Goal: Task Accomplishment & Management: Use online tool/utility

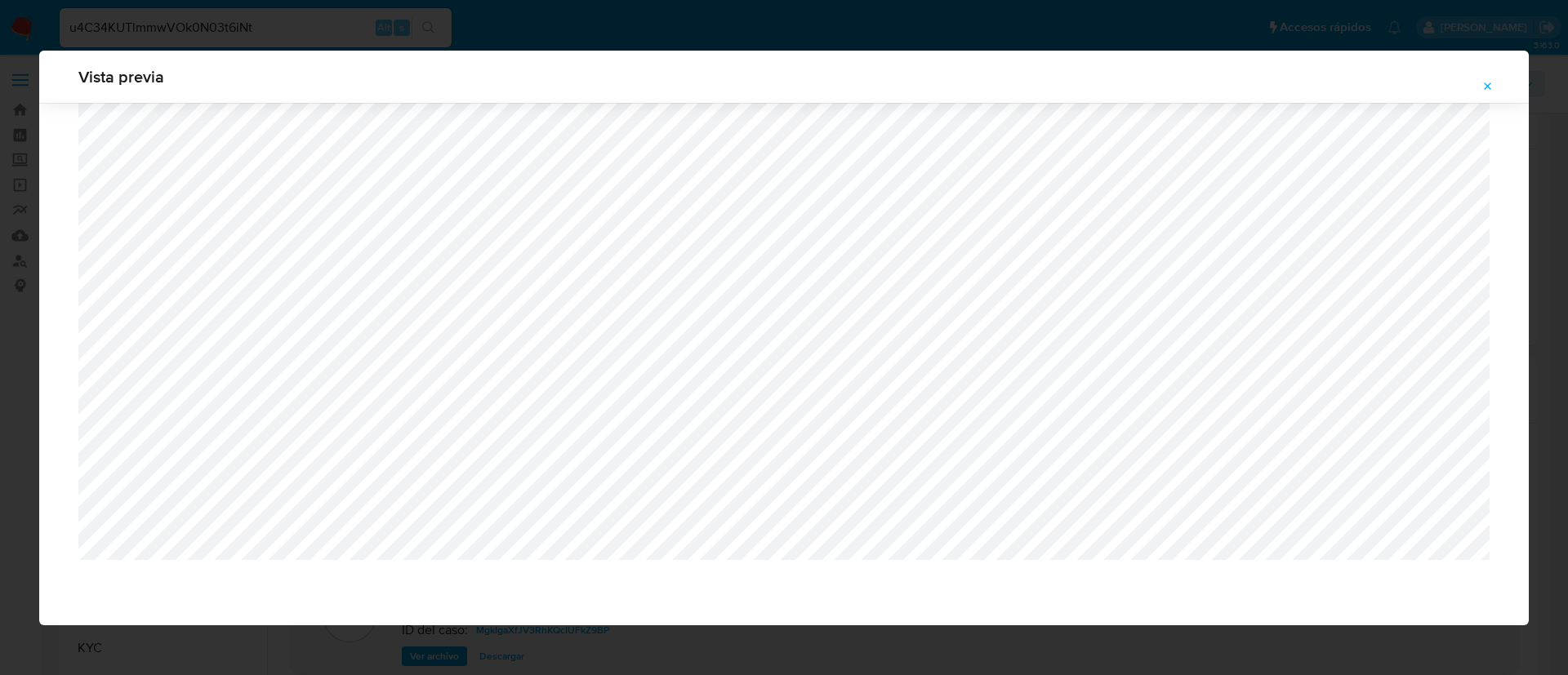
select select "10"
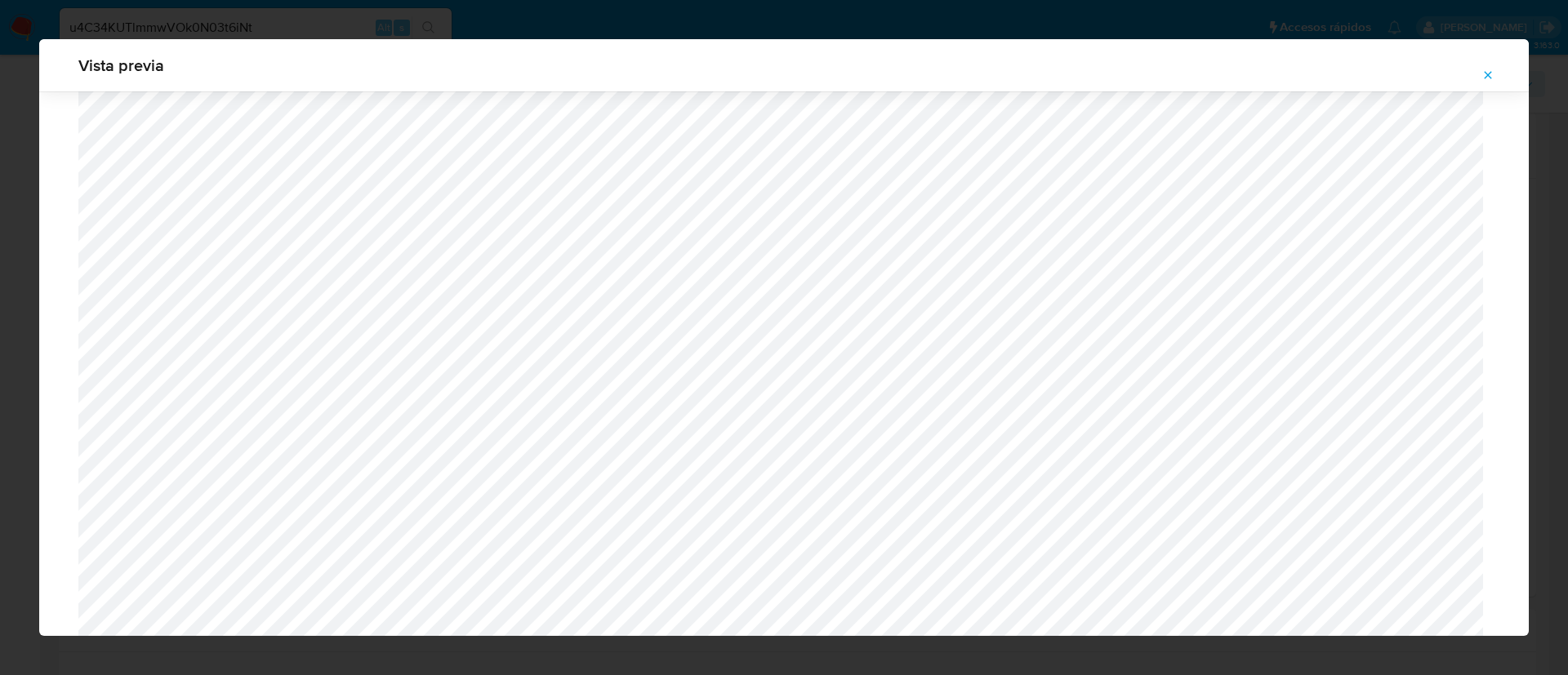
scroll to position [847, 0]
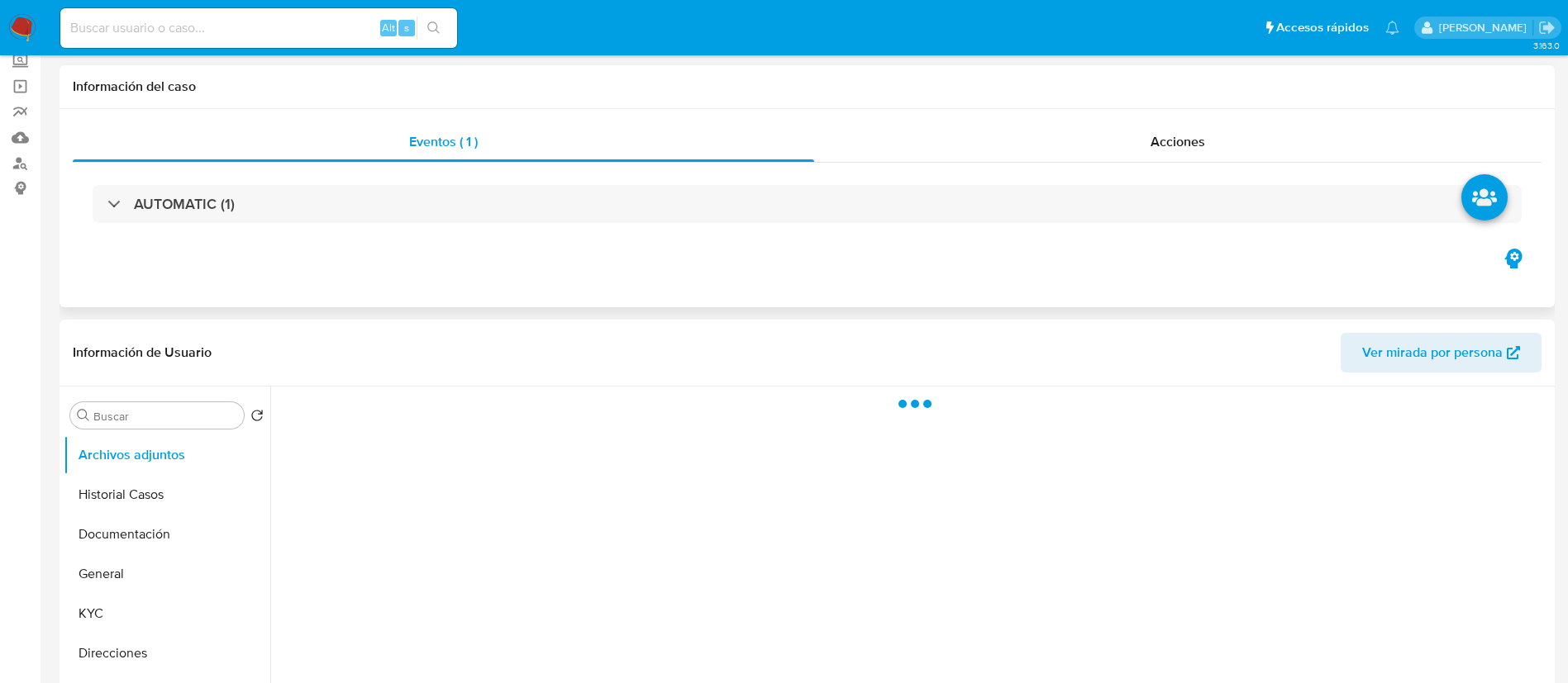
select select "10"
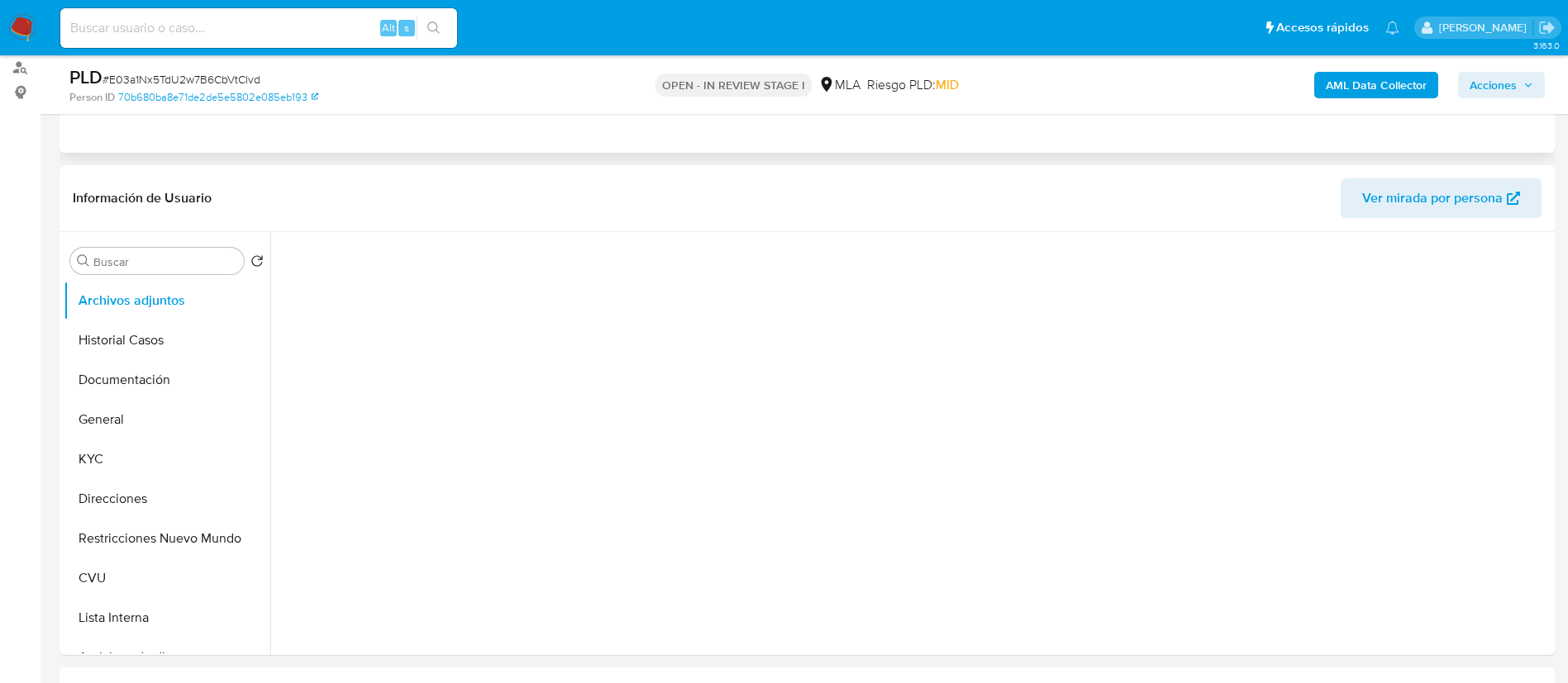
scroll to position [248, 0]
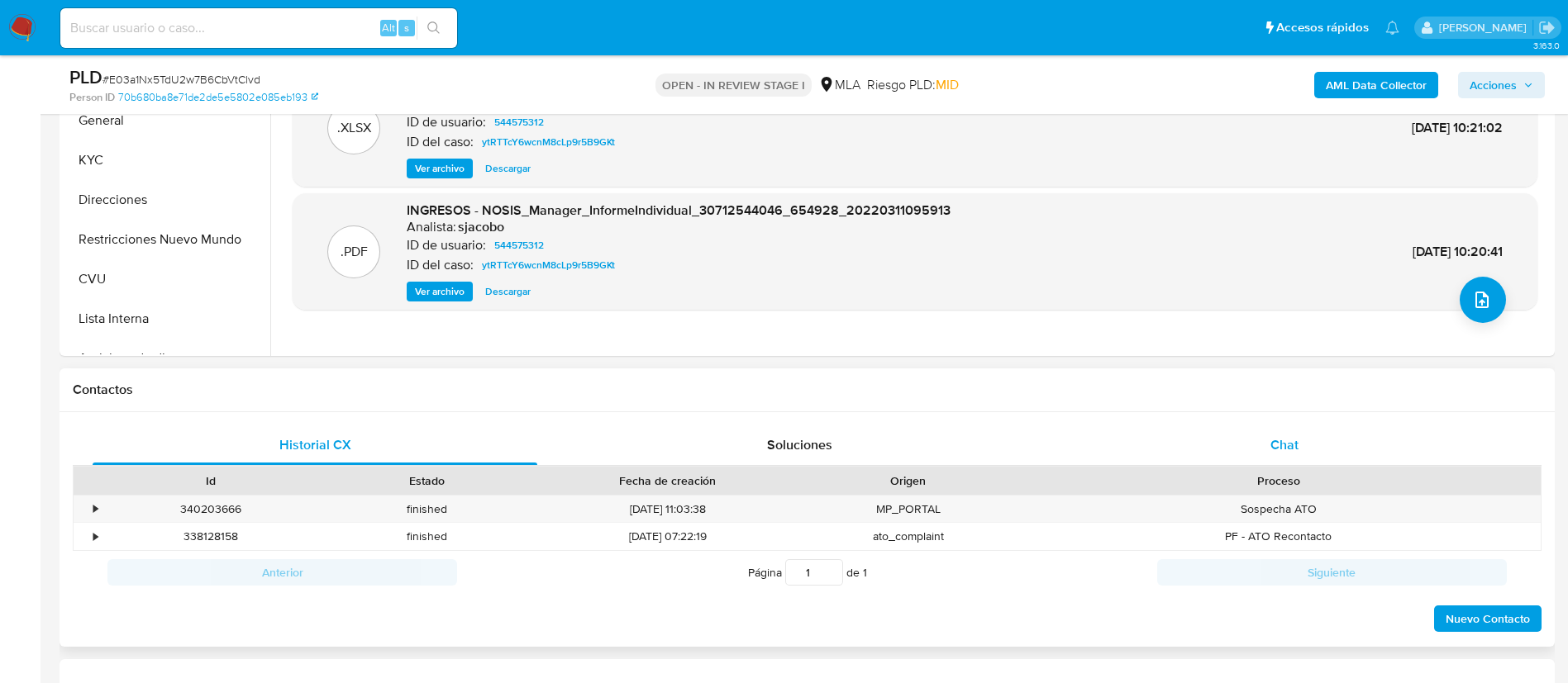
click at [1134, 463] on div "Chat" at bounding box center [1284, 446] width 445 height 40
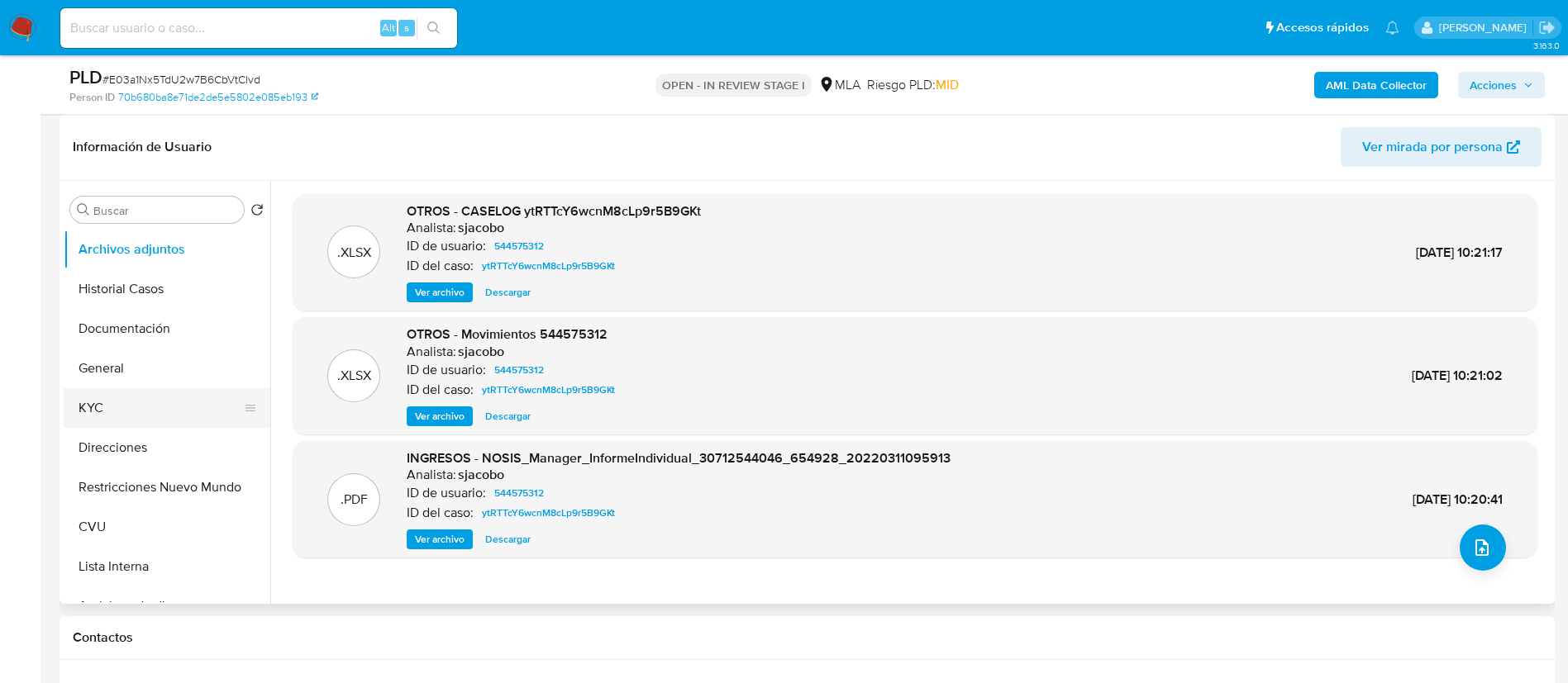
click at [156, 399] on button "KYC" at bounding box center [160, 408] width 193 height 40
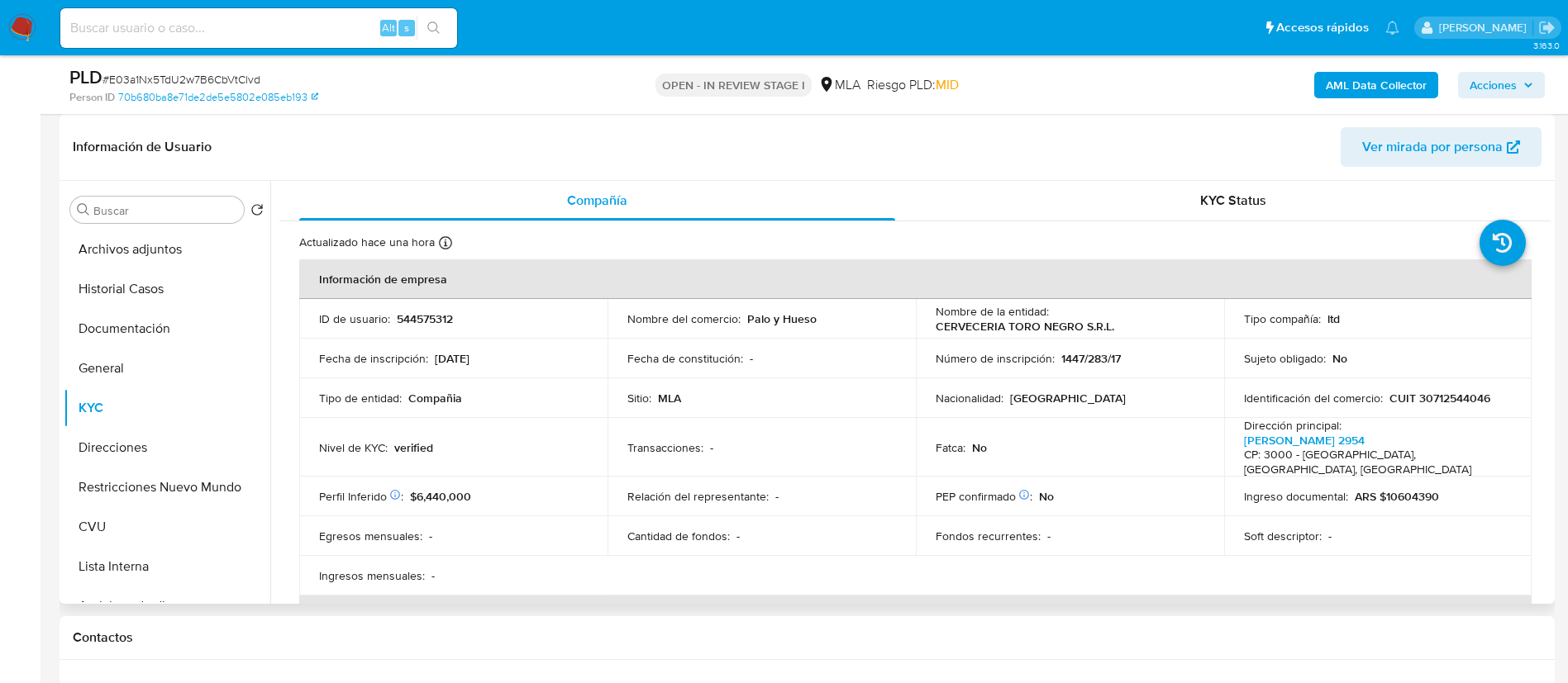
click at [425, 311] on p "544575312" at bounding box center [424, 319] width 56 height 15
copy p "544575312"
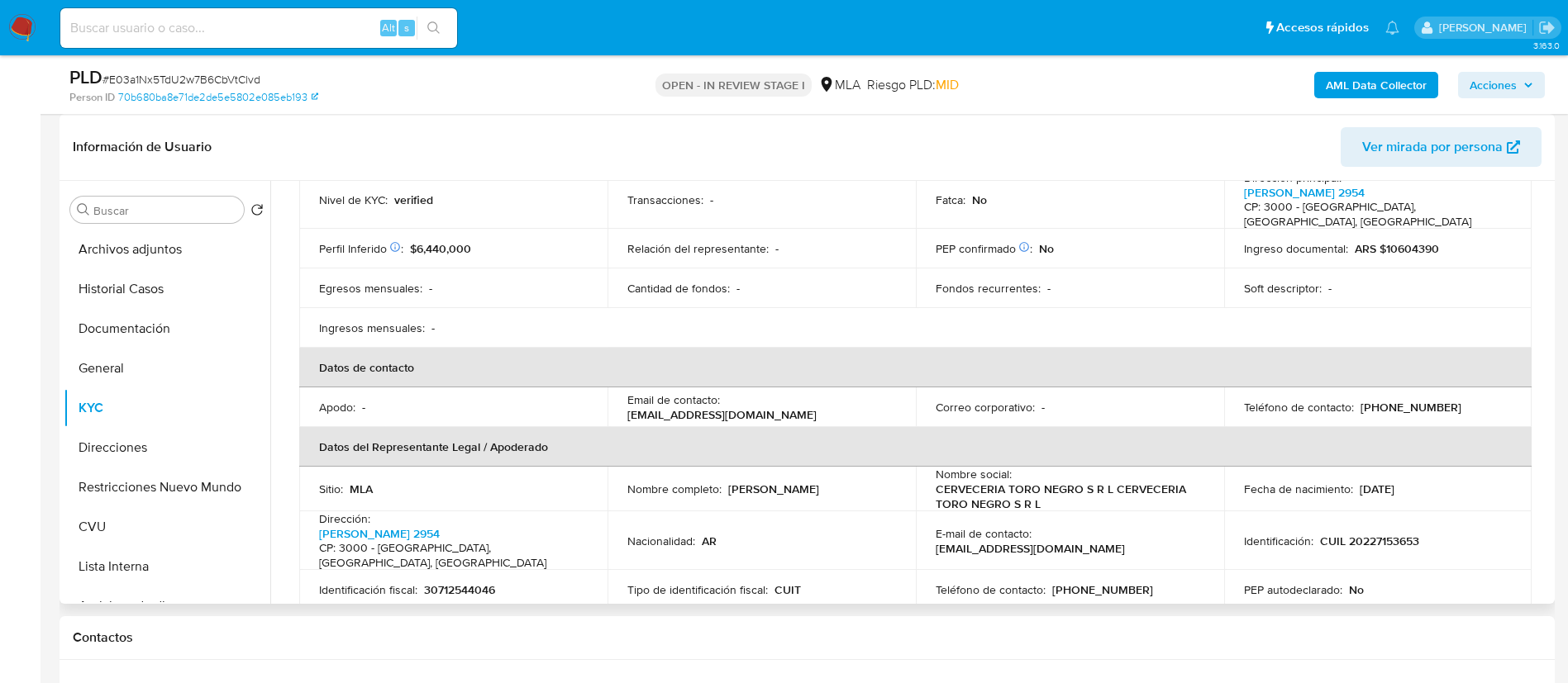
drag, startPoint x: 628, startPoint y: 401, endPoint x: 827, endPoint y: 406, distance: 199.1
click at [827, 406] on div "Email de contacto : administracion@paloyhueso.com.ar" at bounding box center [762, 407] width 269 height 29
copy p "administracion@paloyhueso.com.ar"
click at [1390, 400] on p "(342) 6159074" at bounding box center [1410, 408] width 101 height 15
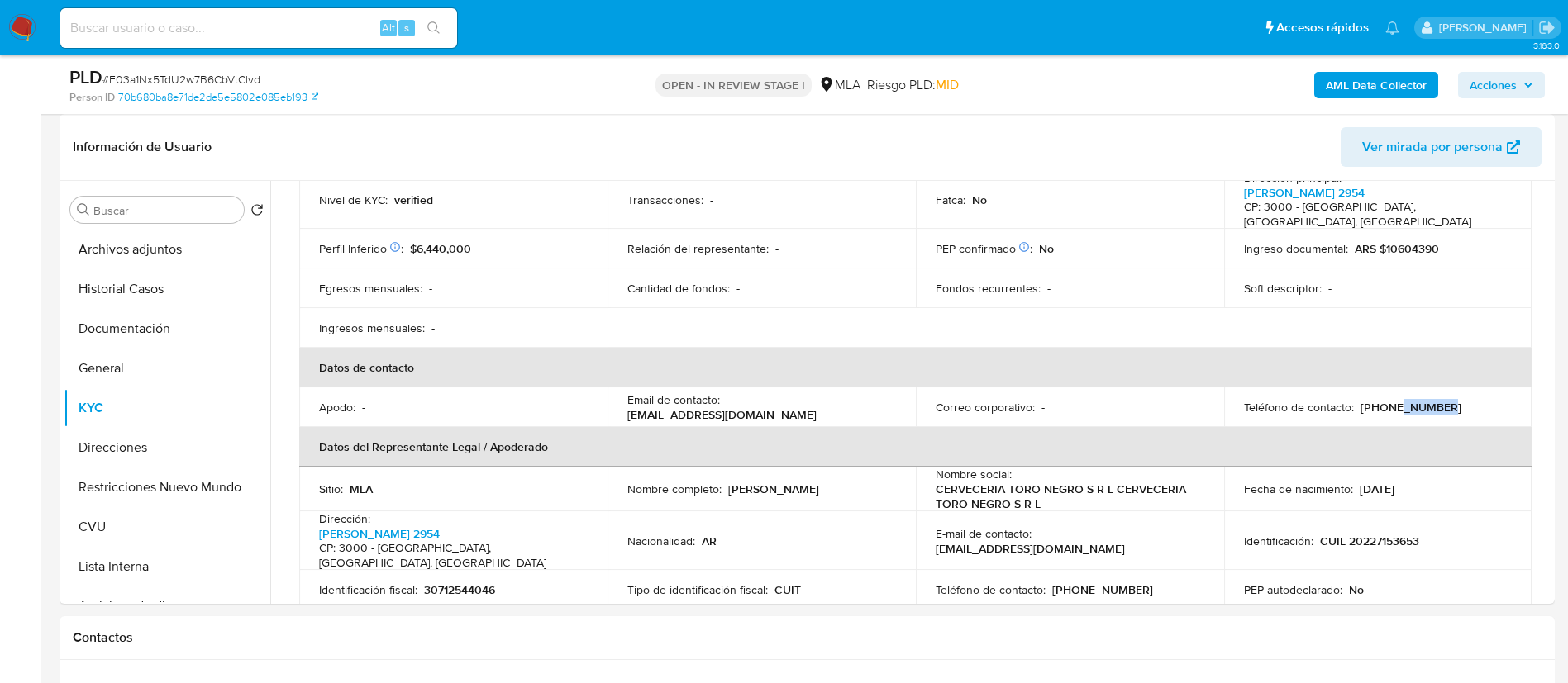
copy p "6159074"
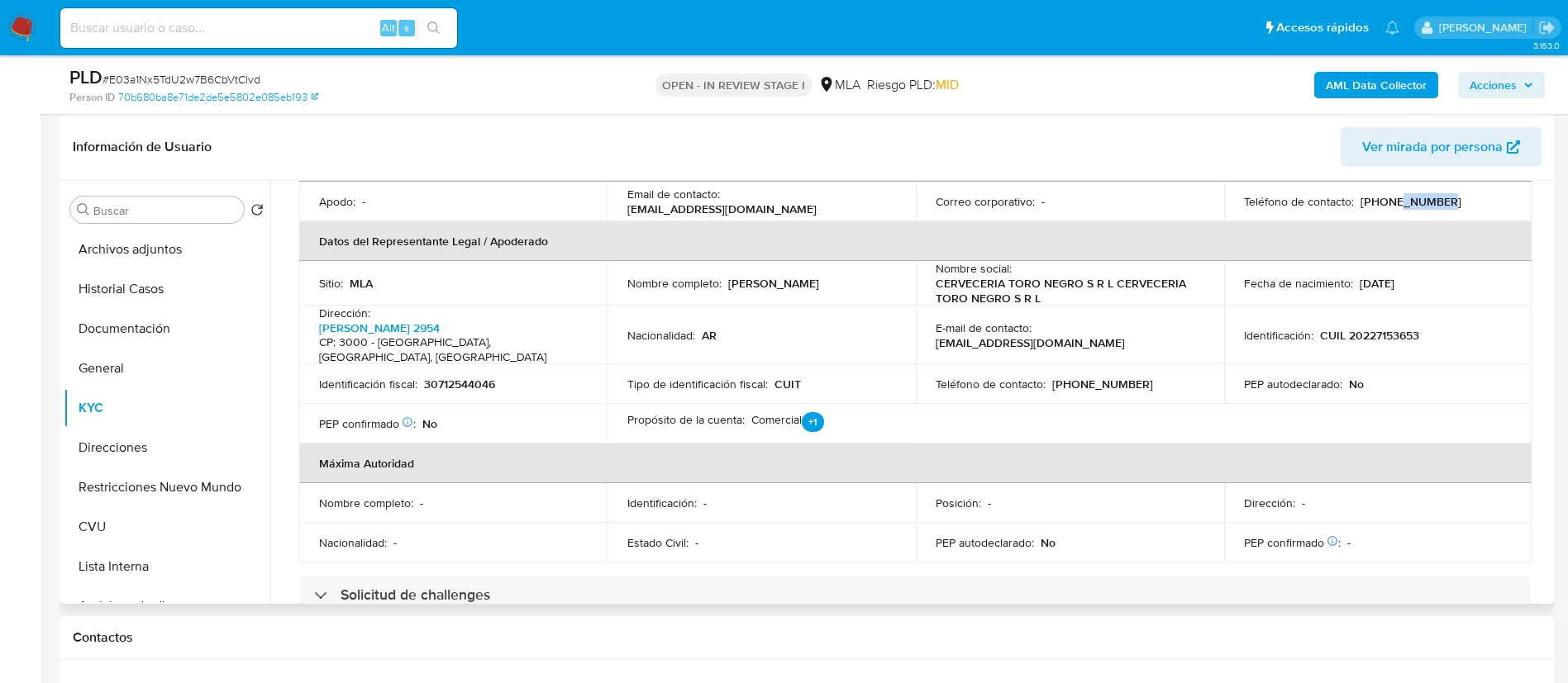
scroll to position [372, 0]
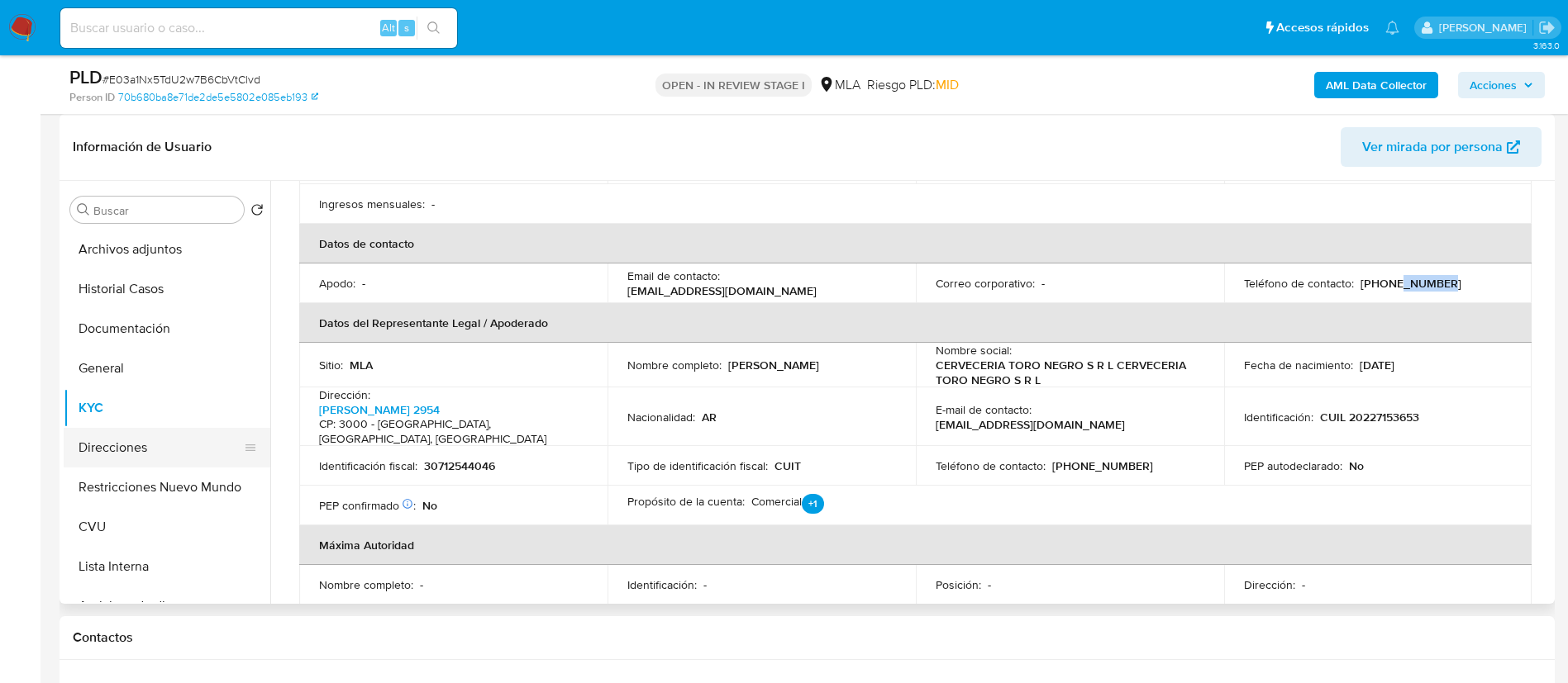
click at [138, 449] on button "Direcciones" at bounding box center [160, 447] width 193 height 40
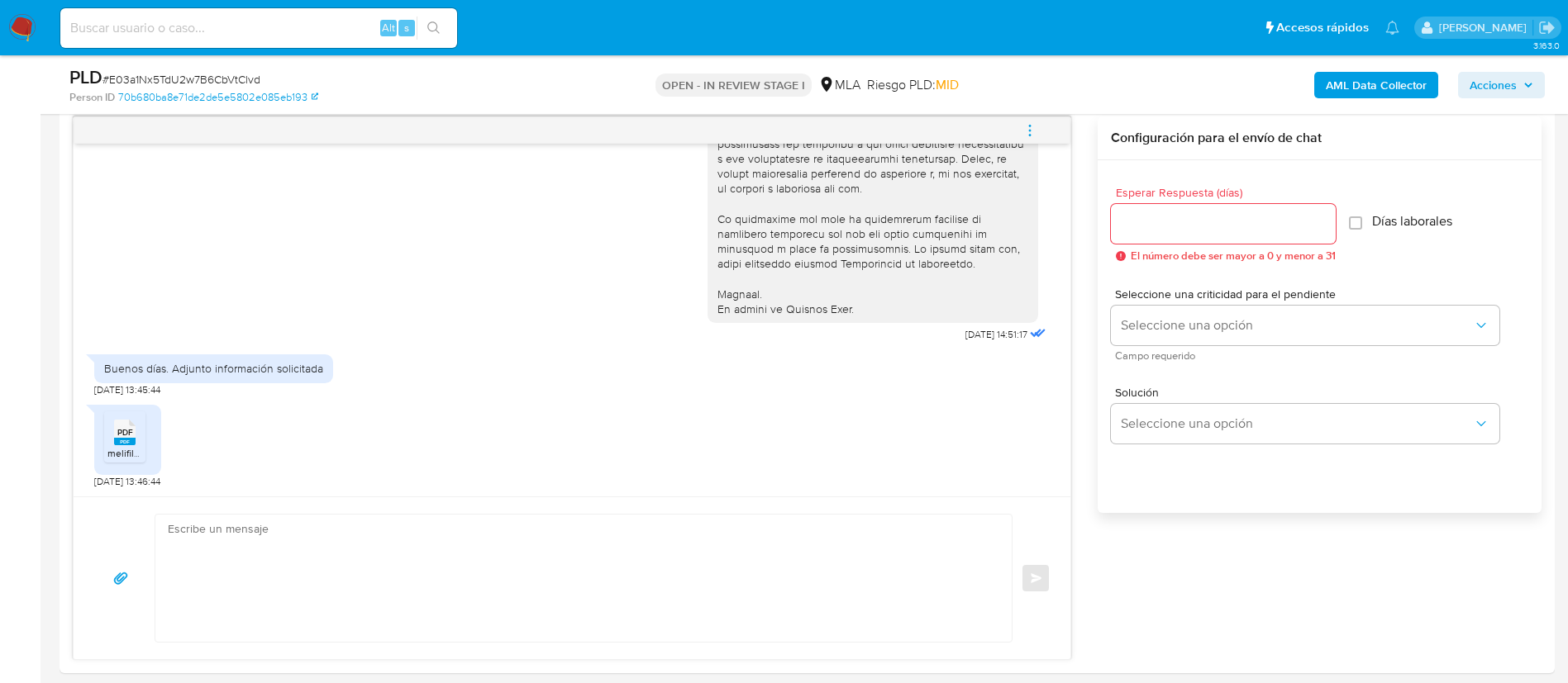
scroll to position [867, 0]
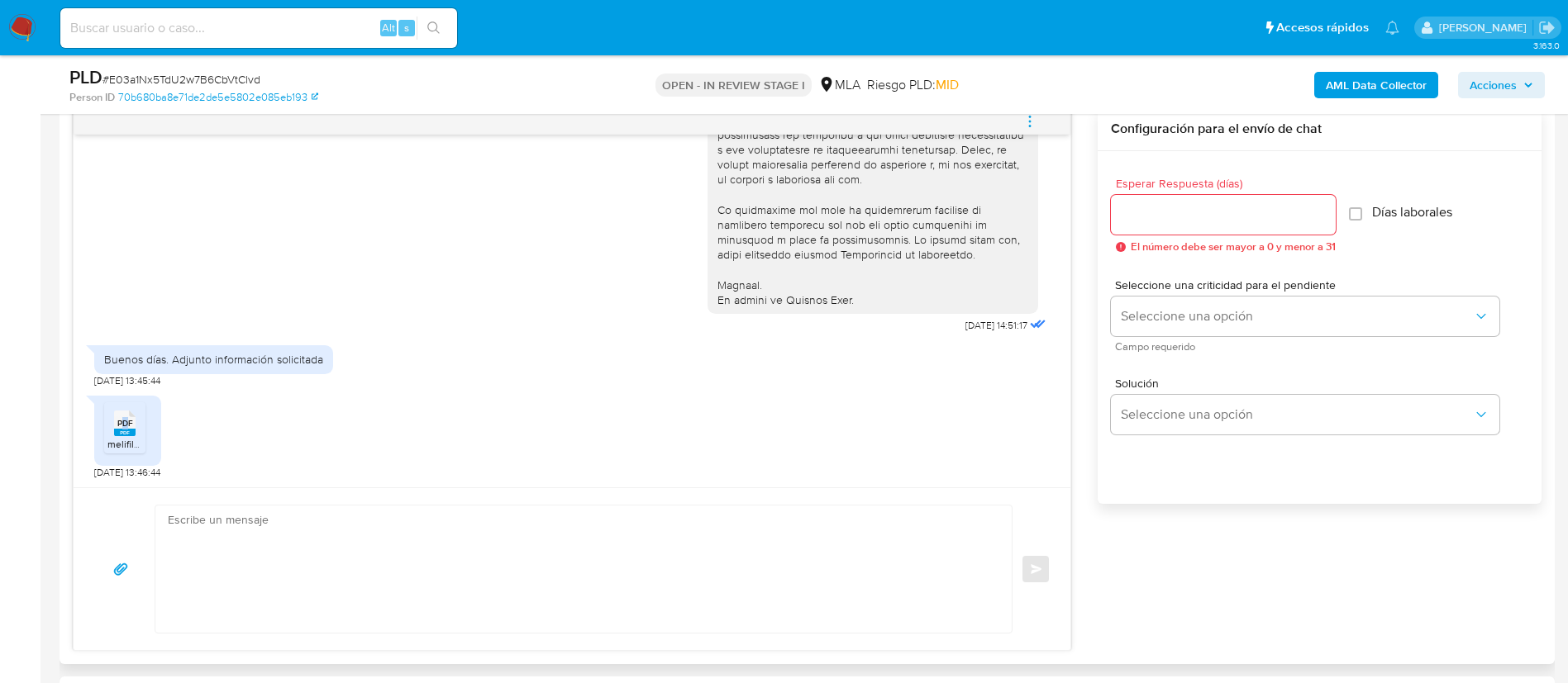
click at [125, 427] on span "PDF" at bounding box center [125, 423] width 16 height 10
click at [1405, 78] on b "AML Data Collector" at bounding box center [1376, 85] width 101 height 26
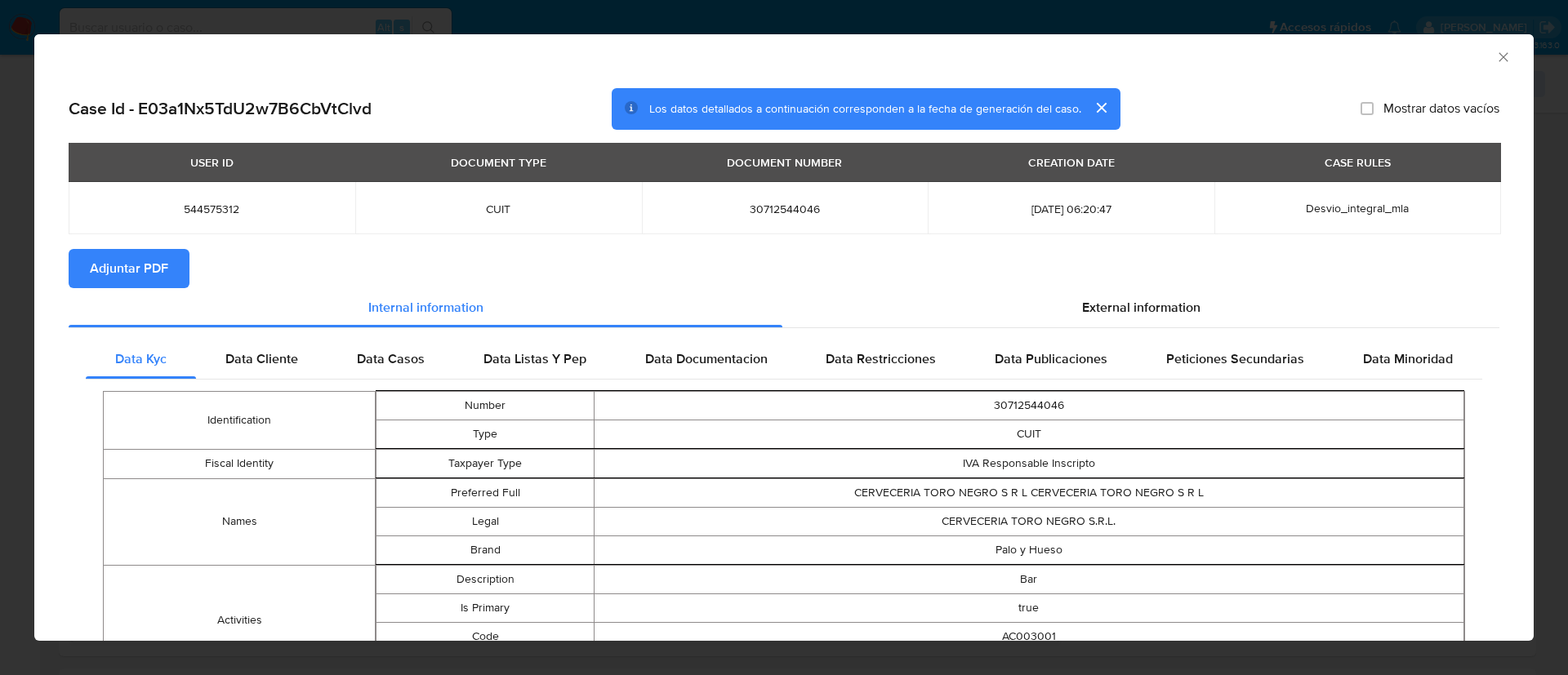
click at [125, 264] on span "Adjuntar PDF" at bounding box center [129, 268] width 79 height 36
click at [1495, 56] on icon "Cerrar ventana" at bounding box center [1503, 56] width 16 height 16
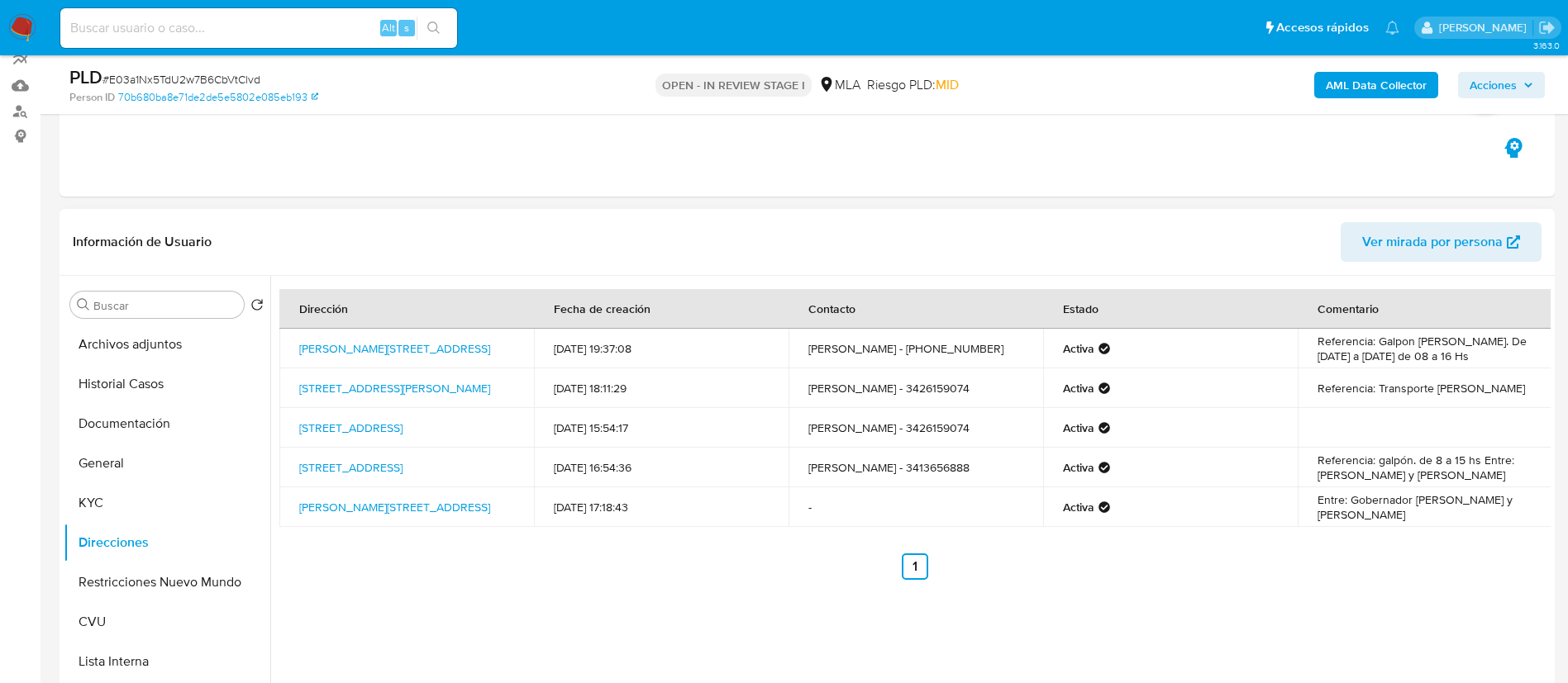
scroll to position [124, 0]
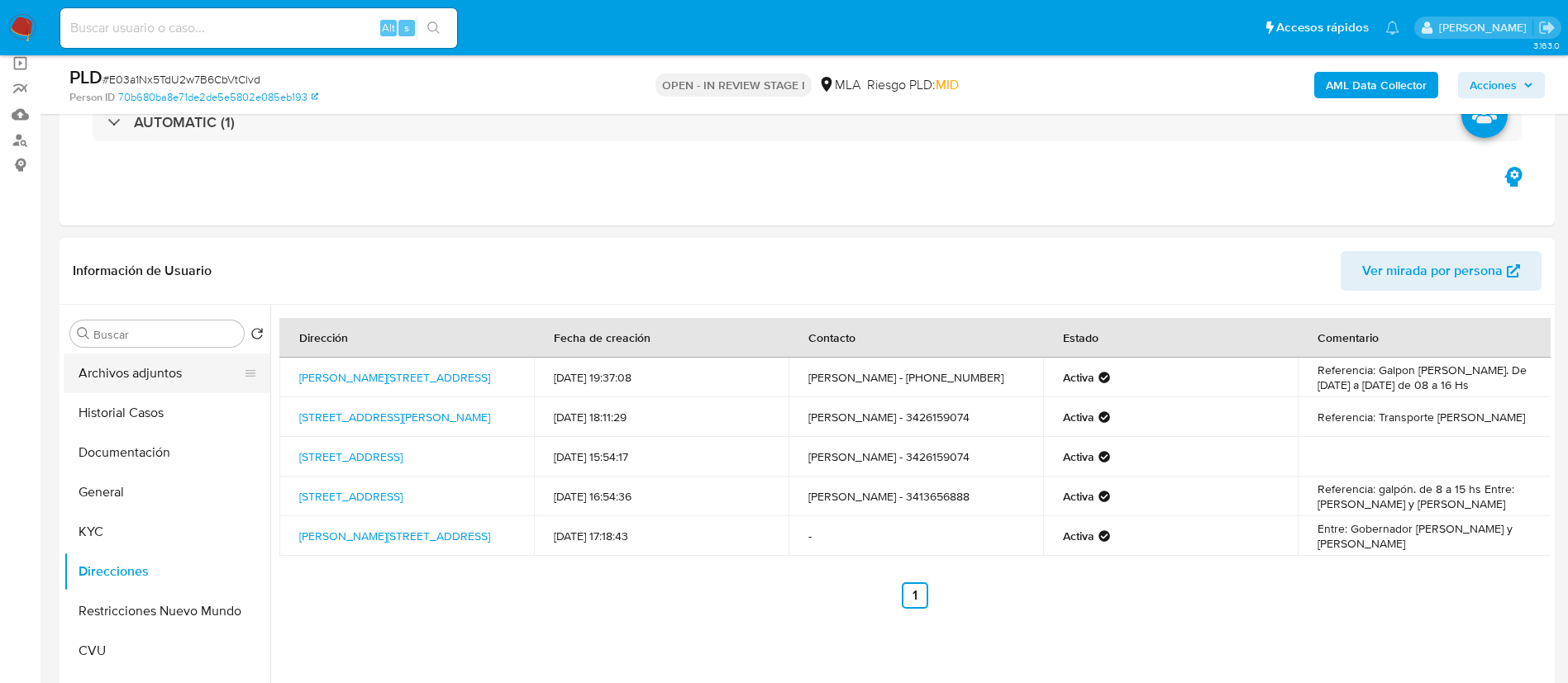
click at [176, 383] on button "Archivos adjuntos" at bounding box center [160, 374] width 193 height 40
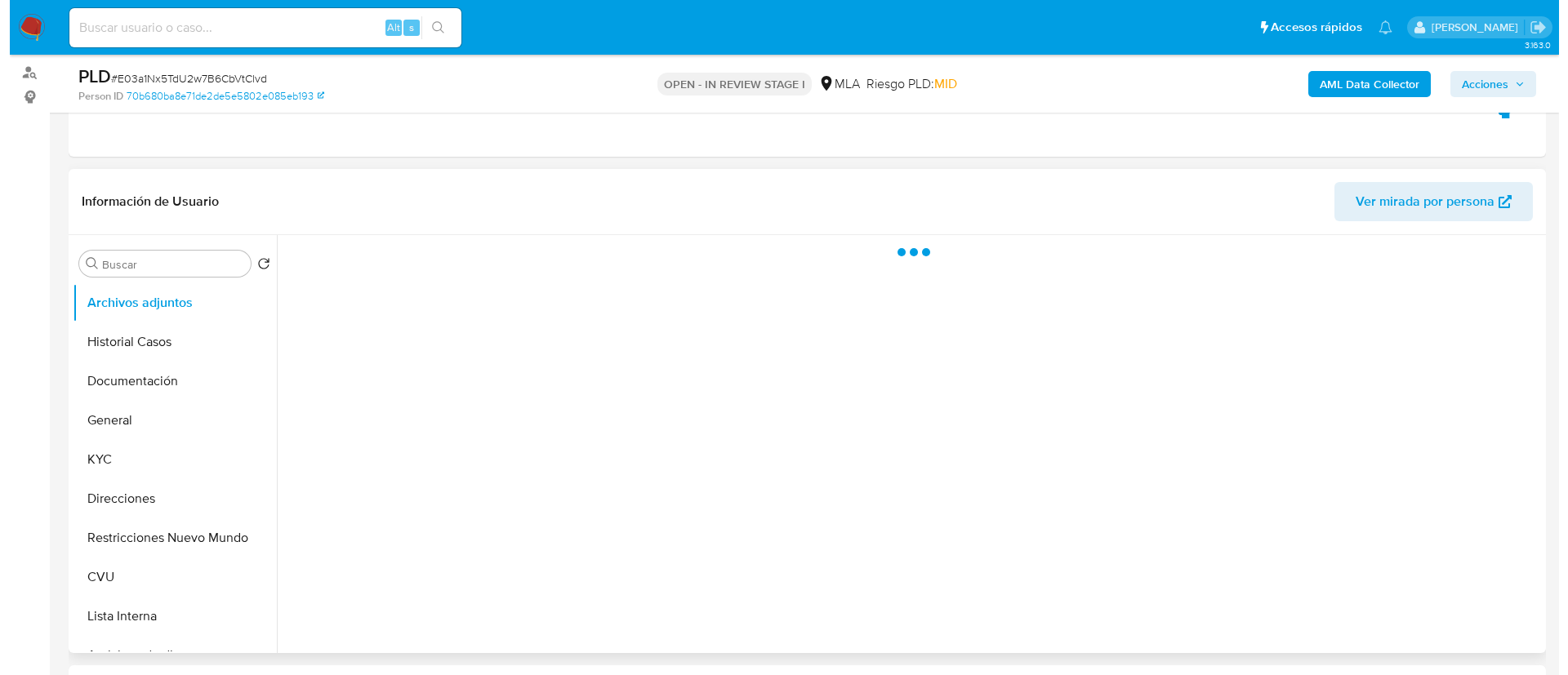
scroll to position [245, 0]
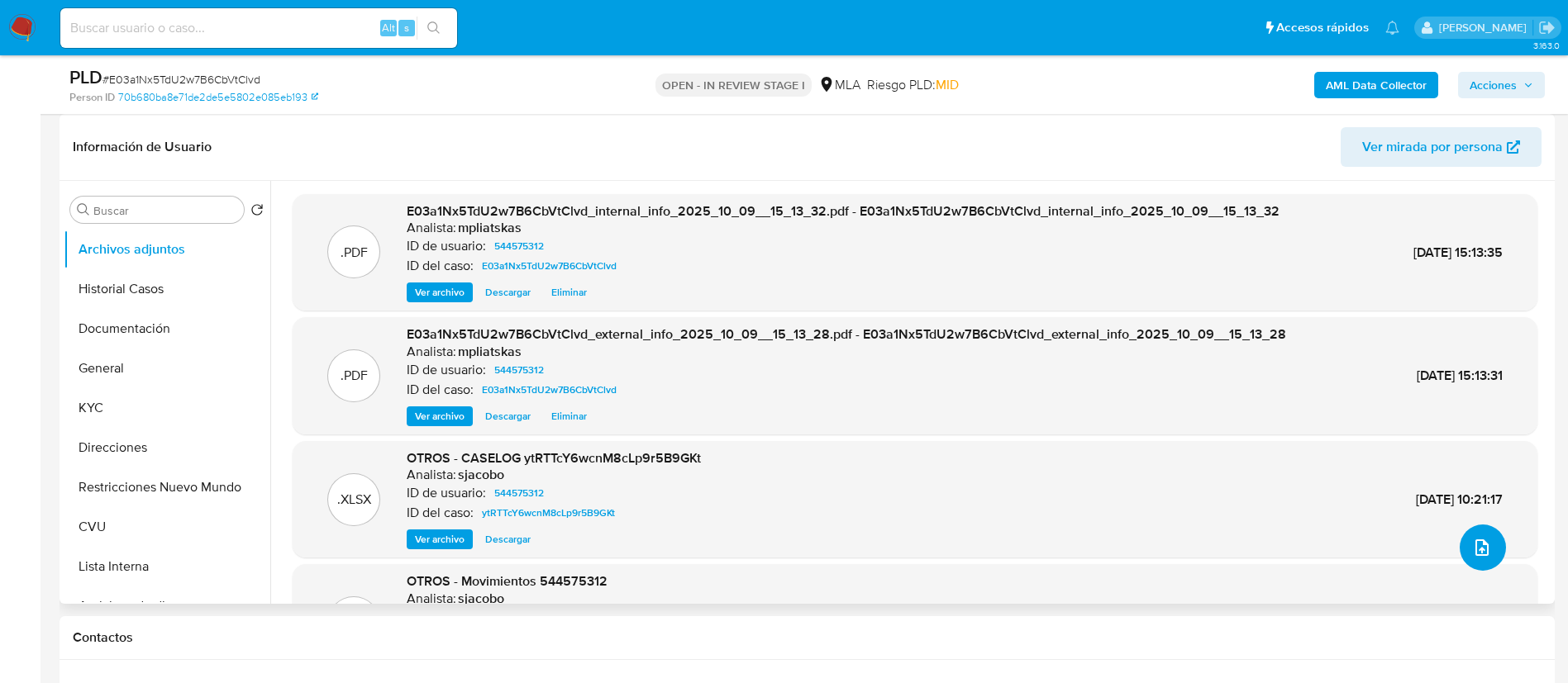
click at [1471, 549] on icon "upload-file" at bounding box center [1481, 548] width 20 height 20
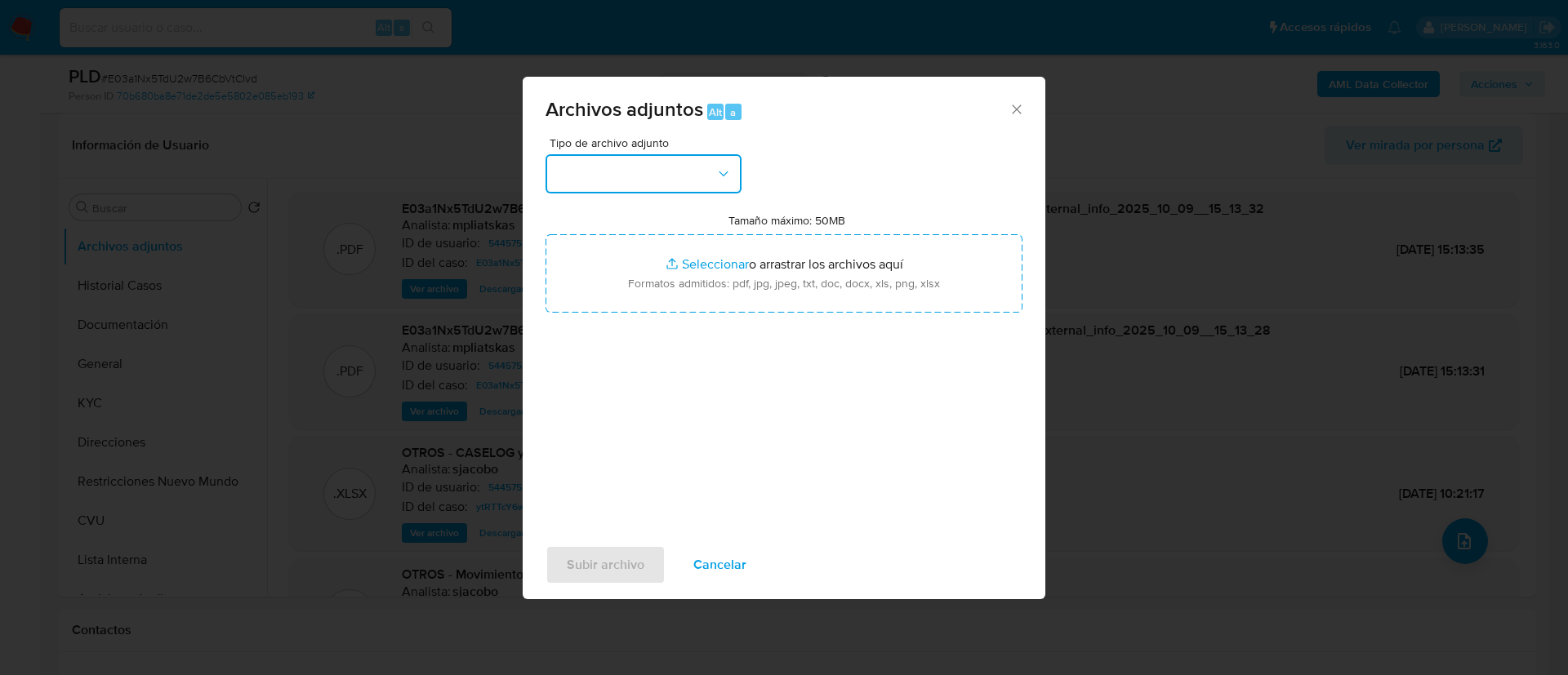
click at [635, 162] on button "button" at bounding box center [643, 174] width 196 height 39
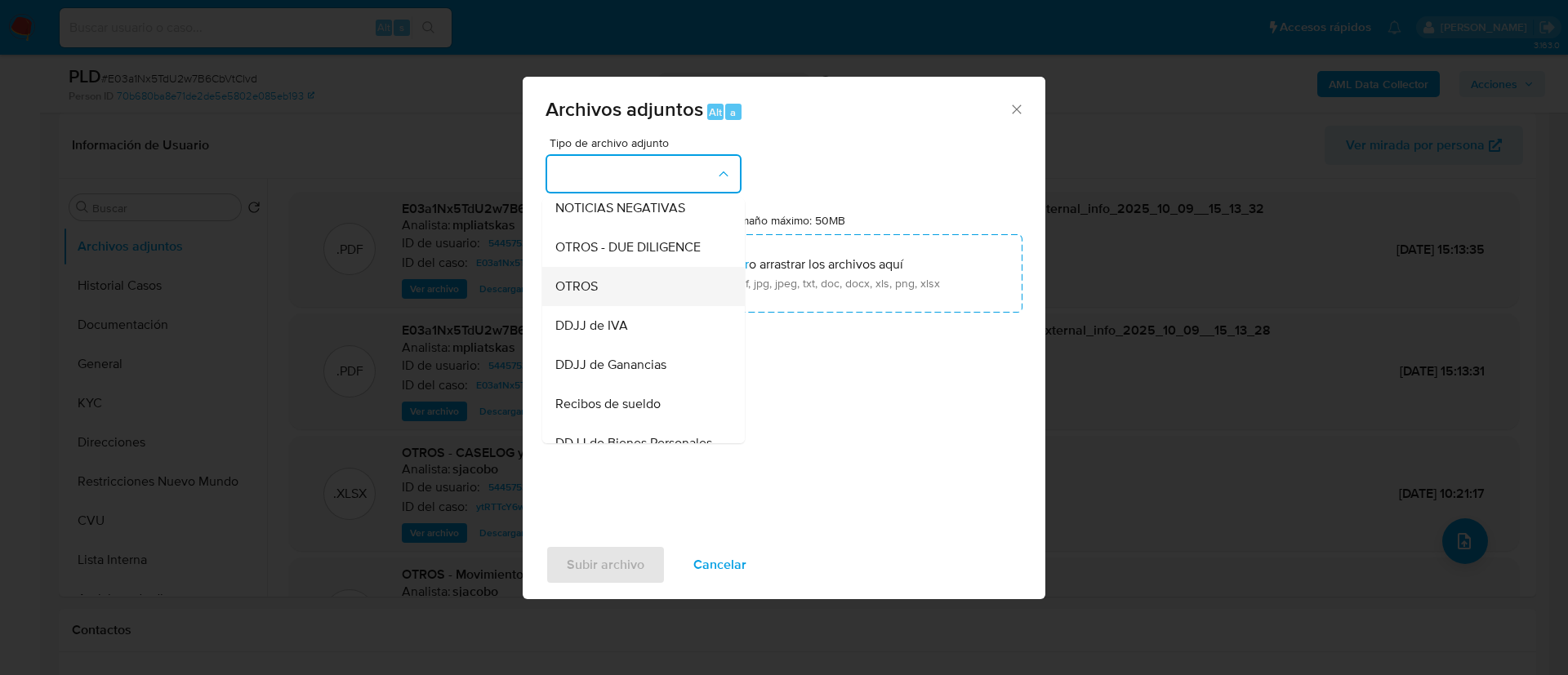
click at [670, 295] on div "OTROS" at bounding box center [639, 287] width 166 height 39
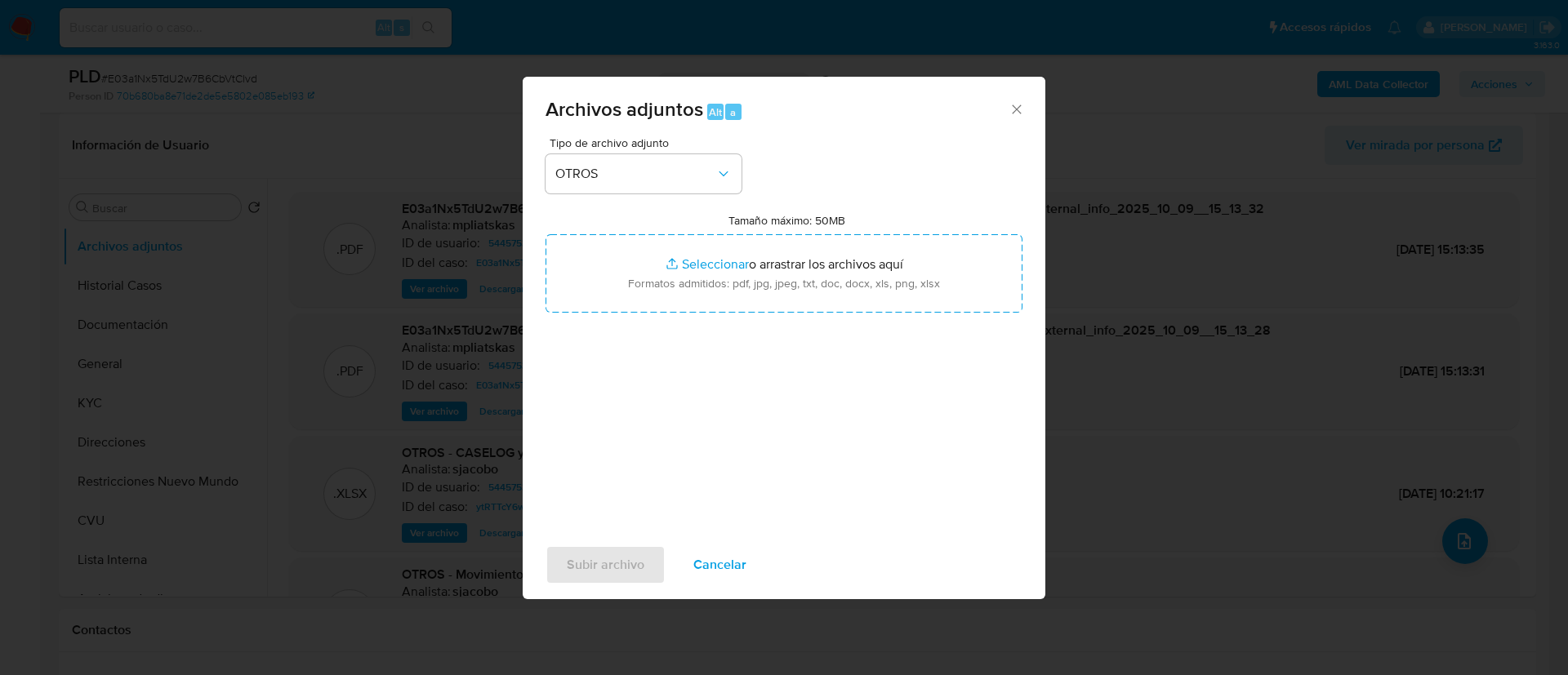
click at [670, 295] on input "Tamaño máximo: 50MB Seleccionar archivos" at bounding box center [784, 274] width 477 height 79
type input "C:\fakepath\544575312 Movimientos.xlsx"
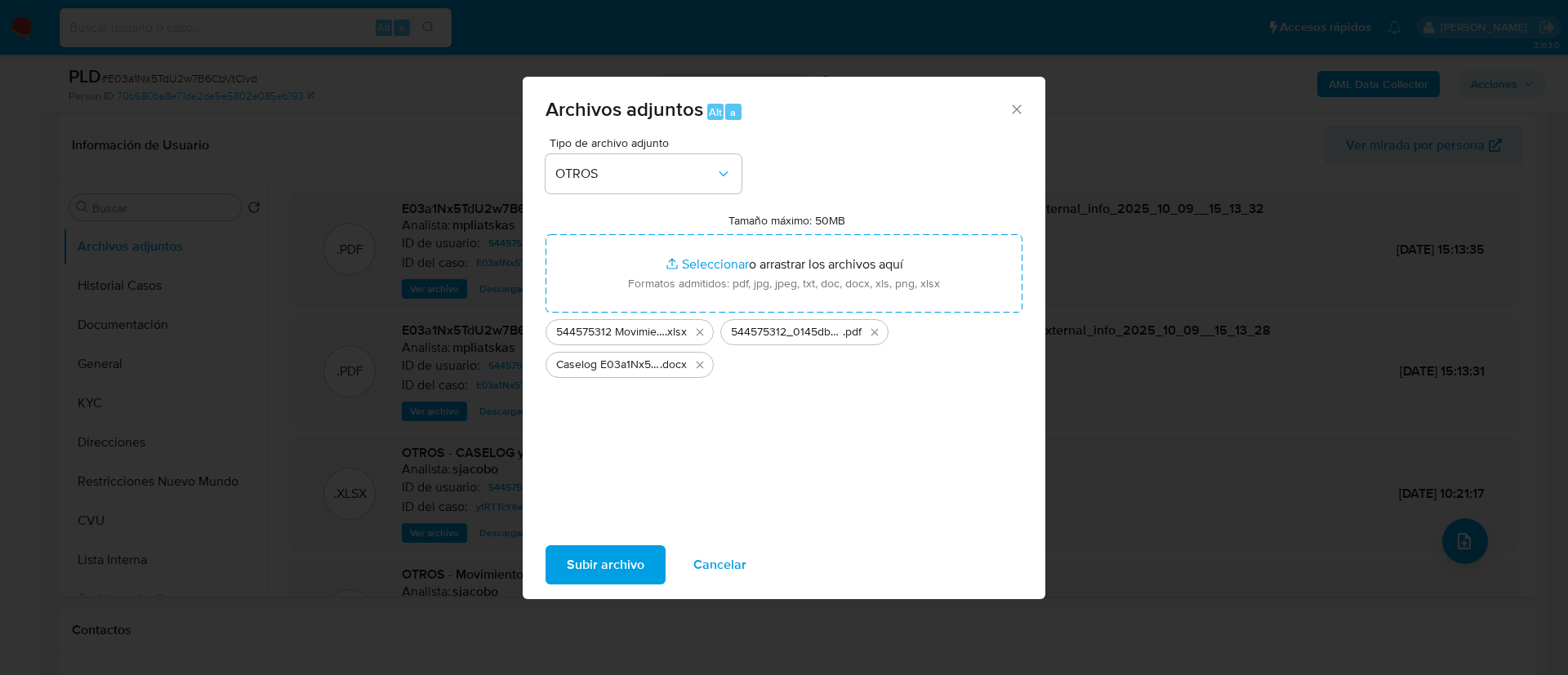
click at [585, 564] on span "Subir archivo" at bounding box center [605, 565] width 78 height 36
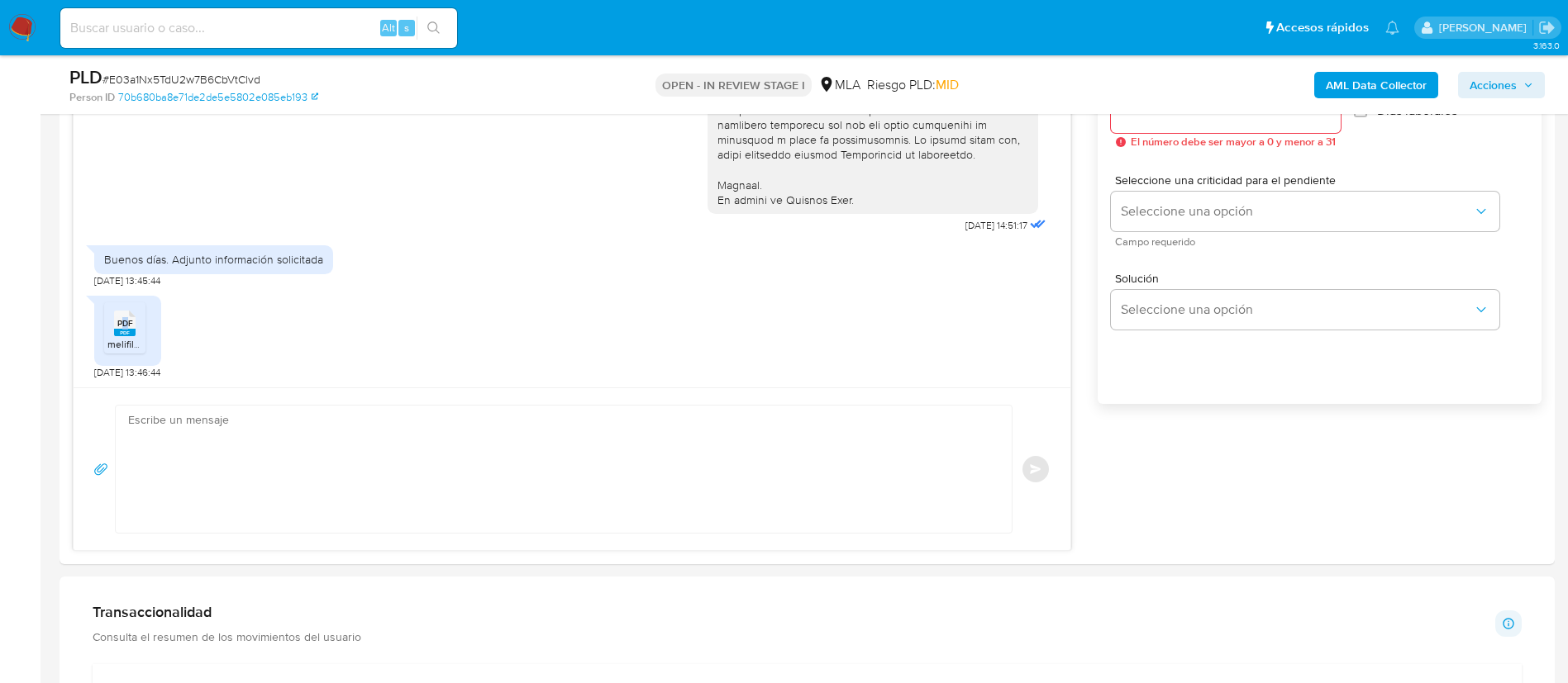
scroll to position [1115, 0]
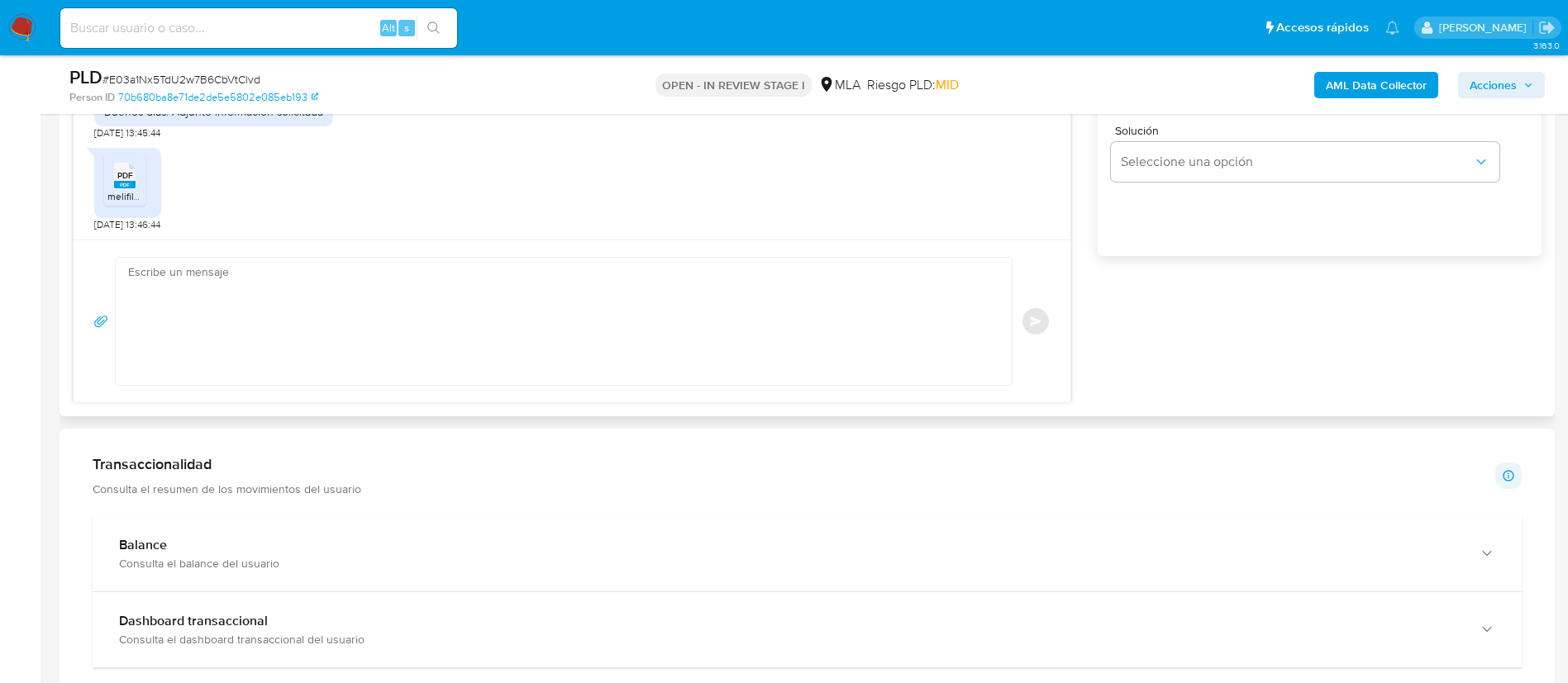
click at [527, 339] on textarea at bounding box center [559, 321] width 863 height 127
type textarea "("
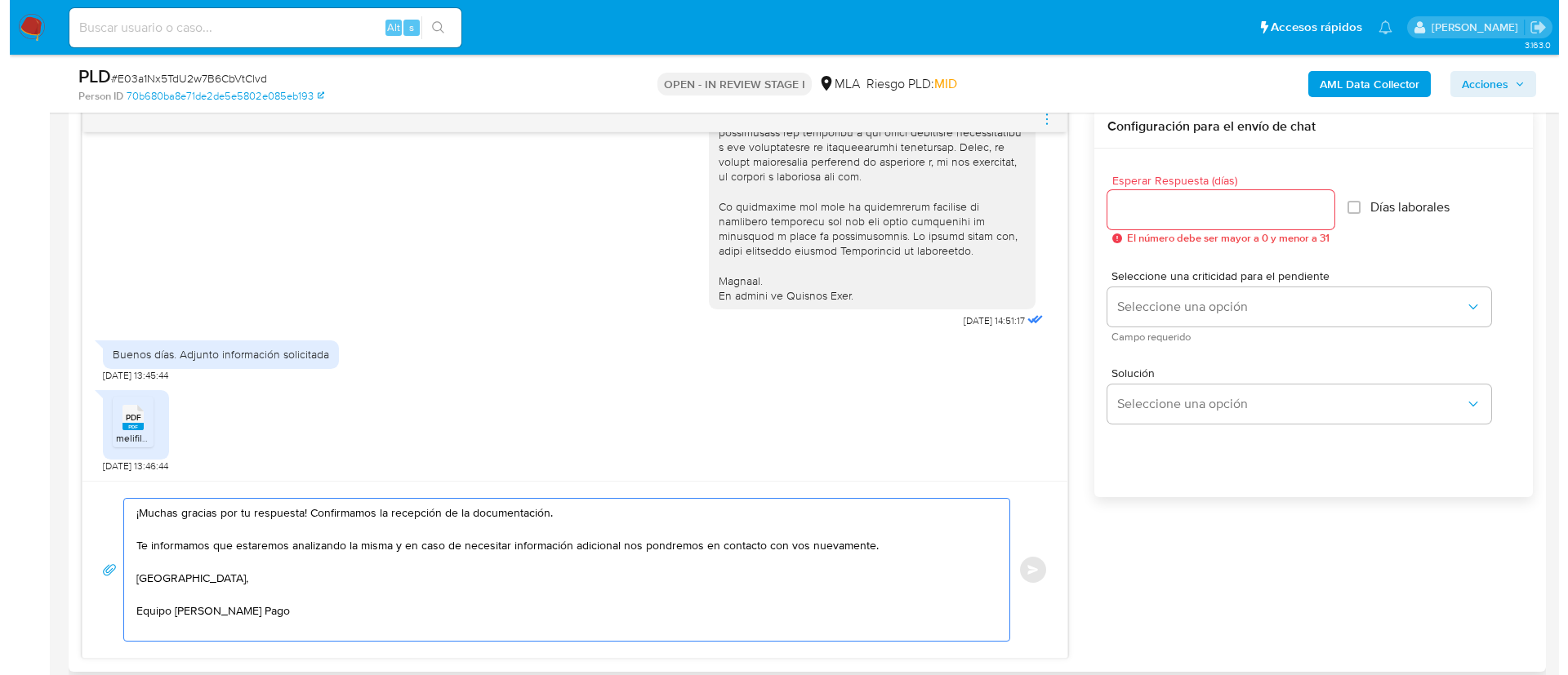
scroll to position [857, 0]
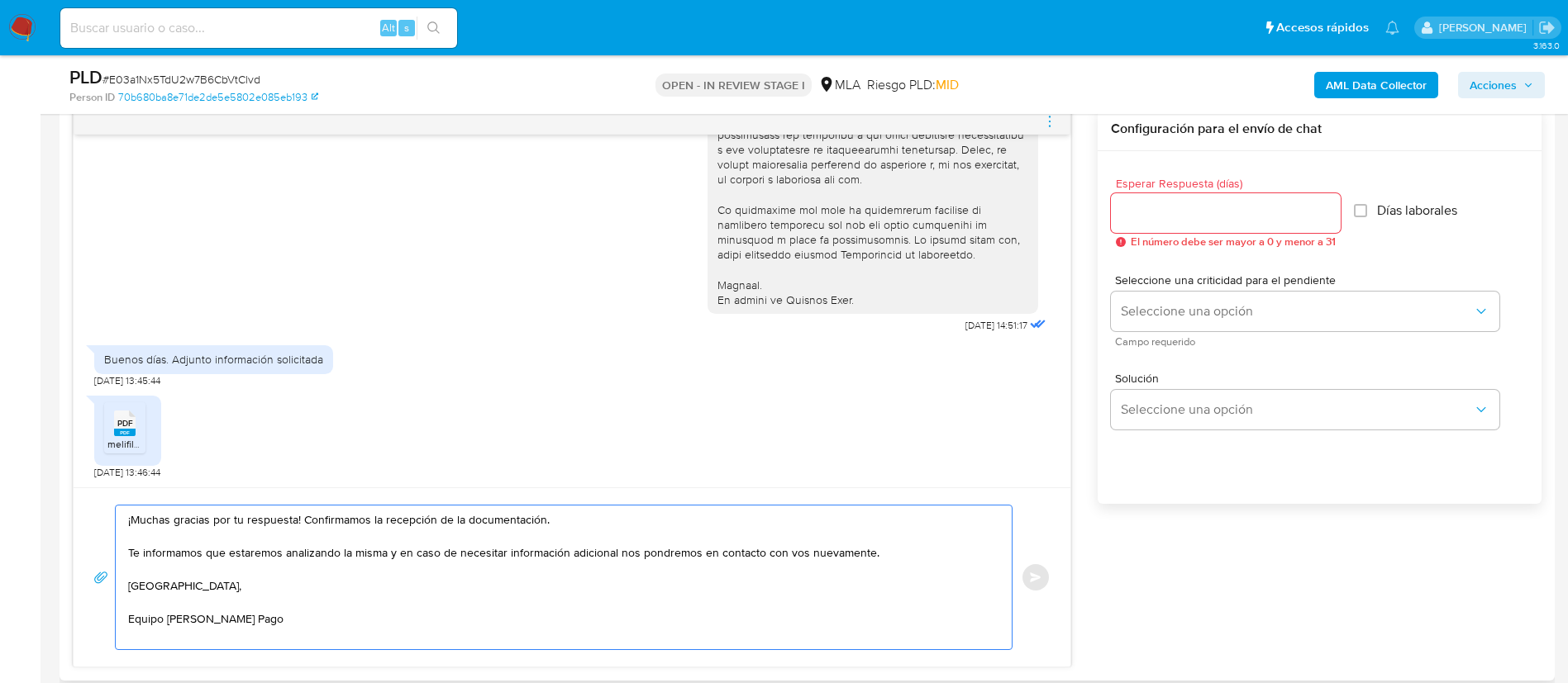
type textarea "¡Muchas gracias por tu respuesta! Confirmamos la recepción de la documentación.…"
click at [1180, 217] on input "Esperar Respuesta (días)" at bounding box center [1225, 213] width 230 height 22
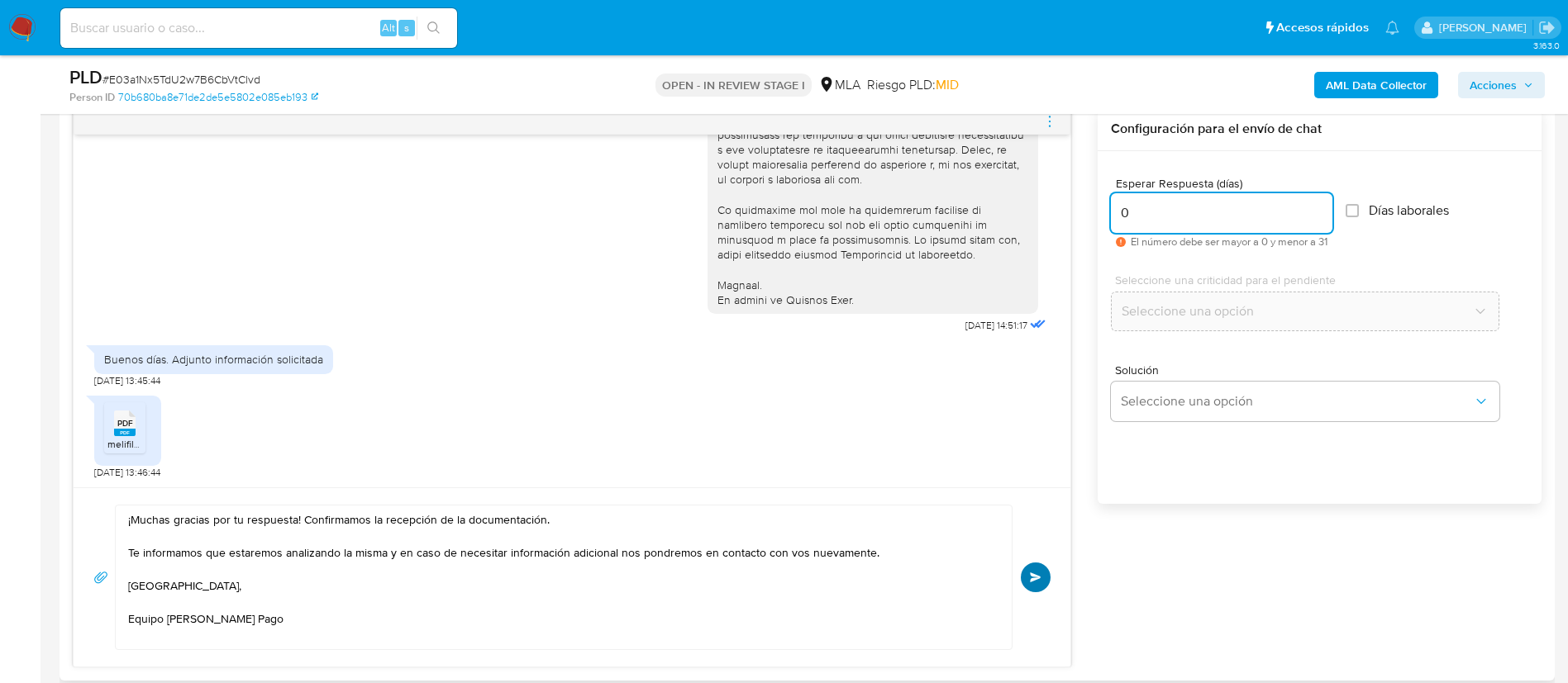
type input "0"
click at [1029, 569] on button "Enviar" at bounding box center [1035, 577] width 29 height 29
click at [1047, 120] on icon "menu-action" at bounding box center [1049, 122] width 15 height 15
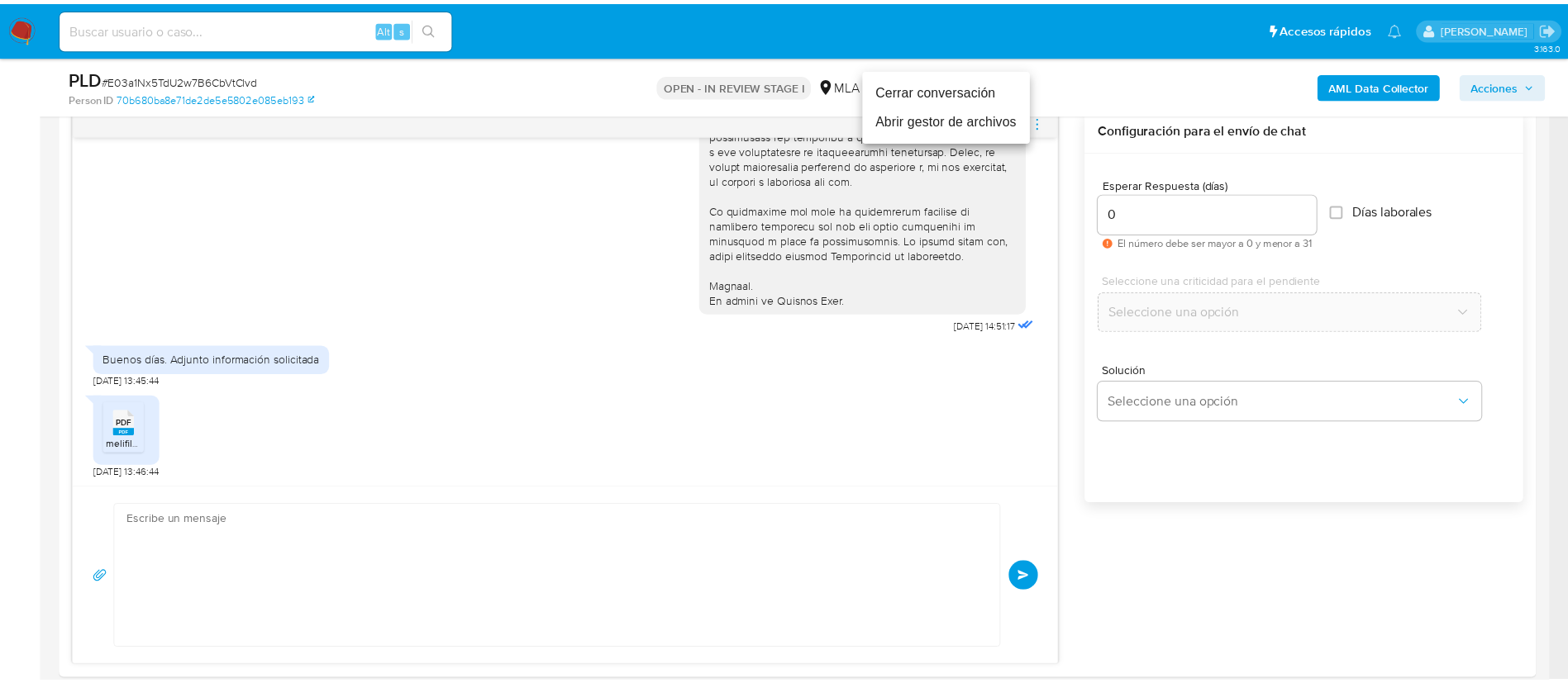
scroll to position [849, 0]
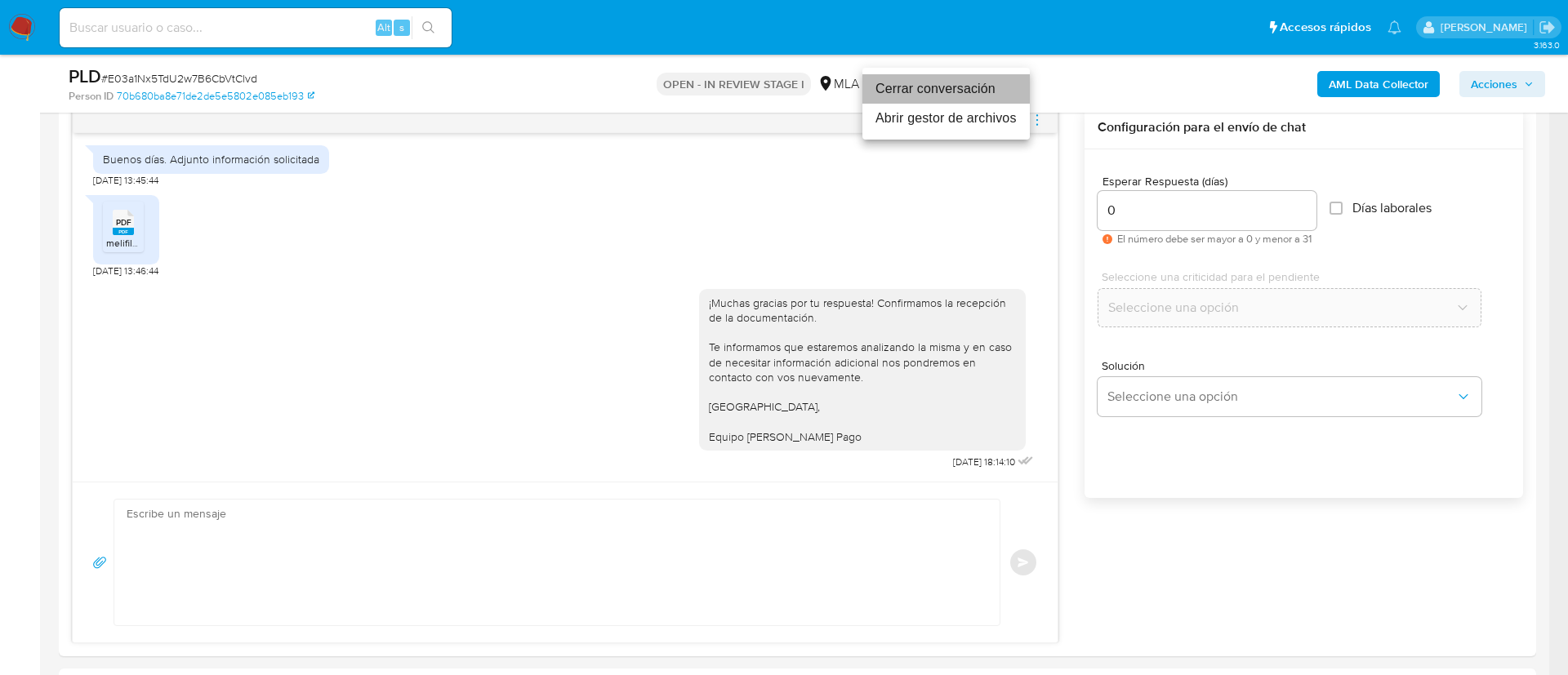
click at [950, 85] on li "Cerrar conversación" at bounding box center [945, 88] width 167 height 29
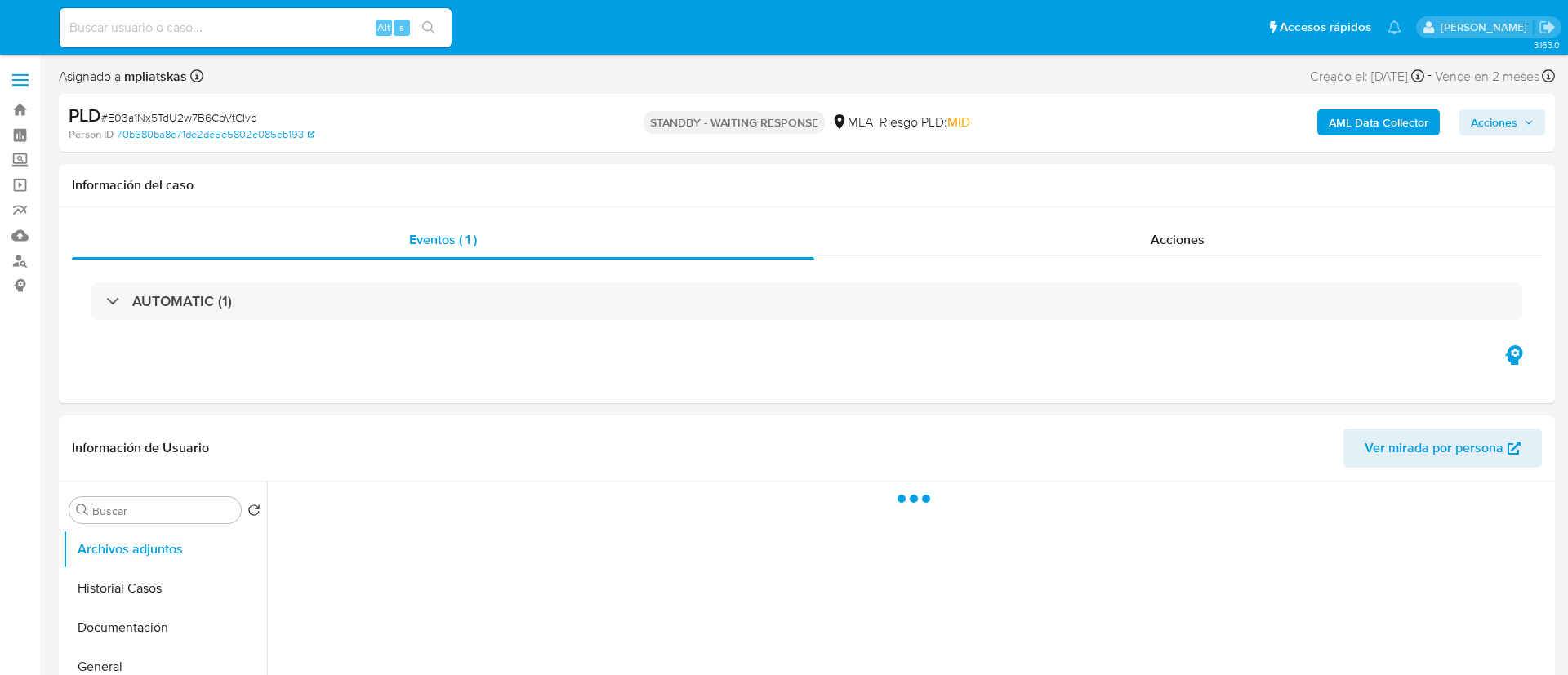
select select "10"
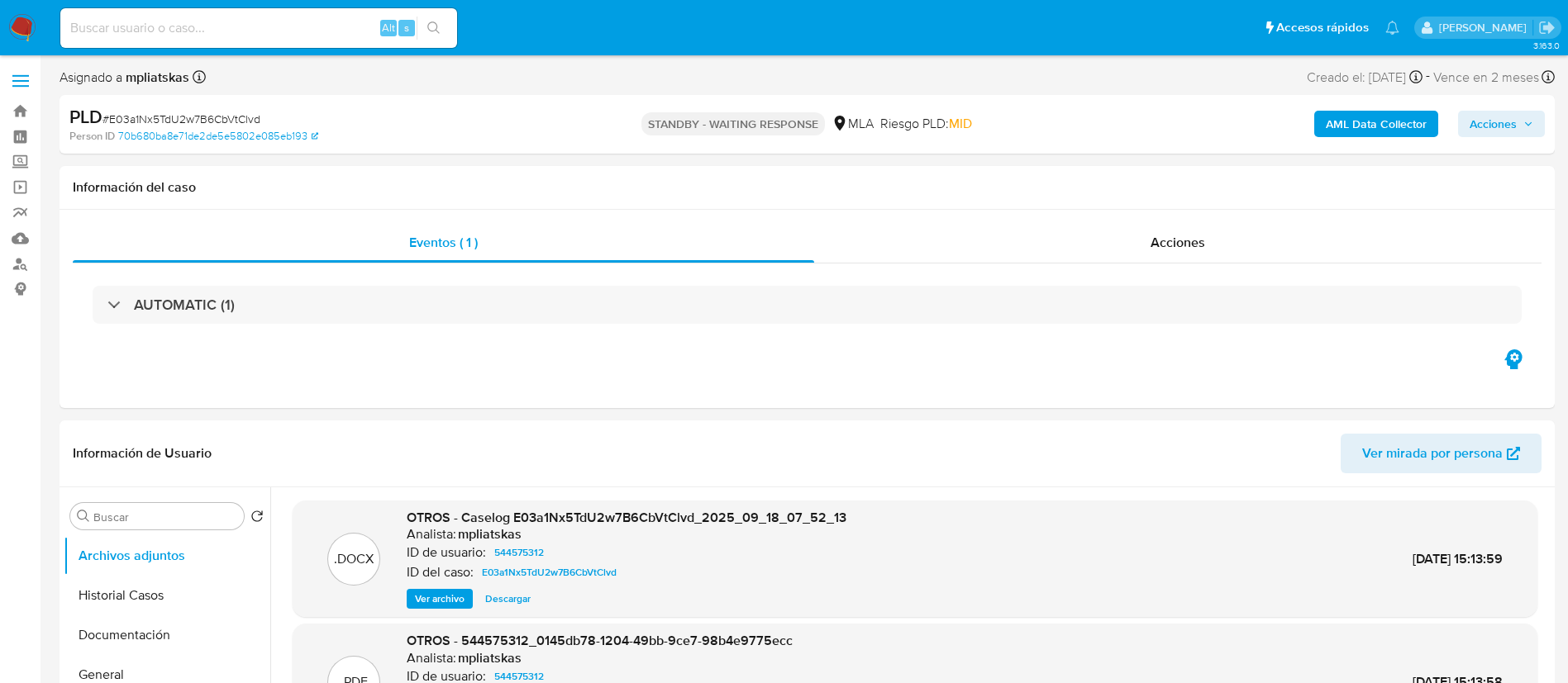
click at [315, 26] on input at bounding box center [258, 27] width 396 height 22
paste input "vtM9x0NbO3lFiinSRlfI3zr8"
type input "vtM9x0NbO3lFiinSRlfI3zr8"
click at [439, 32] on icon "search-icon" at bounding box center [432, 27] width 12 height 12
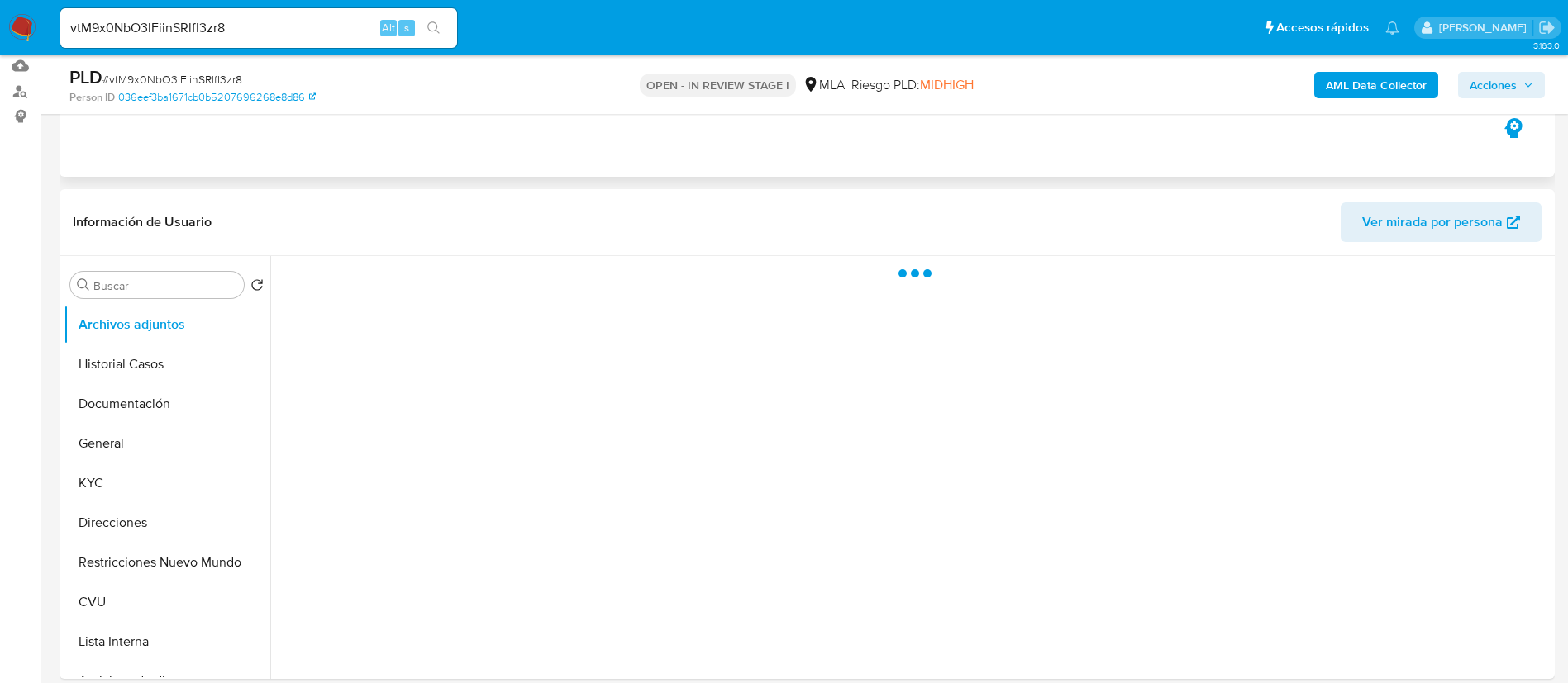
scroll to position [248, 0]
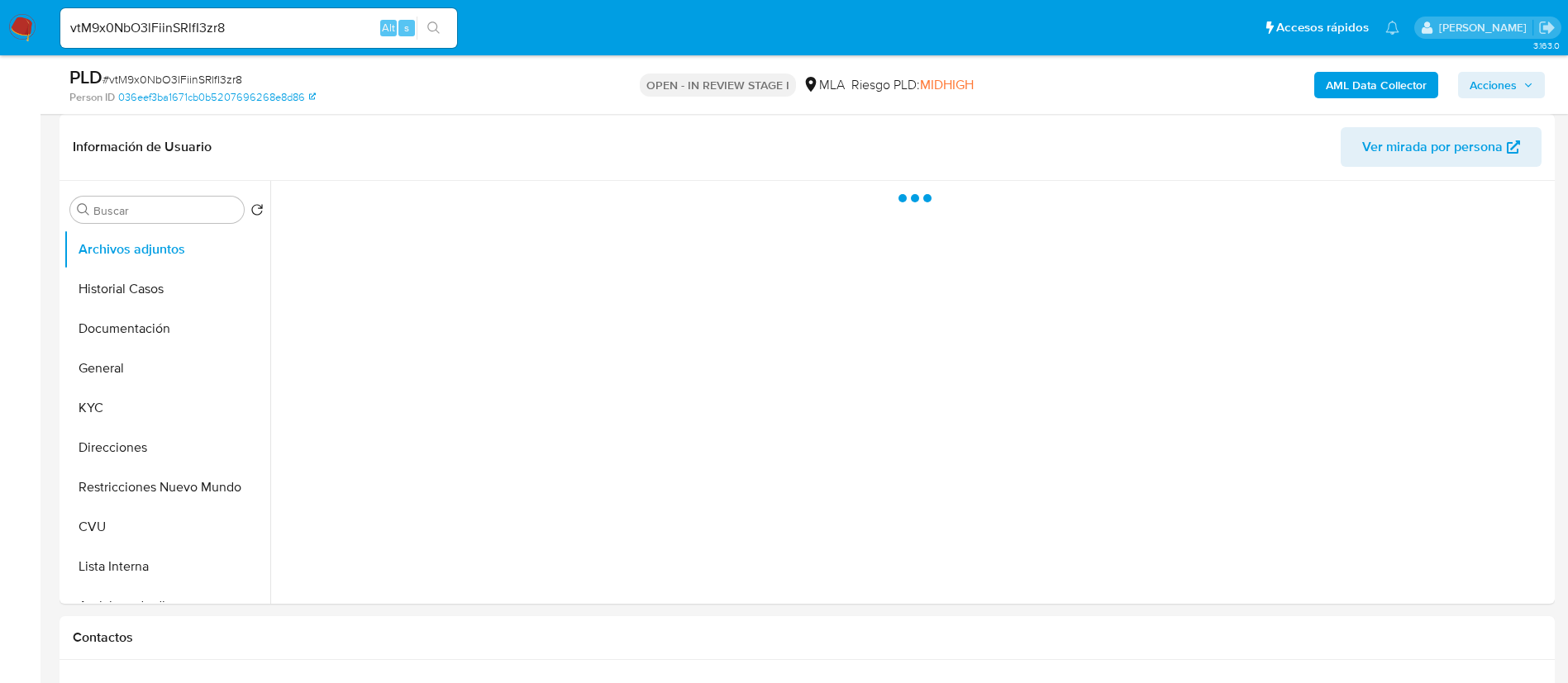
select select "10"
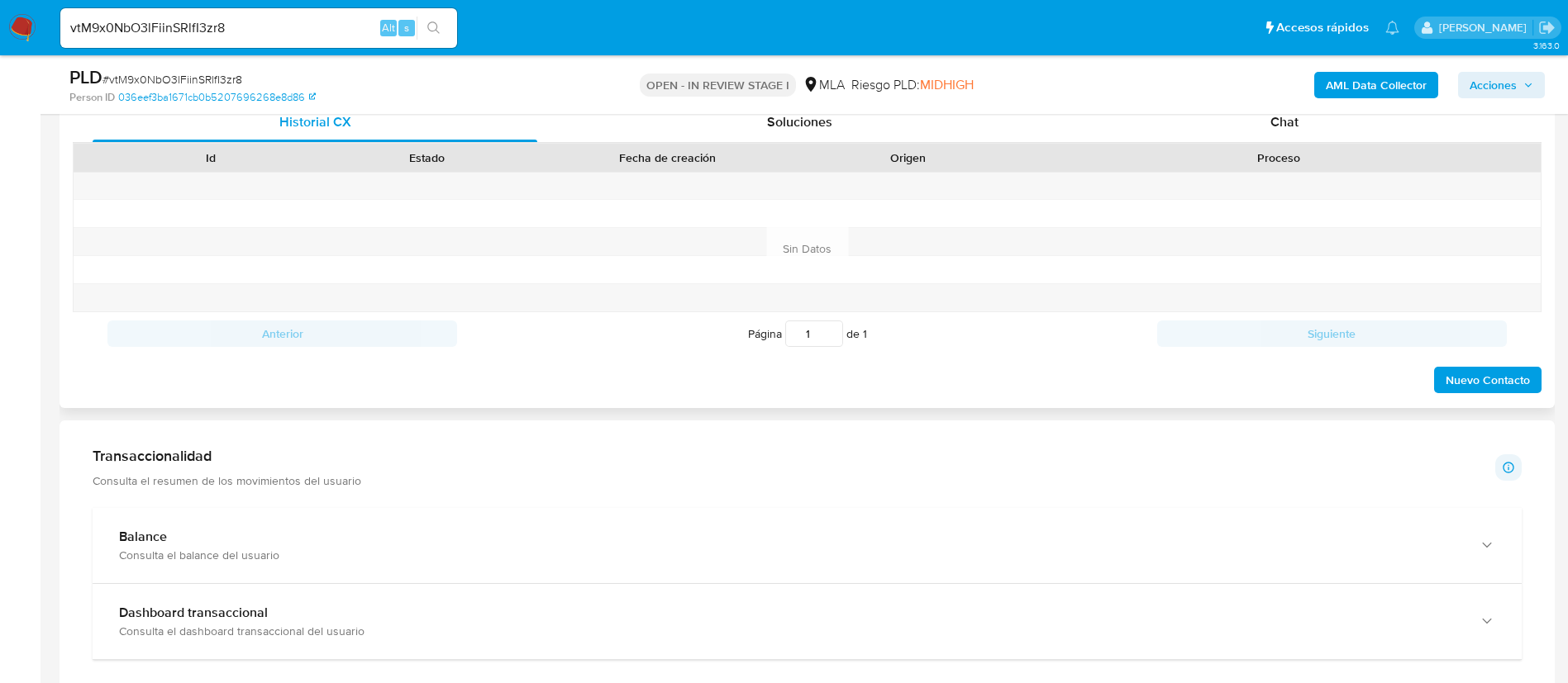
scroll to position [744, 0]
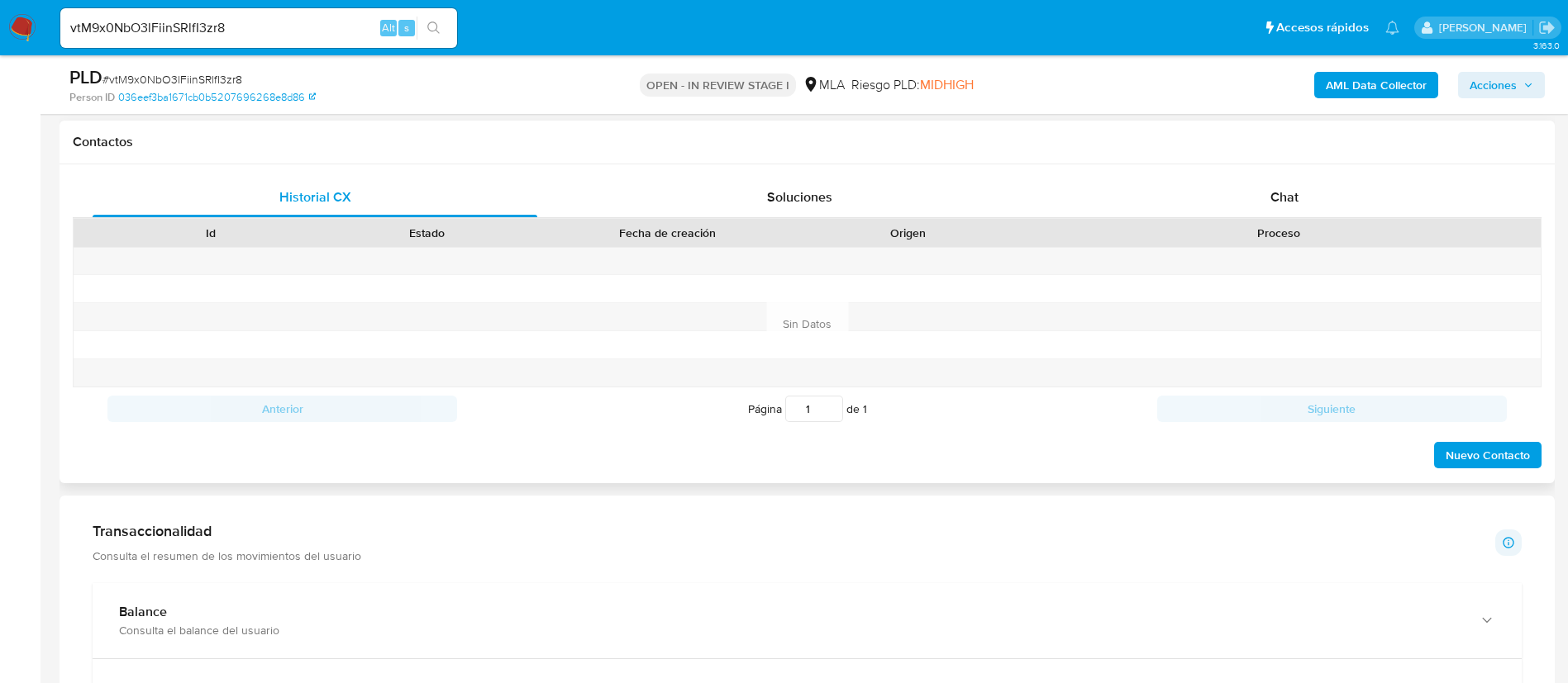
click at [1242, 219] on div "Proceso" at bounding box center [1278, 233] width 524 height 28
click at [1232, 205] on div "Chat" at bounding box center [1284, 198] width 445 height 40
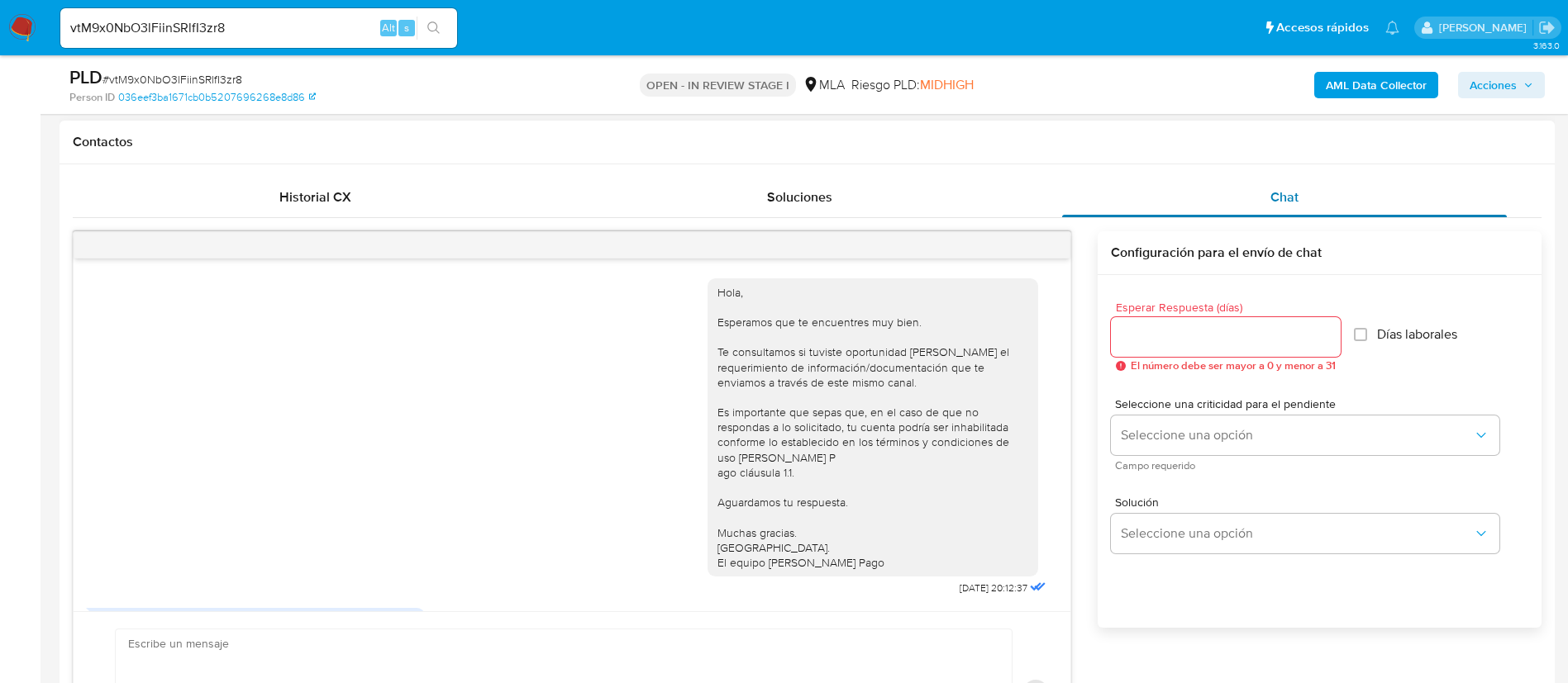
scroll to position [449, 0]
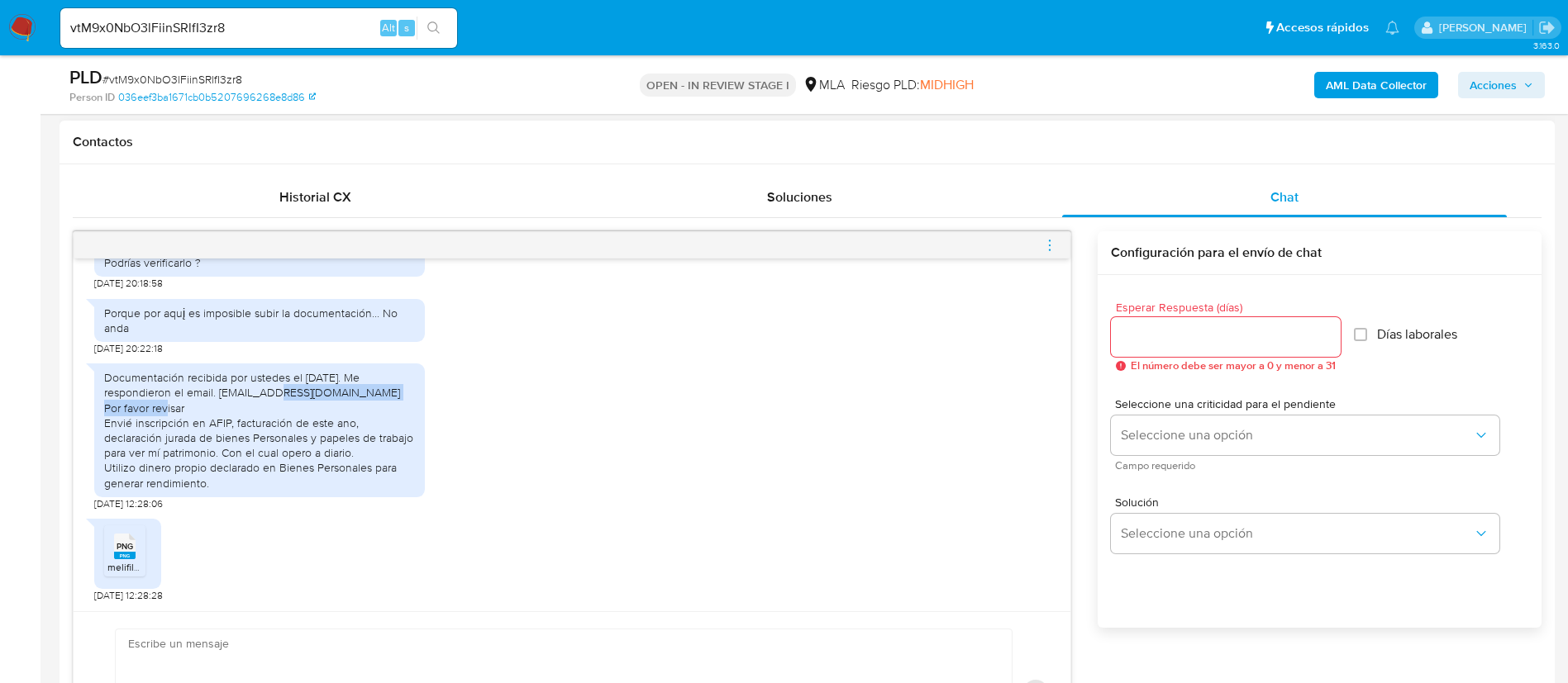
drag, startPoint x: 218, startPoint y: 392, endPoint x: 401, endPoint y: 398, distance: 183.1
click at [401, 398] on div "Documentación recibida por ustedes el 15 de Septiembre. Me respondieron el emai…" at bounding box center [259, 430] width 310 height 121
copy div "licenciadodanielmorales@yahoo.com"
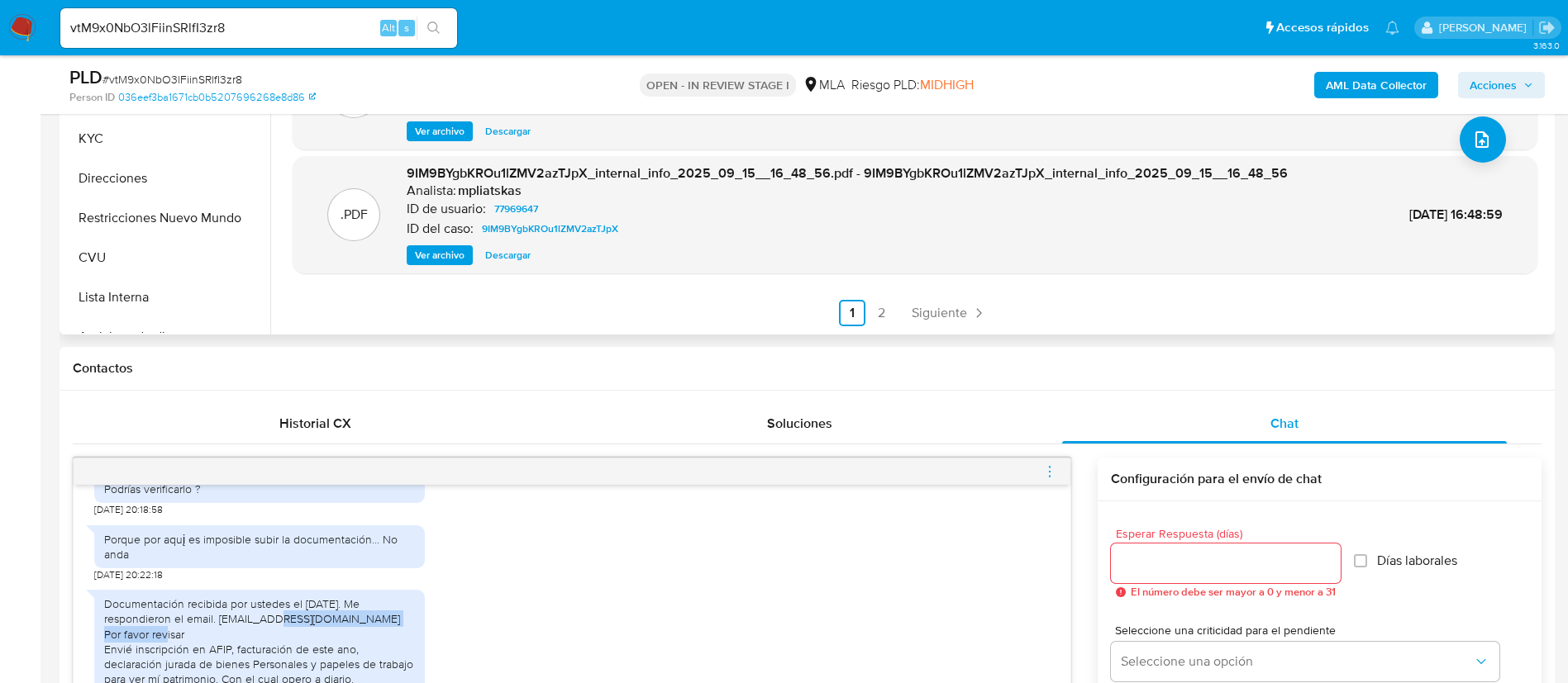
scroll to position [248, 0]
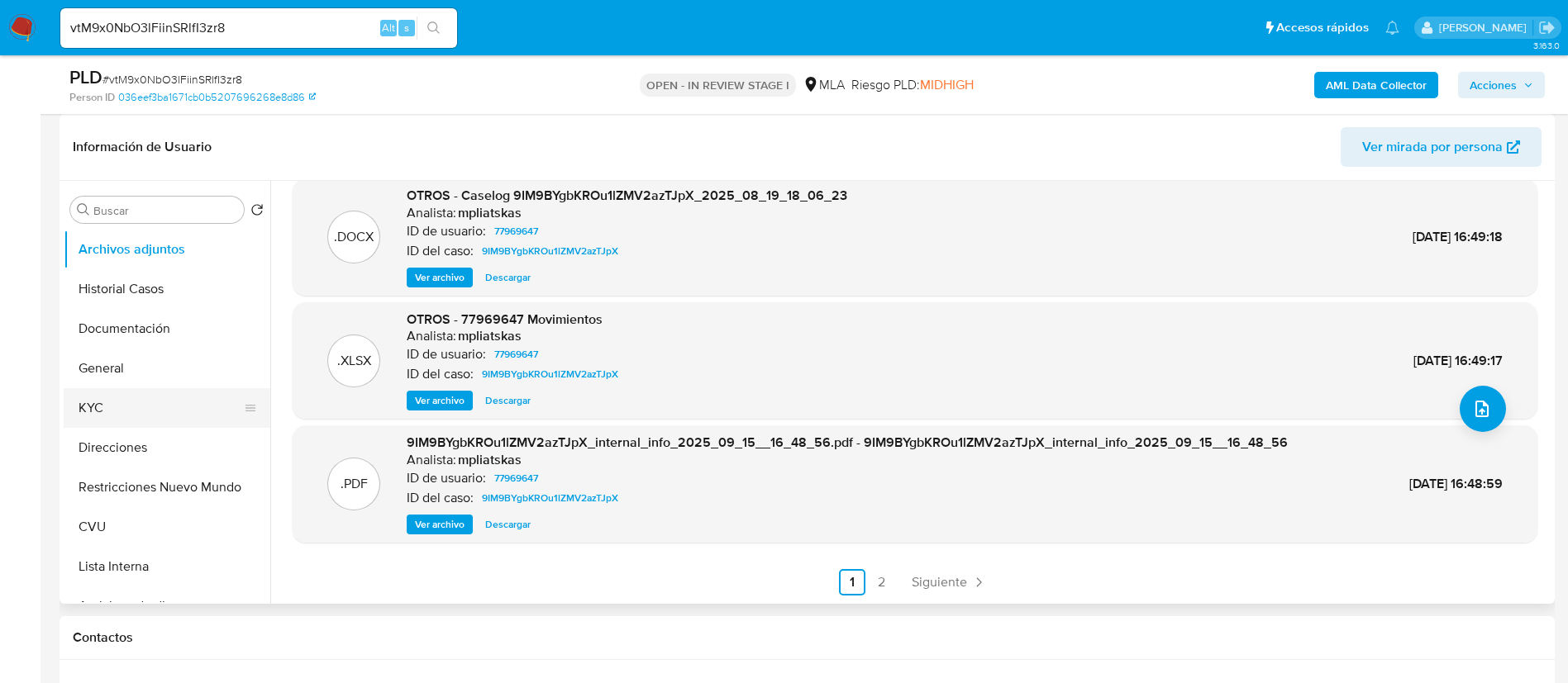
click at [160, 393] on button "KYC" at bounding box center [160, 408] width 193 height 40
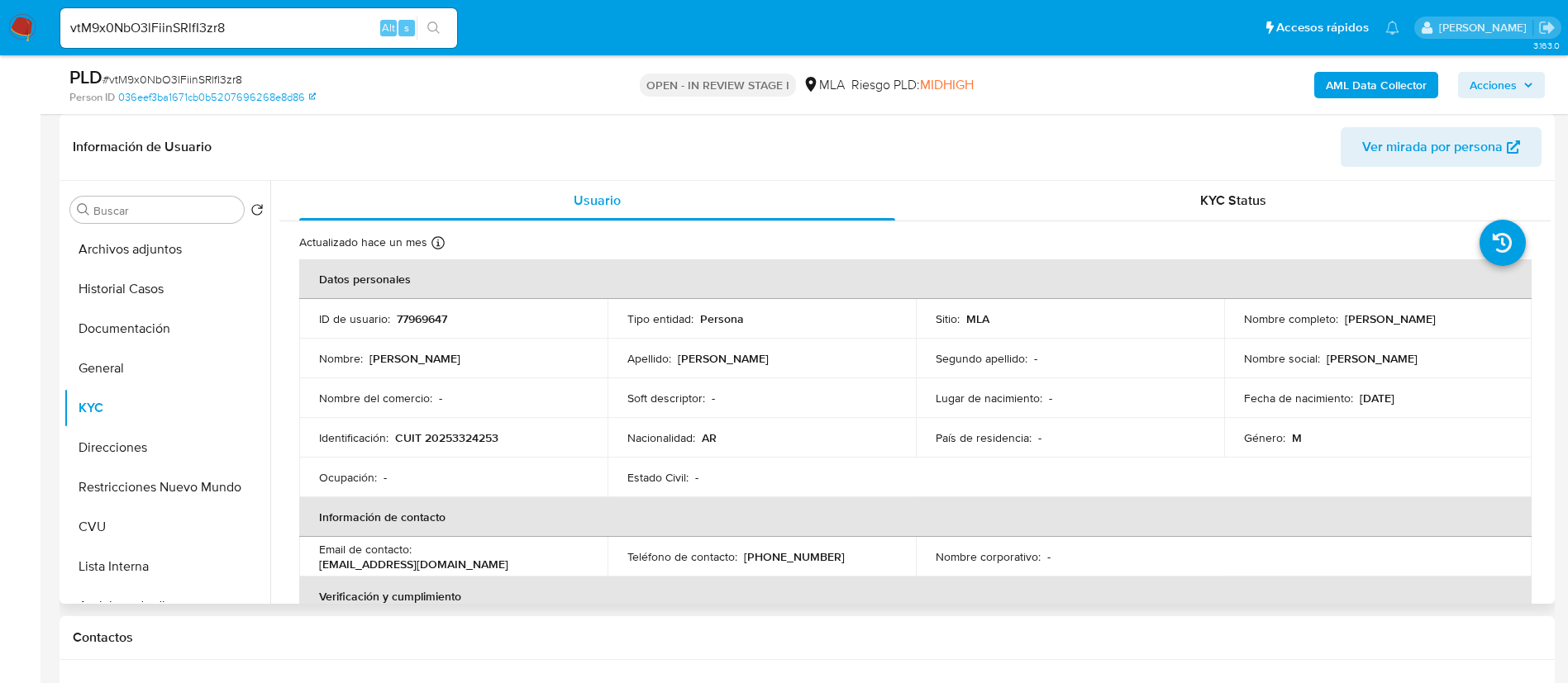
click at [434, 319] on p "77969647" at bounding box center [421, 319] width 50 height 15
click at [434, 320] on p "77969647" at bounding box center [421, 319] width 50 height 15
copy p "77969647"
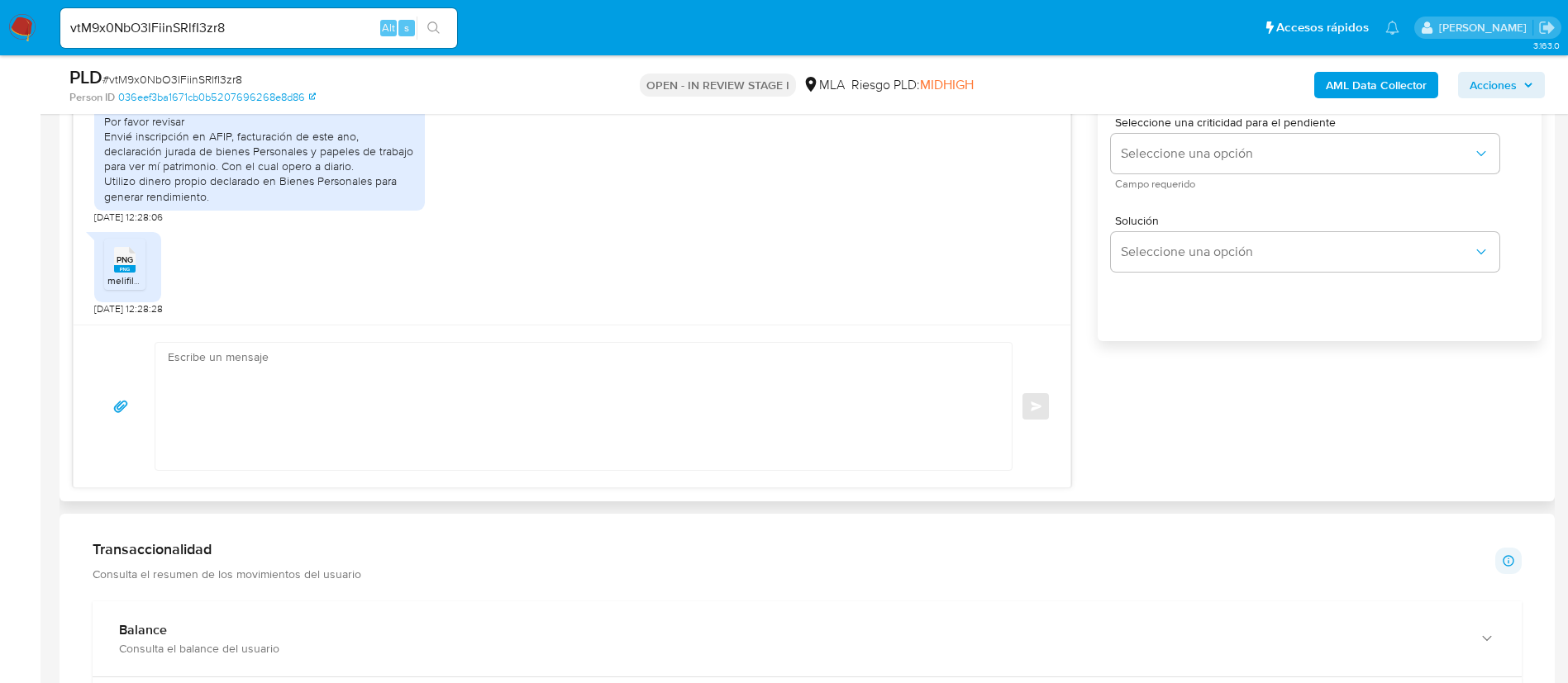
scroll to position [991, 0]
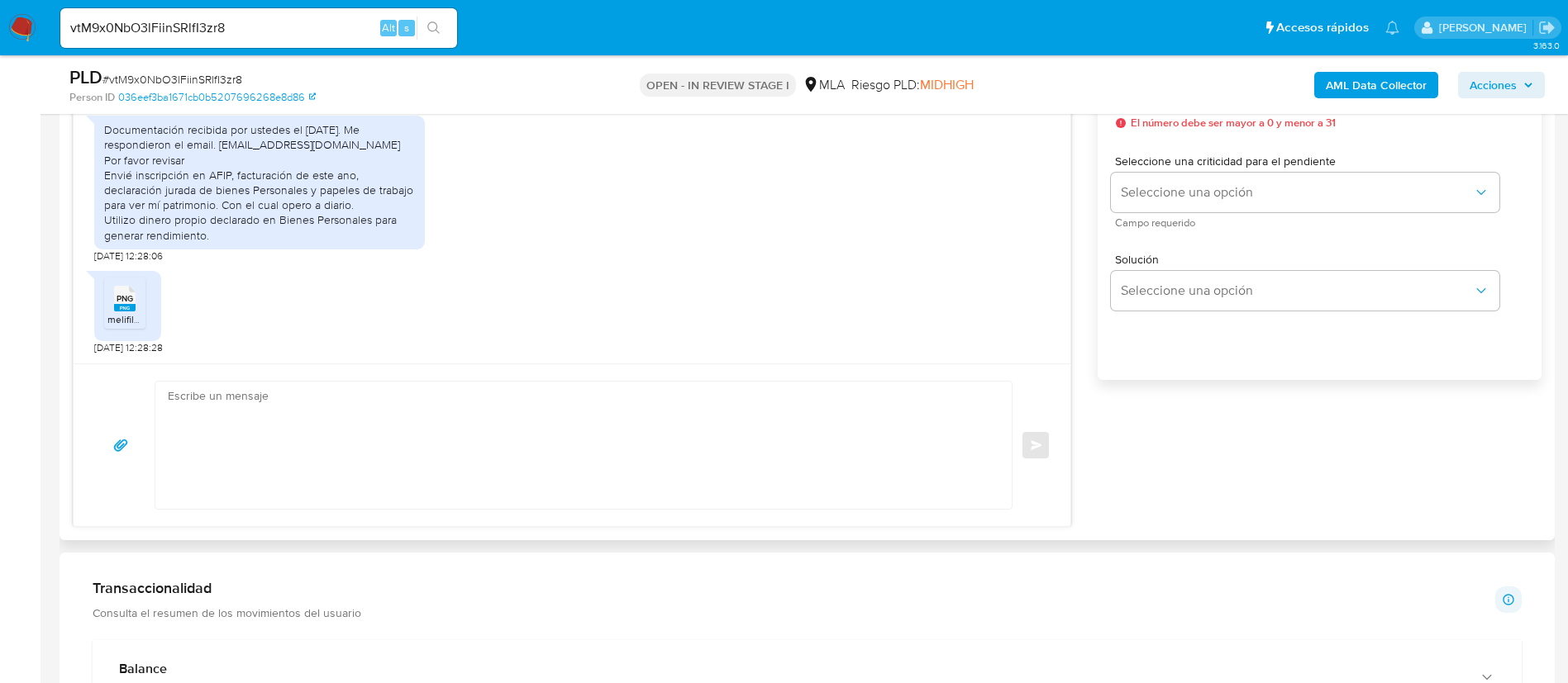
click at [141, 314] on span "melifile1937436191114751855.png" at bounding box center [181, 319] width 146 height 14
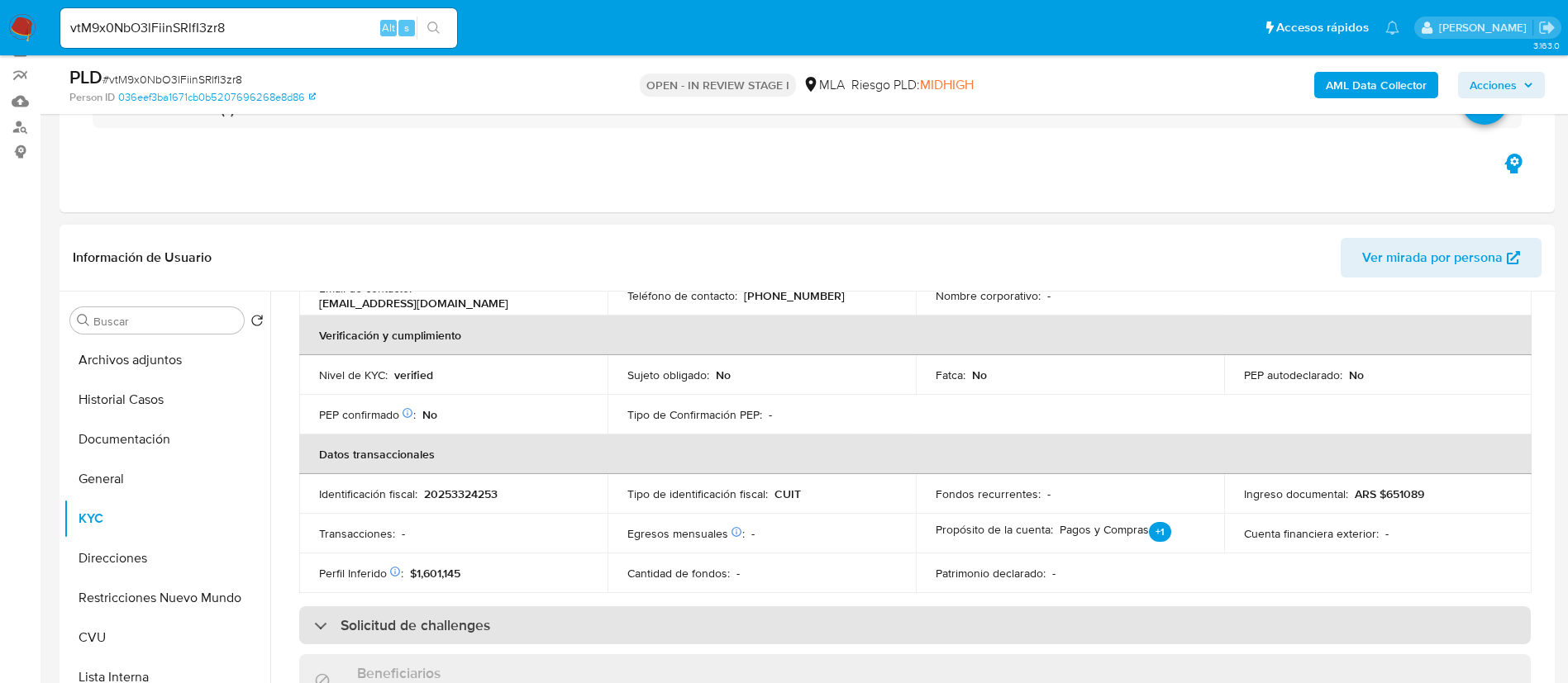
scroll to position [124, 0]
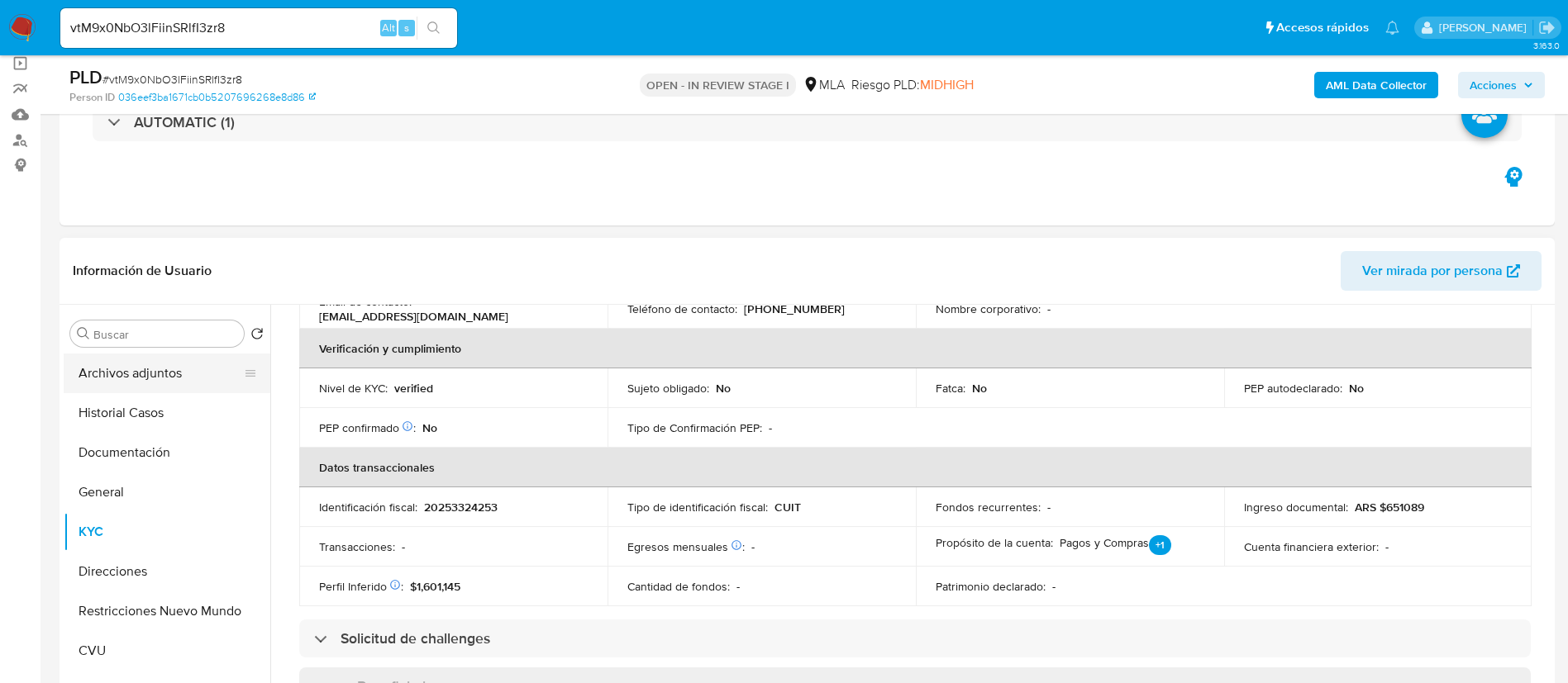
click at [165, 377] on button "Archivos adjuntos" at bounding box center [160, 374] width 193 height 40
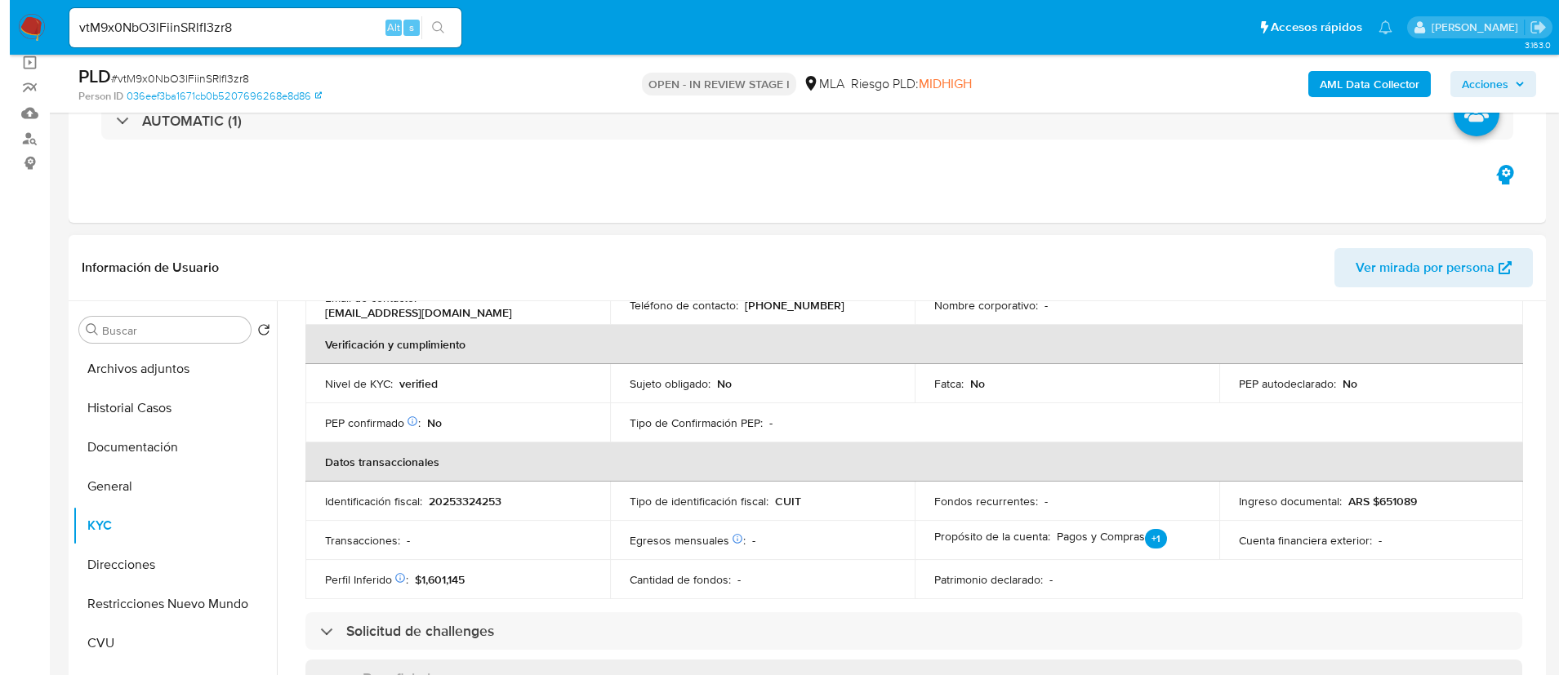
scroll to position [0, 0]
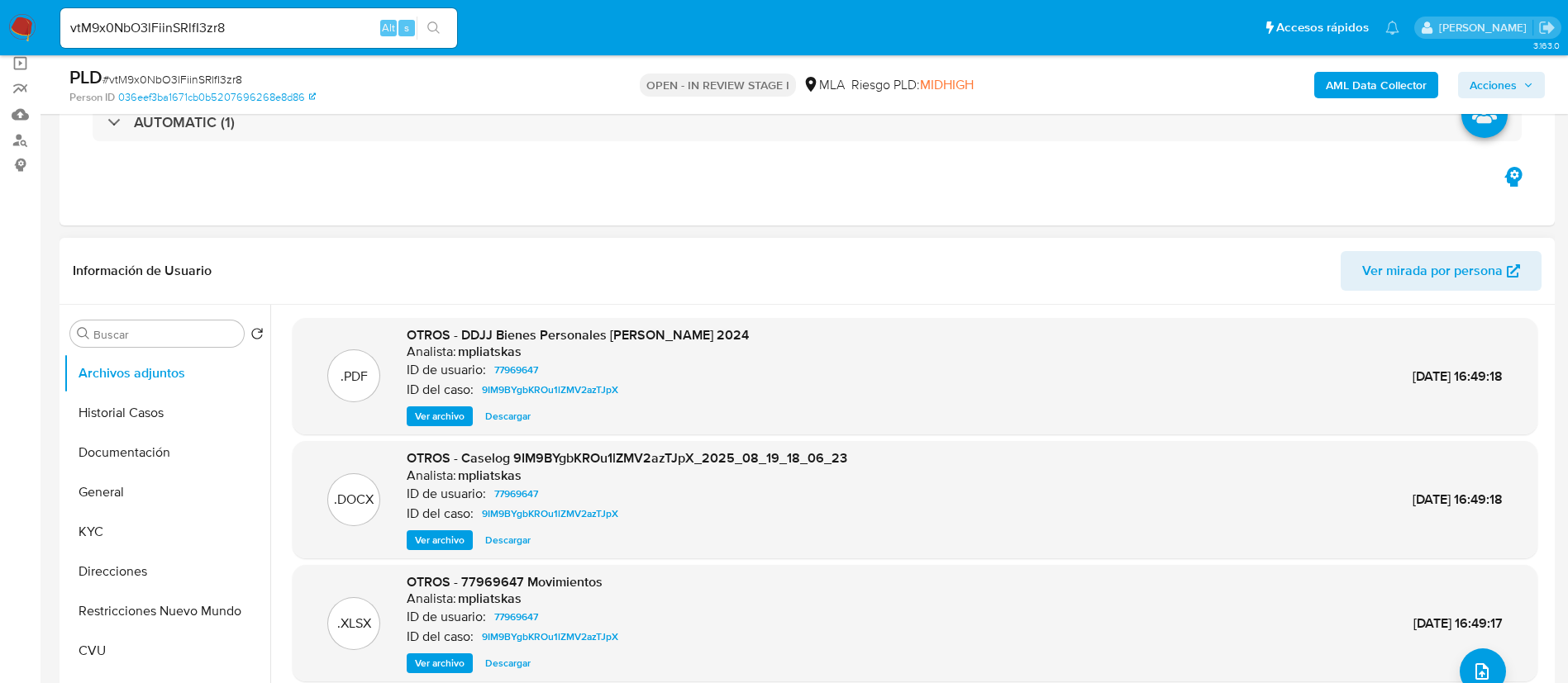
click at [436, 534] on span "Ver archivo" at bounding box center [439, 539] width 49 height 16
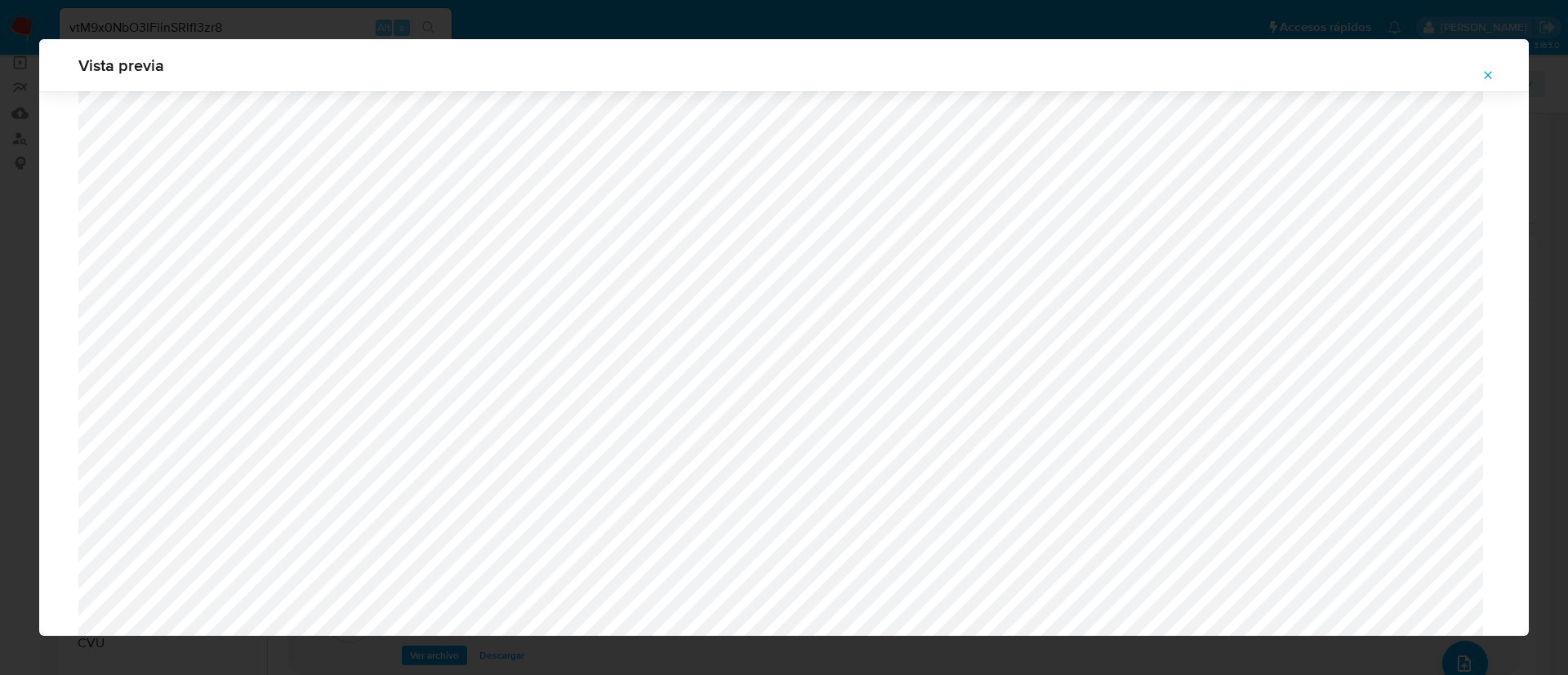
scroll to position [1559, 0]
click at [1486, 72] on icon "Attachment preview" at bounding box center [1488, 75] width 13 height 13
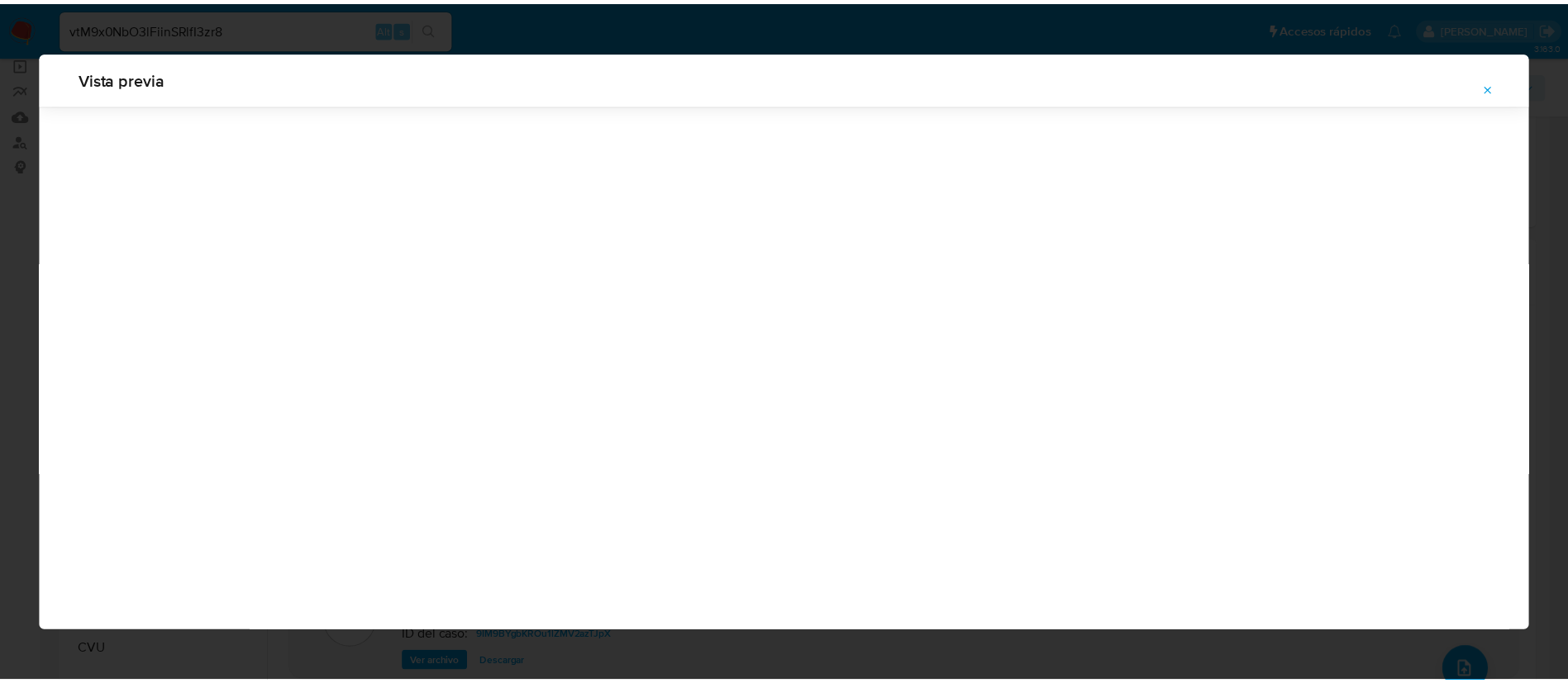
scroll to position [0, 0]
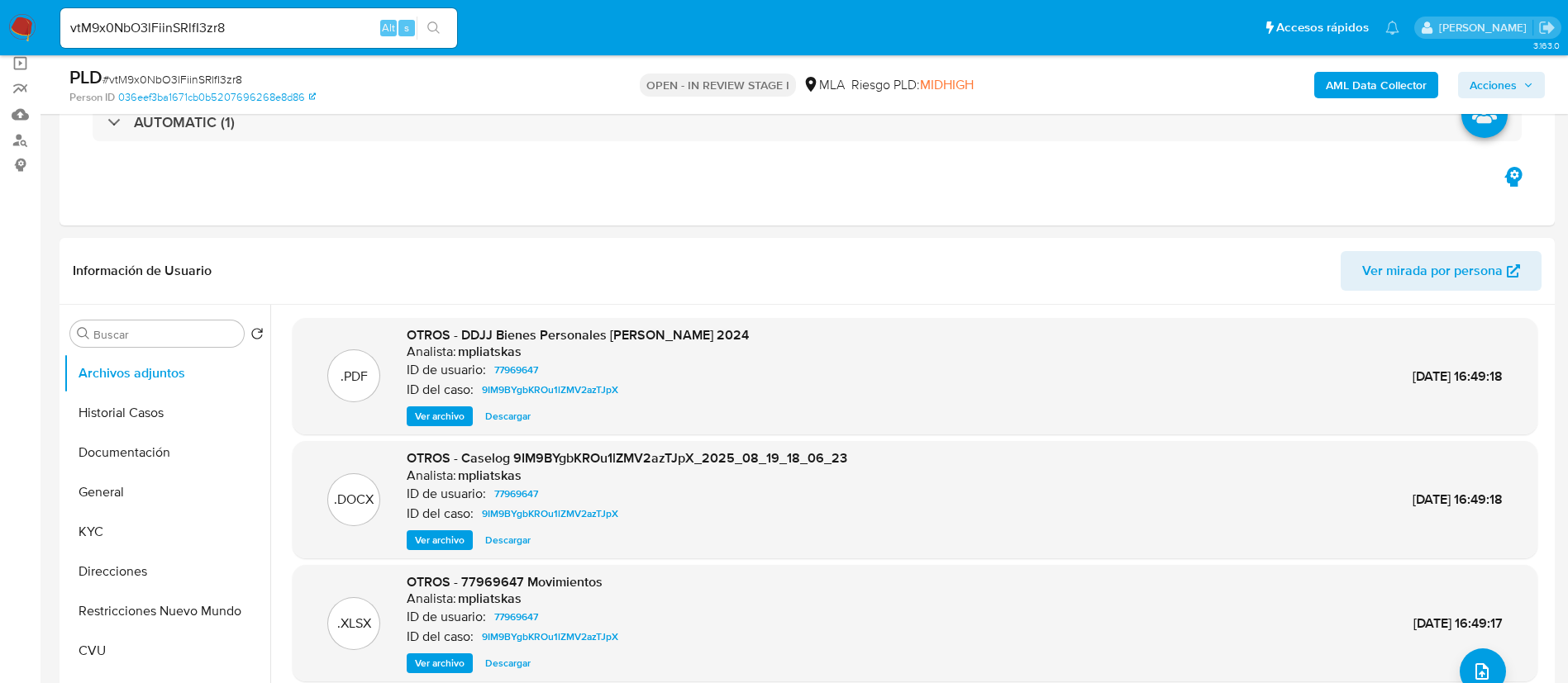
click at [1386, 90] on b "AML Data Collector" at bounding box center [1376, 85] width 101 height 26
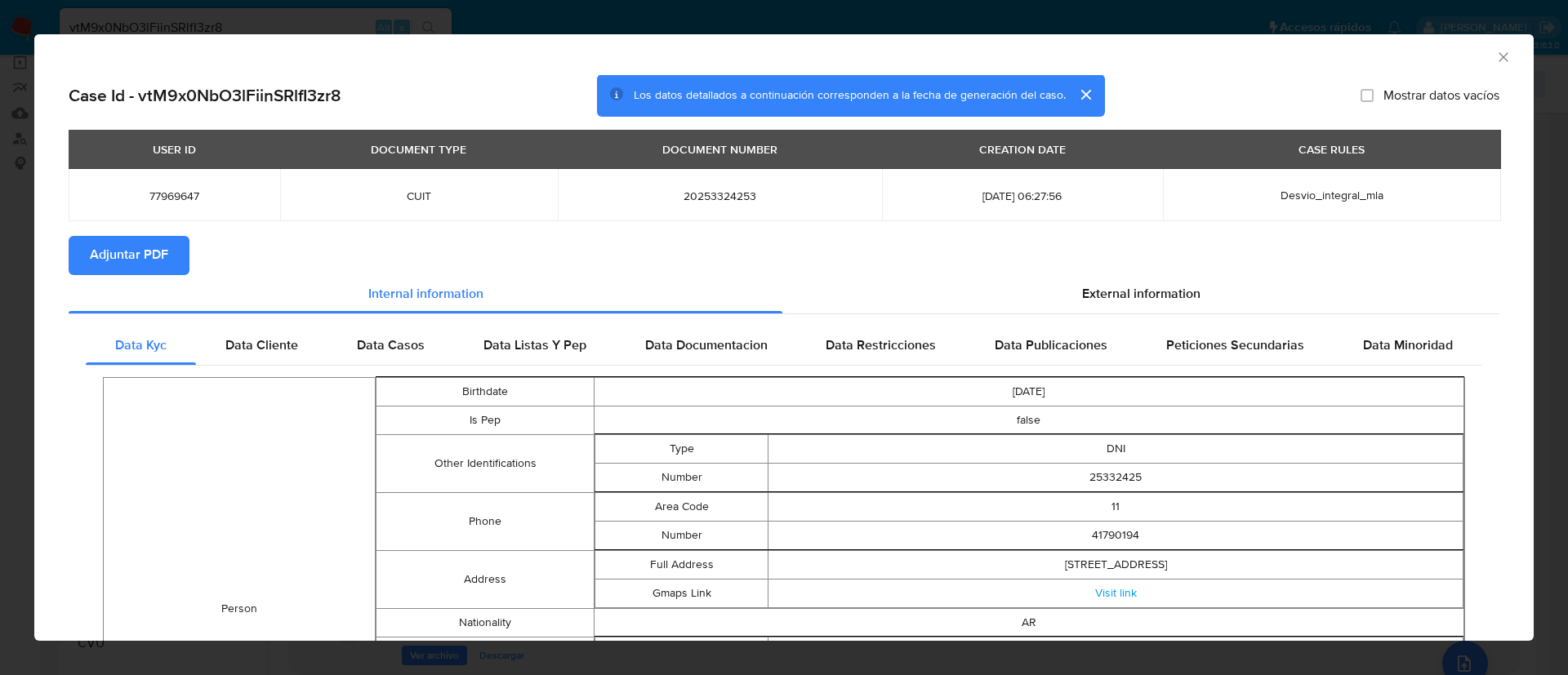
click at [130, 263] on span "Adjuntar PDF" at bounding box center [129, 255] width 79 height 36
click at [1495, 57] on icon "Cerrar ventana" at bounding box center [1503, 56] width 16 height 16
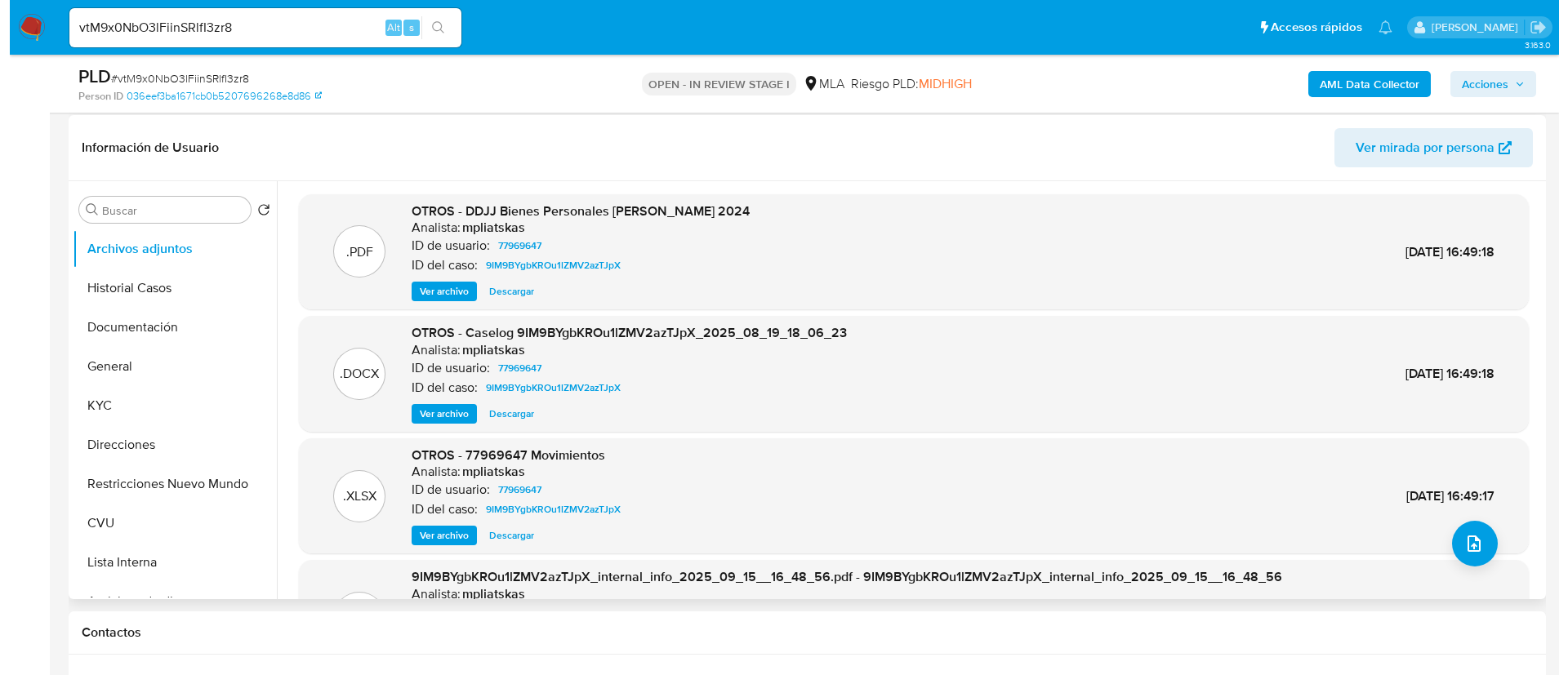
scroll to position [245, 0]
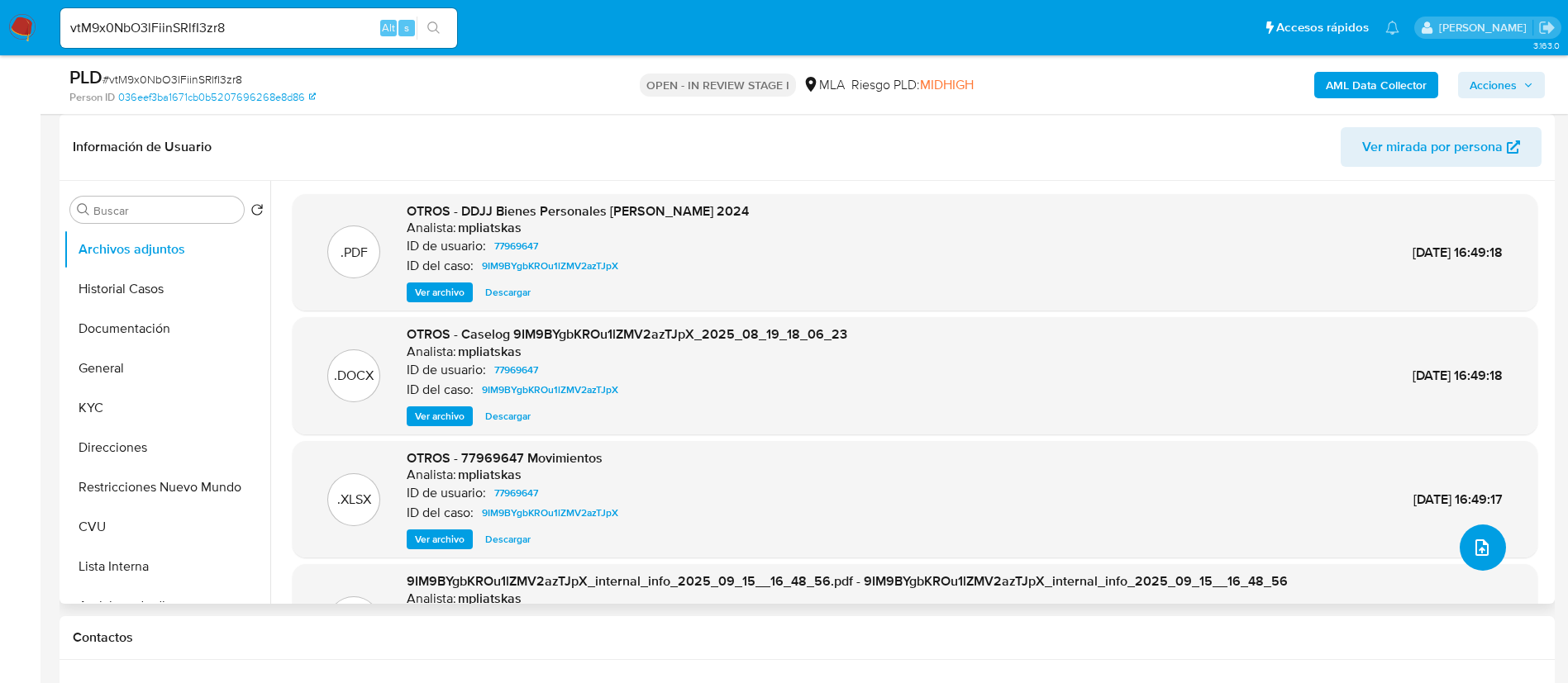
click at [1475, 553] on icon "upload-file" at bounding box center [1482, 547] width 13 height 16
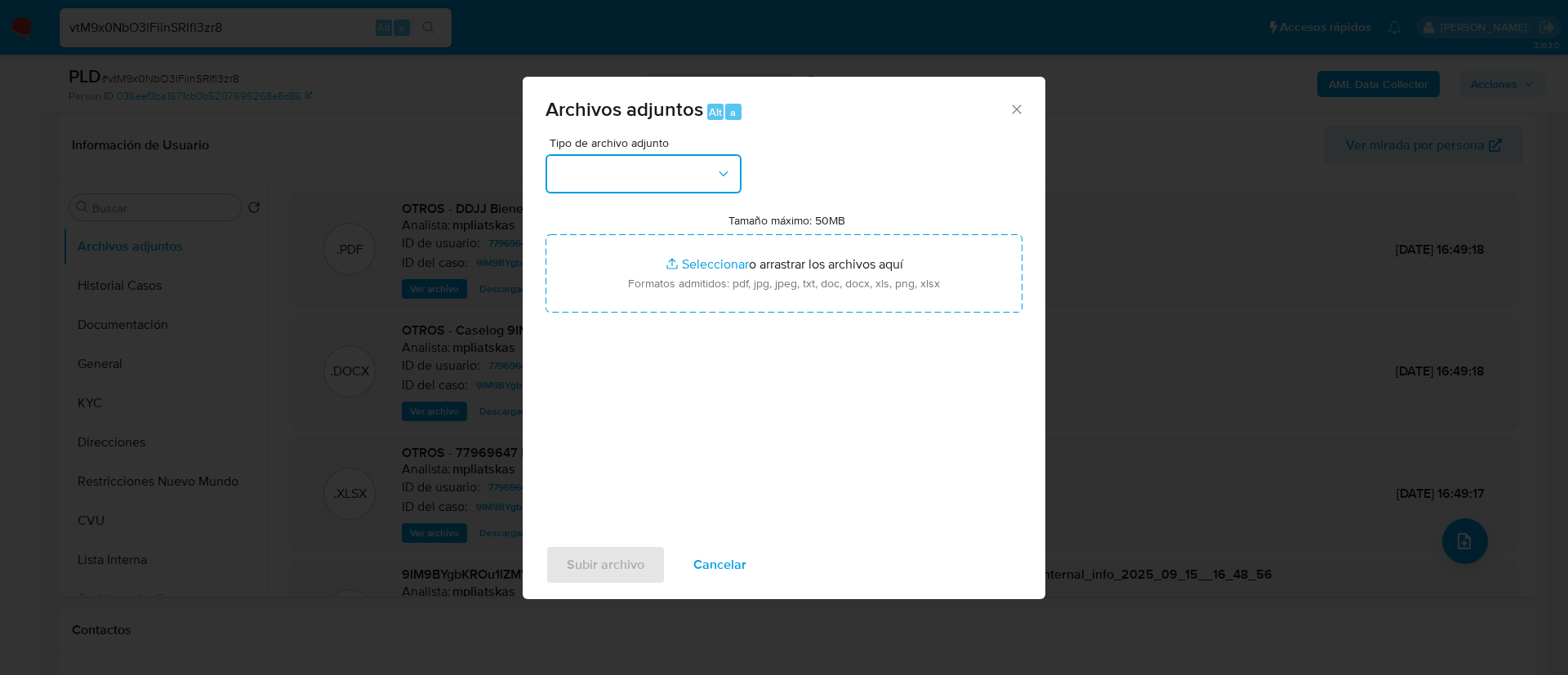
click at [594, 178] on button "button" at bounding box center [643, 174] width 196 height 39
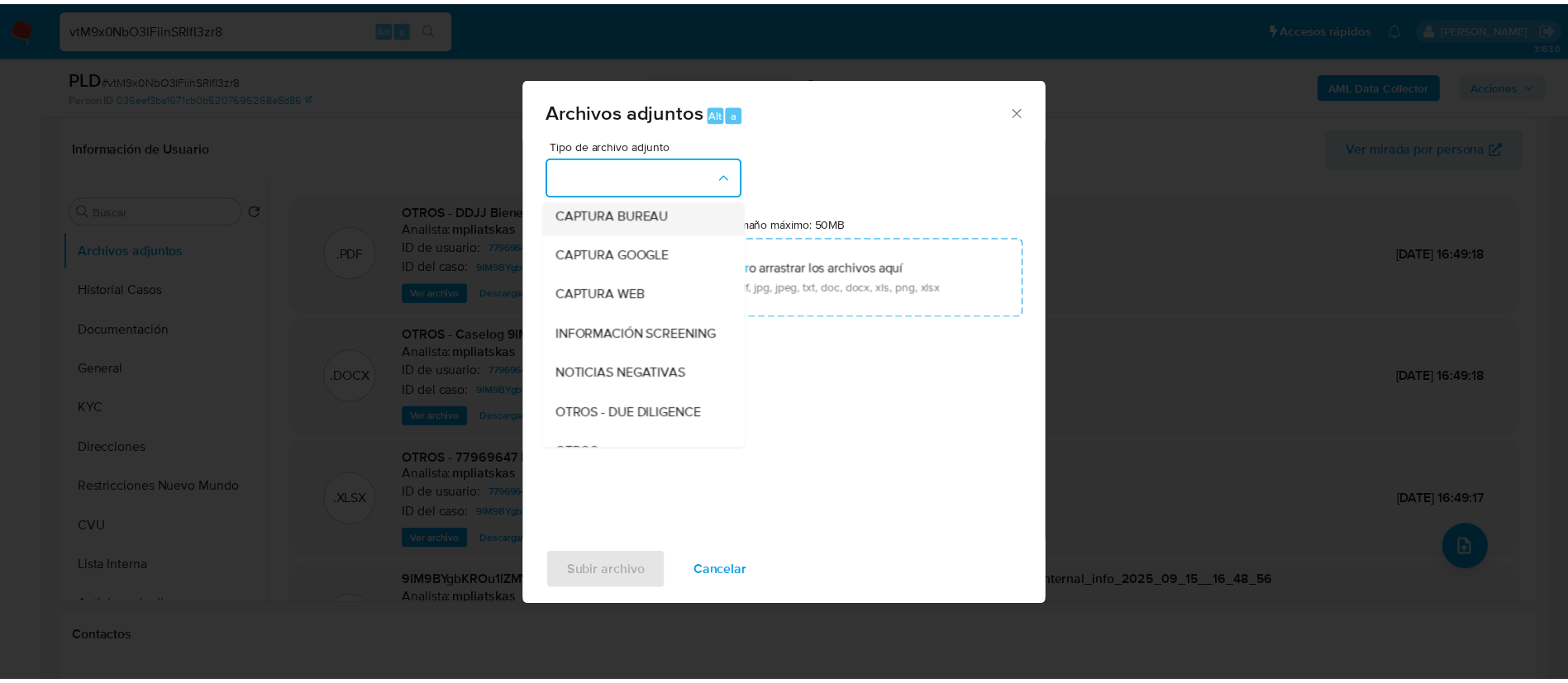
scroll to position [124, 0]
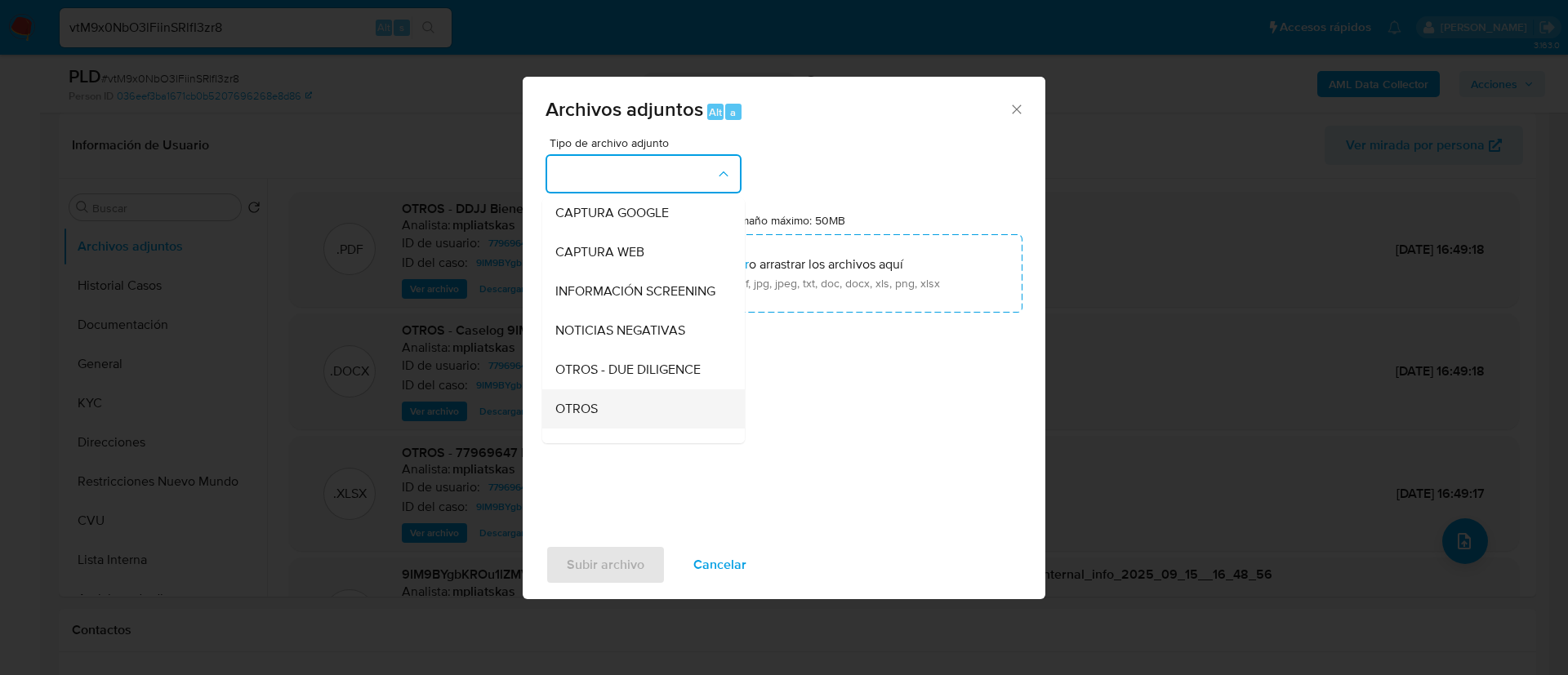
click at [609, 413] on div "OTROS" at bounding box center [639, 409] width 166 height 39
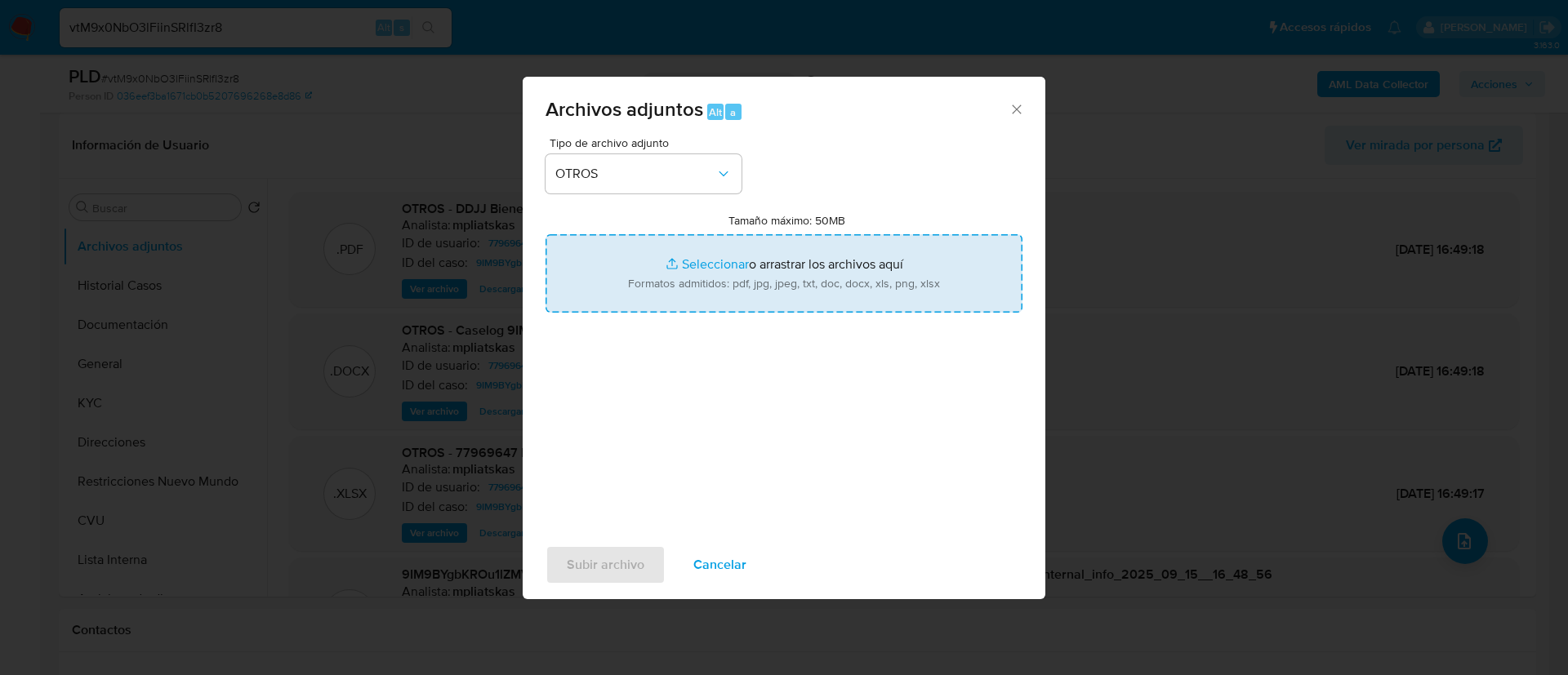
click at [634, 306] on input "Tamaño máximo: 50MB Seleccionar archivos" at bounding box center [784, 274] width 477 height 79
type input "C:\fakepath\77969647 Movimientos.xlsx"
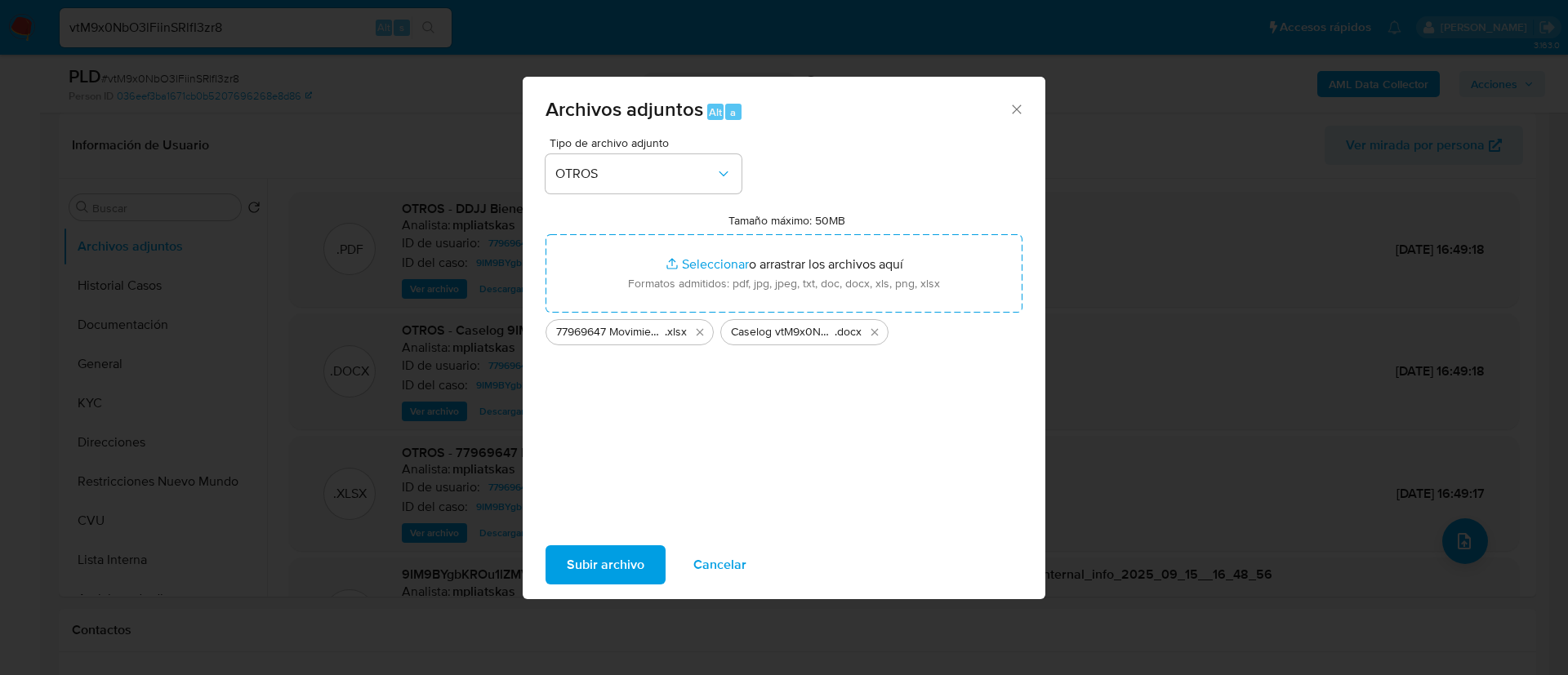
drag, startPoint x: 634, startPoint y: 306, endPoint x: 628, endPoint y: 554, distance: 248.1
click at [628, 554] on span "Subir archivo" at bounding box center [605, 565] width 78 height 36
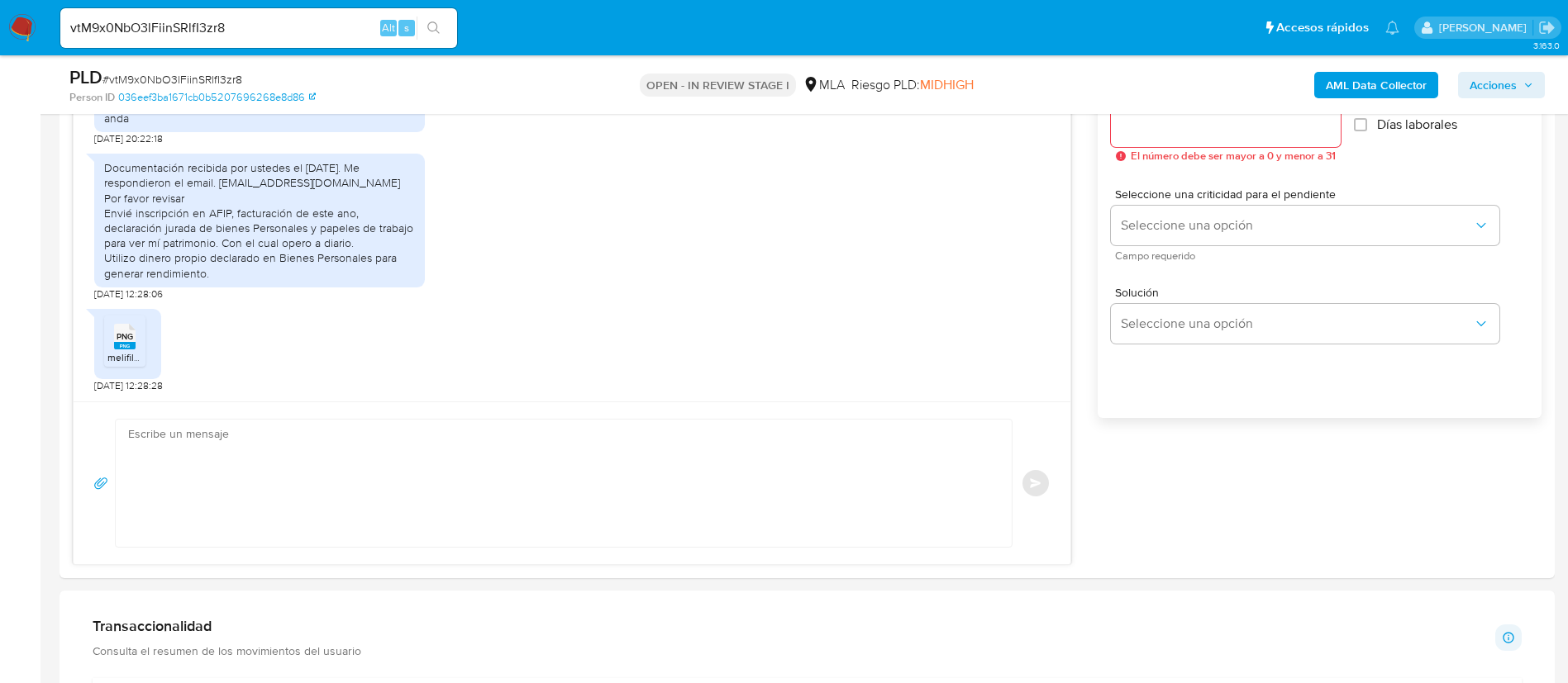
scroll to position [867, 0]
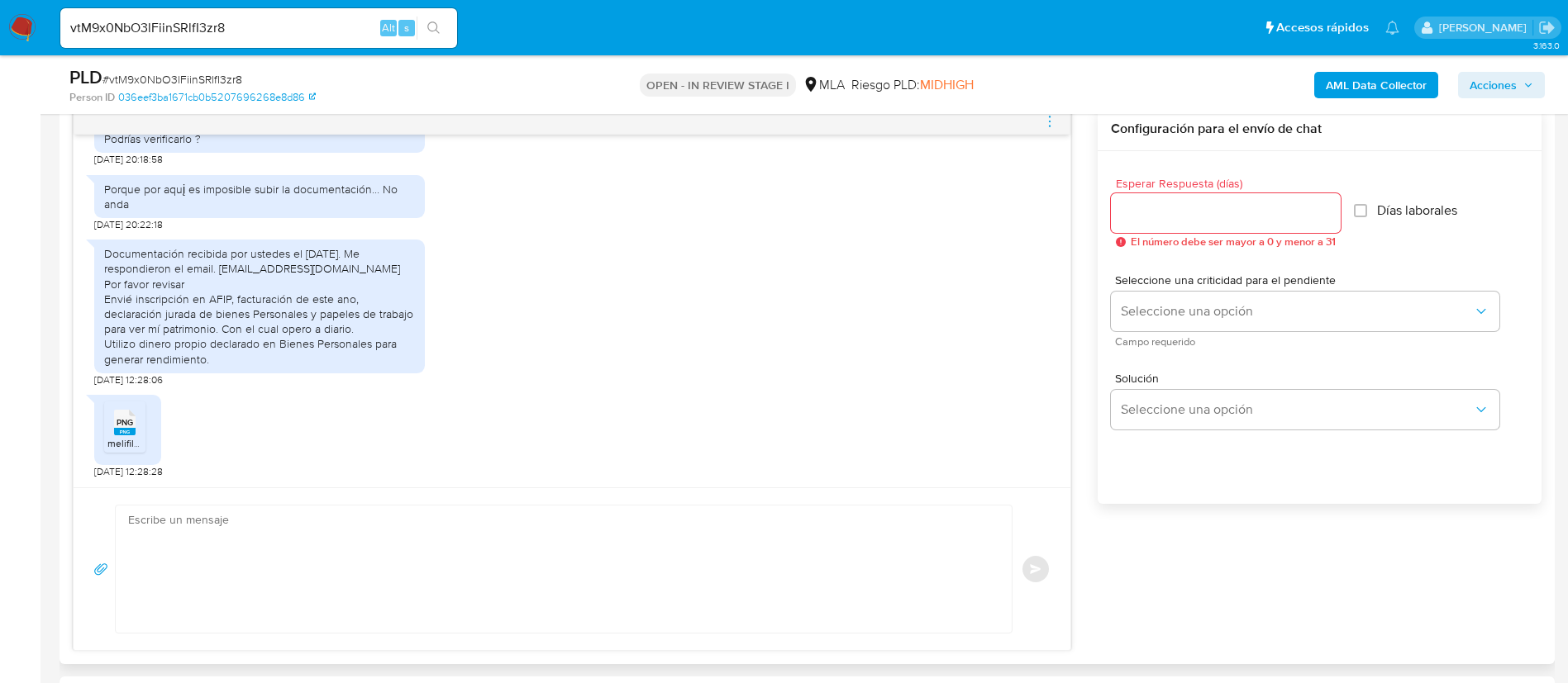
click at [874, 542] on textarea at bounding box center [559, 569] width 863 height 127
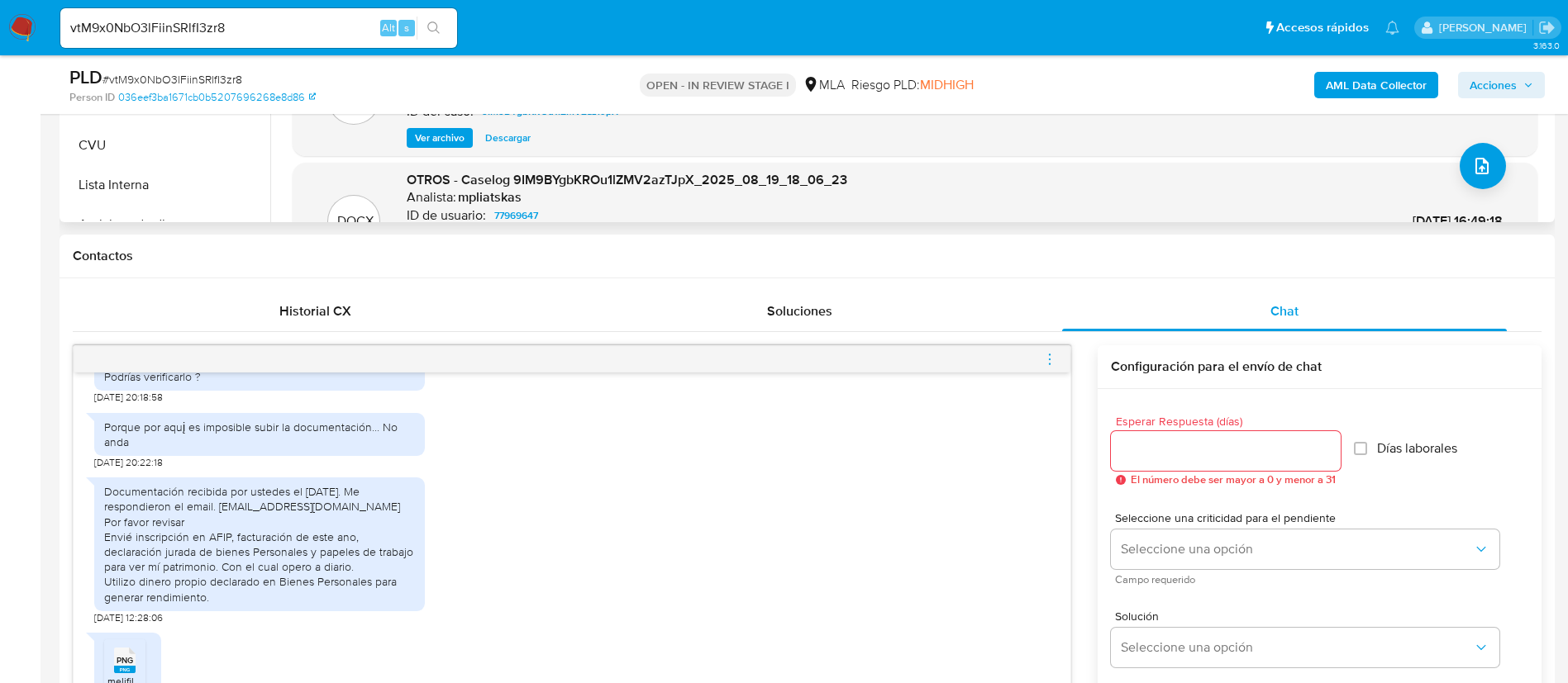
scroll to position [372, 0]
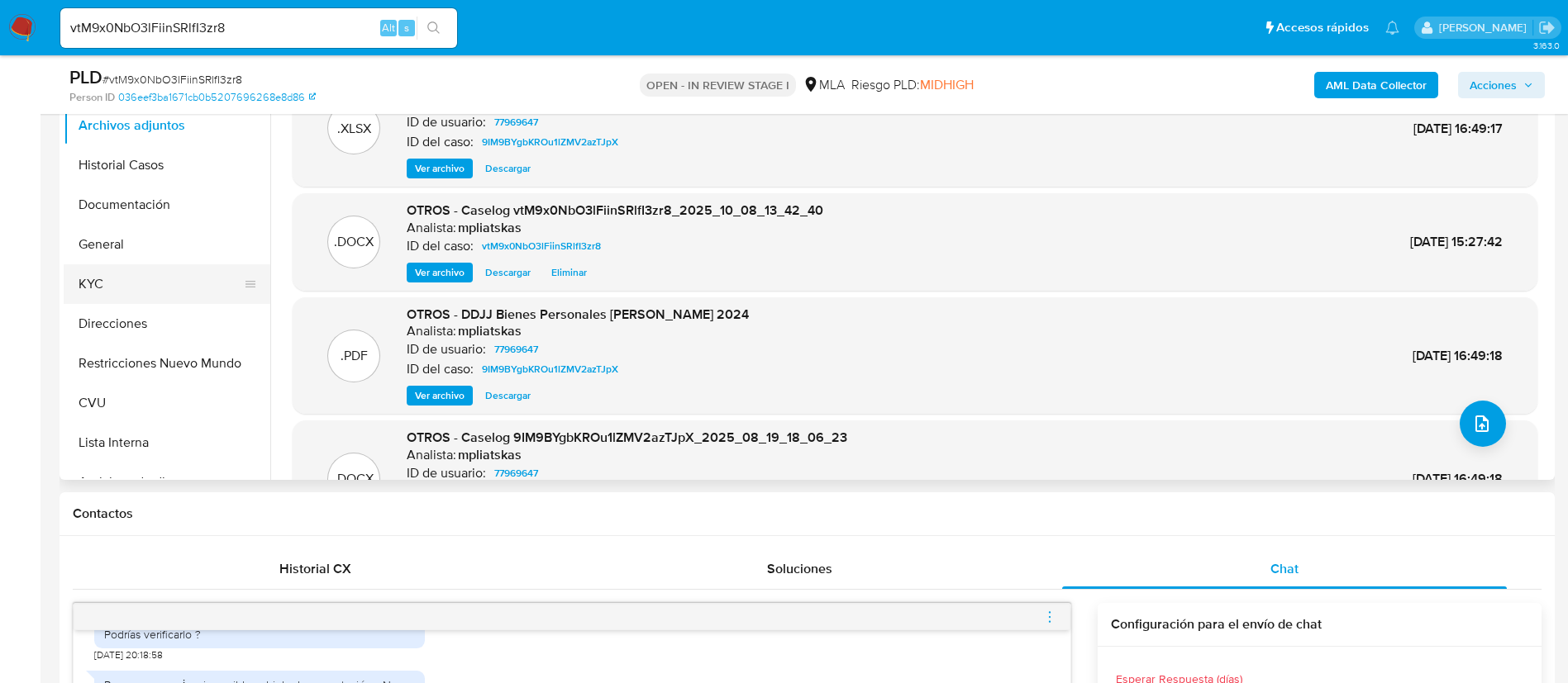
click at [102, 295] on button "KYC" at bounding box center [160, 284] width 193 height 40
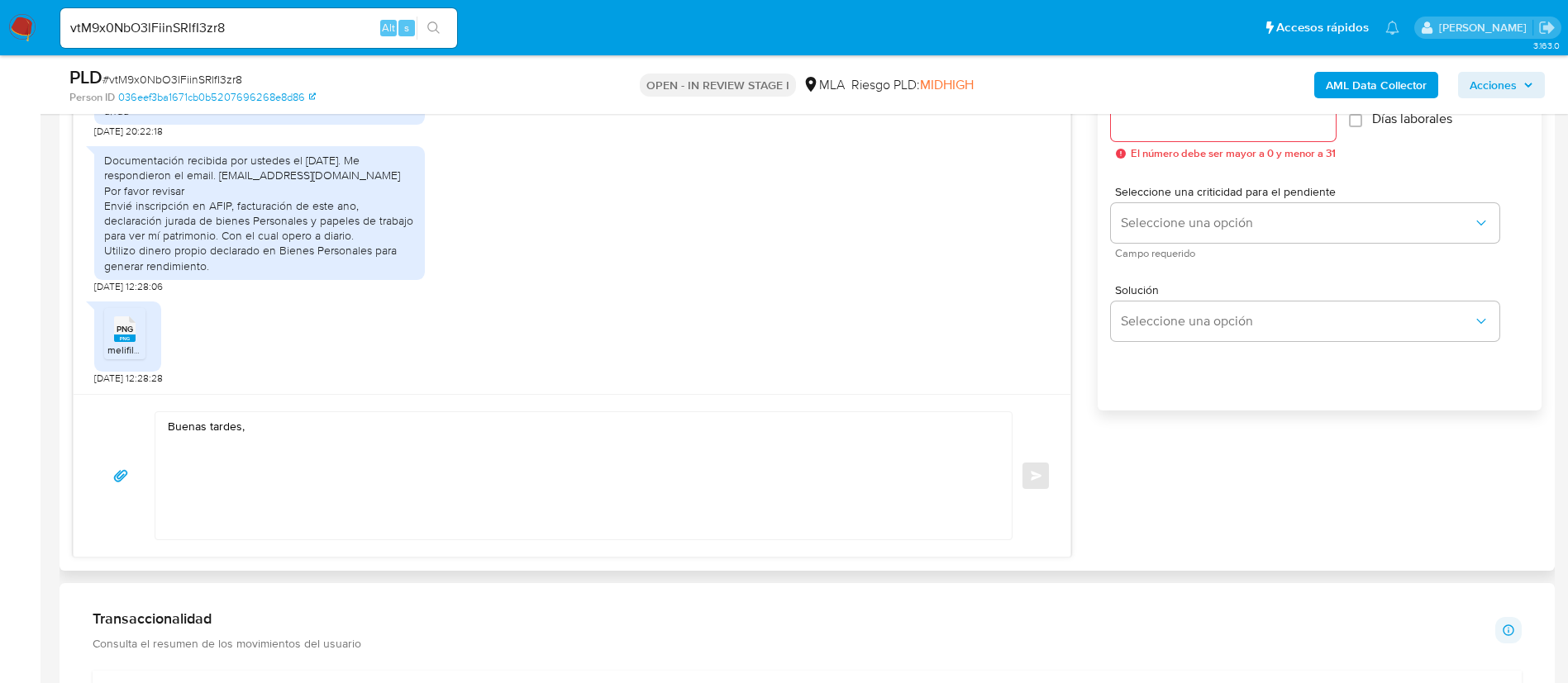
scroll to position [991, 0]
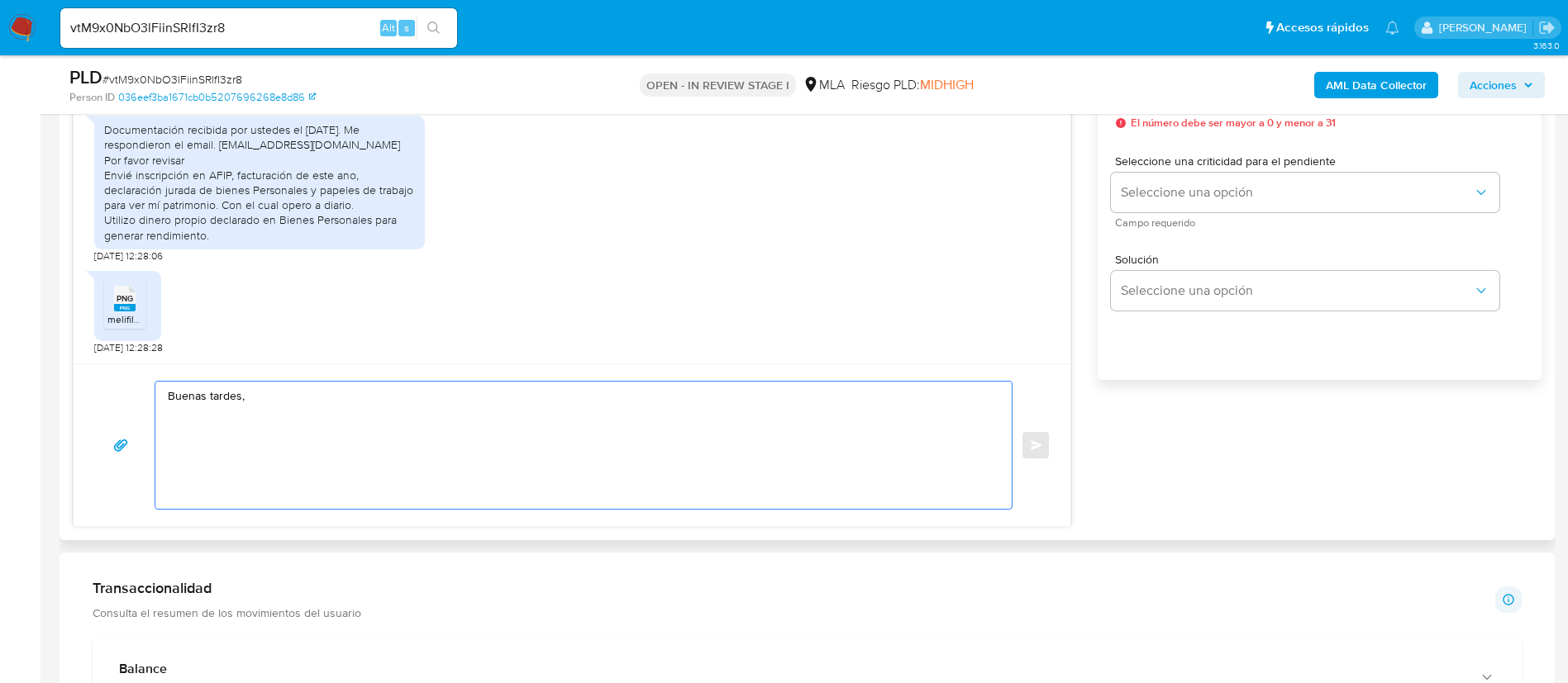
click at [405, 412] on textarea "Buenas tardes," at bounding box center [579, 445] width 823 height 127
click at [396, 402] on textarea "Buenas tardes," at bounding box center [579, 445] width 823 height 127
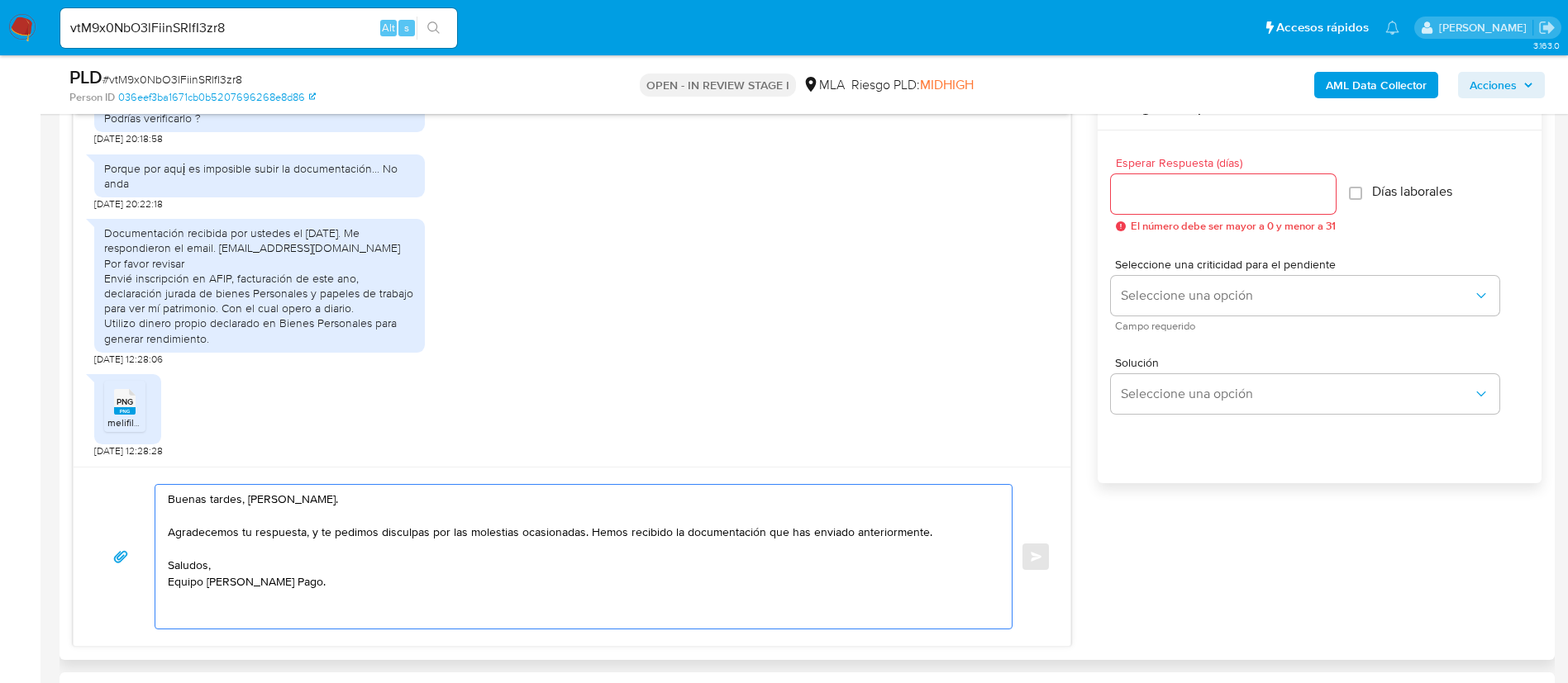
scroll to position [744, 0]
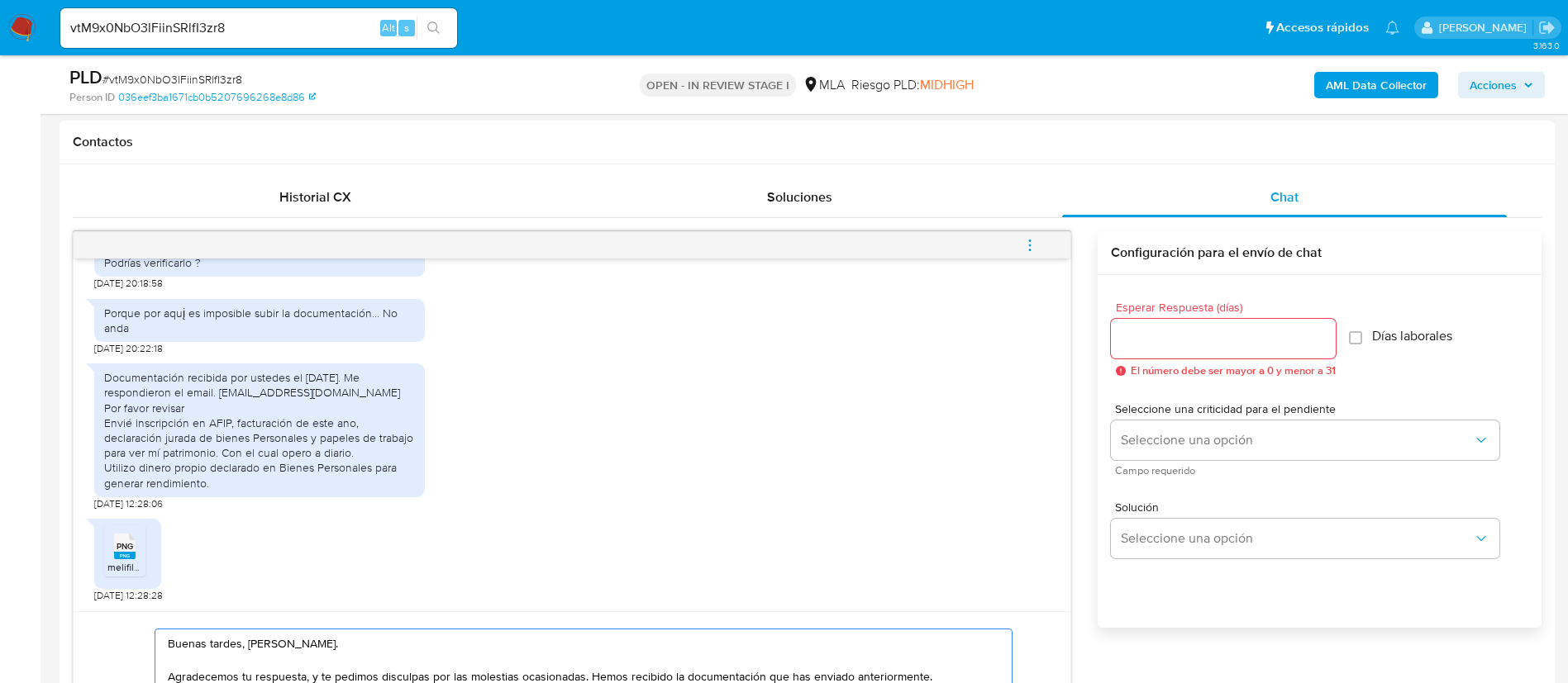
type textarea "Buenas tardes, Daniel. Agradecemos tu respuesta, y te pedimos disculpas por las…"
click at [1277, 340] on input "Esperar Respuesta (días)" at bounding box center [1224, 339] width 225 height 22
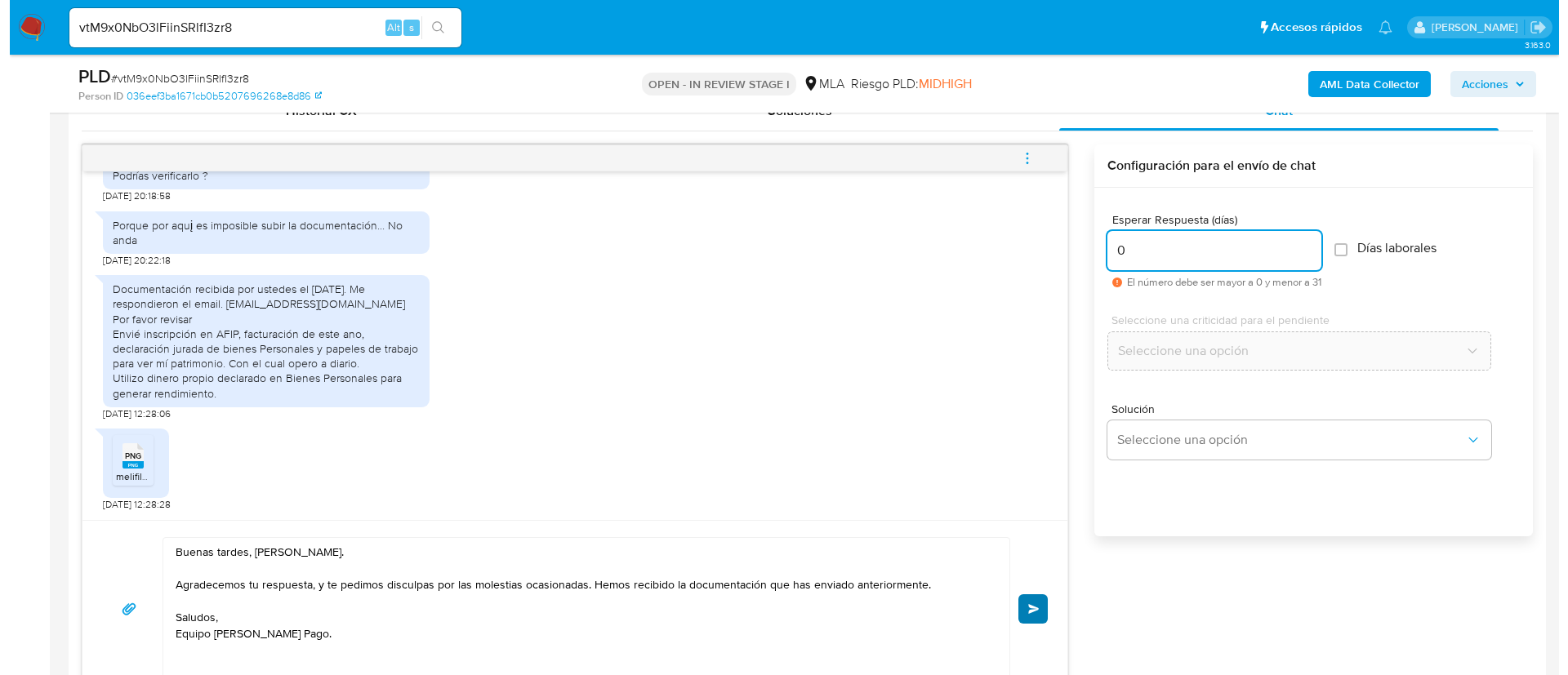
scroll to position [857, 0]
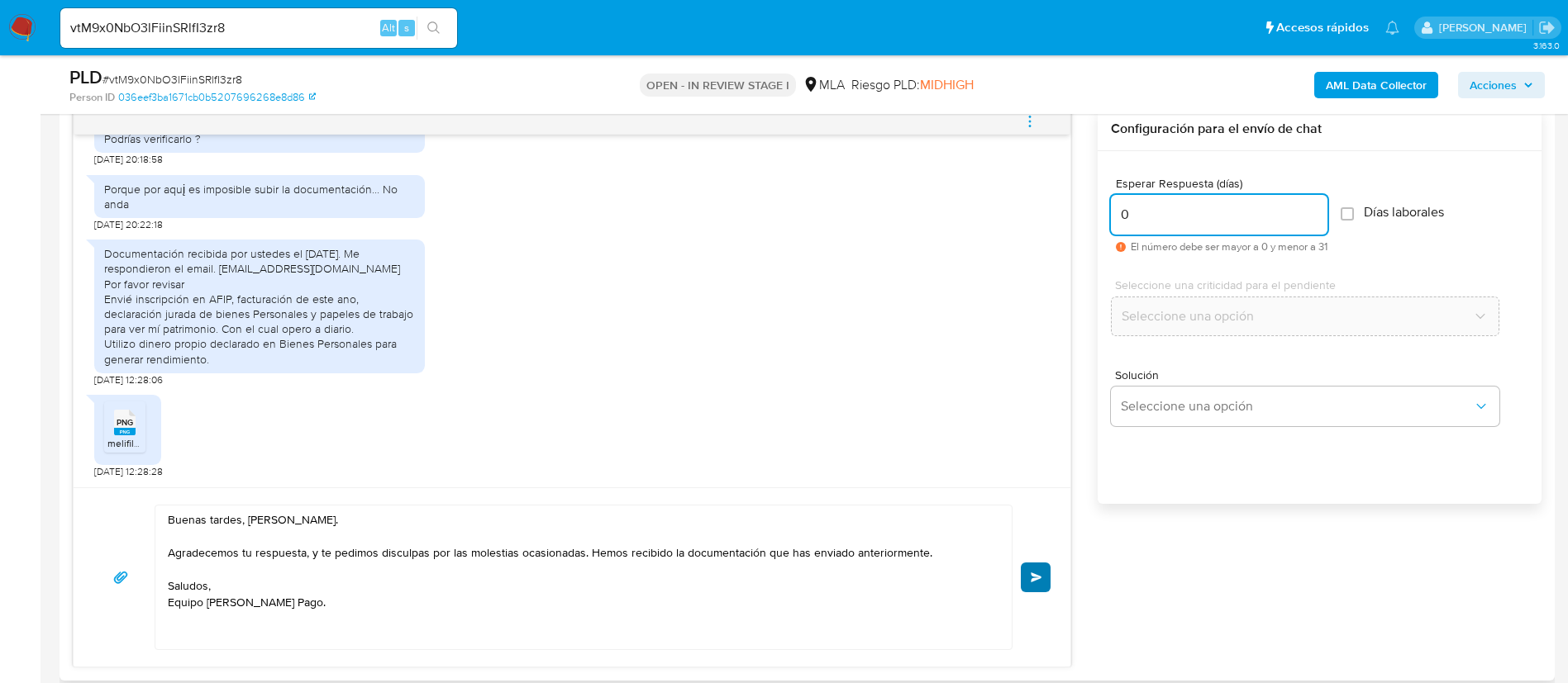
type input "0"
click at [1027, 575] on button "Enviar" at bounding box center [1035, 577] width 29 height 29
click at [1026, 122] on icon "menu-action" at bounding box center [1030, 122] width 15 height 15
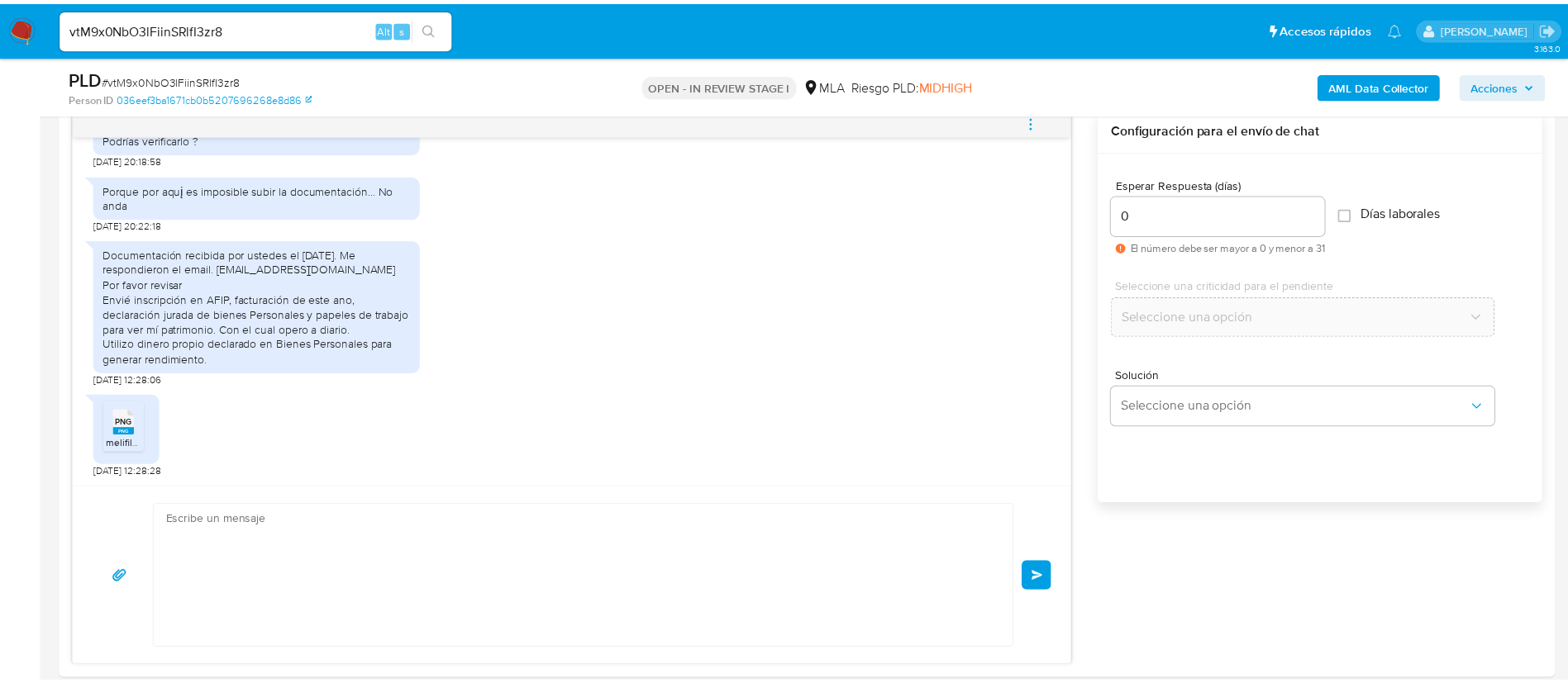
scroll to position [633, 0]
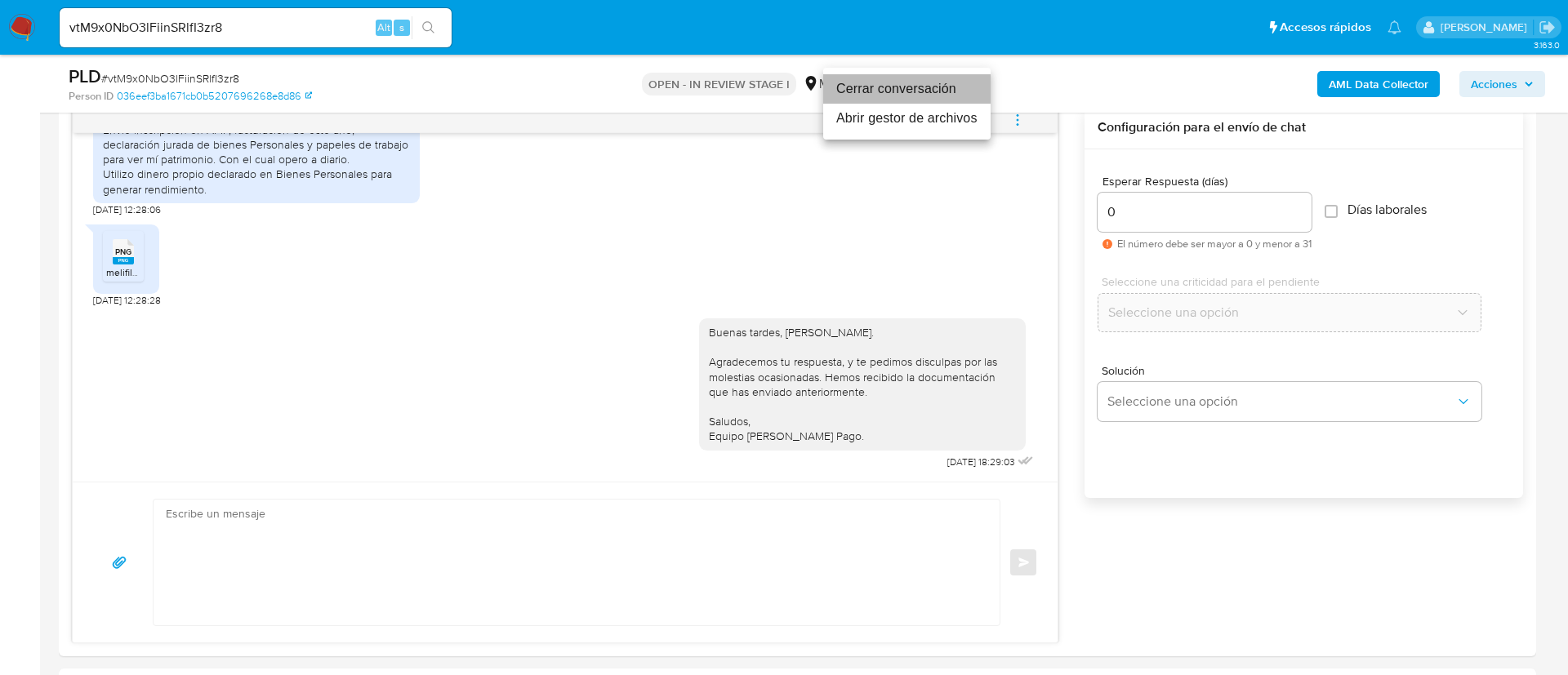
click at [945, 85] on li "Cerrar conversación" at bounding box center [906, 88] width 167 height 29
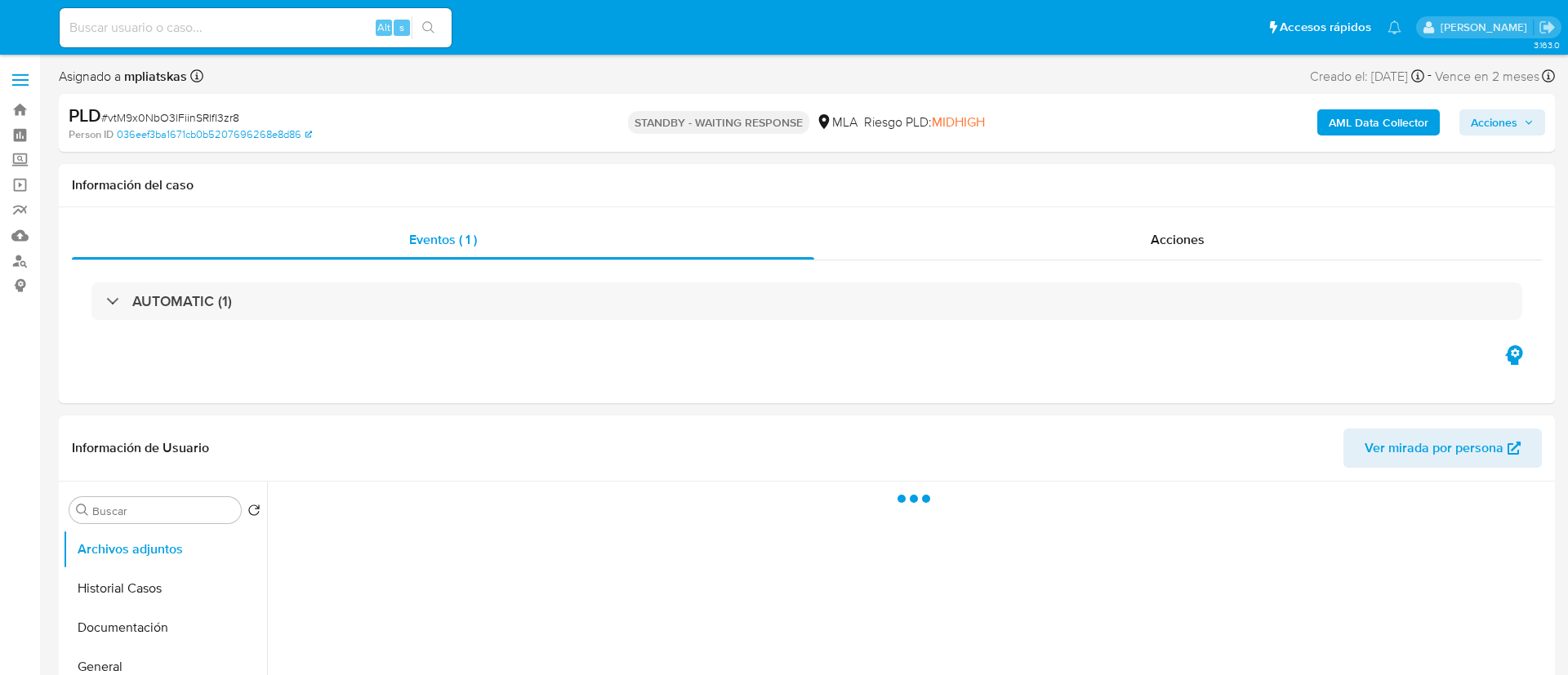
select select "10"
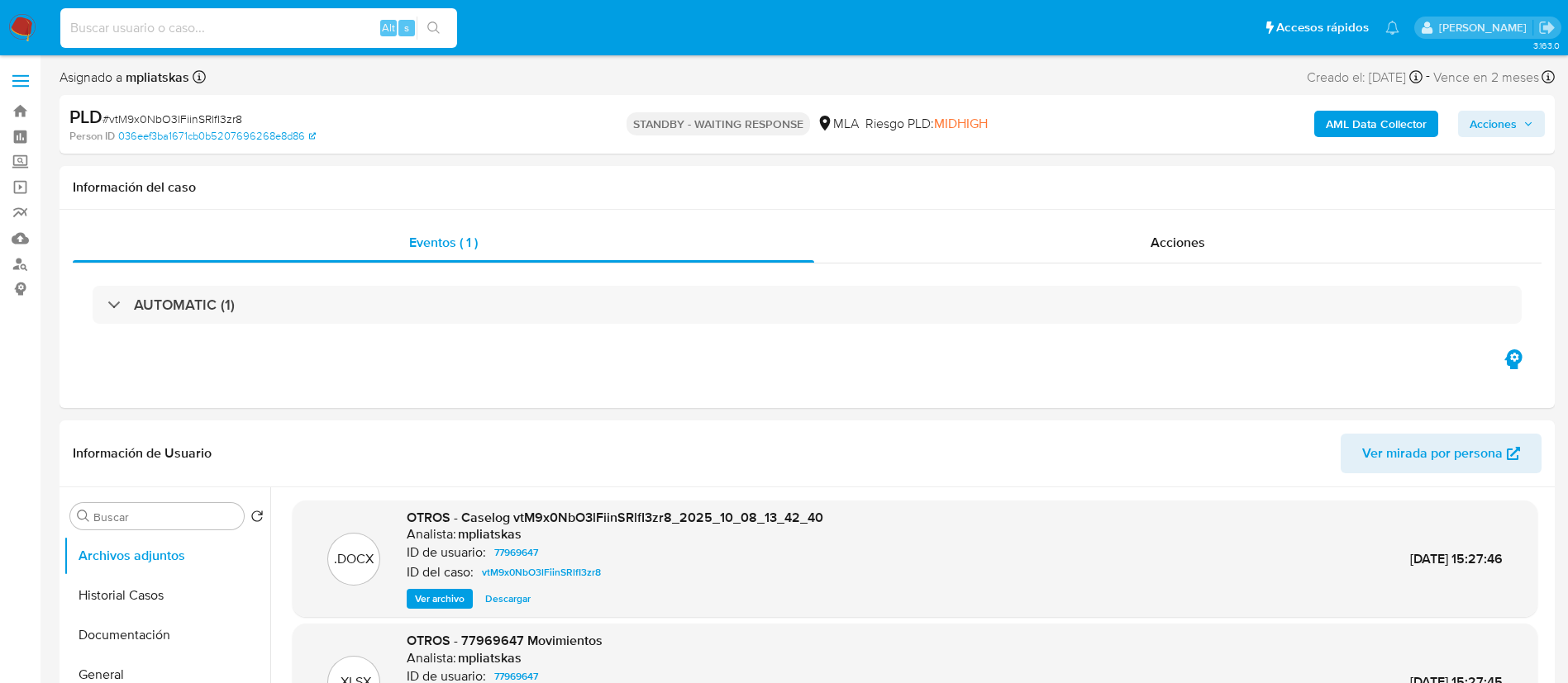
click at [243, 31] on input at bounding box center [258, 27] width 396 height 22
paste input "d3unWt6v7Zk3lLm9FGOPBEB4"
type input "d3unWt6v7Zk3lLm9FGOPBEB4"
click at [424, 29] on button "search-icon" at bounding box center [433, 27] width 34 height 23
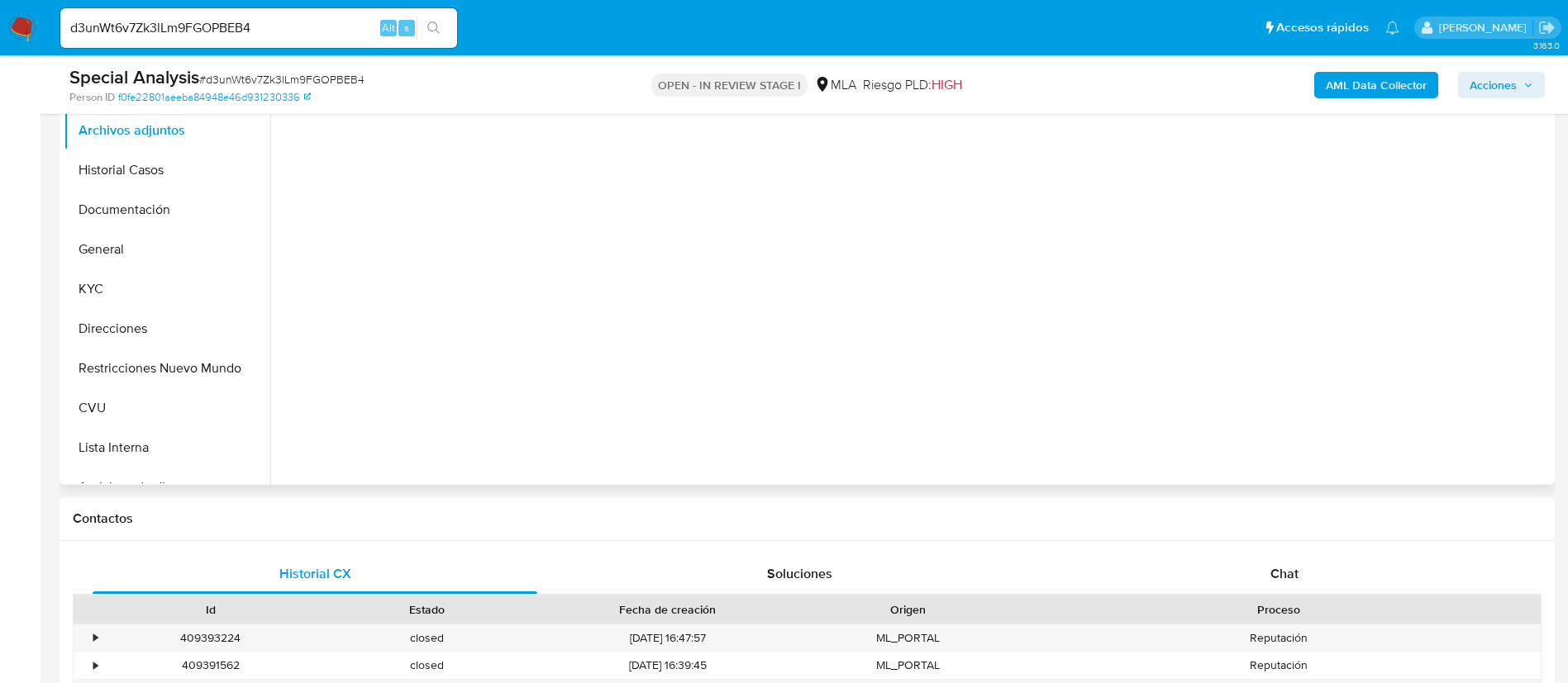
scroll to position [372, 0]
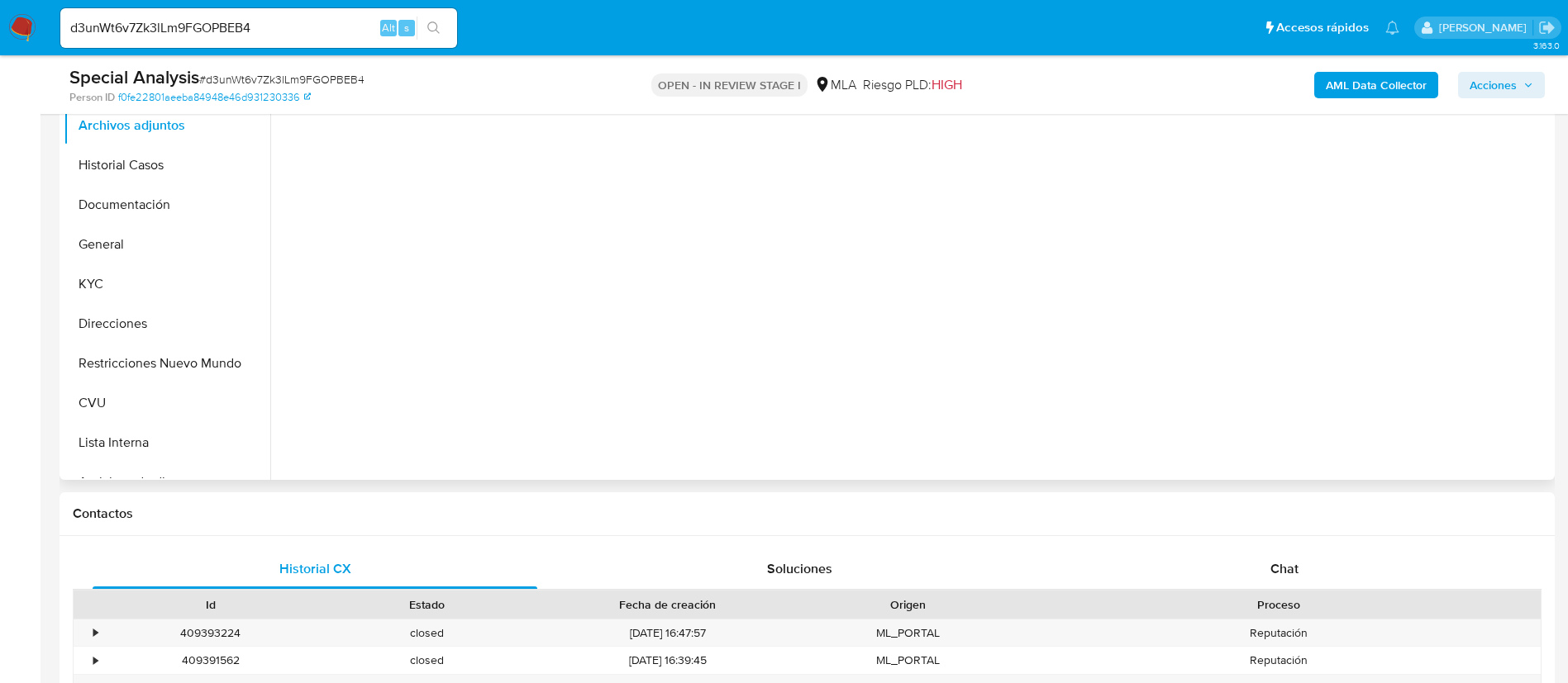
select select "10"
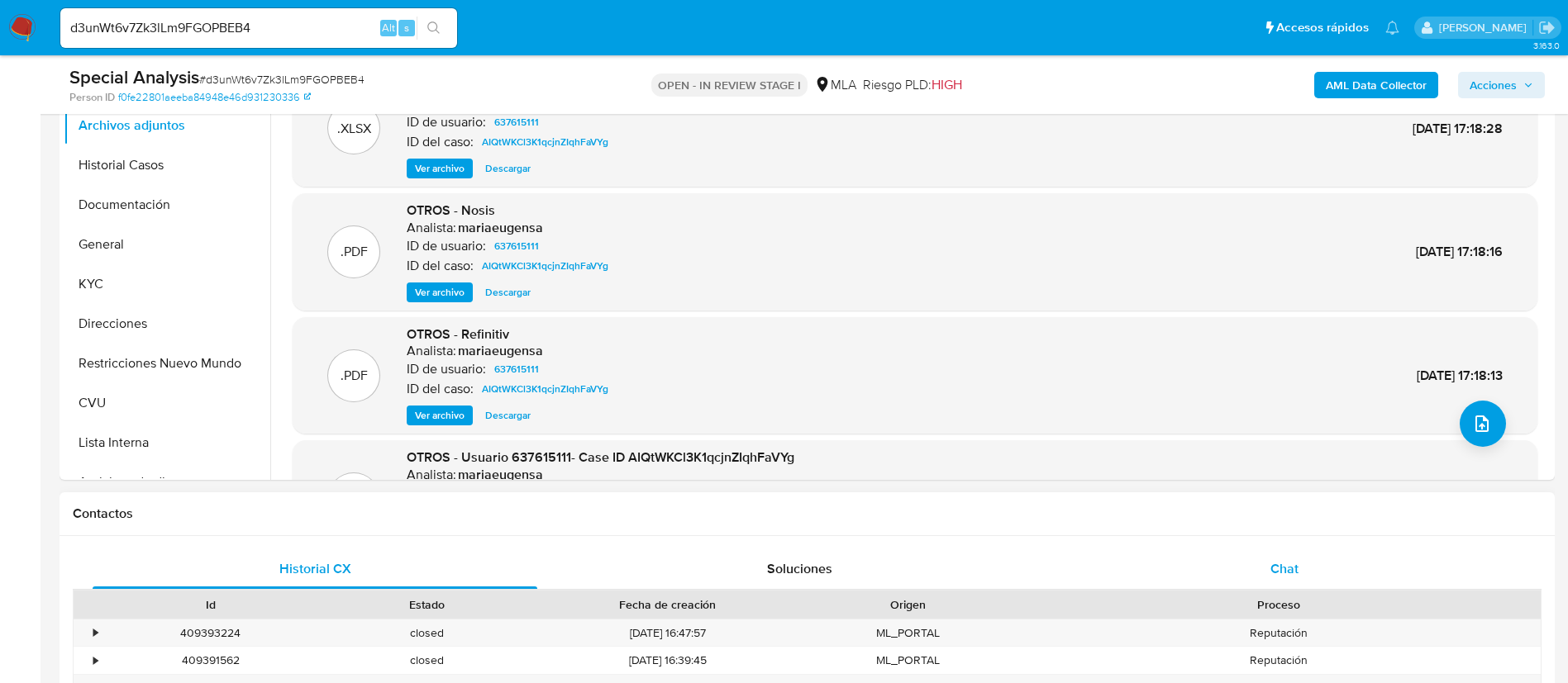
scroll to position [248, 0]
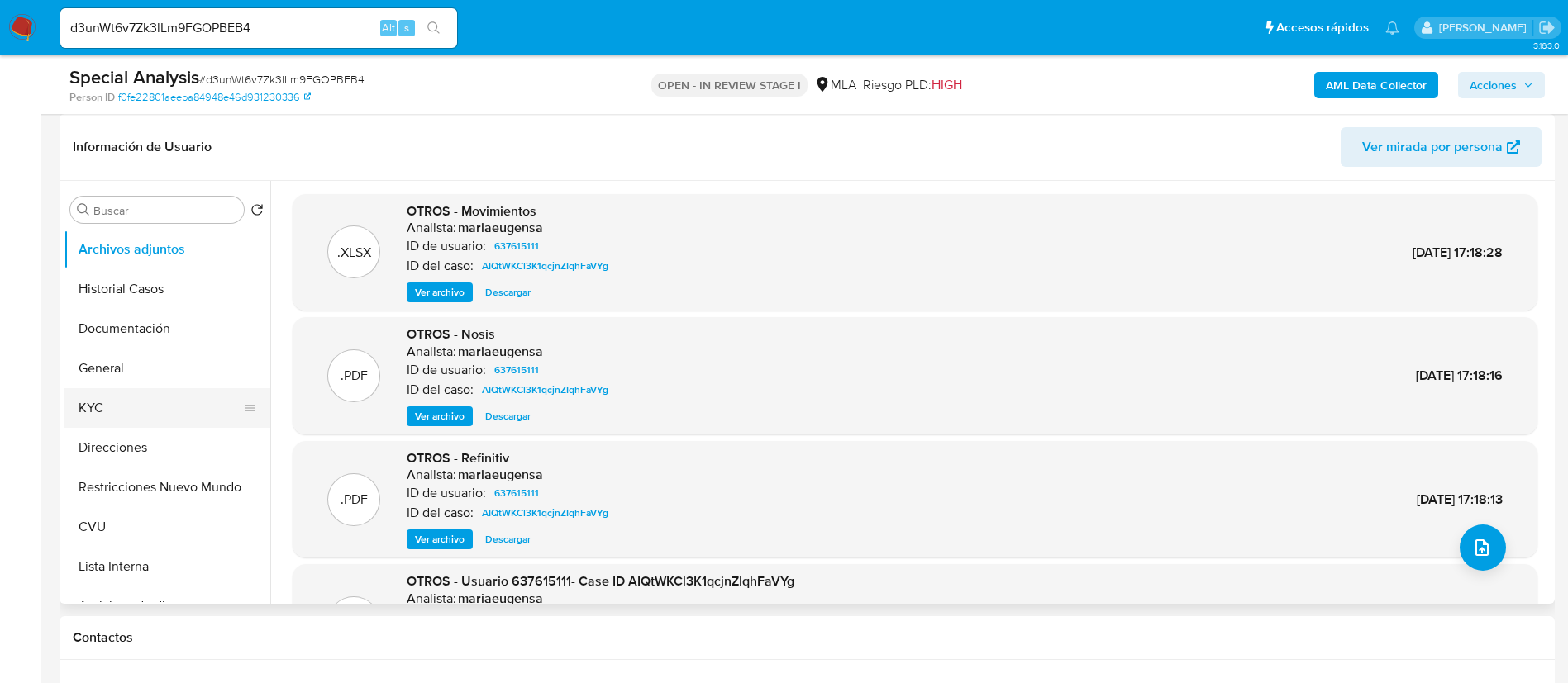
click at [125, 422] on button "KYC" at bounding box center [160, 408] width 193 height 40
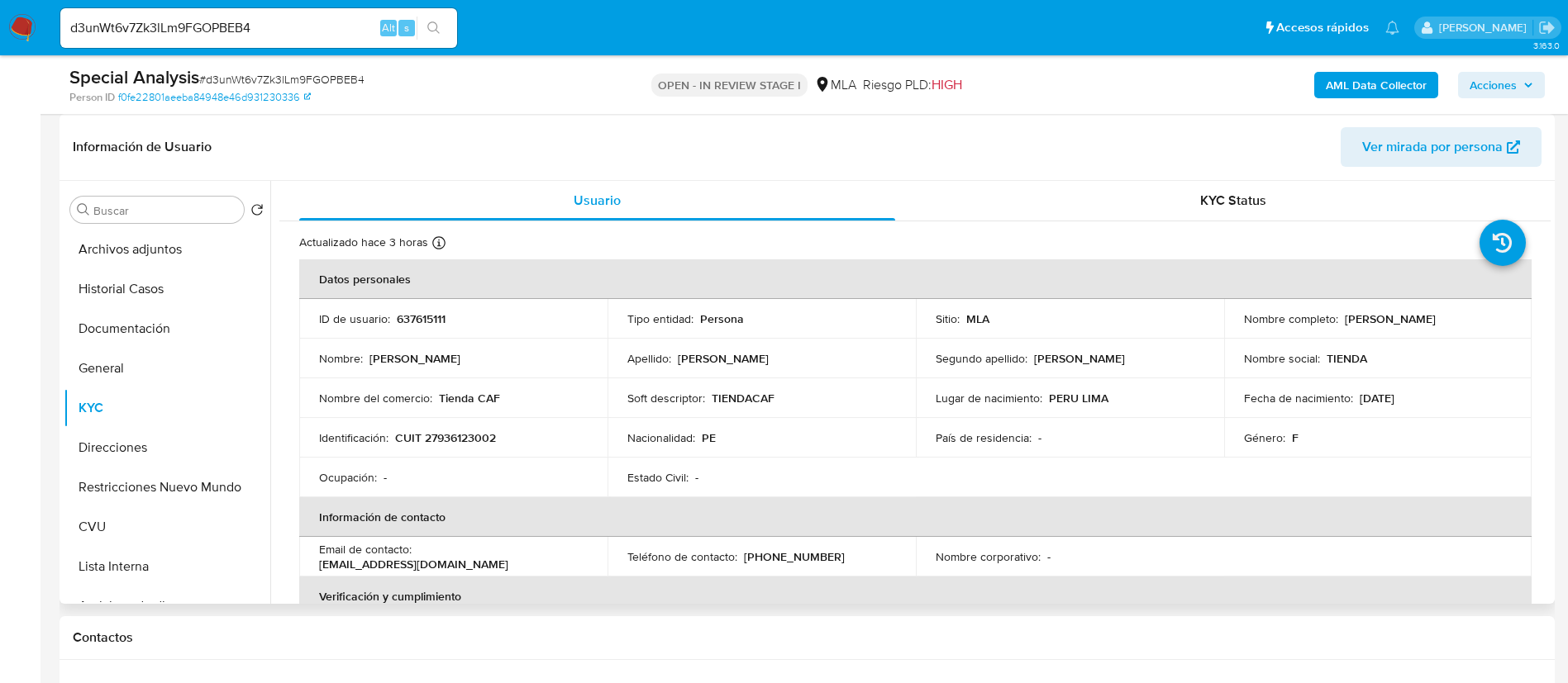
click at [411, 316] on p "637615111" at bounding box center [421, 319] width 49 height 15
copy p "637615111"
click at [127, 245] on button "Archivos adjuntos" at bounding box center [160, 250] width 193 height 40
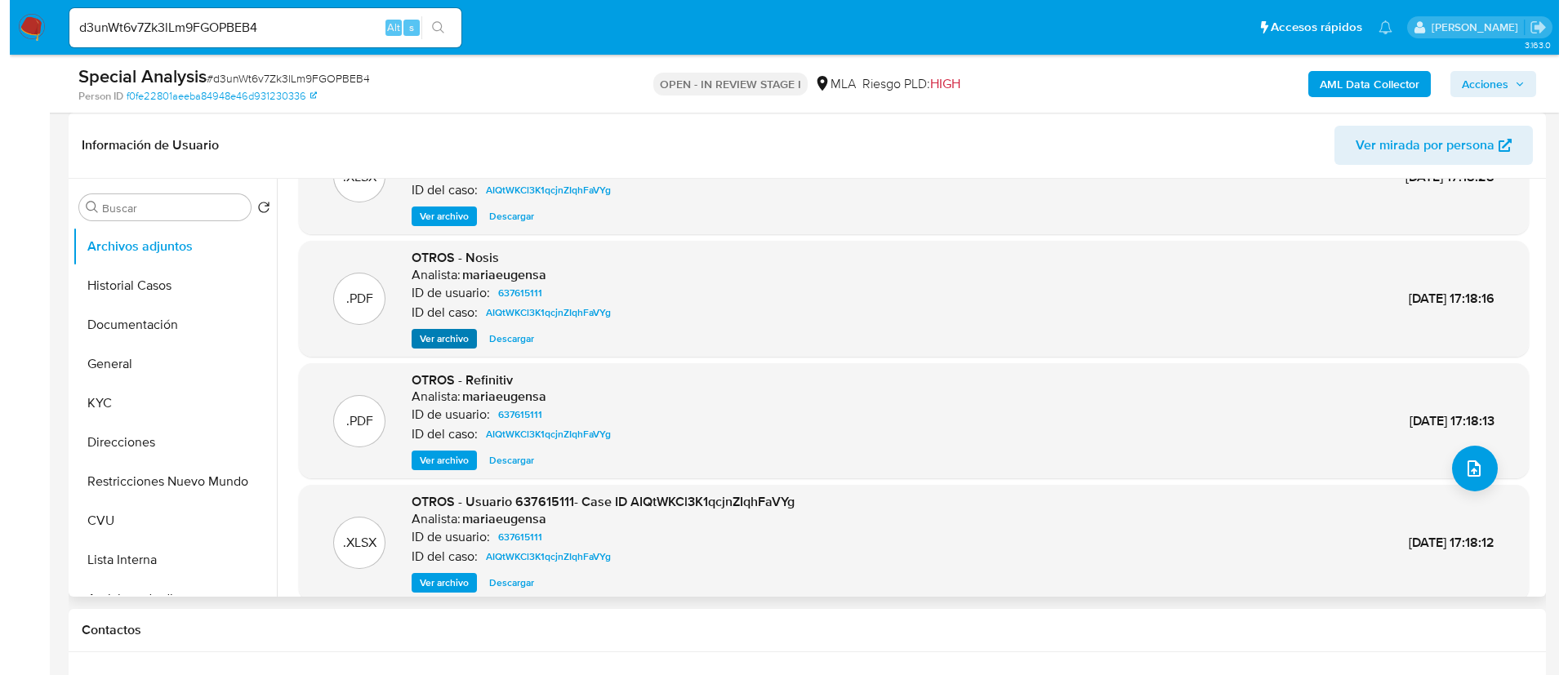
scroll to position [137, 0]
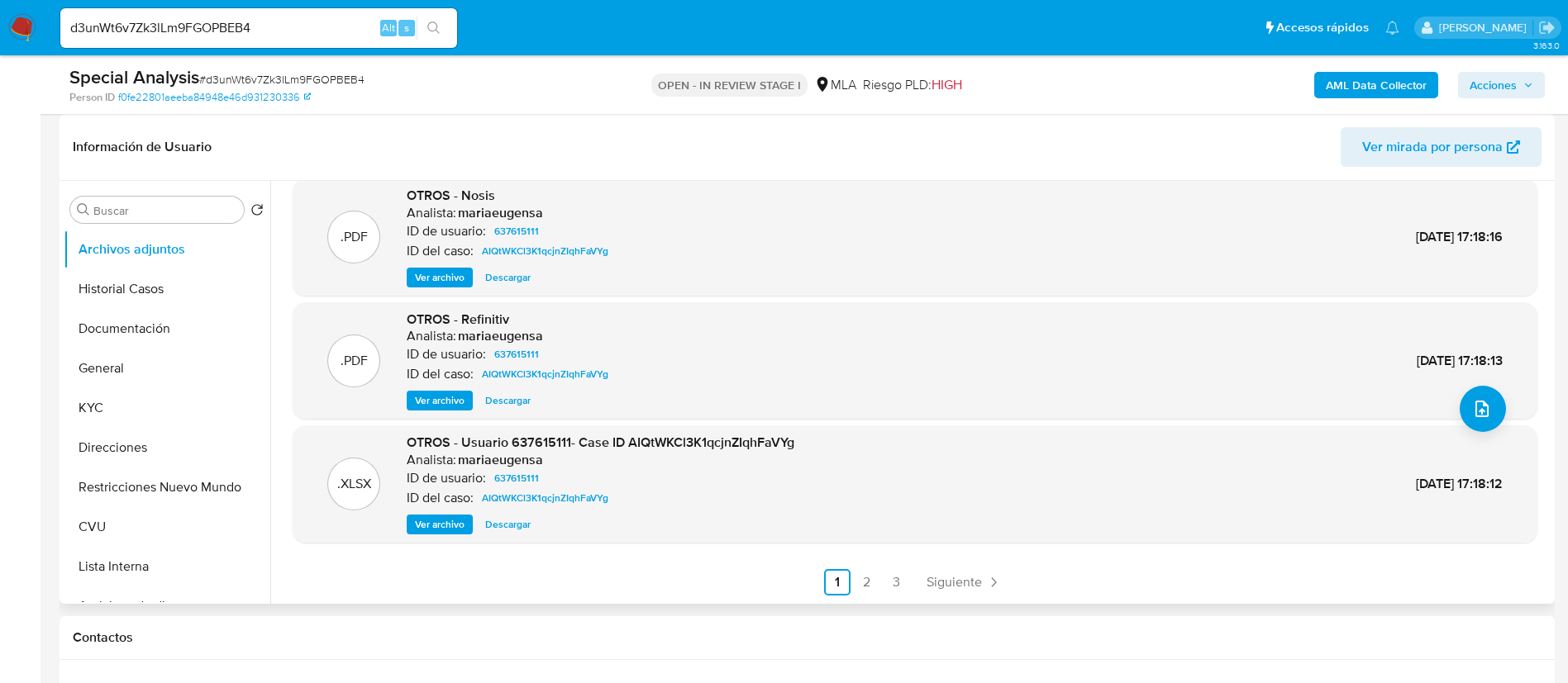
click at [434, 525] on span "Ver archivo" at bounding box center [439, 524] width 49 height 16
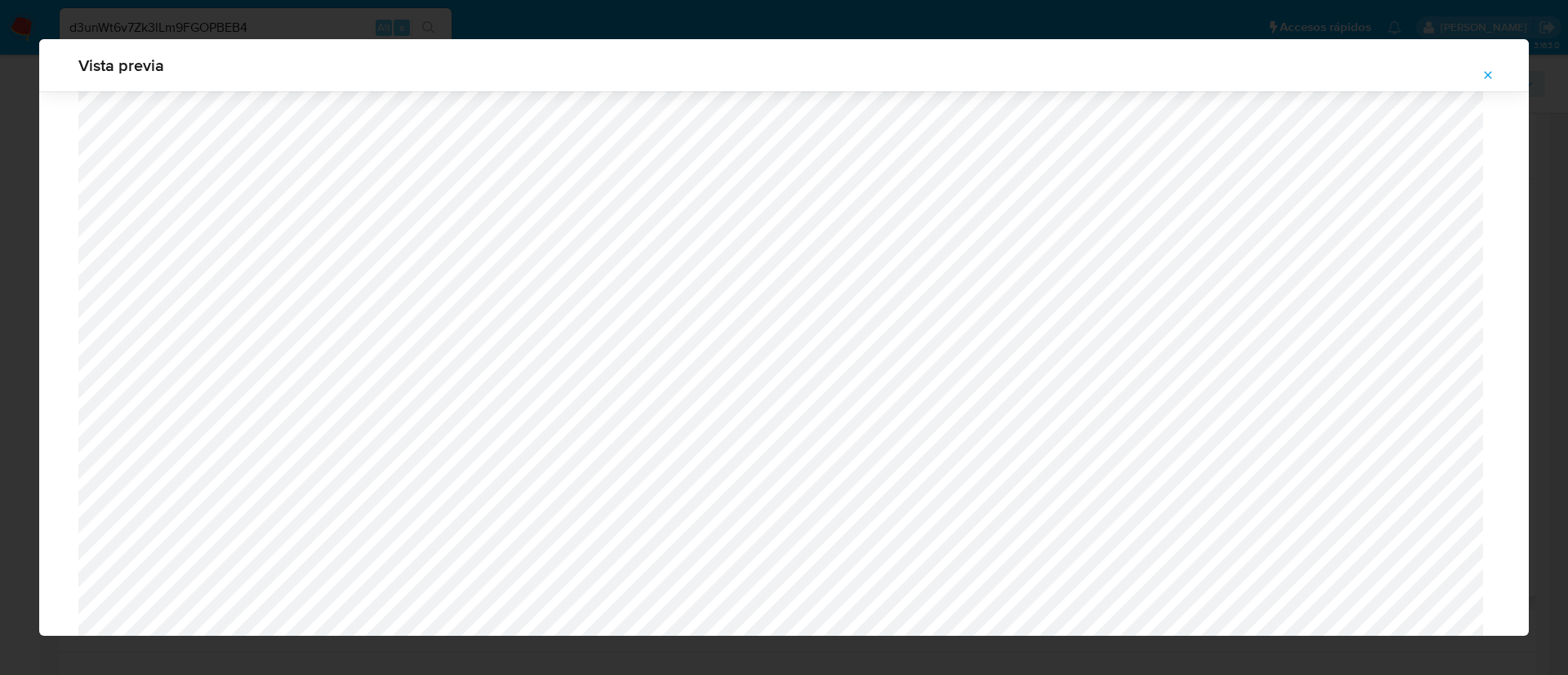
scroll to position [825, 0]
click at [1485, 74] on icon "Attachment preview" at bounding box center [1488, 75] width 13 height 13
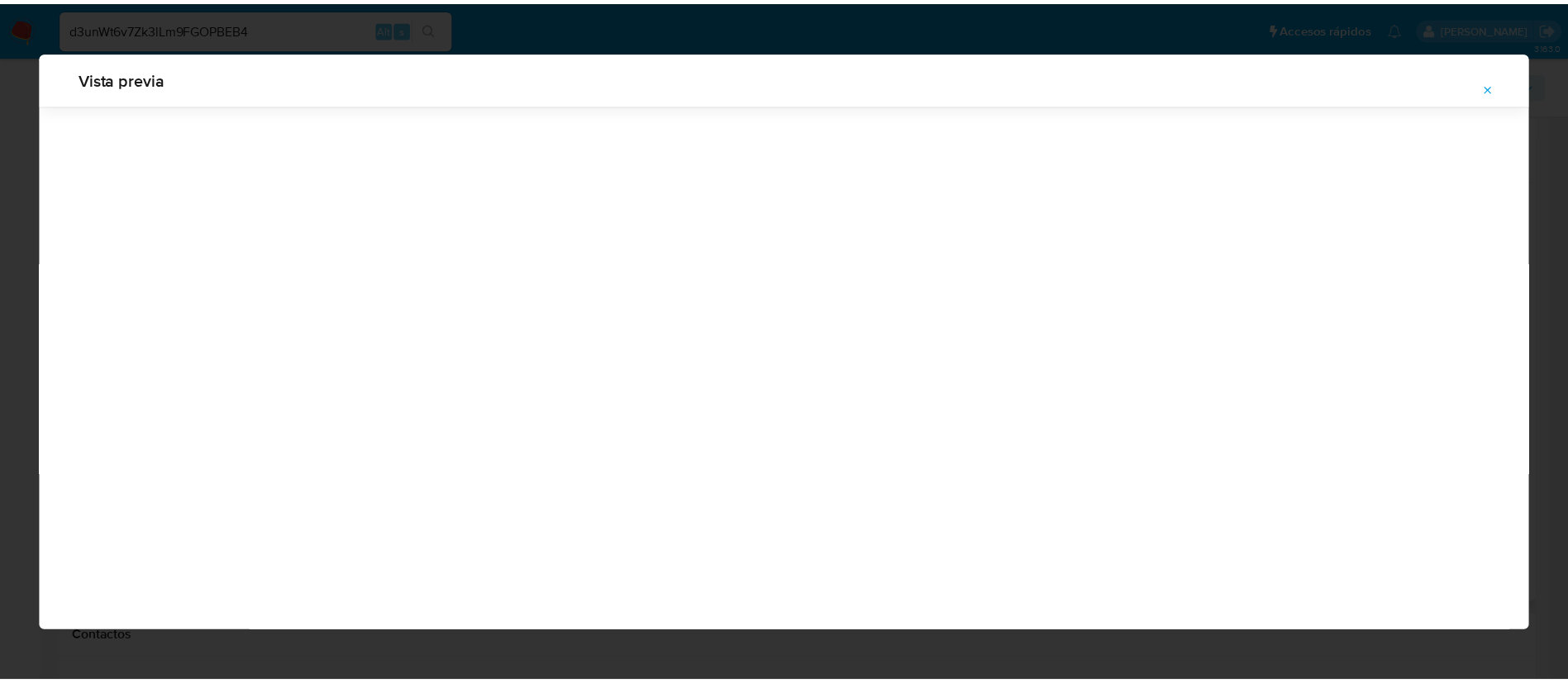
scroll to position [0, 0]
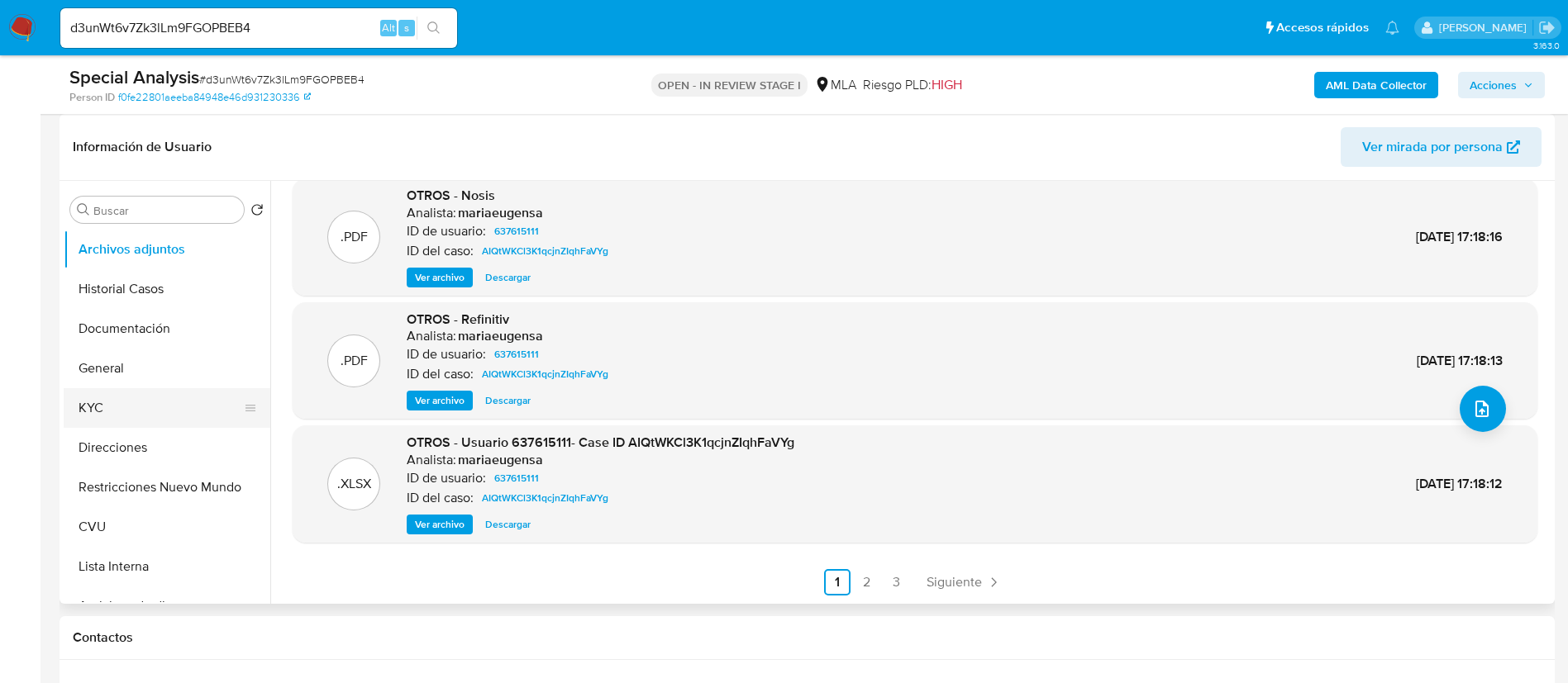
click at [192, 408] on button "KYC" at bounding box center [160, 408] width 193 height 40
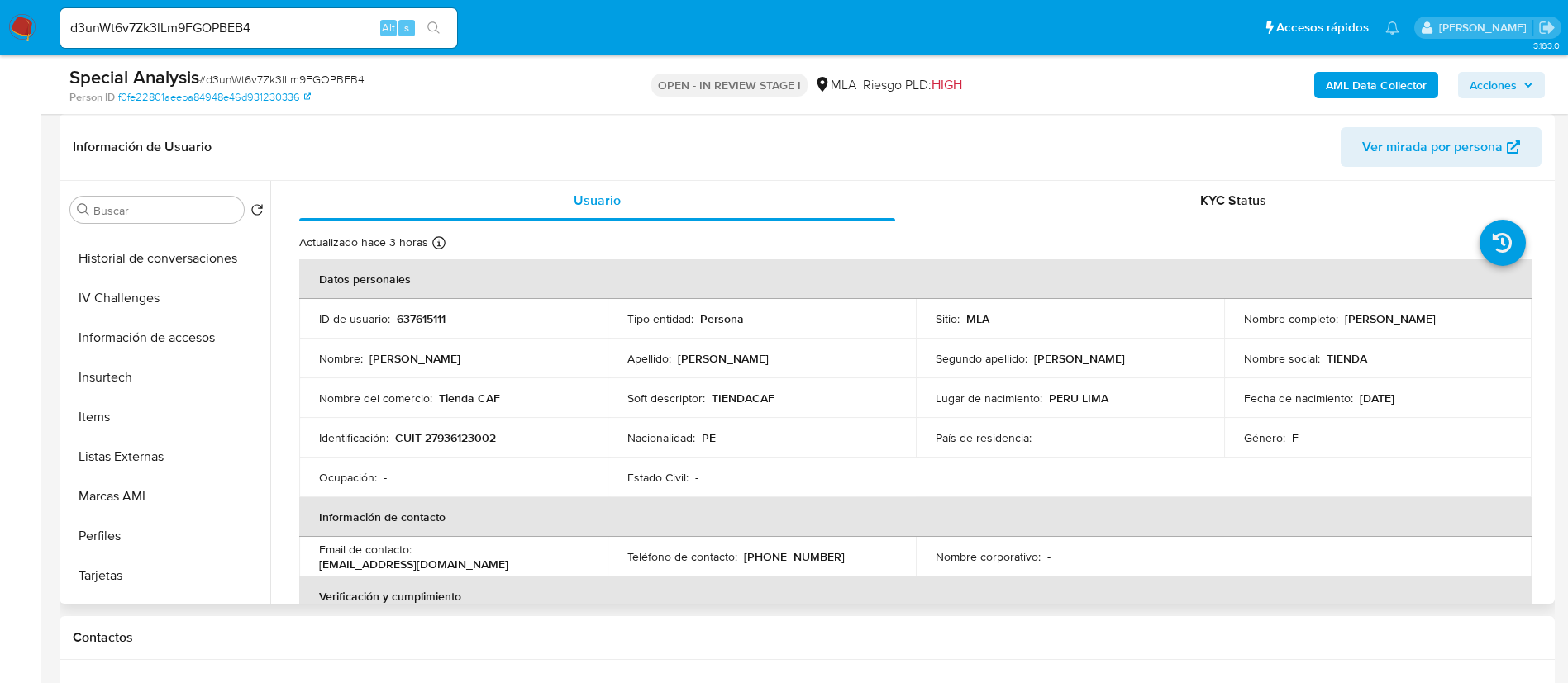
scroll to position [744, 0]
click at [136, 363] on button "Items" at bounding box center [160, 378] width 193 height 40
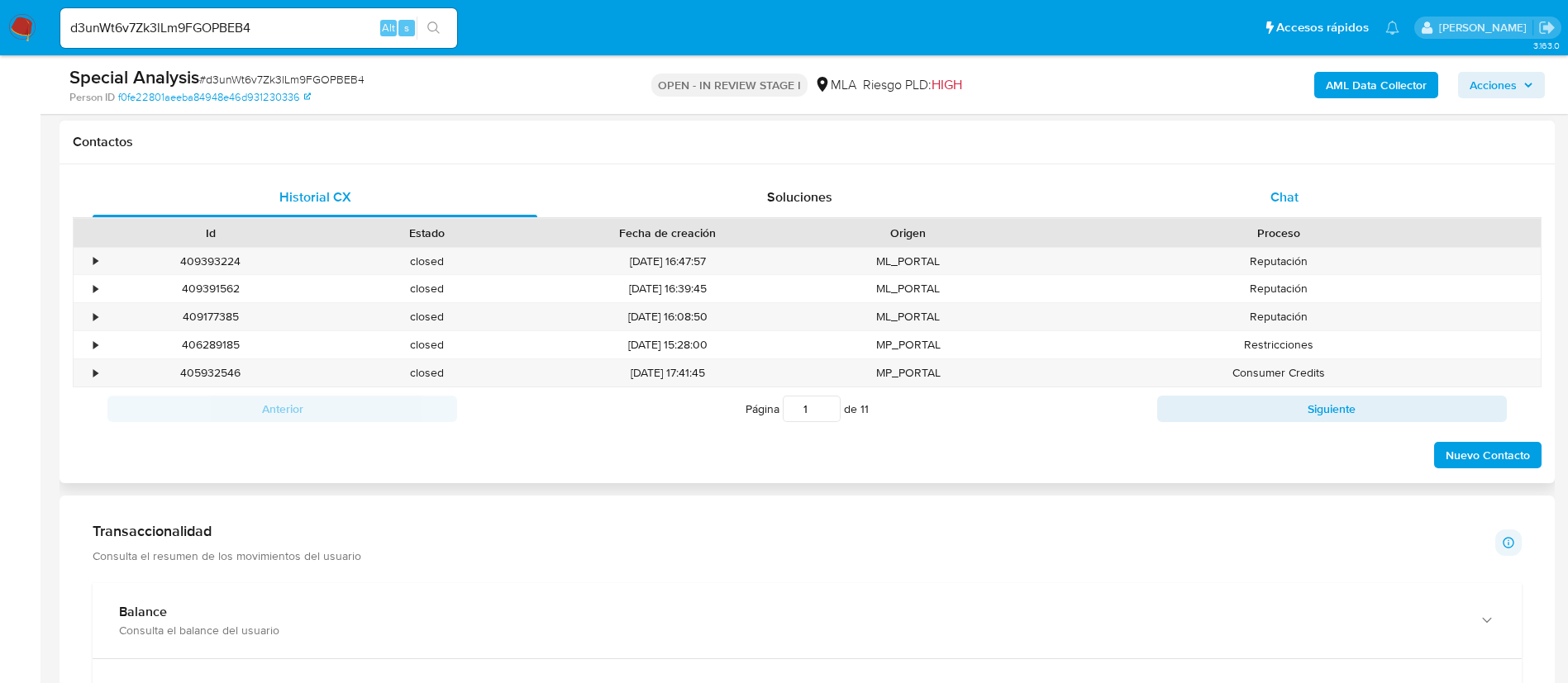
click at [1263, 190] on div "Chat" at bounding box center [1284, 198] width 445 height 40
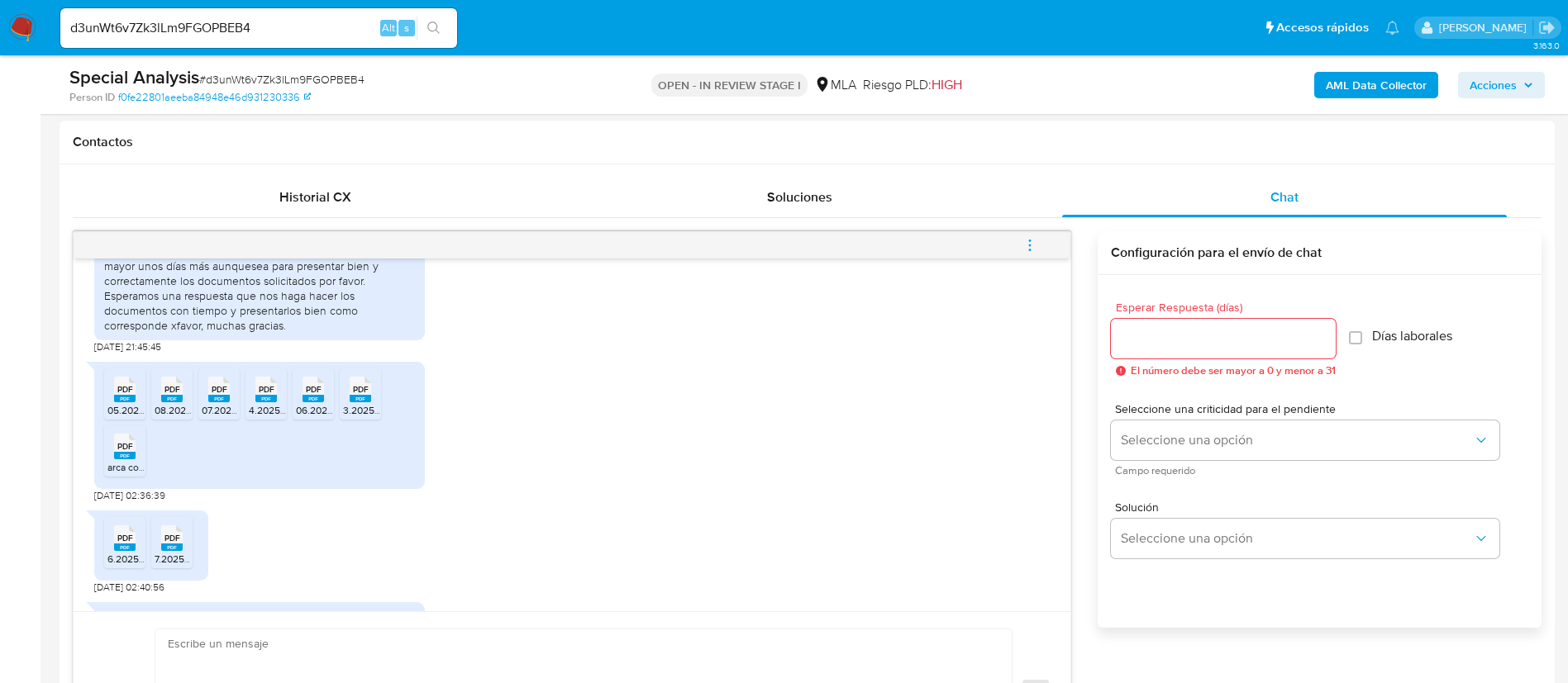
scroll to position [1149, 0]
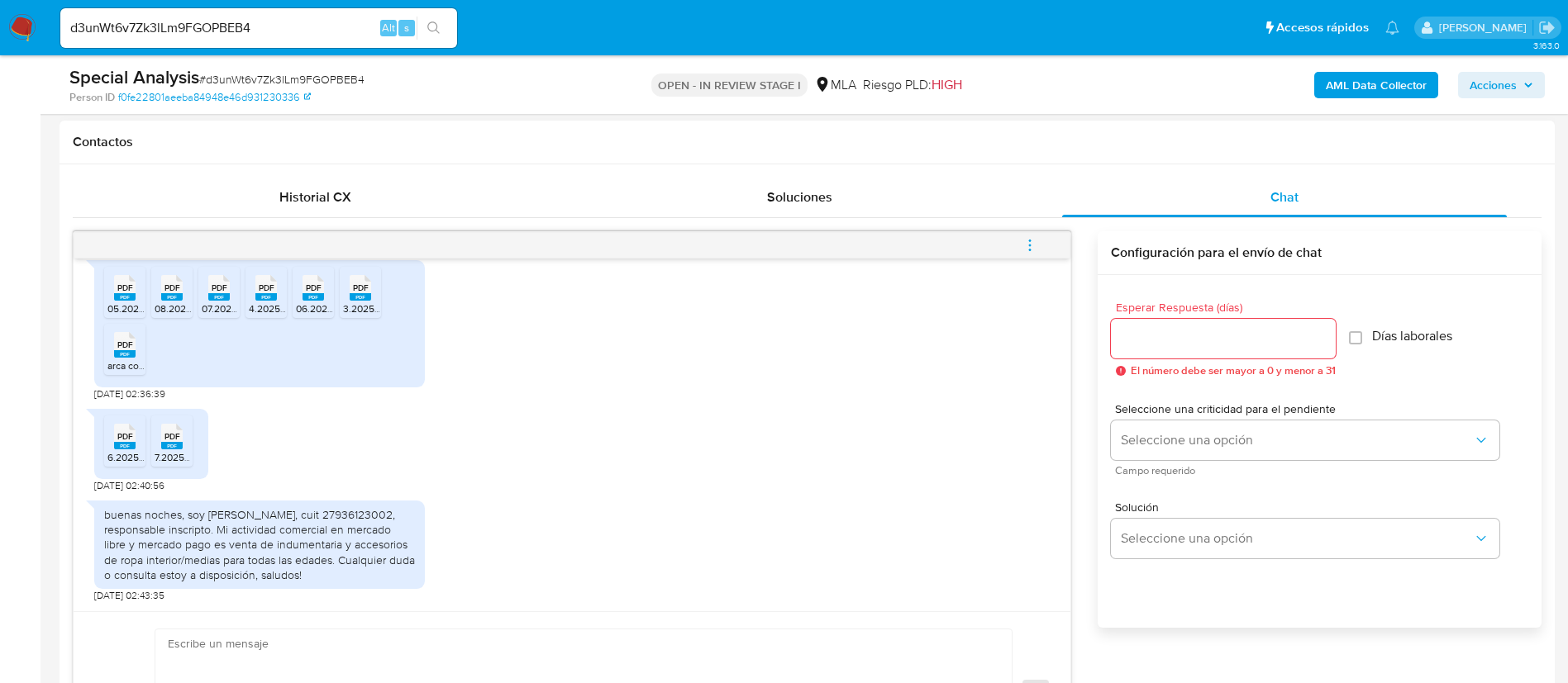
click at [136, 300] on div "PDF PDF" at bounding box center [125, 287] width 35 height 32
click at [167, 302] on icon "PDF" at bounding box center [171, 288] width 22 height 29
click at [218, 289] on span "PDF" at bounding box center [220, 288] width 16 height 10
click at [261, 289] on span "PDF" at bounding box center [266, 288] width 16 height 10
click at [309, 302] on icon "PDF" at bounding box center [313, 288] width 22 height 29
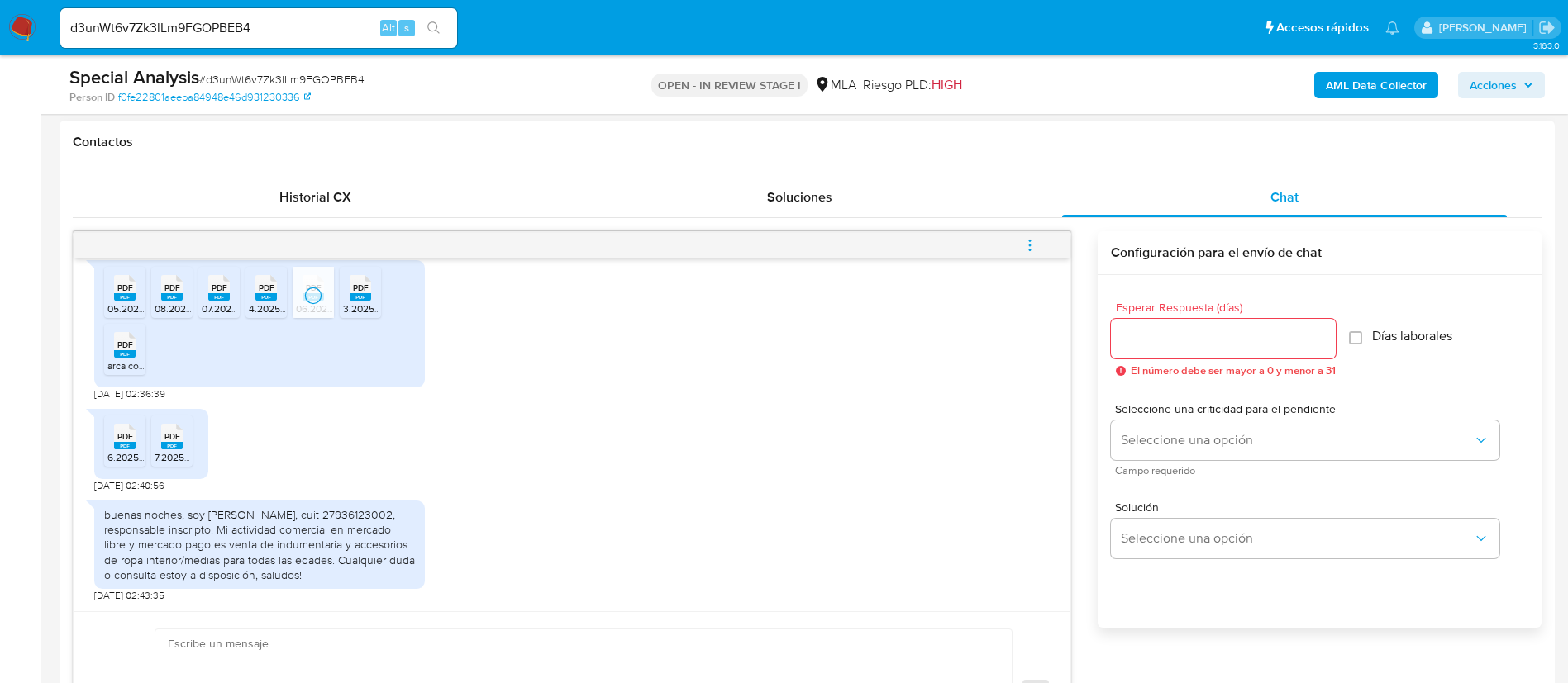
click at [353, 303] on span "3.2025 DDJJ_Mensual_389596899.pdf" at bounding box center [430, 308] width 175 height 14
click at [131, 350] on span "PDF" at bounding box center [125, 344] width 16 height 10
click at [115, 450] on icon "PDF" at bounding box center [125, 436] width 22 height 29
click at [173, 450] on icon "PDF" at bounding box center [171, 436] width 22 height 29
drag, startPoint x: 293, startPoint y: 531, endPoint x: 414, endPoint y: 538, distance: 121.2
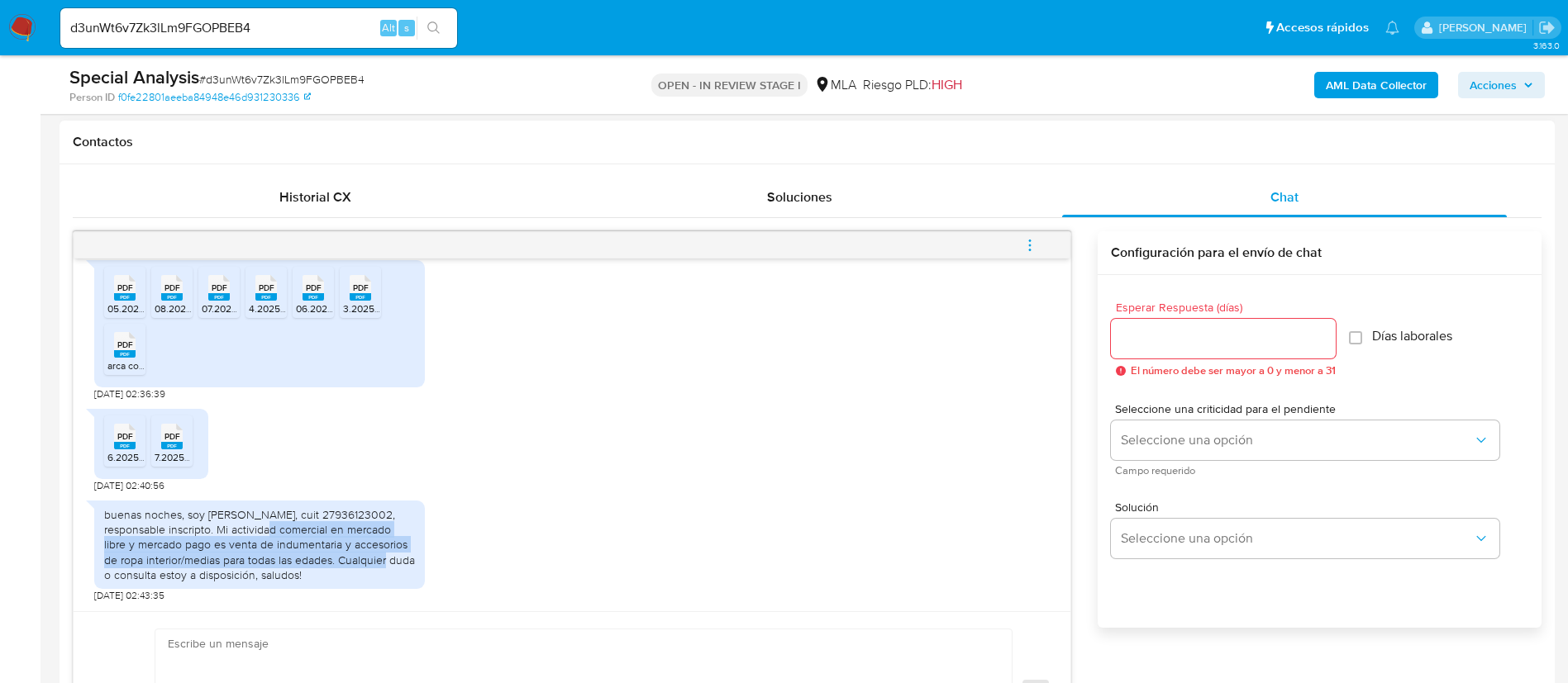
click at [399, 559] on div "buenas noches, soy Selene Anani Lopez Prado, cuit 27936123002, responsable insc…" at bounding box center [259, 544] width 310 height 75
copy div "Mi actividad comercial en mercado libre y mercado pago es venta de indumentaria…"
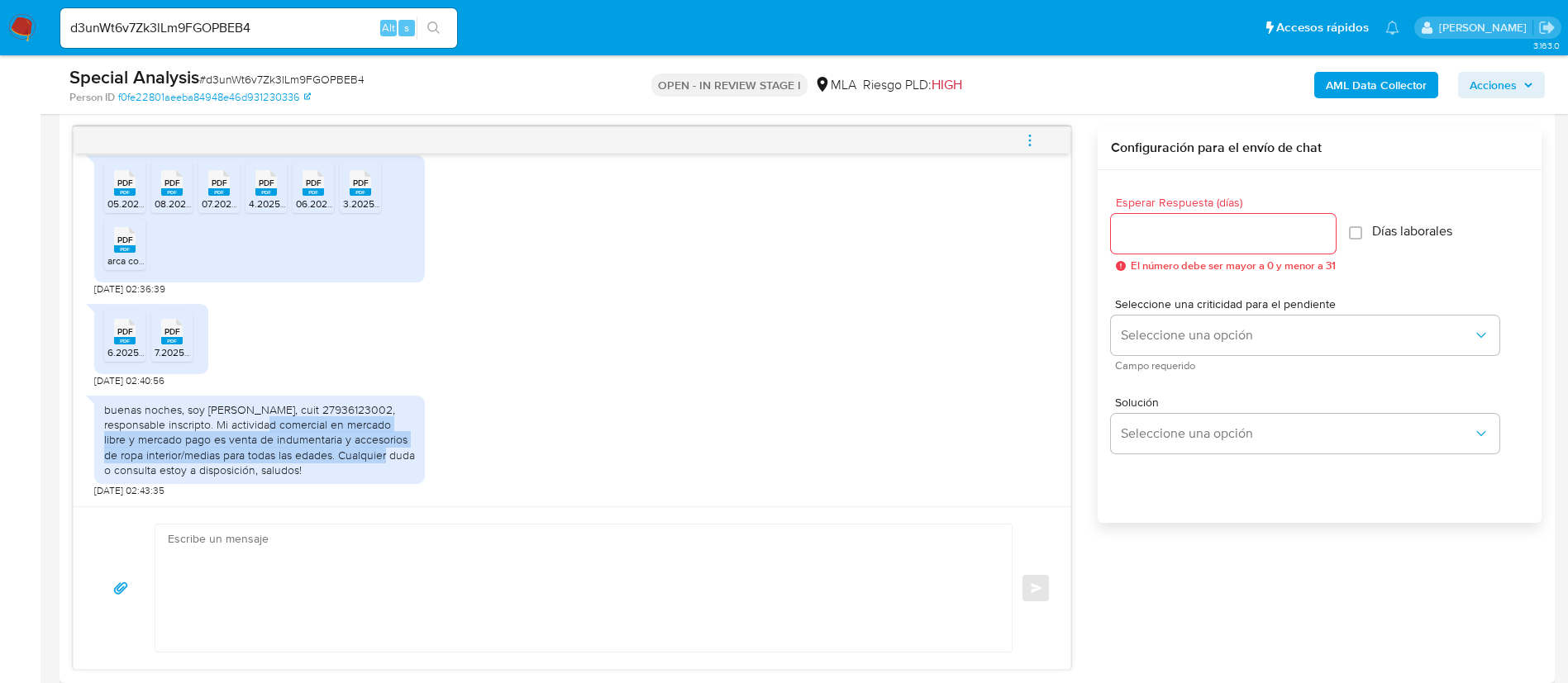
scroll to position [991, 0]
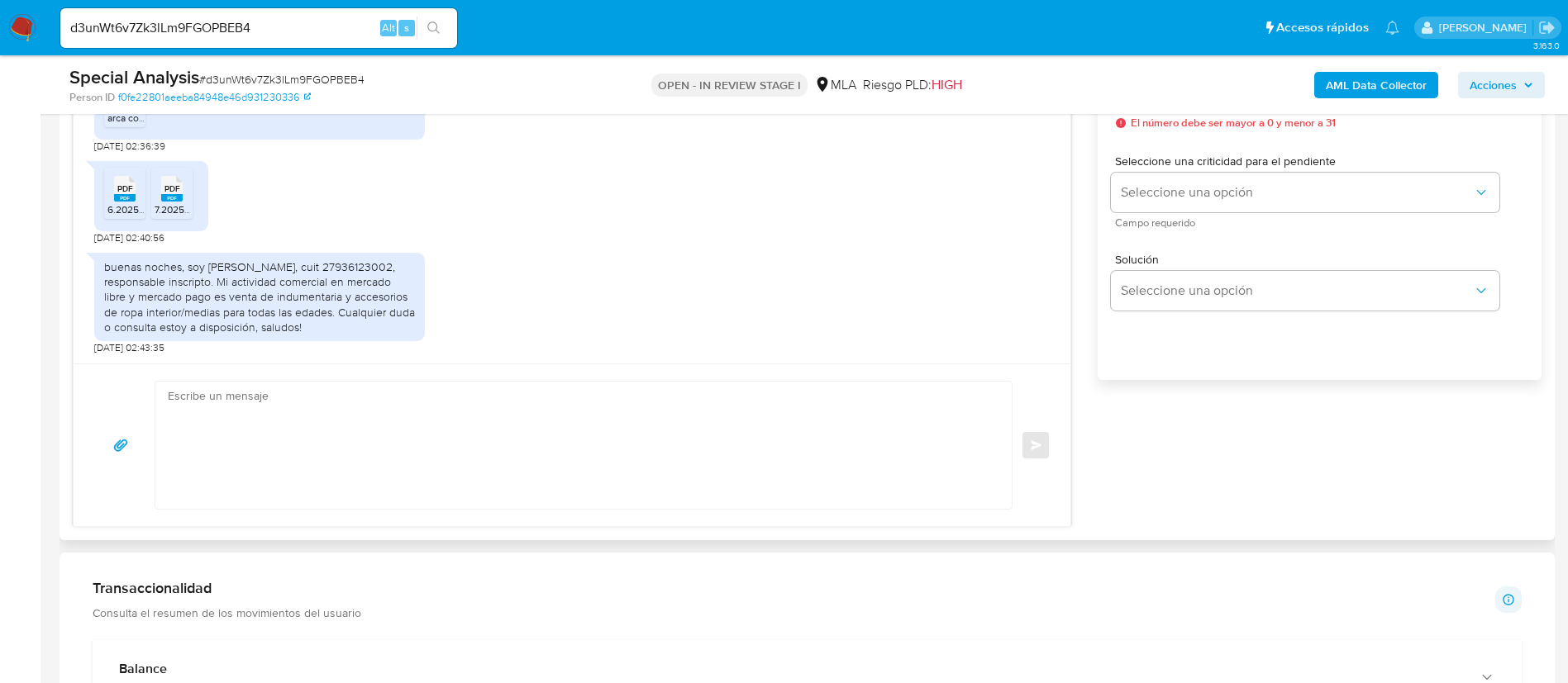
click at [652, 460] on textarea at bounding box center [579, 445] width 823 height 127
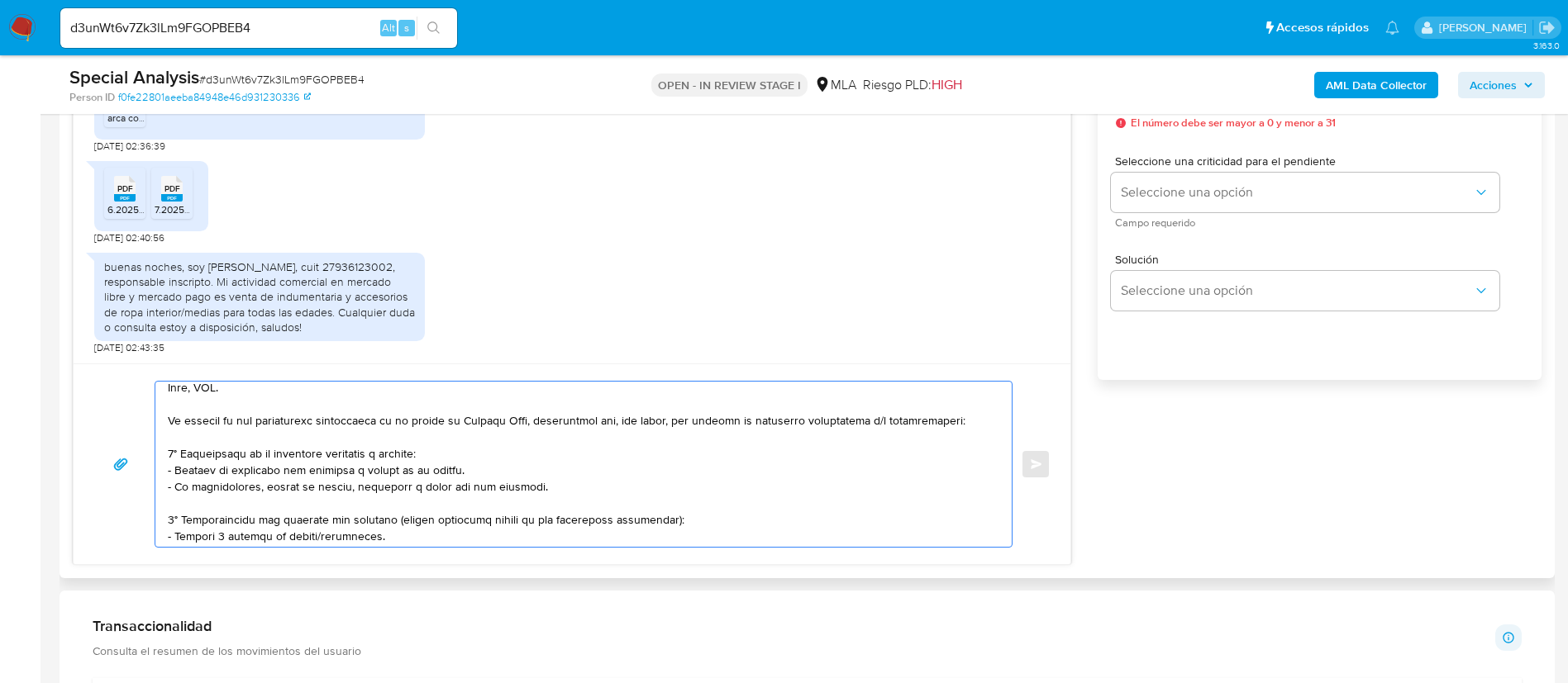
scroll to position [0, 0]
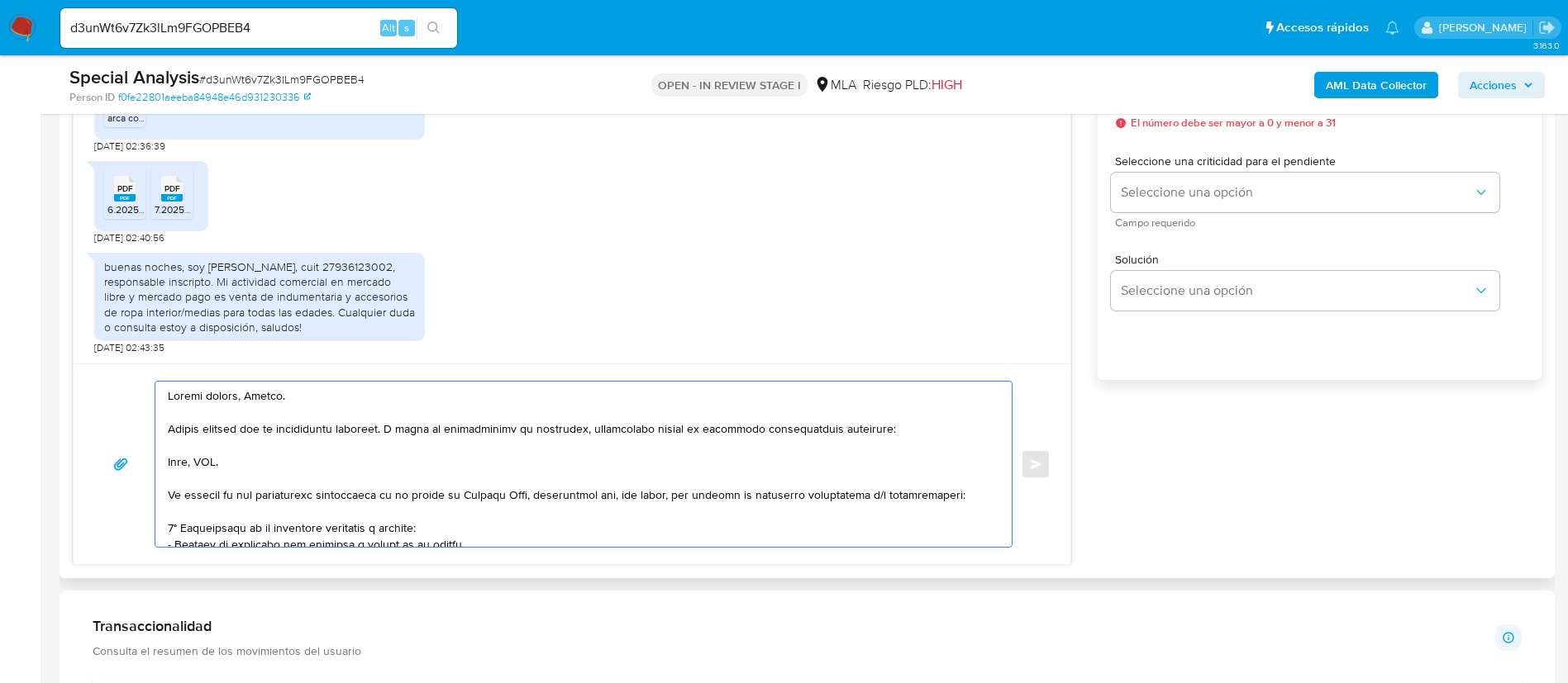
drag, startPoint x: 704, startPoint y: 465, endPoint x: 460, endPoint y: 446, distance: 244.7
click at [460, 446] on textarea at bounding box center [579, 464] width 823 height 166
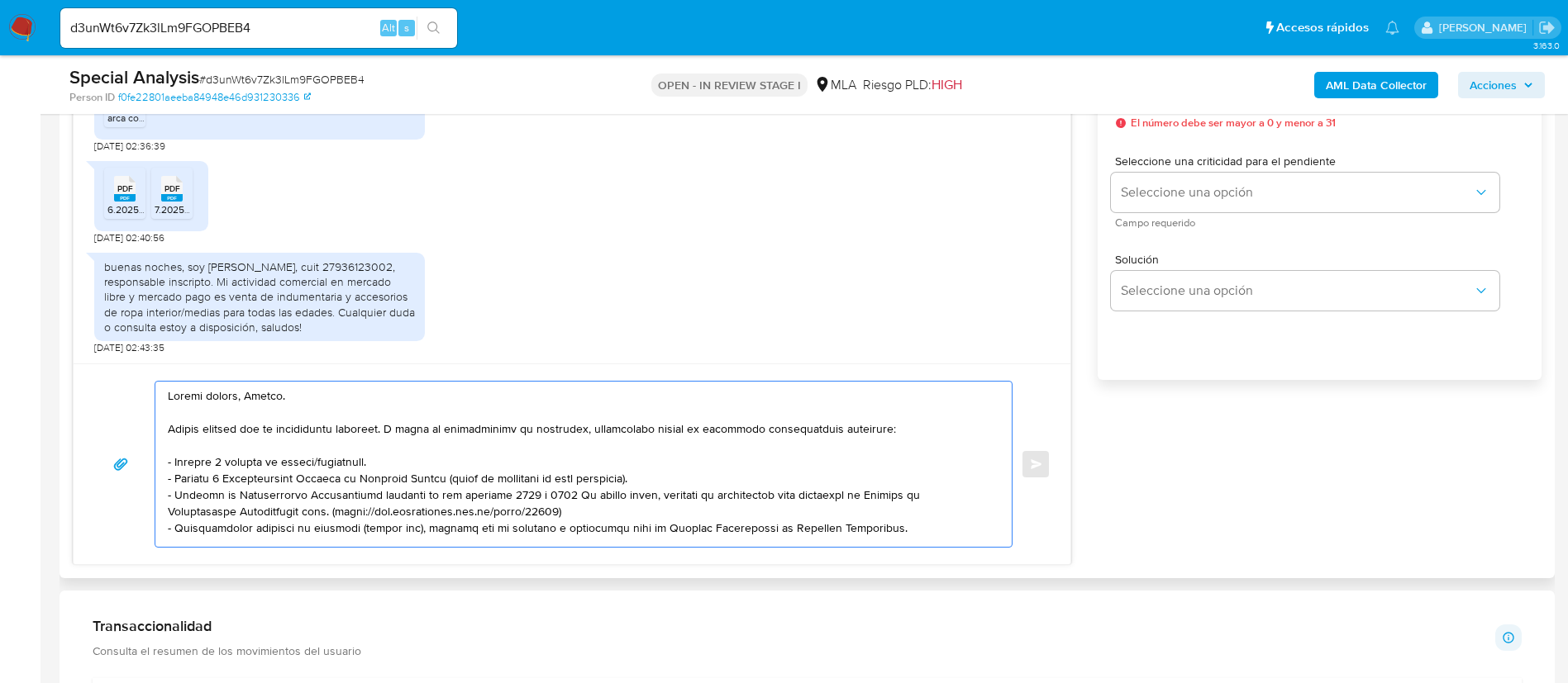
click at [361, 460] on textarea at bounding box center [579, 464] width 823 height 166
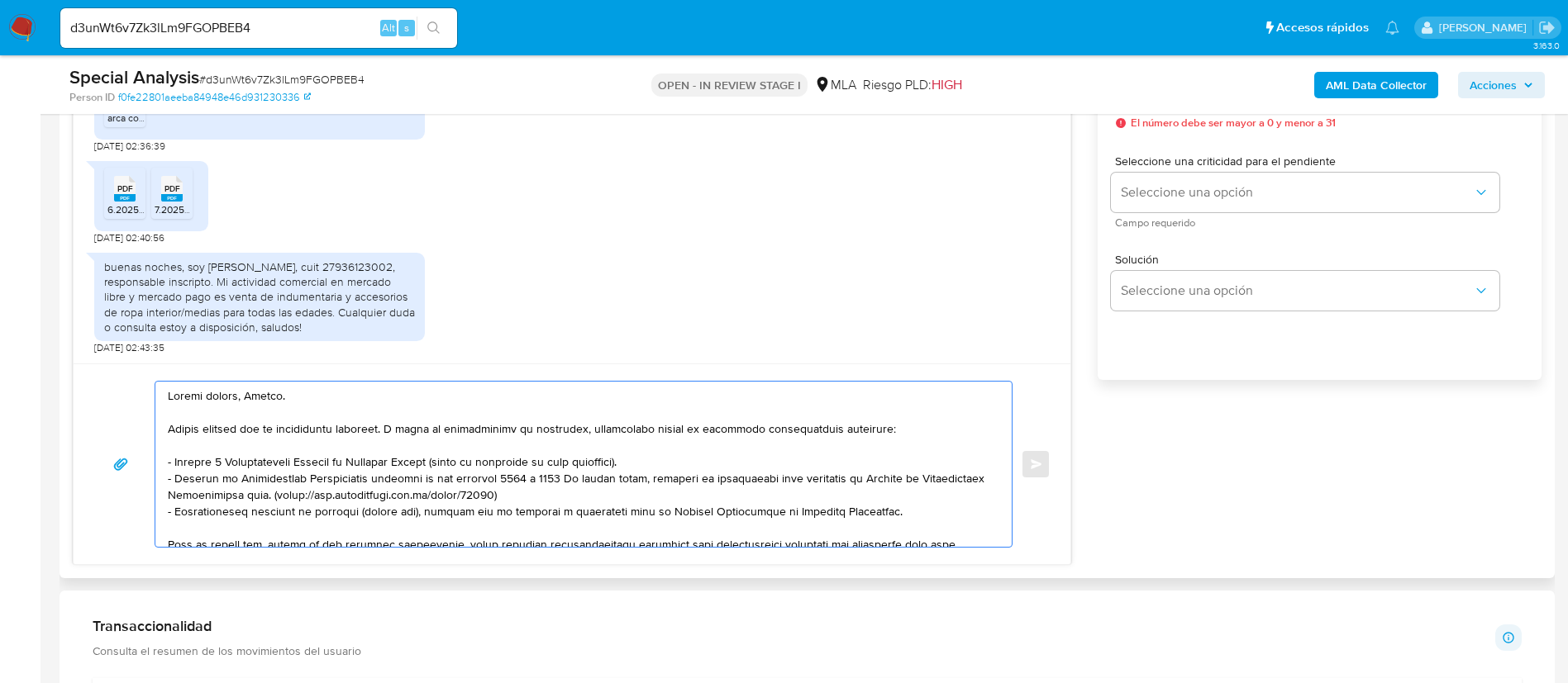
click at [629, 461] on textarea at bounding box center [579, 464] width 823 height 166
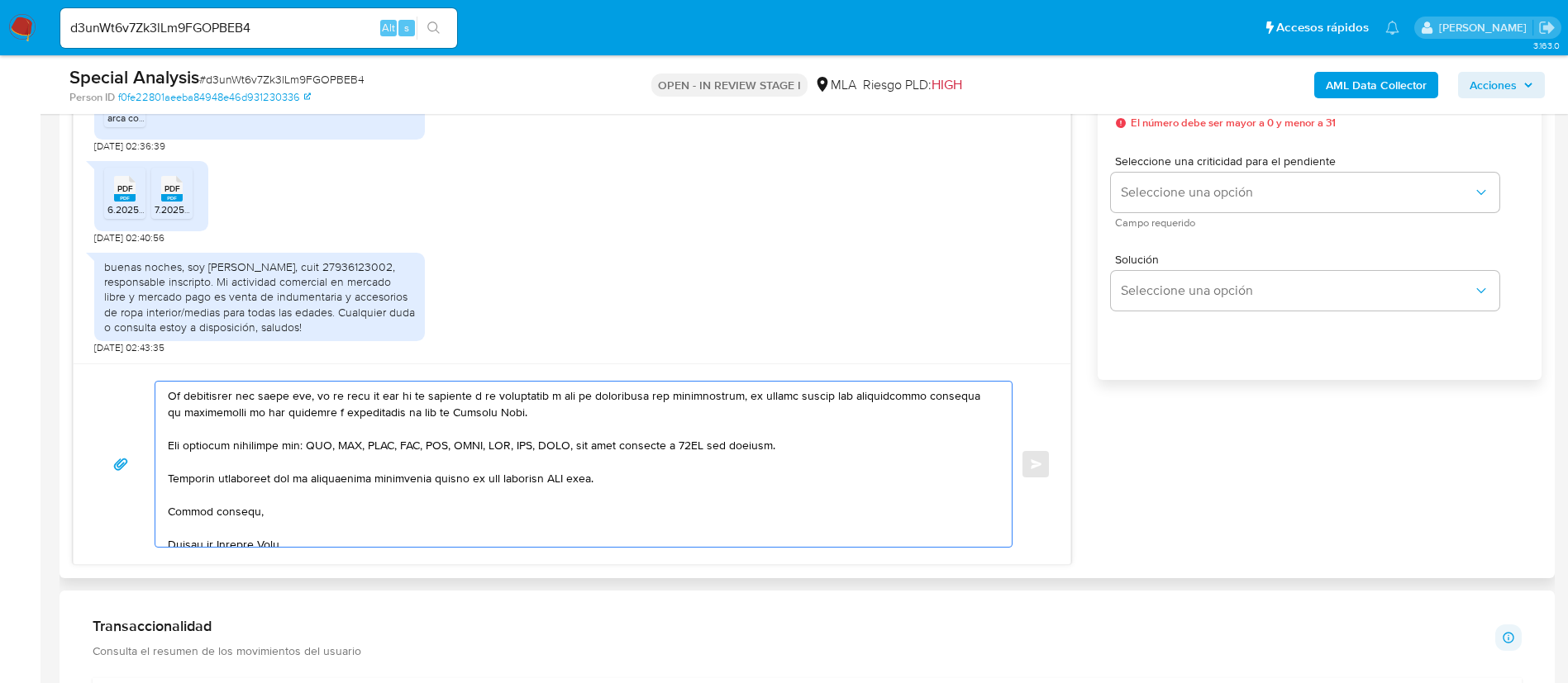
scroll to position [474, 0]
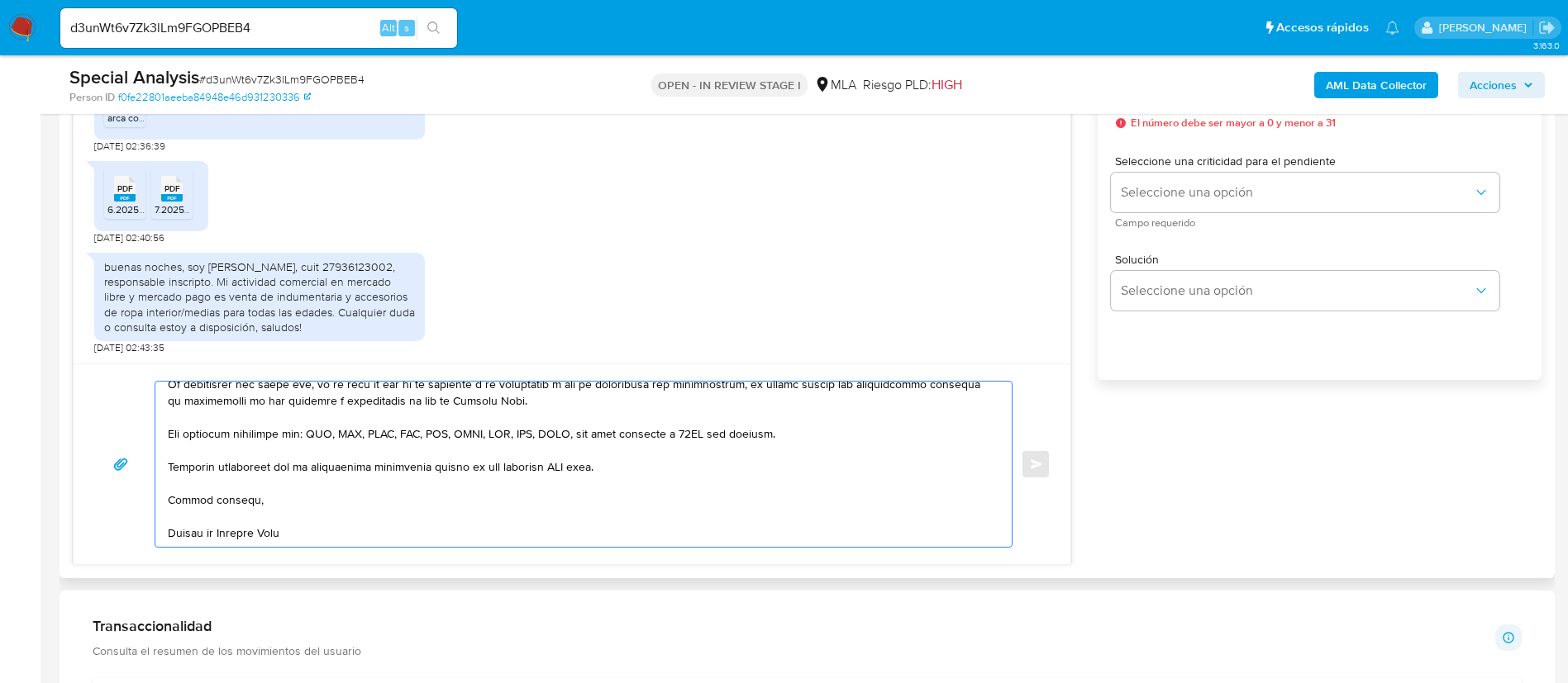
drag, startPoint x: 167, startPoint y: 466, endPoint x: 774, endPoint y: 426, distance: 608.3
click at [774, 426] on div at bounding box center [579, 464] width 848 height 166
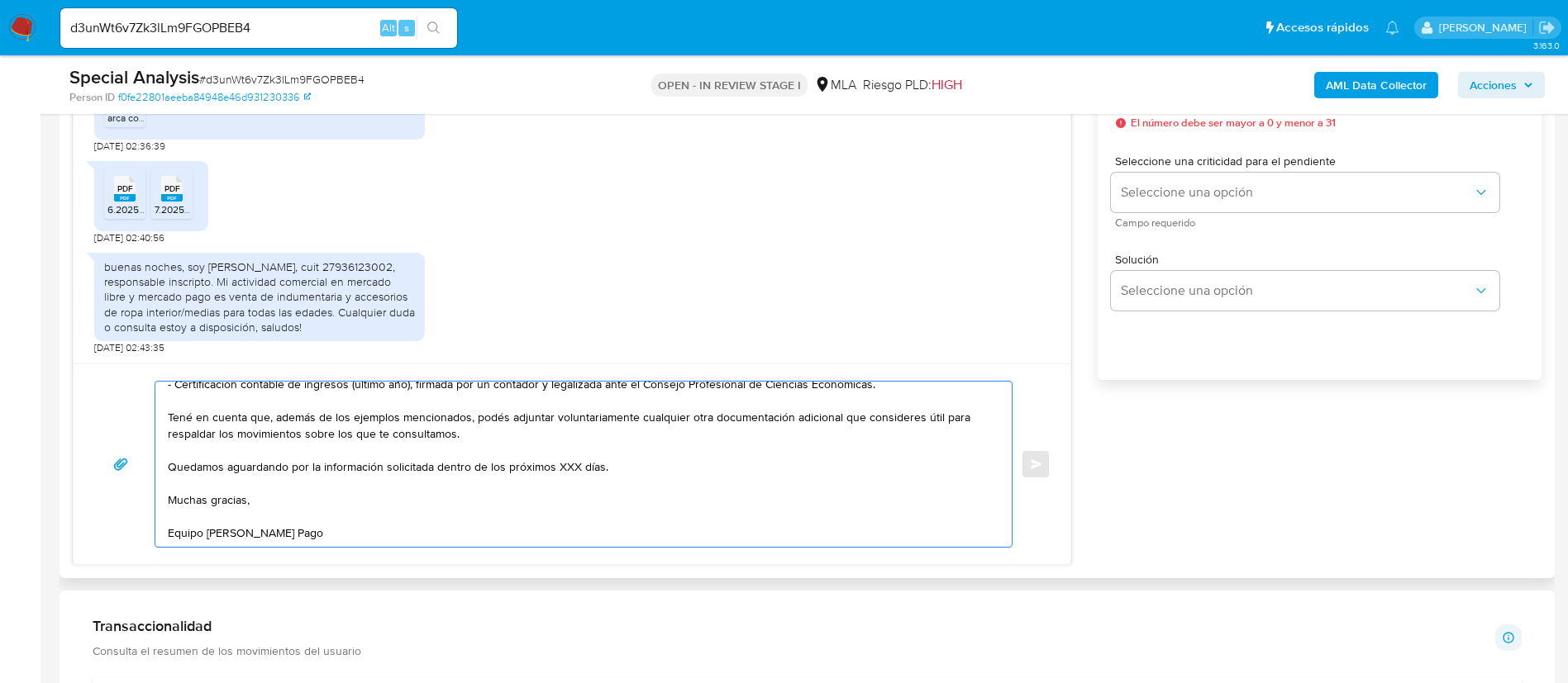
scroll to position [144, 0]
click at [554, 452] on textarea "Buenas tardes, Selene. Muchas gracias por la información brindada. A fines de c…" at bounding box center [579, 464] width 823 height 166
click at [561, 453] on textarea "Buenas tardes, Selene. Muchas gracias por la información brindada. A fines de c…" at bounding box center [579, 464] width 823 height 166
click at [551, 412] on textarea "Buenas tardes, Selene. Muchas gracias por la información brindada. A fines de c…" at bounding box center [579, 464] width 823 height 166
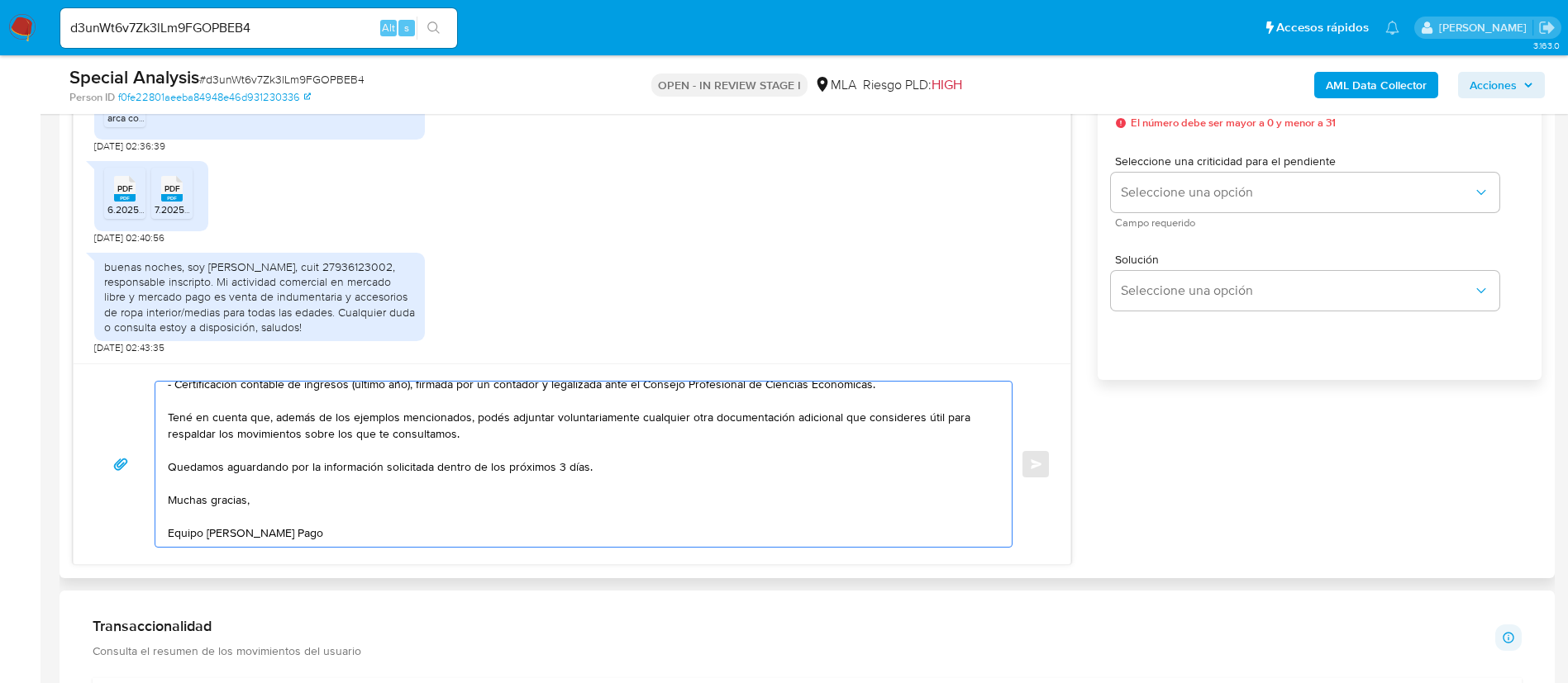
click at [551, 412] on textarea "Buenas tardes, Selene. Muchas gracias por la información brindada. A fines de c…" at bounding box center [579, 464] width 823 height 166
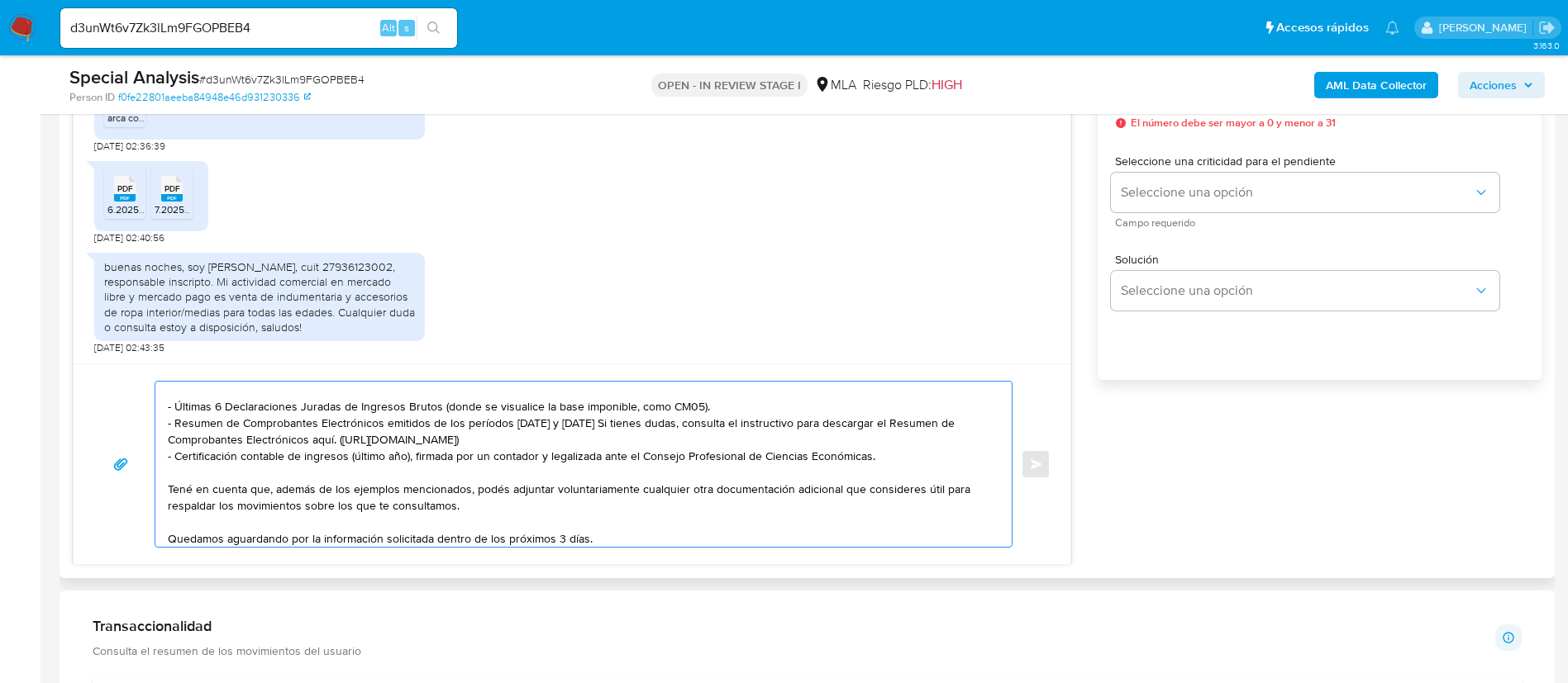
scroll to position [20, 0]
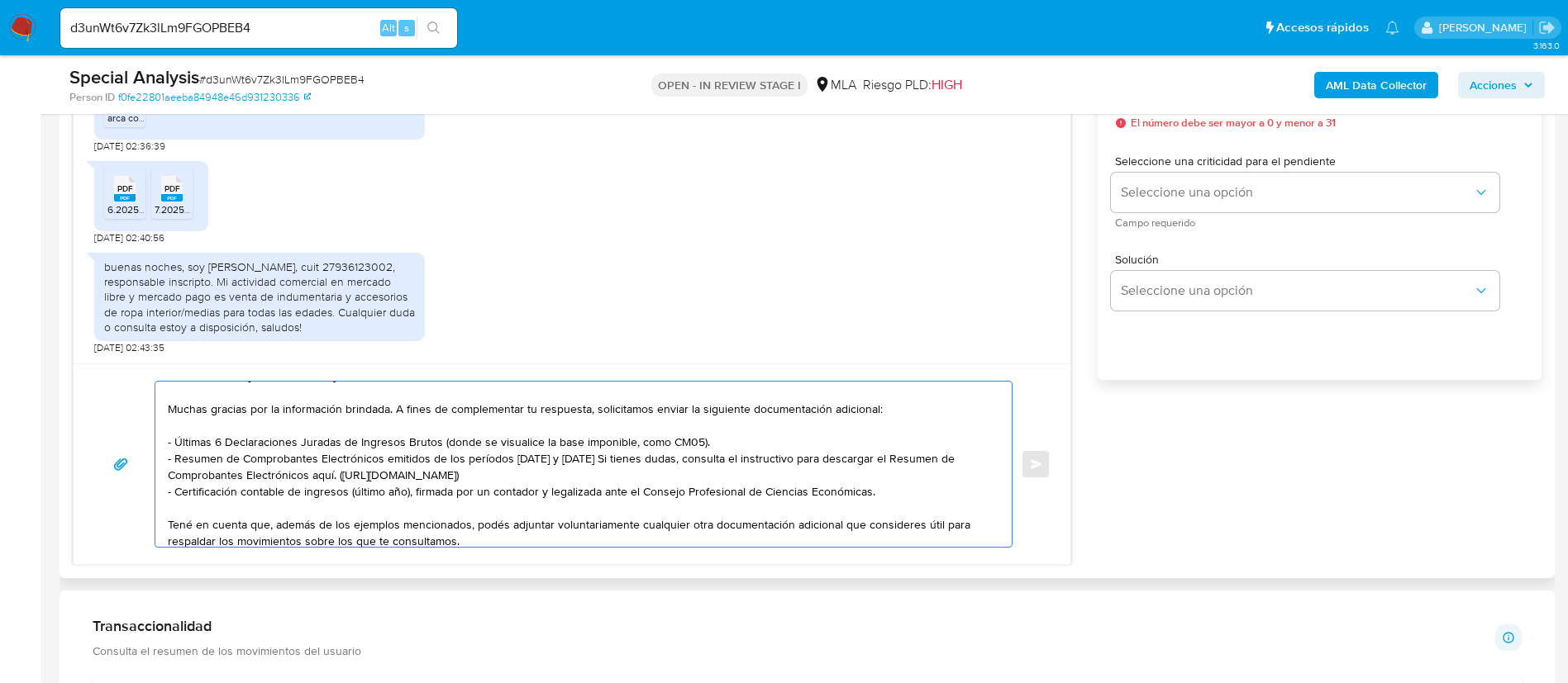
click at [520, 491] on textarea "Buenas tardes, Selene. Muchas gracias por la información brindada. A fines de c…" at bounding box center [579, 464] width 823 height 166
click at [520, 489] on textarea "Buenas tardes, Selene. Muchas gracias por la información brindada. A fines de c…" at bounding box center [579, 464] width 823 height 166
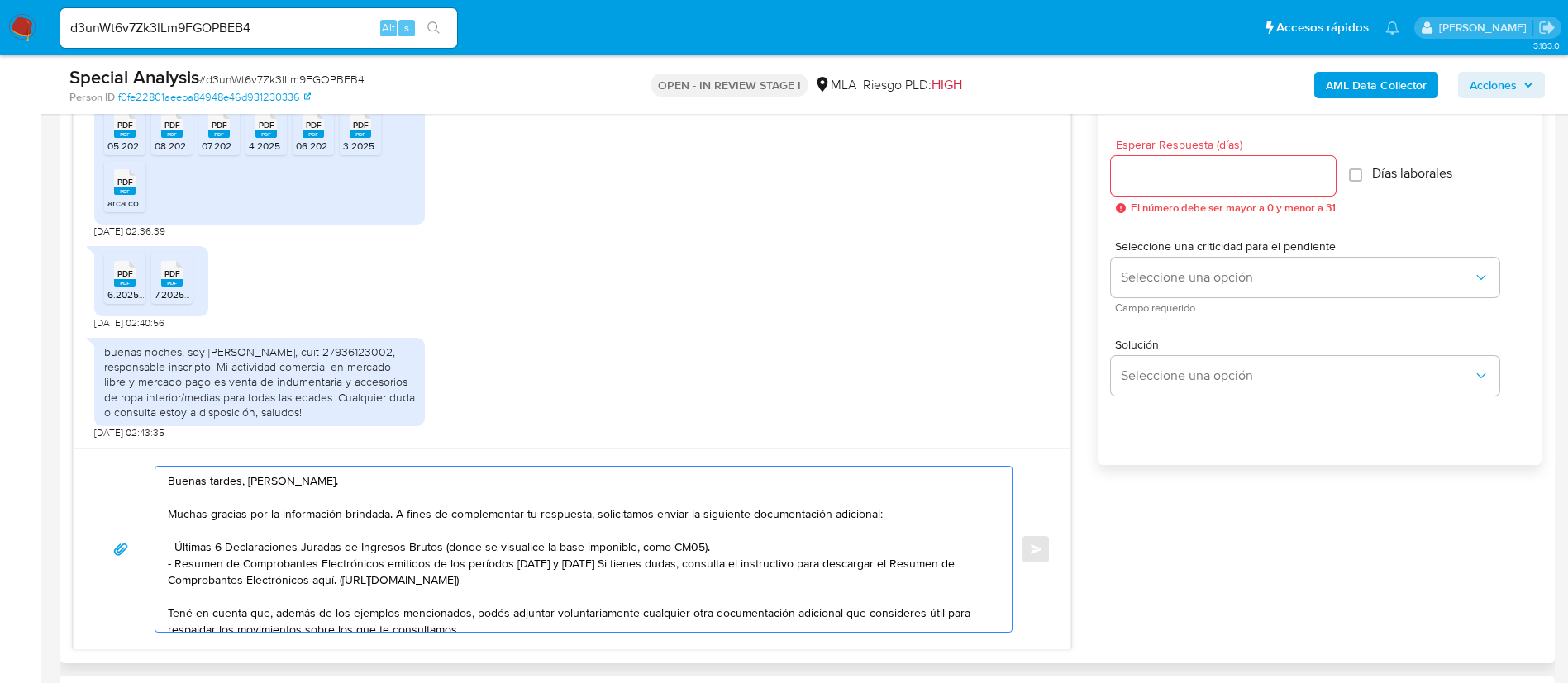
scroll to position [867, 0]
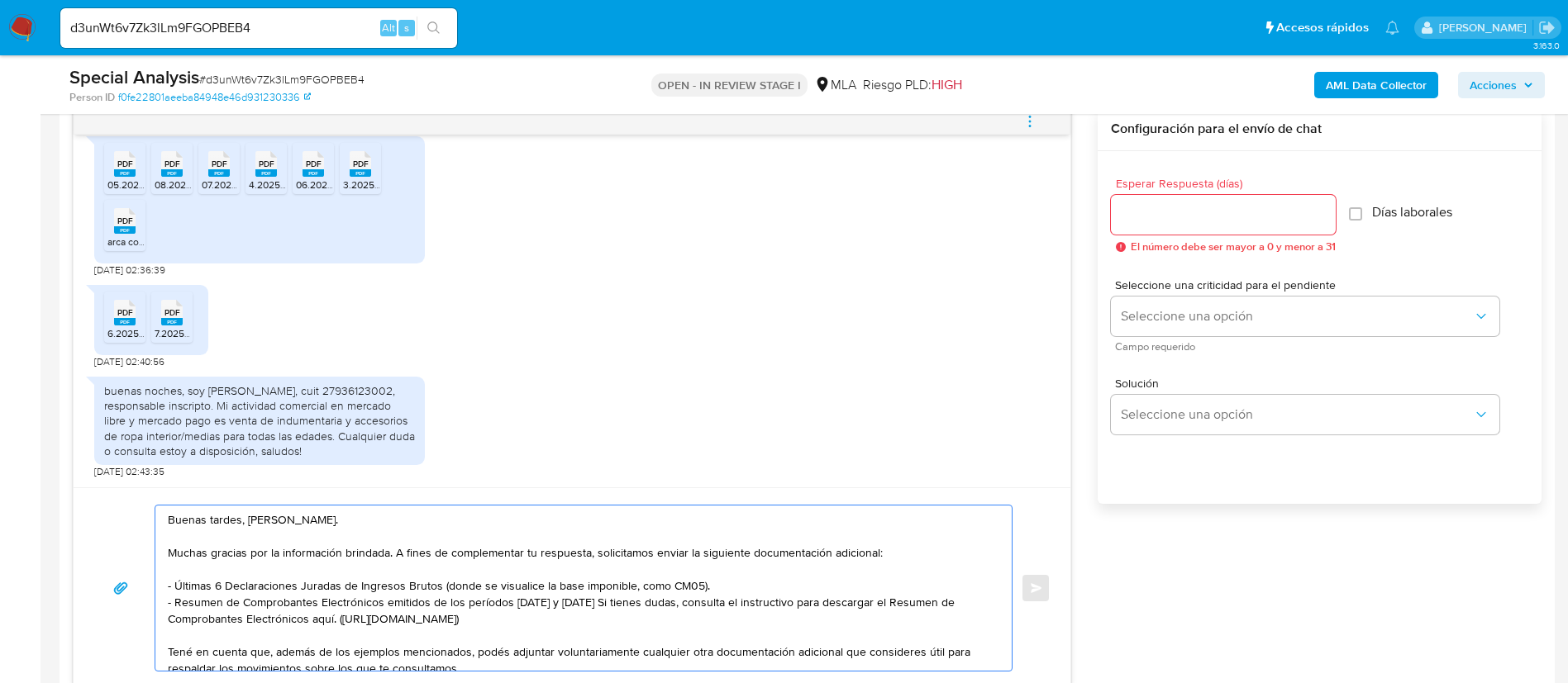
type textarea "Buenas tardes, Selene. Muchas gracias por la información brindada. A fines de c…"
click at [1184, 205] on input "Esperar Respuesta (días)" at bounding box center [1224, 215] width 225 height 22
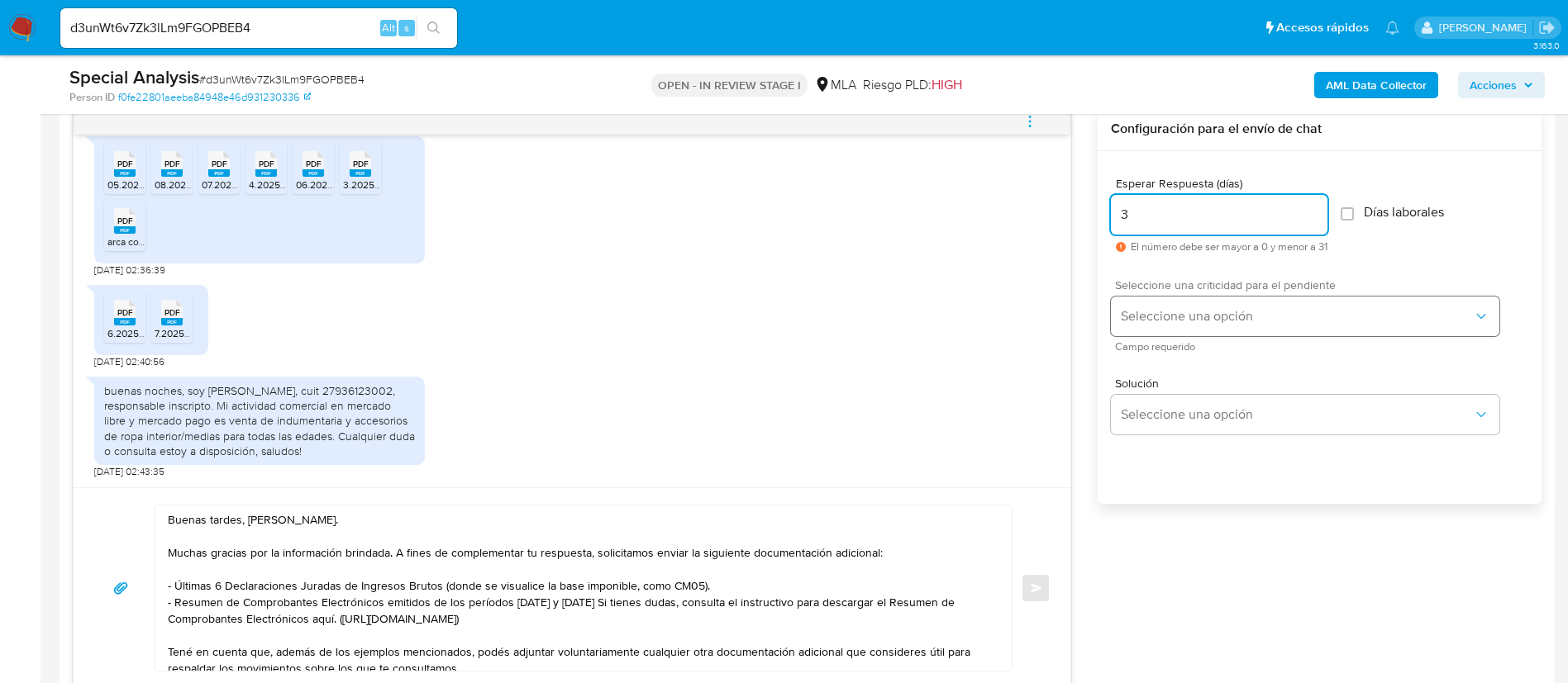
type input "3"
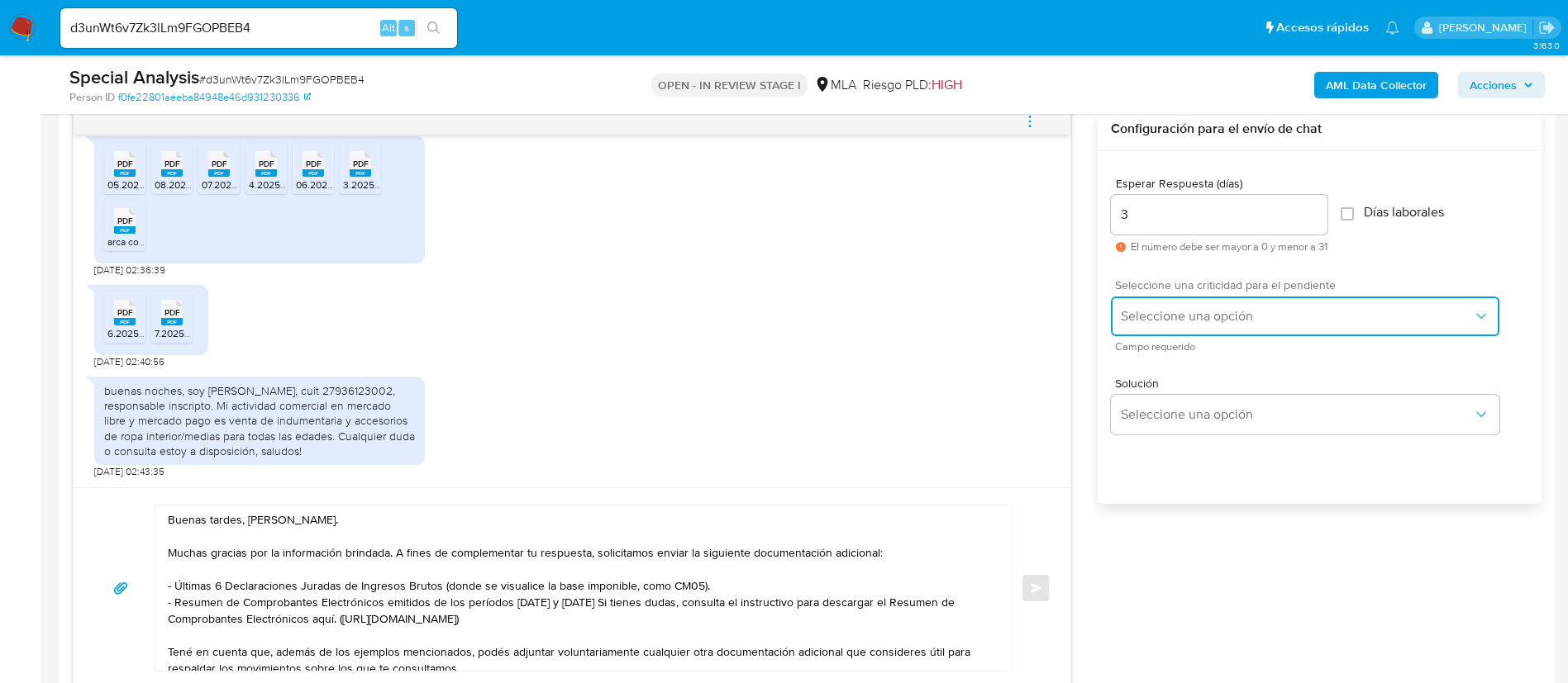
click at [1190, 319] on span "Seleccione una opción" at bounding box center [1296, 316] width 352 height 16
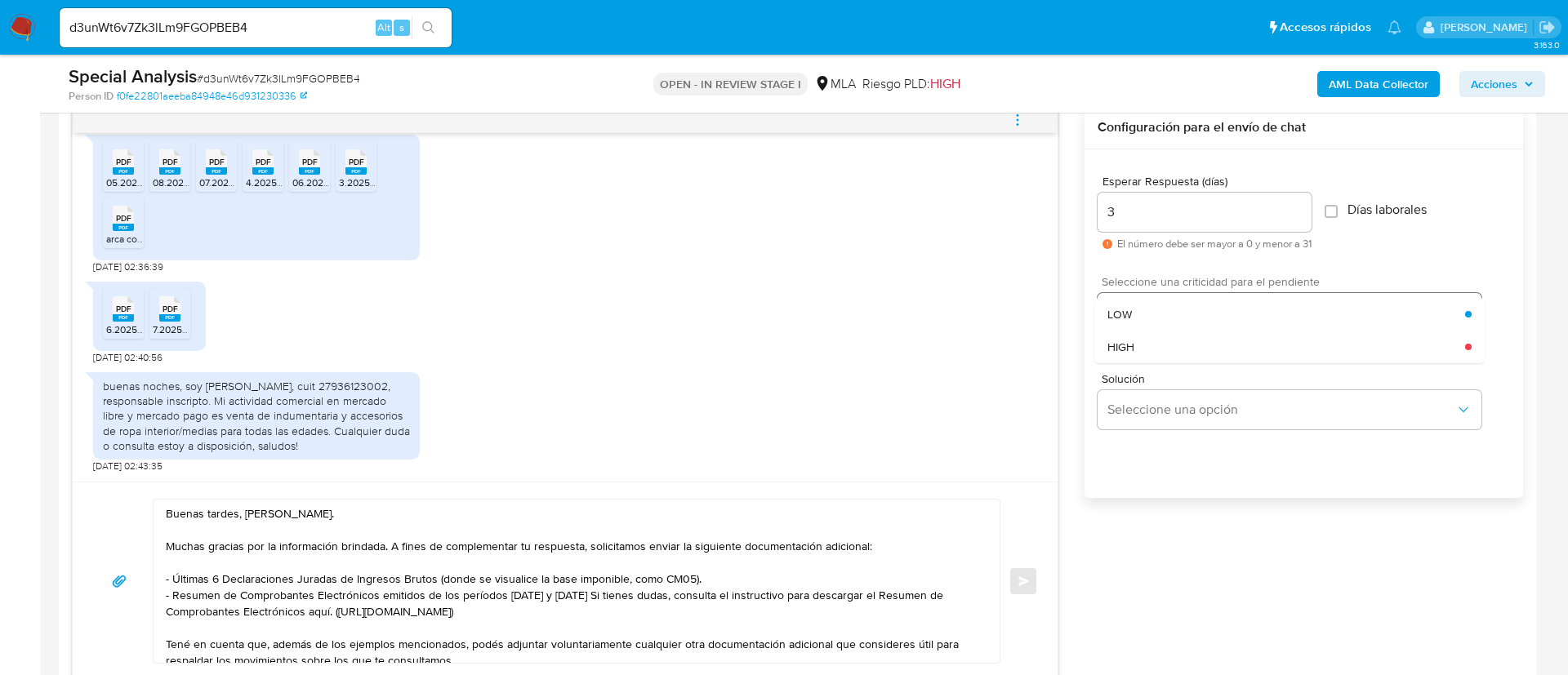
click at [1176, 315] on div "LOW" at bounding box center [1286, 314] width 358 height 33
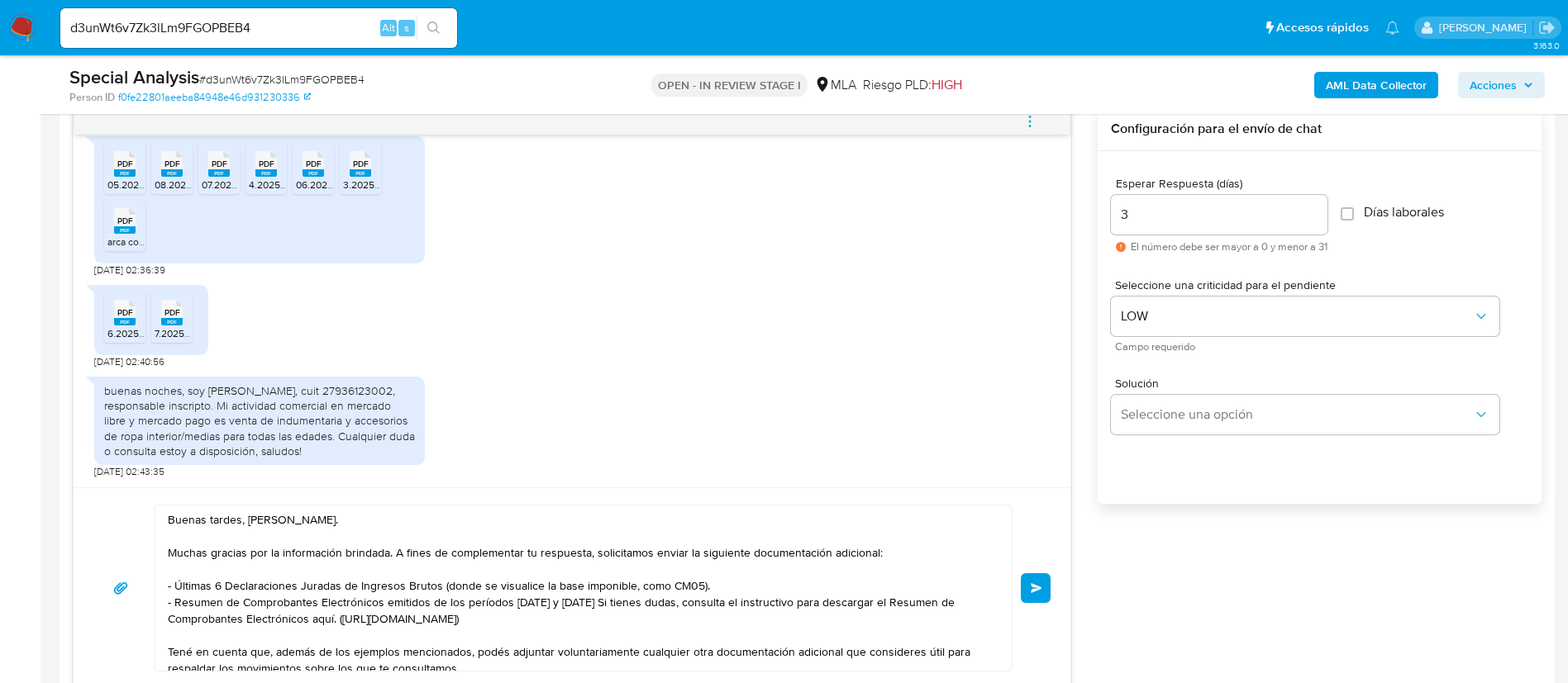
click at [1035, 587] on span "Enviar" at bounding box center [1036, 588] width 11 height 9
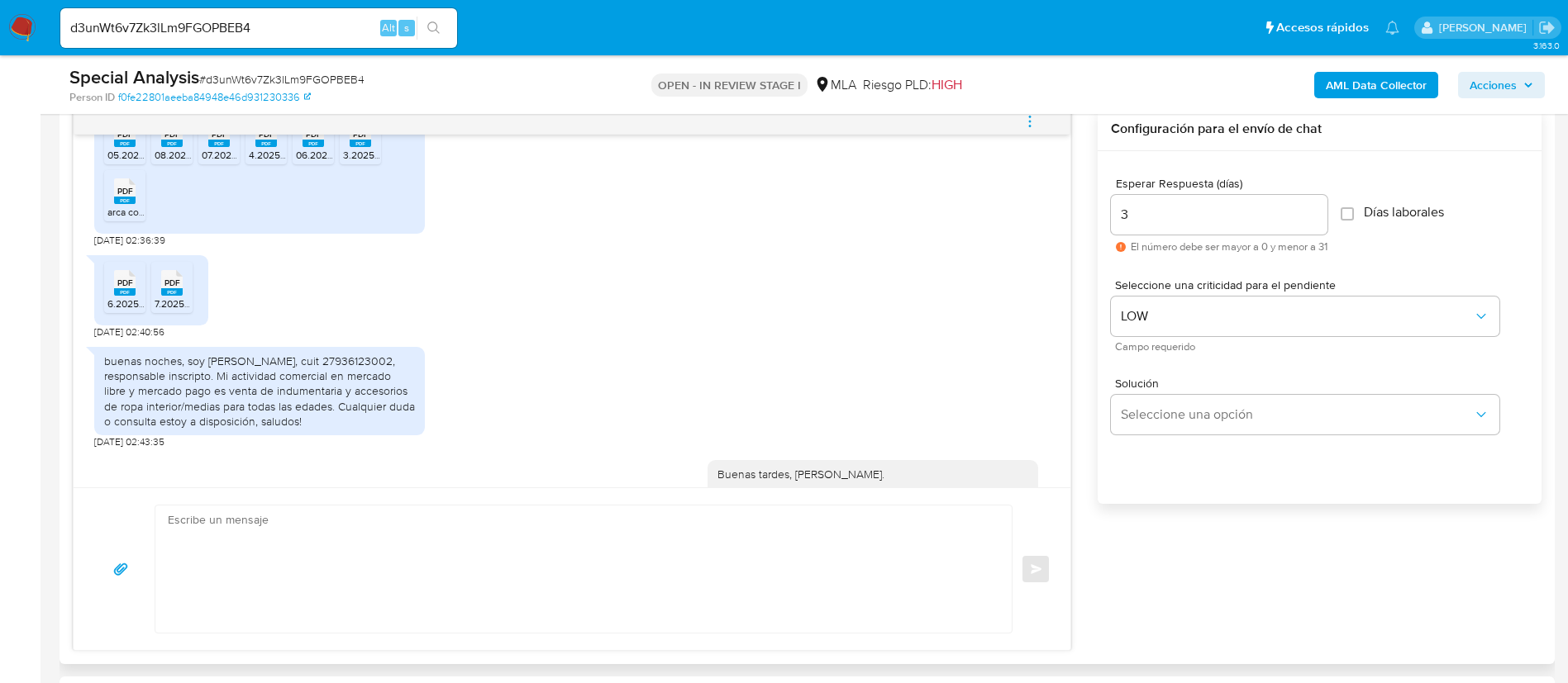
scroll to position [1558, 0]
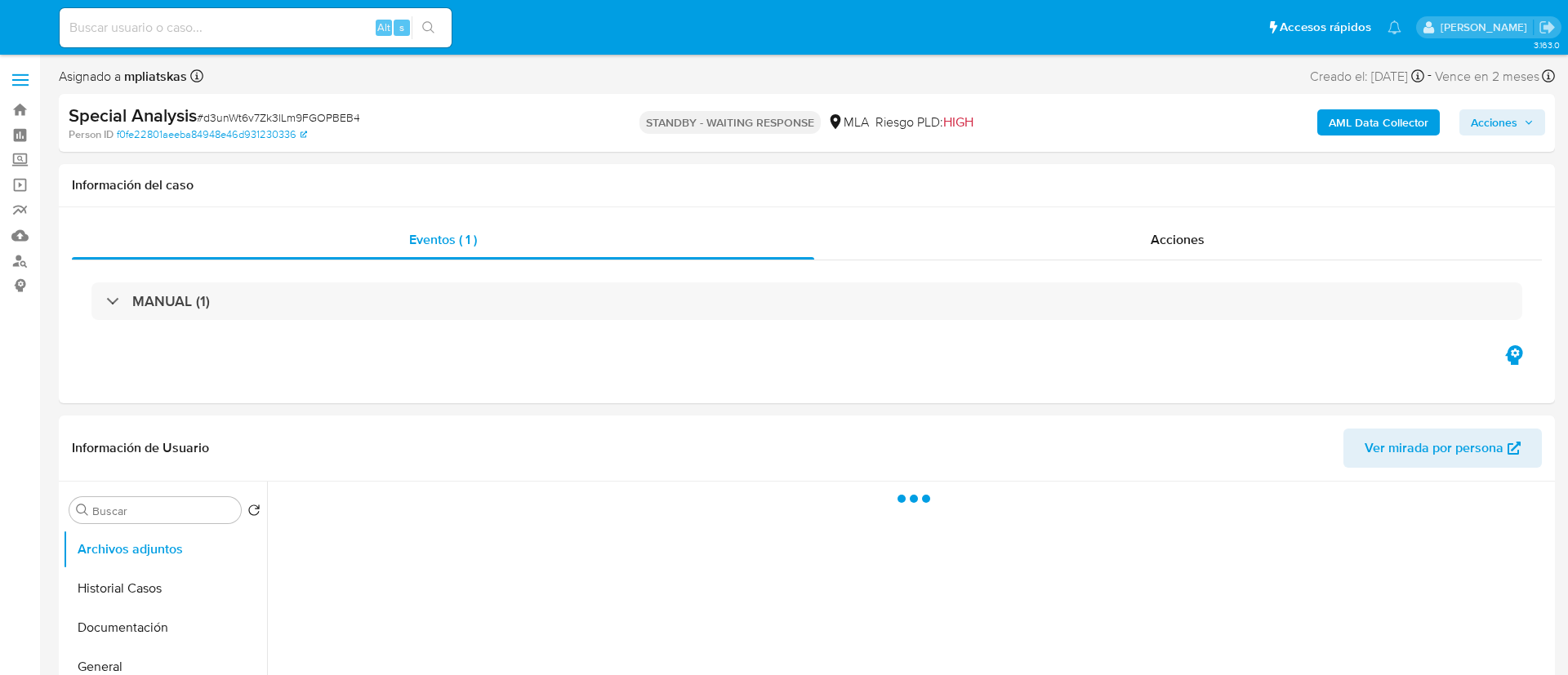
select select "10"
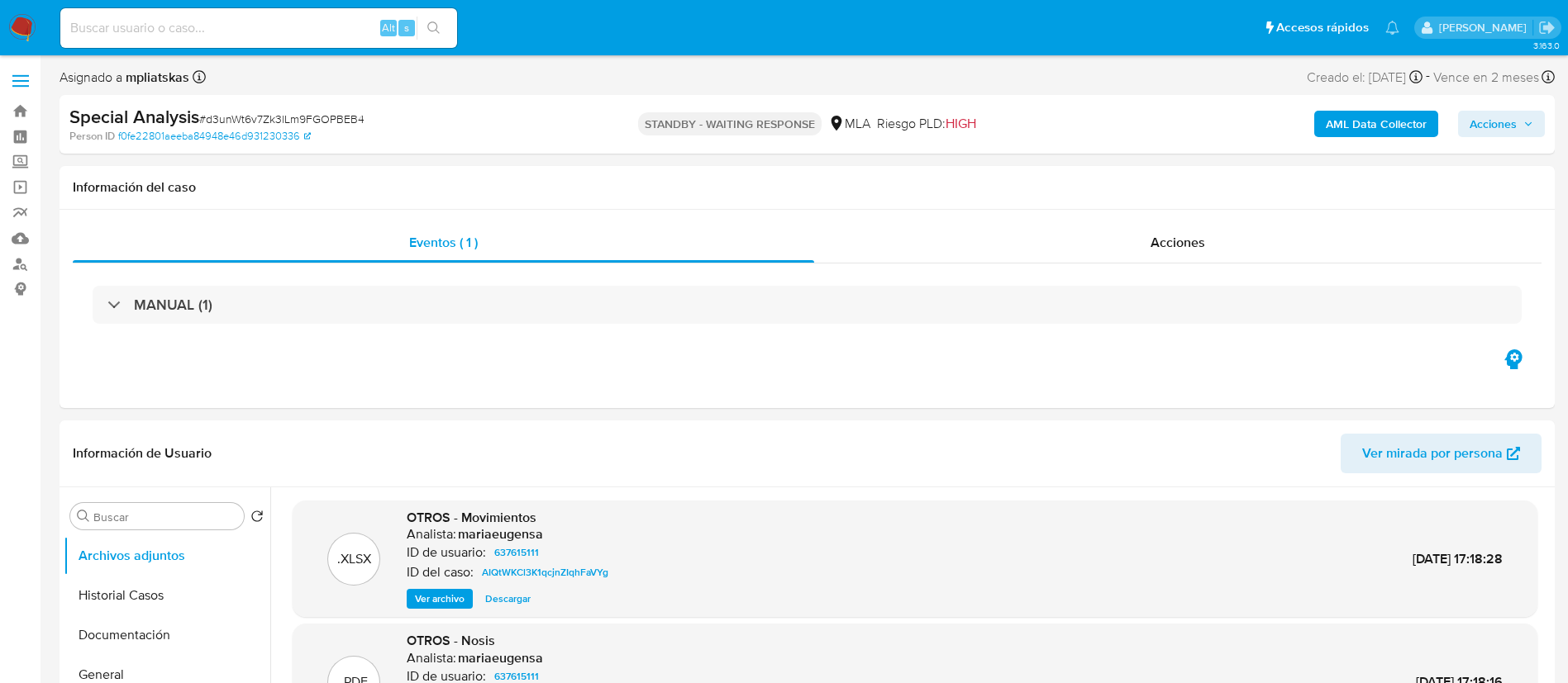
click at [338, 33] on input at bounding box center [258, 27] width 396 height 22
paste input "LcID6c9hbSf5lhvmZCVJxadX"
type input "LcID6c9hbSf5lhvmZCVJxadX"
click at [408, 29] on span "s" at bounding box center [406, 27] width 5 height 16
click at [428, 23] on icon "search-icon" at bounding box center [433, 28] width 13 height 13
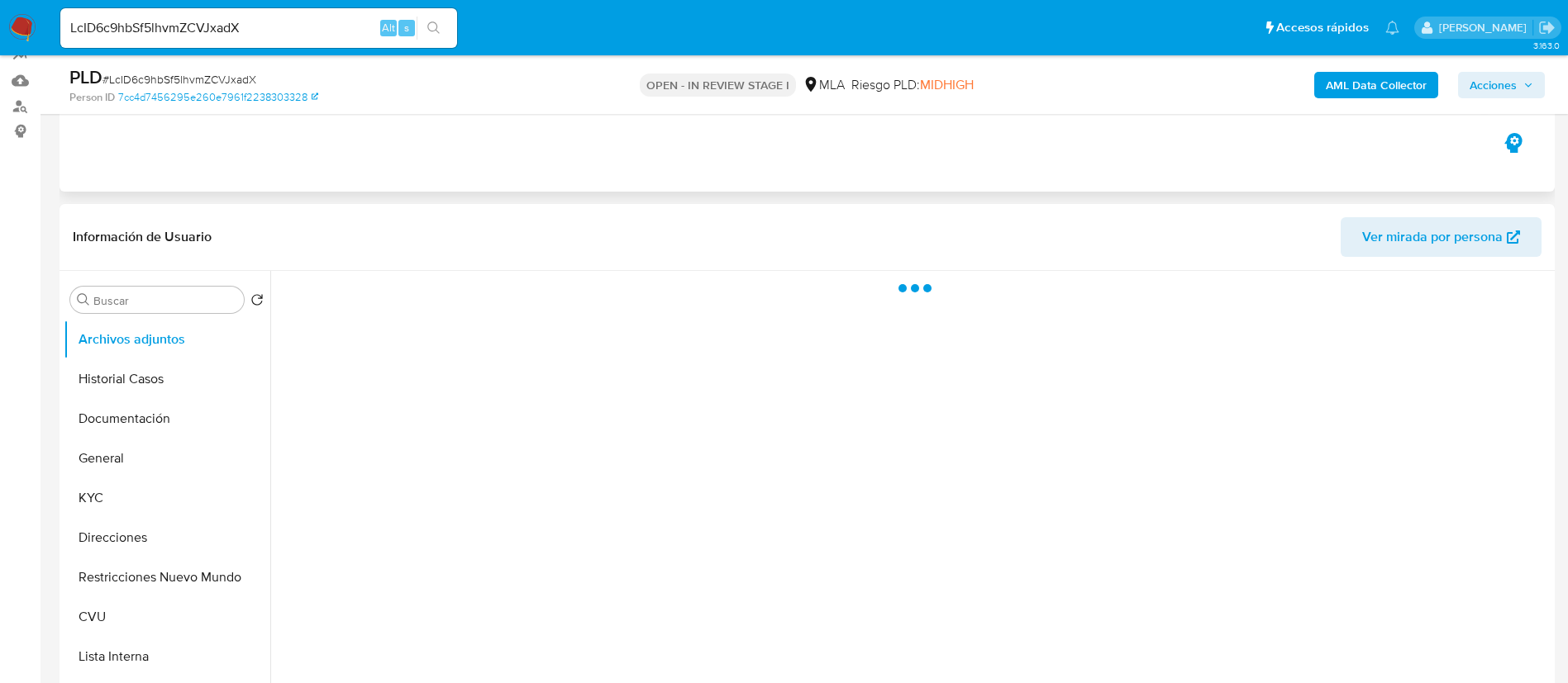
scroll to position [248, 0]
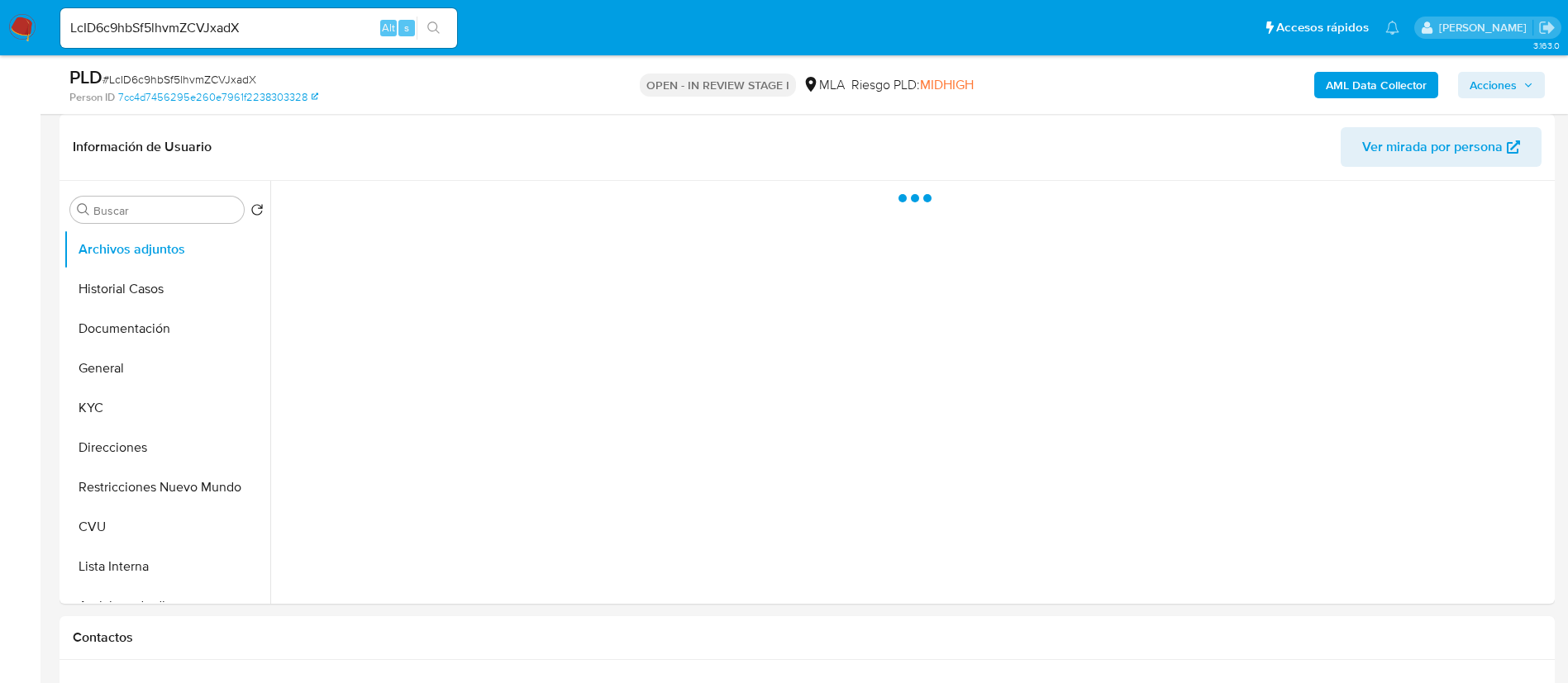
select select "10"
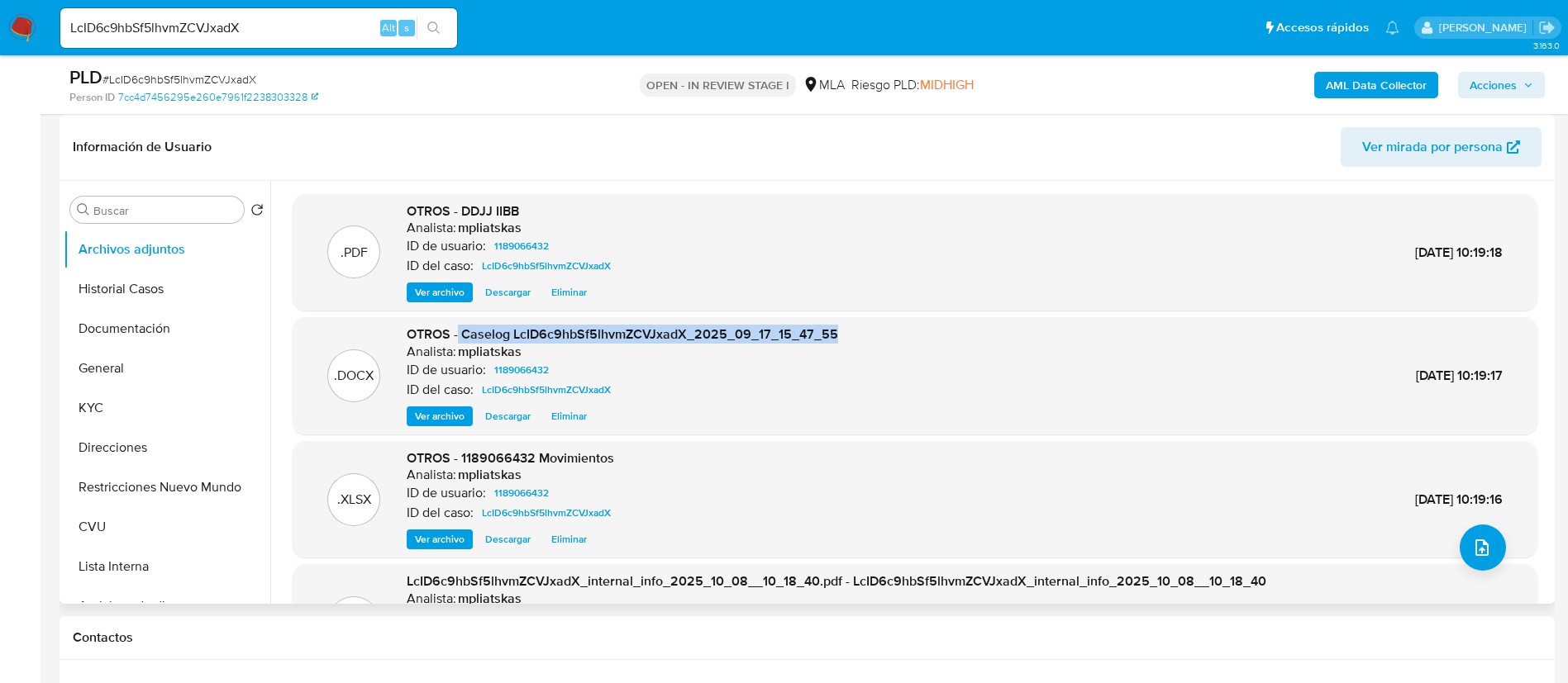
drag, startPoint x: 463, startPoint y: 335, endPoint x: 882, endPoint y: 340, distance: 419.0
click at [881, 335] on div ".DOCX OTROS - Caselog LcID6c9hbSf5lhvmZCVJxadX_2025_09_17_15_47_55 Analista: mp…" at bounding box center [915, 376] width 1228 height 101
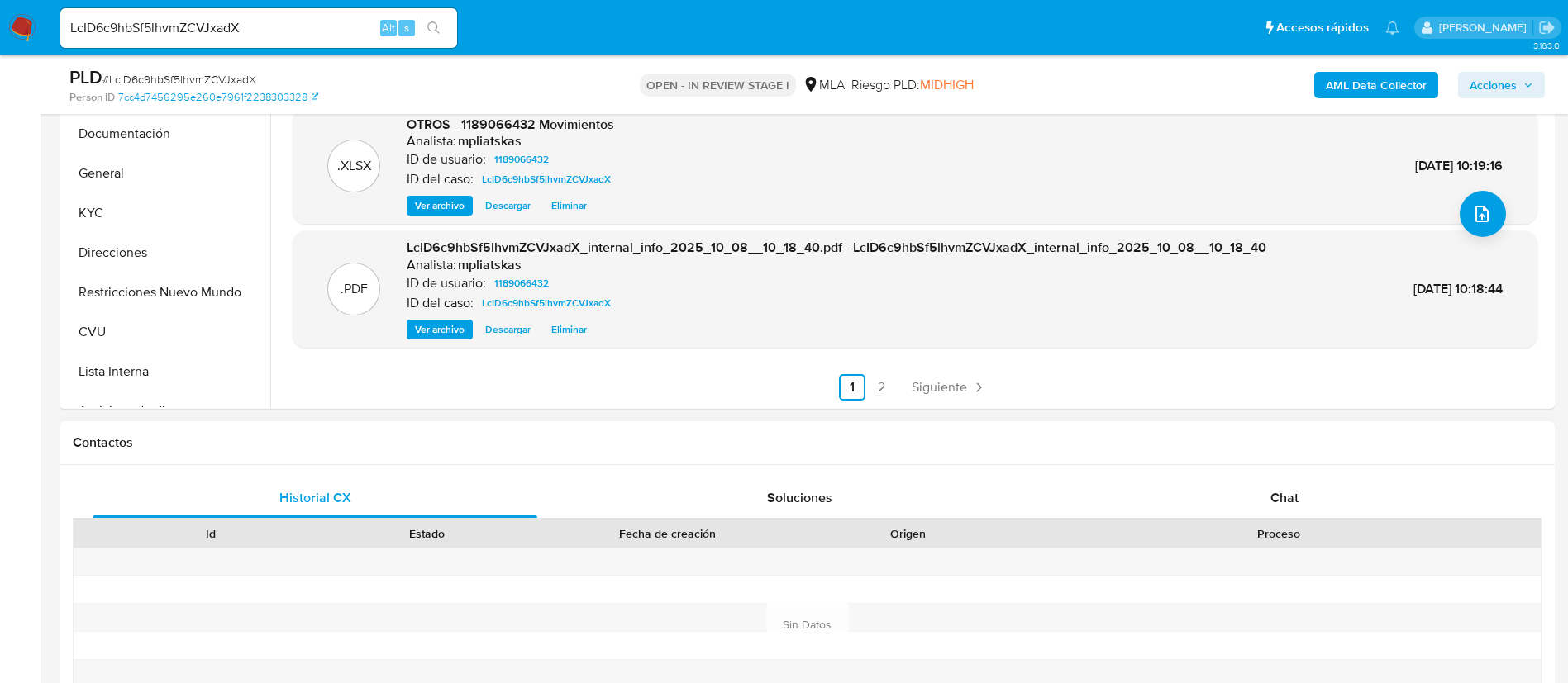
scroll to position [620, 0]
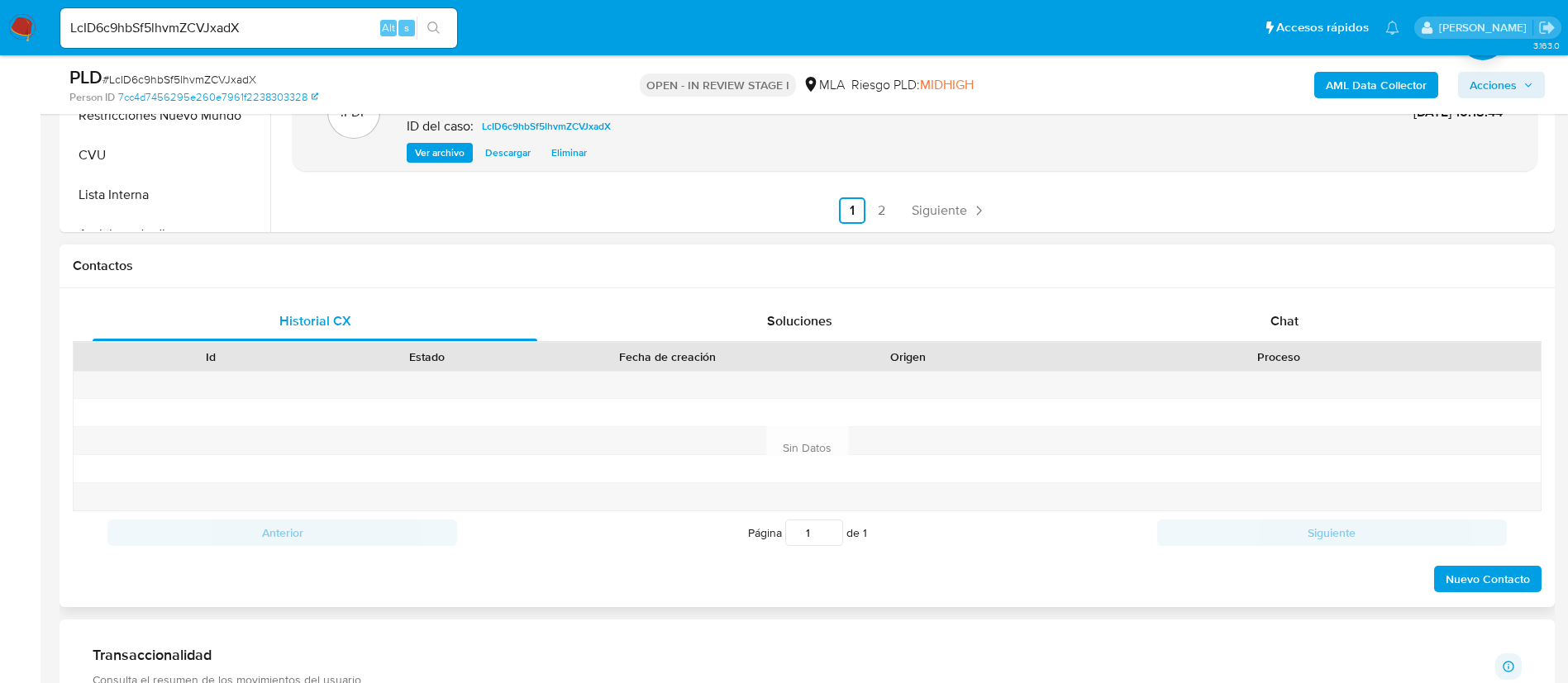
click at [1189, 342] on div "Id Estado Fecha de creación Origen Proceso" at bounding box center [807, 357] width 1469 height 29
click at [1177, 319] on div "Chat" at bounding box center [1284, 322] width 445 height 40
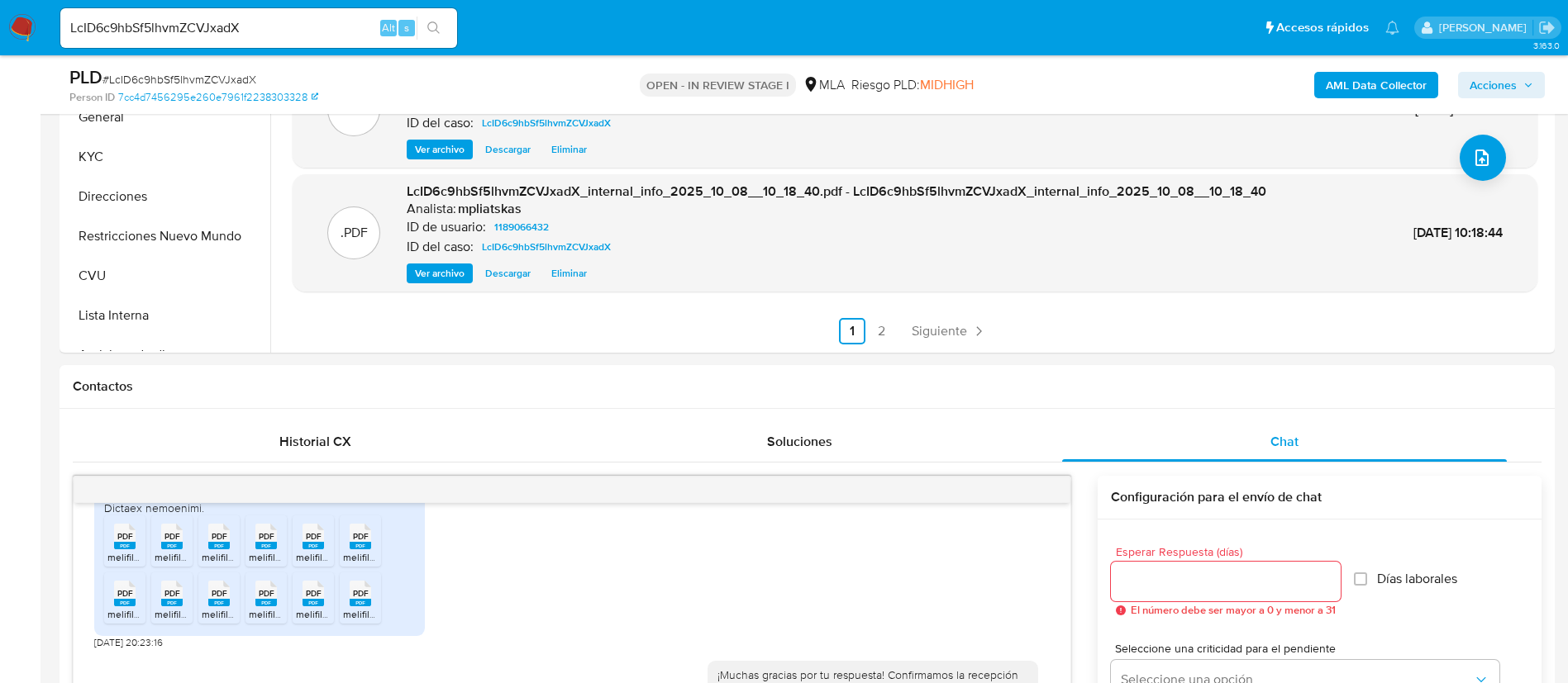
scroll to position [496, 0]
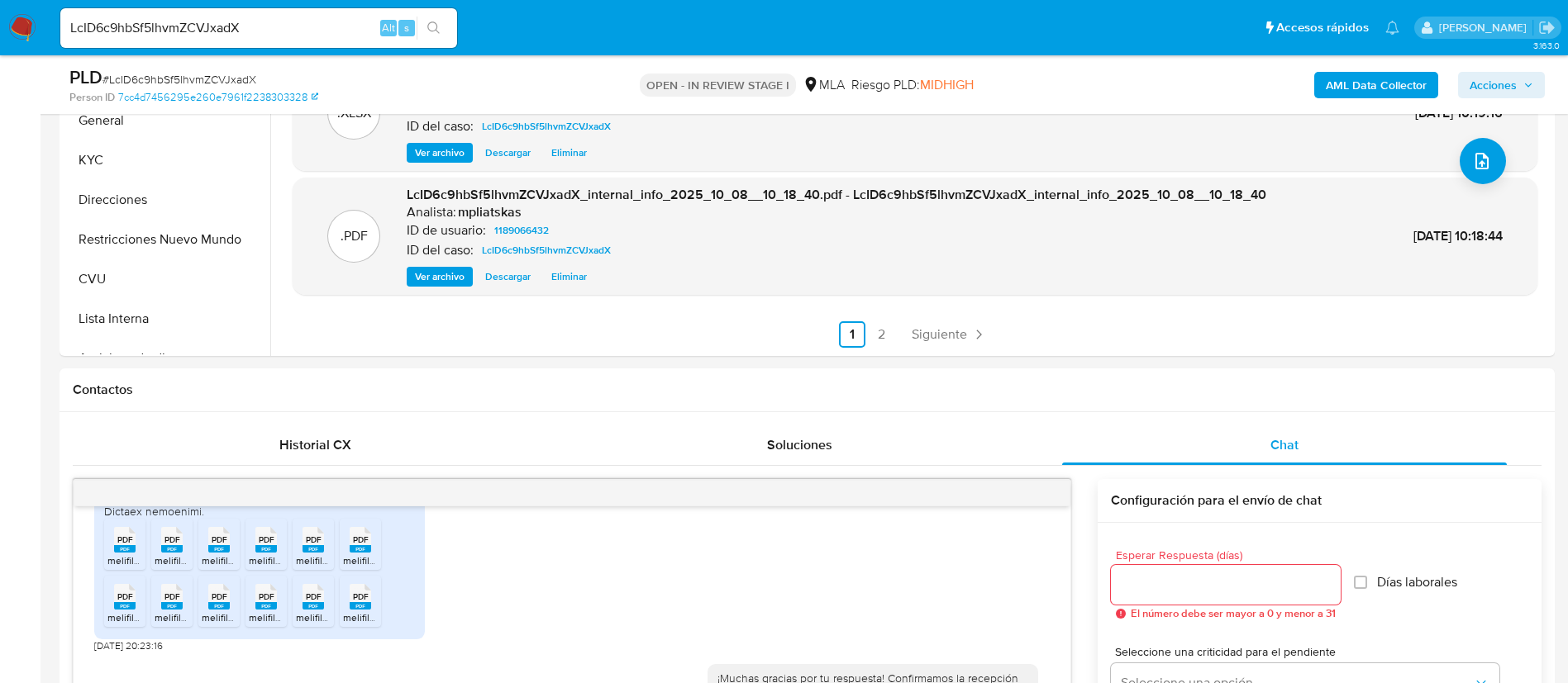
click at [1479, 79] on span "Acciones" at bounding box center [1493, 85] width 47 height 26
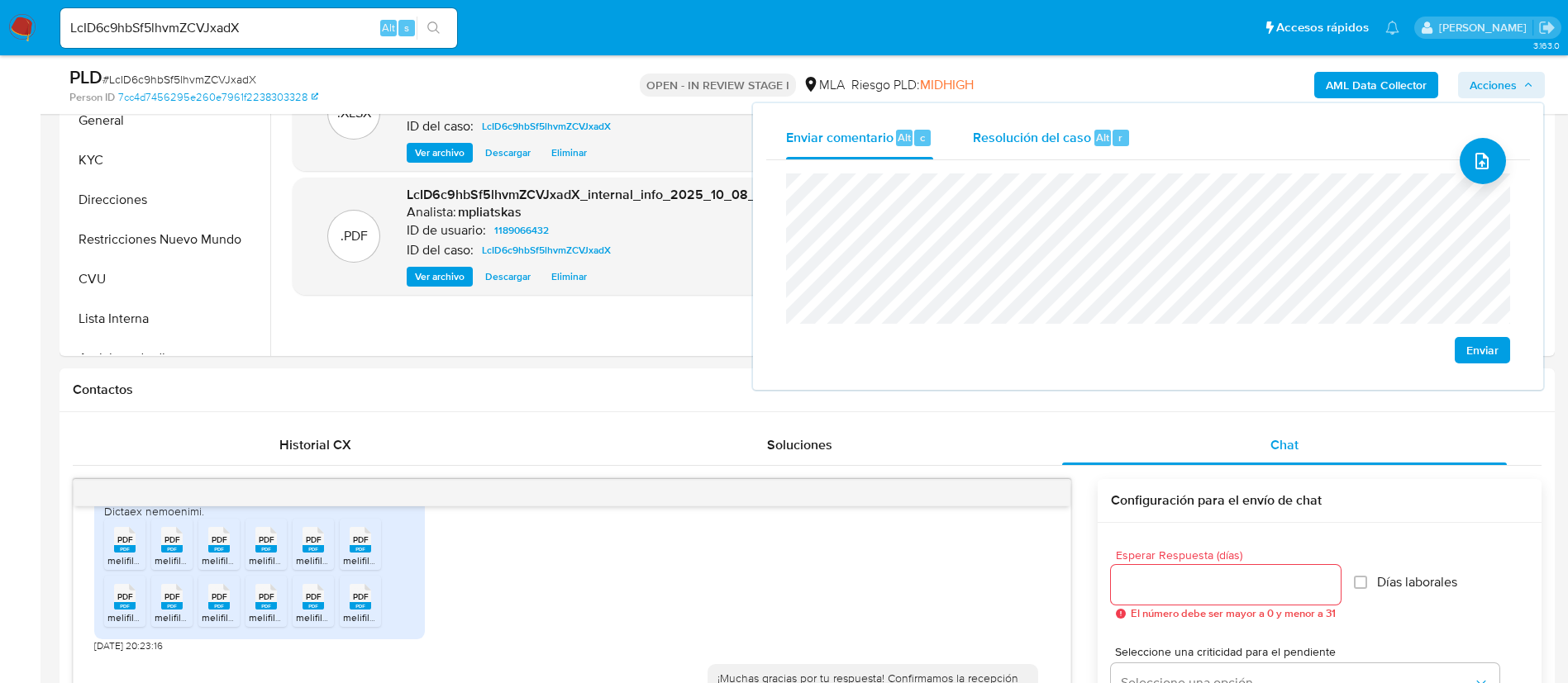
click at [1056, 147] on div "Resolución del caso Alt r" at bounding box center [1051, 137] width 158 height 43
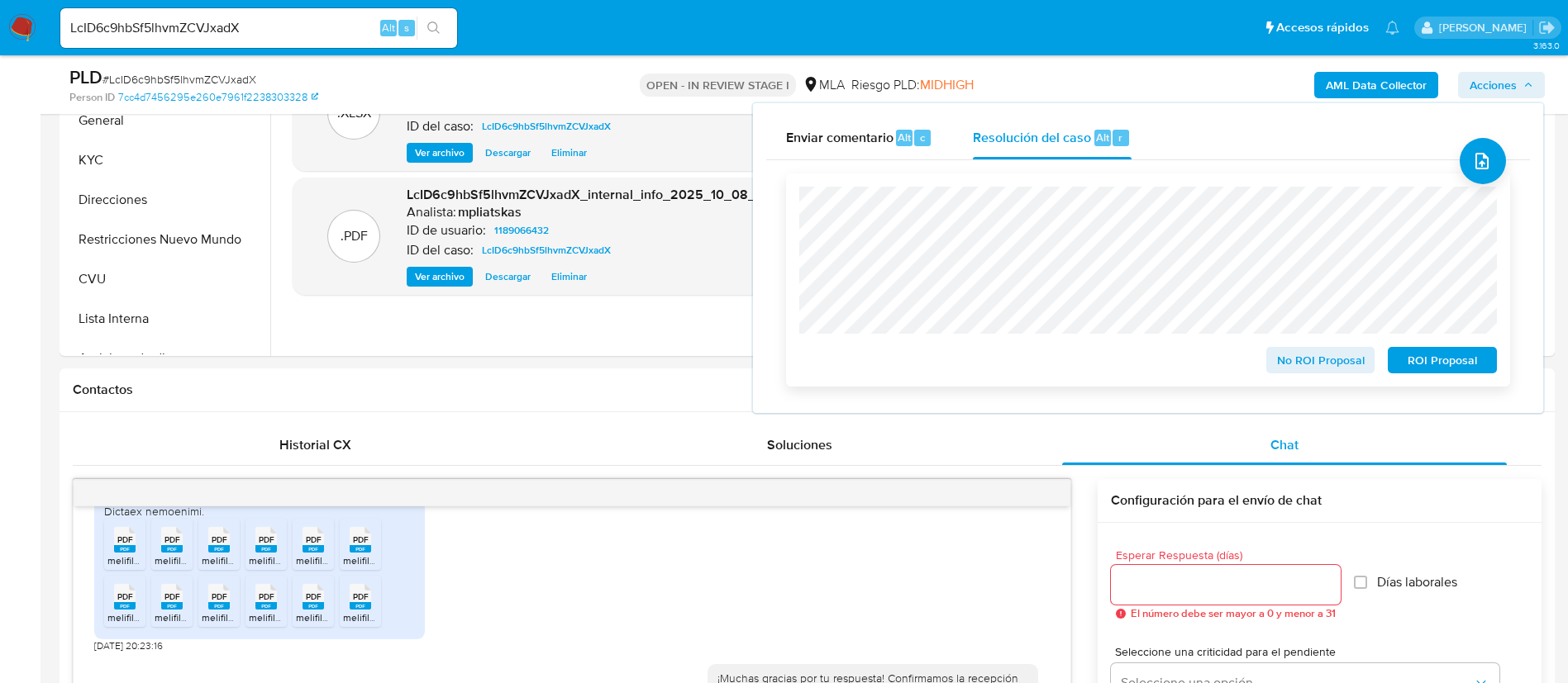
click at [1321, 355] on span "No ROI Proposal" at bounding box center [1320, 360] width 86 height 23
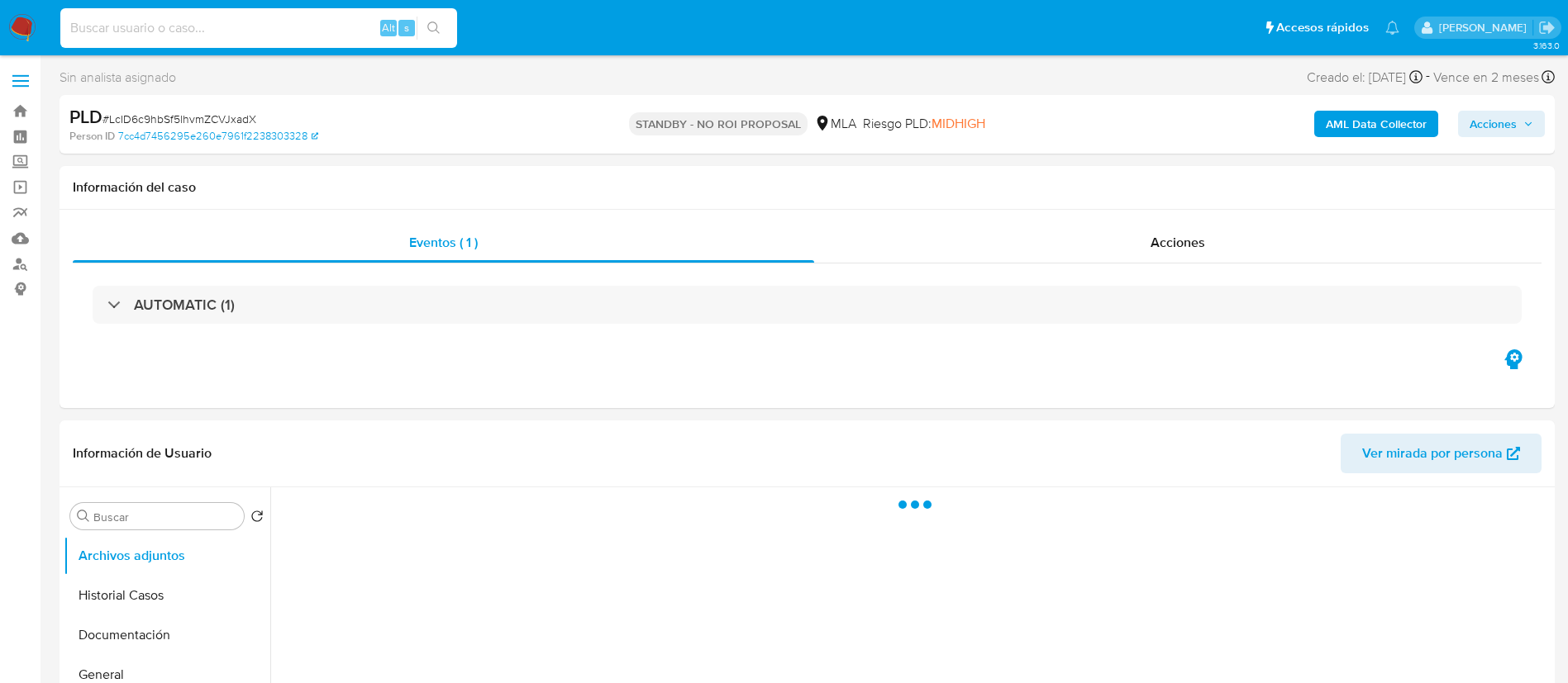
click at [332, 23] on input at bounding box center [258, 27] width 396 height 22
paste input "vtM9x0NbO3lFiinSRlfI3zr8"
type input "vtM9x0NbO3lFiinSRlfI3zr8"
click at [431, 30] on icon "search-icon" at bounding box center [433, 28] width 13 height 13
select select "10"
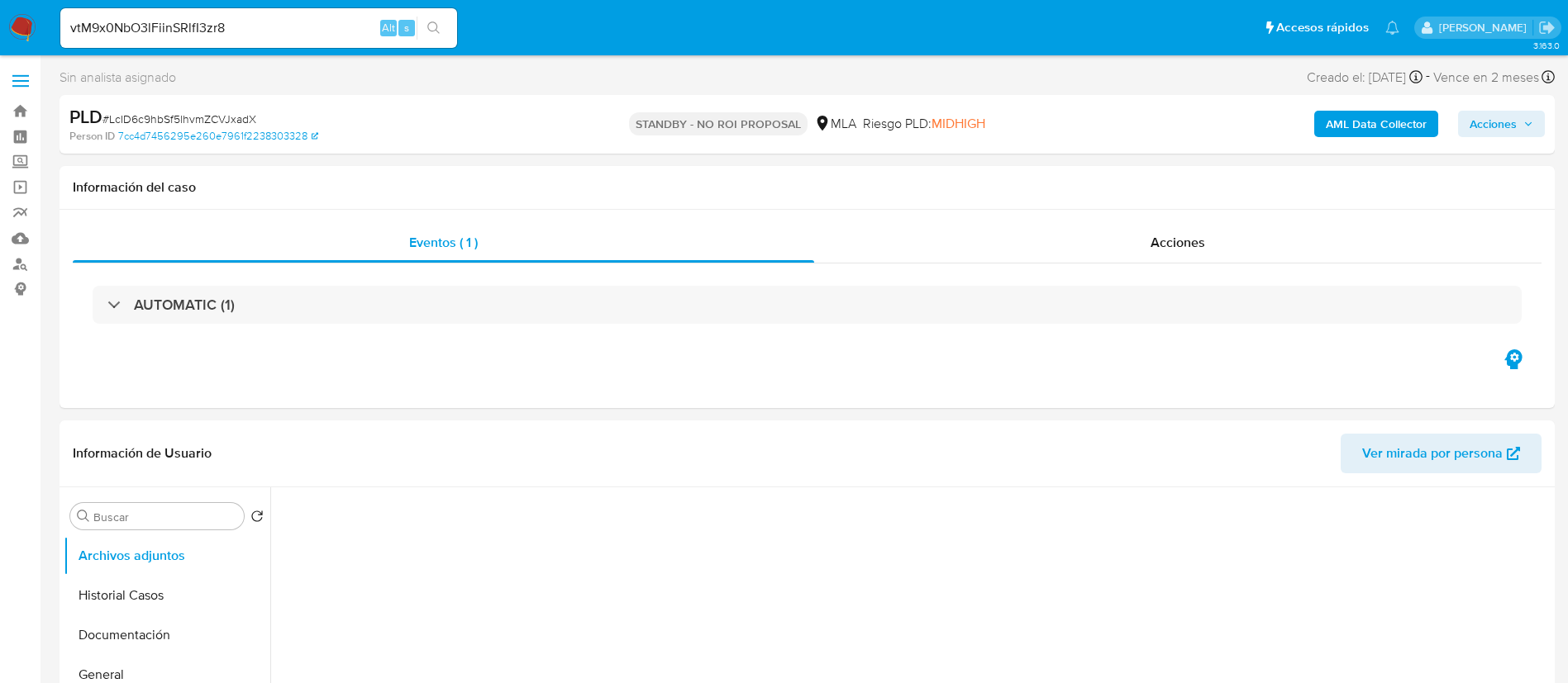
click at [431, 30] on icon "search-icon" at bounding box center [433, 28] width 13 height 13
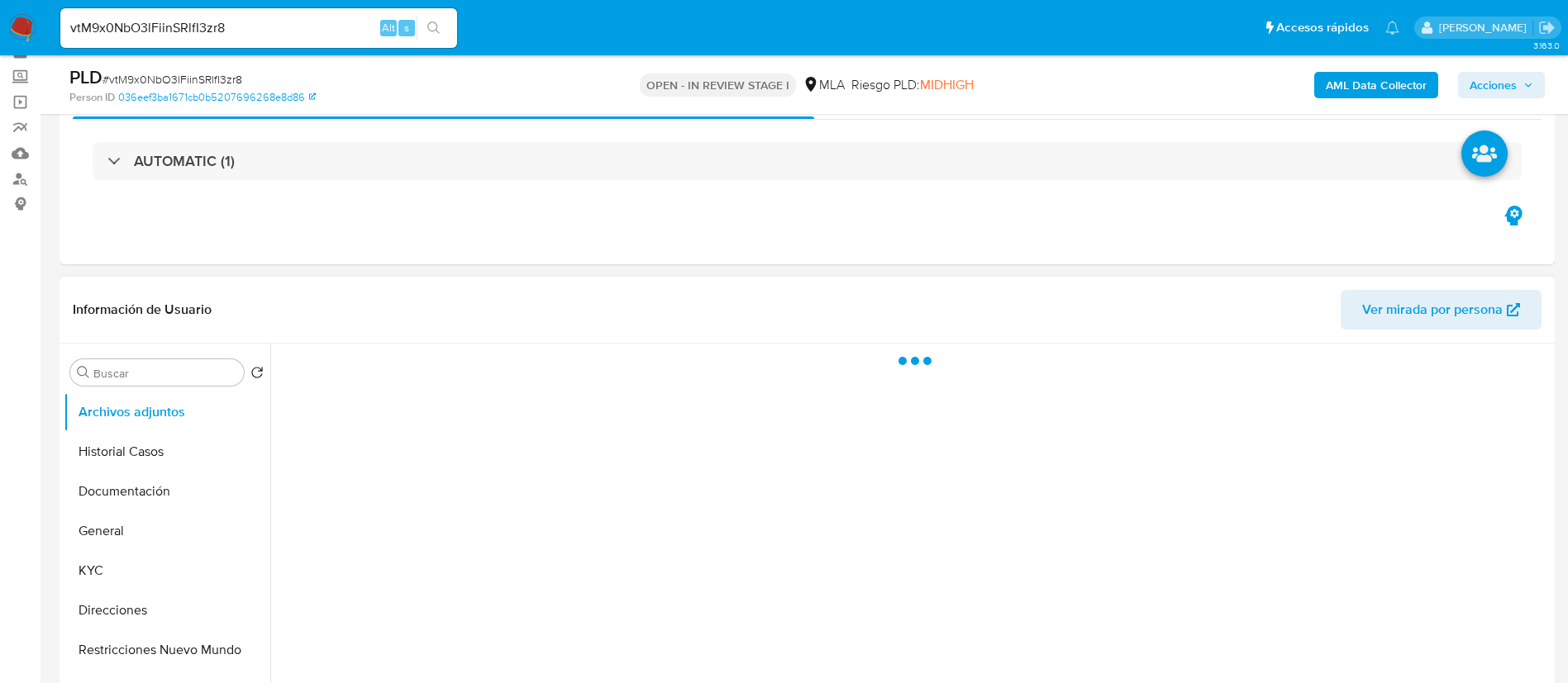
scroll to position [124, 0]
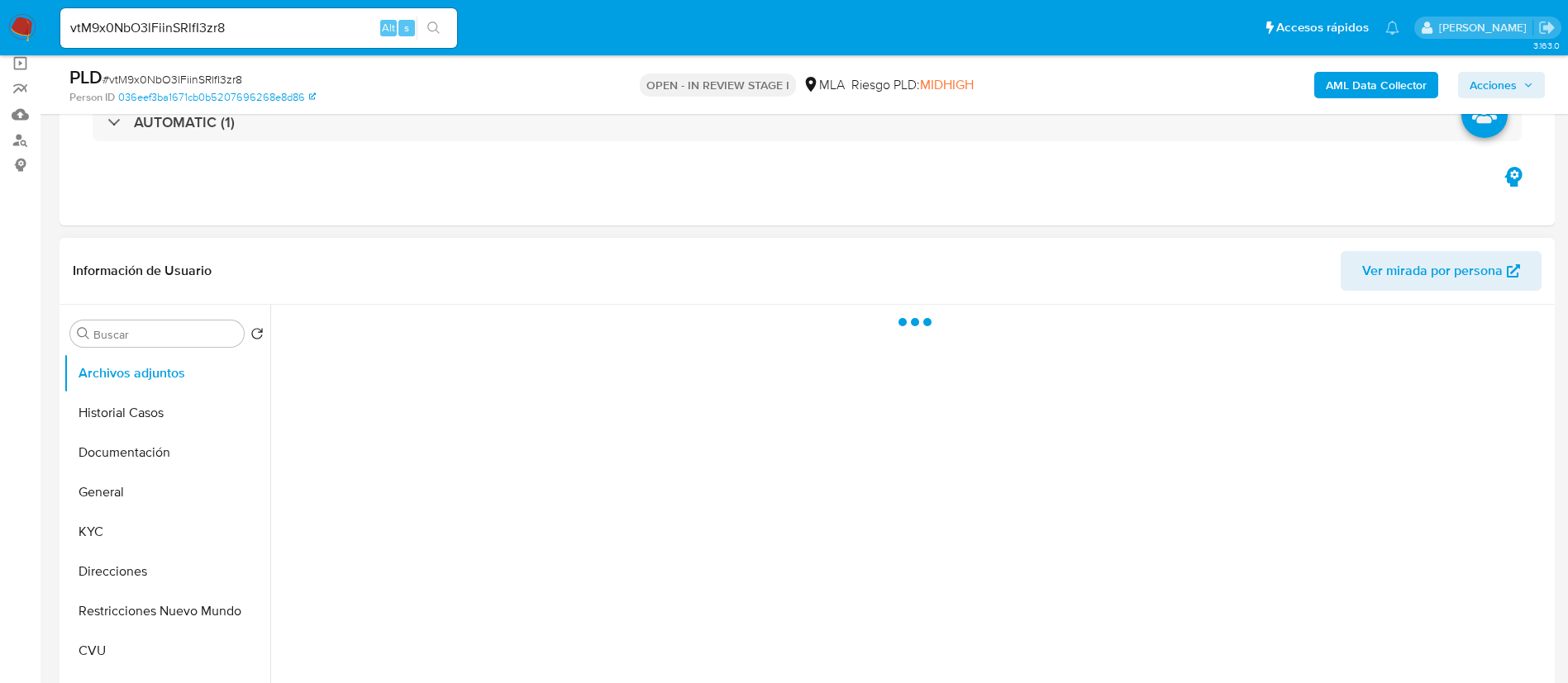
select select "10"
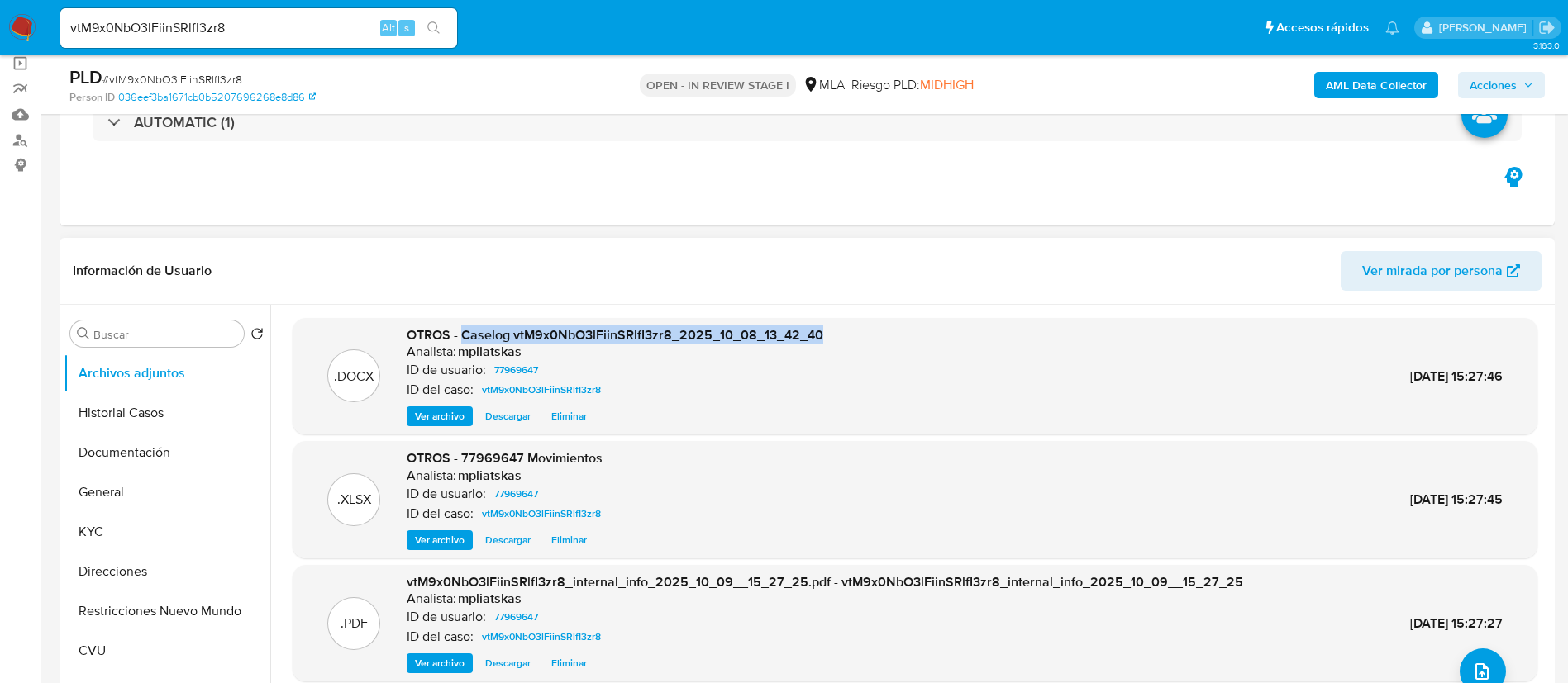
drag, startPoint x: 464, startPoint y: 340, endPoint x: 979, endPoint y: 302, distance: 516.4
click at [887, 330] on div ".DOCX OTROS - Caselog vtM9x0NbO3lFiinSRlfI3zr8_2025_10_08_13_42_40 Analista: mp…" at bounding box center [915, 377] width 1228 height 101
copy span "Caselog vtM9x0NbO3lFiinSRlfI3zr8_2025_10_08_13_42_40"
drag, startPoint x: 1487, startPoint y: 81, endPoint x: 1471, endPoint y: 96, distance: 21.9
click at [1485, 81] on span "Acciones" at bounding box center [1493, 85] width 47 height 26
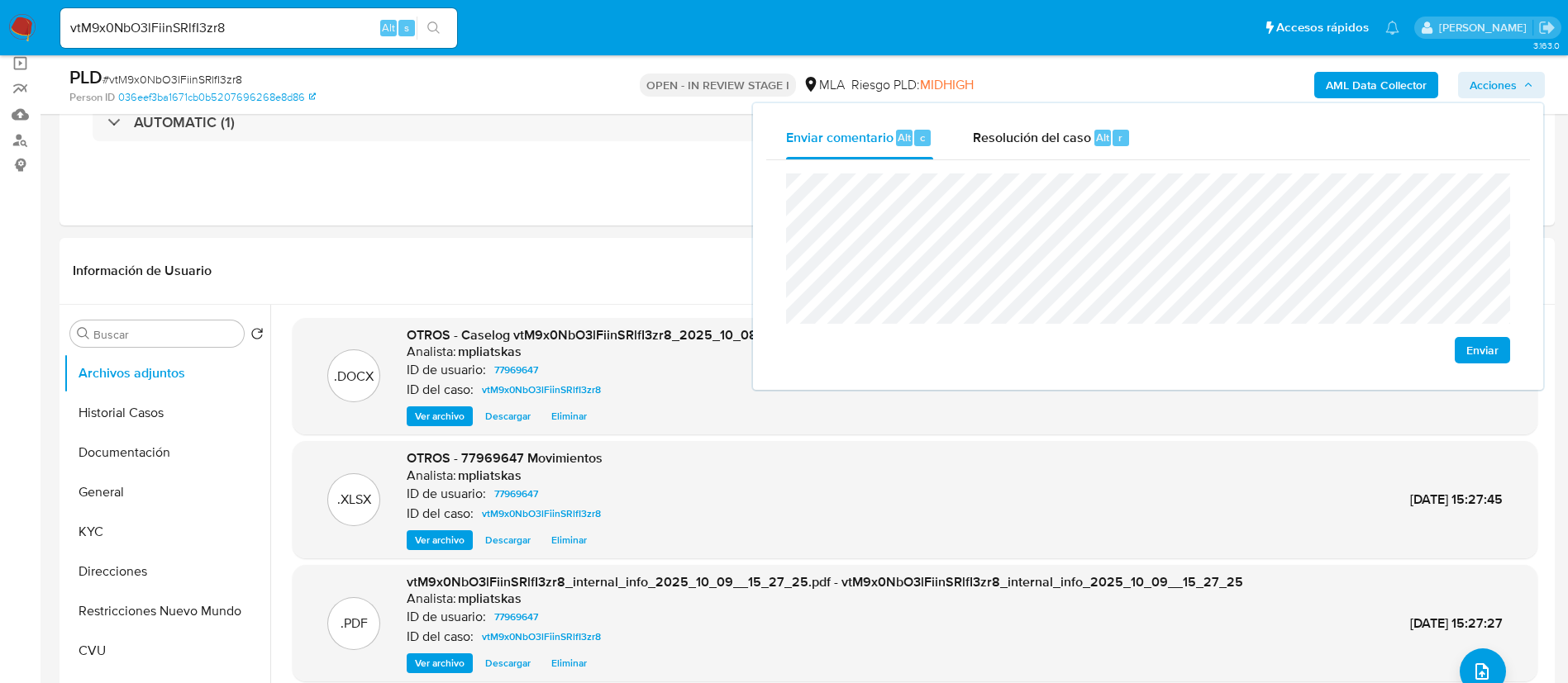
drag, startPoint x: 1032, startPoint y: 148, endPoint x: 1035, endPoint y: 166, distance: 18.2
click at [1032, 147] on div "Resolución del caso Alt r" at bounding box center [1051, 137] width 158 height 43
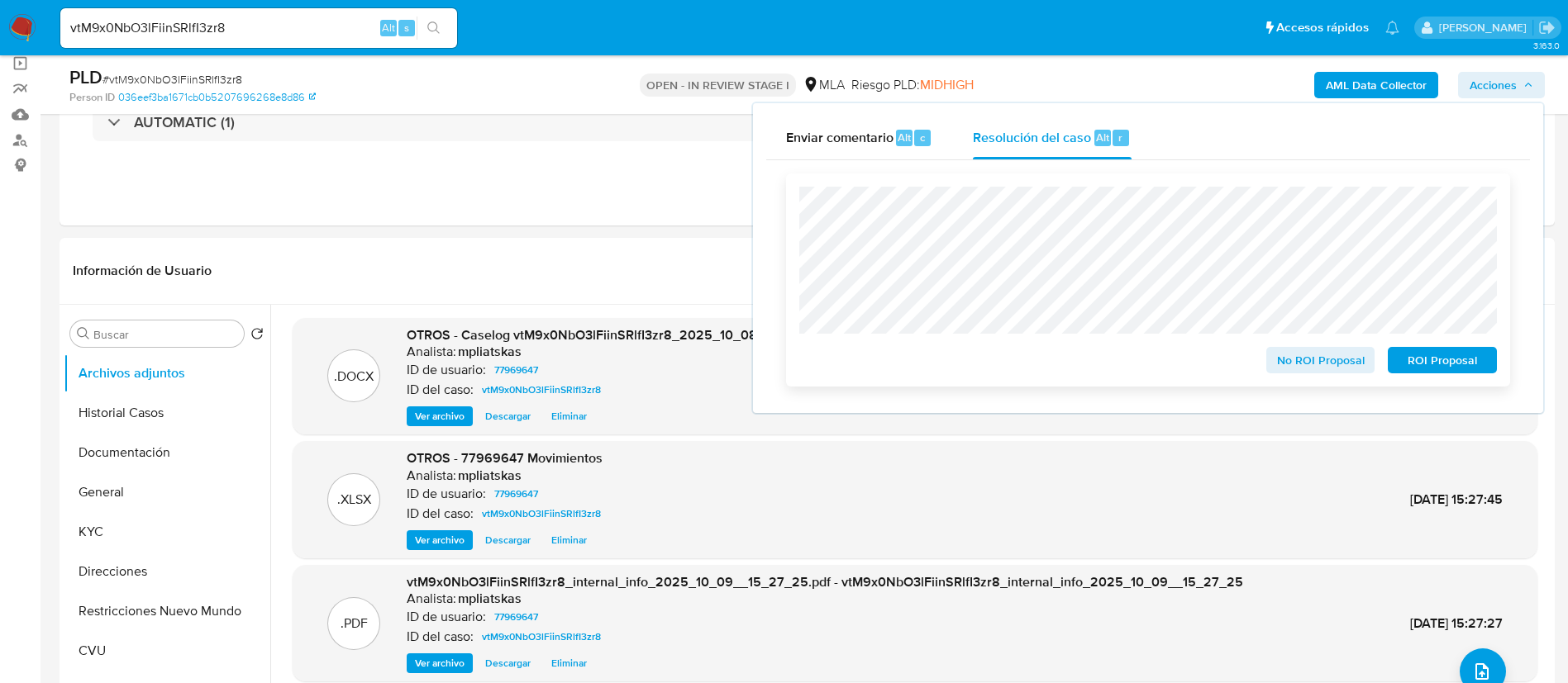
click at [1304, 372] on span "No ROI Proposal" at bounding box center [1320, 360] width 86 height 23
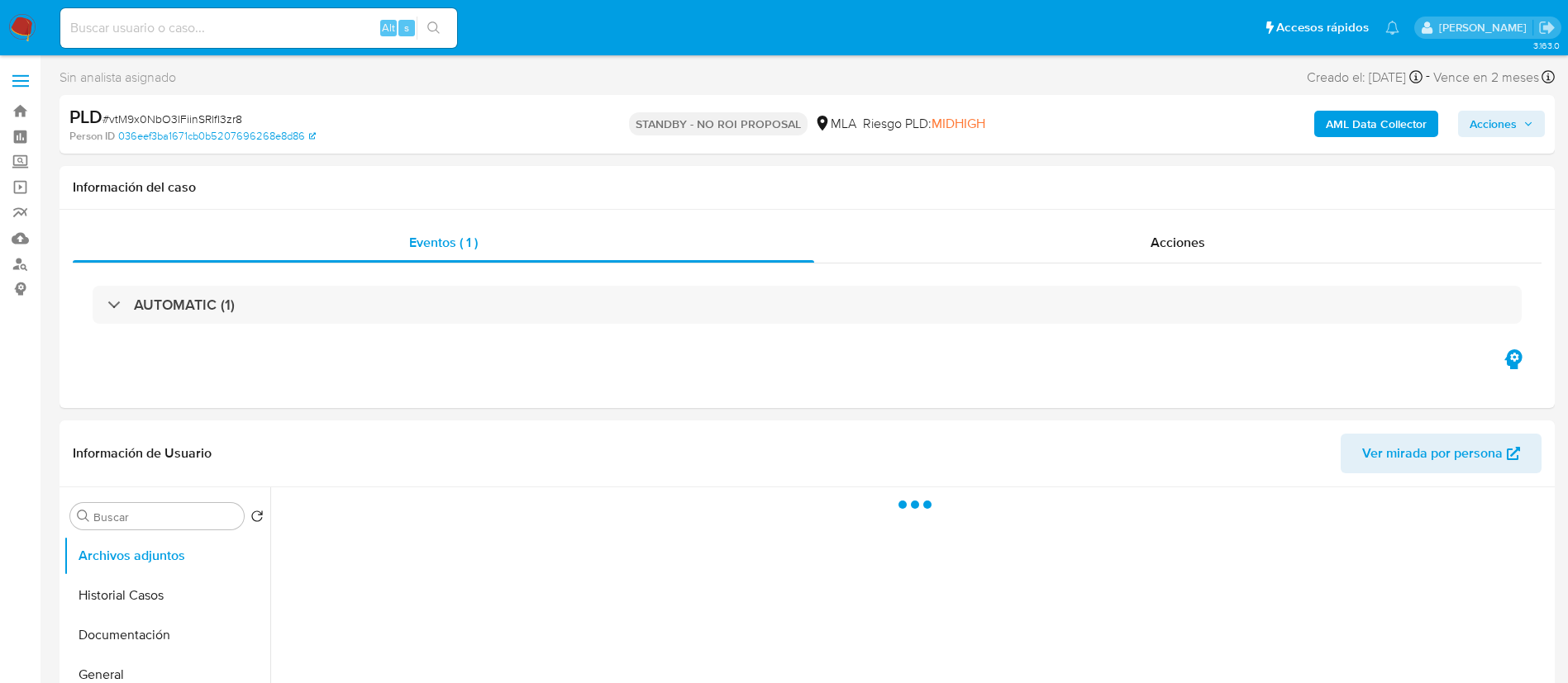
select select "10"
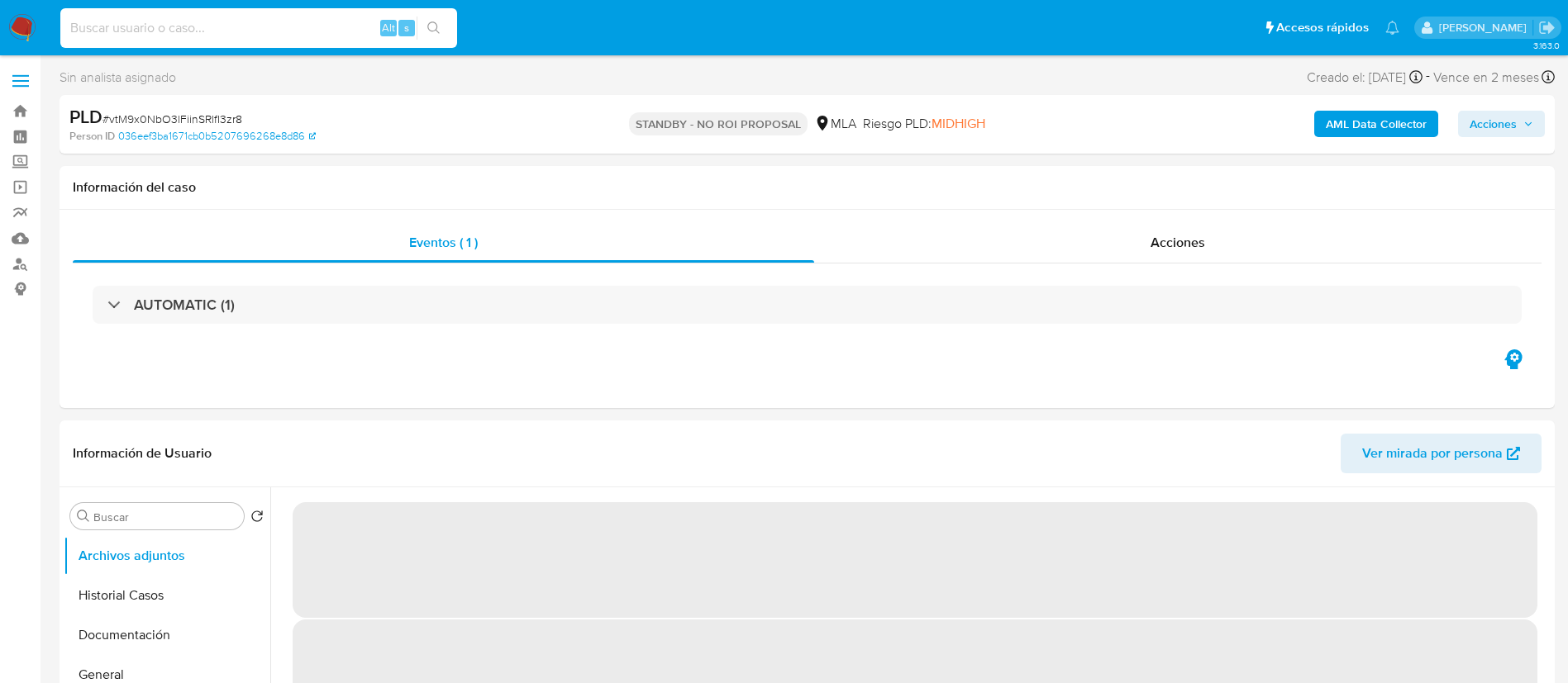
click at [334, 23] on input at bounding box center [258, 27] width 396 height 22
paste input "E03a1Nx5TdU2w7B6CbVtClvd"
type input "E03a1Nx5TdU2w7B6CbVtClvd"
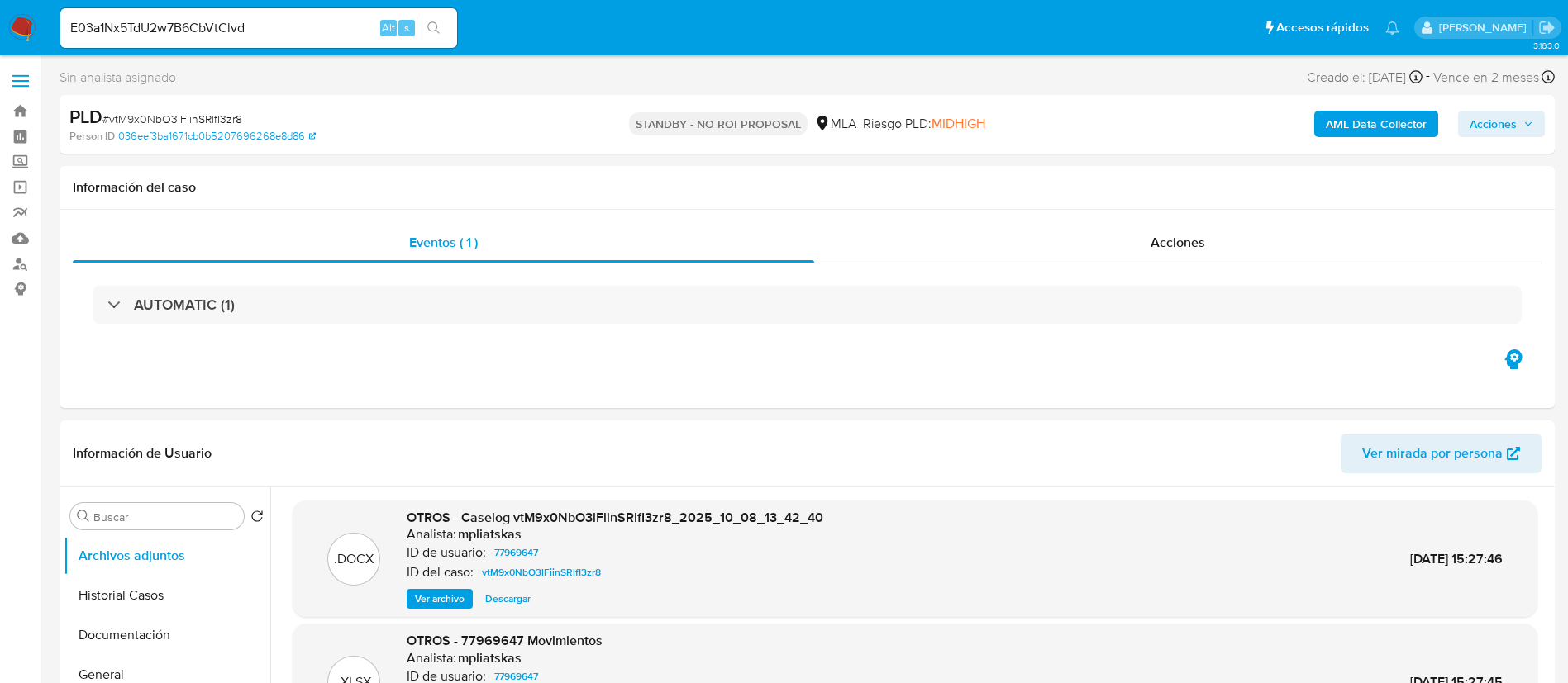
click at [421, 42] on div "E03a1Nx5TdU2w7B6CbVtClvd Alt s" at bounding box center [258, 28] width 396 height 40
click at [425, 42] on div "E03a1Nx5TdU2w7B6CbVtClvd Alt s" at bounding box center [258, 28] width 396 height 40
click at [427, 23] on icon "search-icon" at bounding box center [433, 28] width 13 height 13
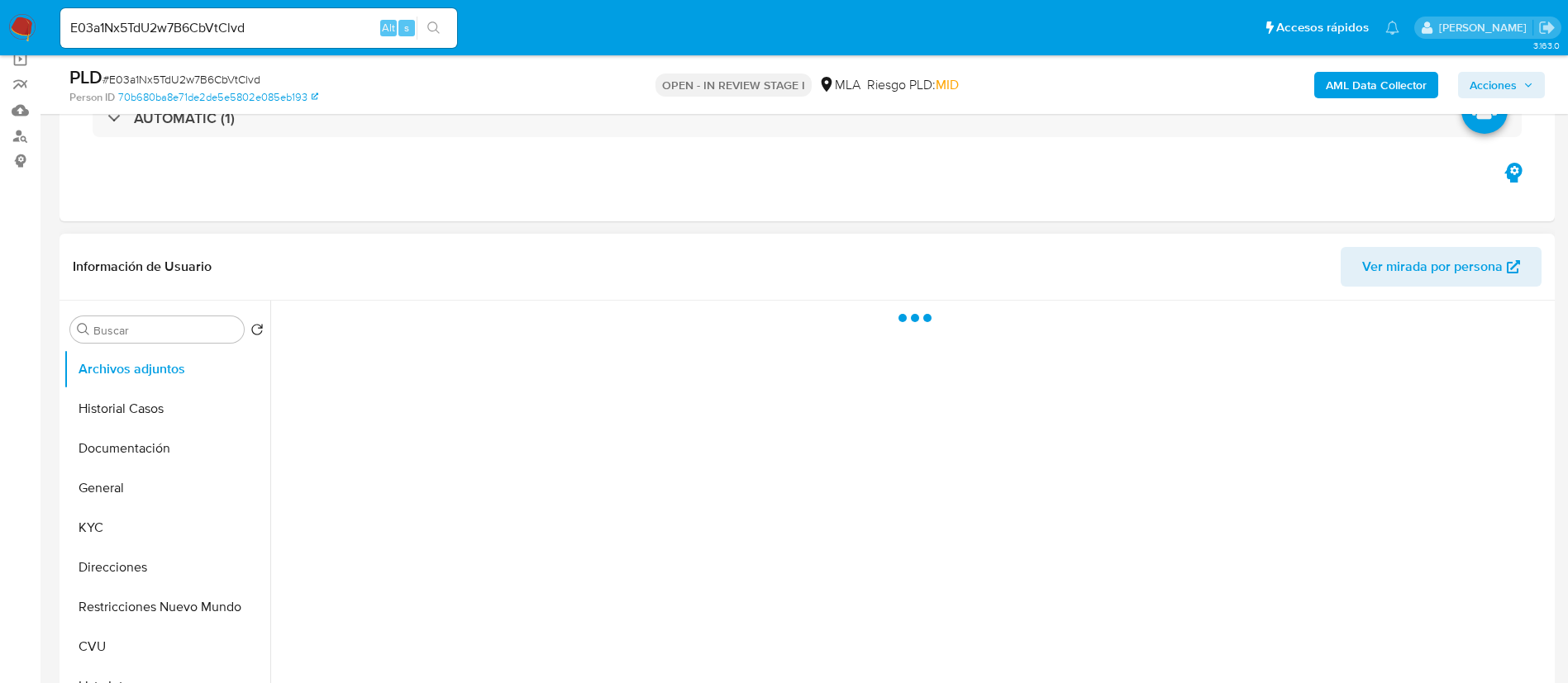
scroll to position [248, 0]
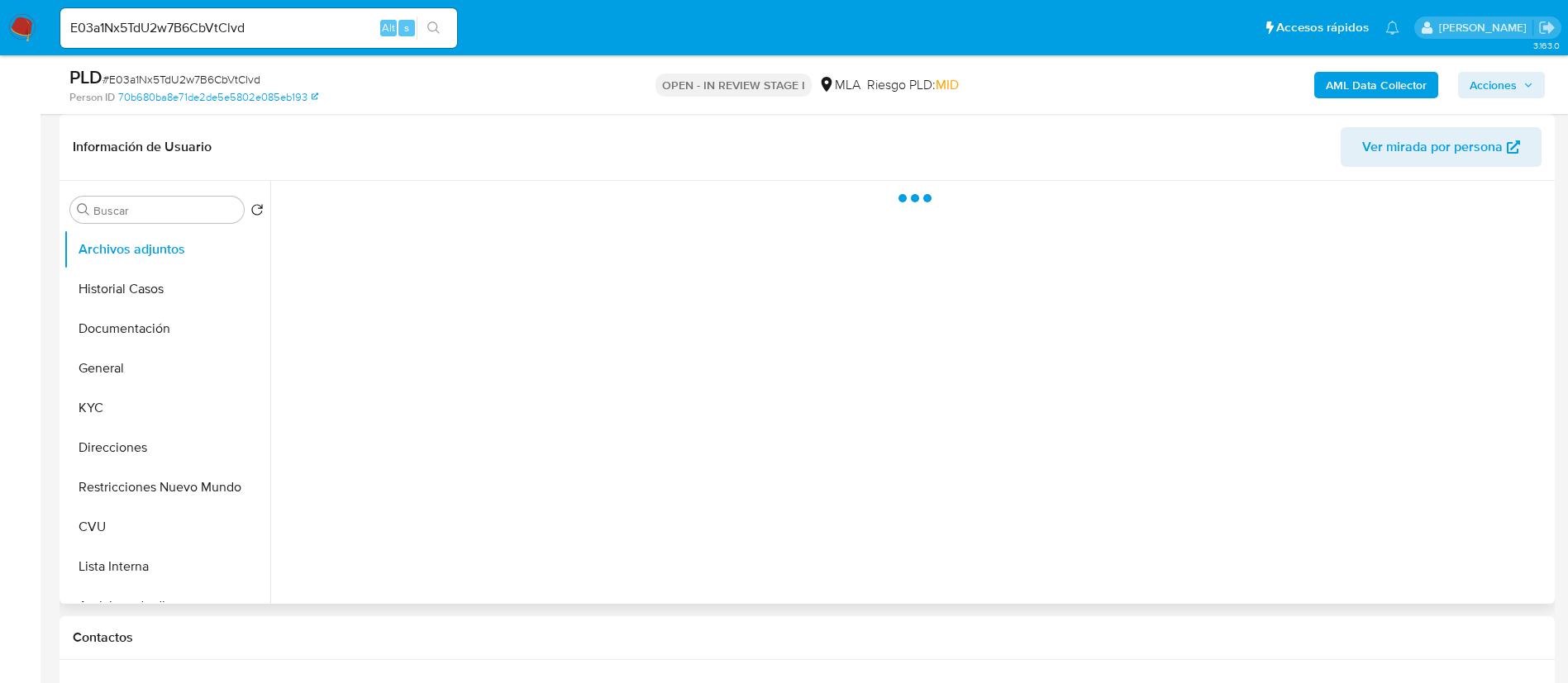
select select "10"
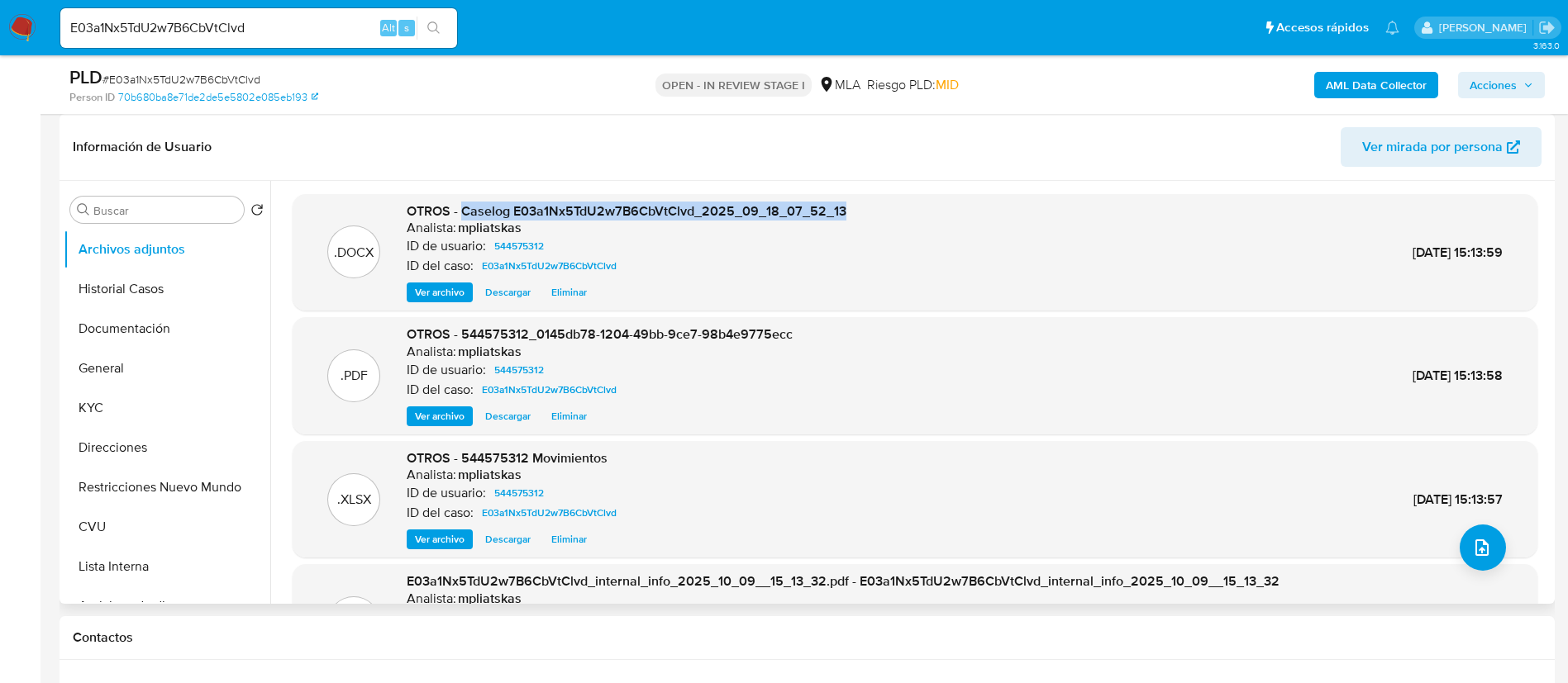
drag, startPoint x: 461, startPoint y: 211, endPoint x: 871, endPoint y: 205, distance: 410.0
click at [871, 205] on div ".DOCX OTROS - Caselog E03a1Nx5TdU2w7B6CbVtClvd_2025_09_18_07_52_13 Analista: mp…" at bounding box center [915, 253] width 1228 height 101
drag, startPoint x: 1539, startPoint y: 83, endPoint x: 1532, endPoint y: 91, distance: 10.6
click at [1539, 82] on button "Acciones" at bounding box center [1501, 85] width 87 height 26
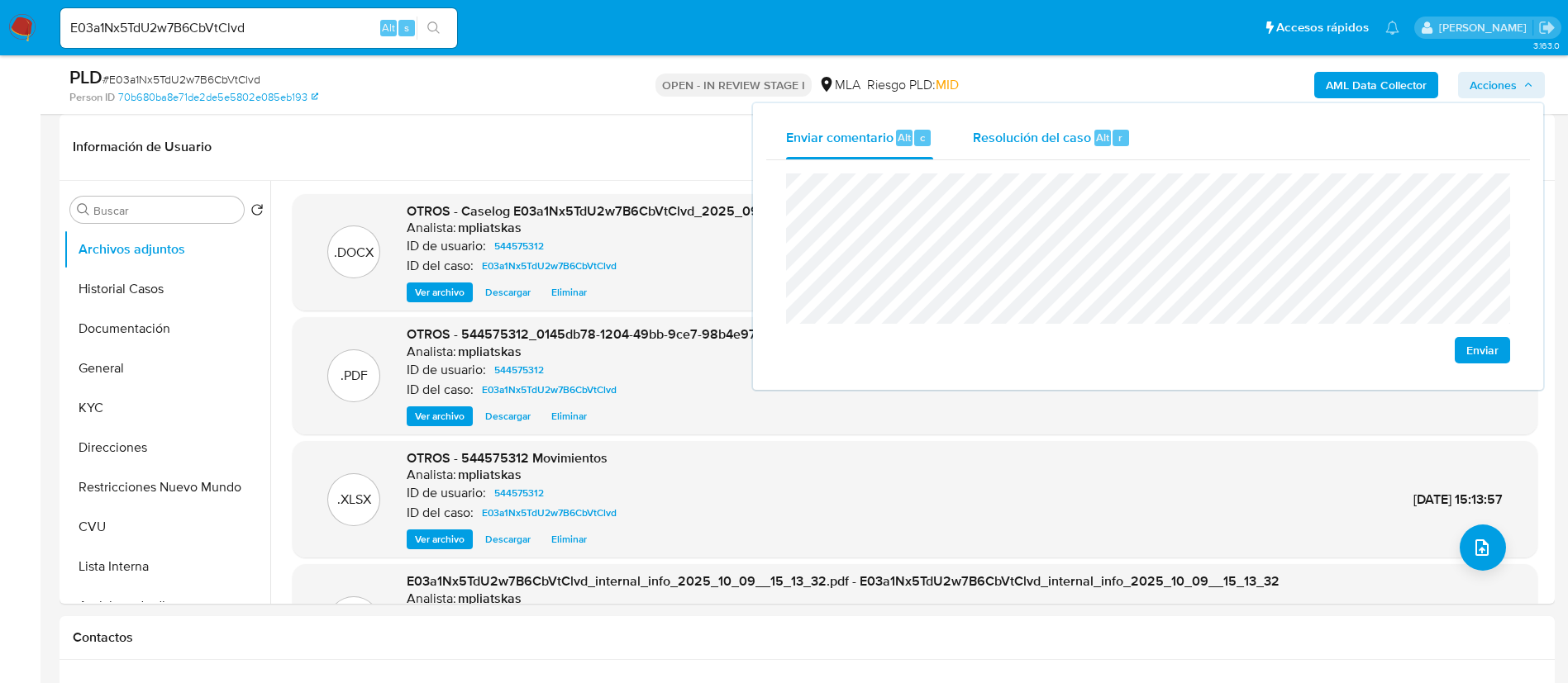
click at [1002, 150] on div "Resolución del caso Alt r" at bounding box center [1051, 137] width 158 height 43
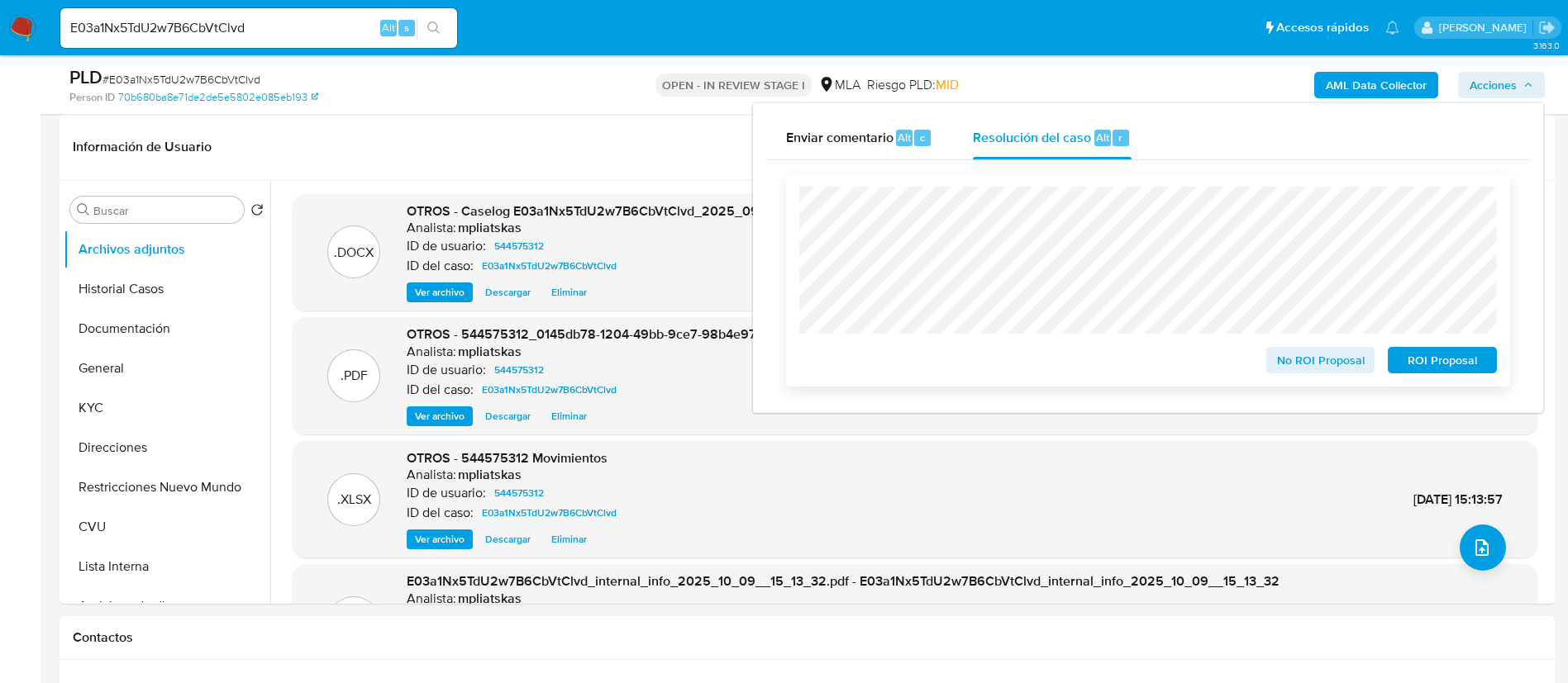
click at [1330, 370] on span "No ROI Proposal" at bounding box center [1320, 360] width 86 height 23
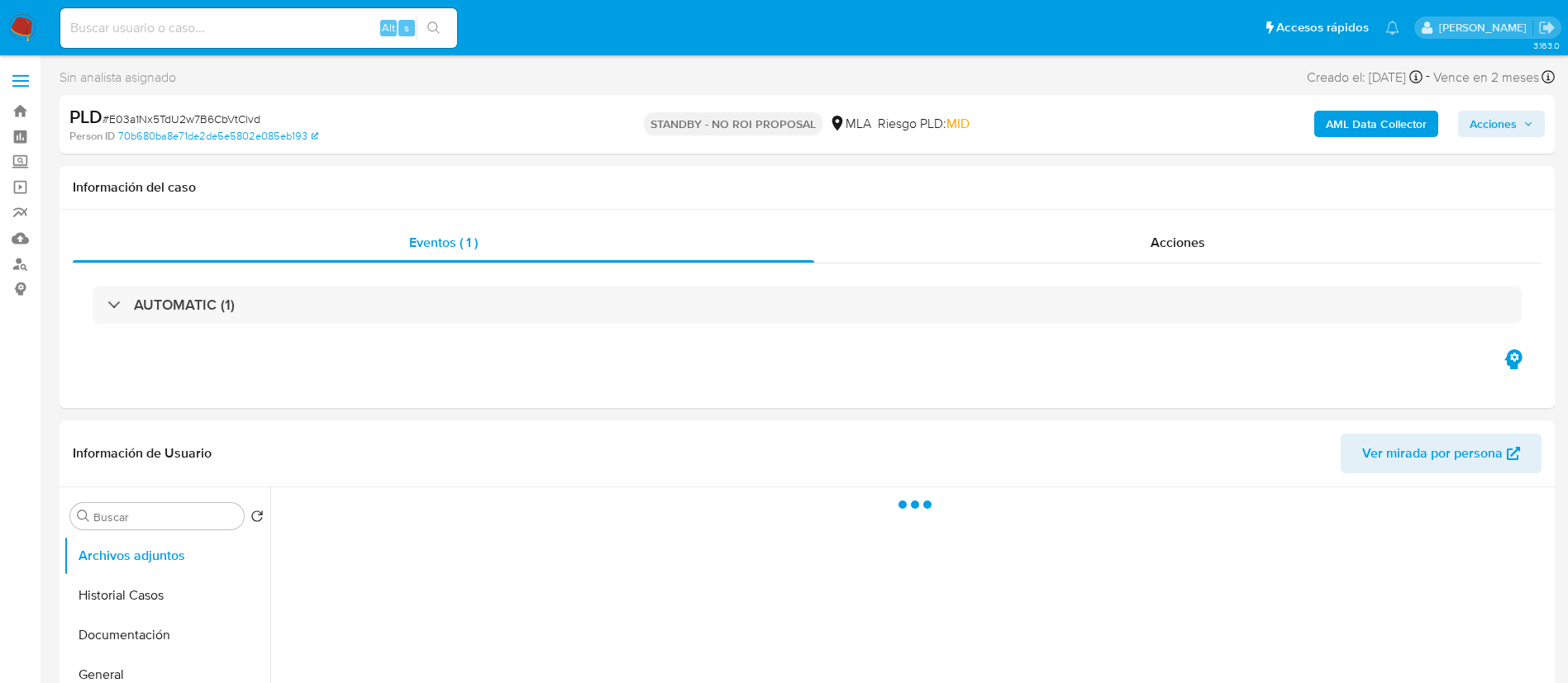
click at [297, 34] on input at bounding box center [258, 27] width 396 height 22
paste input "1n3hoQUed8ECucHtoPg62WZQ"
type input "1n3hoQUed8ECucHtoPg62WZQ"
click at [420, 26] on button "search-icon" at bounding box center [433, 27] width 34 height 23
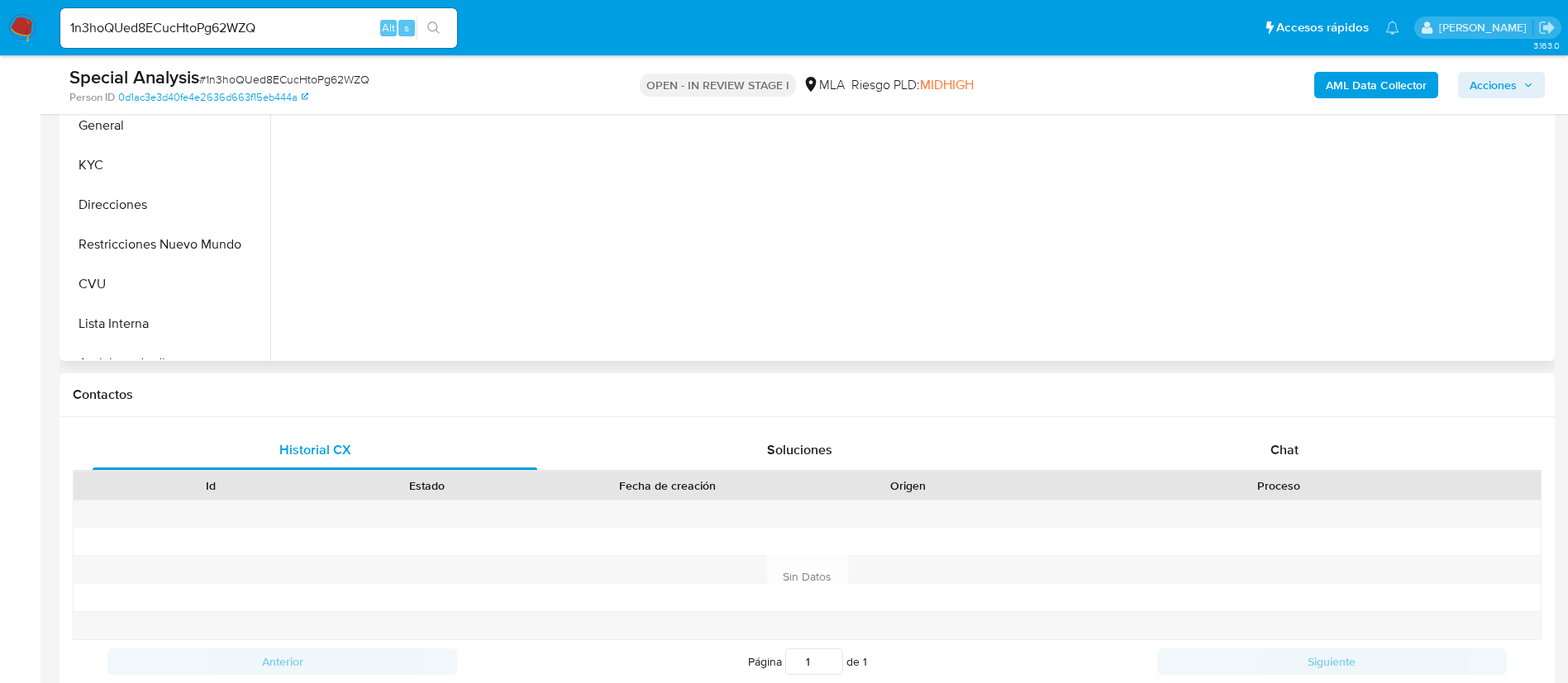
scroll to position [496, 0]
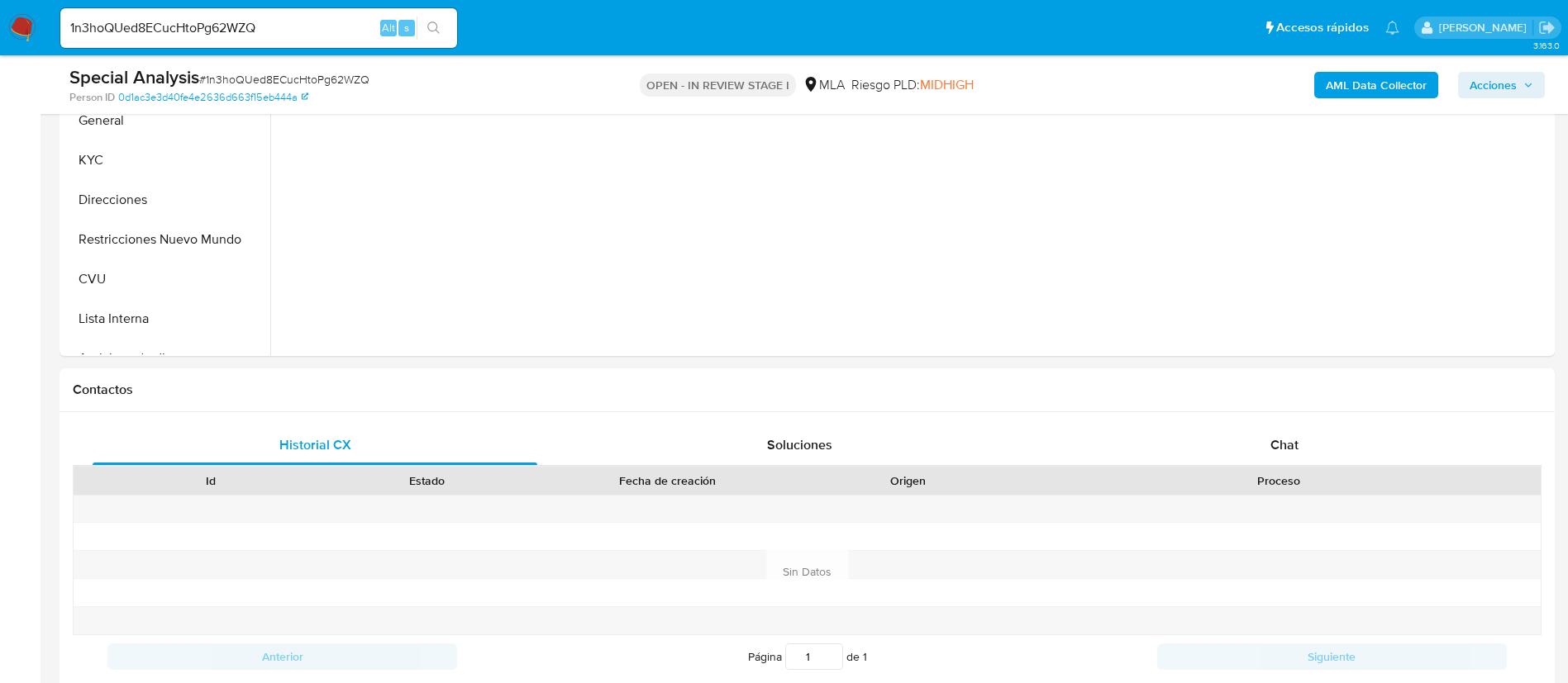
select select "10"
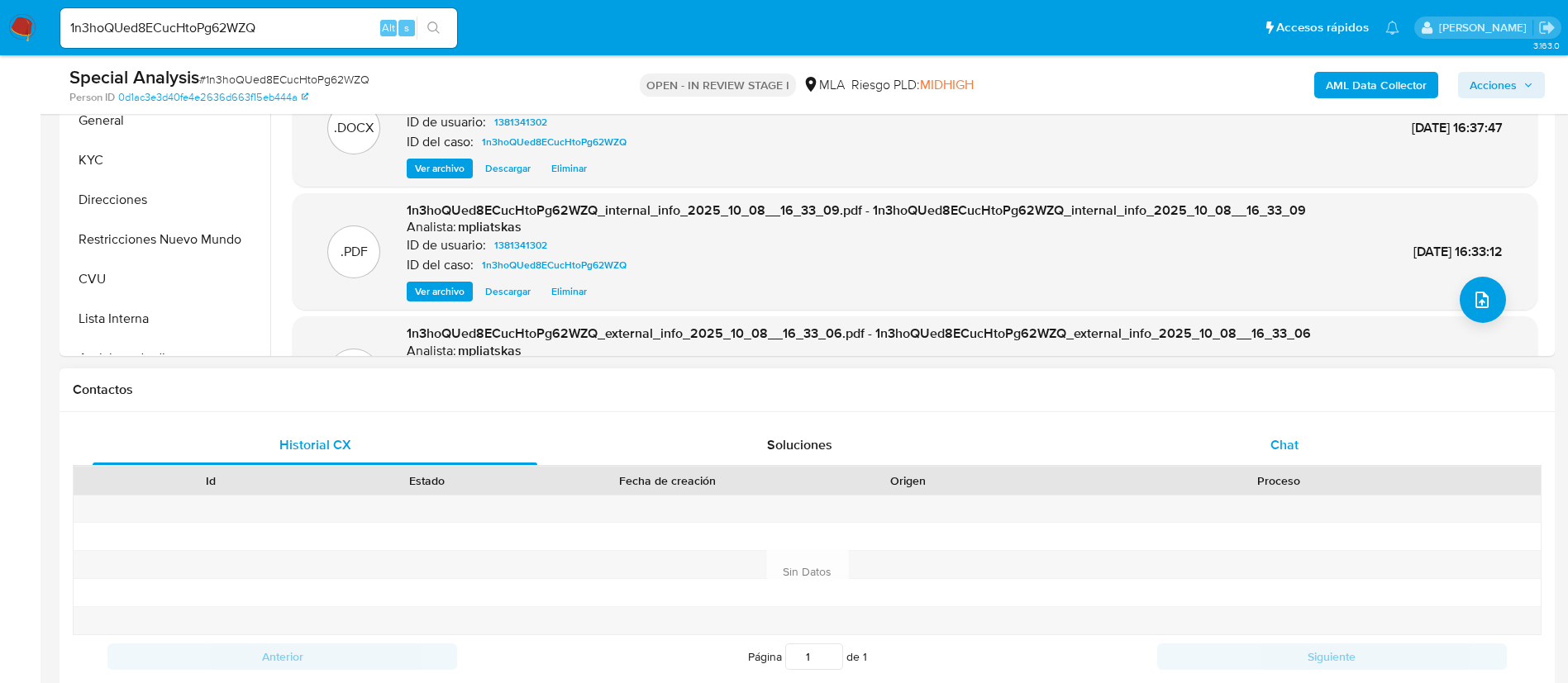
click at [1050, 447] on button "Chat" at bounding box center [1284, 446] width 484 height 40
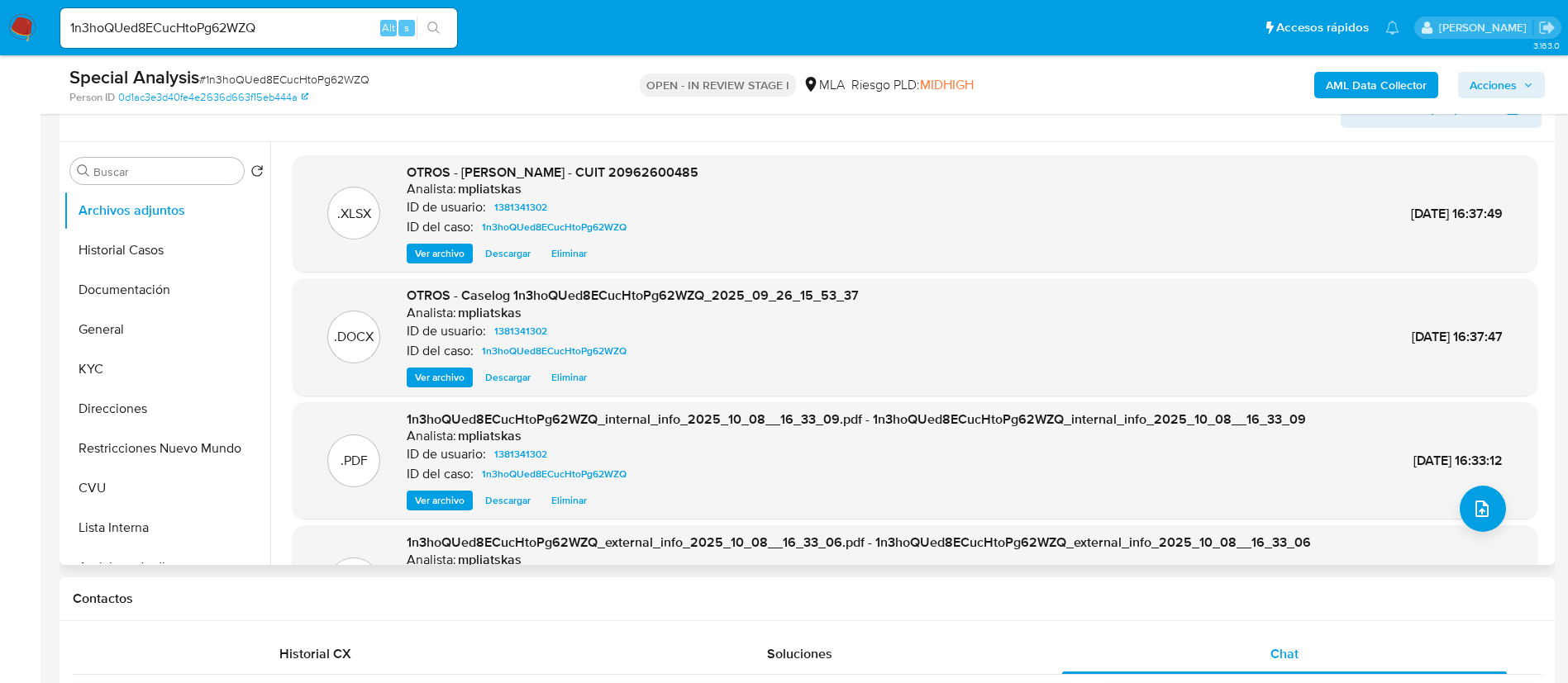
scroll to position [248, 0]
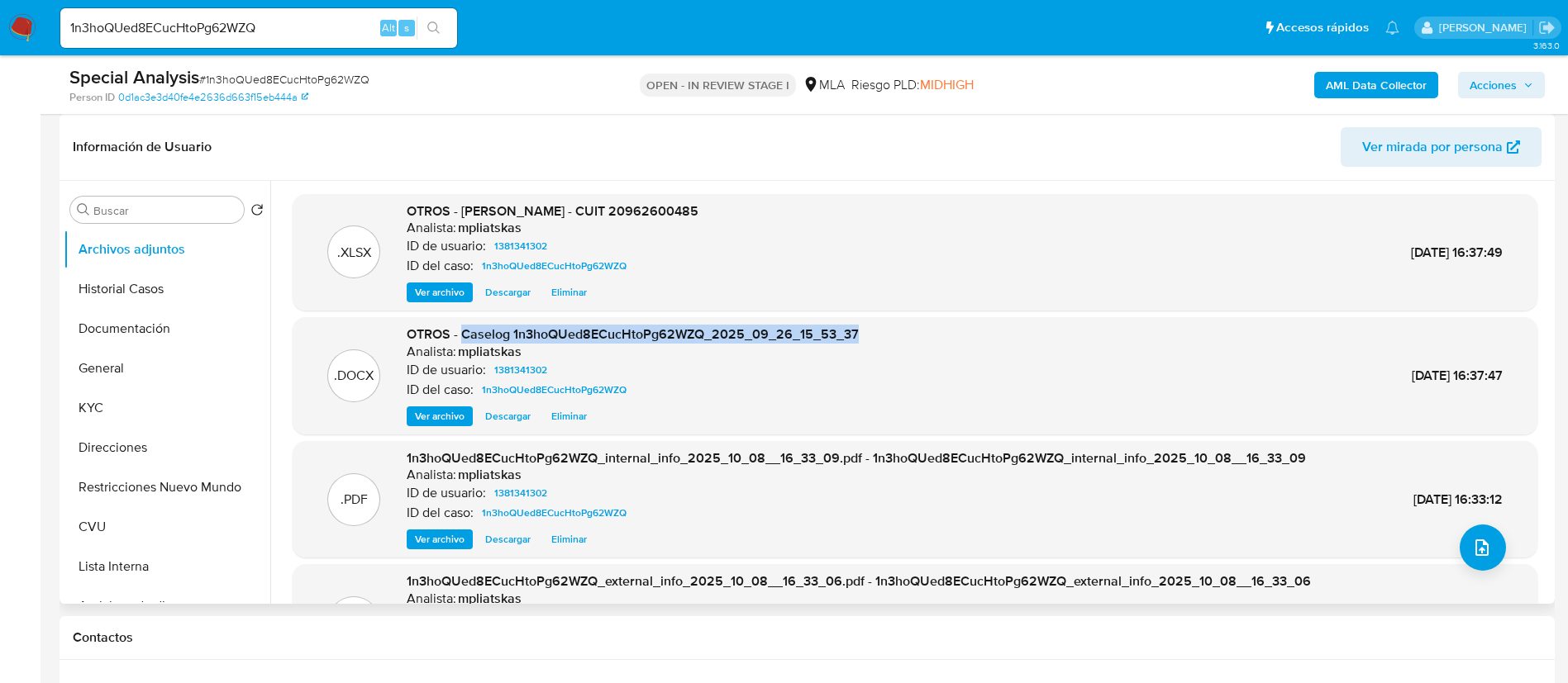
drag, startPoint x: 463, startPoint y: 335, endPoint x: 916, endPoint y: 320, distance: 453.2
click at [916, 320] on div ".DOCX OTROS - Caselog 1n3hoQUed8ECucHtoPg62WZQ_2025_09_26_15_53_37 Analista: mp…" at bounding box center [914, 376] width 1244 height 117
copy span "Caselog 1n3hoQUed8ECucHtoPg62WZQ_2025_09_26_15_53_37"
click at [153, 482] on button "Restricciones Nuevo Mundo" at bounding box center [160, 487] width 193 height 40
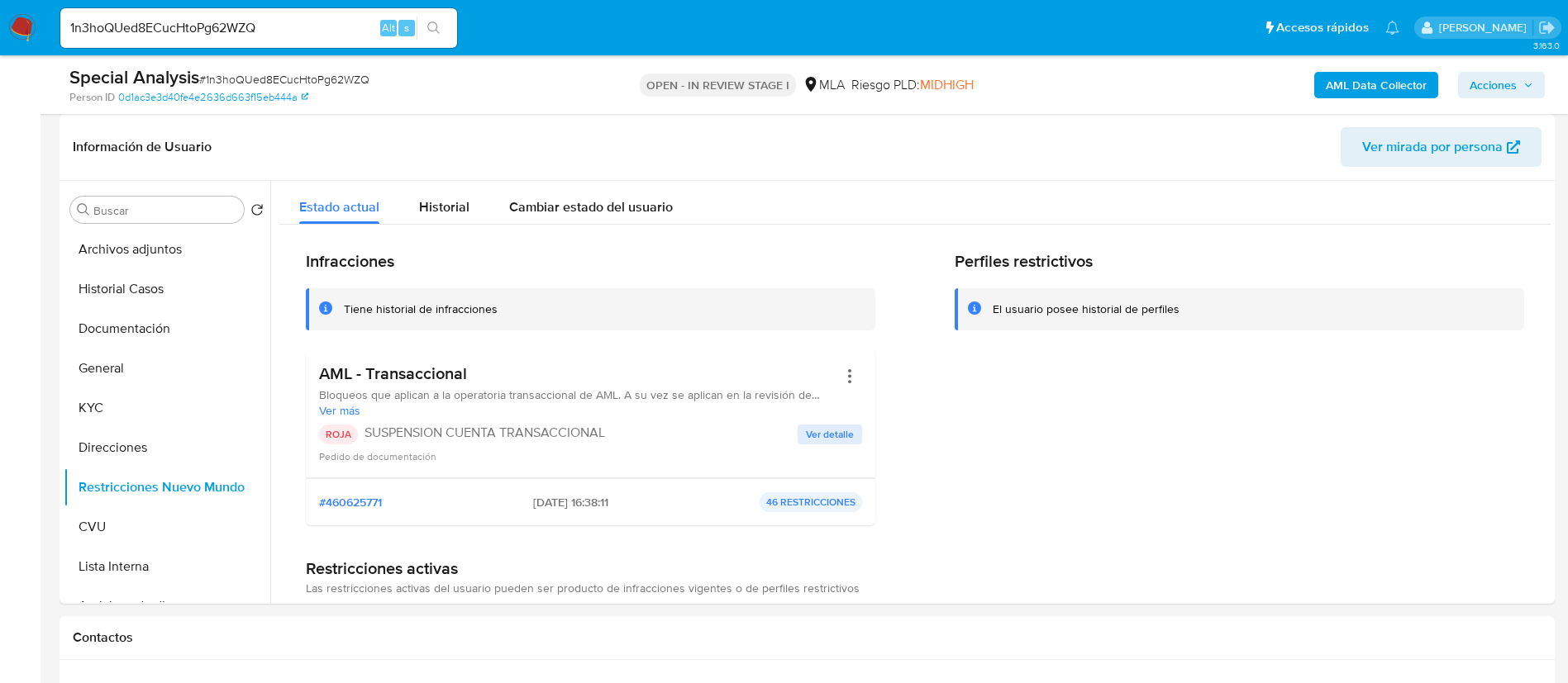
click at [1482, 85] on span "Acciones" at bounding box center [1493, 85] width 47 height 26
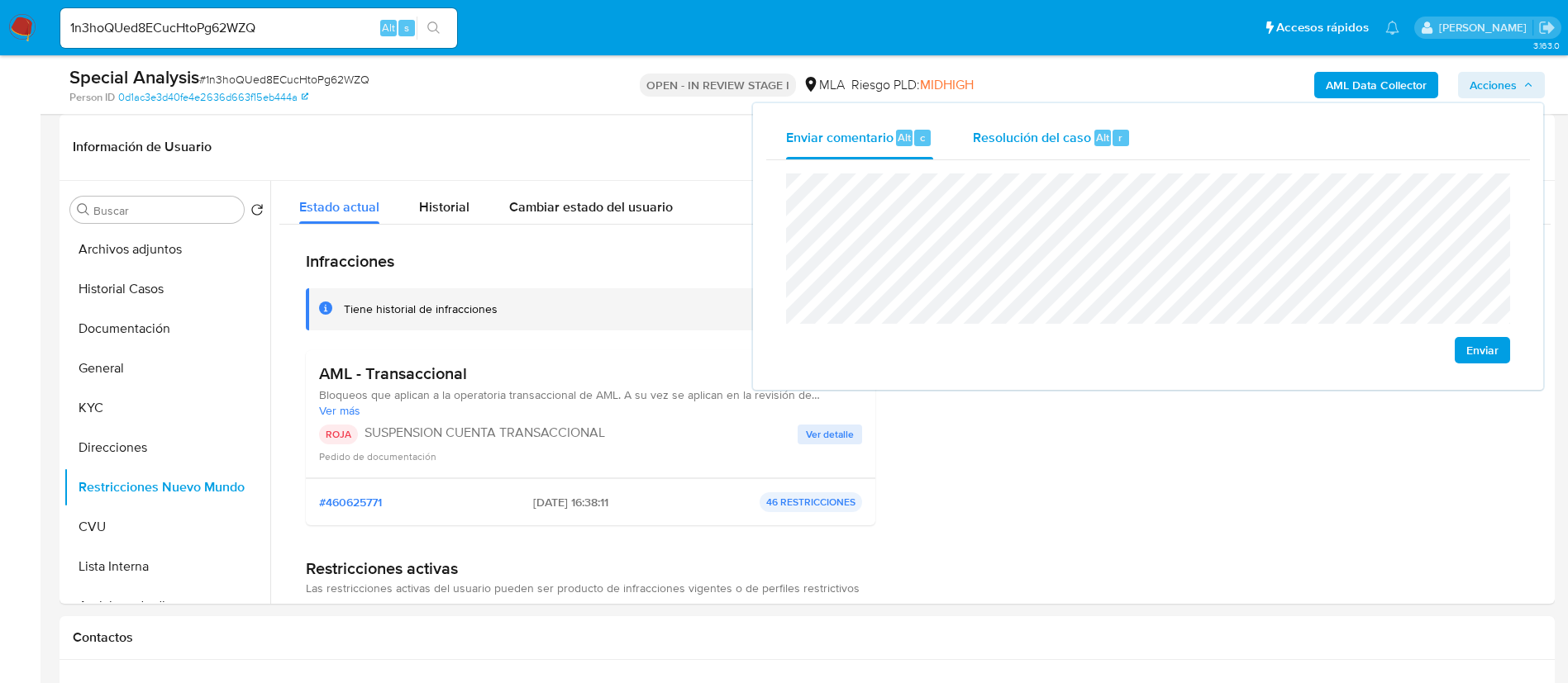
click at [1014, 140] on span "Resolución del caso" at bounding box center [1031, 136] width 118 height 19
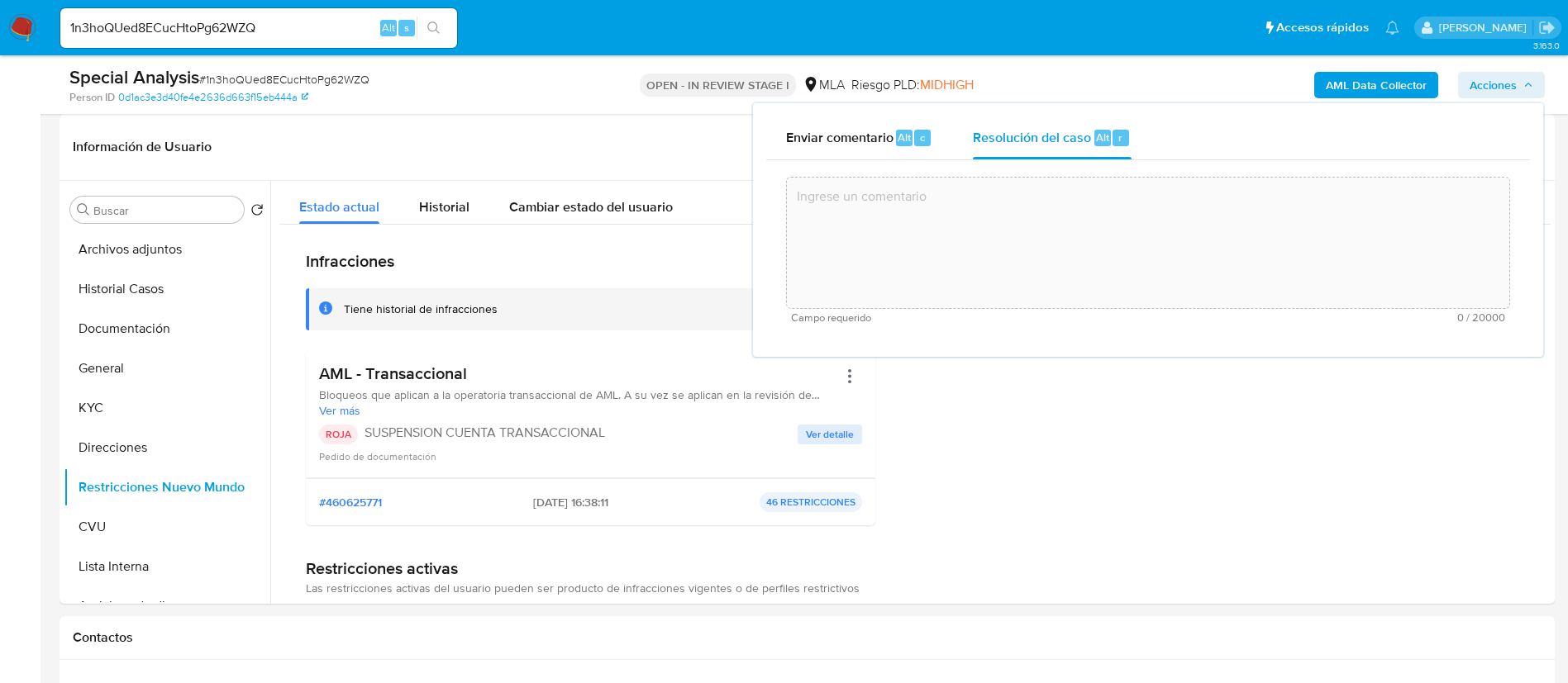
paste textarea "Se dispone el caso en función del análisis efectuado en el caselog adjunto, ID …"
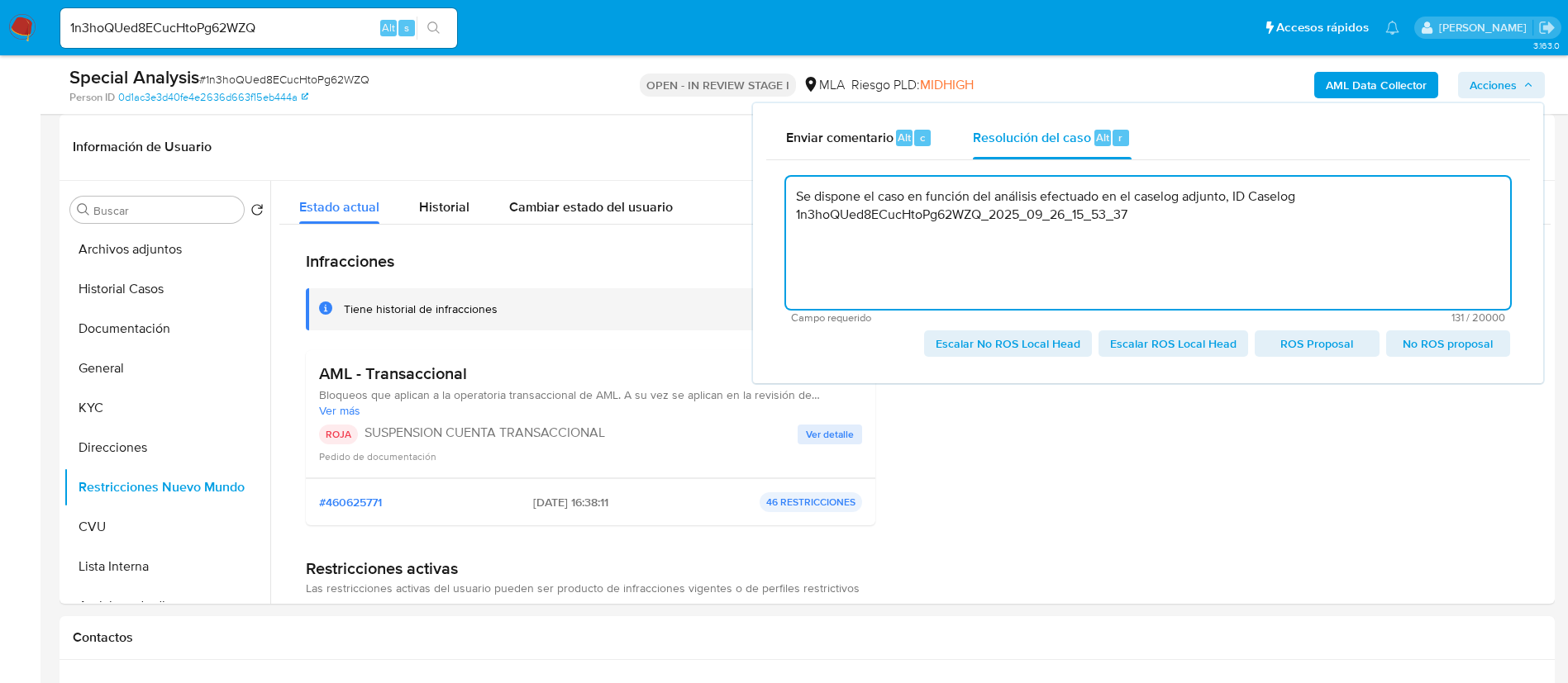
click at [1173, 349] on span "Escalar ROS Local Head" at bounding box center [1173, 343] width 127 height 23
type textarea "Se dispone el caso en función del análisis efectuado en el caselog adjunto, ID …"
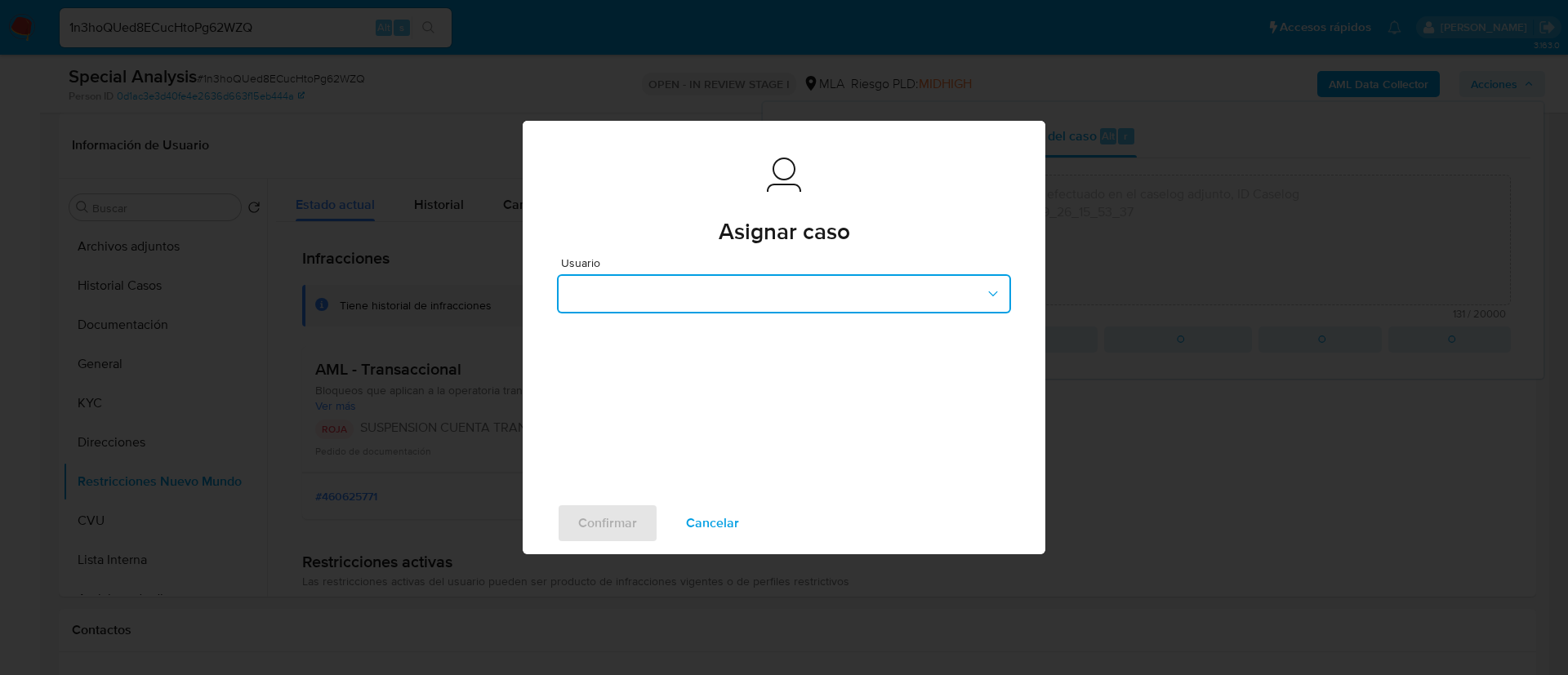
click at [832, 300] on button "button" at bounding box center [784, 294] width 454 height 39
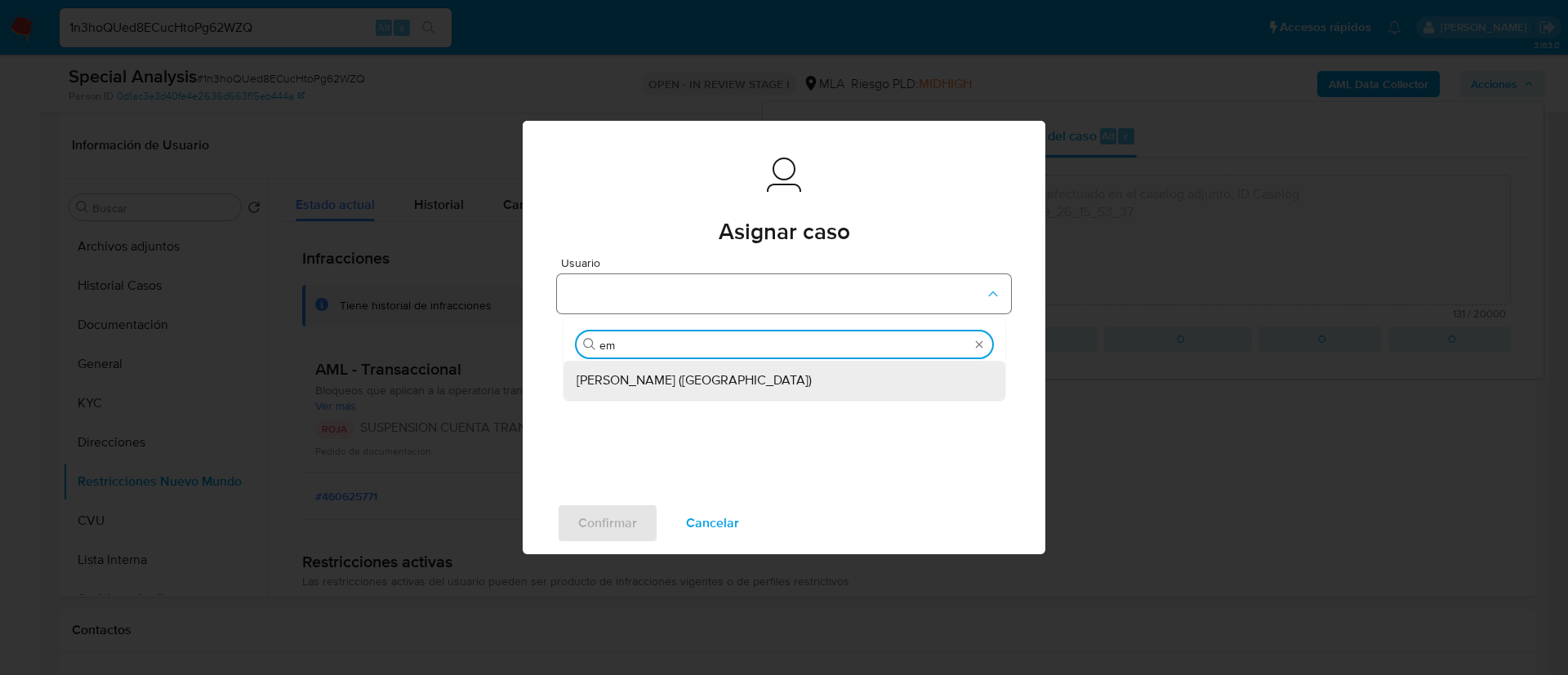
type input "emm"
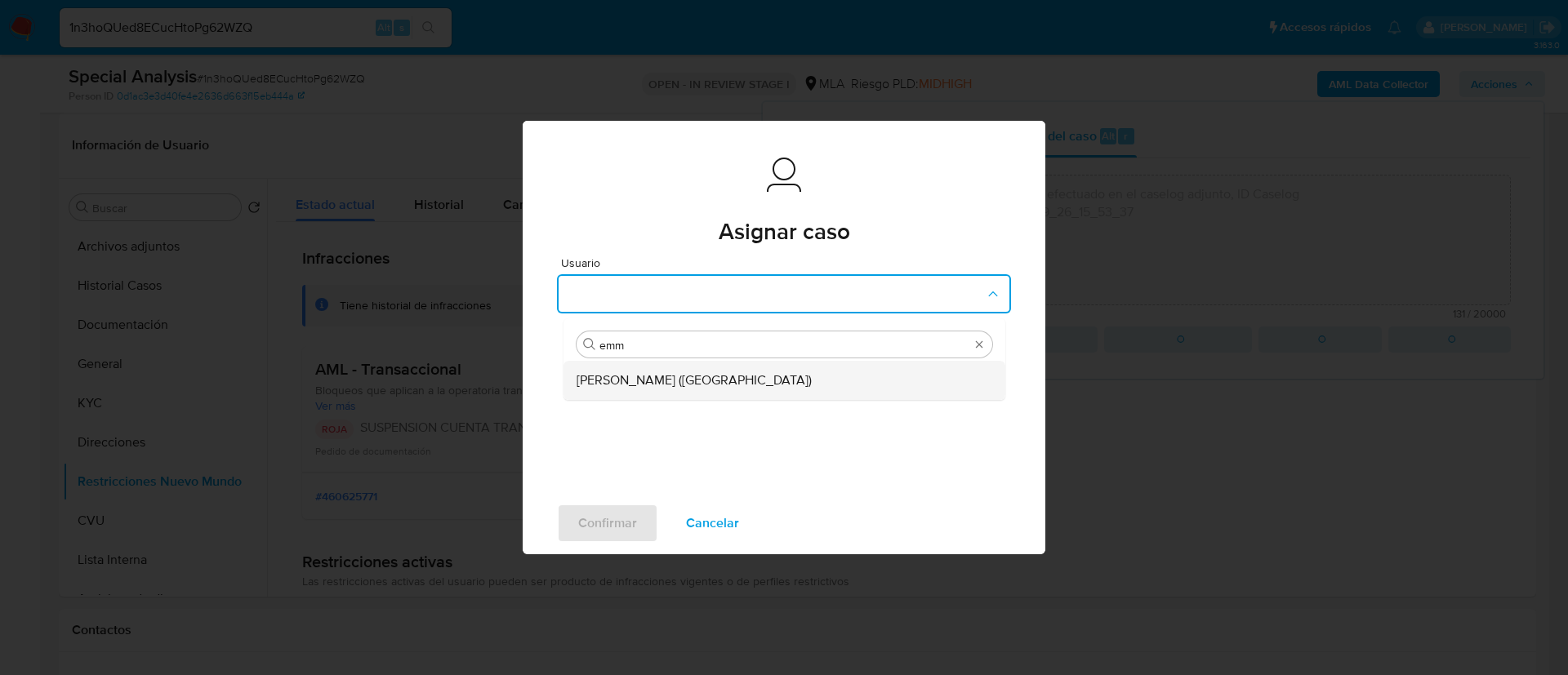
click at [787, 383] on div "Emmanuel Hernan Vitiello (evitiello)" at bounding box center [780, 381] width 406 height 39
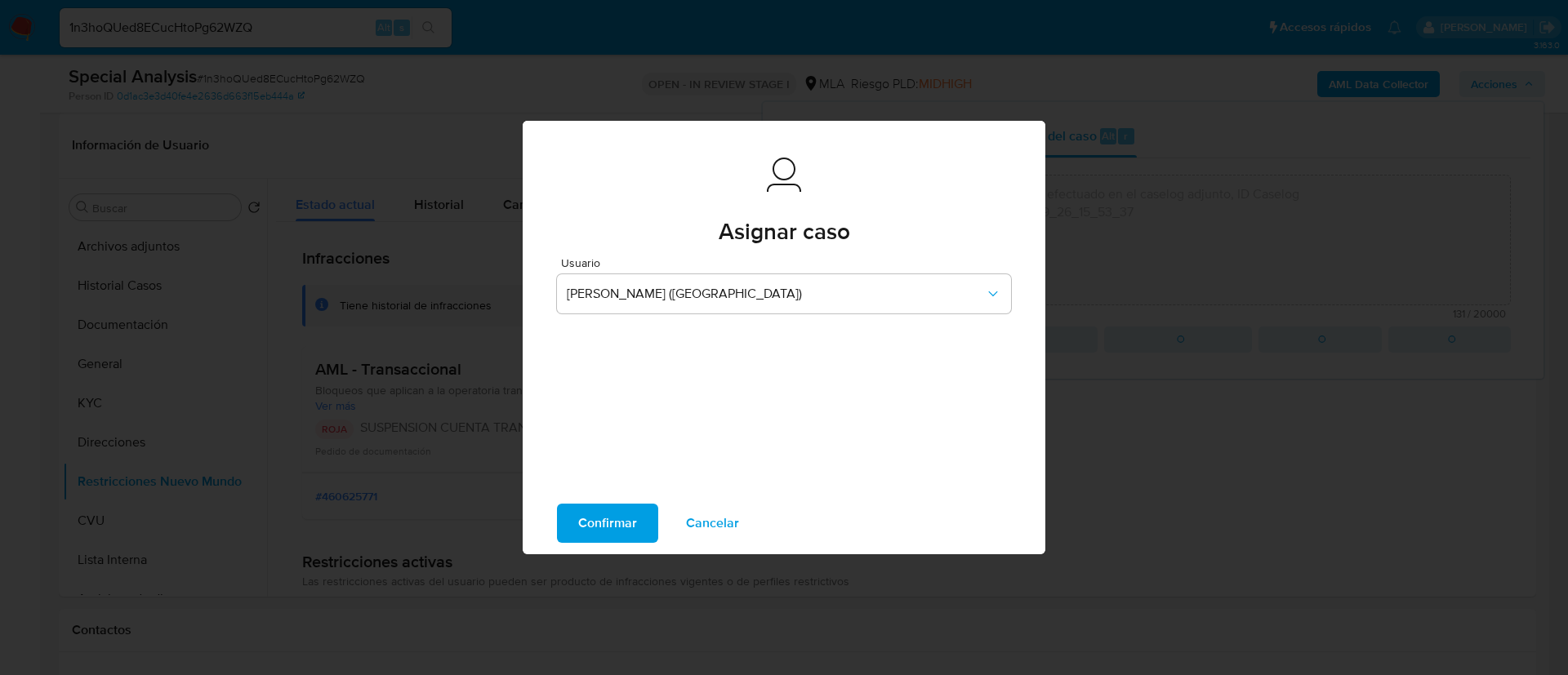
click at [604, 519] on span "Confirmar" at bounding box center [607, 524] width 59 height 36
type textarea "Se dispone el caso en función del análisis efectuado en el caselog adjunto, ID …"
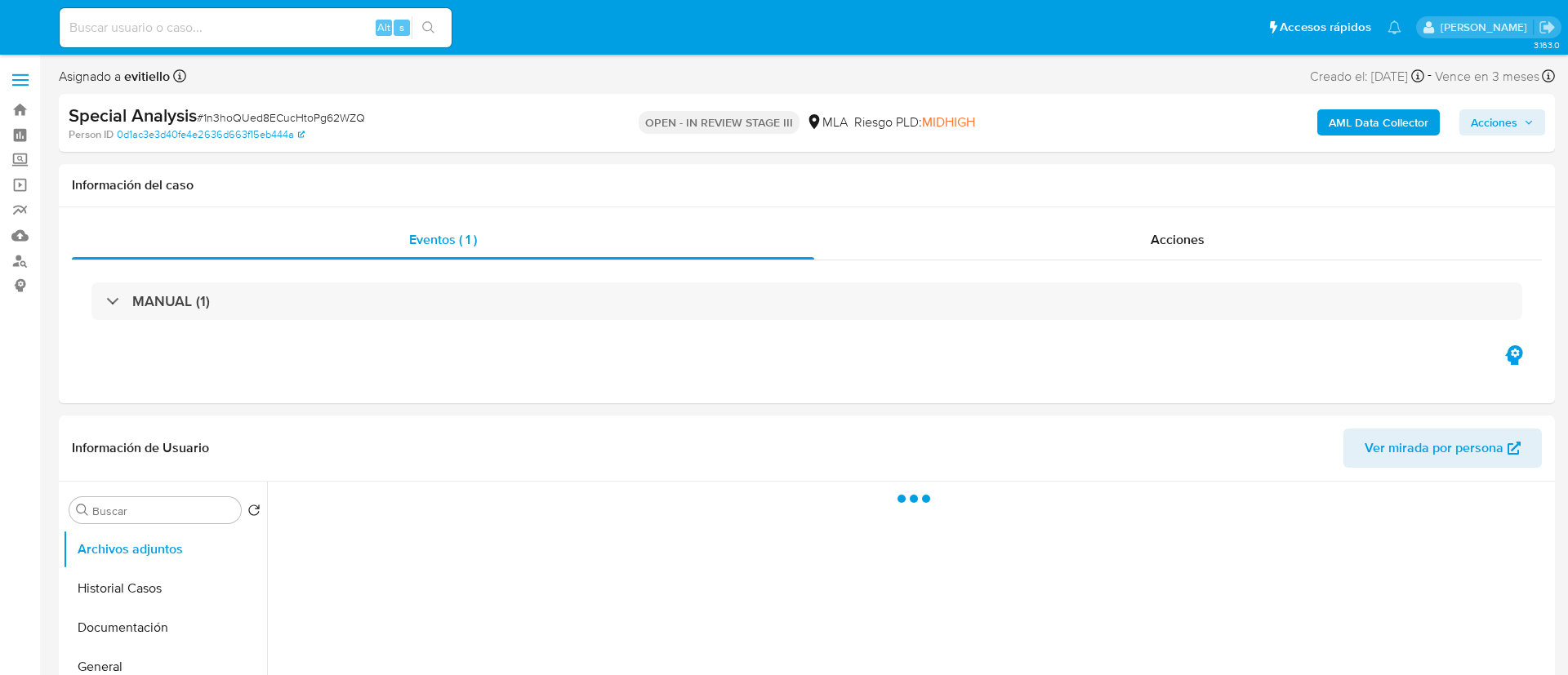
select select "10"
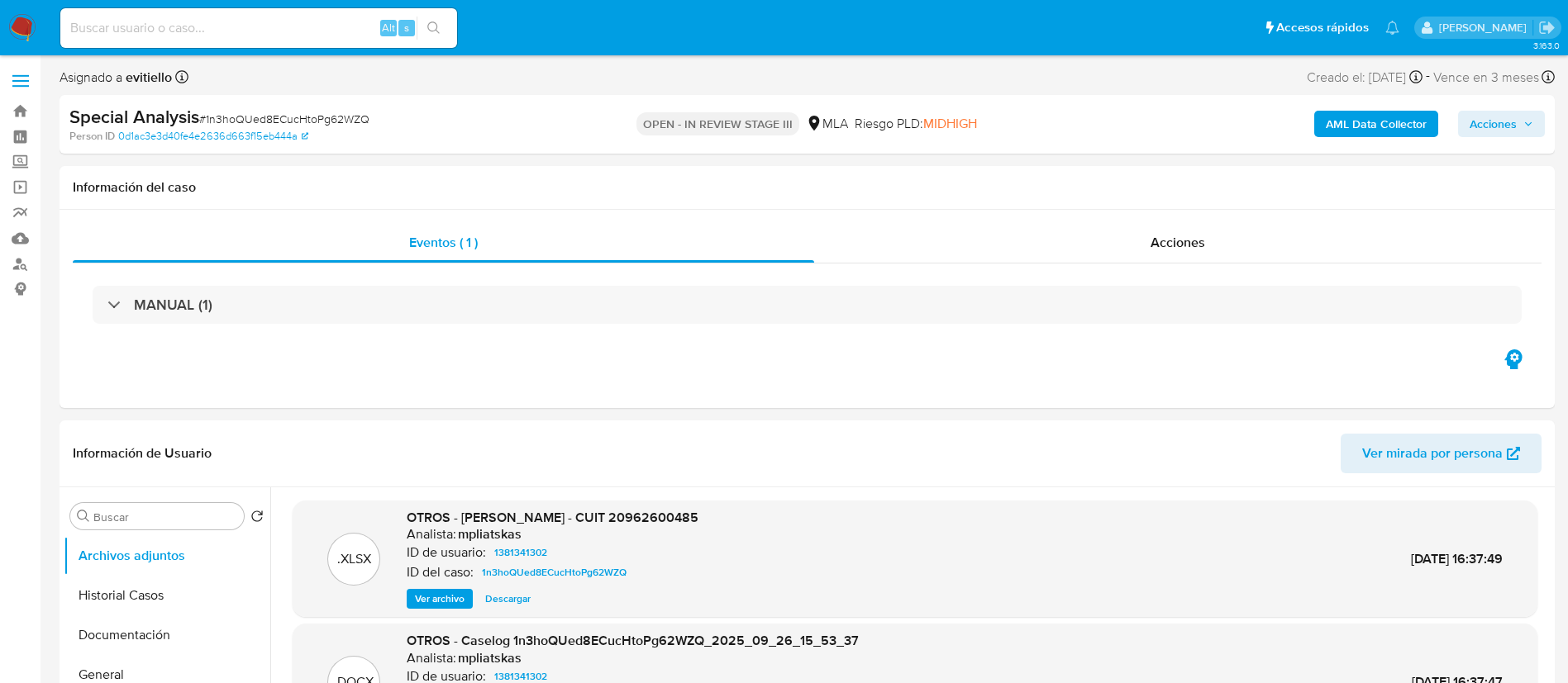
click at [315, 32] on input at bounding box center [258, 27] width 396 height 22
paste input "neMWOcVxAwRjQanEy8BL5jbx"
type input "neMWOcVxAwRjQanEy8BL5jbx"
click at [445, 23] on button "search-icon" at bounding box center [433, 27] width 34 height 23
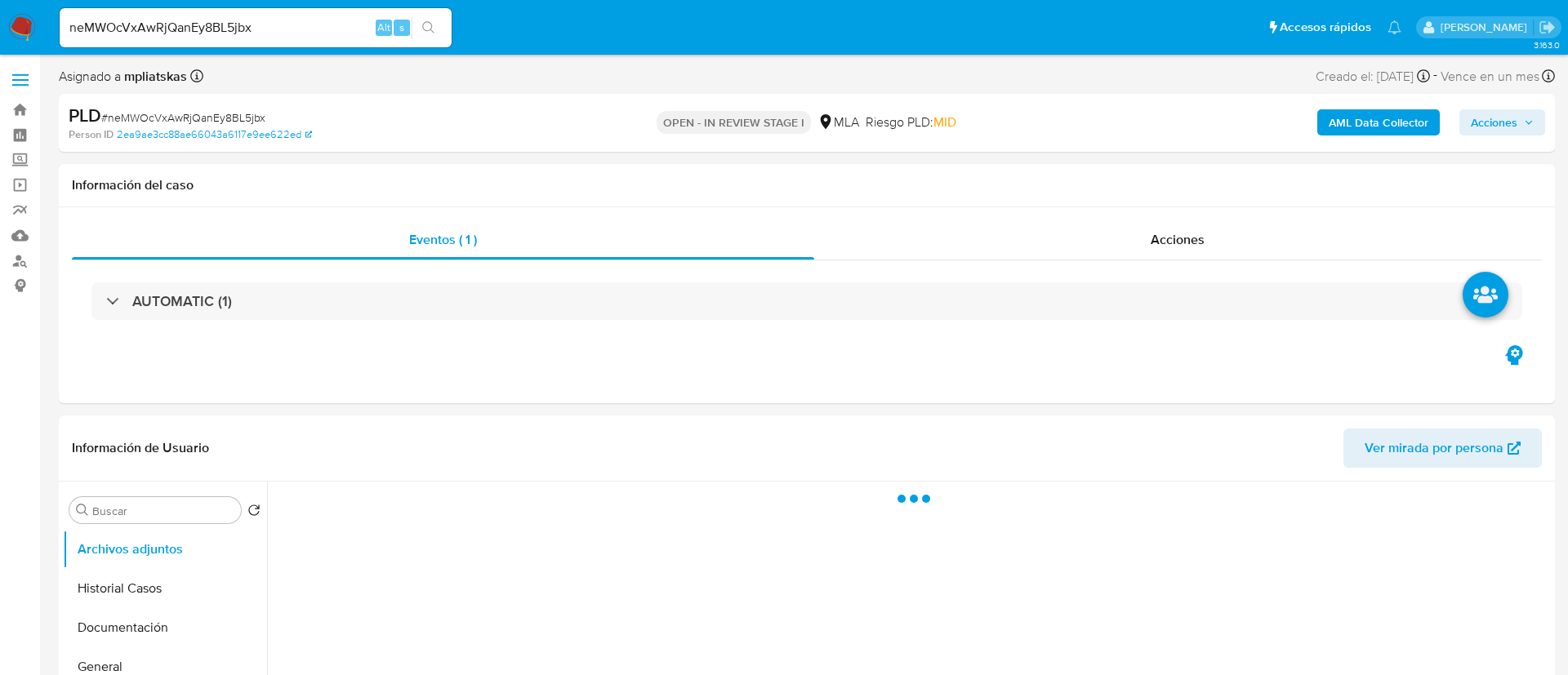
select select "10"
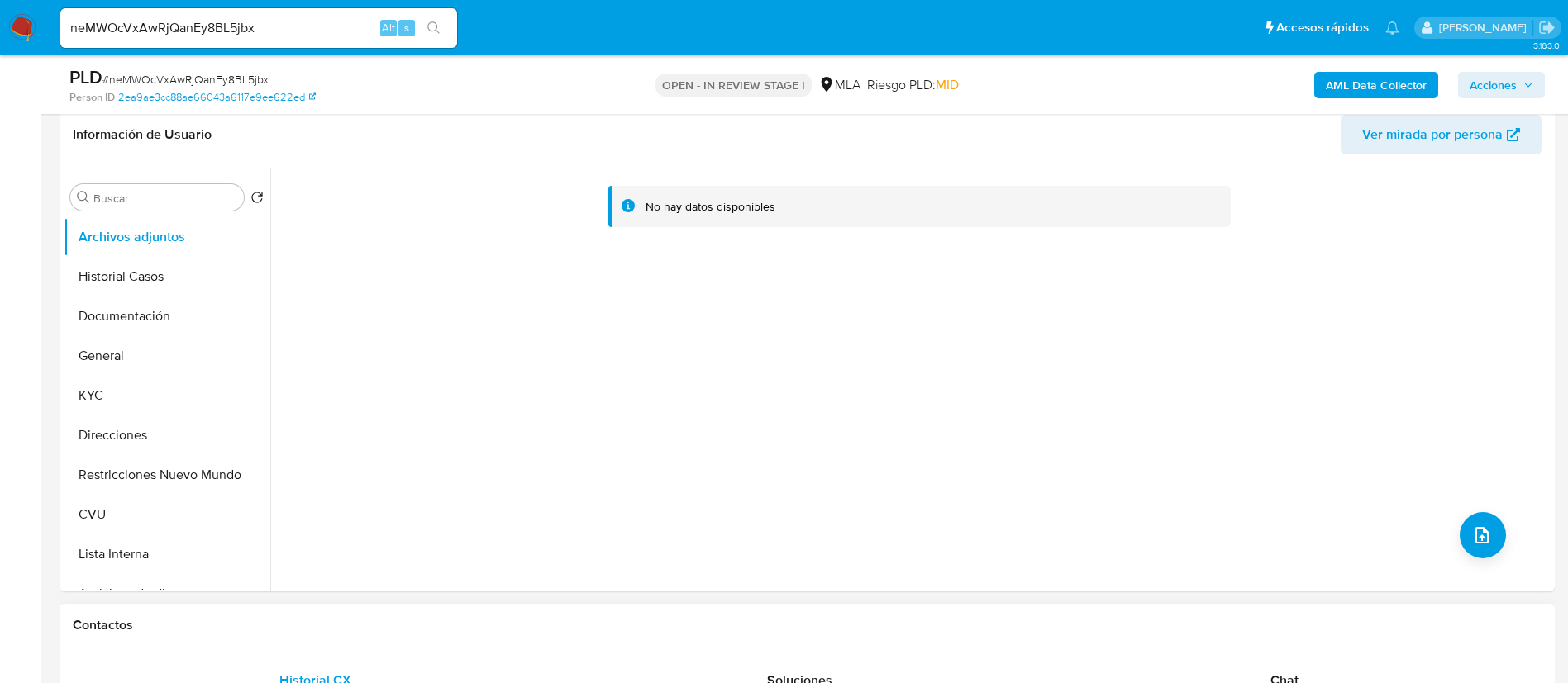
scroll to position [744, 0]
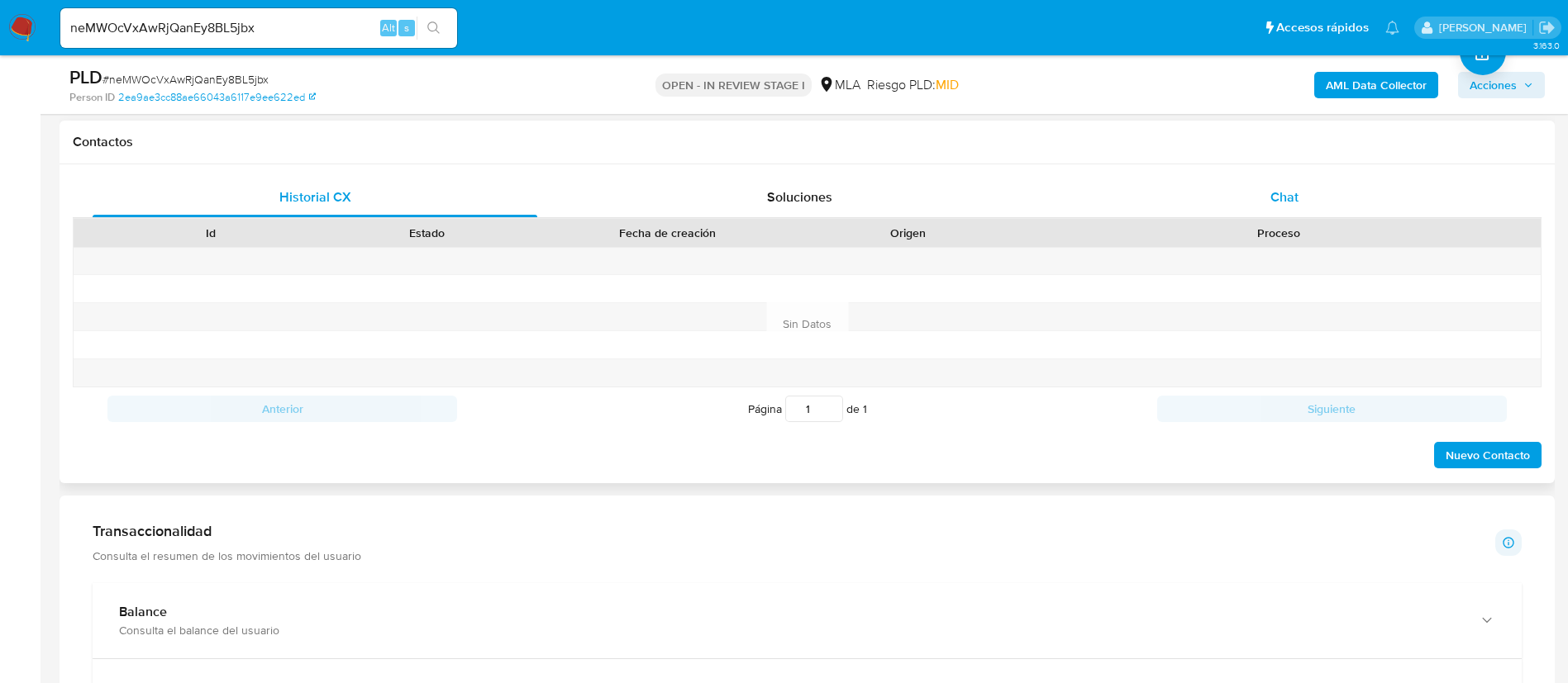
click at [1226, 200] on div "Chat" at bounding box center [1284, 198] width 445 height 40
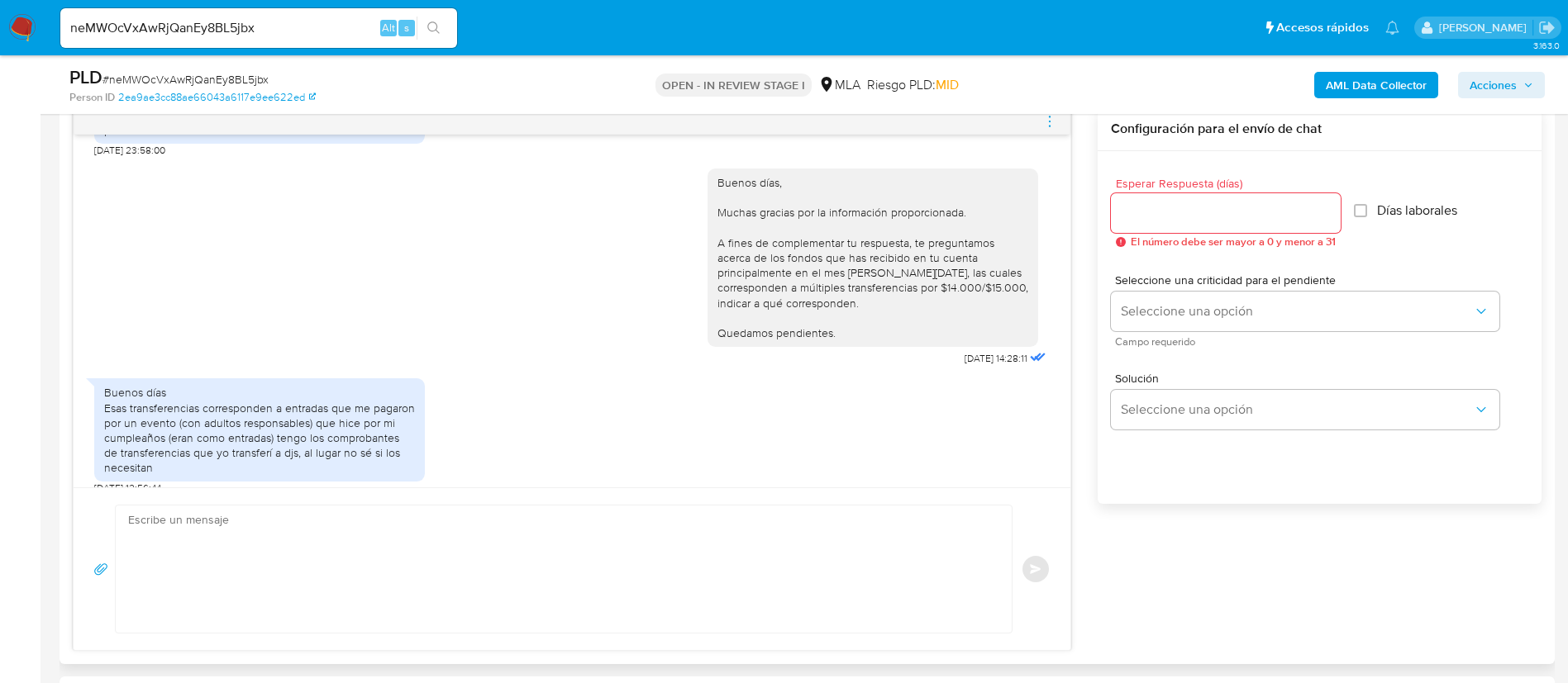
scroll to position [931, 0]
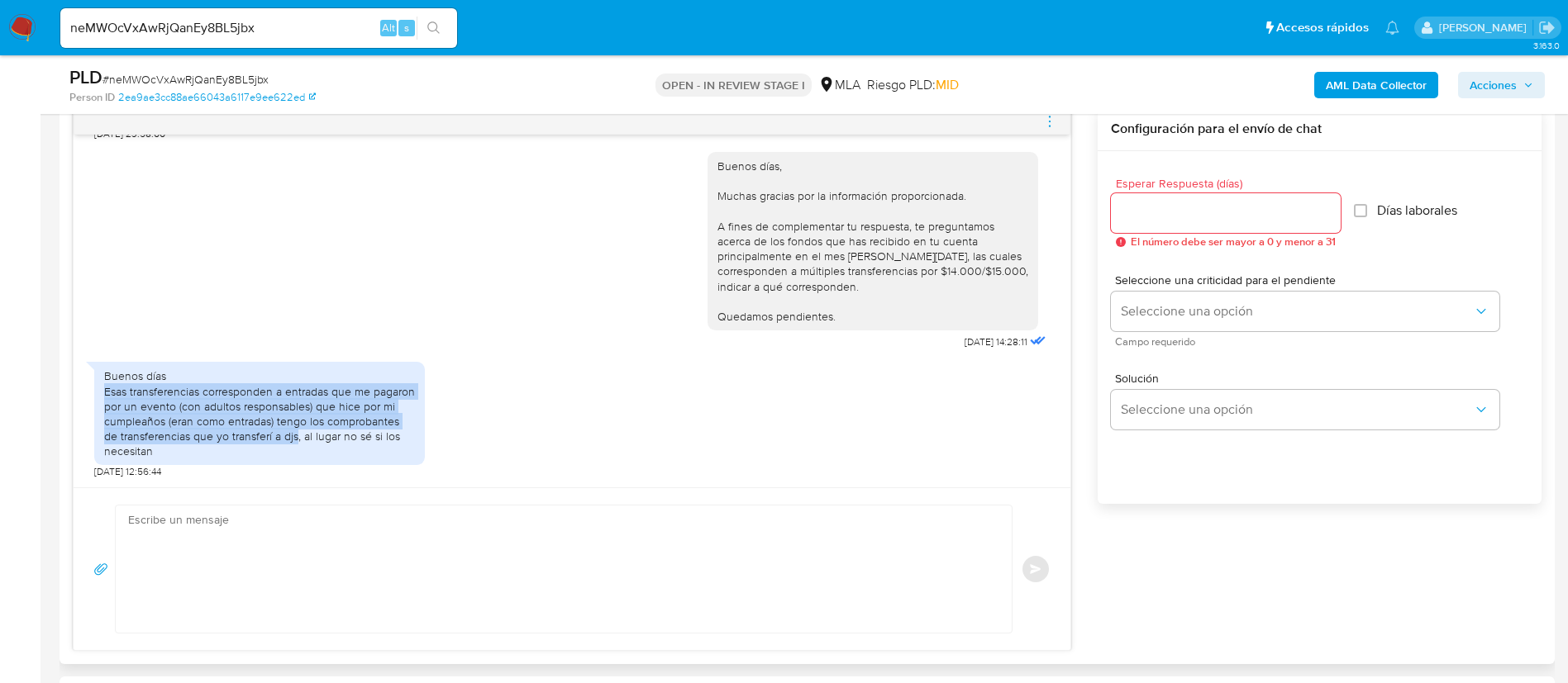
drag, startPoint x: 102, startPoint y: 395, endPoint x: 371, endPoint y: 435, distance: 272.0
click at [371, 435] on div "Buenos días Esas transferencias corresponden a entradas que me pagaron por un e…" at bounding box center [259, 413] width 330 height 103
copy div "Esas transferencias corresponden a entradas que me pagaron por un evento (con a…"
click at [1342, 89] on b "AML Data Collector" at bounding box center [1376, 85] width 101 height 26
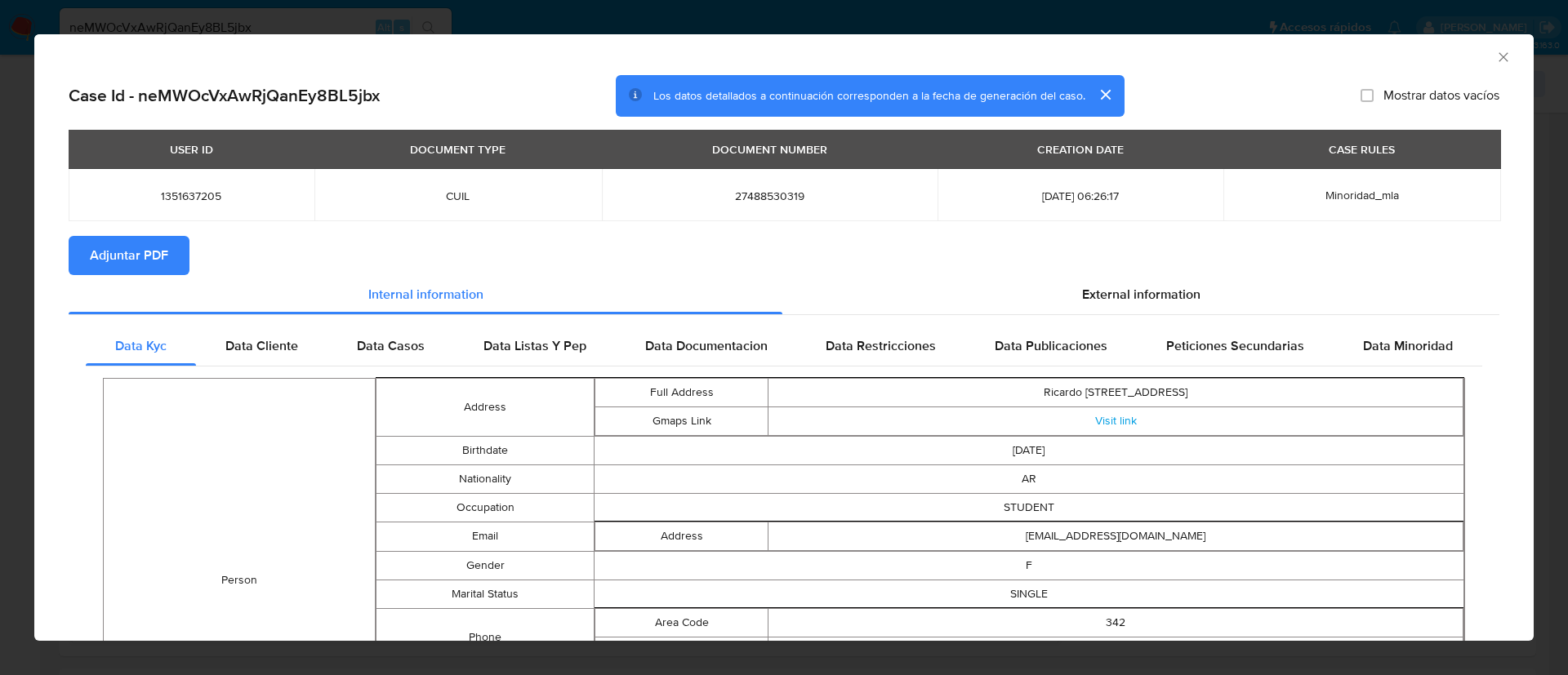
click at [169, 248] on button "Adjuntar PDF" at bounding box center [128, 255] width 121 height 39
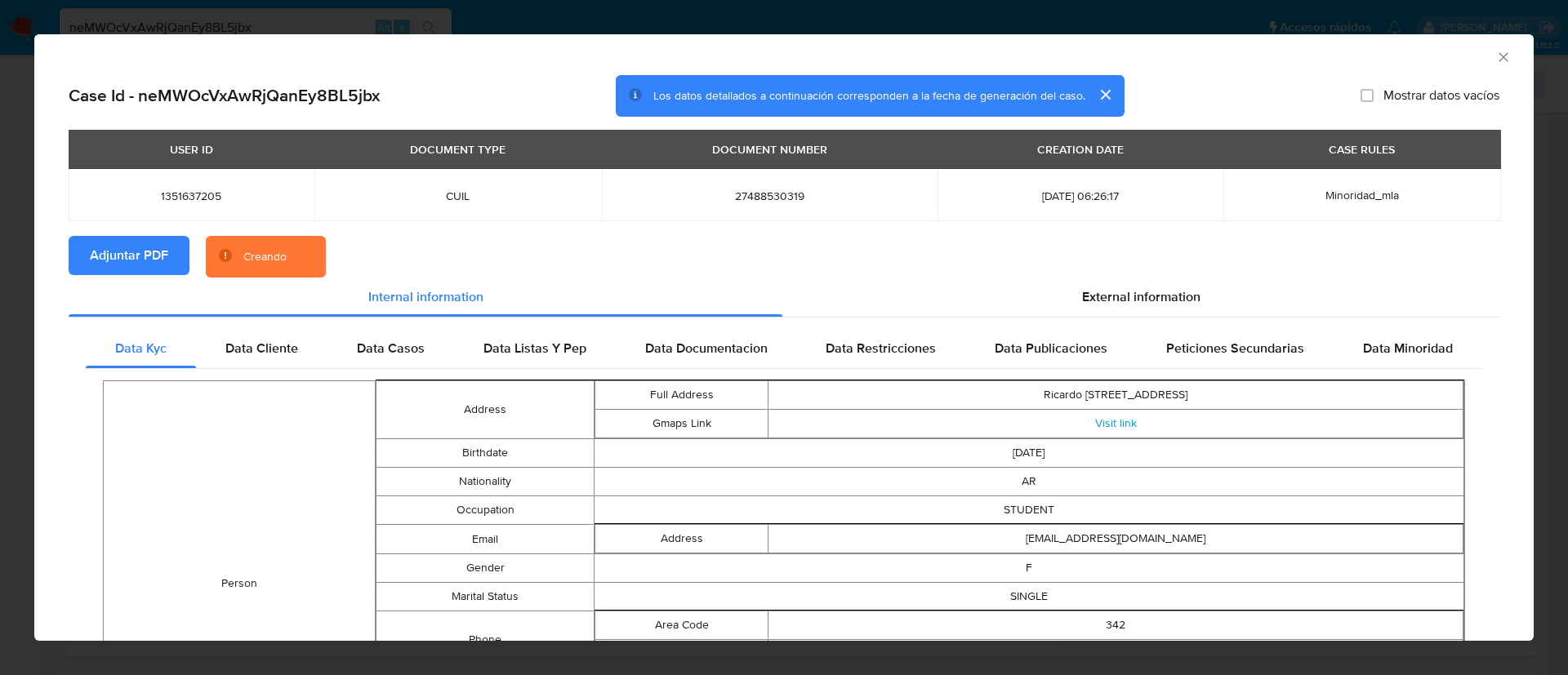
click at [183, 196] on span "1351637205" at bounding box center [191, 196] width 207 height 15
click at [198, 198] on span "1351637205" at bounding box center [191, 196] width 207 height 15
copy span "1351637205"
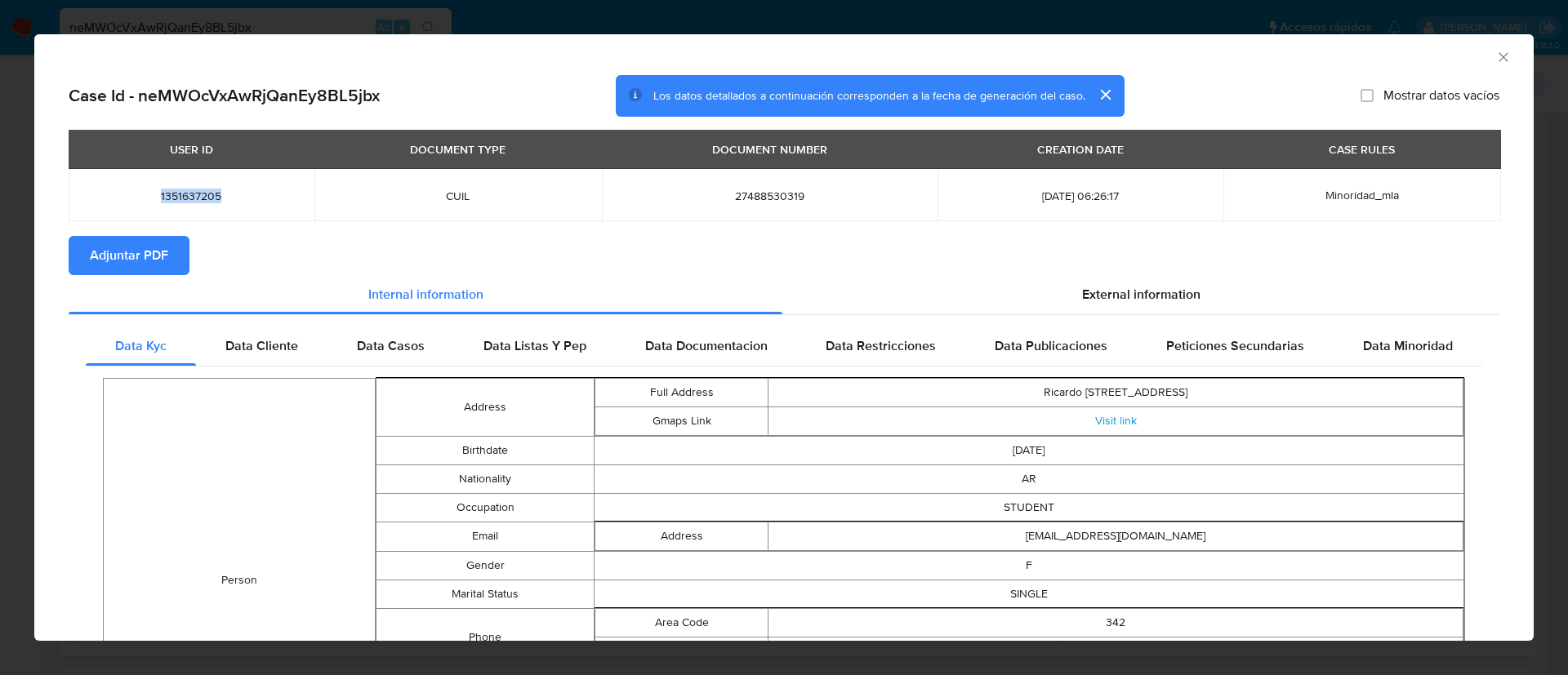
click at [1498, 55] on icon "Cerrar ventana" at bounding box center [1503, 57] width 9 height 9
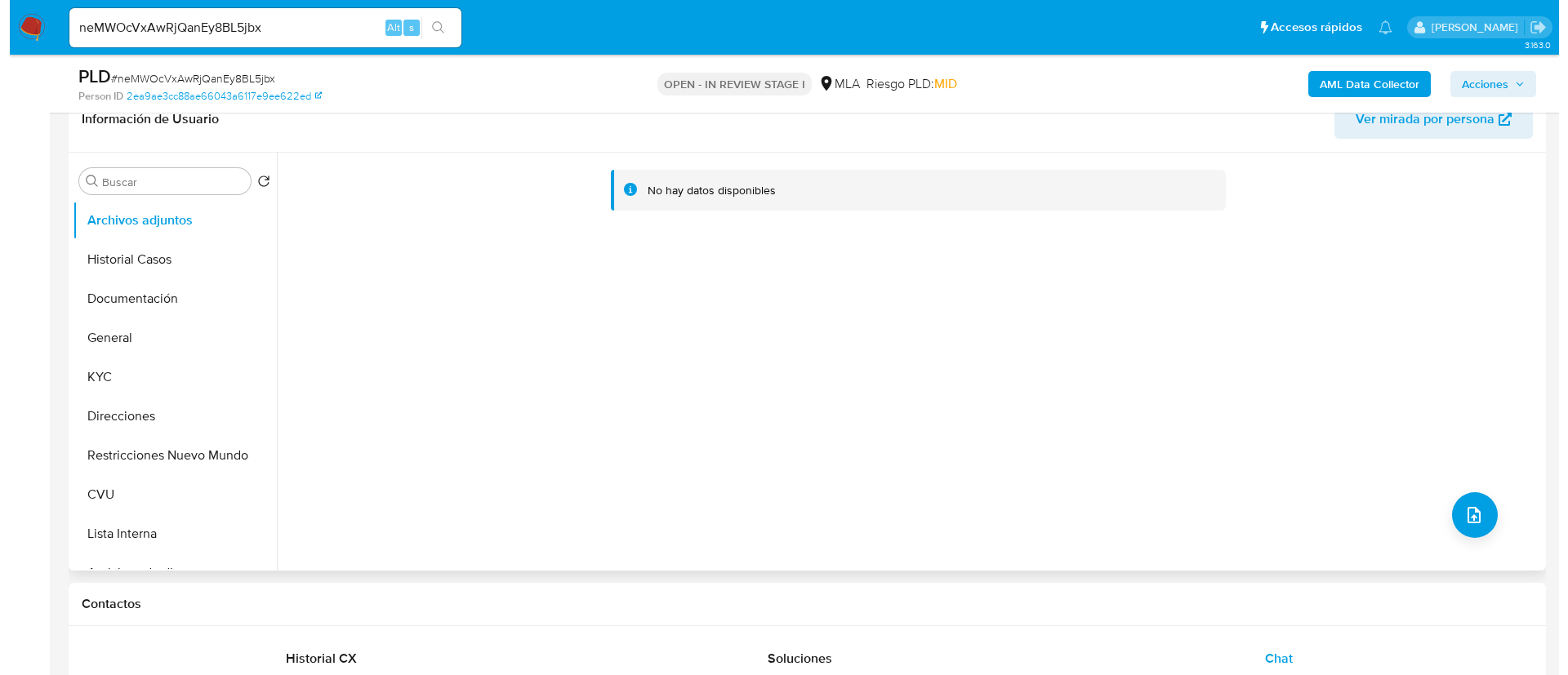
scroll to position [245, 0]
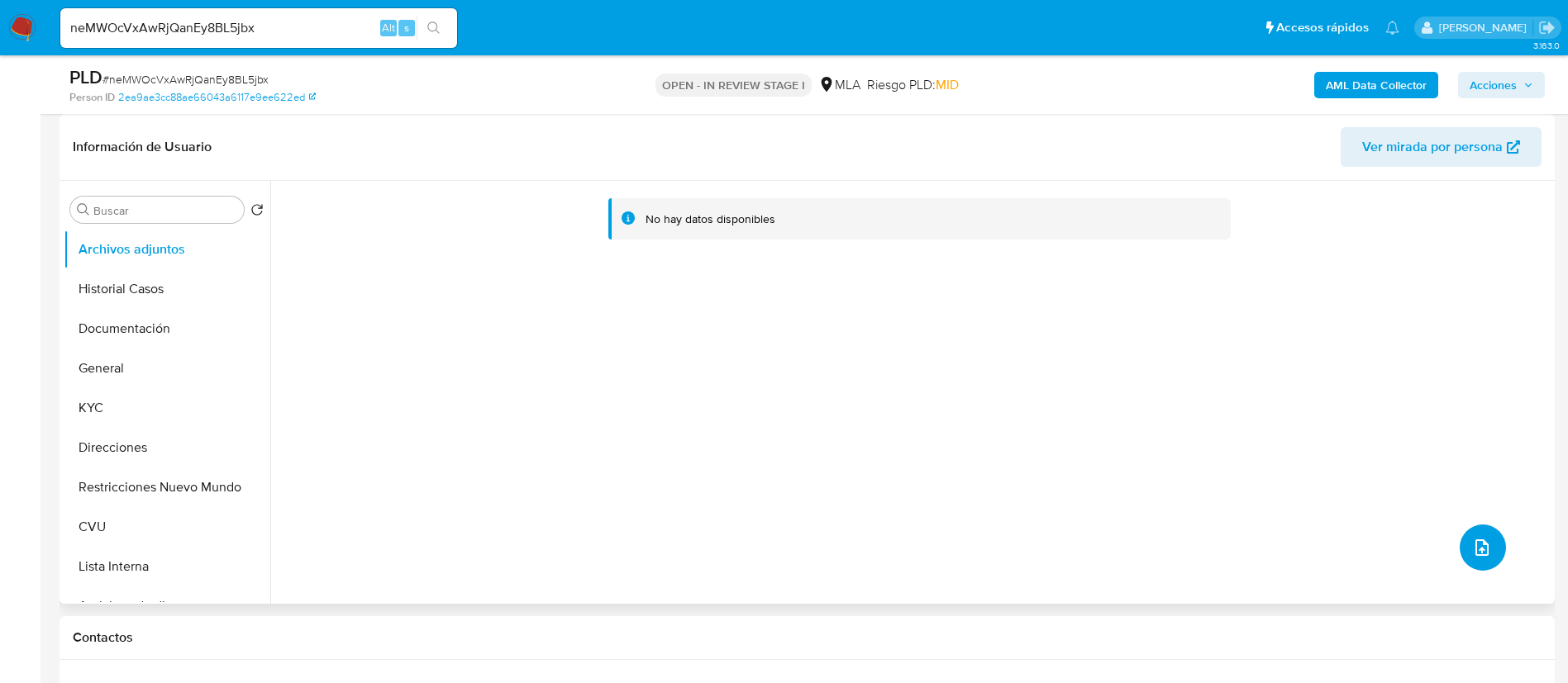
click at [1493, 534] on button "upload-file" at bounding box center [1482, 548] width 46 height 46
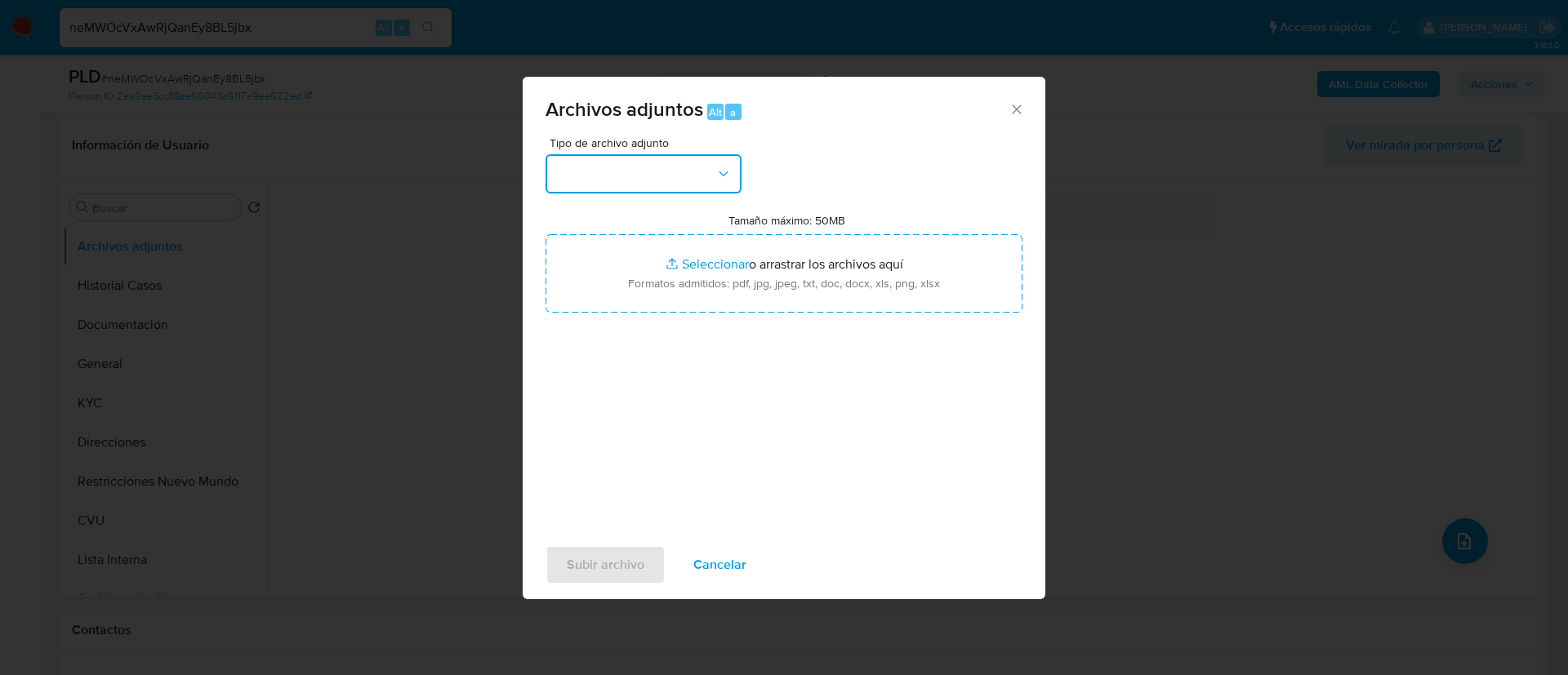
click at [704, 165] on button "button" at bounding box center [643, 174] width 196 height 39
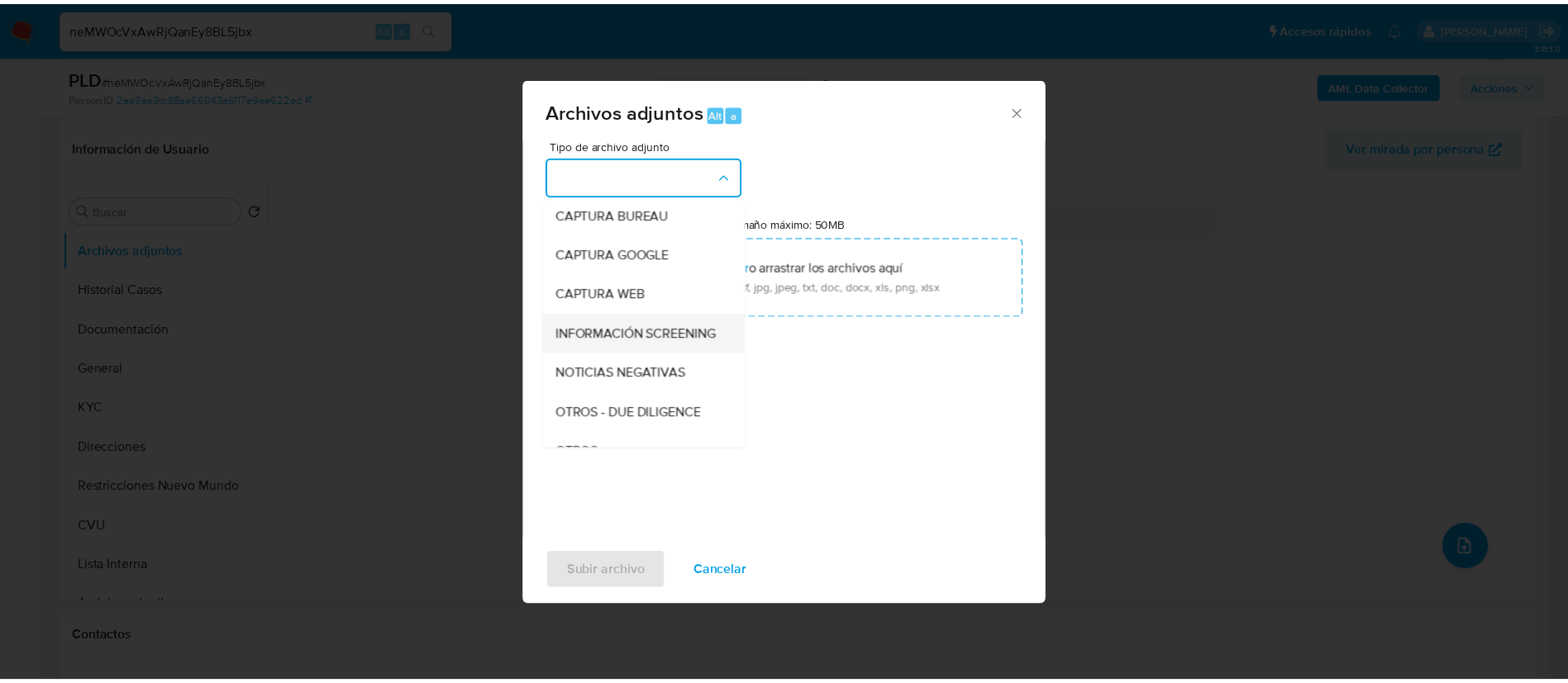
scroll to position [124, 0]
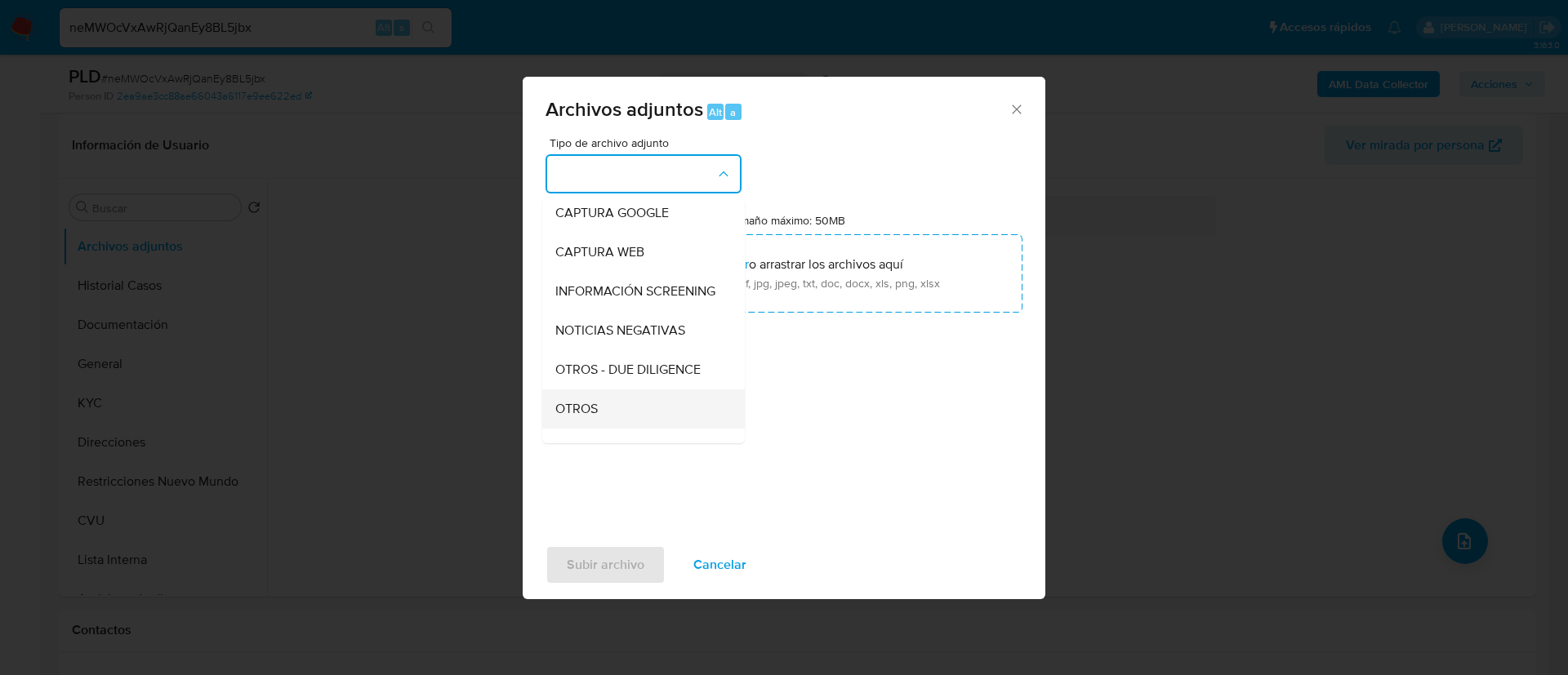
click at [623, 416] on div "OTROS" at bounding box center [639, 409] width 166 height 39
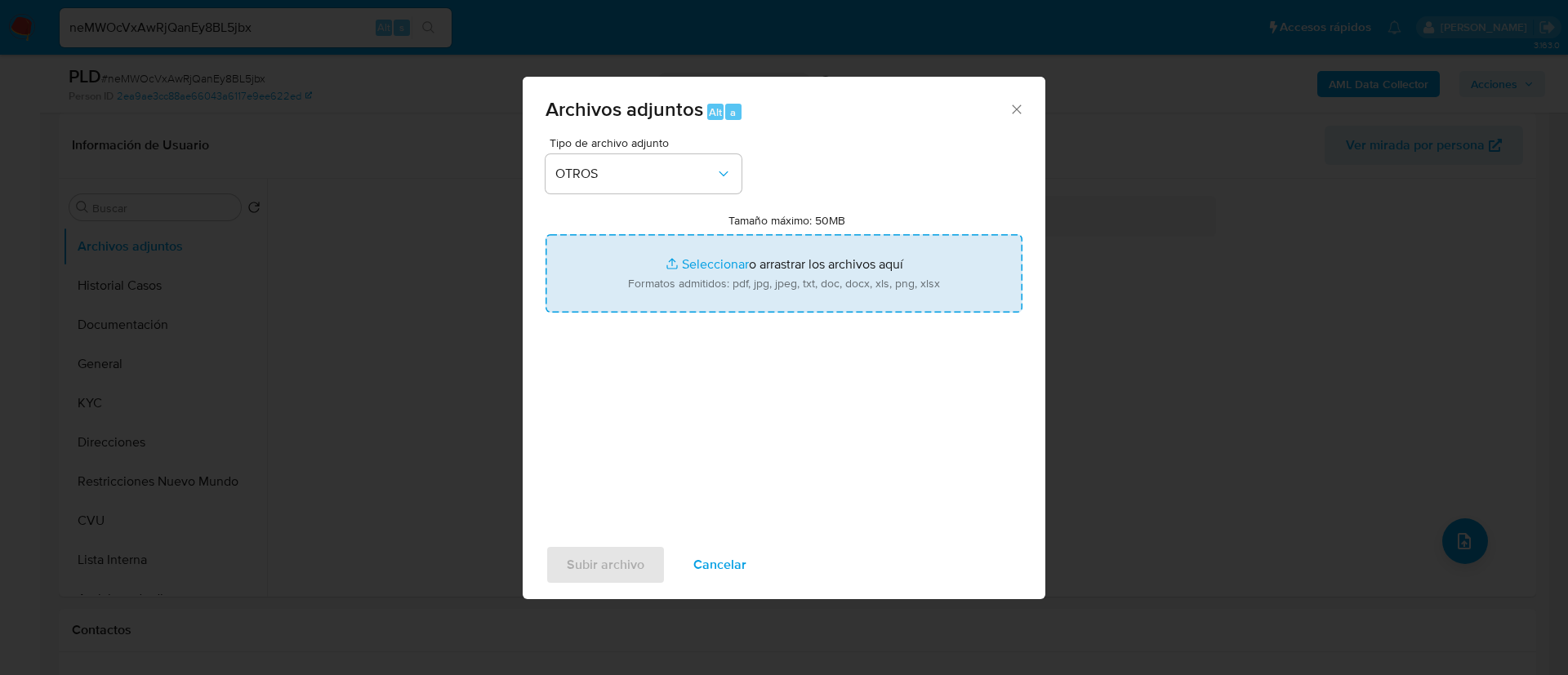
click at [673, 301] on input "Tamaño máximo: 50MB Seleccionar archivos" at bounding box center [784, 274] width 477 height 79
type input "C:\fakepath\1351637205 Movimientos.xlsx"
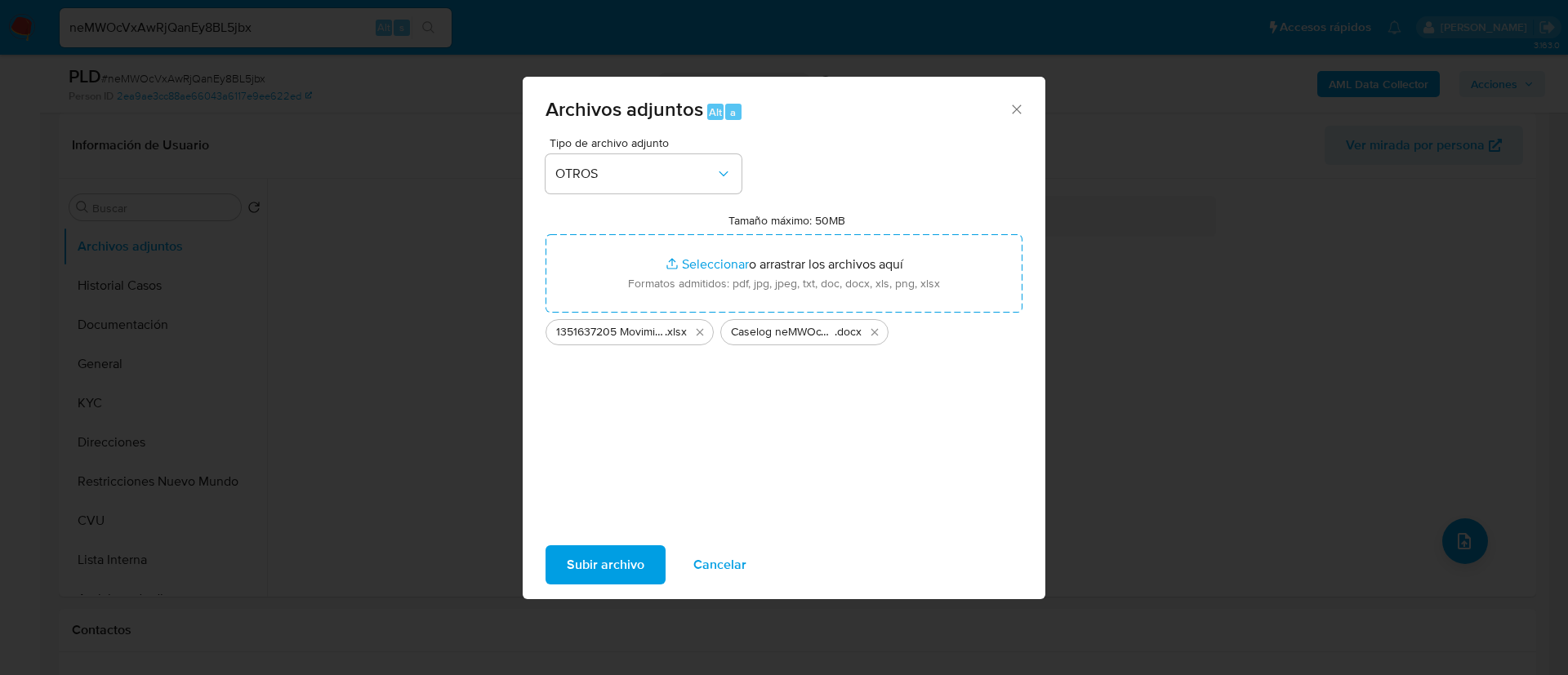
drag, startPoint x: 673, startPoint y: 301, endPoint x: 634, endPoint y: 574, distance: 275.8
click at [634, 574] on span "Subir archivo" at bounding box center [605, 565] width 78 height 36
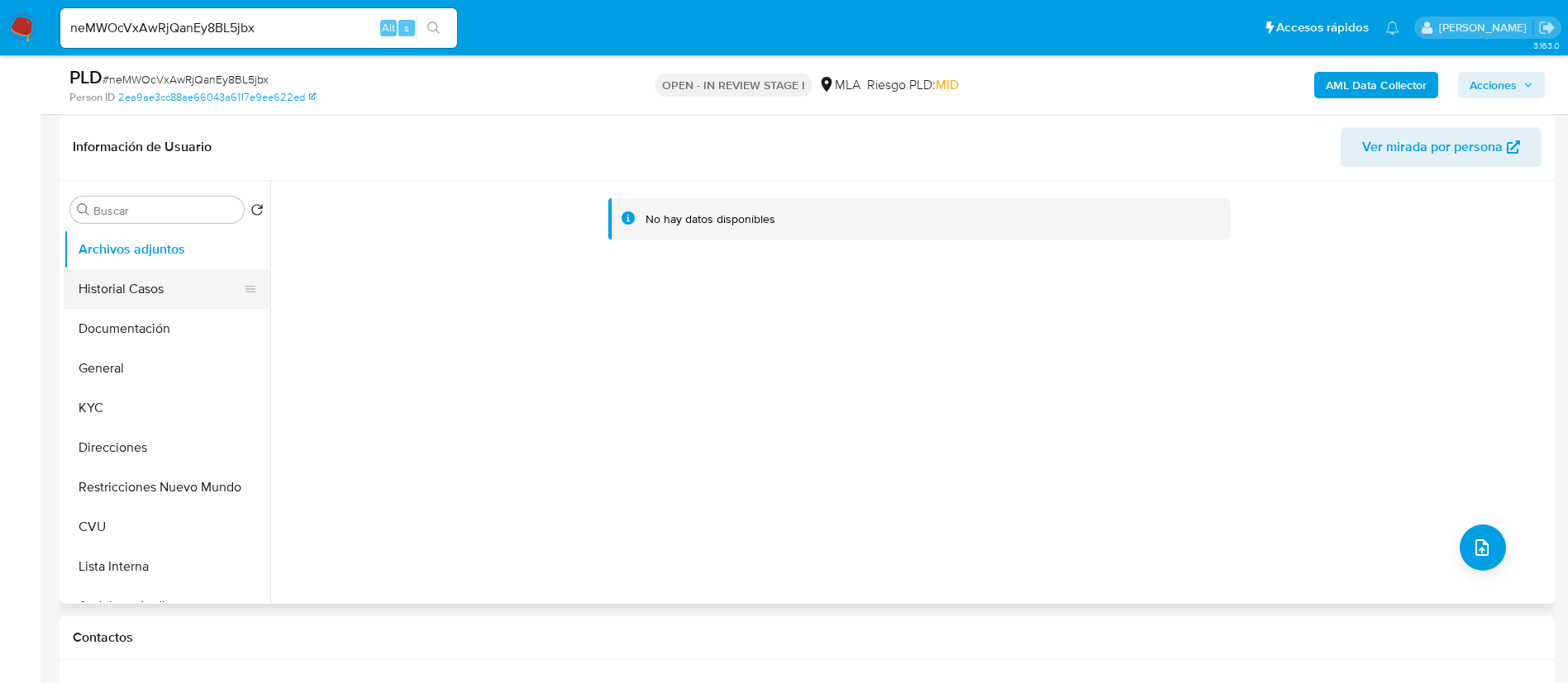
click at [136, 302] on button "Historial Casos" at bounding box center [160, 289] width 193 height 40
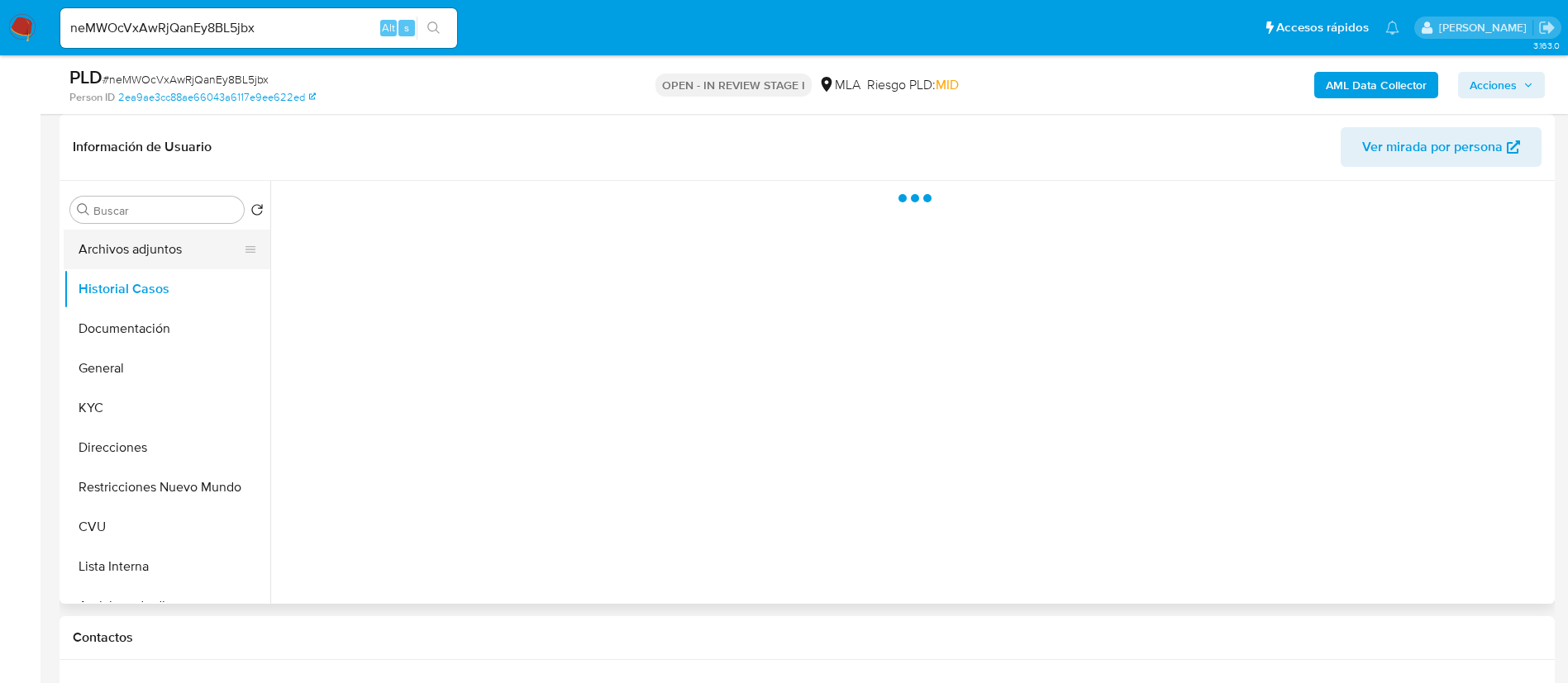
click at [147, 240] on button "Archivos adjuntos" at bounding box center [160, 250] width 193 height 40
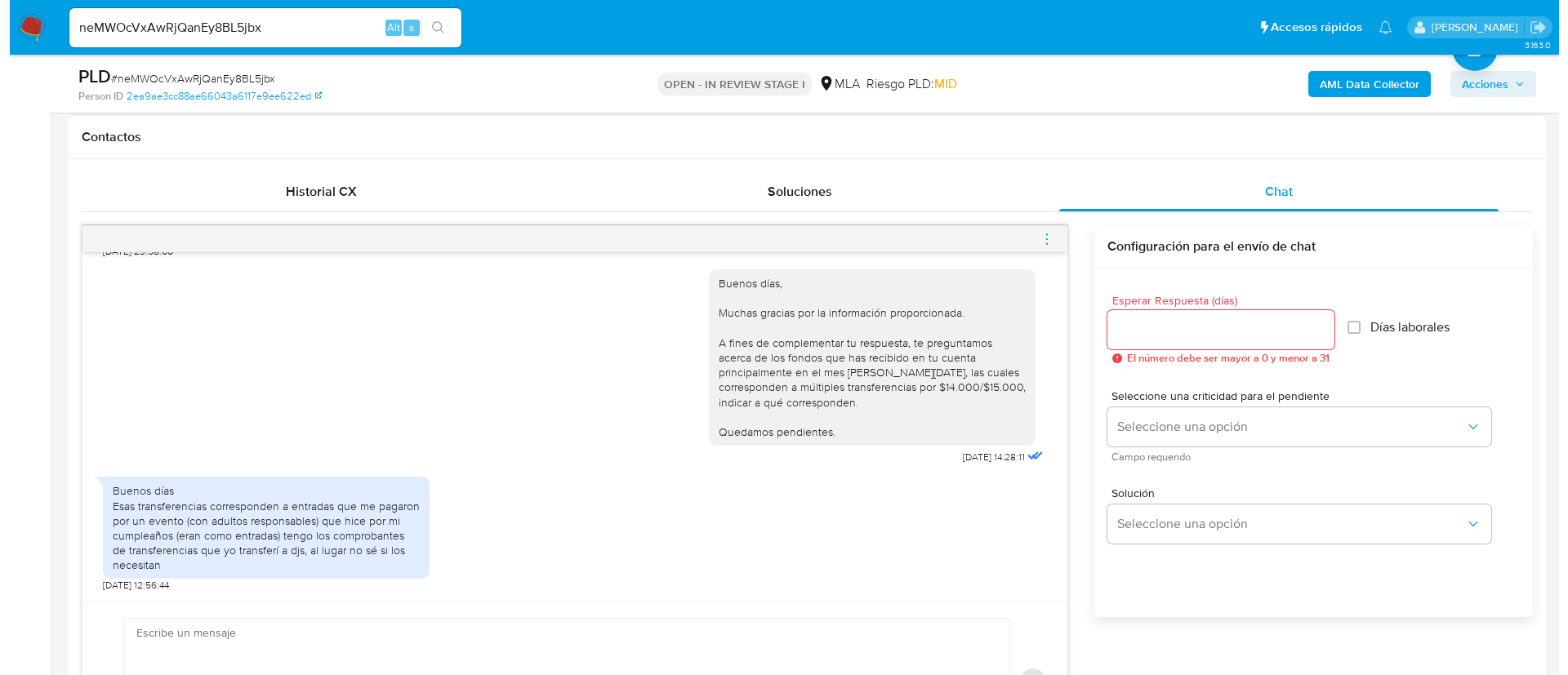
scroll to position [857, 0]
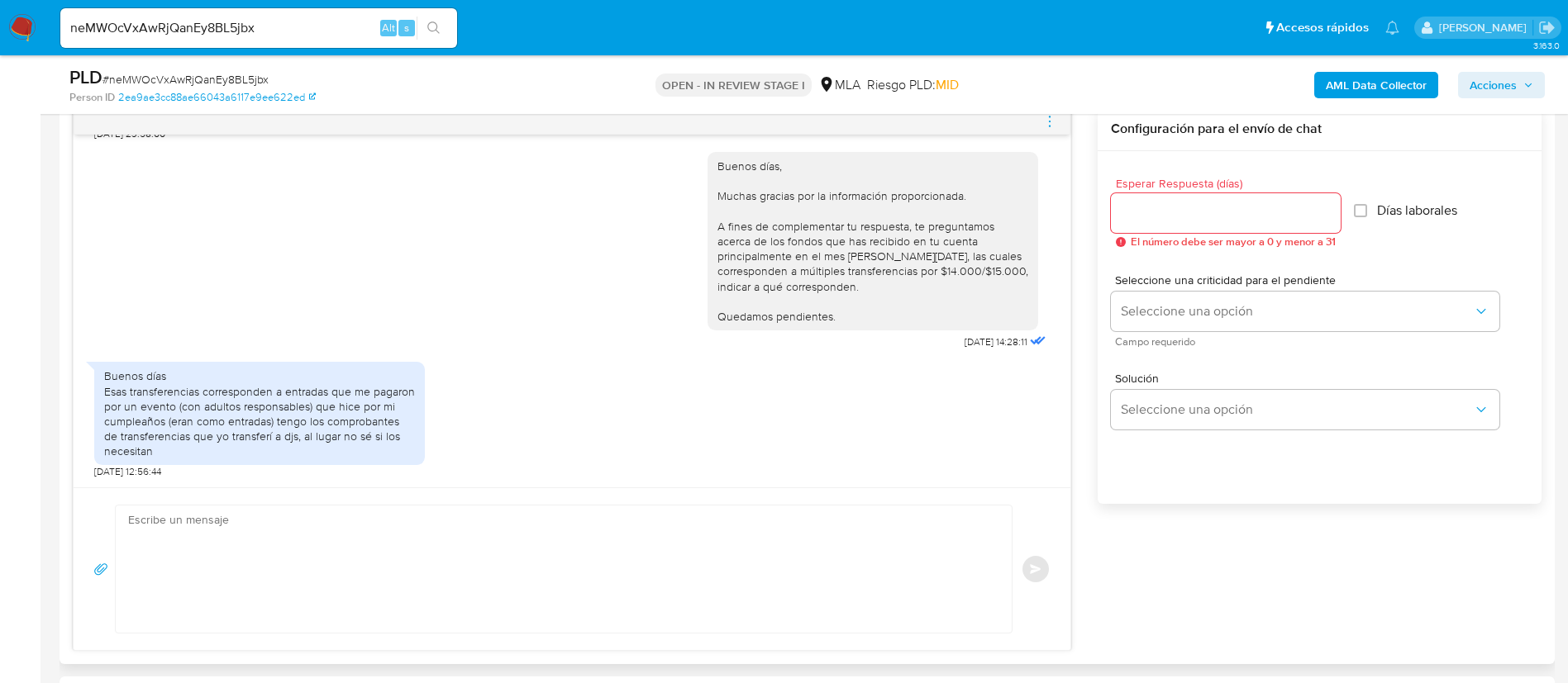
click at [732, 560] on textarea at bounding box center [559, 569] width 863 height 127
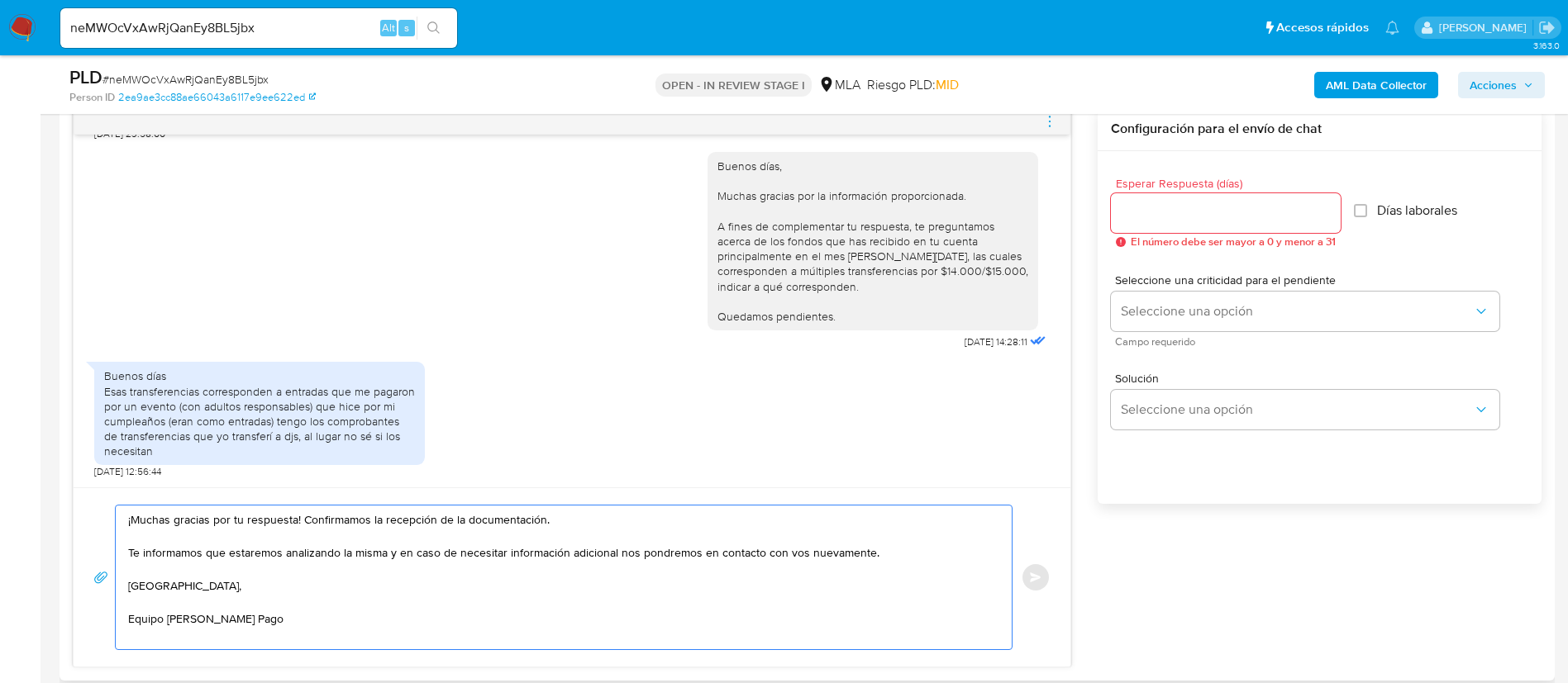
drag, startPoint x: 298, startPoint y: 514, endPoint x: 580, endPoint y: 525, distance: 282.2
click at [580, 525] on textarea "¡Muchas gracias por tu respuesta! Confirmamos la recepción de la documentación.…" at bounding box center [559, 577] width 863 height 144
type textarea "¡Muchas gracias por tu respuesta! Te informamos que estaremos analizando la mis…"
click at [1141, 223] on input "Esperar Respuesta (días)" at bounding box center [1225, 213] width 230 height 22
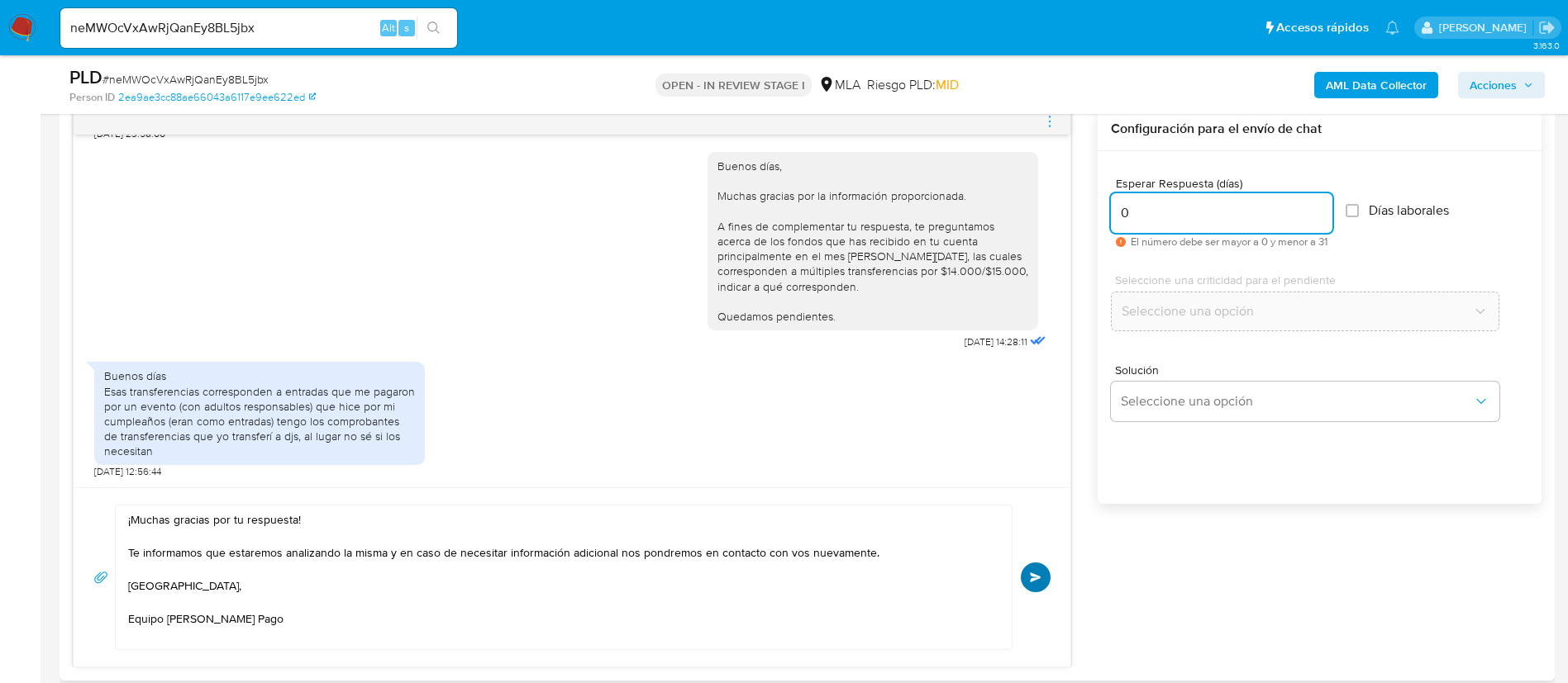
type input "0"
click at [1040, 582] on span "Enviar" at bounding box center [1035, 577] width 11 height 9
click at [1050, 120] on icon "menu-action" at bounding box center [1049, 122] width 15 height 15
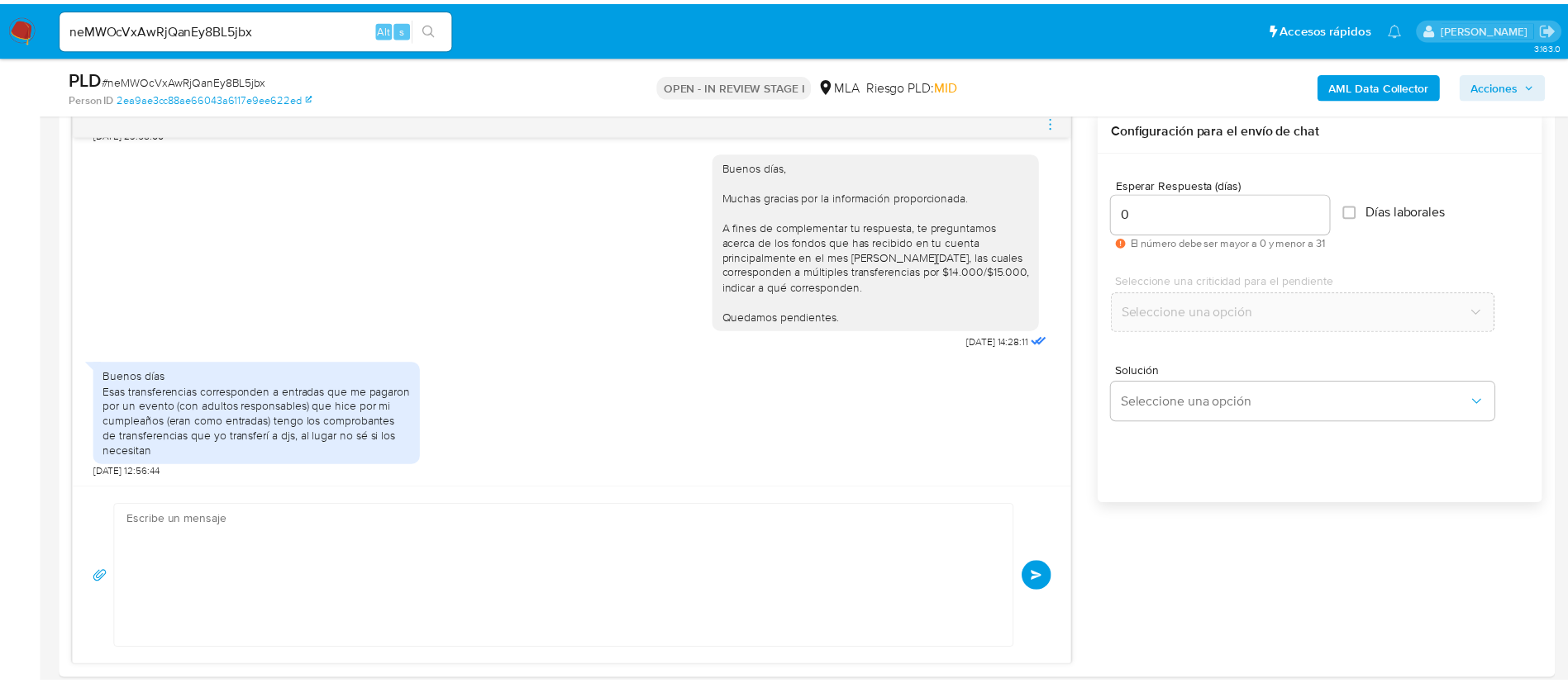
scroll to position [1114, 0]
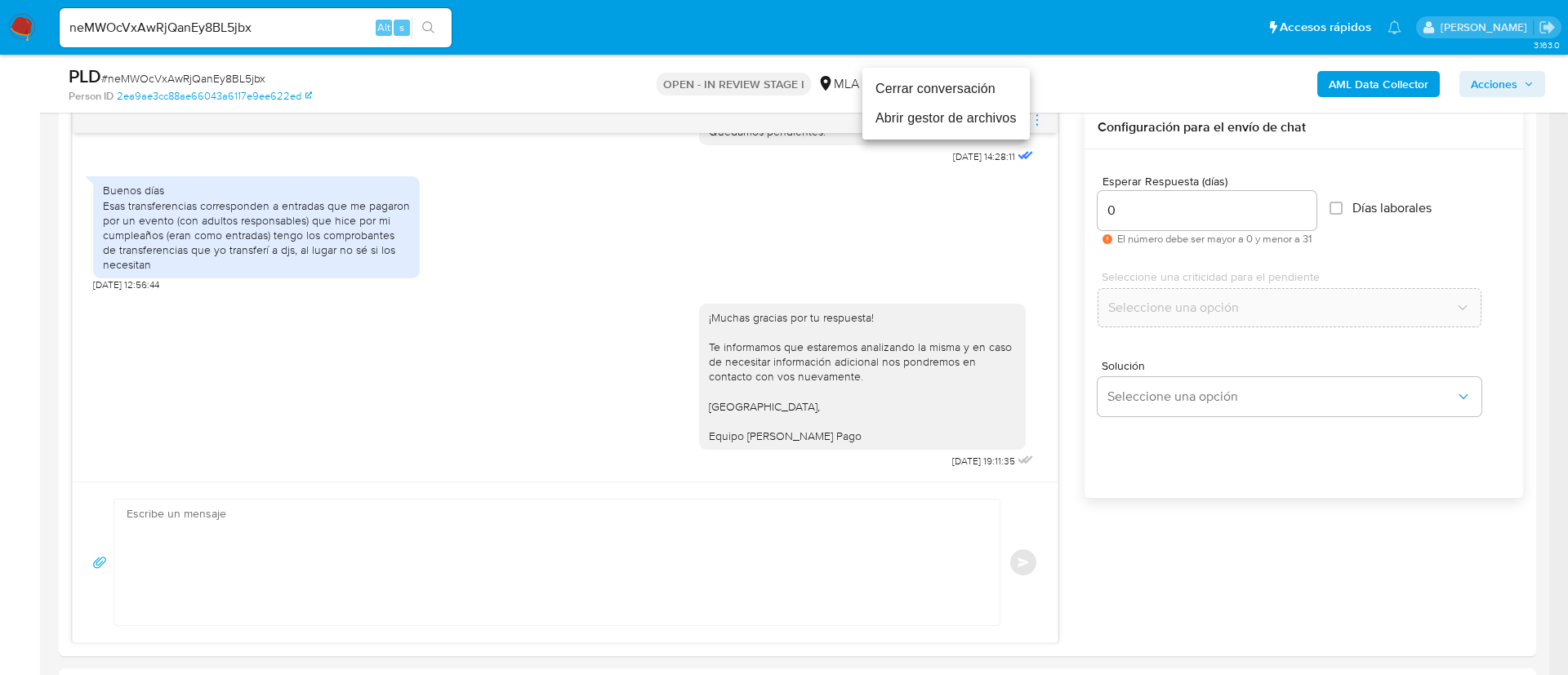
click at [944, 86] on li "Cerrar conversación" at bounding box center [945, 88] width 167 height 29
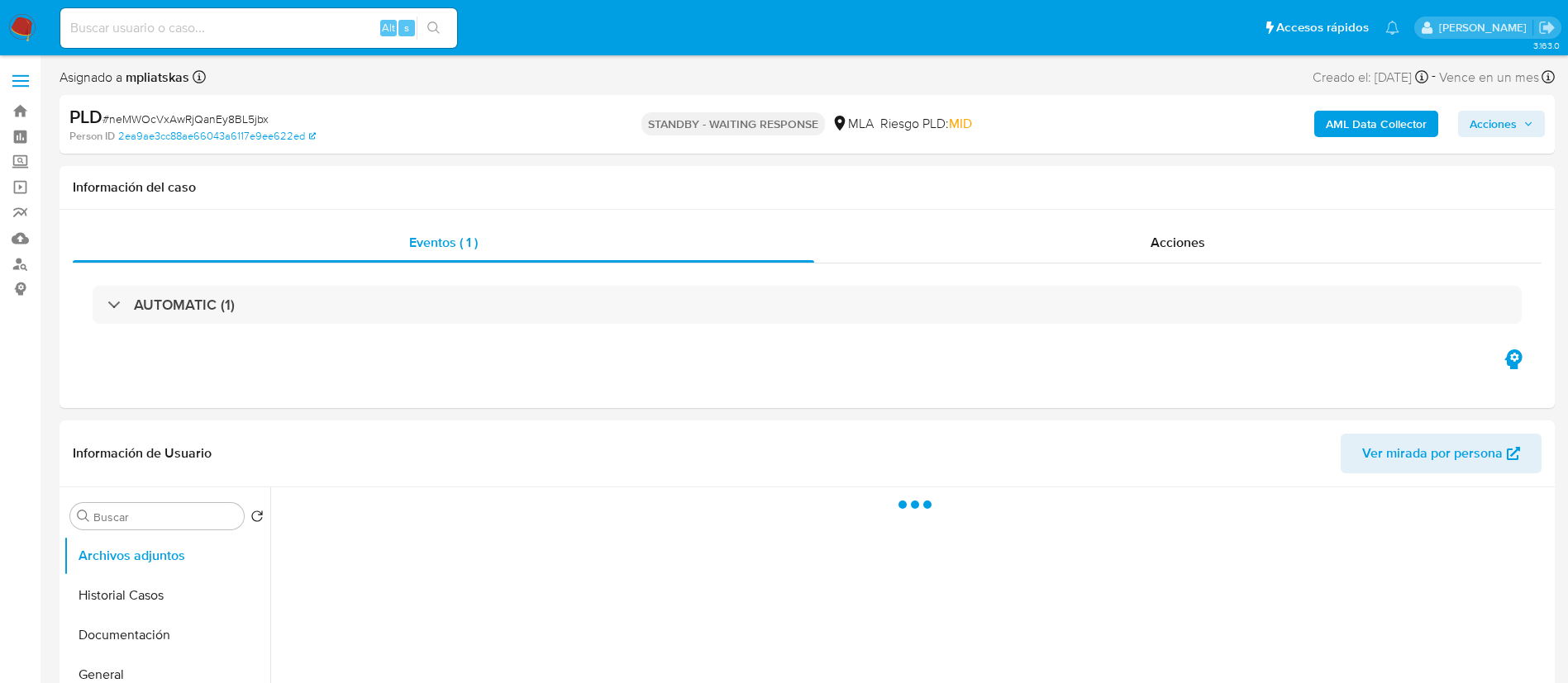
click at [332, 23] on input at bounding box center [258, 27] width 396 height 22
paste input "cSvqP1FBCziKrXIFoF6Cqz6p"
select select "10"
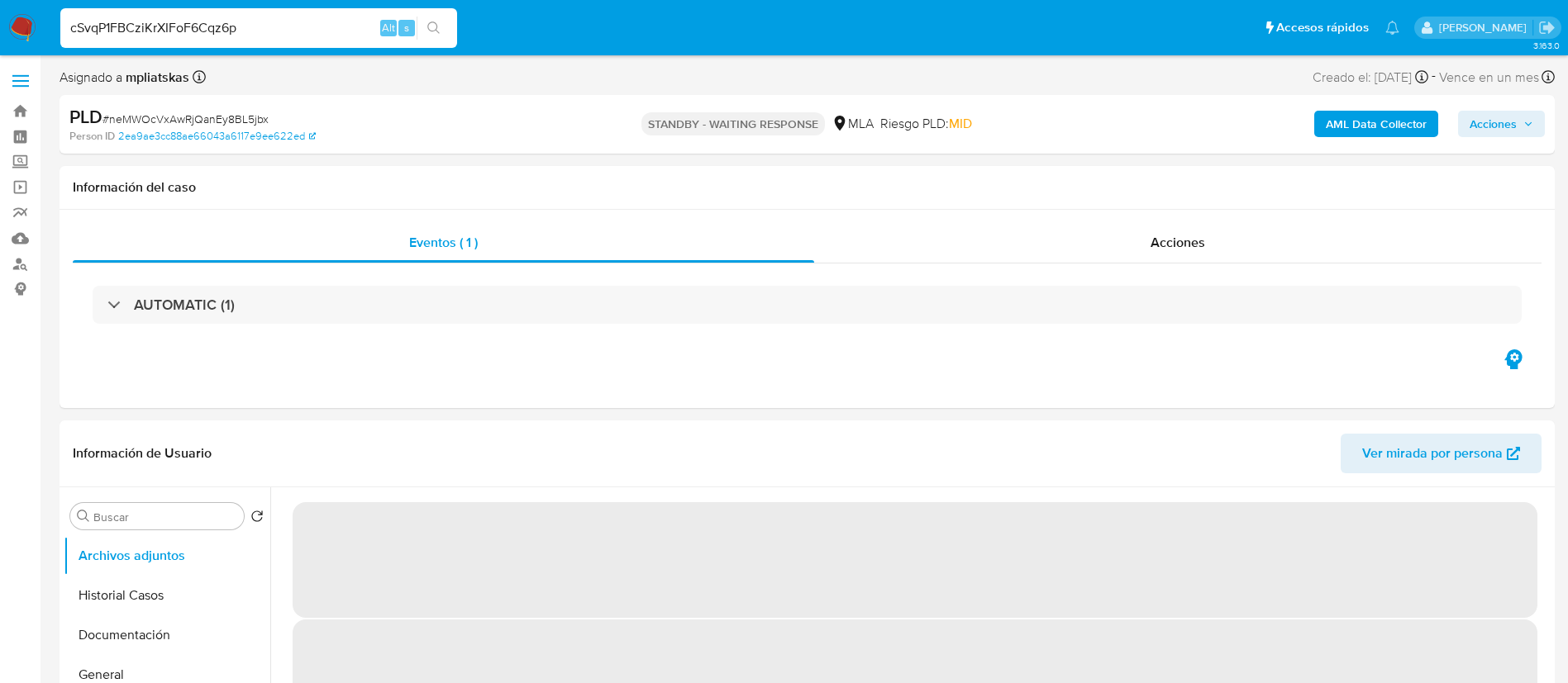
type input "cSvqP1FBCziKrXIFoF6Cqz6p"
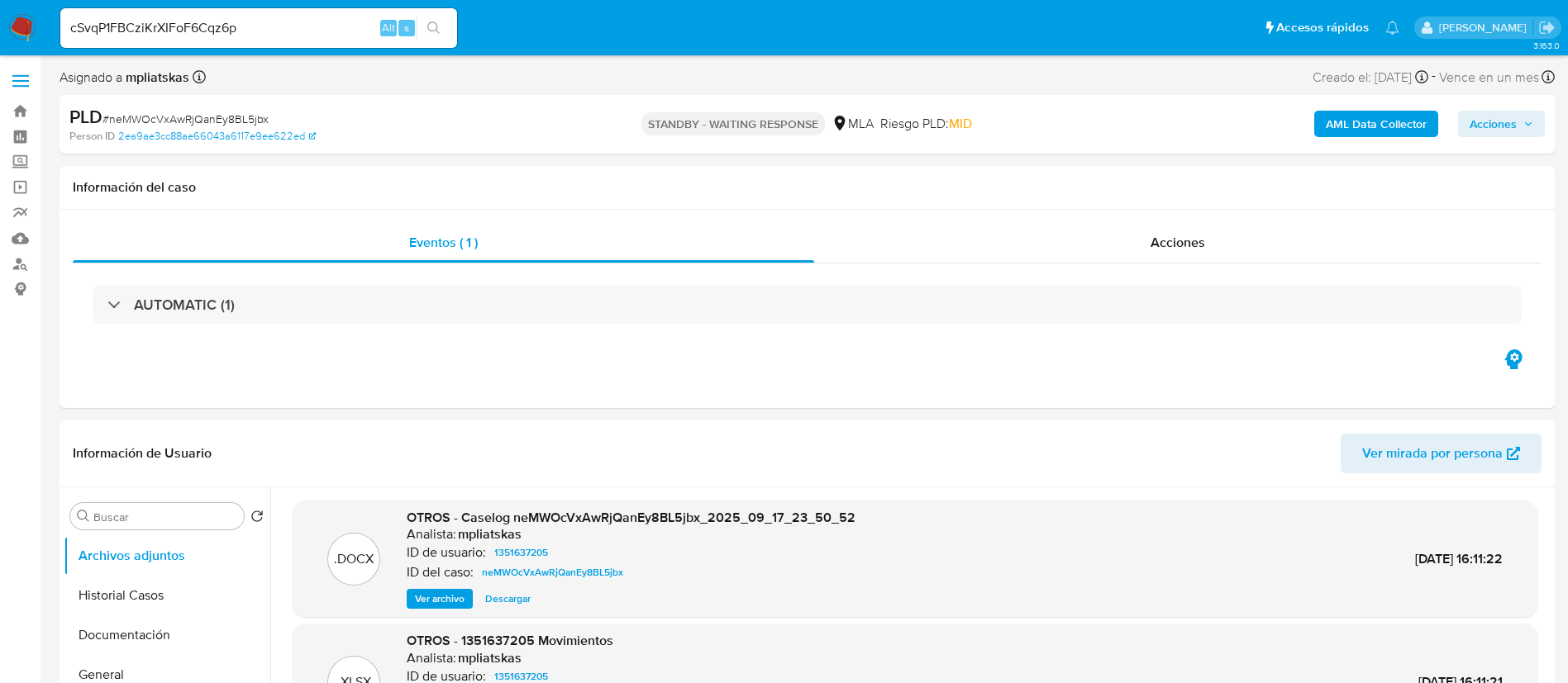
click at [433, 30] on icon "search-icon" at bounding box center [432, 27] width 12 height 12
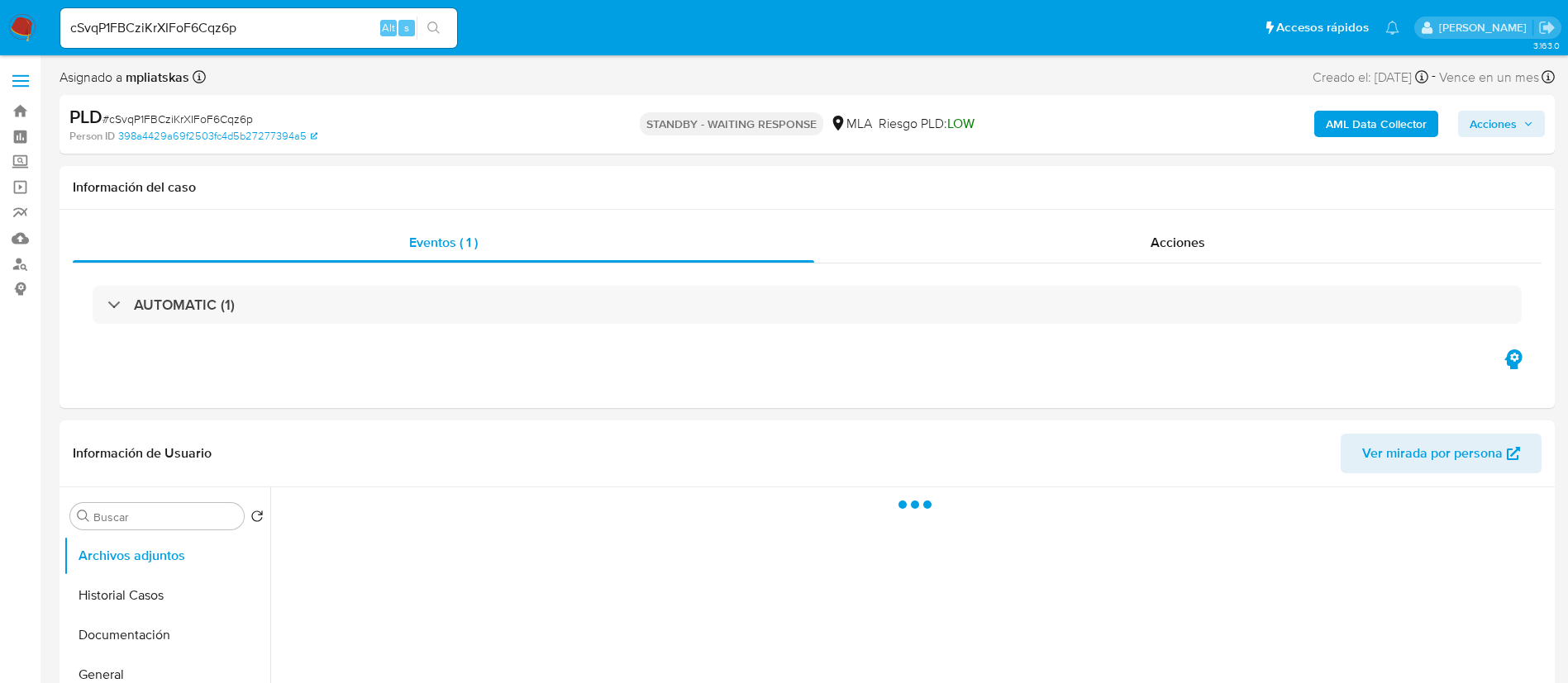
select select "10"
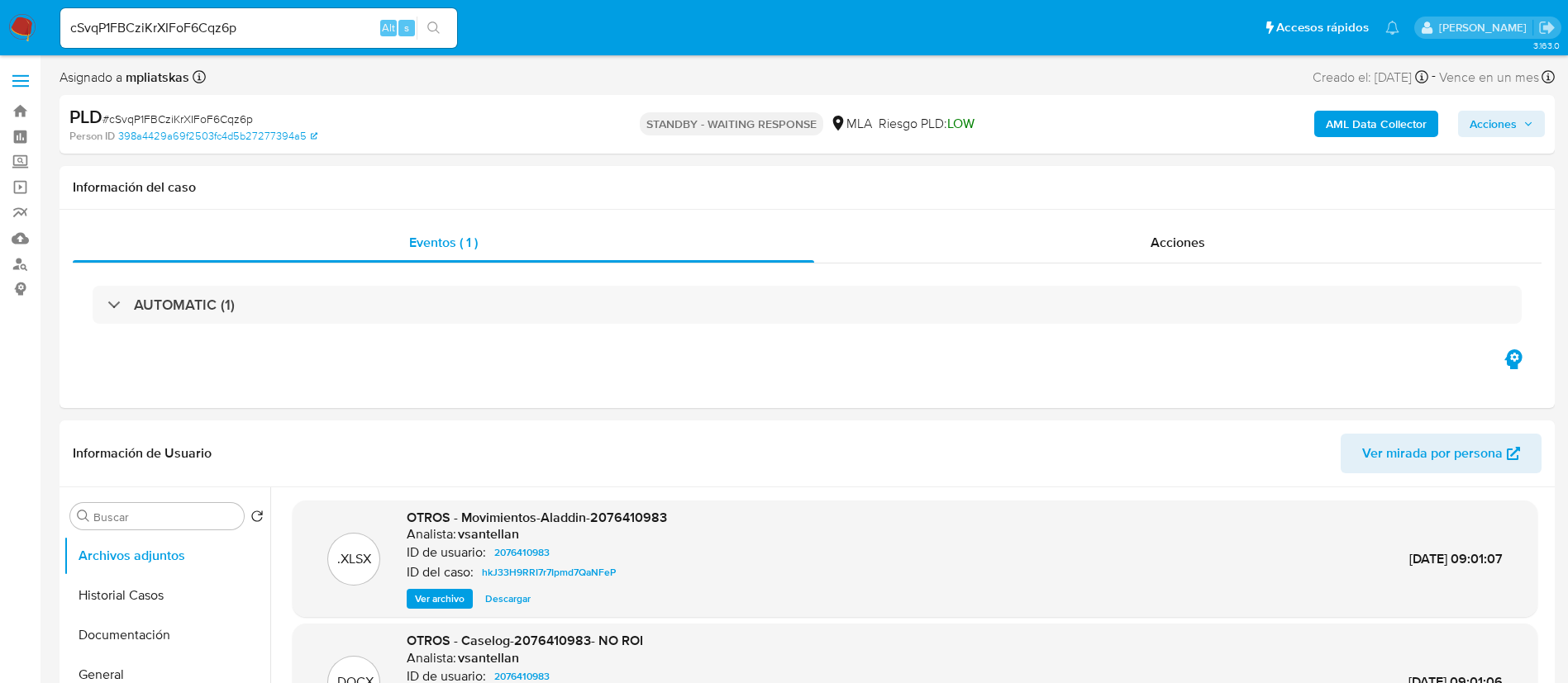
click at [301, 29] on input "cSvqP1FBCziKrXIFoF6Cqz6p" at bounding box center [258, 27] width 396 height 22
paste input "YH2ELljiLIs5gWcuBGNkrrB"
type input "YH2ELljiLIs5gWcuBGNkrrBp"
click at [437, 33] on icon "search-icon" at bounding box center [433, 28] width 13 height 13
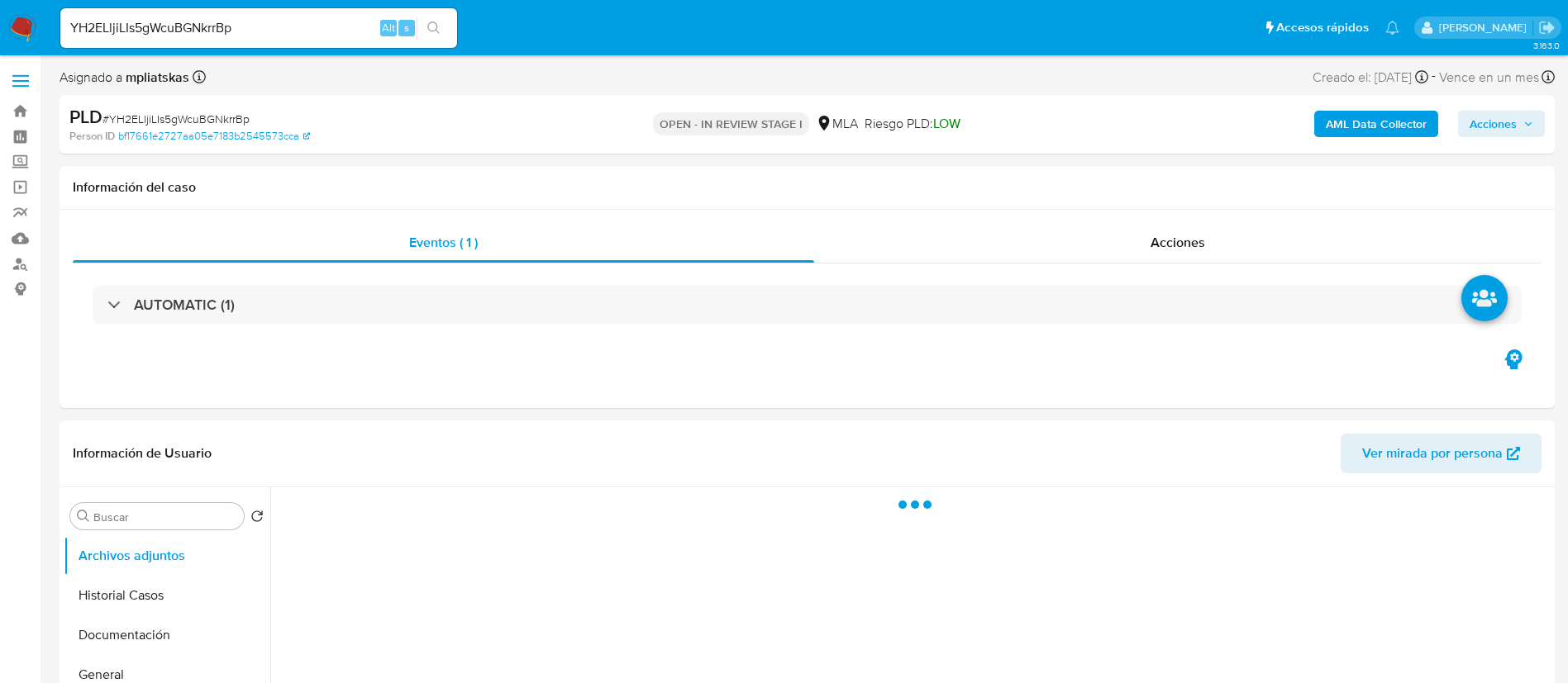
select select "10"
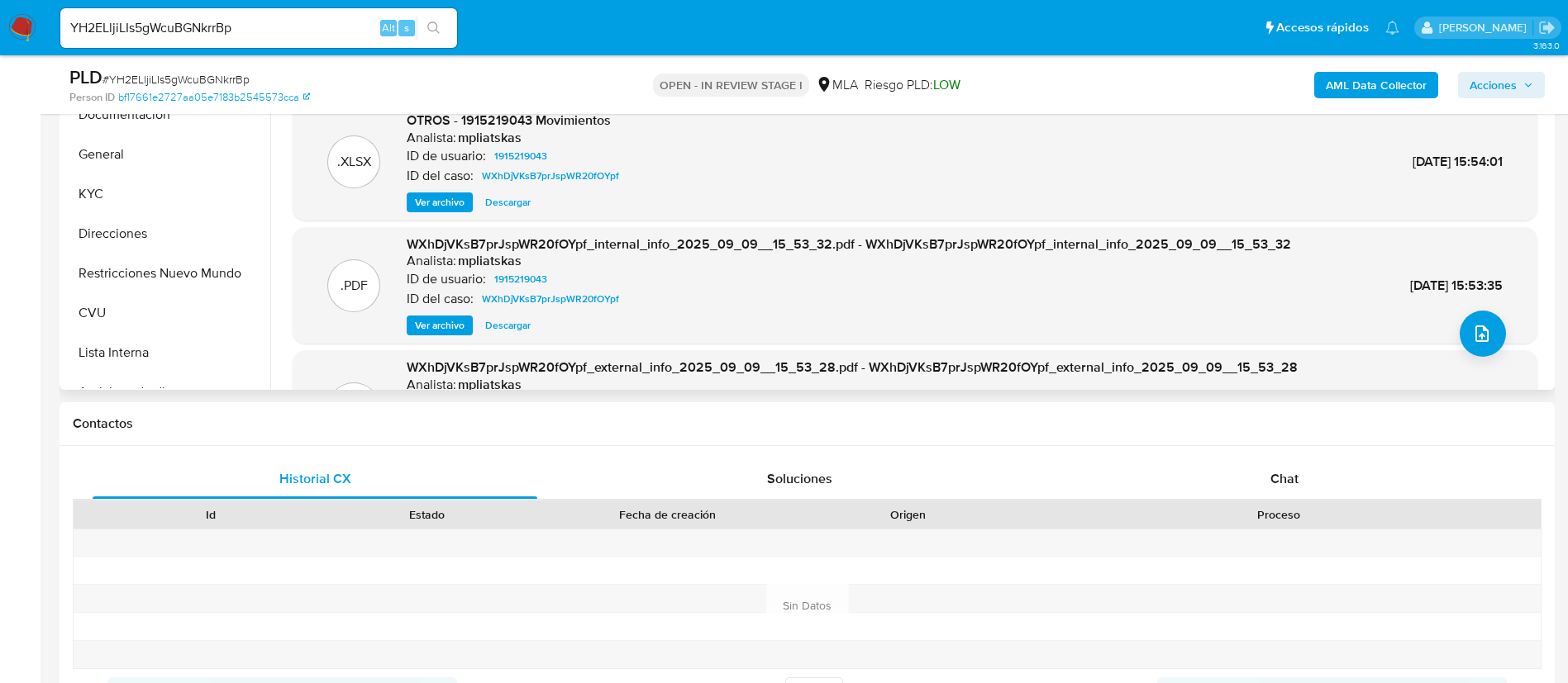
scroll to position [372, 0]
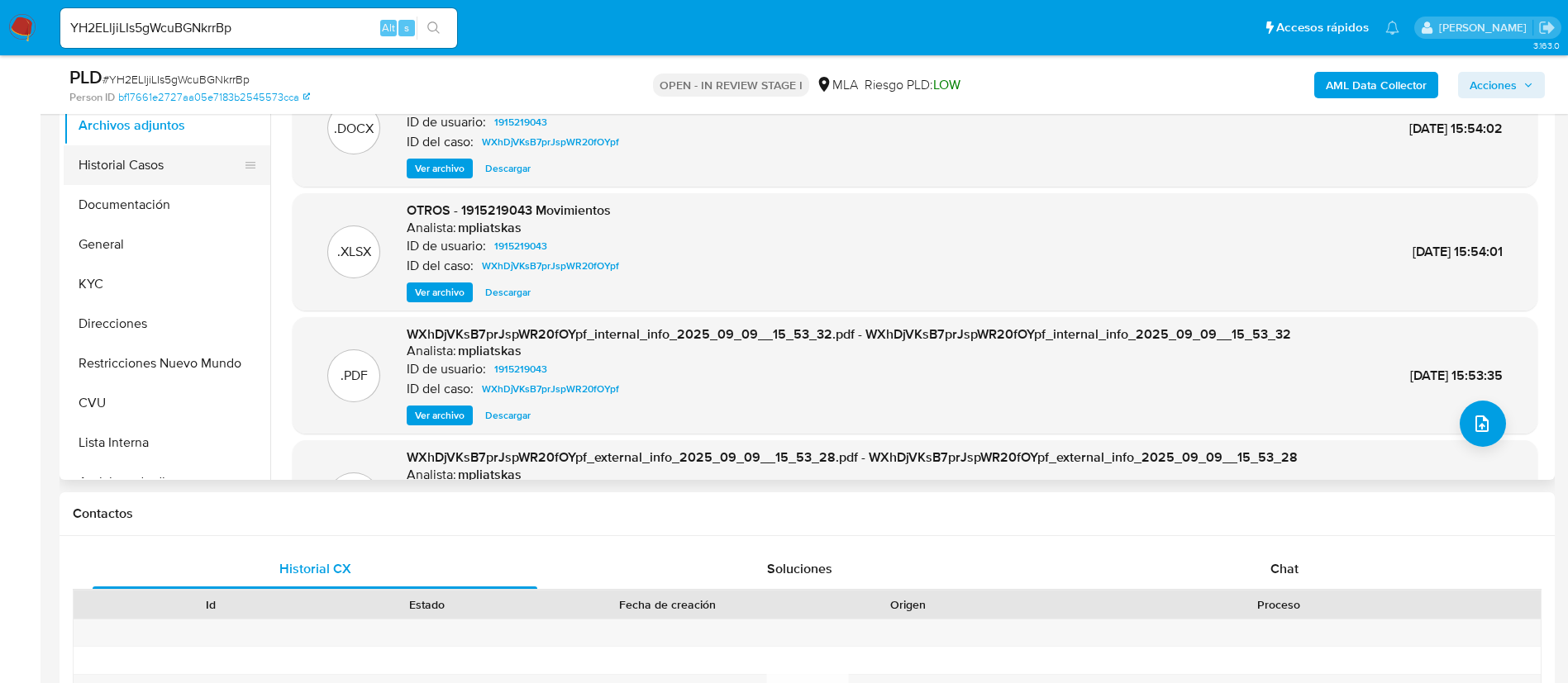
click at [150, 169] on button "Historial Casos" at bounding box center [160, 166] width 193 height 40
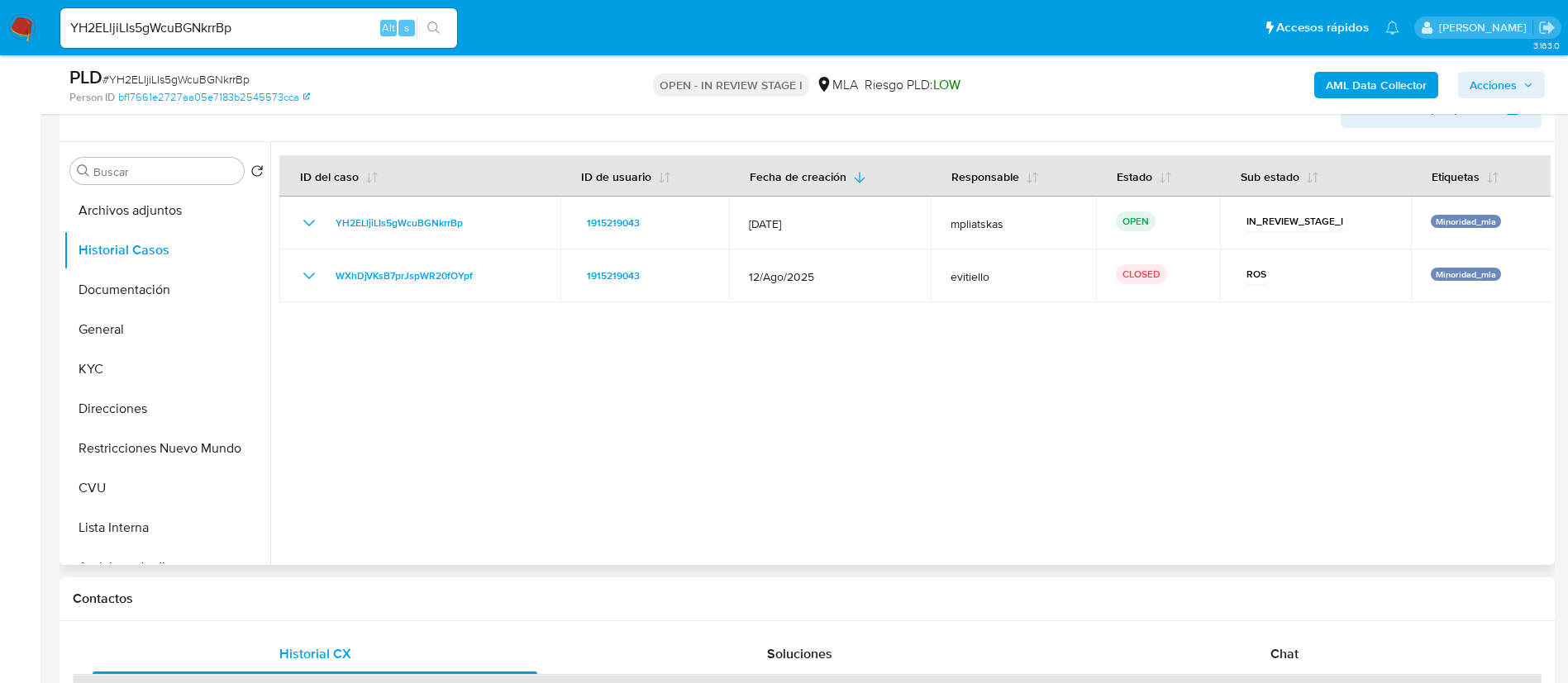
scroll to position [248, 0]
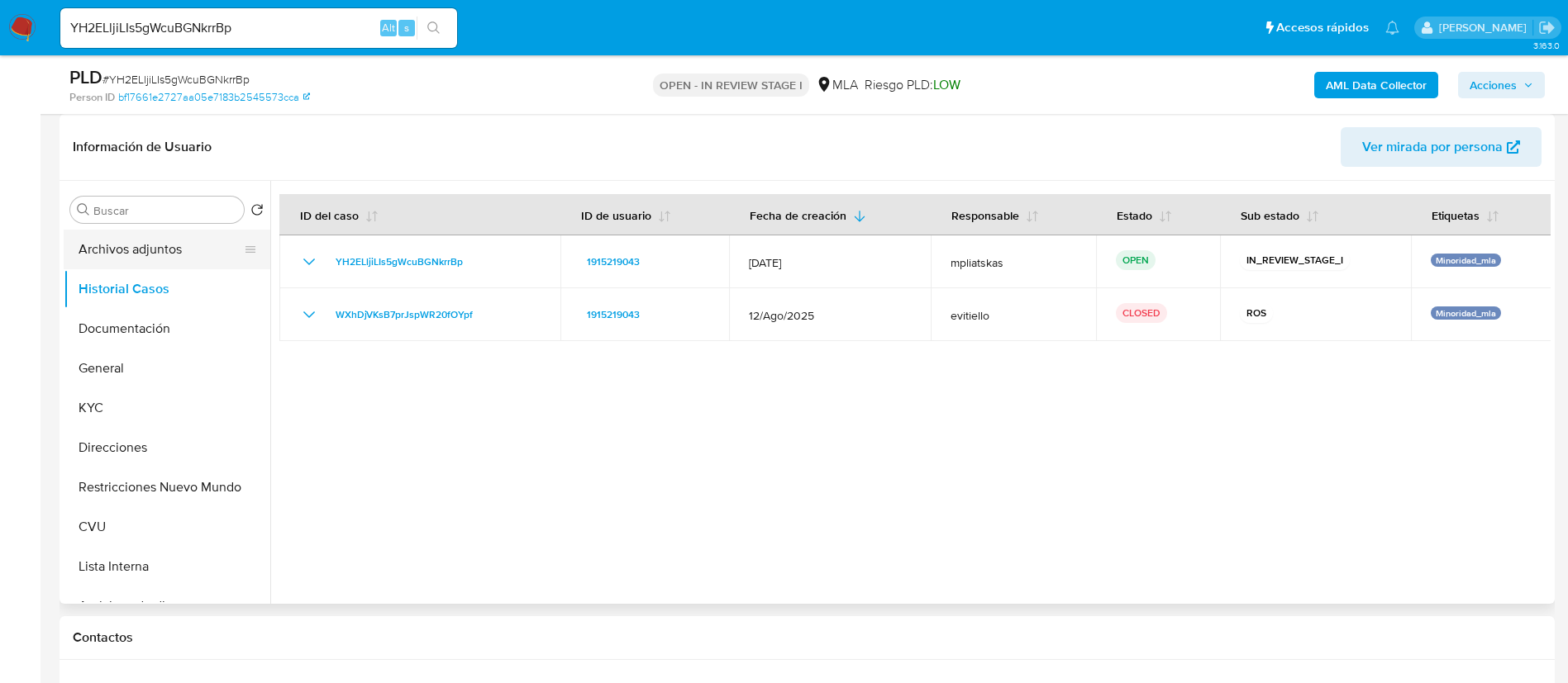
click at [124, 247] on button "Archivos adjuntos" at bounding box center [160, 250] width 193 height 40
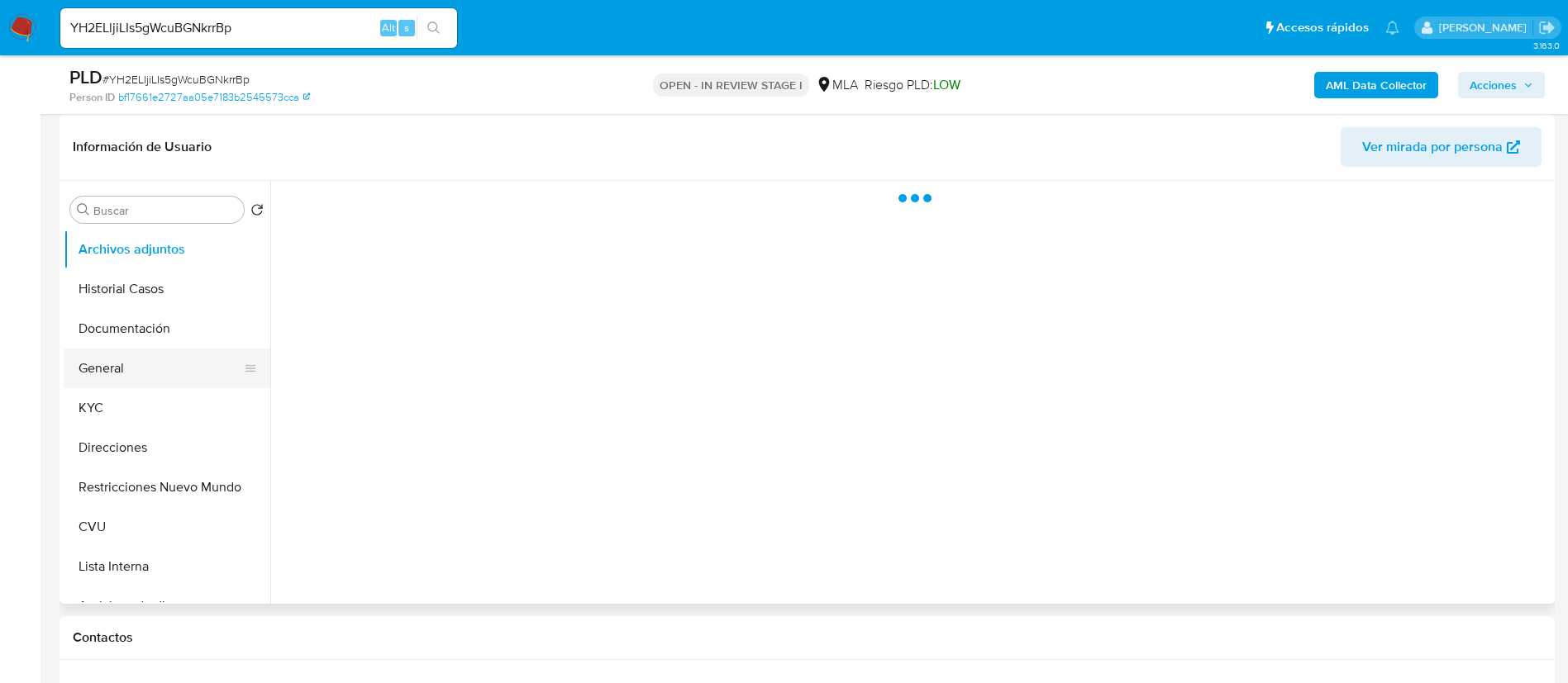
drag, startPoint x: 150, startPoint y: 364, endPoint x: 244, endPoint y: 365, distance: 94.0
click at [151, 365] on button "General" at bounding box center [160, 369] width 193 height 40
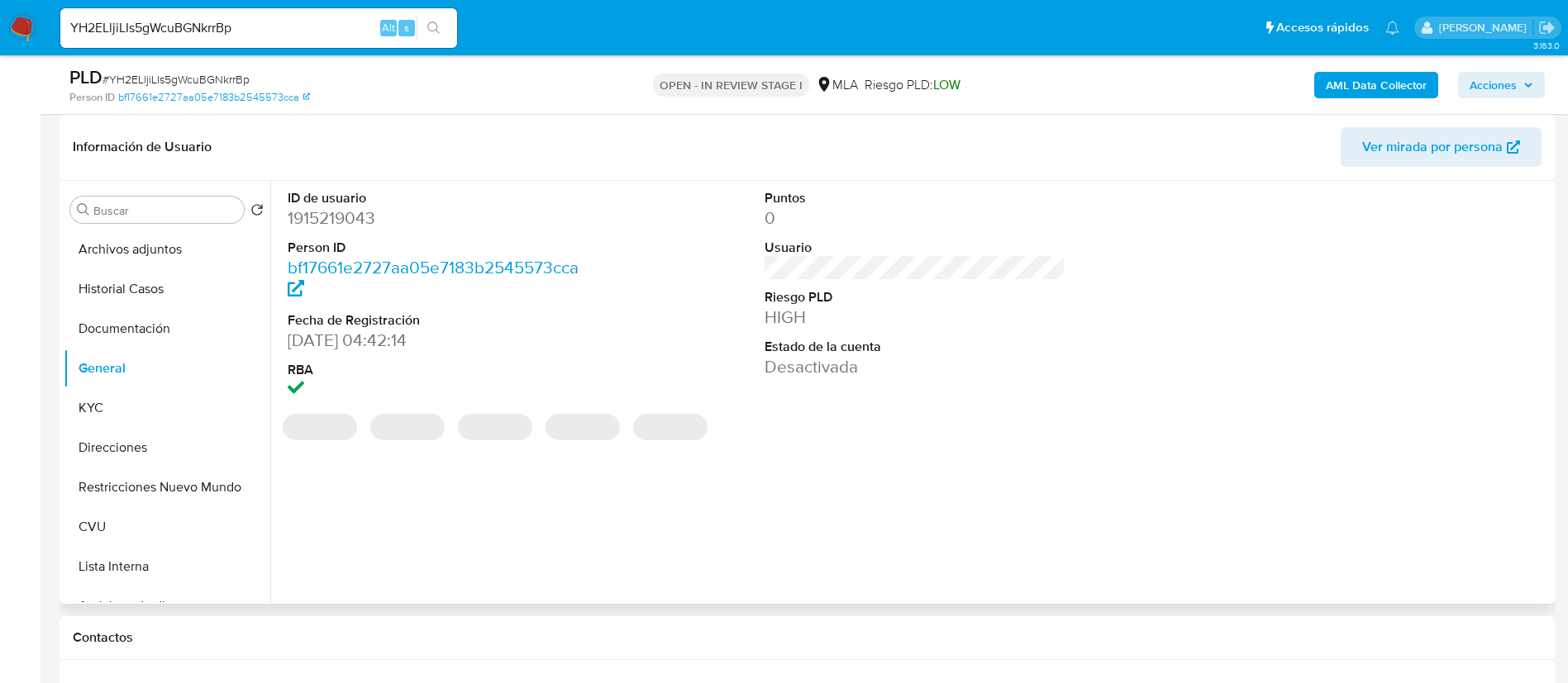
click at [336, 220] on dd "1915219043" at bounding box center [438, 218] width 302 height 23
copy dd "1915219043"
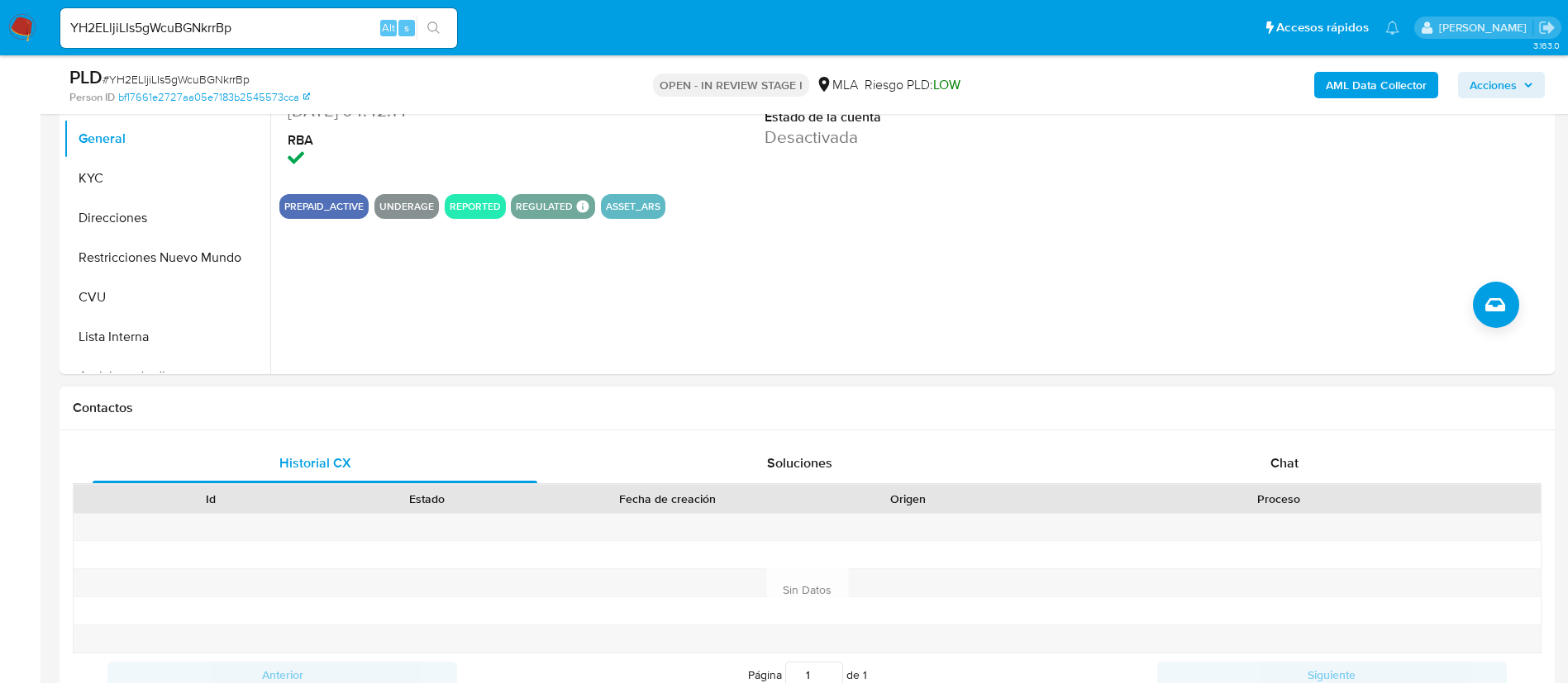
scroll to position [496, 0]
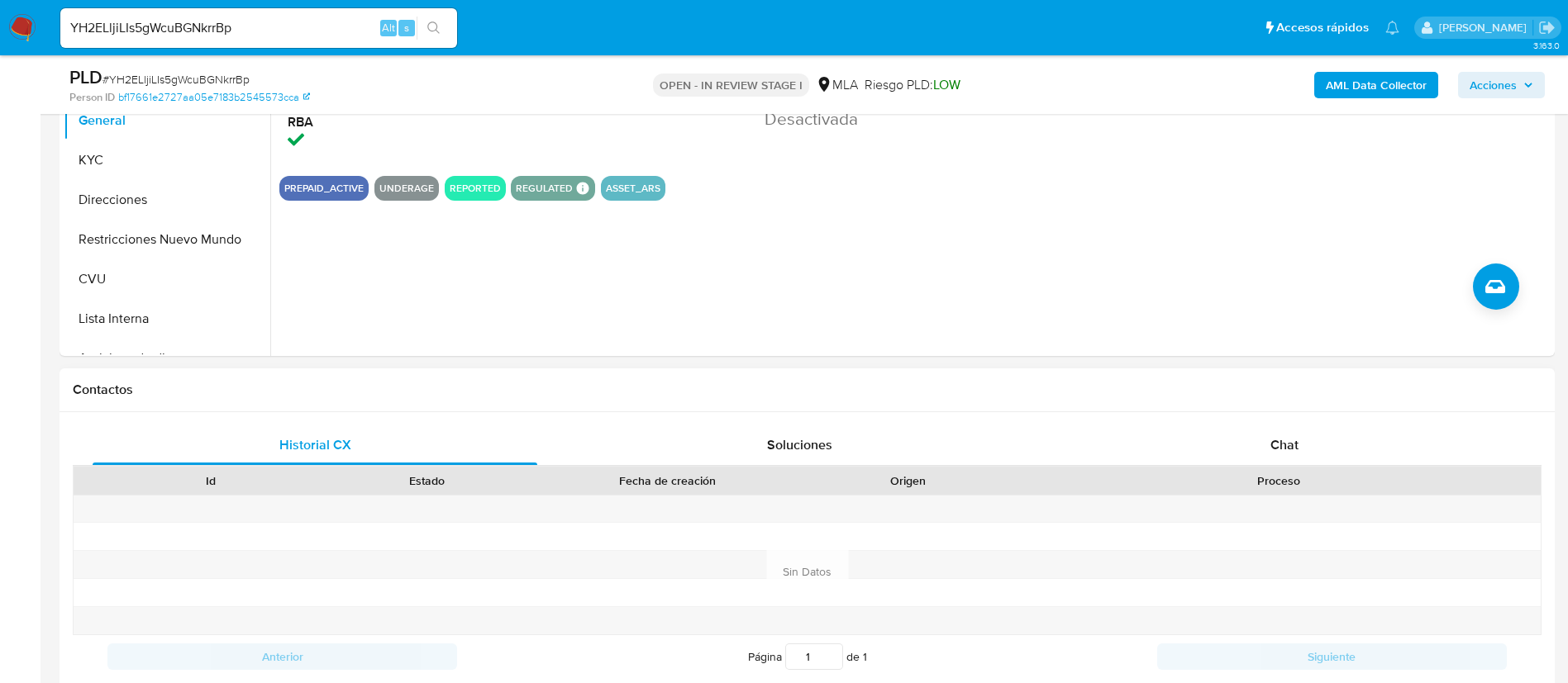
click at [1184, 421] on div "Historial CX Soluciones Chat Id Estado Fecha de creación Origen Proceso Anterio…" at bounding box center [807, 571] width 1495 height 319
click at [1202, 441] on div "Chat" at bounding box center [1284, 446] width 445 height 40
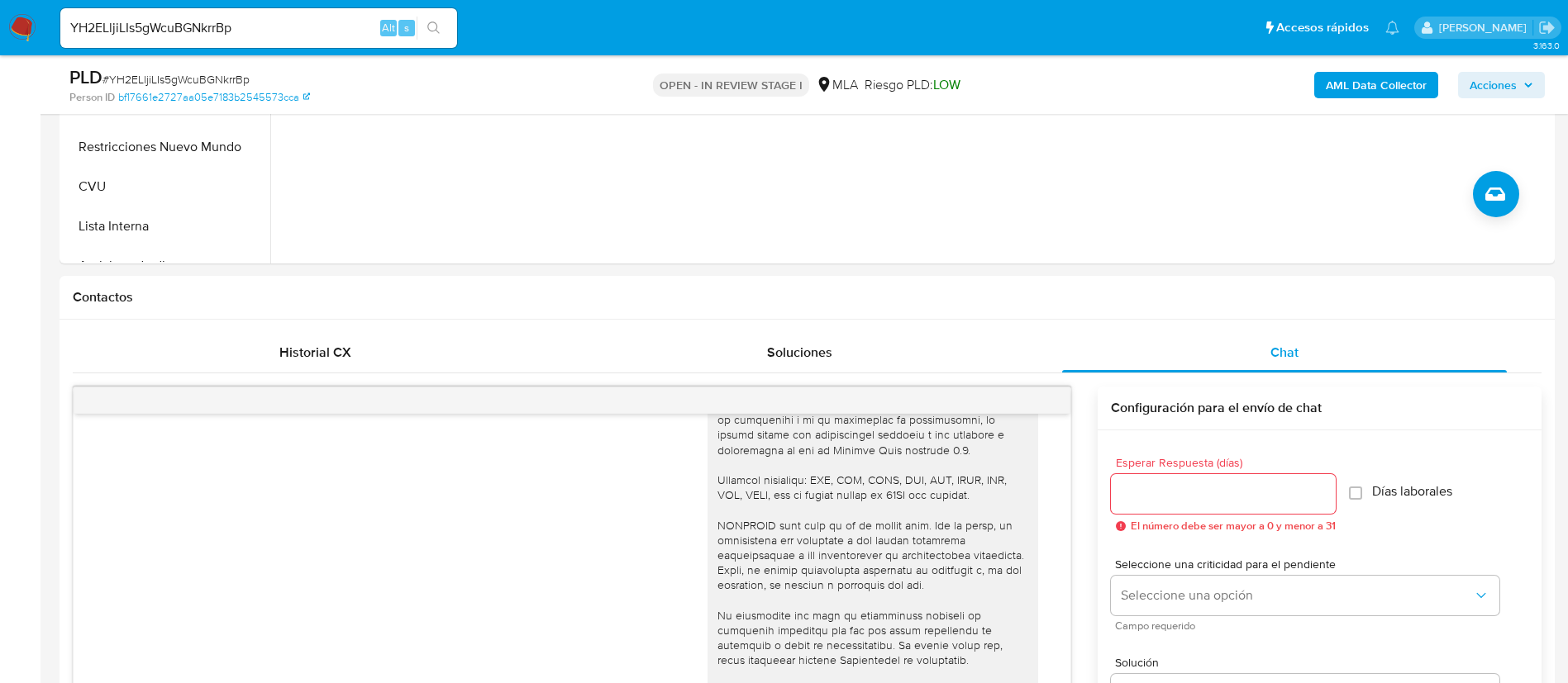
scroll to position [372, 0]
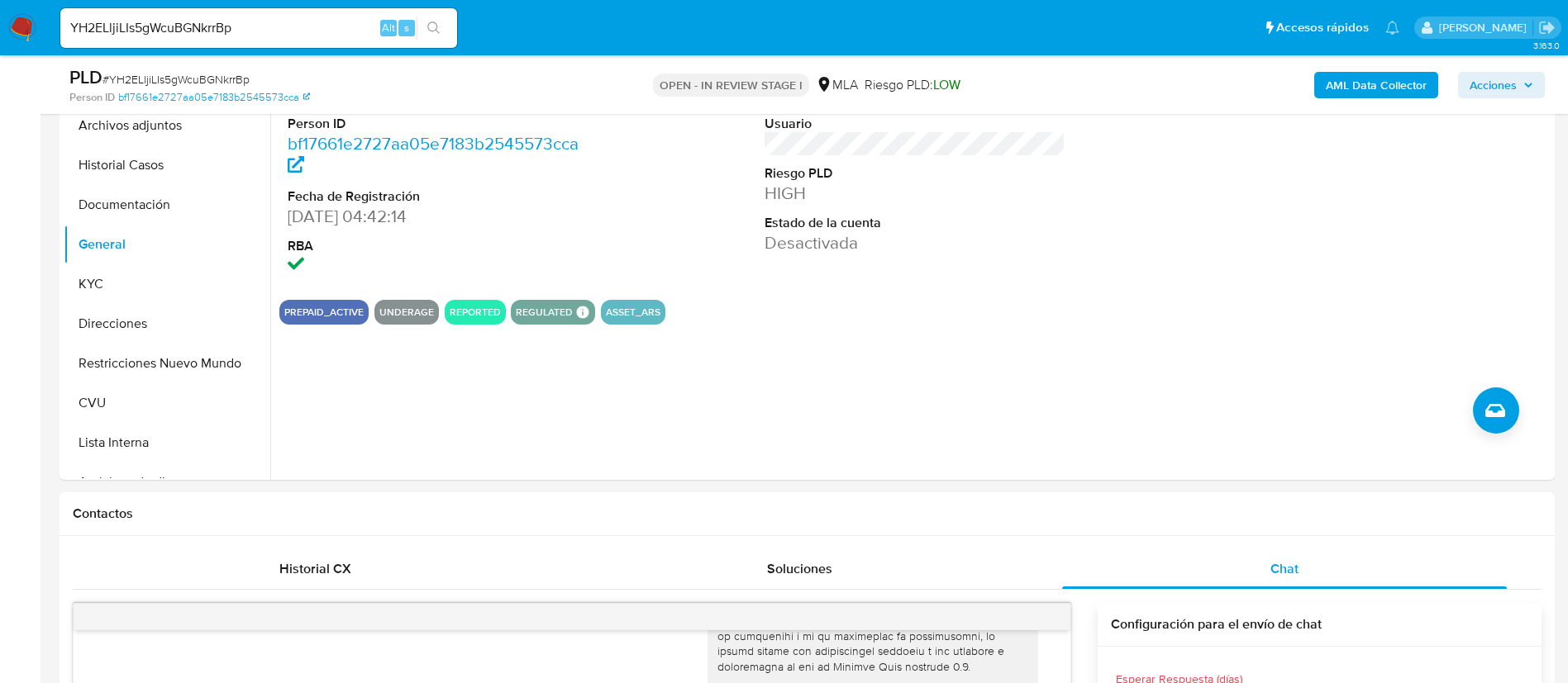
click at [1350, 93] on b "AML Data Collector" at bounding box center [1376, 85] width 101 height 26
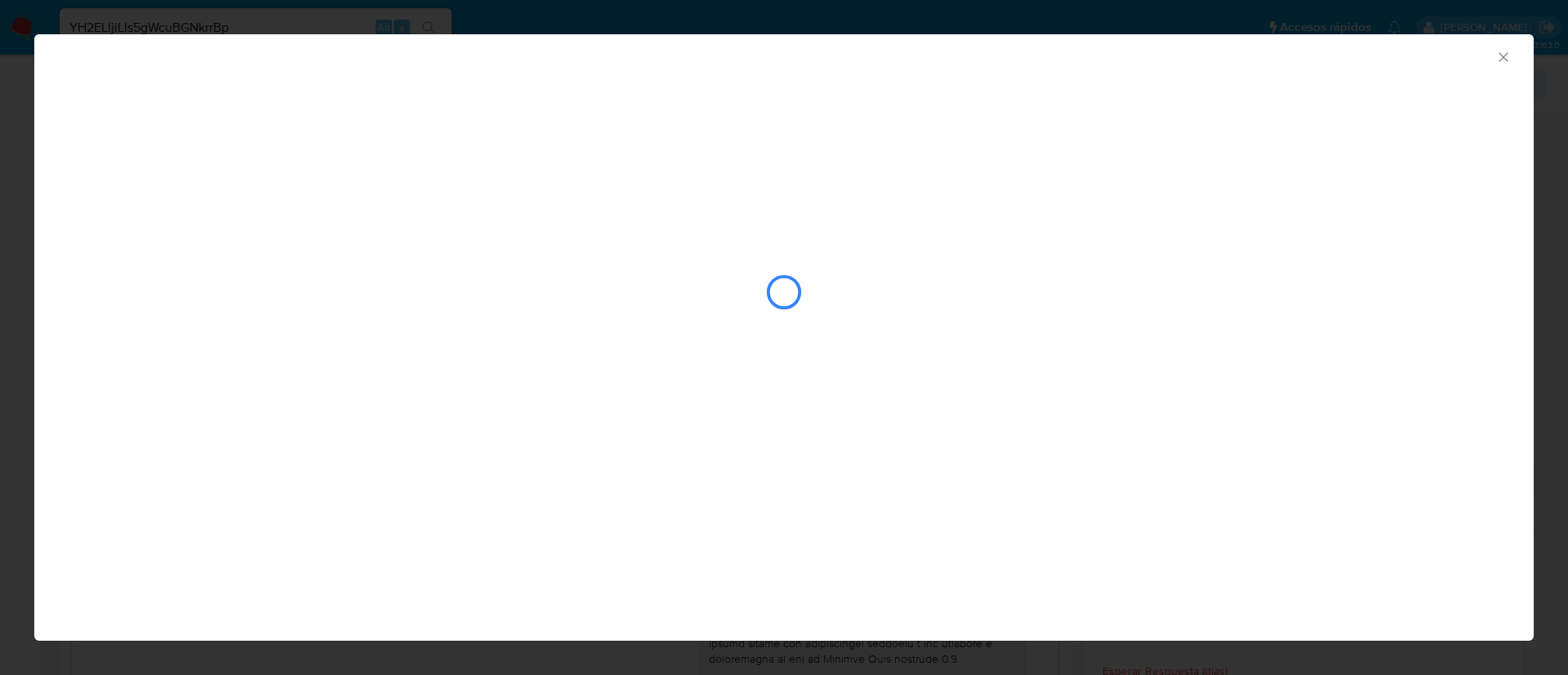
click at [1499, 59] on icon "Cerrar ventana" at bounding box center [1503, 56] width 16 height 16
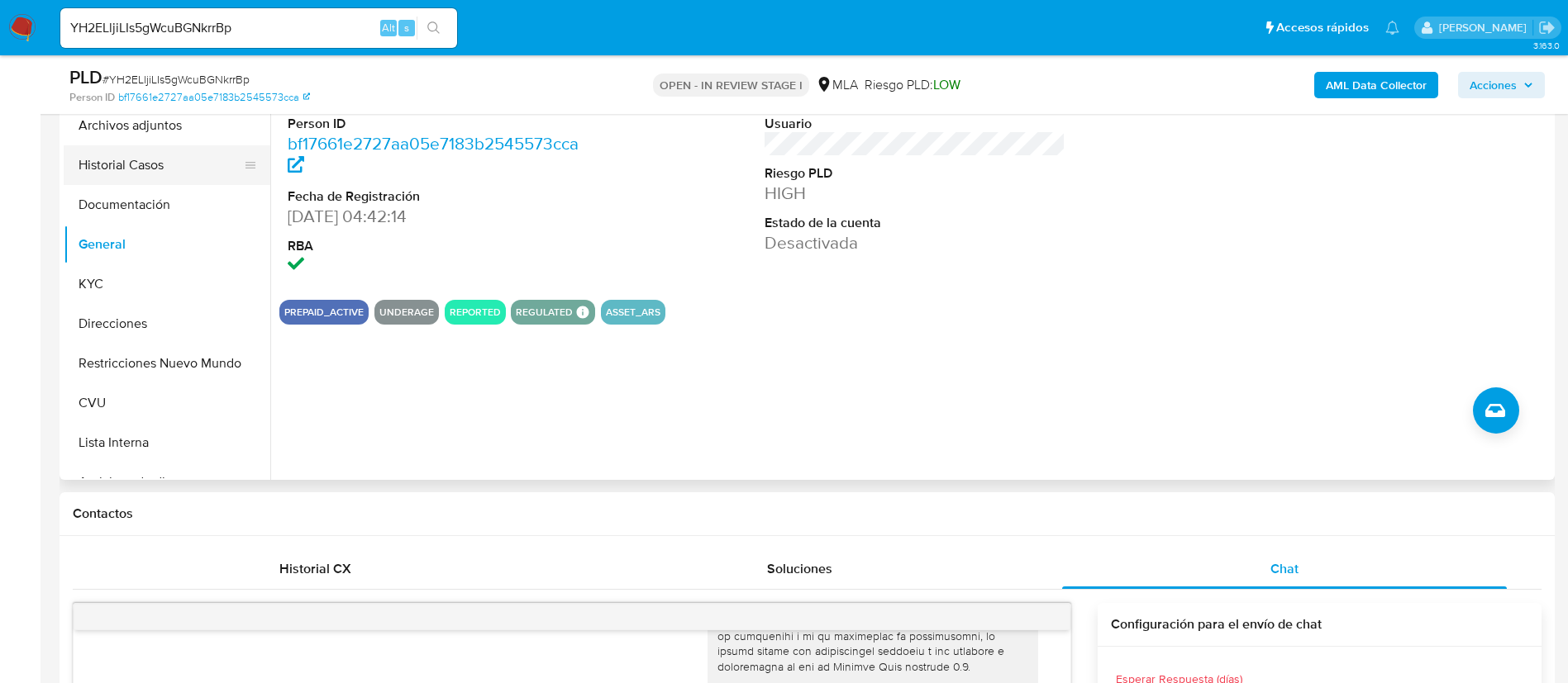
click at [138, 149] on button "Historial Casos" at bounding box center [160, 166] width 193 height 40
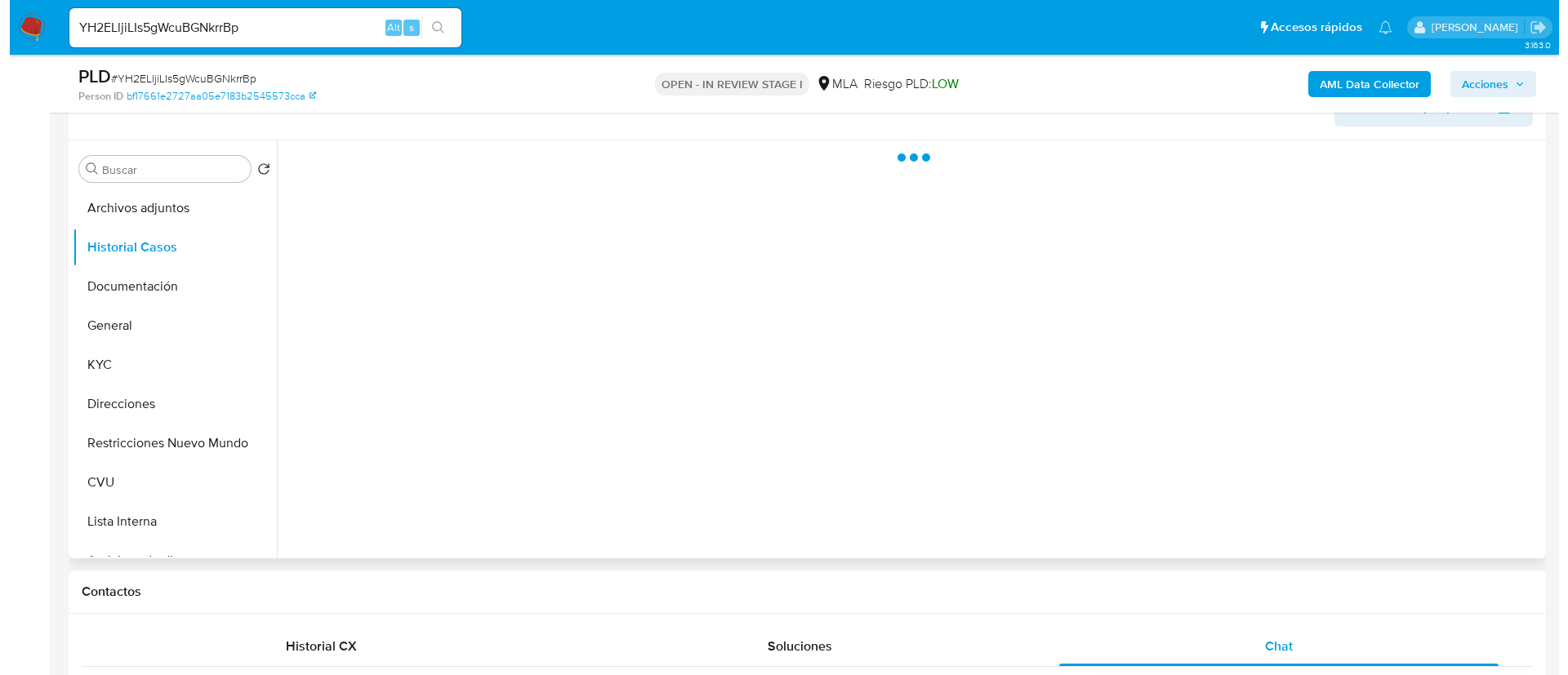
scroll to position [245, 0]
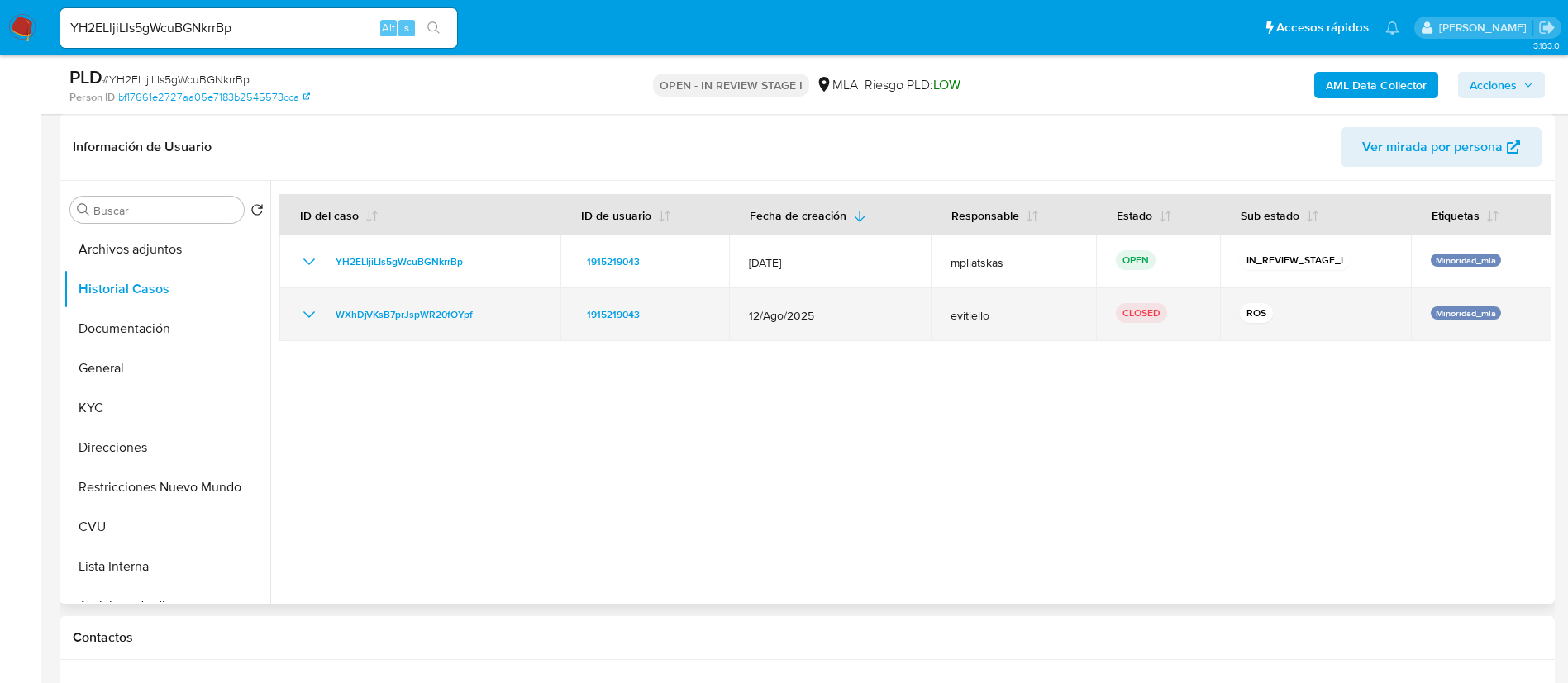
click at [309, 309] on icon "Mostrar/Ocultar" at bounding box center [308, 314] width 20 height 20
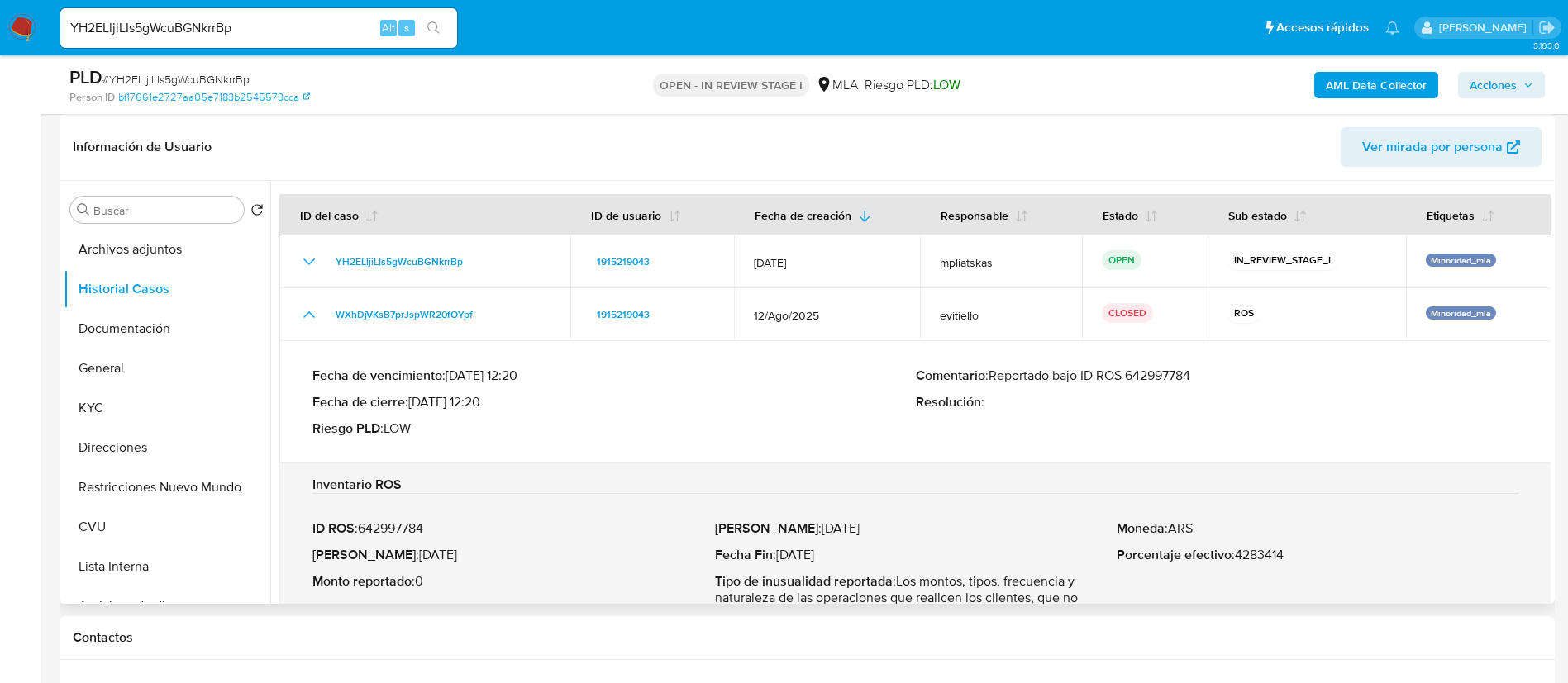
click at [1145, 379] on p "Comentario : Reportado bajo ID ROS 642997784" at bounding box center [1218, 376] width 604 height 16
drag, startPoint x: 167, startPoint y: 238, endPoint x: 200, endPoint y: 255, distance: 37.1
click at [167, 237] on button "Archivos adjuntos" at bounding box center [160, 250] width 193 height 40
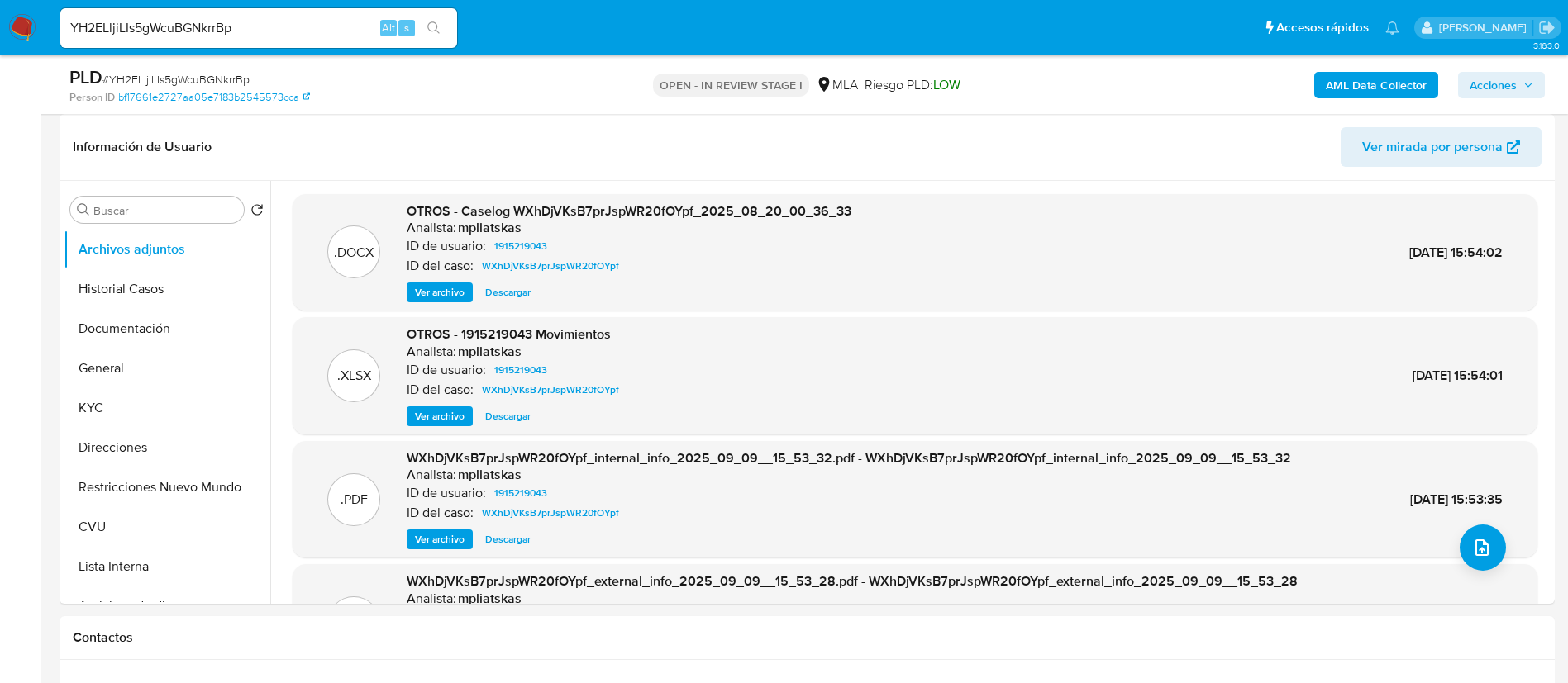
click at [1429, 90] on button "AML Data Collector" at bounding box center [1376, 85] width 124 height 26
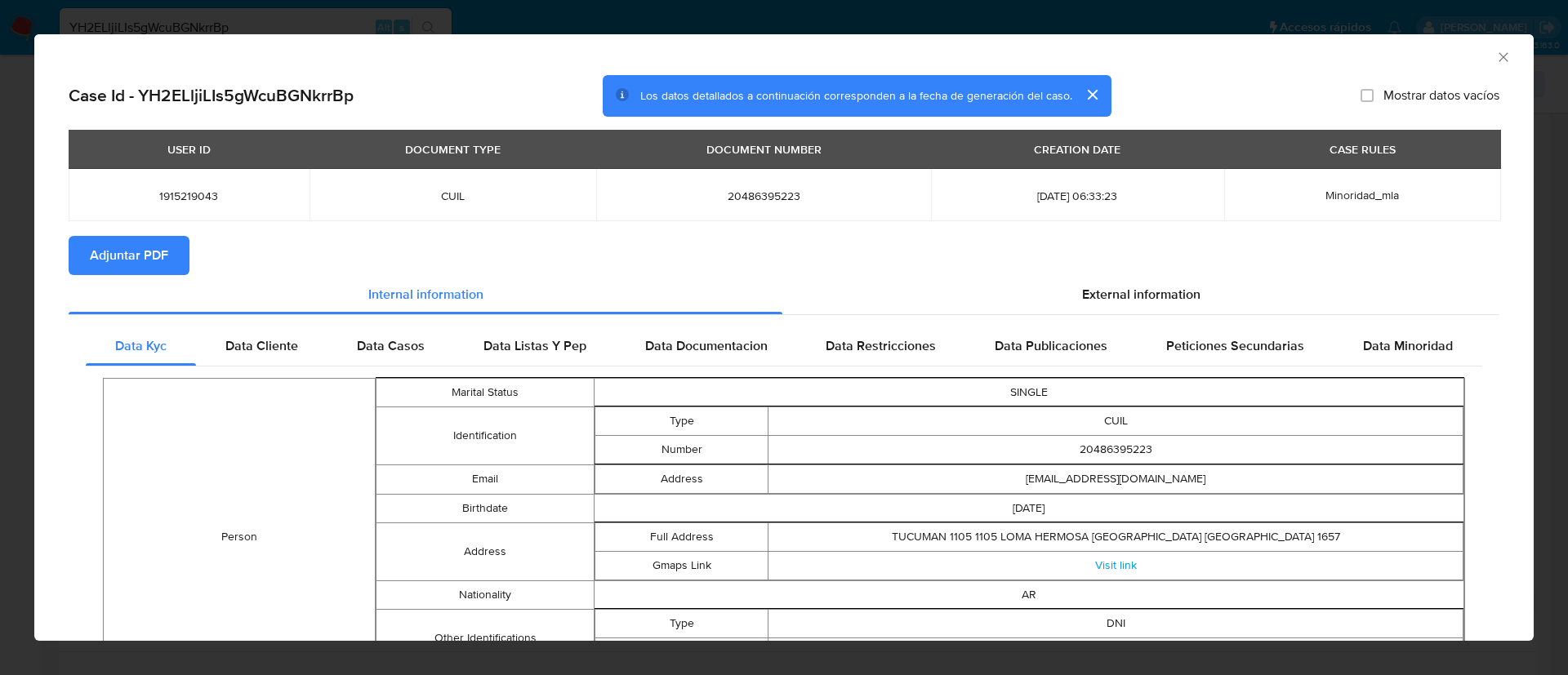
click at [163, 259] on span "Adjuntar PDF" at bounding box center [129, 255] width 79 height 36
click at [1495, 56] on icon "Cerrar ventana" at bounding box center [1503, 56] width 16 height 16
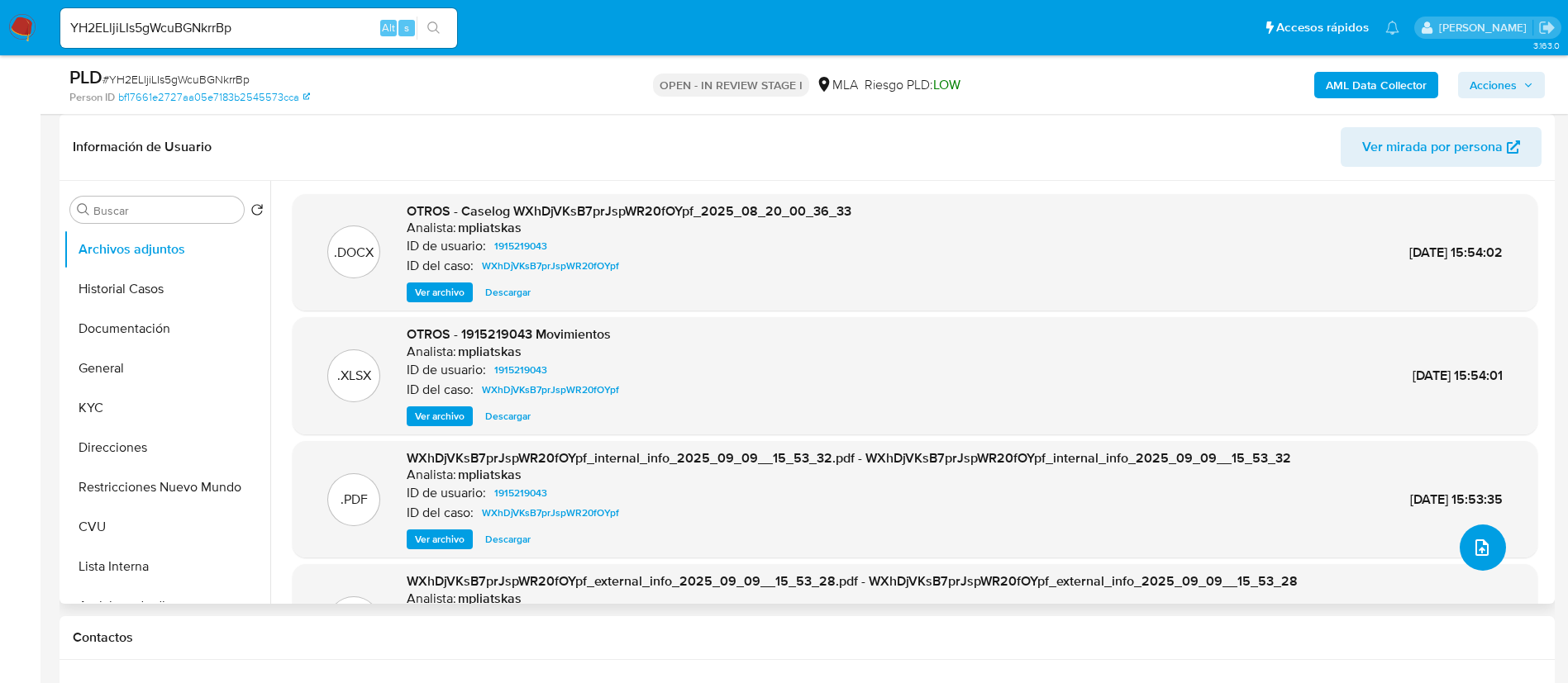
click at [1475, 563] on button "Esperar Respuesta (días)" at bounding box center [1482, 548] width 46 height 46
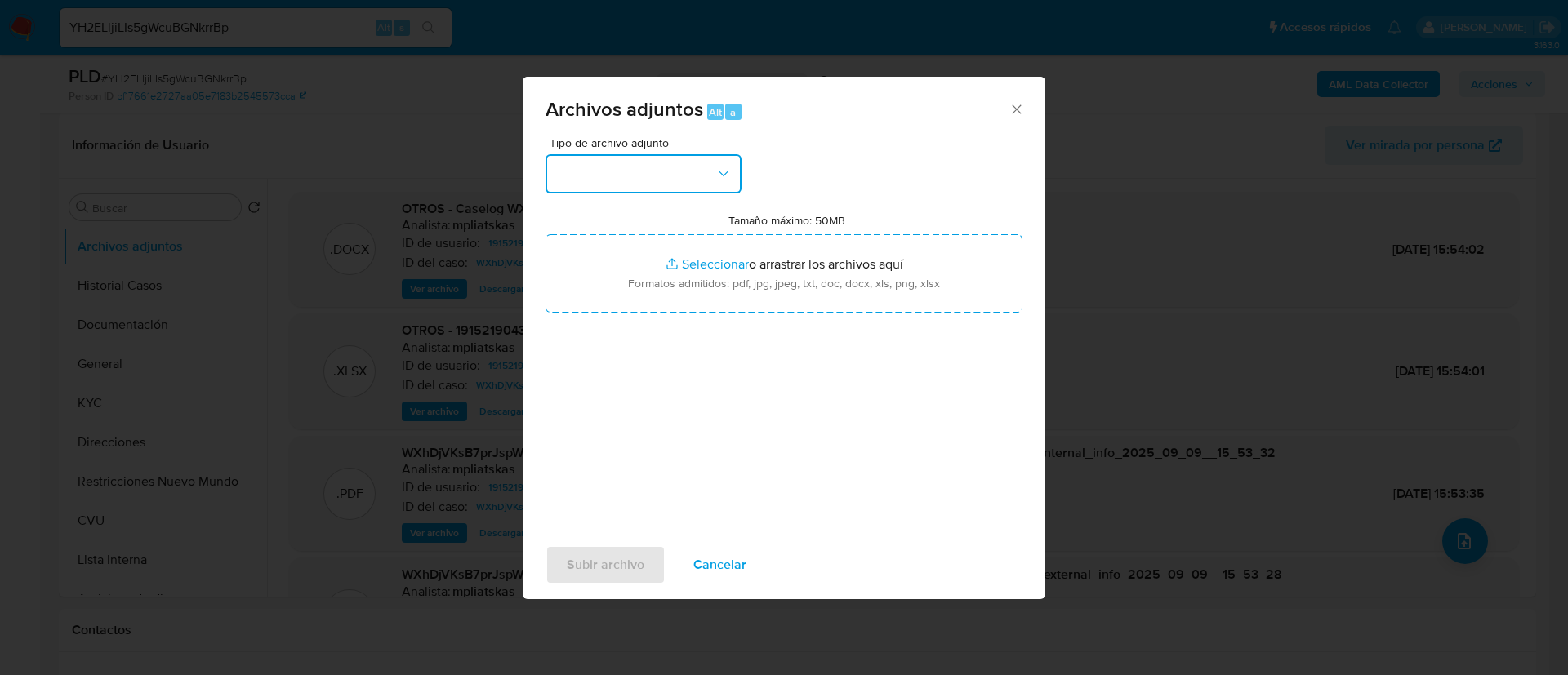
click at [655, 186] on button "button" at bounding box center [643, 174] width 196 height 39
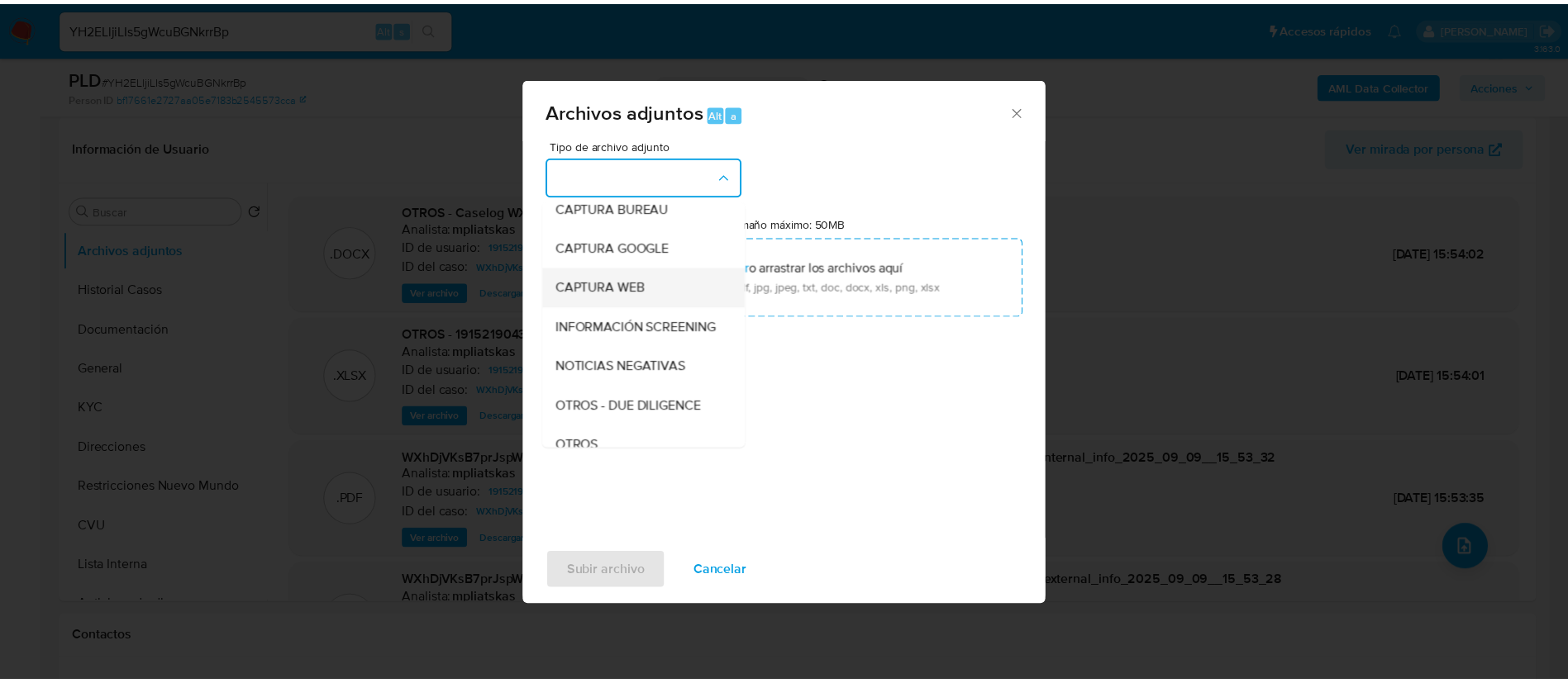
scroll to position [124, 0]
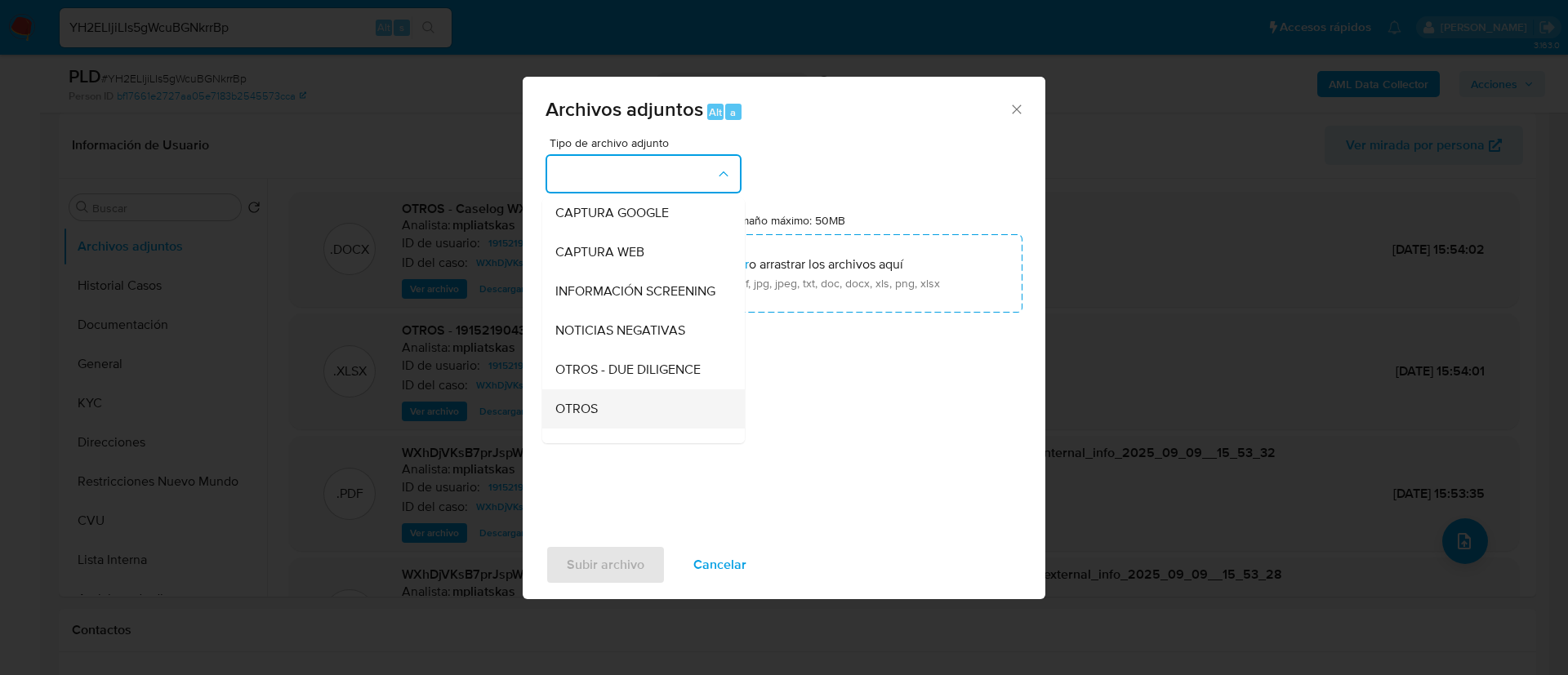
click at [606, 428] on div "OTROS" at bounding box center [639, 409] width 166 height 39
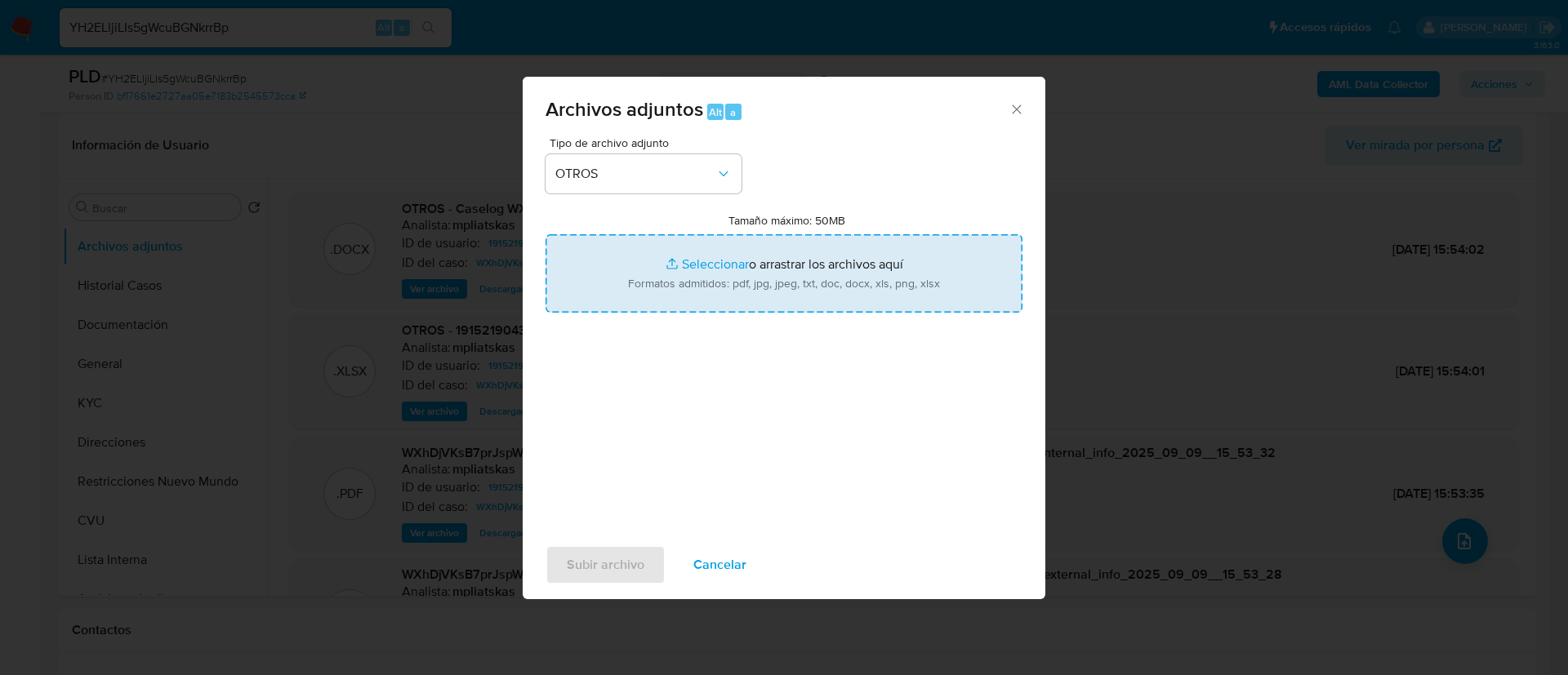
click at [664, 294] on input "Tamaño máximo: 50MB Seleccionar archivos" at bounding box center [784, 274] width 477 height 79
type input "C:\fakepath\1915219043 Movimientos.xlsx"
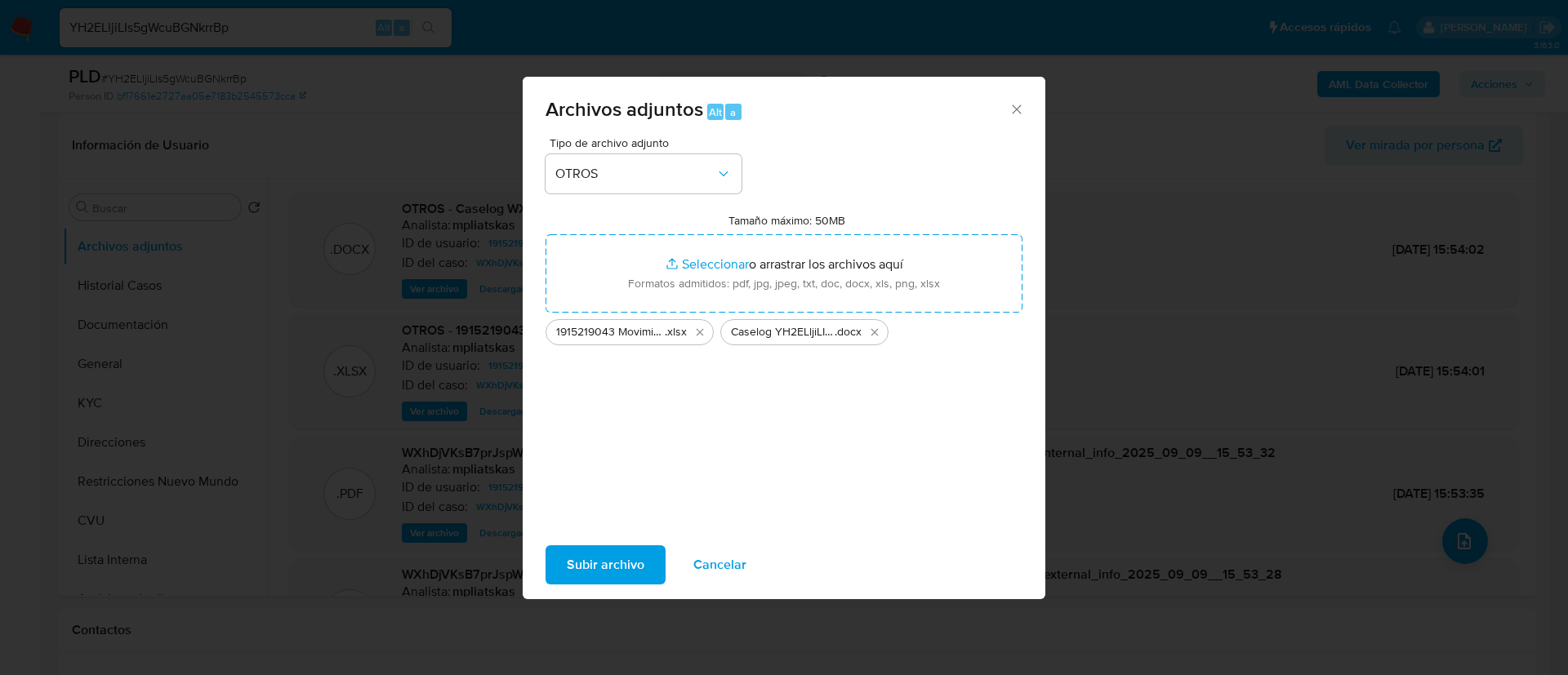
click at [597, 568] on span "Subir archivo" at bounding box center [605, 565] width 78 height 36
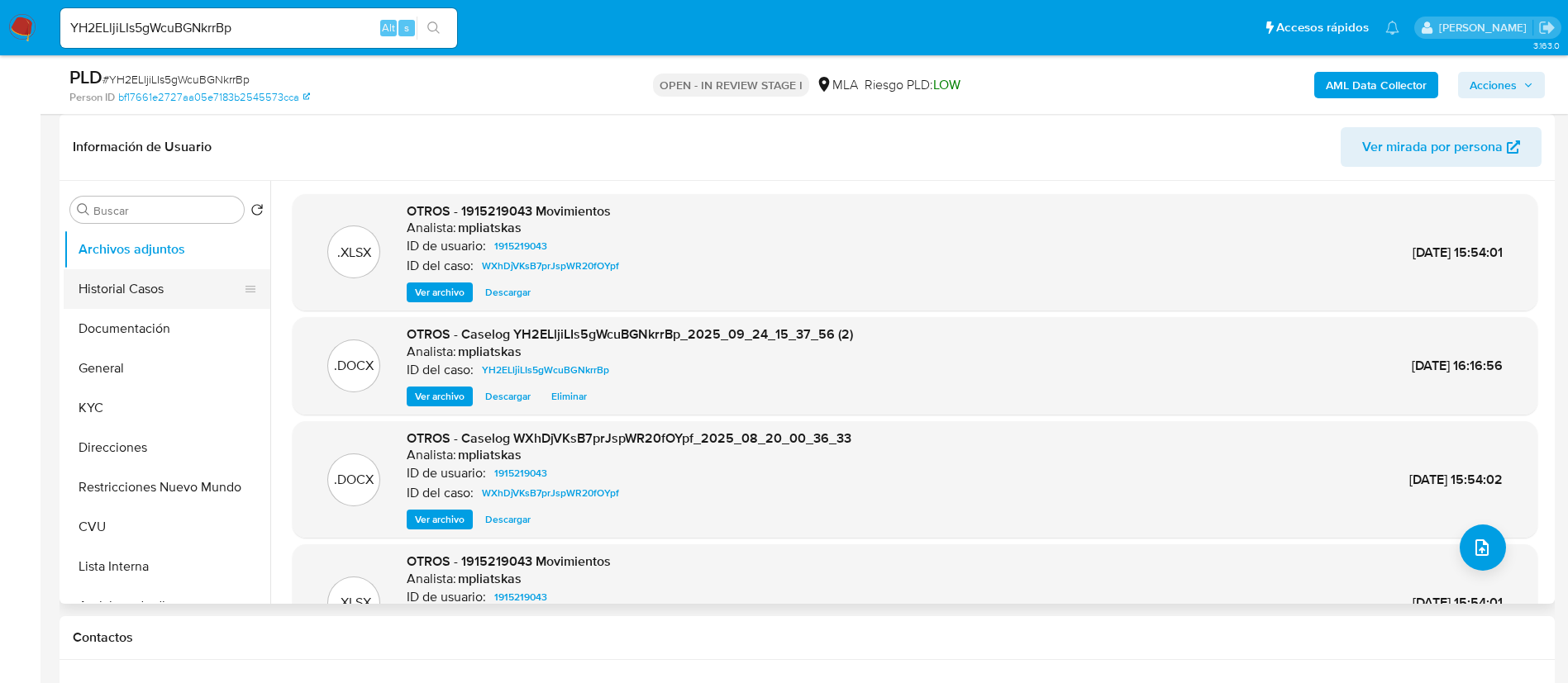
click at [169, 301] on button "Historial Casos" at bounding box center [160, 289] width 193 height 40
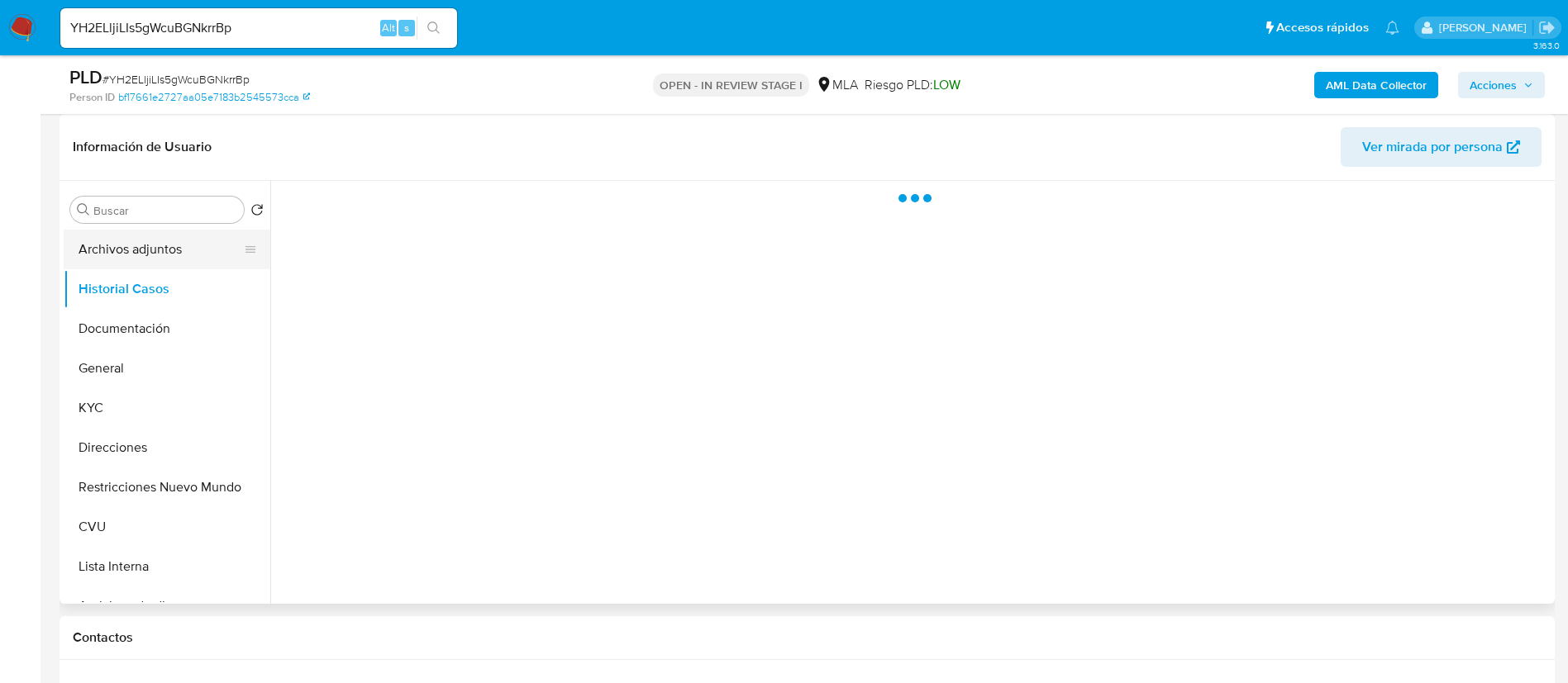
click at [158, 263] on button "Archivos adjuntos" at bounding box center [160, 250] width 193 height 40
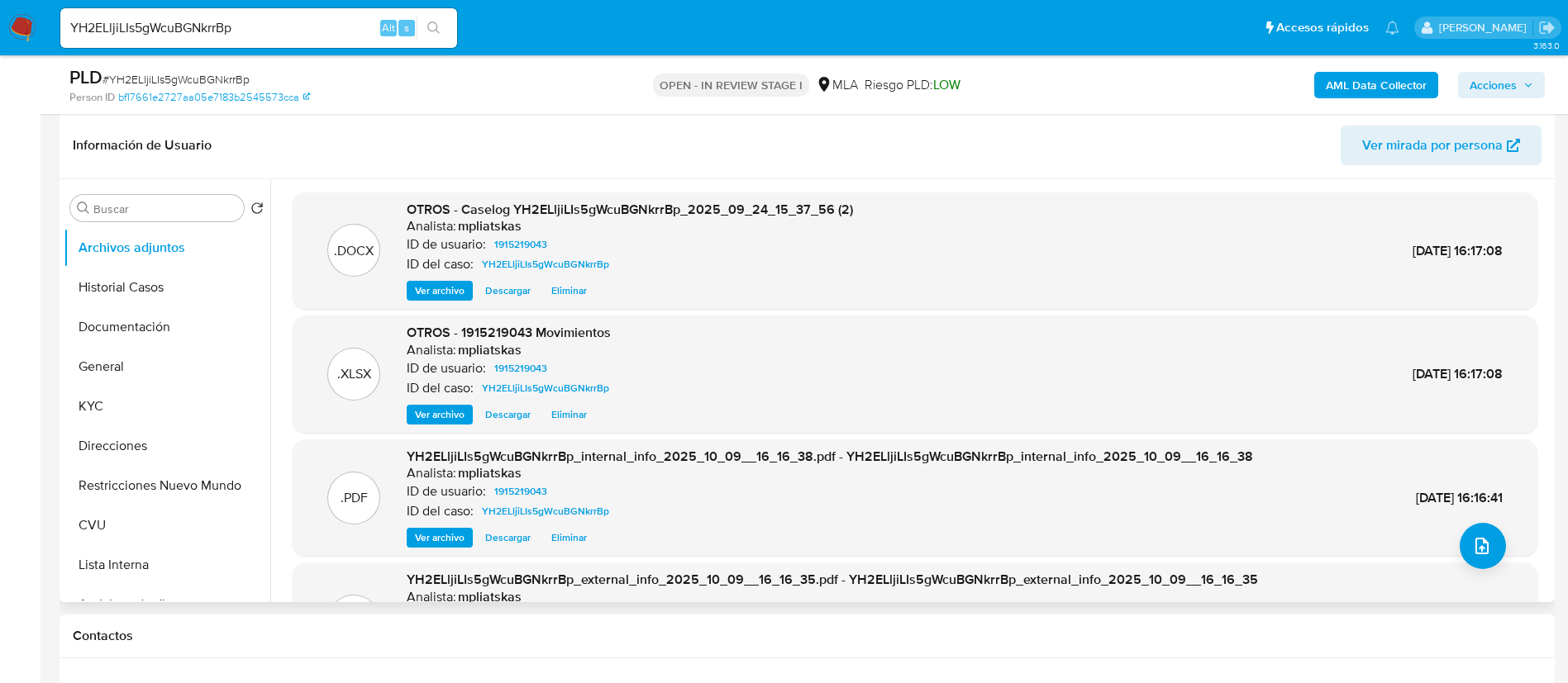
scroll to position [248, 0]
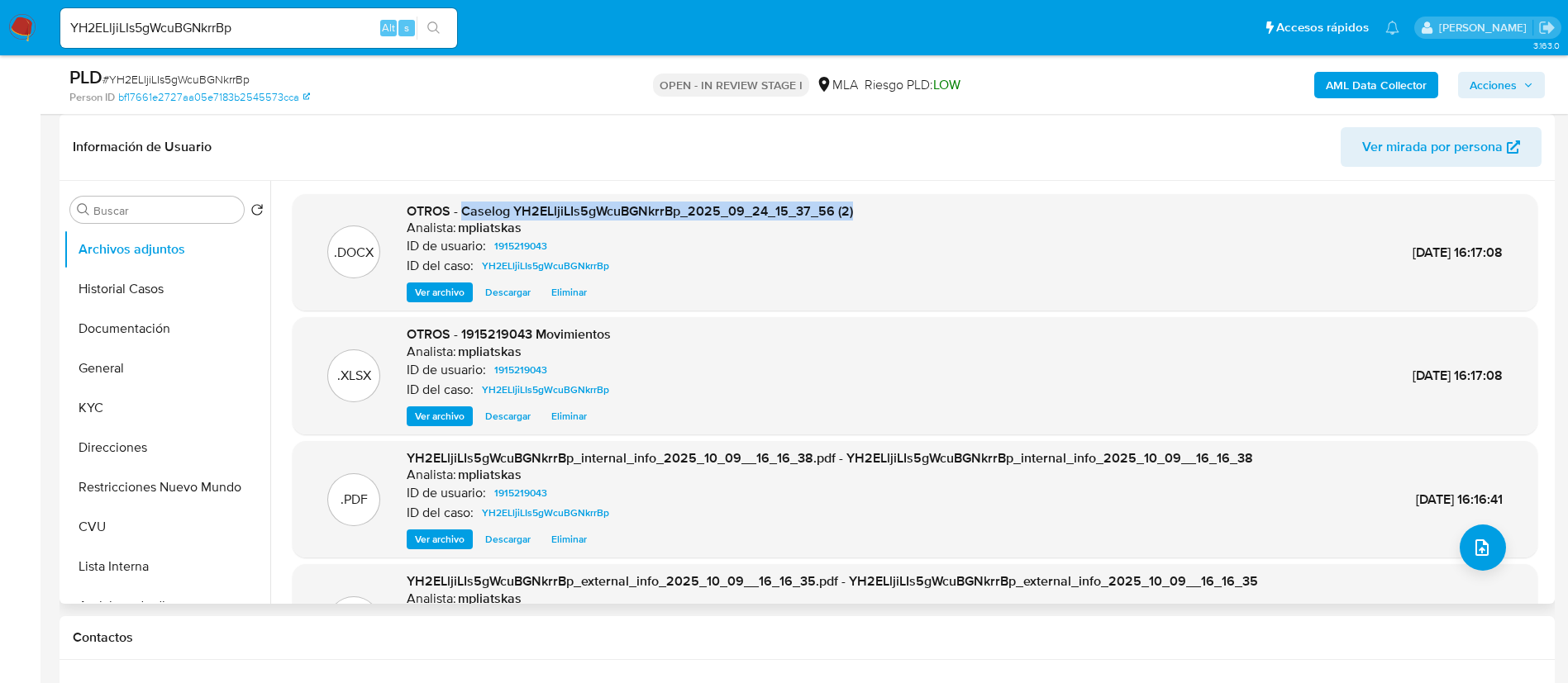
drag, startPoint x: 462, startPoint y: 205, endPoint x: 875, endPoint y: 185, distance: 413.5
click at [875, 185] on div ".DOCX OTROS - Caselog YH2ELljiLIs5gWcuBGNkrrBp_2025_09_24_15_37_56 (2) Analista…" at bounding box center [910, 392] width 1280 height 423
copy span "Caselog YH2ELljiLIs5gWcuBGNkrrBp_2025_09_24_15_37_56 (2)"
click at [1484, 91] on span "Acciones" at bounding box center [1493, 85] width 47 height 26
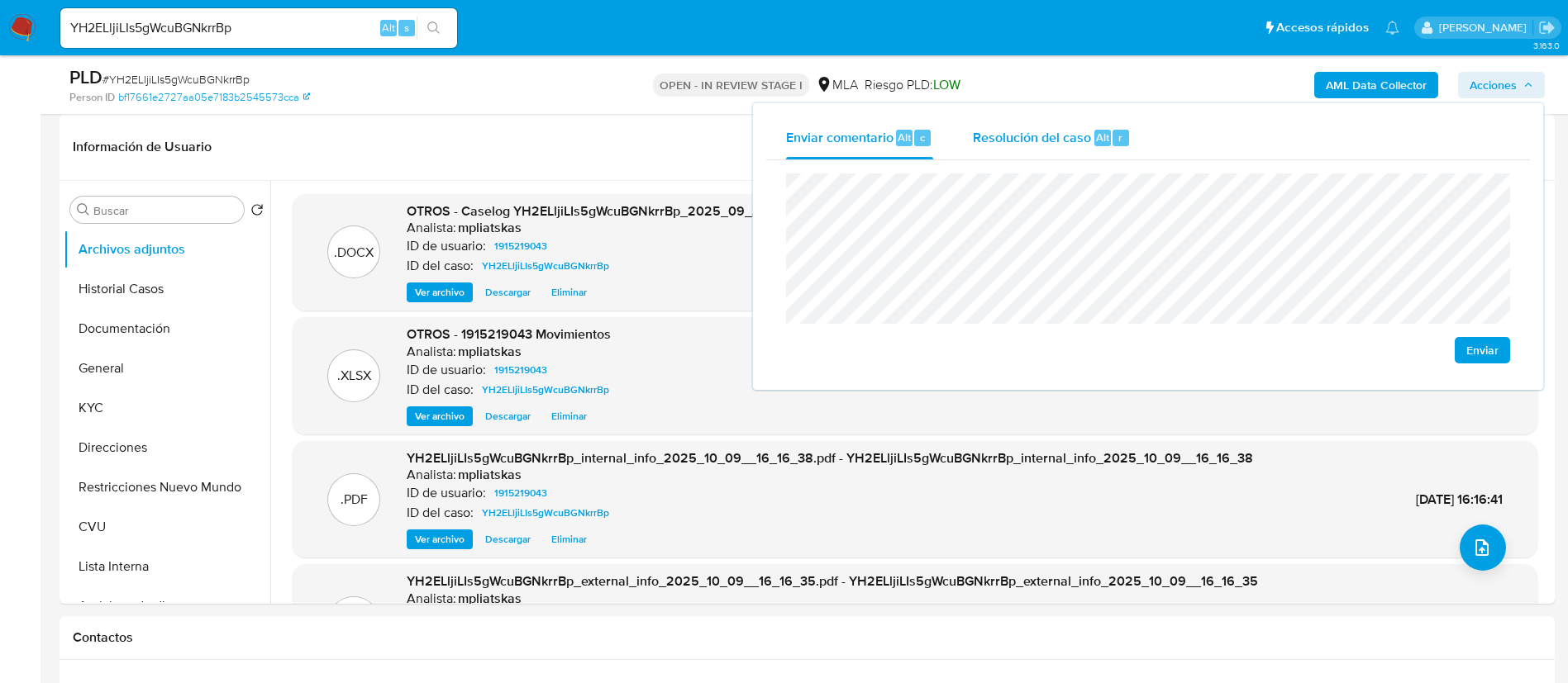
click at [1071, 123] on div "Resolución del caso Alt r" at bounding box center [1051, 137] width 158 height 43
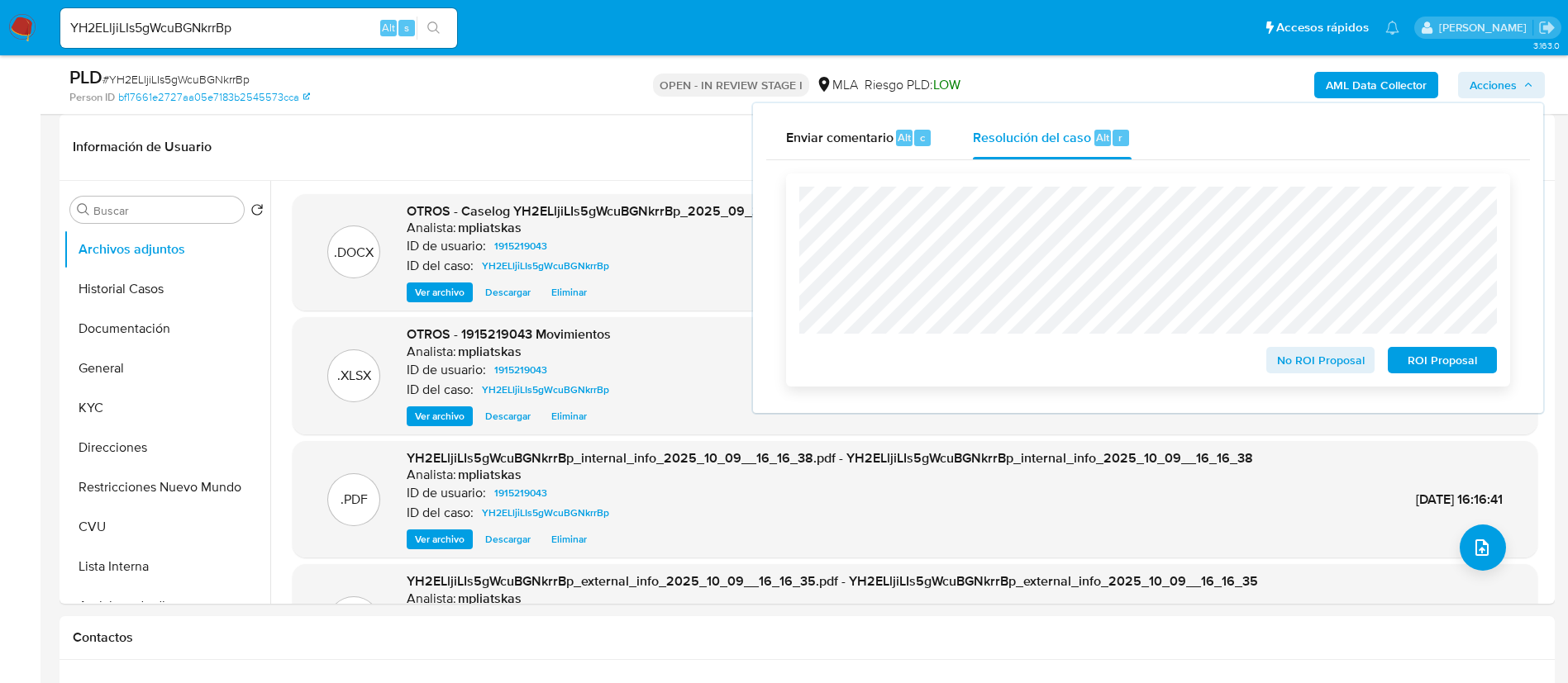
click at [1434, 359] on span "ROI Proposal" at bounding box center [1441, 360] width 86 height 23
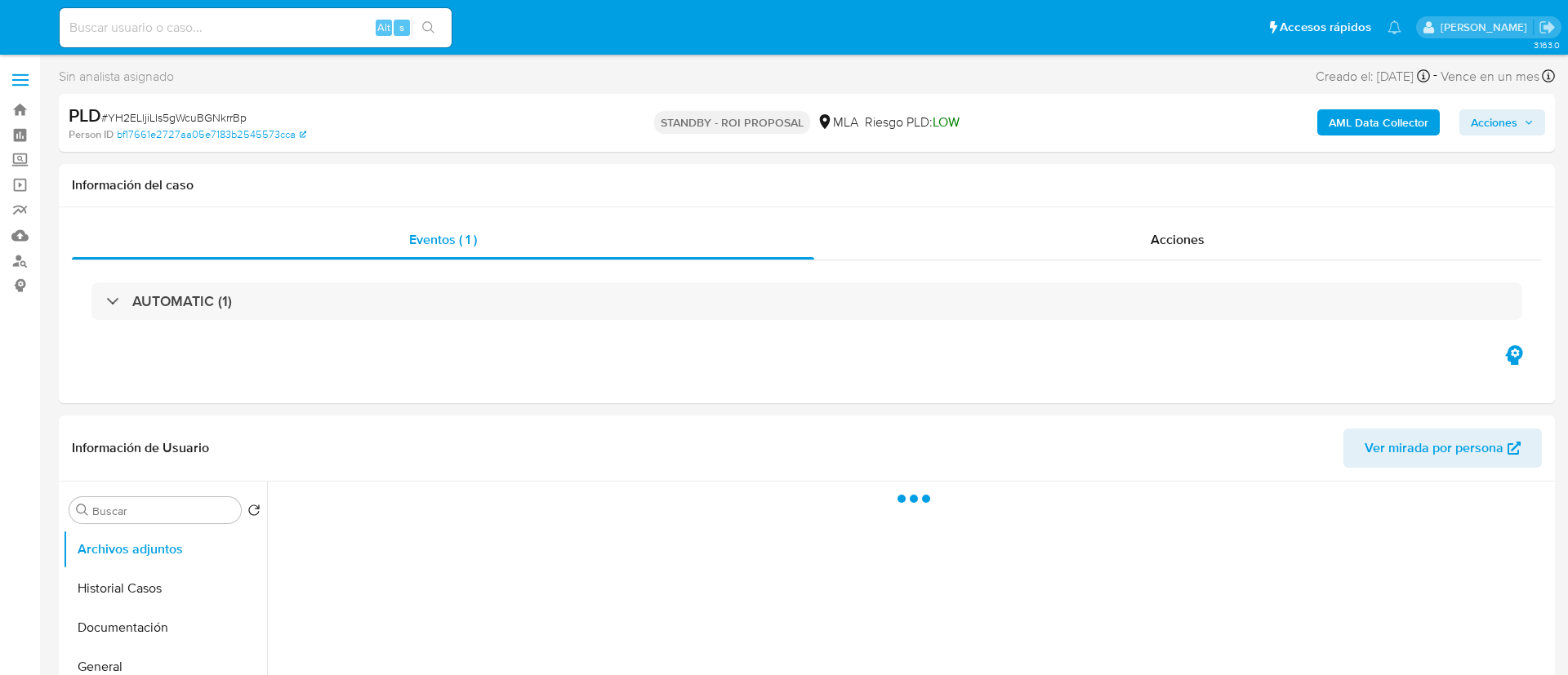
select select "10"
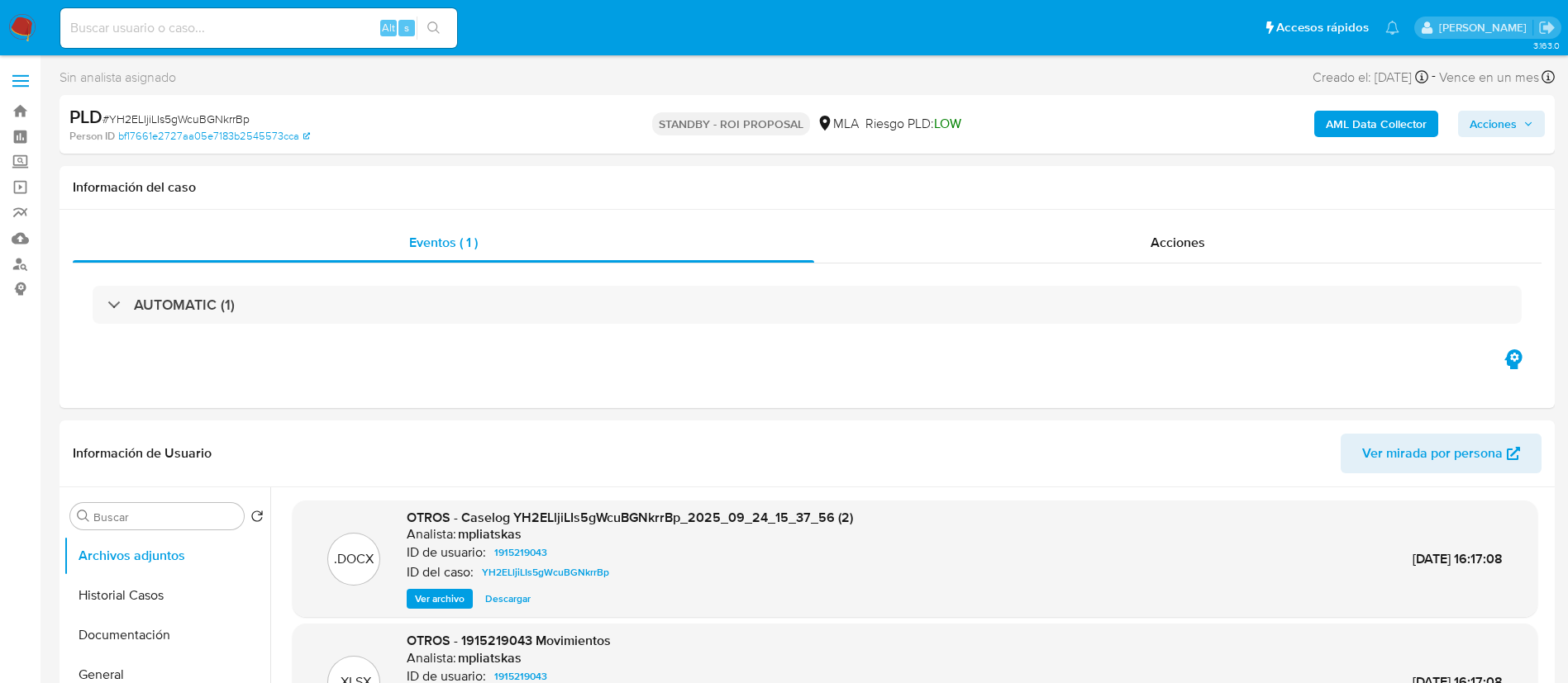
click at [347, 19] on input at bounding box center [258, 27] width 396 height 22
paste input "IPmARObuofyS3TJley6mMg2k"
type input "IPmARObuofyS3TJley6mMg2k"
click at [436, 12] on div "IPmARObuofyS3TJley6mMg2k Alt s" at bounding box center [258, 28] width 396 height 40
click at [440, 26] on icon "search-icon" at bounding box center [433, 28] width 13 height 13
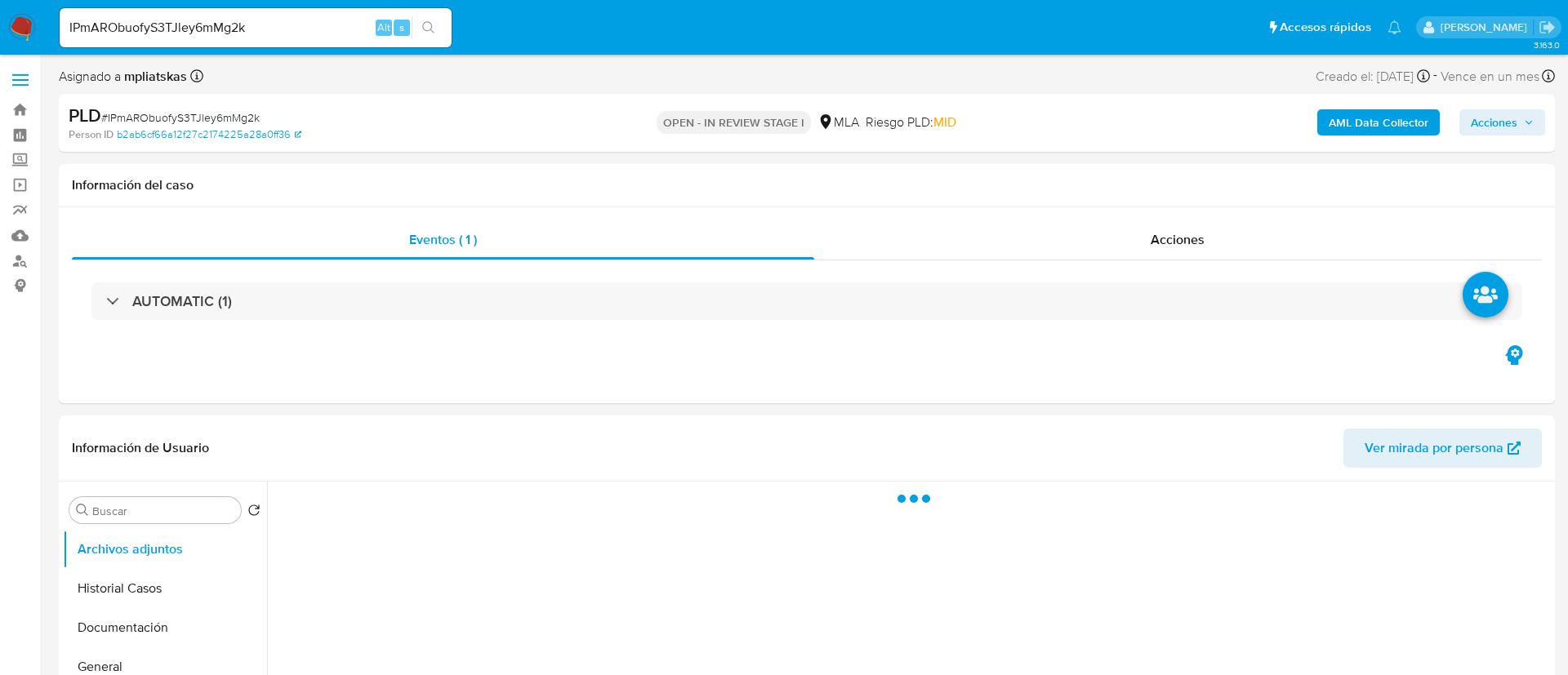
select select "10"
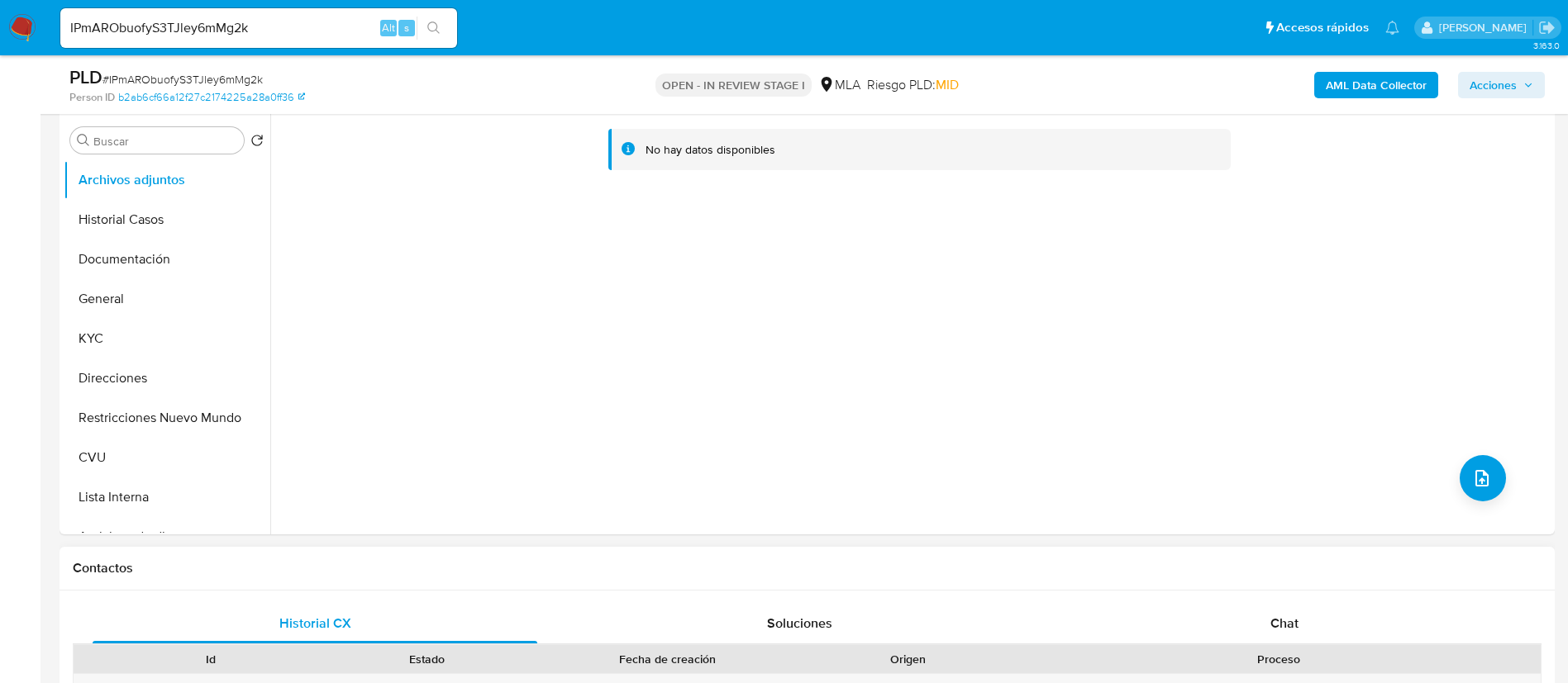
scroll to position [620, 0]
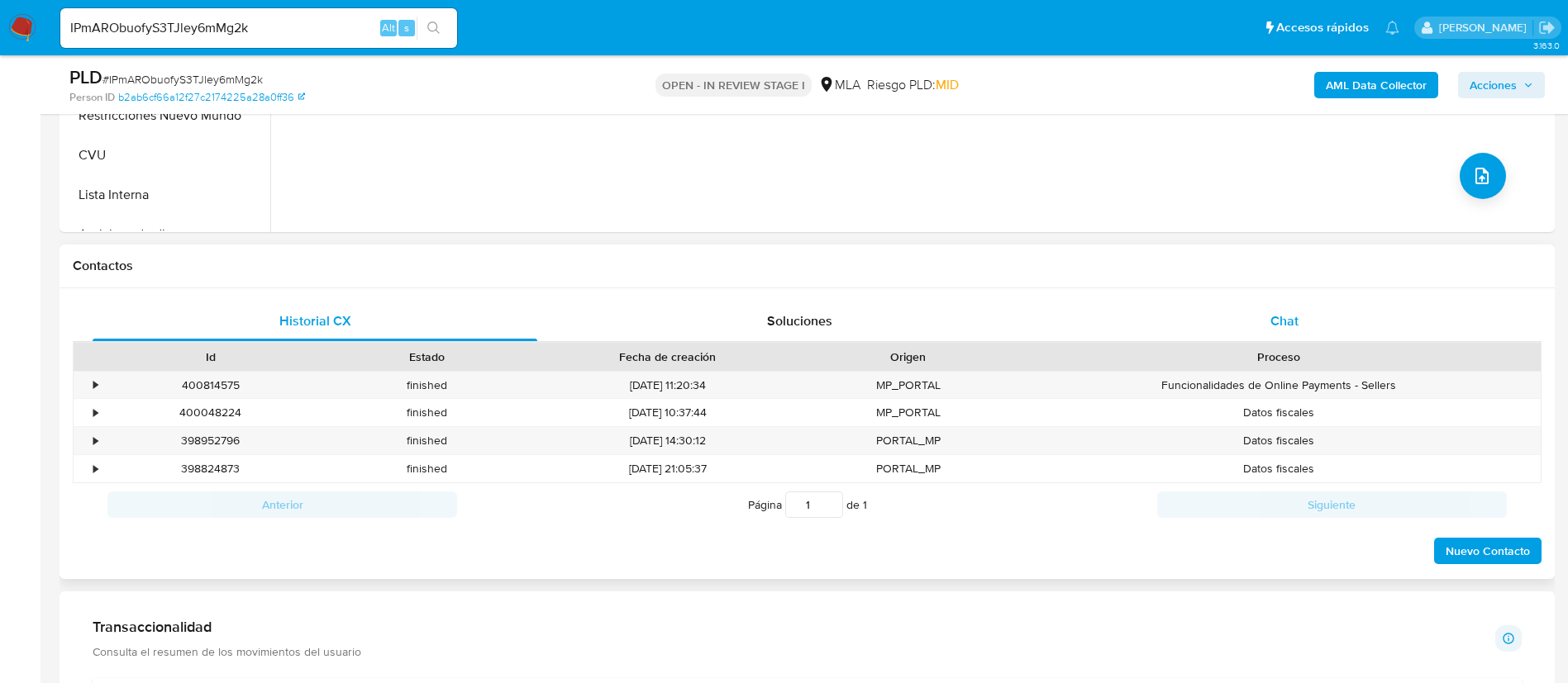
drag, startPoint x: 1244, startPoint y: 356, endPoint x: 1229, endPoint y: 327, distance: 32.6
click at [1243, 356] on div "Proceso" at bounding box center [1277, 357] width 501 height 16
click at [1229, 327] on div "Chat" at bounding box center [1284, 322] width 445 height 40
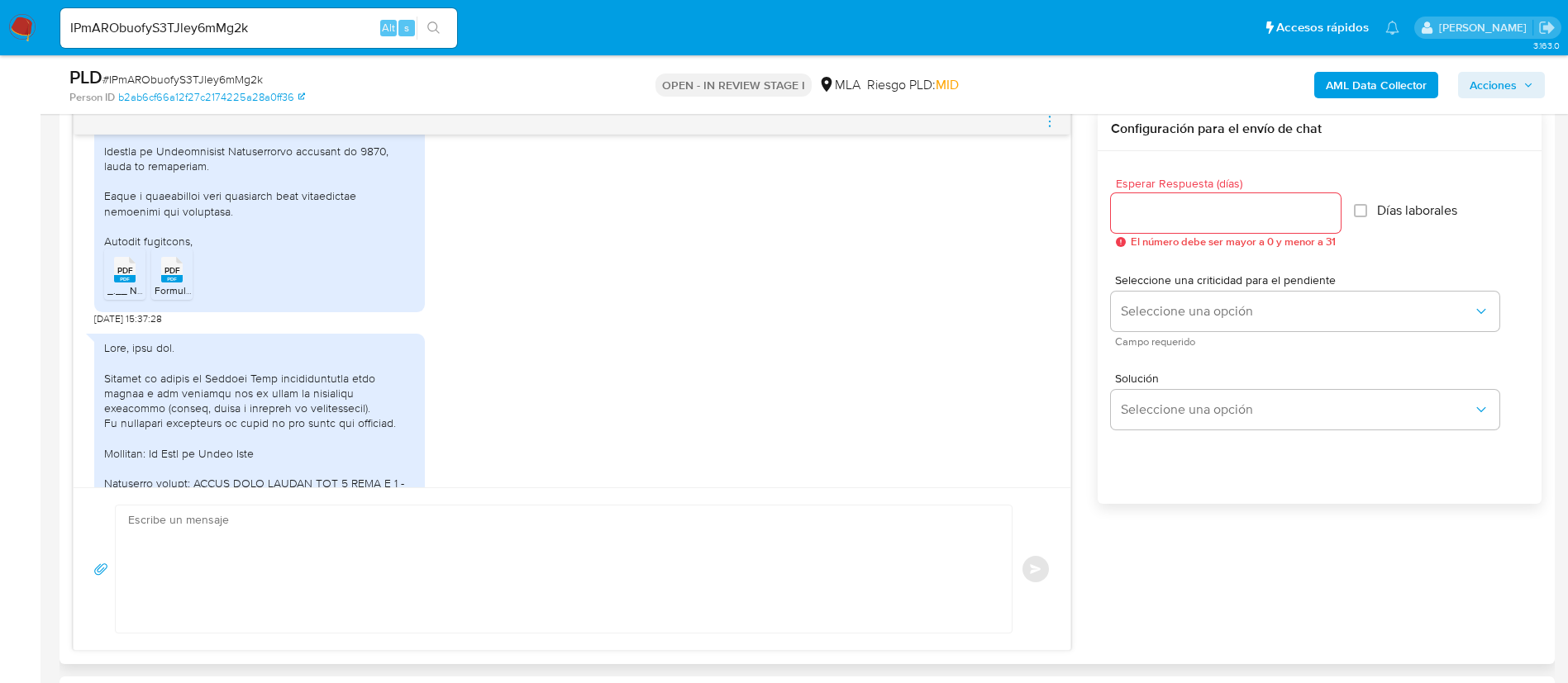
scroll to position [2628, 0]
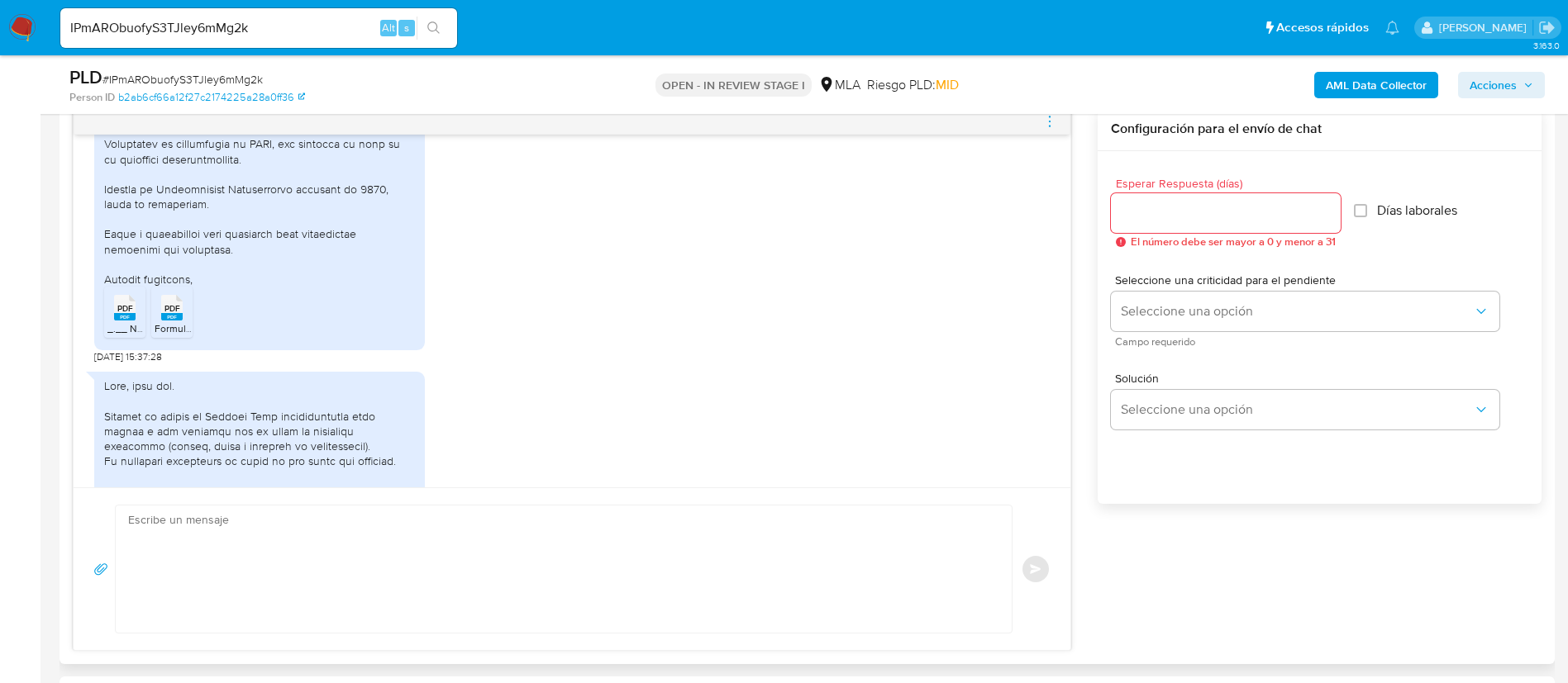
click at [115, 321] on rect at bounding box center [125, 317] width 22 height 8
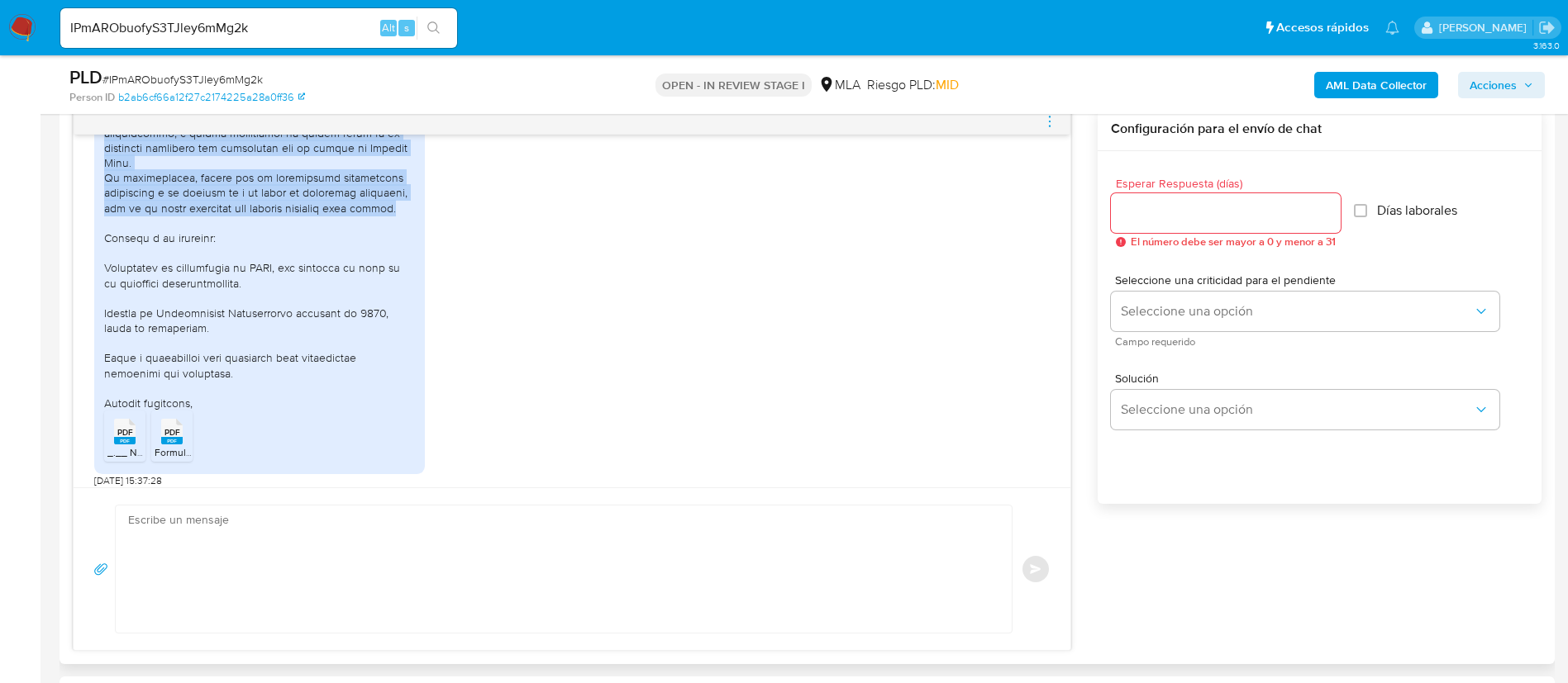
drag, startPoint x: 105, startPoint y: 299, endPoint x: 401, endPoint y: 264, distance: 298.1
click at [401, 264] on div at bounding box center [259, 57] width 310 height 707
copy div "Utilizo mi cuenta de Mercado Pago exclusivamente para cobrar a mis clientes por…"
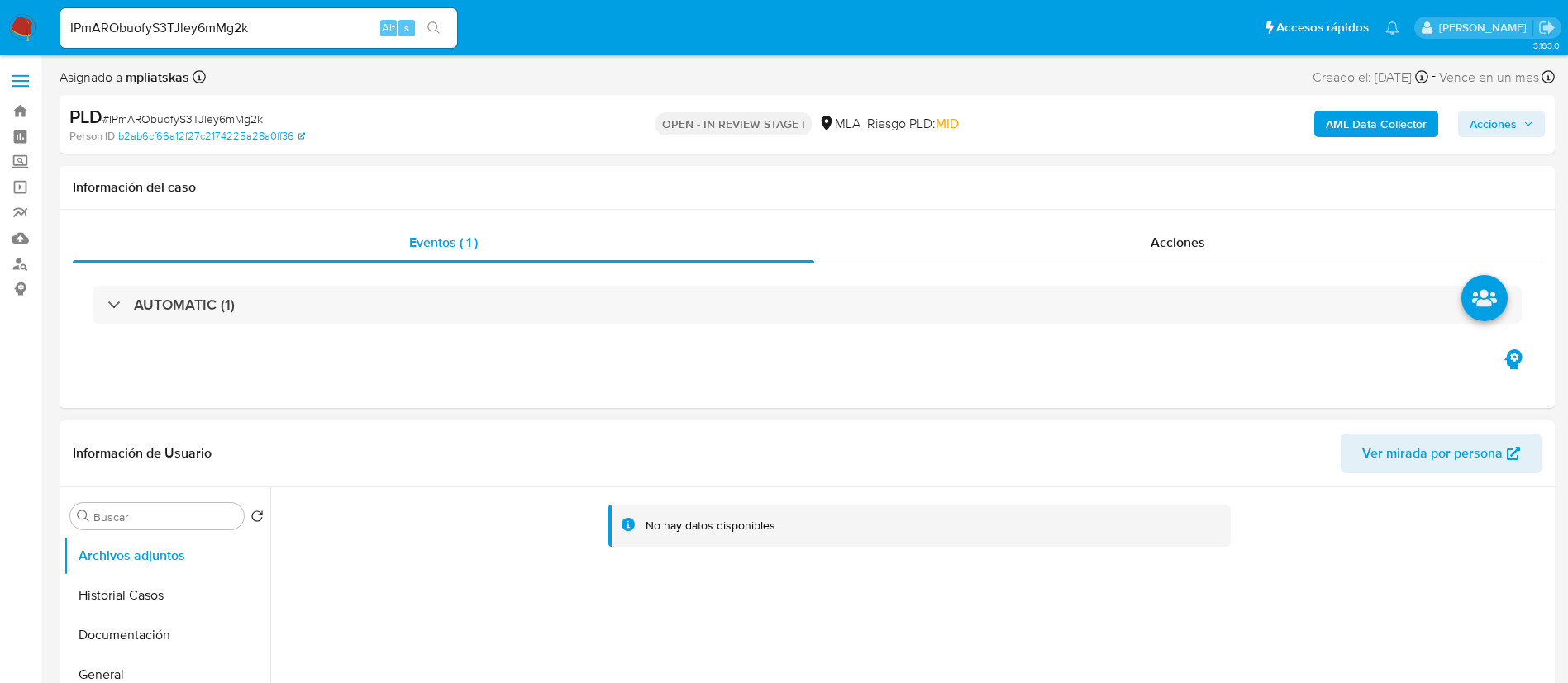
scroll to position [124, 0]
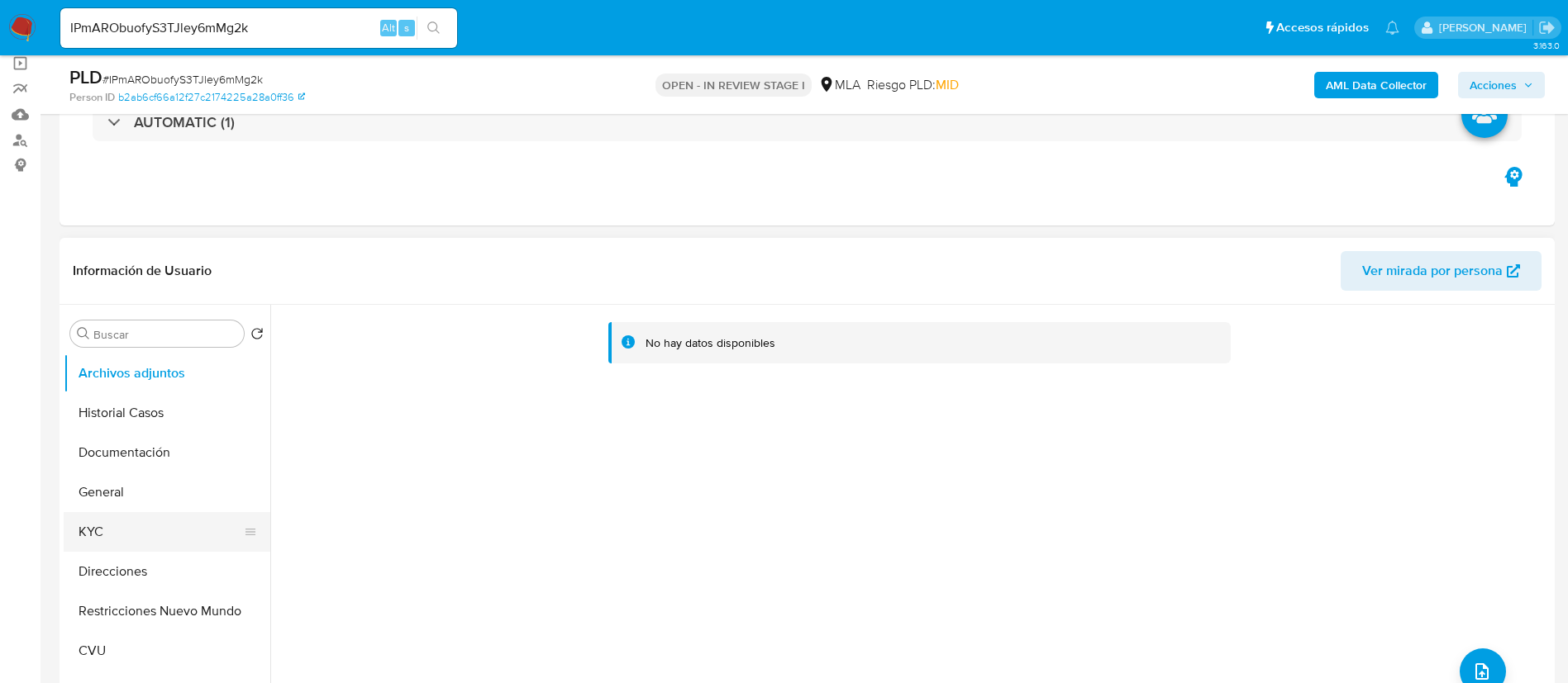
click at [147, 532] on button "KYC" at bounding box center [160, 532] width 193 height 40
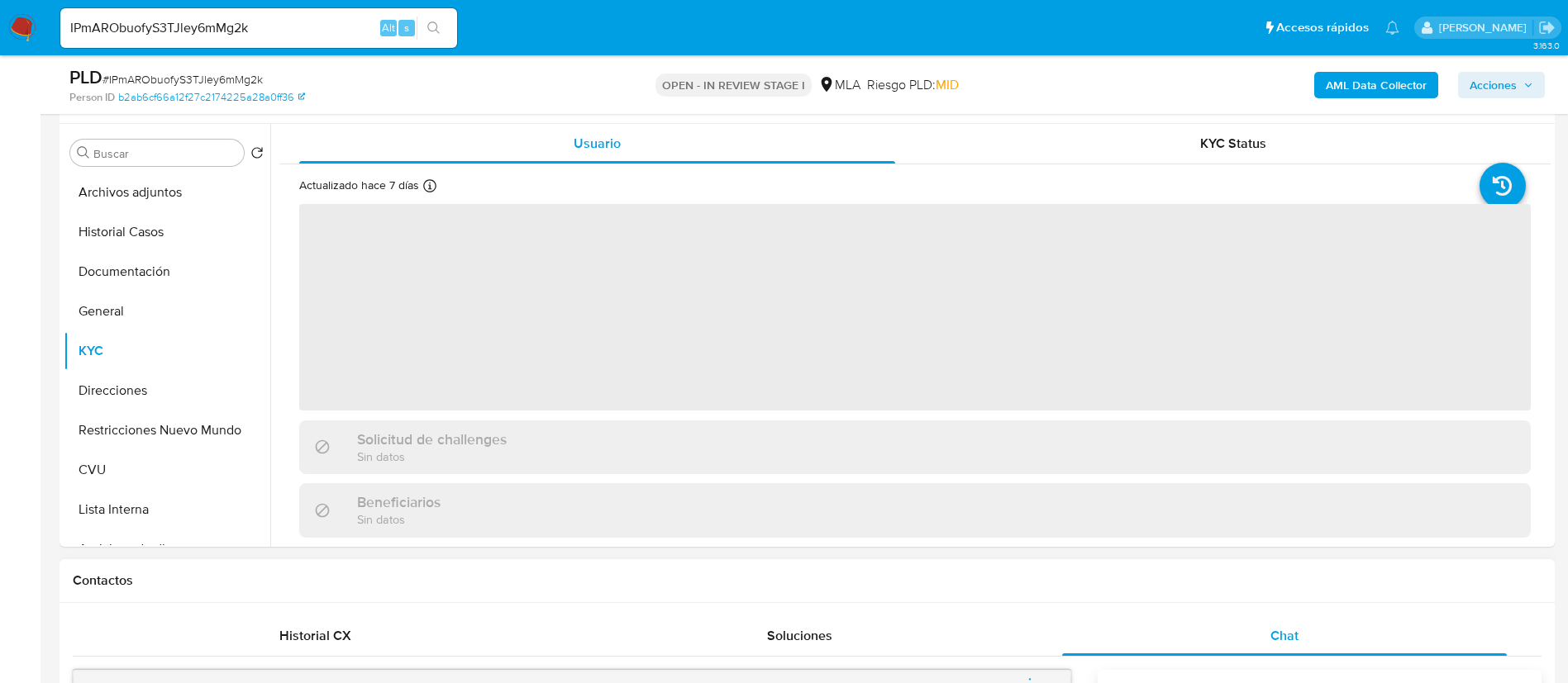
scroll to position [248, 0]
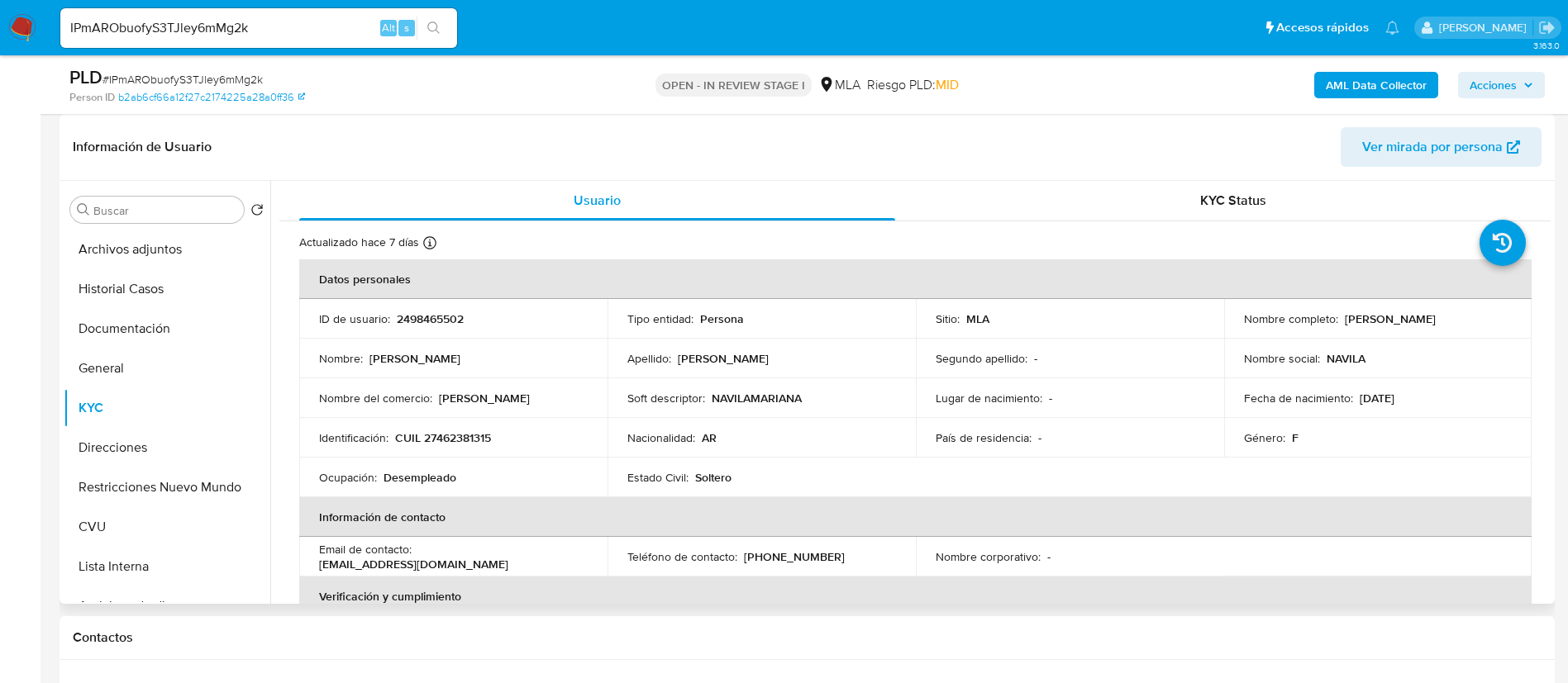
drag, startPoint x: 1342, startPoint y: 311, endPoint x: 1456, endPoint y: 317, distance: 114.2
click at [1456, 317] on div "Nombre completo : Navila Mariana Gomez" at bounding box center [1378, 319] width 269 height 15
click at [442, 312] on p "2498465502" at bounding box center [430, 319] width 67 height 15
copy p "2498465502"
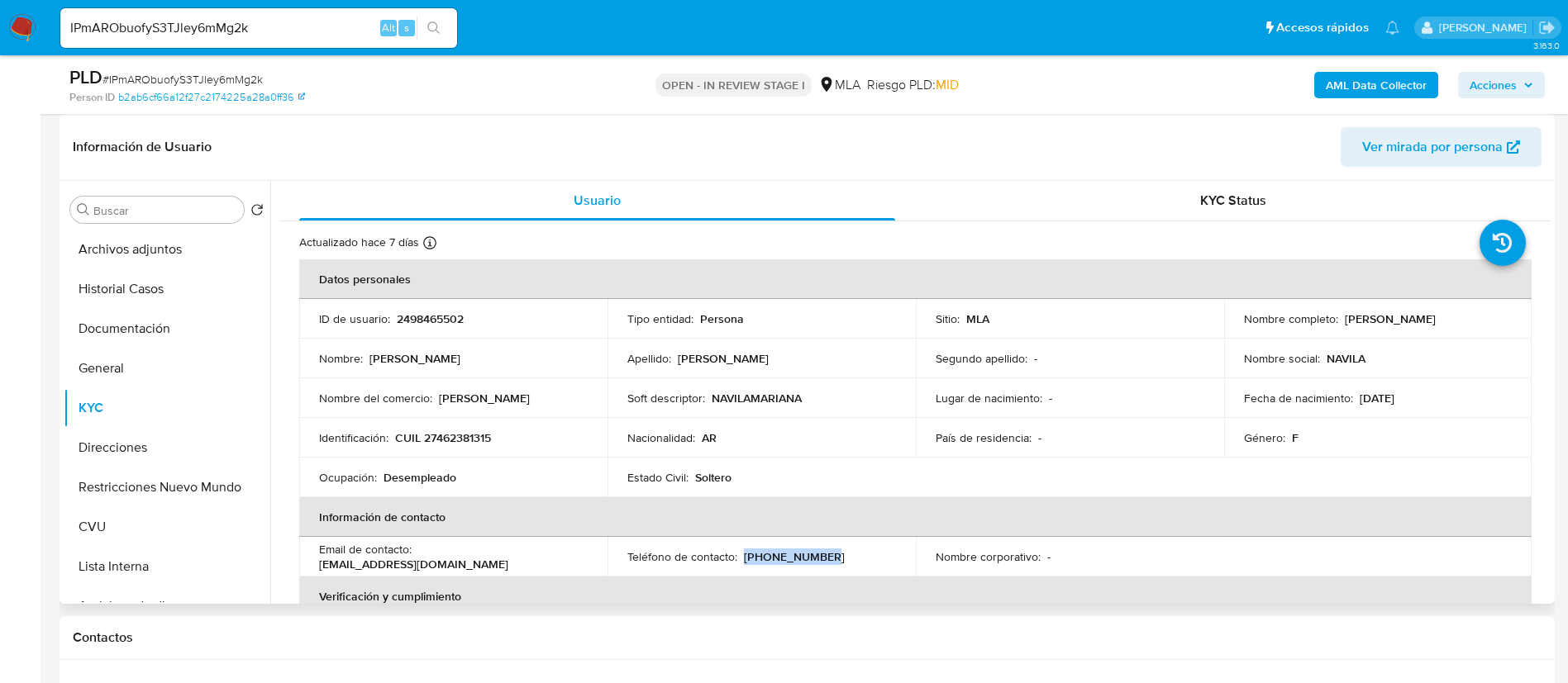
drag, startPoint x: 740, startPoint y: 559, endPoint x: 832, endPoint y: 554, distance: 92.1
click at [849, 554] on div "Teléfono de contacto : (376) 5005530" at bounding box center [762, 557] width 269 height 15
drag, startPoint x: 417, startPoint y: 560, endPoint x: 529, endPoint y: 568, distance: 112.3
click at [529, 568] on td "Email de contacto : axem9080@gmail.com" at bounding box center [453, 557] width 308 height 40
click at [176, 541] on button "CVU" at bounding box center [160, 527] width 193 height 40
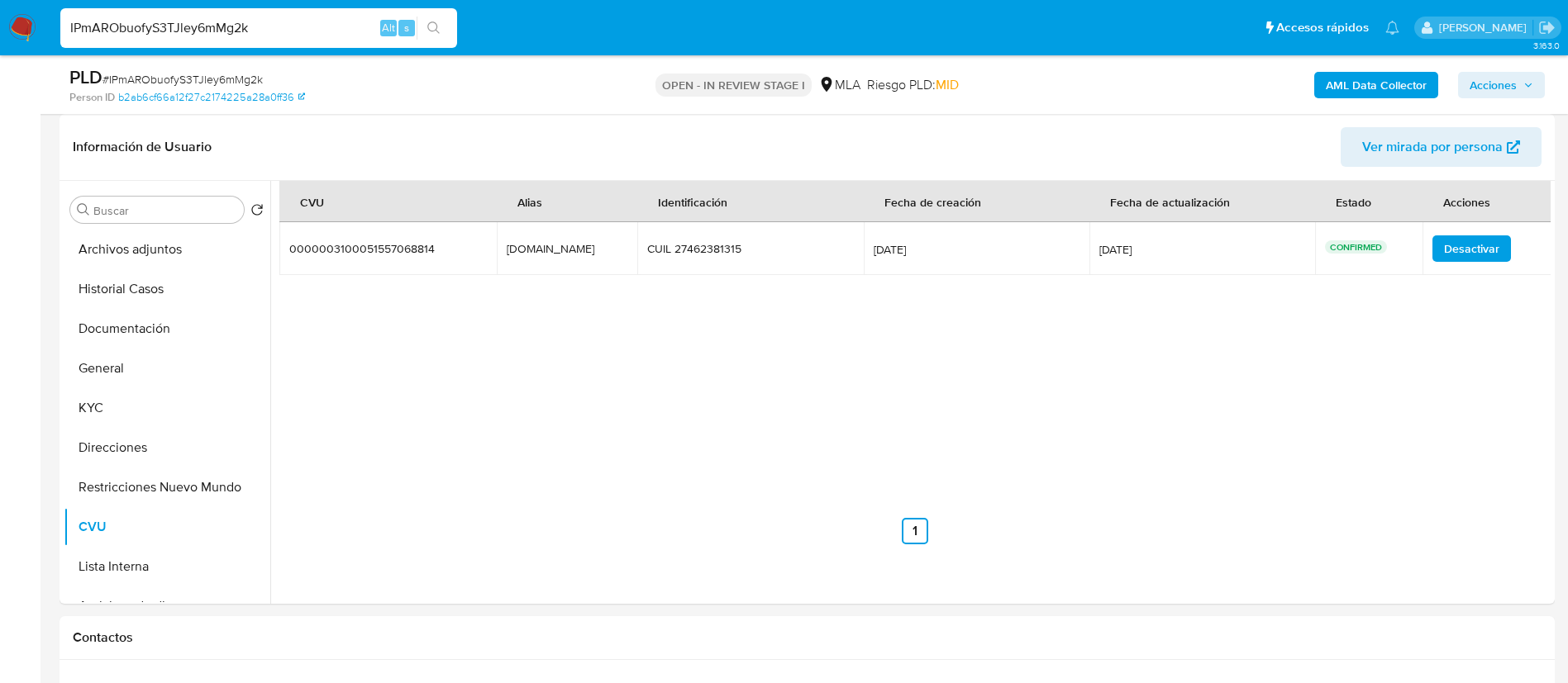
click at [331, 35] on input "IPmARObuofyS3TJley6mMg2k" at bounding box center [258, 27] width 396 height 22
drag, startPoint x: 331, startPoint y: 35, endPoint x: 361, endPoint y: 39, distance: 30.3
click at [331, 36] on input "IPmARObuofyS3TJley6mMg2k" at bounding box center [258, 27] width 396 height 22
paste input "auOmfqlLz8JTnFXeVEH37HfV"
type input "auOmfqlLz8JTnFXeVEH37HfV"
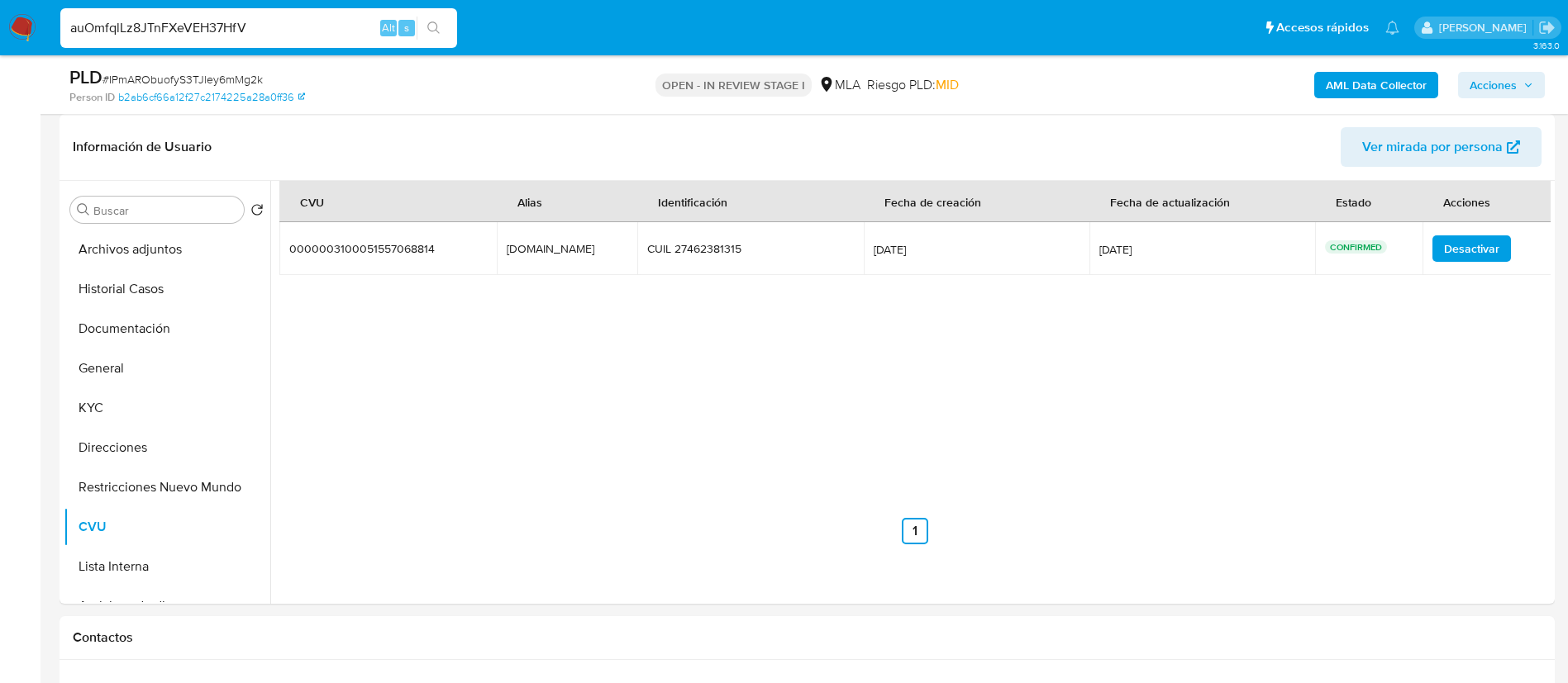
click at [426, 29] on button "search-icon" at bounding box center [433, 27] width 34 height 23
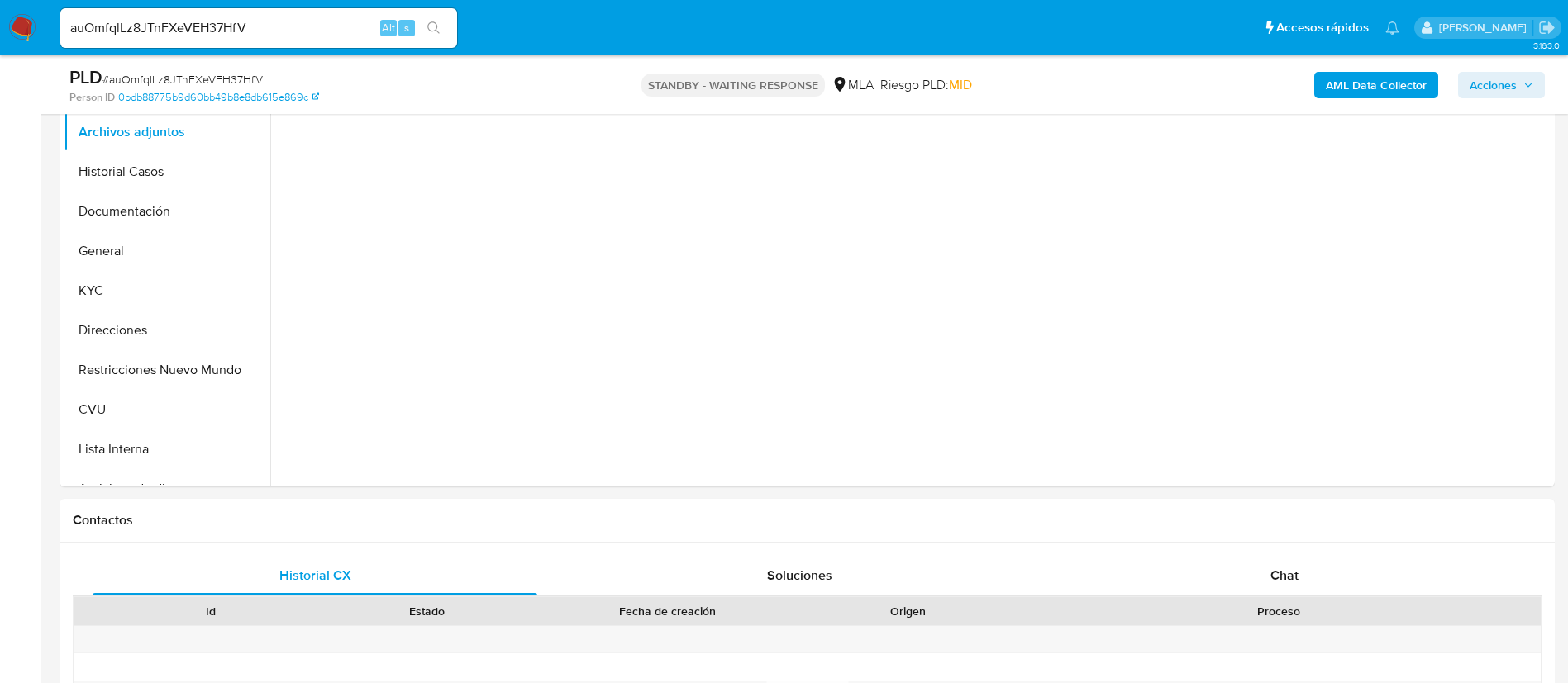
select select "10"
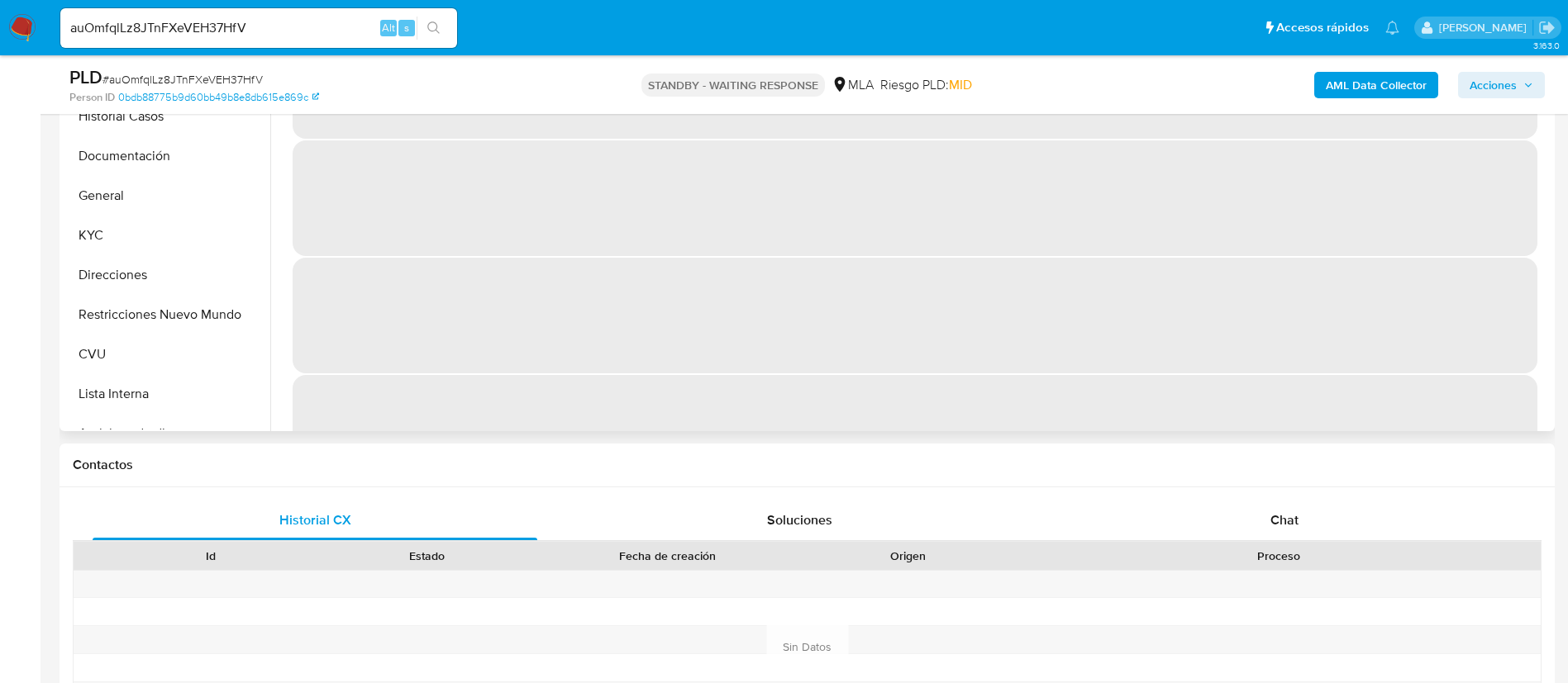
scroll to position [496, 0]
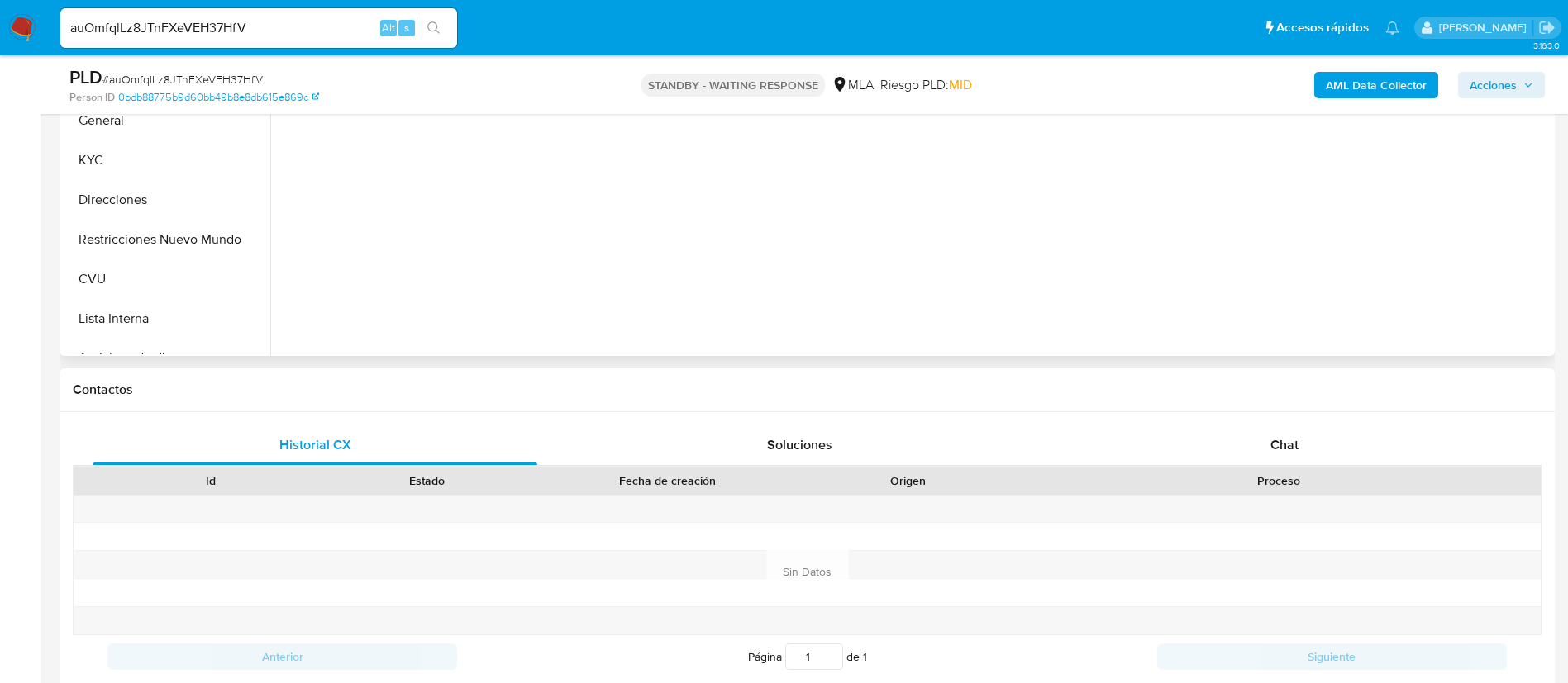
click at [1136, 413] on div "Historial CX Soluciones Chat Id Estado Fecha de creación Origen Proceso Anterio…" at bounding box center [807, 552] width 1495 height 279
click at [1133, 429] on div "Chat" at bounding box center [1284, 446] width 445 height 40
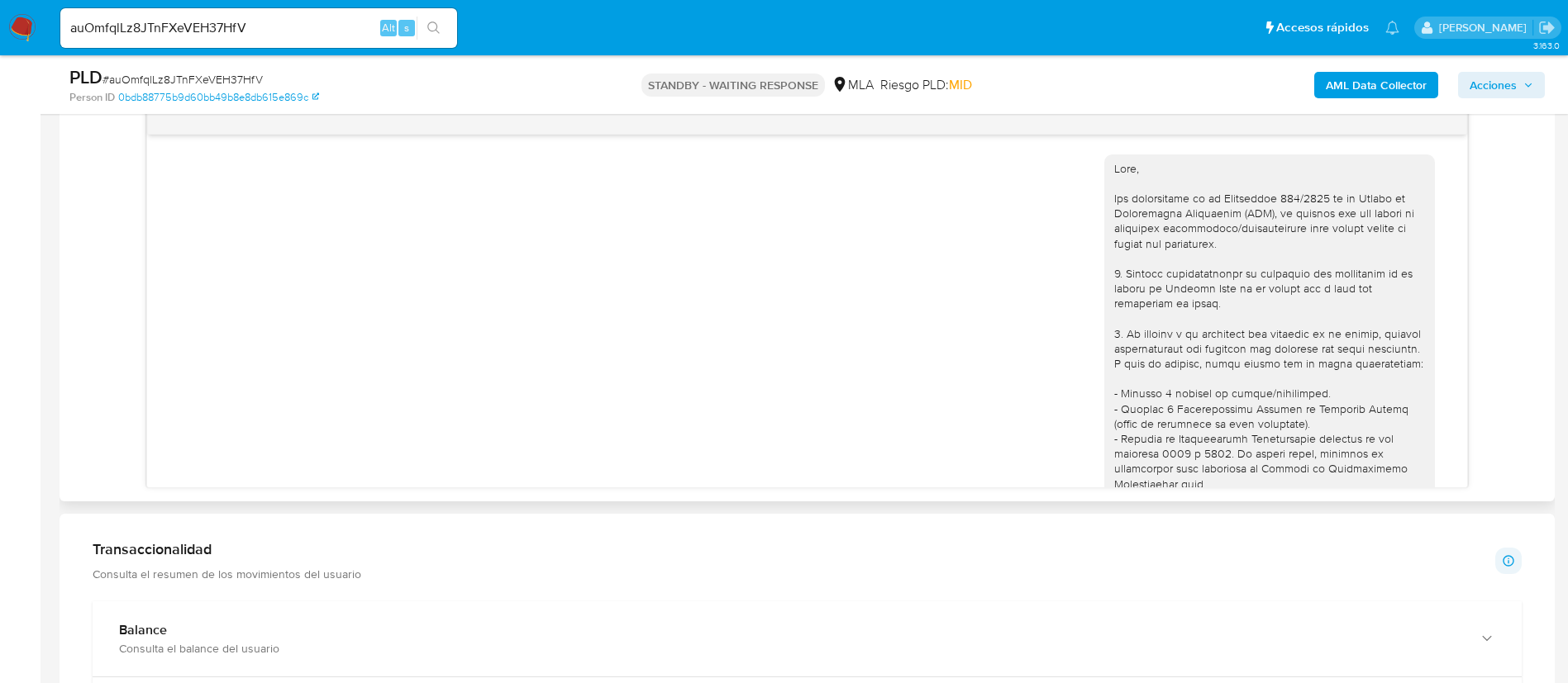
scroll to position [1168, 0]
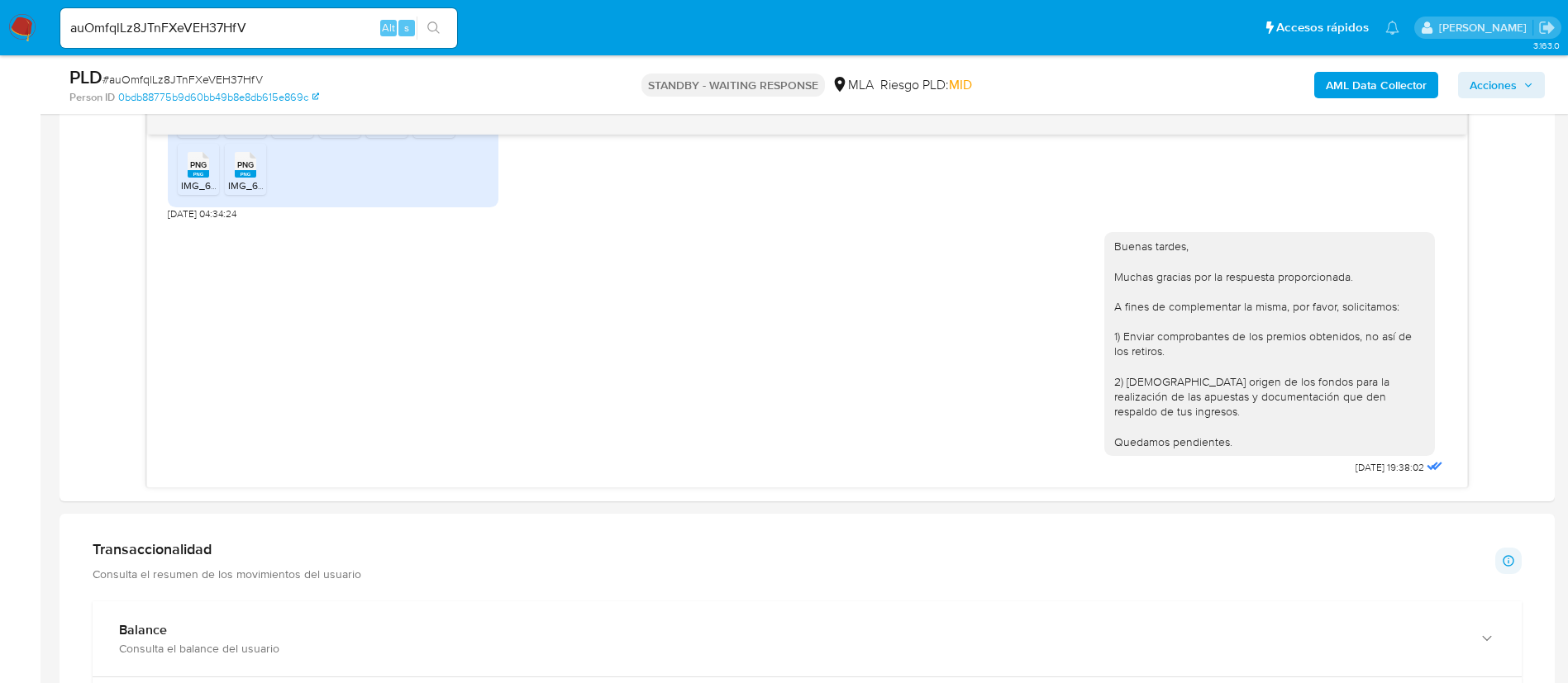
click at [373, 31] on input "auOmfqlLz8JTnFXeVEH37HfV" at bounding box center [258, 27] width 396 height 22
paste input "MU6NQqQfmF0opQS0HJvD42wR"
type input "MU6NQqQfmF0opQS0HJvD42wR"
click at [426, 28] on button "search-icon" at bounding box center [433, 27] width 34 height 23
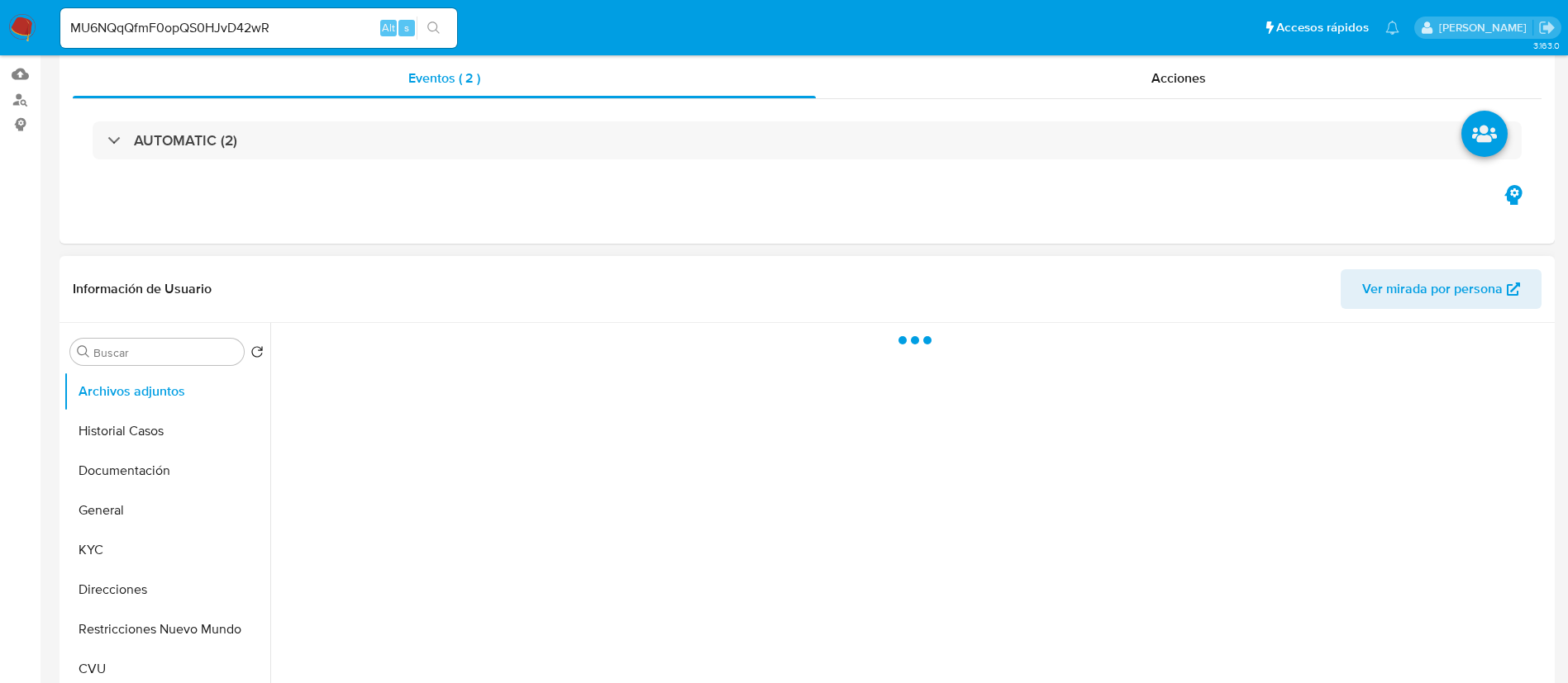
scroll to position [248, 0]
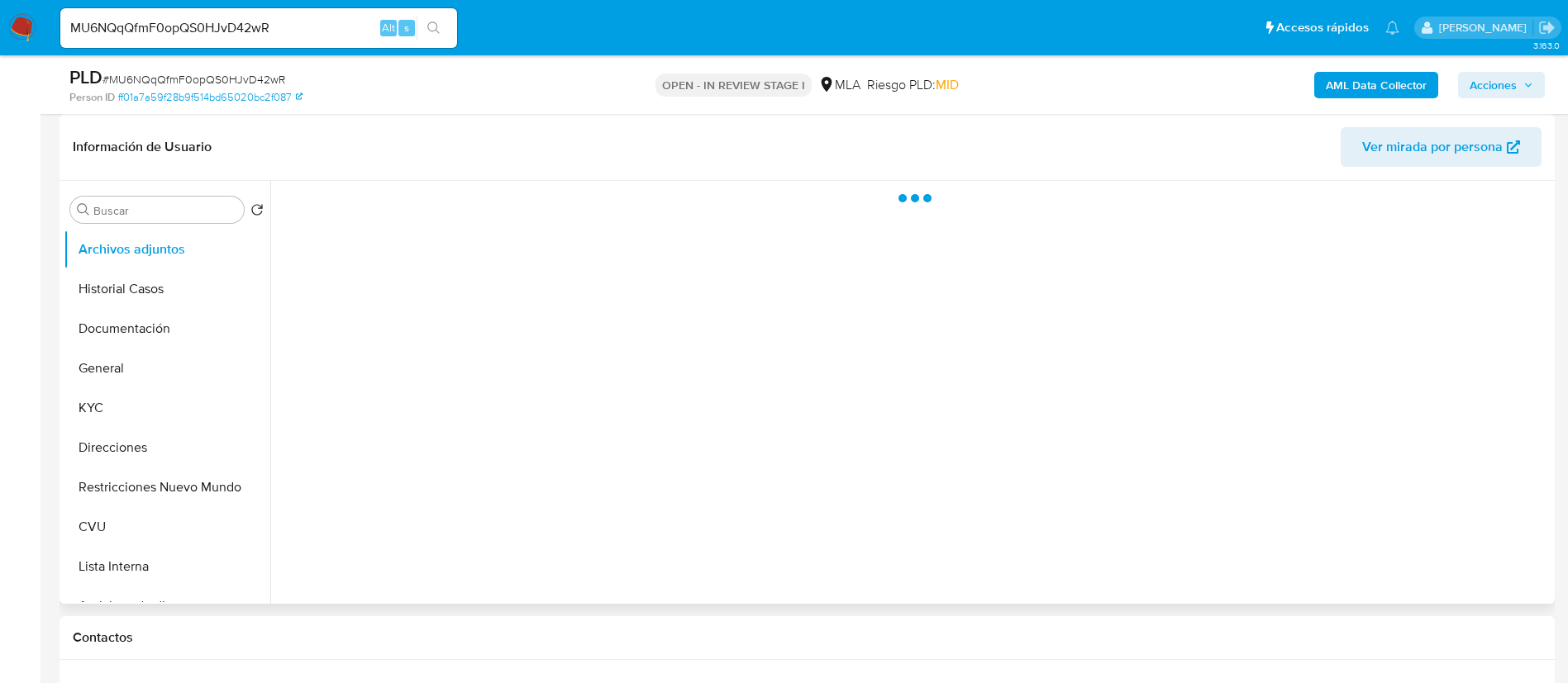
select select "10"
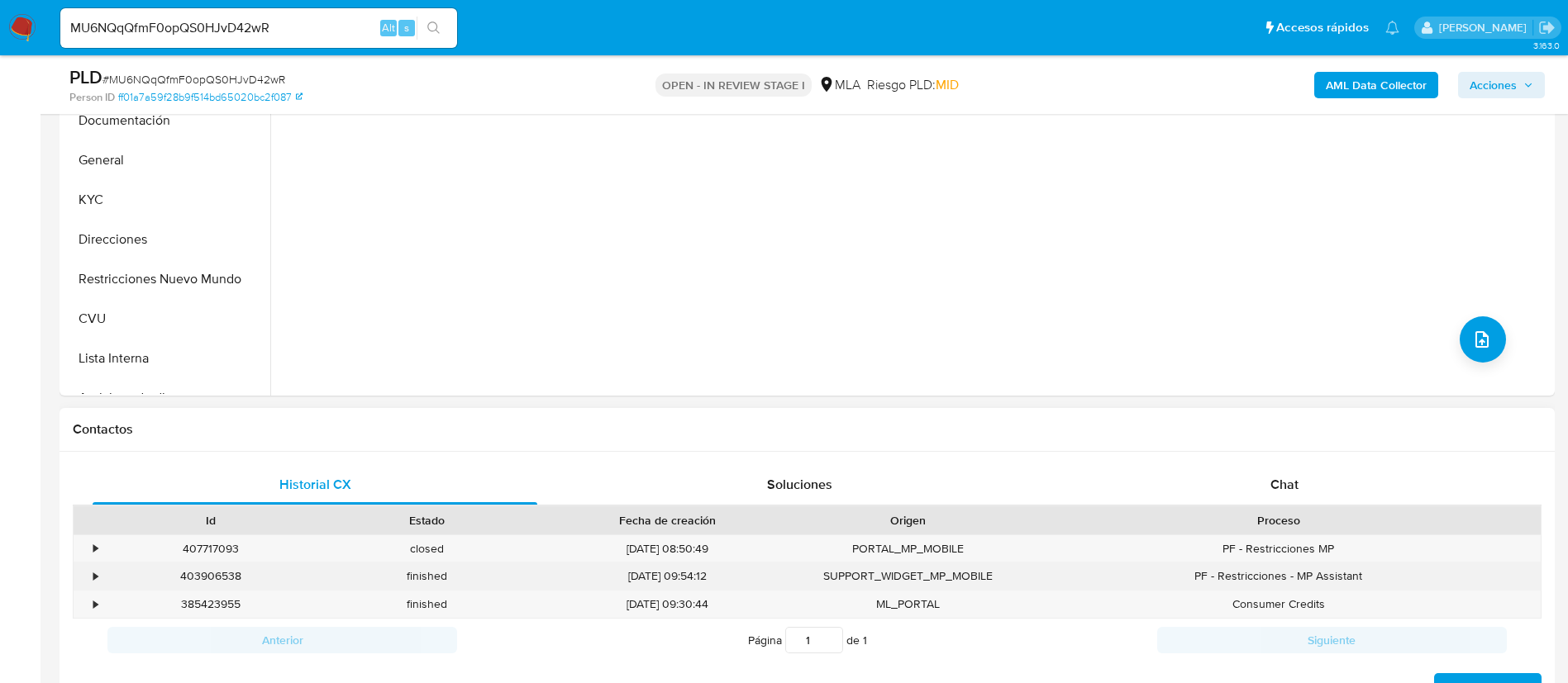
scroll to position [620, 0]
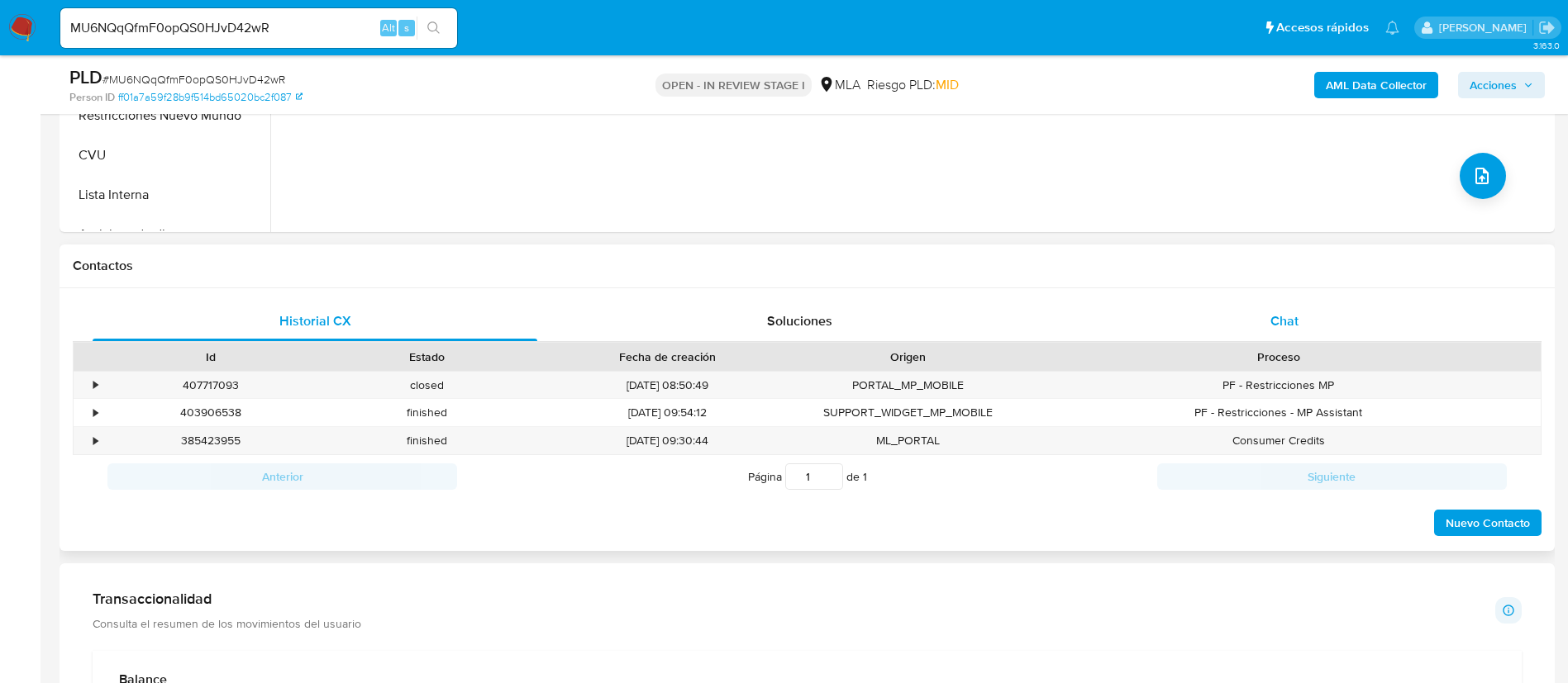
click at [1286, 312] on span "Chat" at bounding box center [1284, 321] width 28 height 19
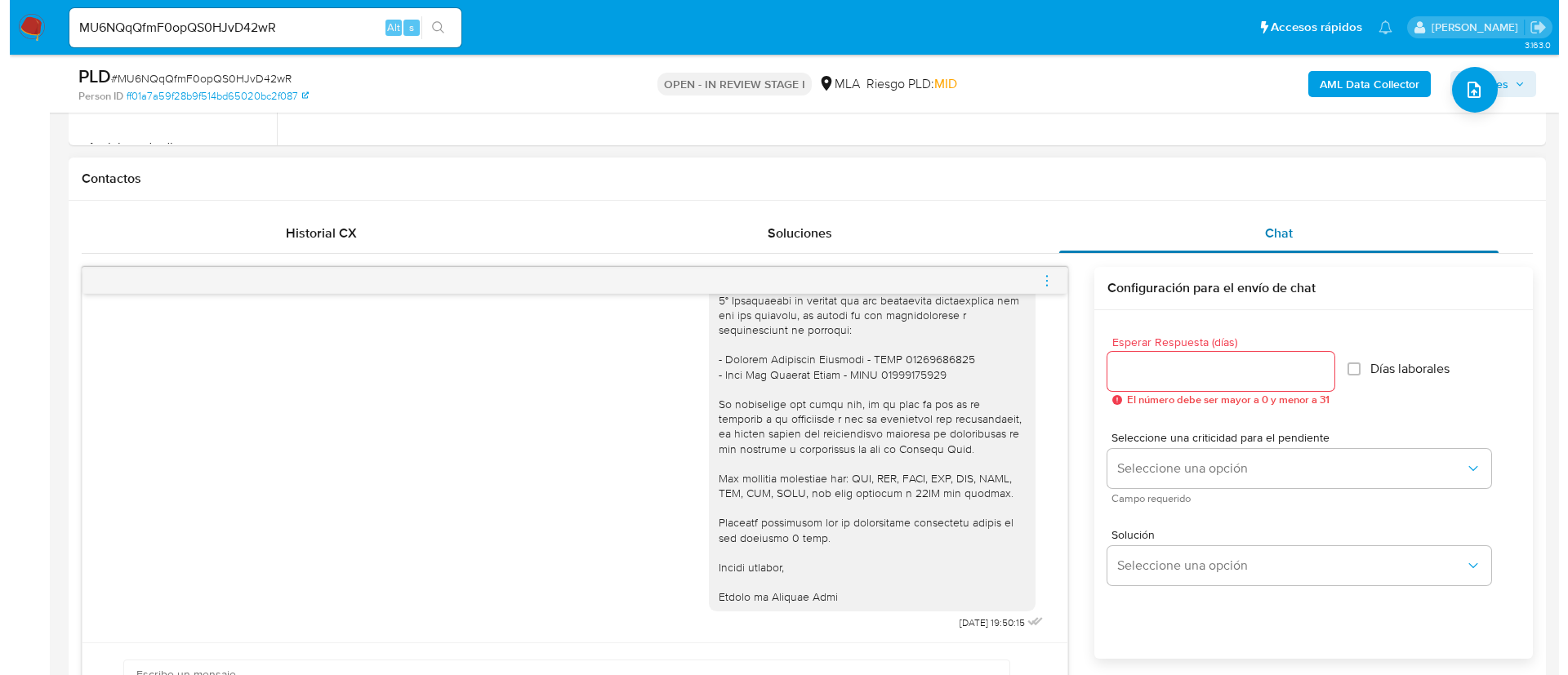
scroll to position [735, 0]
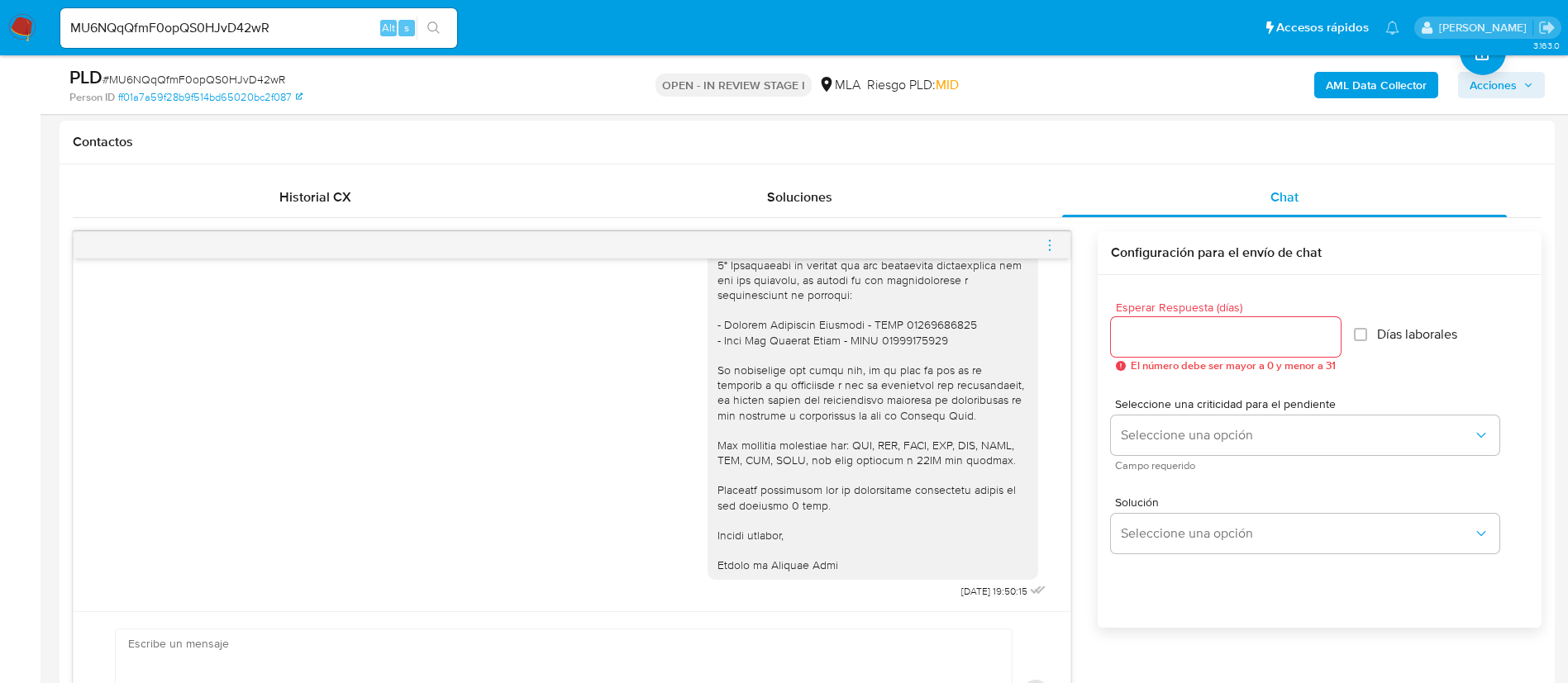
click at [1344, 102] on div "AML Data Collector Acciones" at bounding box center [1300, 84] width 487 height 39
click at [1344, 88] on b "AML Data Collector" at bounding box center [1376, 85] width 101 height 26
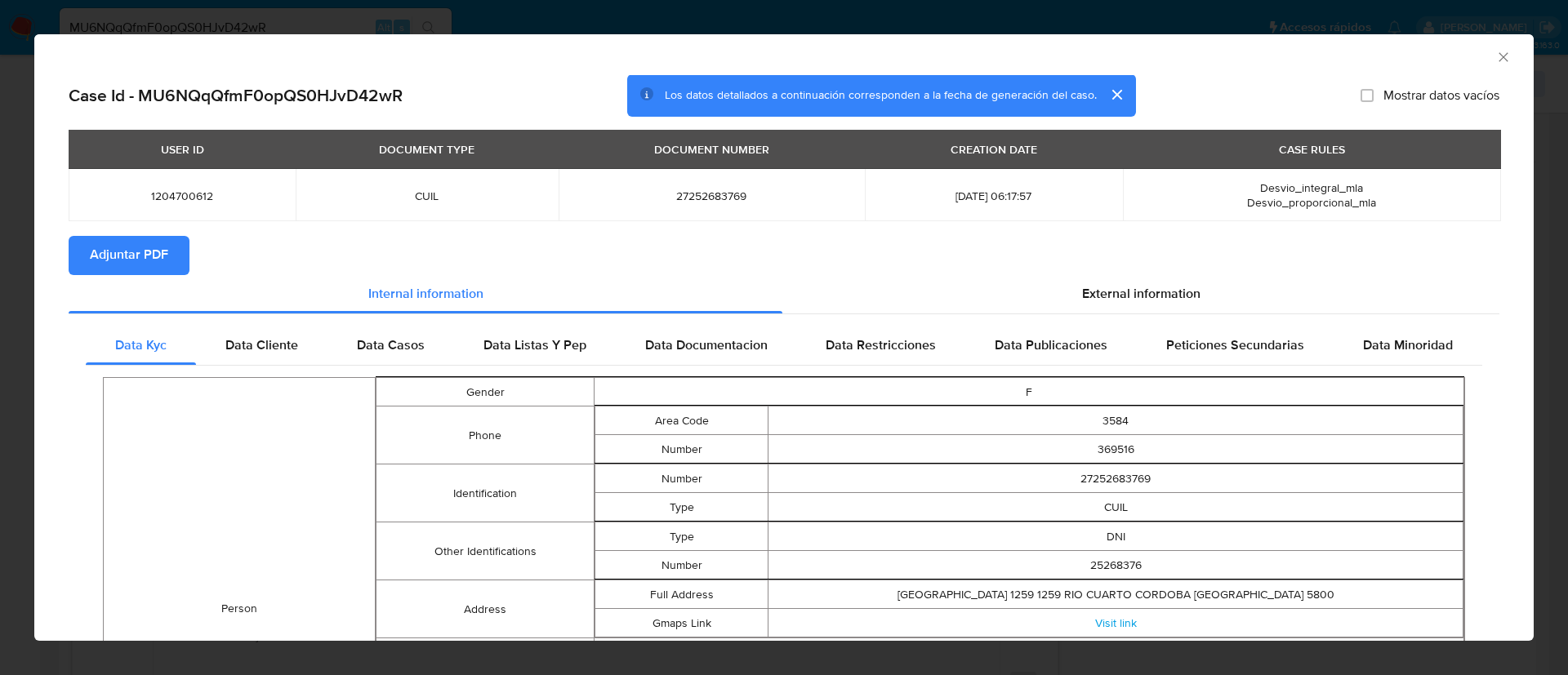
click at [138, 263] on span "Adjuntar PDF" at bounding box center [129, 255] width 79 height 36
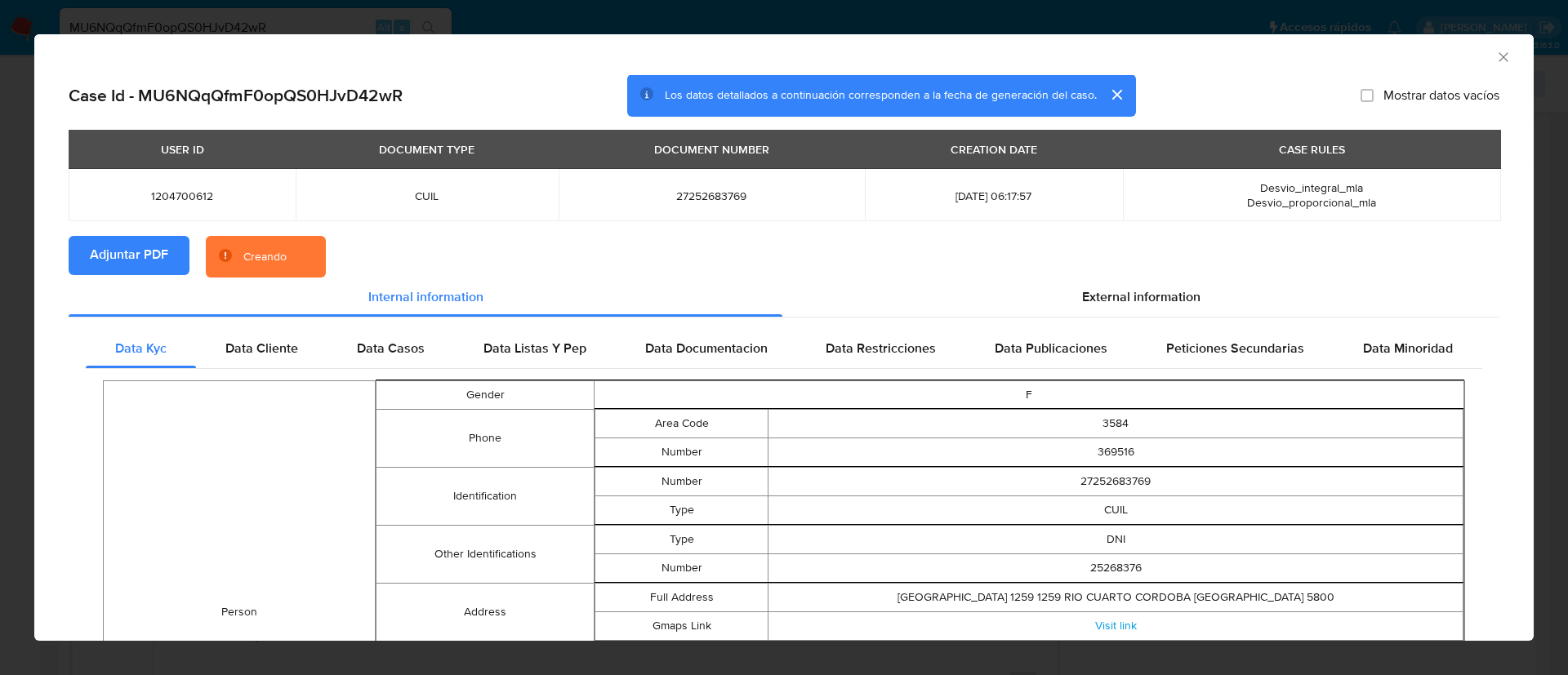
click at [183, 189] on span "1204700612" at bounding box center [181, 196] width 188 height 15
copy span "1204700612"
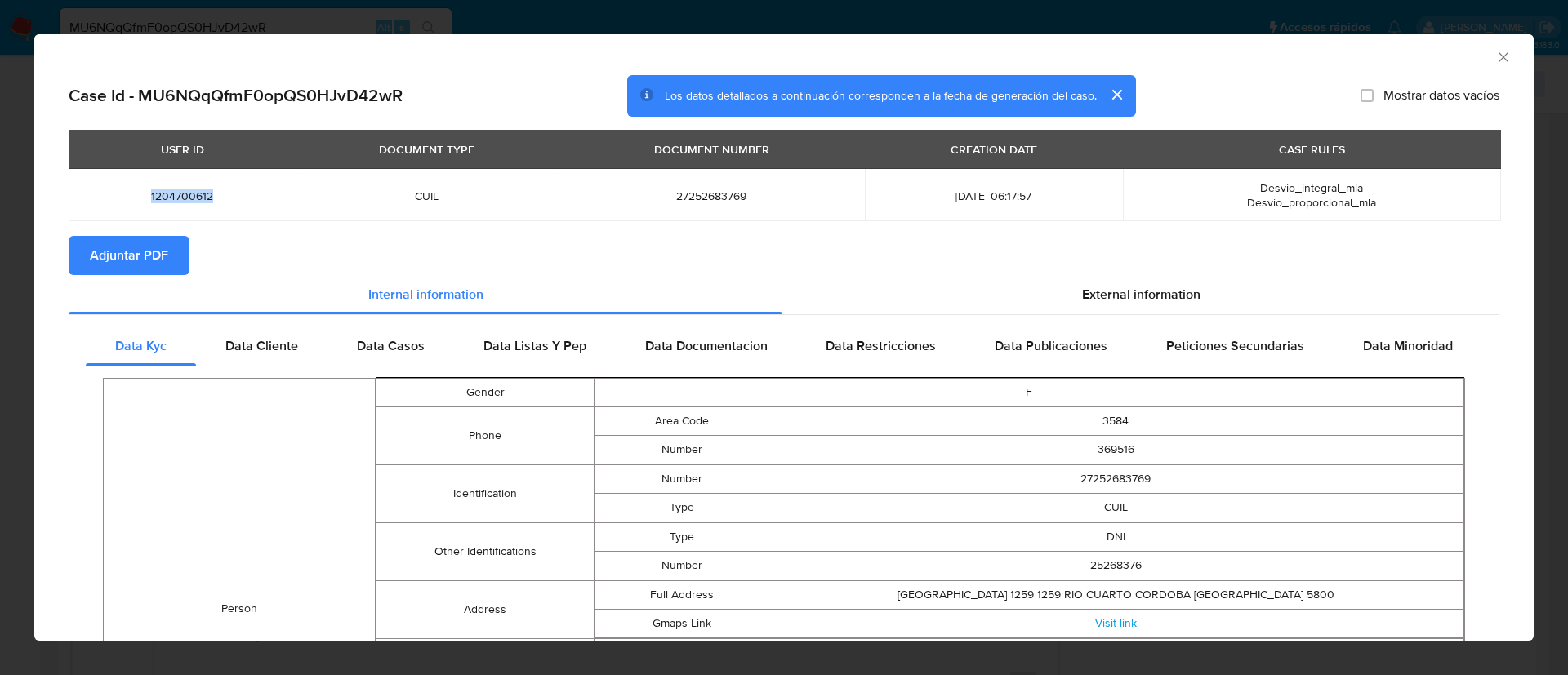
click at [1495, 58] on icon "Cerrar ventana" at bounding box center [1503, 56] width 16 height 16
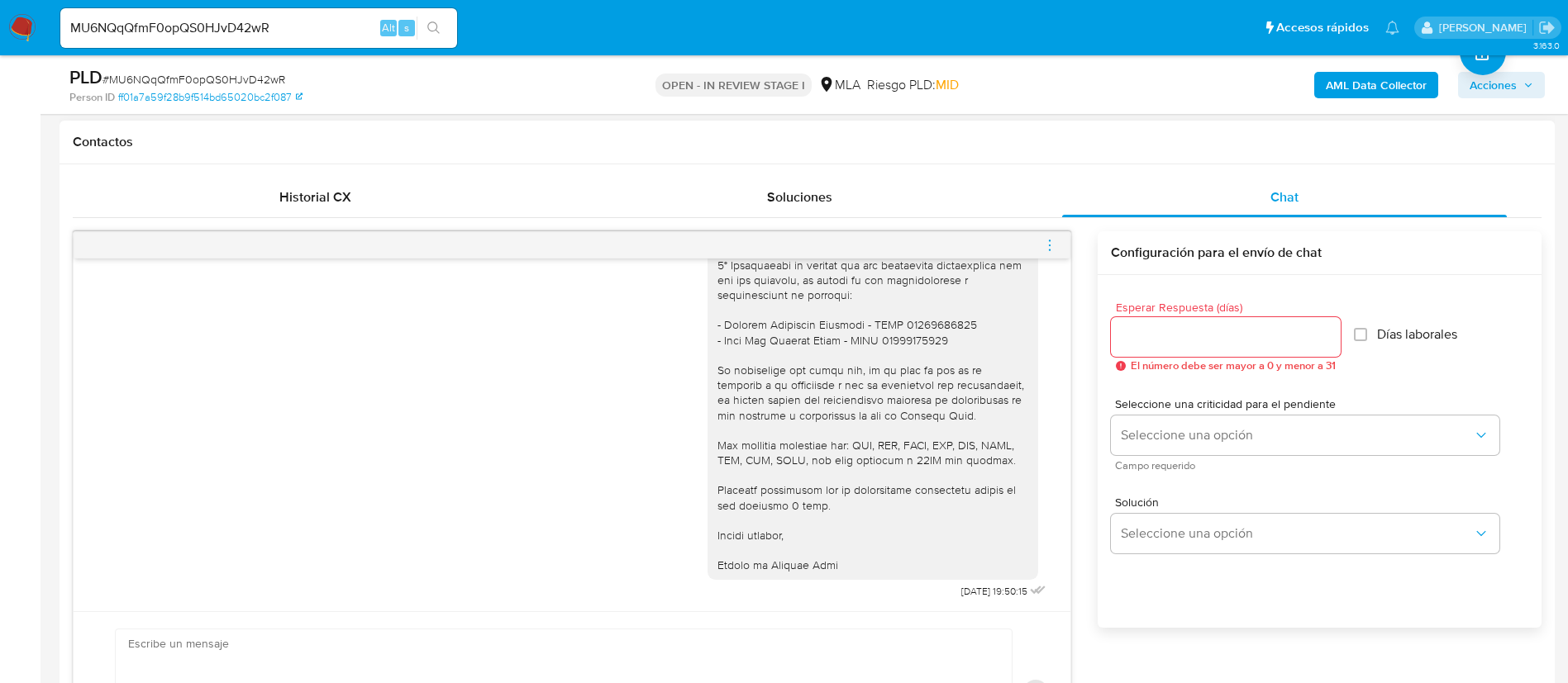
click at [1052, 251] on icon "menu-action" at bounding box center [1049, 246] width 15 height 15
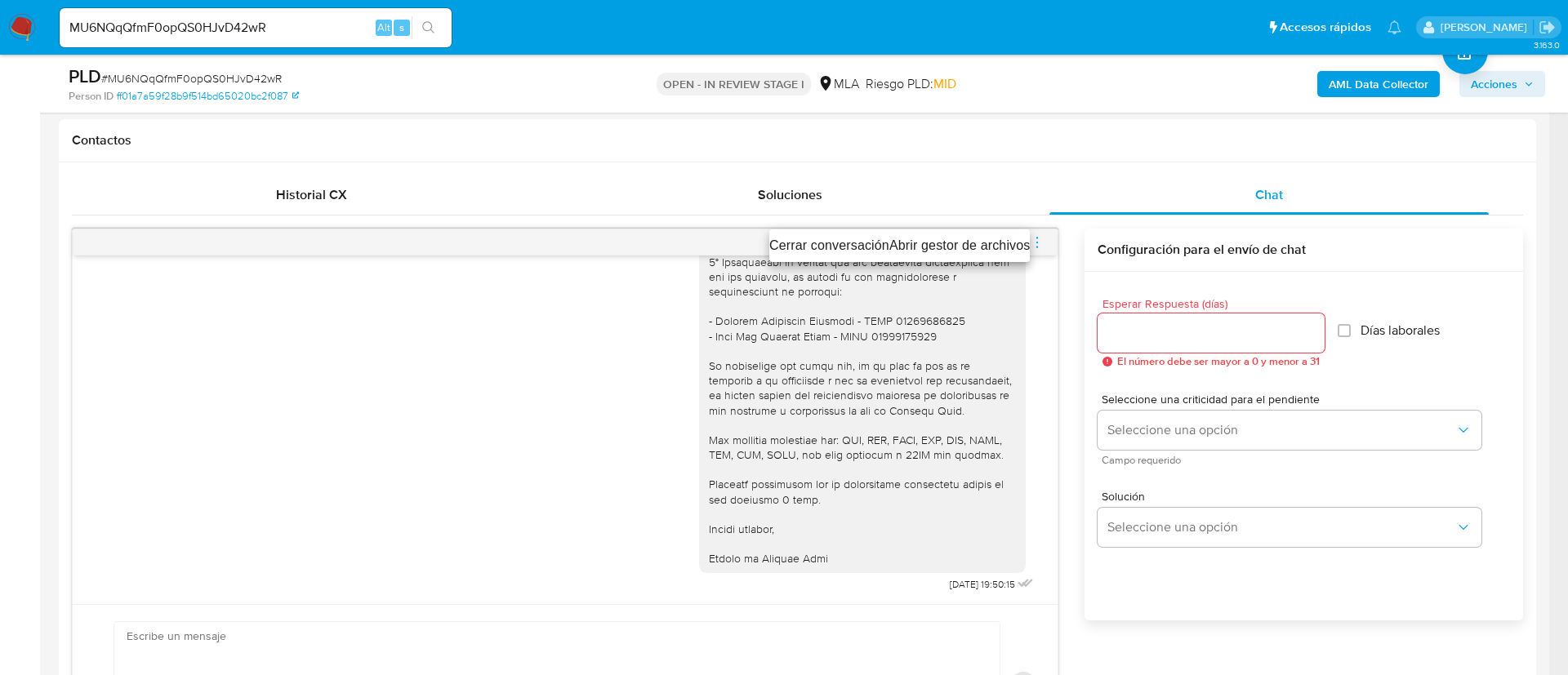
click at [834, 241] on li "Cerrar conversación" at bounding box center [829, 245] width 120 height 20
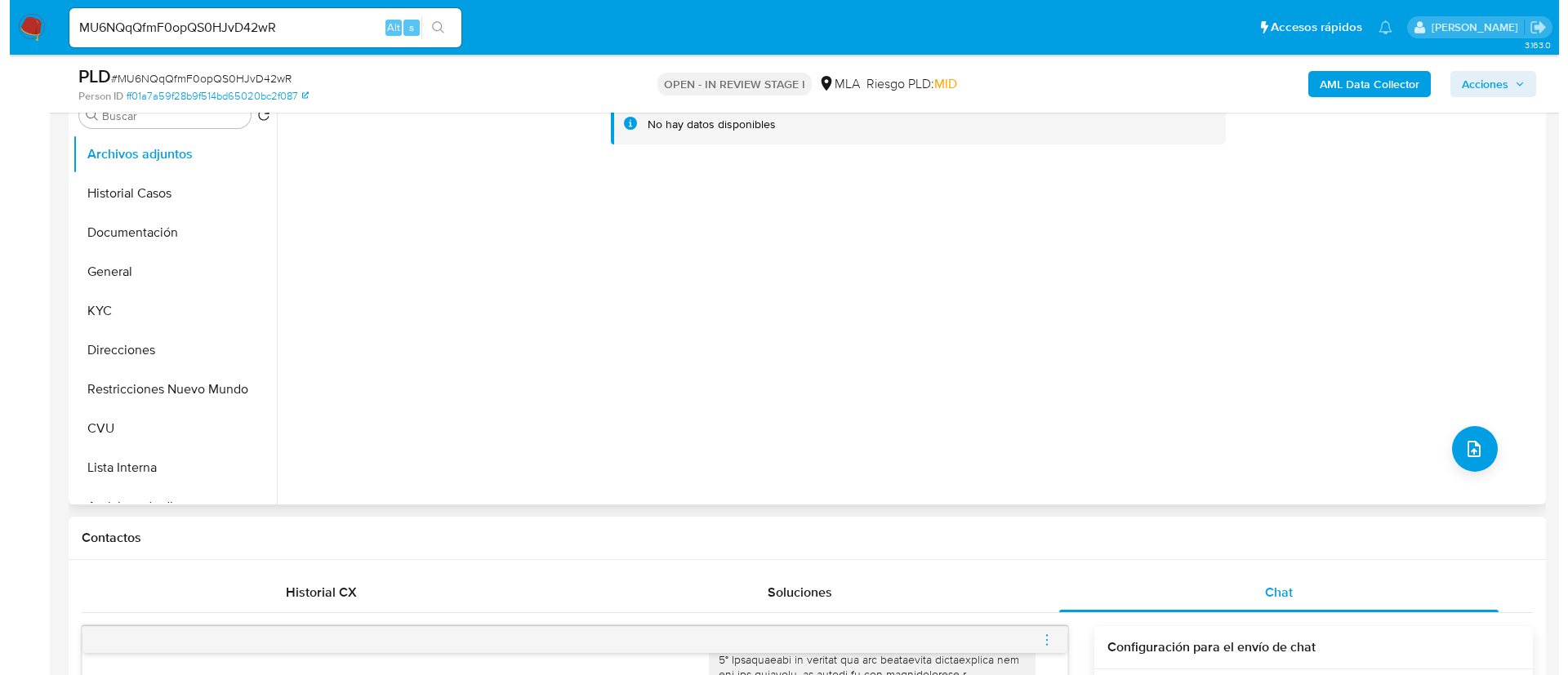
scroll to position [245, 0]
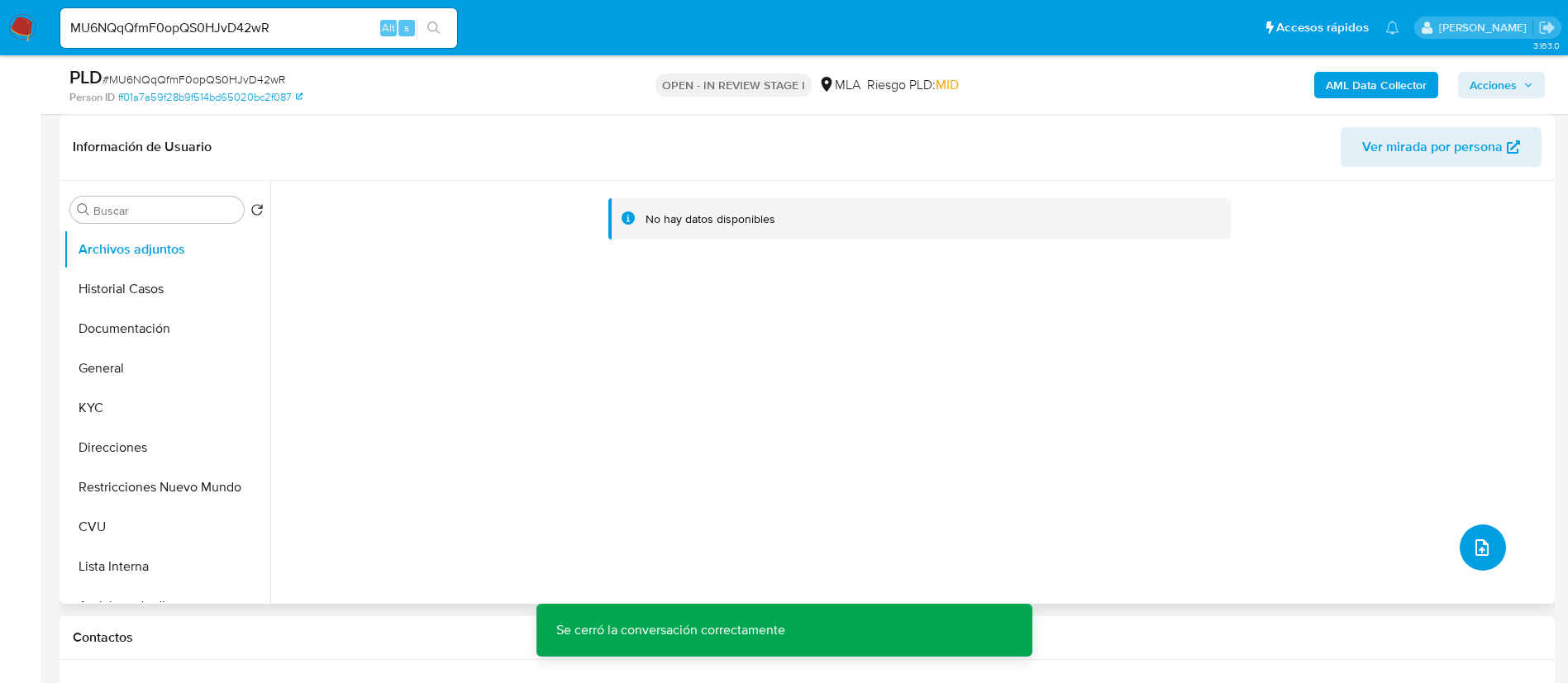
click at [1486, 544] on button "upload-file" at bounding box center [1482, 548] width 46 height 46
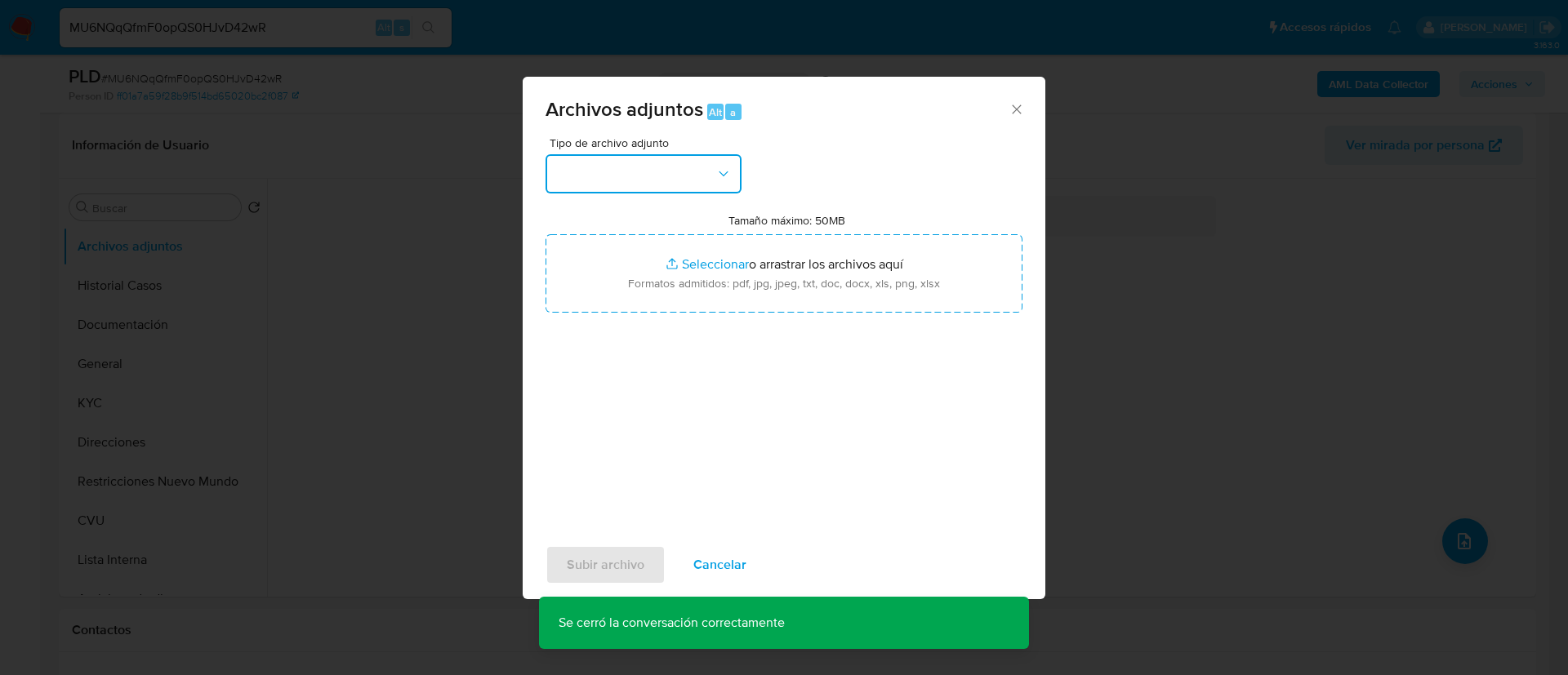
click at [640, 177] on button "button" at bounding box center [643, 174] width 196 height 39
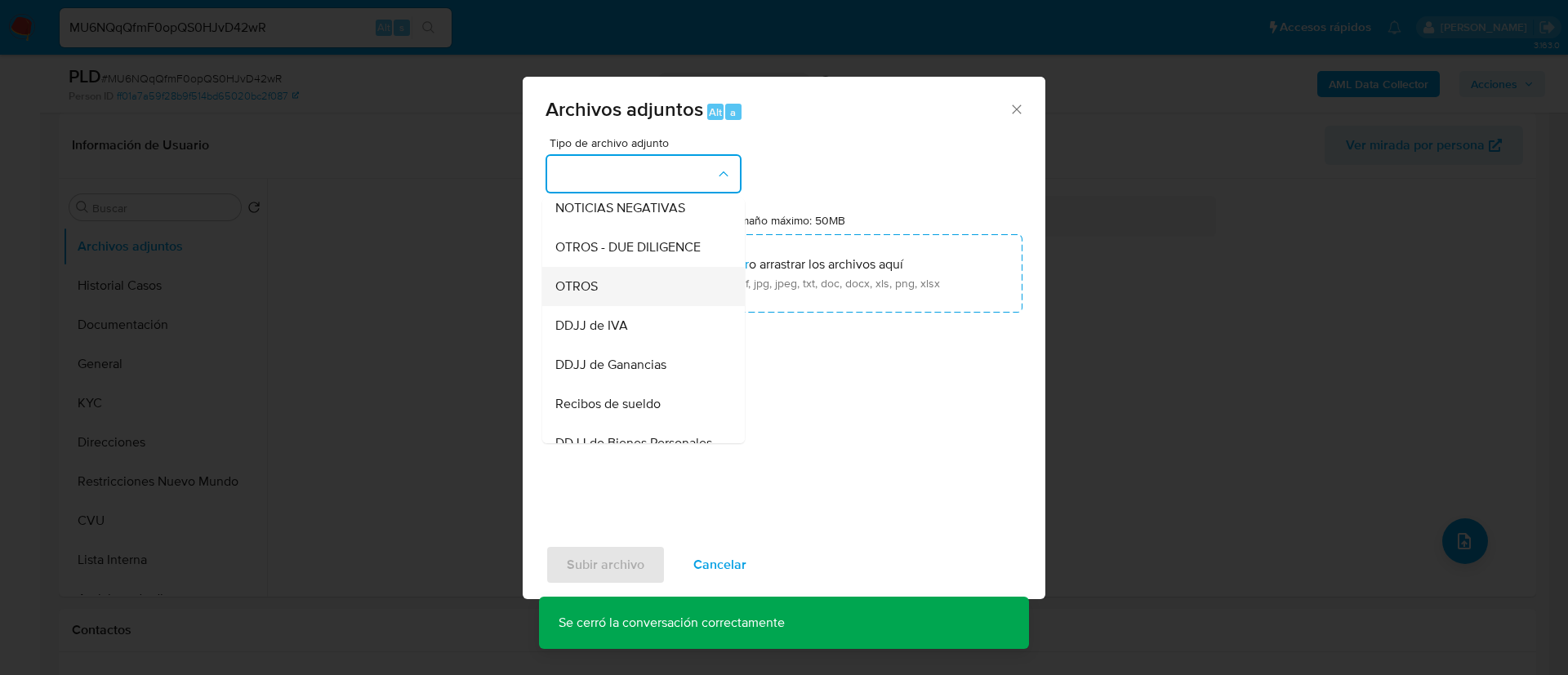
click at [644, 296] on div "OTROS" at bounding box center [639, 287] width 166 height 39
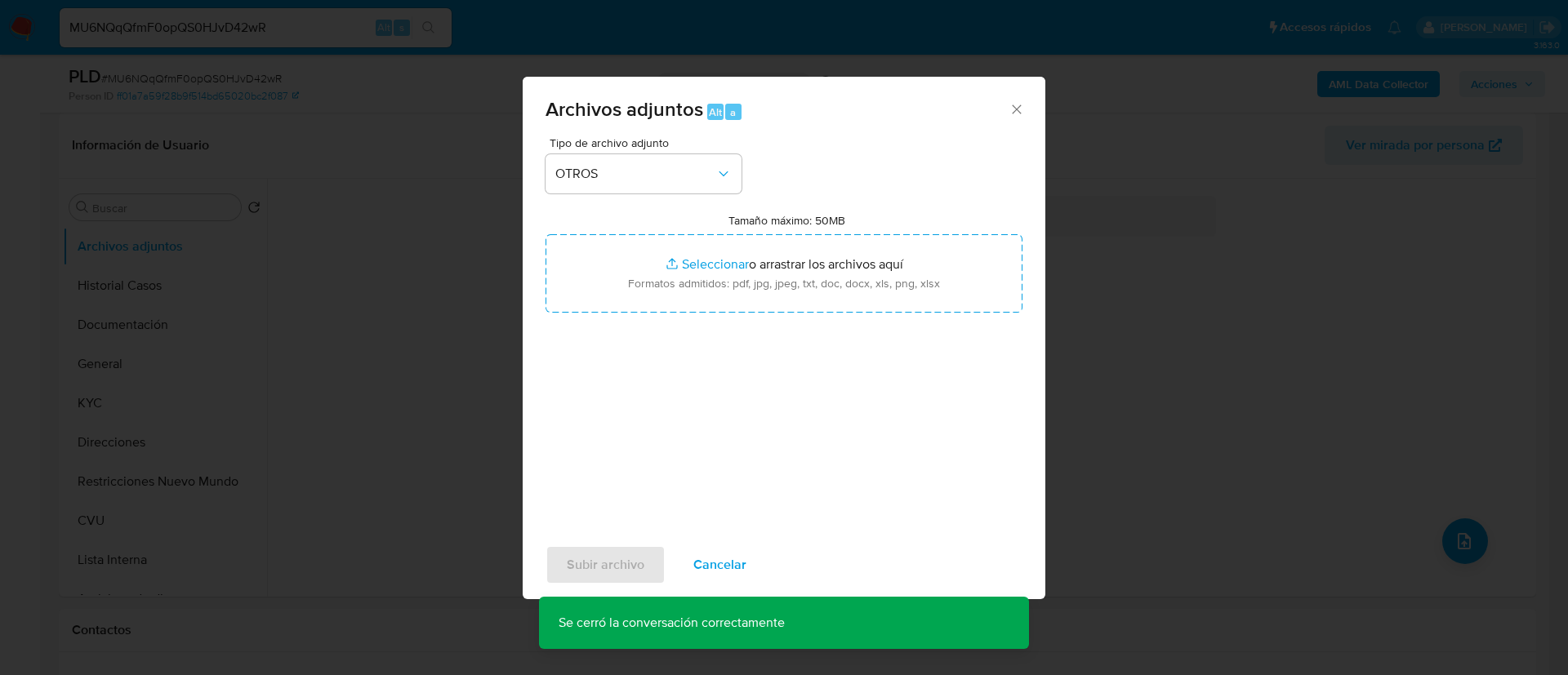
click at [644, 296] on input "Tamaño máximo: 50MB Seleccionar archivos" at bounding box center [784, 274] width 477 height 79
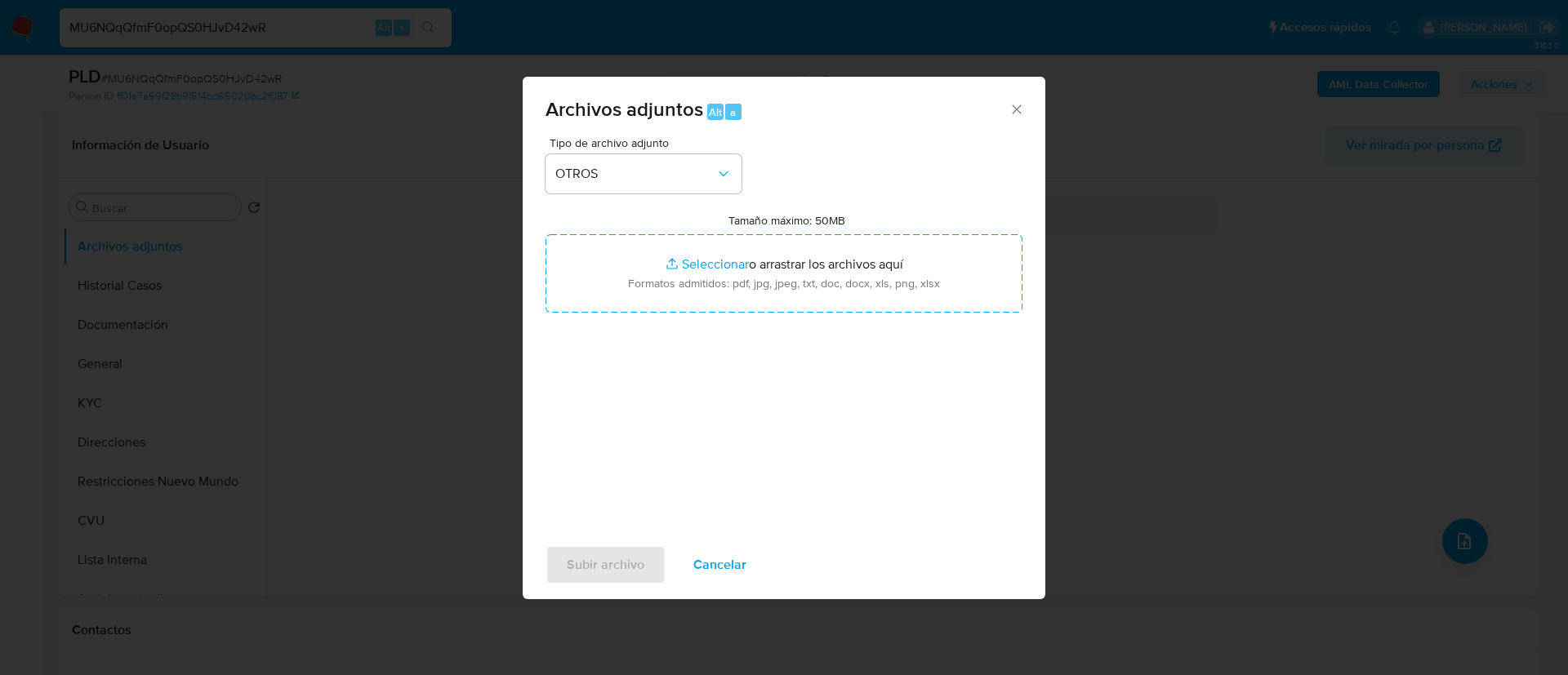
type input "C:\fakepath\1204700612 Movimientos.xlsx"
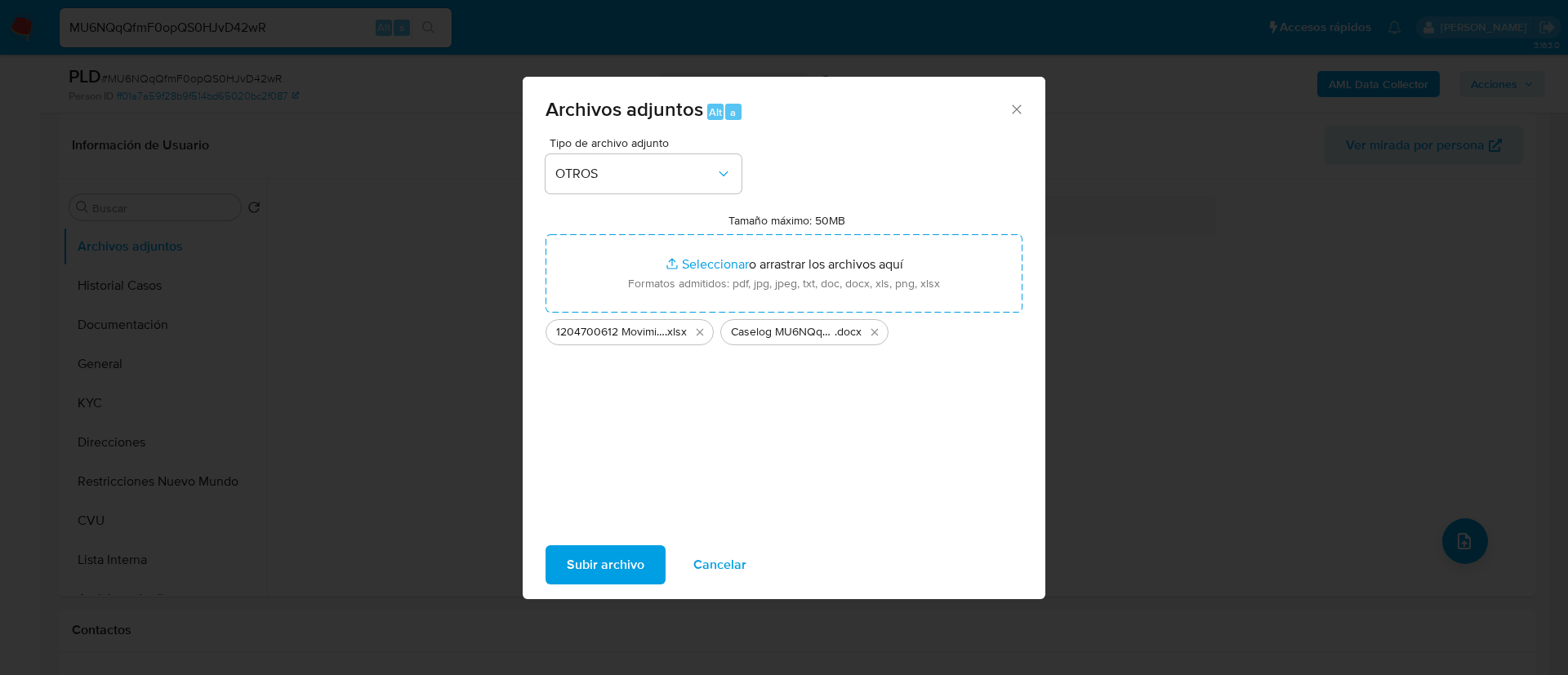
drag, startPoint x: 645, startPoint y: 296, endPoint x: 618, endPoint y: 567, distance: 272.3
click at [618, 567] on span "Subir archivo" at bounding box center [605, 565] width 78 height 36
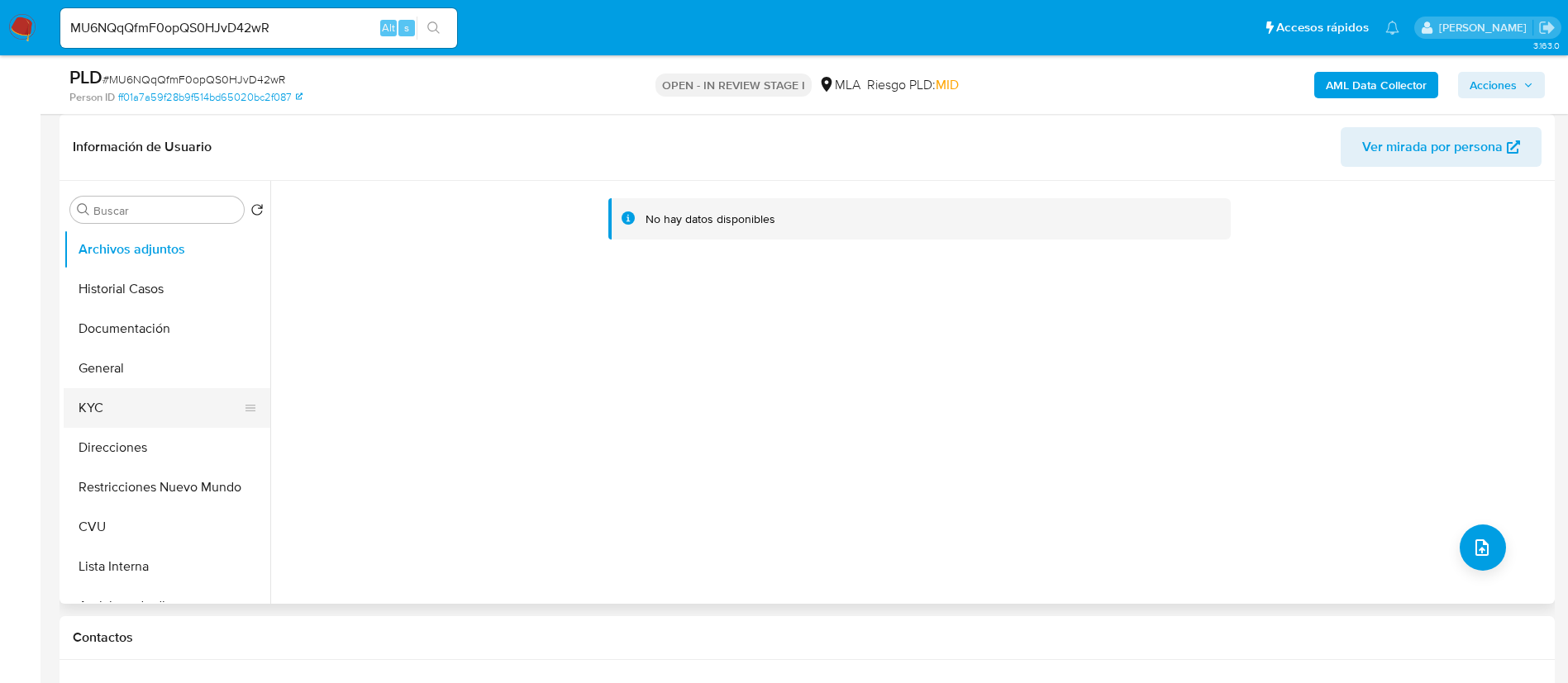
click at [156, 398] on button "KYC" at bounding box center [160, 408] width 193 height 40
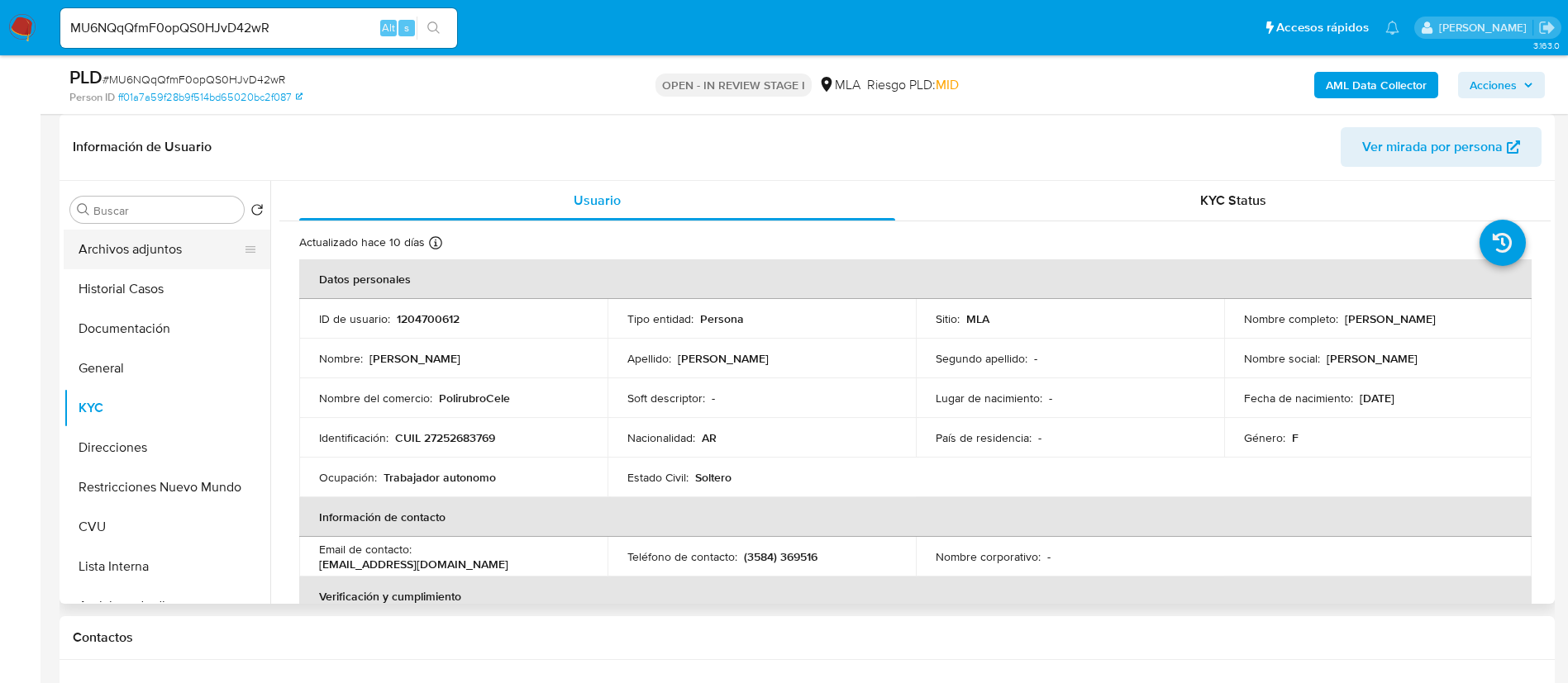
click at [160, 267] on button "Archivos adjuntos" at bounding box center [160, 250] width 193 height 40
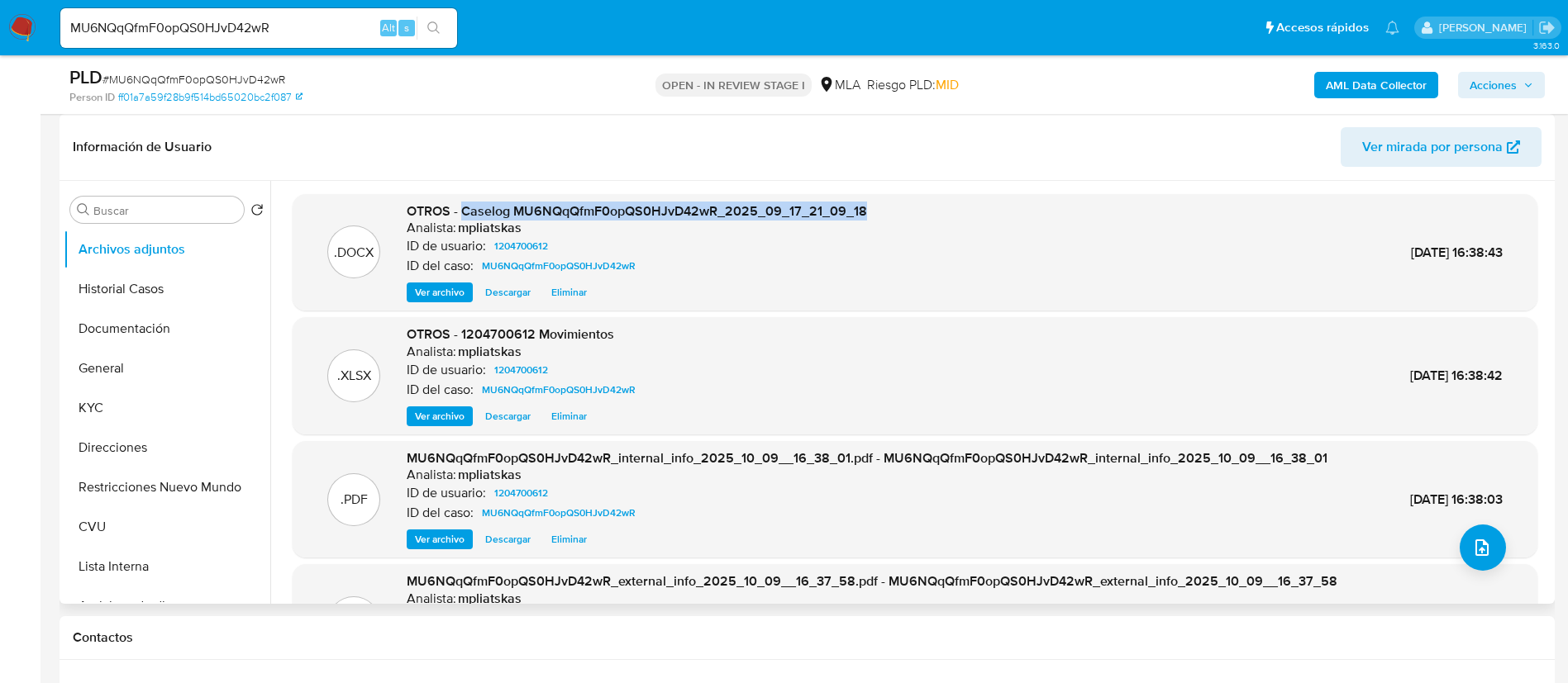
drag, startPoint x: 461, startPoint y: 207, endPoint x: 897, endPoint y: 191, distance: 436.3
click at [897, 191] on div ".DOCX OTROS - Caselog MU6NQqQfmF0opQS0HJvD42wR_2025_09_17_21_09_18 Analista: mp…" at bounding box center [910, 392] width 1280 height 423
copy span "Caselog MU6NQqQfmF0opQS0HJvD42wR_2025_09_17_21_09_18"
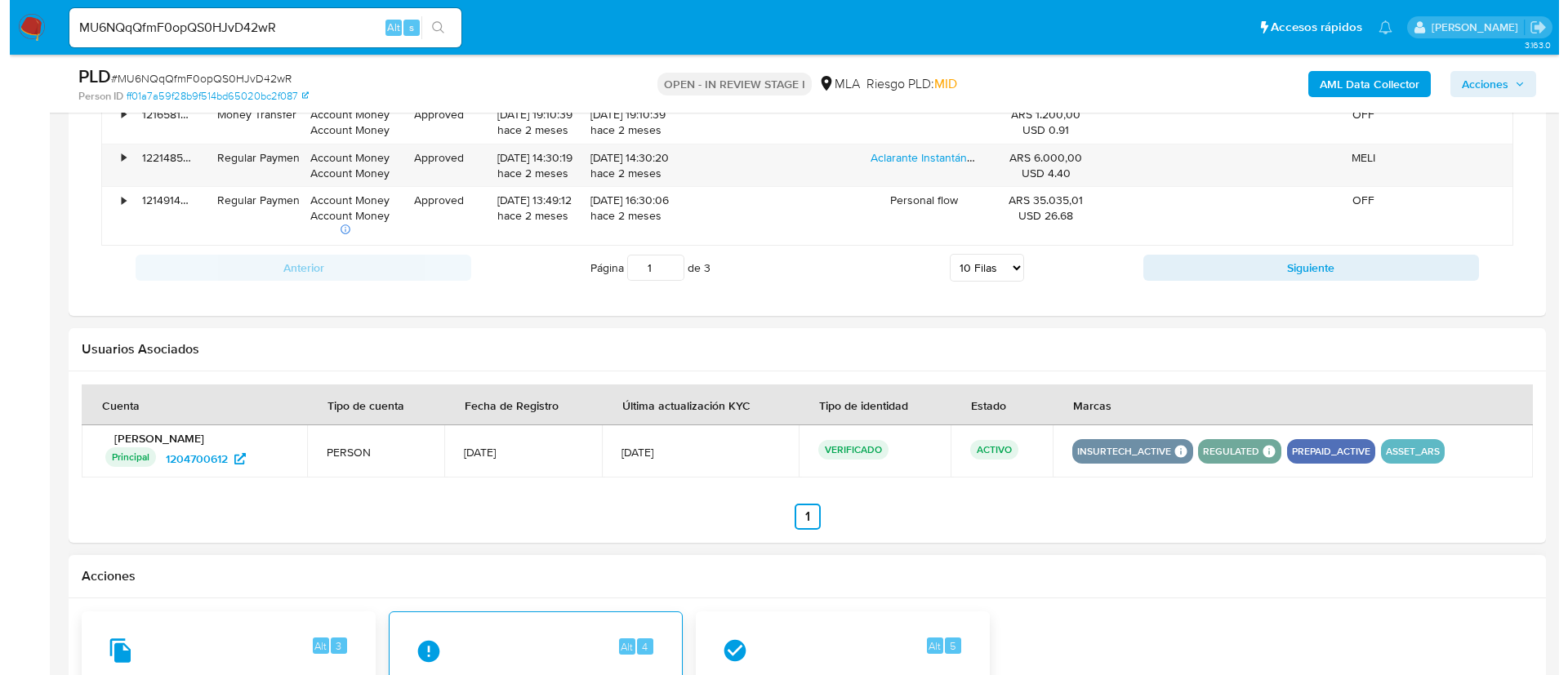
scroll to position [2529, 0]
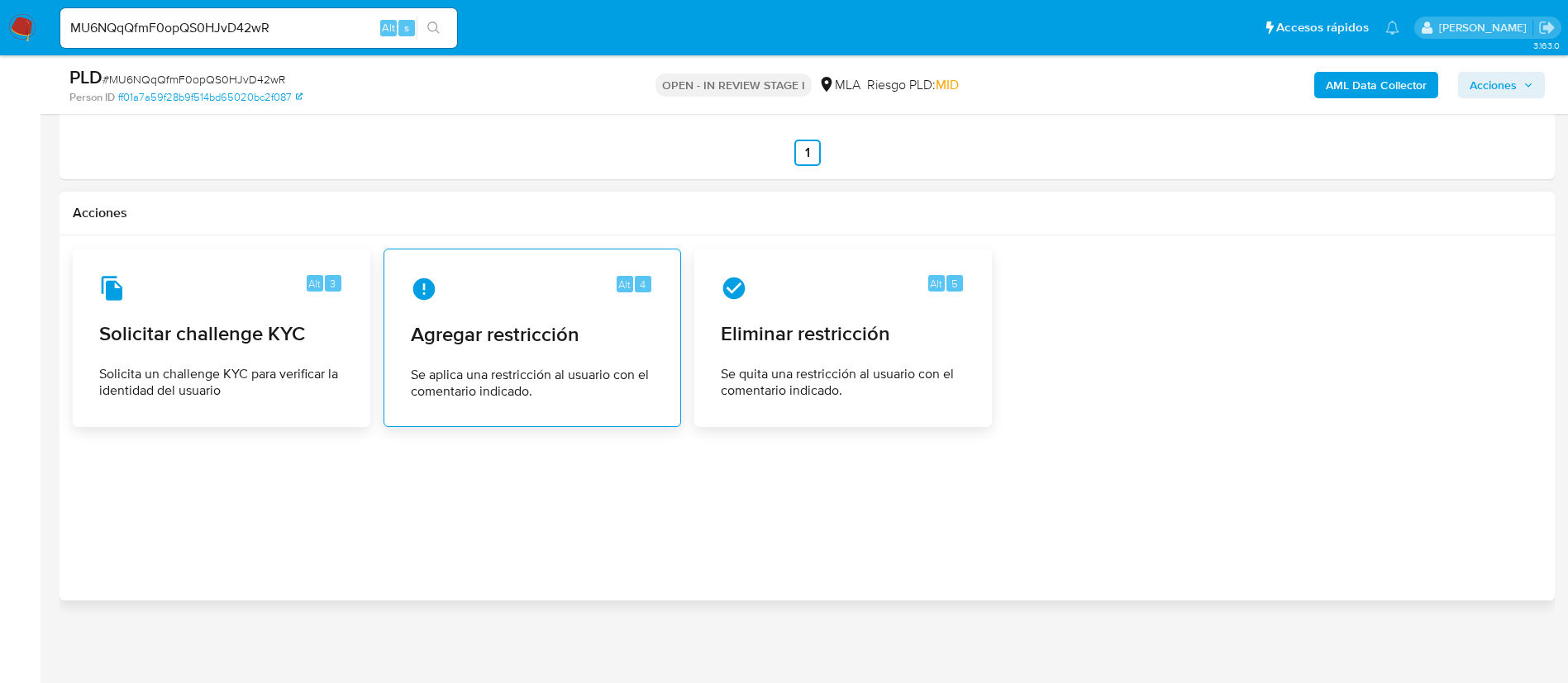
click at [570, 383] on span "Se aplica una restricción al usuario con el comentario indicado." at bounding box center [532, 383] width 243 height 33
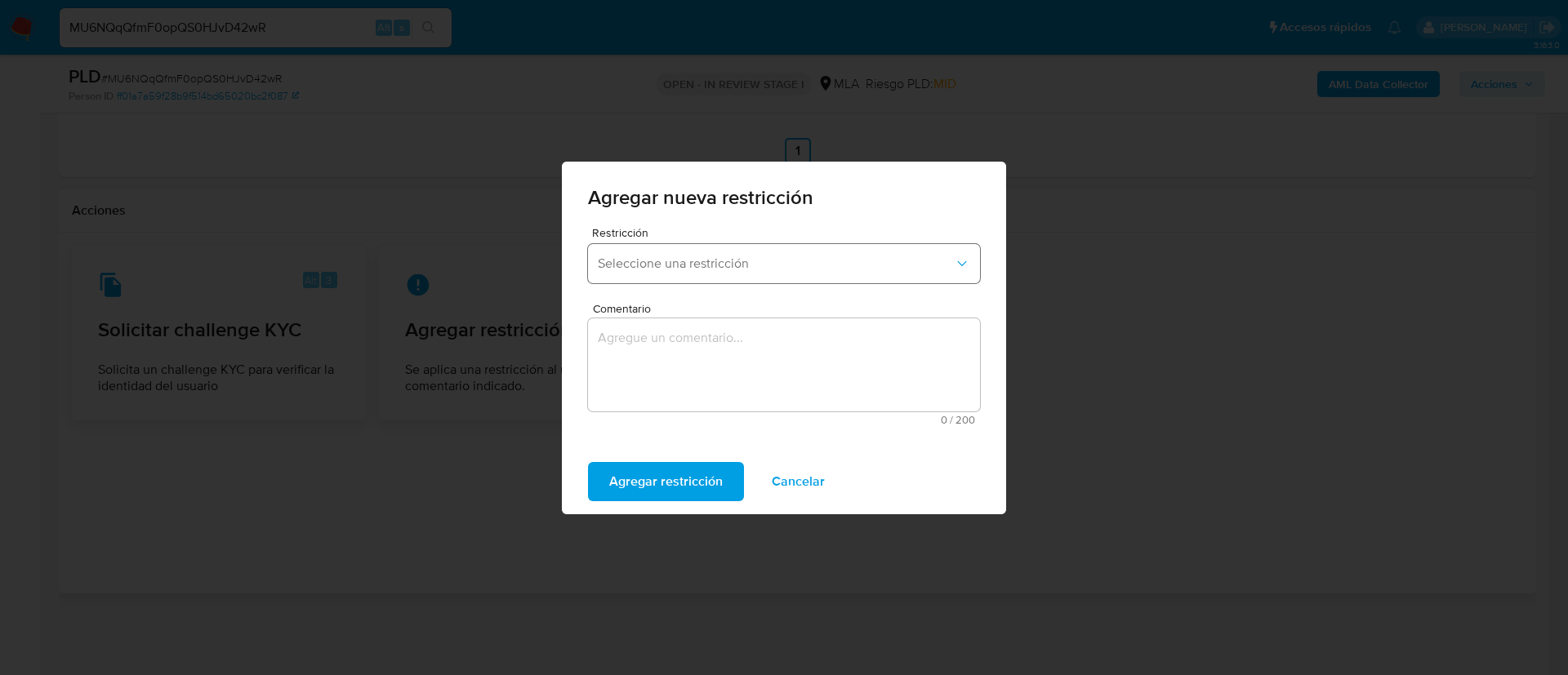
click at [658, 248] on button "Seleccione una restricción" at bounding box center [784, 264] width 392 height 39
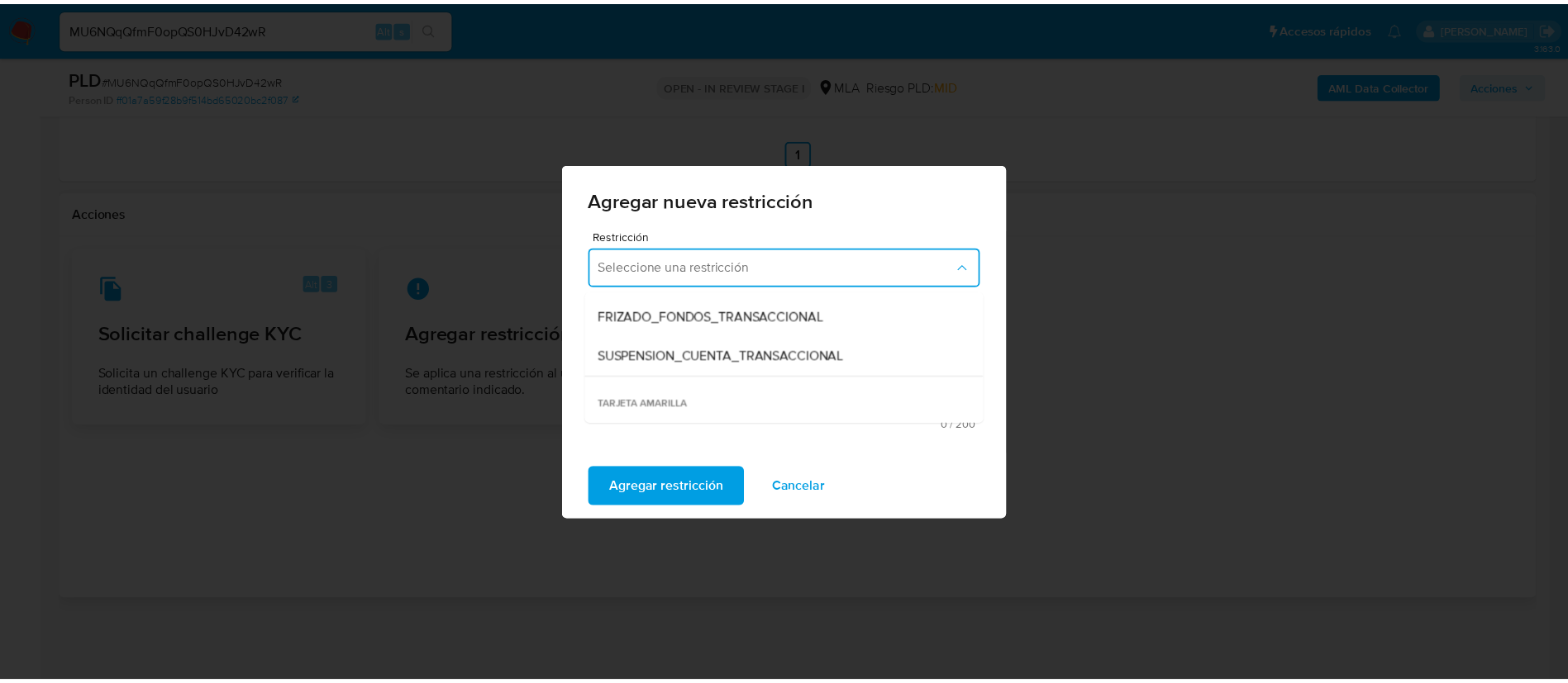
scroll to position [248, 0]
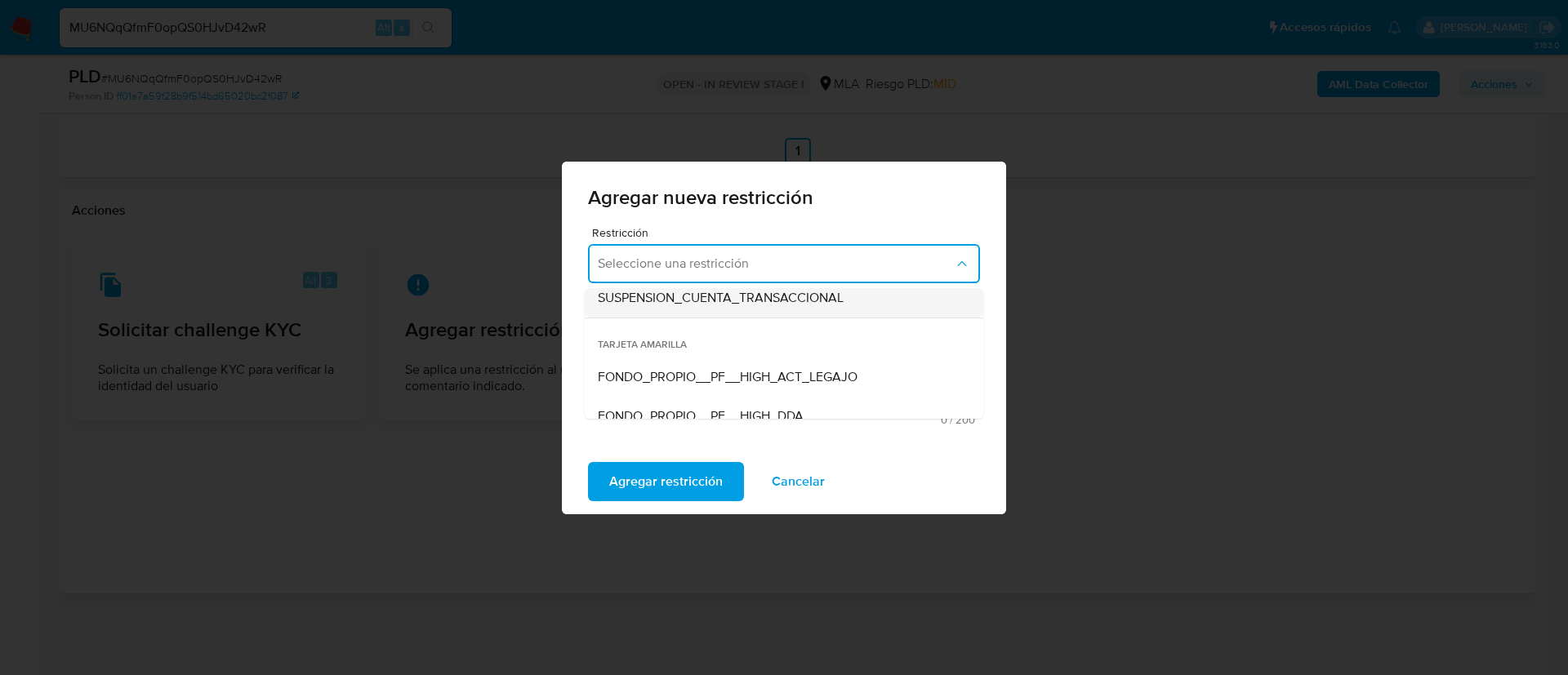
click at [695, 305] on span "SUSPENSION_CUENTA_TRANSACCIONAL" at bounding box center [720, 297] width 246 height 16
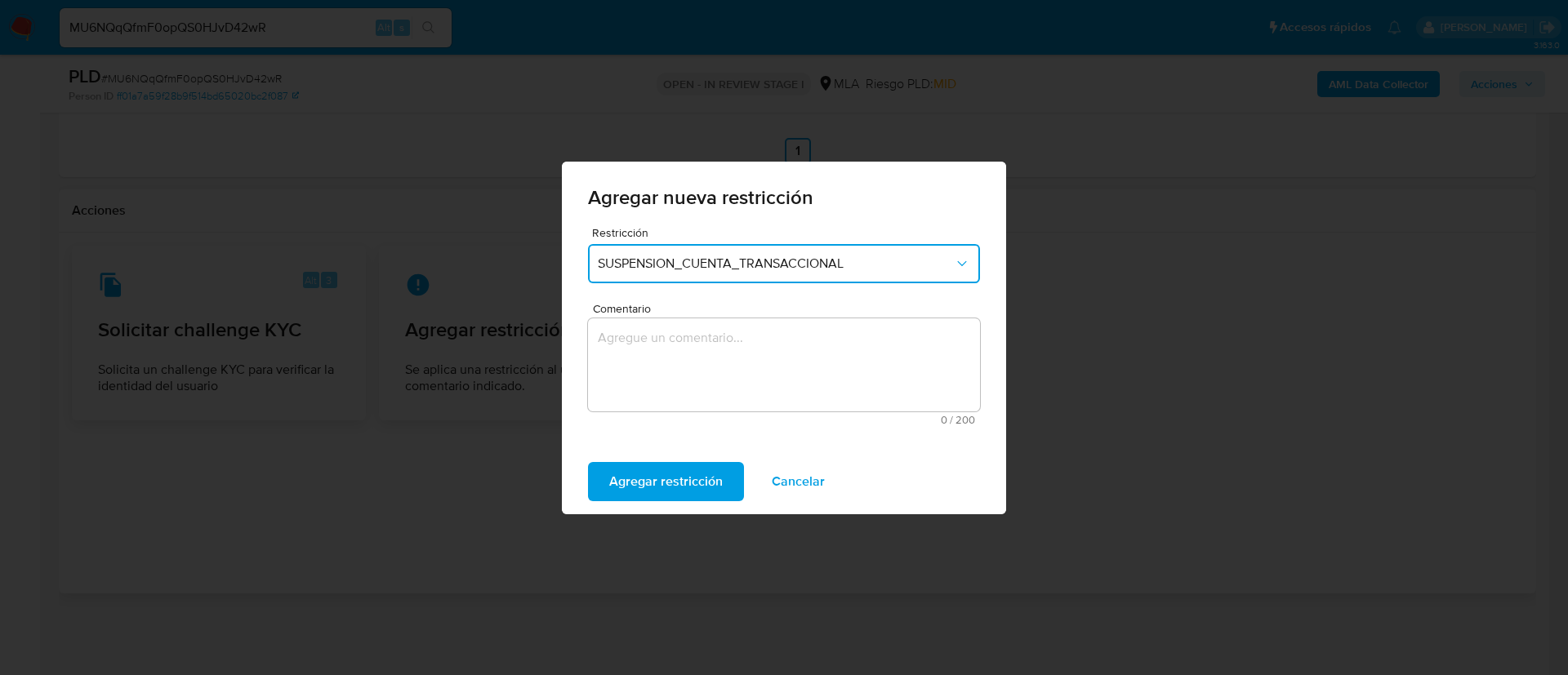
click at [708, 329] on textarea "Comentario" at bounding box center [784, 366] width 392 height 93
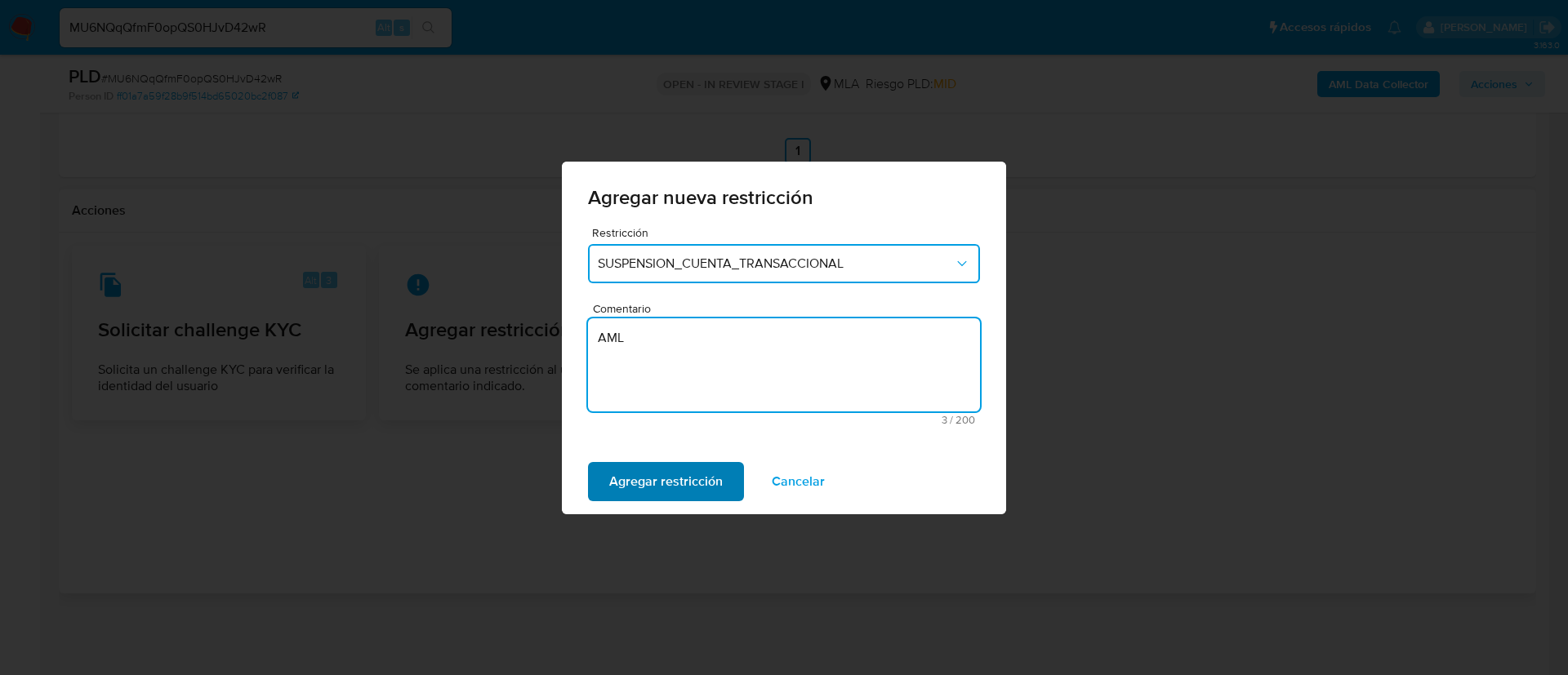
type textarea "AML"
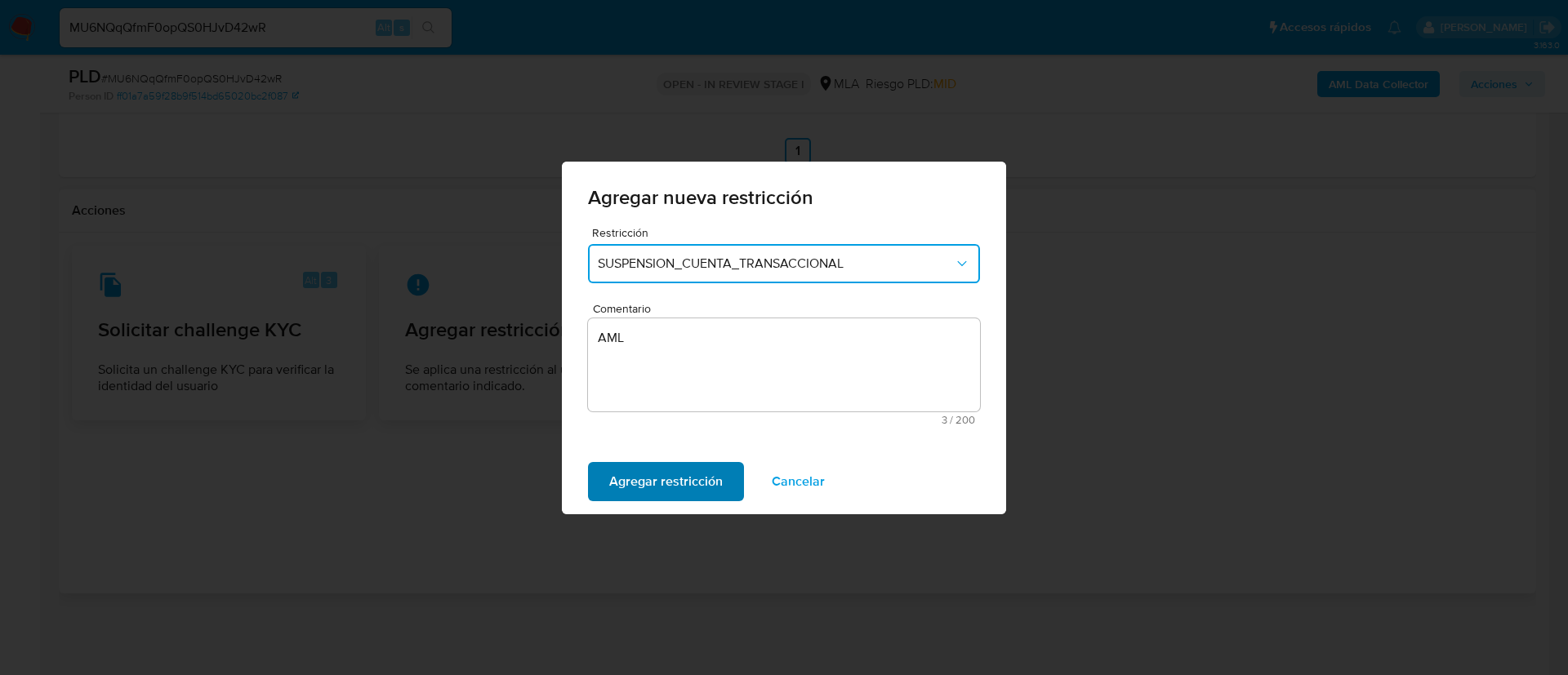
click at [658, 480] on span "Agregar restricción" at bounding box center [665, 481] width 113 height 36
click at [658, 480] on span "Confirmar" at bounding box center [638, 481] width 59 height 36
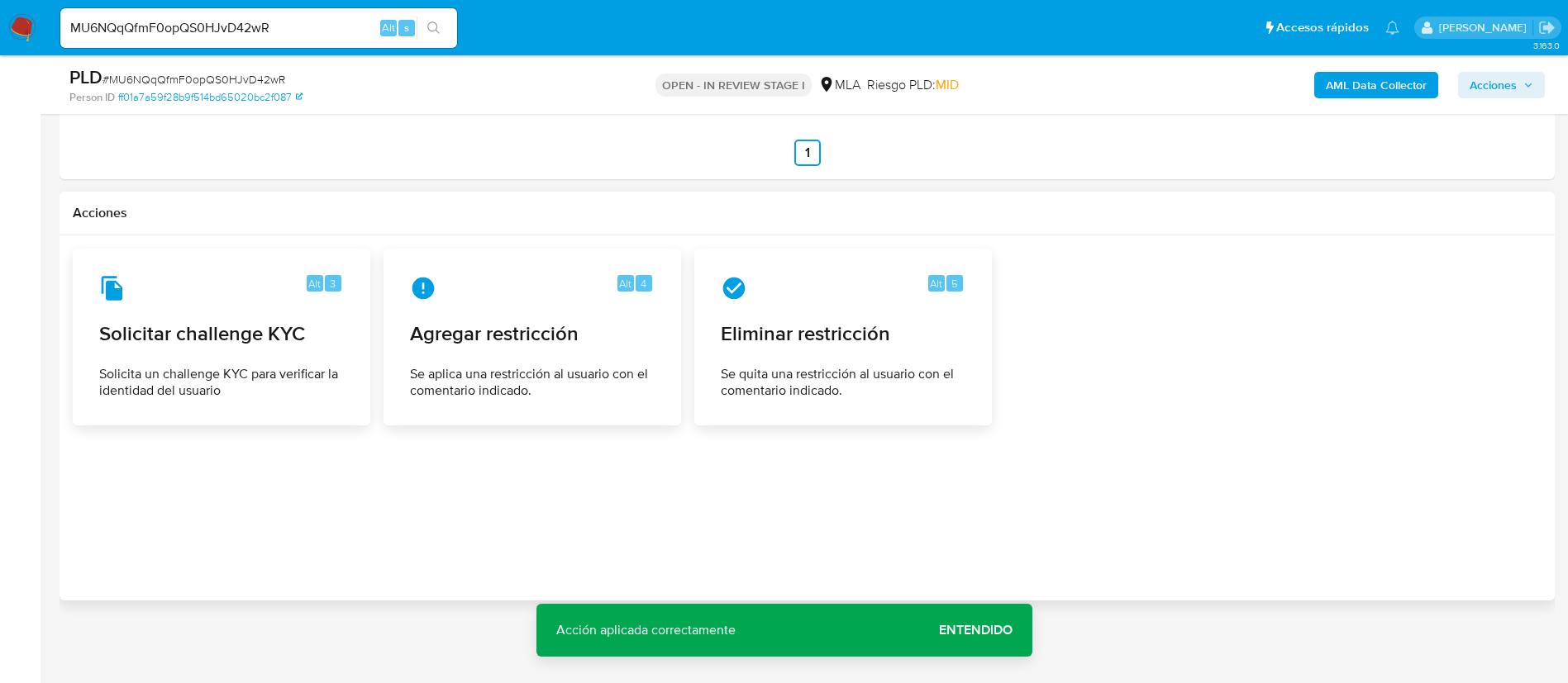
click at [1504, 89] on span "Acciones" at bounding box center [1493, 85] width 47 height 26
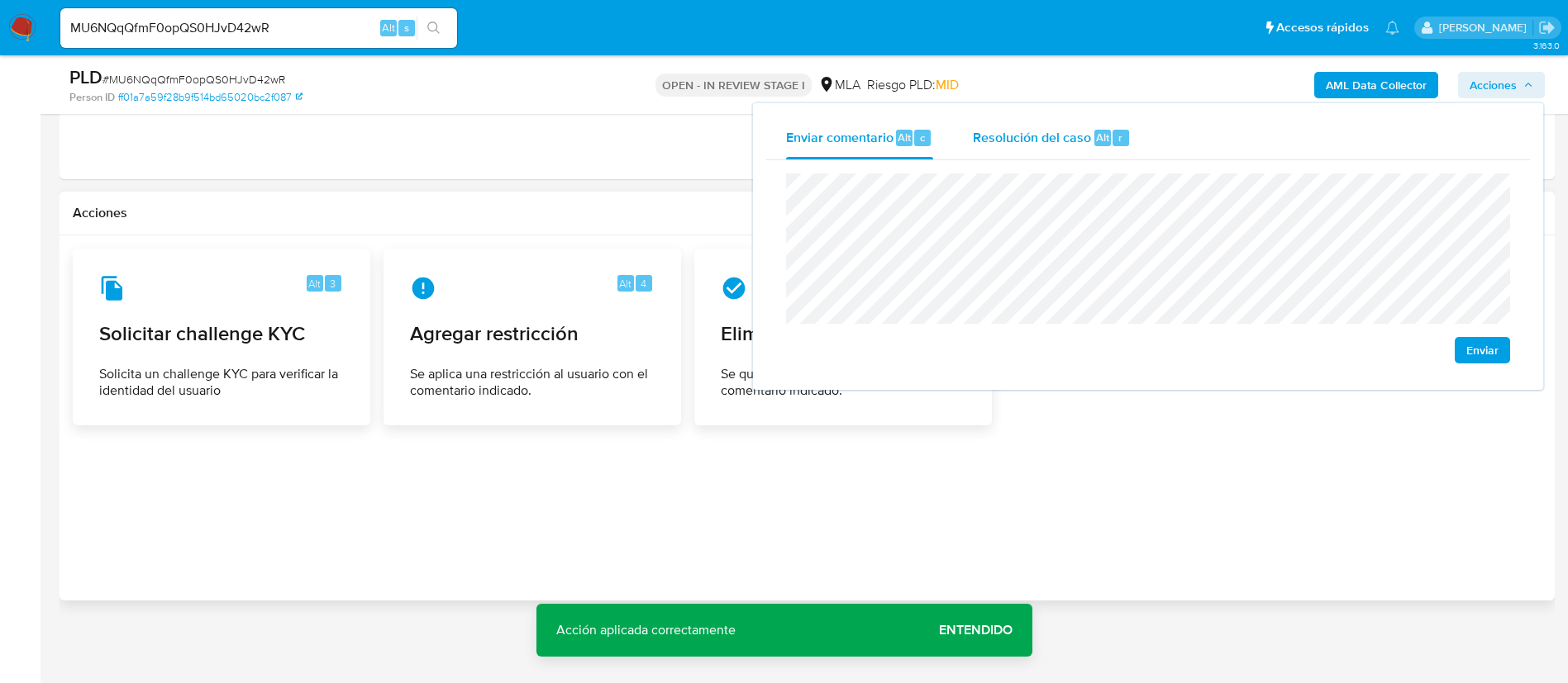
click at [1062, 135] on span "Resolución del caso" at bounding box center [1031, 136] width 118 height 19
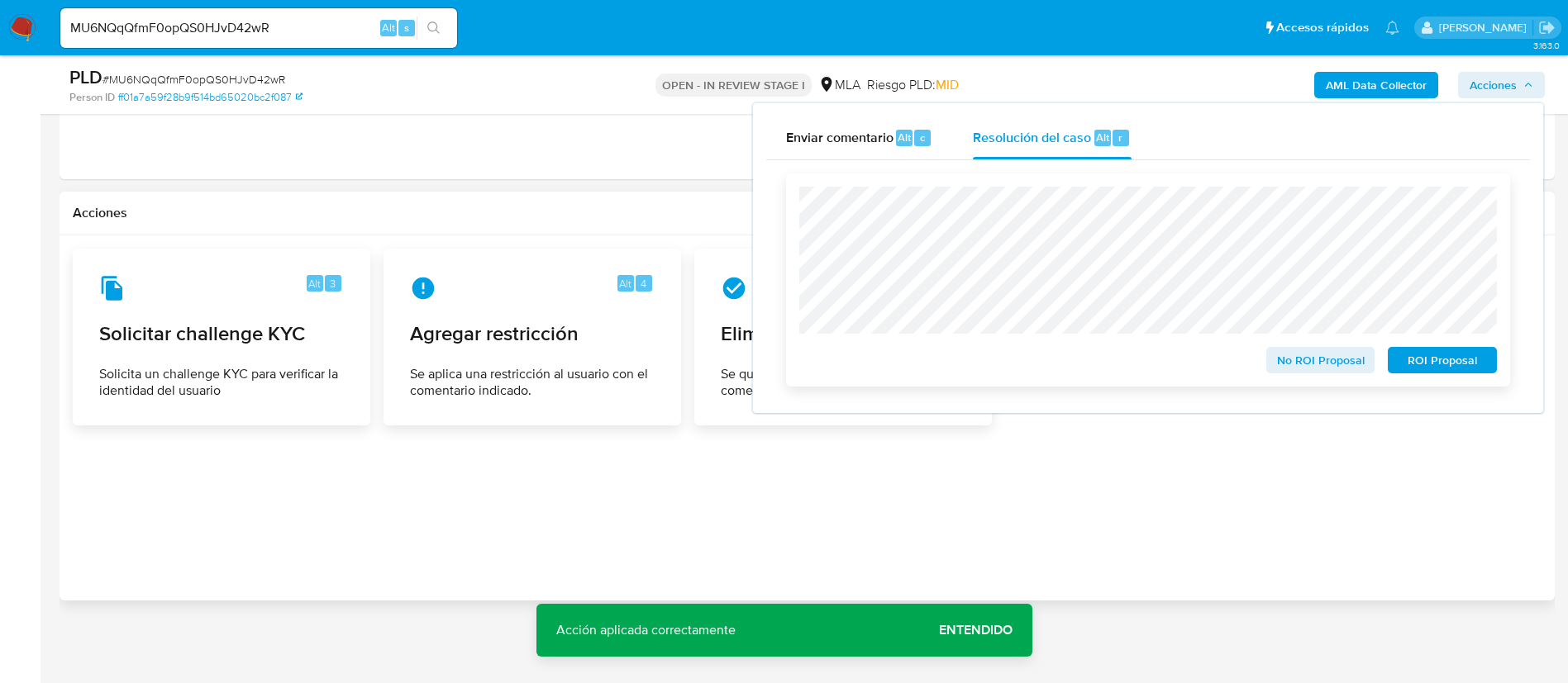
click at [1413, 368] on span "ROI Proposal" at bounding box center [1441, 360] width 86 height 23
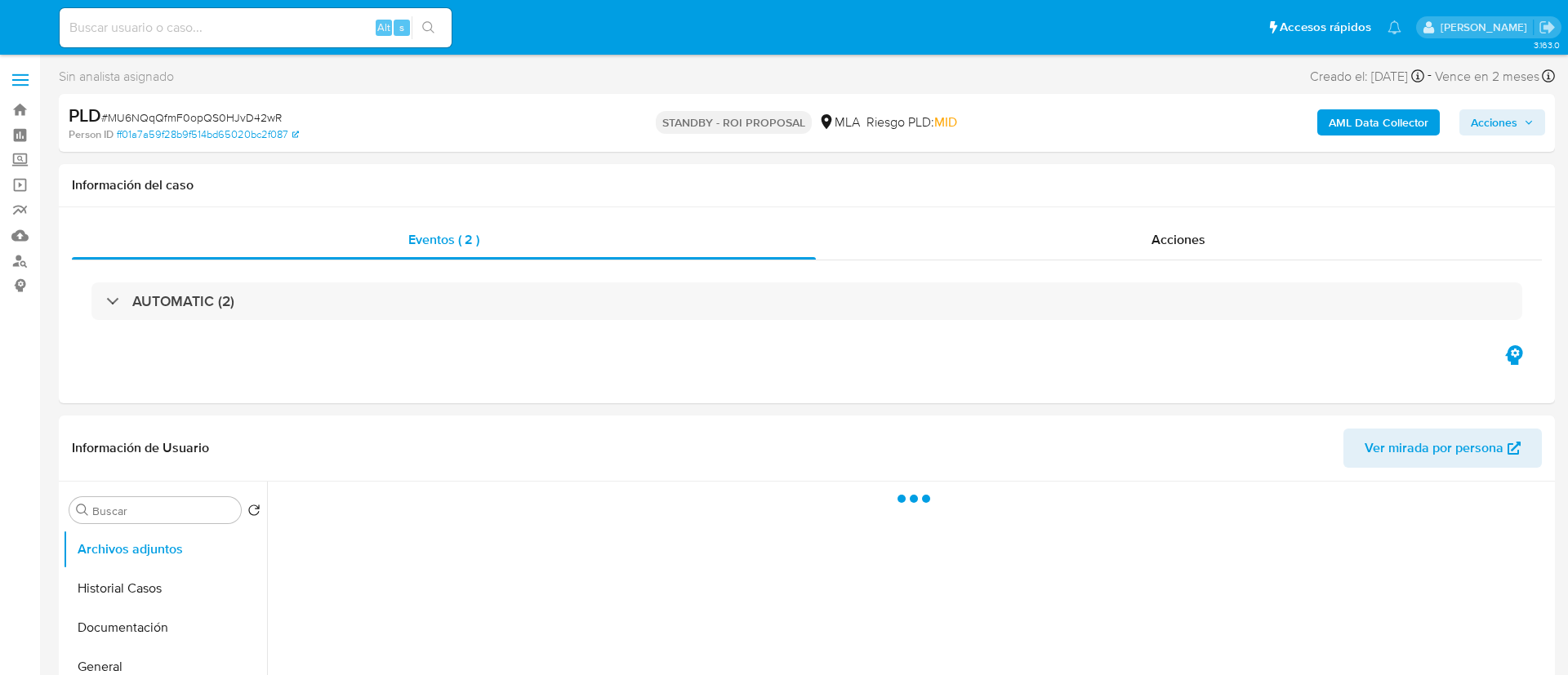
select select "10"
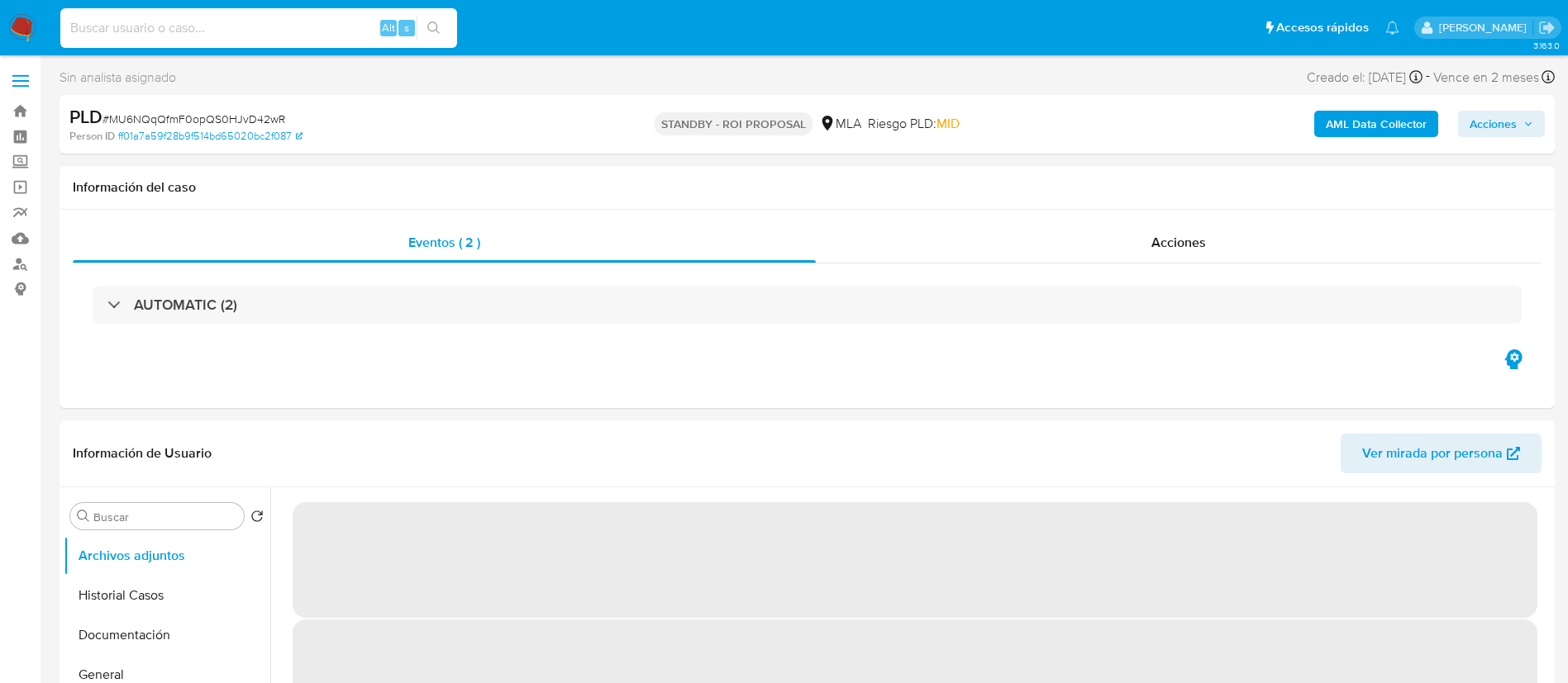
click at [311, 24] on input at bounding box center [258, 27] width 396 height 22
paste input "fOh8TMTZfDztYJnltYZmQej4"
type input "fOh8TMTZfDztYJnltYZmQej4"
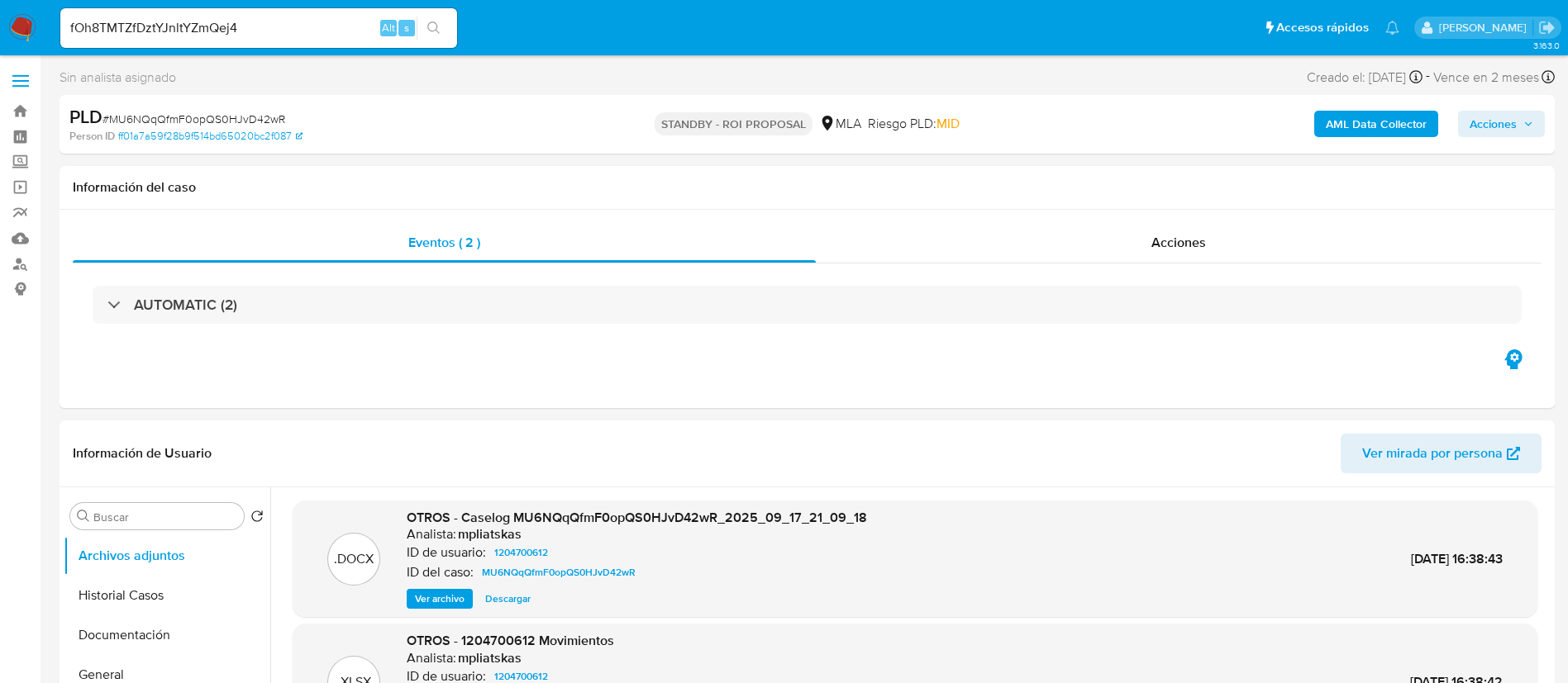
click at [450, 25] on button "search-icon" at bounding box center [433, 27] width 34 height 23
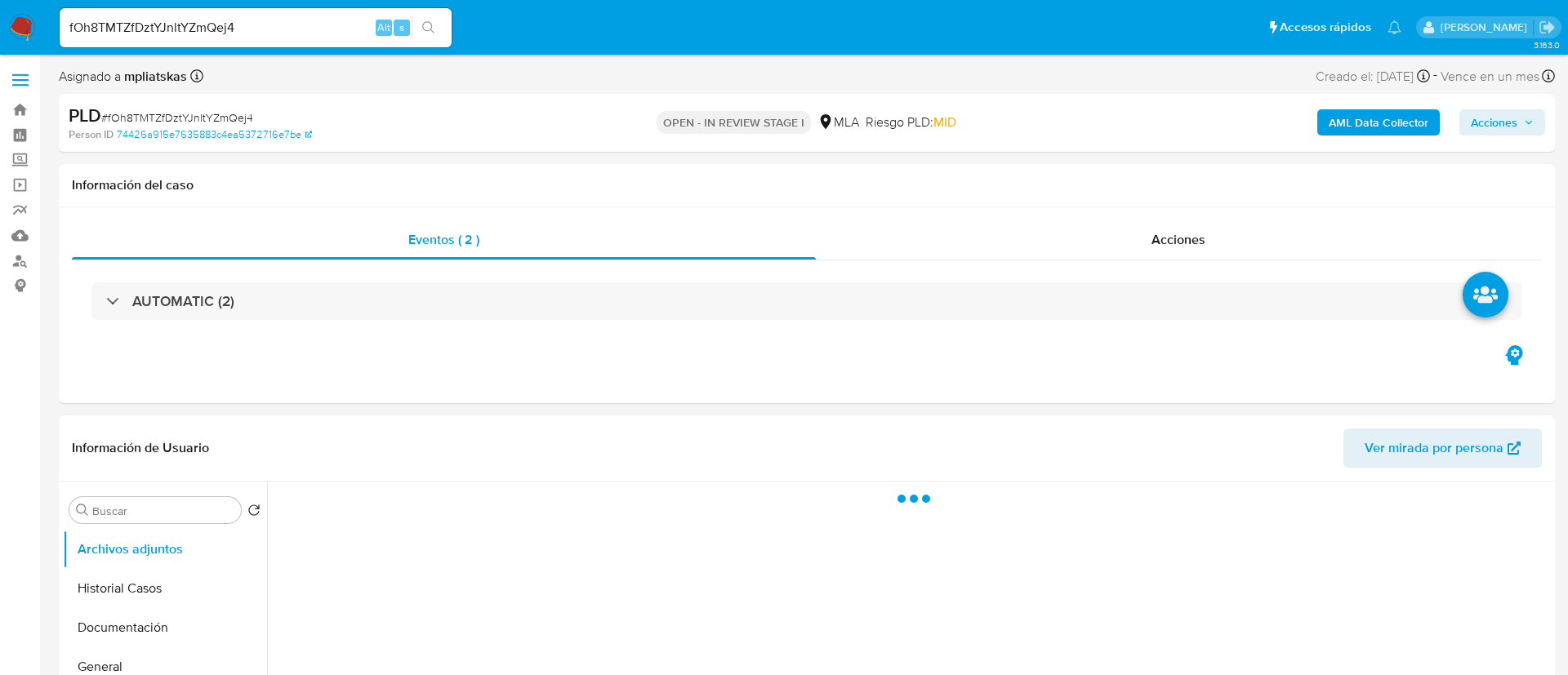
select select "10"
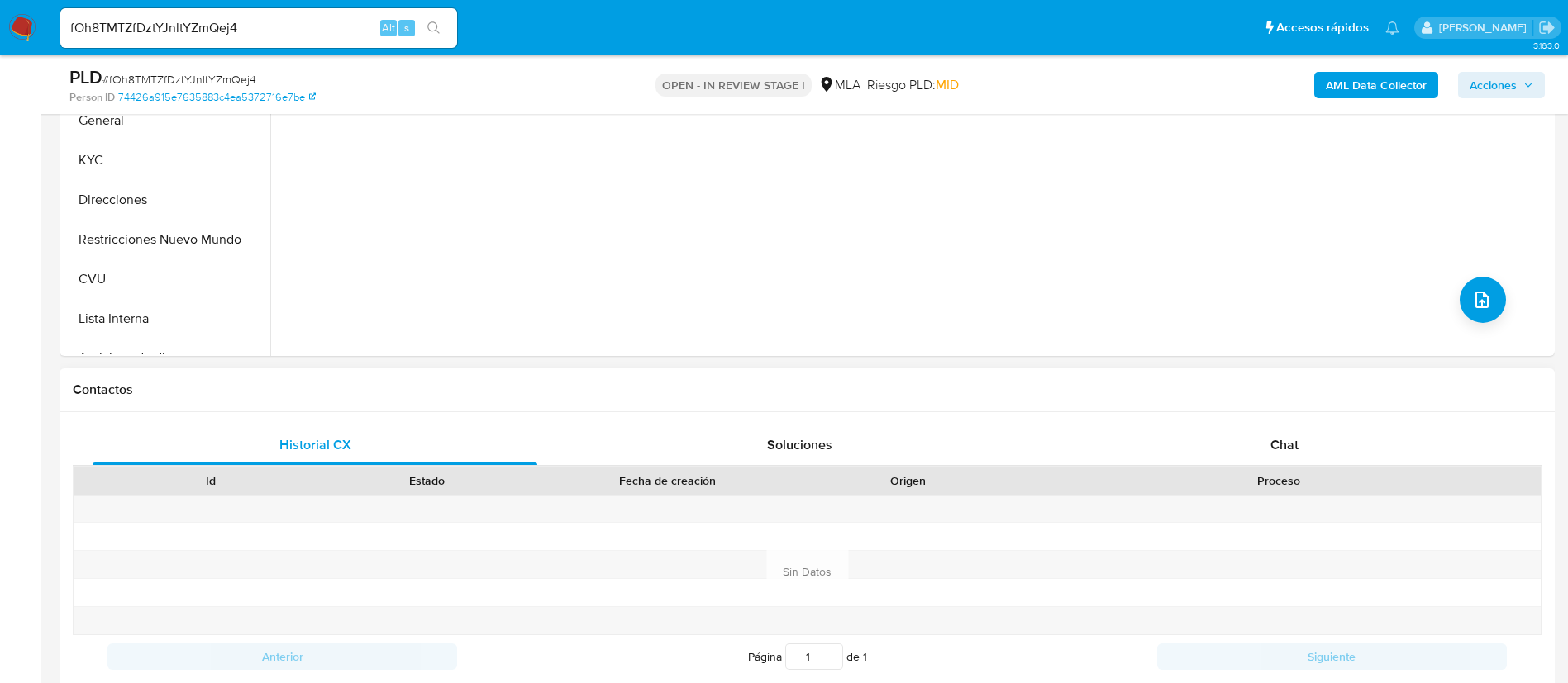
click at [1197, 473] on div "Proceso" at bounding box center [1277, 481] width 501 height 16
click at [1196, 455] on div "Chat" at bounding box center [1284, 446] width 445 height 40
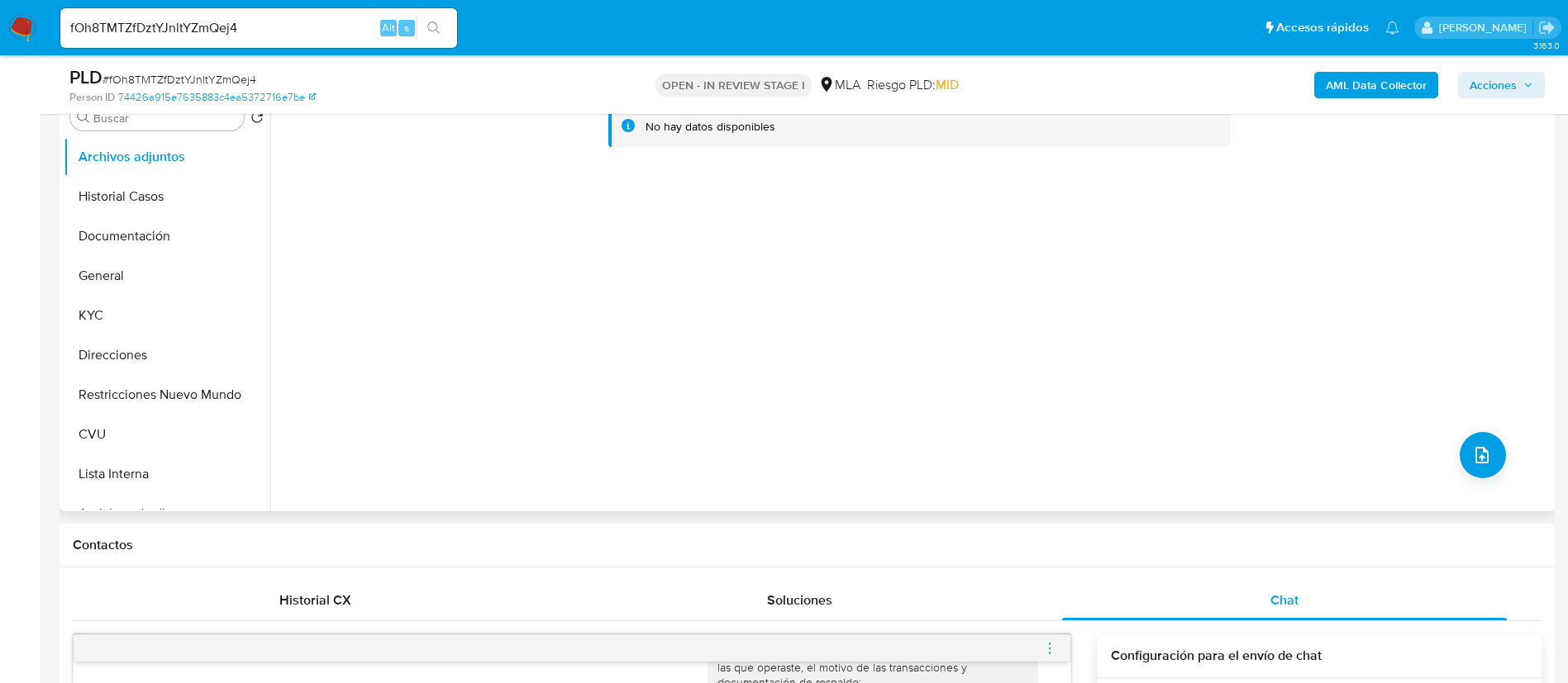
scroll to position [248, 0]
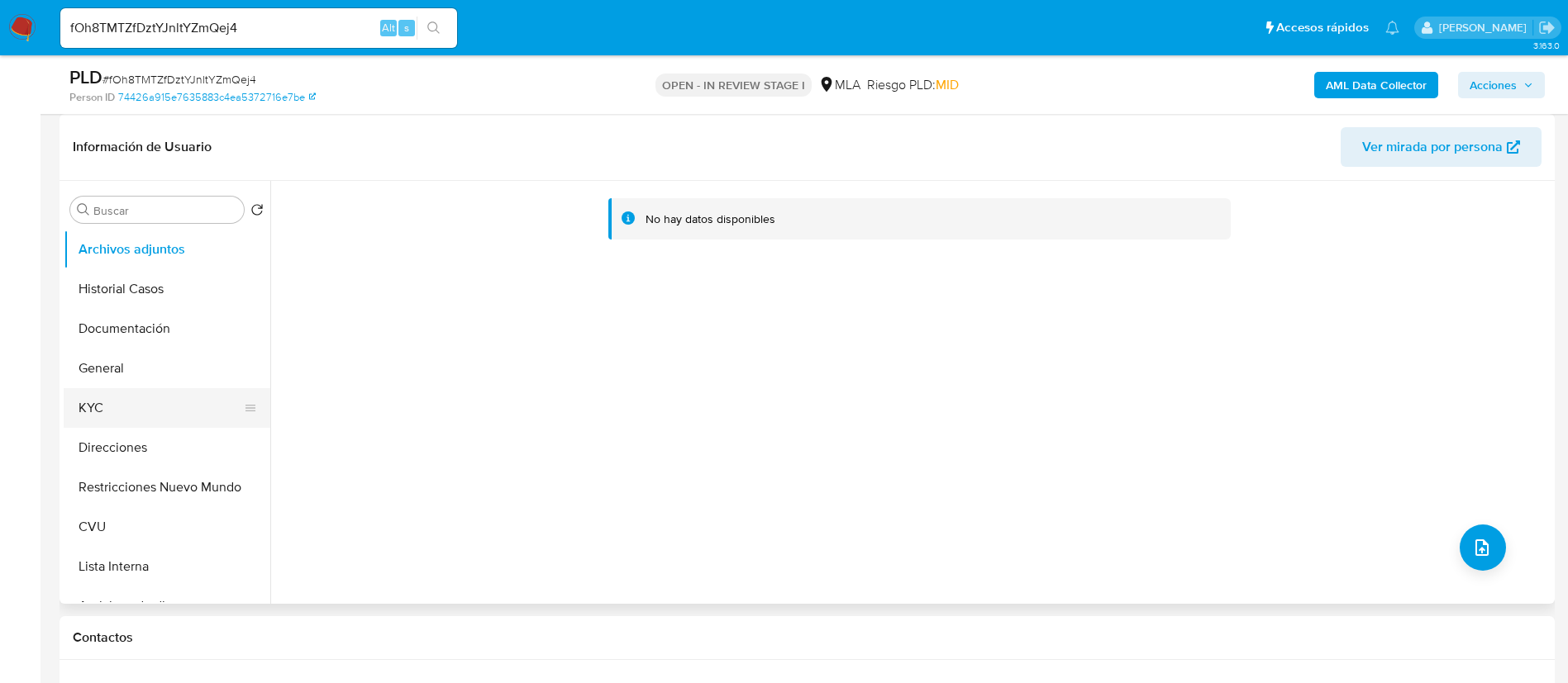
click at [180, 410] on button "KYC" at bounding box center [160, 408] width 193 height 40
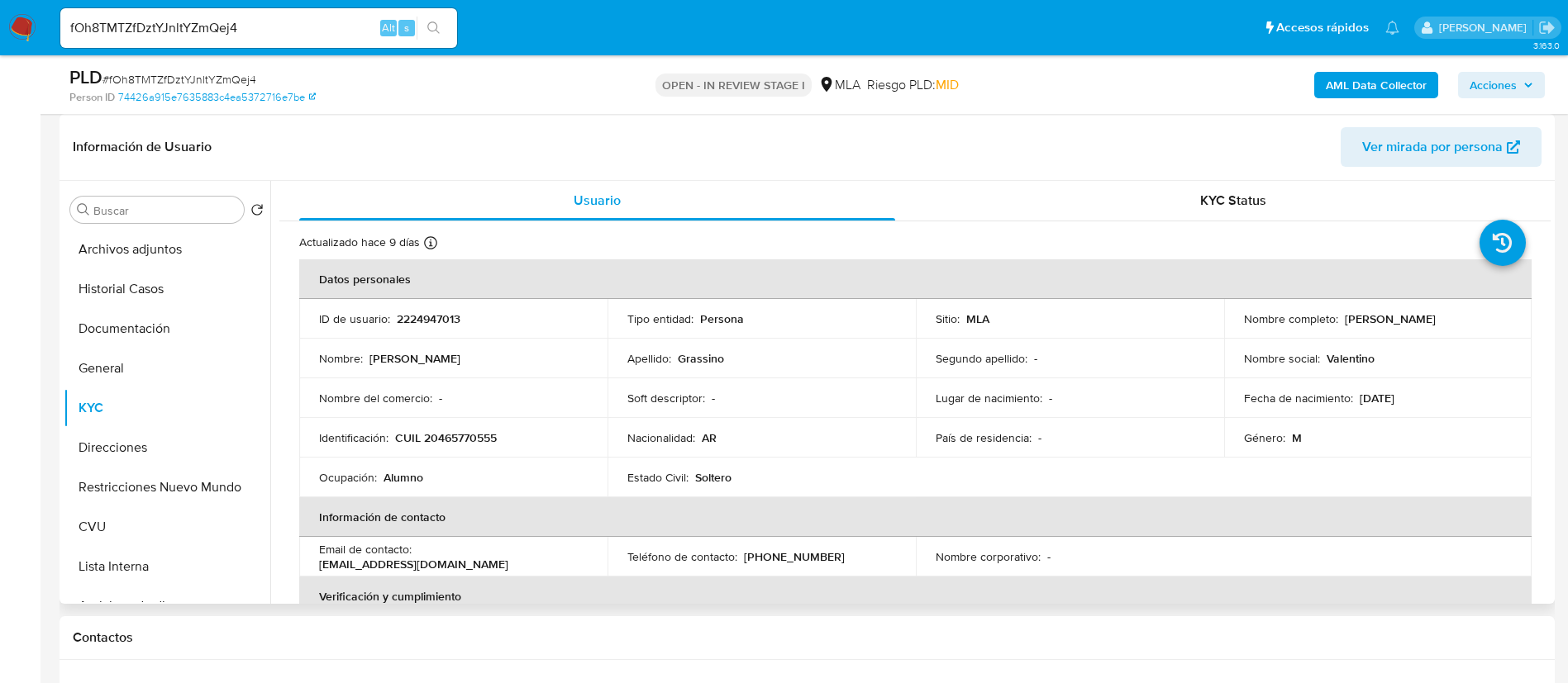
scroll to position [855, 0]
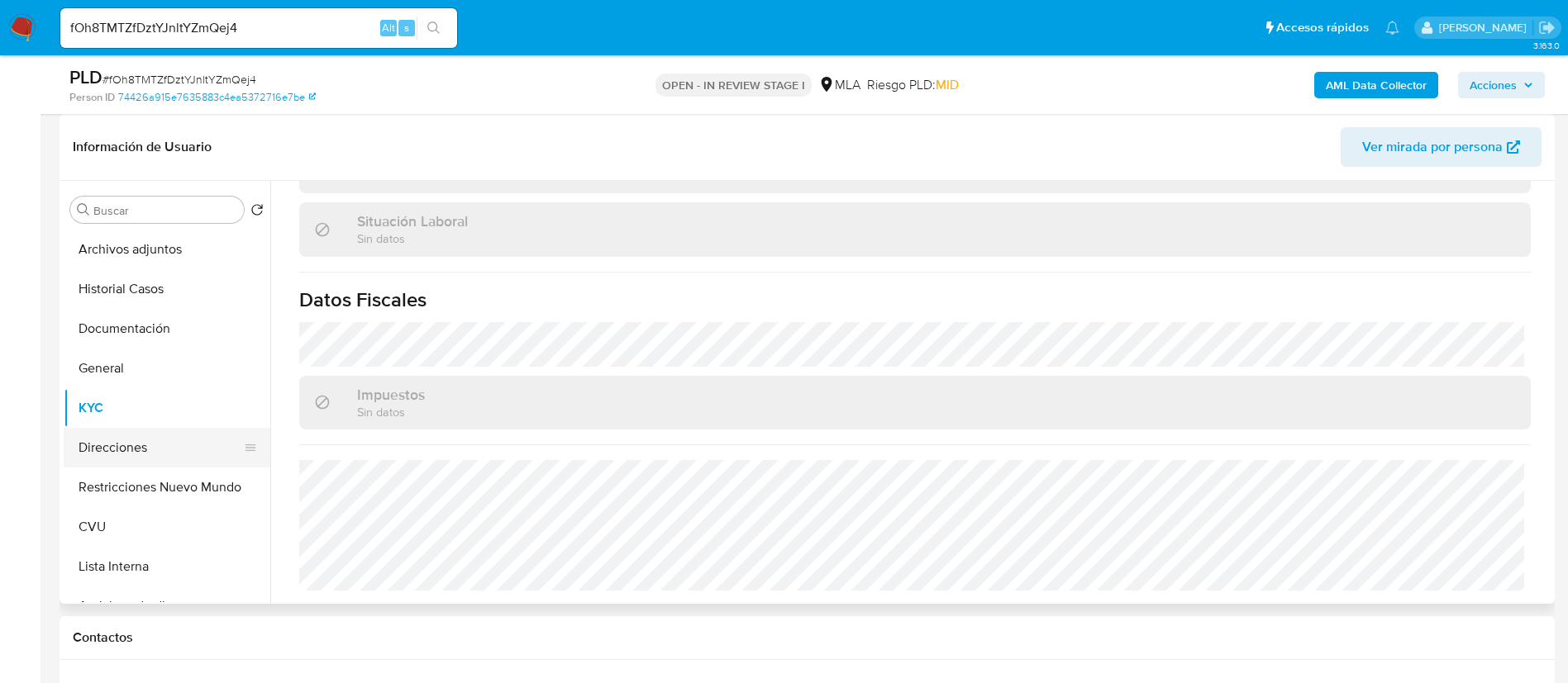
click at [137, 434] on button "Direcciones" at bounding box center [160, 447] width 193 height 40
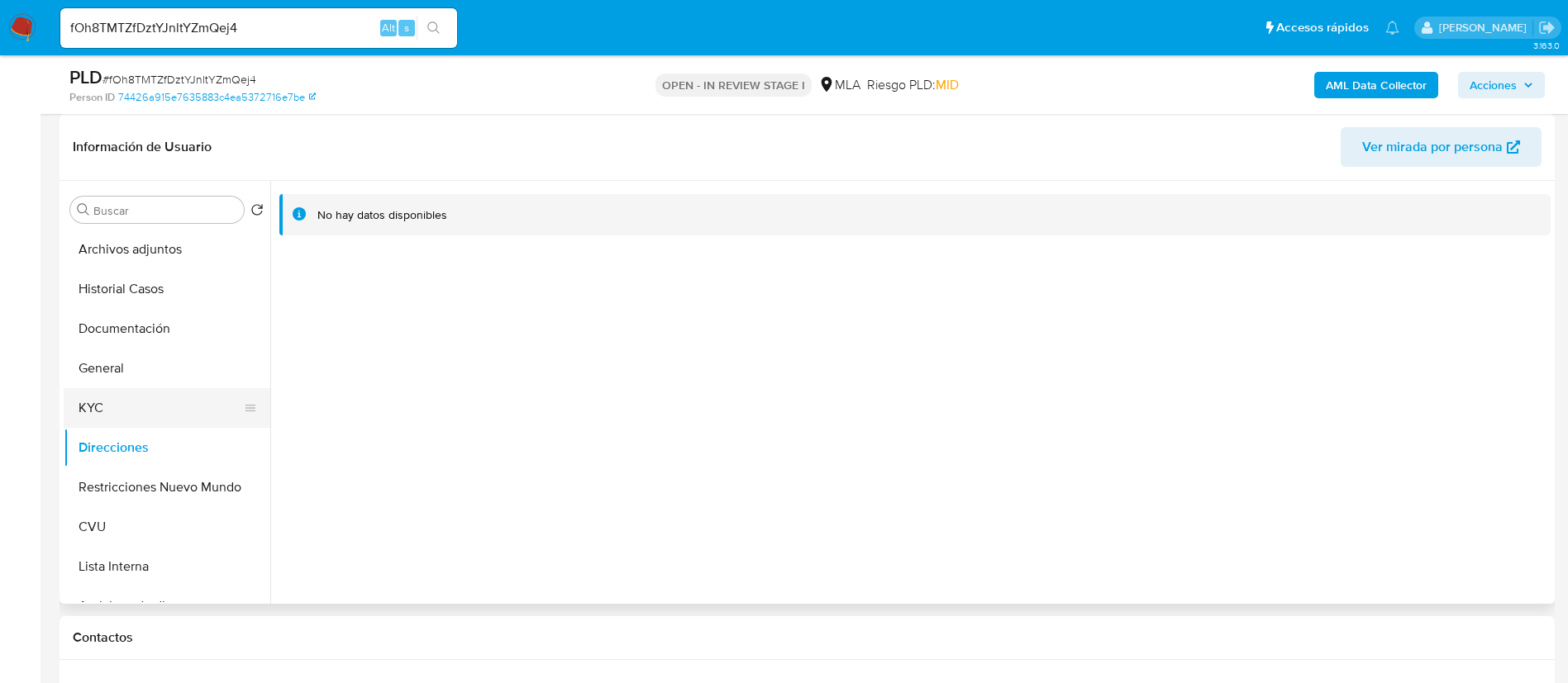
click at [139, 413] on button "KYC" at bounding box center [160, 408] width 193 height 40
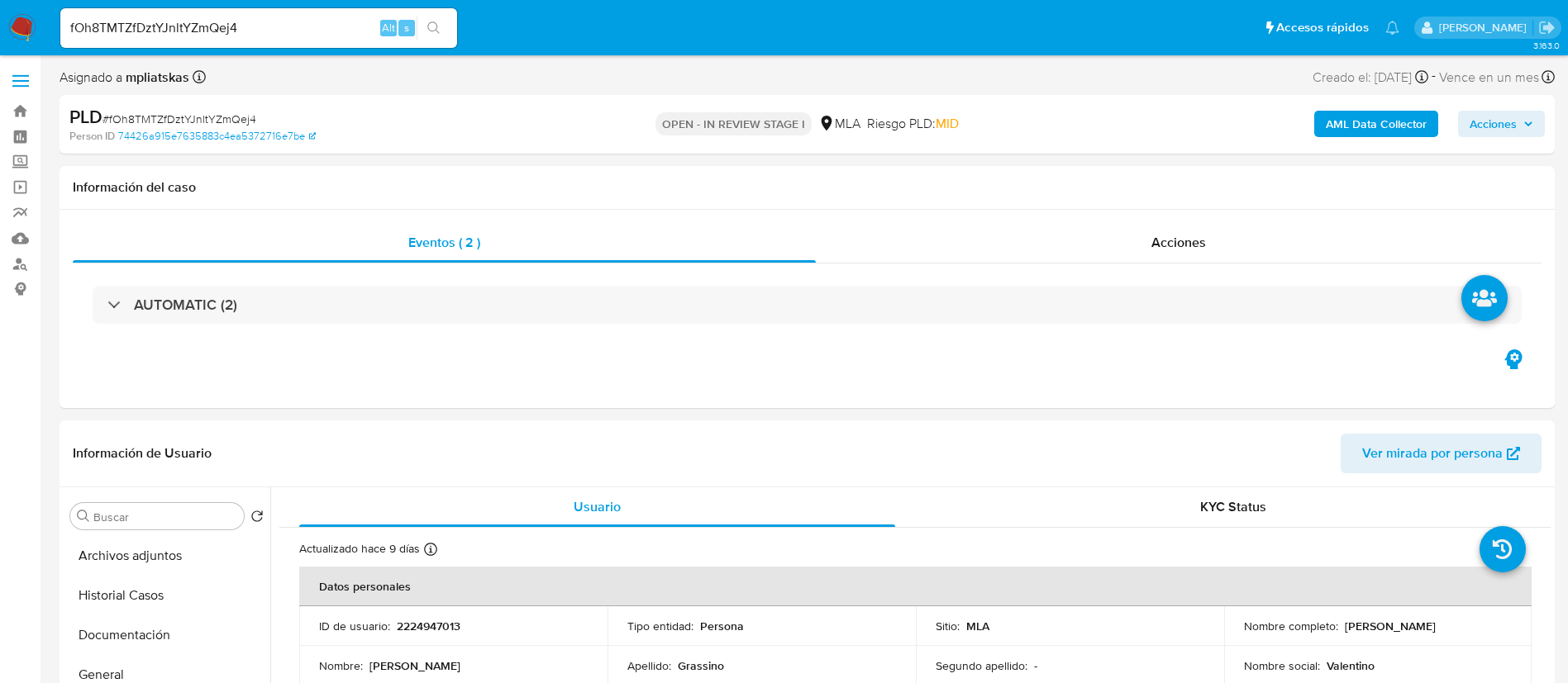
click at [1418, 130] on b "AML Data Collector" at bounding box center [1376, 124] width 101 height 26
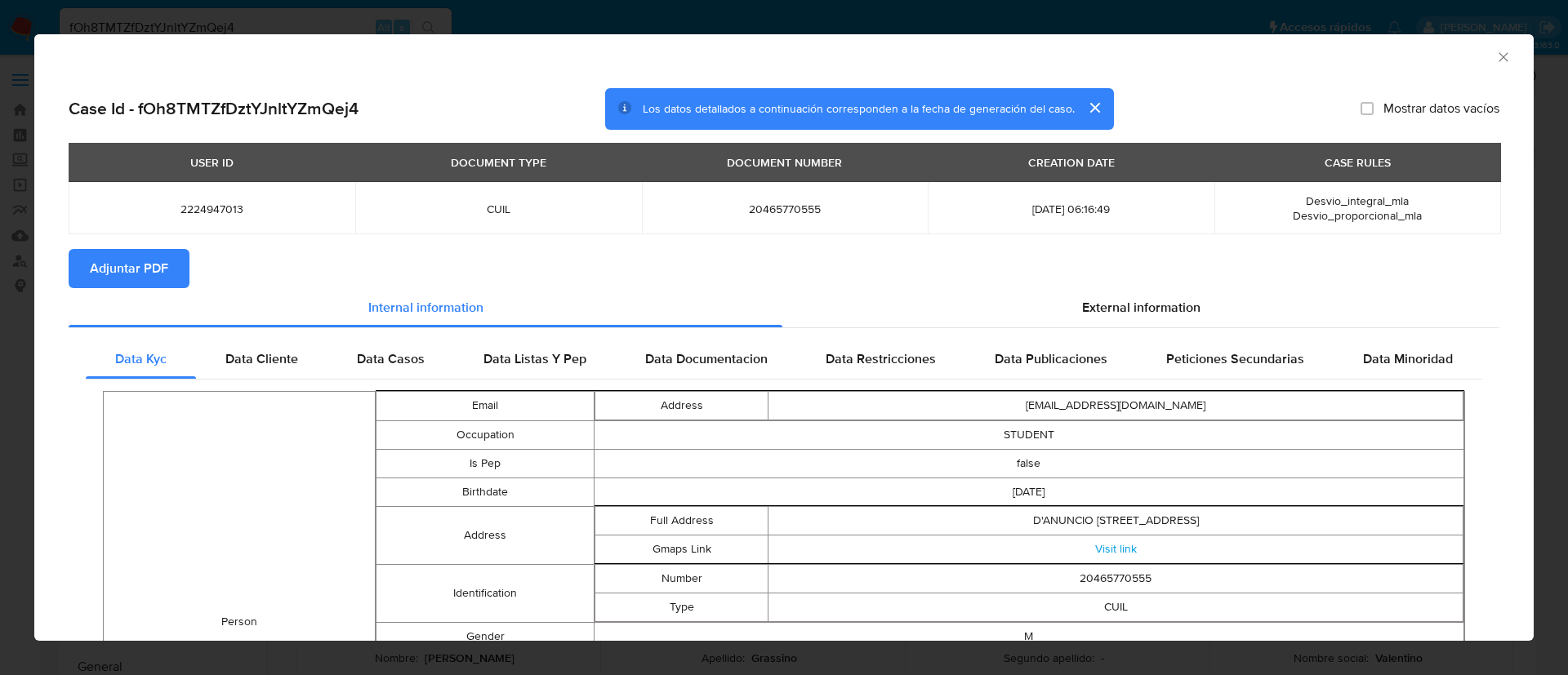
drag, startPoint x: 167, startPoint y: 261, endPoint x: 196, endPoint y: 272, distance: 31.0
click at [166, 261] on span "Adjuntar PDF" at bounding box center [129, 268] width 79 height 36
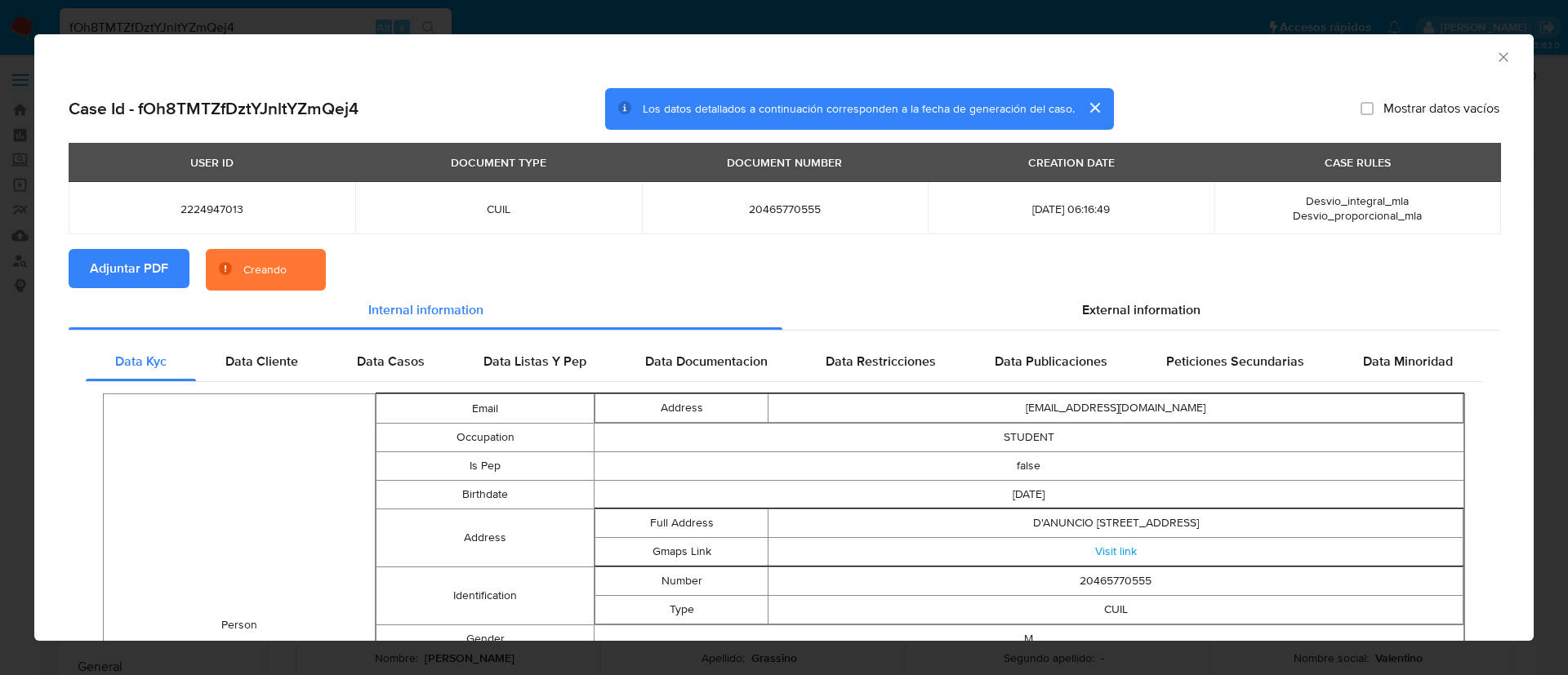
click at [223, 209] on span "2224947013" at bounding box center [211, 209] width 248 height 15
copy span "2224947013"
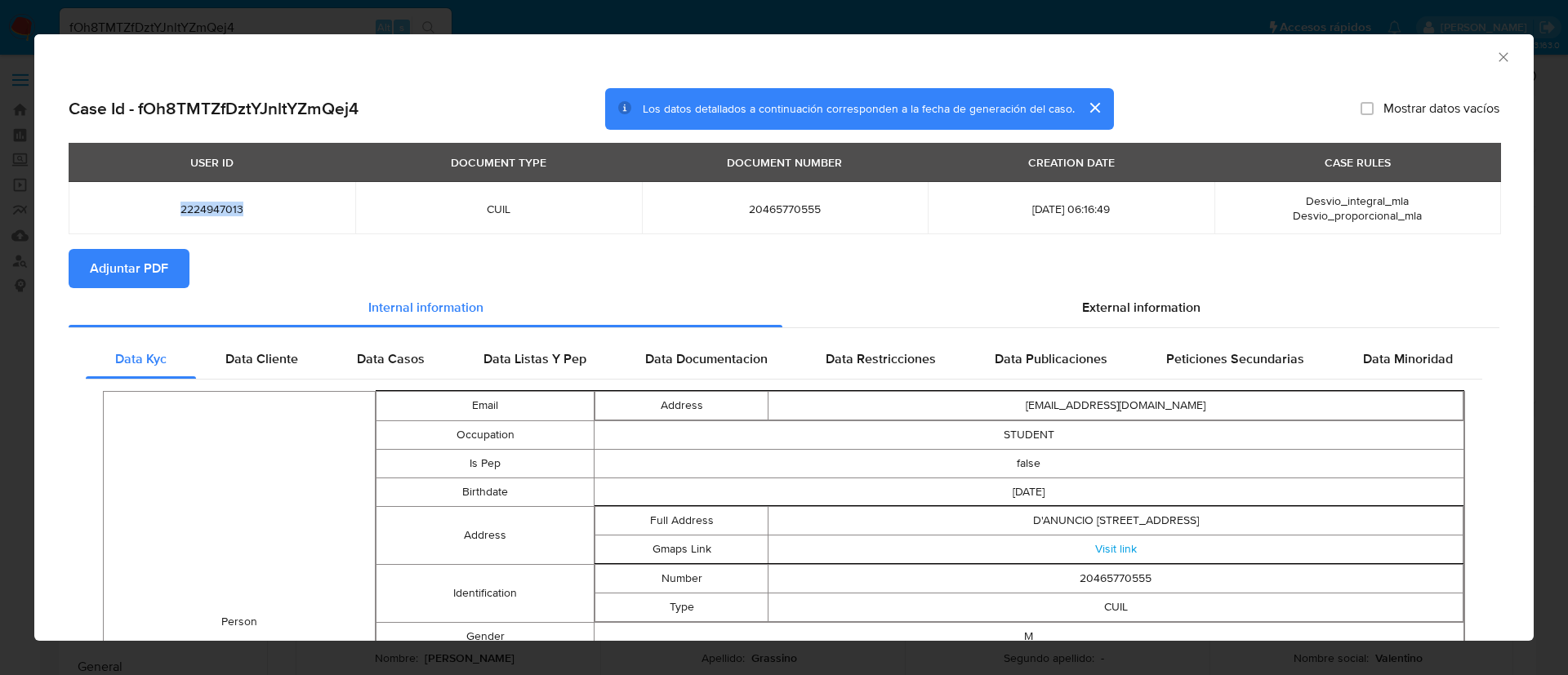
click at [1495, 50] on icon "Cerrar ventana" at bounding box center [1503, 56] width 16 height 16
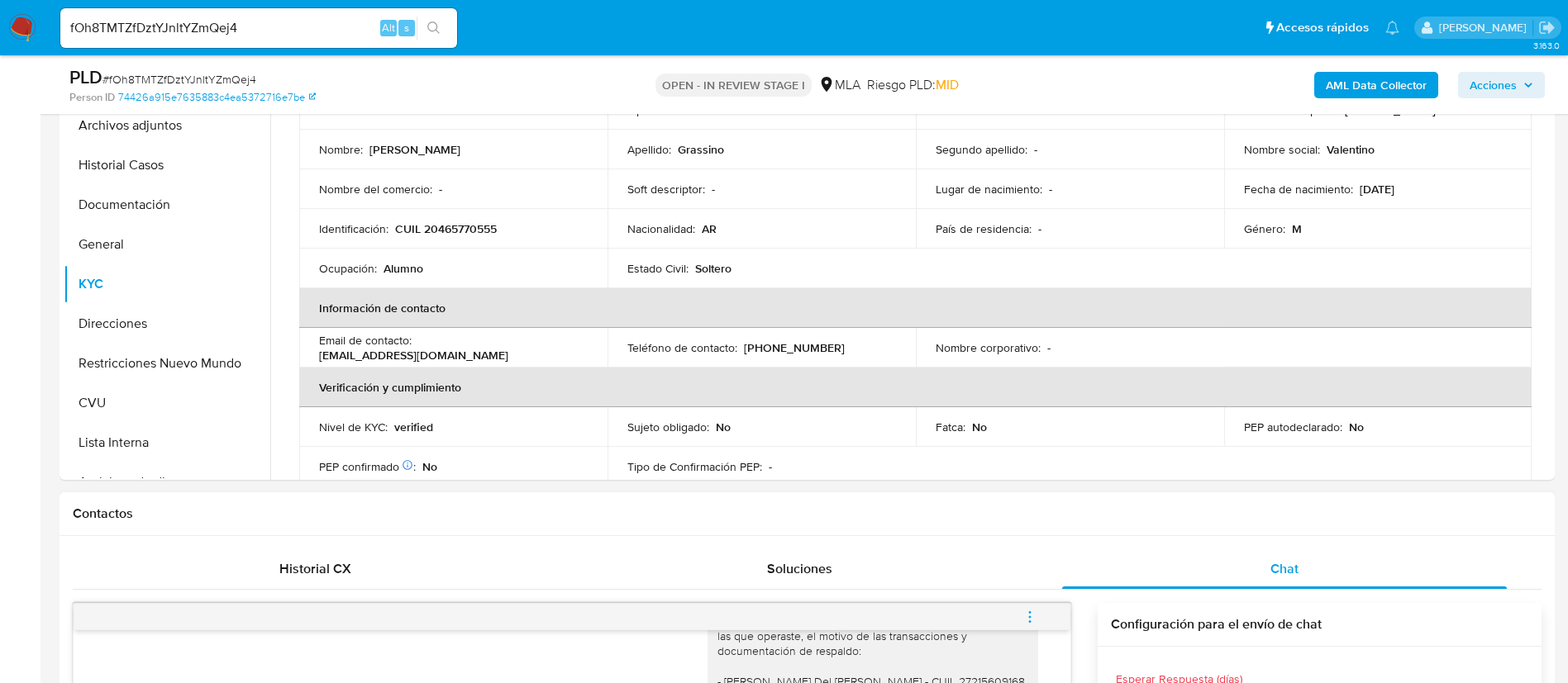
scroll to position [124, 0]
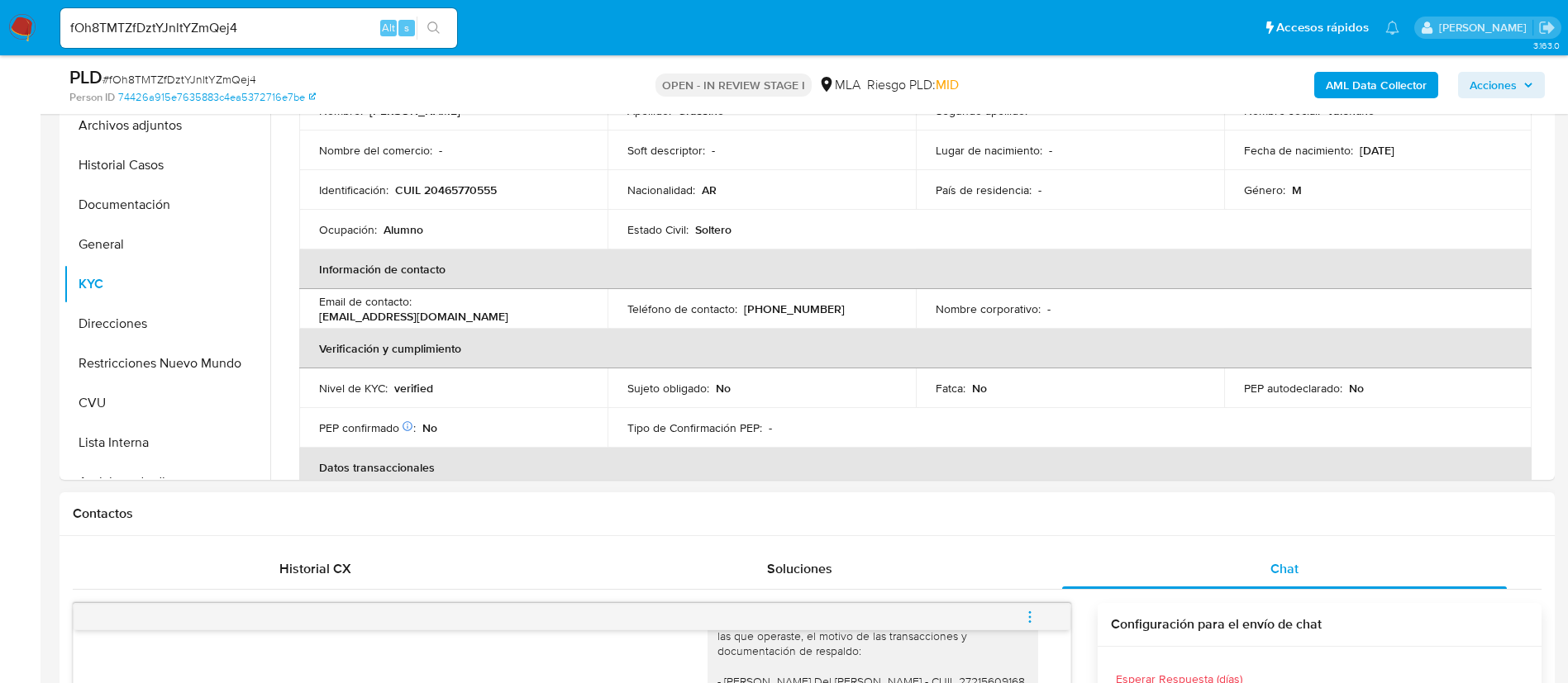
click at [1042, 604] on button "menu-action" at bounding box center [1030, 617] width 55 height 40
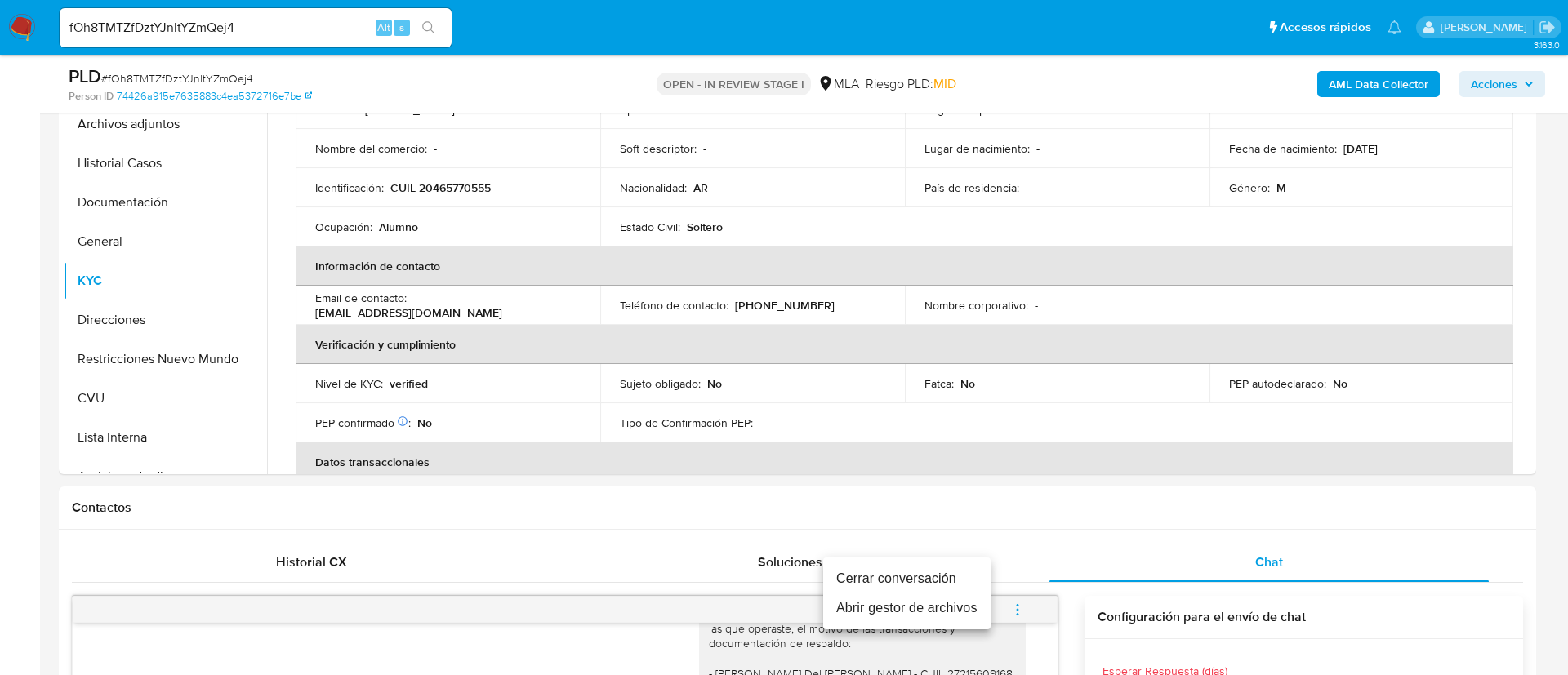
click at [945, 560] on ul "Cerrar conversación Abrir gestor de archivos" at bounding box center [906, 593] width 167 height 72
click at [948, 570] on li "Cerrar conversación" at bounding box center [906, 578] width 167 height 29
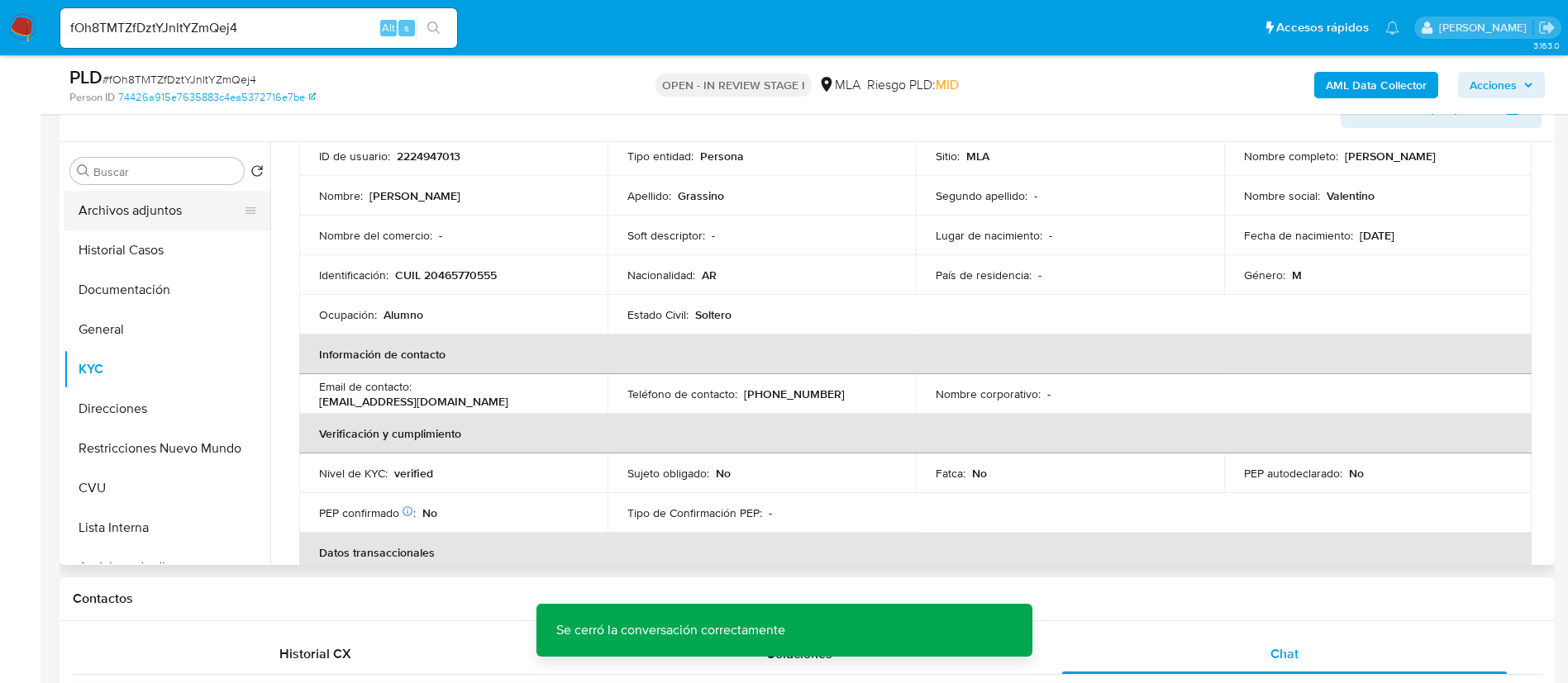
scroll to position [248, 0]
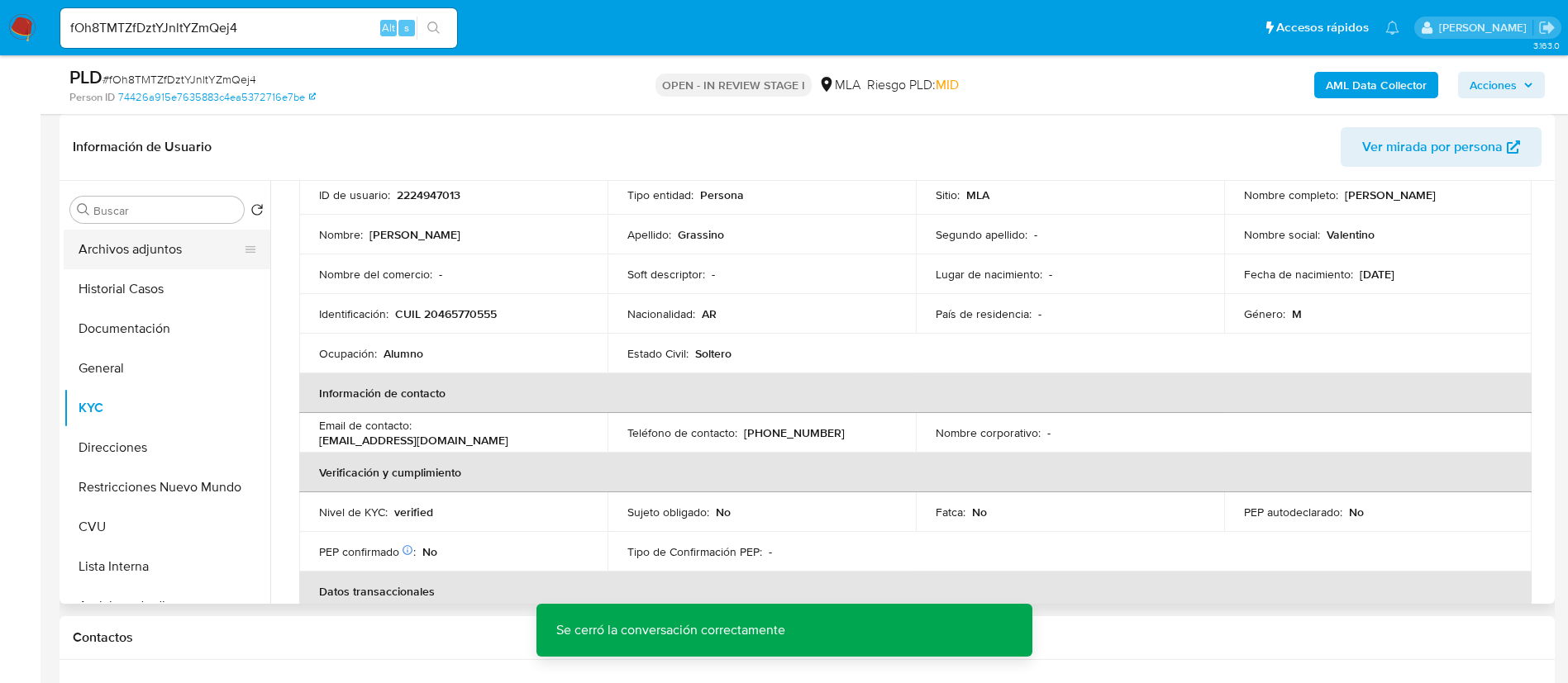
click at [192, 256] on button "Archivos adjuntos" at bounding box center [160, 250] width 193 height 40
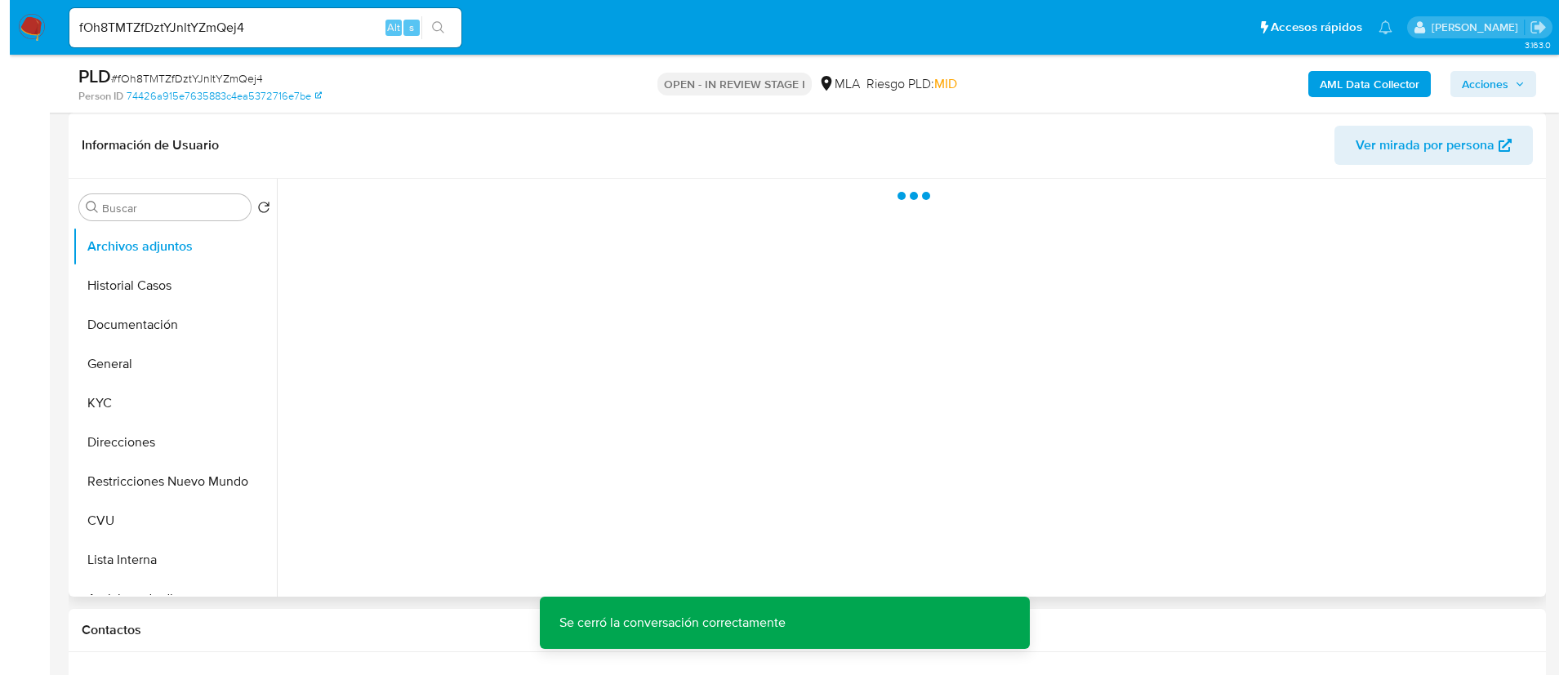
scroll to position [0, 0]
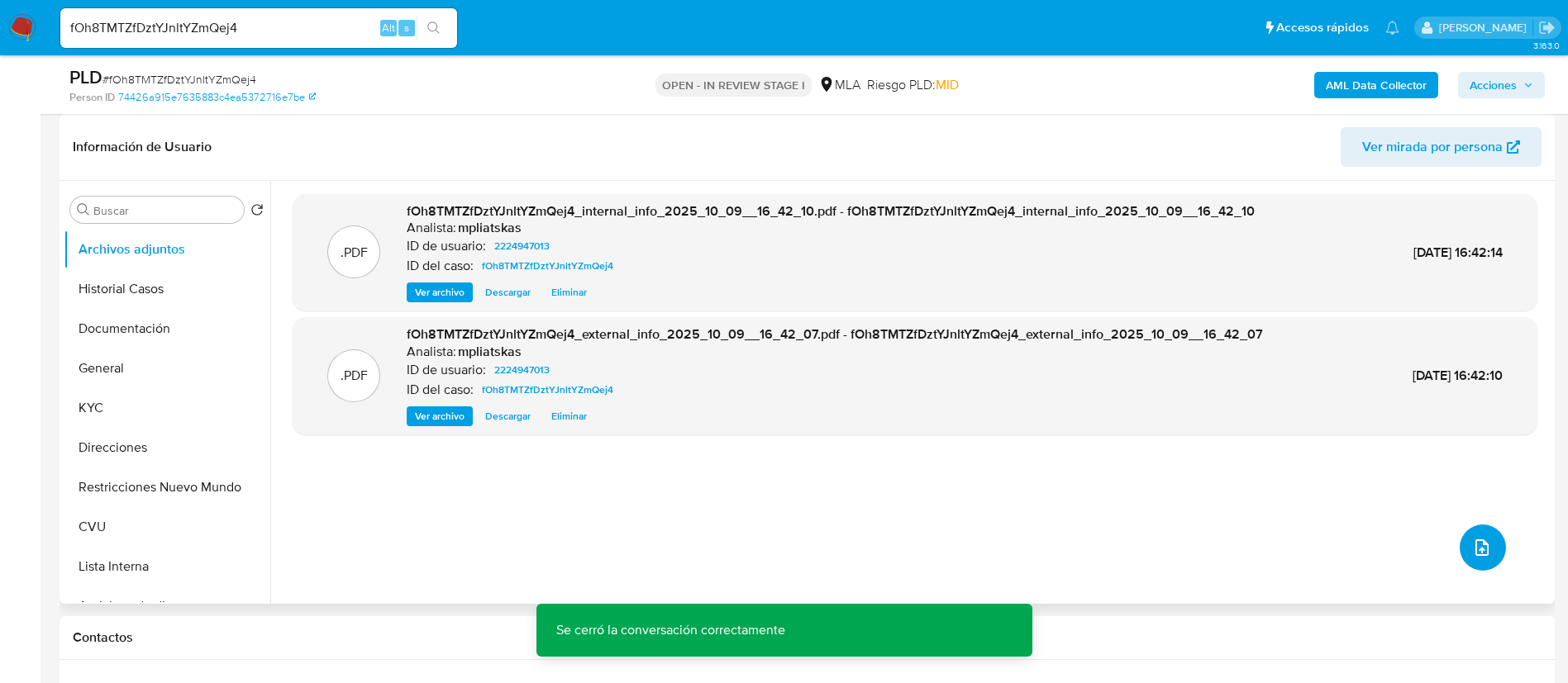
click at [1488, 556] on button "upload-file" at bounding box center [1482, 548] width 46 height 46
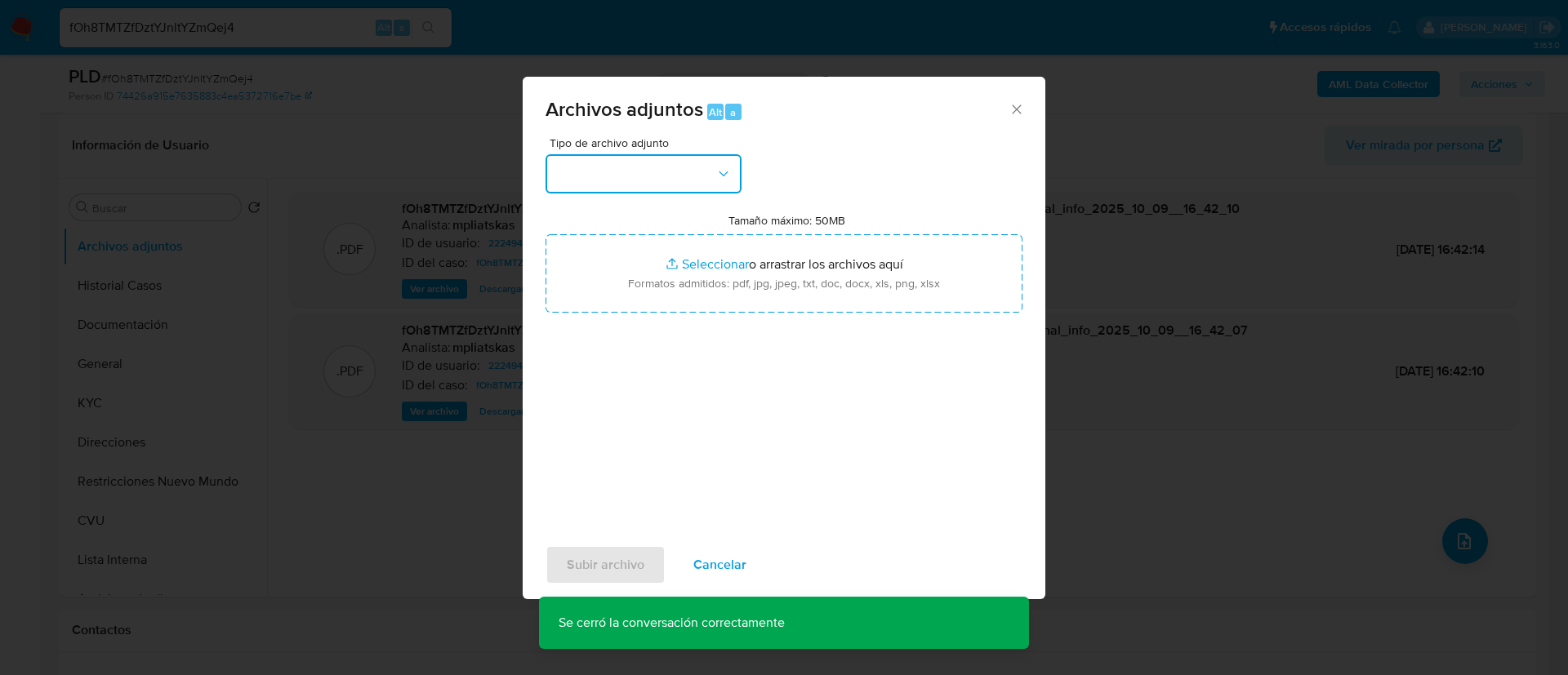
click at [684, 183] on button "button" at bounding box center [643, 174] width 196 height 39
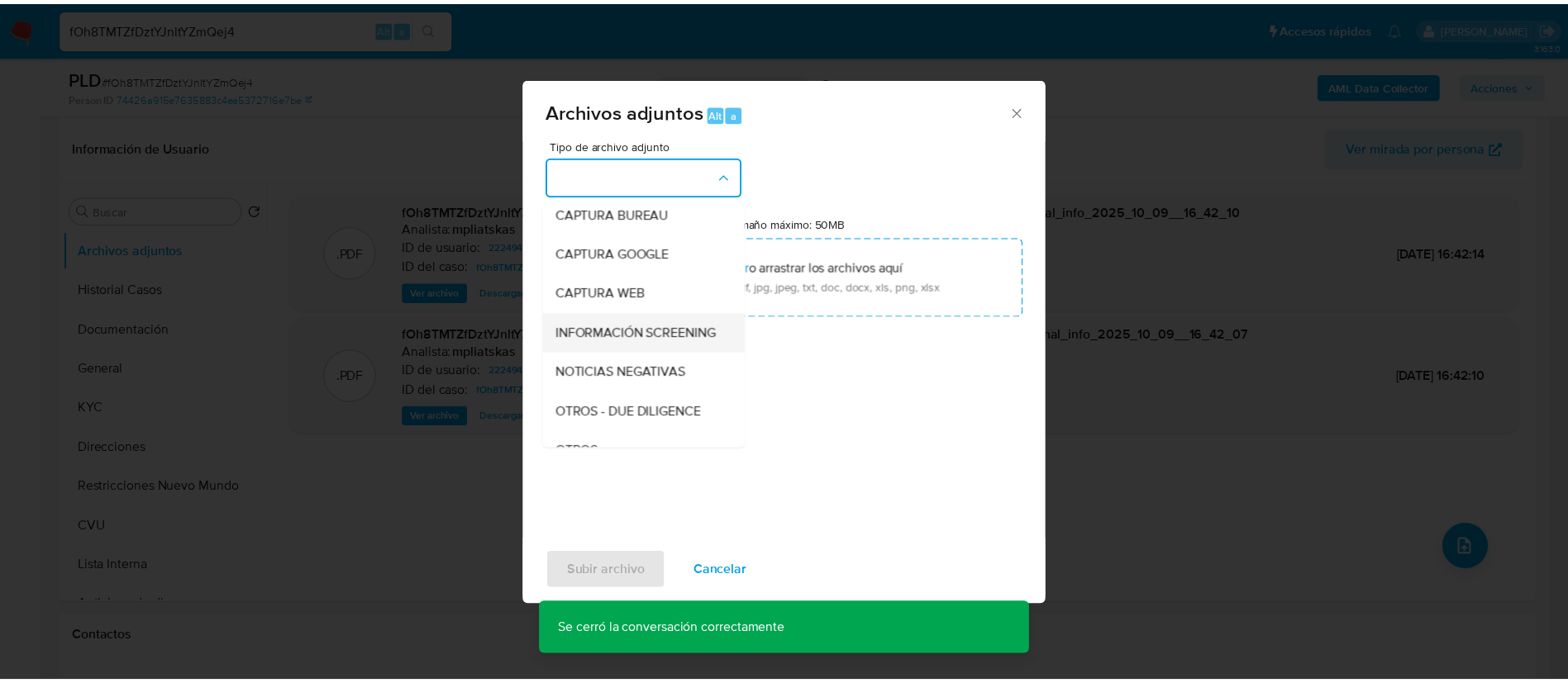
scroll to position [124, 0]
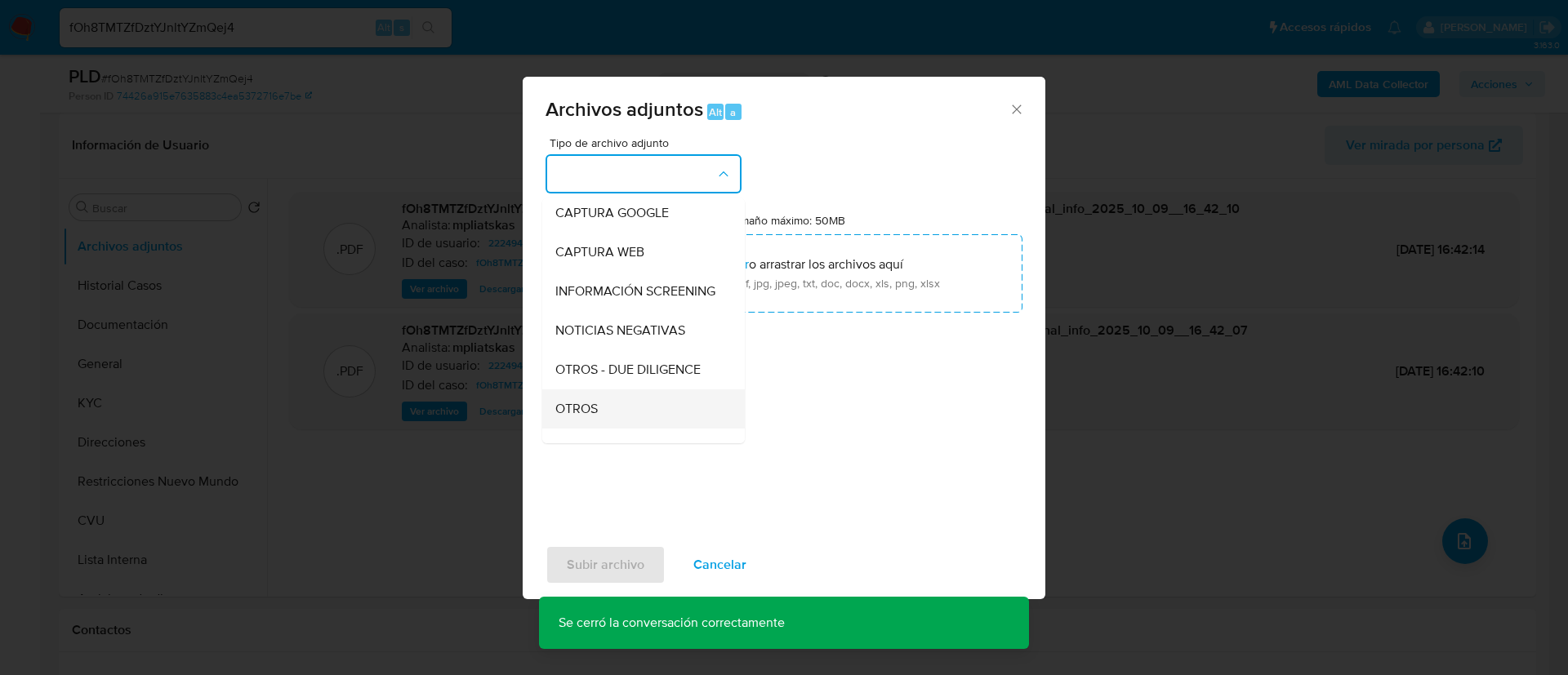
click at [615, 420] on div "OTROS" at bounding box center [639, 409] width 166 height 39
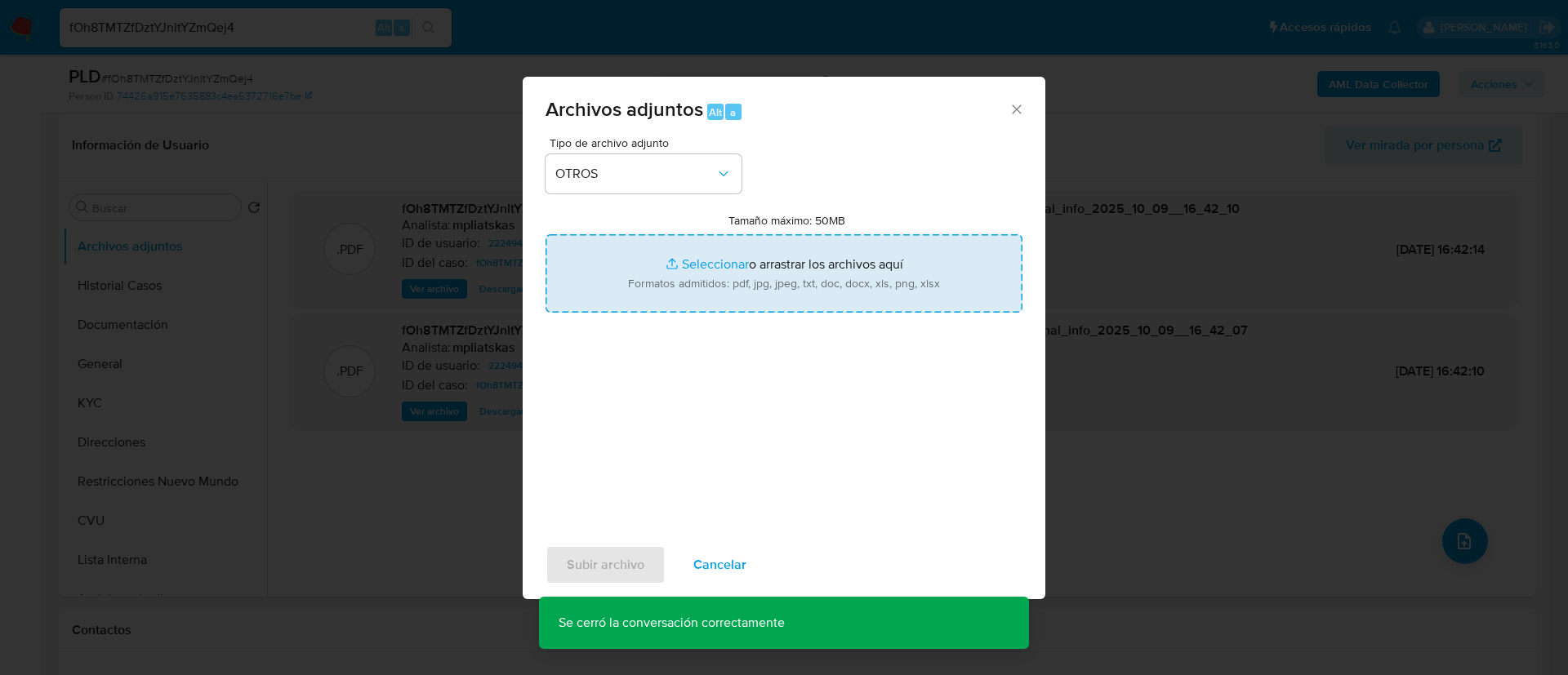
click at [708, 295] on input "Tamaño máximo: 50MB Seleccionar archivos" at bounding box center [784, 274] width 477 height 79
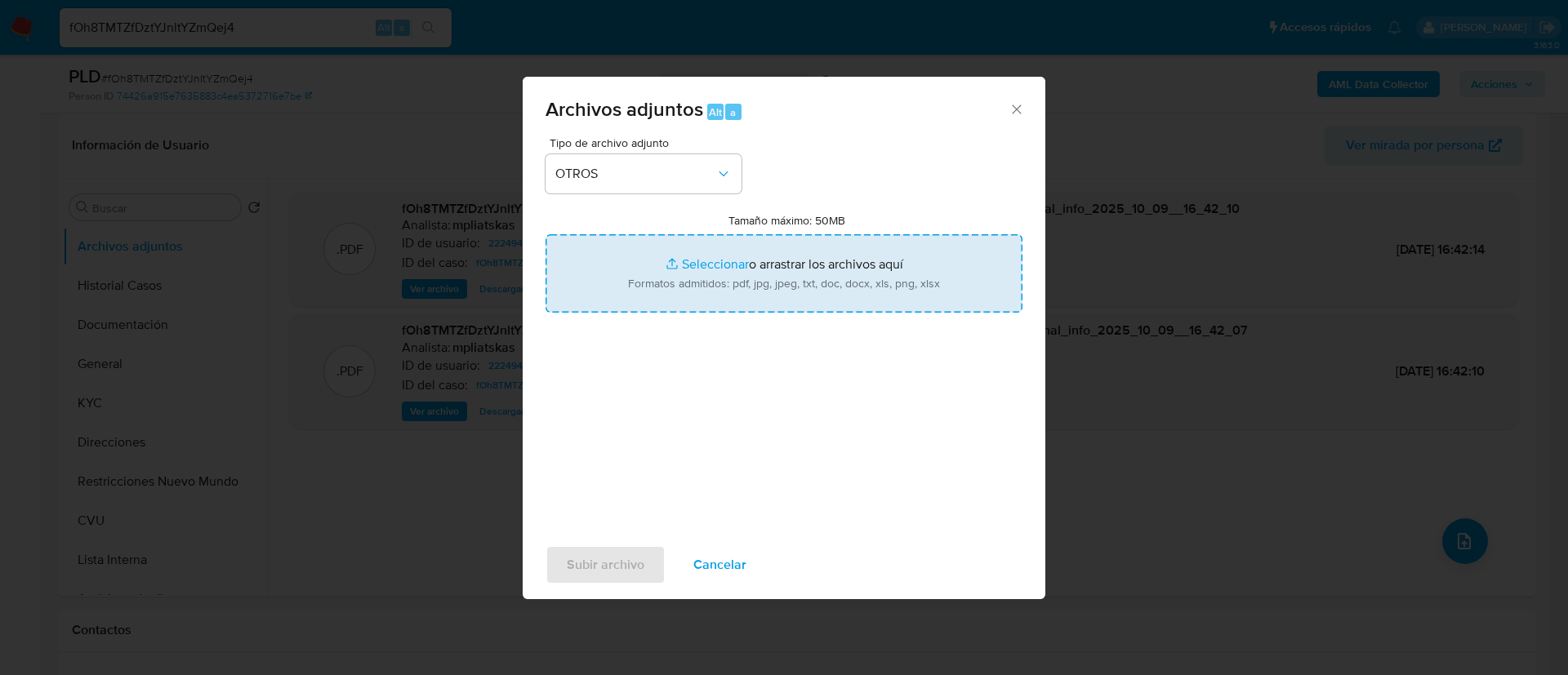
type input "C:\fakepath\2224947013 Movimientos.xlsx"
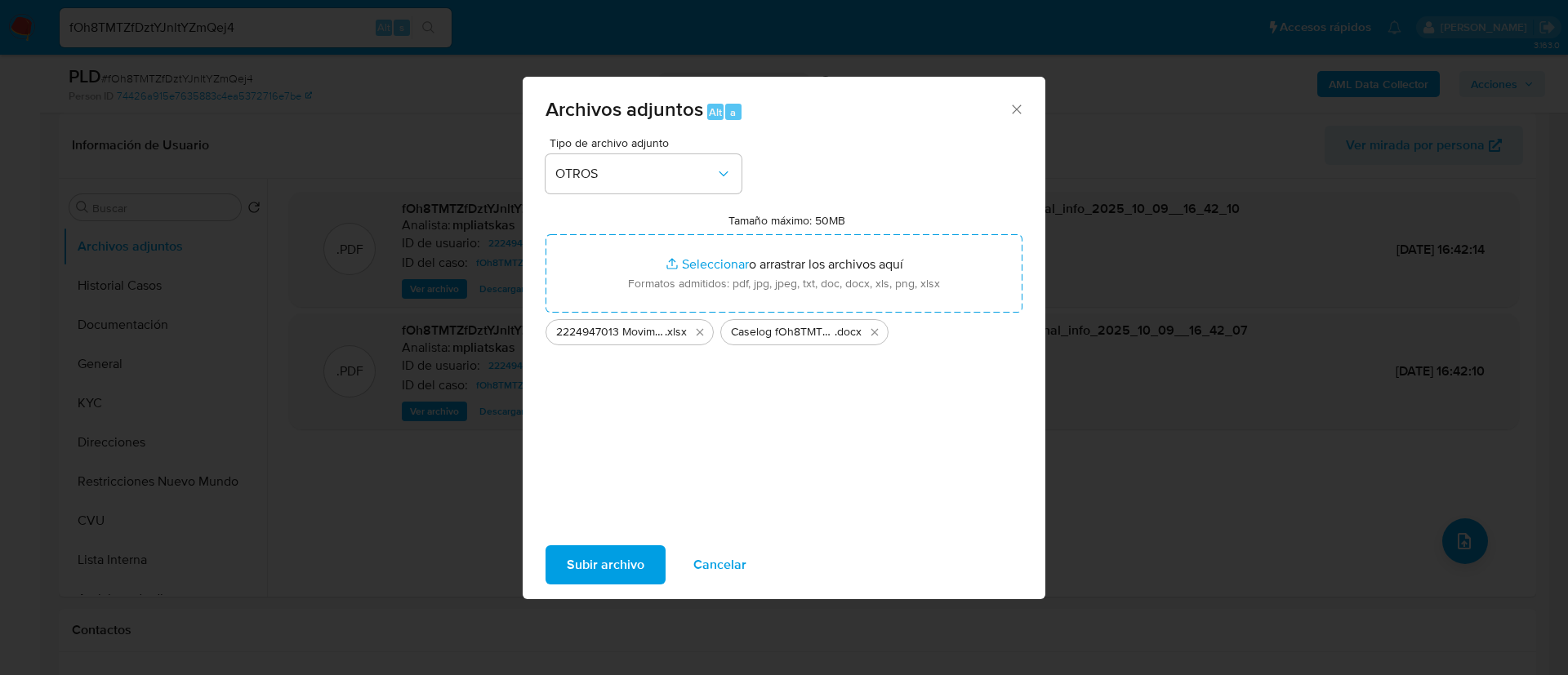
click at [586, 562] on span "Subir archivo" at bounding box center [605, 565] width 78 height 36
click at [590, 564] on span "Subir archivo" at bounding box center [605, 565] width 78 height 36
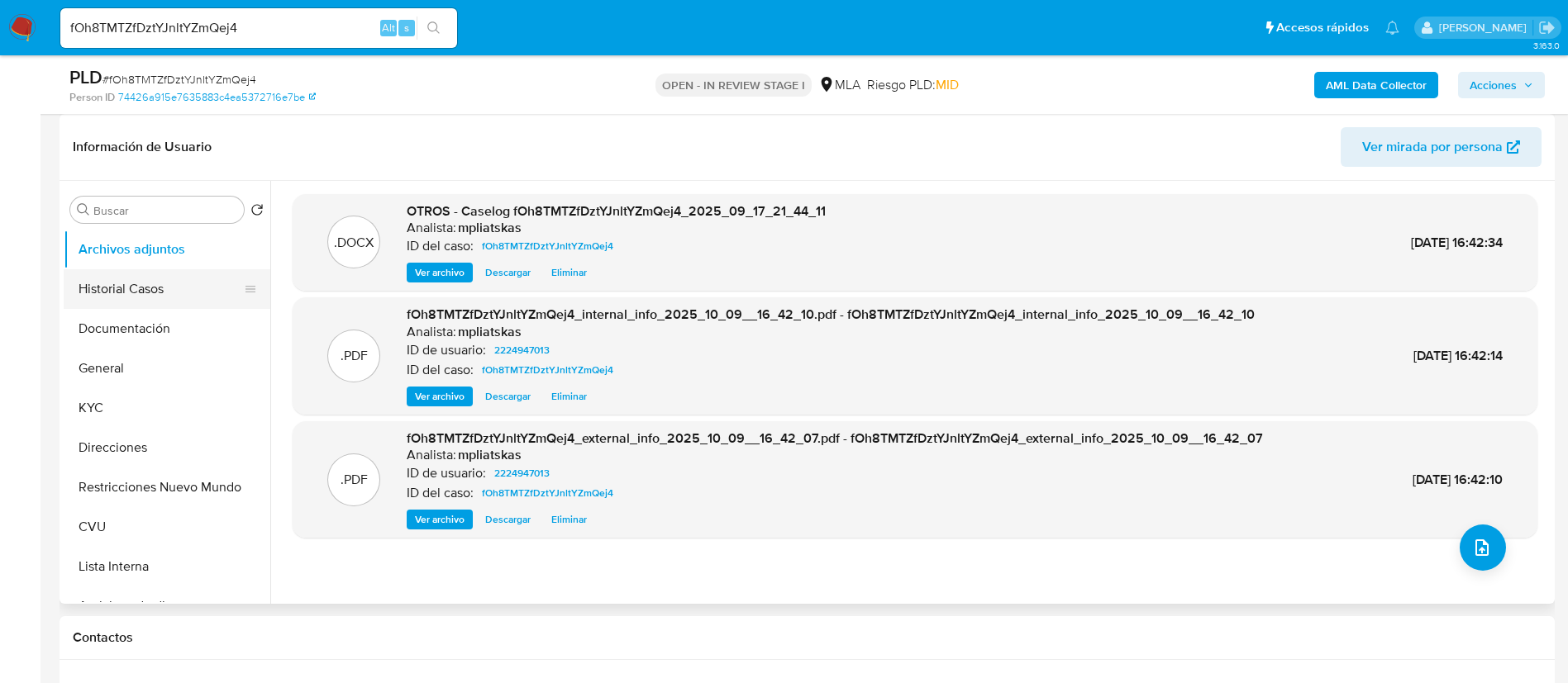
click at [153, 277] on button "Historial Casos" at bounding box center [160, 289] width 193 height 40
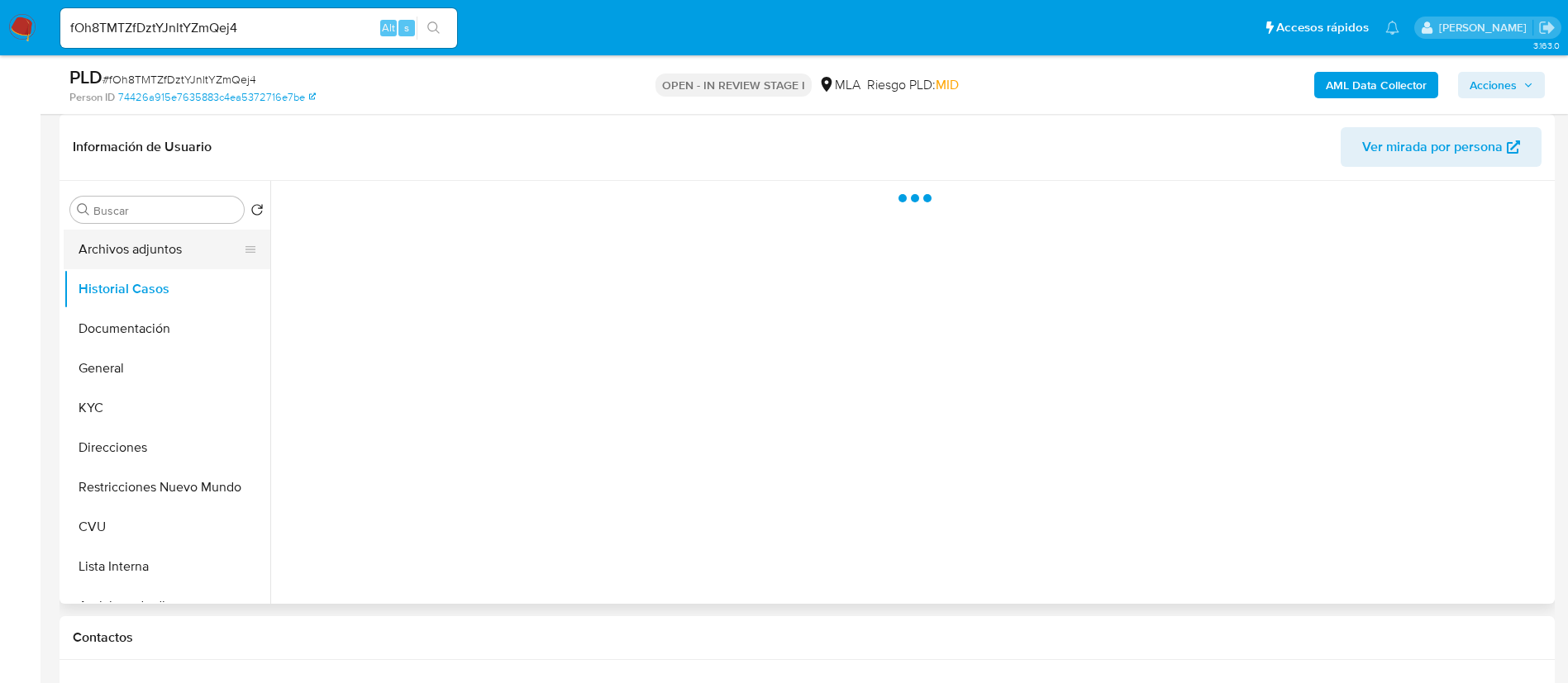
click at [159, 246] on button "Archivos adjuntos" at bounding box center [160, 250] width 193 height 40
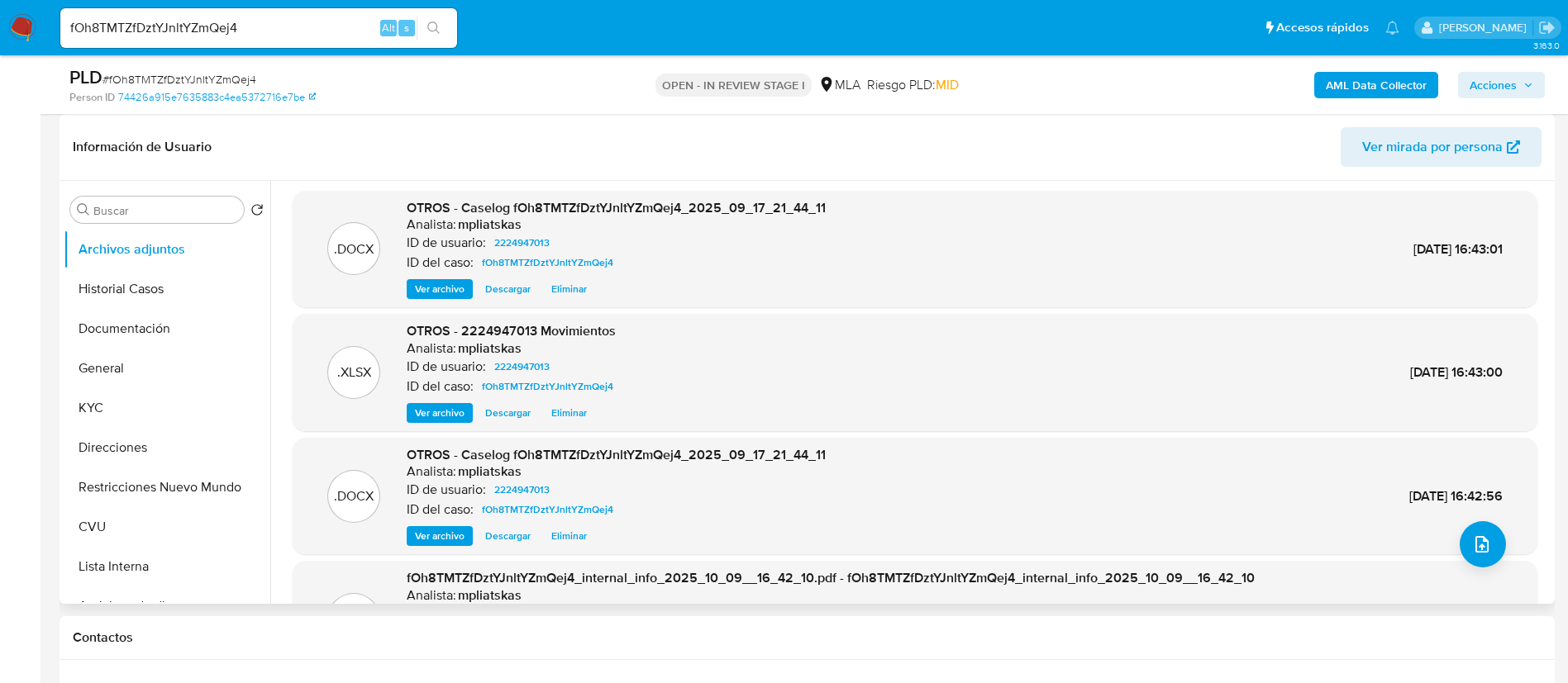
scroll to position [0, 0]
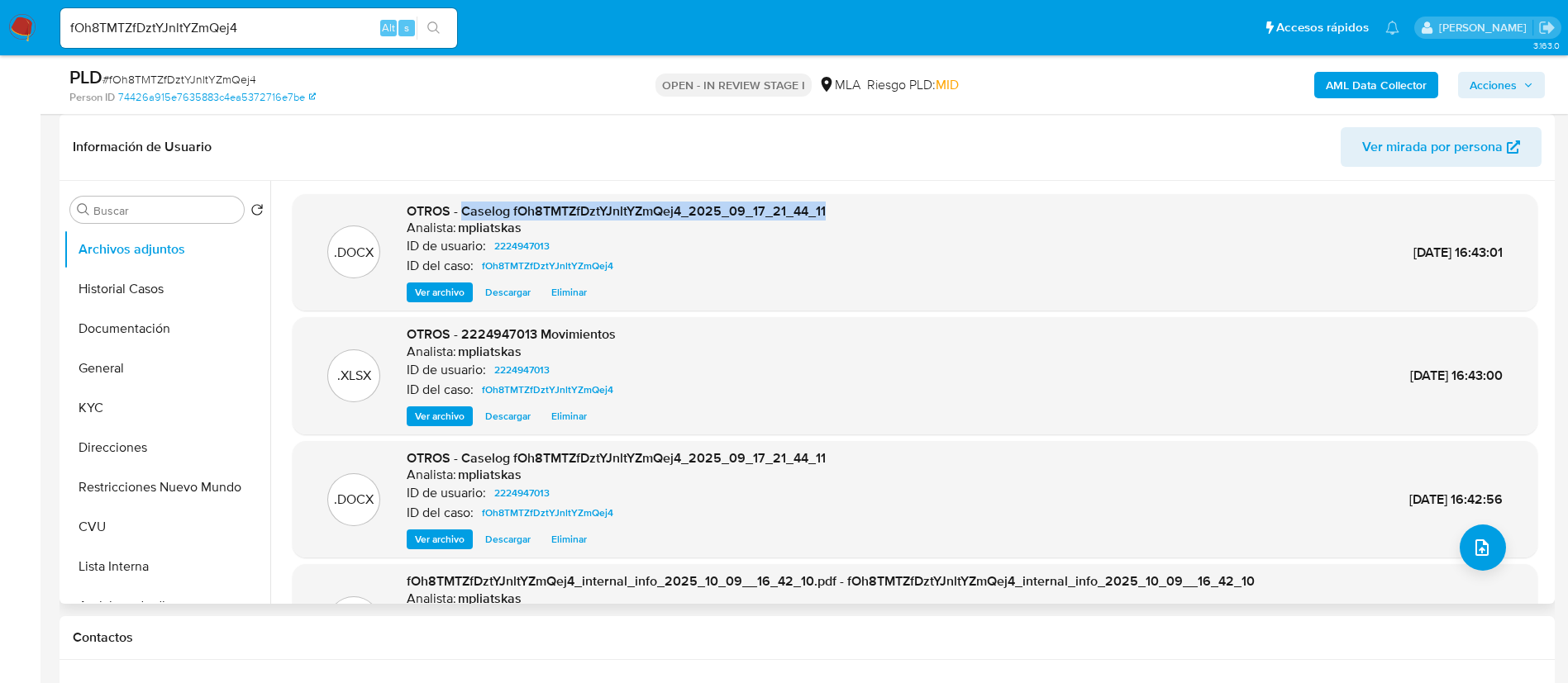
drag, startPoint x: 460, startPoint y: 208, endPoint x: 904, endPoint y: 199, distance: 444.1
click at [904, 199] on div ".DOCX OTROS - Caselog fOh8TMTZfDztYJnltYZmQej4_2025_09_17_21_44_11 Analista: mp…" at bounding box center [914, 253] width 1244 height 117
copy span "Caselog fOh8TMTZfDztYJnltYZmQej4_2025_09_17_21_44_11"
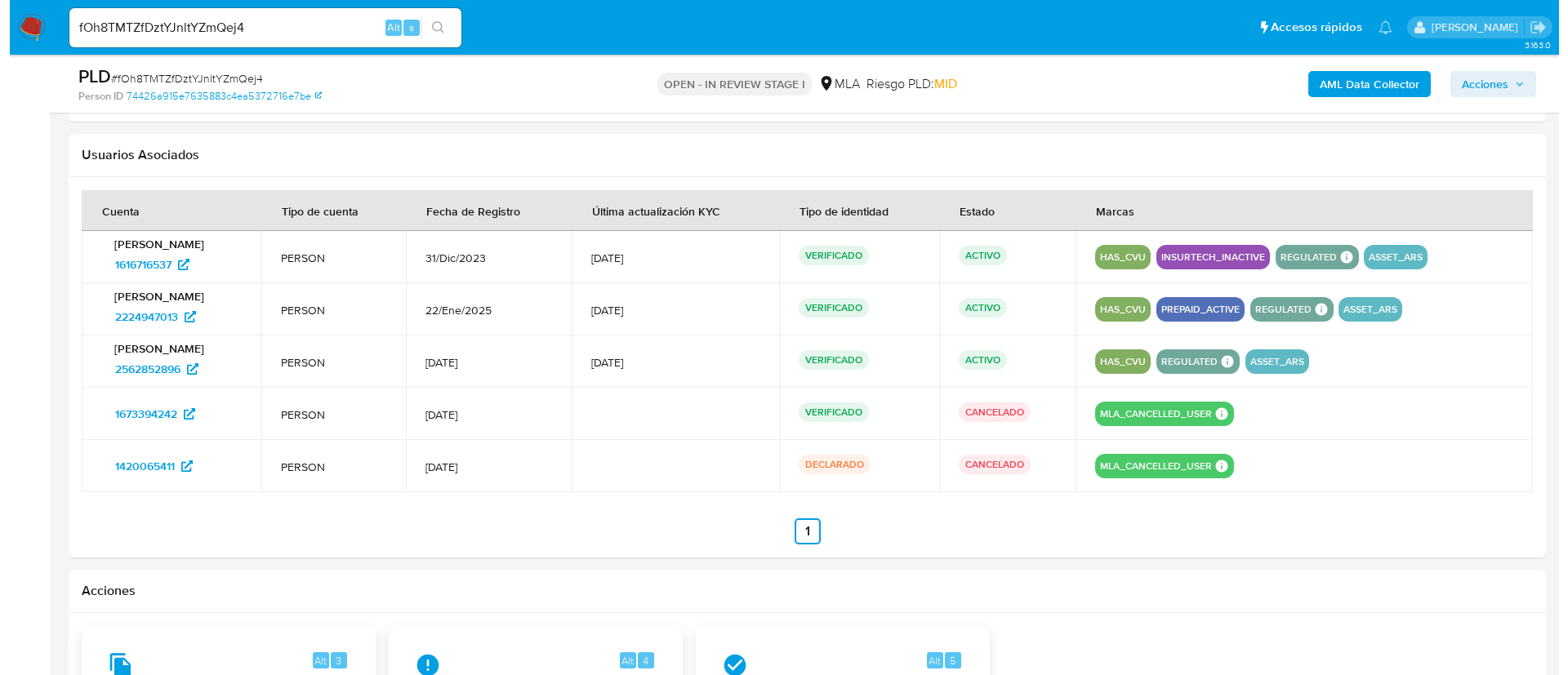
scroll to position [2694, 0]
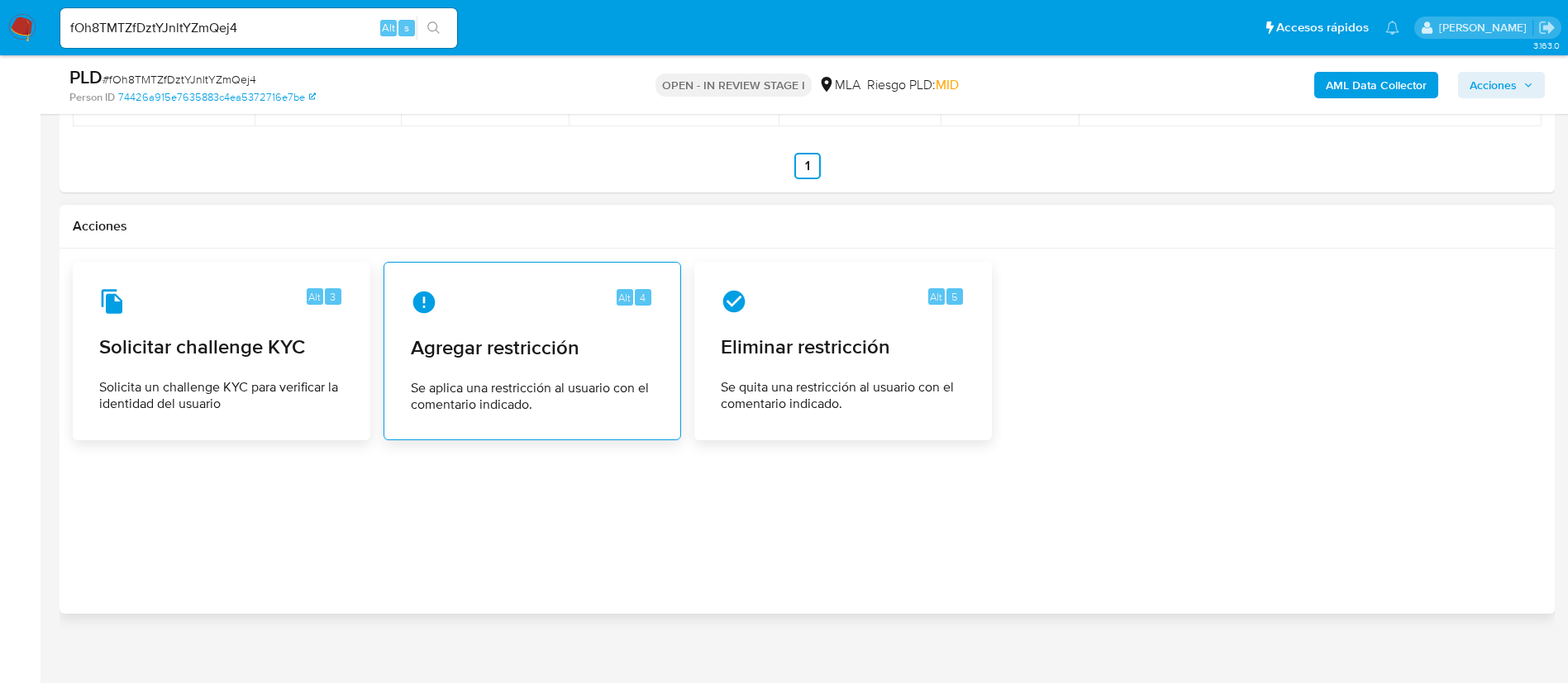
click at [552, 382] on span "Se aplica una restricción al usuario con el comentario indicado." at bounding box center [532, 396] width 243 height 33
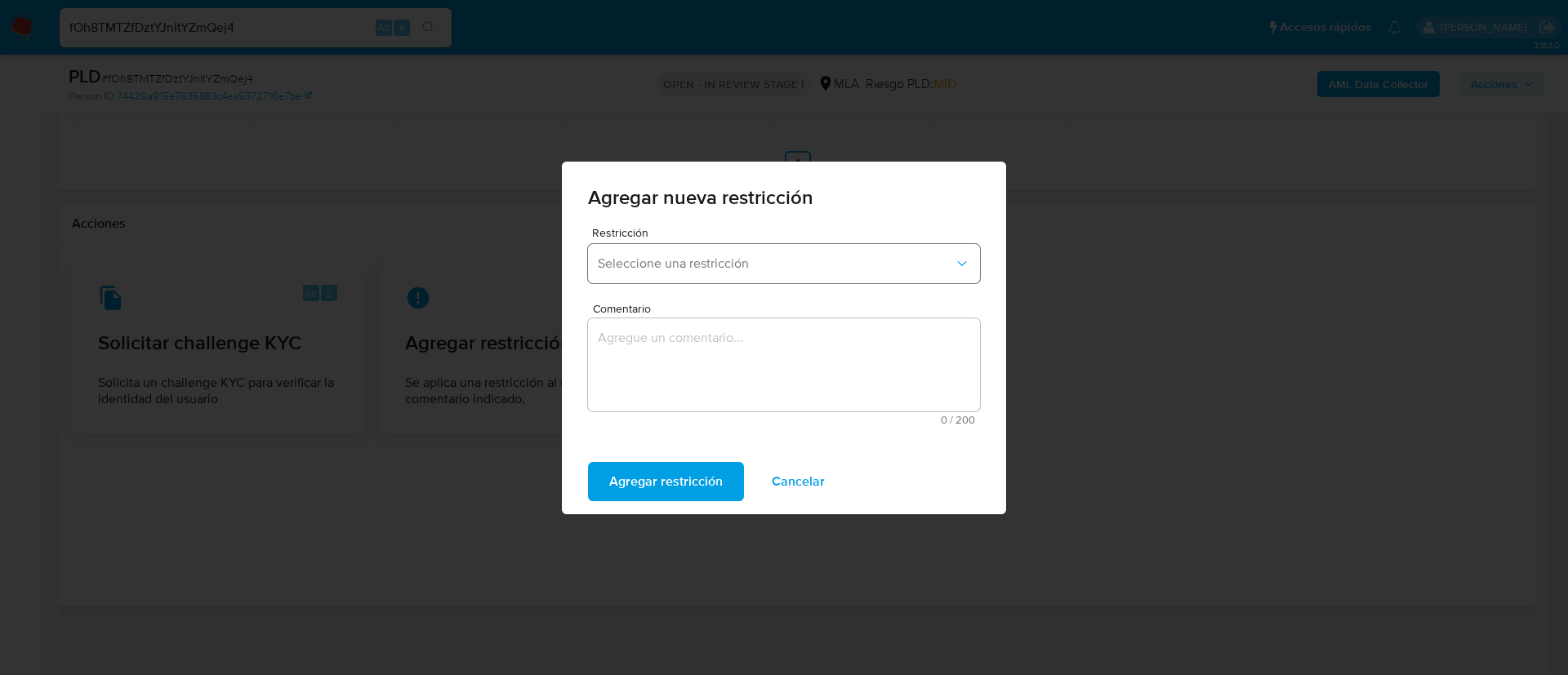
click at [687, 246] on button "Seleccione una restricción" at bounding box center [784, 264] width 392 height 39
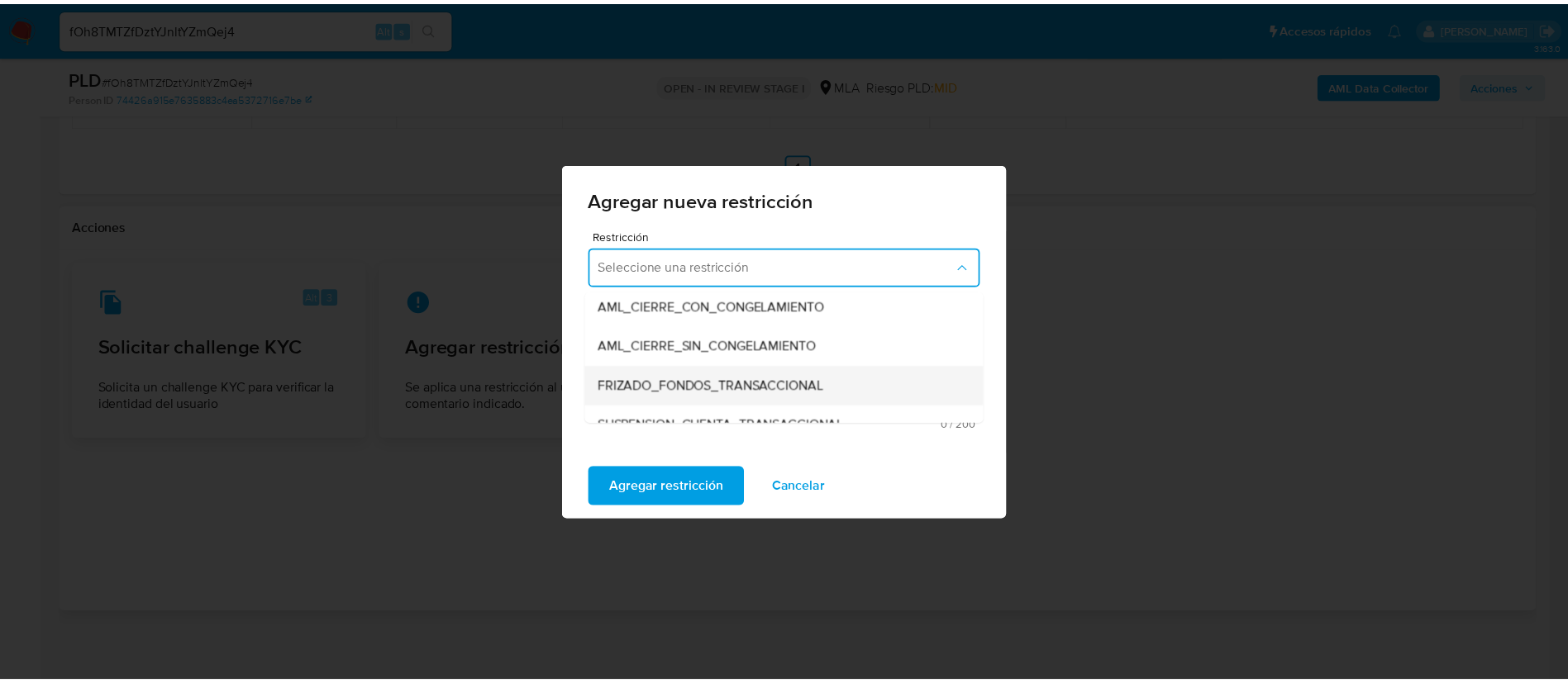
scroll to position [248, 0]
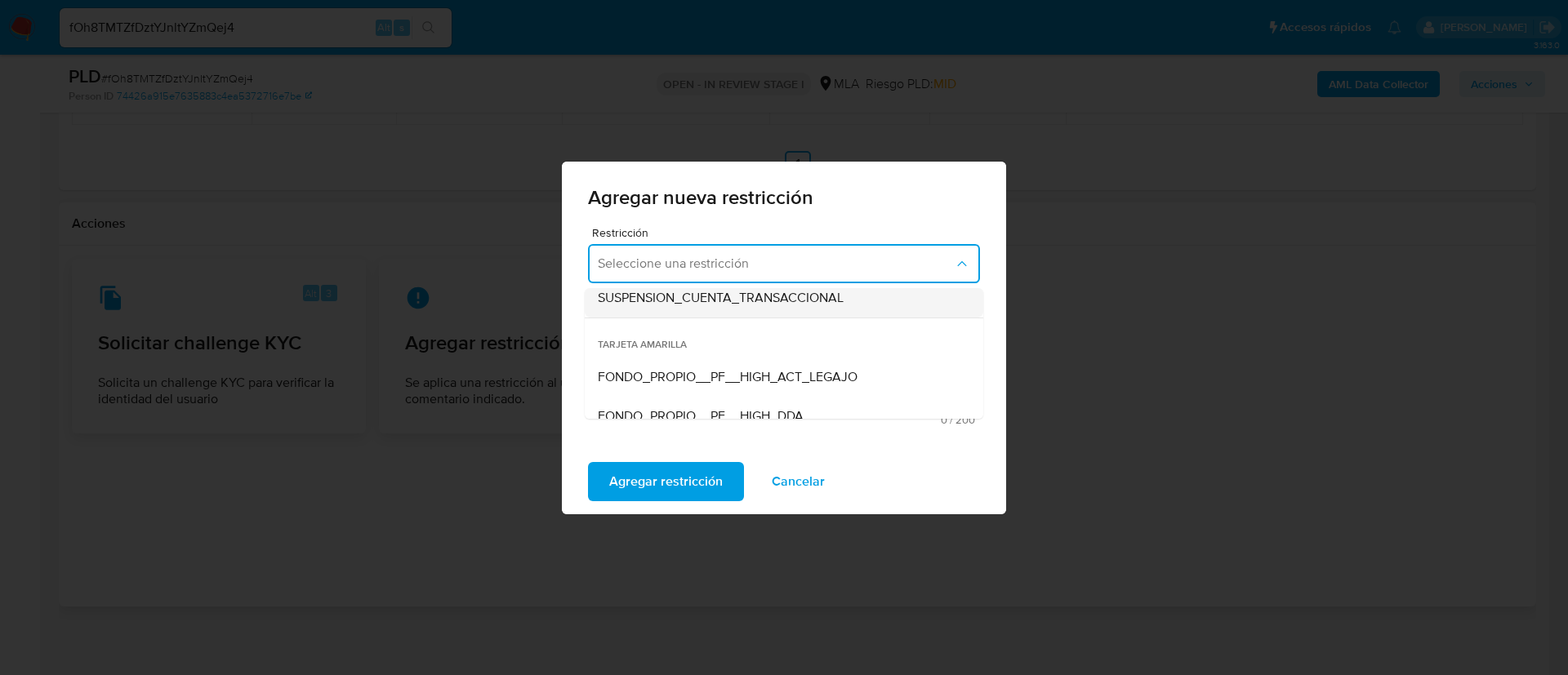
click at [710, 294] on span "SUSPENSION_CUENTA_TRANSACCIONAL" at bounding box center [720, 297] width 246 height 16
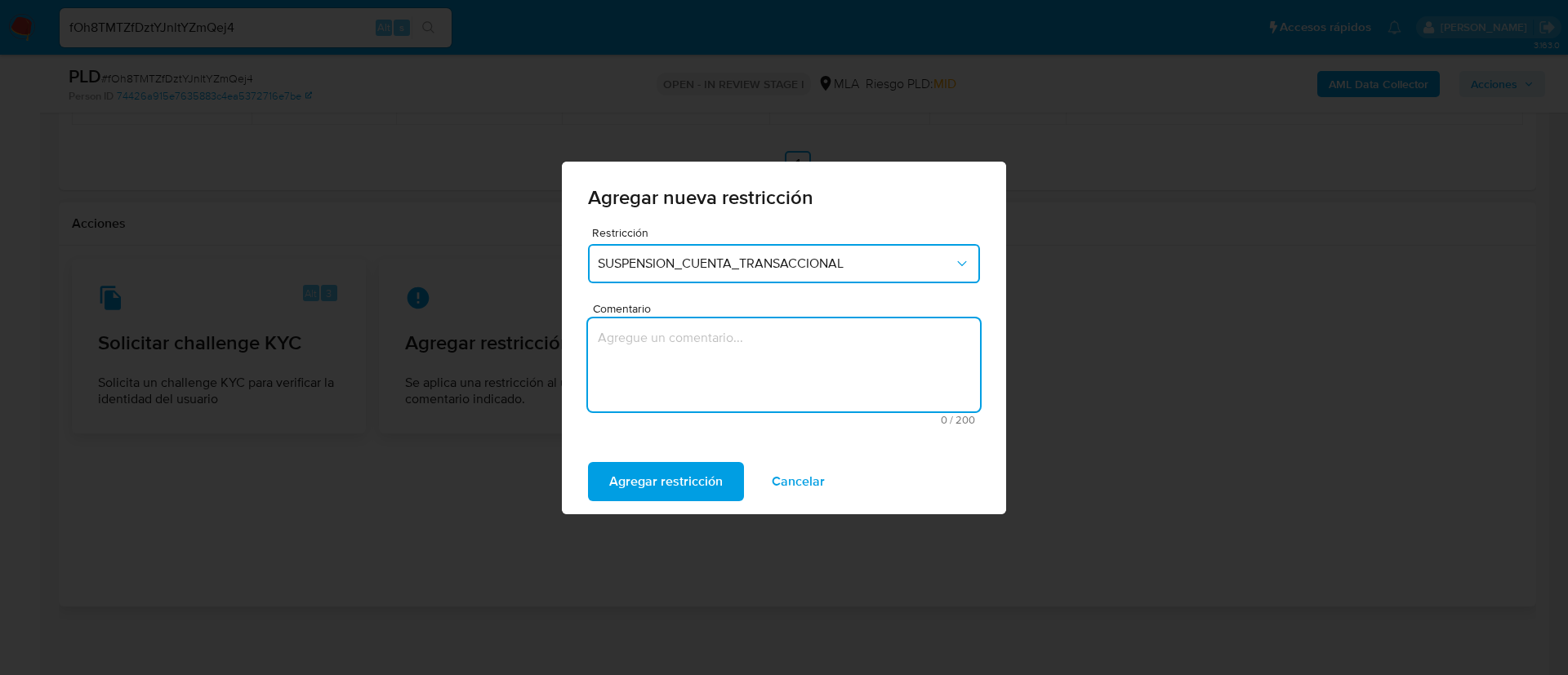
click at [714, 350] on textarea "Comentario" at bounding box center [784, 366] width 392 height 93
type textarea "AML"
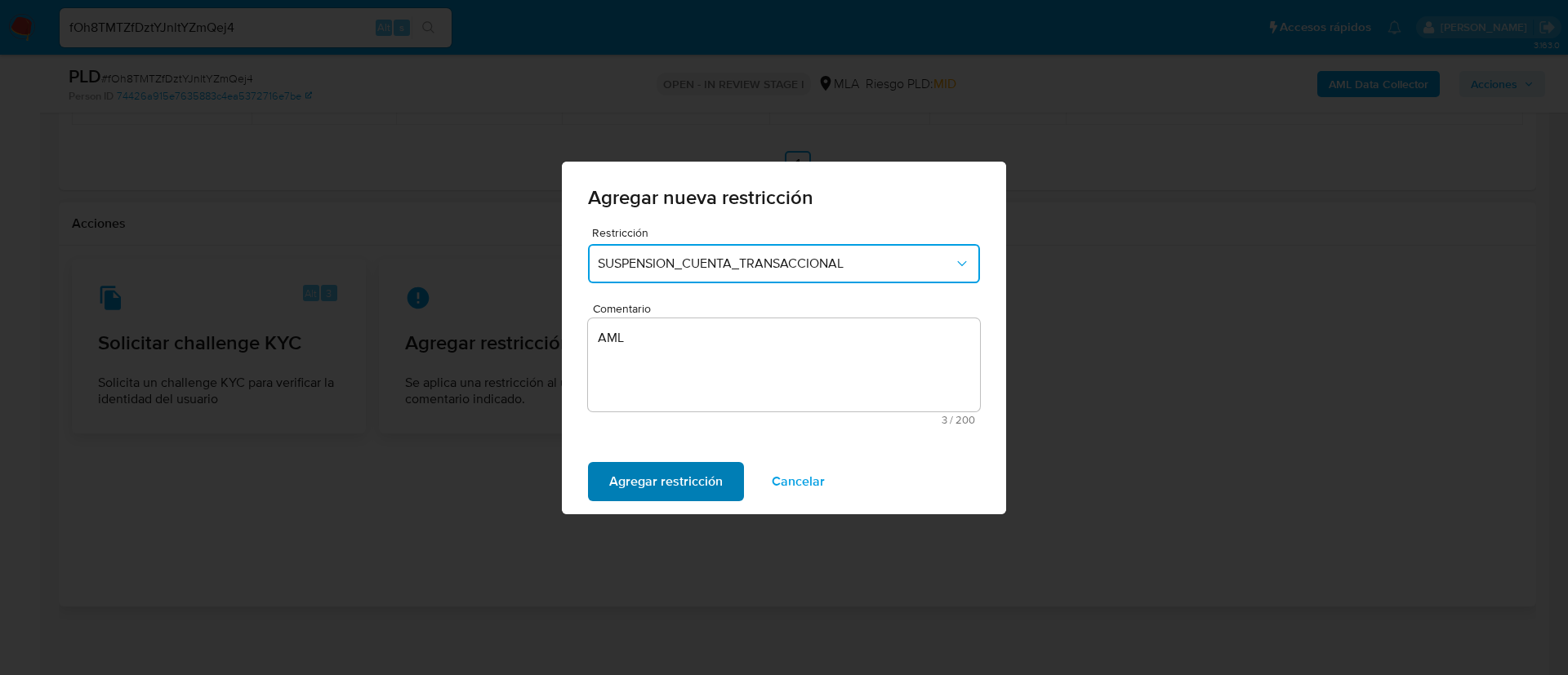
click at [665, 480] on span "Agregar restricción" at bounding box center [665, 481] width 113 height 36
click at [629, 477] on span "Confirmar" at bounding box center [638, 481] width 59 height 36
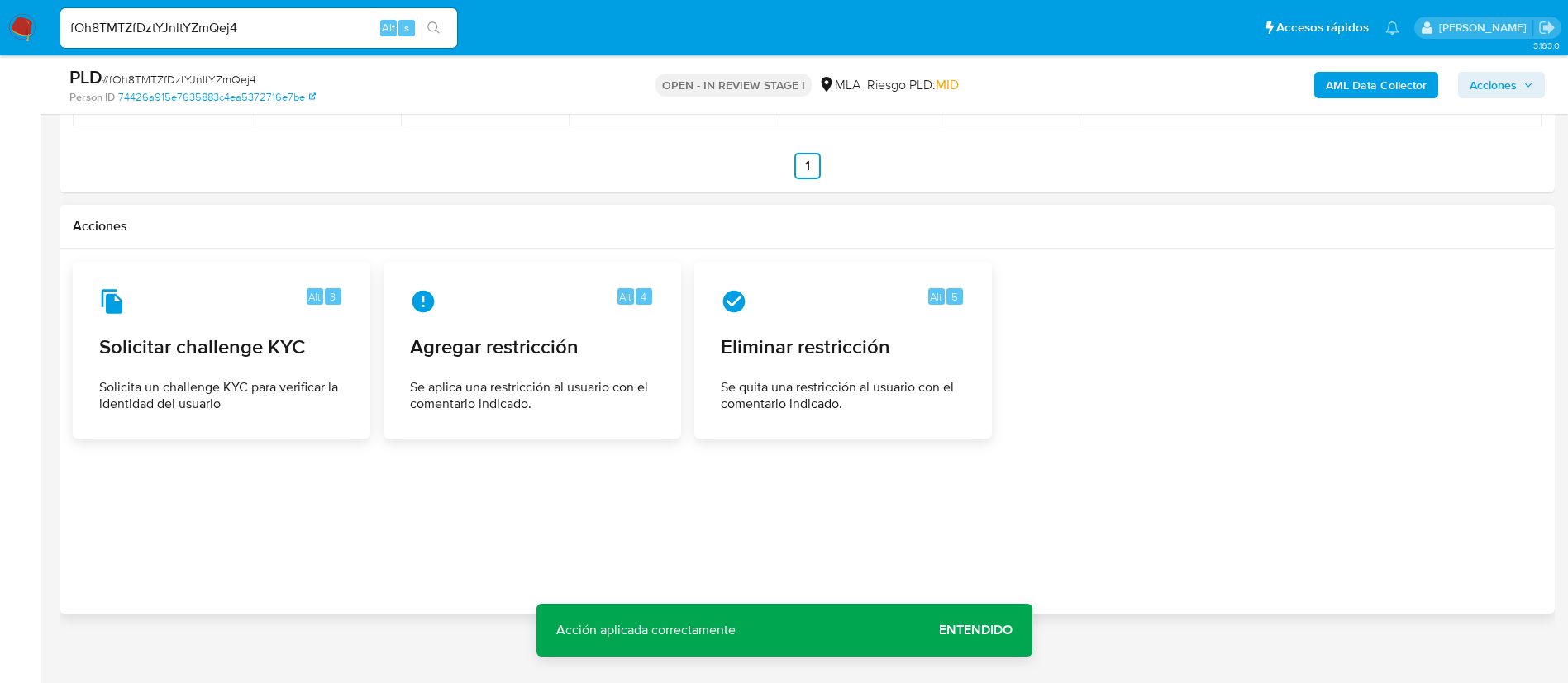
click at [1527, 95] on span "Acciones" at bounding box center [1501, 85] width 63 height 23
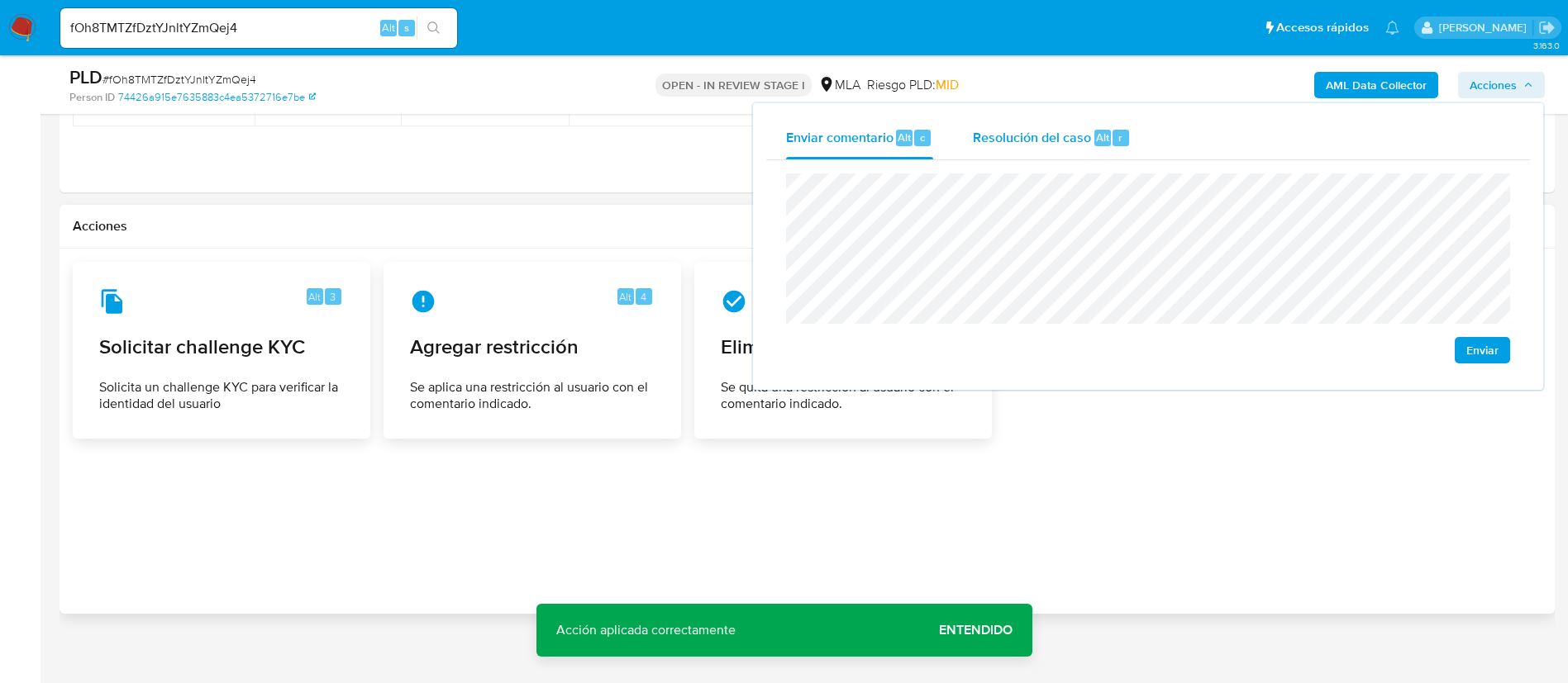
click at [1044, 126] on div "Resolución del caso Alt r" at bounding box center [1051, 137] width 158 height 43
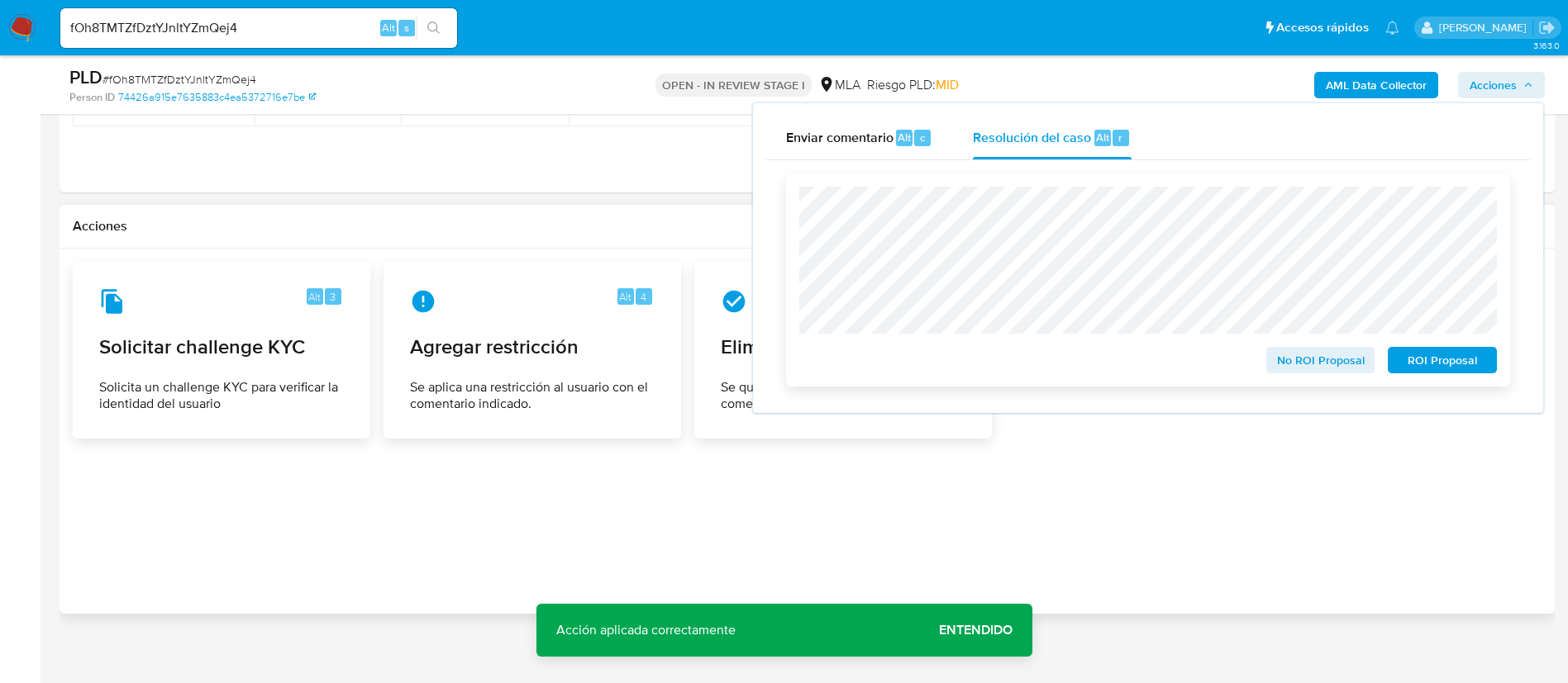
click at [1440, 354] on span "ROI Proposal" at bounding box center [1441, 360] width 86 height 23
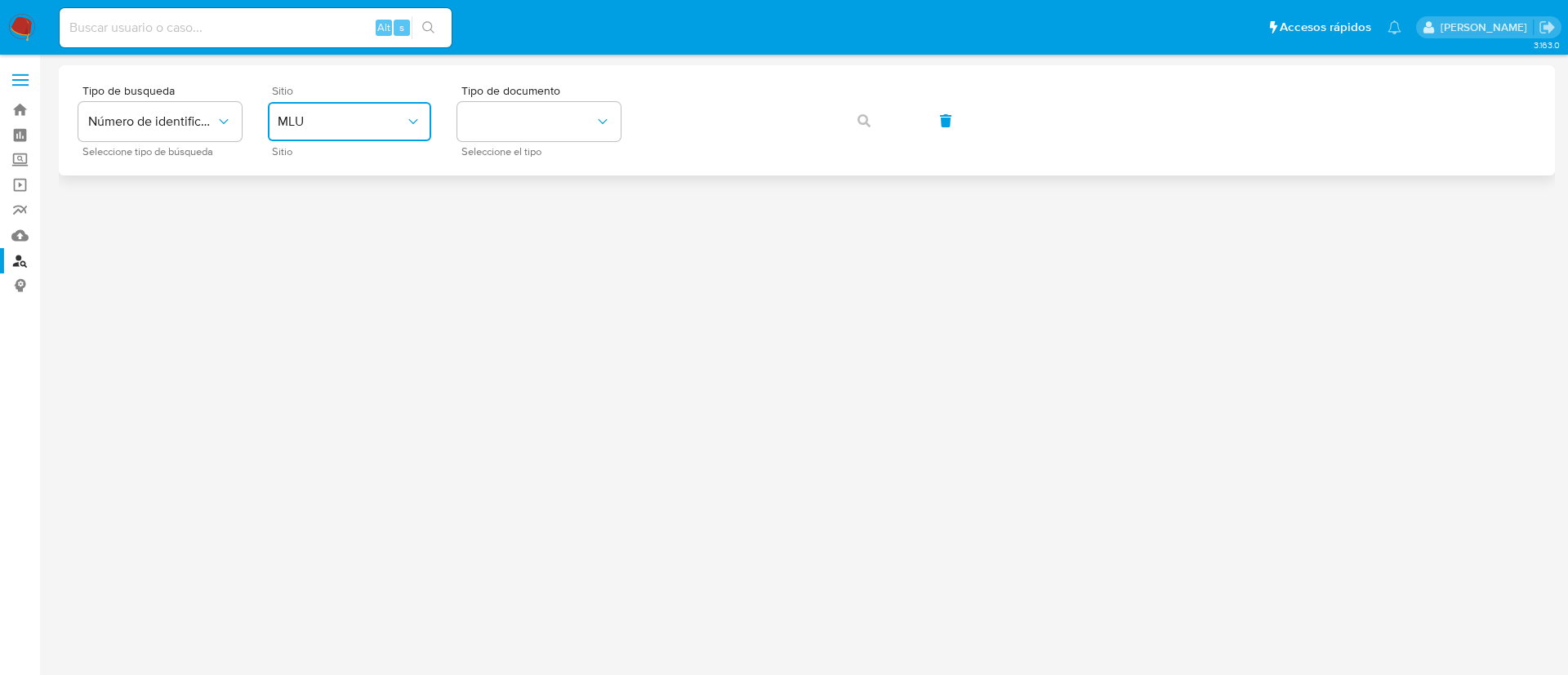
click at [405, 121] on icon "site_id" at bounding box center [412, 121] width 16 height 16
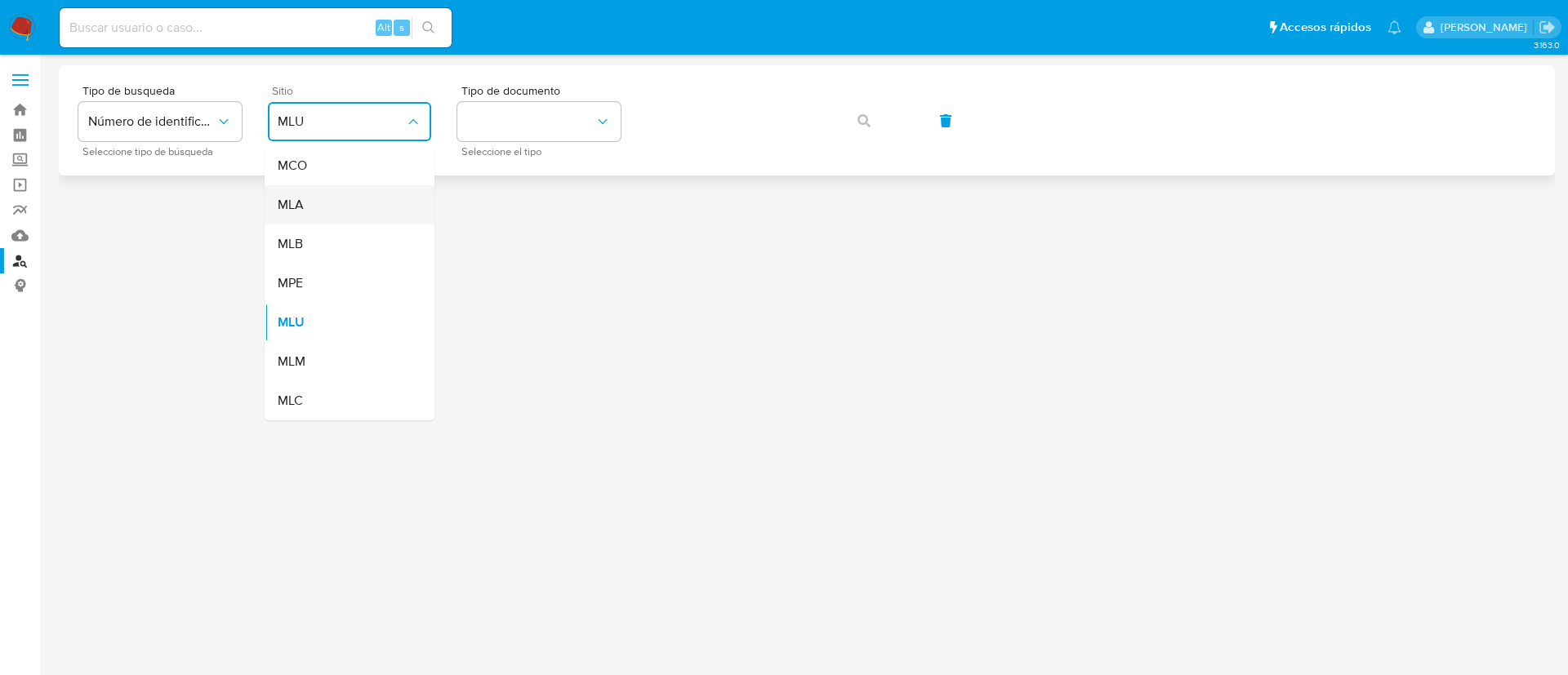
click at [385, 190] on div "MLA" at bounding box center [344, 205] width 134 height 39
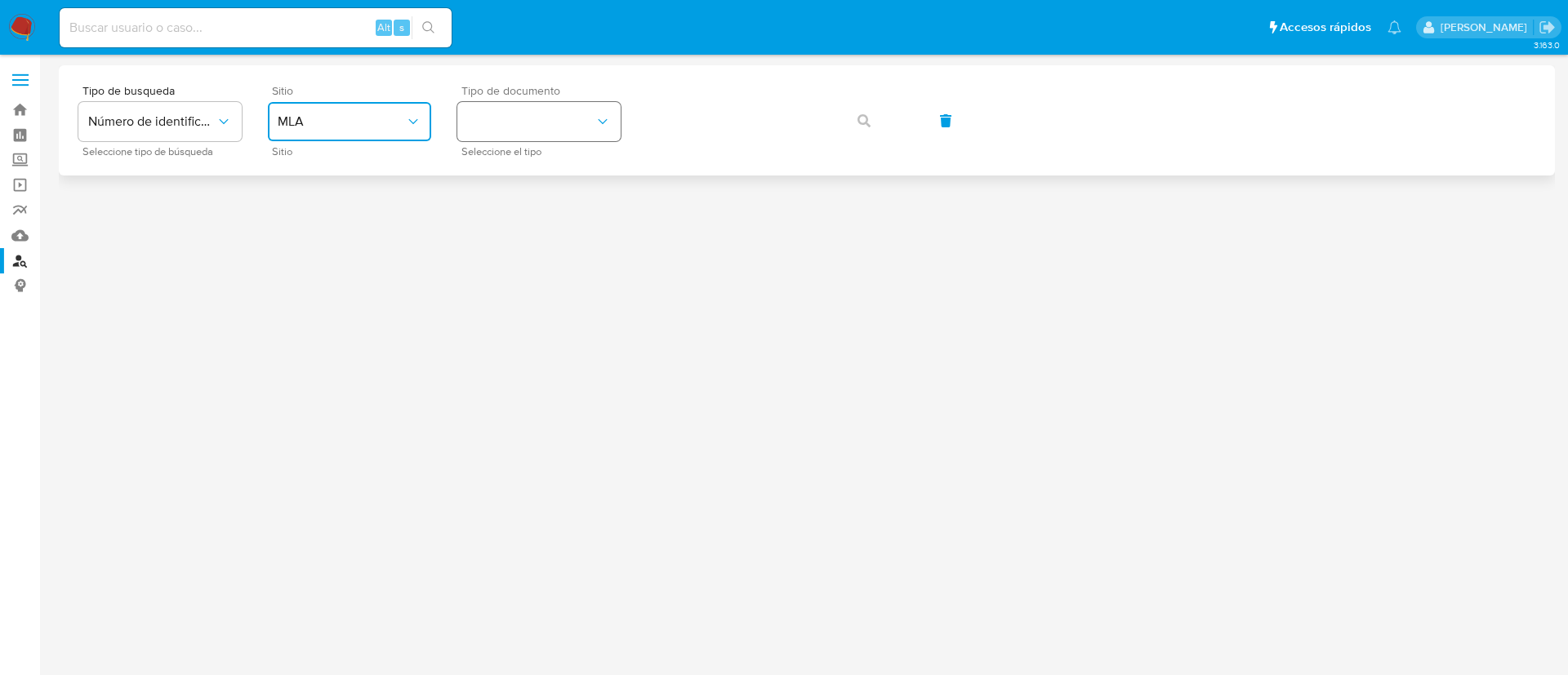
click at [539, 139] on button "identificationType" at bounding box center [539, 122] width 164 height 39
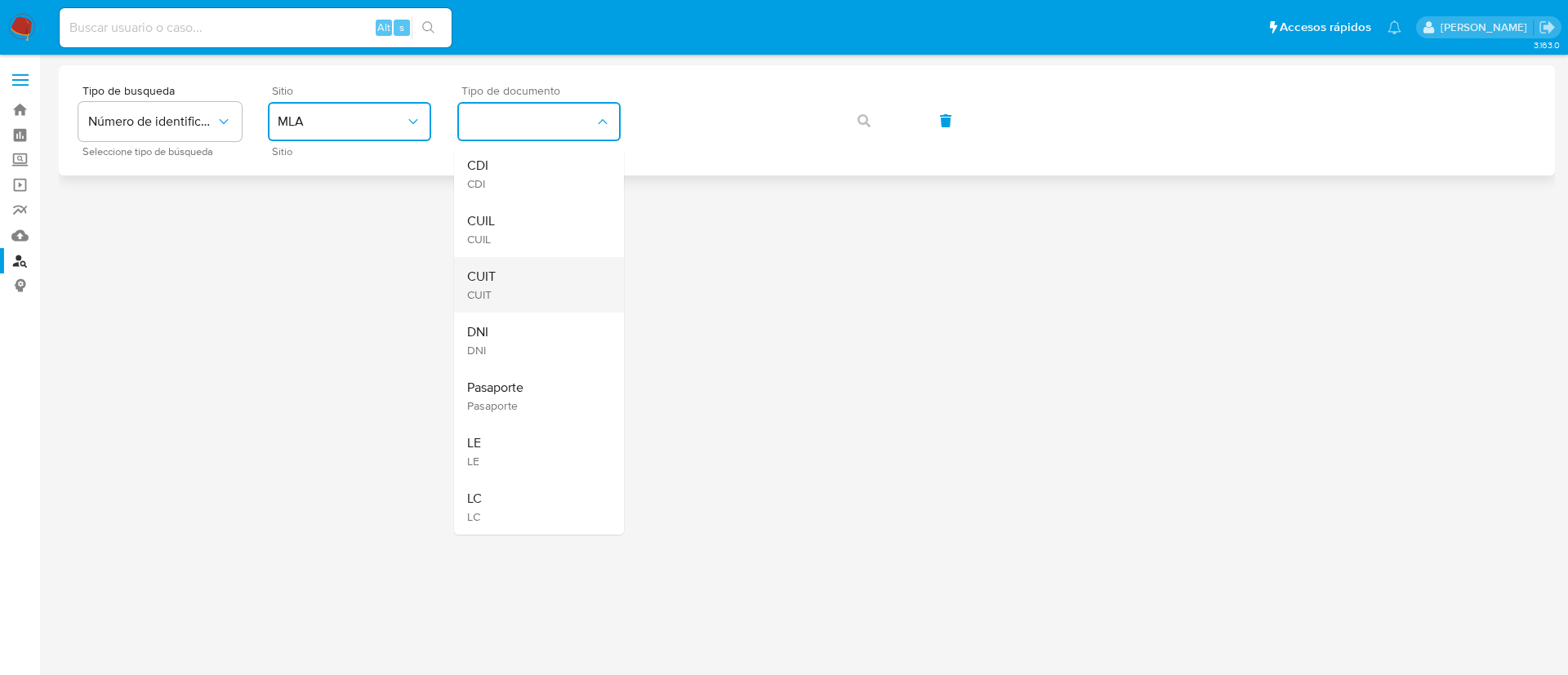
click at [540, 274] on div "CUIT CUIT" at bounding box center [534, 284] width 134 height 55
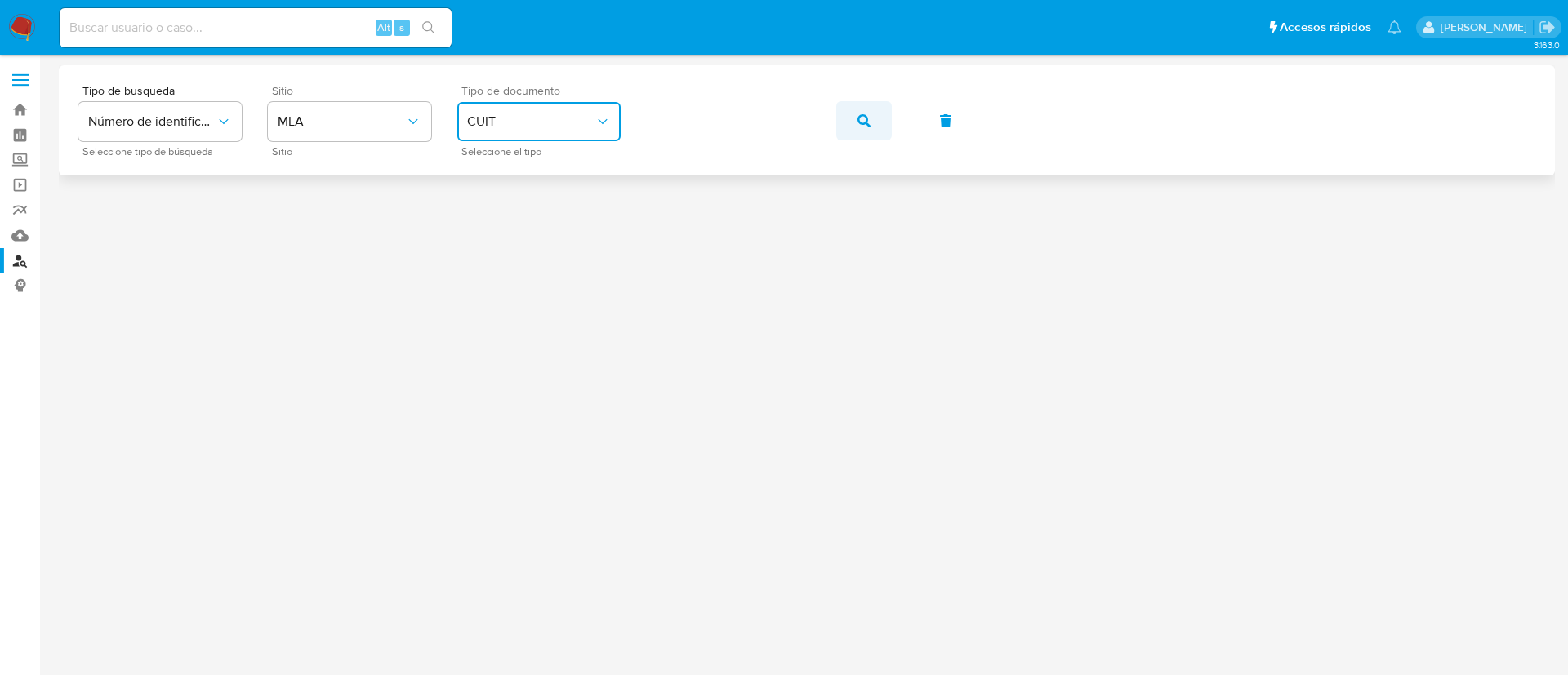
click at [871, 123] on button "button" at bounding box center [863, 121] width 55 height 39
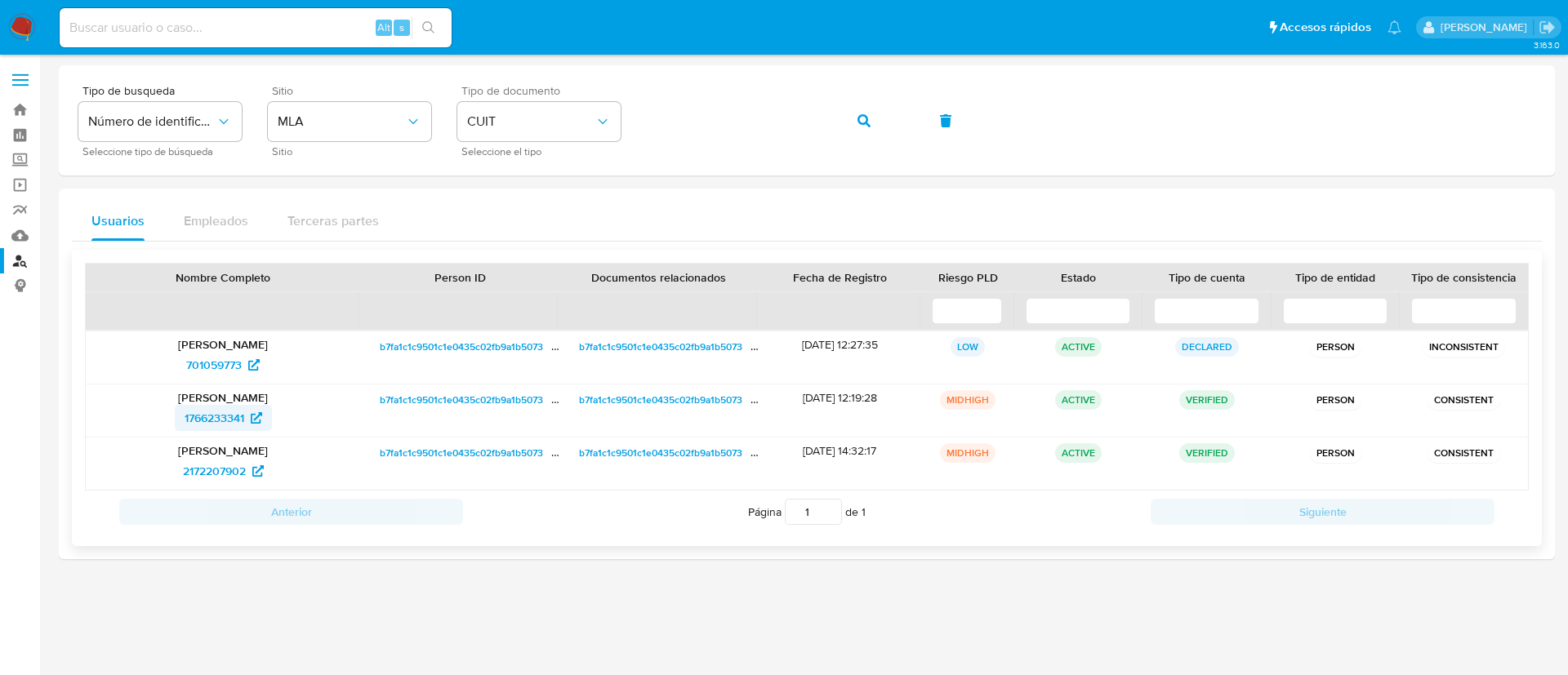
click at [216, 415] on span "1766233341" at bounding box center [214, 418] width 60 height 26
click at [218, 467] on span "2172207902" at bounding box center [214, 471] width 63 height 26
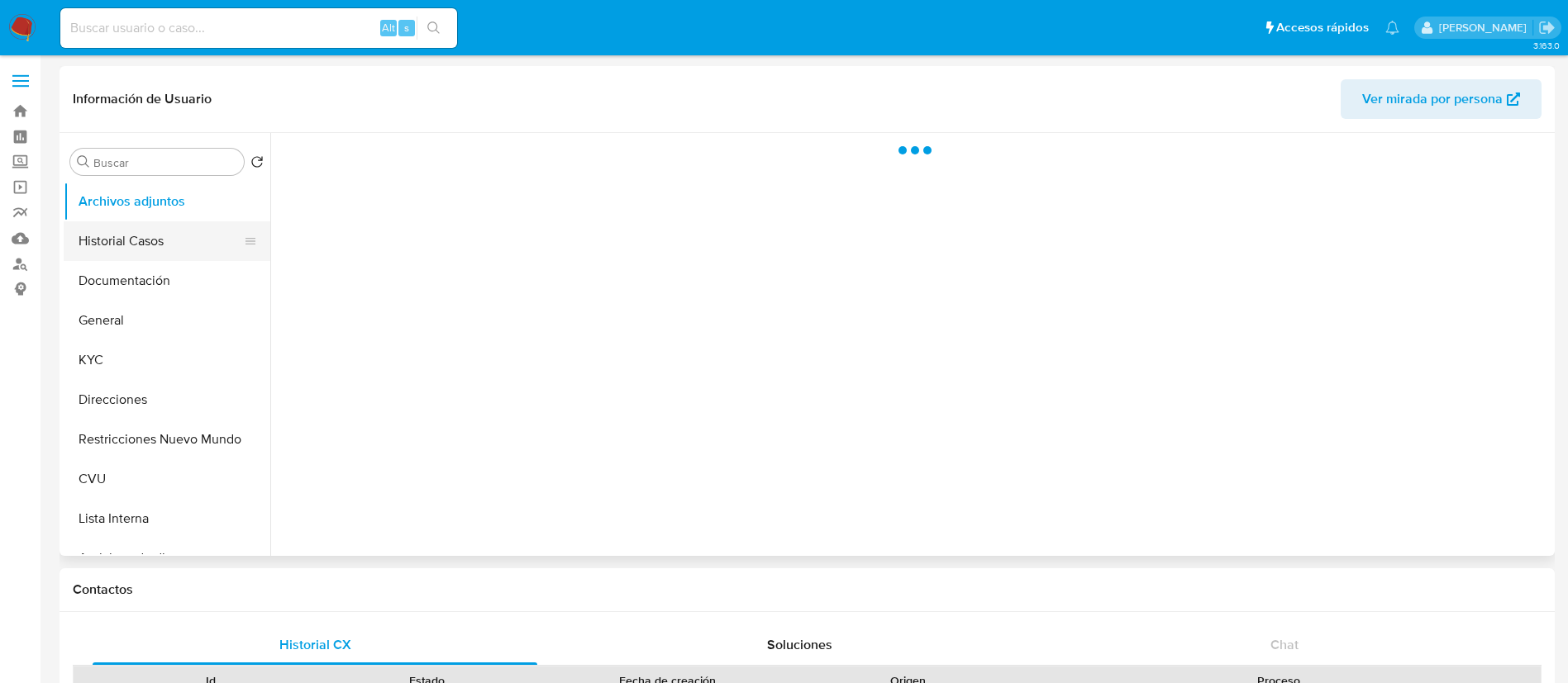
select select "10"
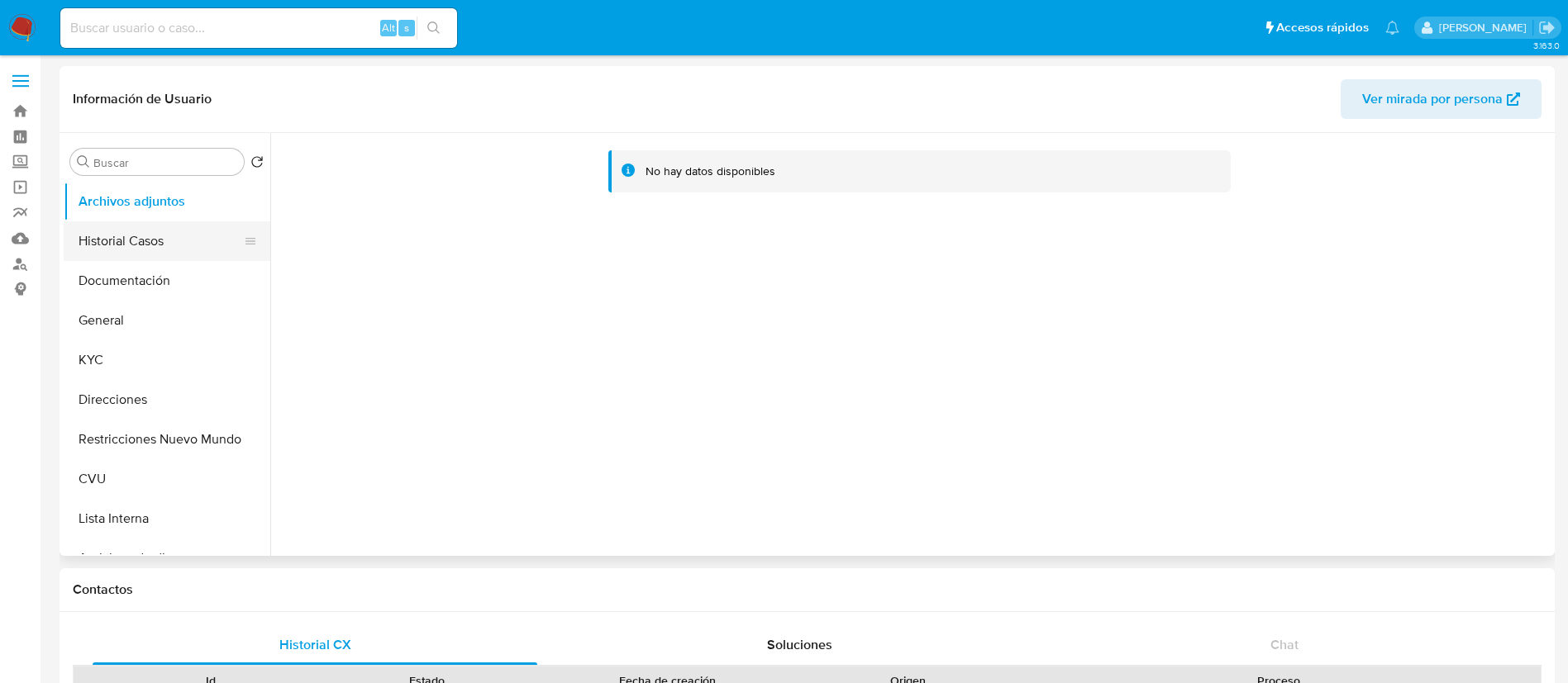
click at [142, 249] on button "Historial Casos" at bounding box center [160, 241] width 193 height 40
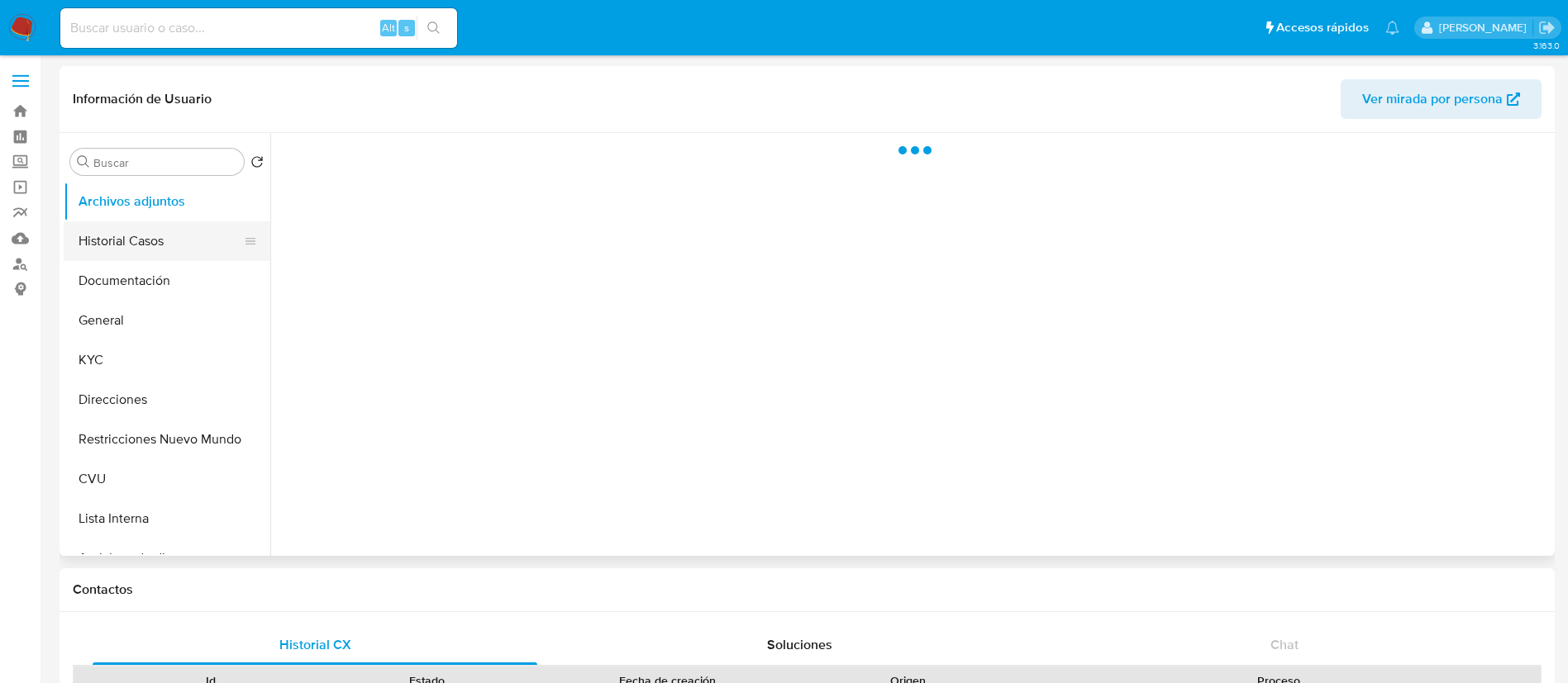
select select "10"
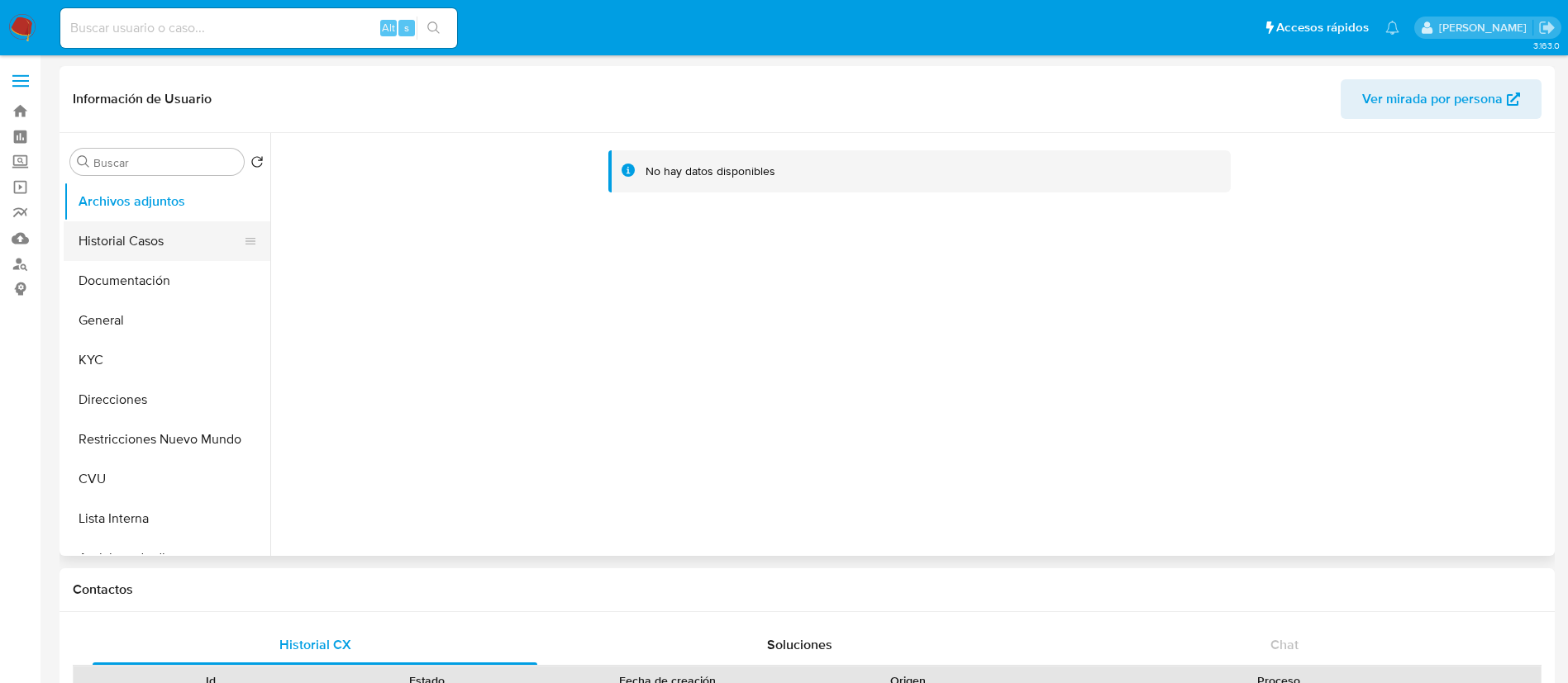
click at [120, 230] on button "Historial Casos" at bounding box center [160, 241] width 193 height 40
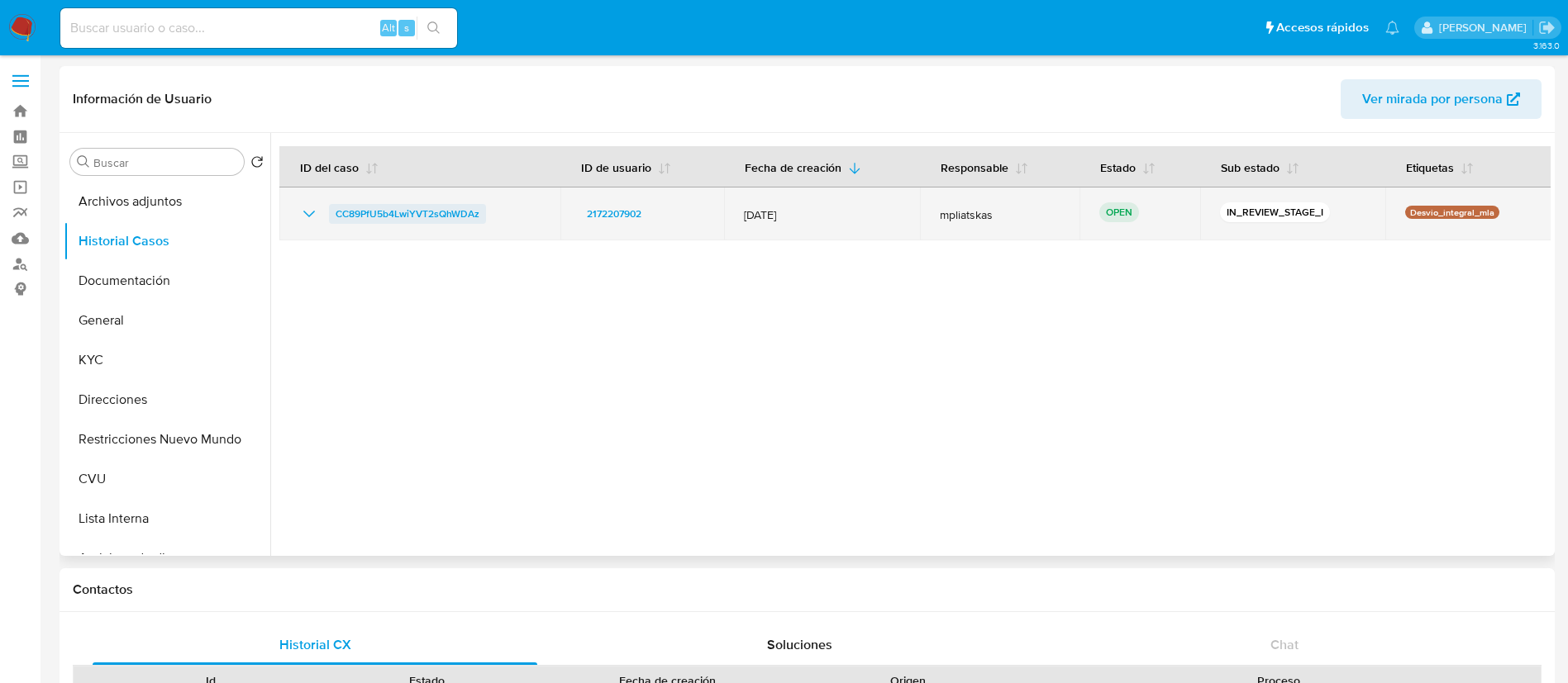
click at [460, 214] on span "CC89PfU5b4LwiYVT2sQhWDAz" at bounding box center [408, 214] width 144 height 20
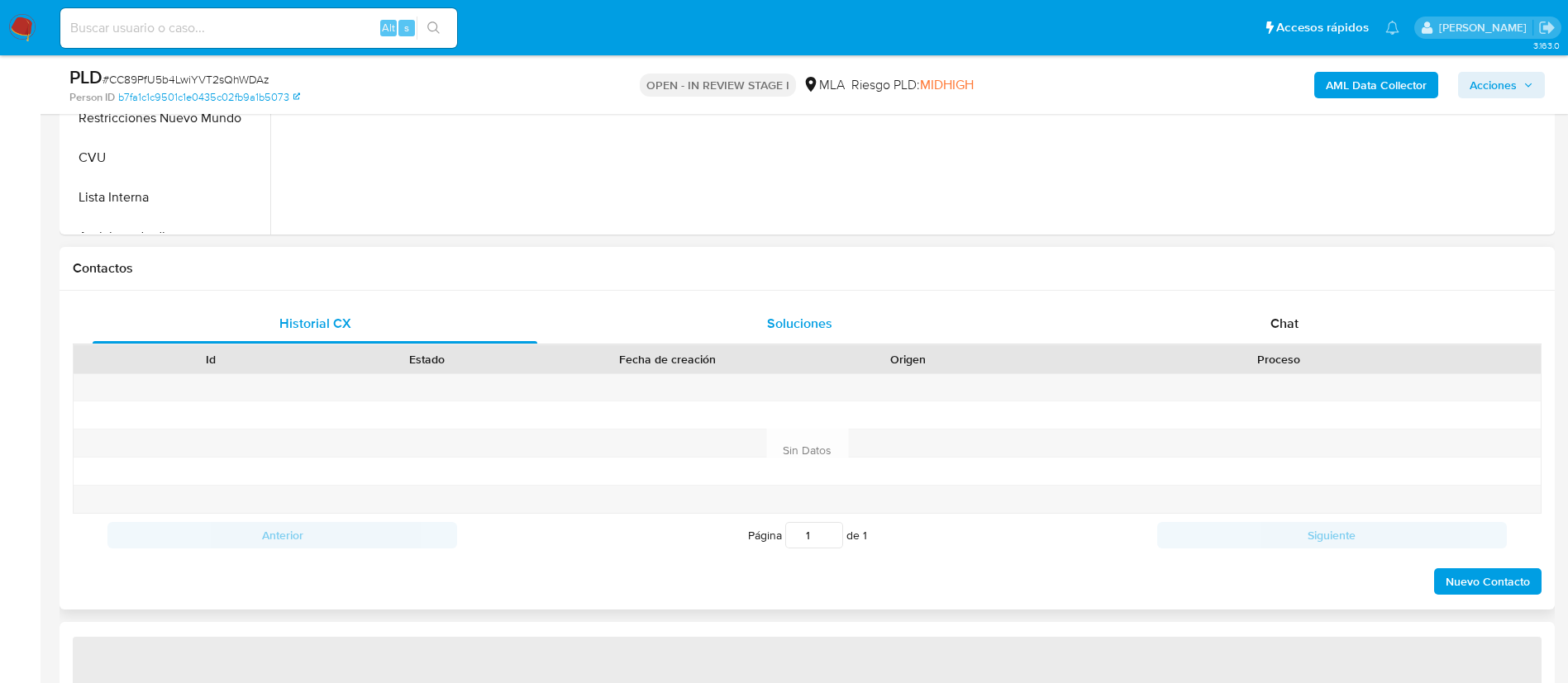
scroll to position [620, 0]
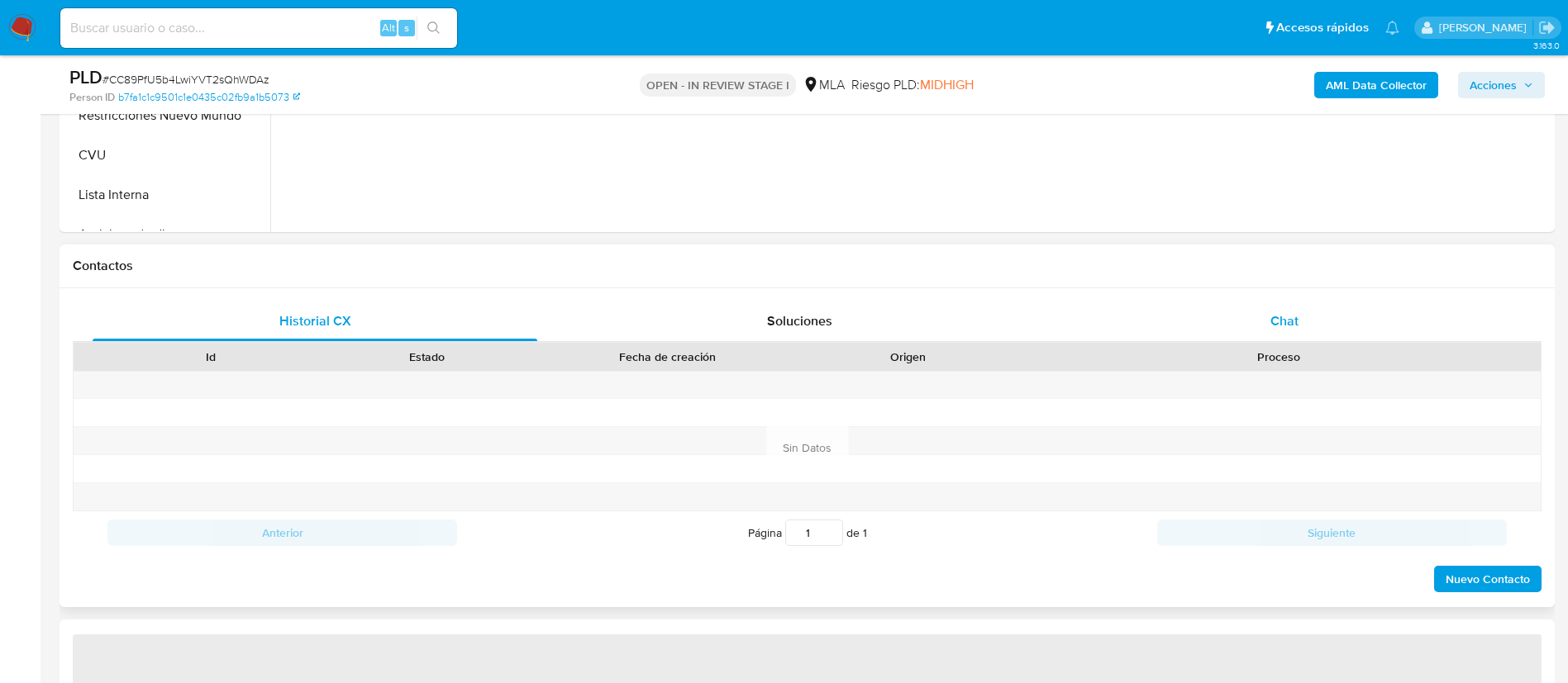
click at [1194, 315] on div "Chat" at bounding box center [1284, 322] width 445 height 40
select select "10"
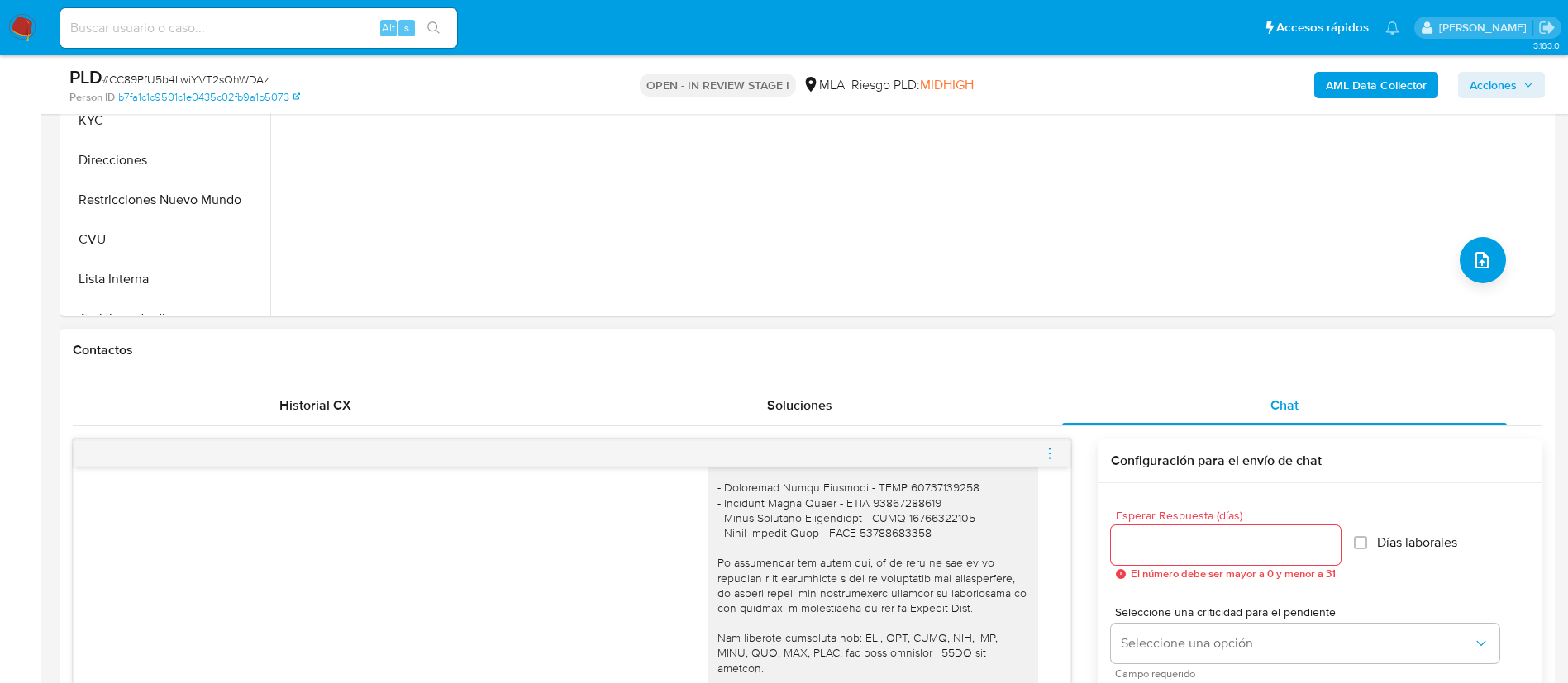
scroll to position [496, 0]
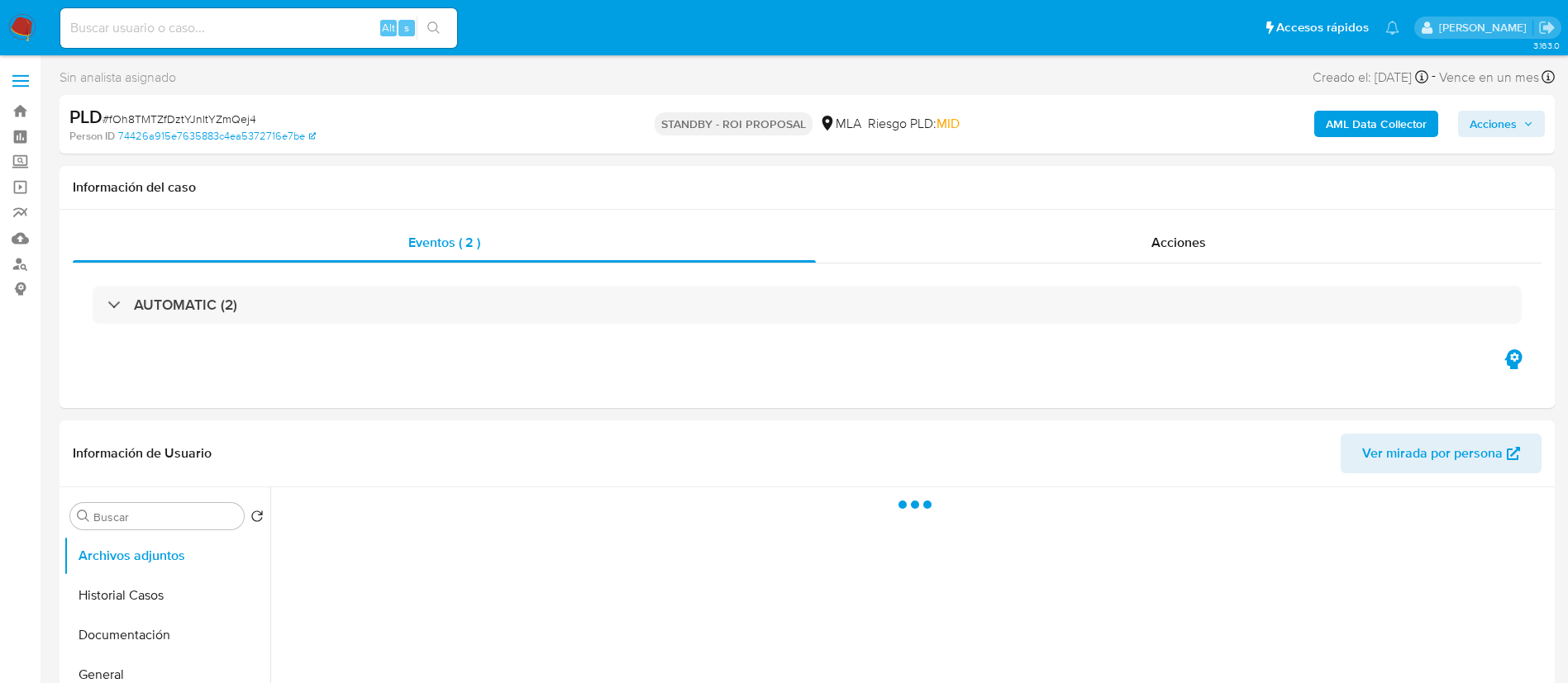
click at [274, 17] on input at bounding box center [258, 27] width 396 height 22
select select "10"
paste input "jQE6pTFX4Y35BgfeY0kxFHRI"
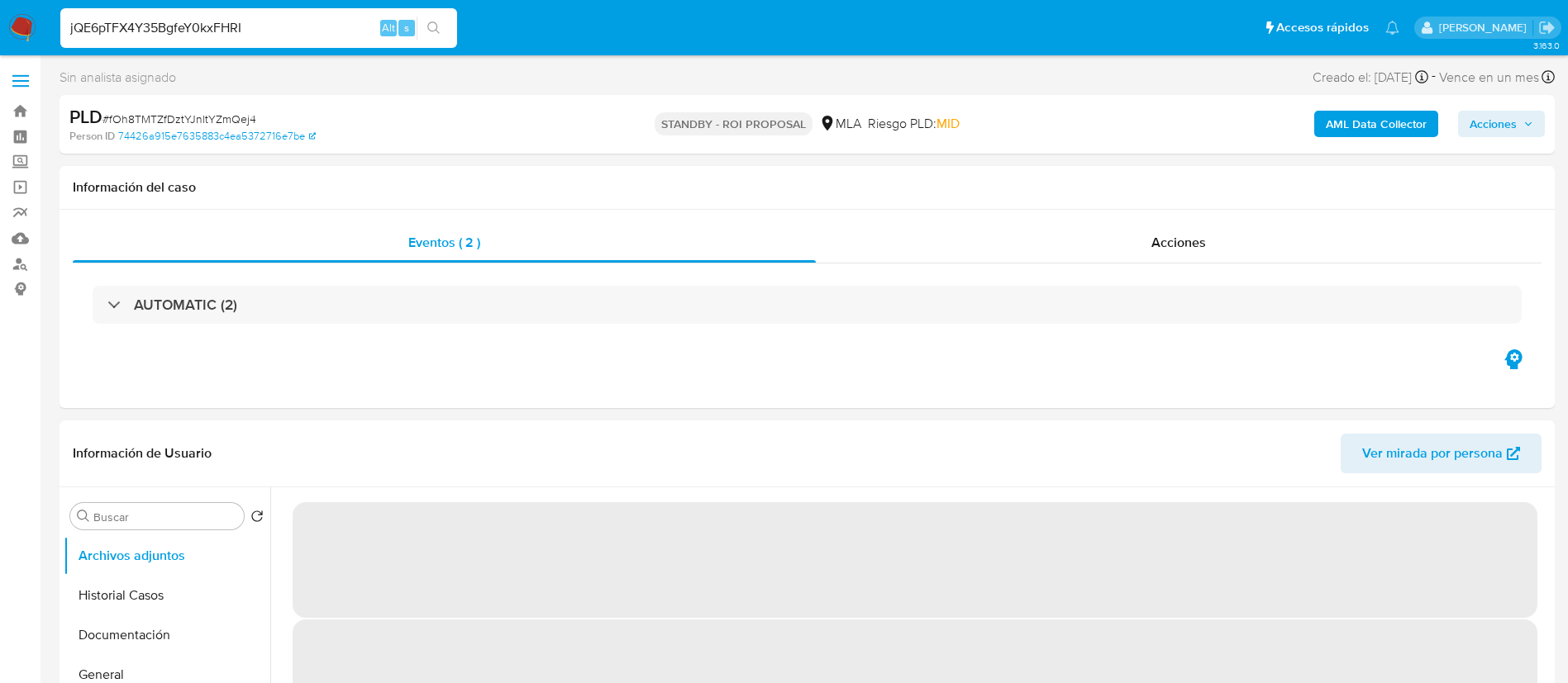
type input "jQE6pTFX4Y35BgfeY0kxFHRI"
click at [442, 25] on button "search-icon" at bounding box center [433, 27] width 34 height 23
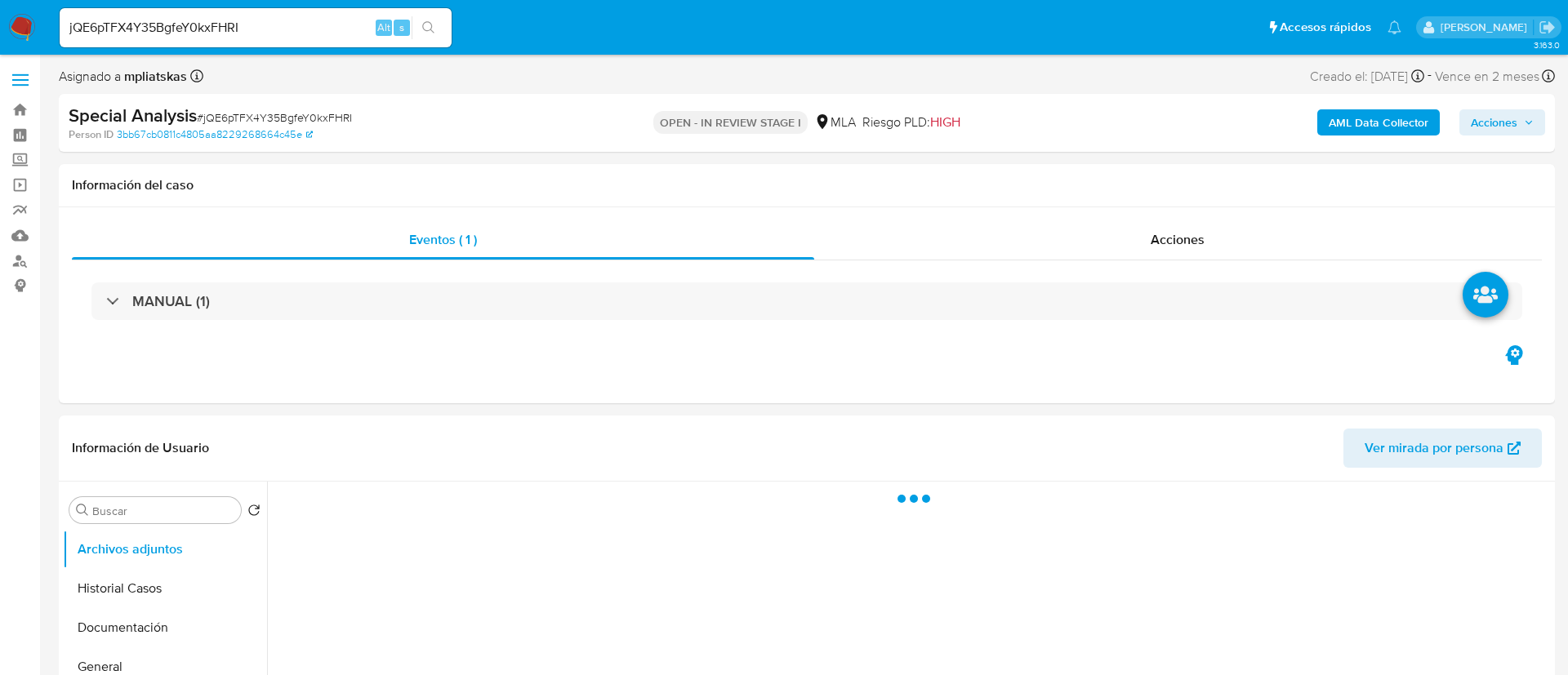
select select "10"
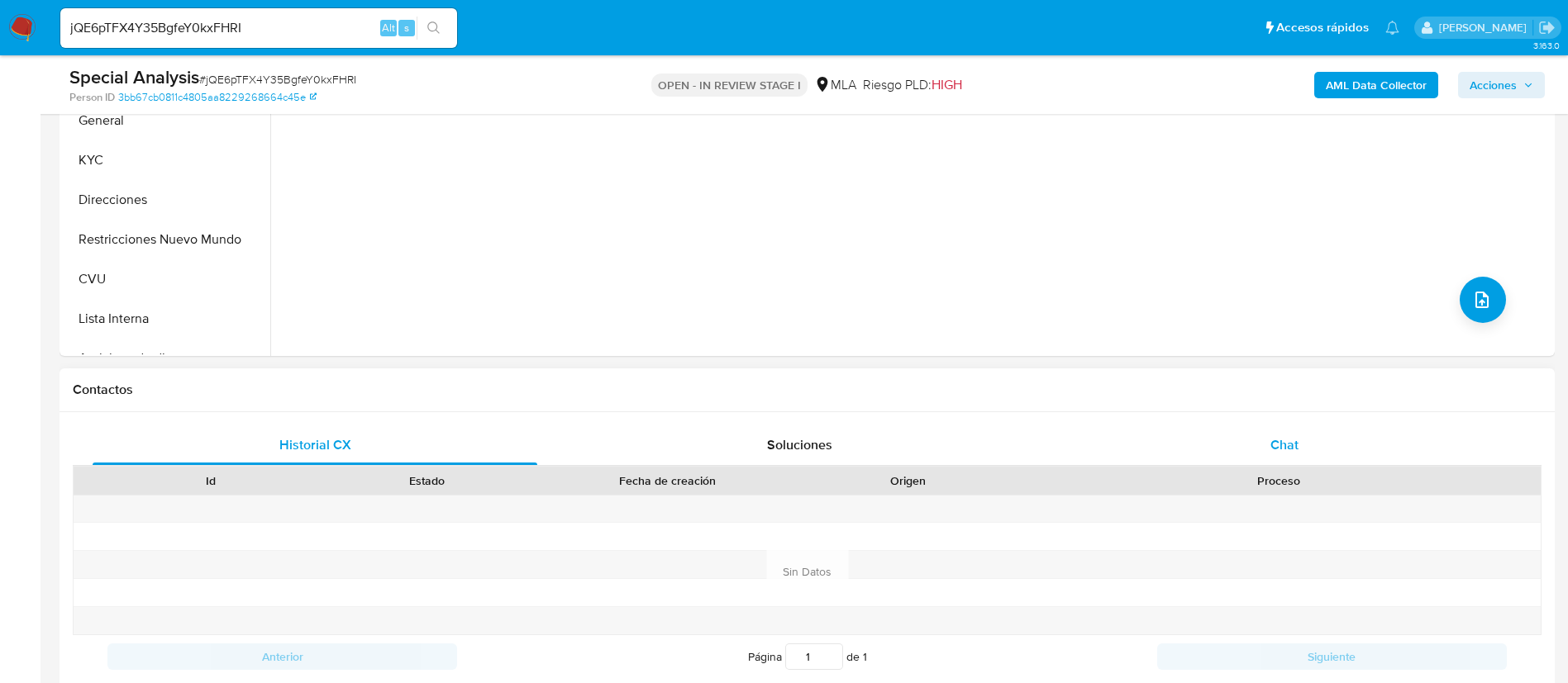
drag, startPoint x: 1221, startPoint y: 407, endPoint x: 1230, endPoint y: 447, distance: 41.0
click at [1222, 408] on div "Contactos" at bounding box center [807, 390] width 1495 height 44
click at [1229, 447] on div "Chat" at bounding box center [1284, 446] width 445 height 40
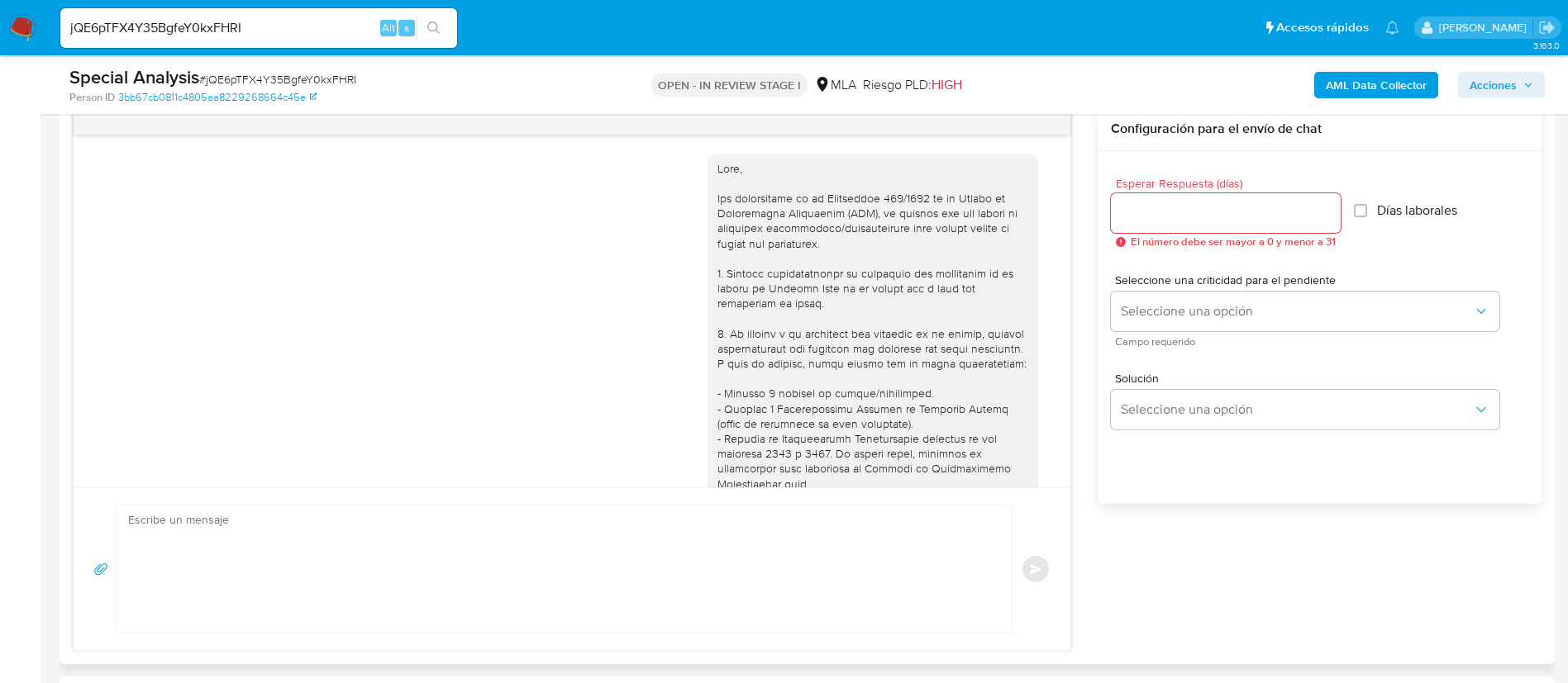
scroll to position [1791, 0]
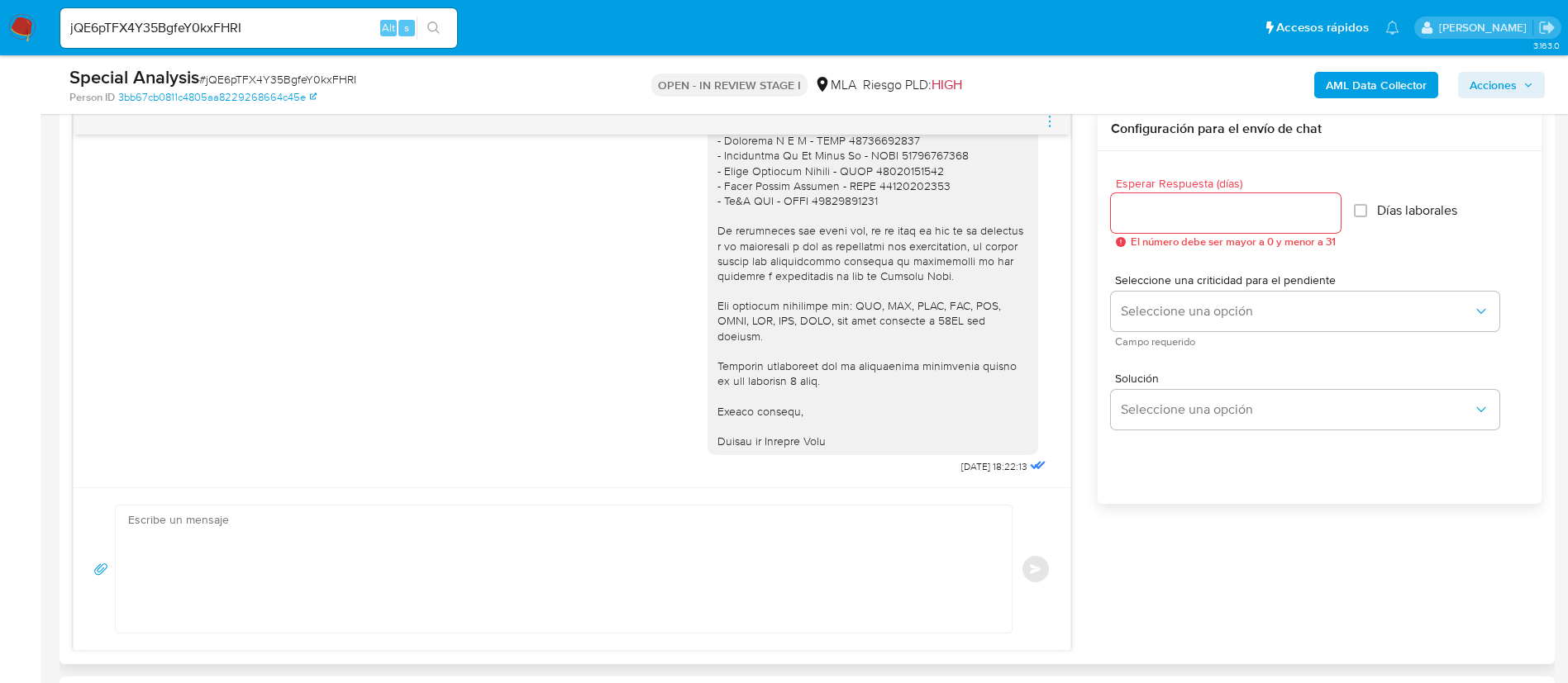
click at [767, 571] on textarea at bounding box center [559, 569] width 863 height 127
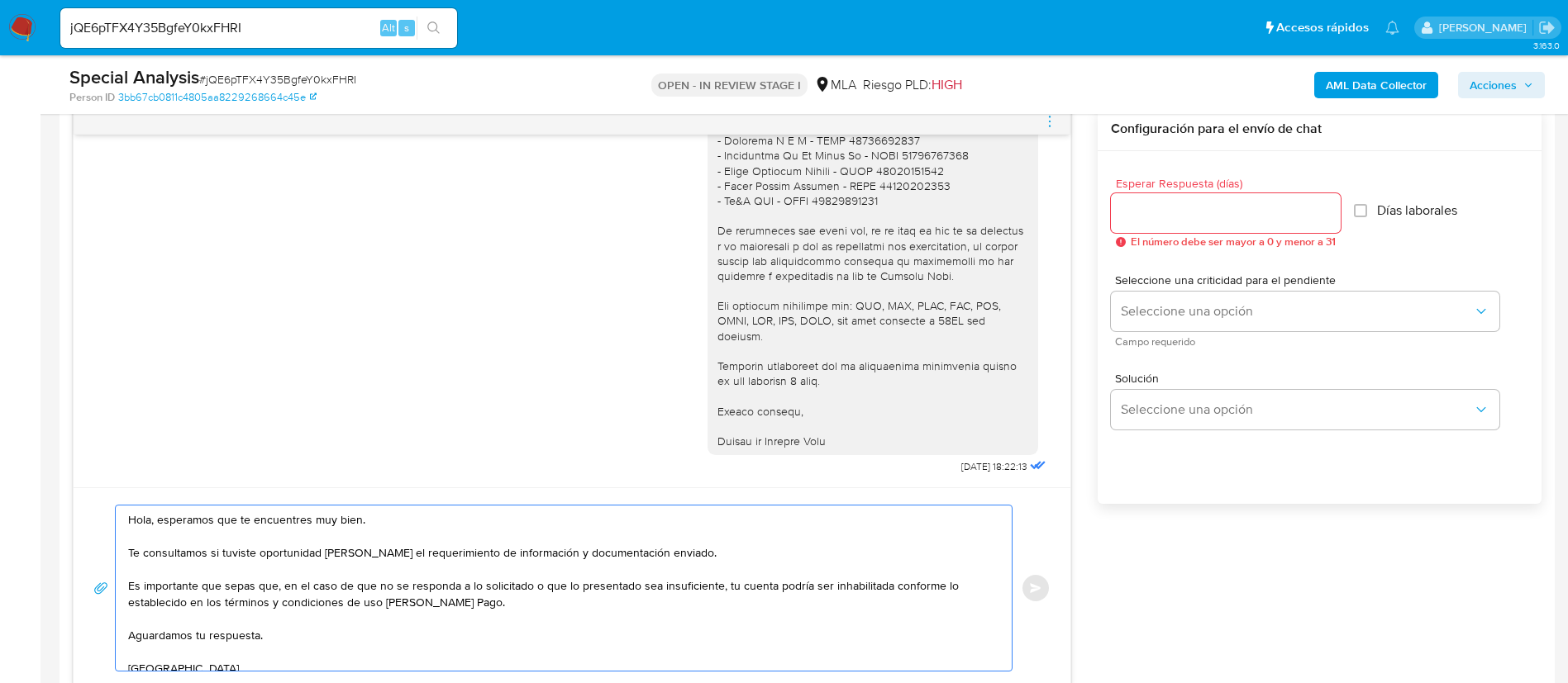
type textarea "Hola, esperamos que te encuentres muy bien. Te consultamos si tuviste oportunid…"
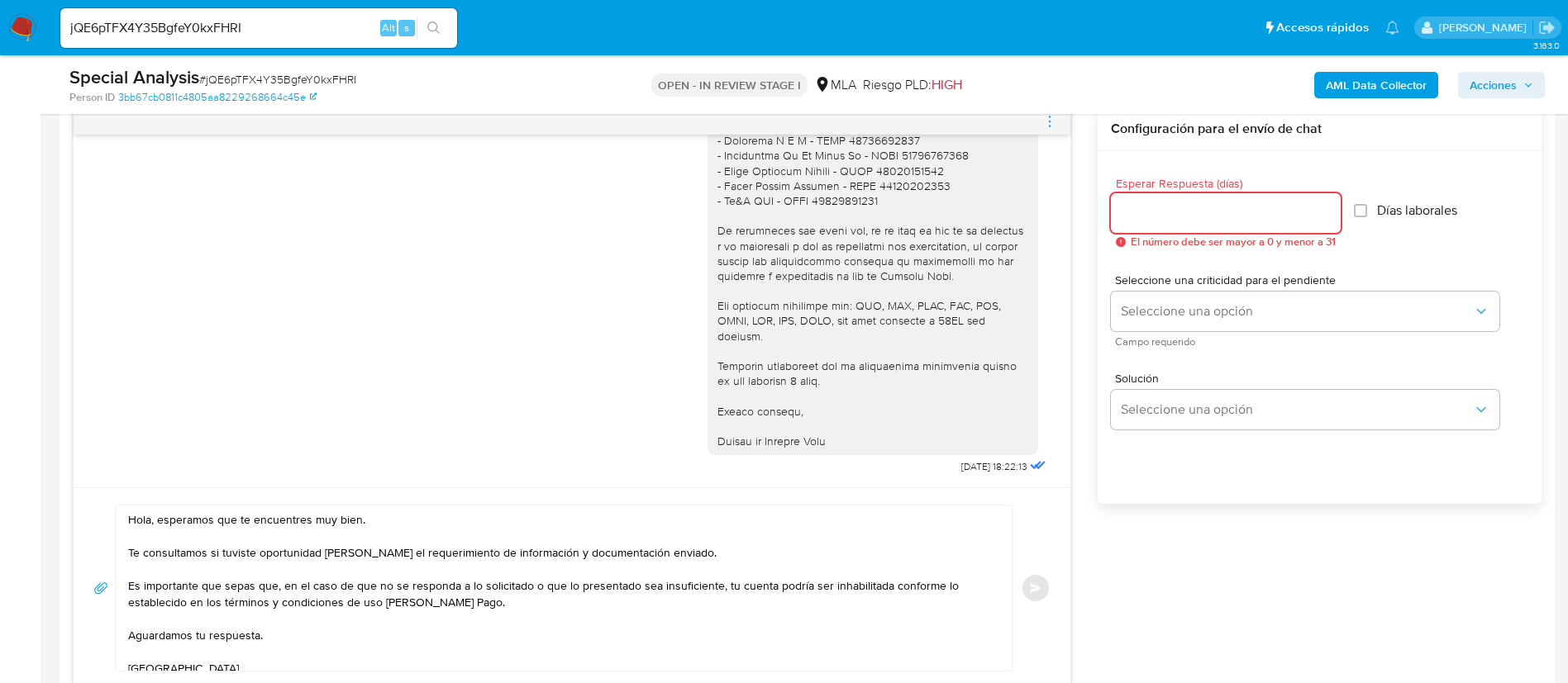
click at [1249, 213] on input "Esperar Respuesta (días)" at bounding box center [1225, 213] width 230 height 22
type input "2"
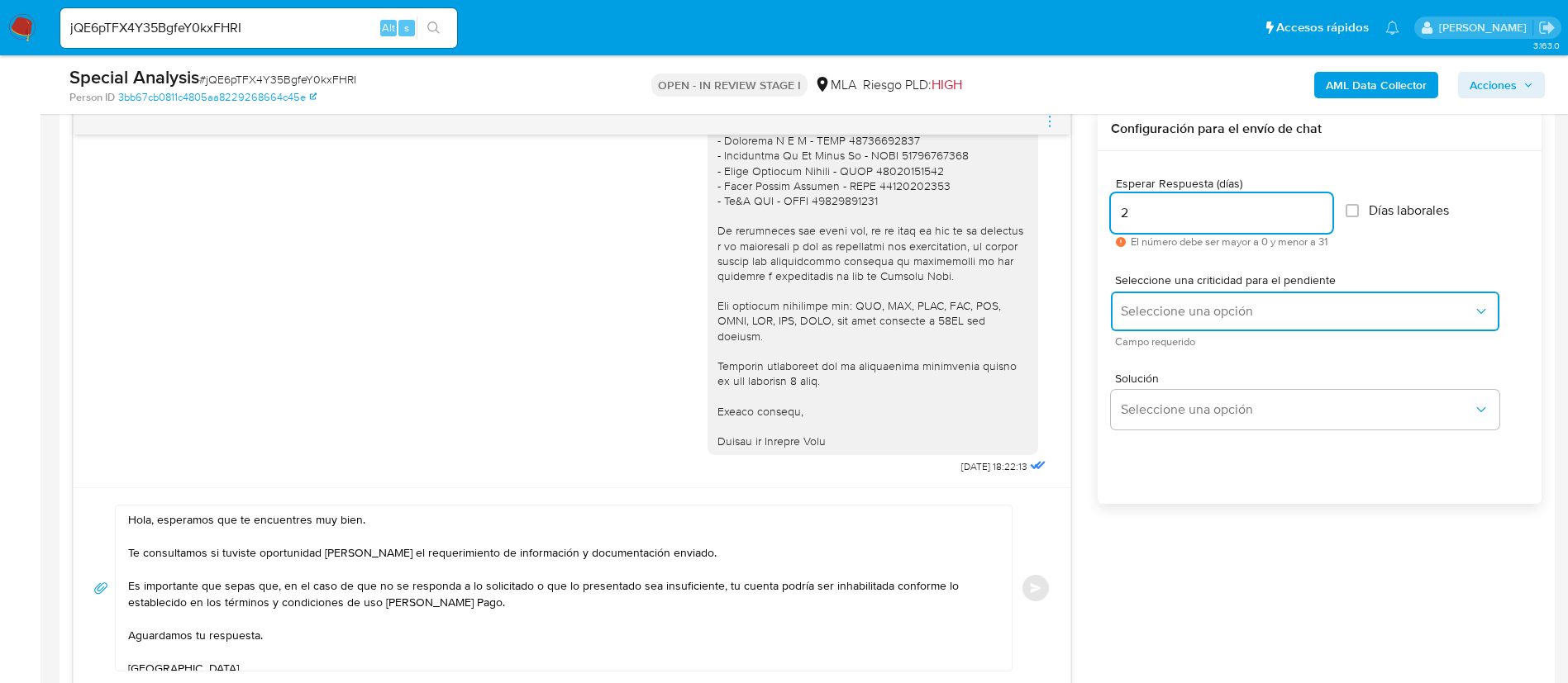
click at [1217, 306] on span "Seleccione una opción" at bounding box center [1296, 310] width 352 height 16
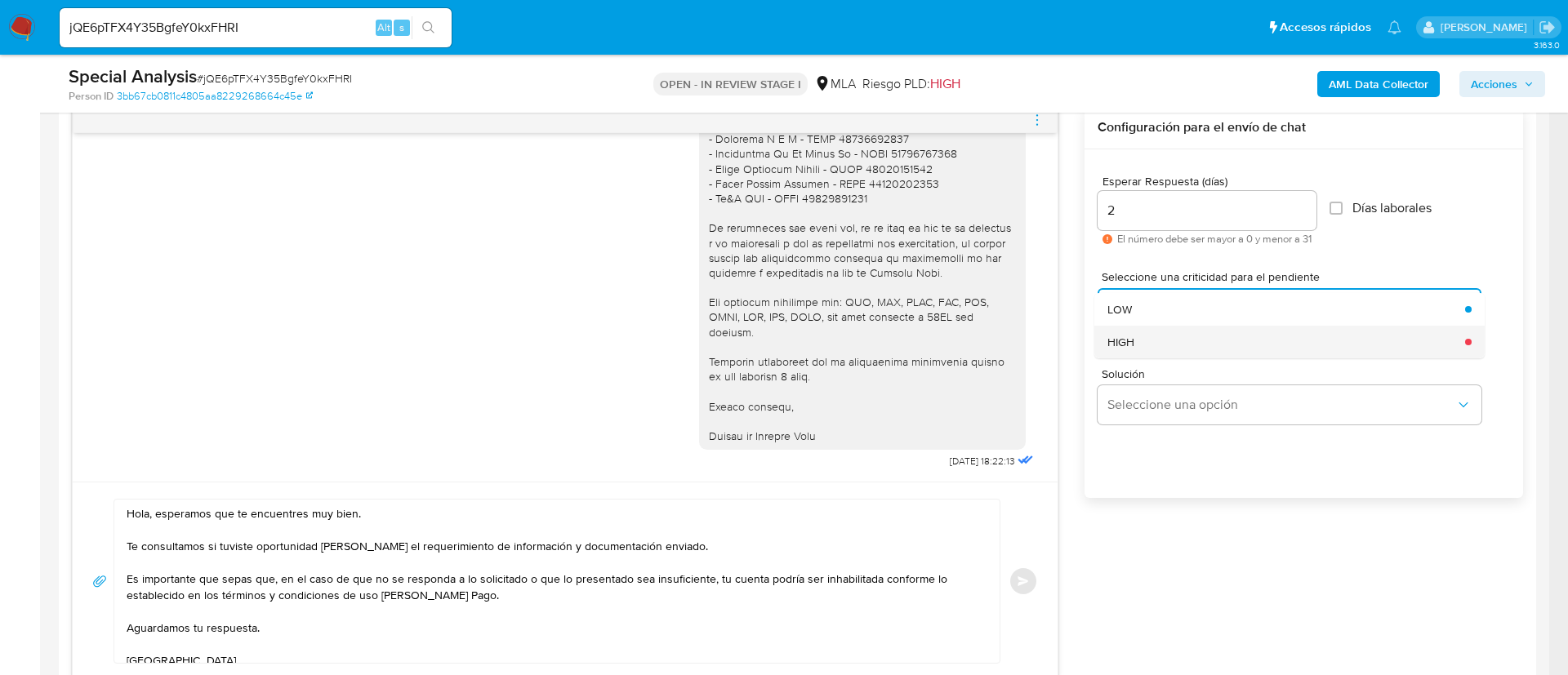
click at [1195, 330] on div "HIGH" at bounding box center [1281, 341] width 348 height 33
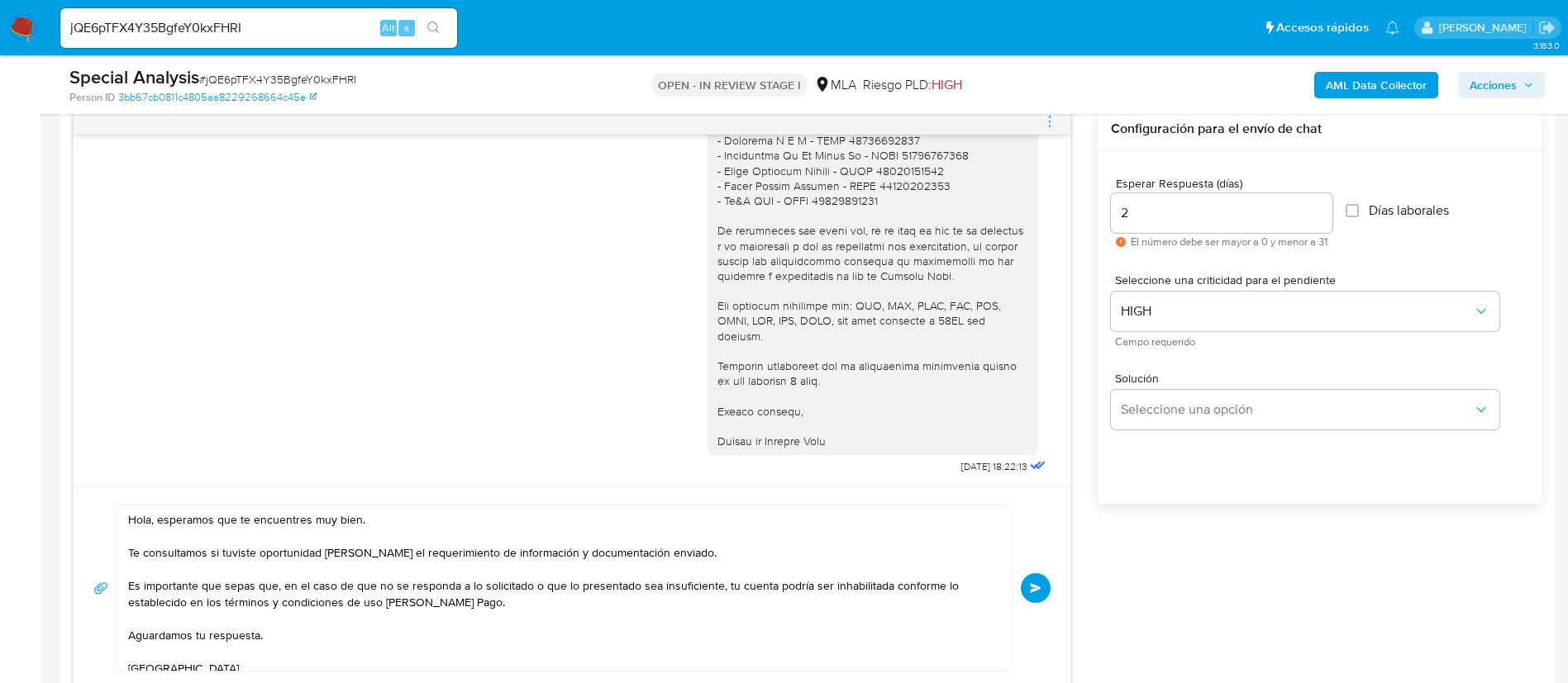
click at [1025, 587] on button "Enviar" at bounding box center [1035, 587] width 29 height 29
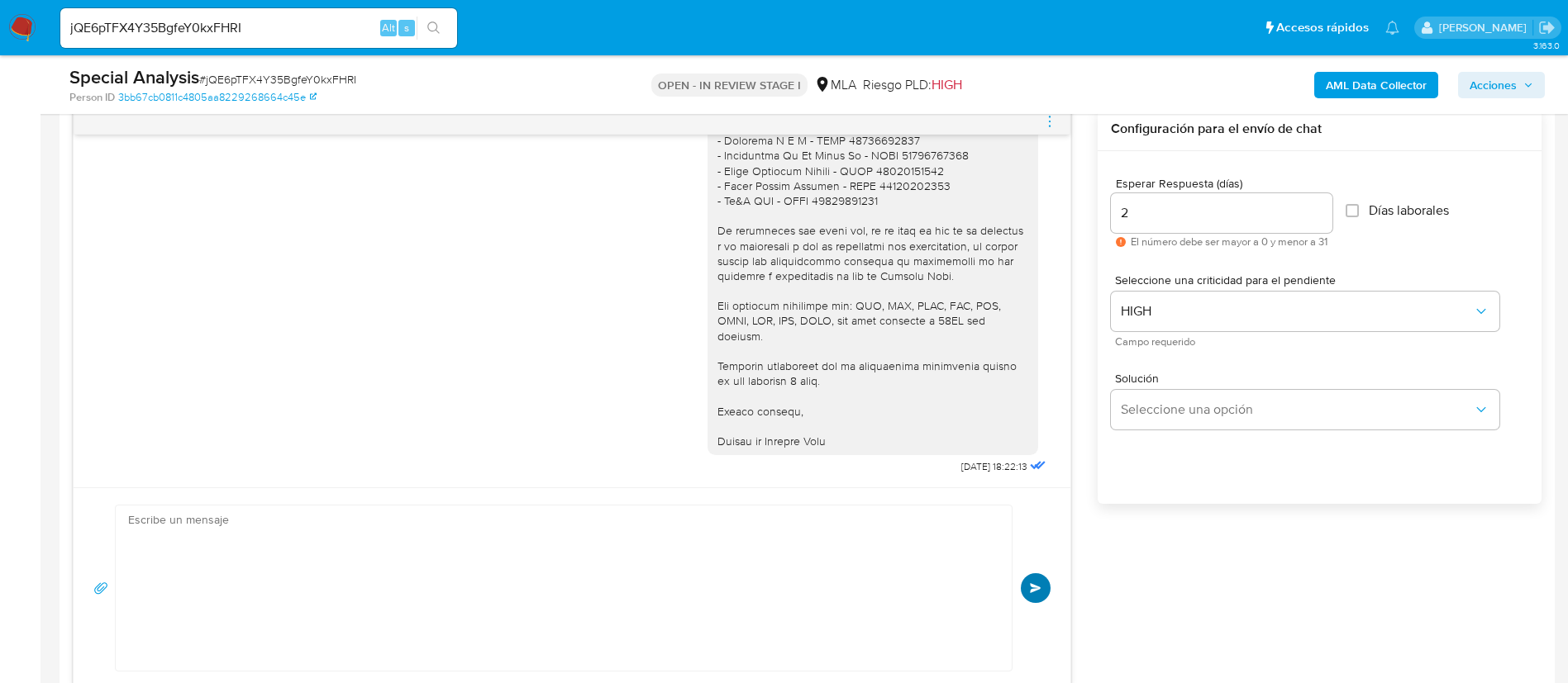
scroll to position [2064, 0]
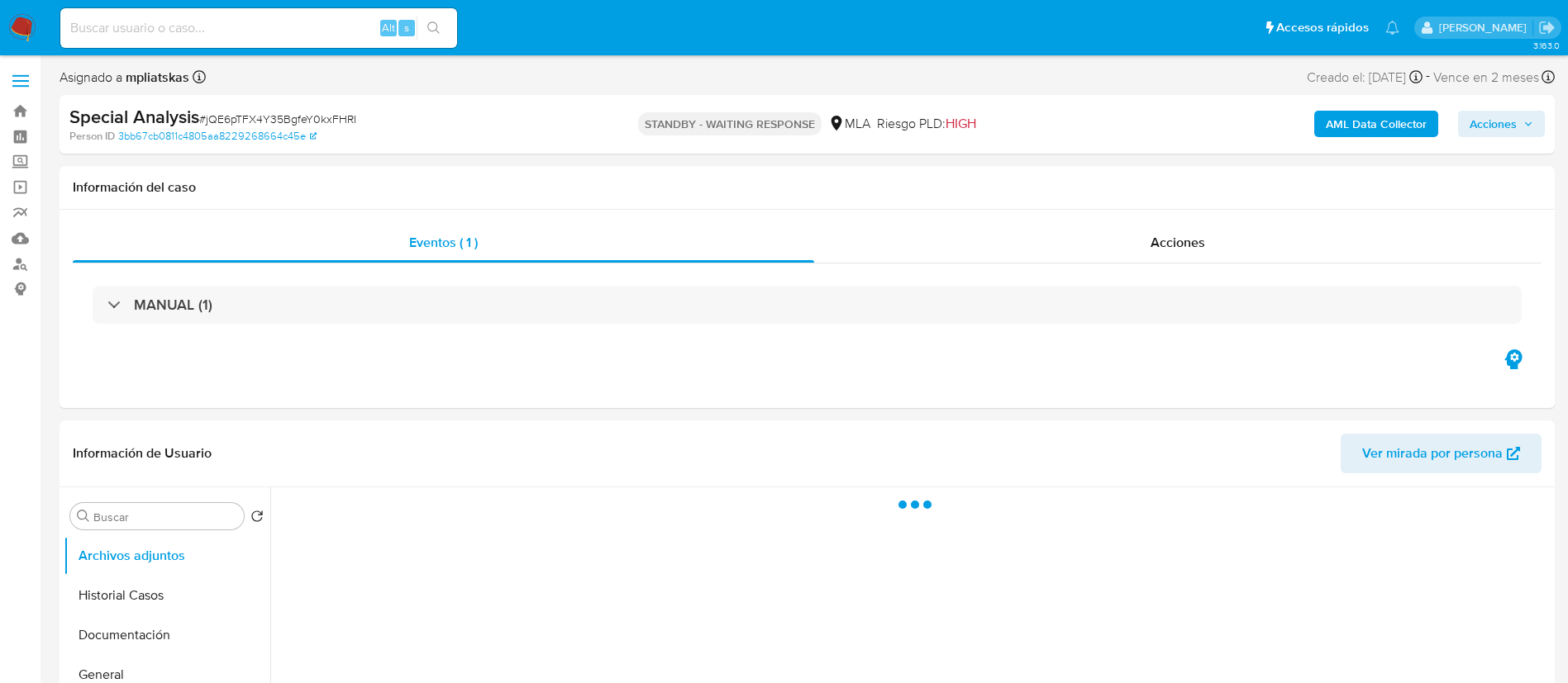
select select "10"
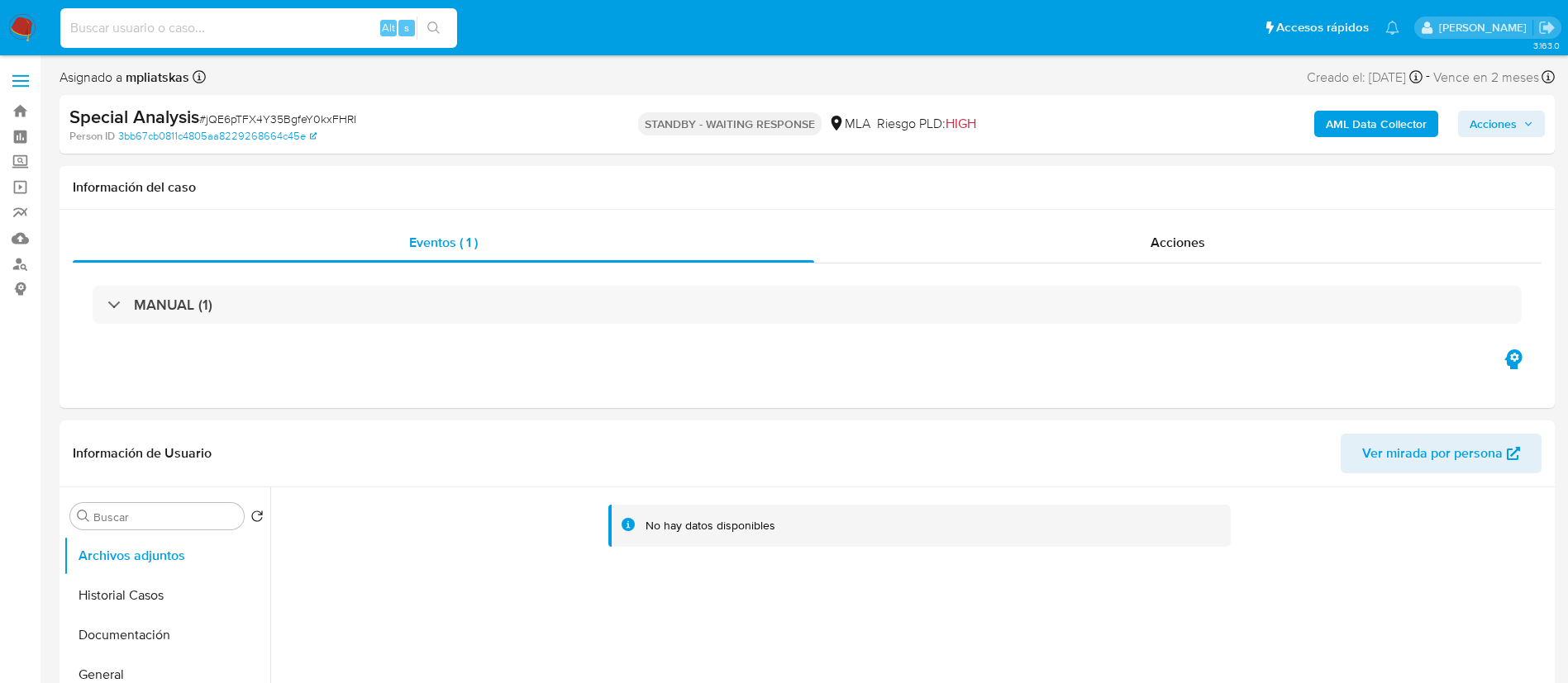
click at [327, 27] on input at bounding box center [258, 27] width 396 height 22
paste input "BLGEka4H7KYGG7nVAETd2Yc4"
type input "BLGEka4H7KYGG7nVAETd2Yc4"
click at [445, 26] on button "search-icon" at bounding box center [433, 27] width 34 height 23
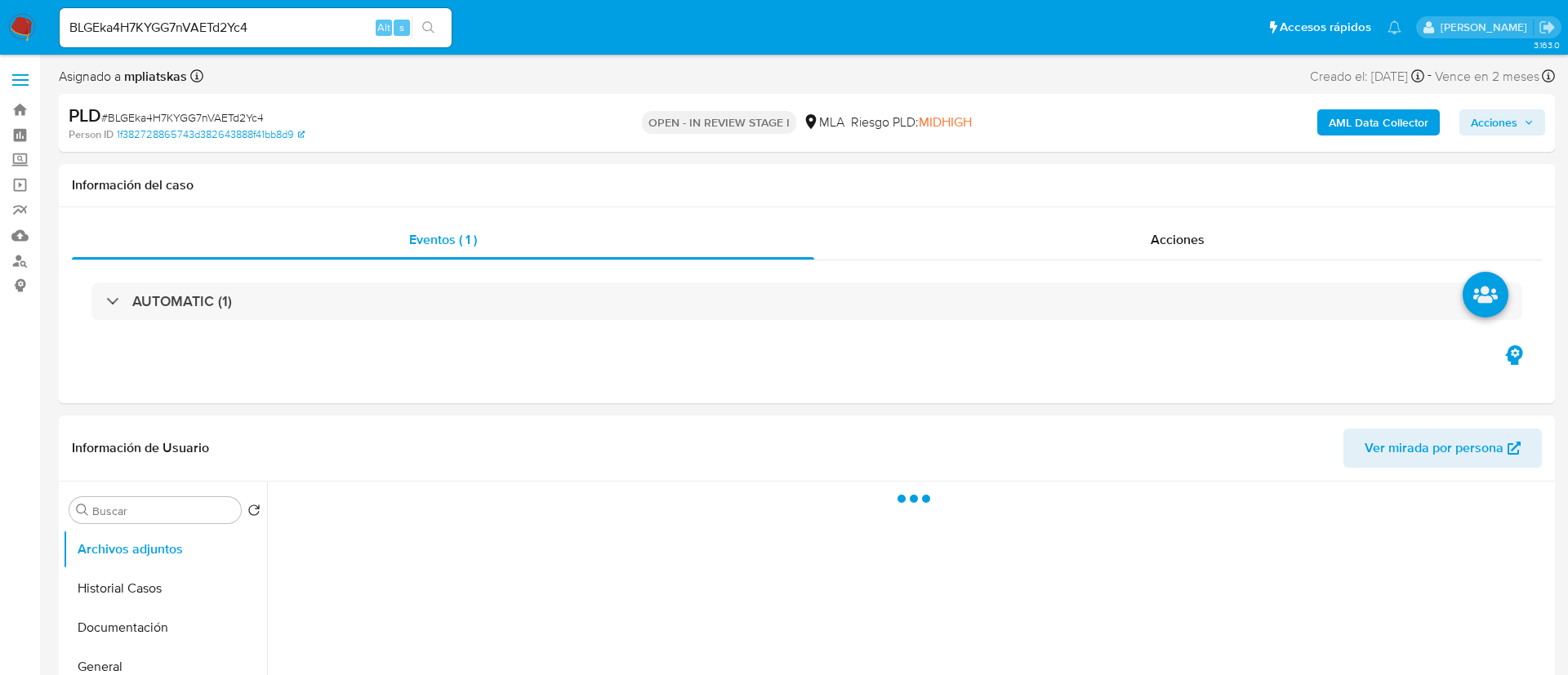
select select "10"
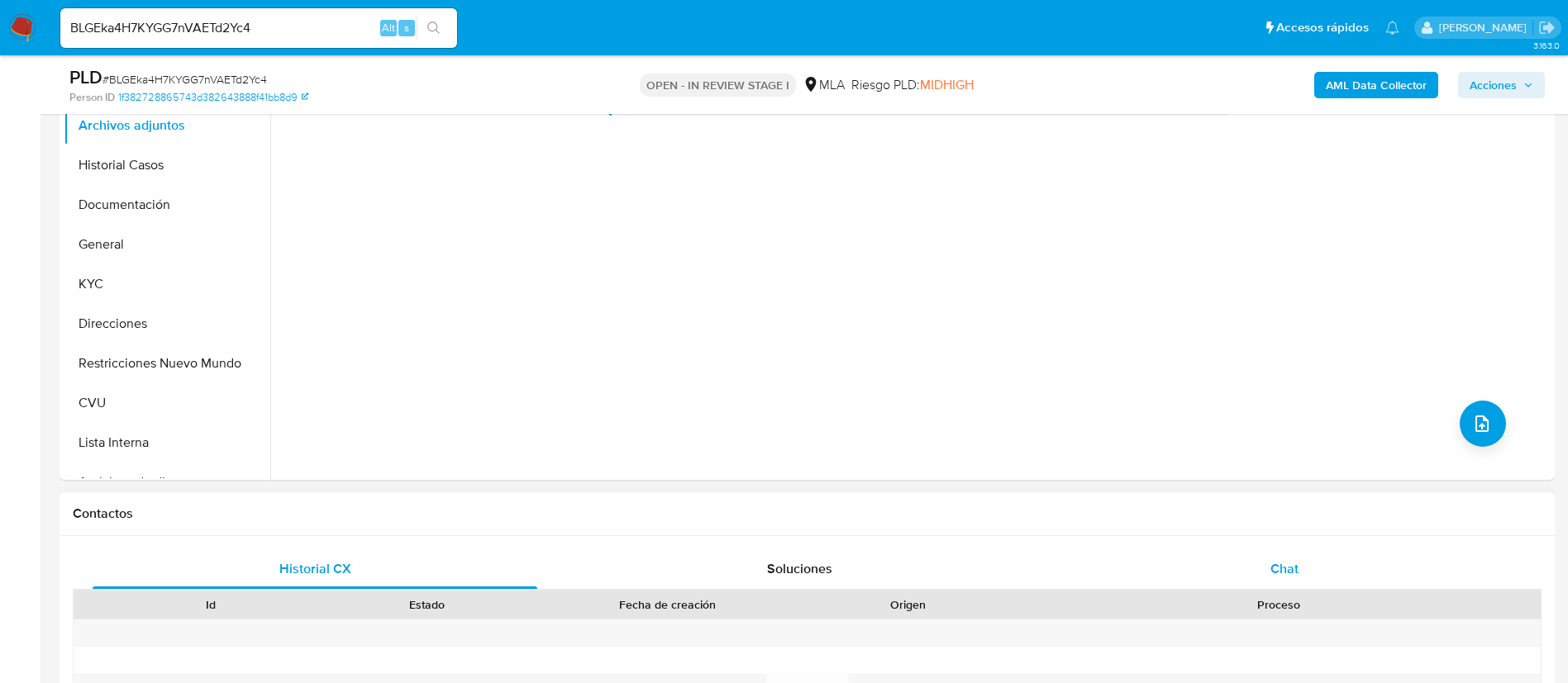
click at [1203, 575] on div "Chat" at bounding box center [1284, 569] width 445 height 40
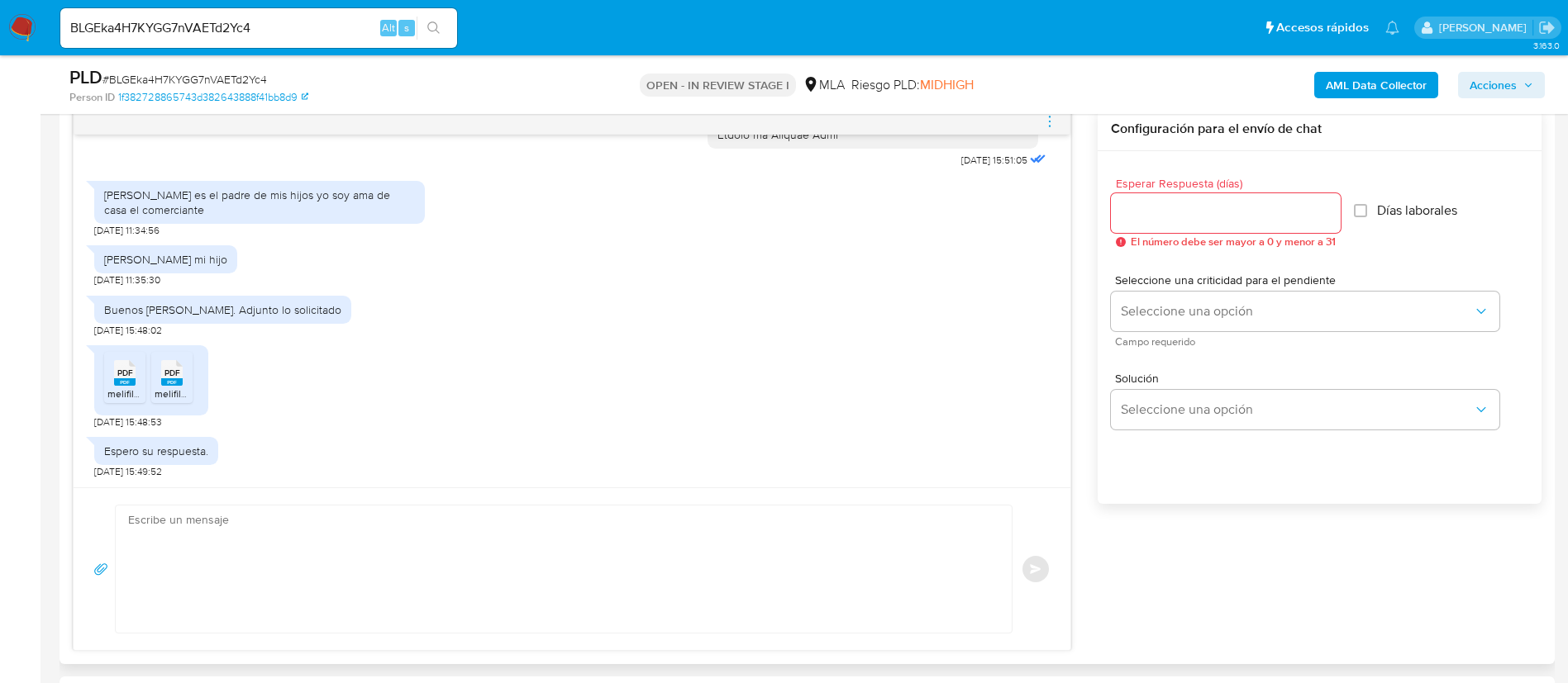
scroll to position [1796, 0]
click at [116, 208] on div "[PERSON_NAME] es el padre de mis hijos yo soy ama de casa el comerciante" at bounding box center [259, 201] width 310 height 29
click at [116, 207] on div "[PERSON_NAME] es el padre de mis hijos yo soy ama de casa el comerciante" at bounding box center [259, 201] width 310 height 29
copy div "[PERSON_NAME] es el padre de mis hijos yo soy ama de casa el comerciante"
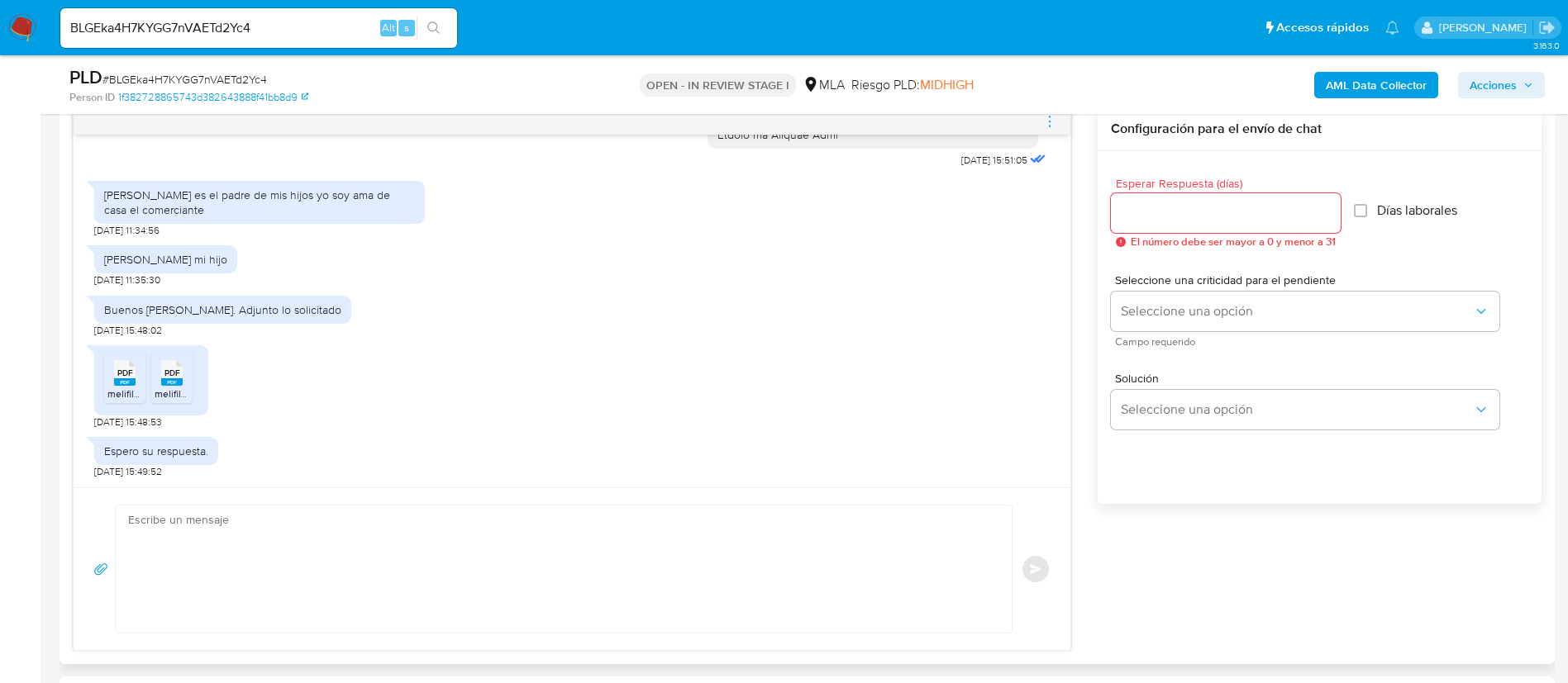
click at [165, 261] on div "[PERSON_NAME] mi hijo" at bounding box center [166, 259] width 123 height 15
copy div "[PERSON_NAME] mi hijo"
drag, startPoint x: 111, startPoint y: 381, endPoint x: 147, endPoint y: 394, distance: 38.3
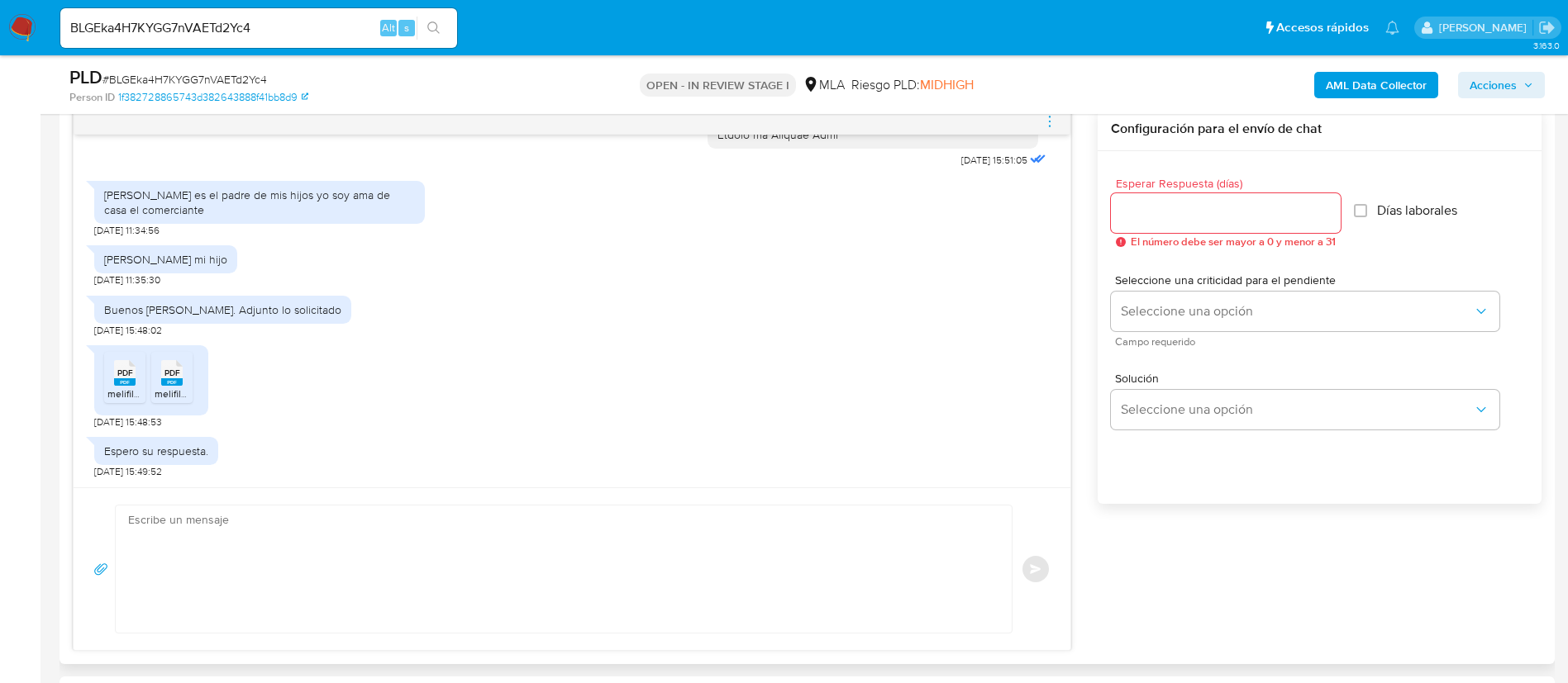
click at [114, 383] on div "PDF PDF" at bounding box center [125, 372] width 35 height 32
click at [158, 400] on li "PDF PDF melifile5828212046000123956.pdf" at bounding box center [172, 377] width 42 height 51
click at [1376, 79] on b "AML Data Collector" at bounding box center [1376, 85] width 101 height 26
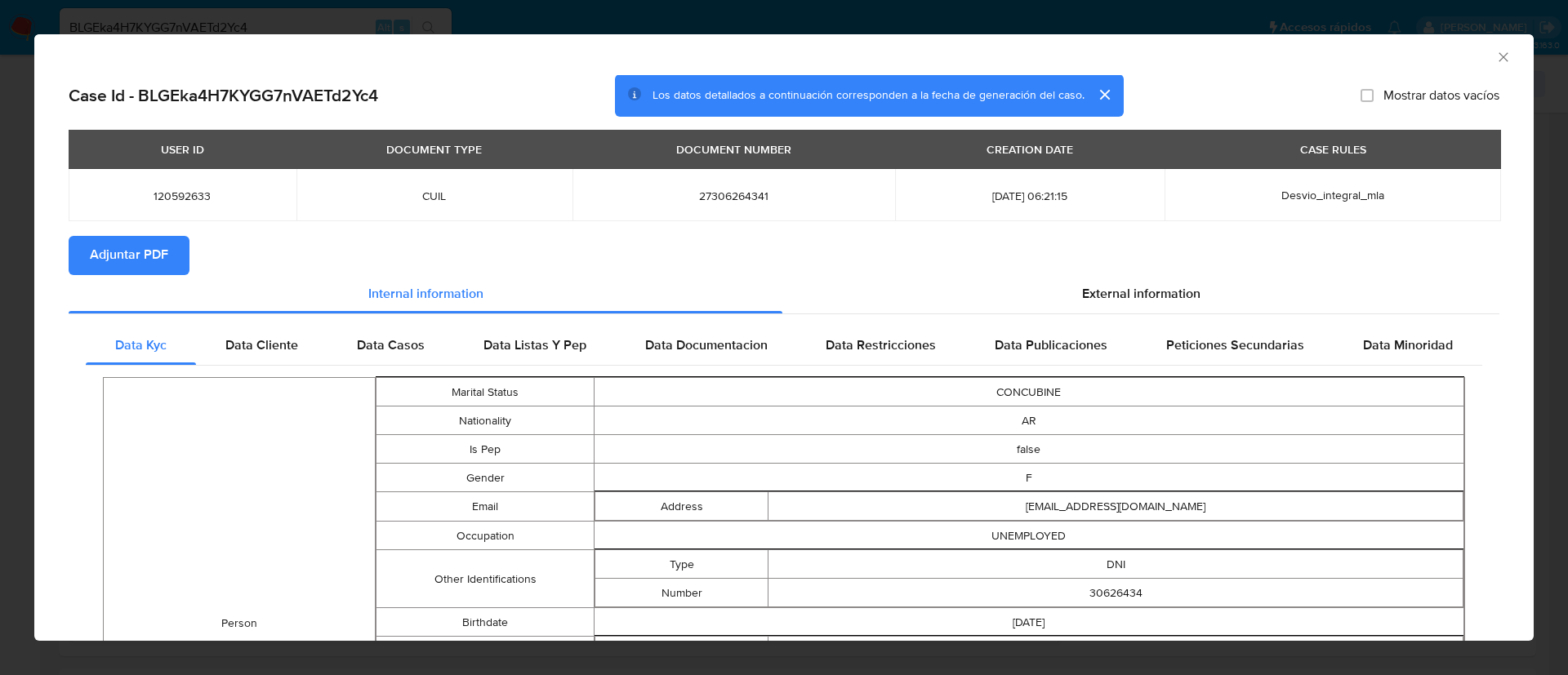
click at [144, 262] on span "Adjuntar PDF" at bounding box center [129, 255] width 79 height 36
click at [169, 180] on td "120592633" at bounding box center [182, 195] width 228 height 52
click at [180, 196] on span "120592633" at bounding box center [182, 196] width 189 height 15
copy span "120592633"
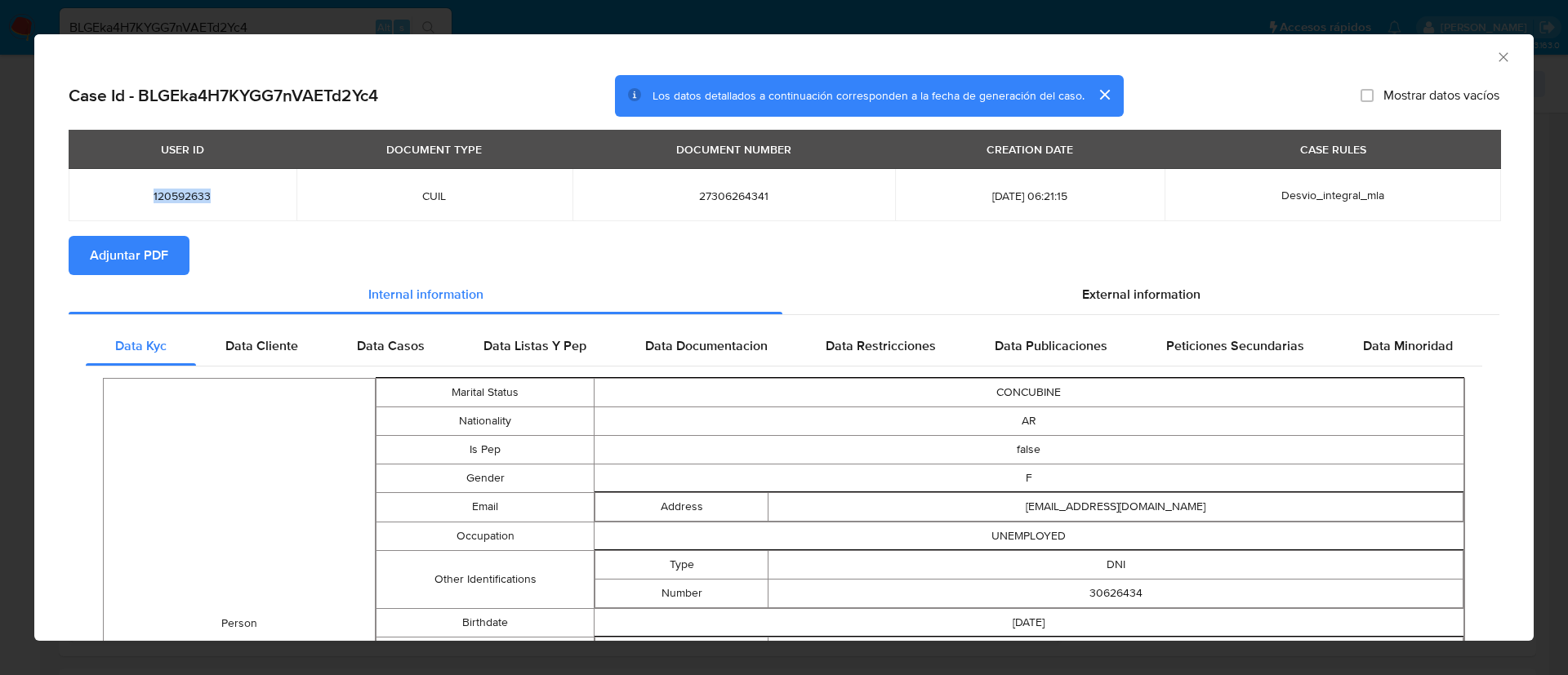
click at [1495, 61] on icon "Cerrar ventana" at bounding box center [1503, 56] width 16 height 16
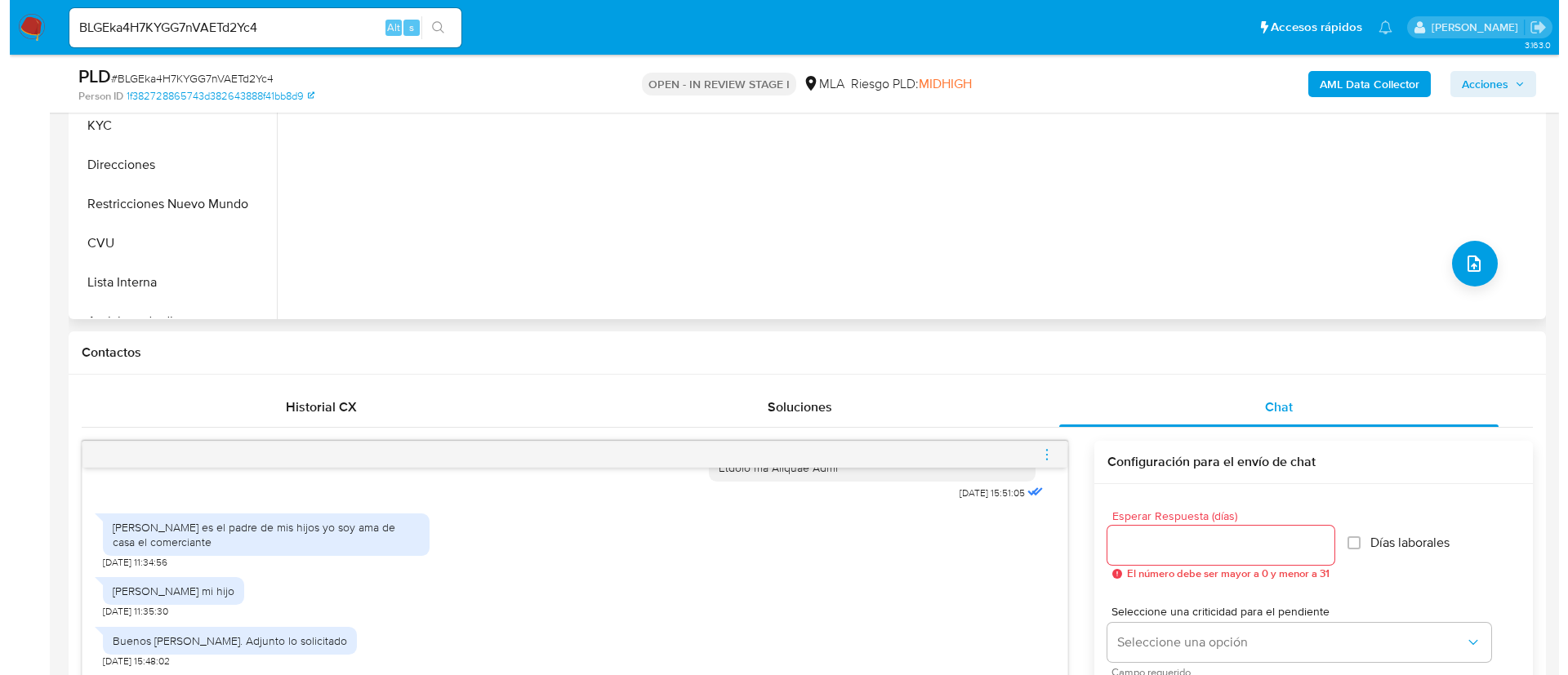
scroll to position [245, 0]
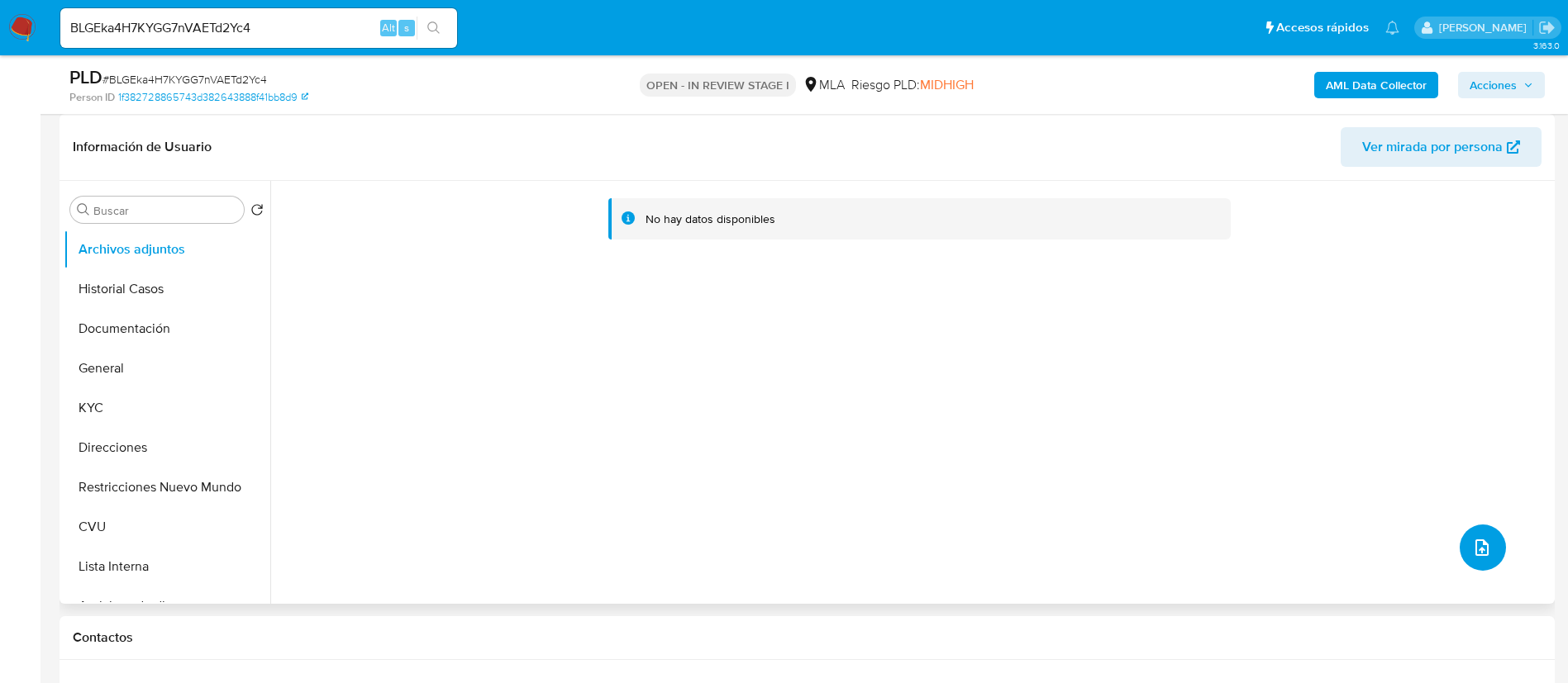
click at [1481, 563] on button "upload-file" at bounding box center [1482, 548] width 46 height 46
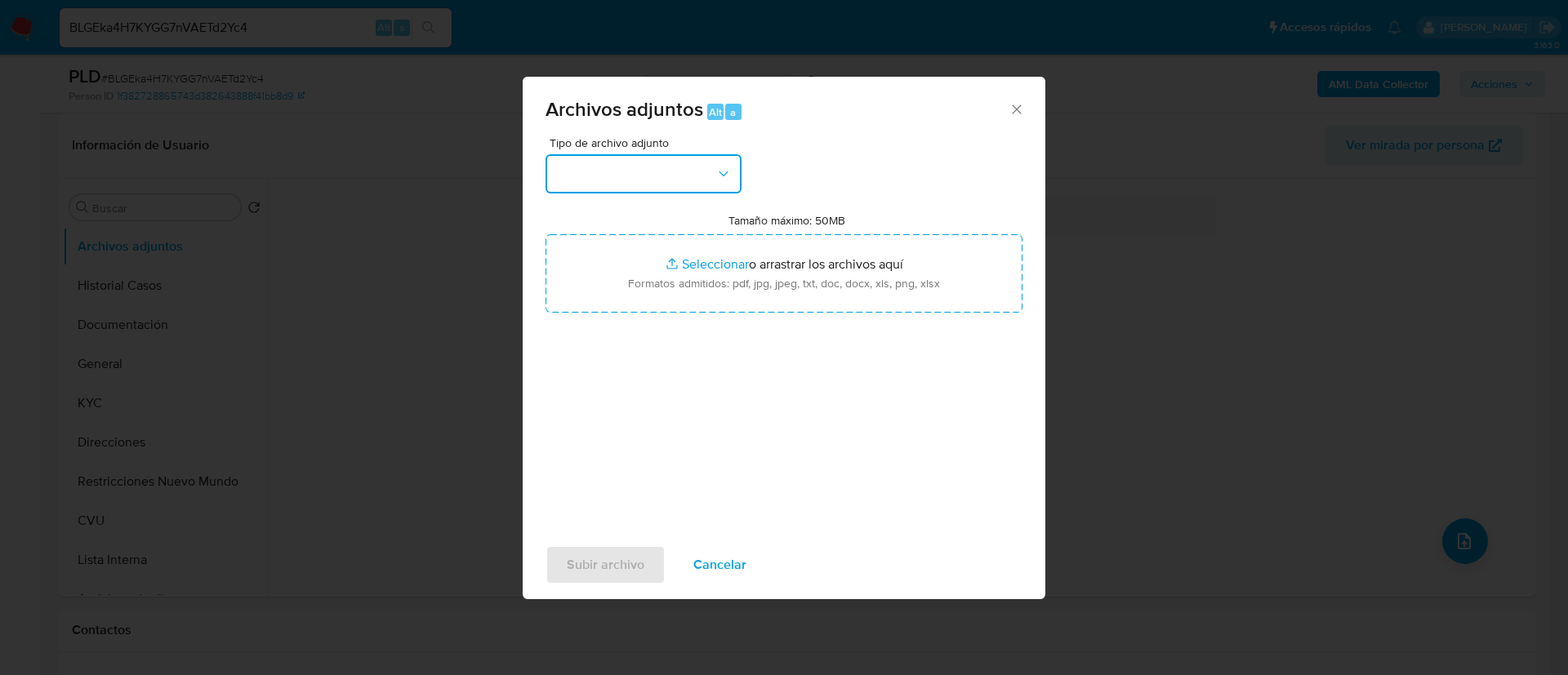
click at [707, 180] on button "button" at bounding box center [643, 174] width 196 height 39
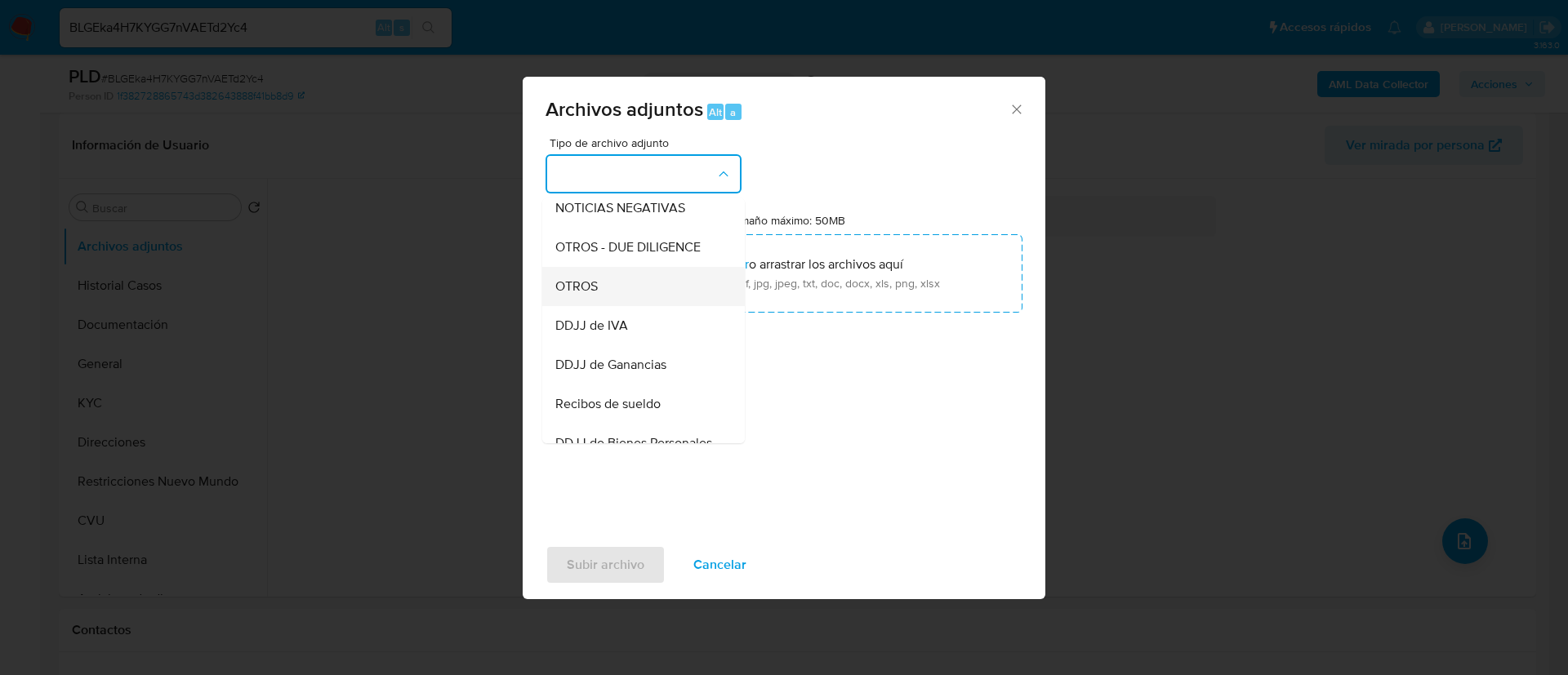
click at [669, 306] on div "OTROS" at bounding box center [639, 287] width 166 height 39
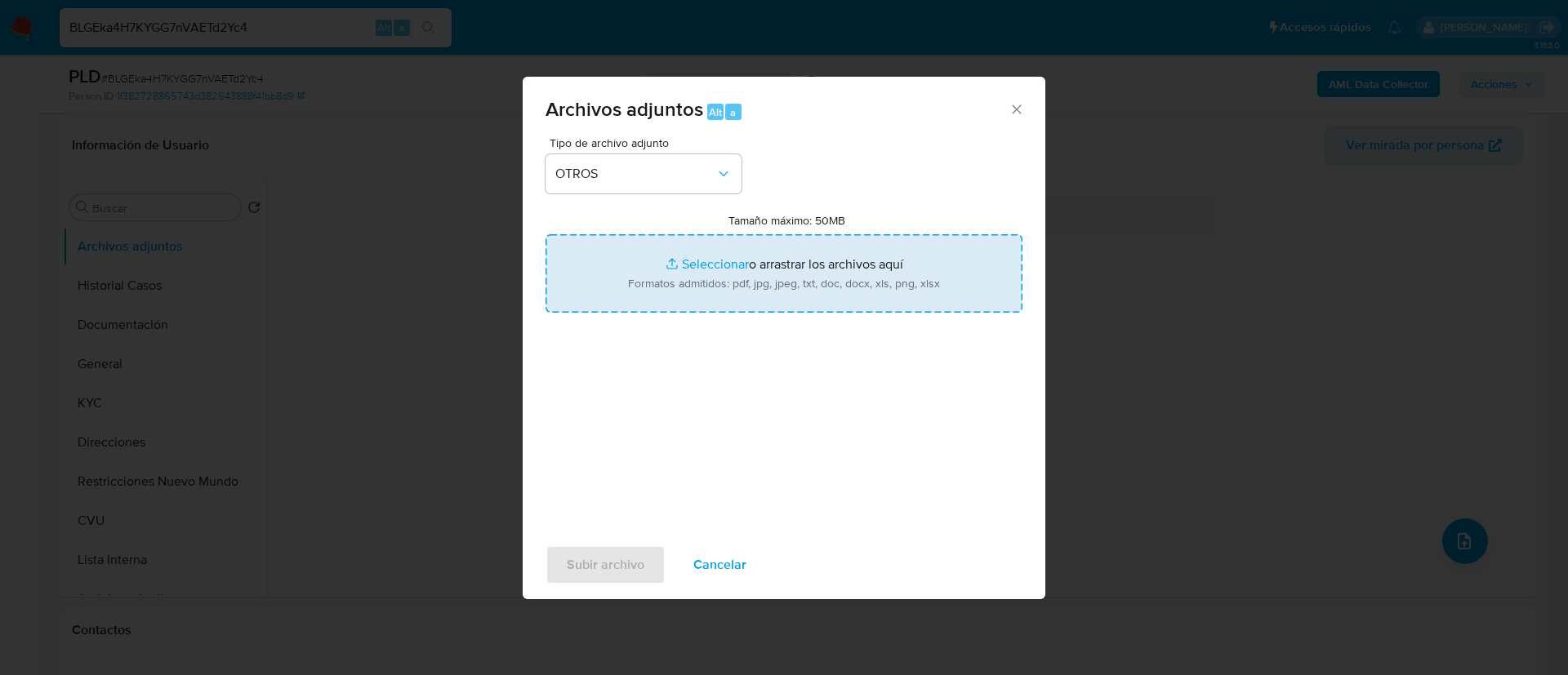
click at [680, 296] on input "Tamaño máximo: 50MB Seleccionar archivos" at bounding box center [784, 274] width 477 height 79
type input "C:\fakepath\120592633 Movimientos.xlsx"
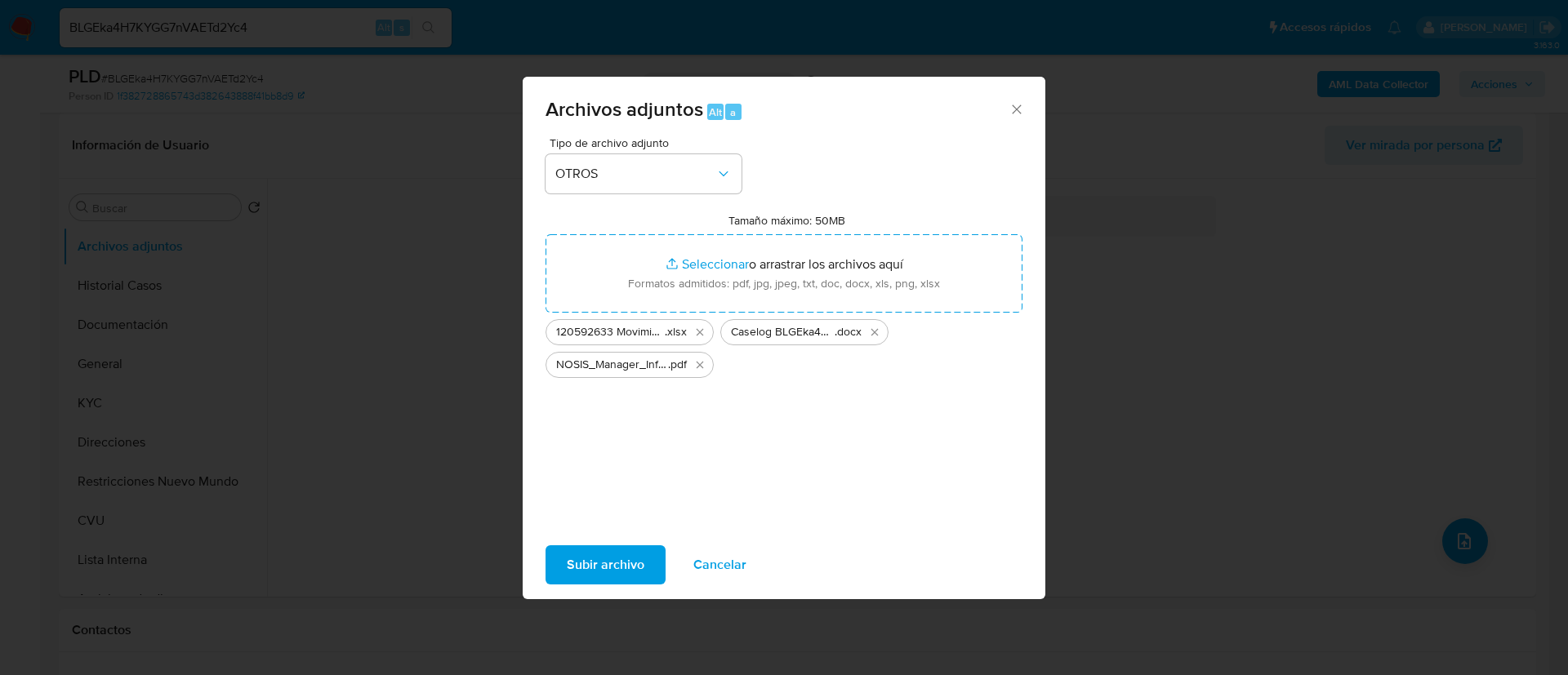
click at [597, 555] on span "Subir archivo" at bounding box center [605, 565] width 78 height 36
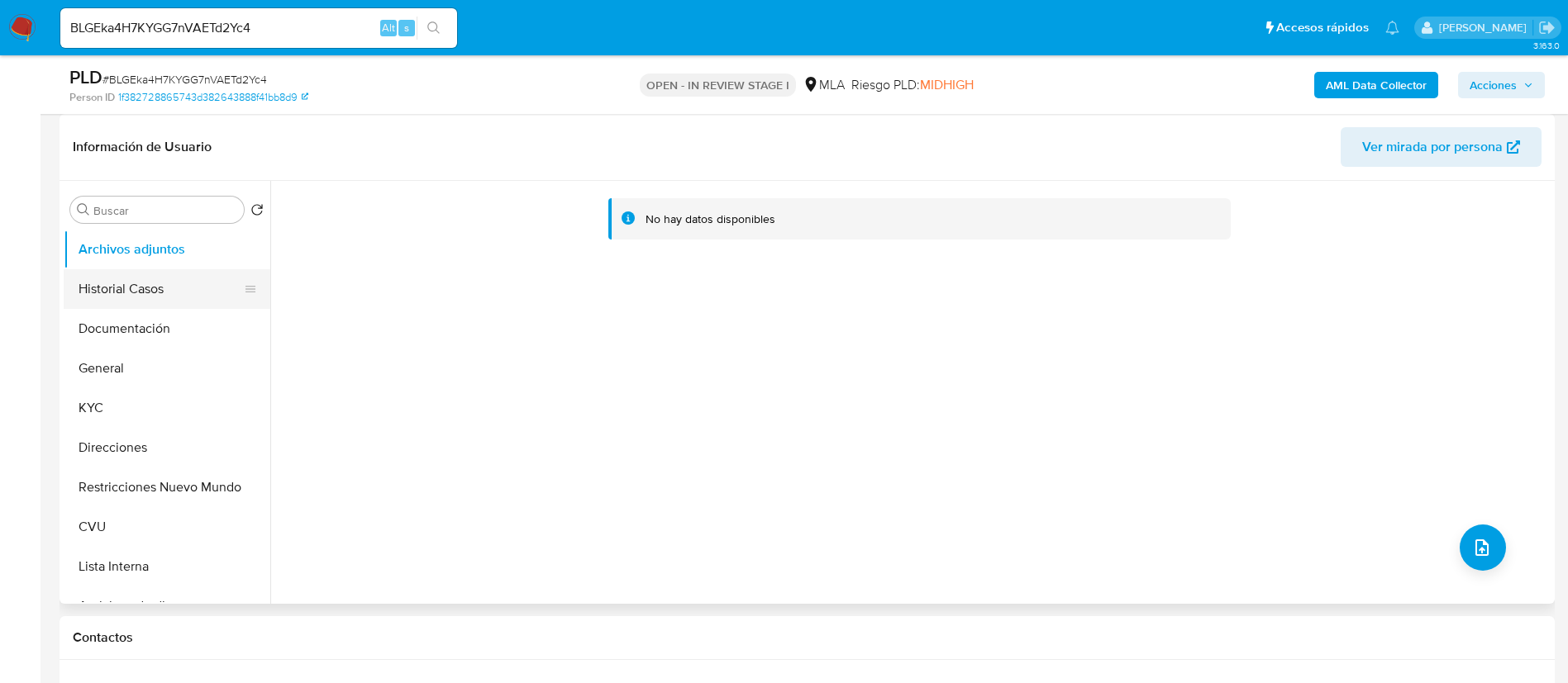
click at [123, 272] on button "Historial Casos" at bounding box center [160, 289] width 193 height 40
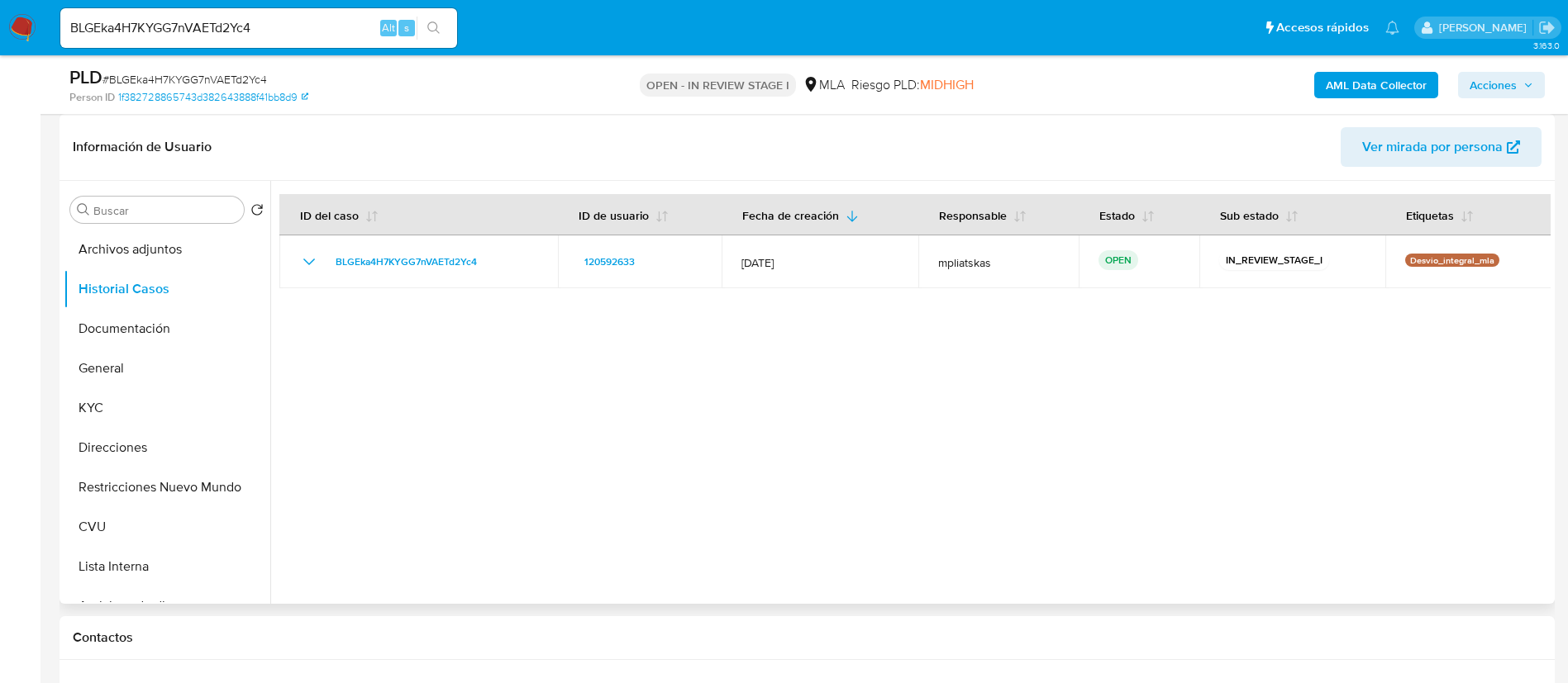
click at [151, 225] on div "Buscar Volver al orden por defecto Archivos adjuntos Historial Casos Documentac…" at bounding box center [167, 394] width 206 height 421
click at [160, 236] on button "Archivos adjuntos" at bounding box center [160, 250] width 193 height 40
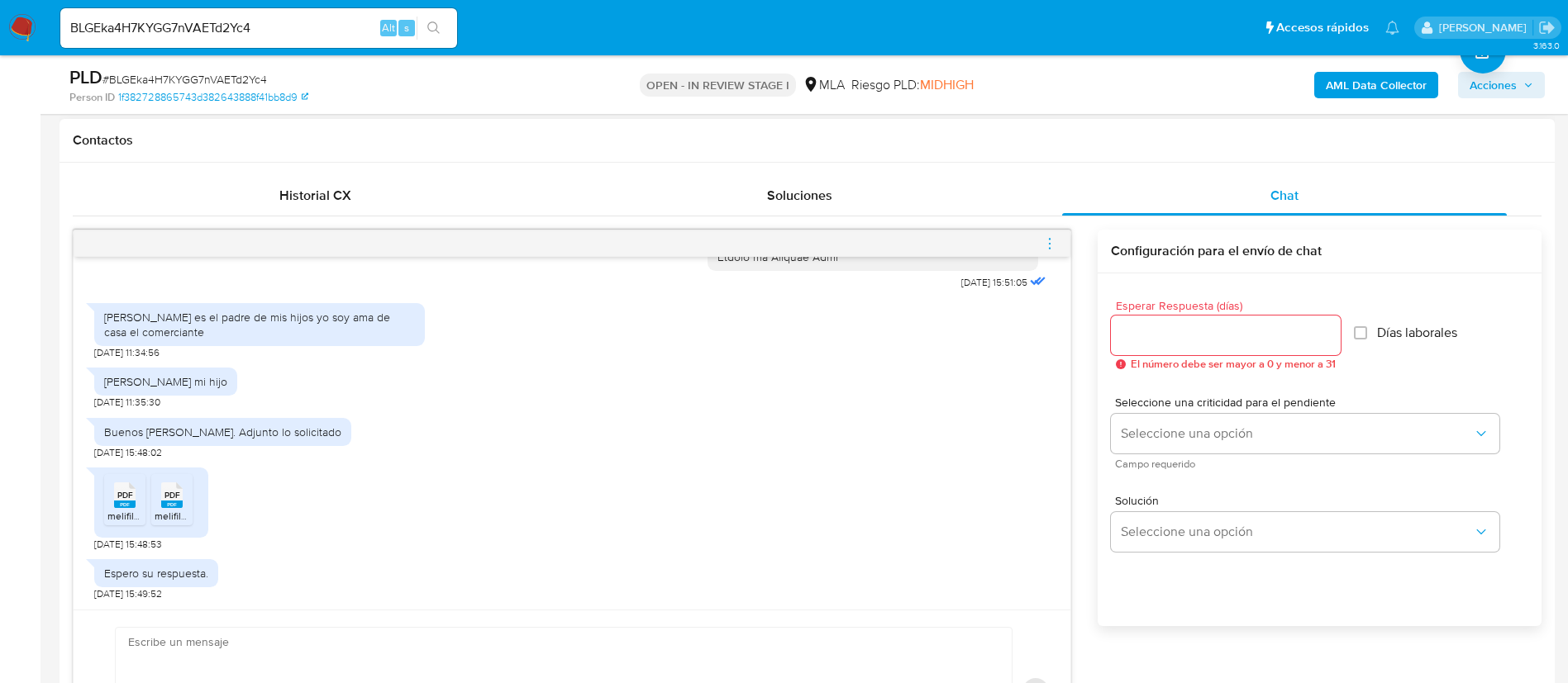
scroll to position [991, 0]
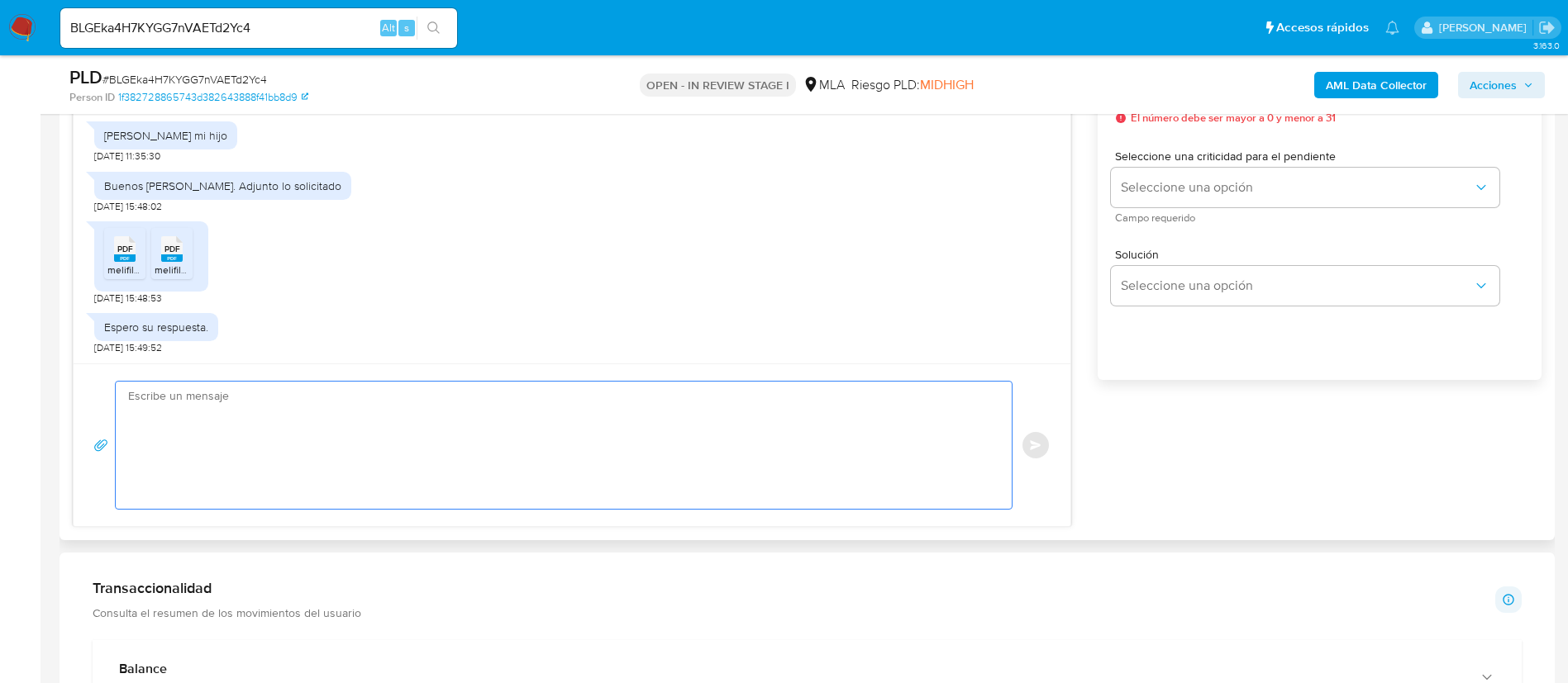
click at [754, 438] on textarea at bounding box center [559, 445] width 863 height 127
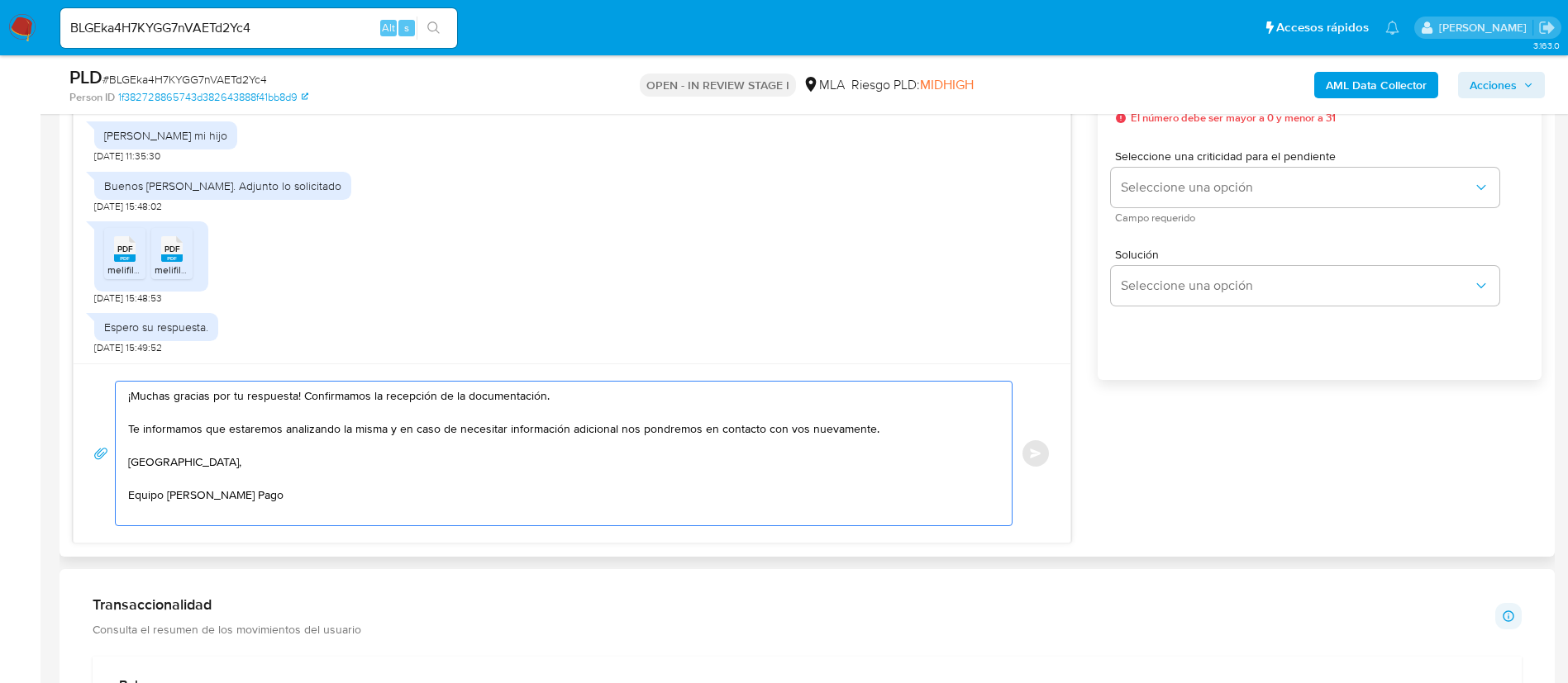
drag, startPoint x: 303, startPoint y: 394, endPoint x: 547, endPoint y: 402, distance: 244.1
click at [547, 402] on textarea "¡Muchas gracias por tu respuesta! Confirmamos la recepción de la documentación.…" at bounding box center [559, 453] width 863 height 144
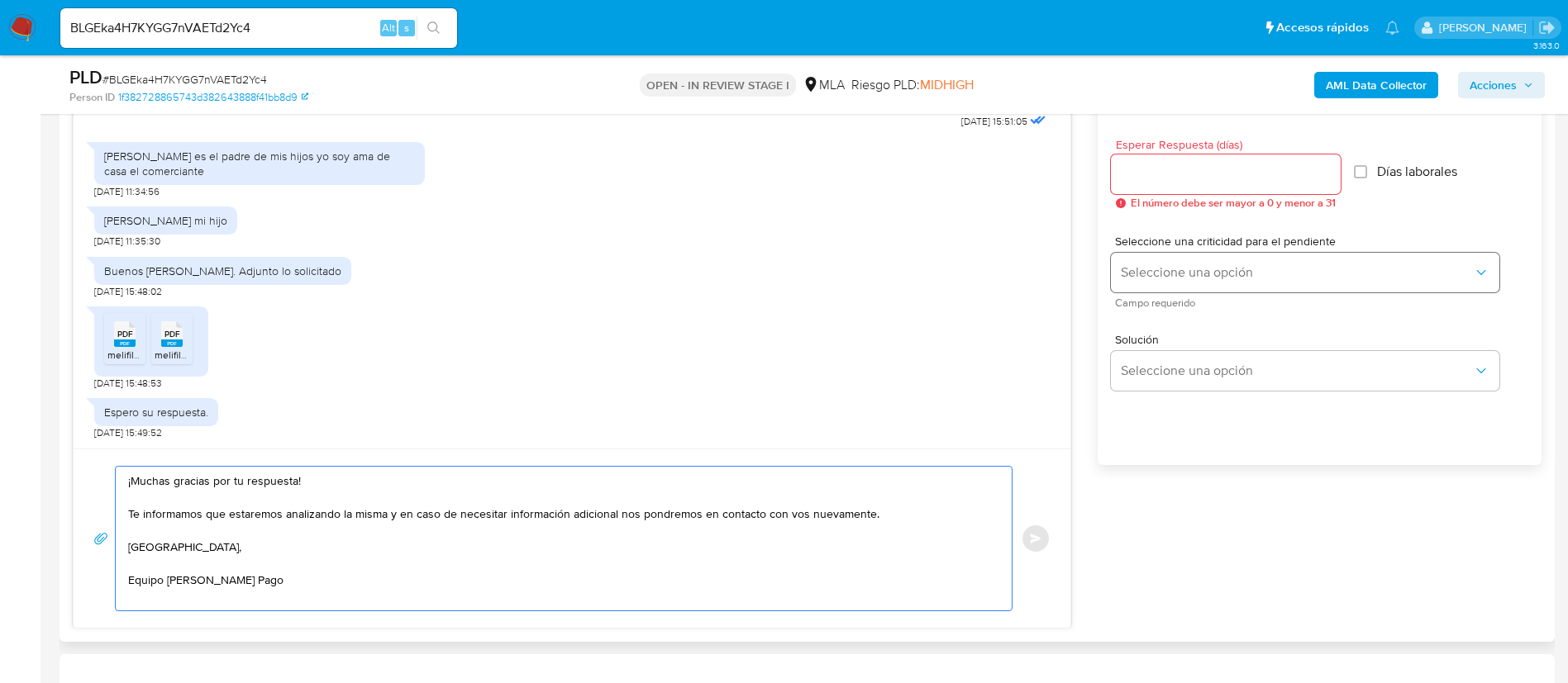
scroll to position [867, 0]
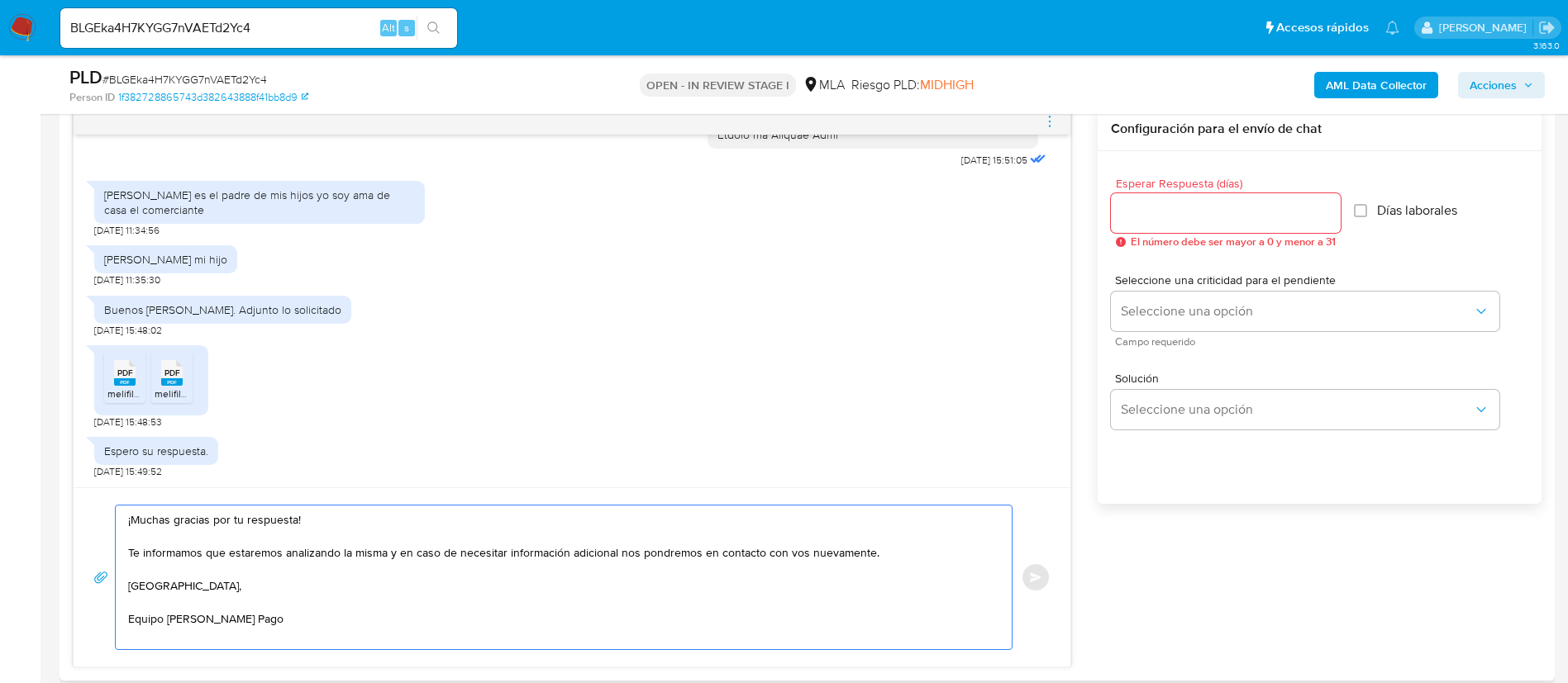
type textarea "¡Muchas gracias por tu respuesta! Te informamos que estaremos analizando la mis…"
click at [1151, 216] on input "Esperar Respuesta (días)" at bounding box center [1225, 213] width 230 height 22
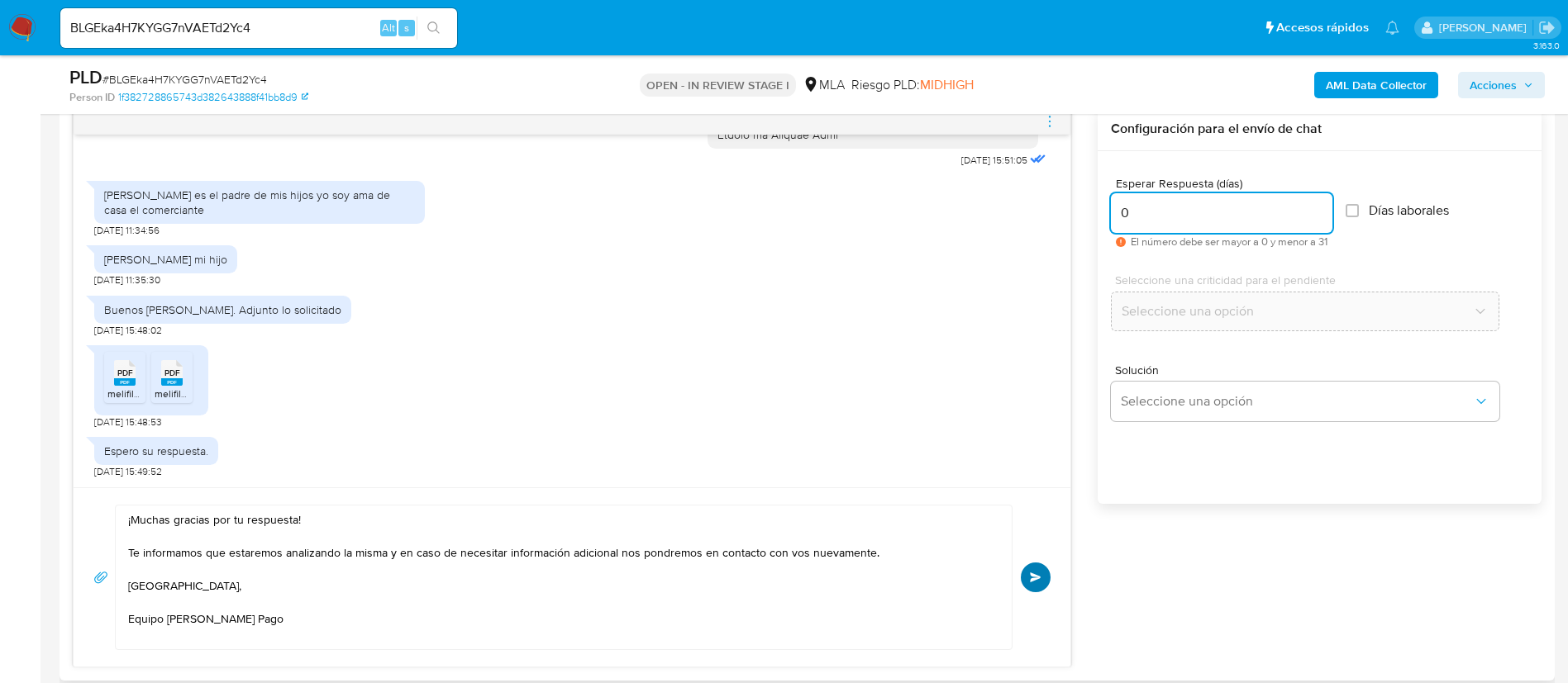
type input "0"
click at [1031, 577] on span "Enviar" at bounding box center [1035, 577] width 11 height 9
click at [1047, 121] on icon "menu-action" at bounding box center [1049, 122] width 15 height 15
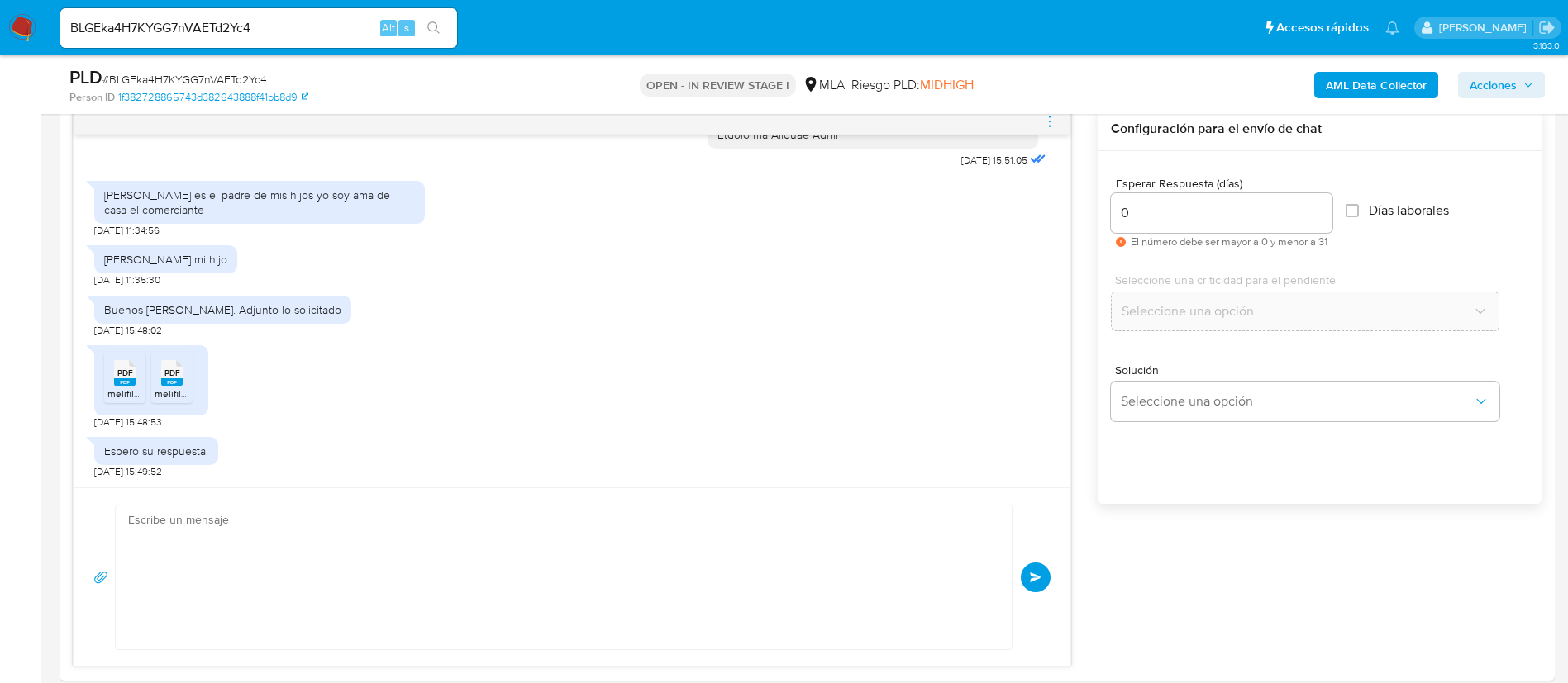
scroll to position [1980, 0]
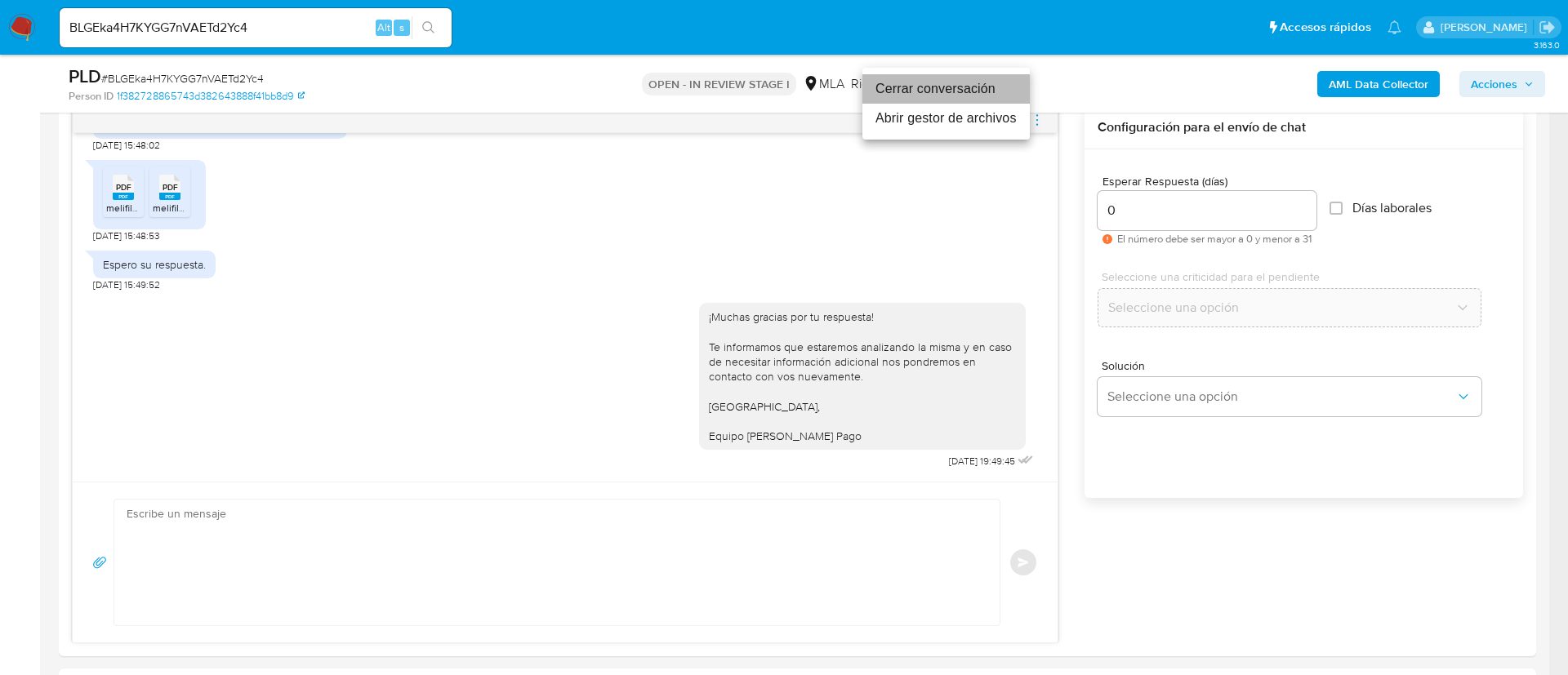
click at [928, 93] on li "Cerrar conversación" at bounding box center [945, 88] width 167 height 29
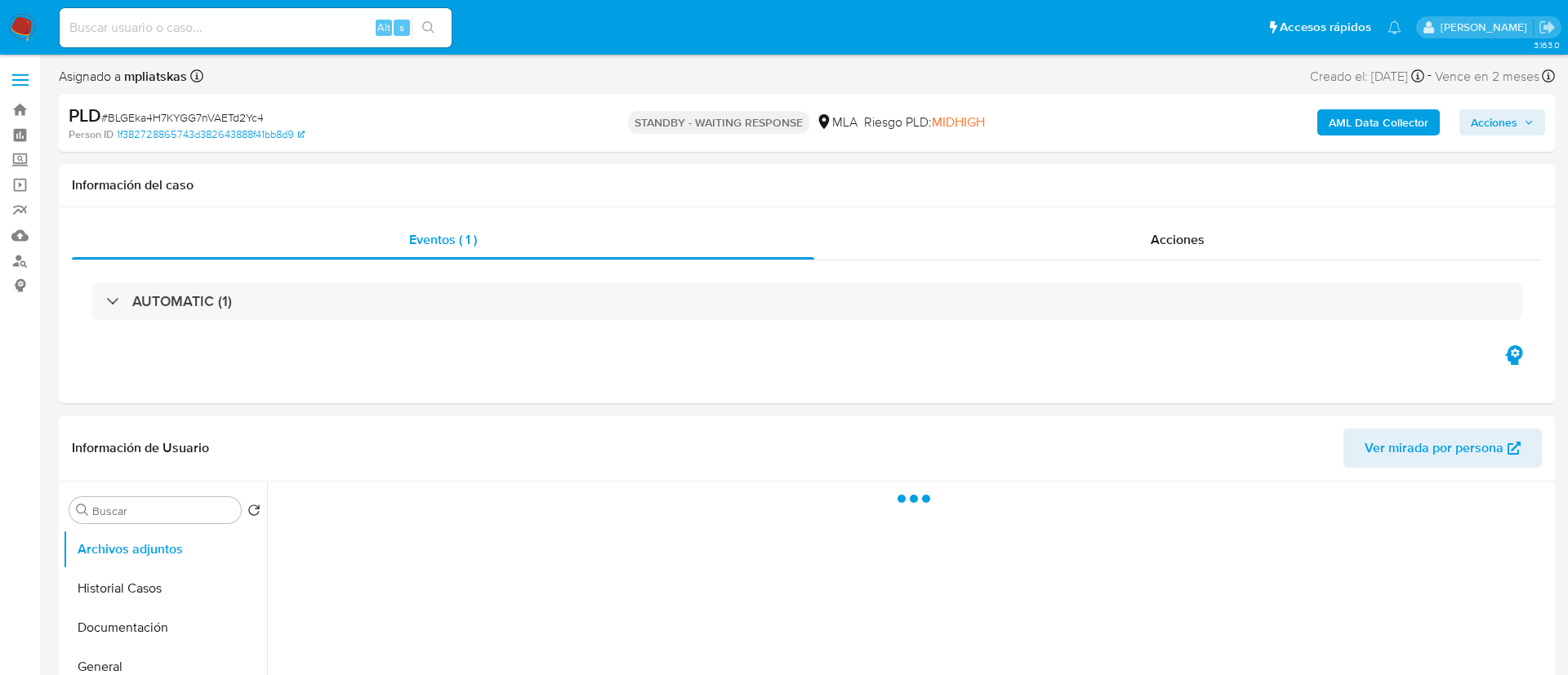
select select "10"
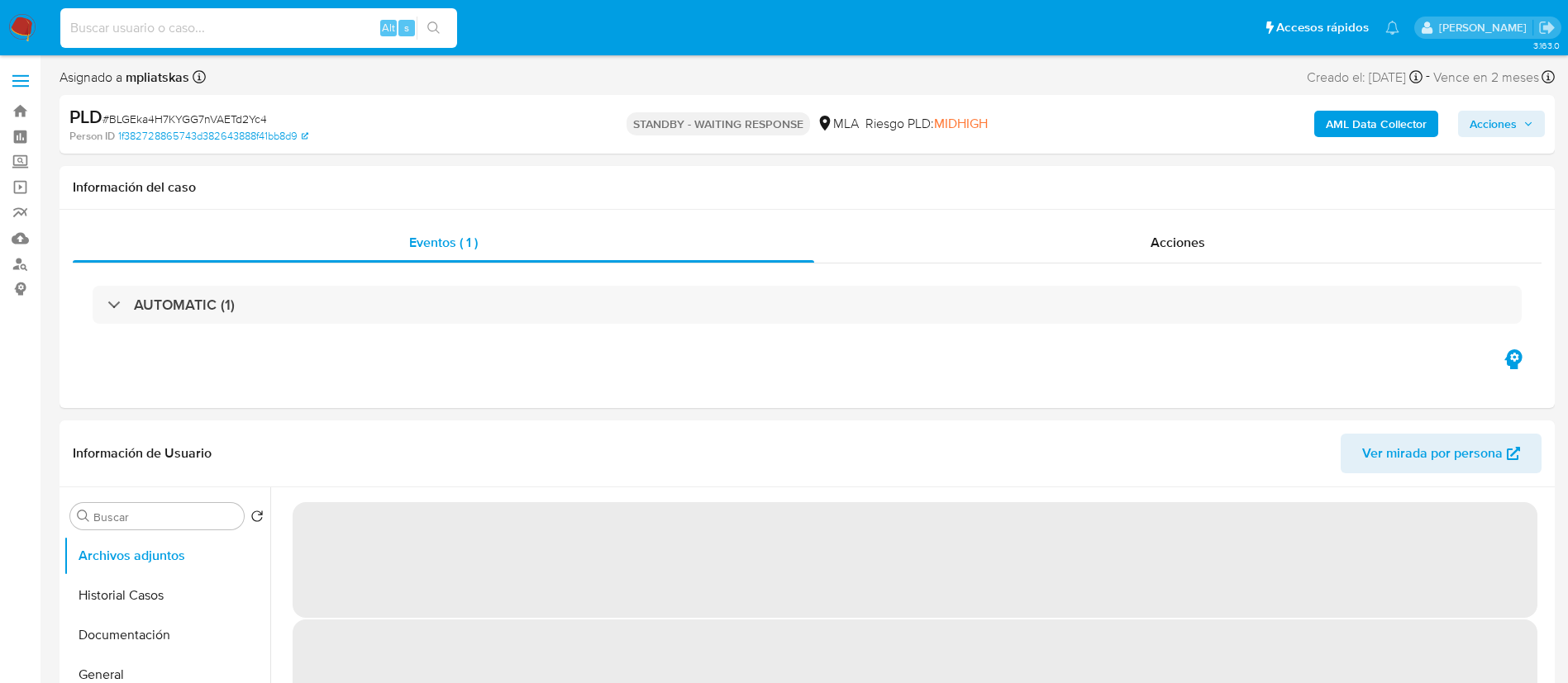
click at [375, 33] on input at bounding box center [258, 27] width 396 height 22
paste input "lGLESfaeXBWvLjJhpiZudRwM"
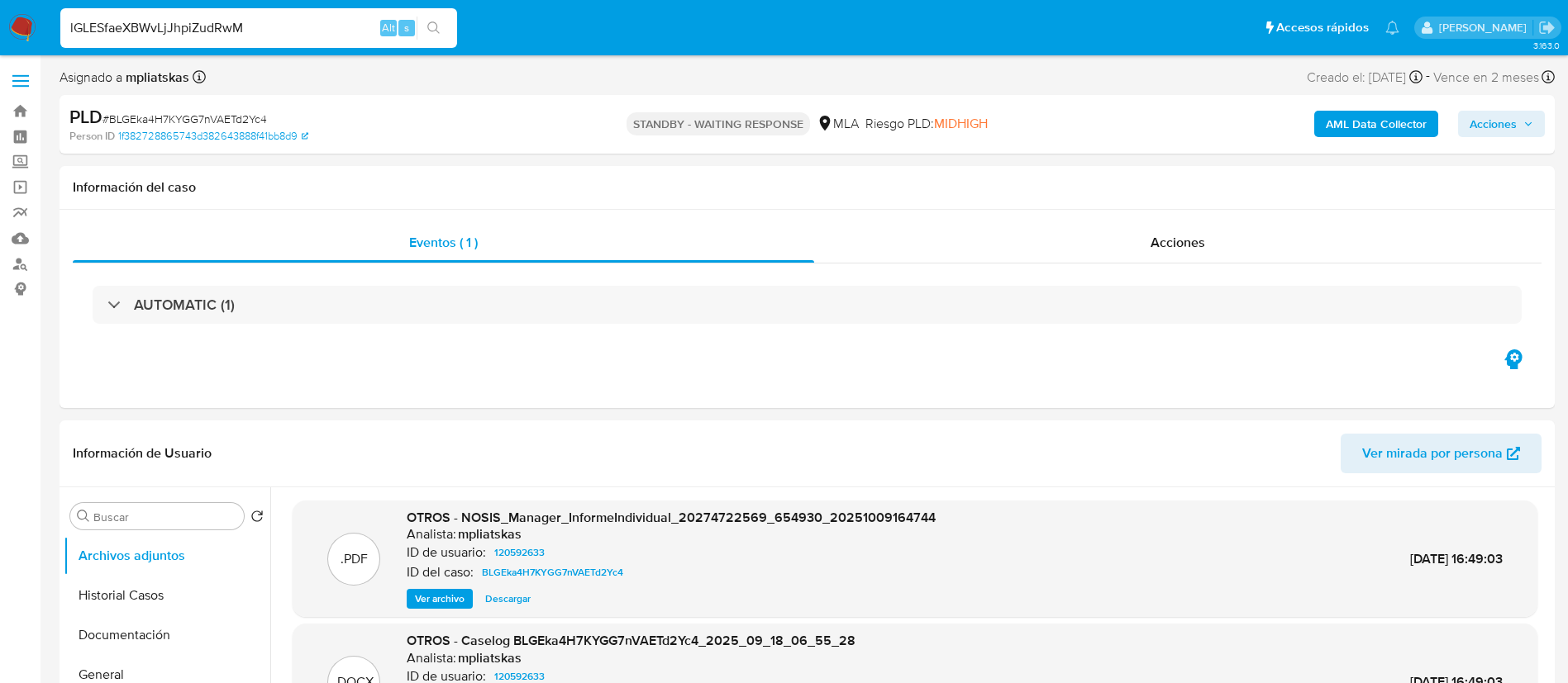
type input "lGLESfaeXBWvLjJhpiZudRwM"
click at [449, 31] on button "search-icon" at bounding box center [433, 27] width 34 height 23
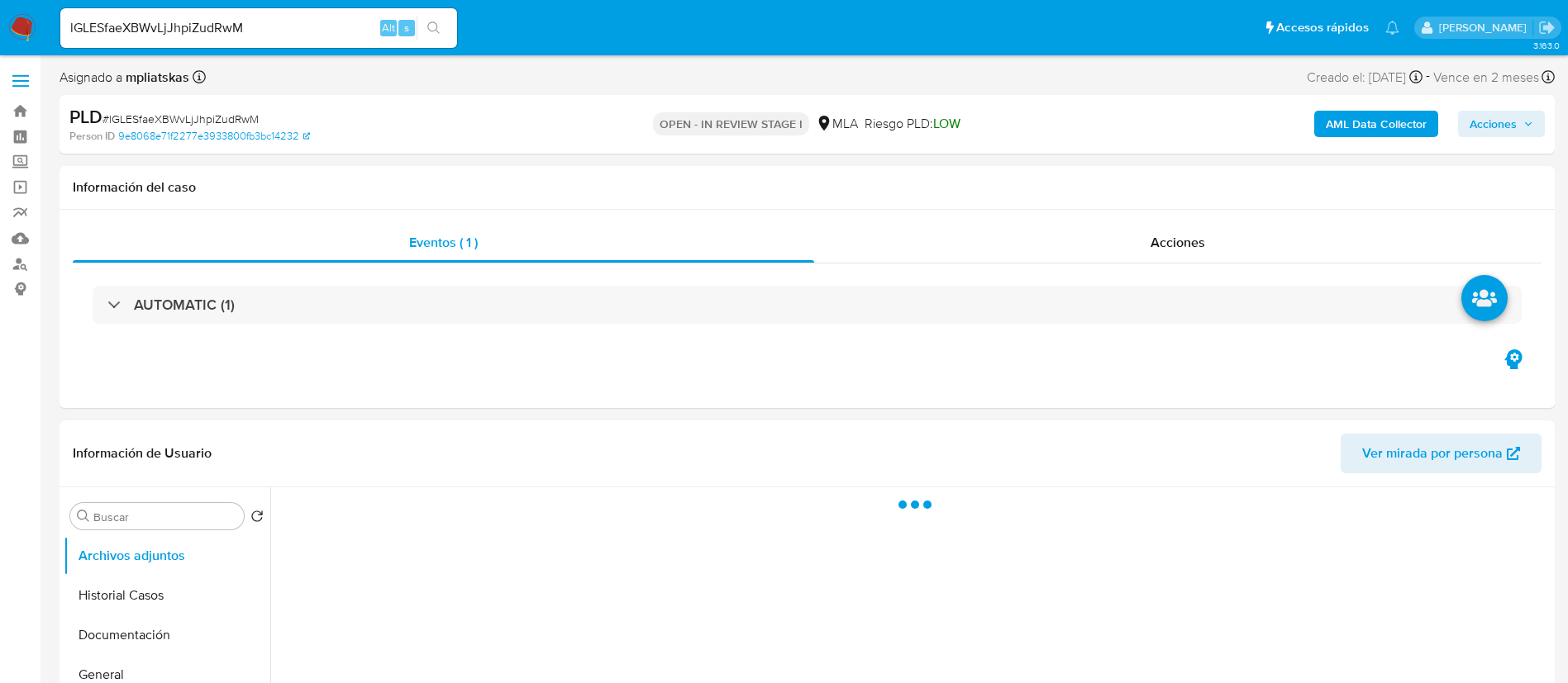
select select "10"
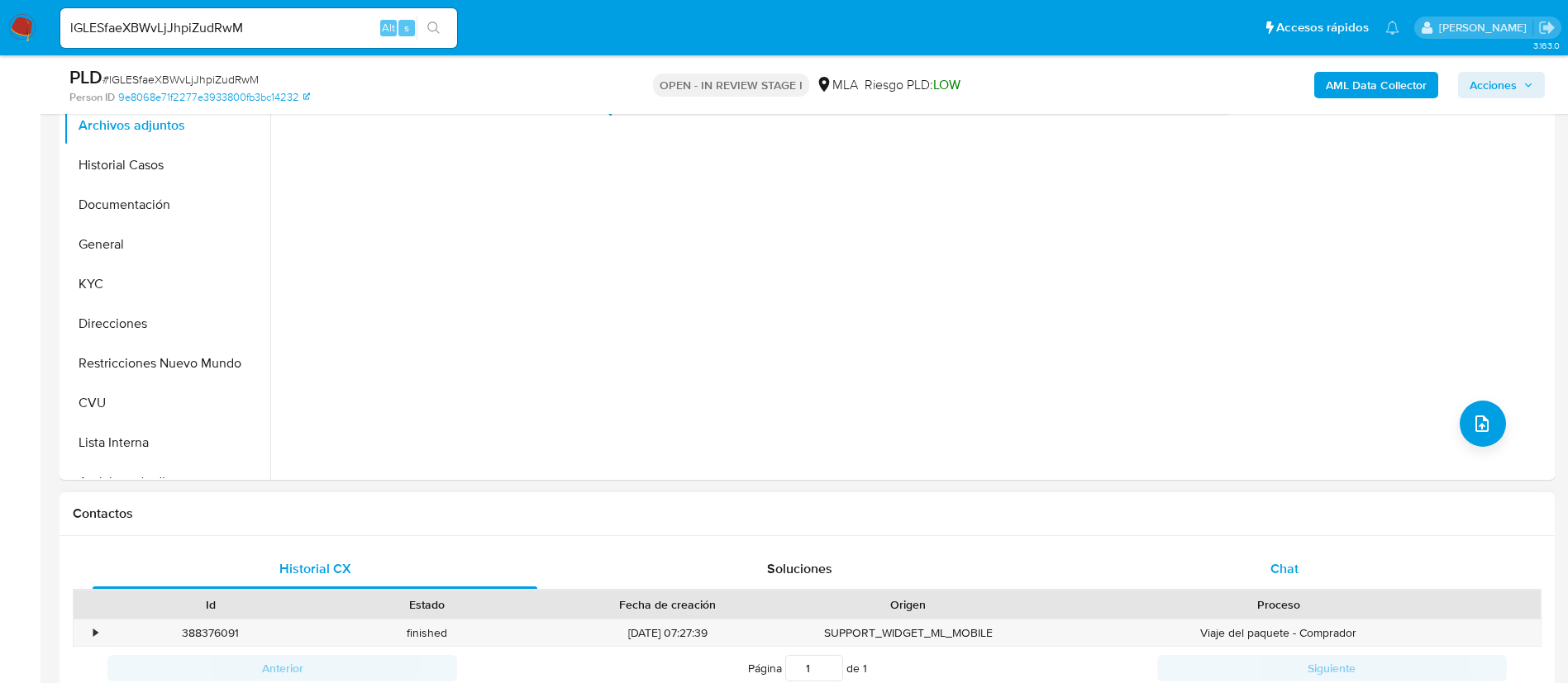
click at [1153, 574] on div "Chat" at bounding box center [1284, 569] width 445 height 40
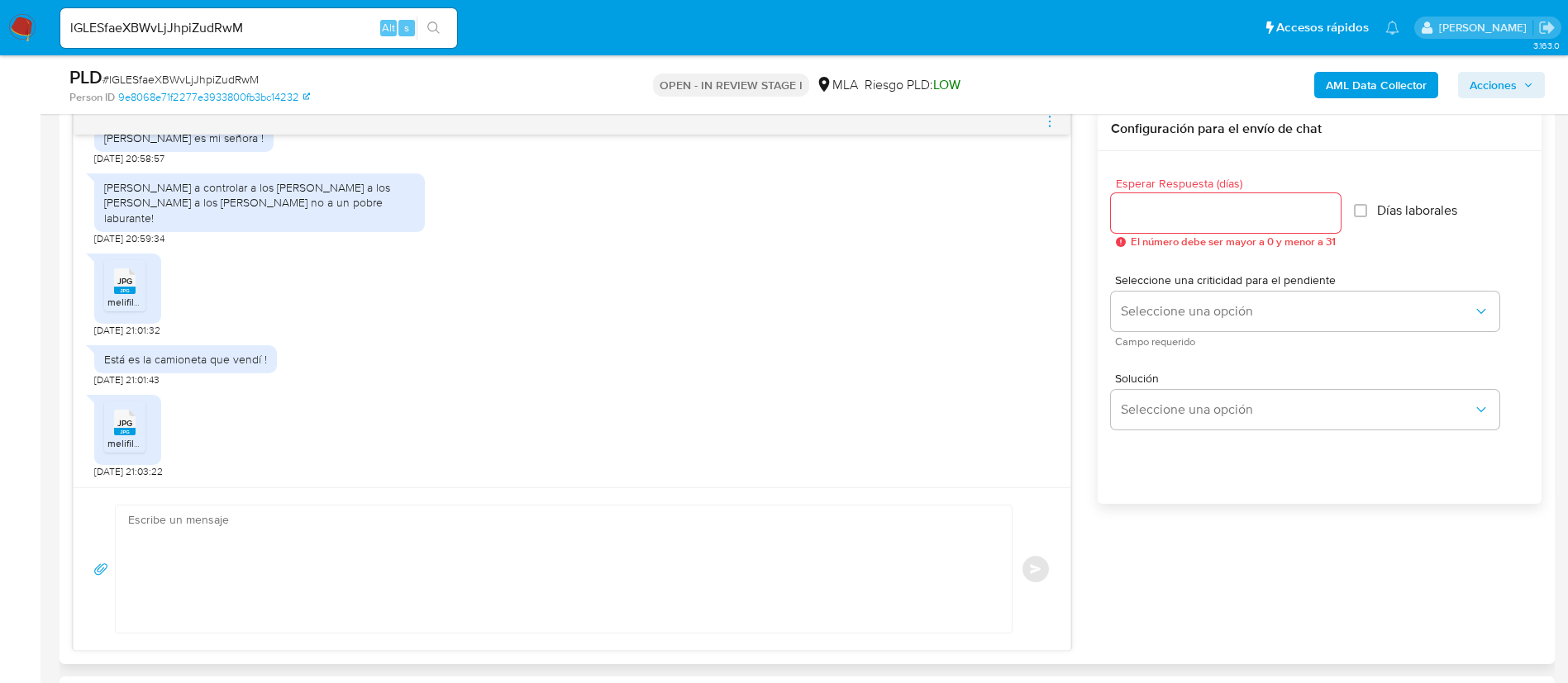
scroll to position [1283, 0]
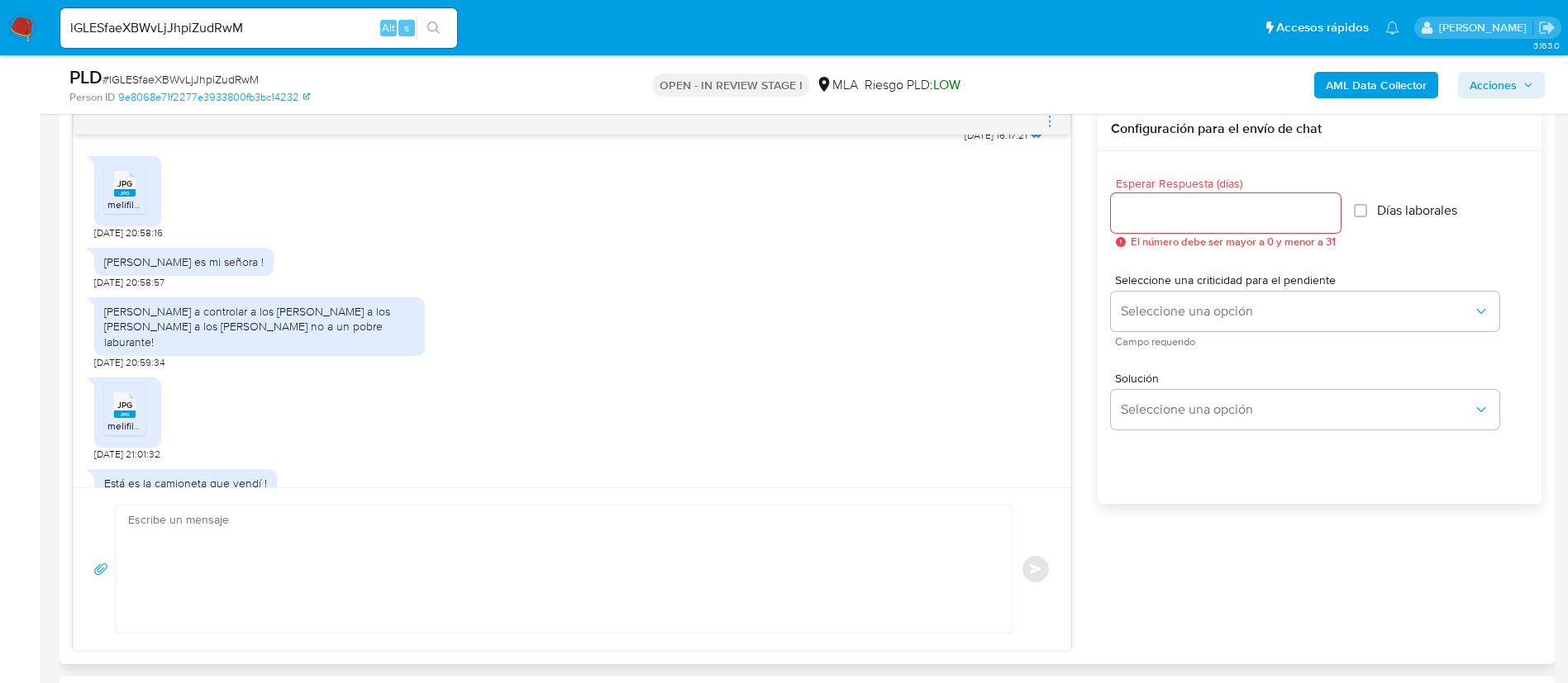
click at [129, 410] on span "JPG" at bounding box center [125, 405] width 15 height 10
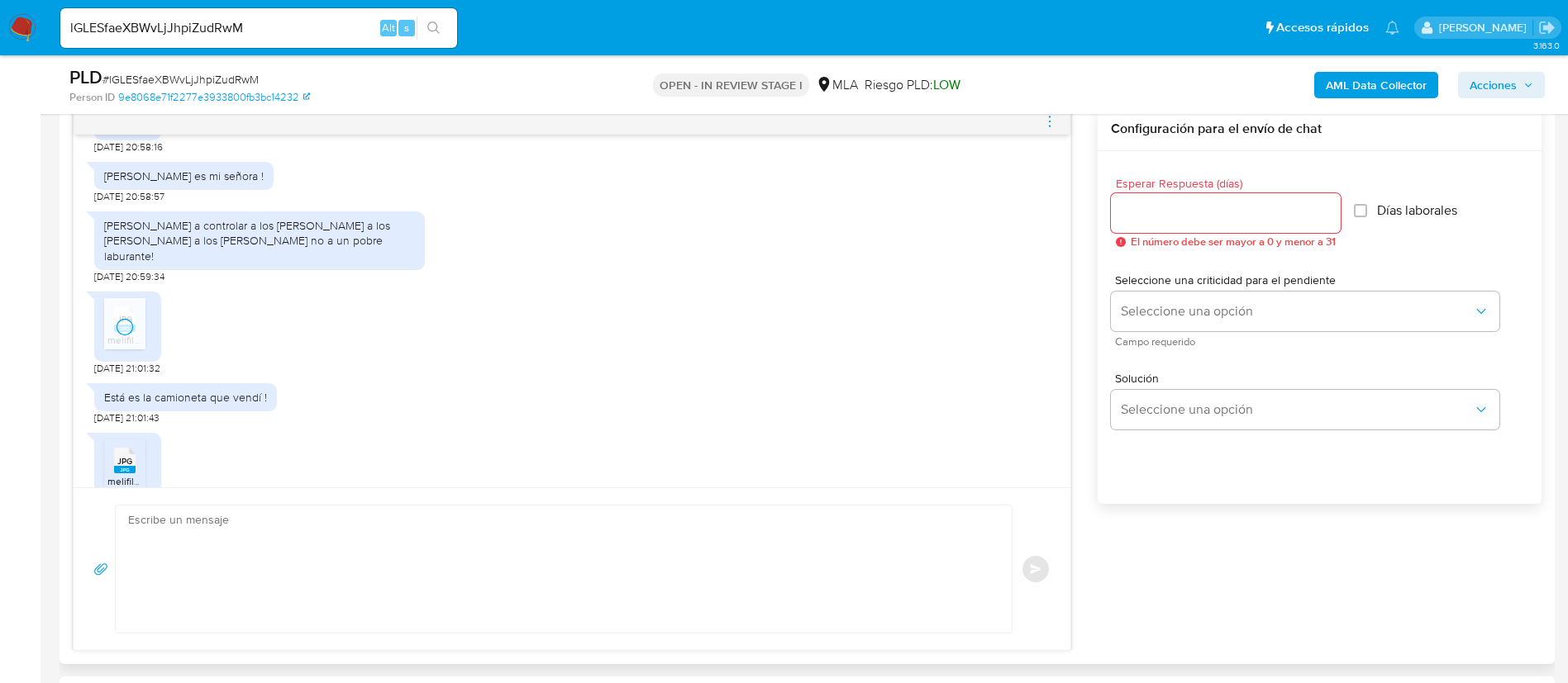
scroll to position [1407, 0]
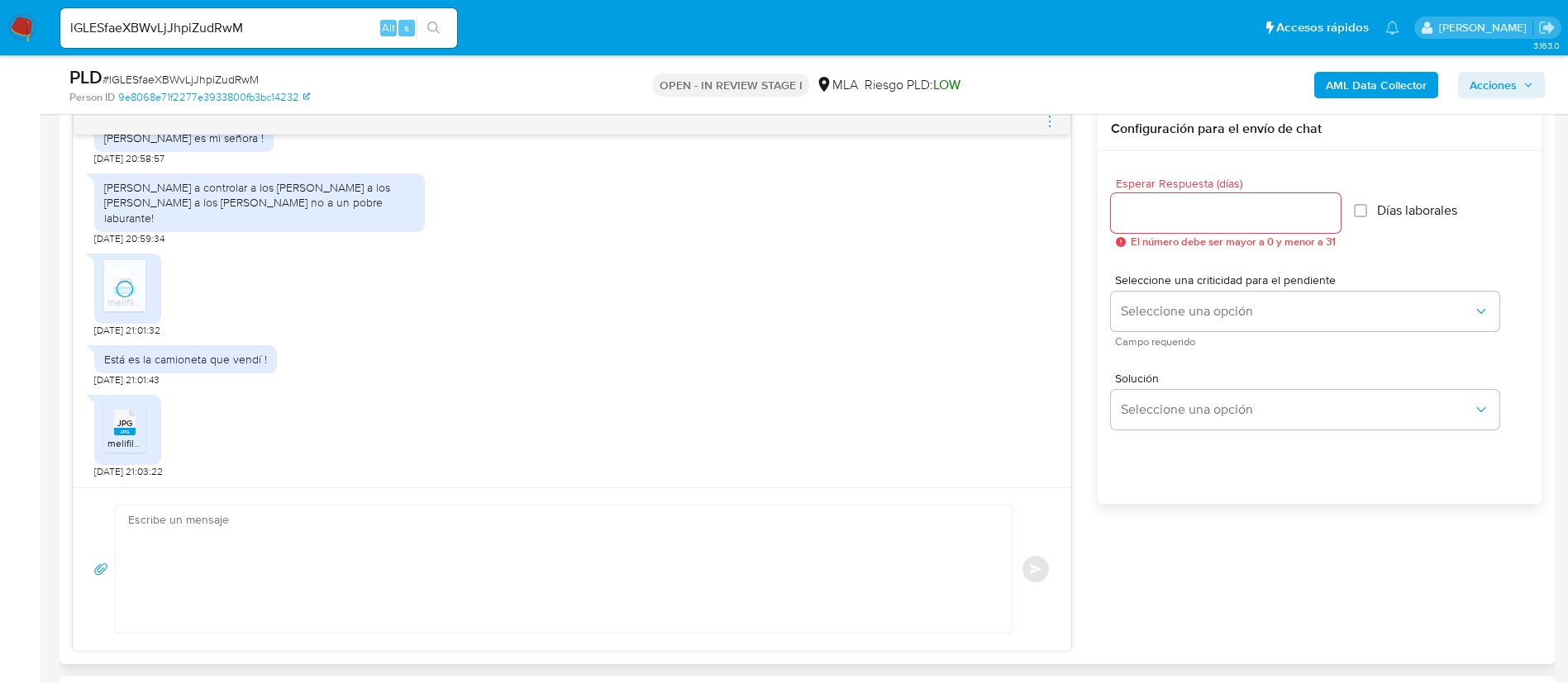
click at [113, 424] on div "JPG JPG" at bounding box center [125, 421] width 35 height 32
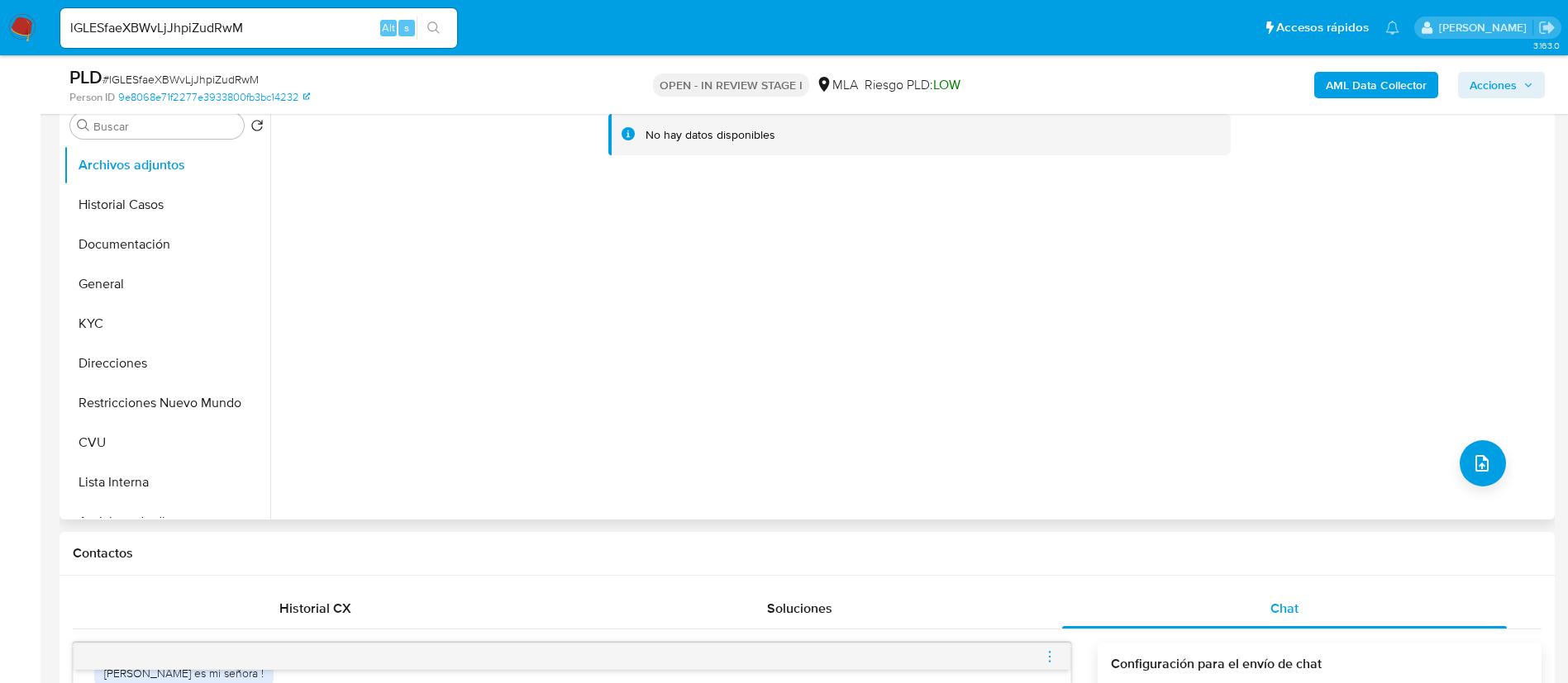
scroll to position [248, 0]
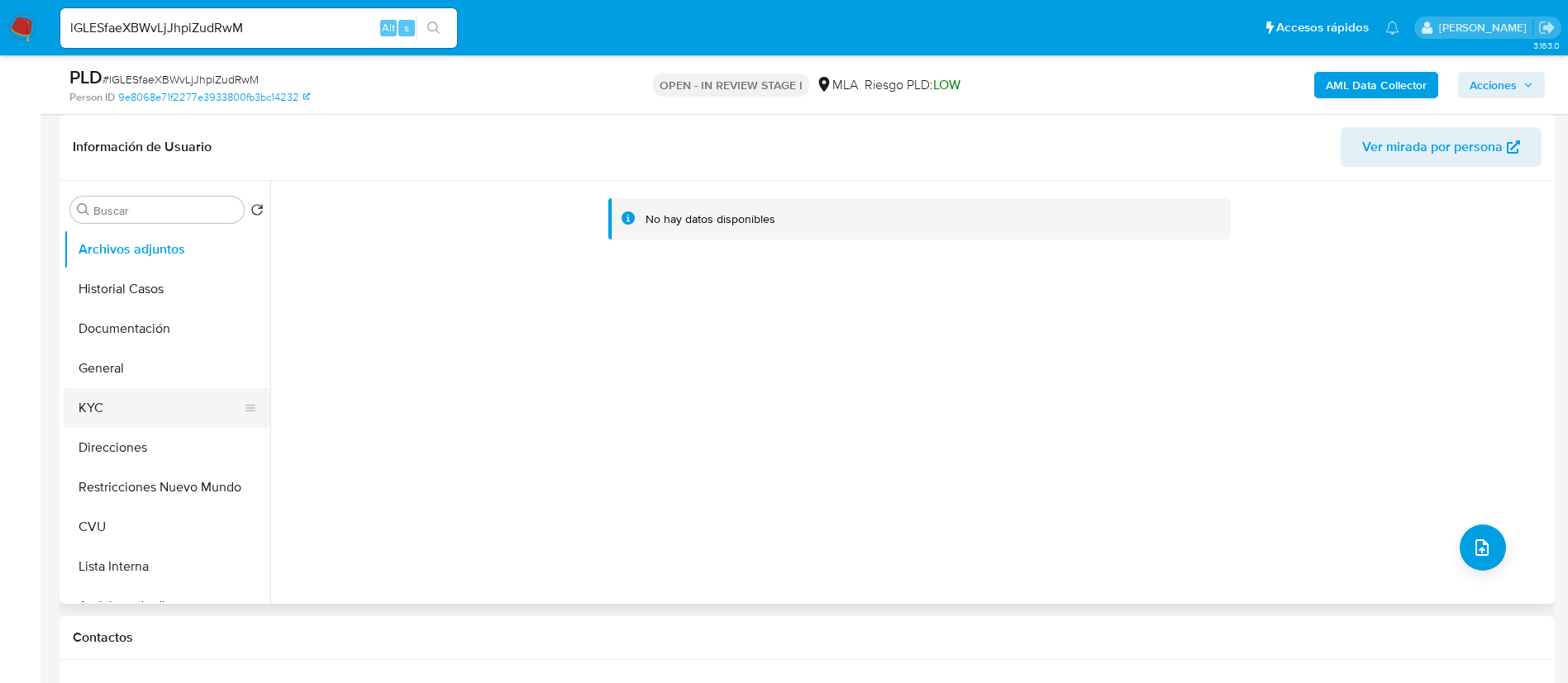
click at [108, 405] on button "KYC" at bounding box center [160, 408] width 193 height 40
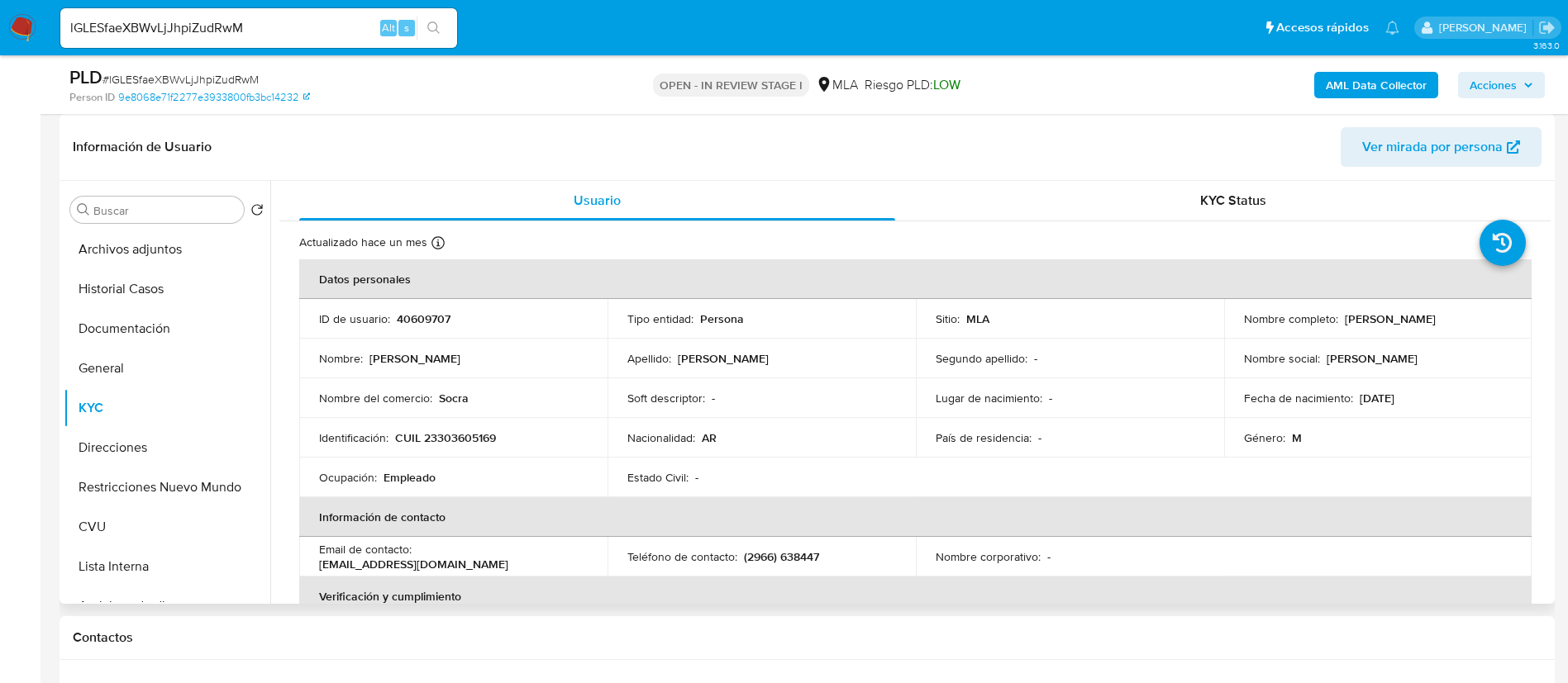
click at [420, 323] on p "40609707" at bounding box center [423, 319] width 54 height 15
copy p "40609707"
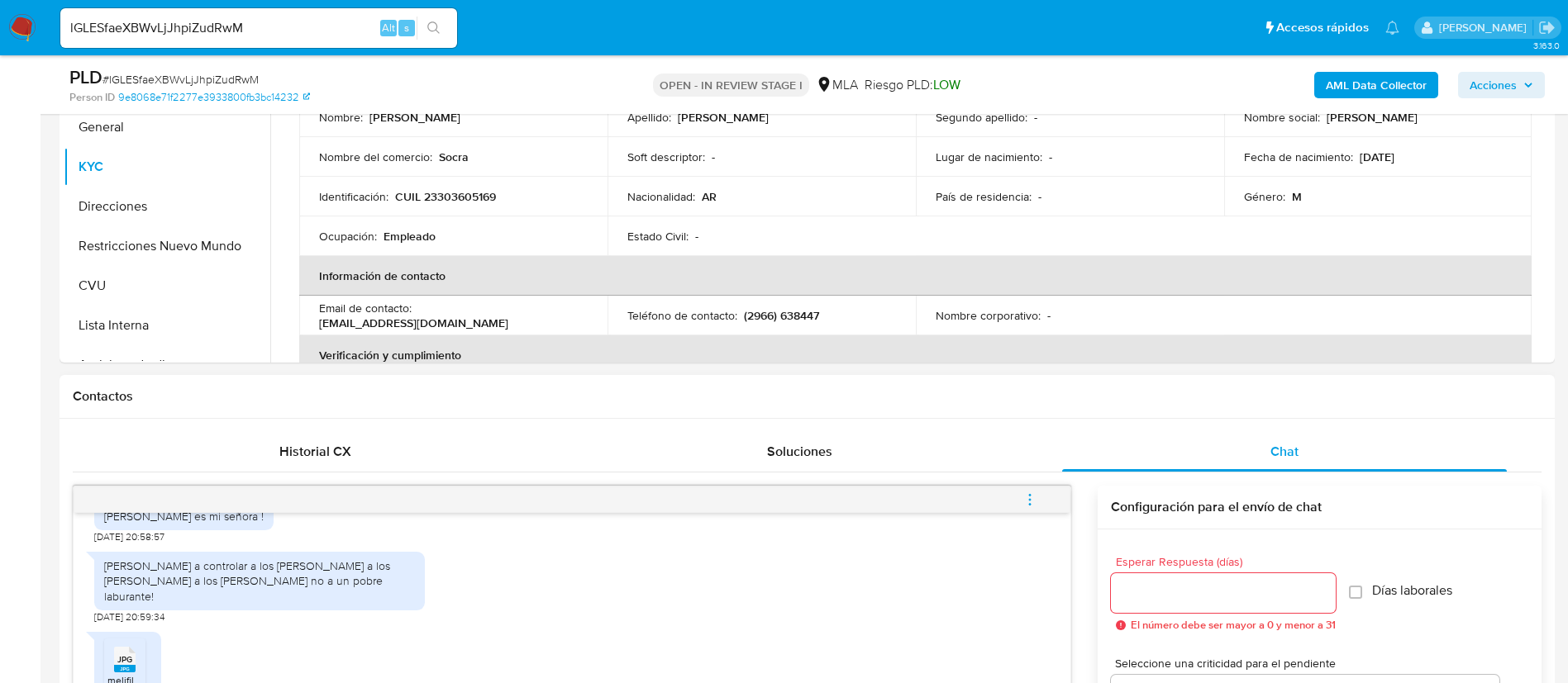
scroll to position [867, 0]
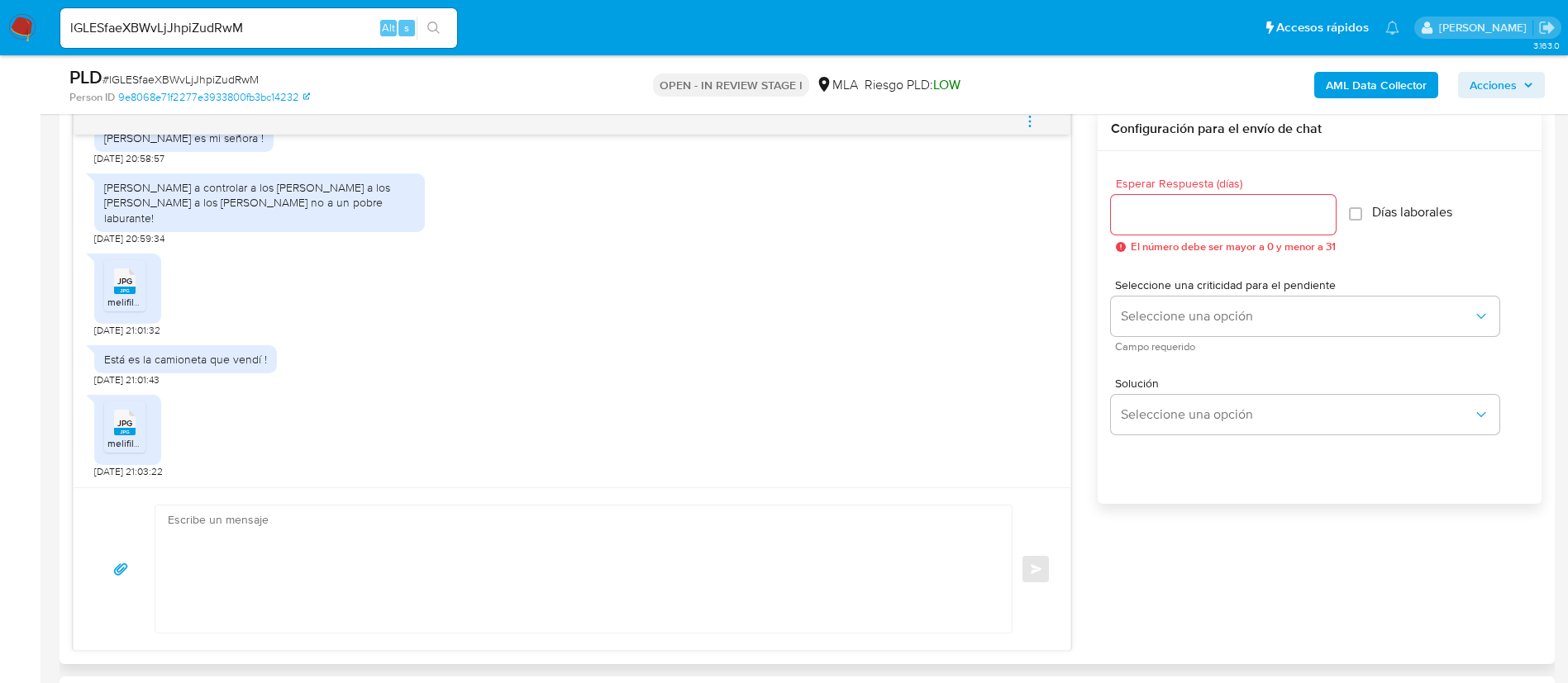
click at [568, 577] on textarea at bounding box center [579, 569] width 823 height 127
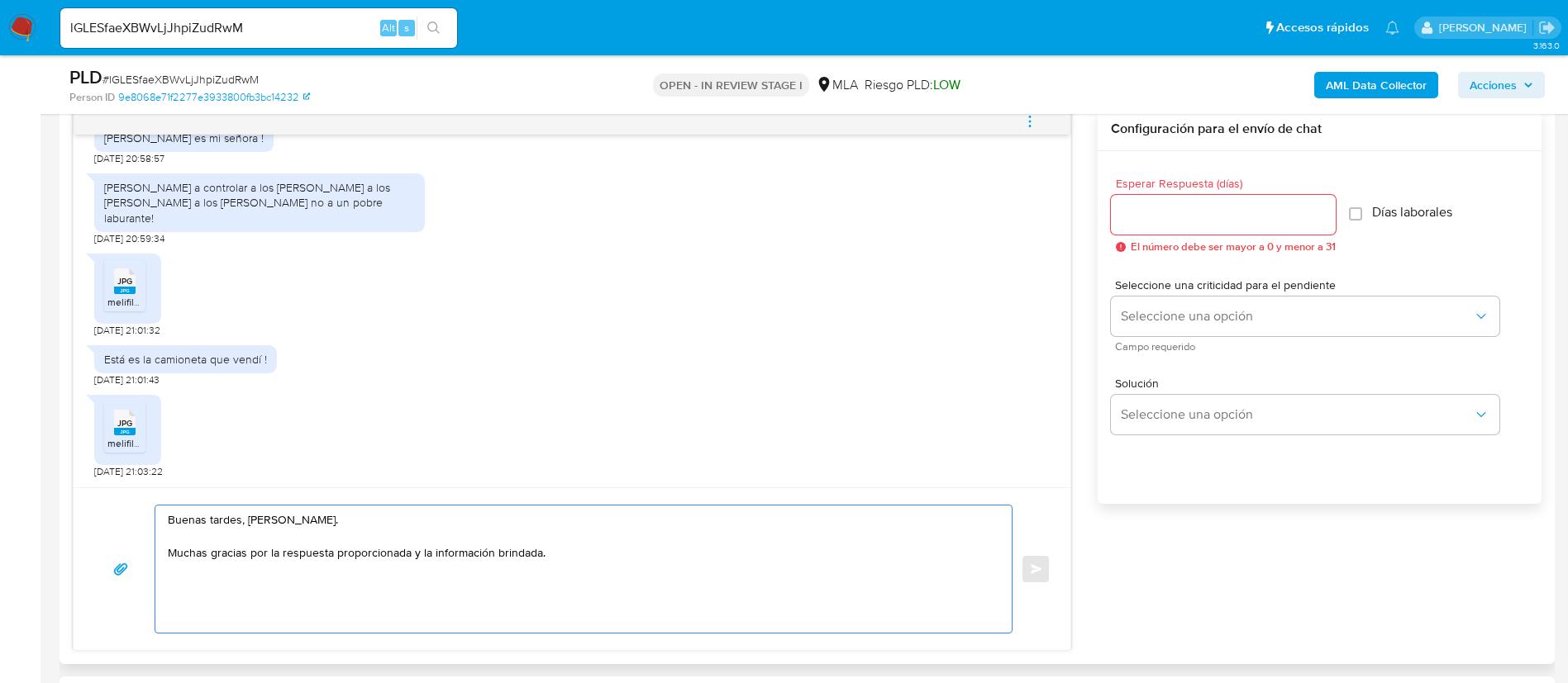
paste textarea "Queremos asegurarte que la información y documentación que nos proporciones no …"
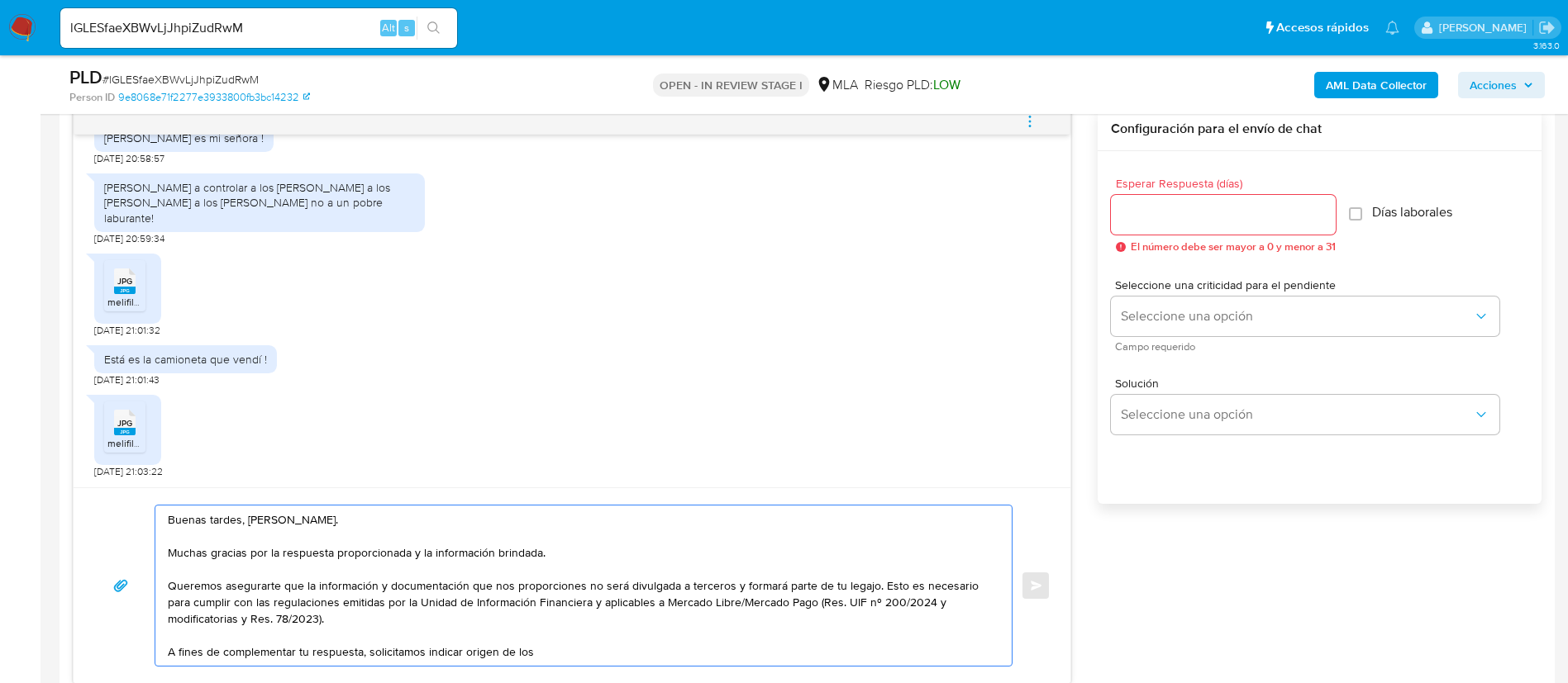
paste textarea "$33.000.000,00"
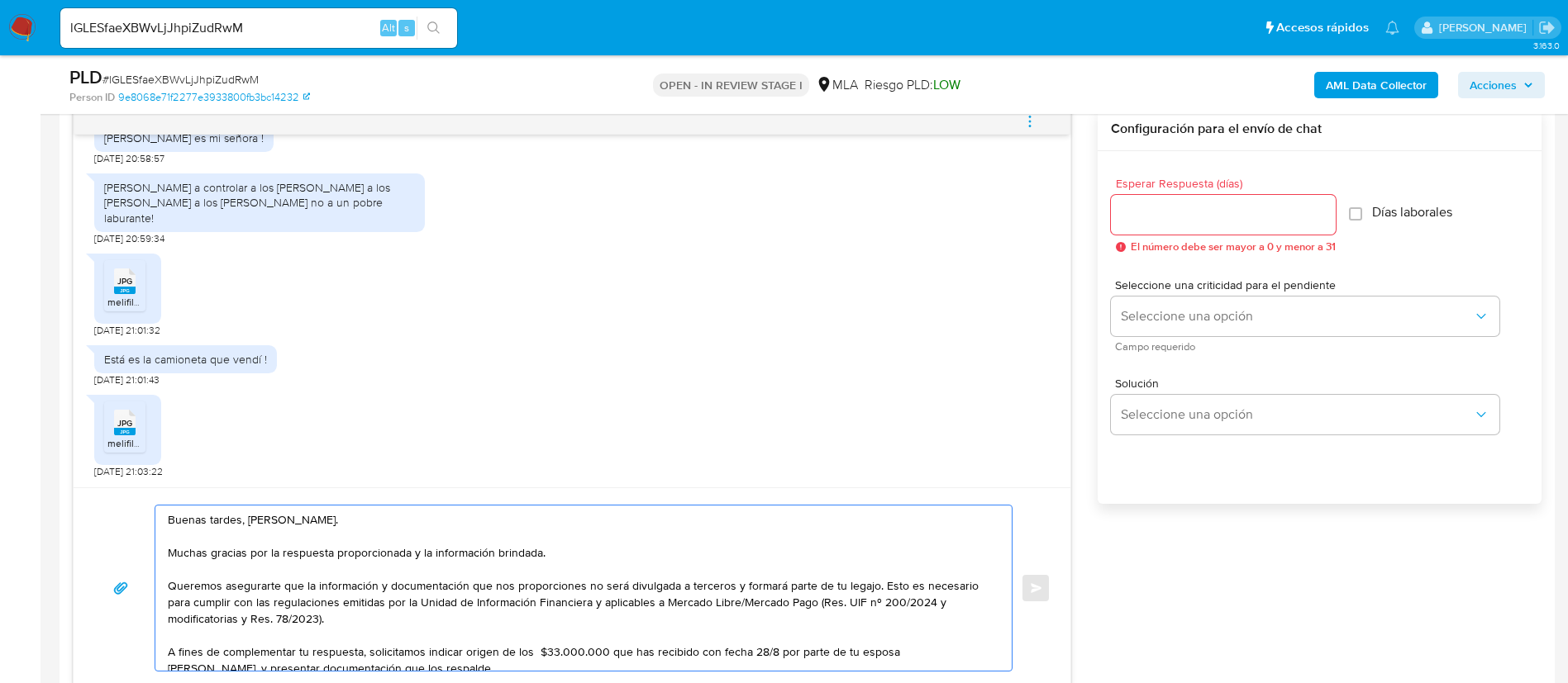
scroll to position [44, 0]
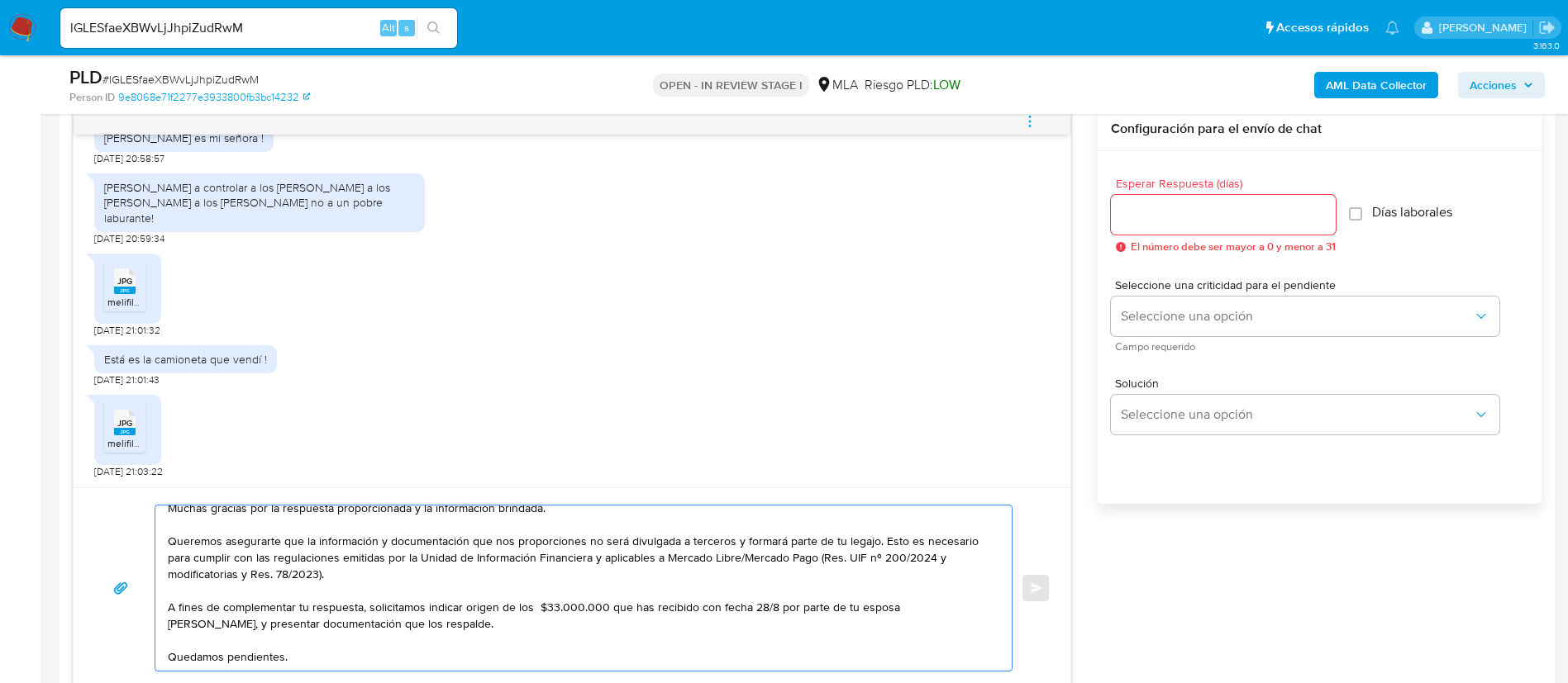
click at [290, 624] on textarea "Buenas tardes, [PERSON_NAME]. Muchas gracias por la respuesta proporcionada y l…" at bounding box center [579, 587] width 823 height 166
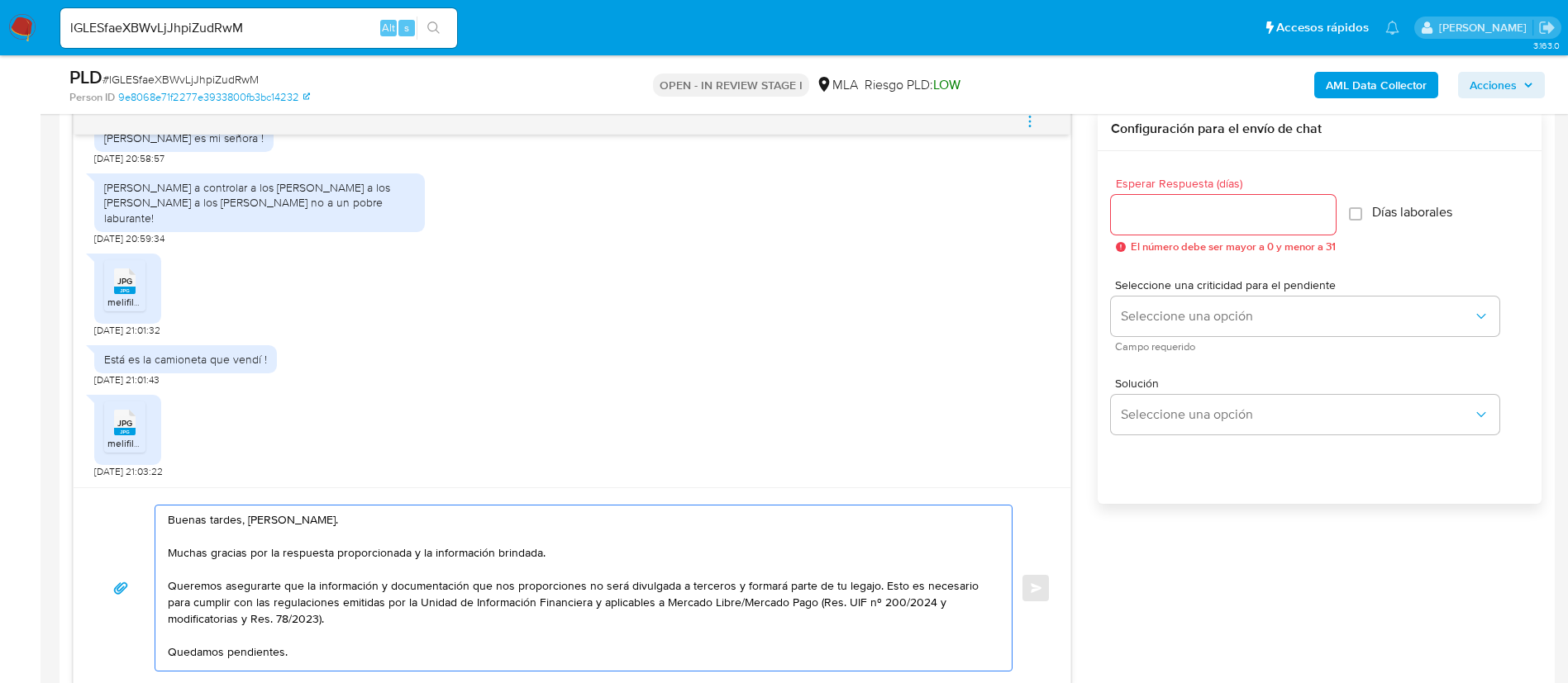
scroll to position [0, 0]
click at [556, 562] on textarea "Buenas tardes, [PERSON_NAME]. Muchas gracias por la respuesta proporcionada y l…" at bounding box center [579, 585] width 823 height 160
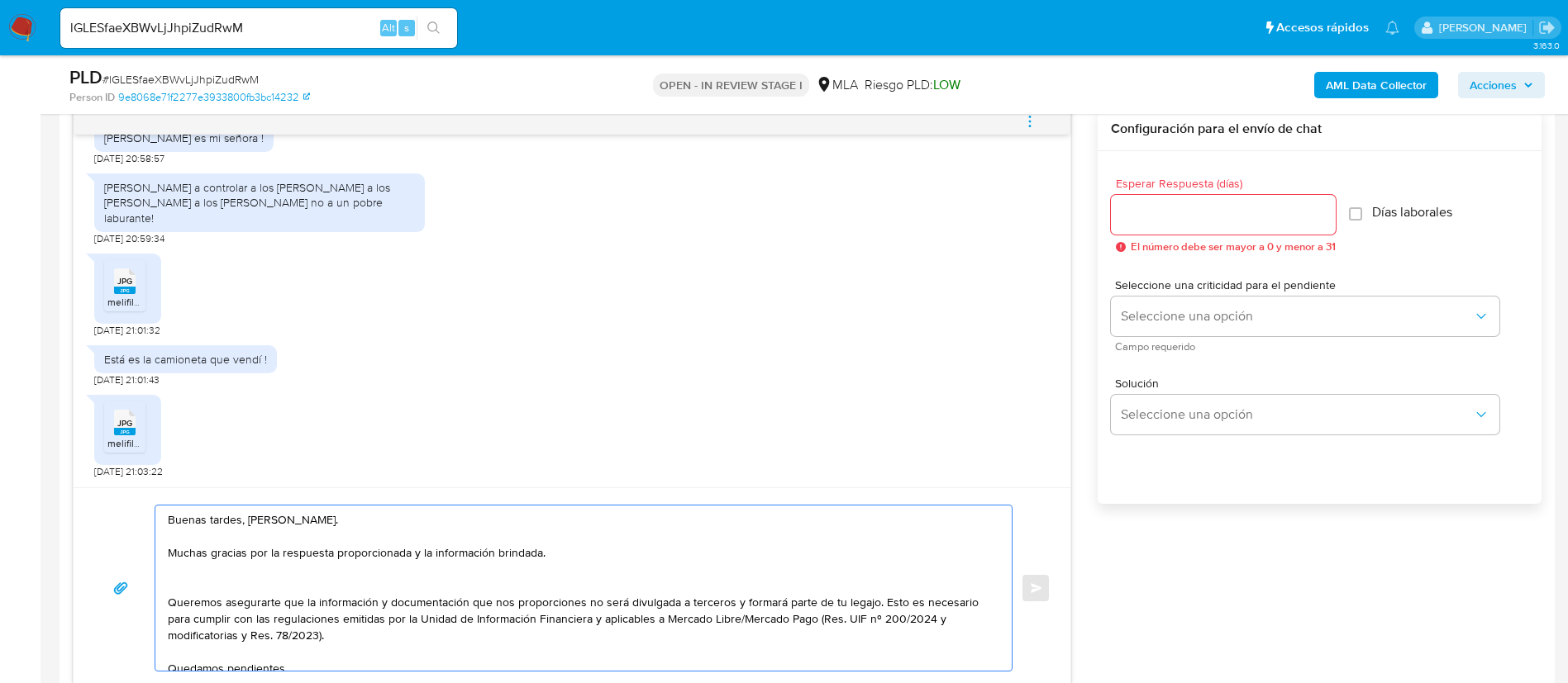
paste textarea "A fines de complementar tu respuesta, solicitamos indicar origen de los $33.000…"
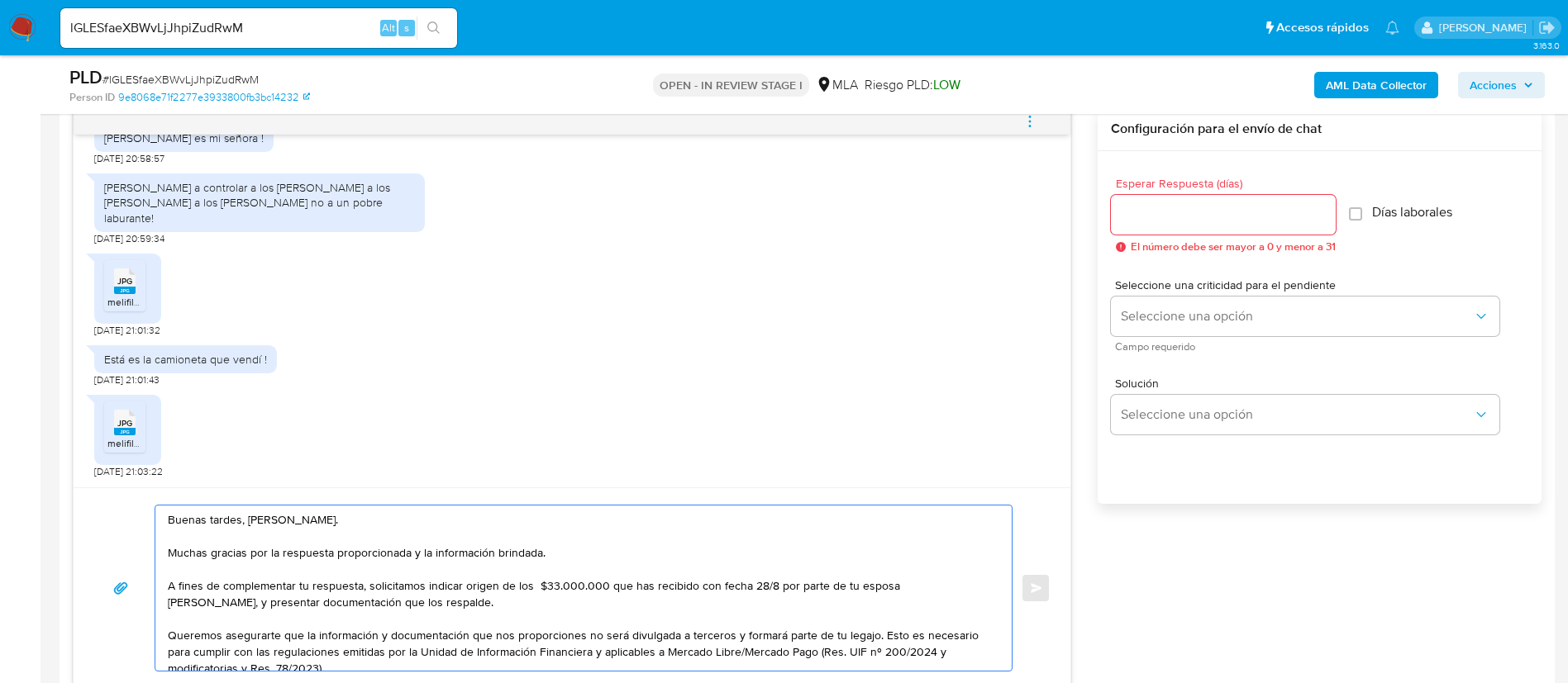
click at [532, 588] on textarea "Buenas tardes, Eduardo. Muchas gracias por la respuesta proporcionada y la info…" at bounding box center [579, 587] width 823 height 166
type textarea "Buenas tardes, Eduardo. Muchas gracias por la respuesta proporcionada y la info…"
click at [1171, 219] on input "Esperar Respuesta (días)" at bounding box center [1224, 215] width 225 height 22
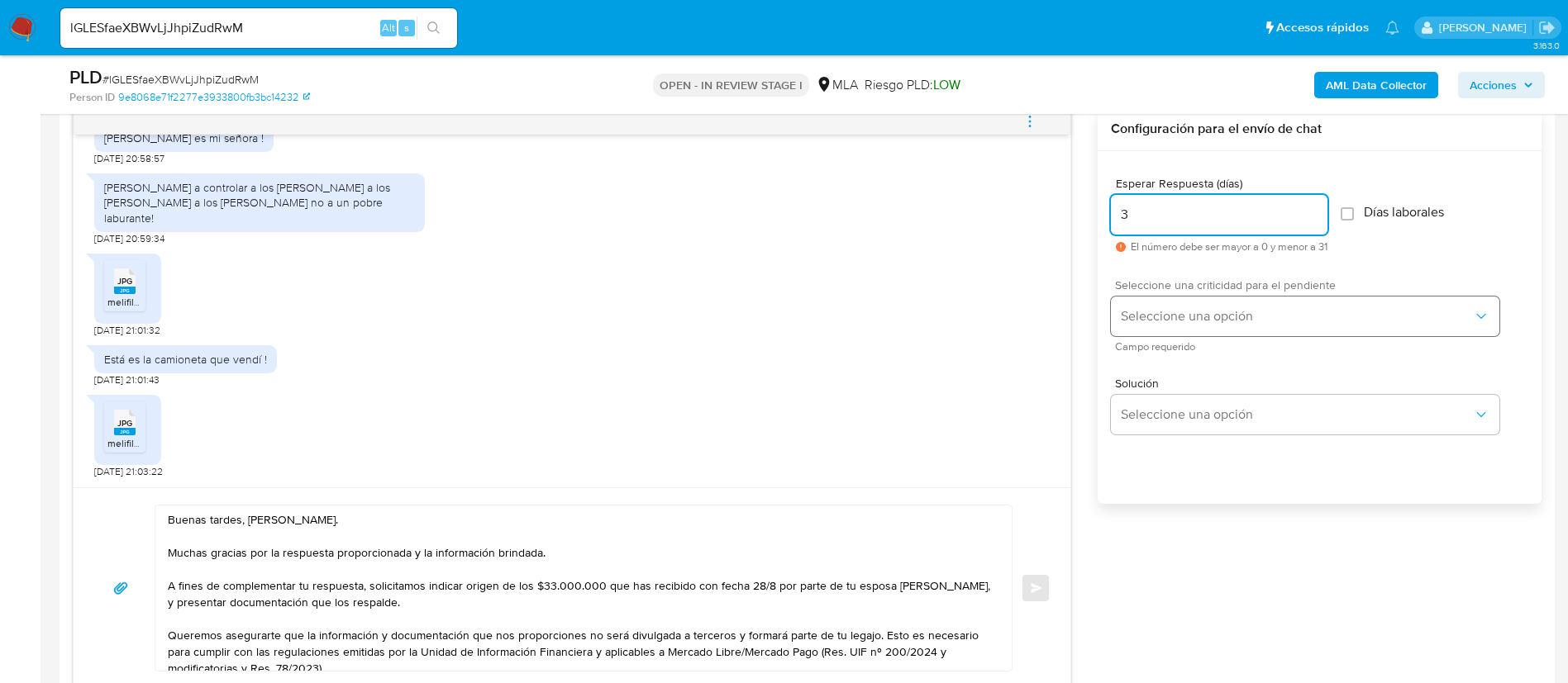
type input "3"
click at [1173, 297] on button "Seleccione una opción" at bounding box center [1305, 317] width 388 height 40
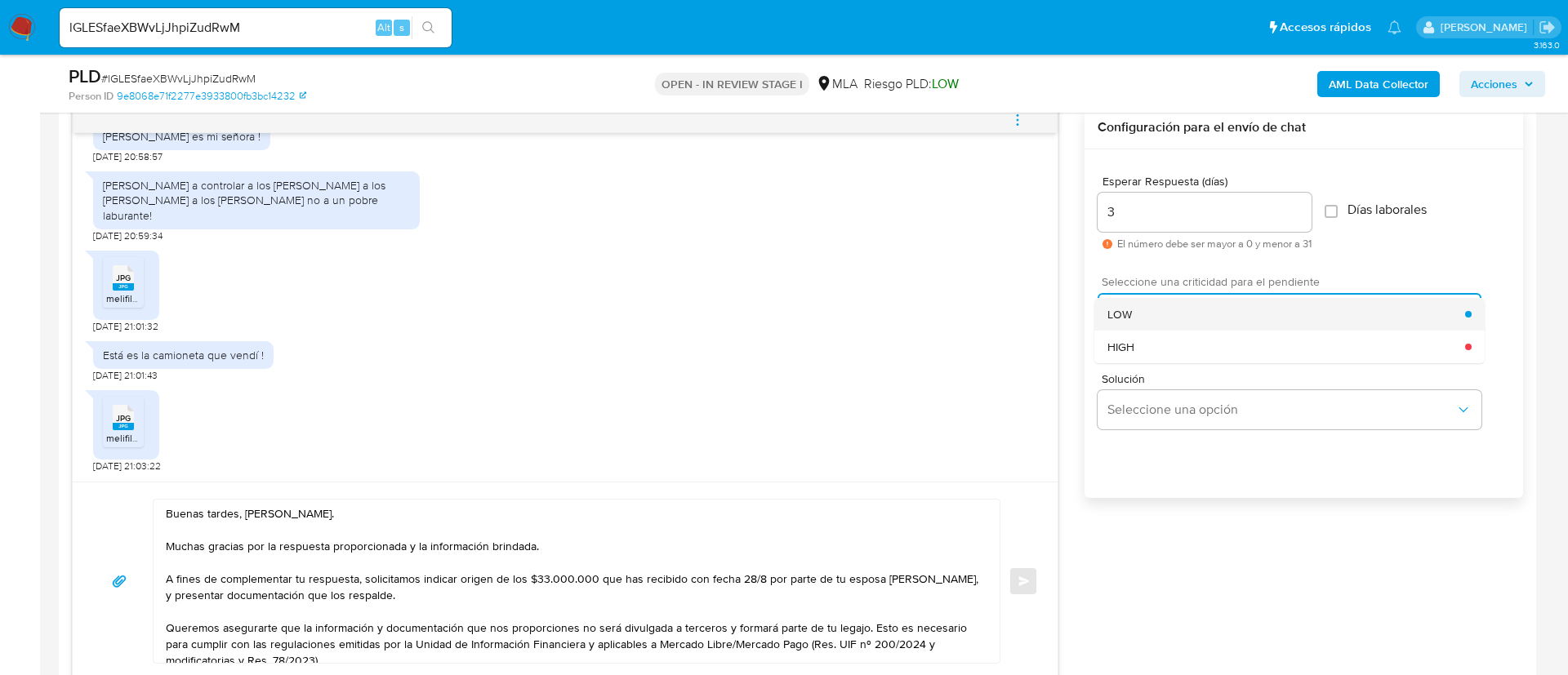
click at [1159, 300] on div "LOW" at bounding box center [1286, 314] width 358 height 33
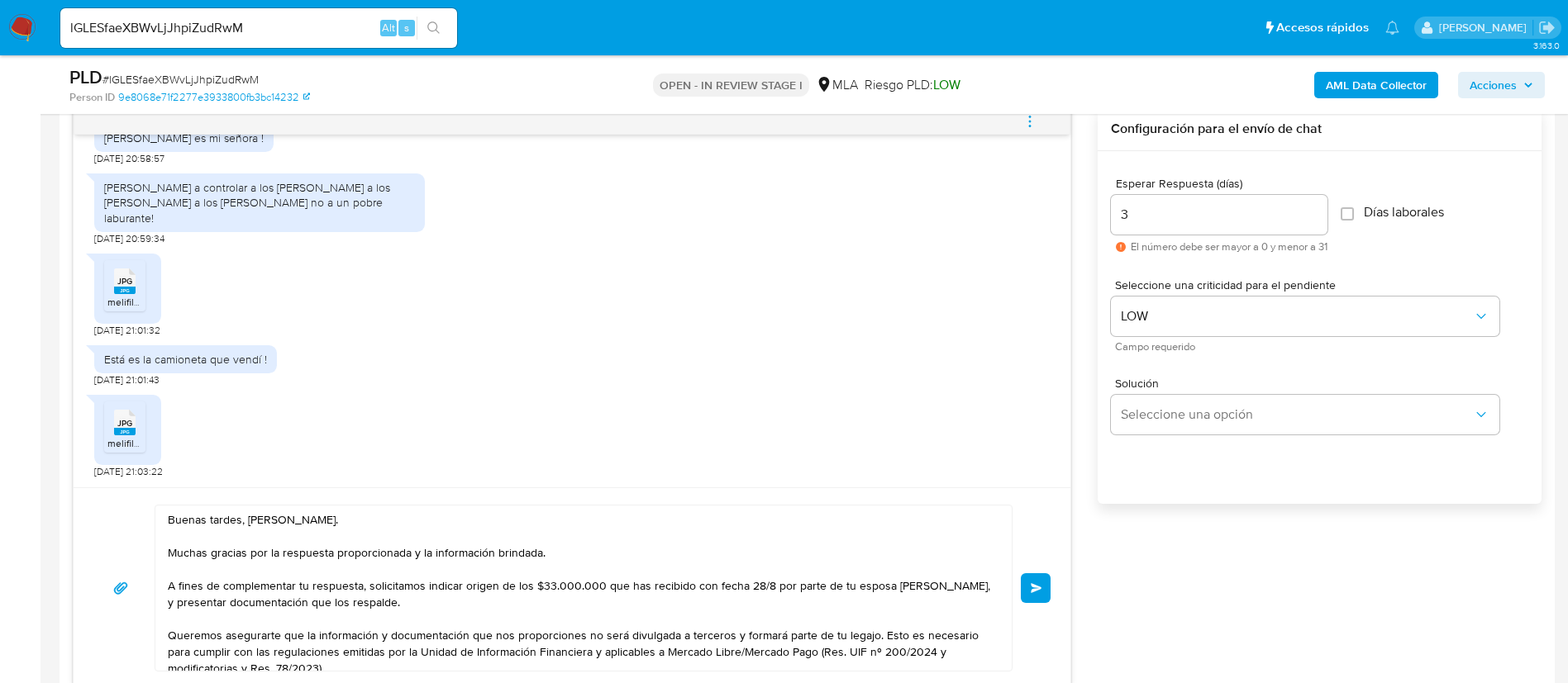
click at [1034, 590] on span "Enviar" at bounding box center [1036, 588] width 11 height 9
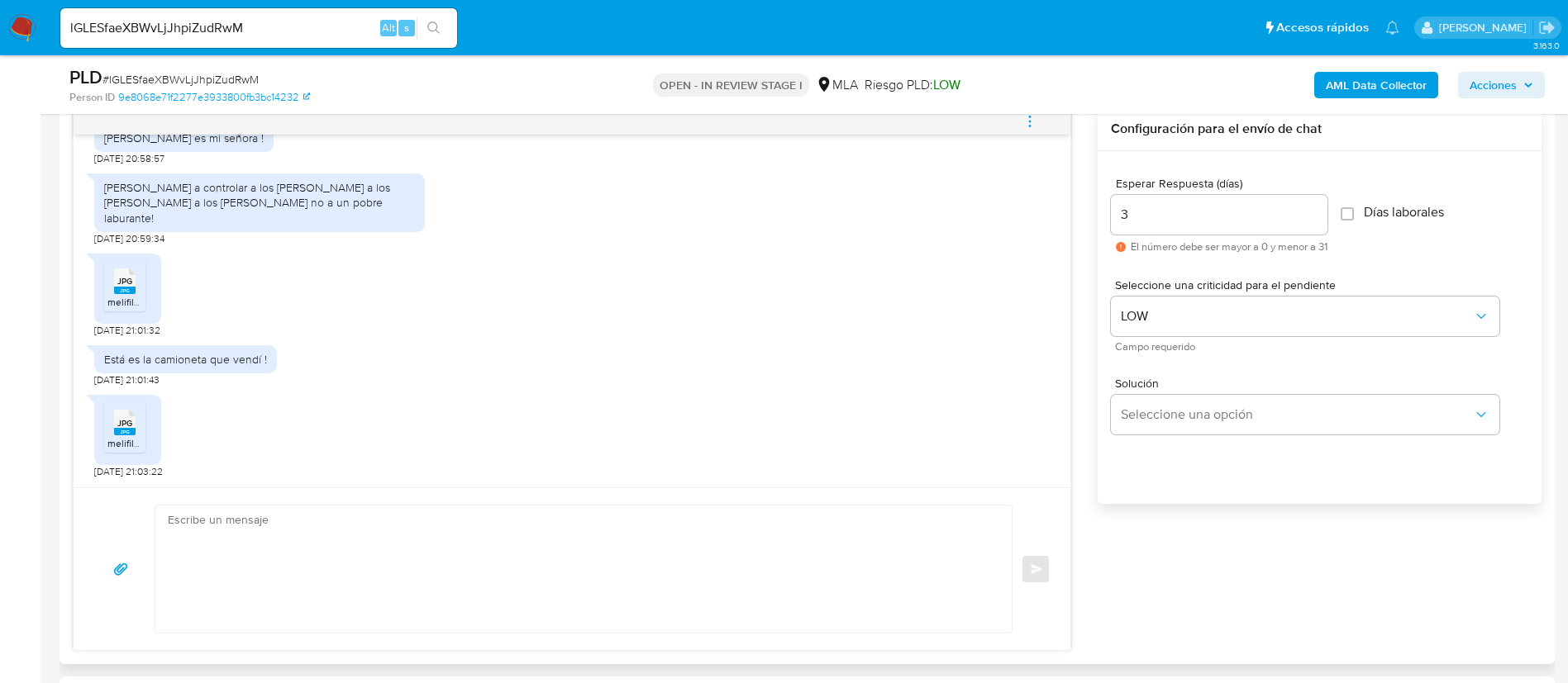
scroll to position [1725, 0]
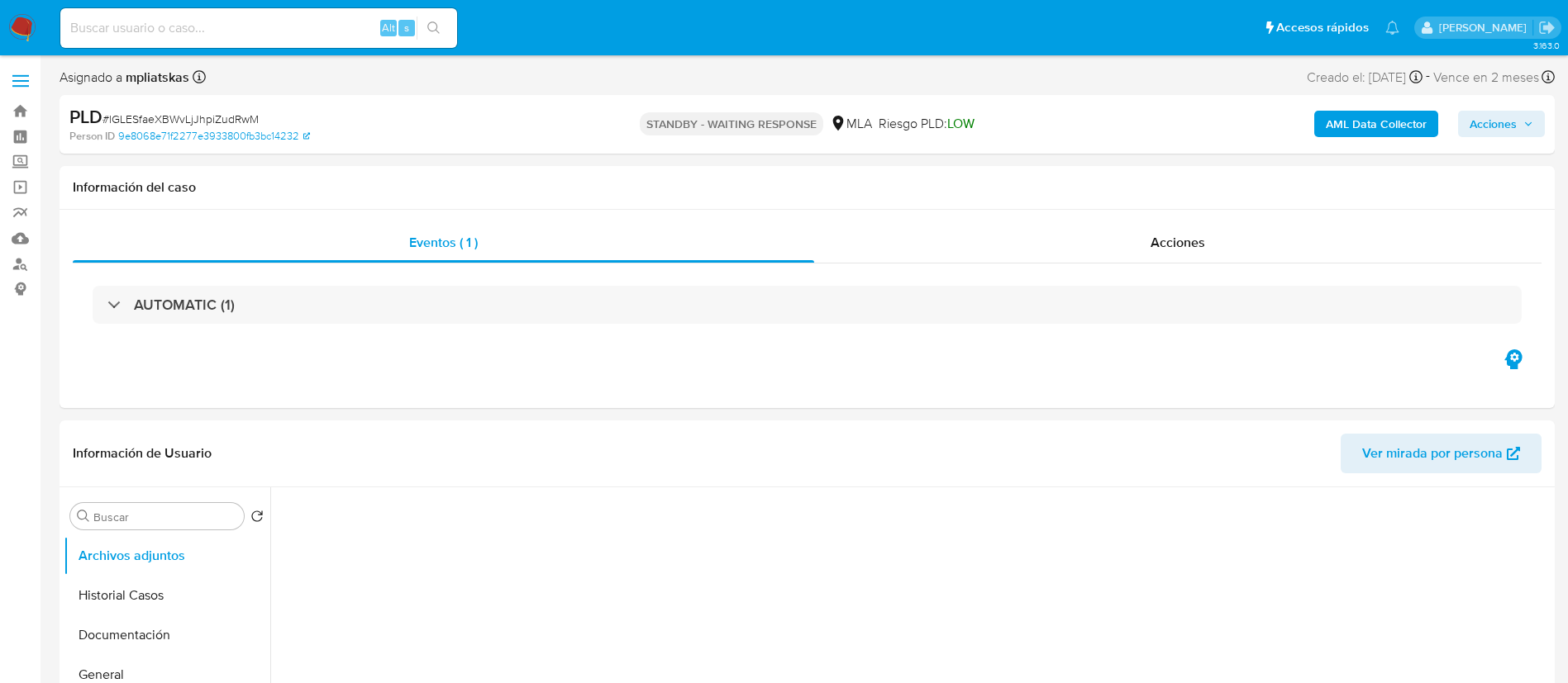
click at [335, 28] on input at bounding box center [258, 27] width 396 height 22
select select "10"
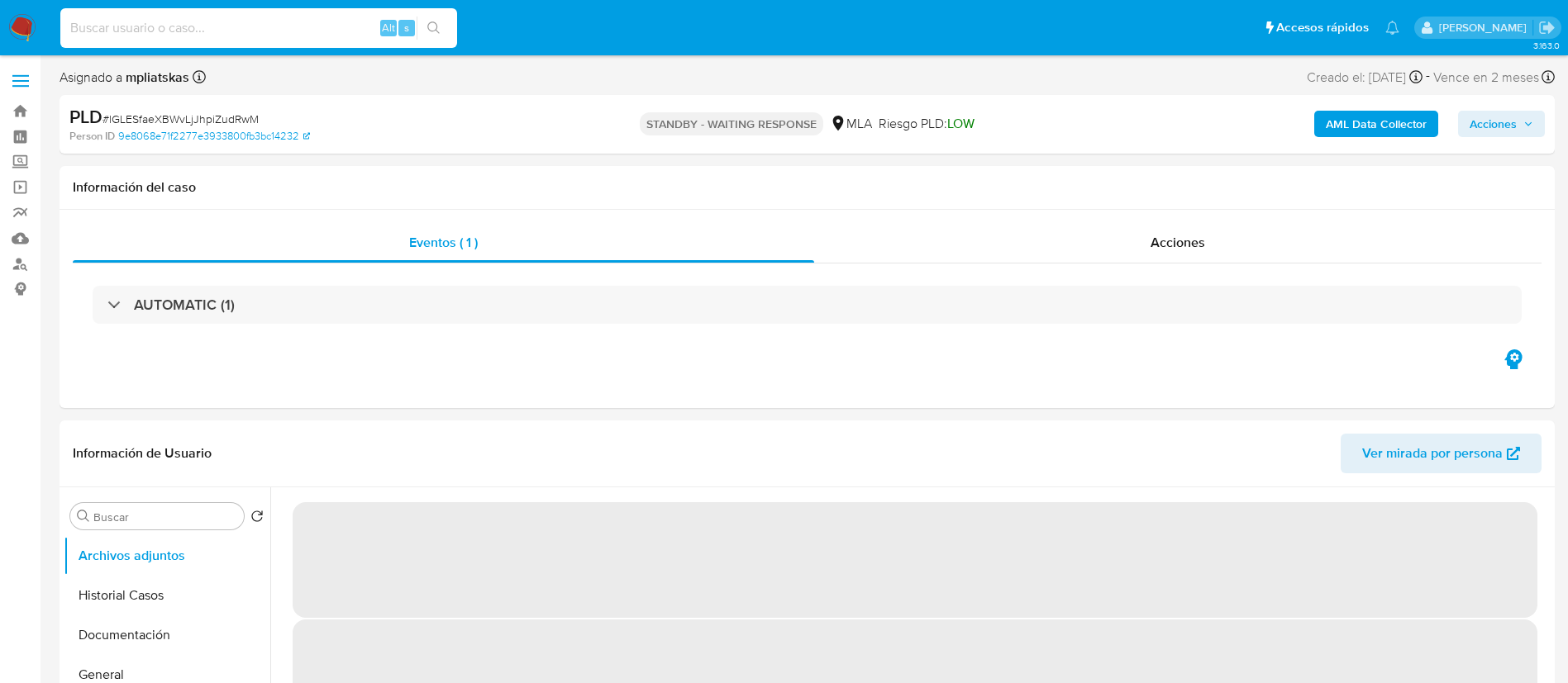
paste input "Hdi1s6C9M01UI2MqL7qMYDDR"
type input "Hdi1s6C9M01UI2MqL7qMYDDR"
click at [439, 31] on icon "search-icon" at bounding box center [433, 28] width 13 height 13
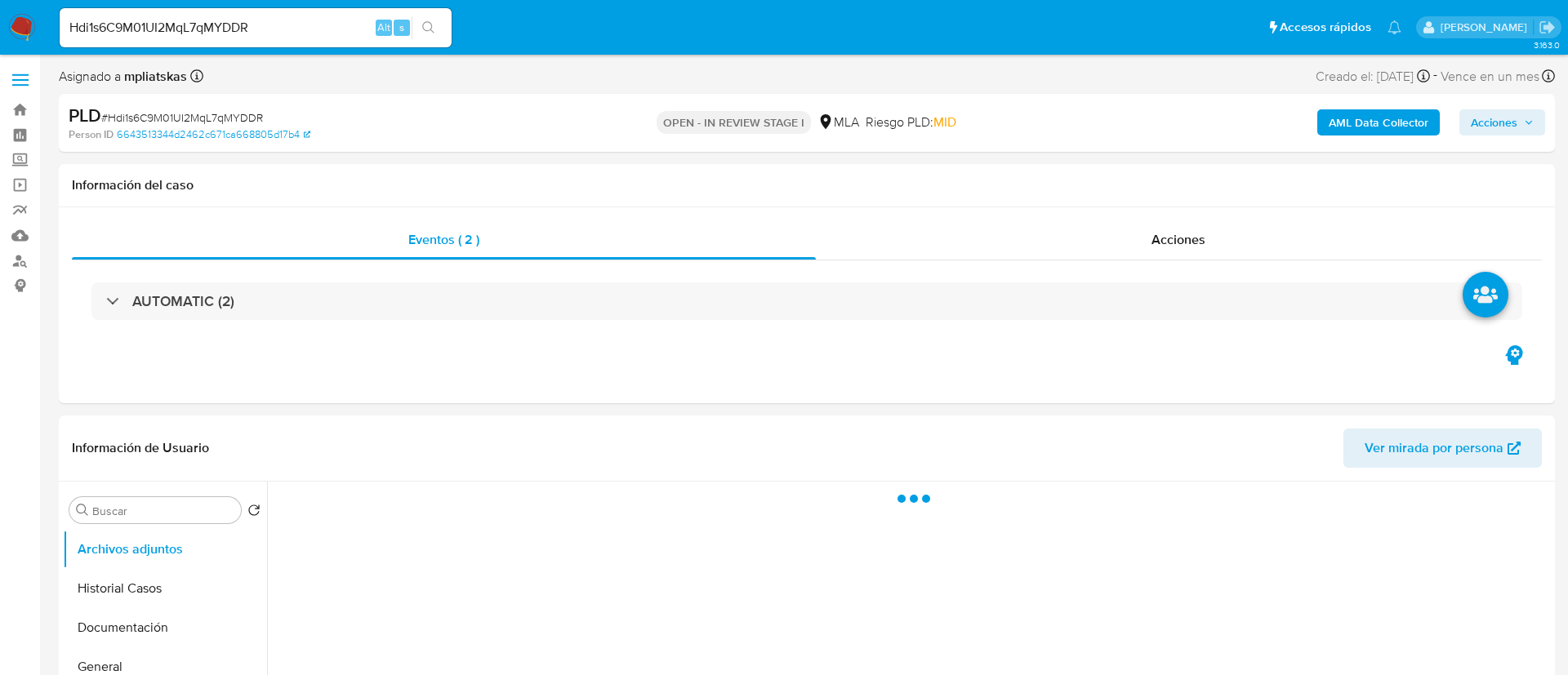
select select "10"
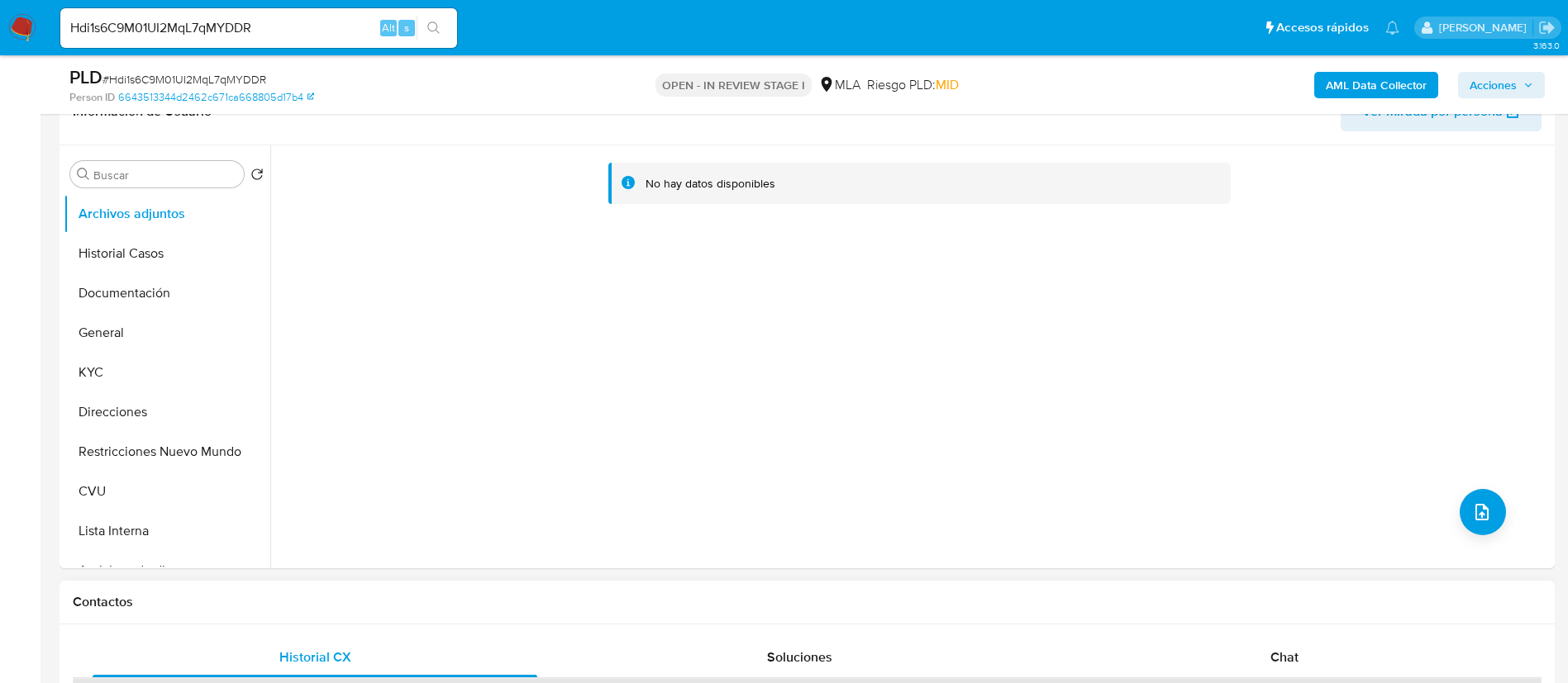
scroll to position [620, 0]
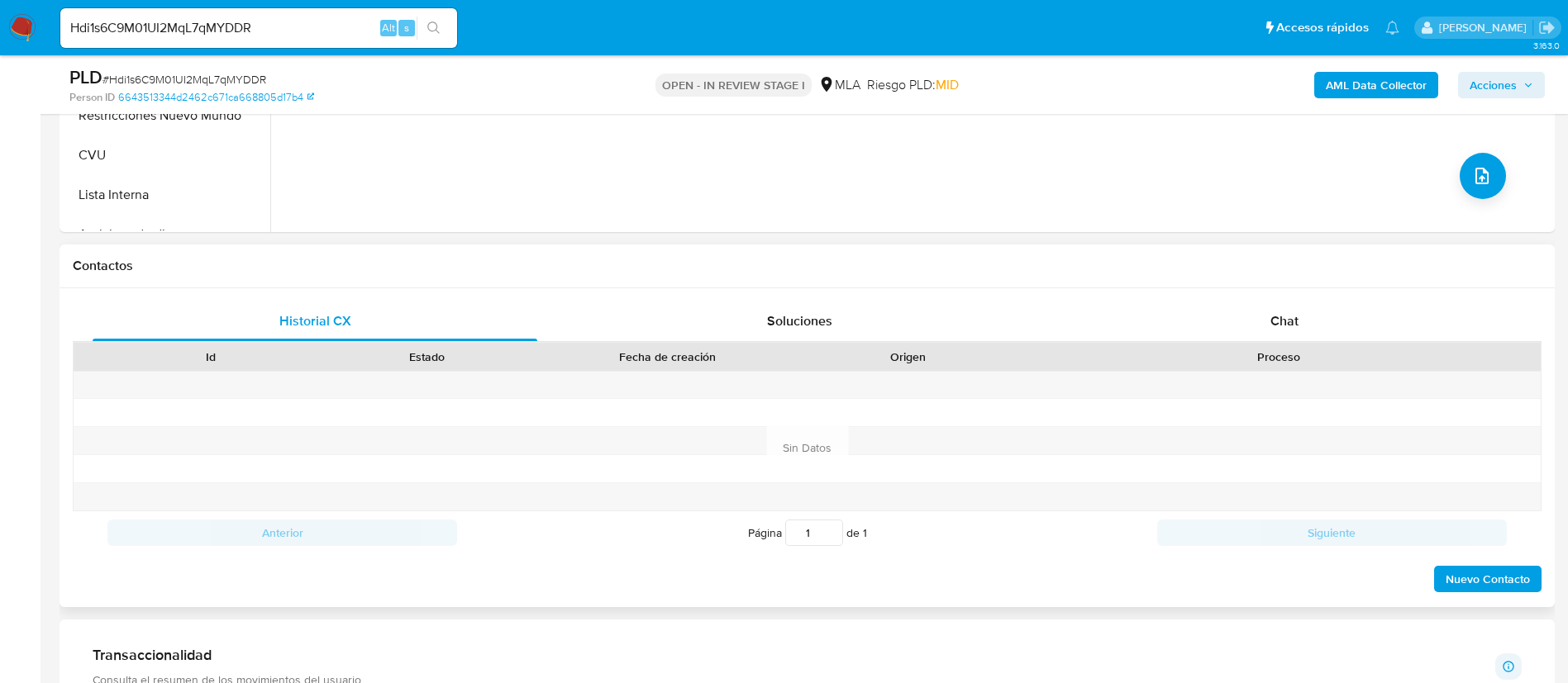
click at [1278, 299] on div "Historial CX Soluciones Chat Id Estado Fecha de creación Origen Proceso Anterio…" at bounding box center [807, 447] width 1495 height 319
click at [1281, 314] on span "Chat" at bounding box center [1284, 321] width 28 height 19
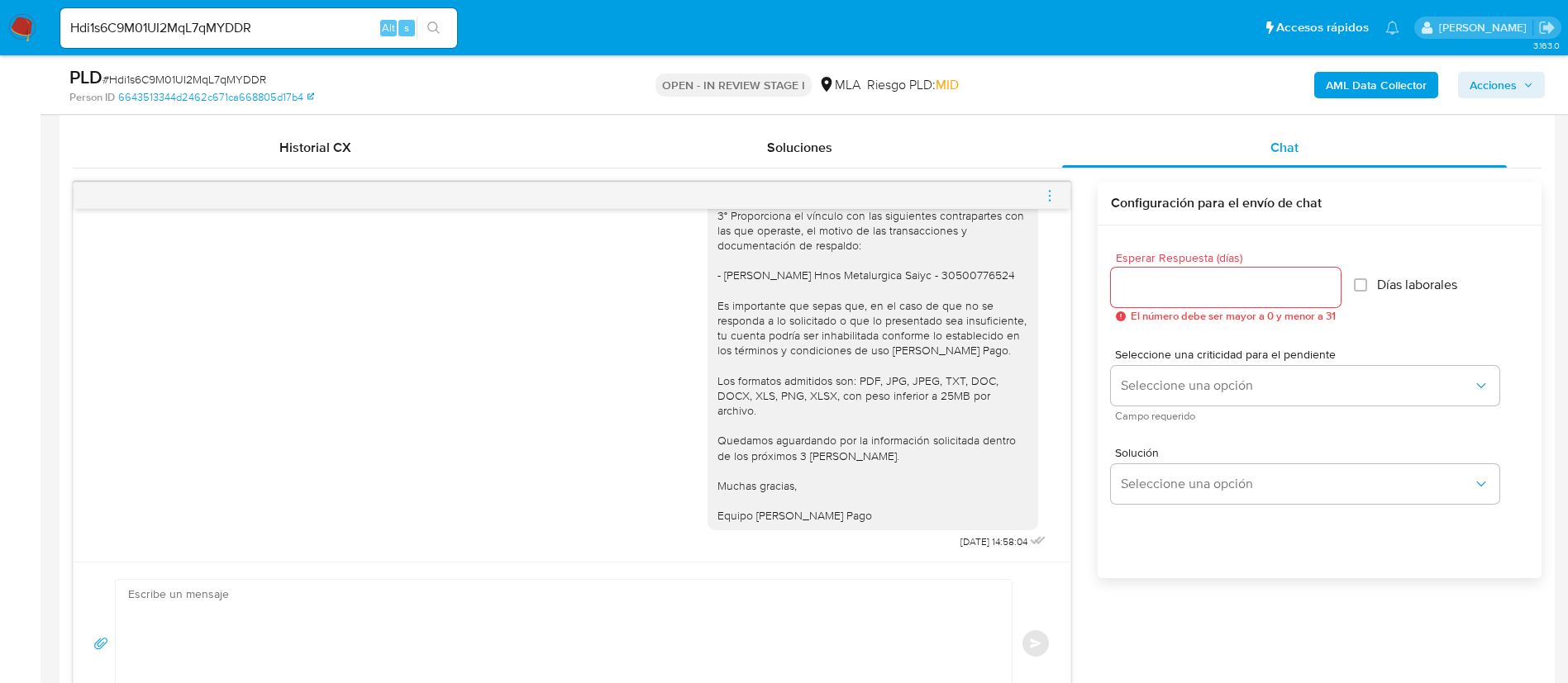
scroll to position [744, 0]
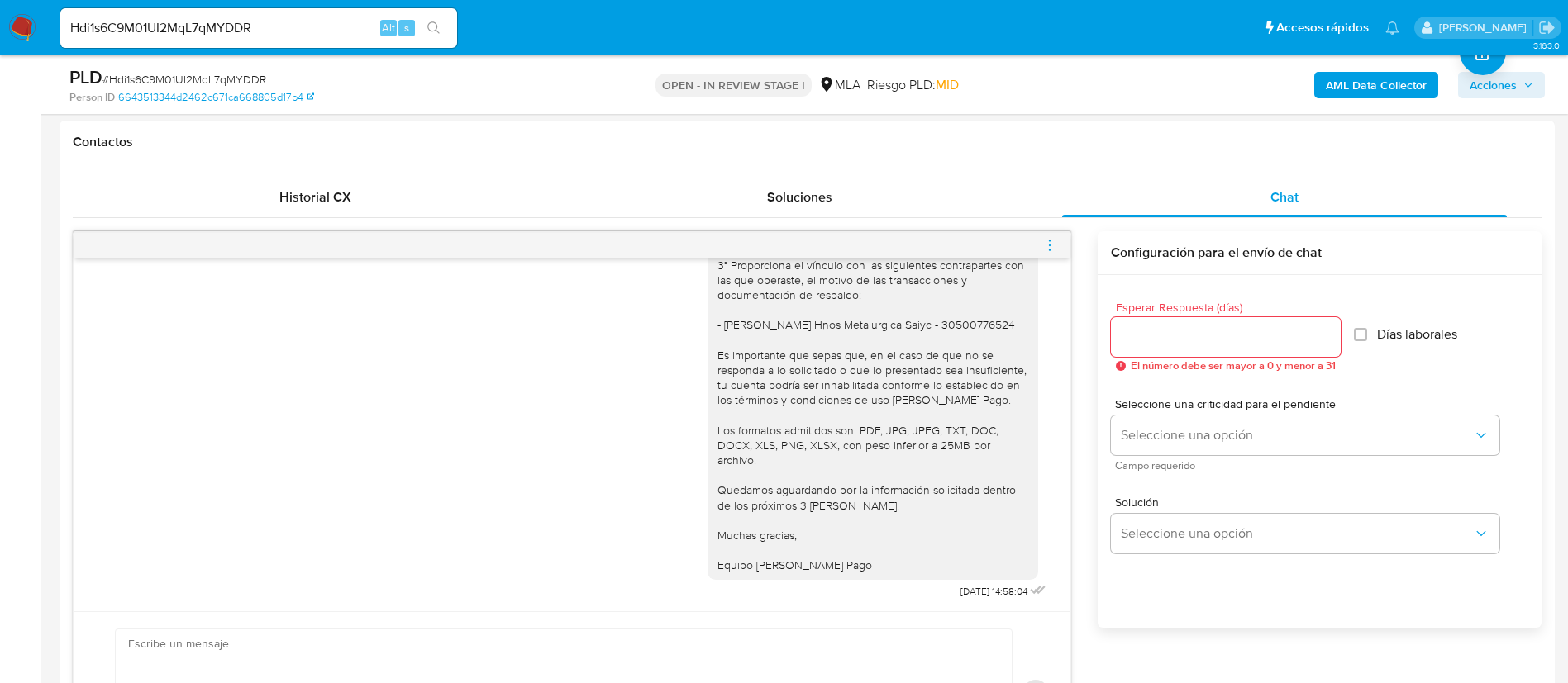
click at [1411, 88] on b "AML Data Collector" at bounding box center [1376, 85] width 101 height 26
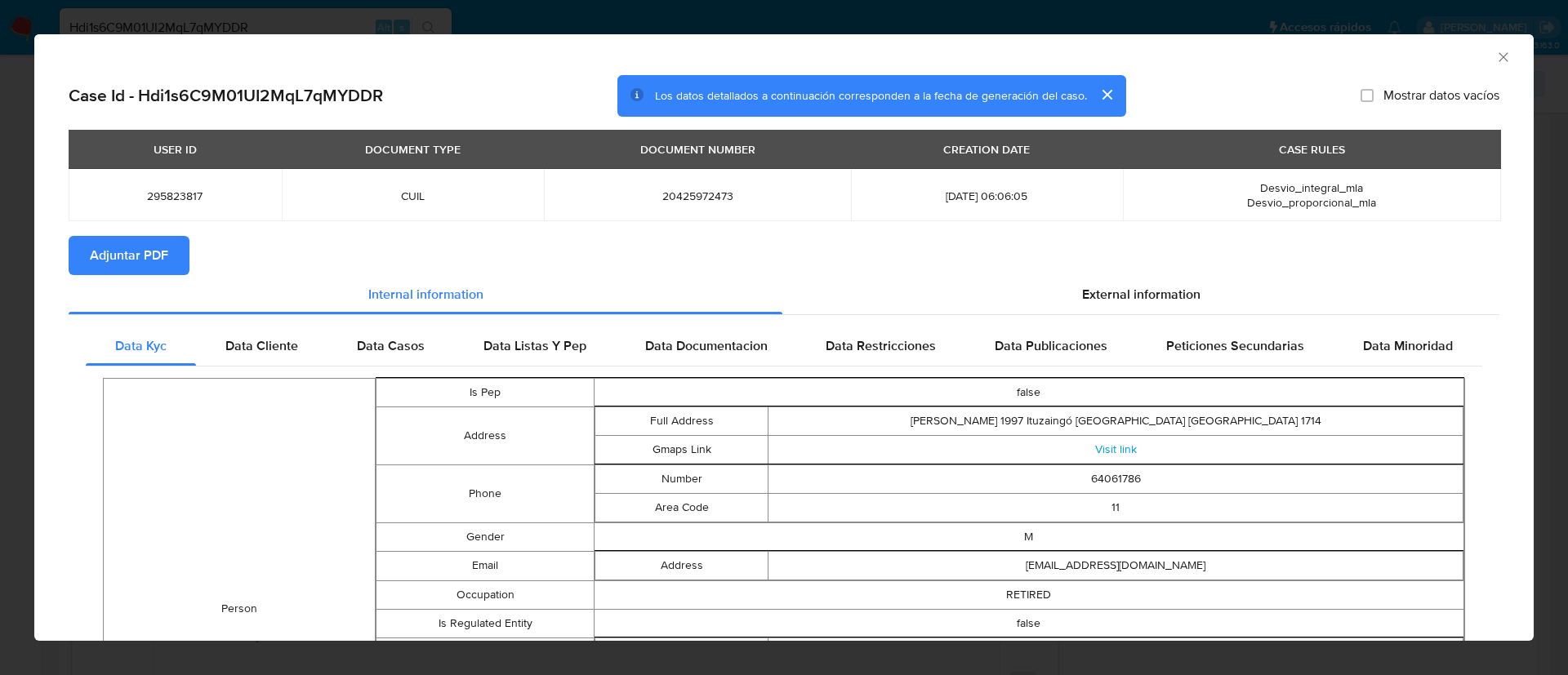
click at [182, 187] on td "295823817" at bounding box center [175, 195] width 213 height 52
copy span "295823817"
click at [159, 241] on span "Adjuntar PDF" at bounding box center [129, 255] width 79 height 36
click at [1495, 58] on icon "Cerrar ventana" at bounding box center [1503, 56] width 16 height 16
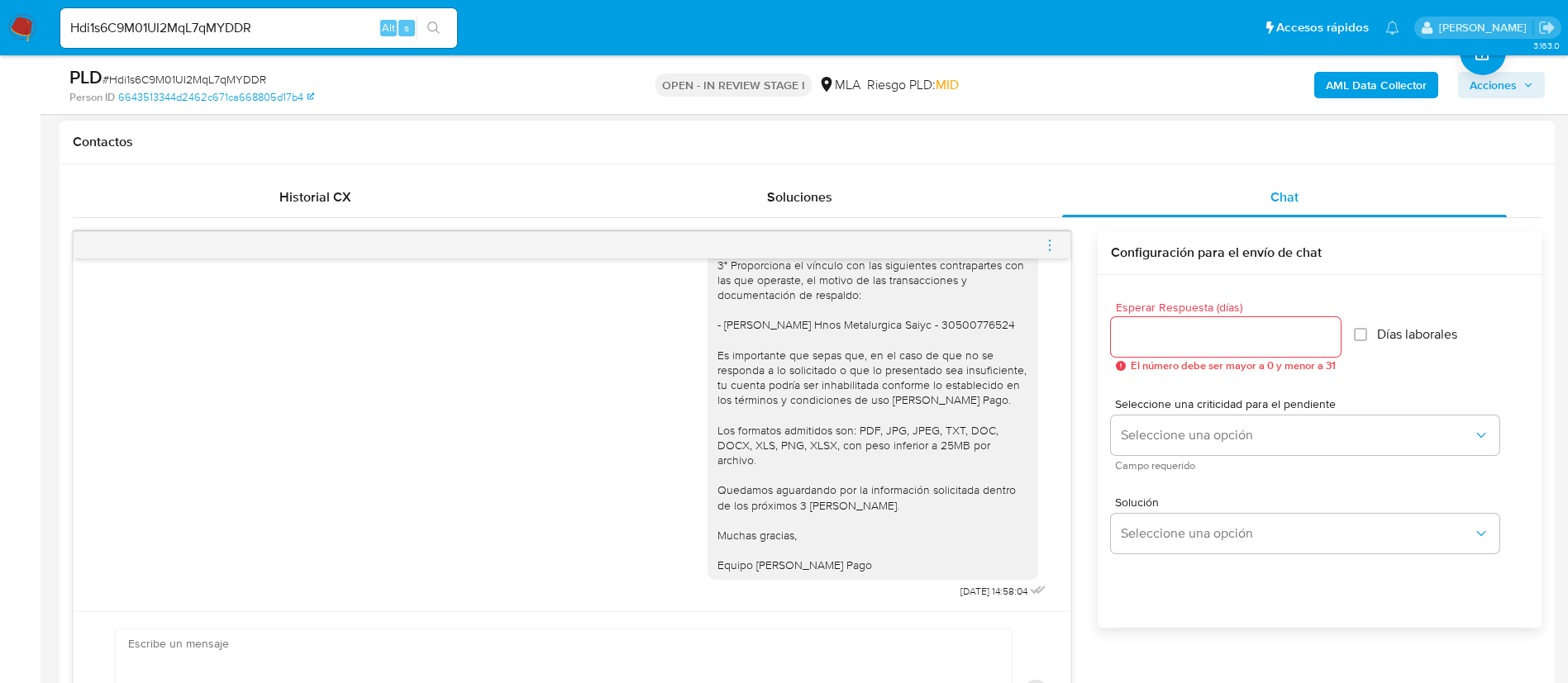
click at [1054, 246] on icon "menu-action" at bounding box center [1049, 246] width 15 height 15
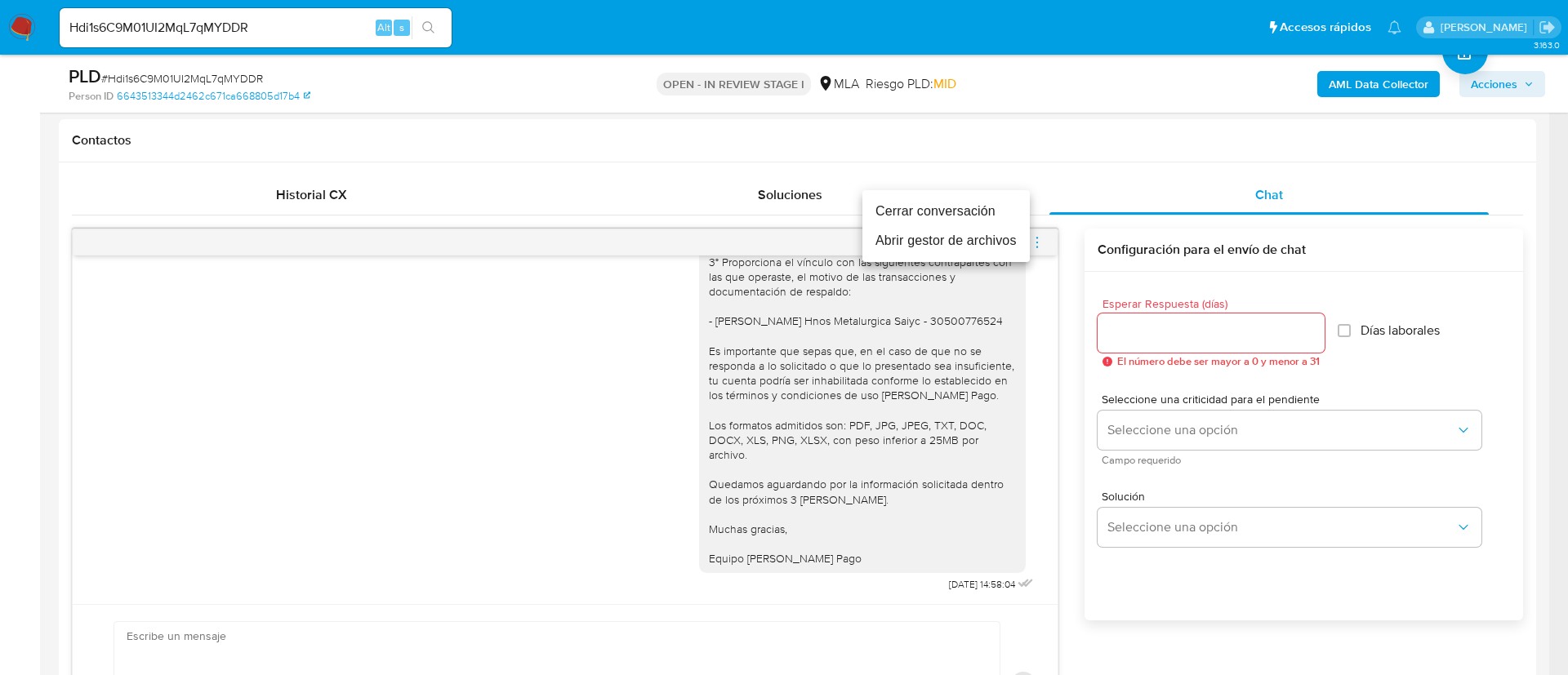
click at [984, 217] on li "Cerrar conversación" at bounding box center [945, 210] width 167 height 29
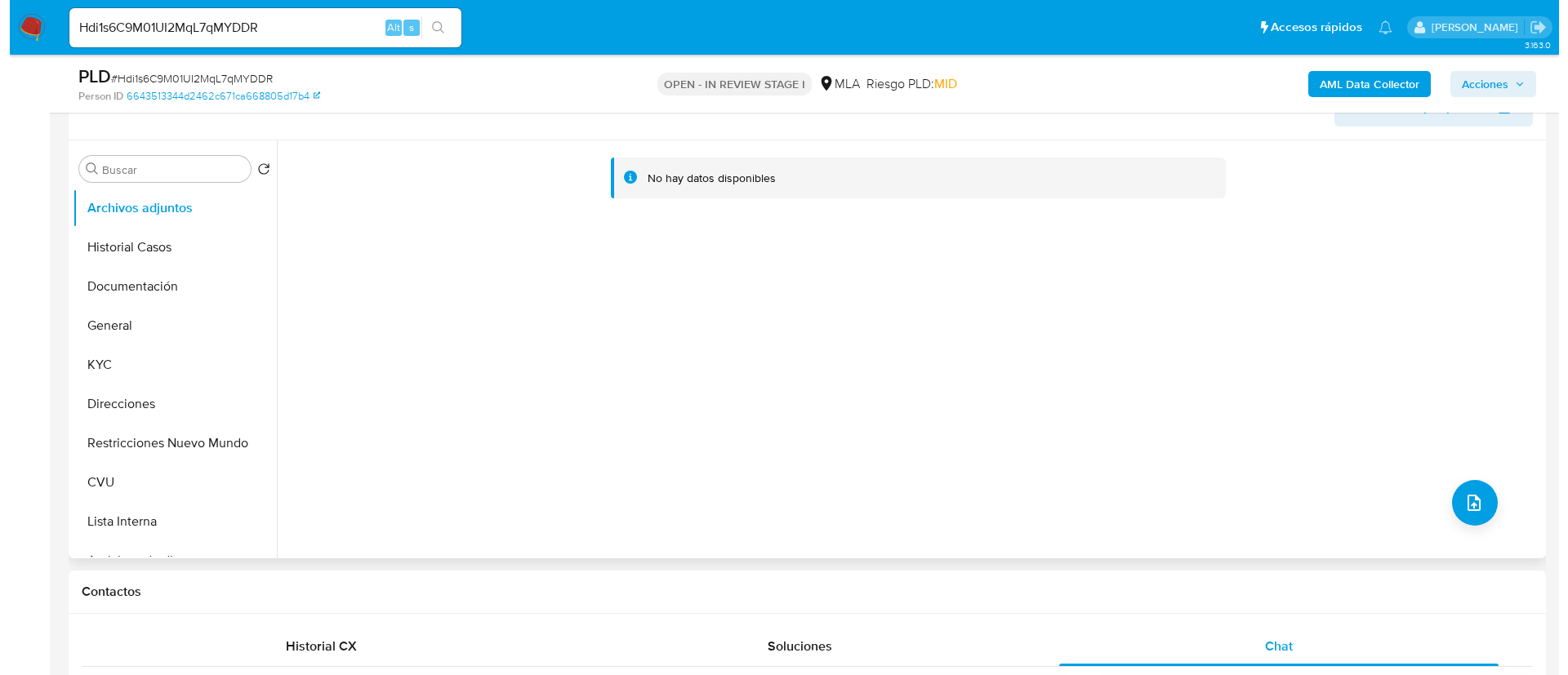
scroll to position [245, 0]
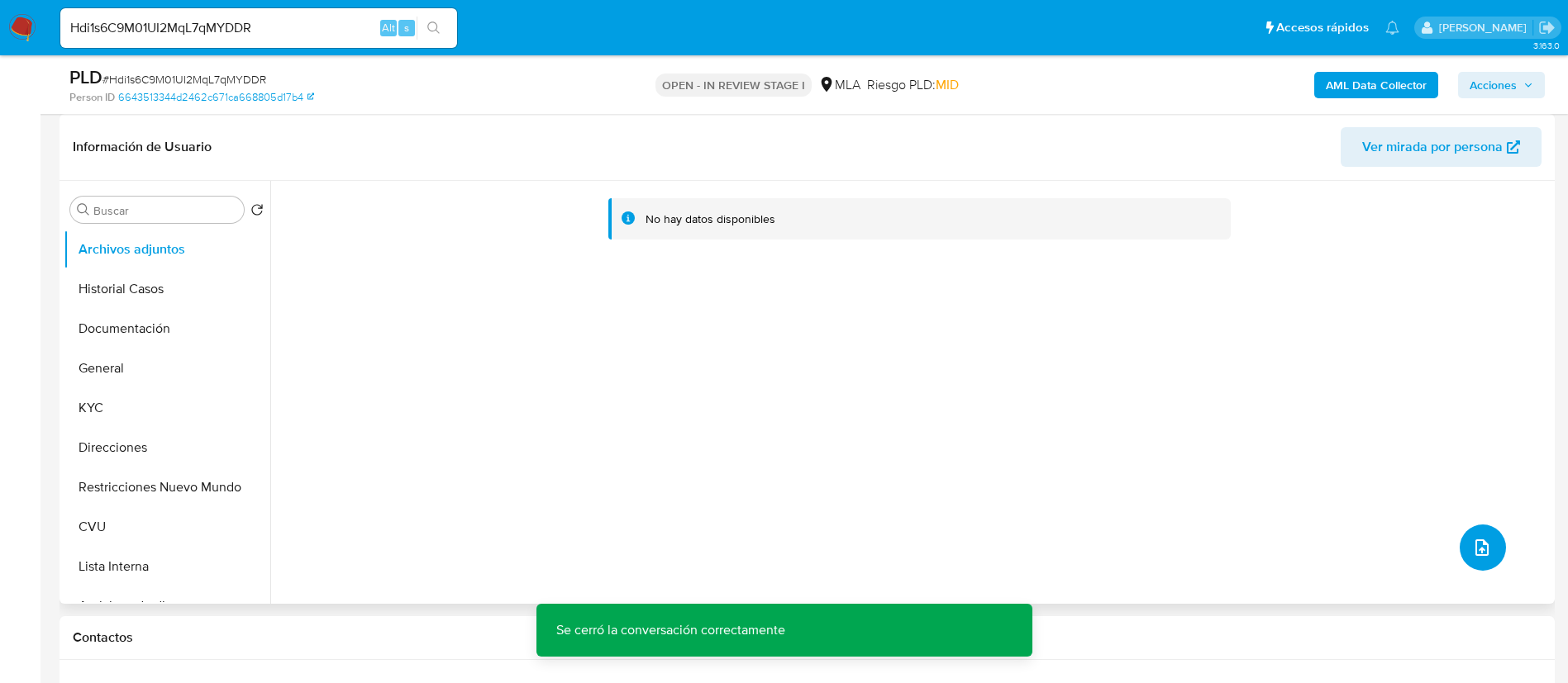
click at [1471, 546] on icon "upload-file" at bounding box center [1481, 548] width 20 height 20
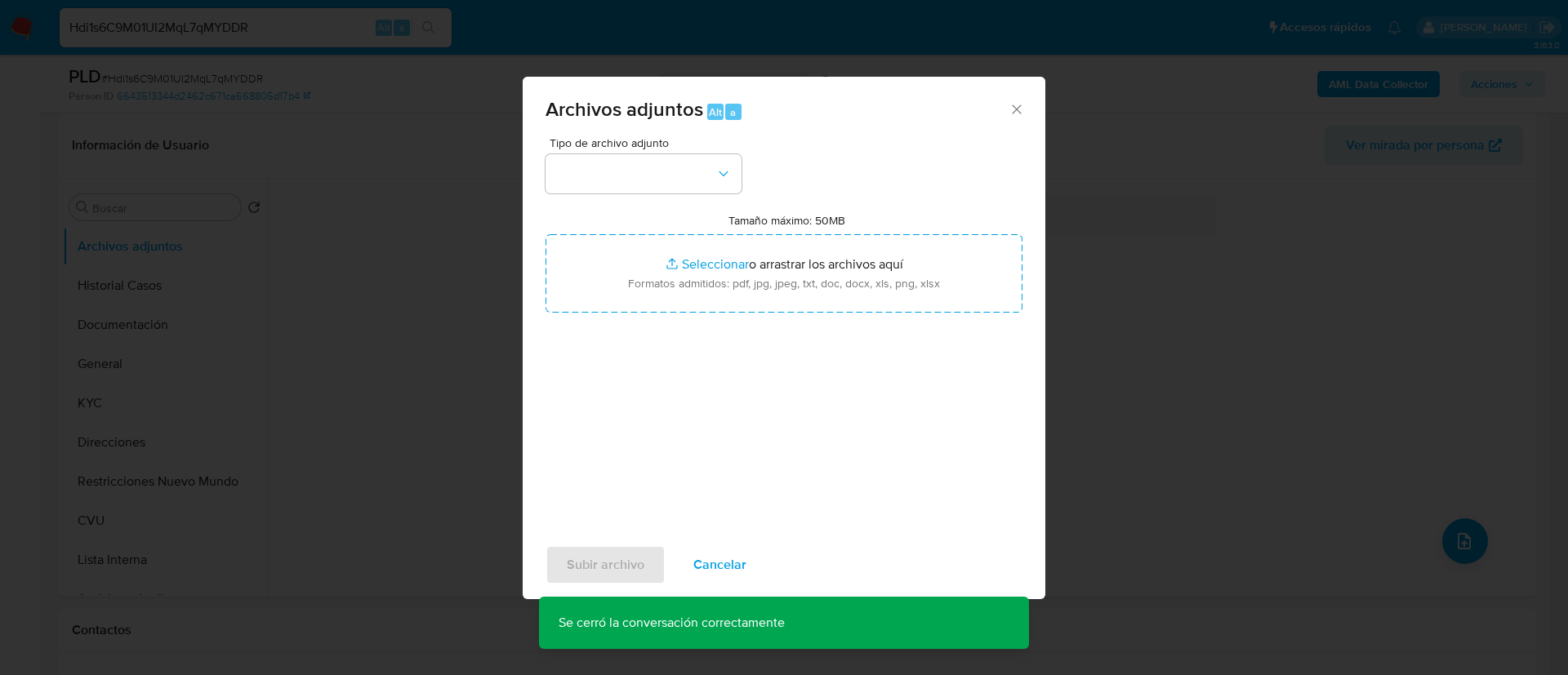
click at [679, 194] on div "Tipo de archivo adjunto Tamaño máximo: 50MB Seleccionar archivos Seleccionar o …" at bounding box center [784, 330] width 477 height 385
click at [671, 183] on button "button" at bounding box center [643, 174] width 196 height 39
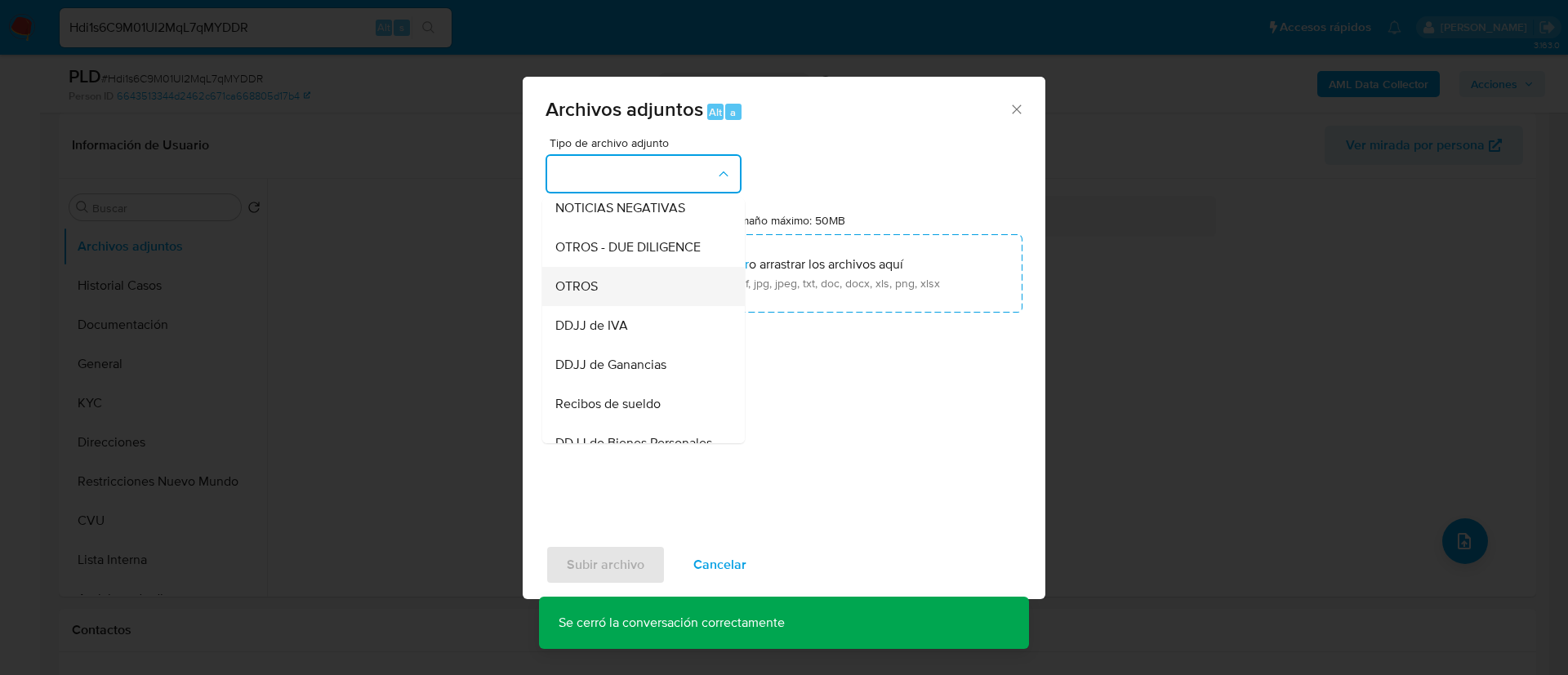
click at [667, 304] on div "OTROS" at bounding box center [639, 287] width 166 height 39
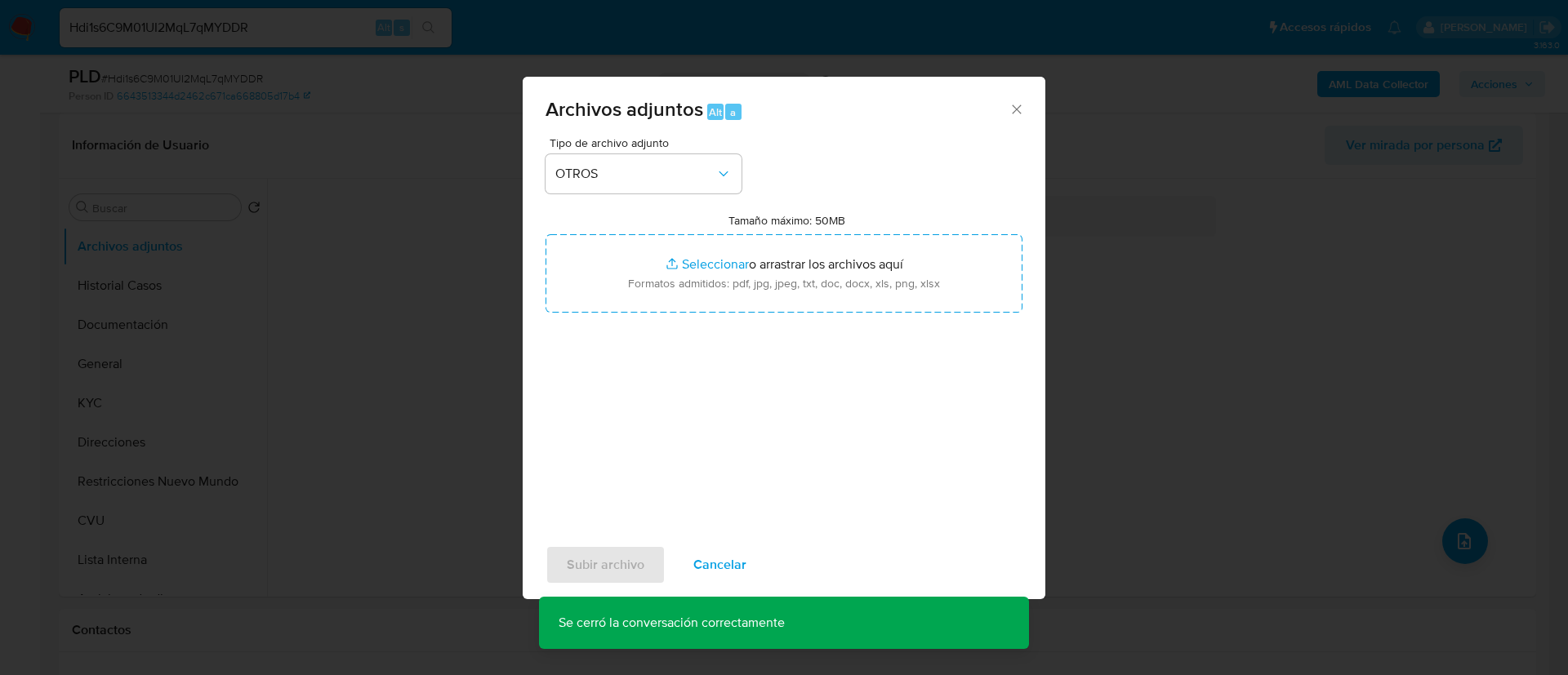
click at [667, 304] on input "Tamaño máximo: 50MB Seleccionar archivos" at bounding box center [784, 274] width 477 height 79
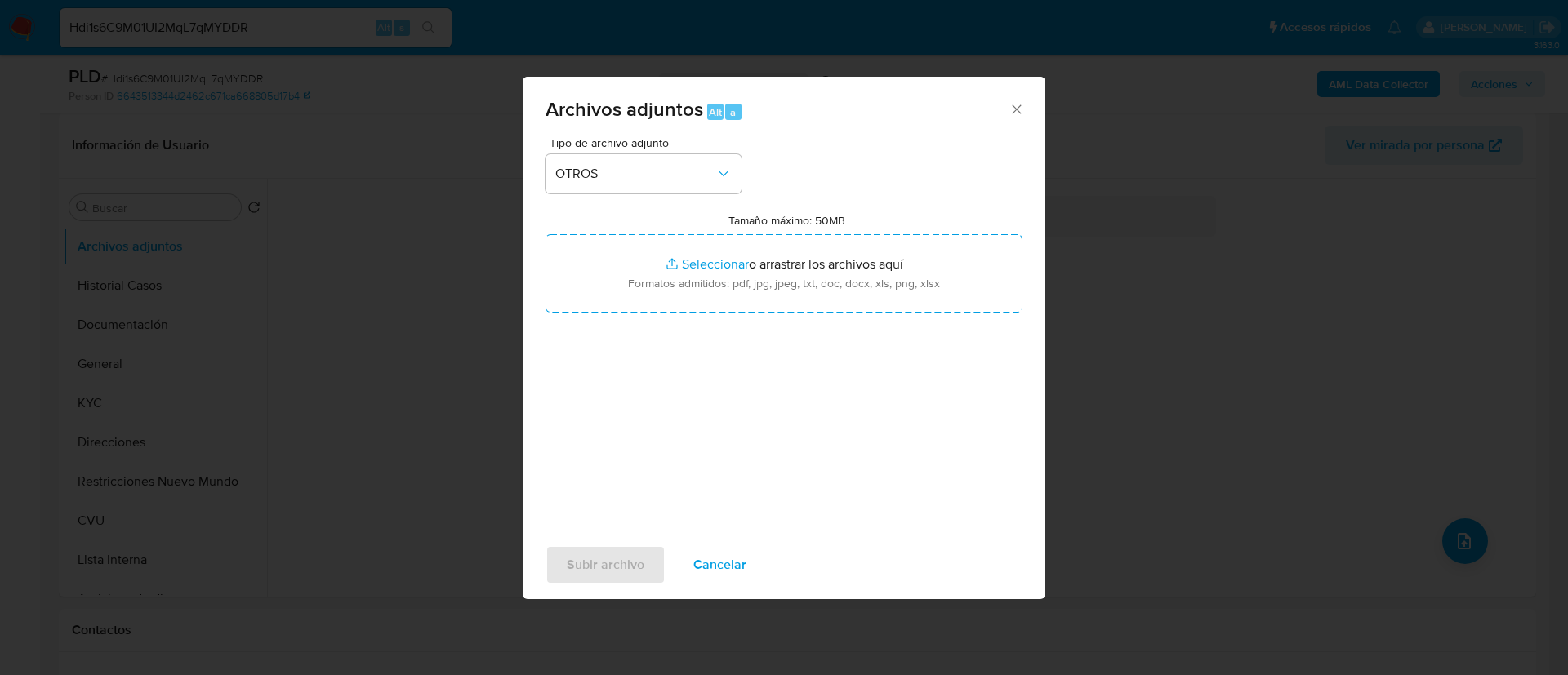
type input "C:\fakepath\295823817 Movimientos.xlsx"
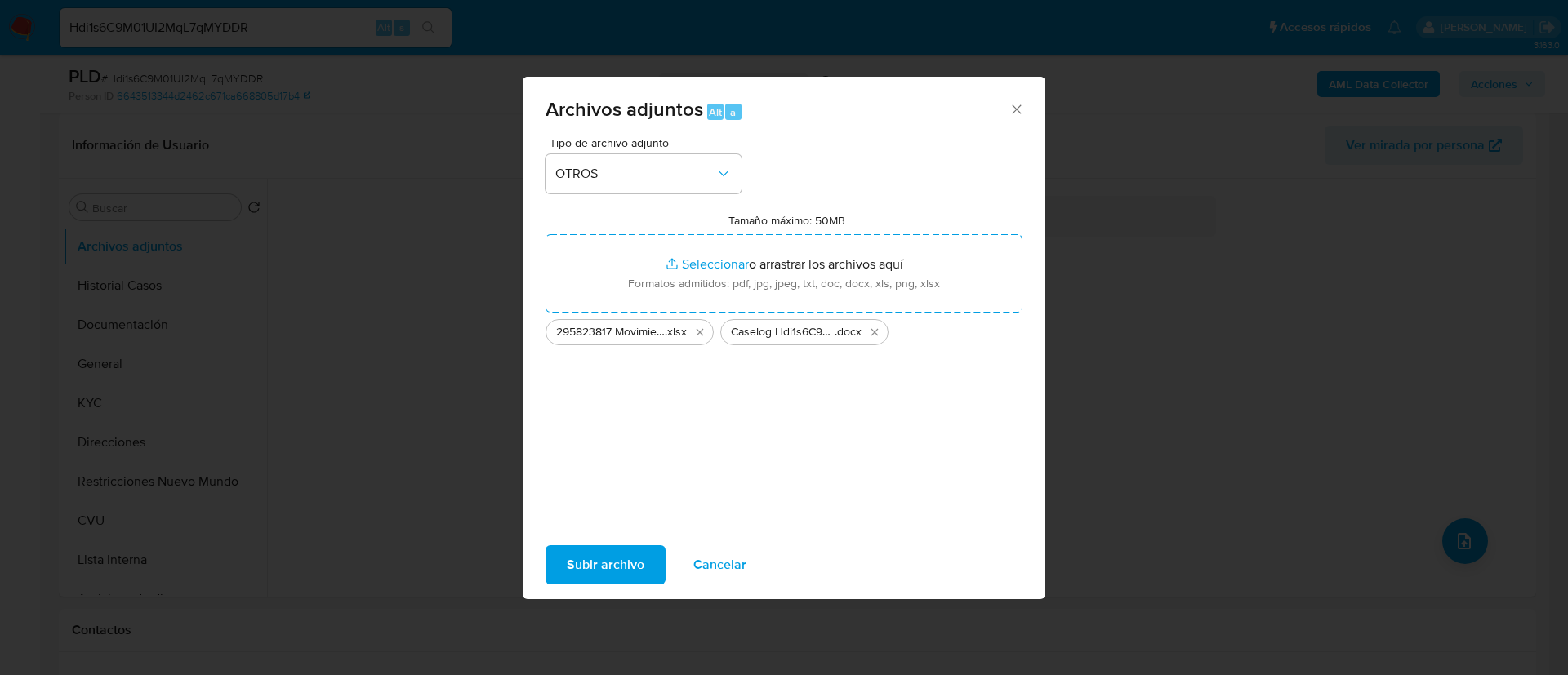
drag, startPoint x: 667, startPoint y: 304, endPoint x: 617, endPoint y: 551, distance: 252.0
click at [617, 551] on span "Subir archivo" at bounding box center [605, 565] width 78 height 36
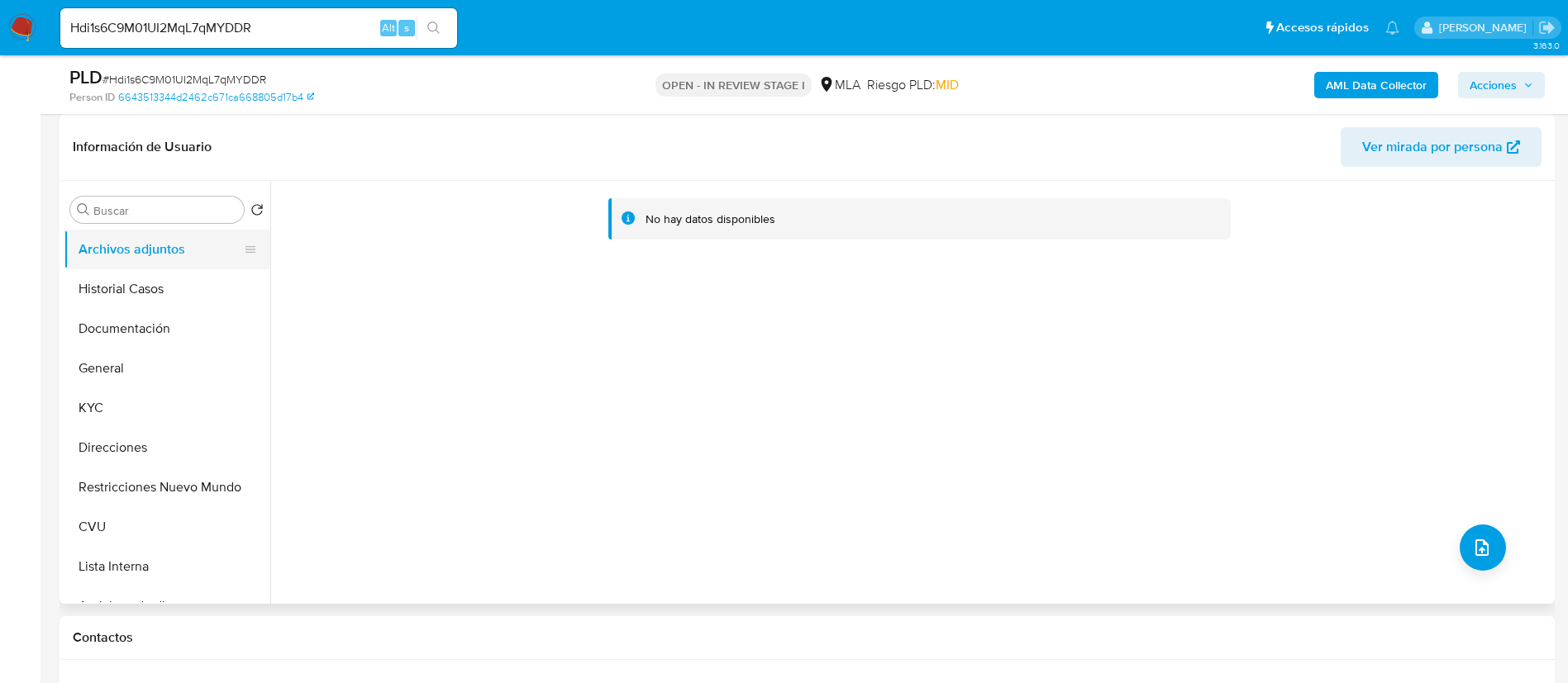
click at [152, 264] on button "Archivos adjuntos" at bounding box center [160, 250] width 193 height 40
click at [150, 279] on button "Historial Casos" at bounding box center [160, 289] width 193 height 40
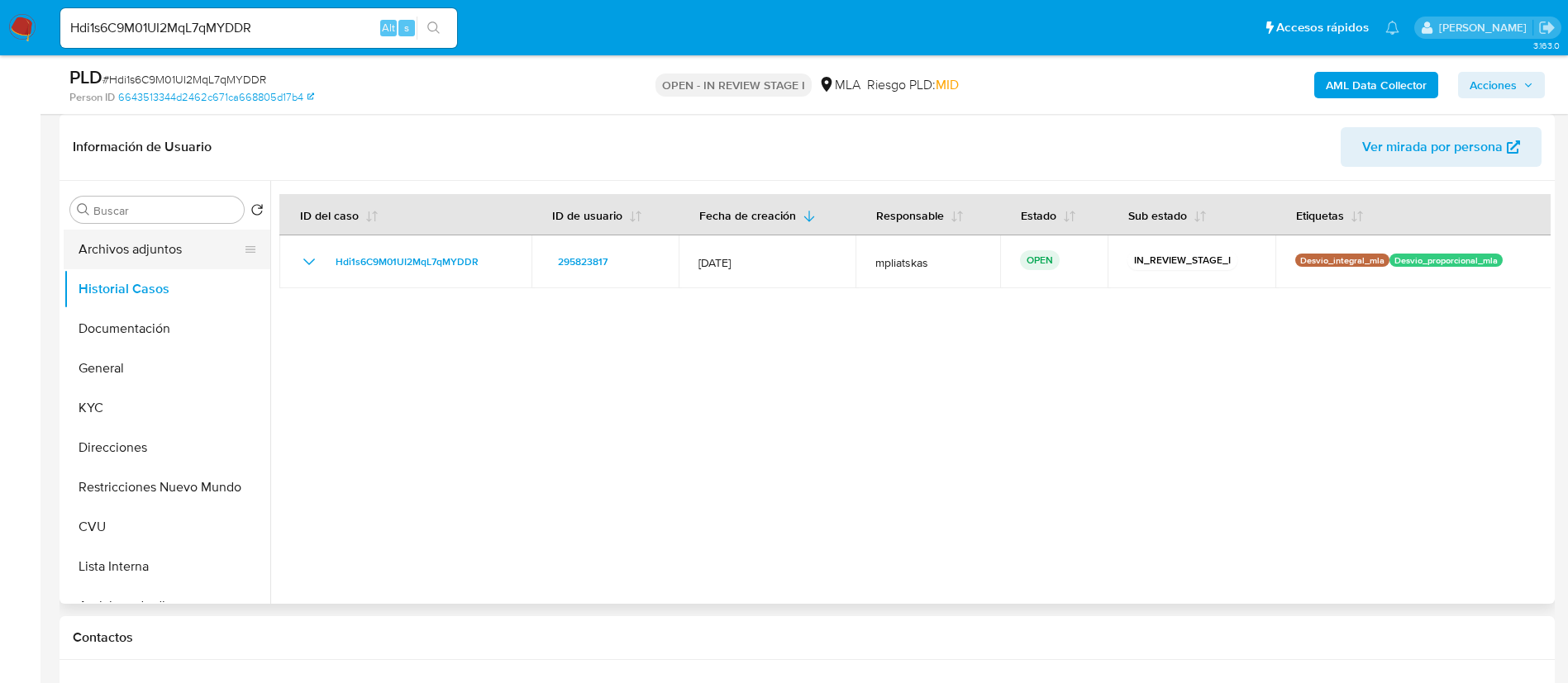
click at [150, 261] on button "Archivos adjuntos" at bounding box center [160, 250] width 193 height 40
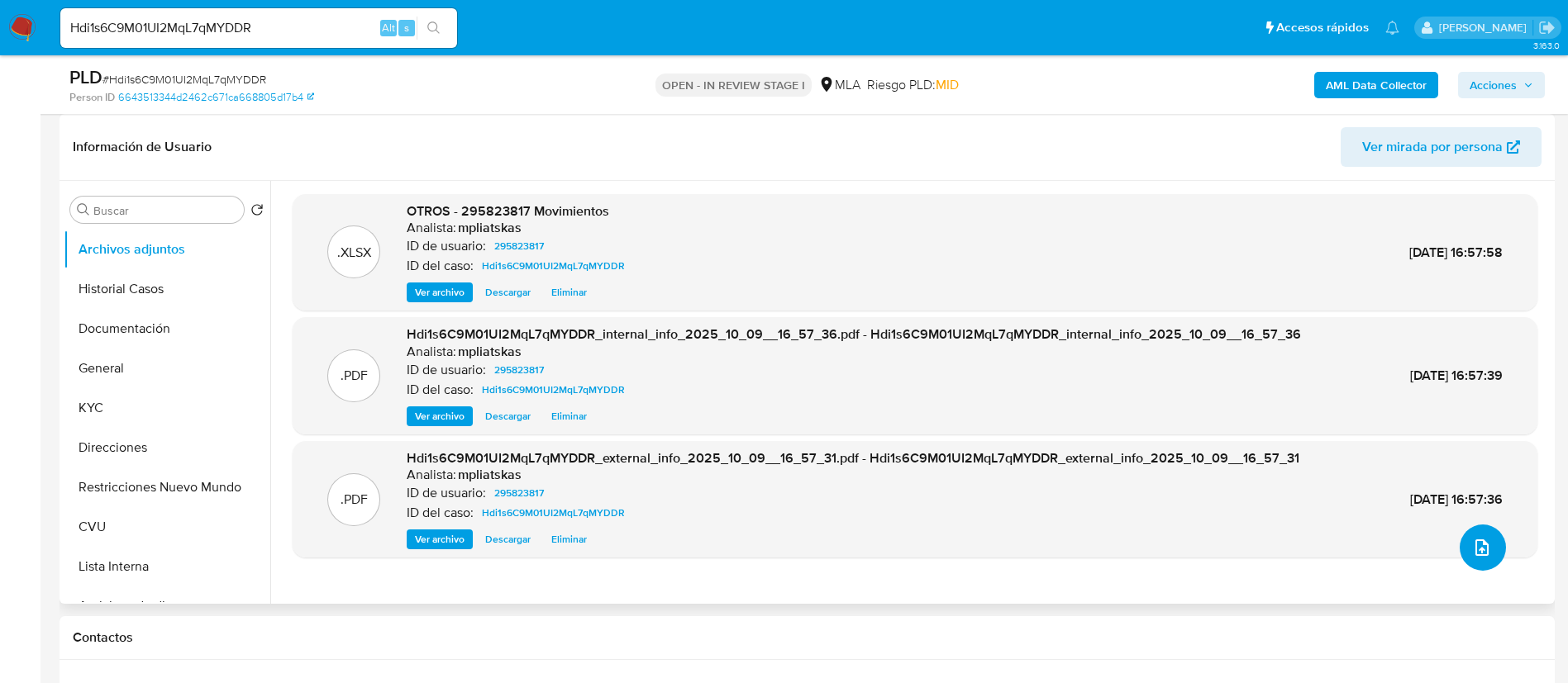
click at [1477, 545] on icon "upload-file" at bounding box center [1481, 548] width 20 height 20
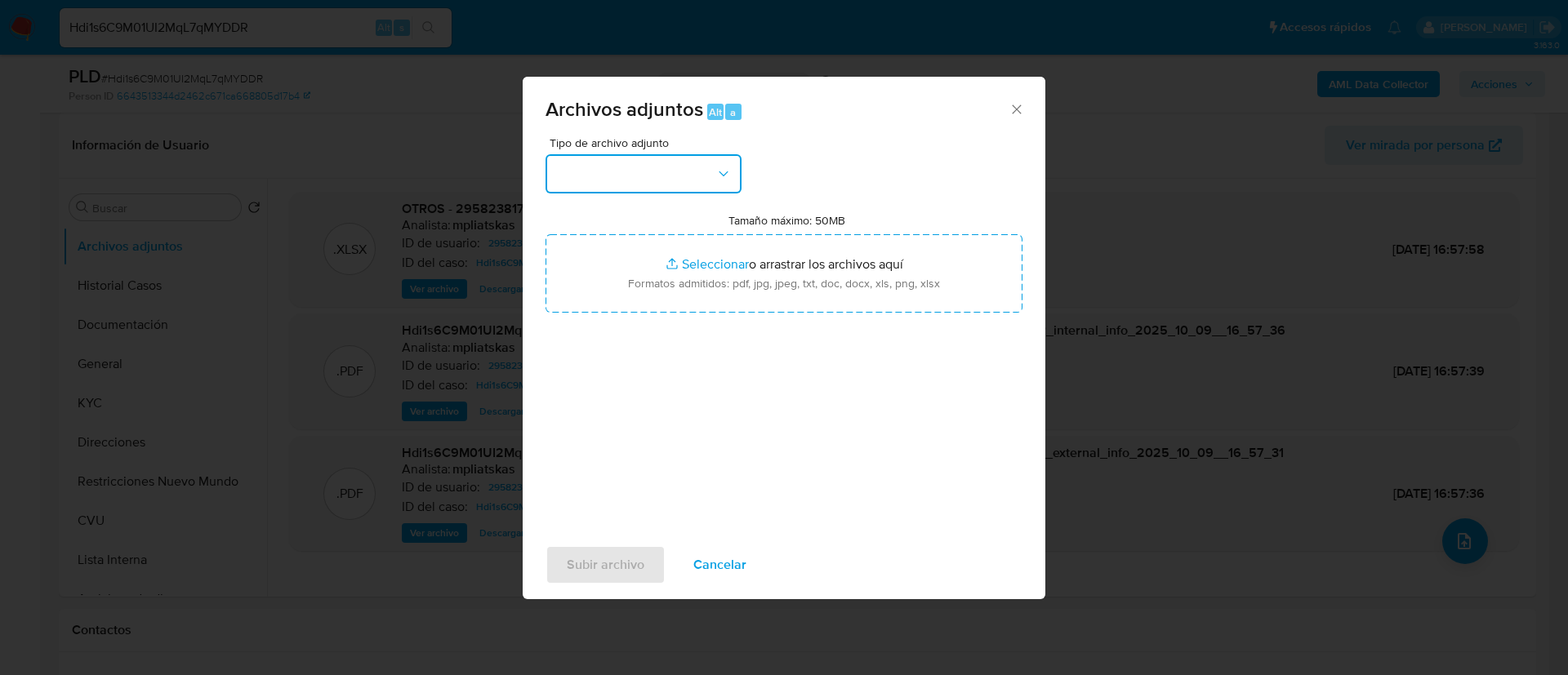
click at [613, 180] on button "button" at bounding box center [643, 174] width 196 height 39
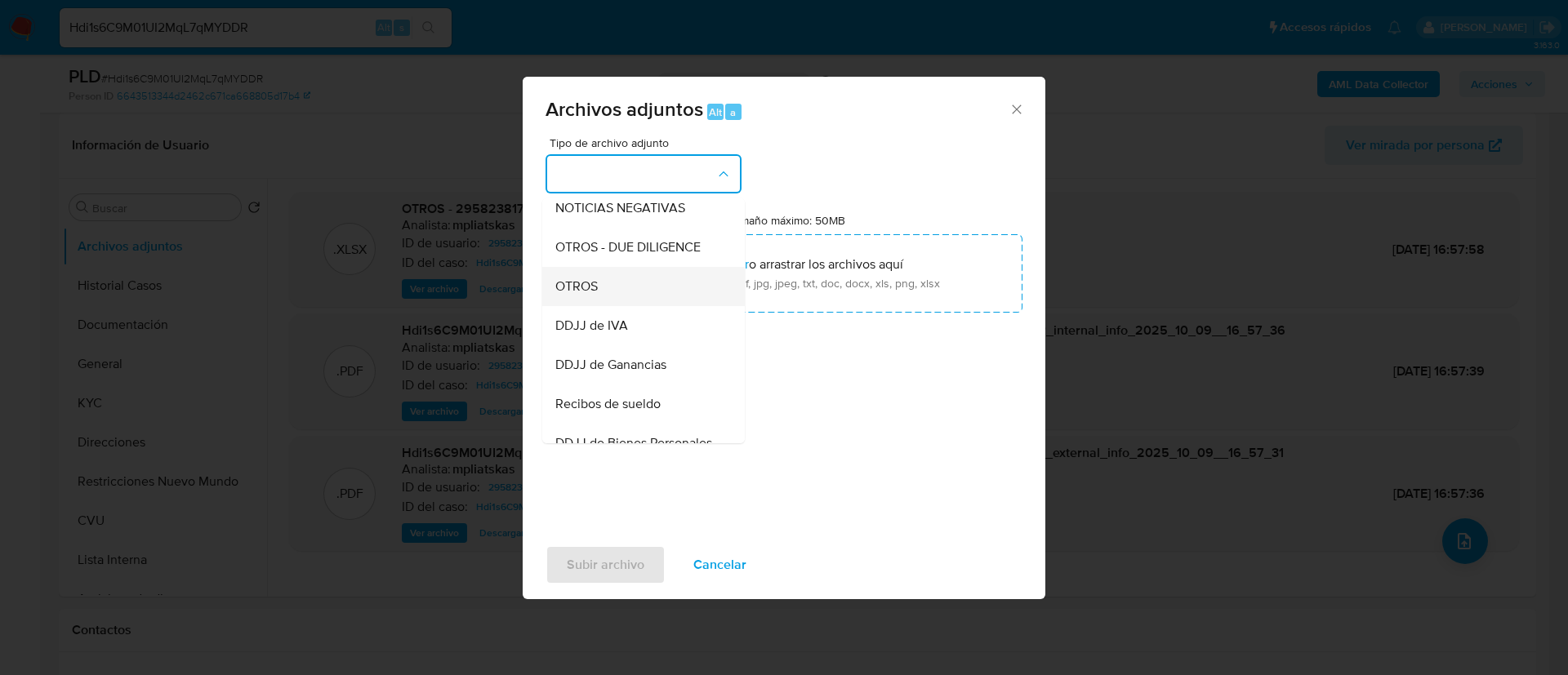
click at [659, 304] on div "OTROS" at bounding box center [639, 287] width 166 height 39
click at [659, 304] on input "Tamaño máximo: 50MB Seleccionar archivos" at bounding box center [784, 274] width 477 height 79
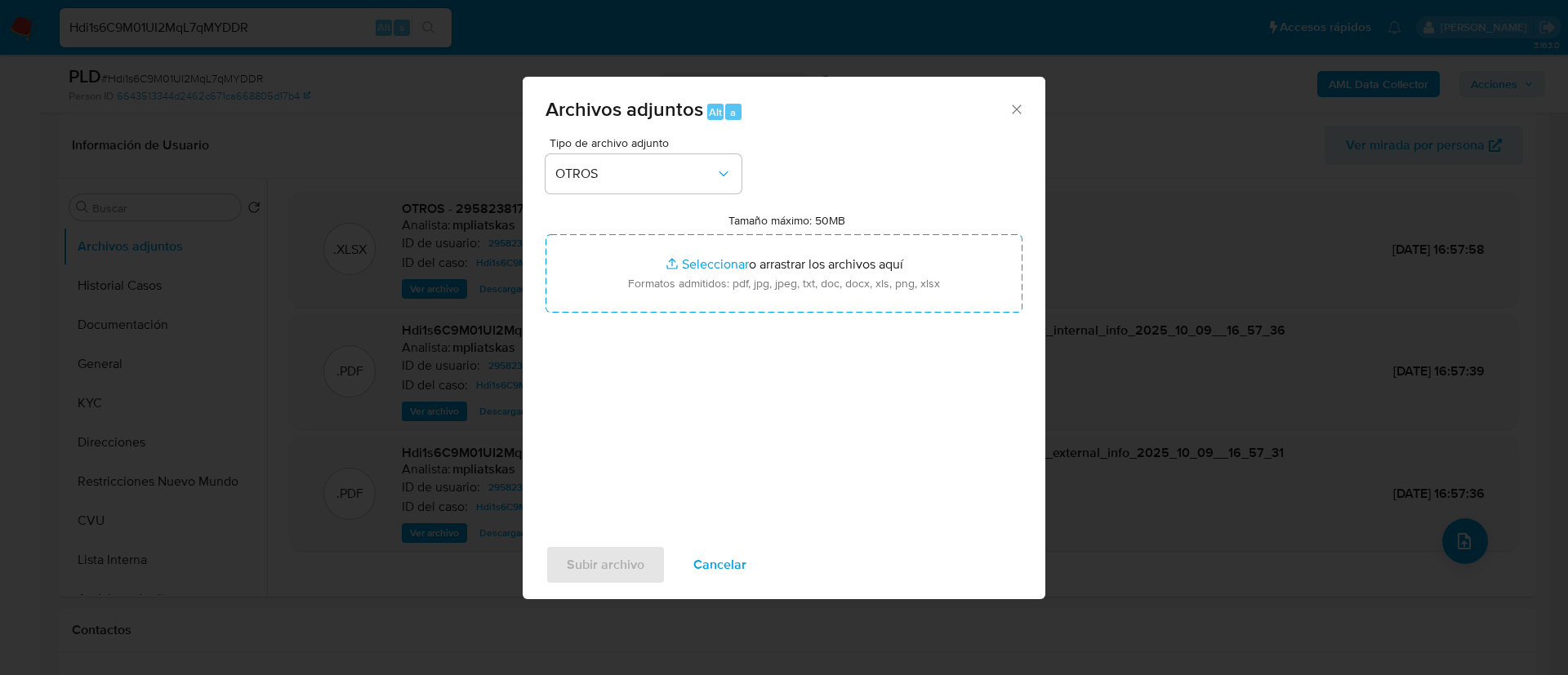
type input "C:\fakepath\Caselog Hdi1s6C9M01UI2MqL7qMYDDR_2025_09_17_16_50_11.docx"
click at [613, 563] on span "Subir archivo" at bounding box center [605, 565] width 78 height 36
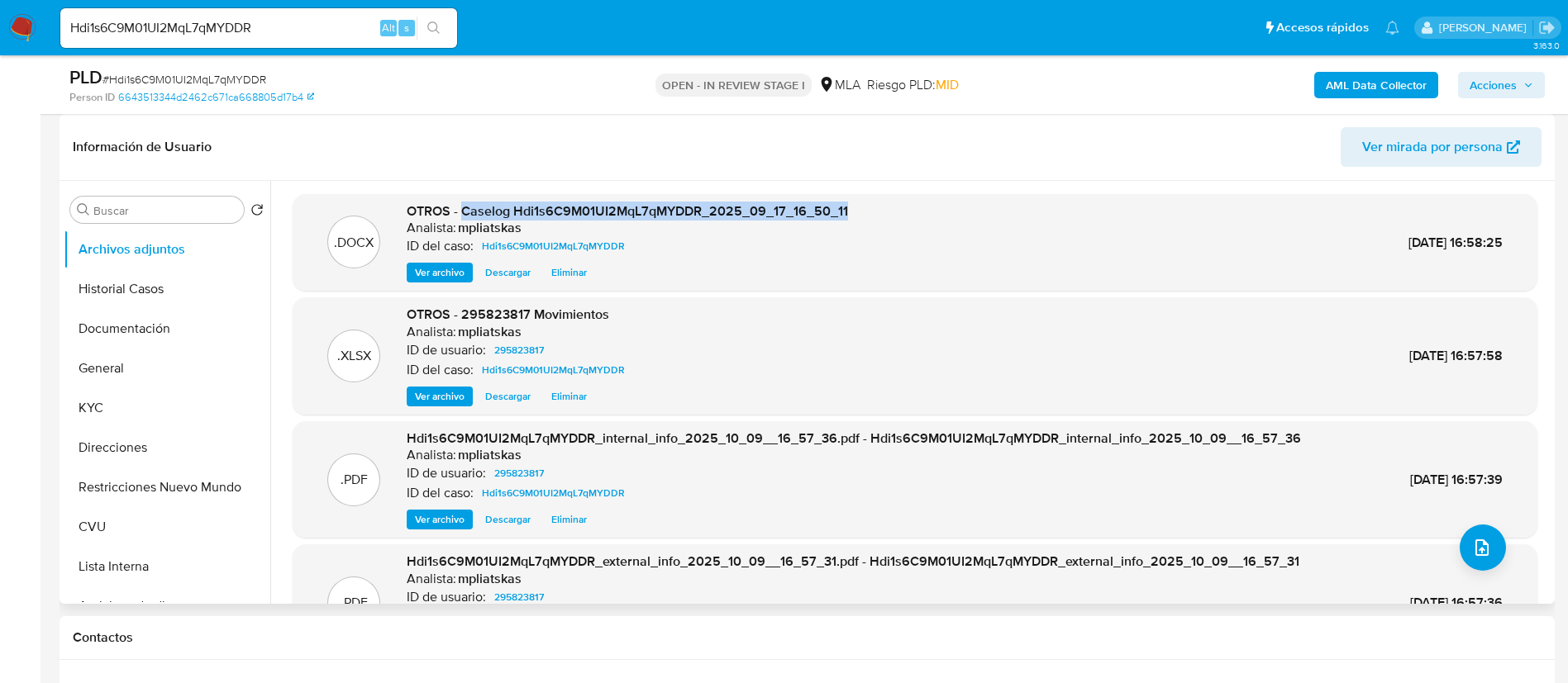
drag, startPoint x: 462, startPoint y: 205, endPoint x: 856, endPoint y: 195, distance: 394.1
click at [856, 195] on div ".DOCX OTROS - Caselog Hdi1s6C9M01UI2MqL7qMYDDR_2025_09_17_16_50_11 Analista: mp…" at bounding box center [914, 242] width 1244 height 97
copy span "Caselog Hdi1s6C9M01UI2MqL7qMYDDR_2025_09_17_16_50_11"
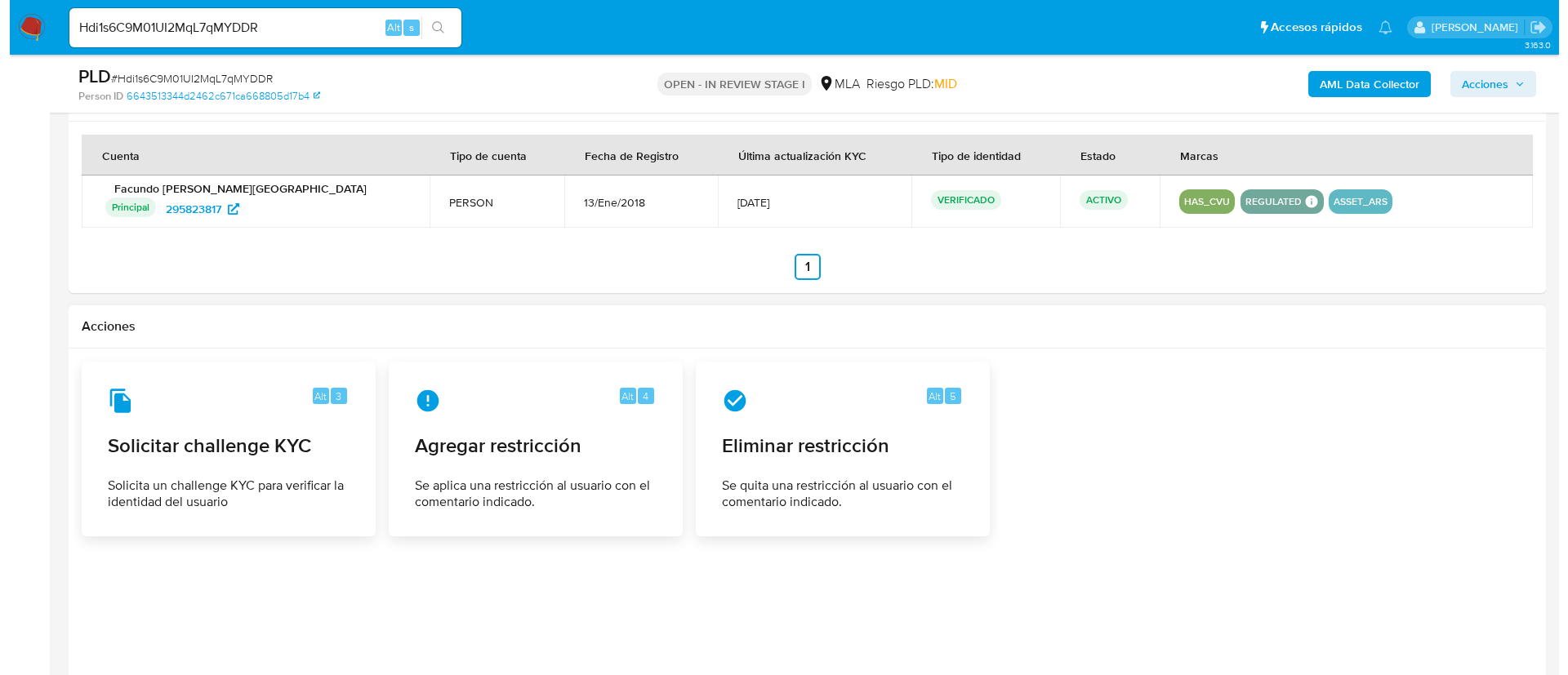
scroll to position [2498, 0]
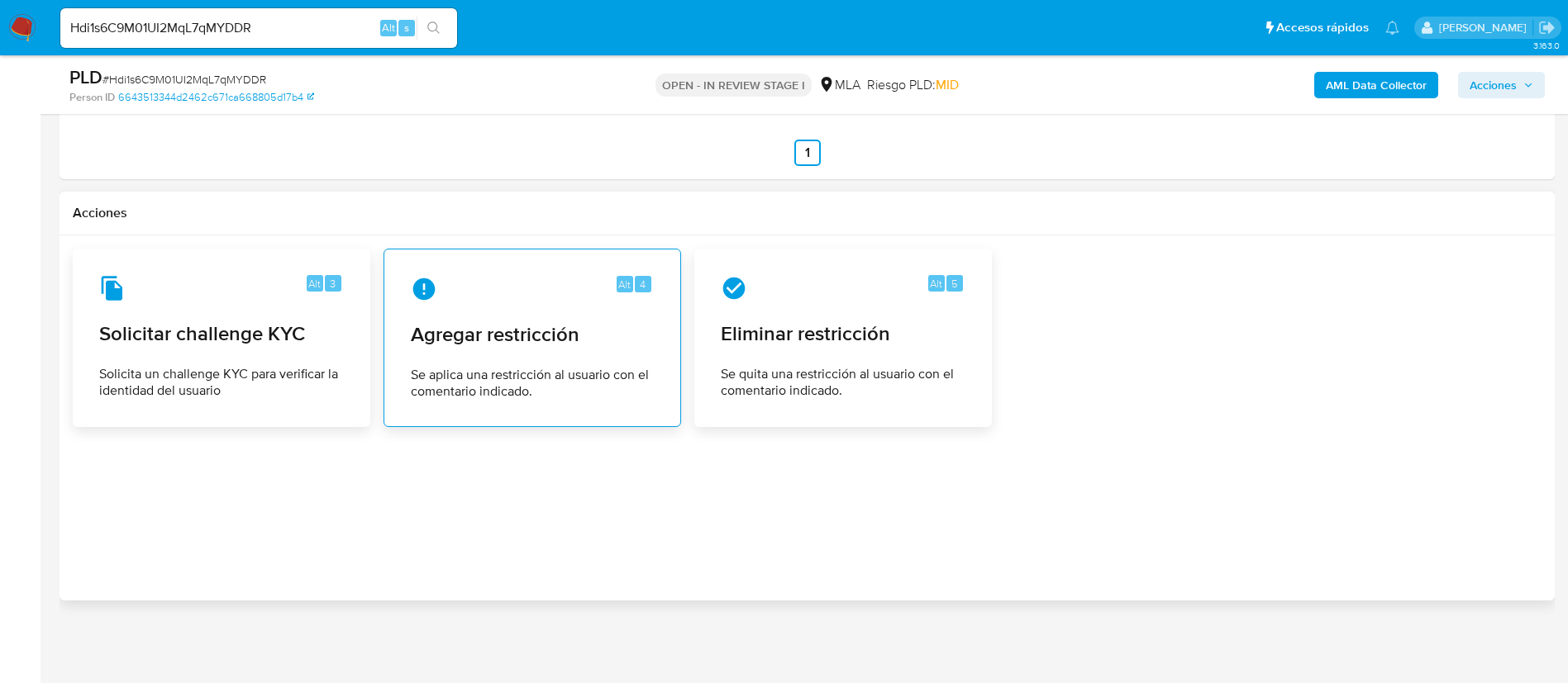
click at [519, 342] on span "Agregar restricción" at bounding box center [532, 335] width 243 height 25
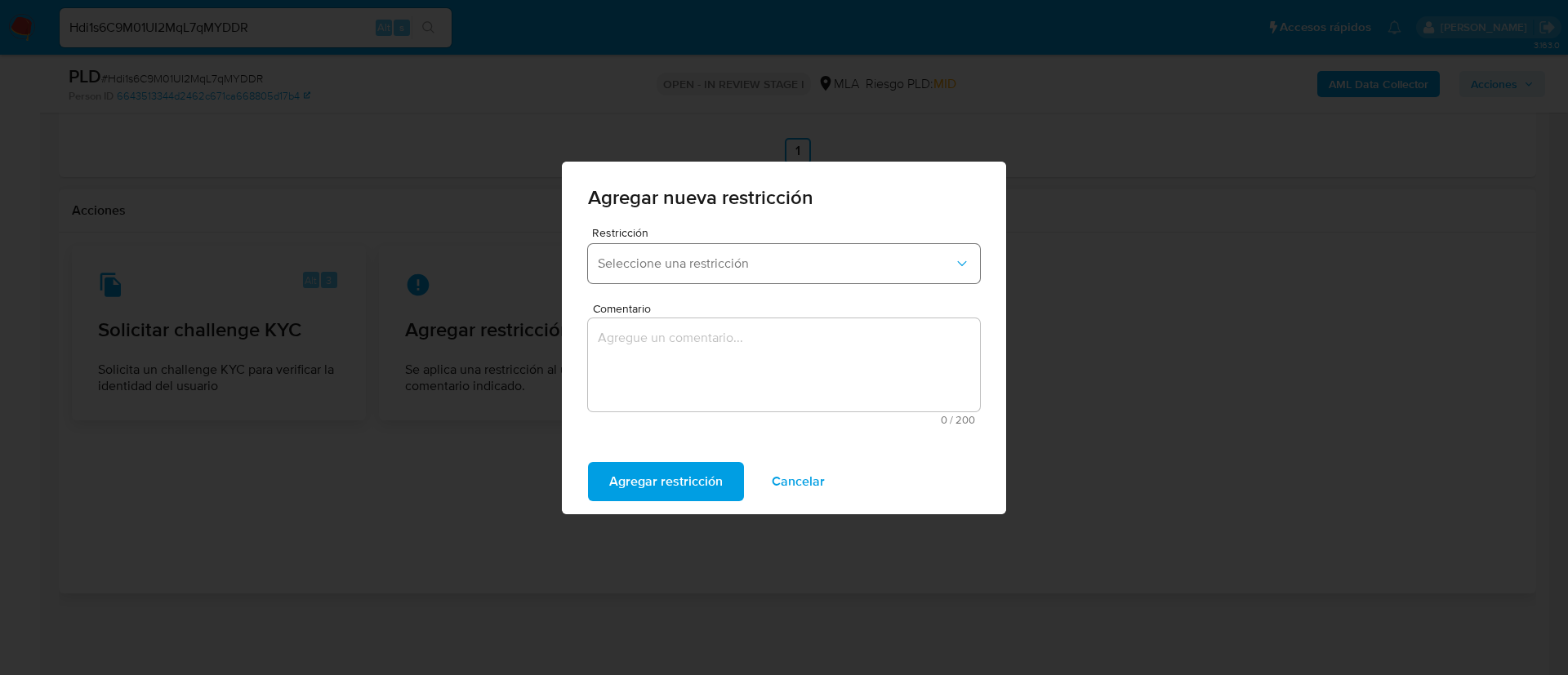
click at [684, 256] on span "Seleccione una restricción" at bounding box center [775, 263] width 356 height 16
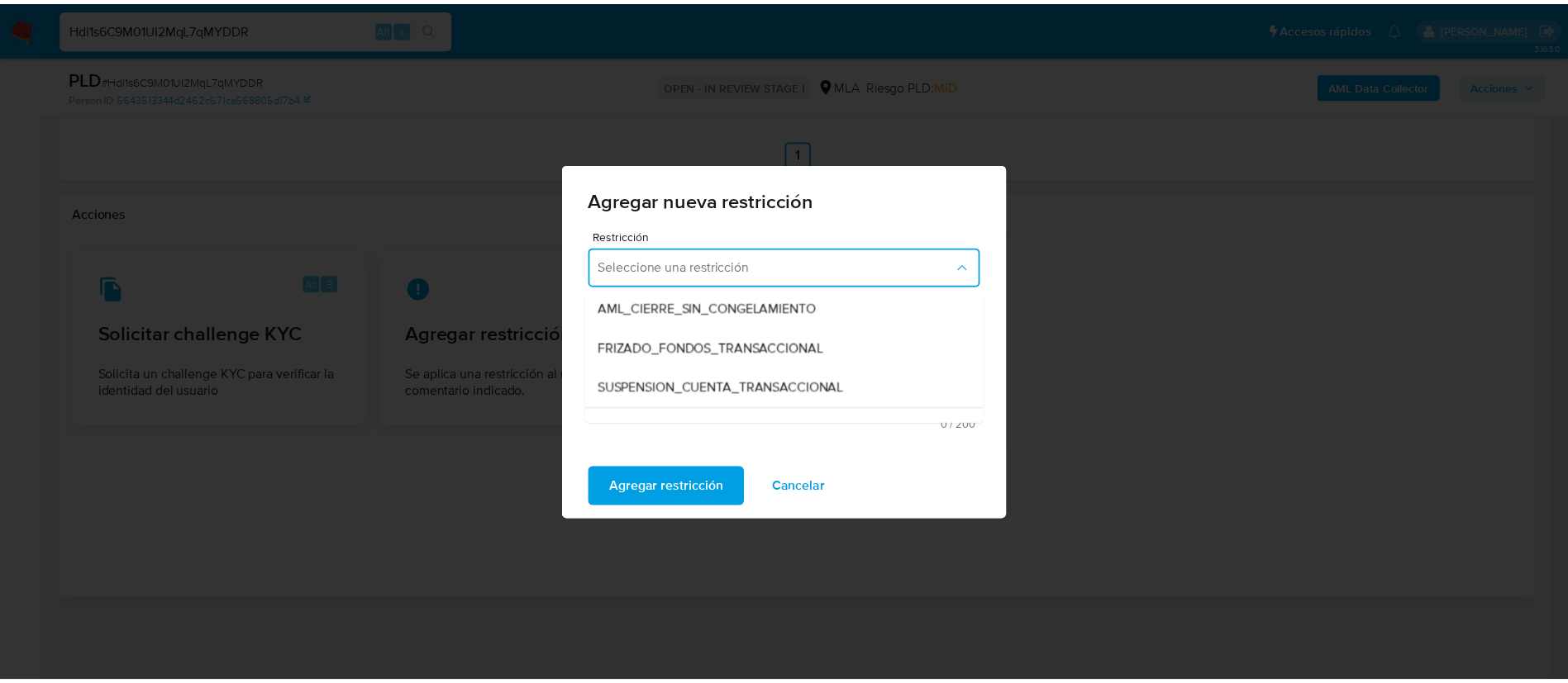
scroll to position [248, 0]
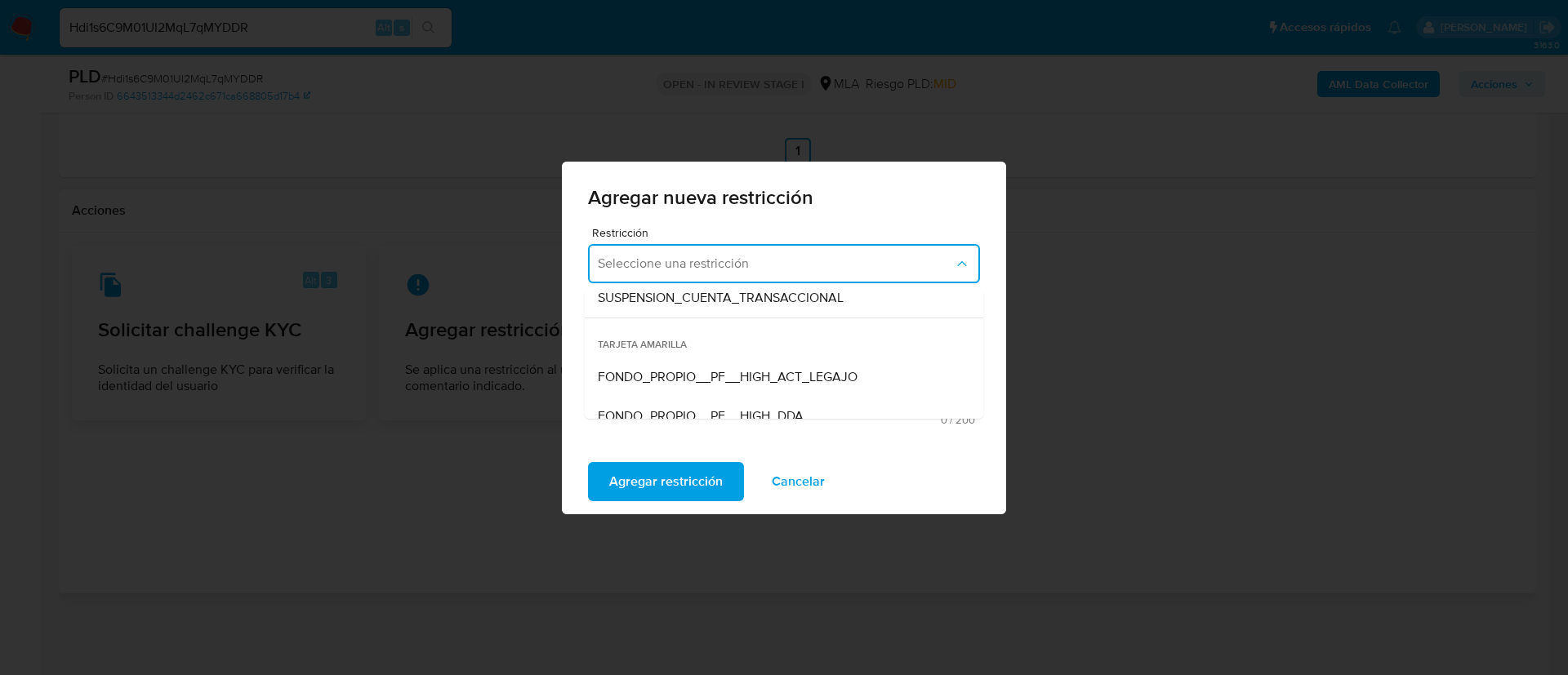
drag, startPoint x: 695, startPoint y: 300, endPoint x: 699, endPoint y: 309, distance: 9.8
click at [695, 300] on span "SUSPENSION_CUENTA_TRANSACCIONAL" at bounding box center [720, 297] width 246 height 16
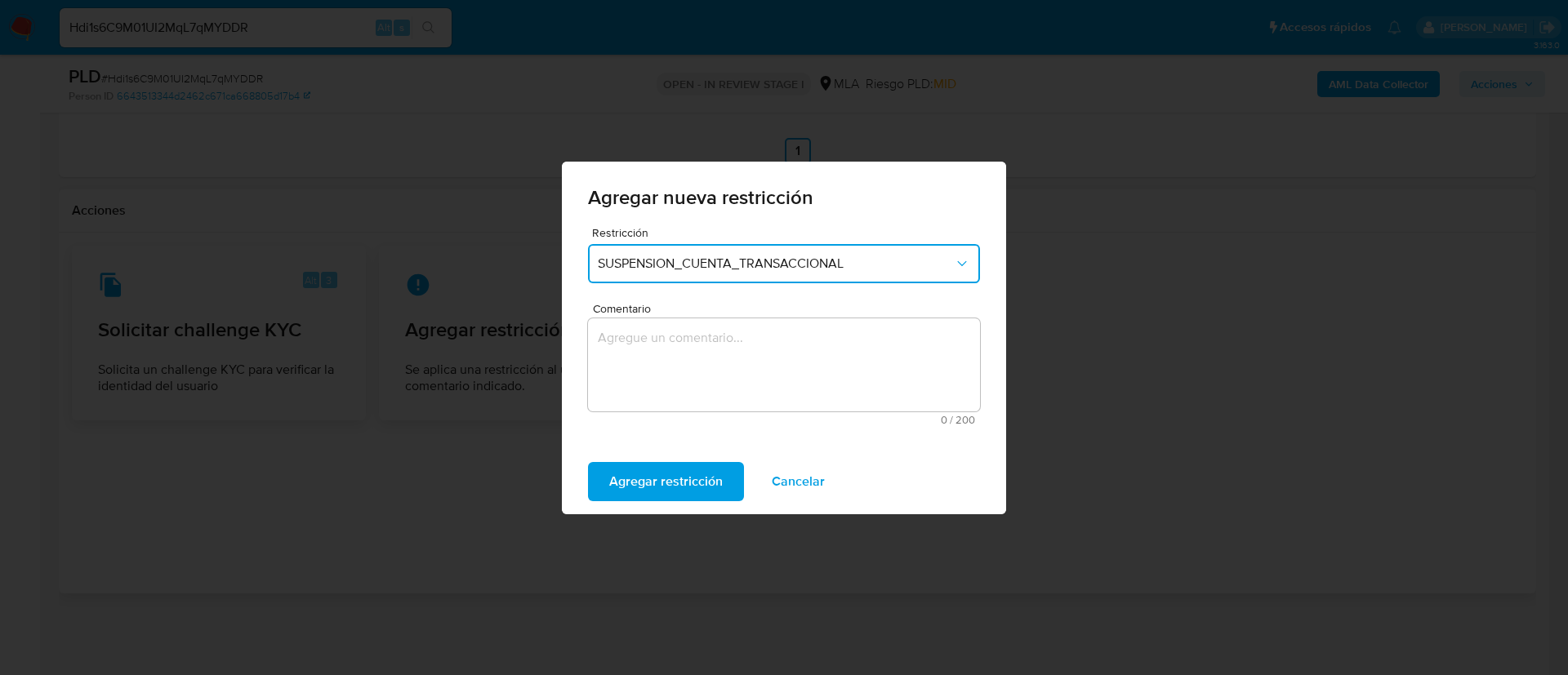
click at [710, 355] on textarea "Comentario" at bounding box center [784, 366] width 392 height 93
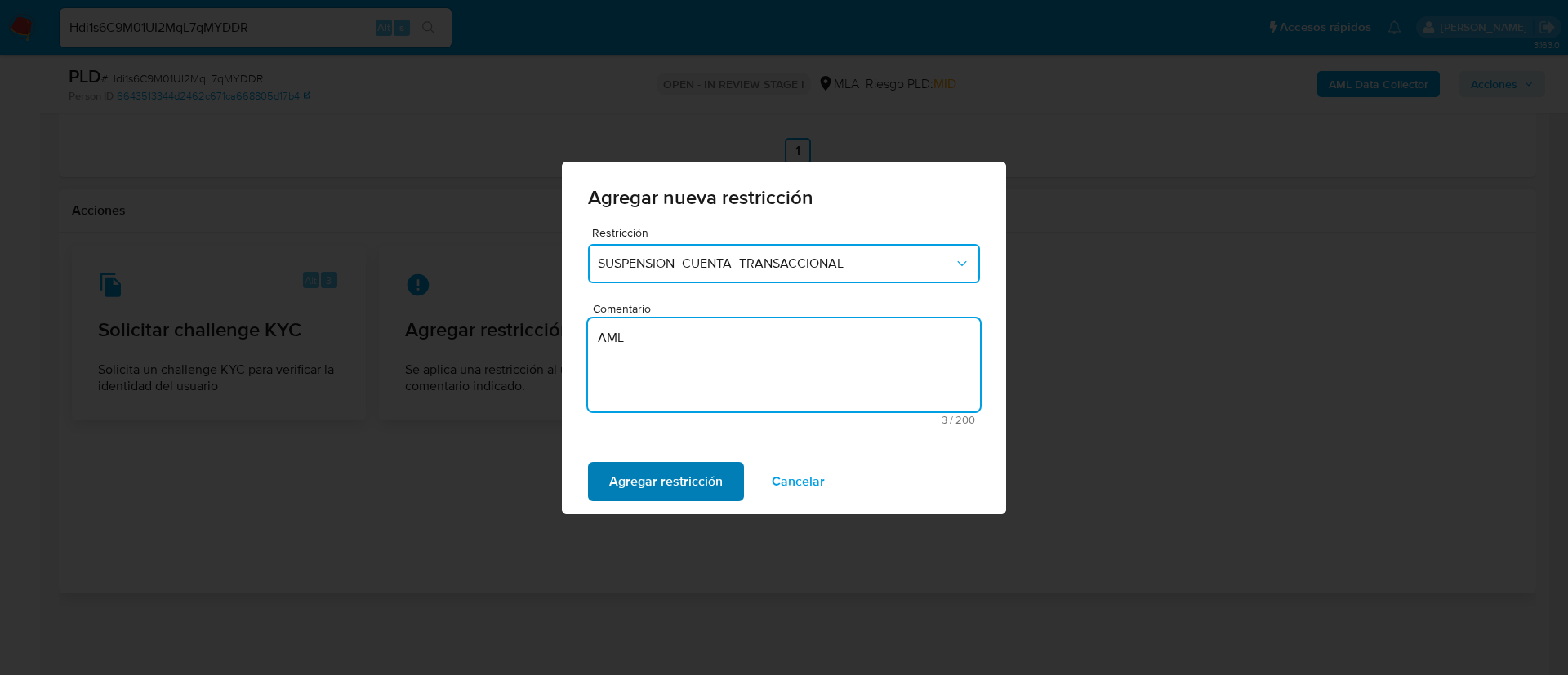
type textarea "AML"
click at [706, 482] on span "Agregar restricción" at bounding box center [665, 481] width 113 height 36
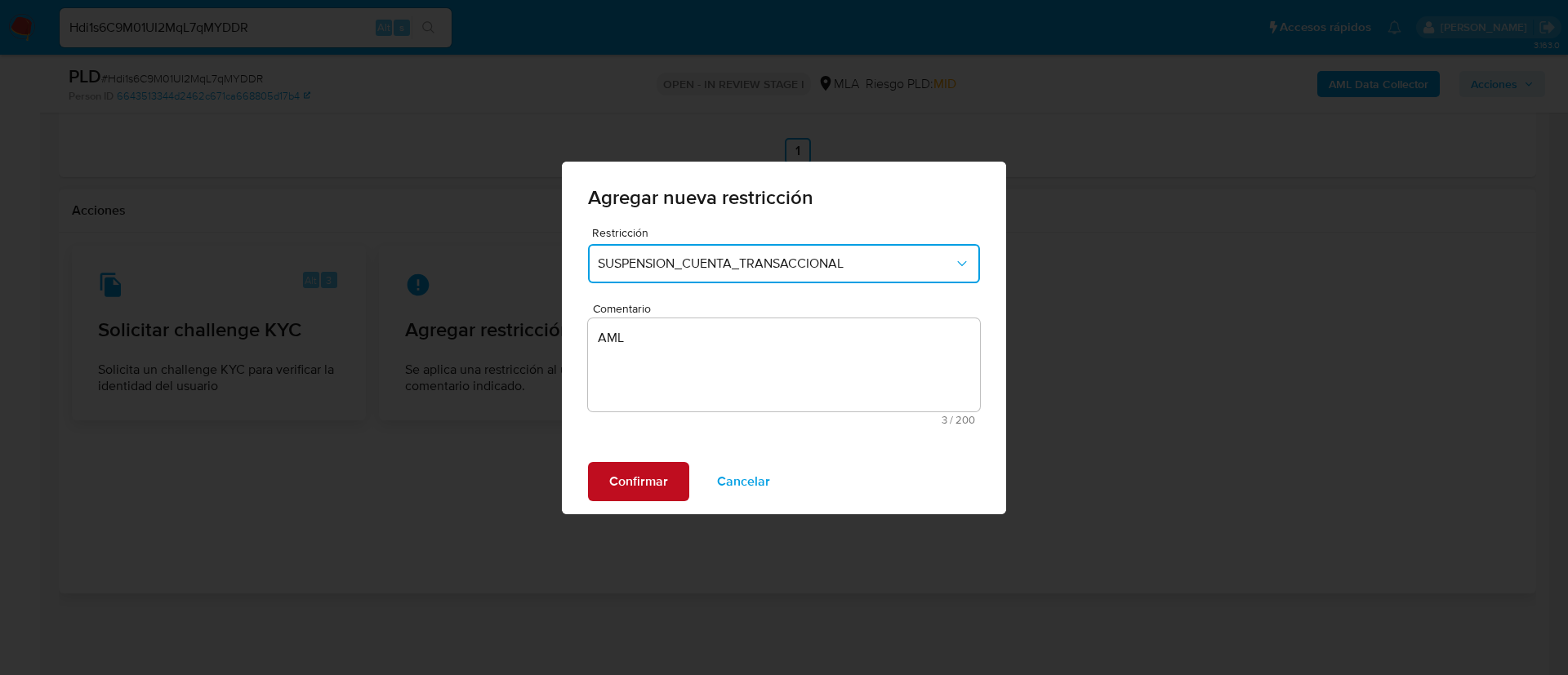
click at [669, 480] on button "Confirmar" at bounding box center [639, 481] width 101 height 39
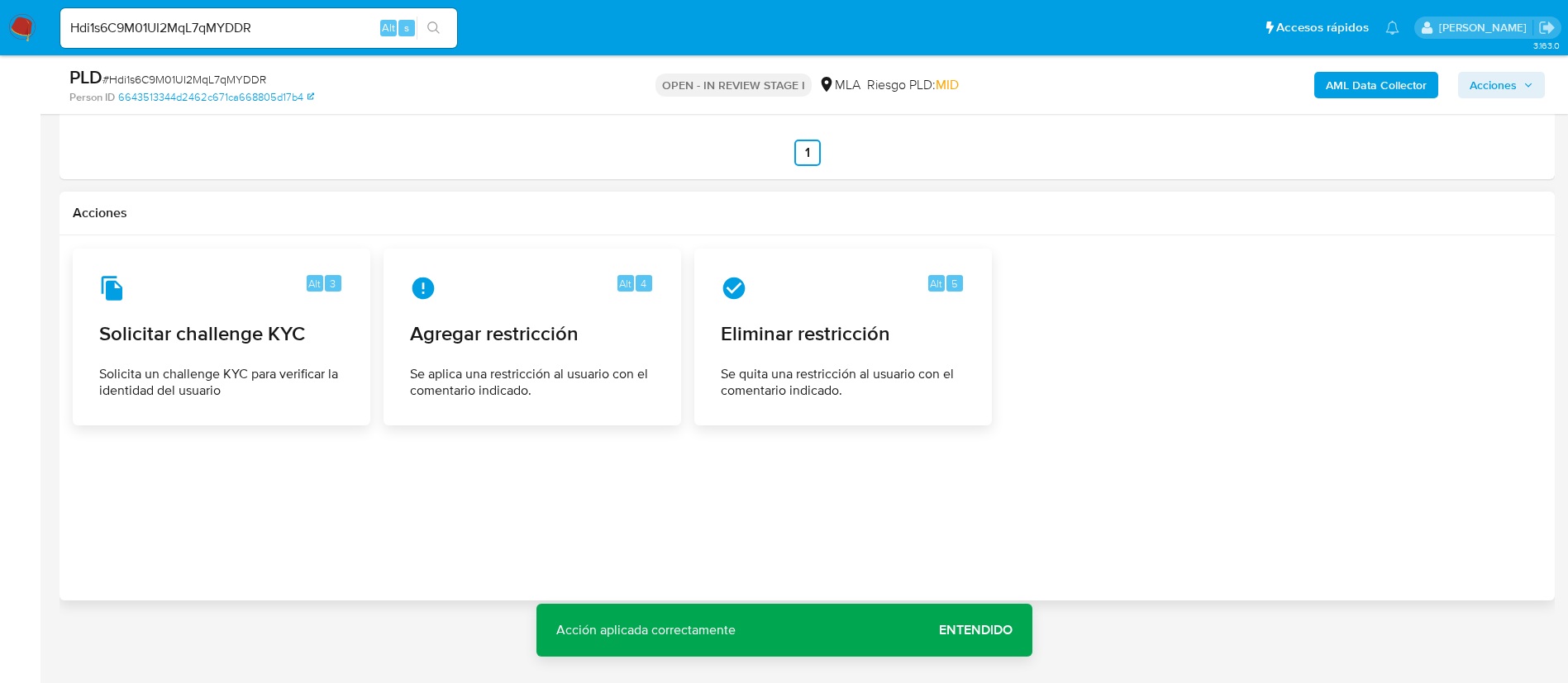
click at [1524, 75] on span "Acciones" at bounding box center [1501, 85] width 63 height 23
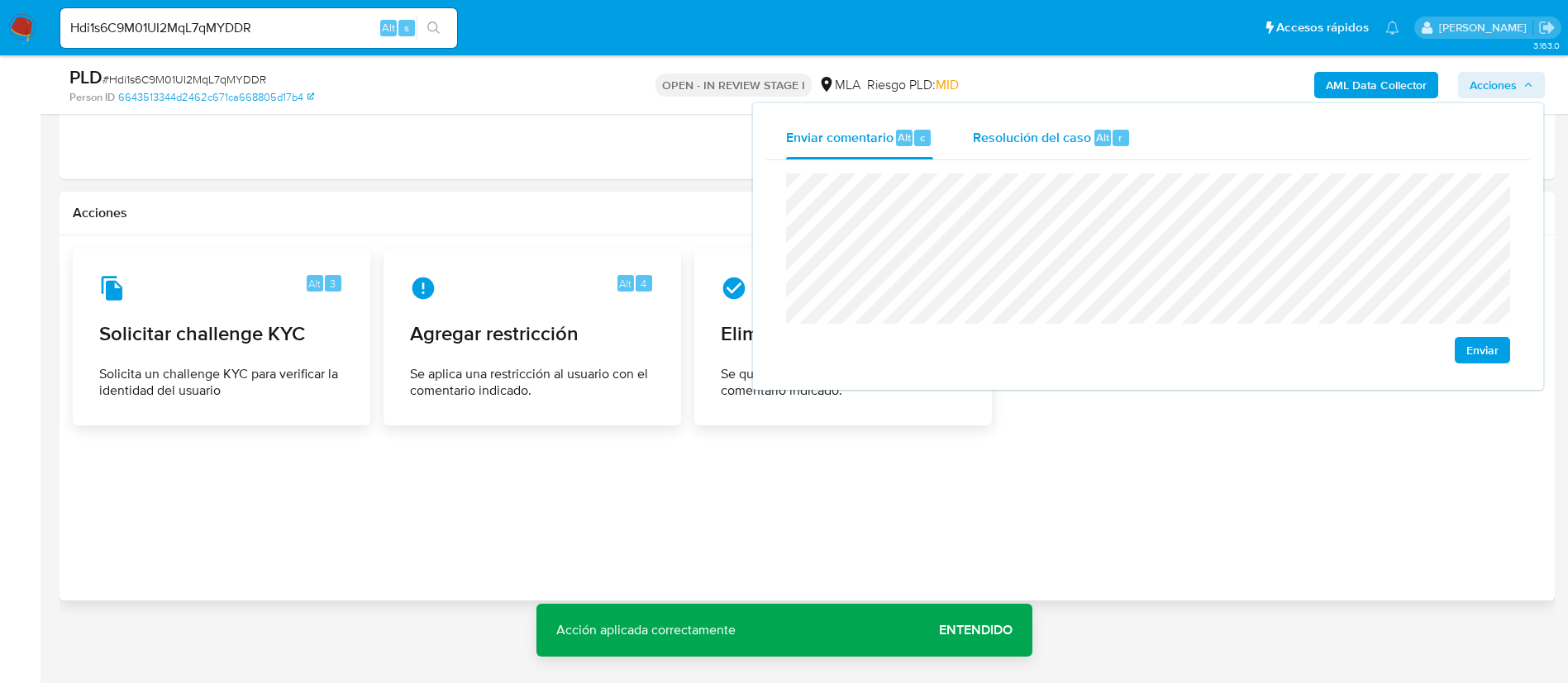
click at [1112, 134] on div "r" at bounding box center [1119, 137] width 16 height 16
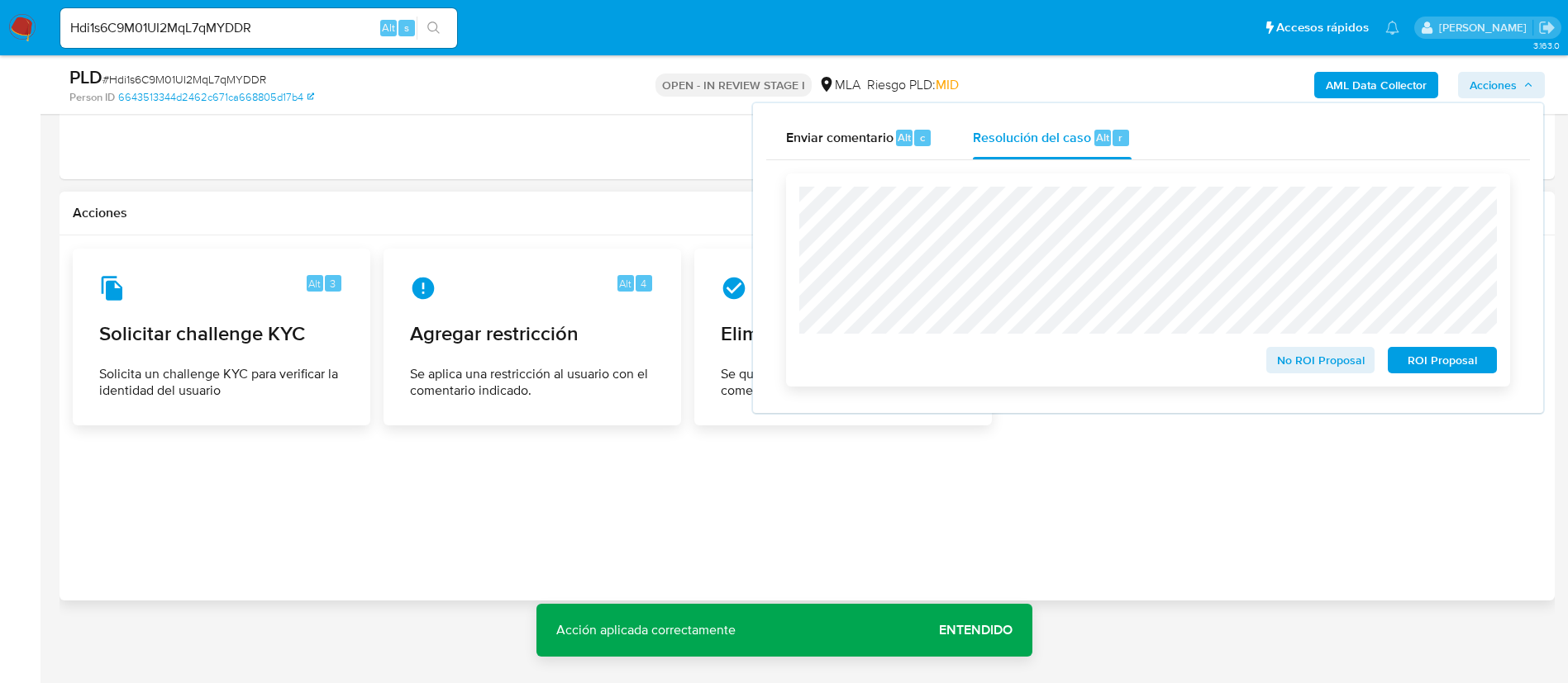
click at [1426, 364] on span "ROI Proposal" at bounding box center [1441, 360] width 86 height 23
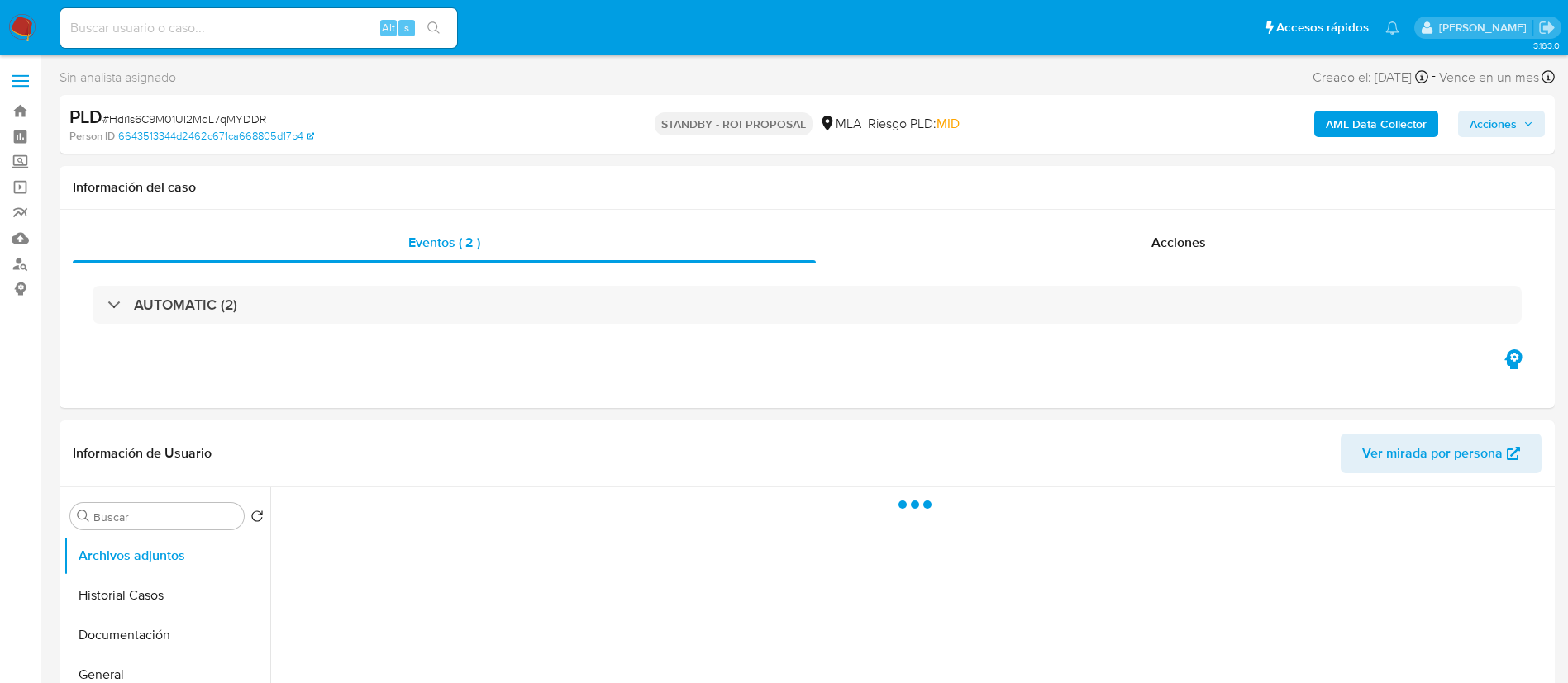
drag, startPoint x: 344, startPoint y: 39, endPoint x: 344, endPoint y: 28, distance: 11.0
click at [344, 39] on div "Alt s" at bounding box center [258, 28] width 396 height 40
click at [343, 23] on input at bounding box center [258, 27] width 396 height 22
paste input "CC89PfU5b4LwiYVT2sQhWDAz"
type input "CC89PfU5b4LwiYVT2sQhWDAz"
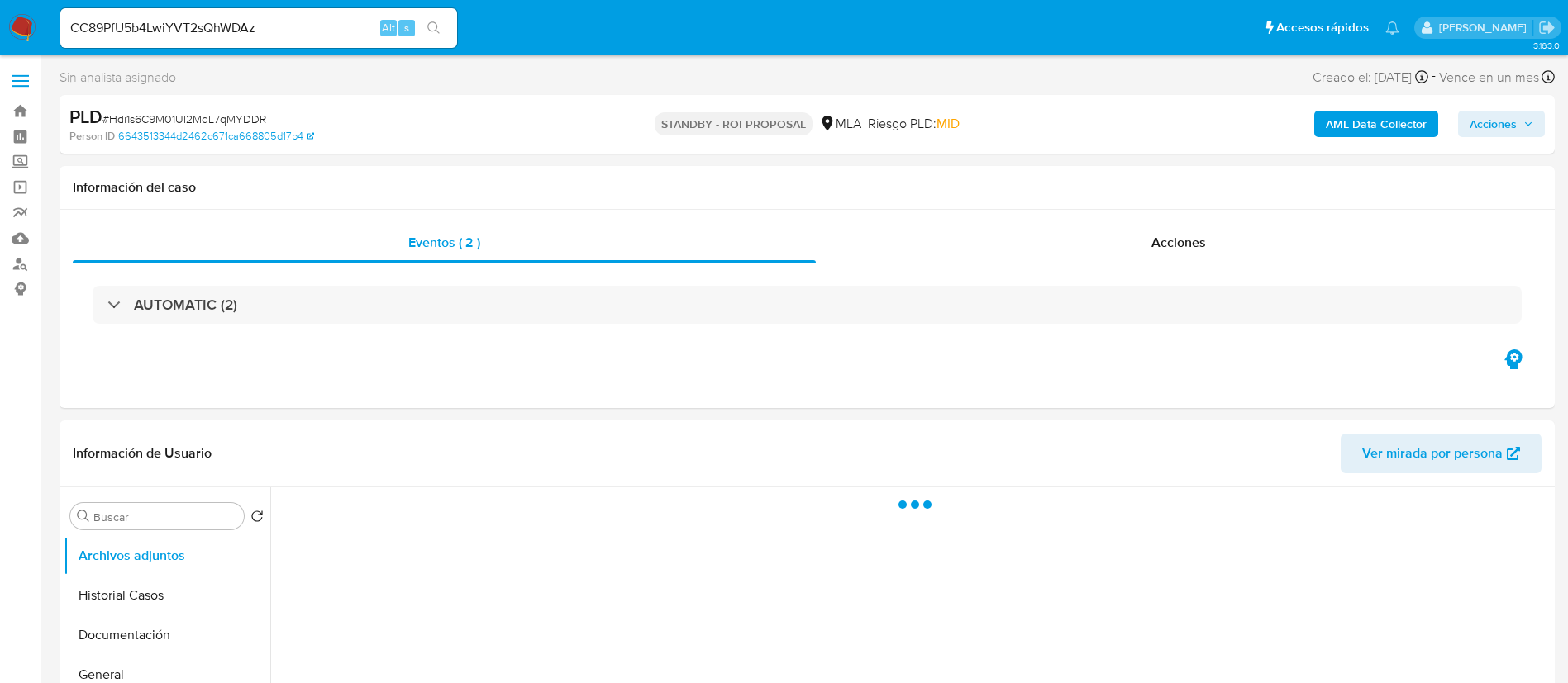
click at [438, 30] on icon "search-icon" at bounding box center [433, 28] width 13 height 13
select select "10"
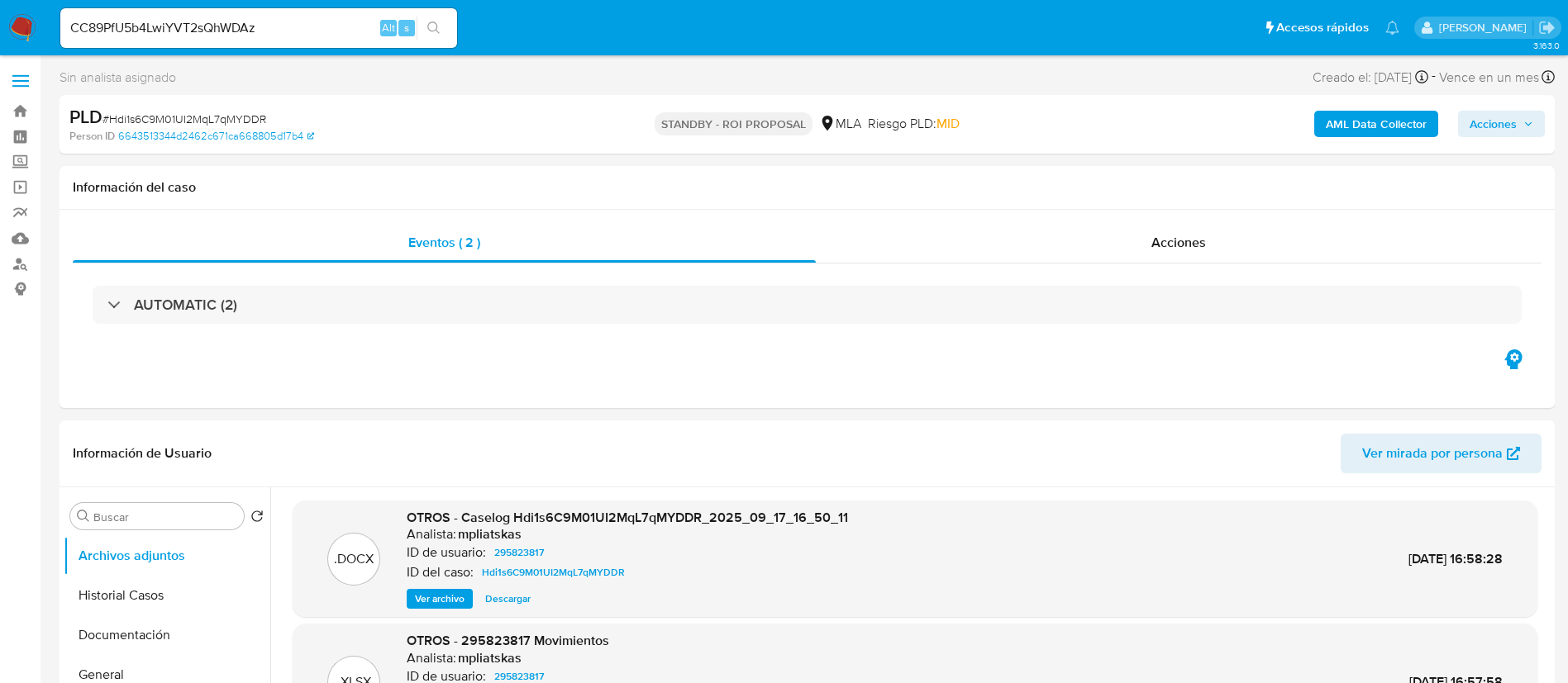
click at [437, 25] on icon "search-icon" at bounding box center [433, 28] width 13 height 13
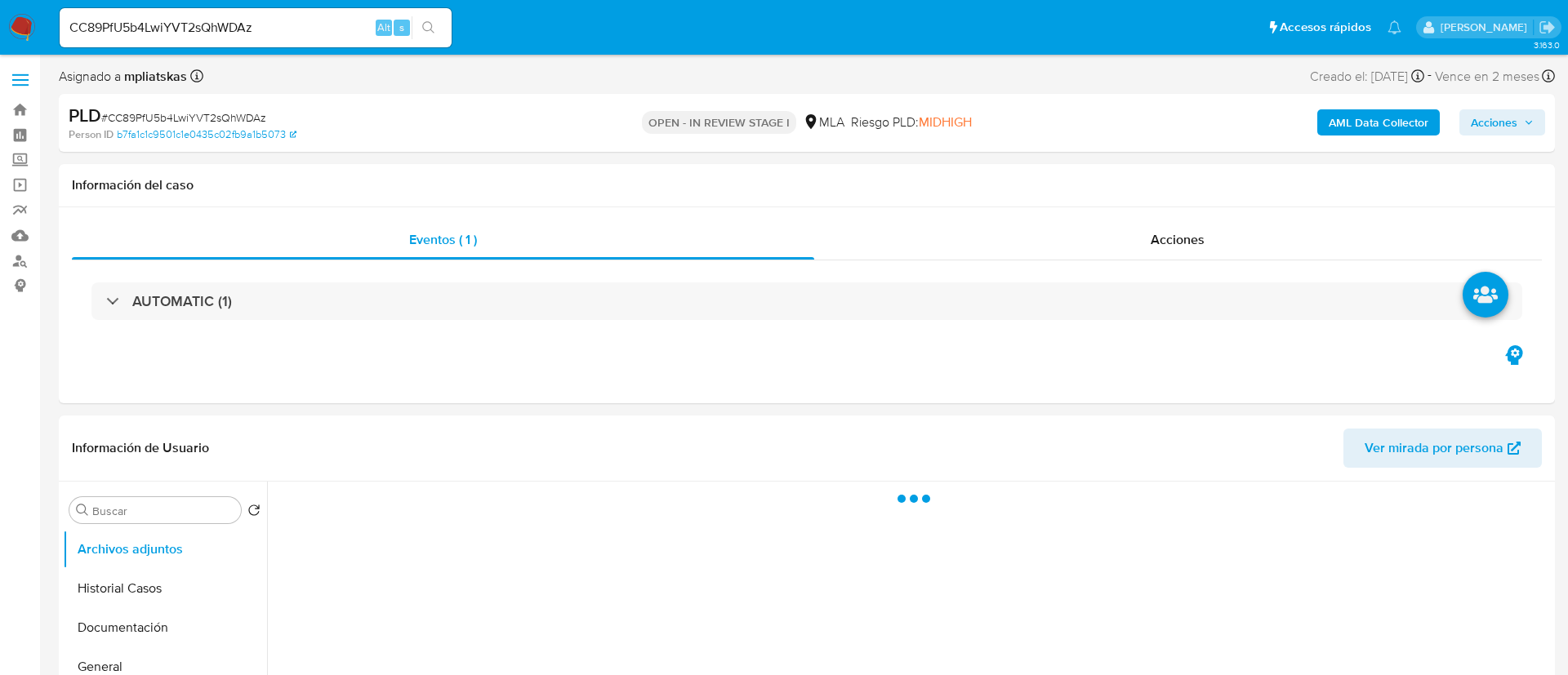
select select "10"
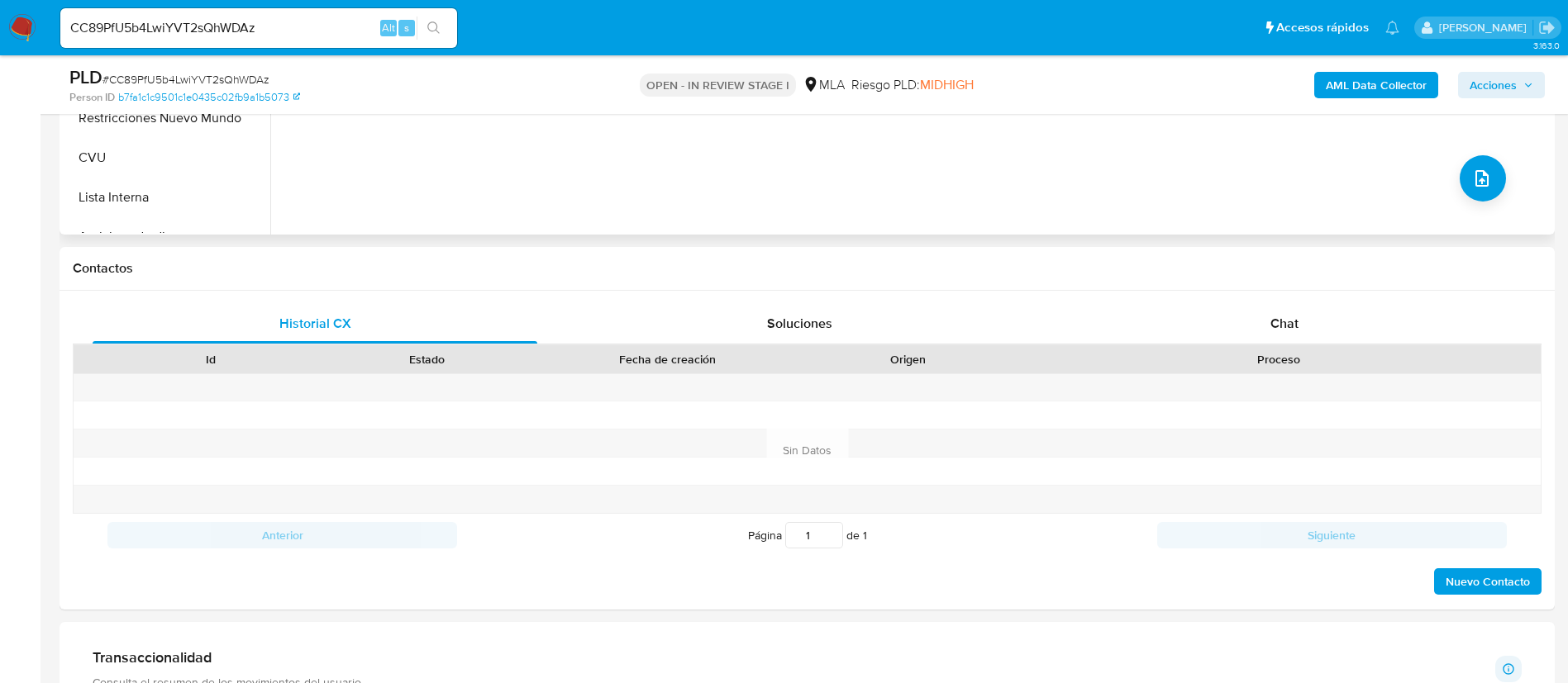
scroll to position [620, 0]
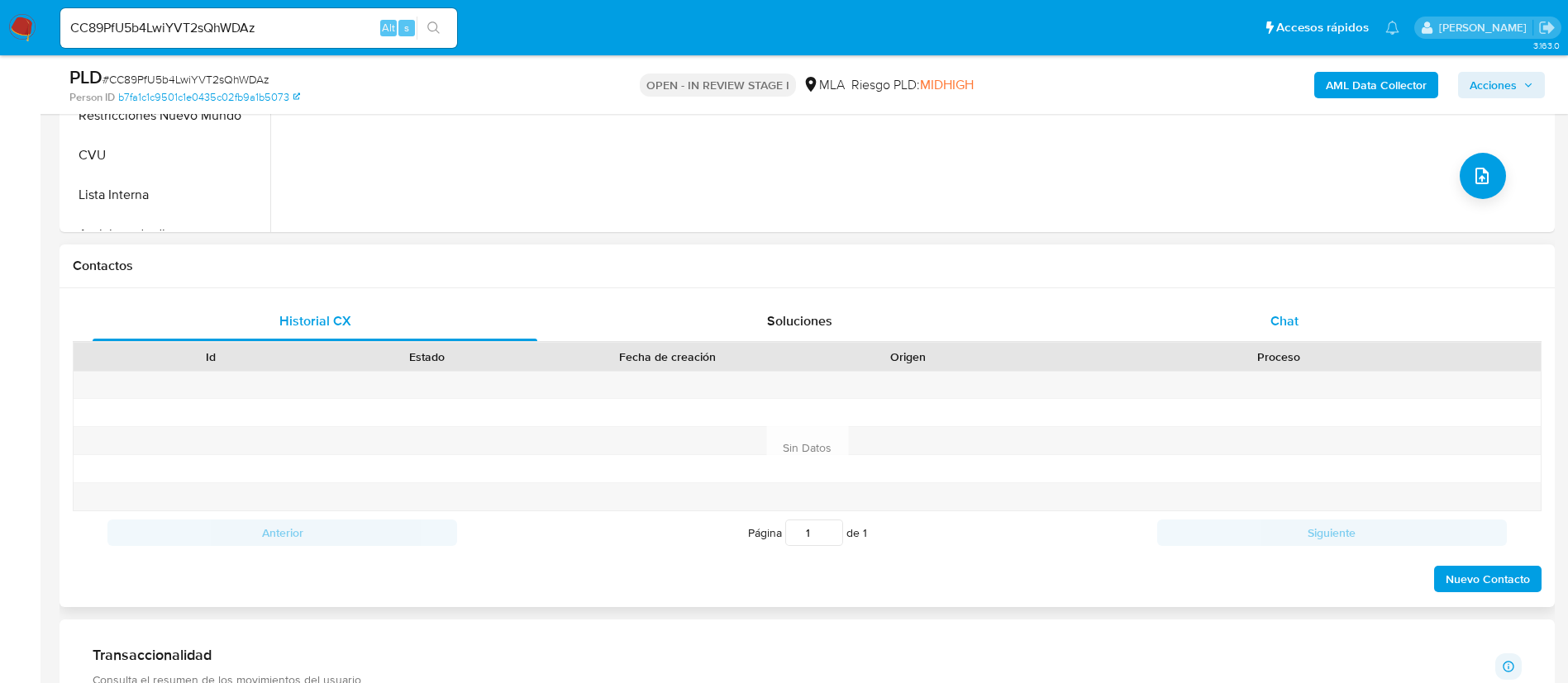
click at [1185, 317] on div "Chat" at bounding box center [1284, 322] width 445 height 40
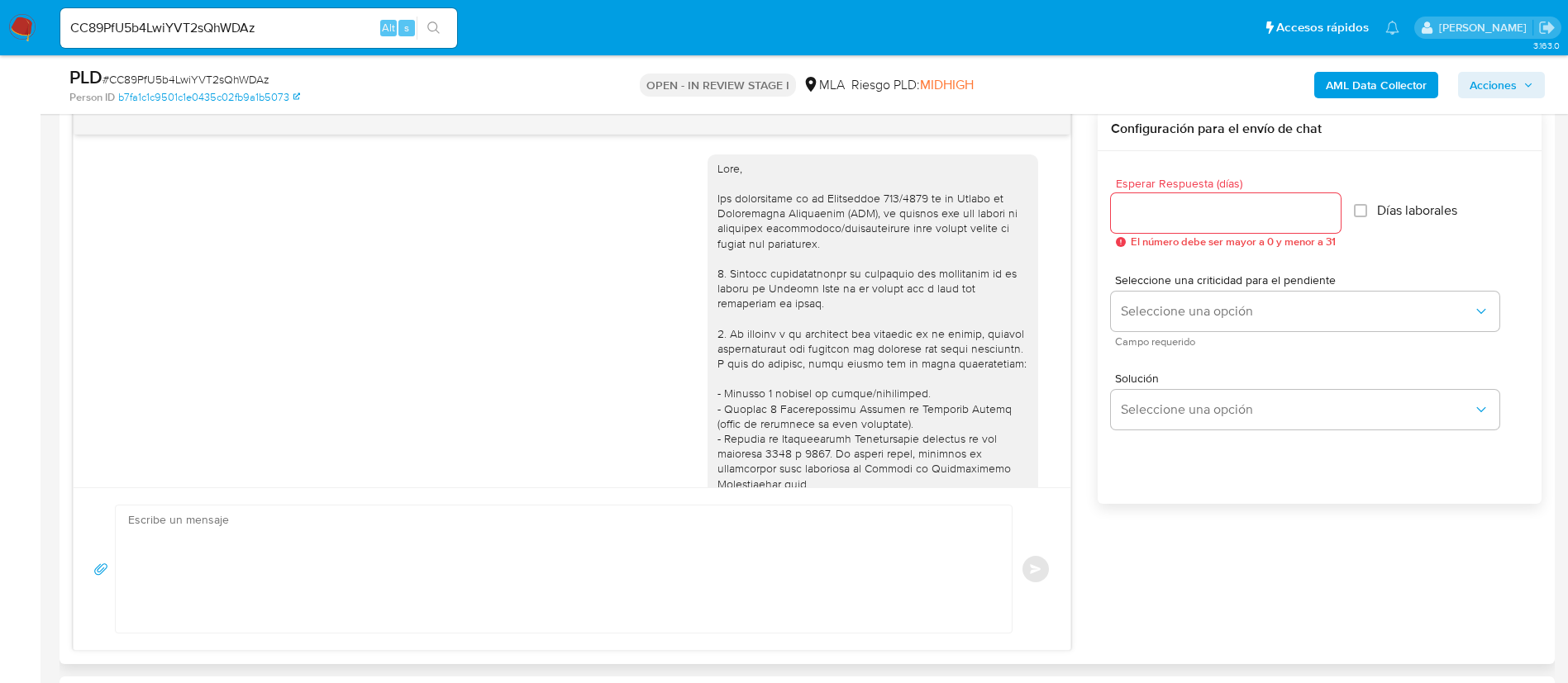
scroll to position [1791, 0]
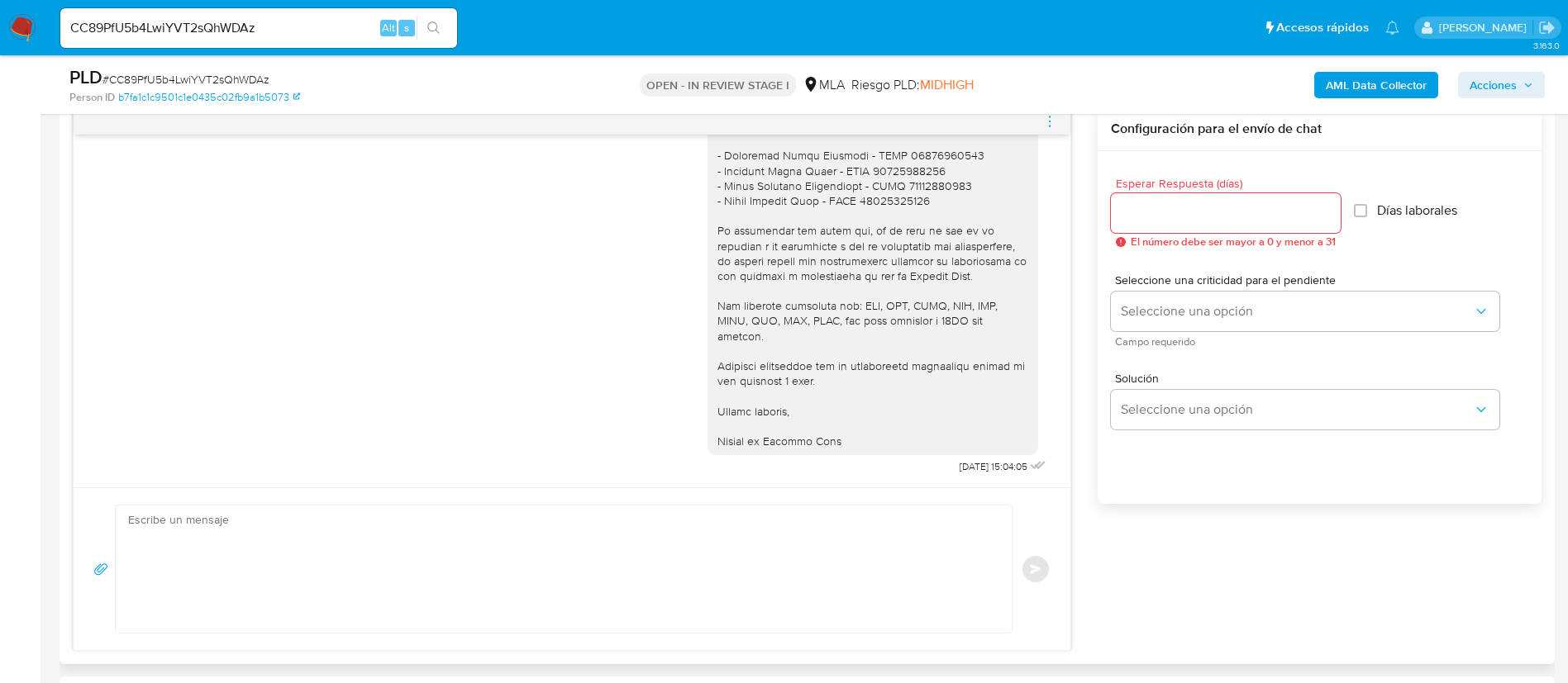
click at [1056, 114] on icon "menu-action" at bounding box center [1049, 122] width 15 height 15
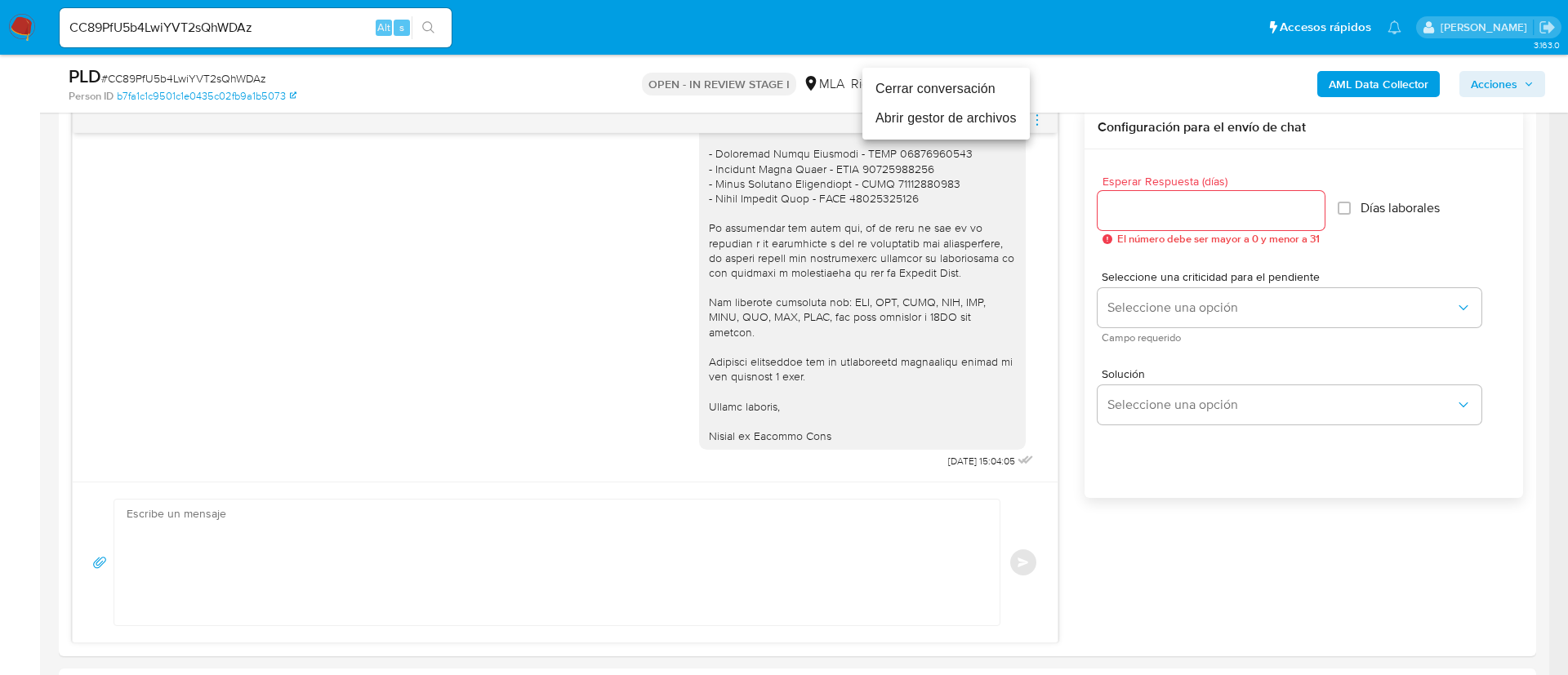
click at [985, 86] on li "Cerrar conversación" at bounding box center [945, 88] width 167 height 29
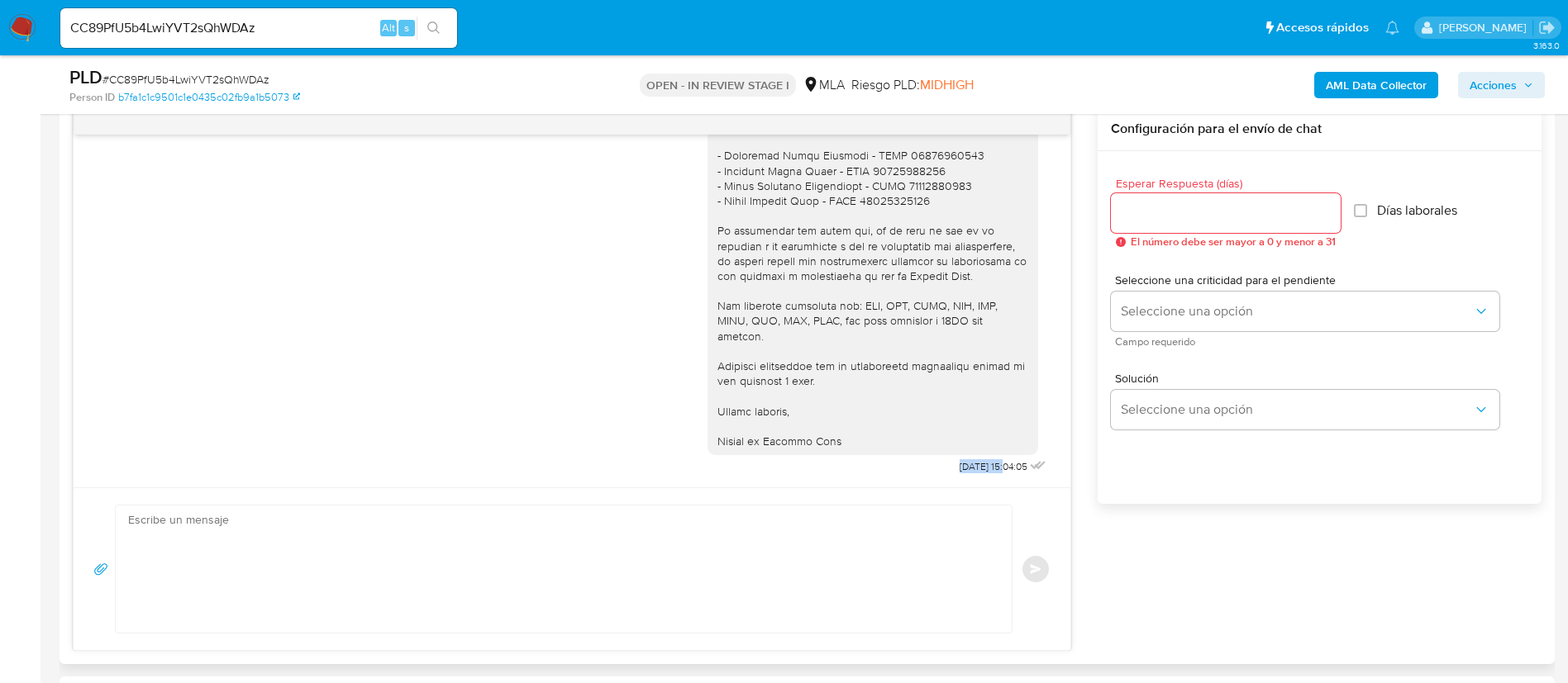
drag, startPoint x: 916, startPoint y: 466, endPoint x: 968, endPoint y: 475, distance: 52.8
click at [968, 475] on div "Hola, [PERSON_NAME]. En función de las operaciones registradas en tu cuenta [PE…" at bounding box center [879, 56] width 343 height 845
copy span "[DATE]"
click at [1342, 76] on b "AML Data Collector" at bounding box center [1376, 85] width 101 height 26
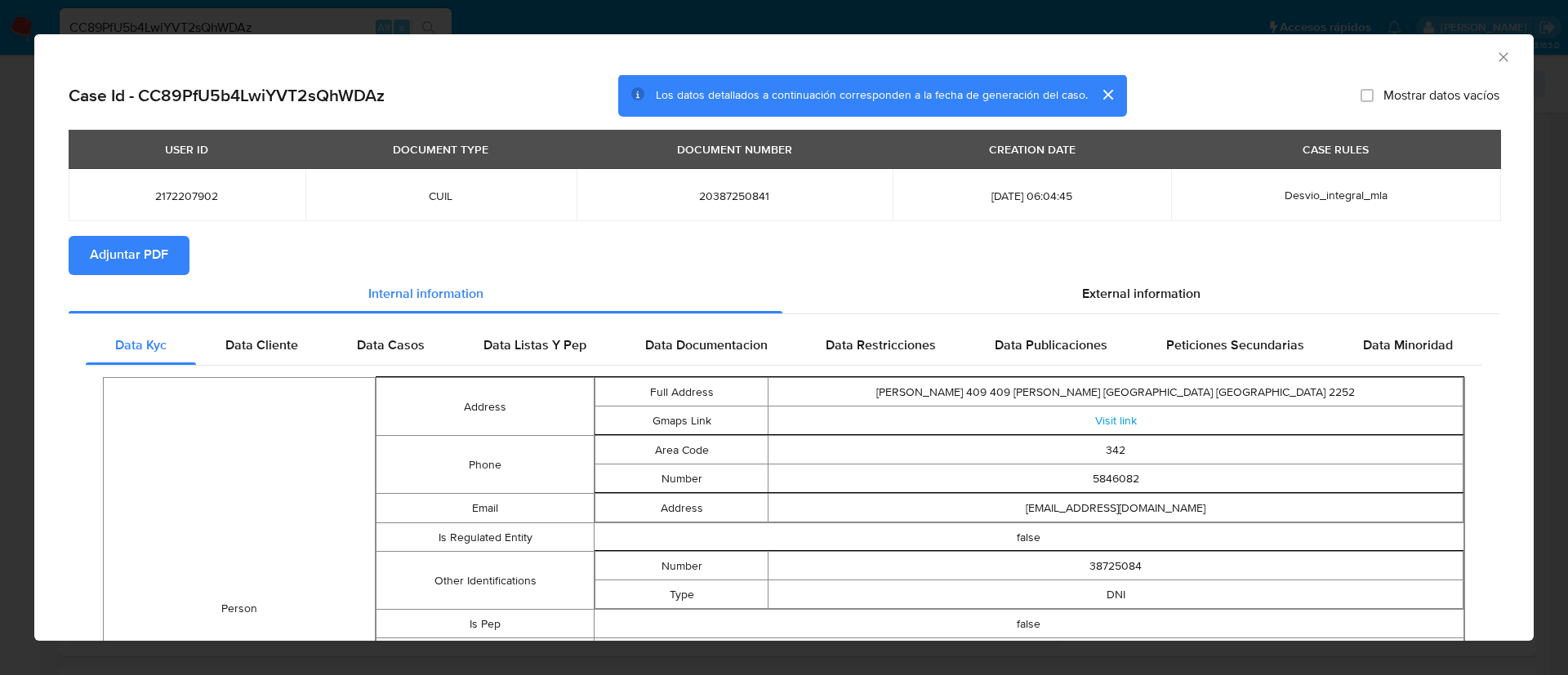
click at [142, 253] on span "Adjuntar PDF" at bounding box center [129, 255] width 79 height 36
click at [162, 201] on span "2172207902" at bounding box center [186, 196] width 197 height 15
click at [160, 200] on span "2172207902" at bounding box center [186, 196] width 197 height 15
copy span "2172207902"
click at [1495, 60] on icon "Cerrar ventana" at bounding box center [1503, 56] width 16 height 16
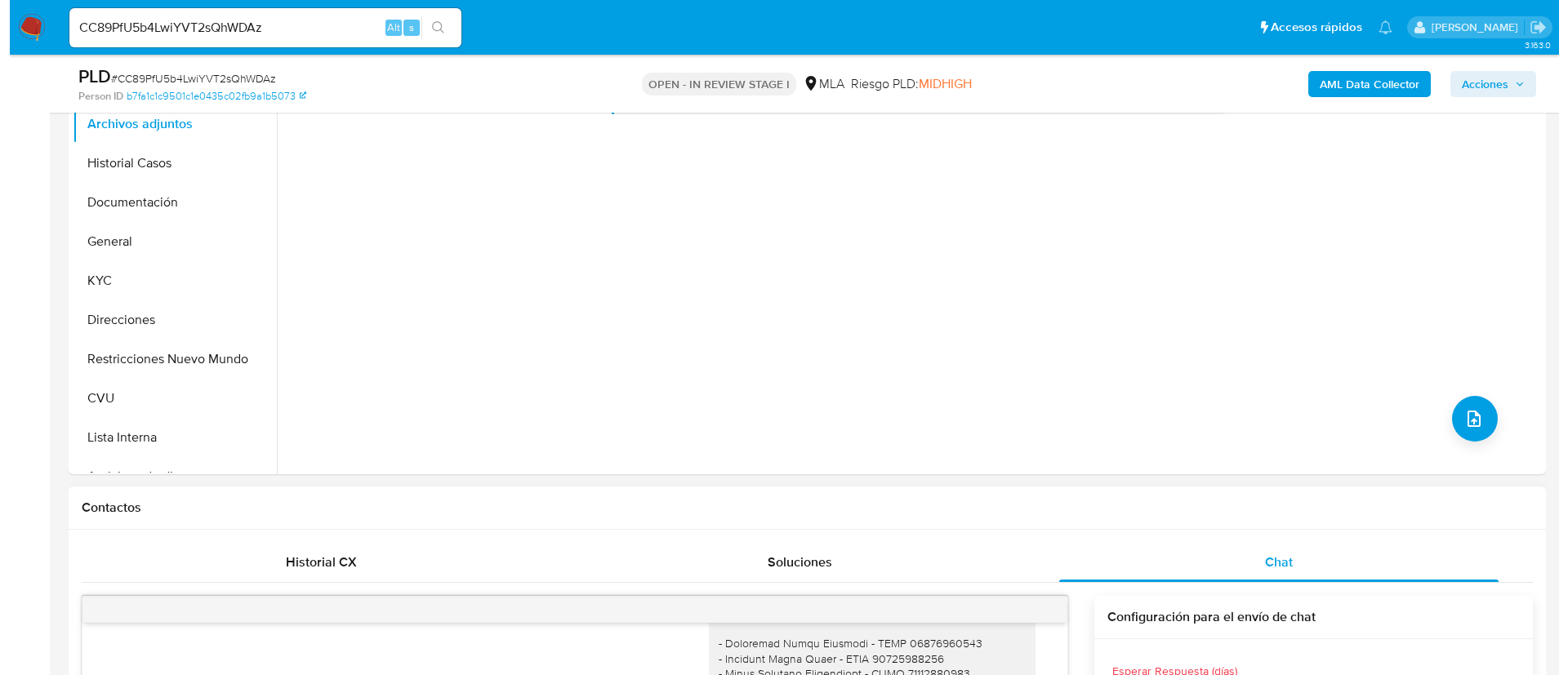
scroll to position [245, 0]
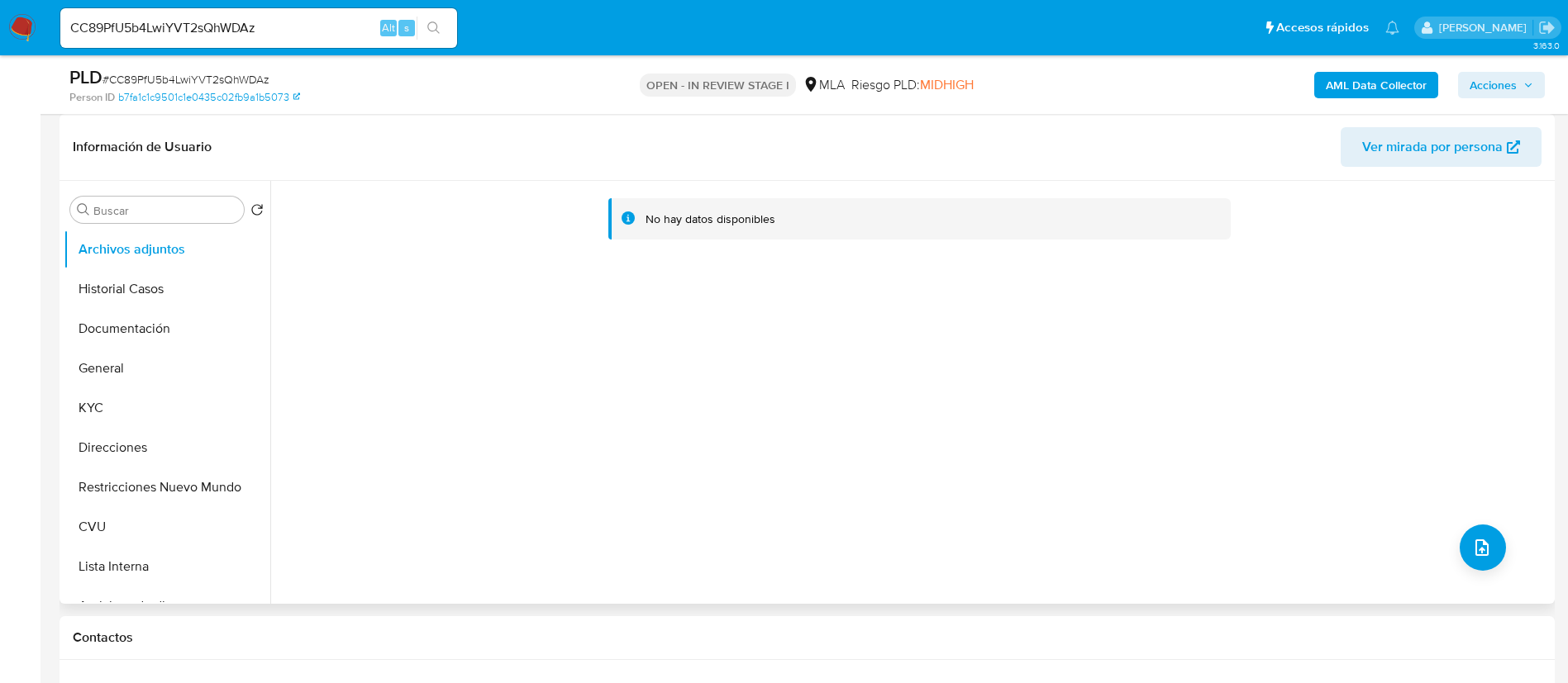
click at [1484, 570] on div "No hay datos disponibles" at bounding box center [910, 392] width 1280 height 423
click at [1472, 559] on button "upload-file" at bounding box center [1482, 548] width 46 height 46
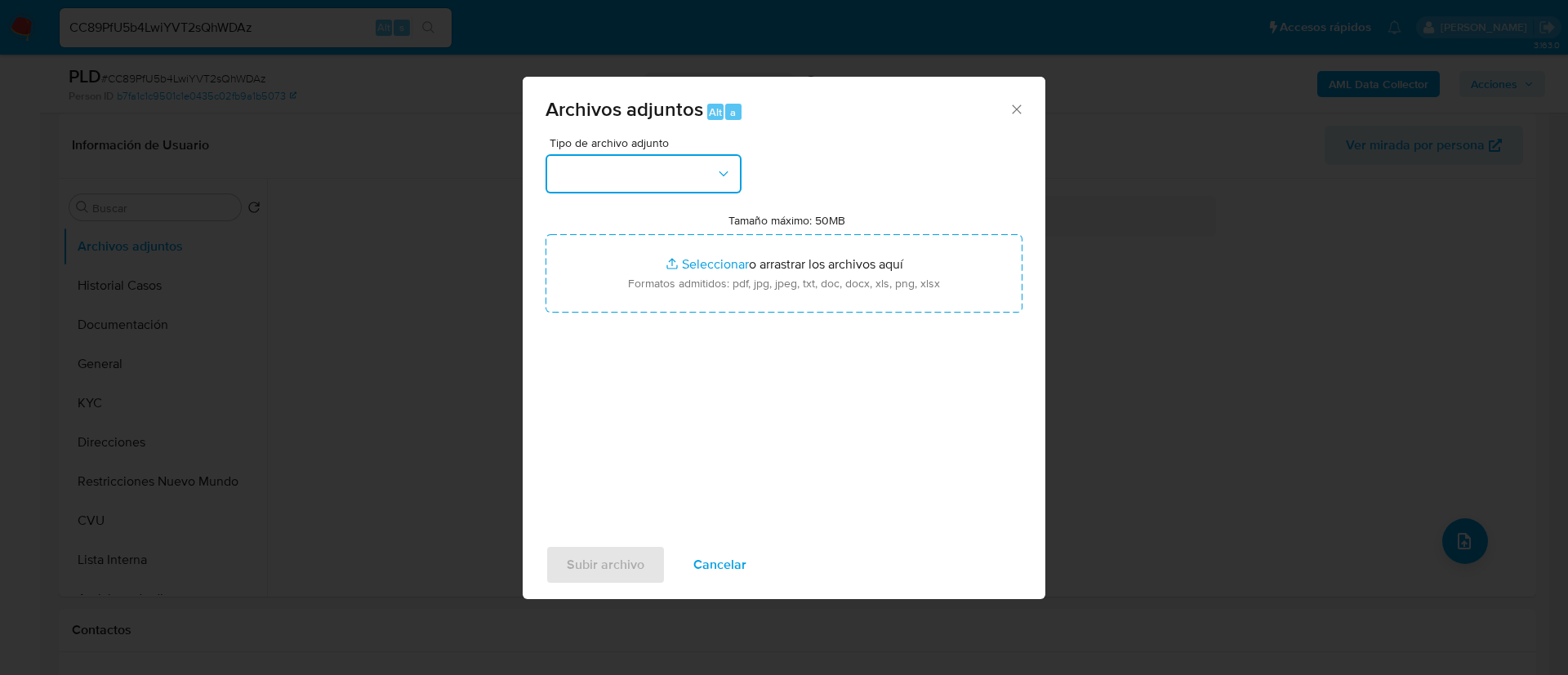
click at [669, 179] on button "button" at bounding box center [643, 174] width 196 height 39
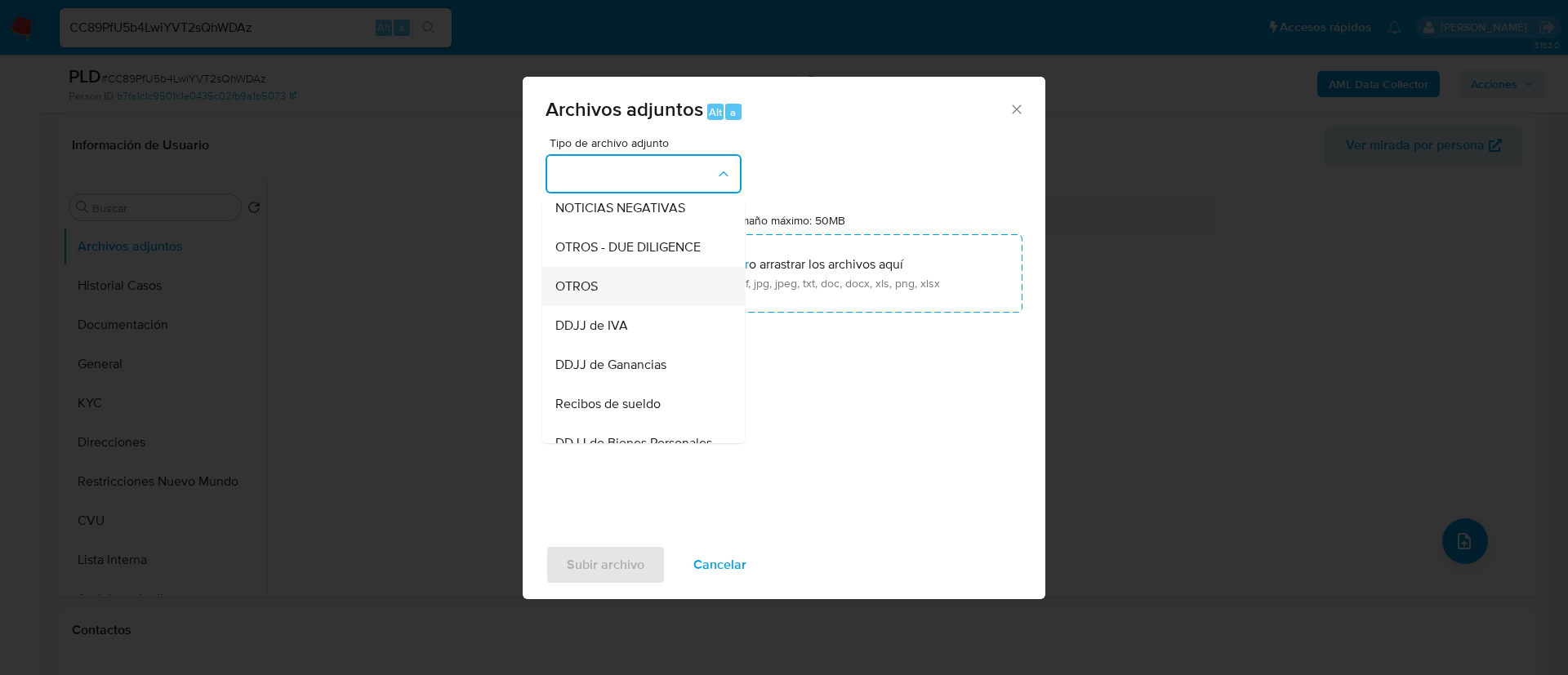
click at [668, 302] on div "OTROS" at bounding box center [639, 287] width 166 height 39
click at [668, 302] on input "Tamaño máximo: 50MB Seleccionar archivos" at bounding box center [784, 274] width 477 height 79
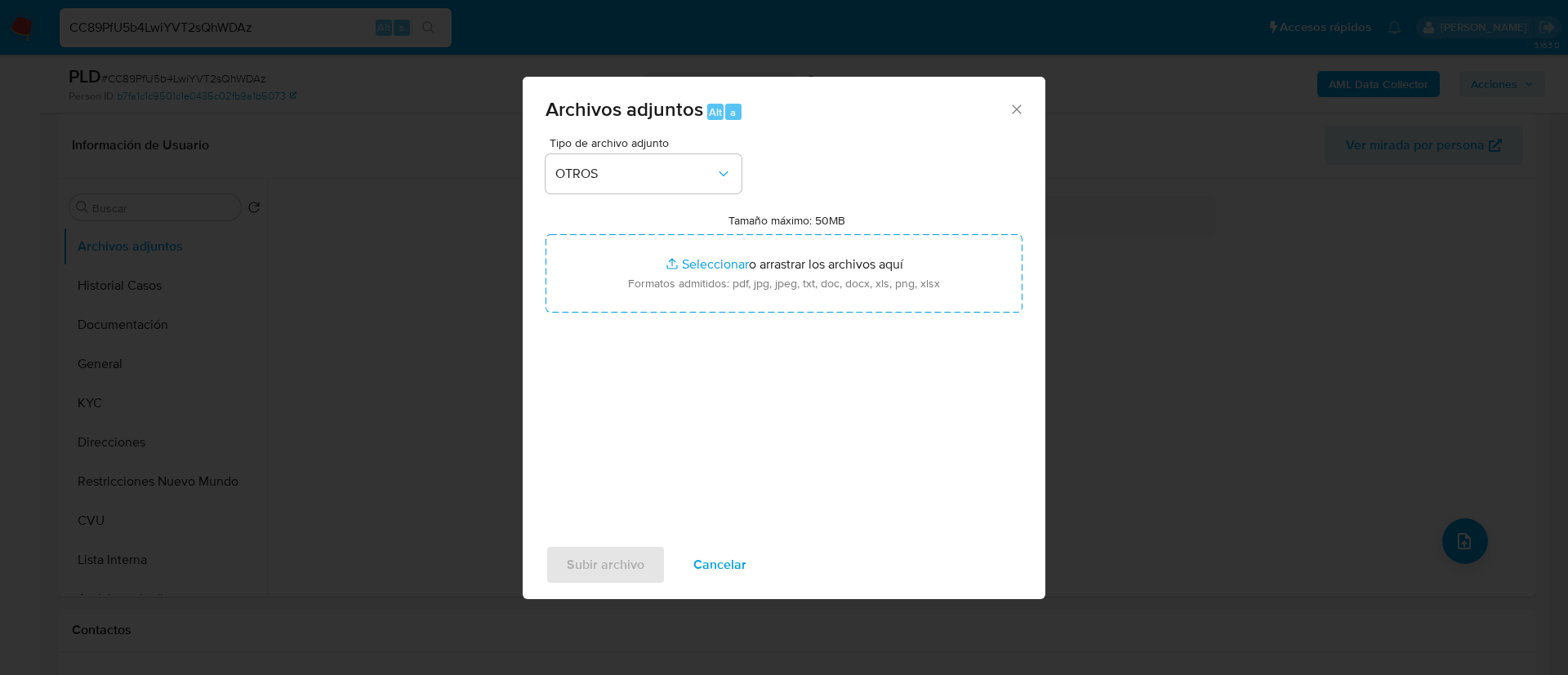
type input "C:\fakepath\2172207902 Movimientos.xlsx"
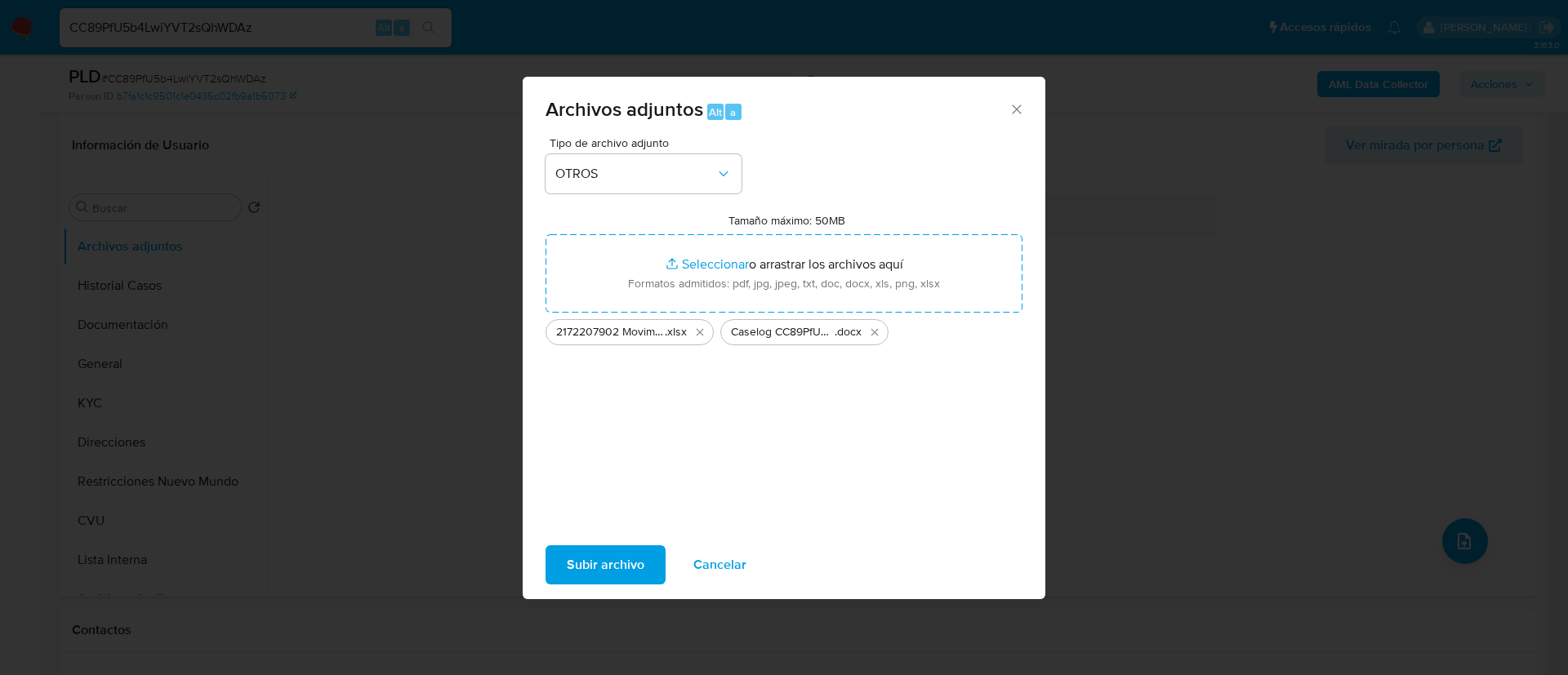
click at [582, 566] on span "Subir archivo" at bounding box center [605, 565] width 78 height 36
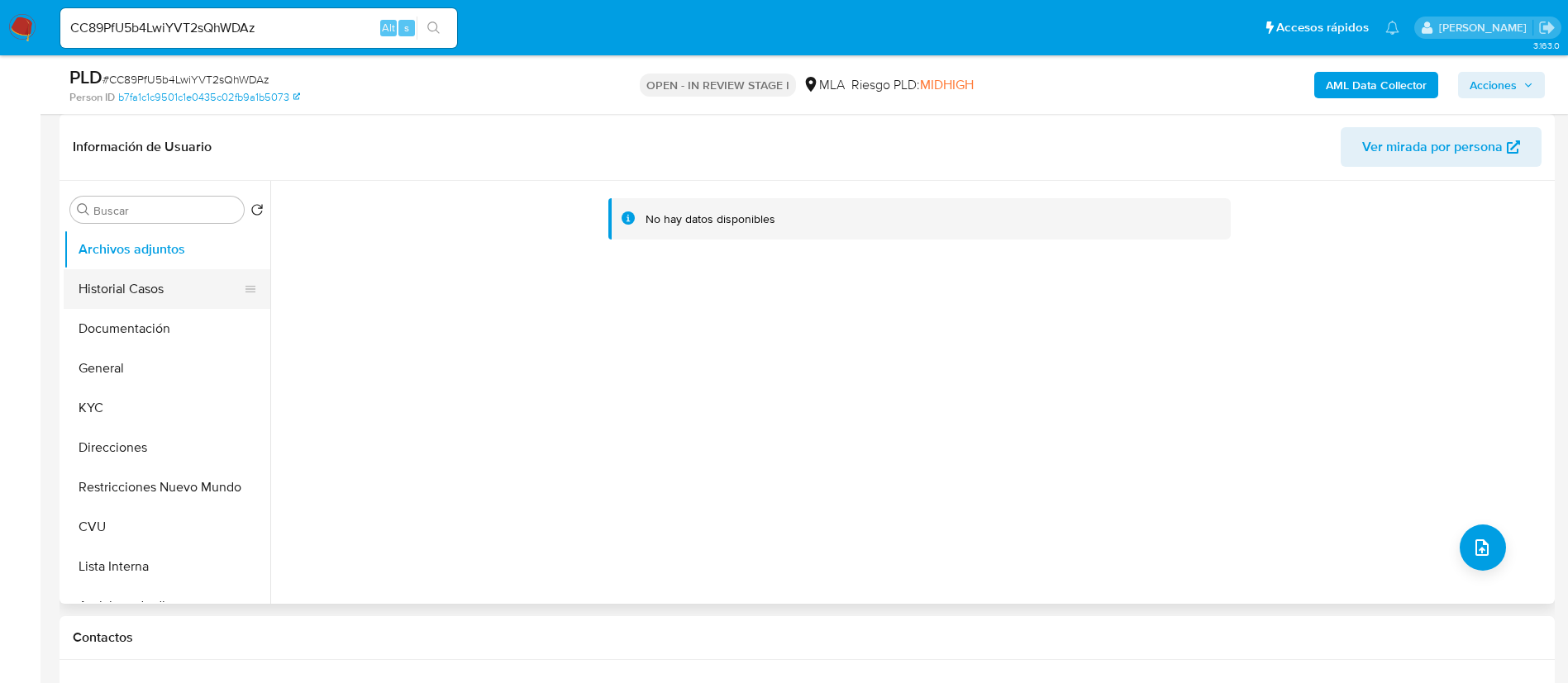
click at [160, 285] on button "Historial Casos" at bounding box center [160, 289] width 193 height 40
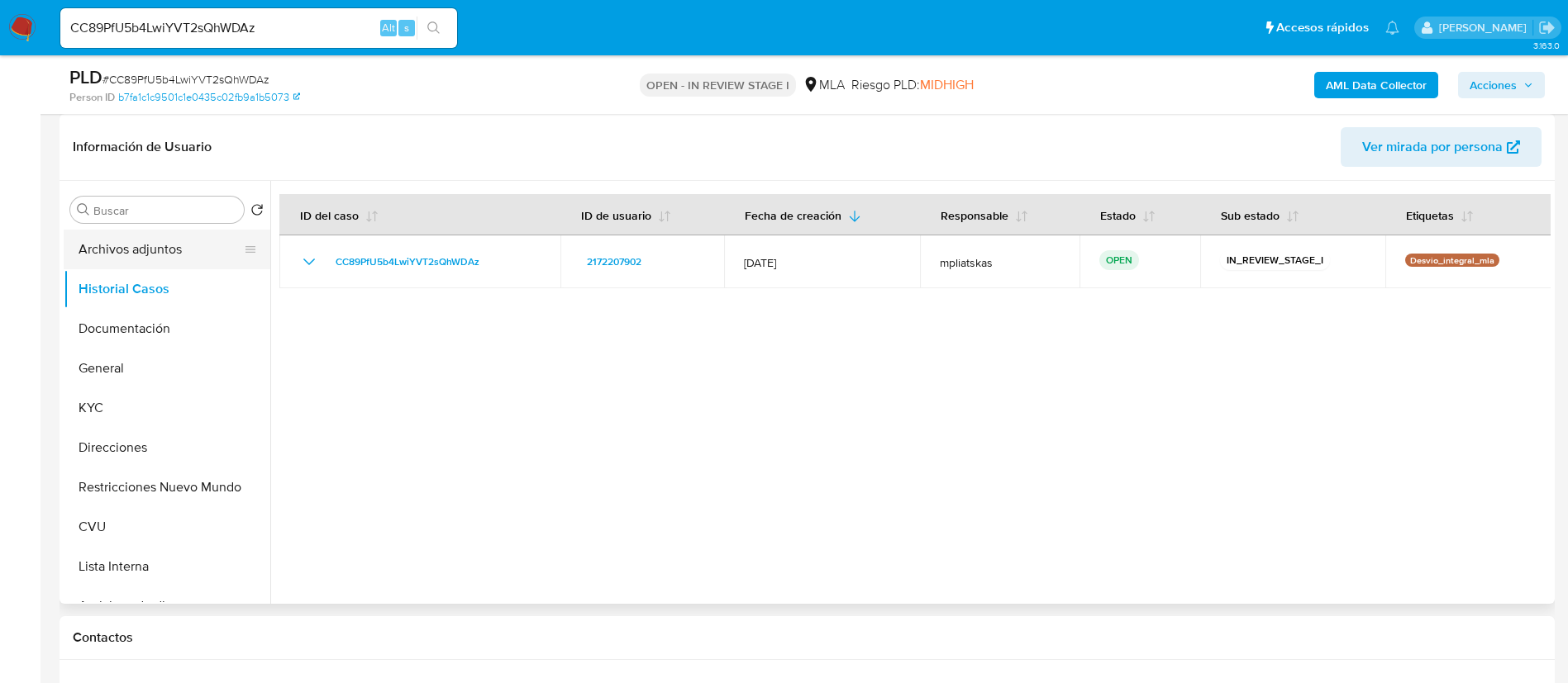
click at [153, 266] on button "Archivos adjuntos" at bounding box center [160, 250] width 193 height 40
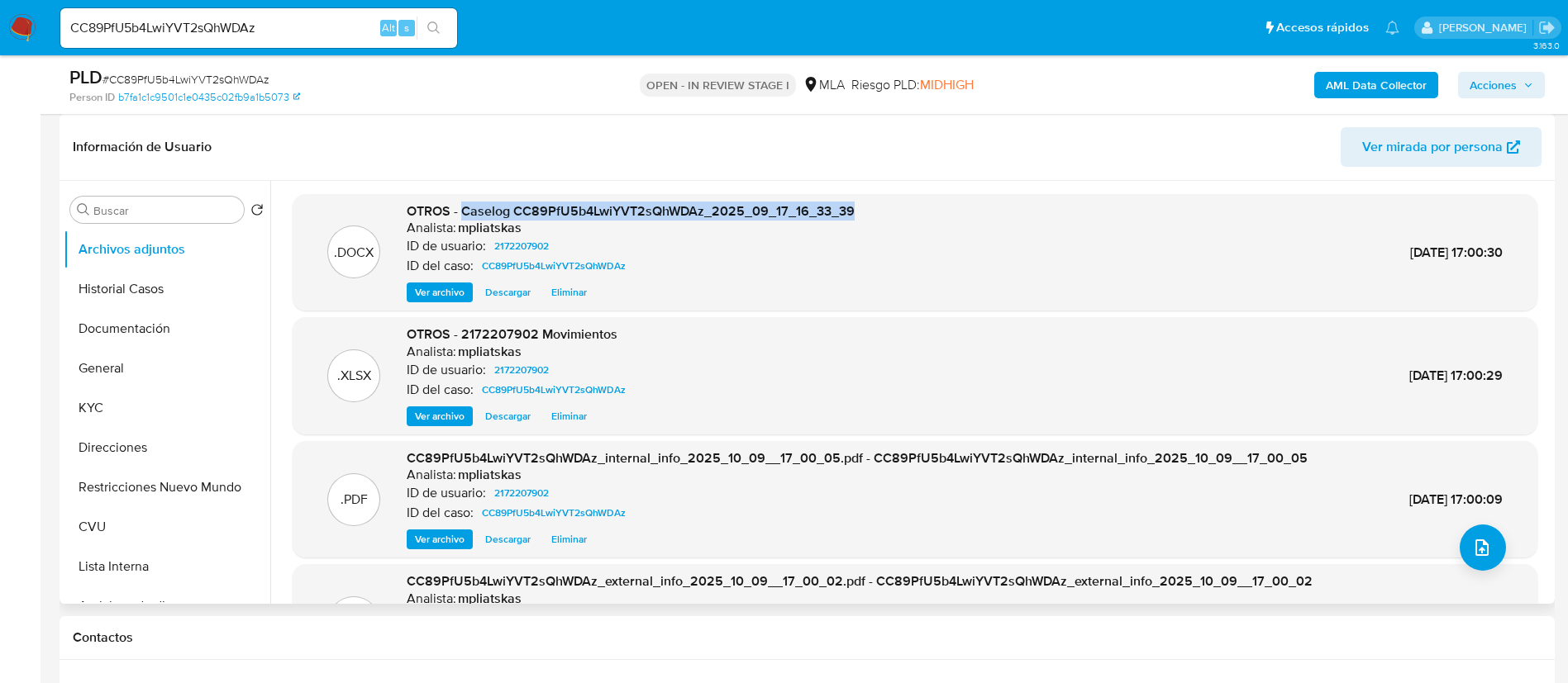
drag, startPoint x: 461, startPoint y: 211, endPoint x: 884, endPoint y: 199, distance: 423.2
click at [884, 199] on div ".DOCX OTROS - Caselog CC89PfU5b4LwiYVT2sQhWDAz_2025_09_17_16_33_39 Analista: mp…" at bounding box center [914, 253] width 1244 height 117
copy span "Caselog CC89PfU5b4LwiYVT2sQhWDAz_2025_09_17_16_33_39"
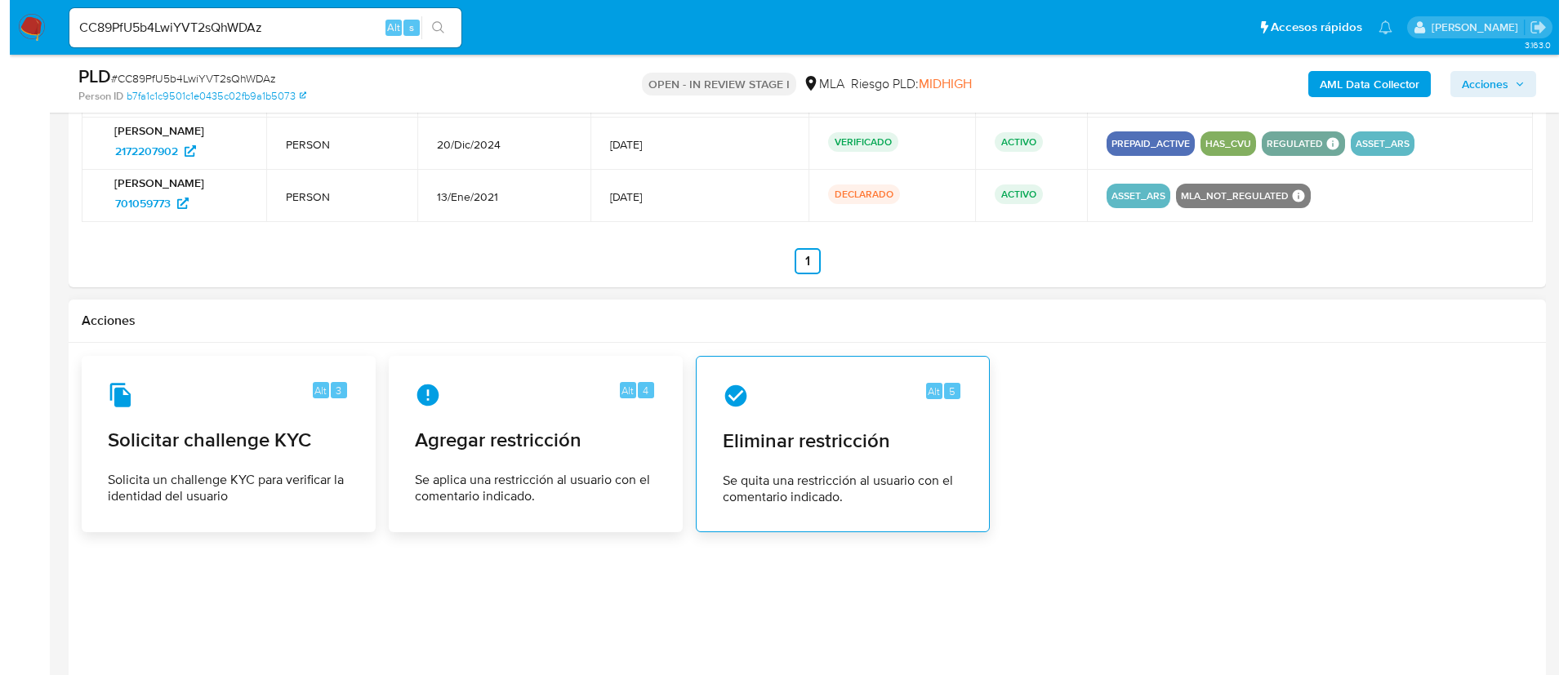
scroll to position [2572, 0]
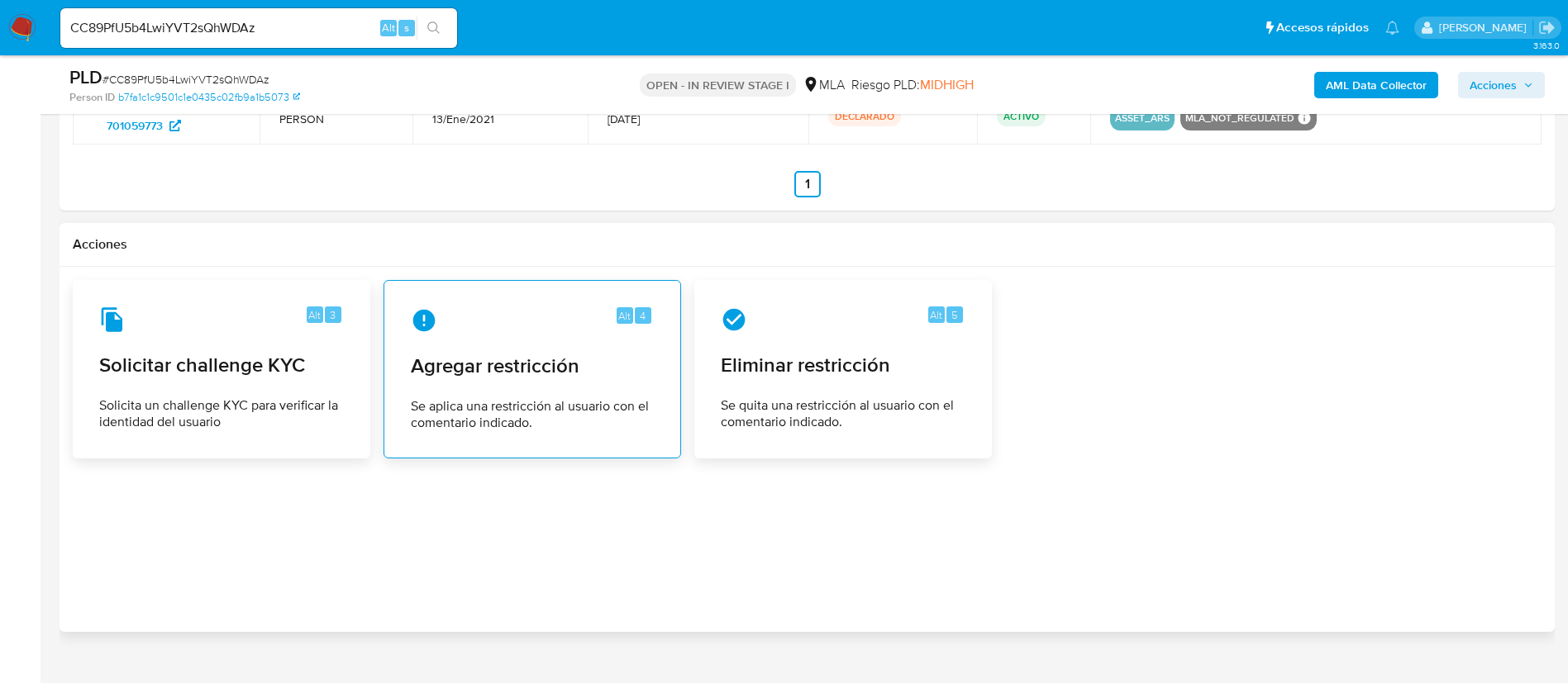
click at [511, 398] on span "Se aplica una restricción al usuario con el comentario indicado." at bounding box center [532, 414] width 243 height 33
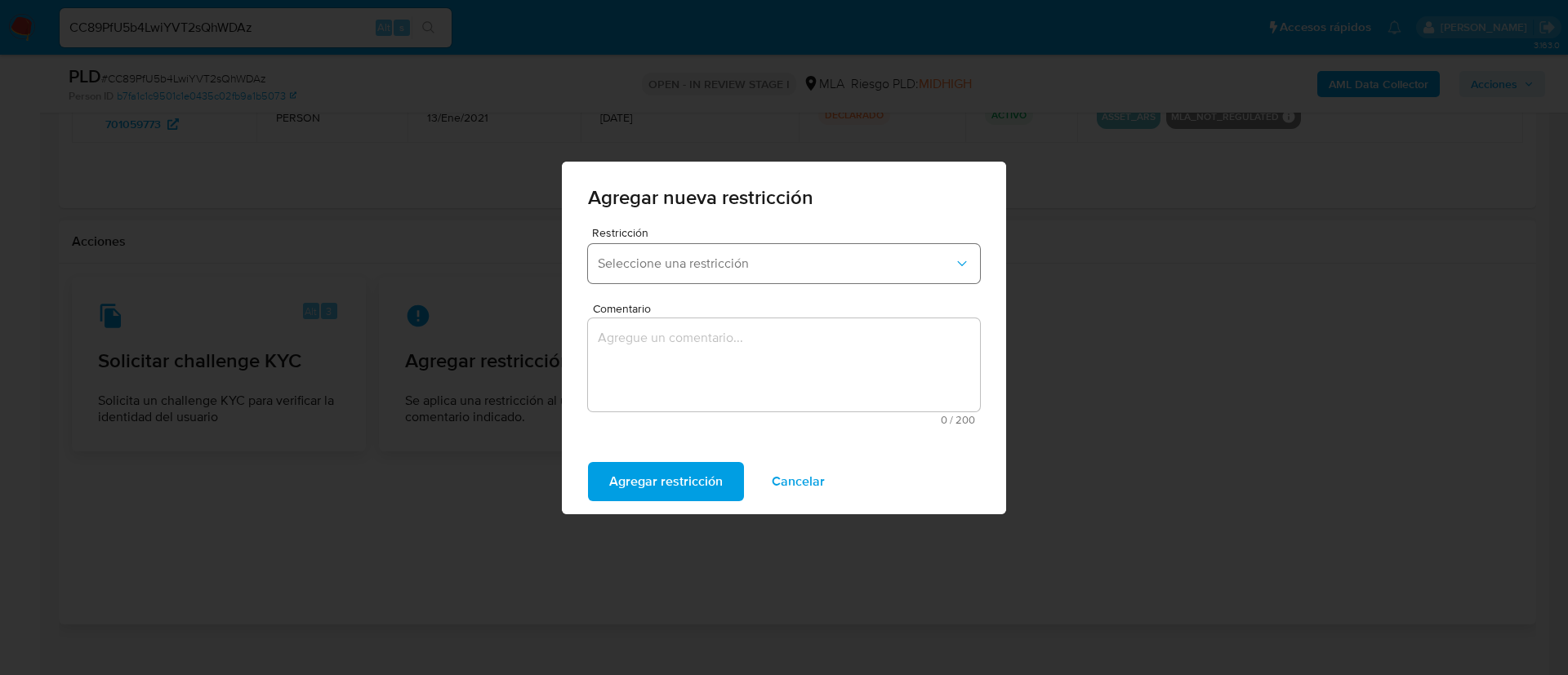
click at [731, 244] on button "Seleccione una restricción" at bounding box center [784, 264] width 392 height 39
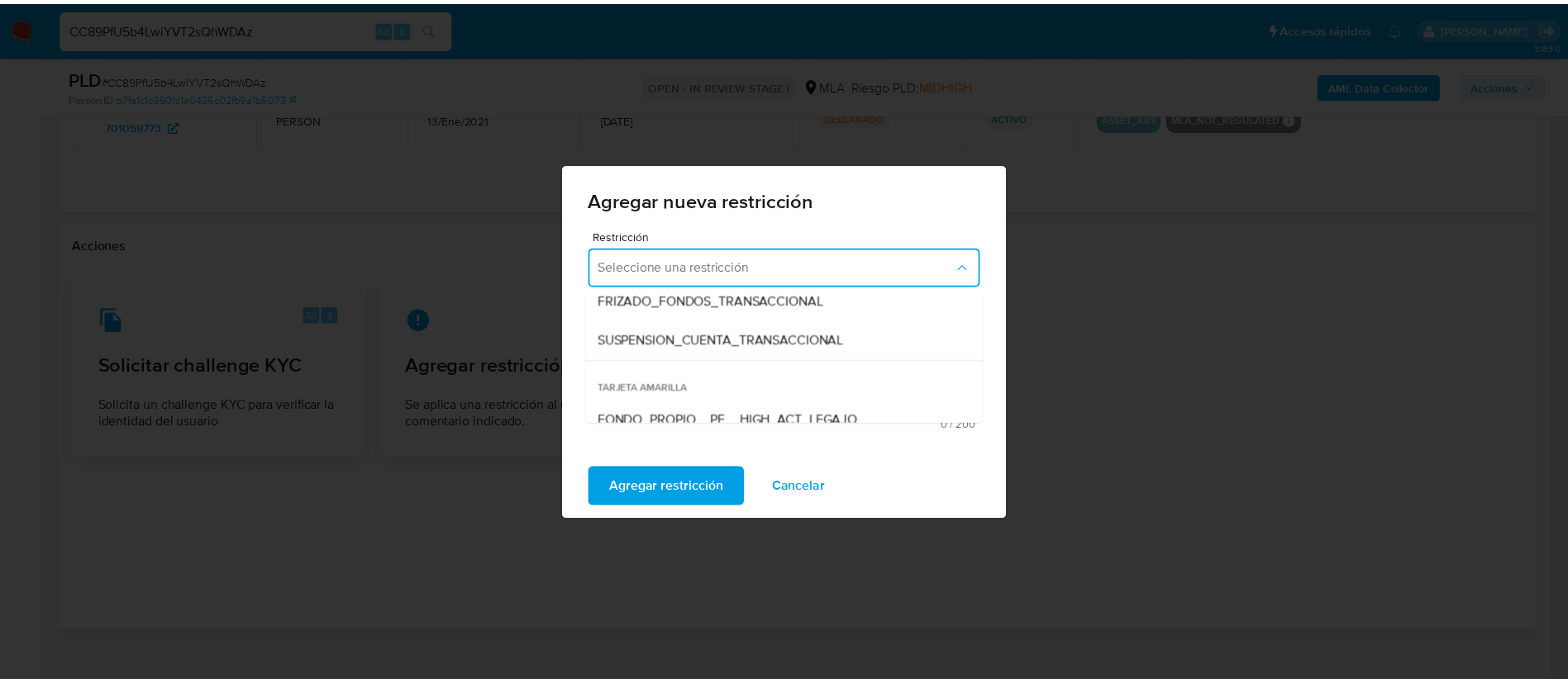
scroll to position [248, 0]
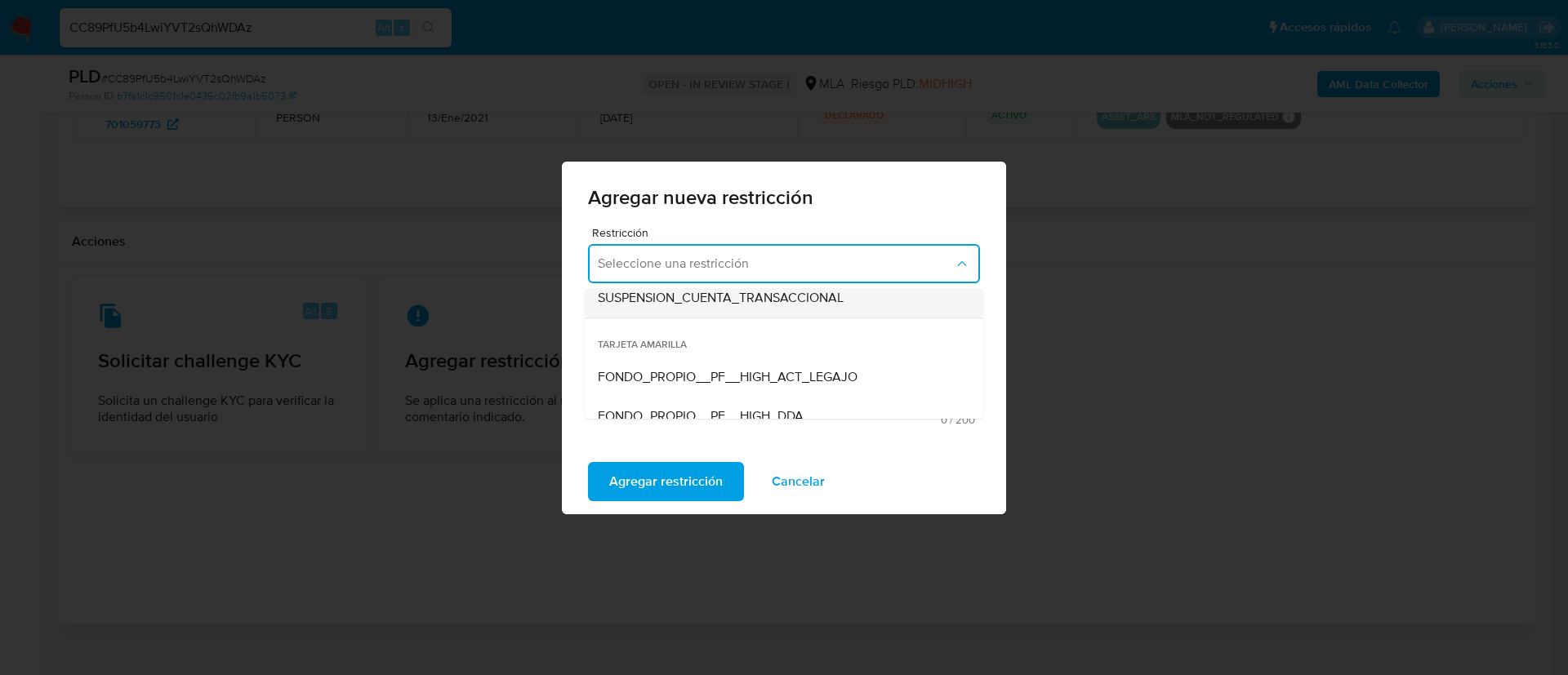
click at [740, 299] on span "SUSPENSION_CUENTA_TRANSACCIONAL" at bounding box center [720, 297] width 246 height 16
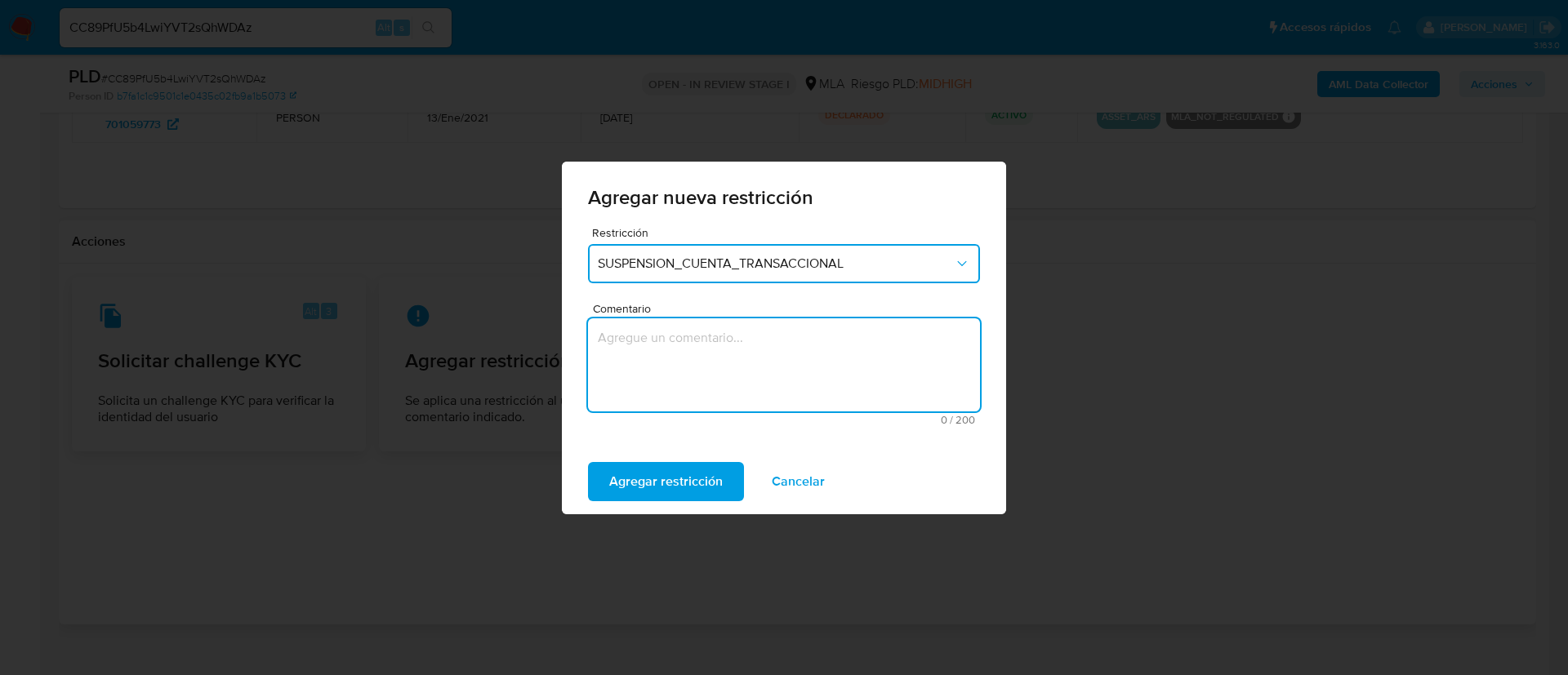
click at [738, 351] on textarea "Comentario" at bounding box center [784, 366] width 392 height 93
type textarea "AML"
click at [696, 475] on span "Agregar restricción" at bounding box center [665, 481] width 113 height 36
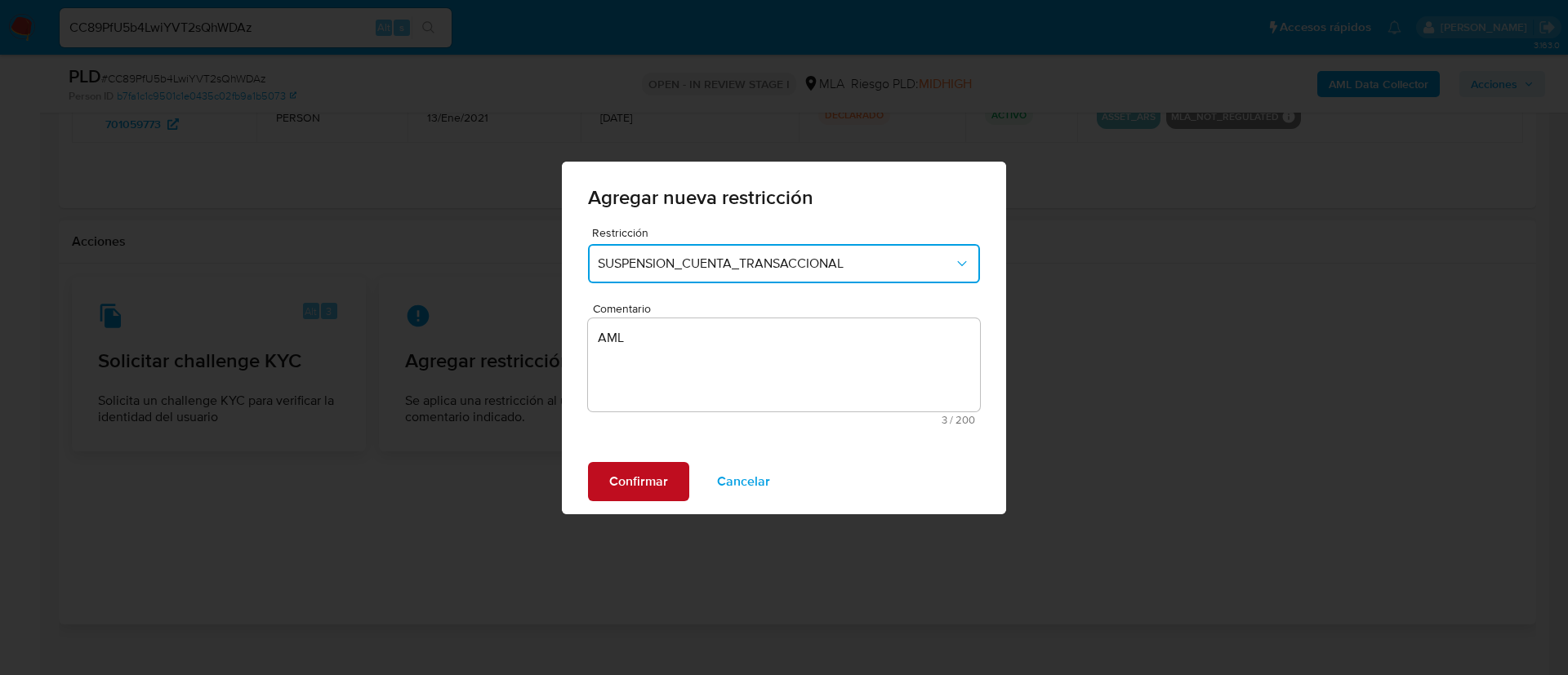
click at [633, 469] on span "Confirmar" at bounding box center [638, 481] width 59 height 36
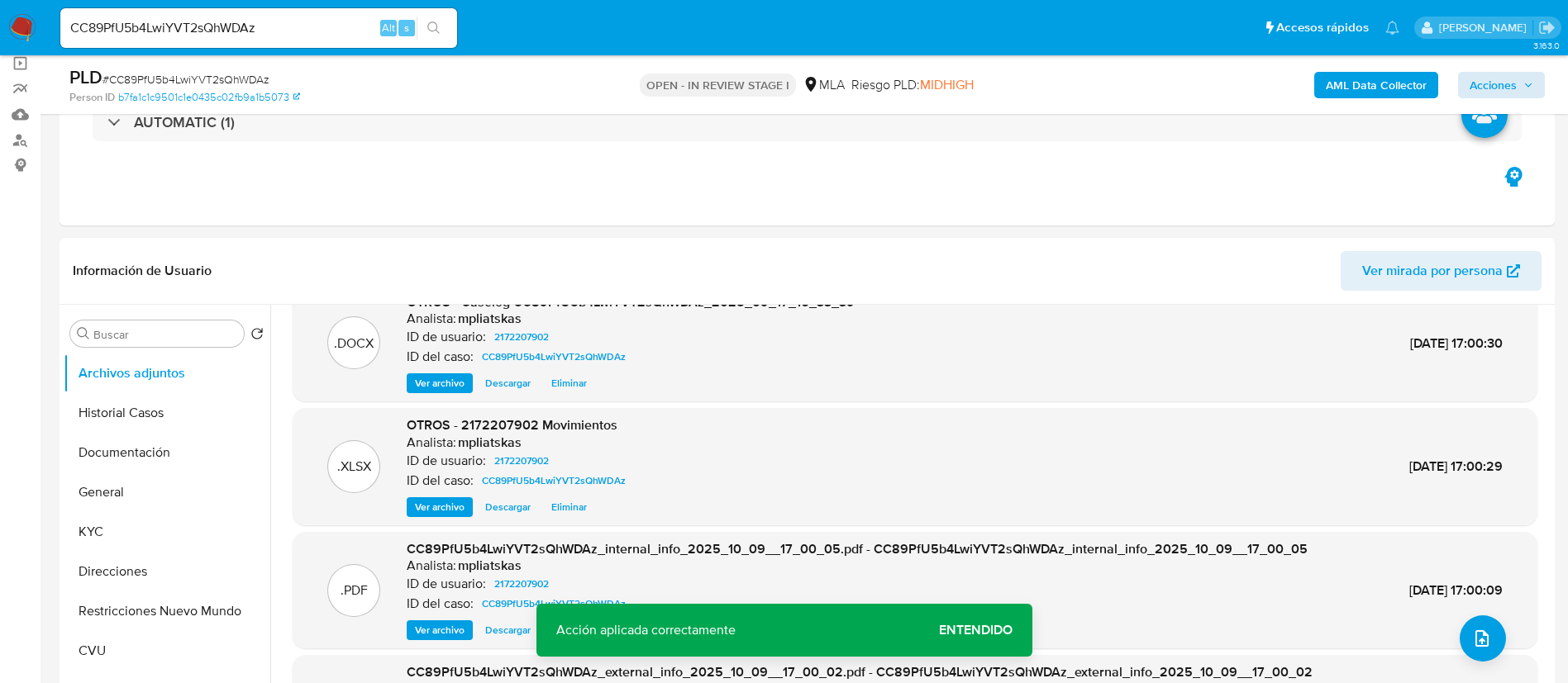
scroll to position [0, 0]
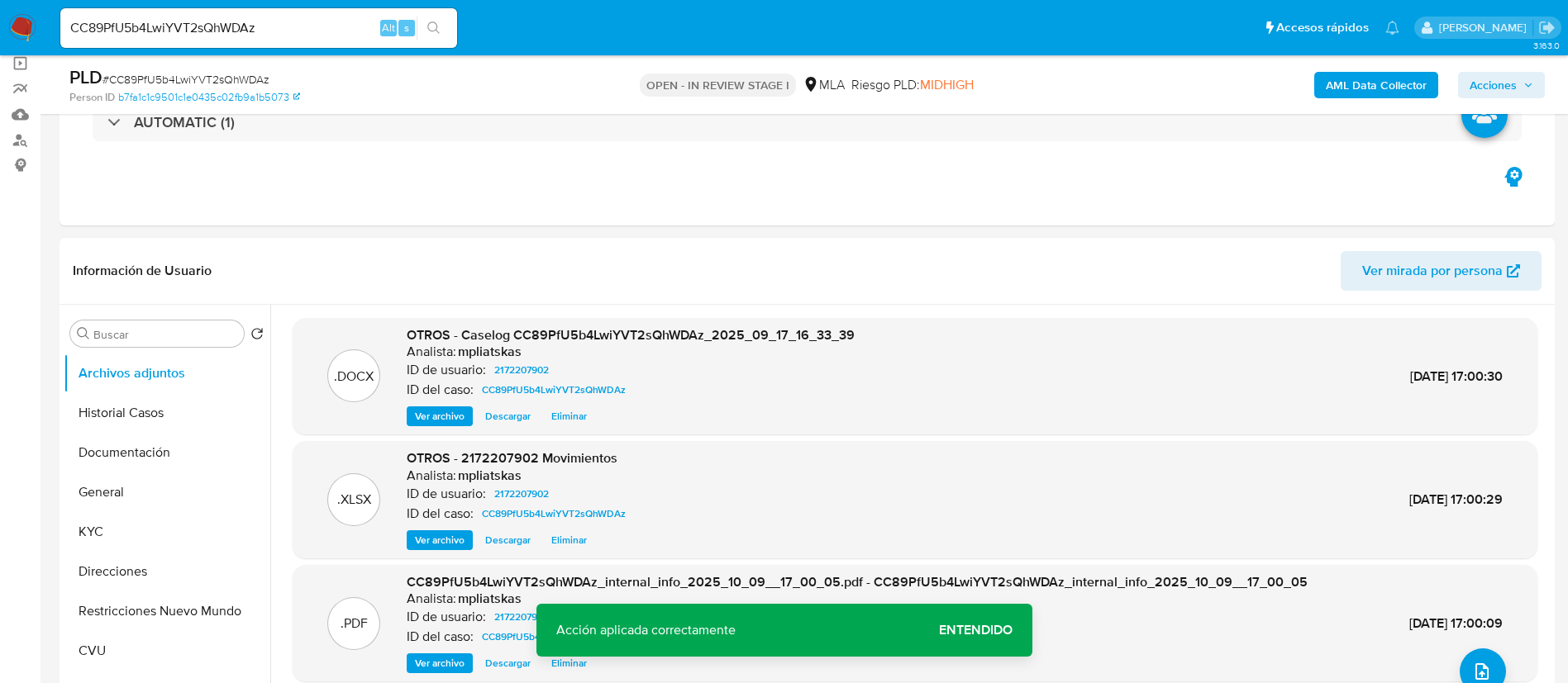
click at [1523, 75] on span "Acciones" at bounding box center [1501, 85] width 63 height 23
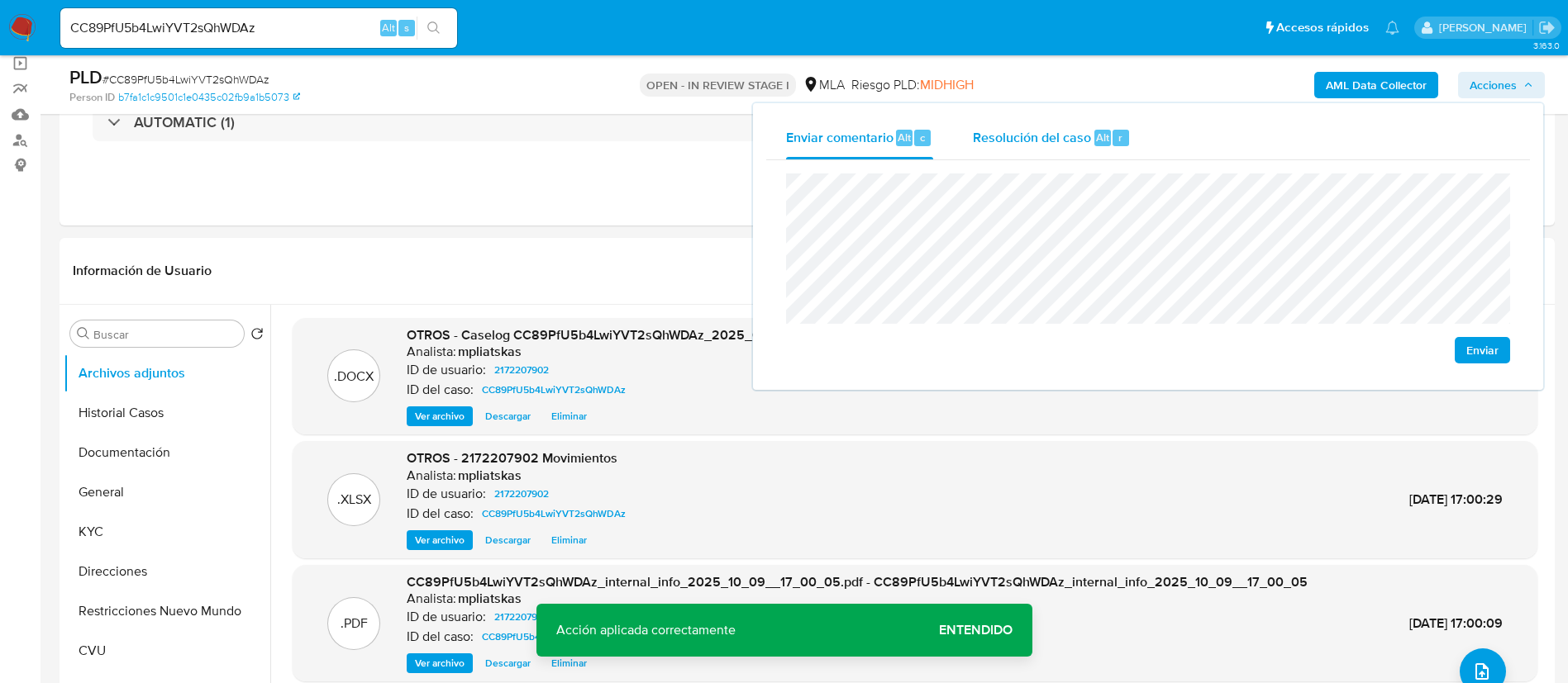
click at [1066, 136] on span "Resolución del caso" at bounding box center [1031, 136] width 118 height 19
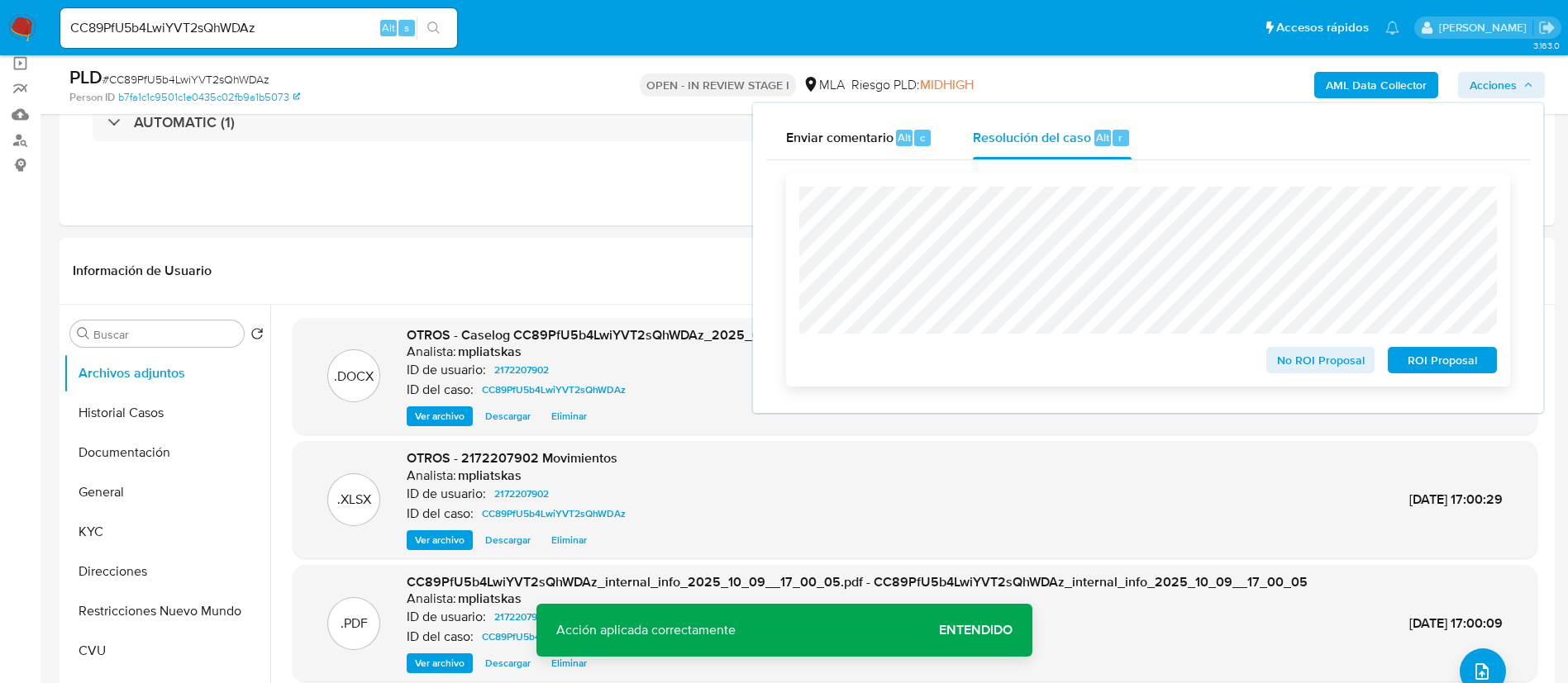
click at [1416, 364] on span "ROI Proposal" at bounding box center [1441, 360] width 86 height 23
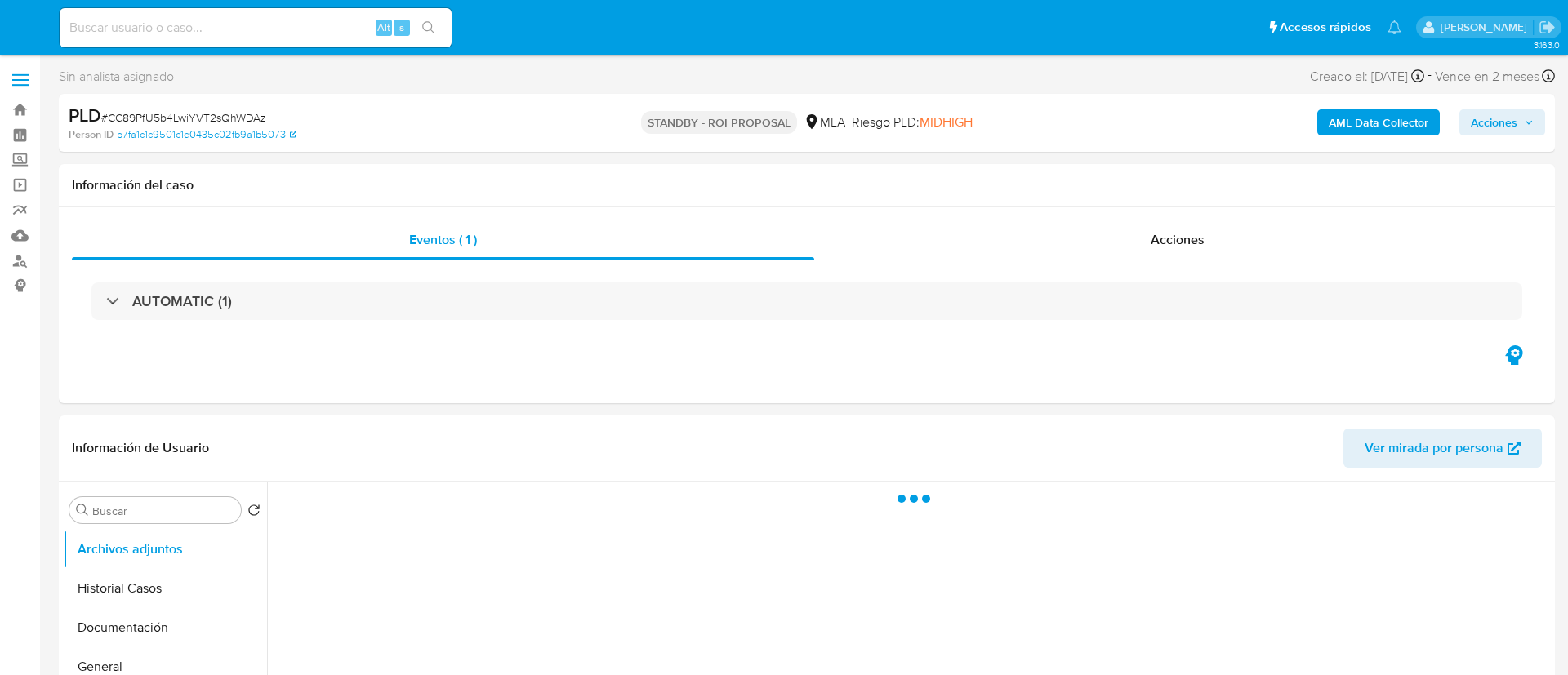
select select "10"
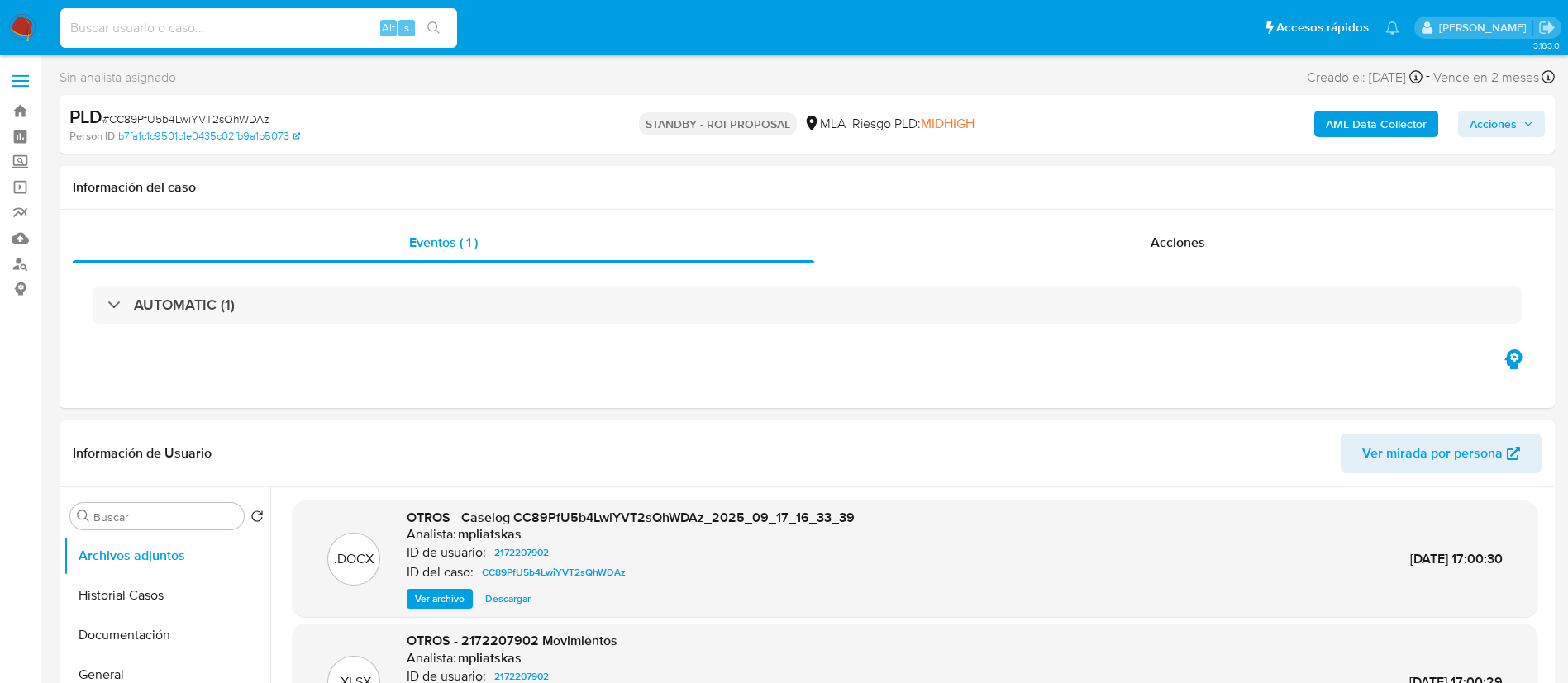
click at [305, 36] on input at bounding box center [258, 27] width 396 height 22
paste input "pMSfmdAIYsZxFURXDQfzrra2"
type input "pMSfmdAIYsZxFURXDQfzrra2"
click at [440, 34] on icon "search-icon" at bounding box center [433, 28] width 13 height 13
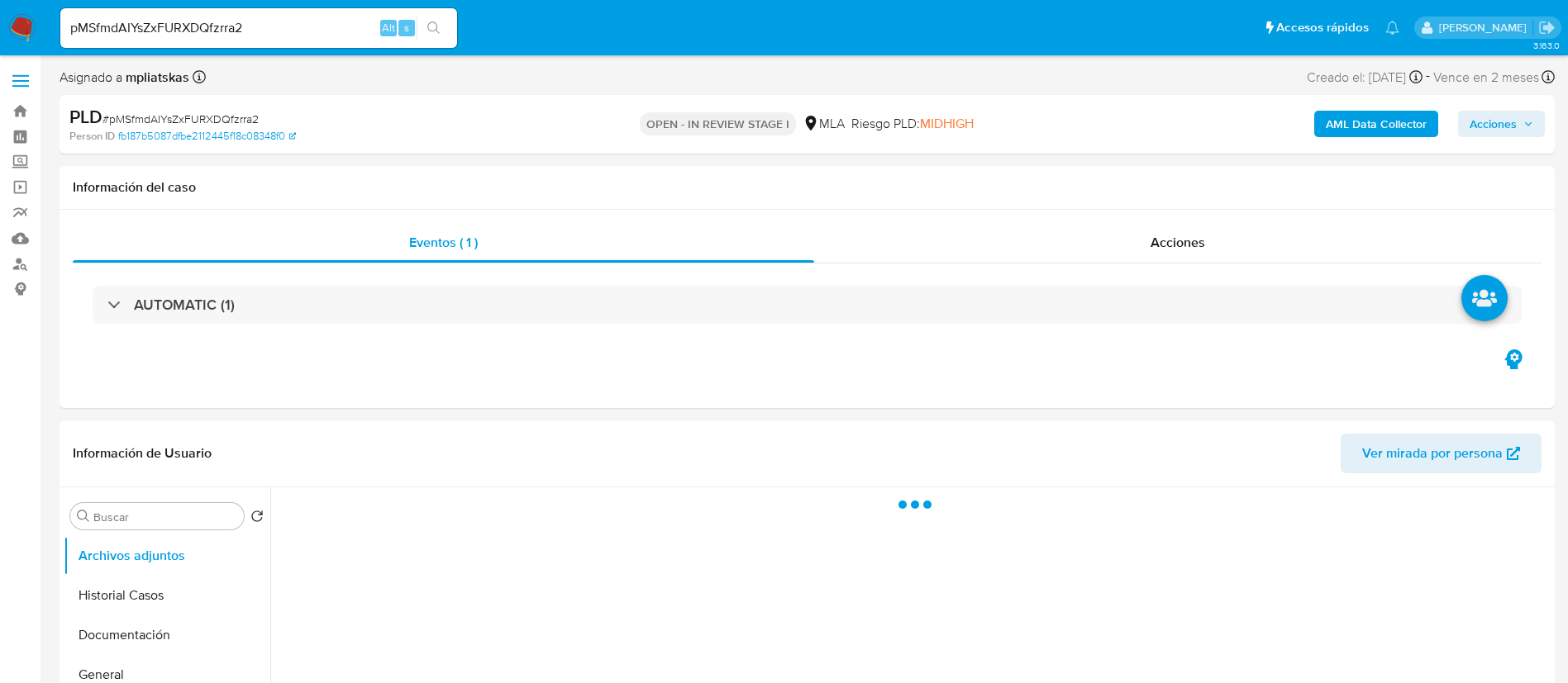
select select "10"
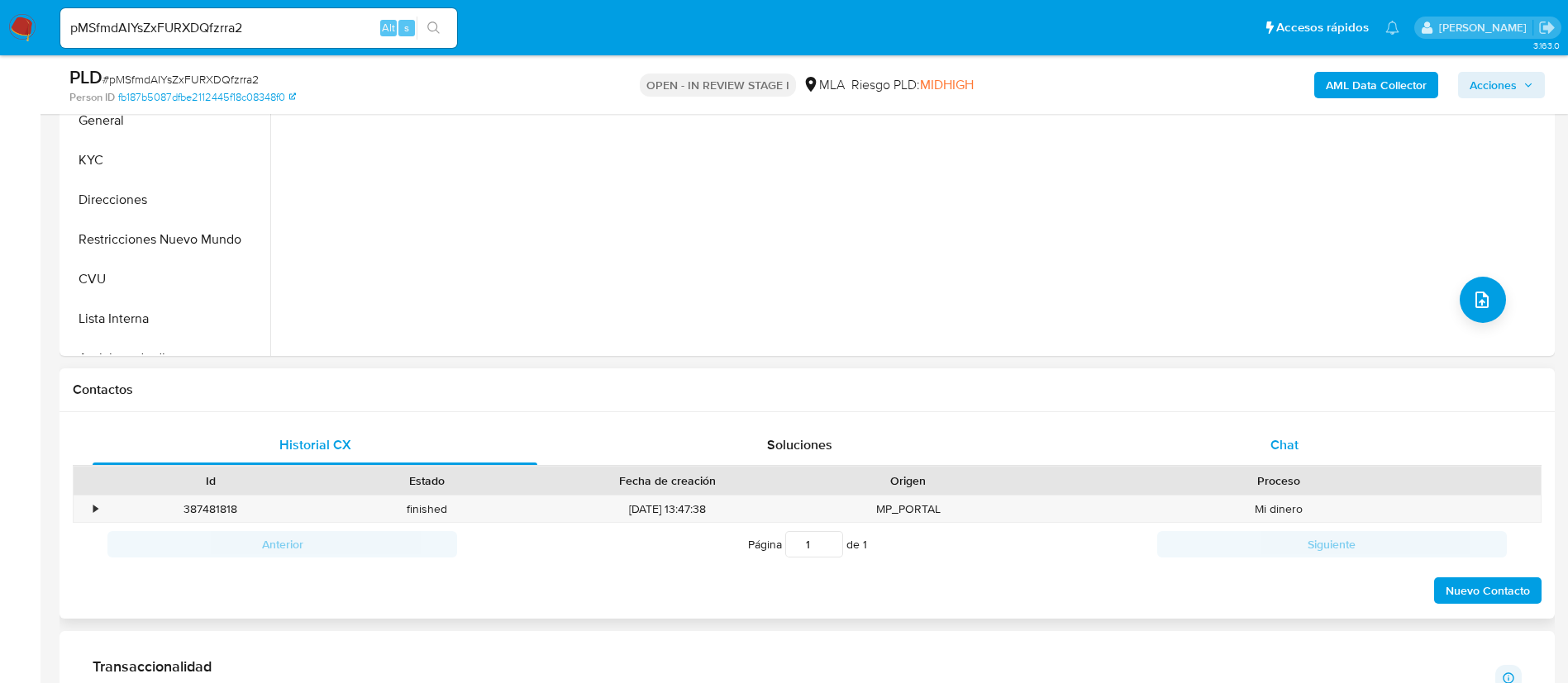
click at [1197, 436] on div "Chat" at bounding box center [1284, 446] width 445 height 40
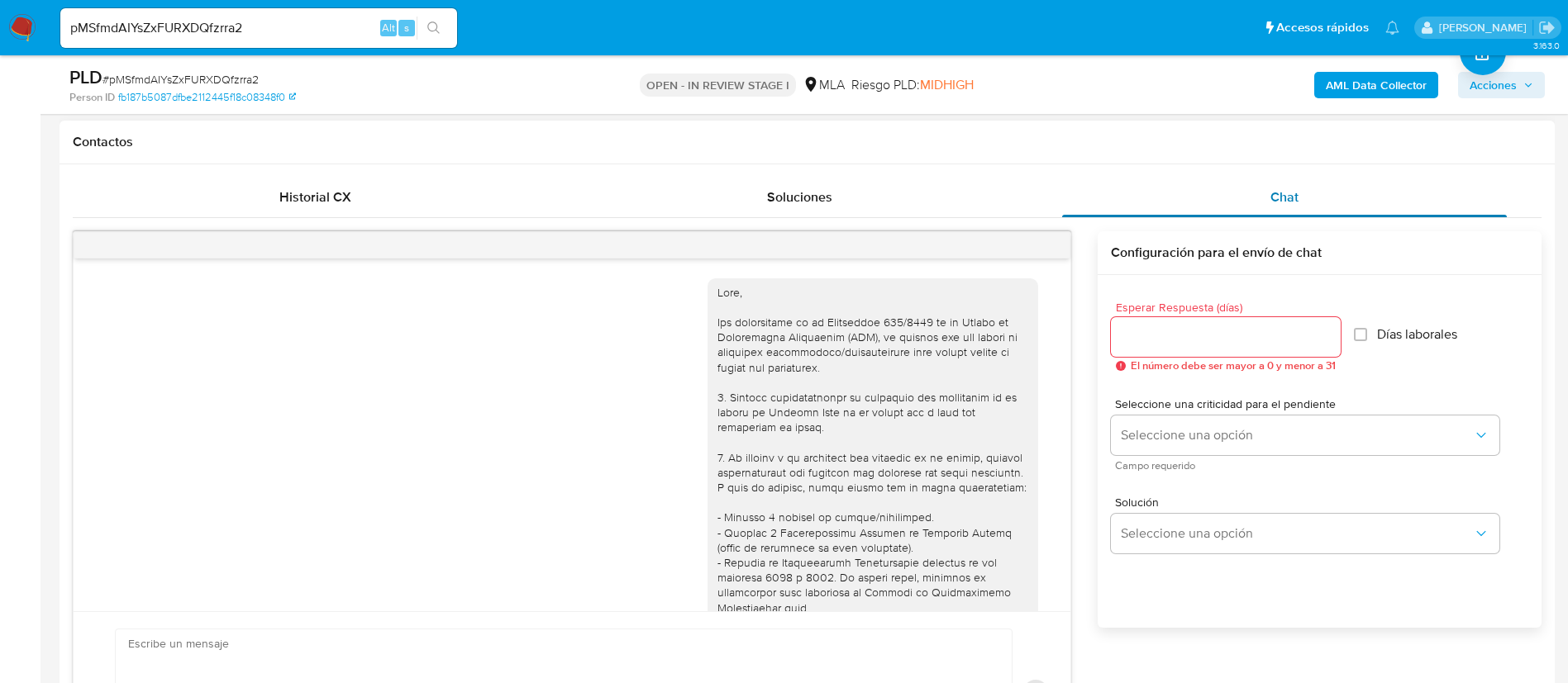
scroll to position [1493, 0]
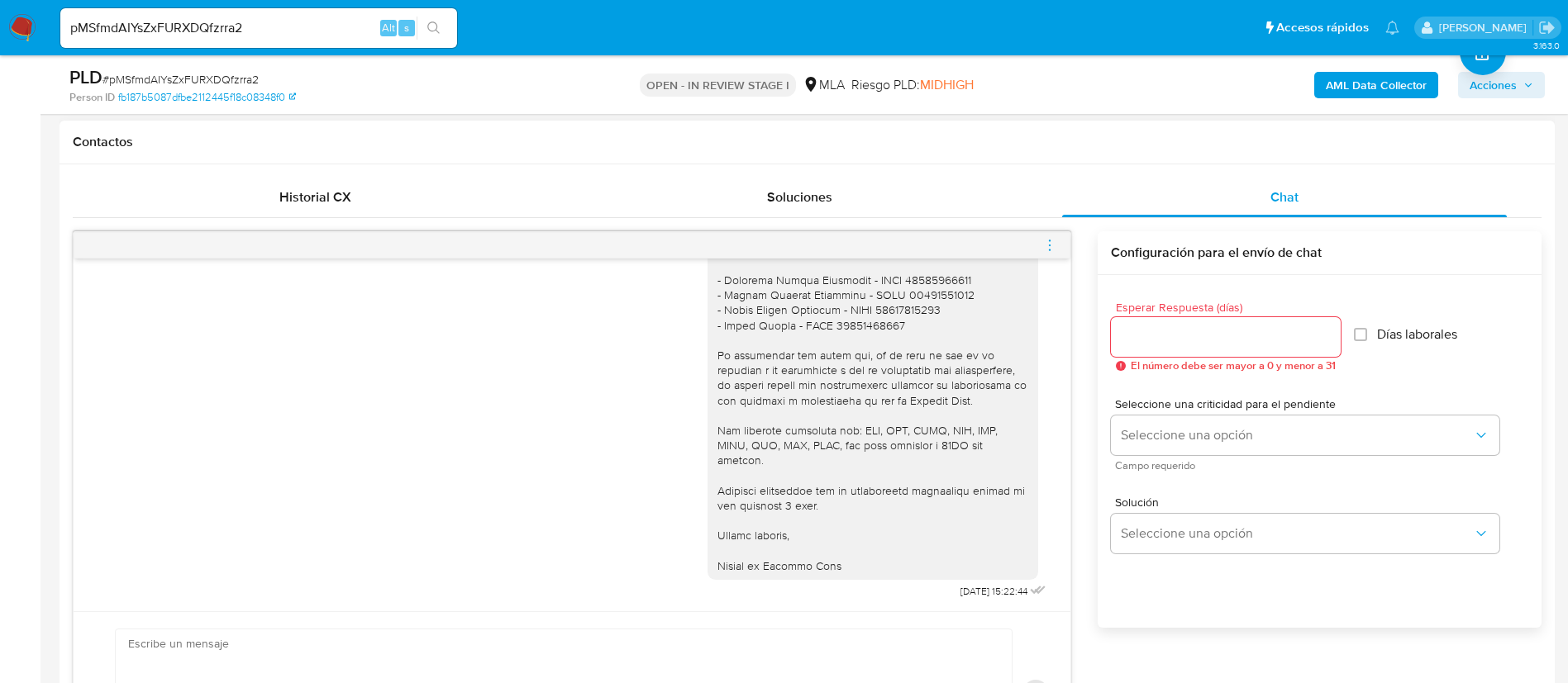
click at [1048, 238] on icon "menu-action" at bounding box center [1049, 246] width 15 height 15
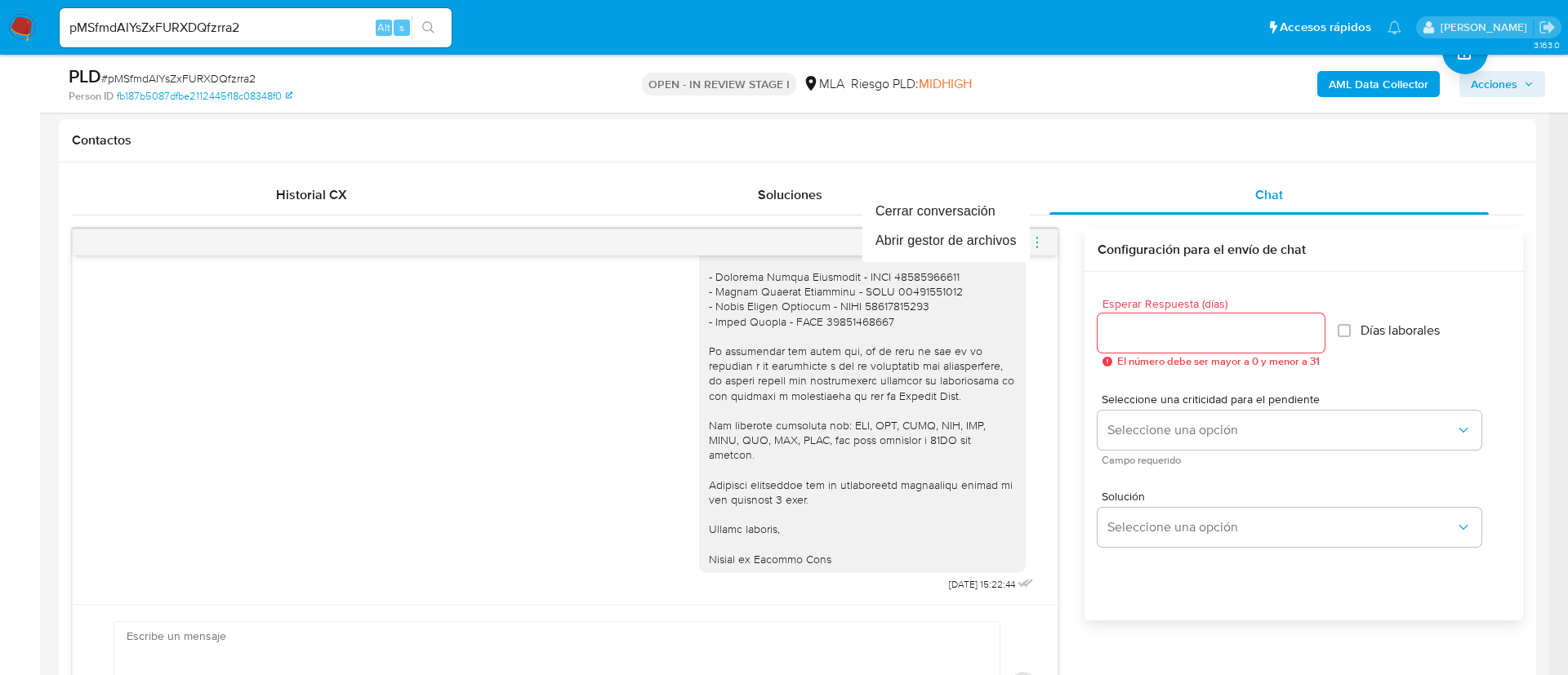
click at [1036, 236] on div at bounding box center [784, 338] width 1568 height 675
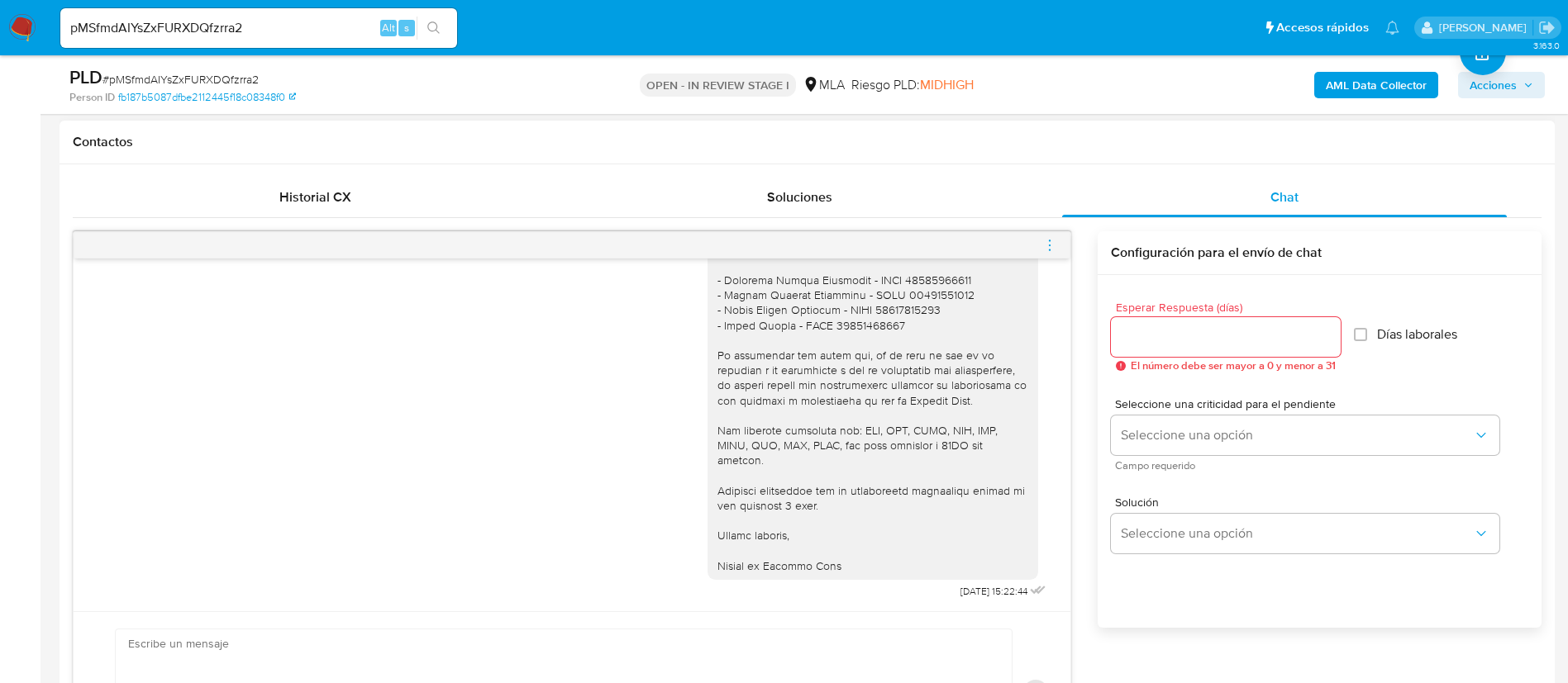
scroll to position [1492, 0]
click at [1043, 242] on icon "menu-action" at bounding box center [1049, 246] width 15 height 15
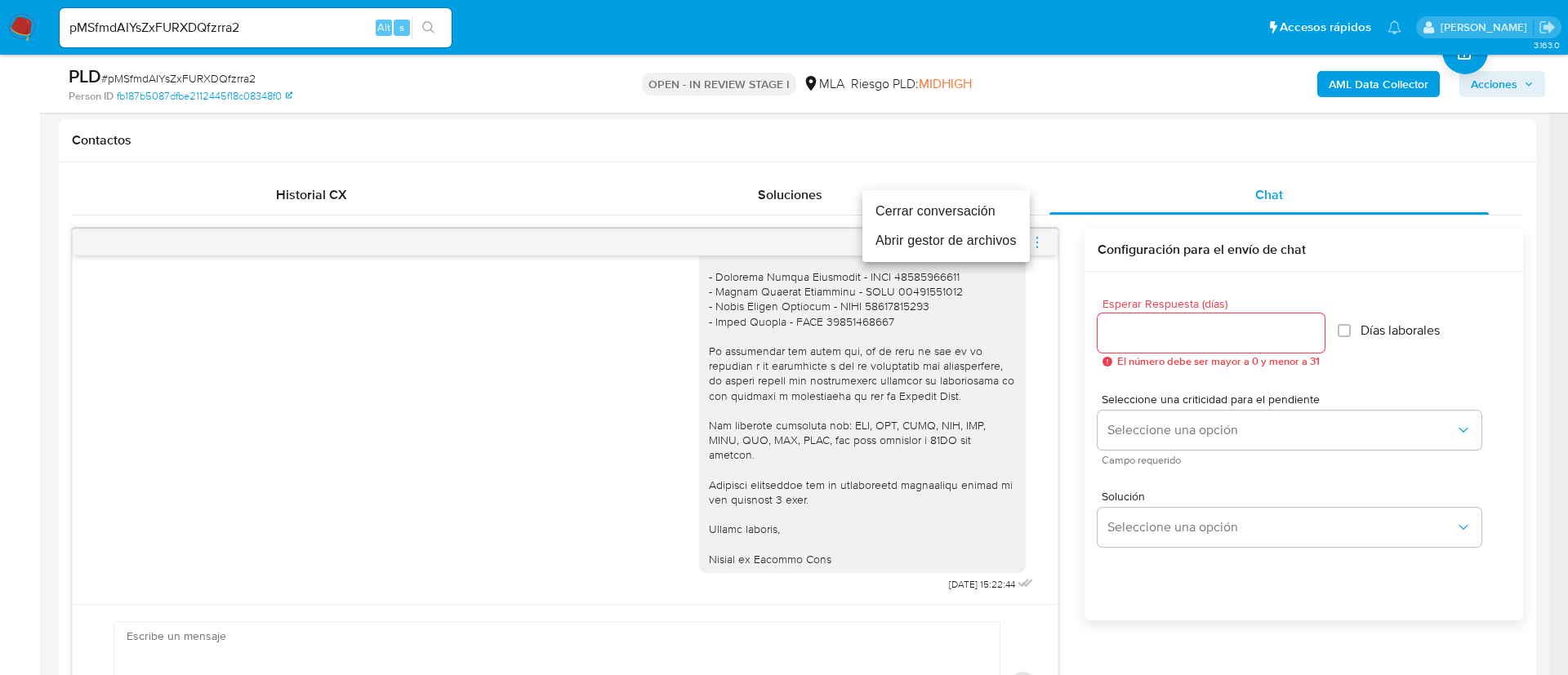
click at [984, 210] on li "Cerrar conversación" at bounding box center [945, 210] width 167 height 29
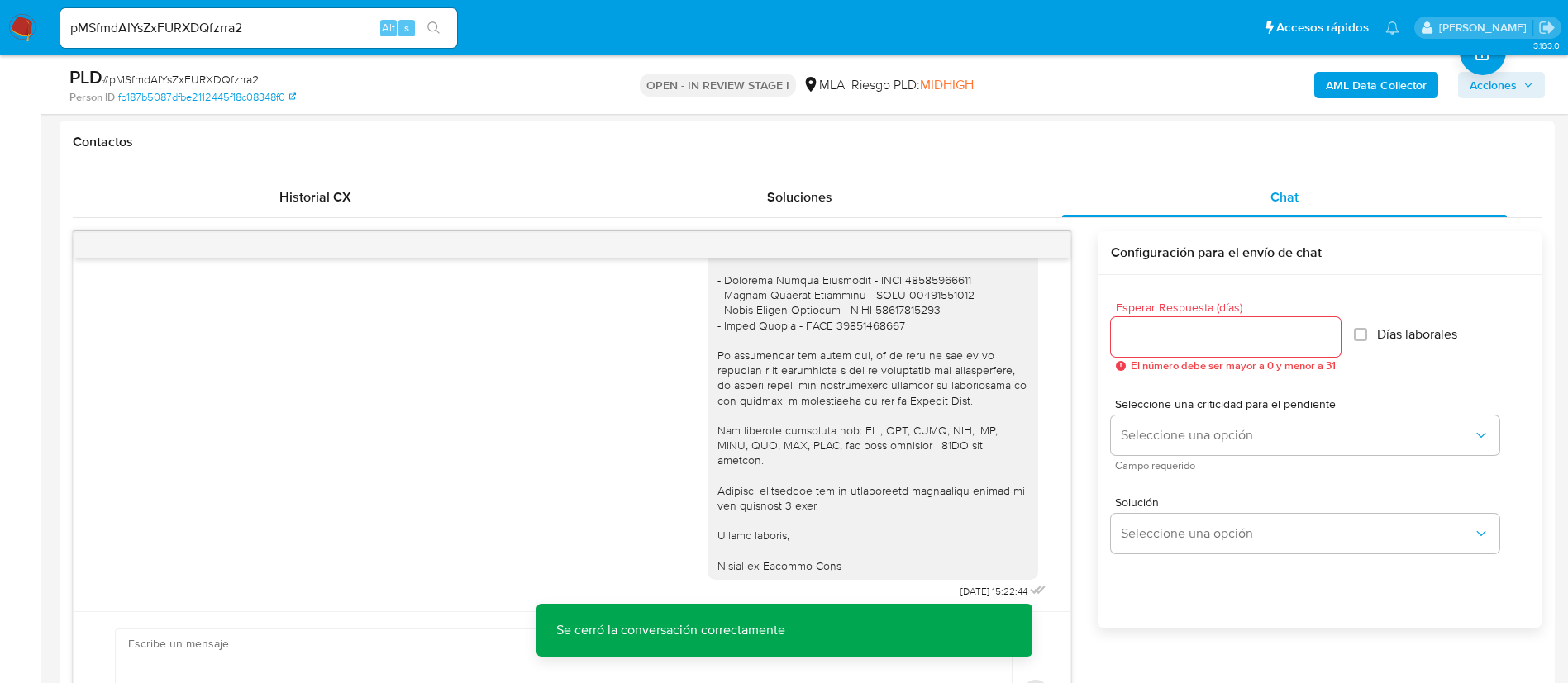
click at [1374, 83] on b "AML Data Collector" at bounding box center [1376, 85] width 101 height 26
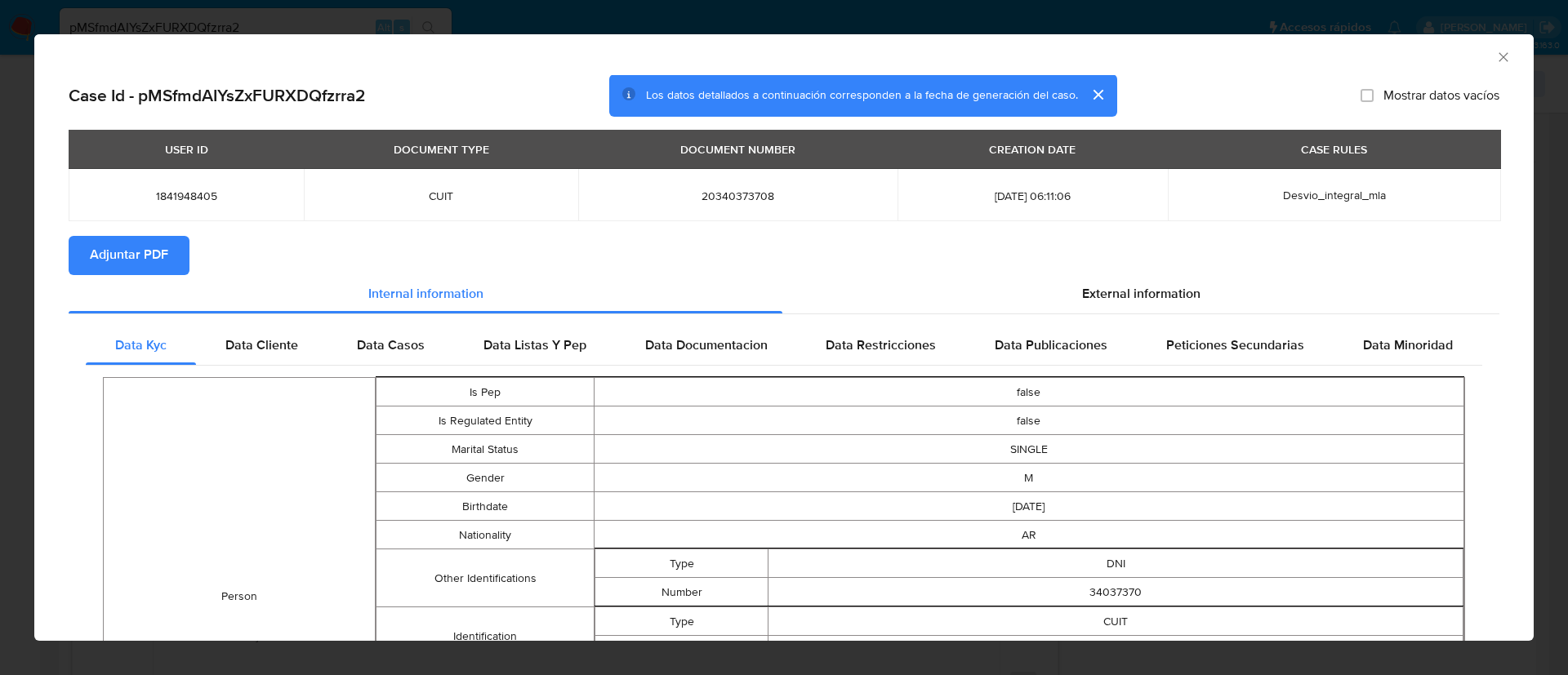
click at [157, 263] on span "Adjuntar PDF" at bounding box center [129, 255] width 79 height 36
click at [181, 201] on span "1841948405" at bounding box center [186, 196] width 196 height 15
copy span "1841948405"
click at [1495, 57] on icon "Cerrar ventana" at bounding box center [1503, 56] width 16 height 16
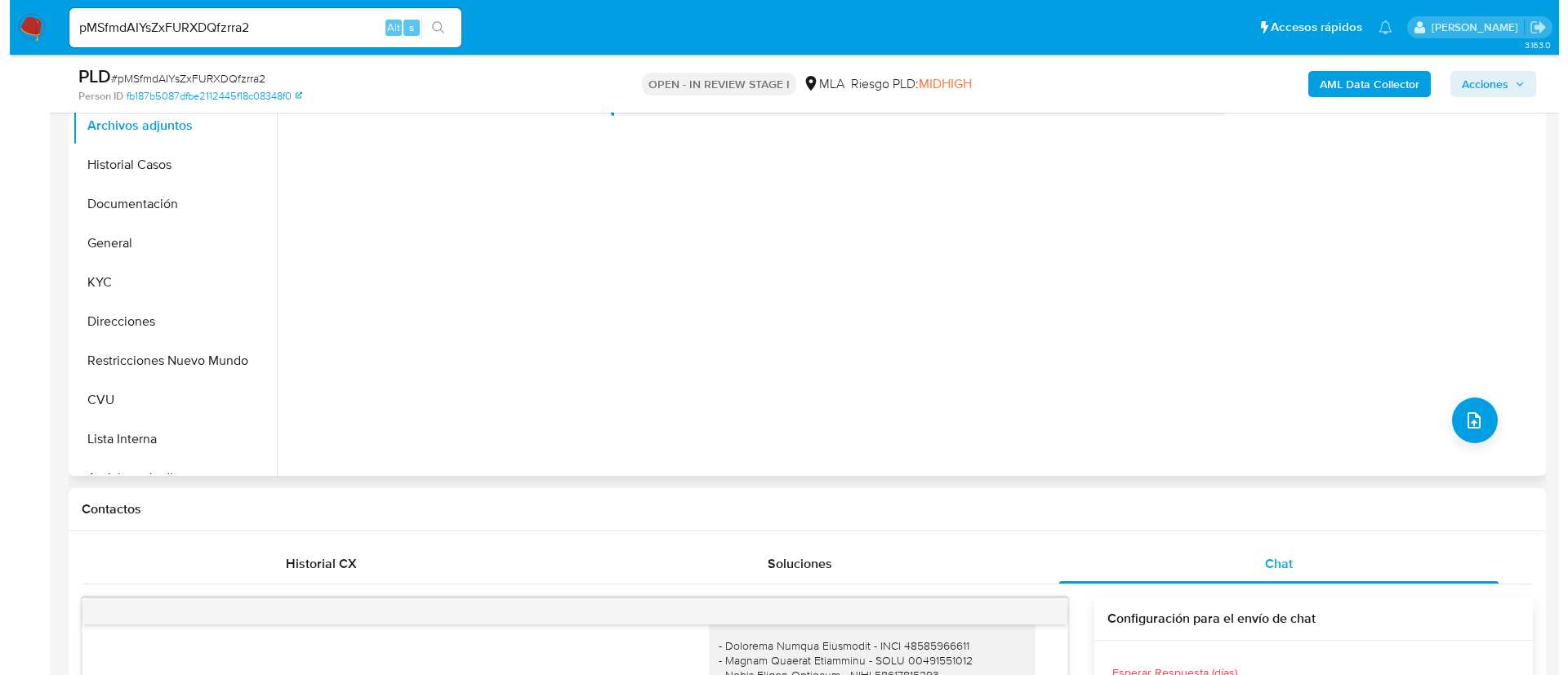
scroll to position [245, 0]
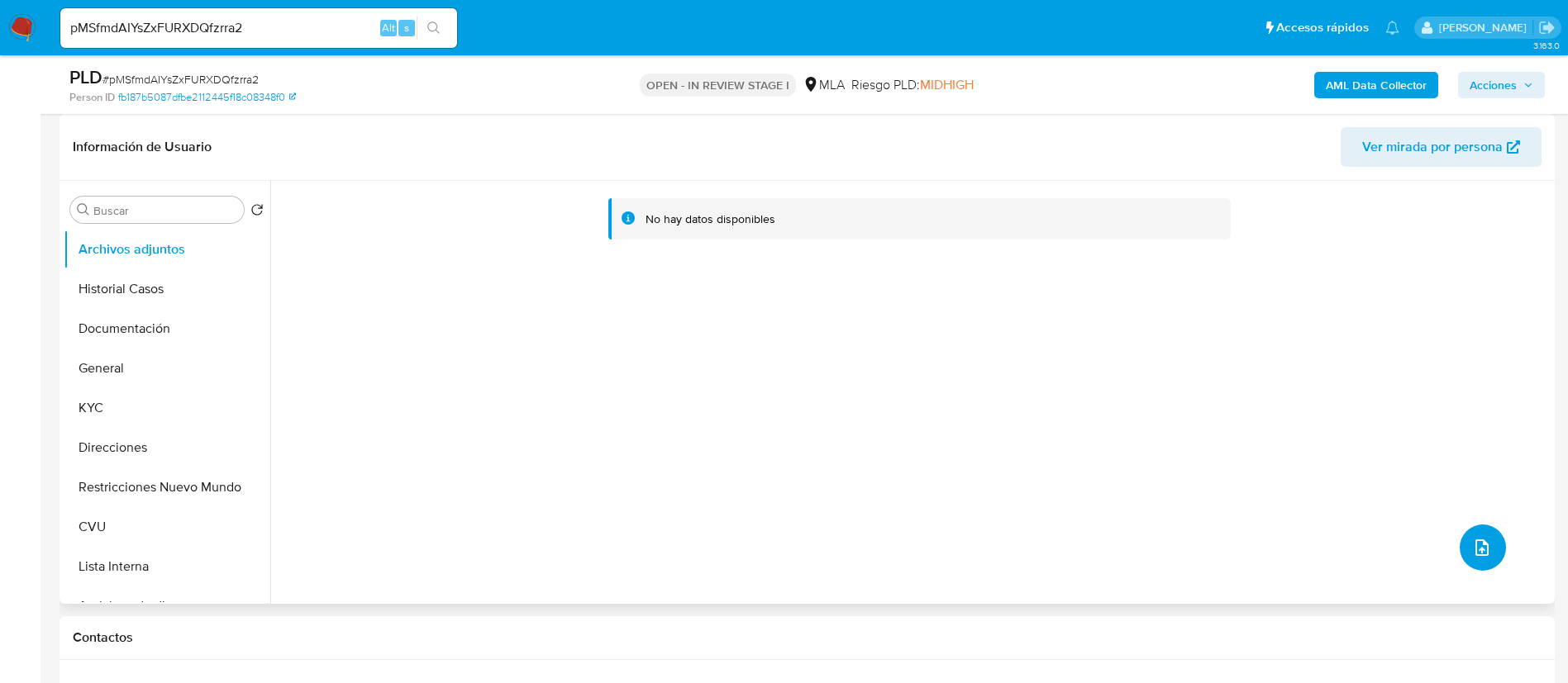
click at [1475, 541] on icon "upload-file" at bounding box center [1481, 548] width 20 height 20
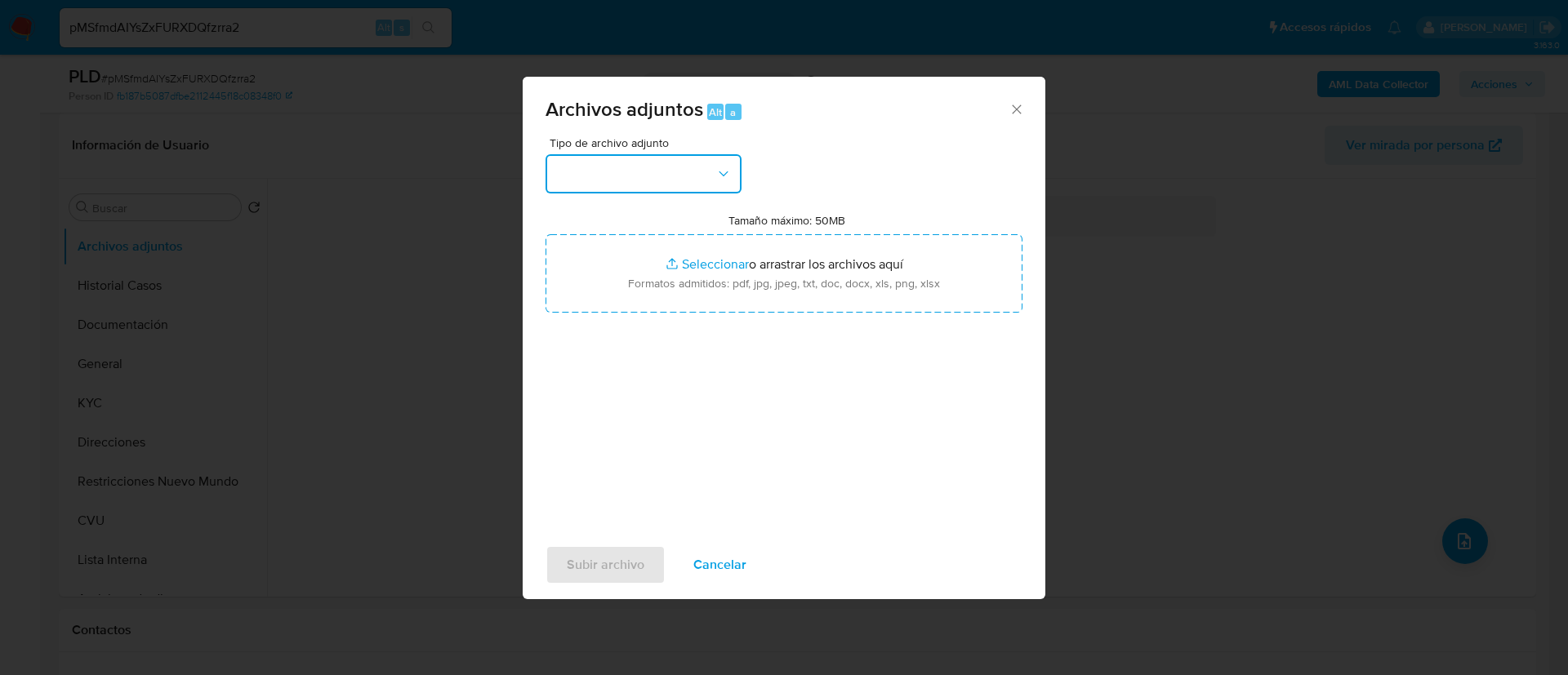
click at [705, 176] on button "button" at bounding box center [643, 174] width 196 height 39
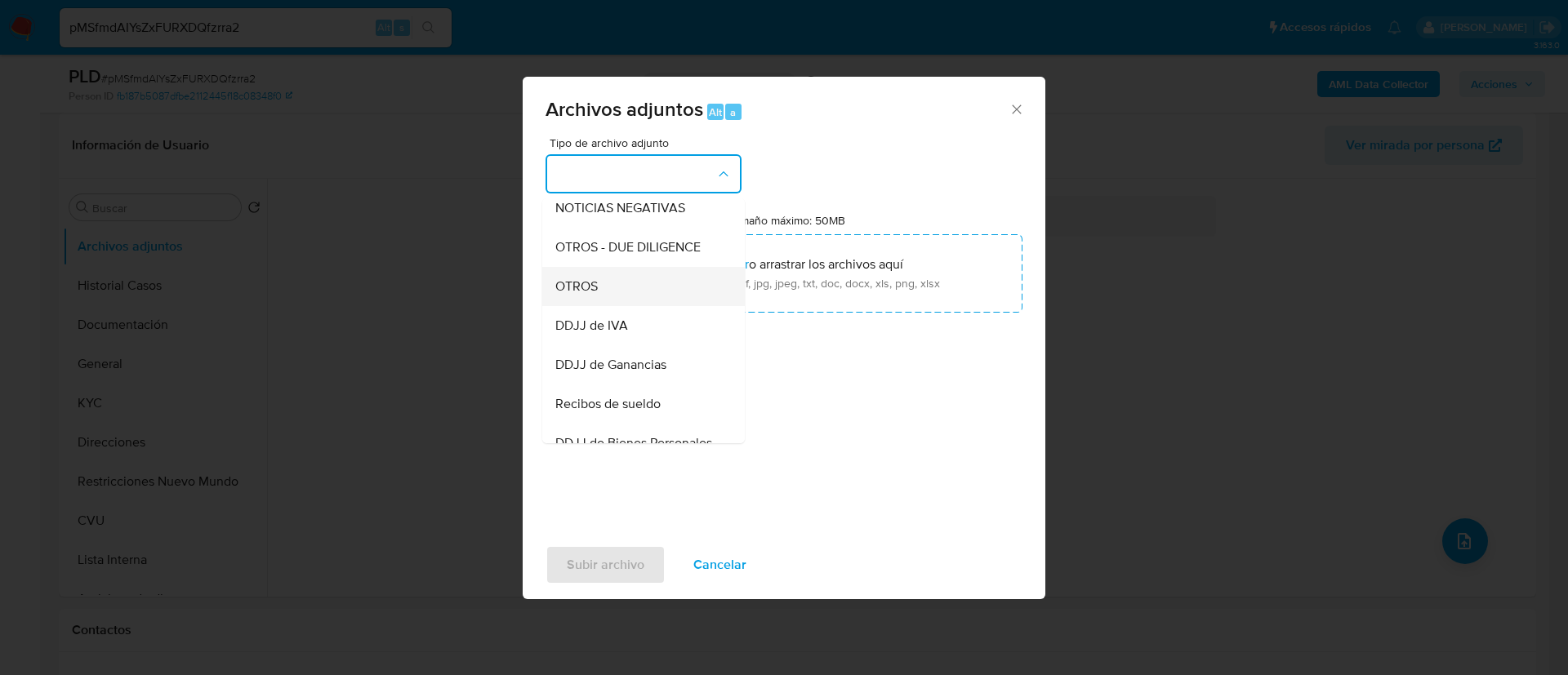
click at [659, 304] on div "OTROS" at bounding box center [639, 287] width 166 height 39
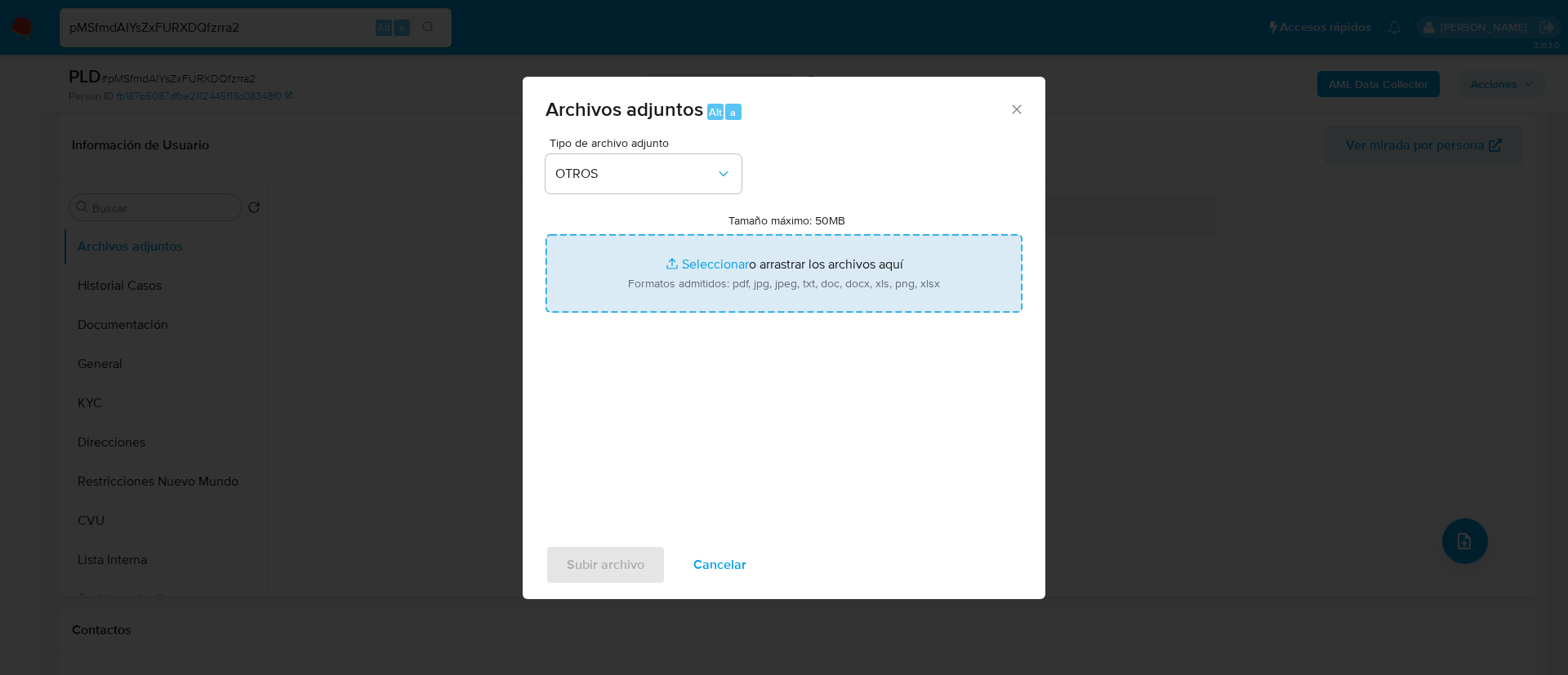
click at [659, 302] on input "Tamaño máximo: 50MB Seleccionar archivos" at bounding box center [784, 274] width 477 height 79
type input "C:\fakepath\1841948405 Movimientos.xlsx"
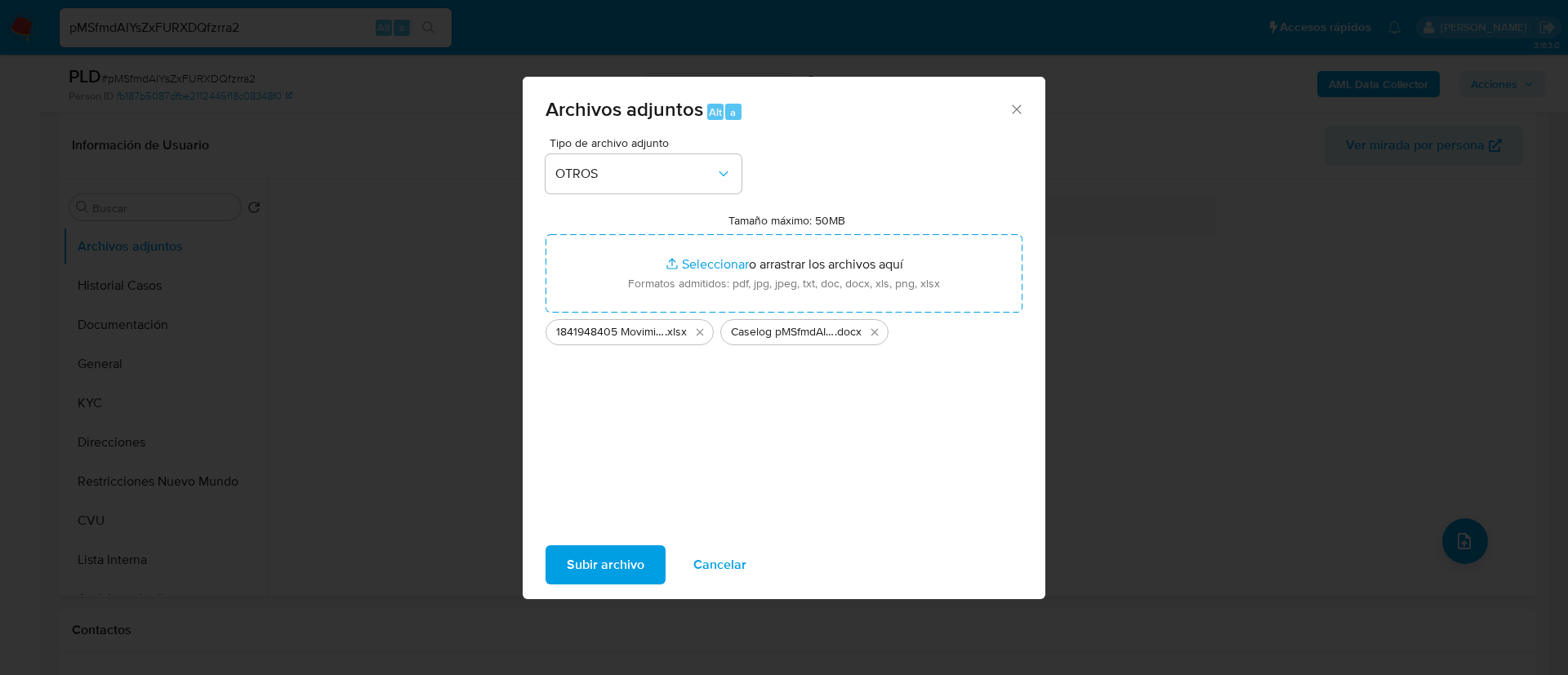
click at [609, 554] on span "Subir archivo" at bounding box center [605, 565] width 78 height 36
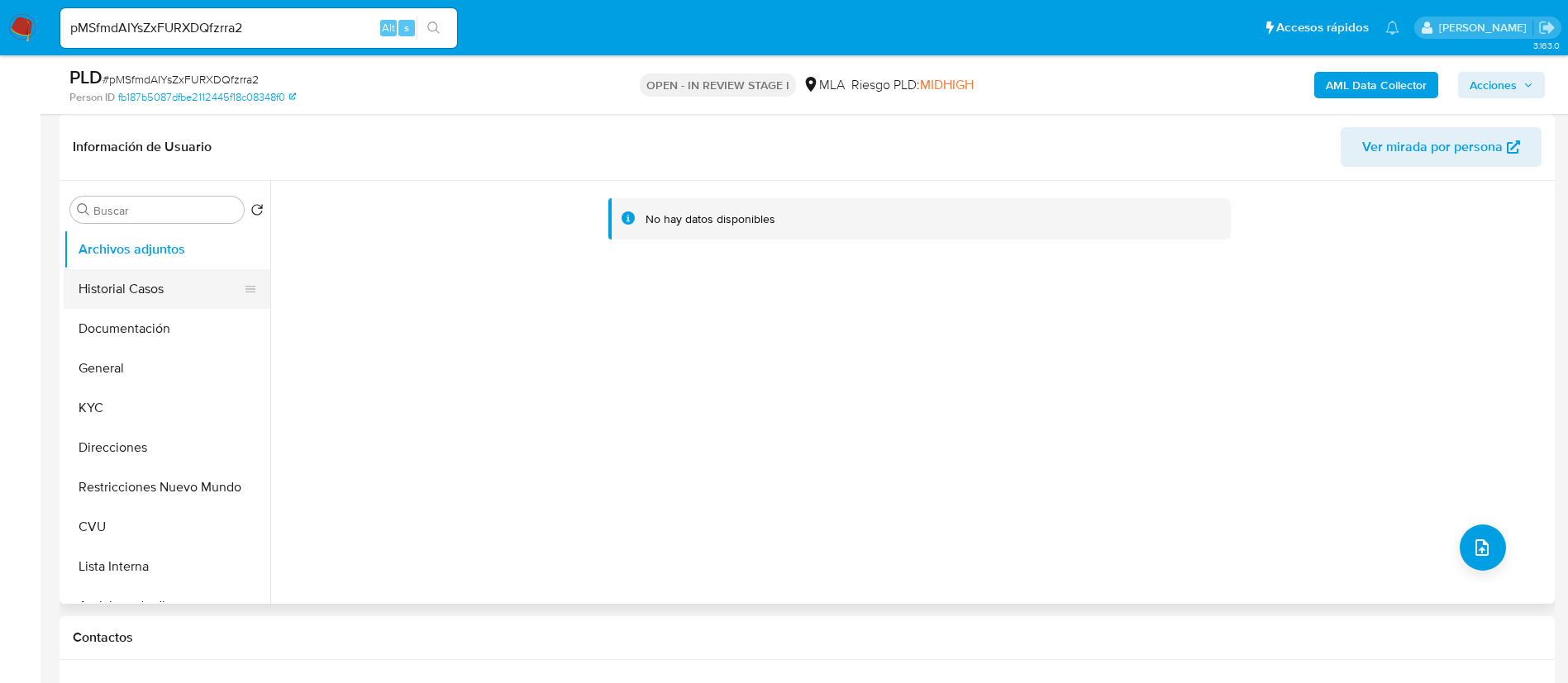
click at [170, 289] on button "Historial Casos" at bounding box center [160, 289] width 193 height 40
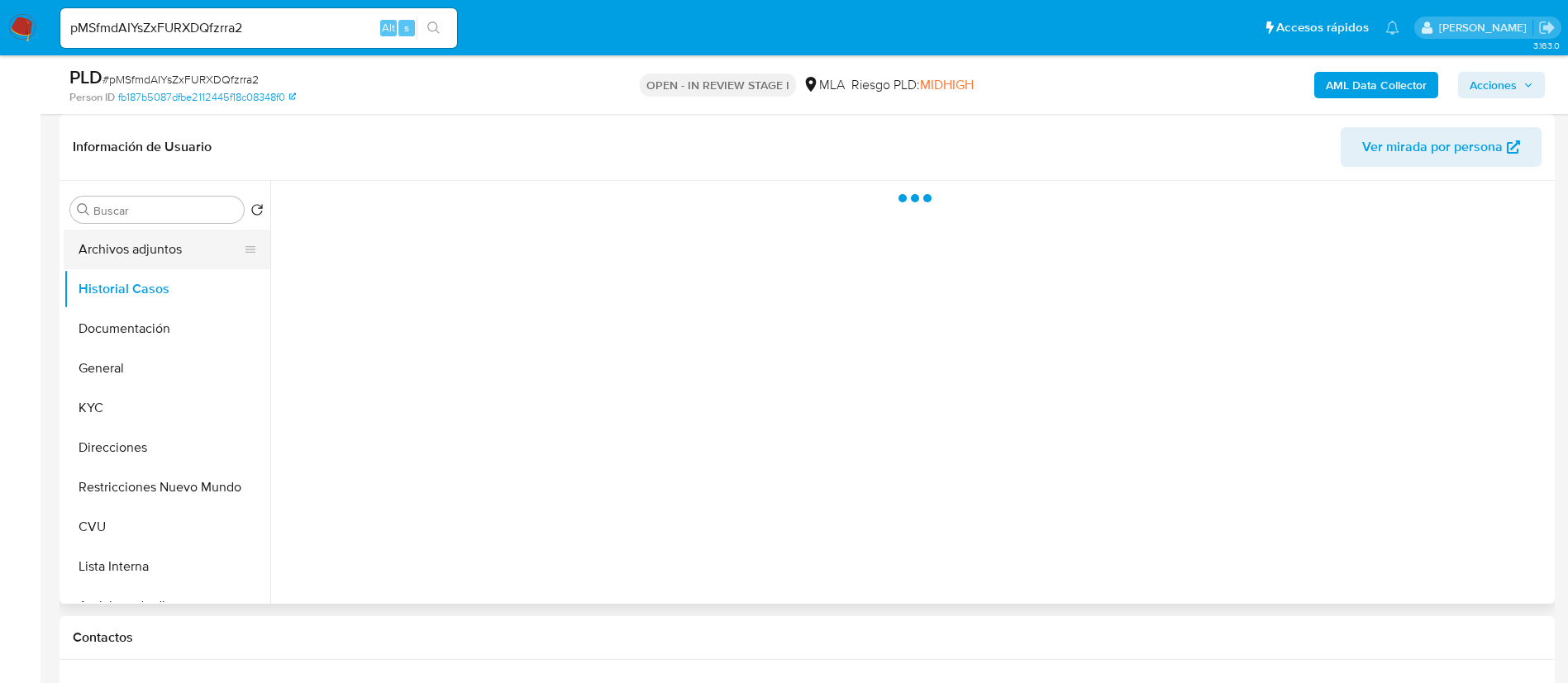
click at [153, 254] on button "Archivos adjuntos" at bounding box center [160, 250] width 193 height 40
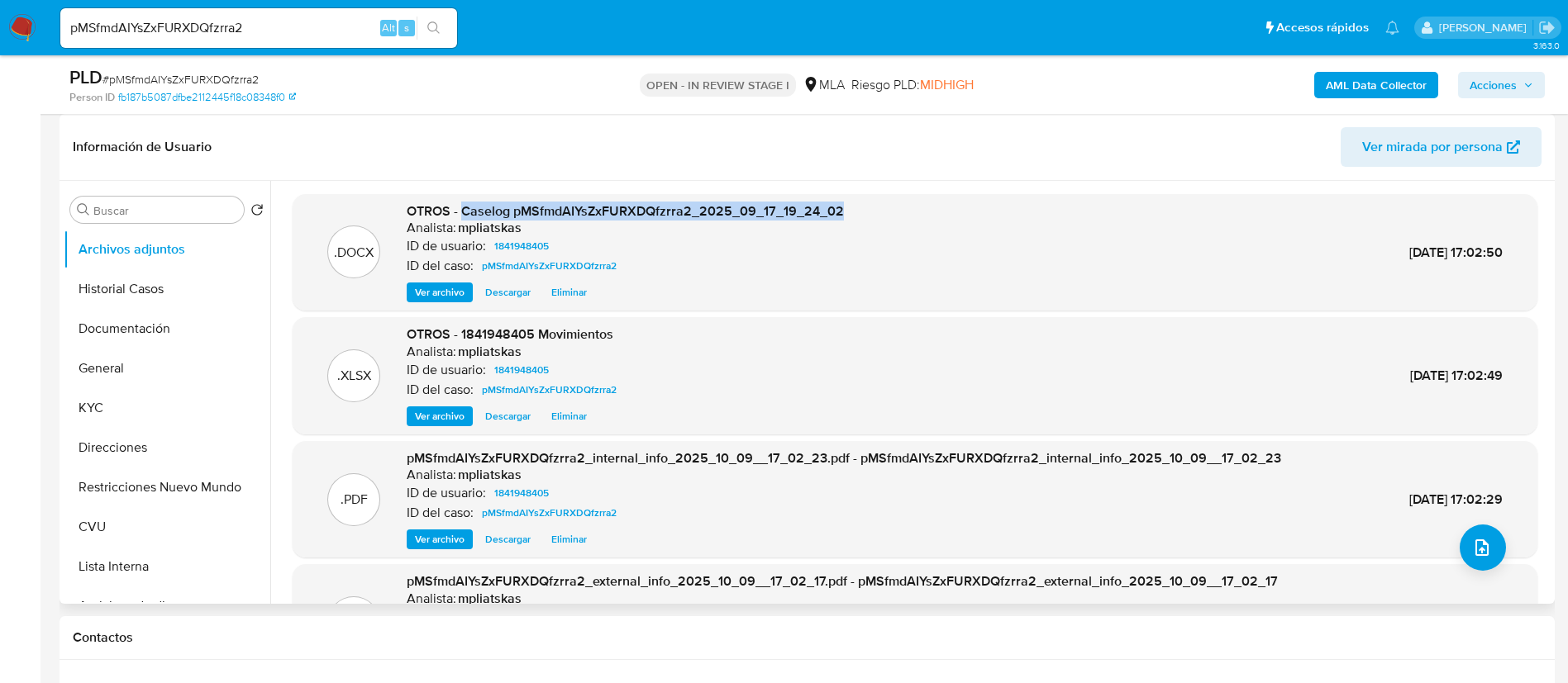
drag, startPoint x: 462, startPoint y: 204, endPoint x: 857, endPoint y: 203, distance: 395.0
click at [857, 203] on div ".DOCX OTROS - Caselog pMSfmdAIYsZxFURXDQfzrra2_2025_09_17_19_24_02 Analista: mp…" at bounding box center [915, 253] width 1228 height 101
copy span "Caselog pMSfmdAIYsZxFURXDQfzrra2_2025_09_17_19_24_02"
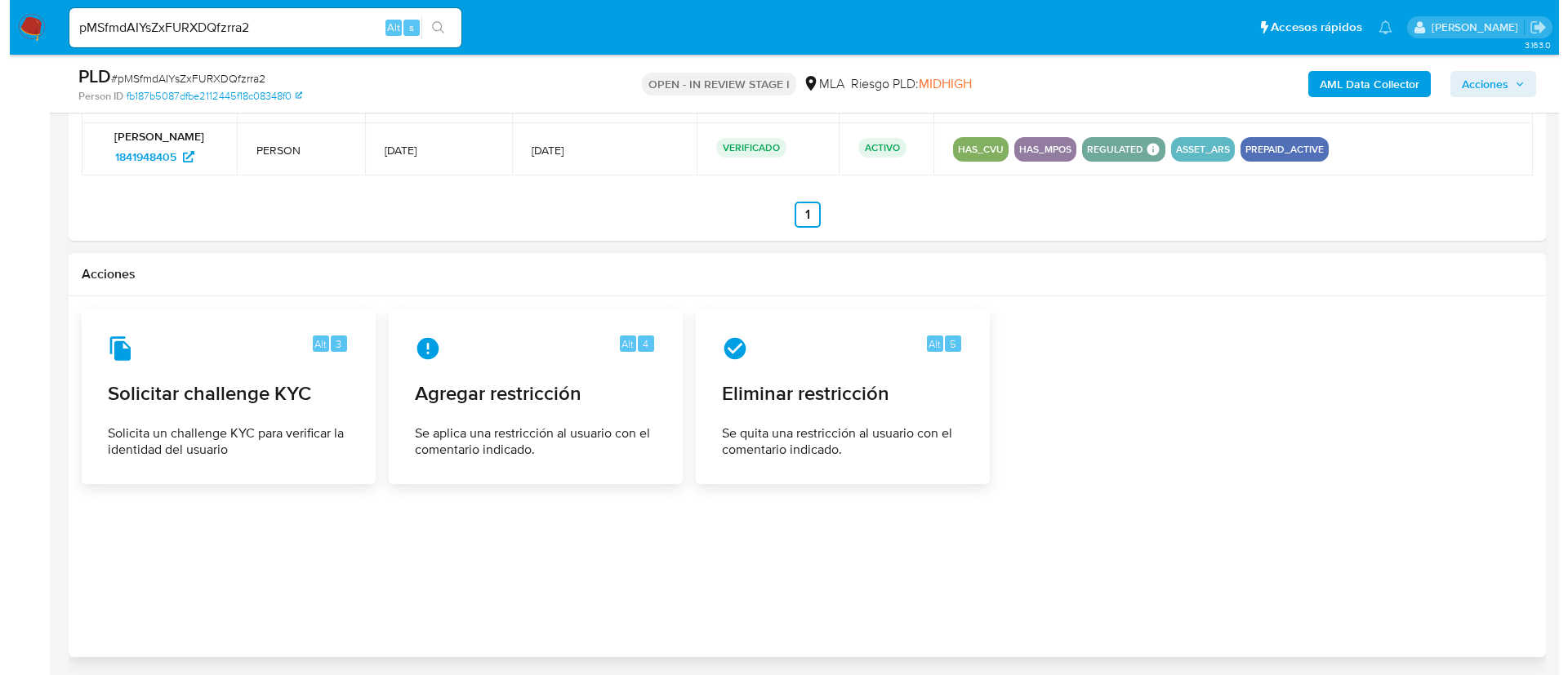
scroll to position [2655, 0]
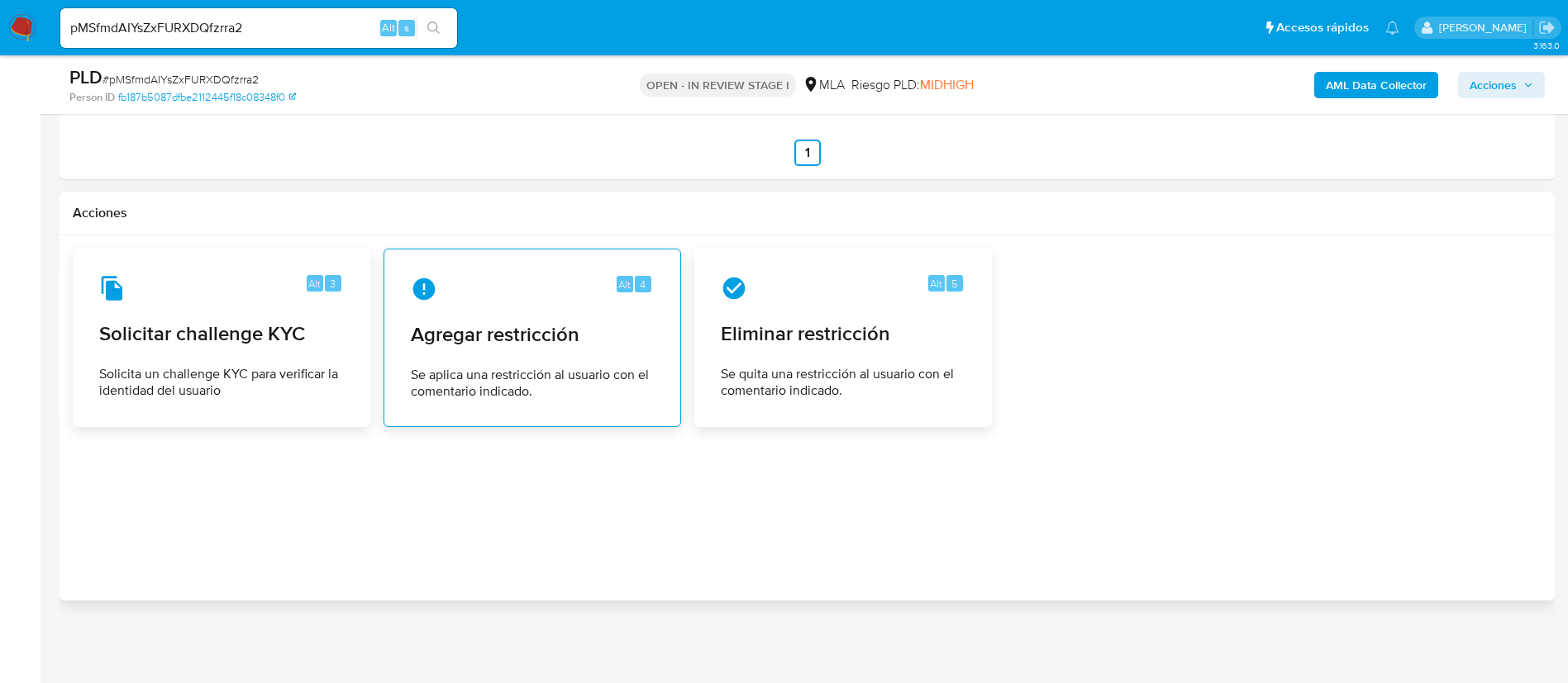
click at [662, 389] on div "Alt 4 Agregar restricción Se aplica una restricción al usuario con el comentari…" at bounding box center [532, 338] width 270 height 150
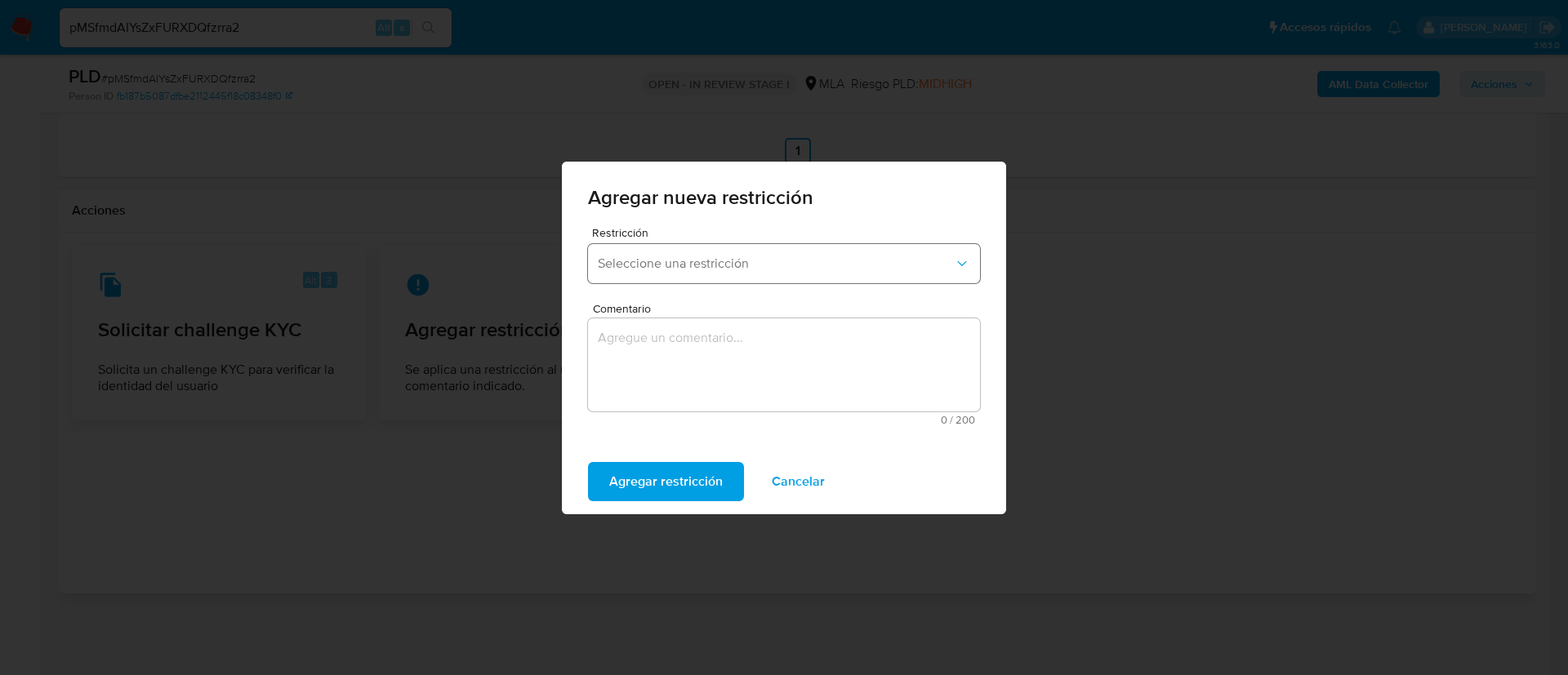
click at [709, 260] on span "Seleccione una restricción" at bounding box center [775, 263] width 356 height 16
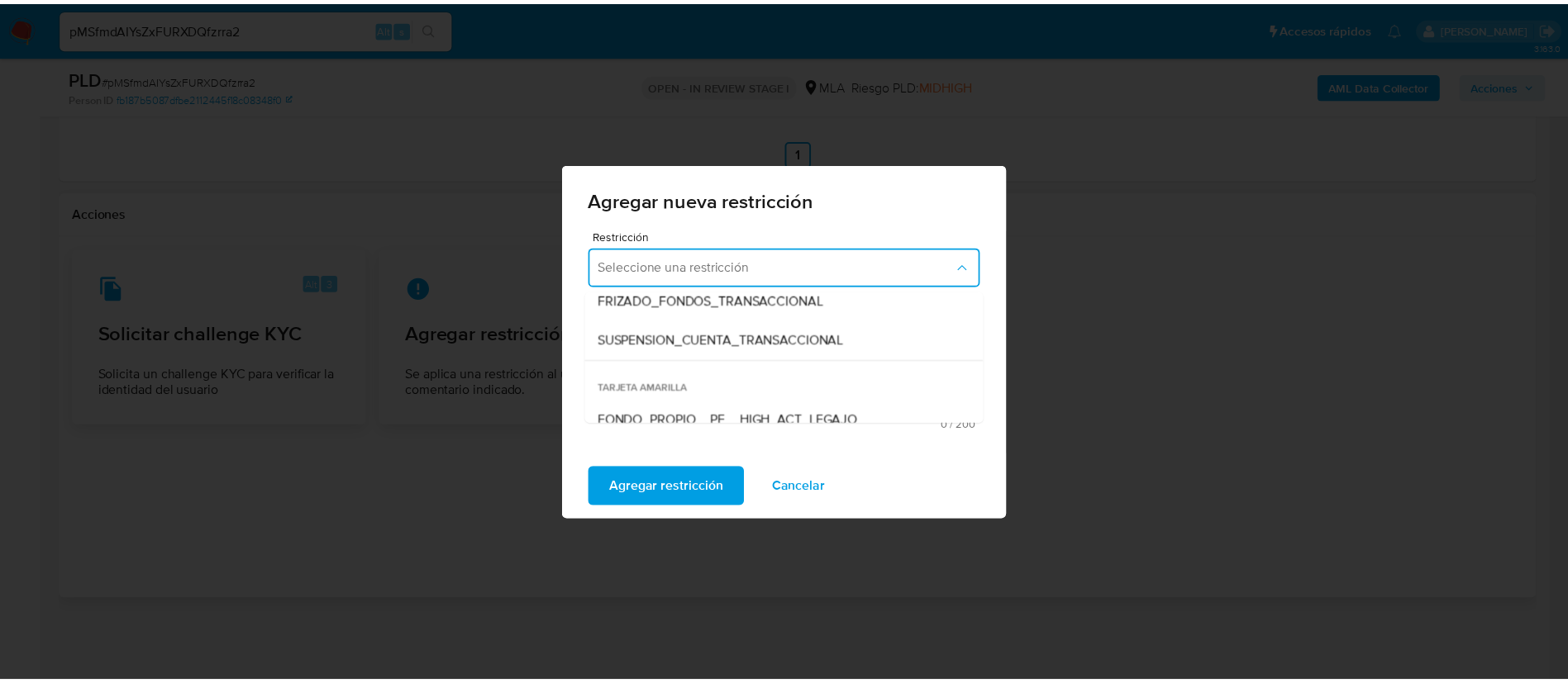
scroll to position [248, 0]
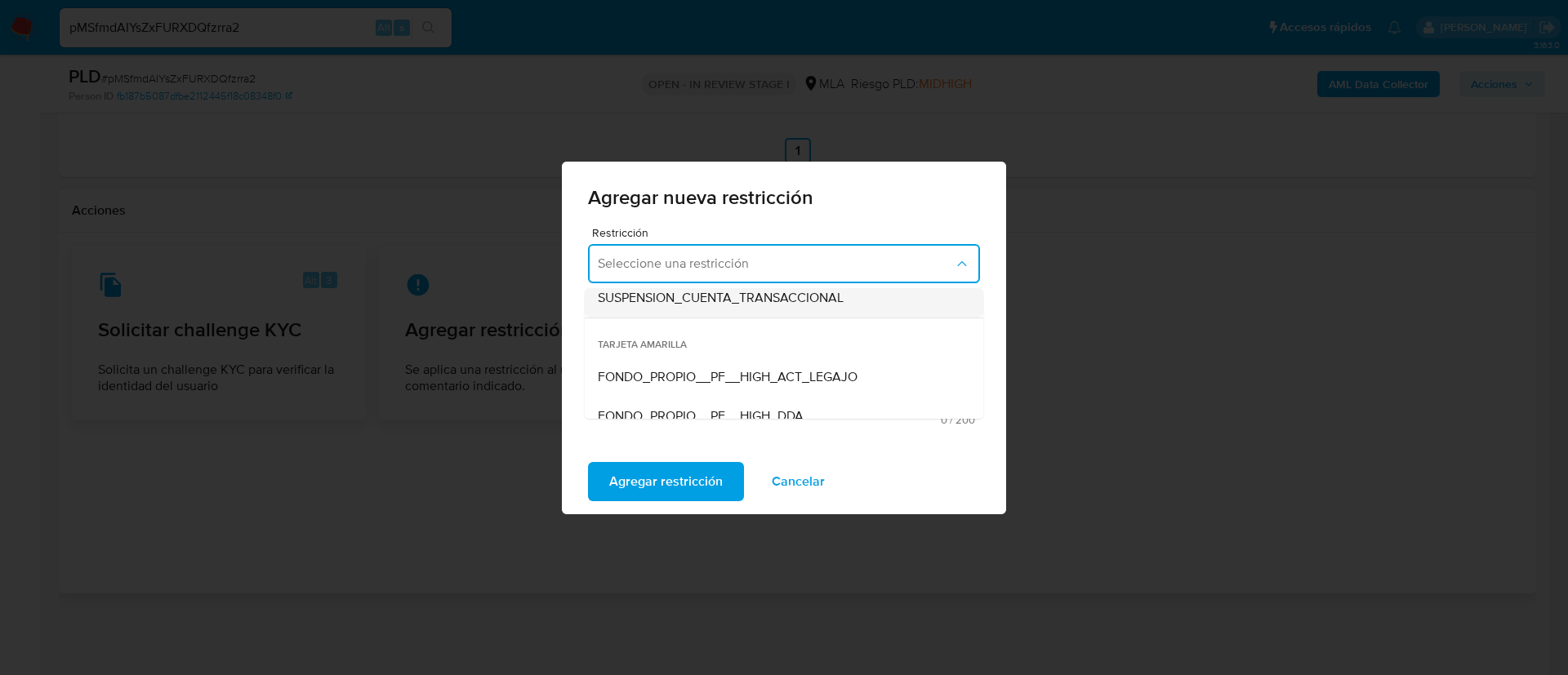
click at [736, 312] on div "SUSPENSION_CUENTA_TRANSACCIONAL" at bounding box center [779, 298] width 363 height 39
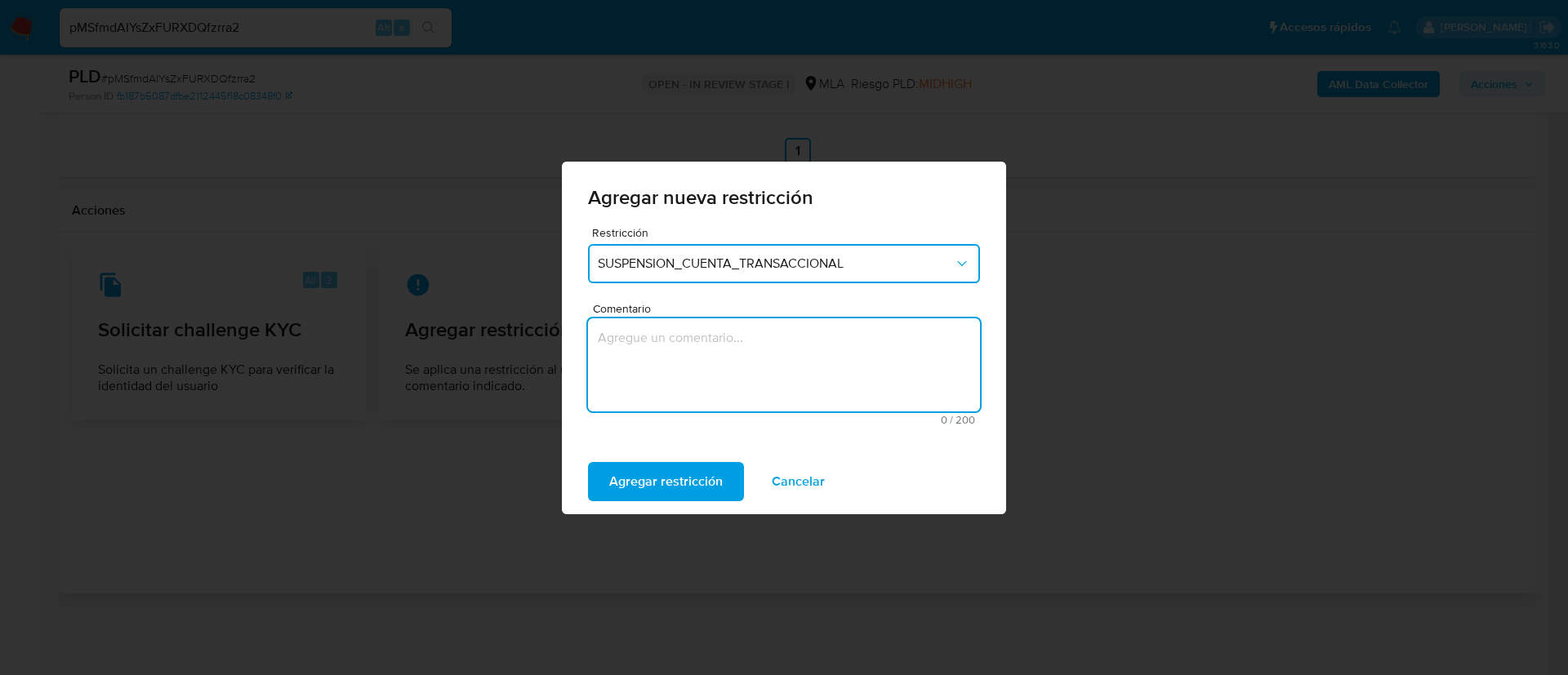
click at [738, 361] on textarea "Comentario" at bounding box center [784, 366] width 392 height 93
type textarea "AML"
click at [674, 467] on span "Agregar restricción" at bounding box center [665, 481] width 113 height 36
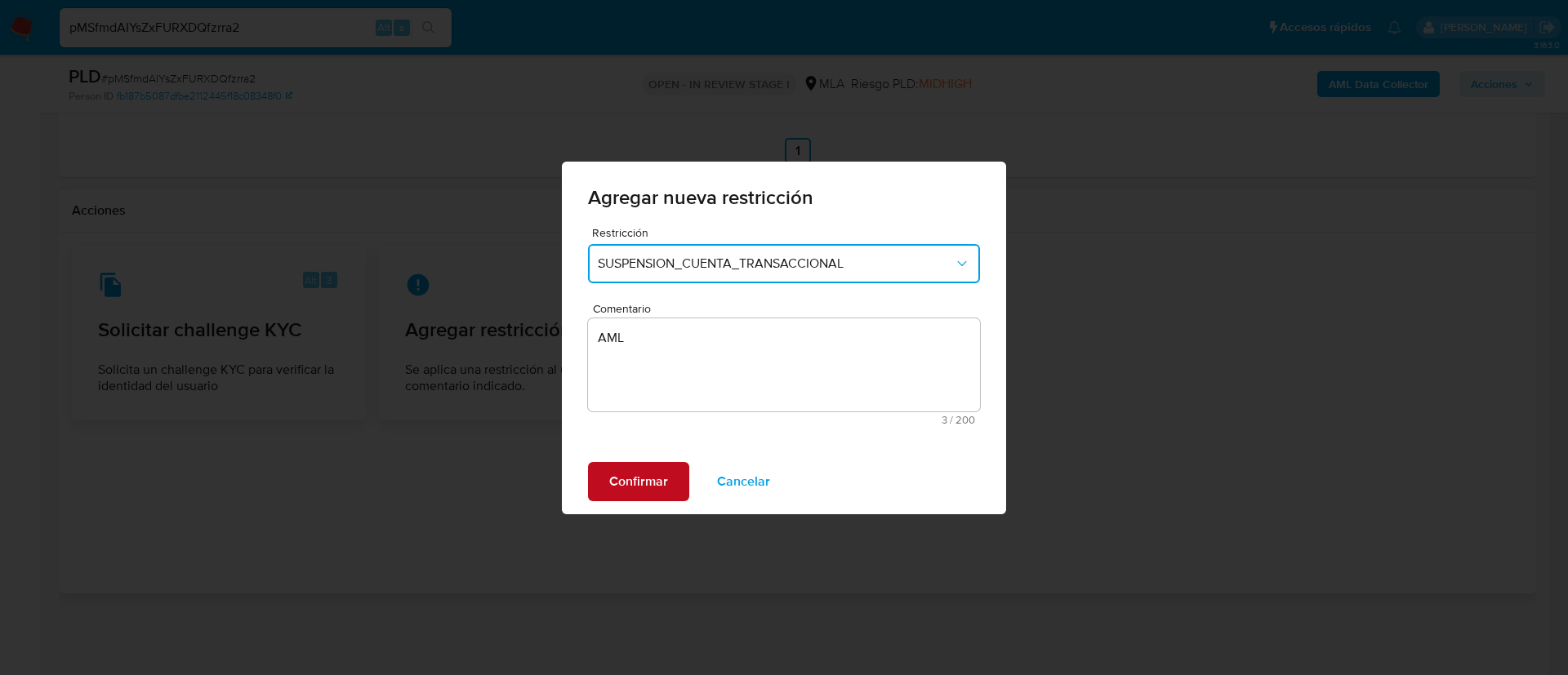
click at [652, 480] on span "Confirmar" at bounding box center [638, 481] width 59 height 36
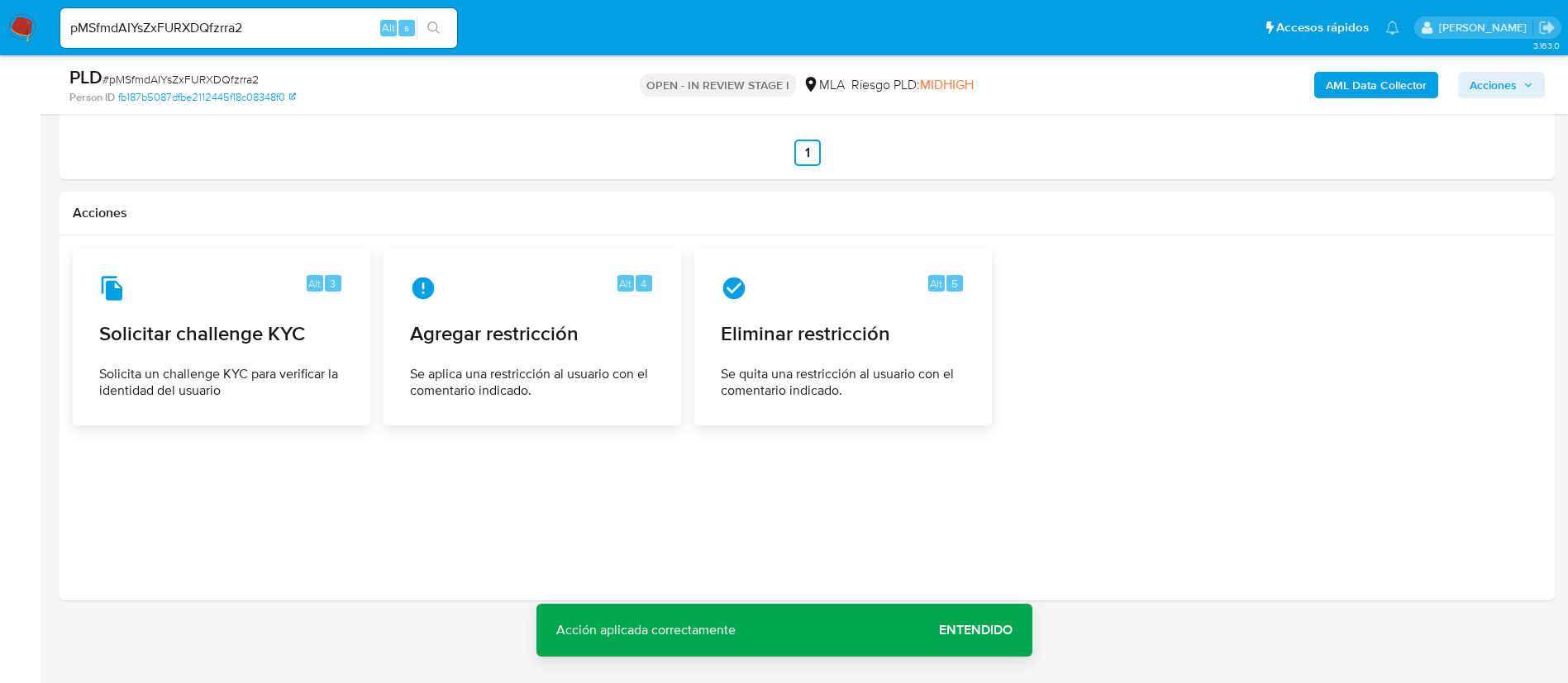
click at [1501, 91] on span "Acciones" at bounding box center [1493, 85] width 47 height 26
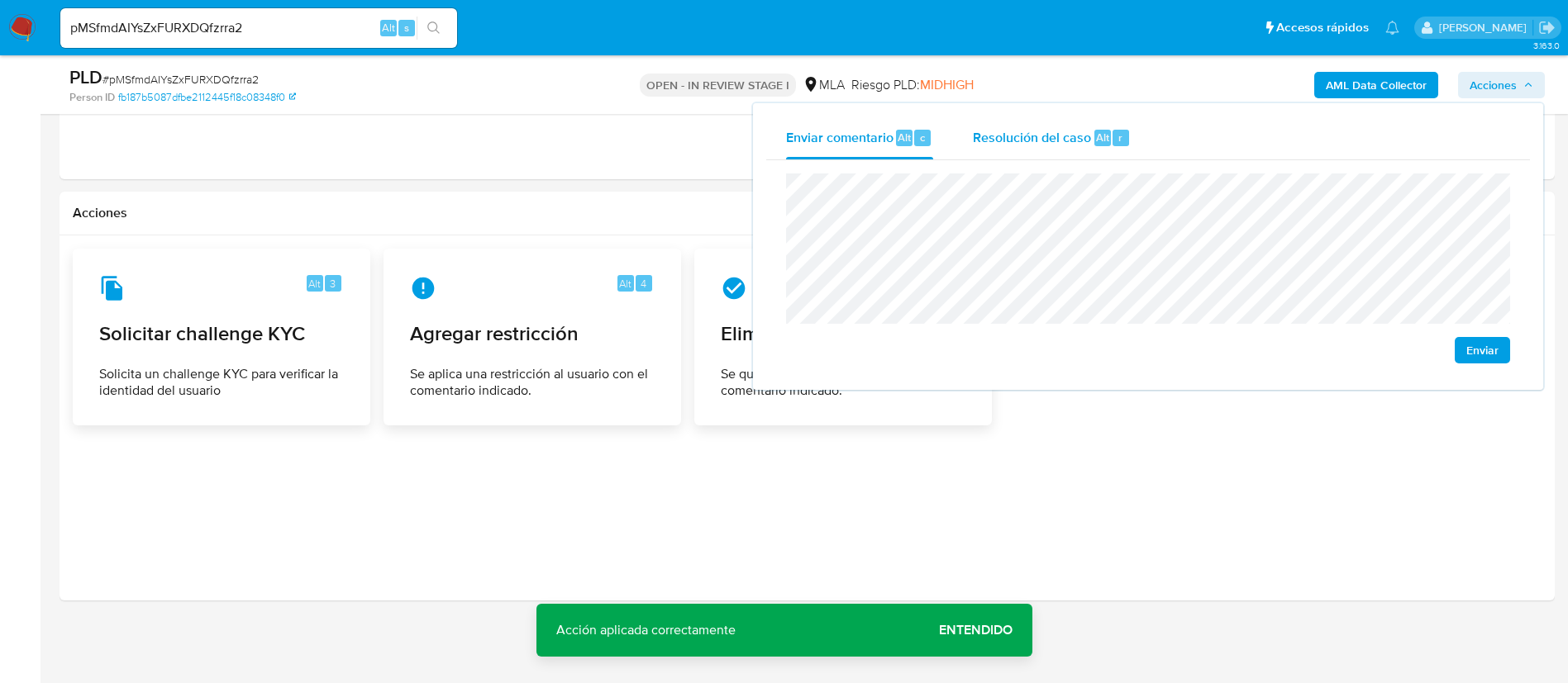
click at [1080, 149] on div "Resolución del caso Alt r" at bounding box center [1051, 137] width 158 height 43
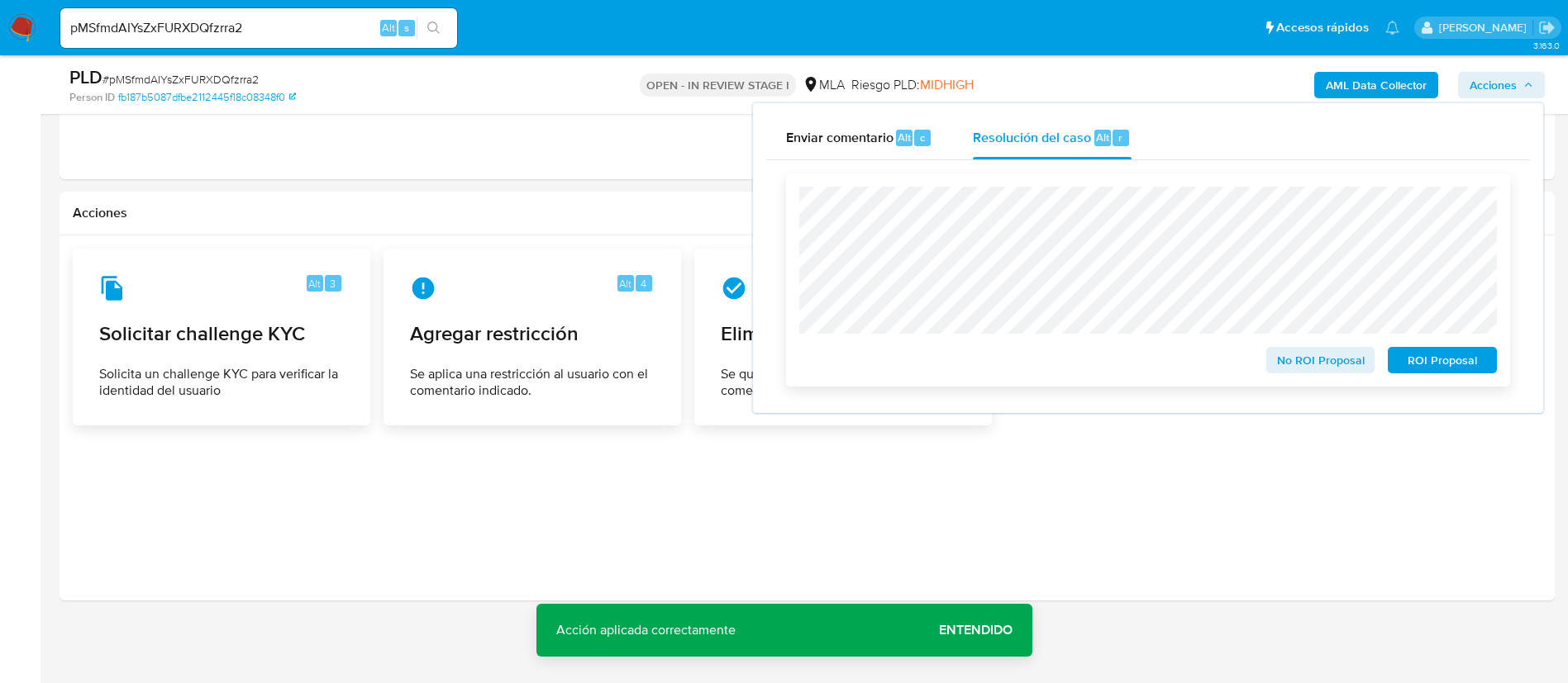
click at [1425, 362] on span "ROI Proposal" at bounding box center [1441, 360] width 86 height 23
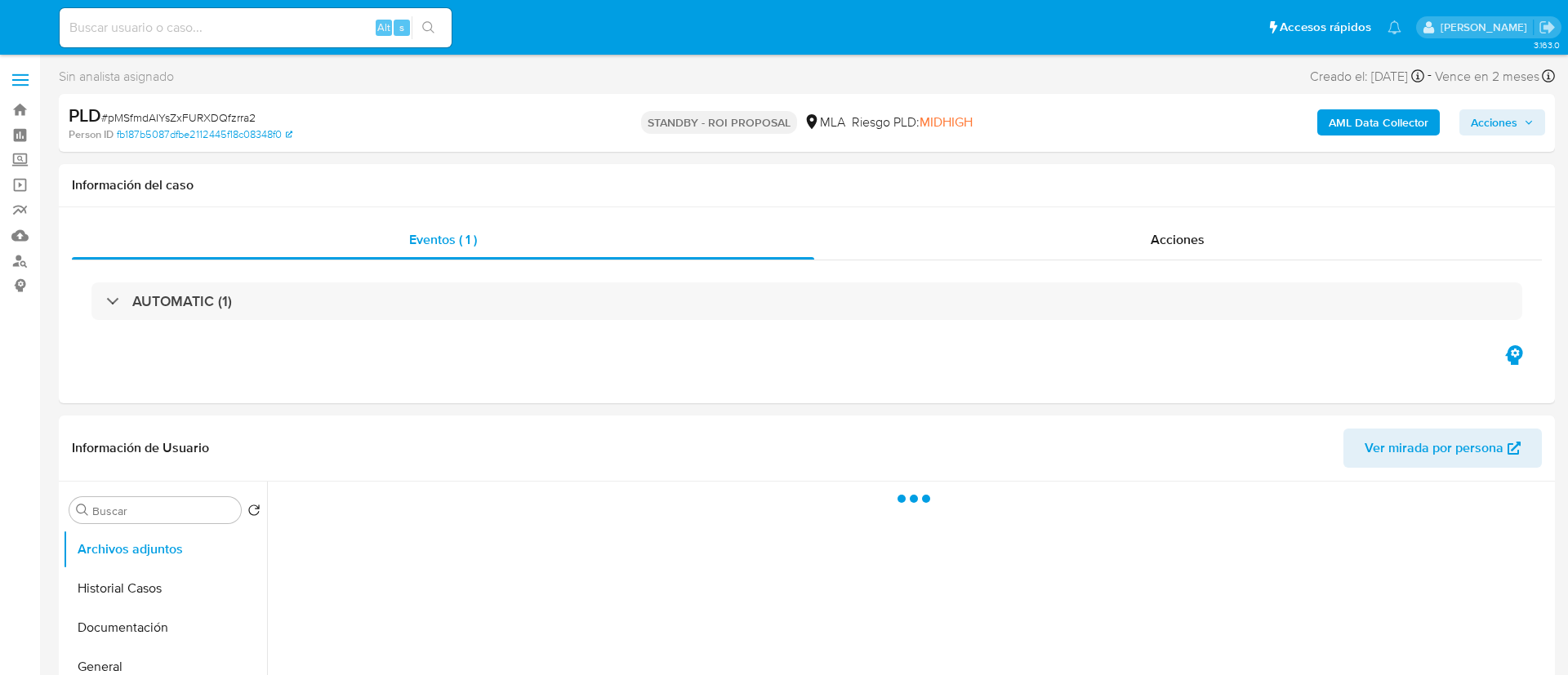
select select "10"
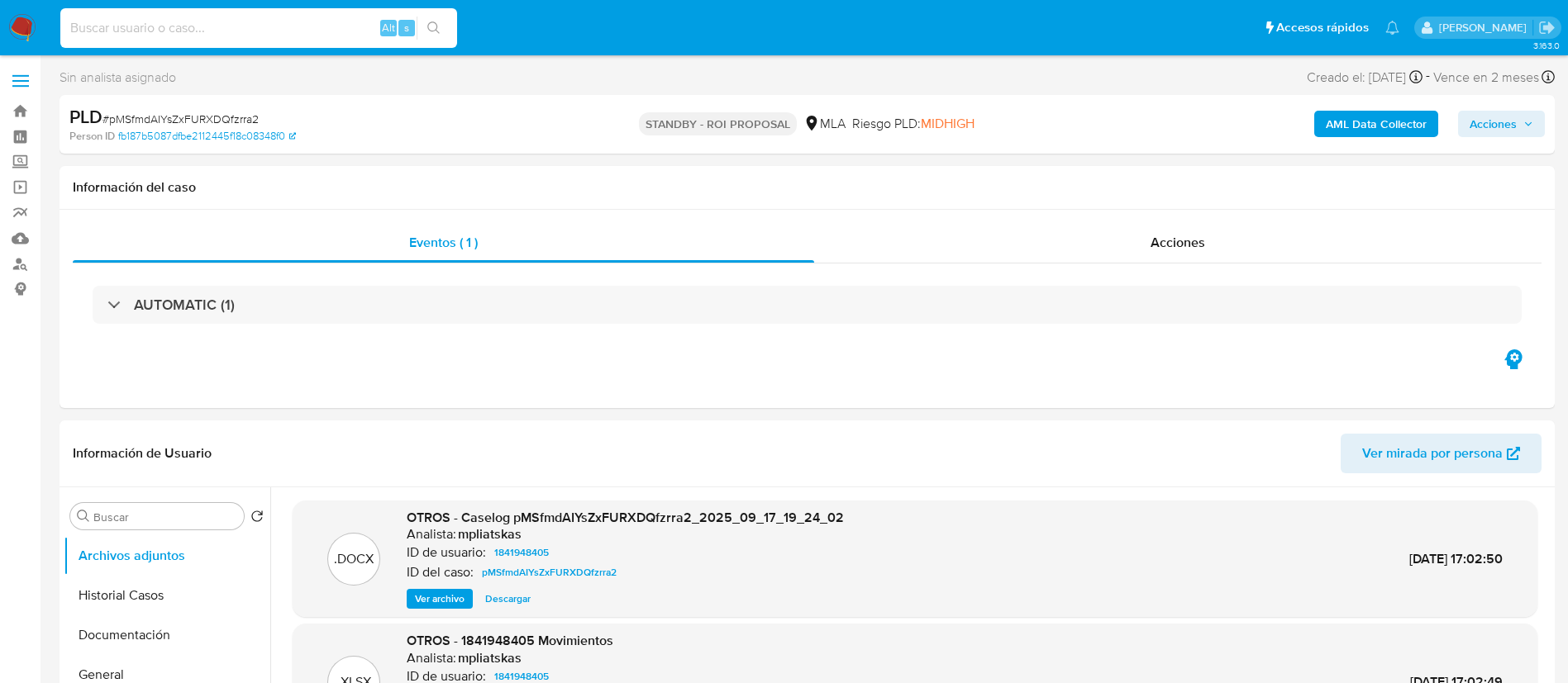
drag, startPoint x: 344, startPoint y: 25, endPoint x: 396, endPoint y: 32, distance: 52.5
click at [344, 24] on input at bounding box center [258, 27] width 396 height 22
paste input "neMWOcVxAwRjQanEy8BL5jbx"
type input "neMWOcVxAwRjQanEy8BL5jbx"
click at [428, 30] on icon "search-icon" at bounding box center [433, 28] width 13 height 13
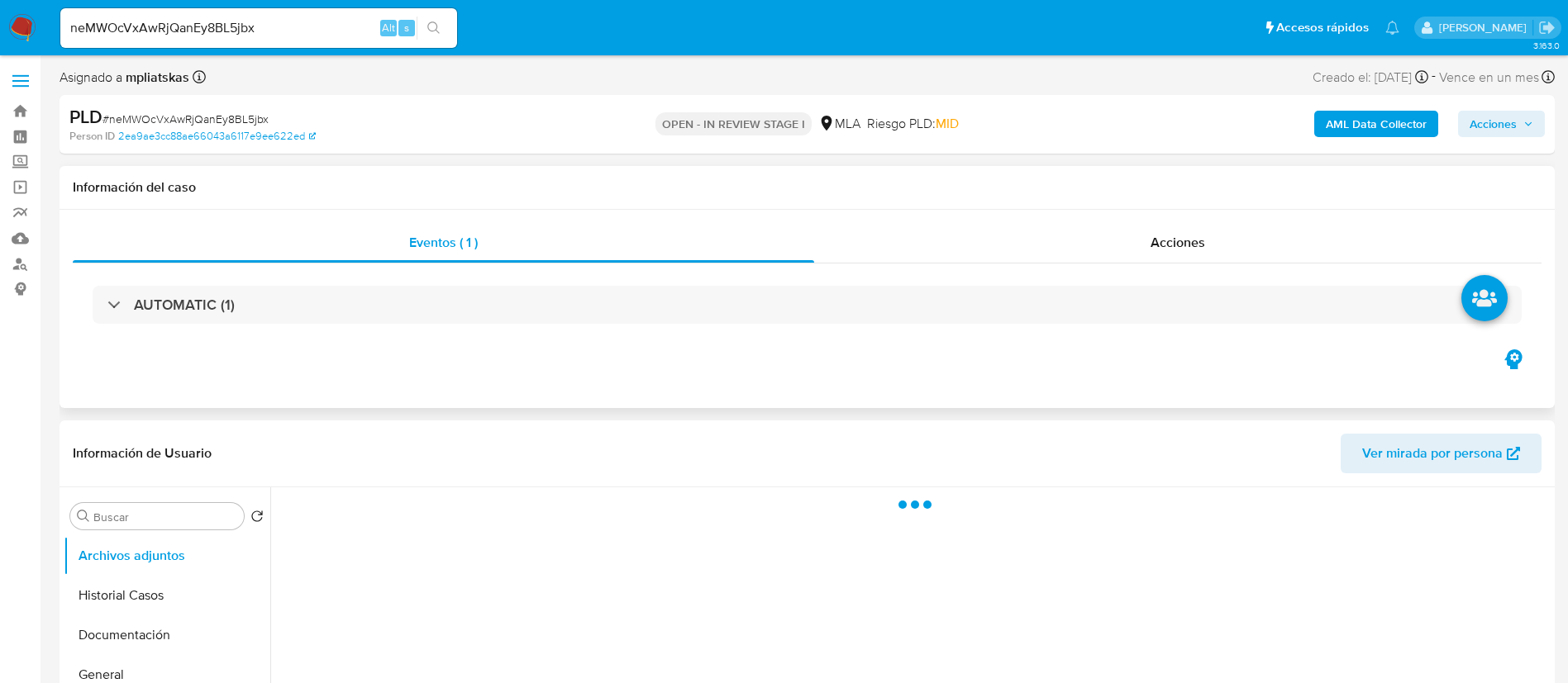
select select "10"
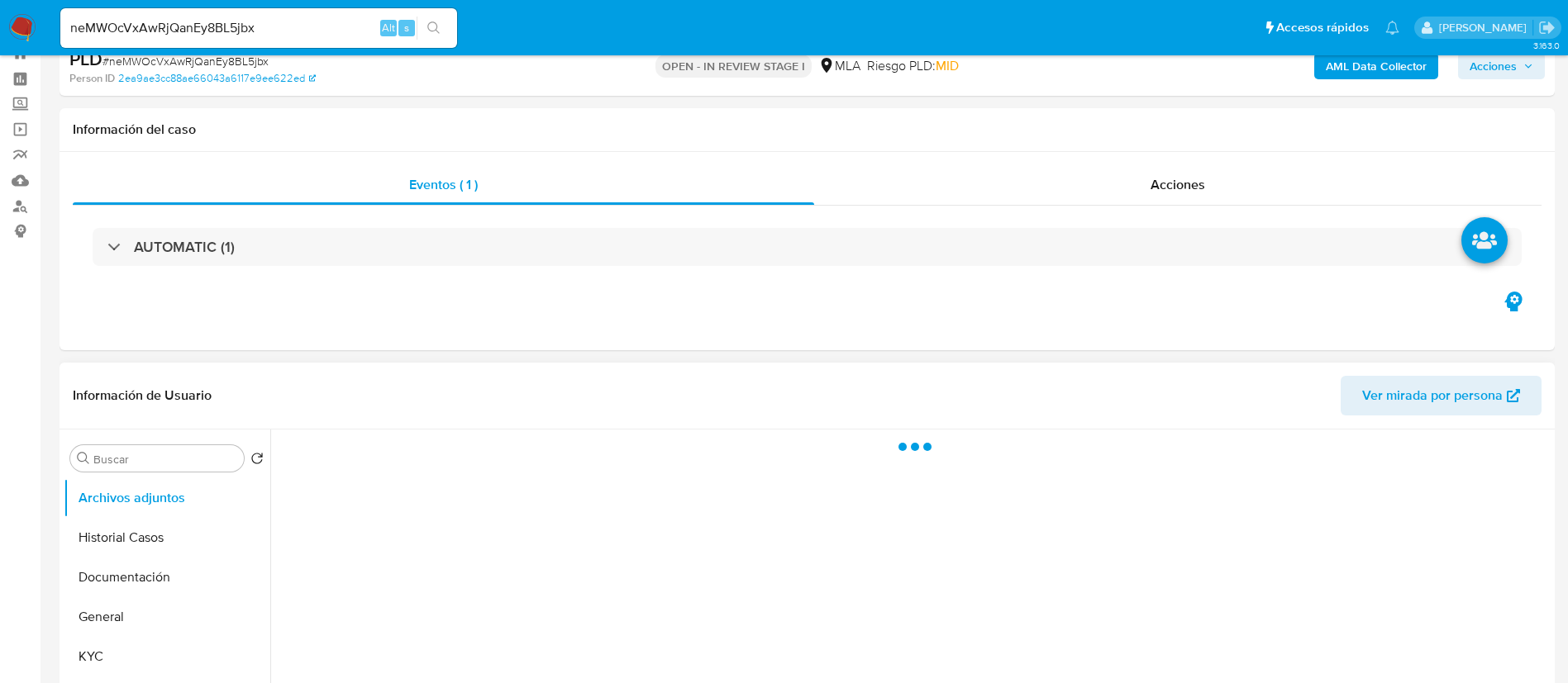
scroll to position [124, 0]
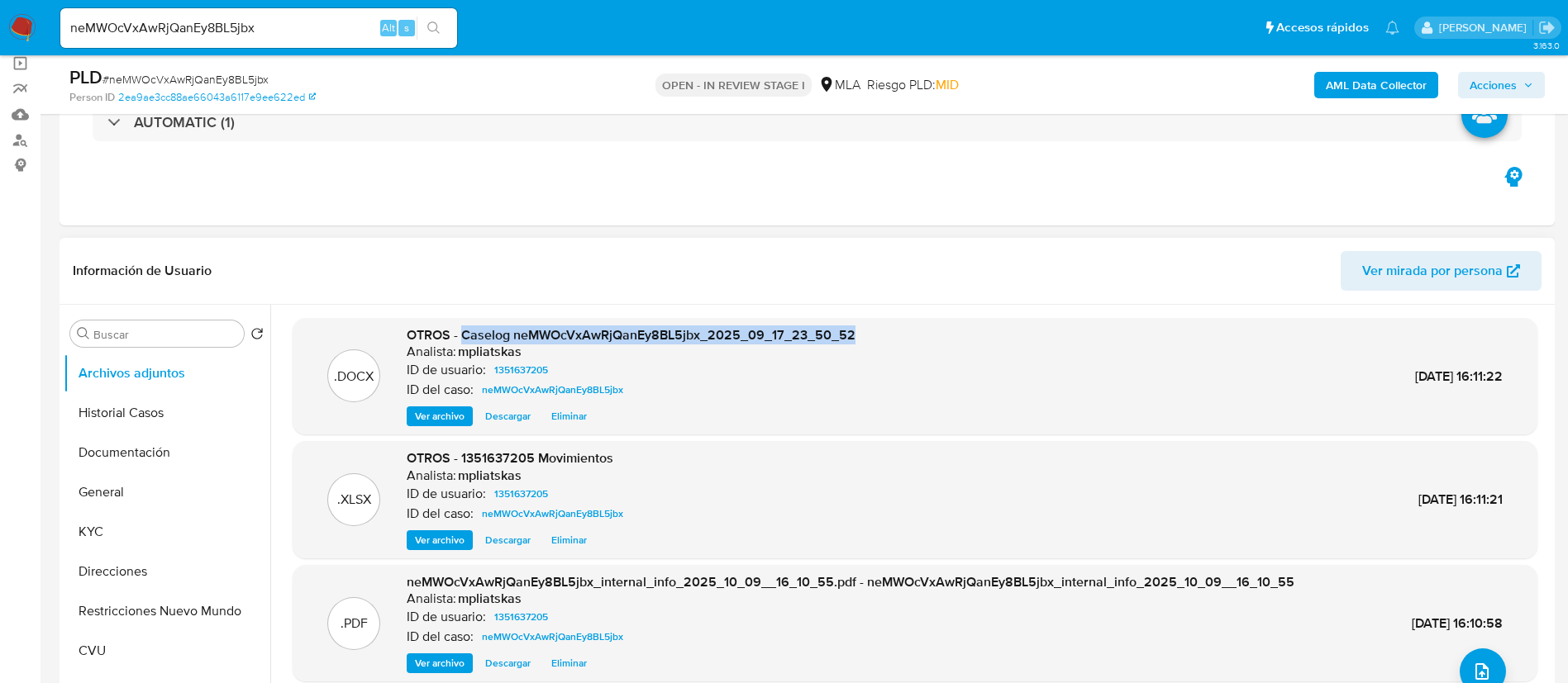
drag, startPoint x: 460, startPoint y: 335, endPoint x: 851, endPoint y: 318, distance: 391.4
click at [851, 318] on div ".DOCX OTROS - Caselog neMWOcVxAwRjQanEy8BL5jbx_2025_09_17_23_50_52 Analista: mp…" at bounding box center [914, 377] width 1244 height 117
copy span "Caselog neMWOcVxAwRjQanEy8BL5jbx_2025_09_17_23_50_52"
click at [1490, 87] on span "Acciones" at bounding box center [1493, 85] width 47 height 26
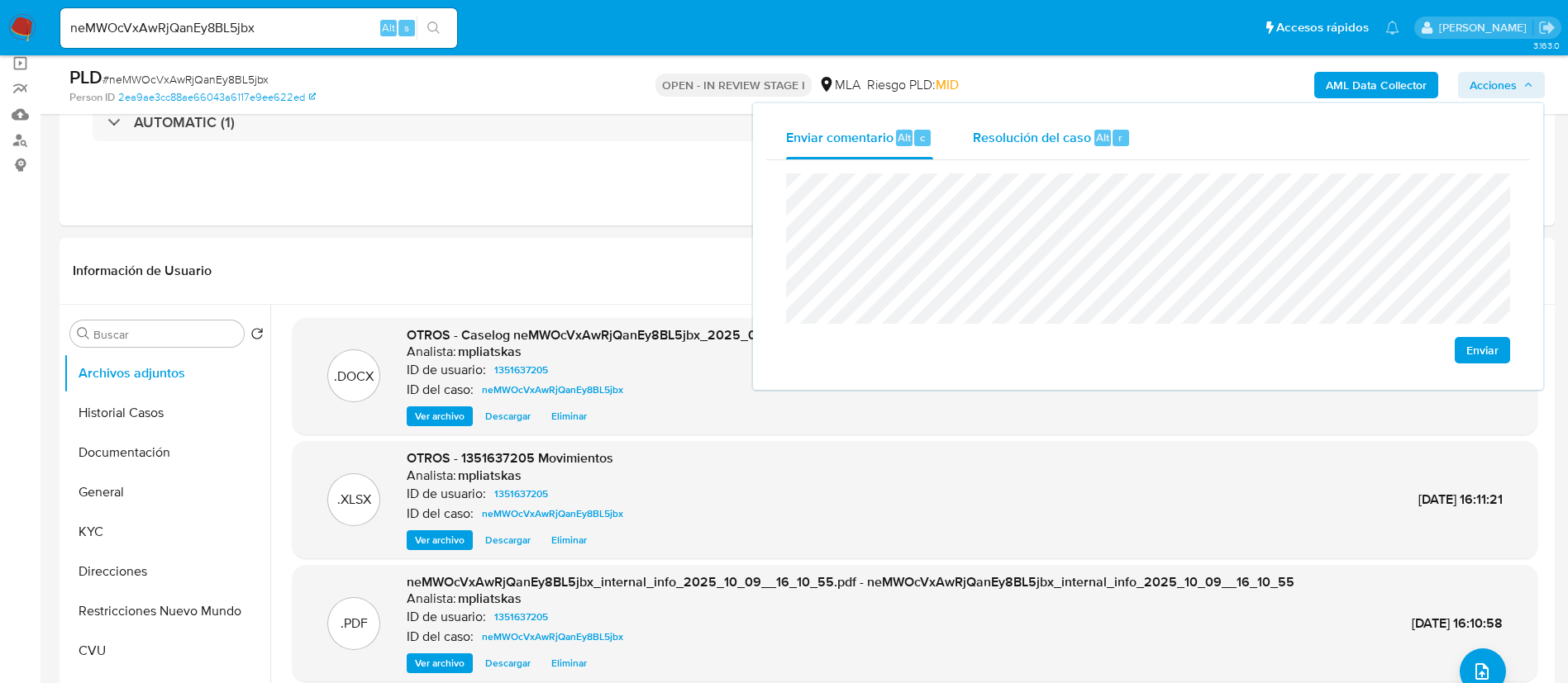
drag, startPoint x: 1007, startPoint y: 140, endPoint x: 1013, endPoint y: 153, distance: 14.3
click at [1013, 153] on div "Resolución del caso Alt r" at bounding box center [1051, 137] width 158 height 43
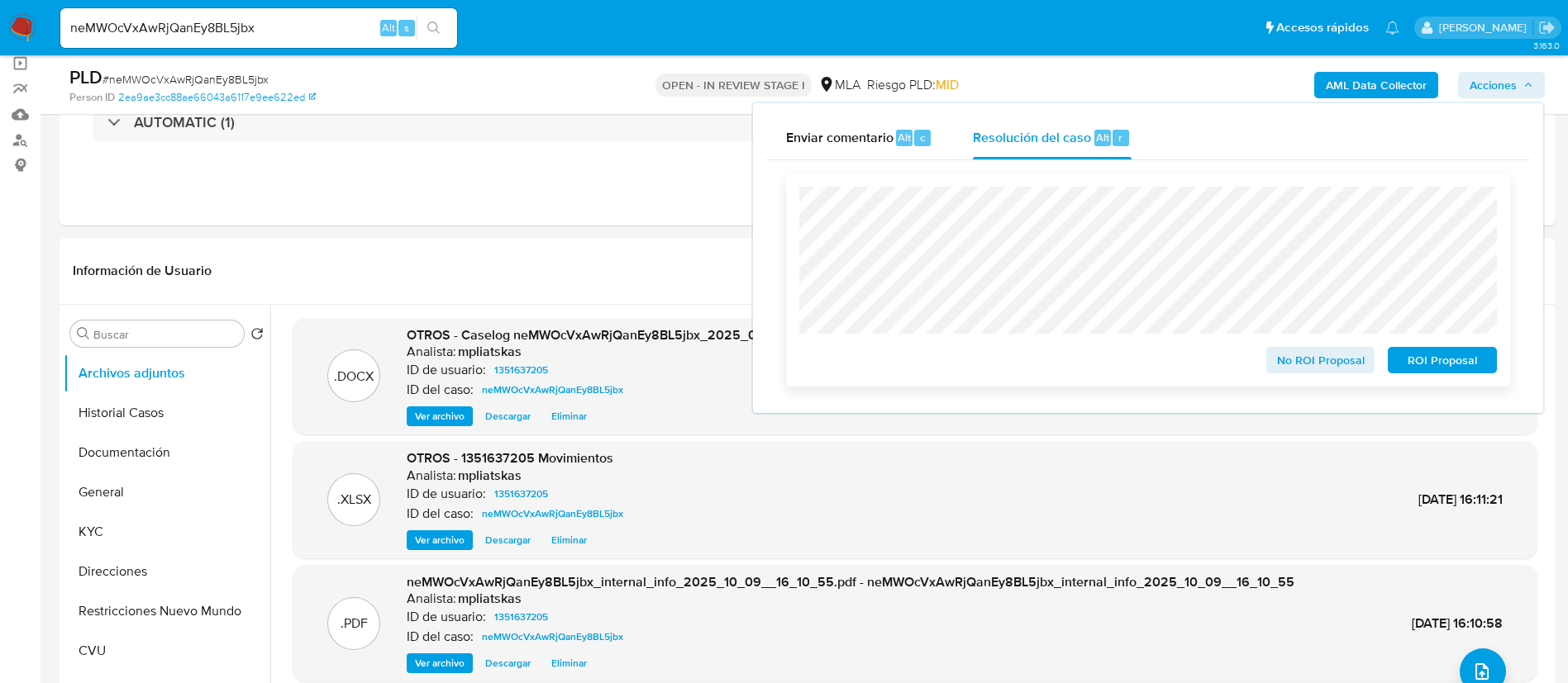
click at [1295, 359] on span "No ROI Proposal" at bounding box center [1320, 360] width 86 height 23
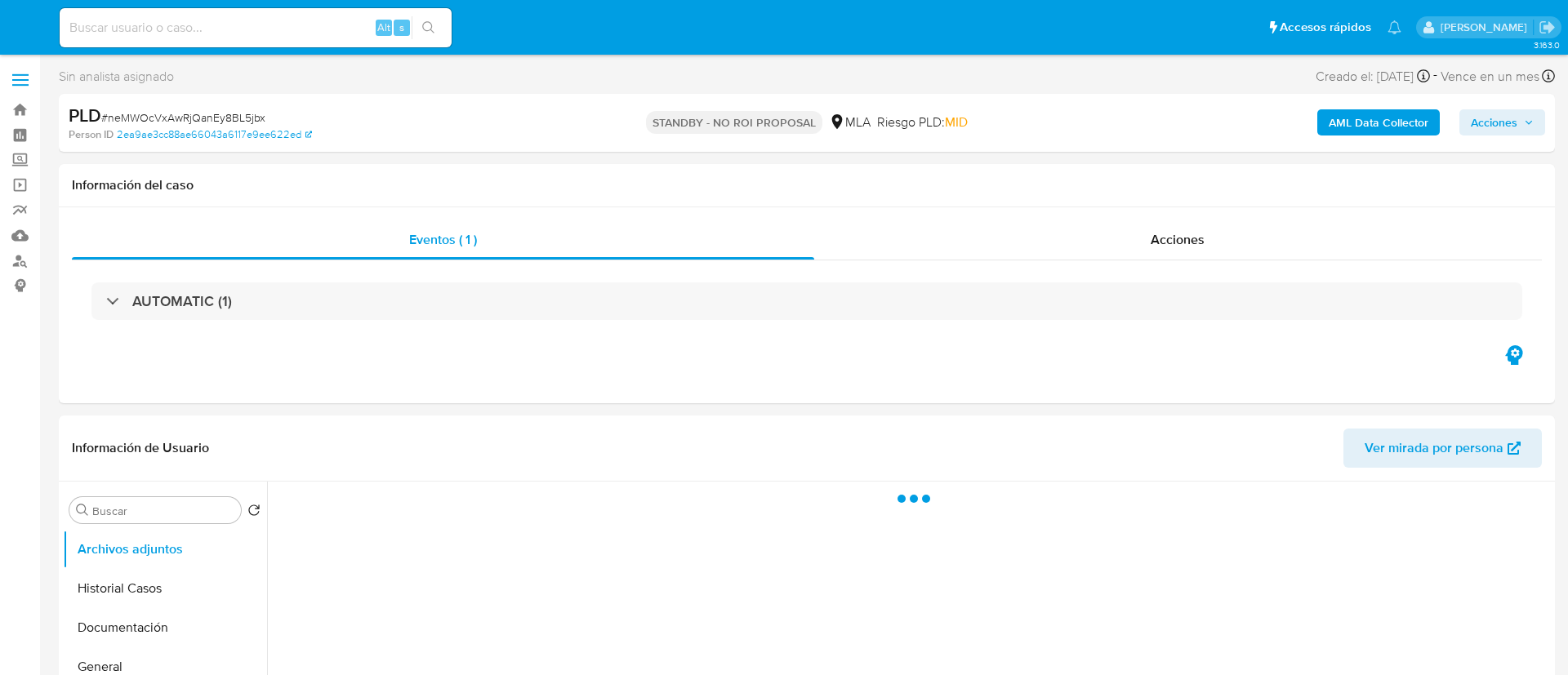
select select "10"
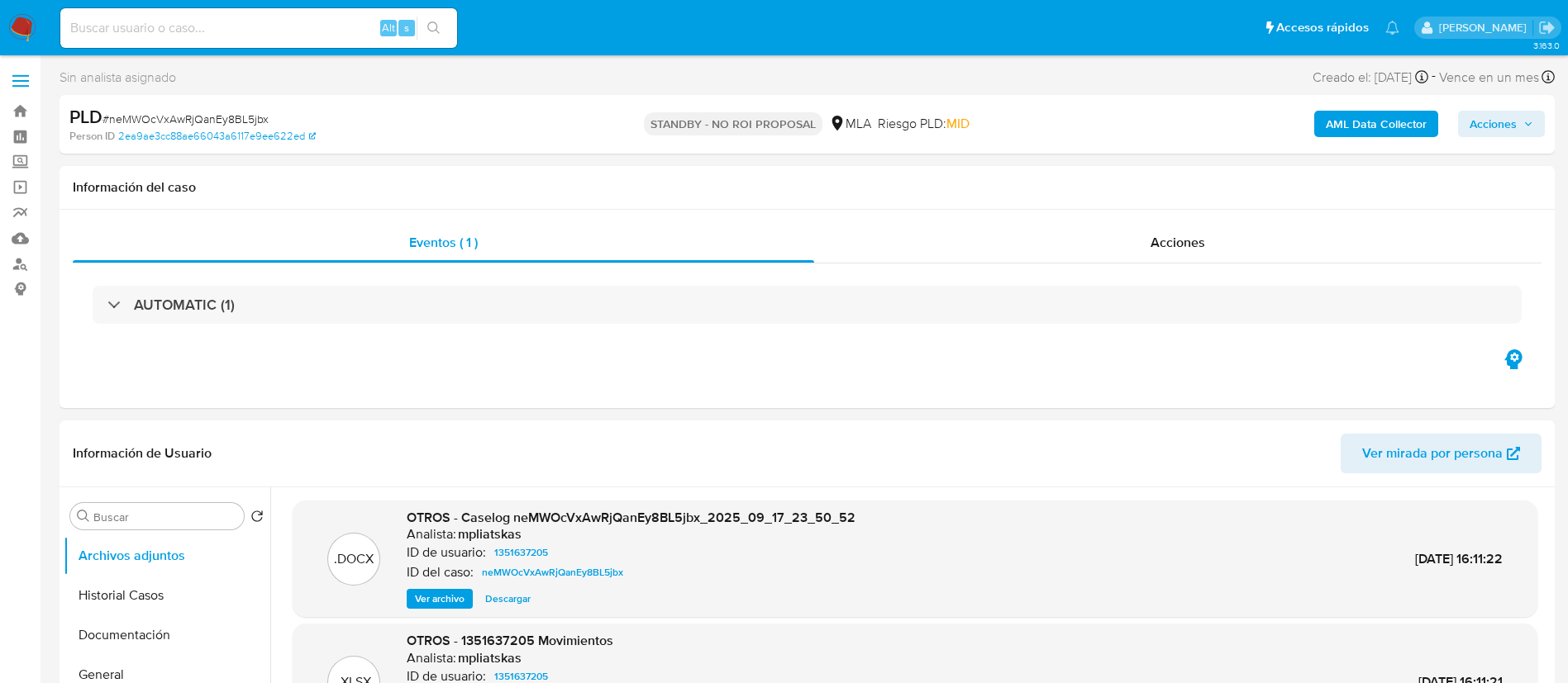
click at [339, 40] on div "Alt s" at bounding box center [258, 28] width 396 height 40
click at [375, 29] on input at bounding box center [258, 27] width 396 height 22
paste input "BLGEka4H7KYGG7nVAETd2Yc4"
type input "BLGEka4H7KYGG7nVAETd2Yc4"
click at [443, 29] on button "search-icon" at bounding box center [433, 27] width 34 height 23
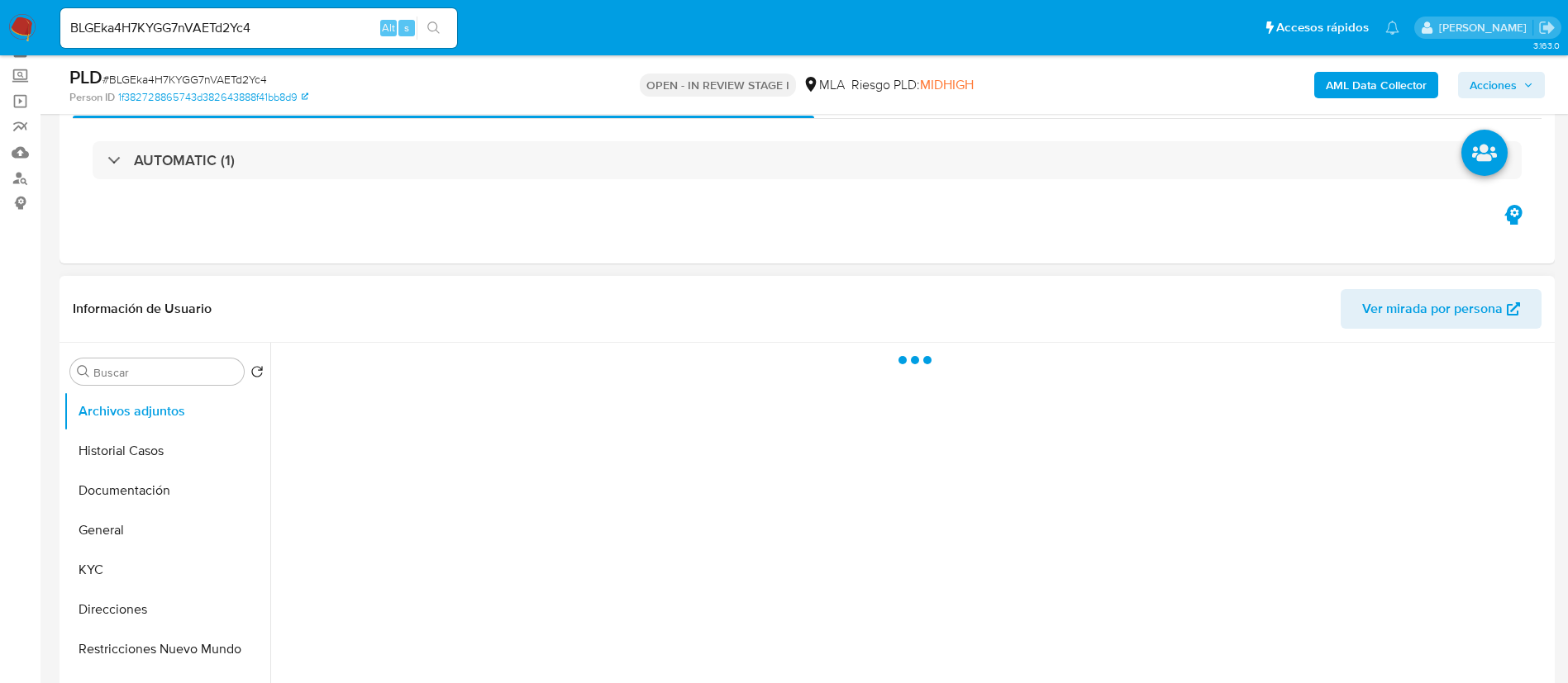
scroll to position [124, 0]
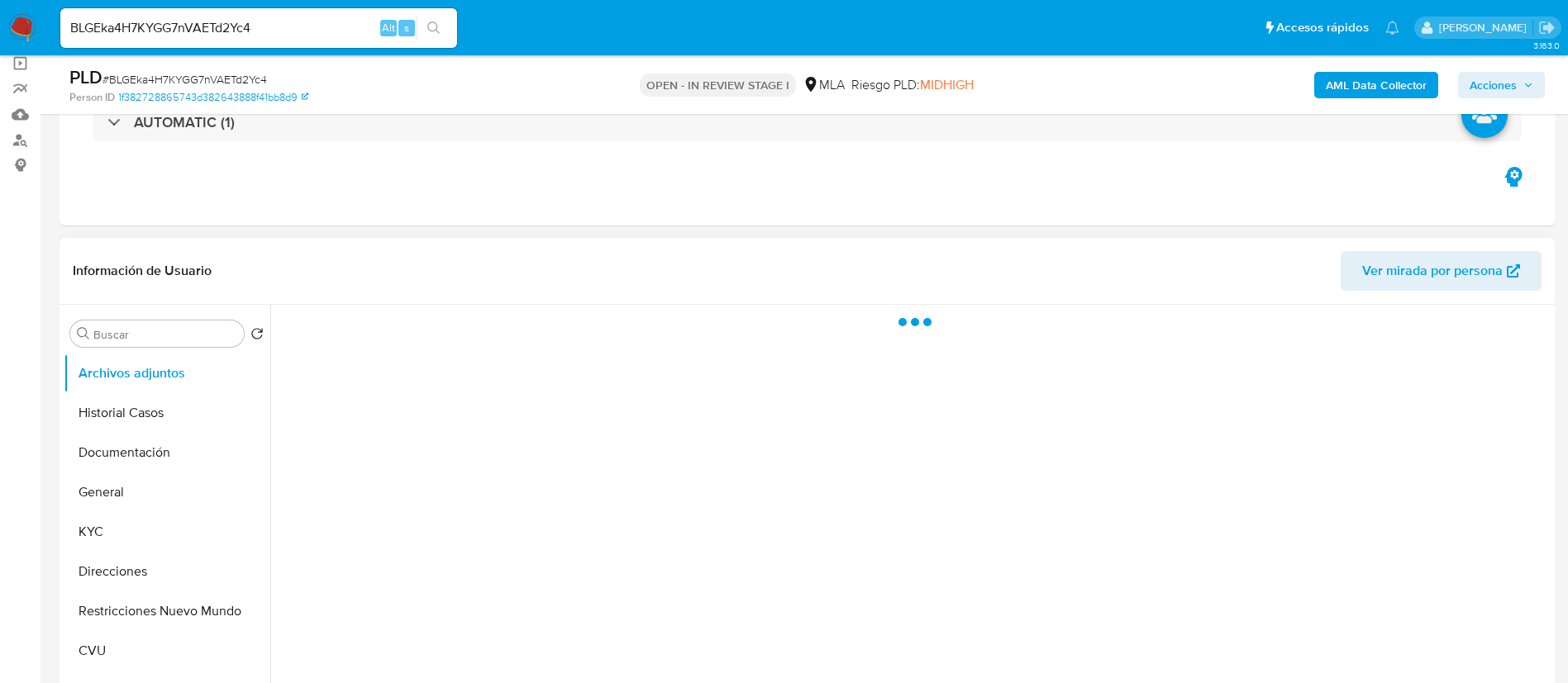
select select "10"
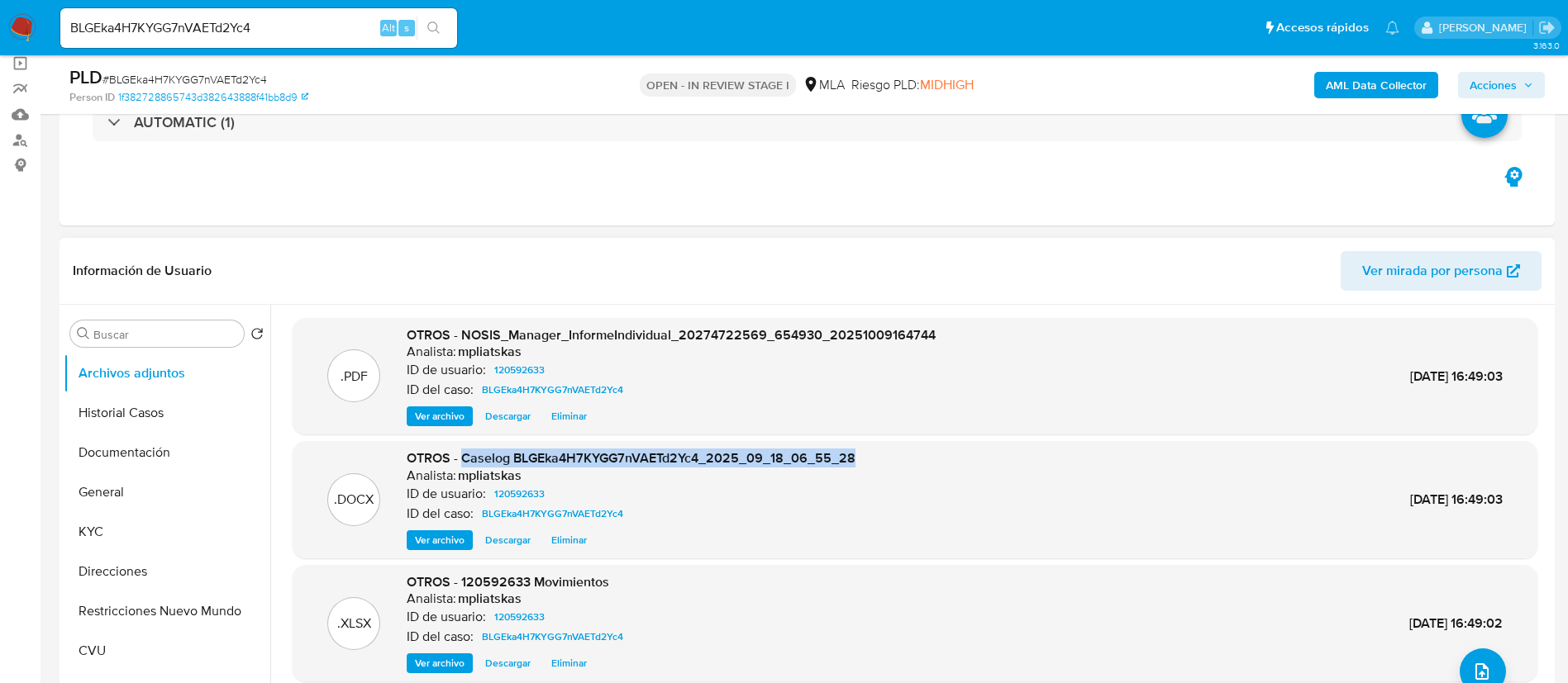
drag, startPoint x: 465, startPoint y: 453, endPoint x: 925, endPoint y: 447, distance: 460.0
click at [925, 447] on div ".DOCX OTROS - Caselog BLGEka4H7KYGG7nVAETd2Yc4_2025_09_18_06_55_28 Analista: mp…" at bounding box center [914, 499] width 1244 height 117
copy span "Caselog BLGEka4H7KYGG7nVAETd2Yc4_2025_09_18_06_55_28"
click at [1517, 89] on span "Acciones" at bounding box center [1501, 85] width 63 height 23
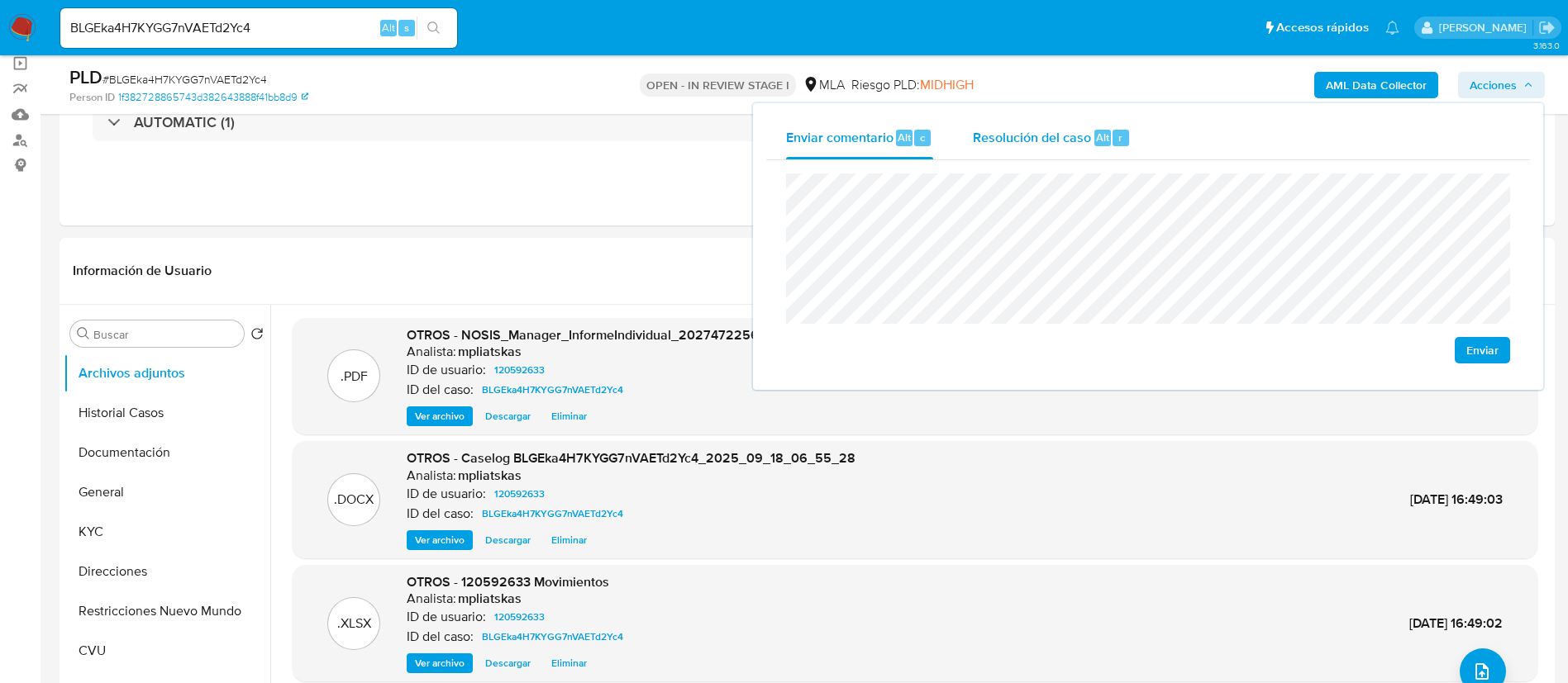
click at [1114, 130] on div "r" at bounding box center [1119, 137] width 16 height 16
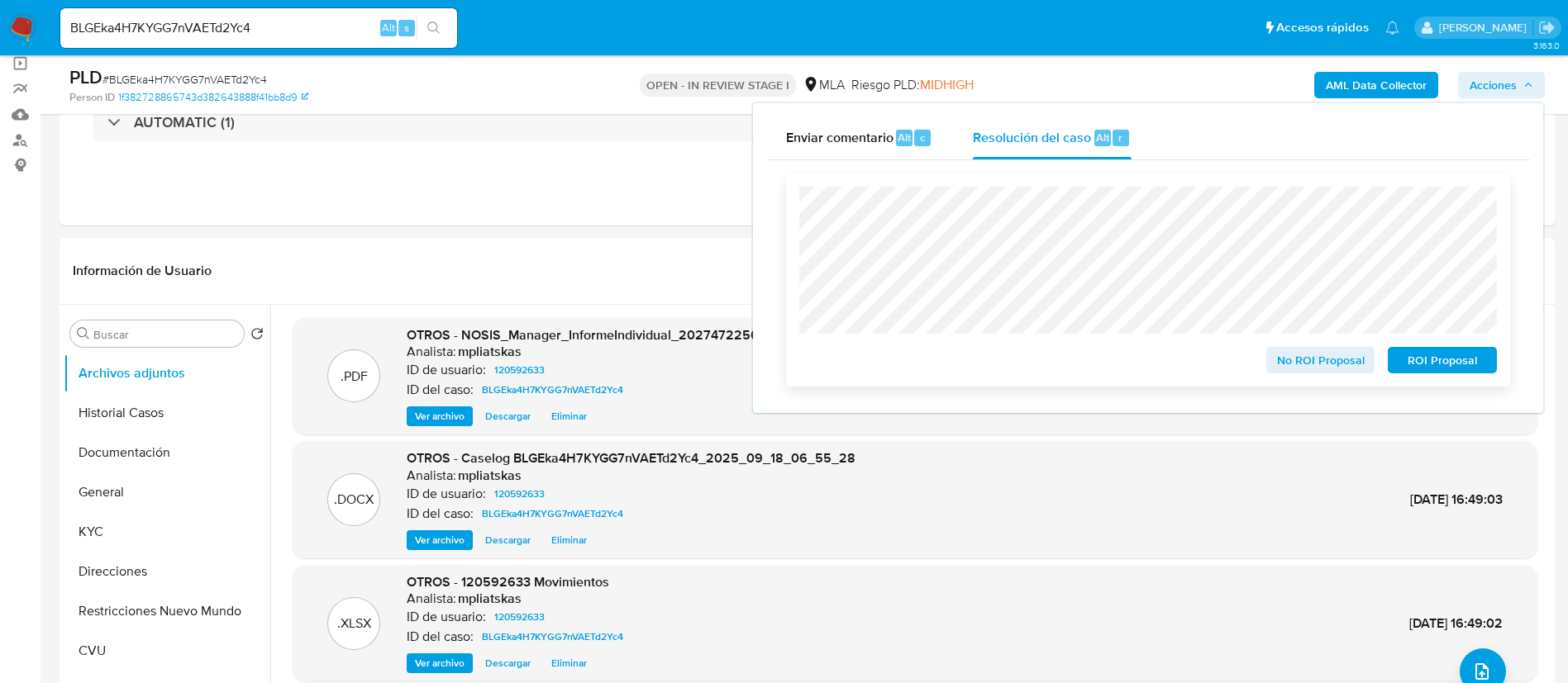
click at [1281, 372] on span "No ROI Proposal" at bounding box center [1320, 360] width 86 height 23
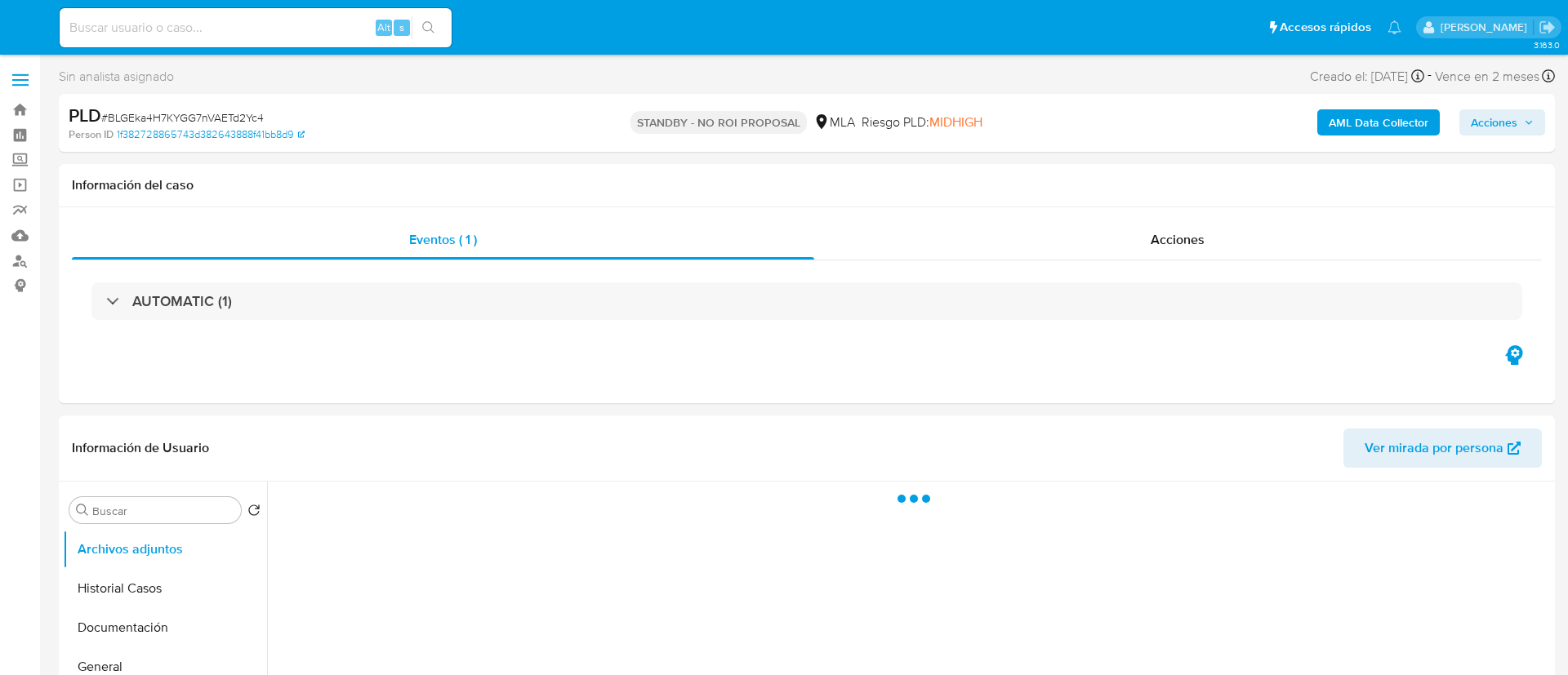
select select "10"
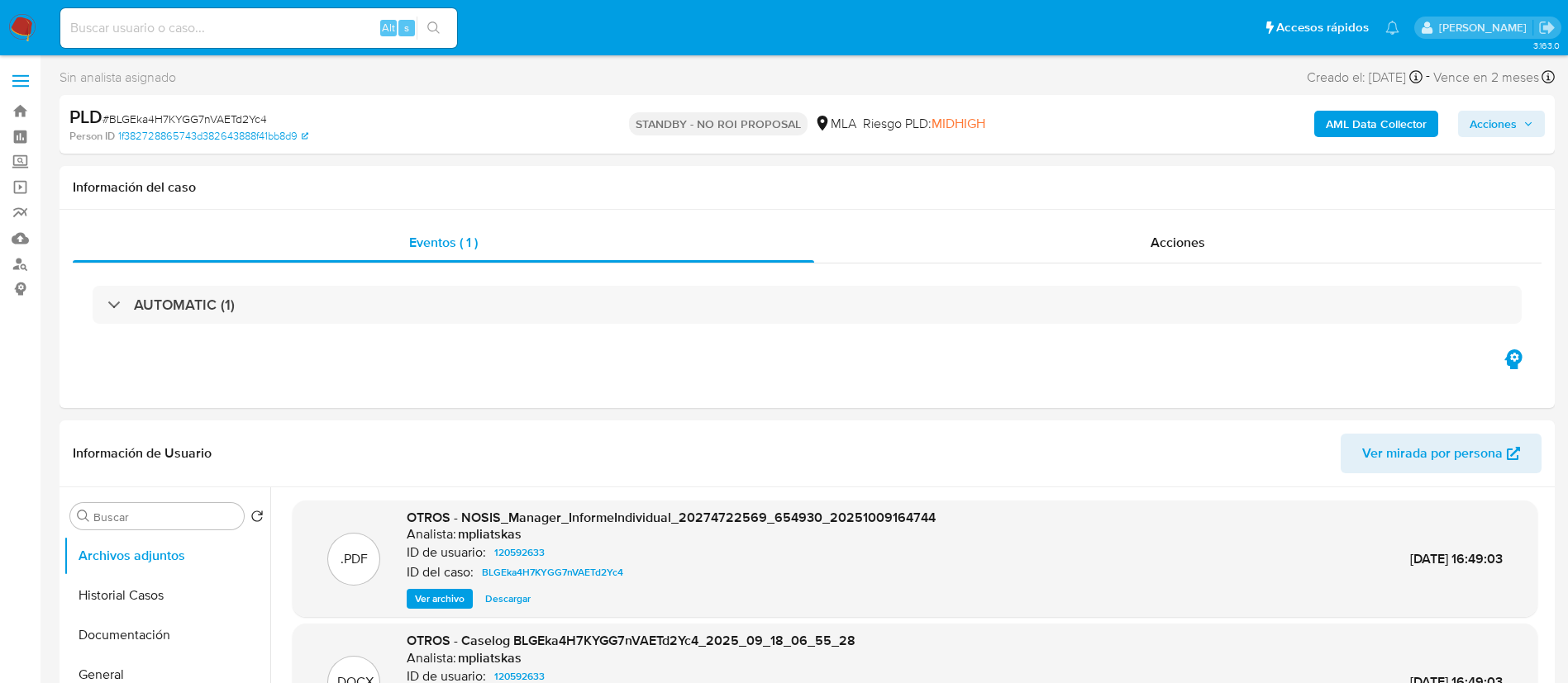
click at [352, 15] on div "Alt s" at bounding box center [258, 28] width 396 height 40
click at [344, 44] on div "Alt s" at bounding box center [258, 28] width 396 height 40
click at [349, 38] on input at bounding box center [258, 27] width 396 height 22
paste input "XkT6Ol0N23SmWnxtnaC61MSV"
type input "XkT6Ol0N23SmWnxtnaC61MSV"
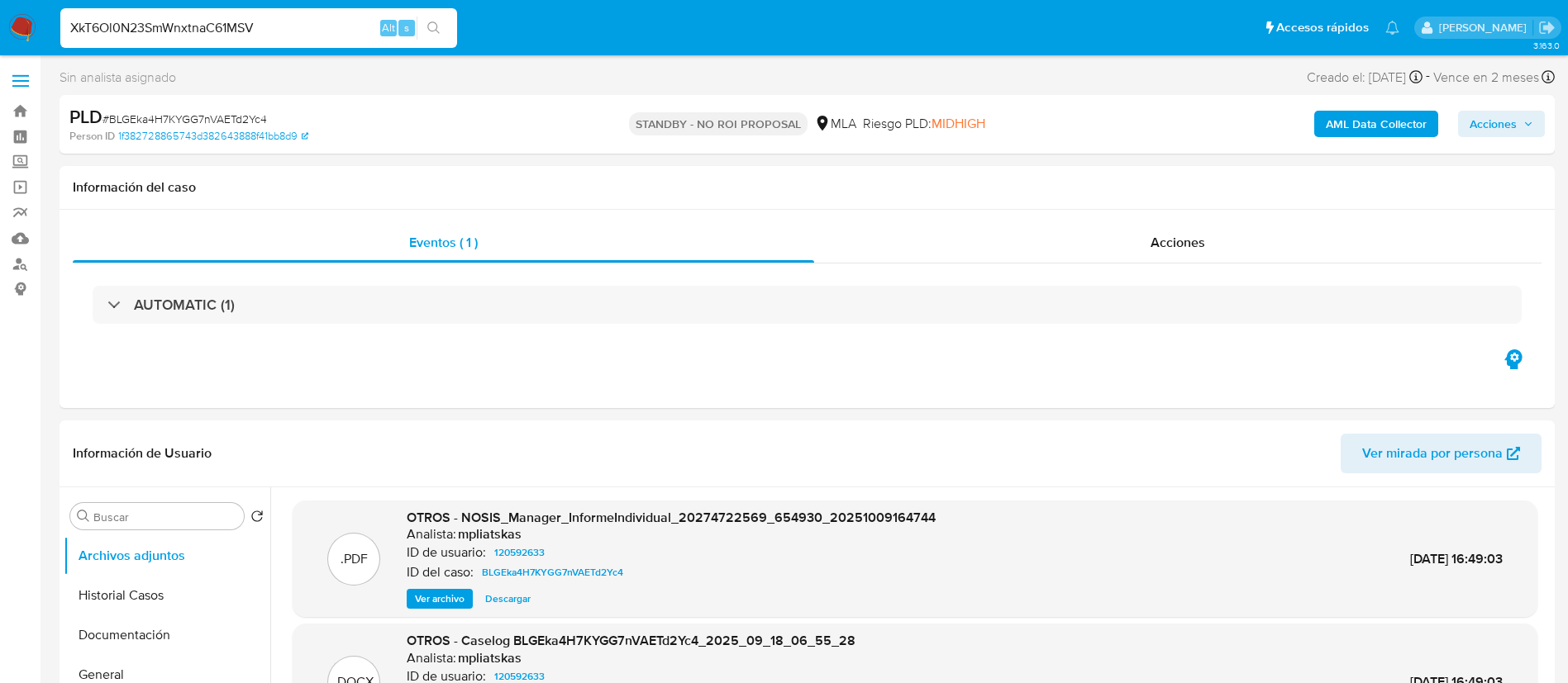
click at [419, 36] on button "search-icon" at bounding box center [433, 27] width 34 height 23
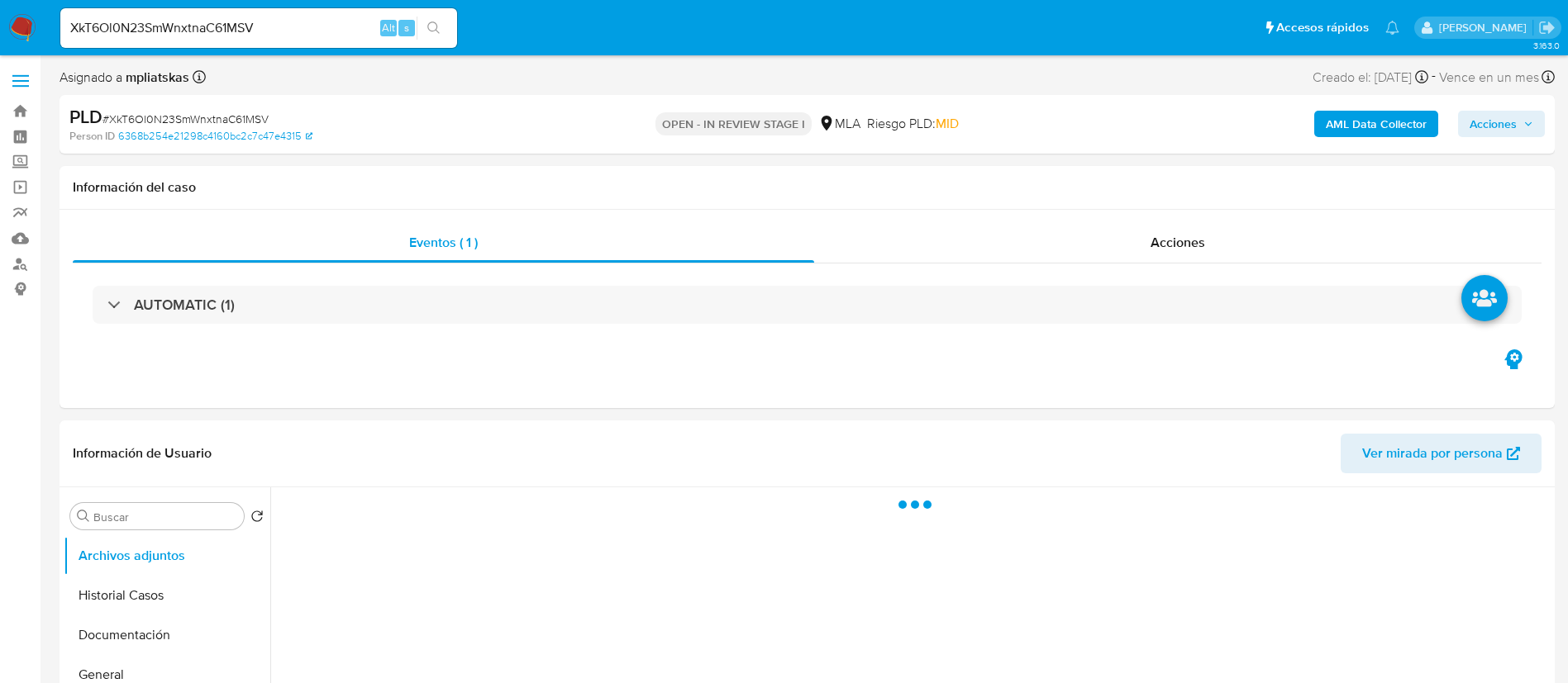
select select "10"
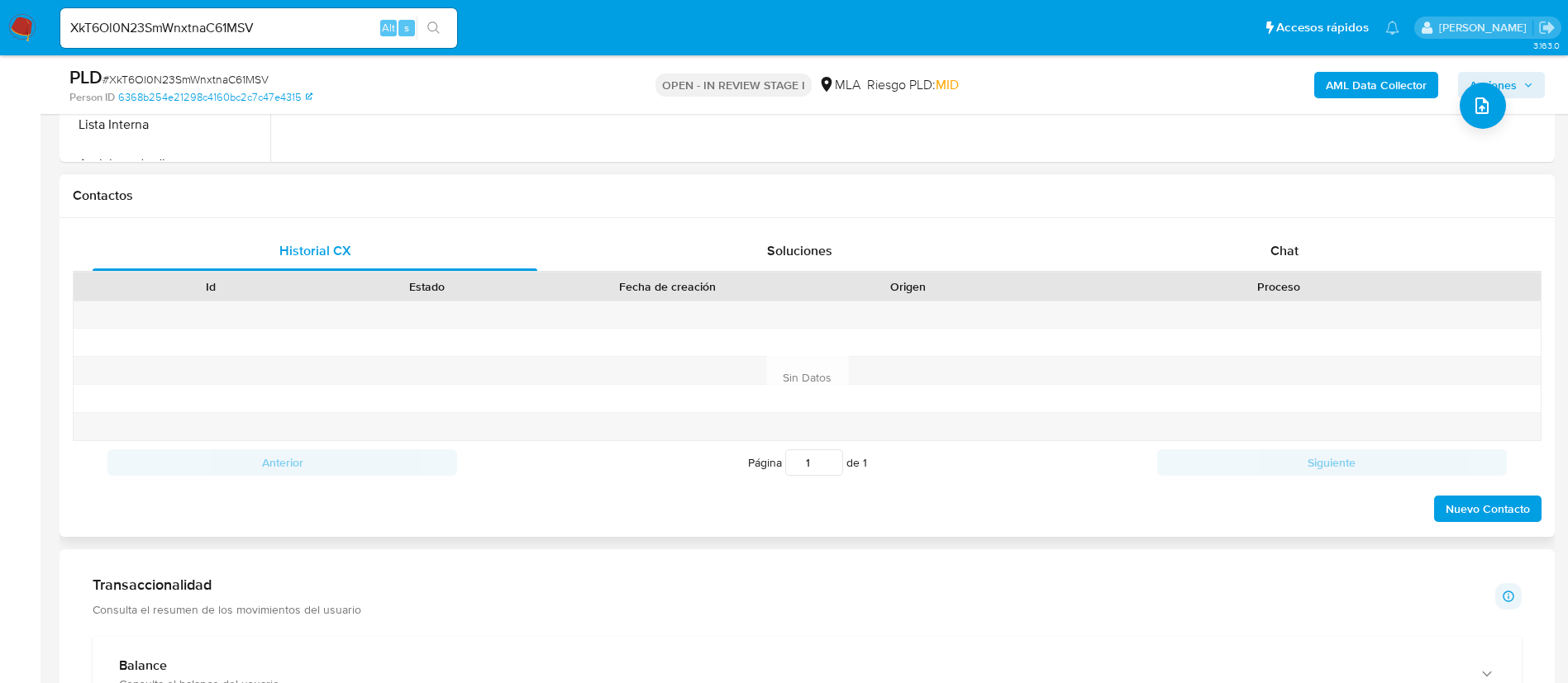
scroll to position [744, 0]
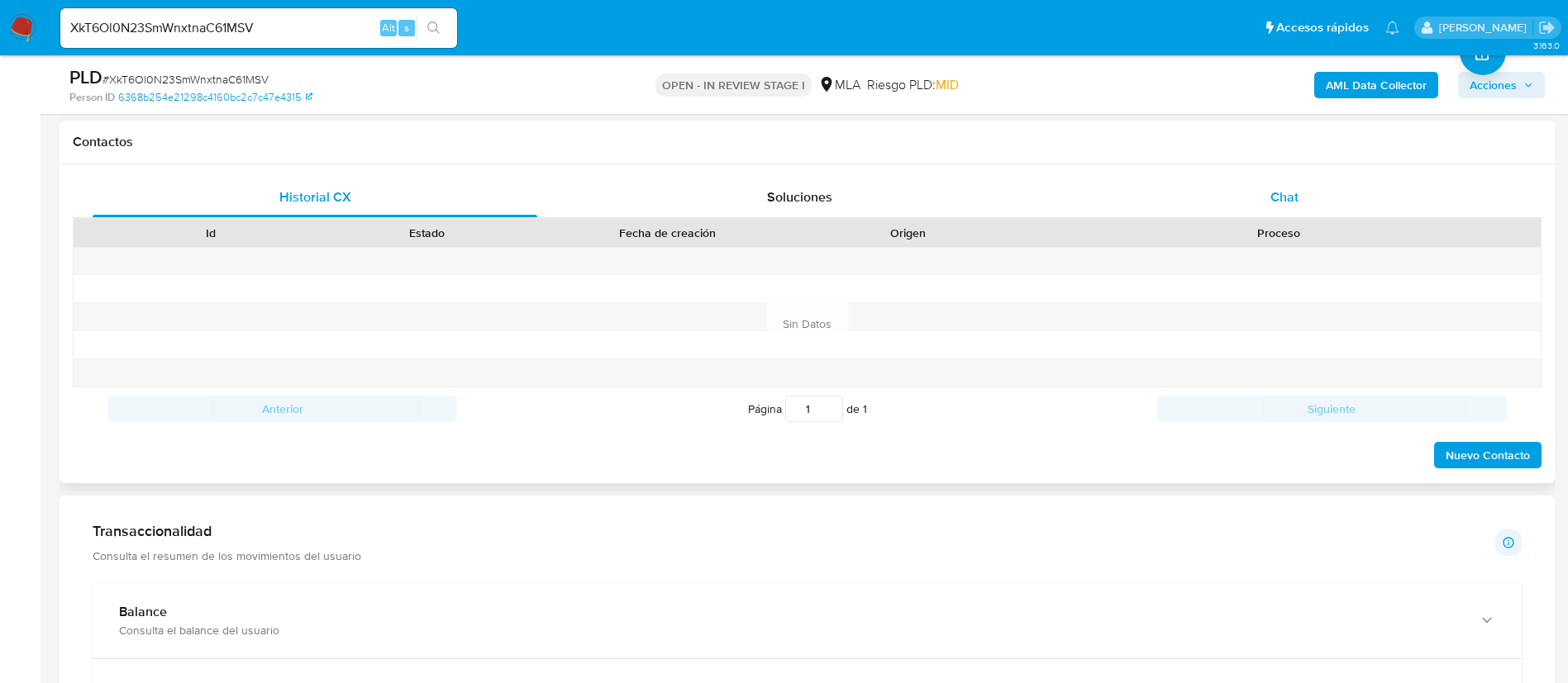
click at [1237, 198] on div "Chat" at bounding box center [1284, 198] width 445 height 40
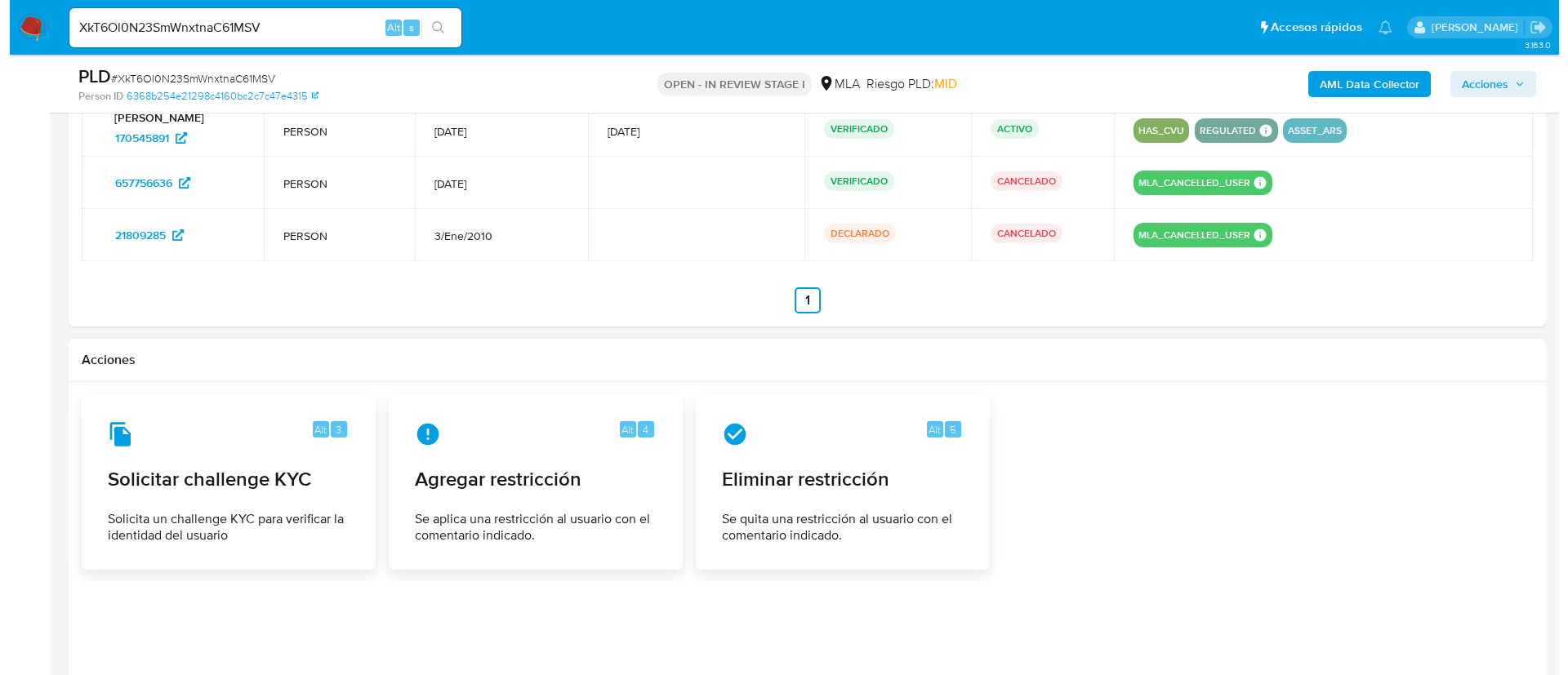
scroll to position [2603, 0]
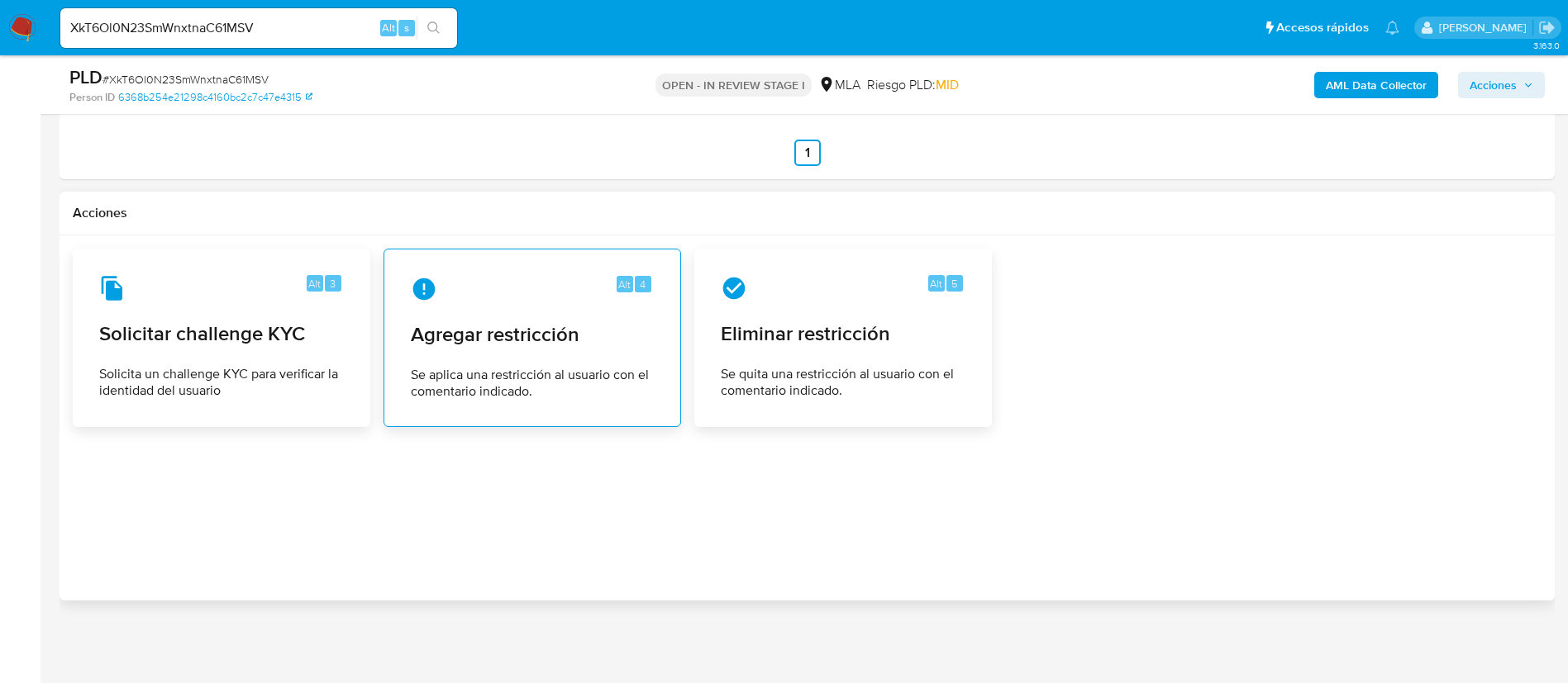
click at [556, 351] on div "Alt 4 Agregar restricción Se aplica una restricción al usuario con el comentari…" at bounding box center [532, 338] width 270 height 150
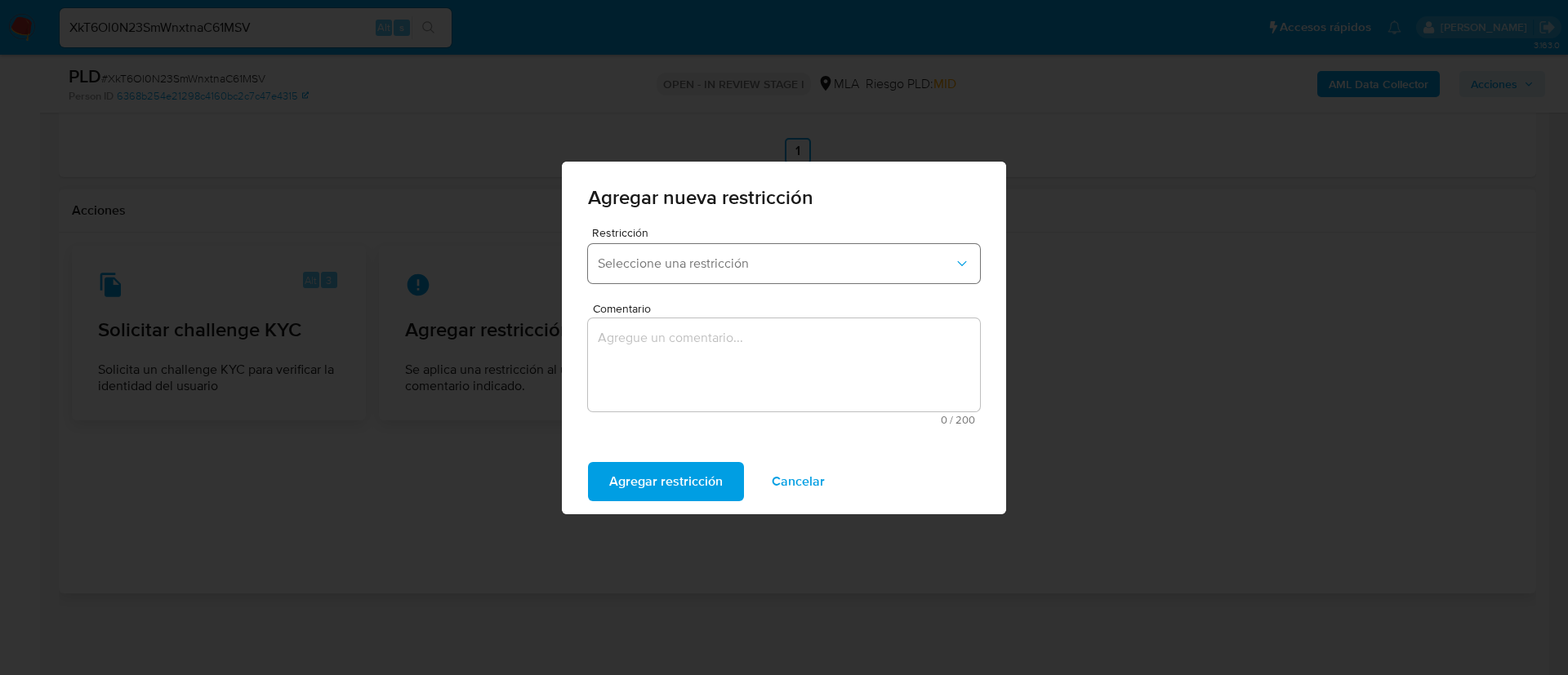
click at [718, 273] on button "Seleccione una restricción" at bounding box center [784, 264] width 392 height 39
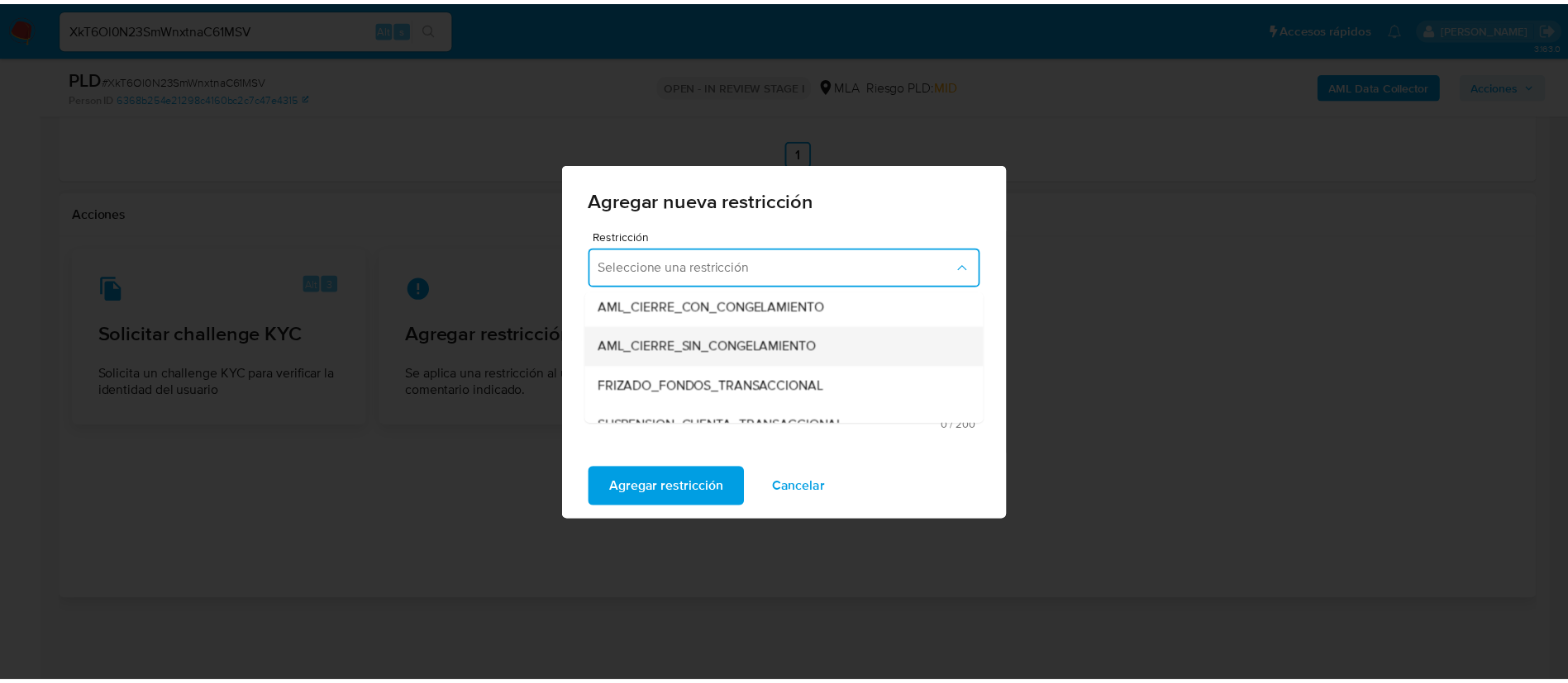
scroll to position [248, 0]
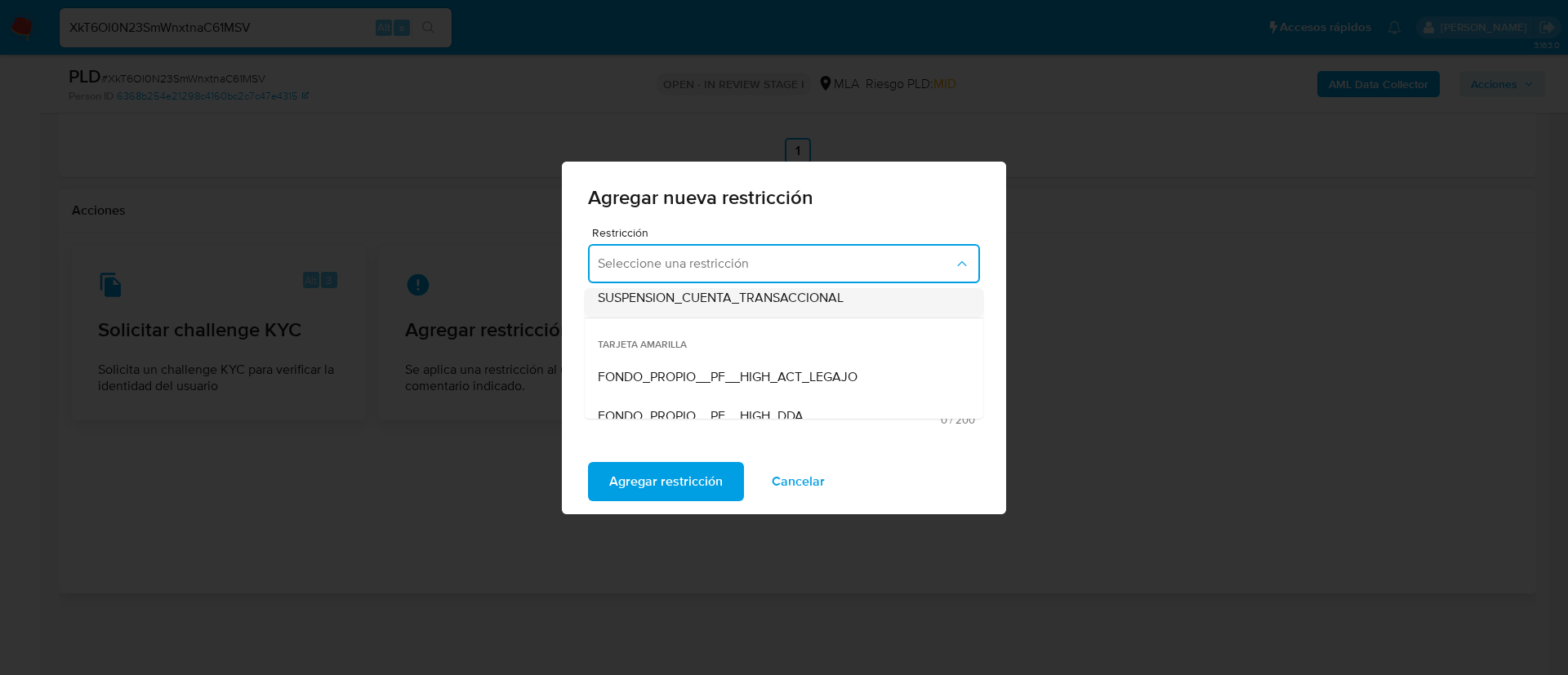
click at [733, 309] on div "SUSPENSION_CUENTA_TRANSACCIONAL" at bounding box center [779, 298] width 363 height 39
click at [726, 366] on textarea "Comentario" at bounding box center [784, 366] width 392 height 93
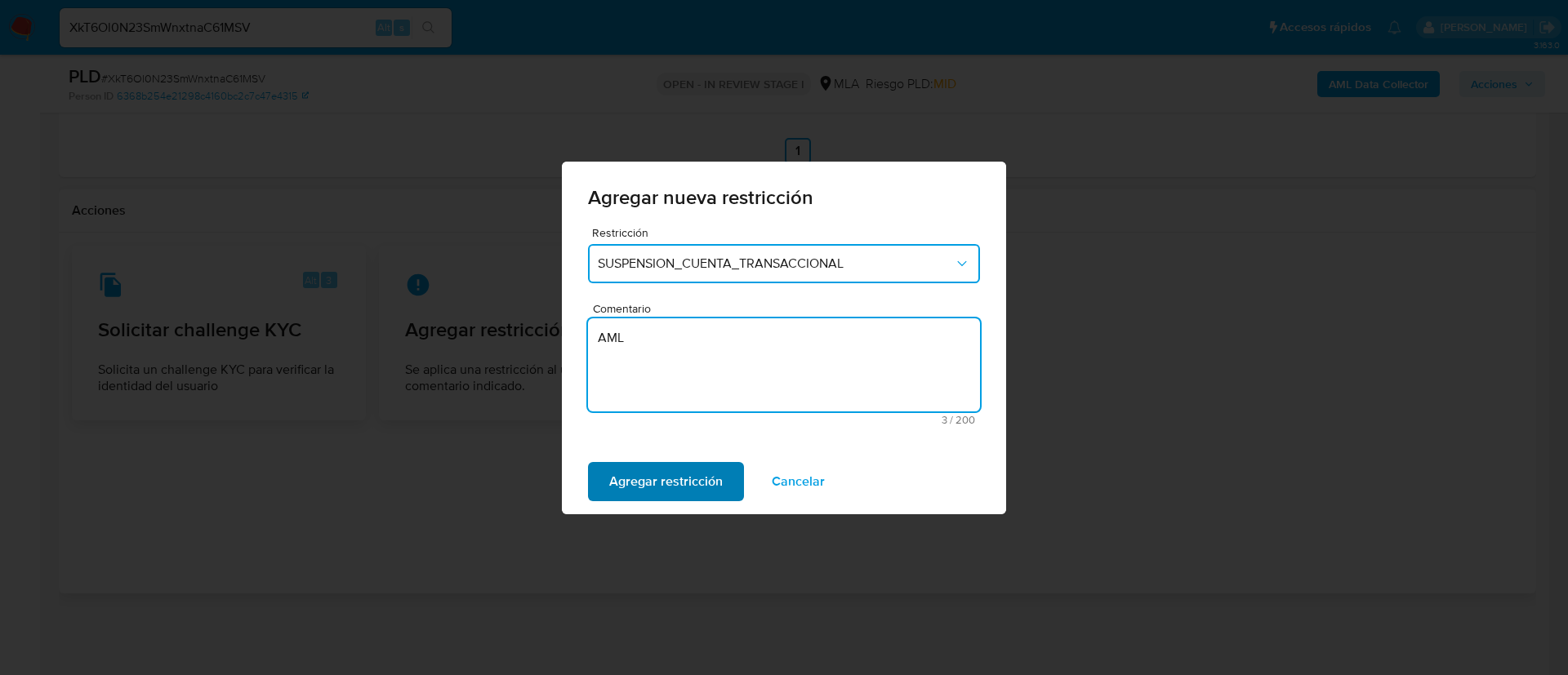
type textarea "AML"
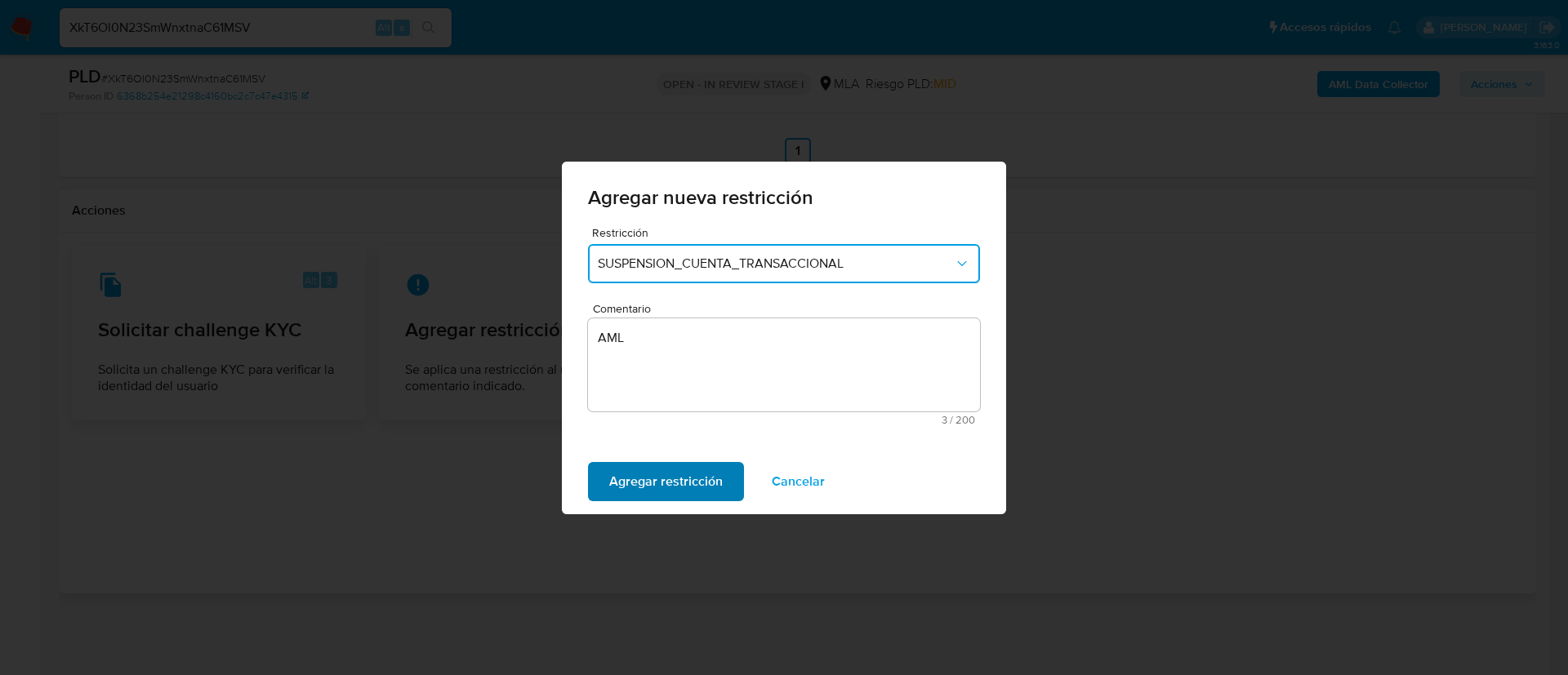
click at [648, 482] on span "Agregar restricción" at bounding box center [665, 481] width 113 height 36
click at [648, 482] on span "Confirmar" at bounding box center [638, 481] width 59 height 36
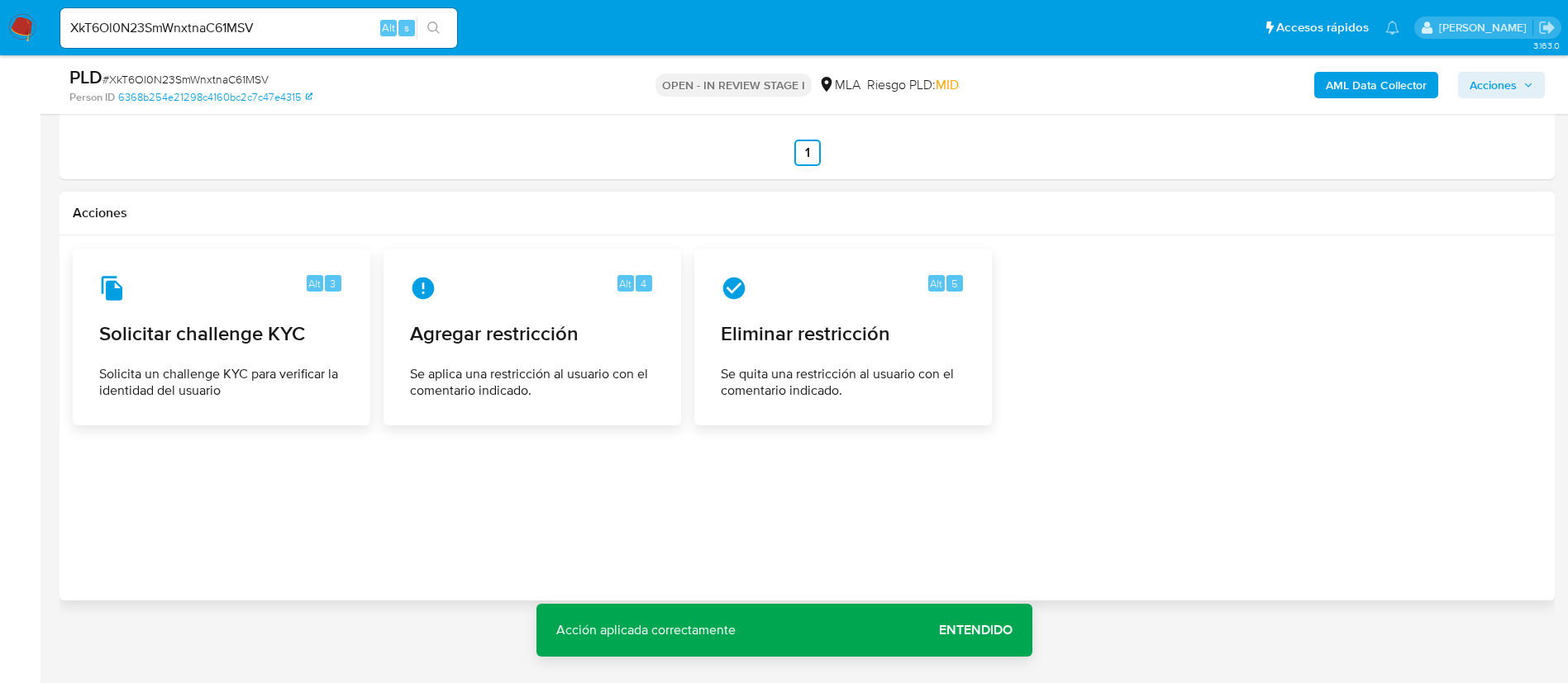
click at [366, 27] on input "XkT6Ol0N23SmWnxtnaC61MSV" at bounding box center [258, 27] width 396 height 22
paste input "rWbXDvkLT3McNtJhtBwu41It"
click at [362, 26] on input "XkT6Ol0N23SmWnxtnaC61MSVrWbXDvkLT3McNtJhtBwu41It" at bounding box center [258, 27] width 396 height 22
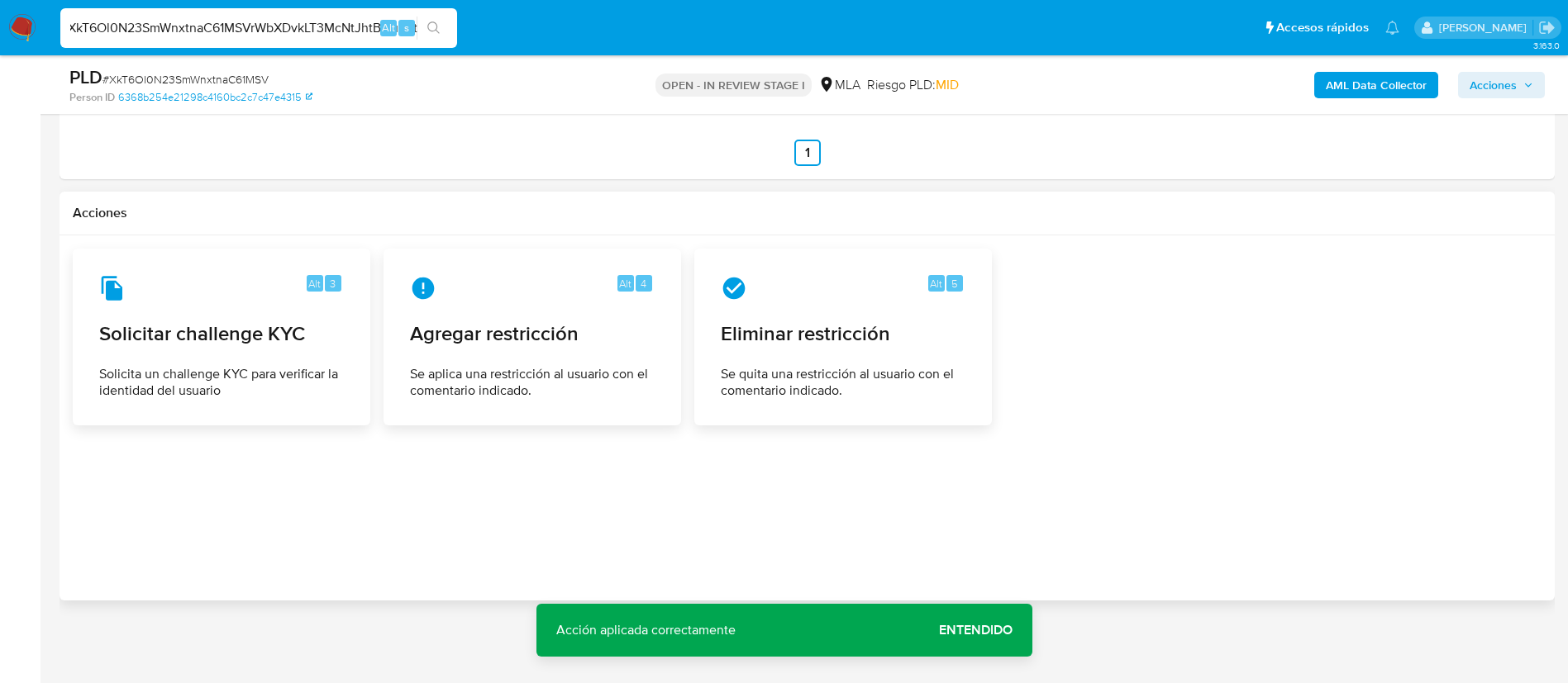
click at [362, 26] on input "XkT6Ol0N23SmWnxtnaC61MSVrWbXDvkLT3McNtJhtBwu41It" at bounding box center [258, 27] width 396 height 22
paste input
type input "rWbXDvkLT3McNtJhtBwu41It"
click at [447, 22] on button "search-icon" at bounding box center [433, 27] width 34 height 23
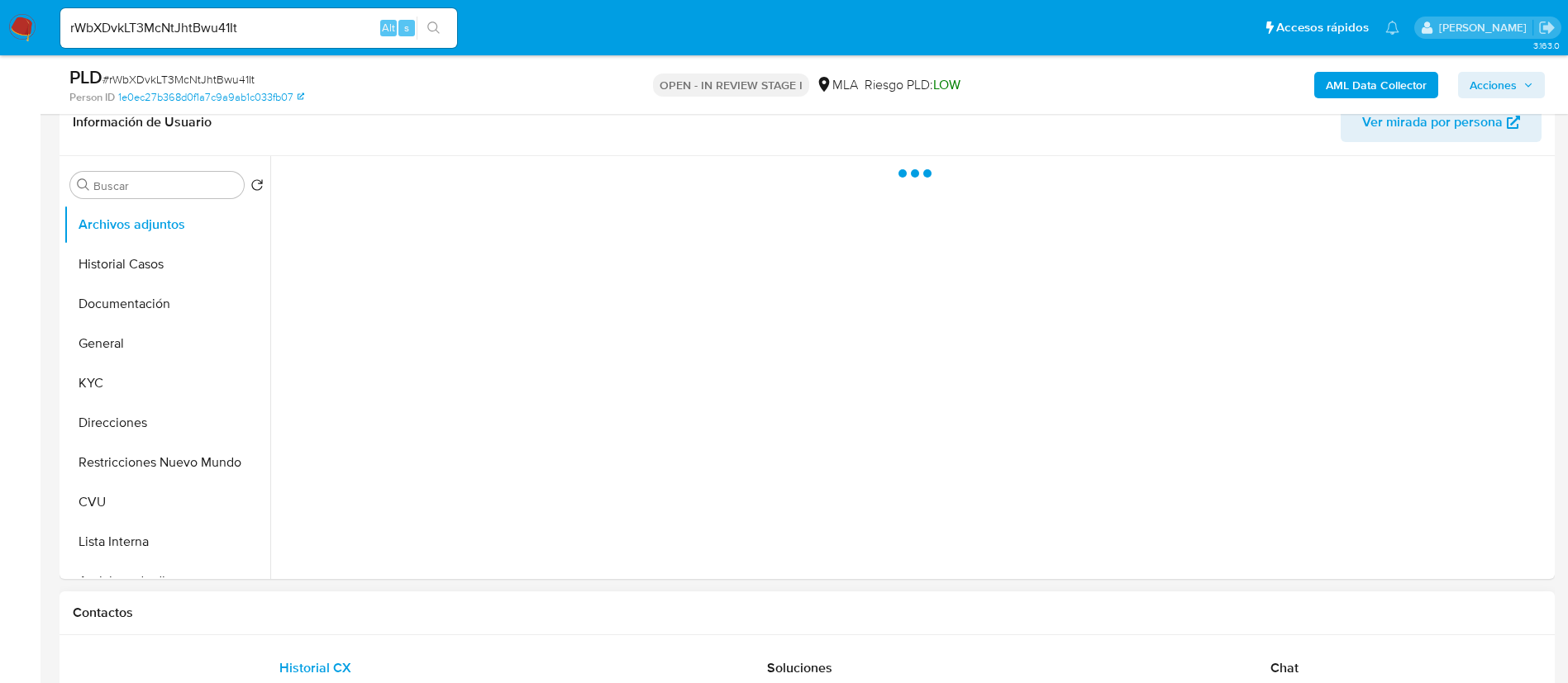
scroll to position [496, 0]
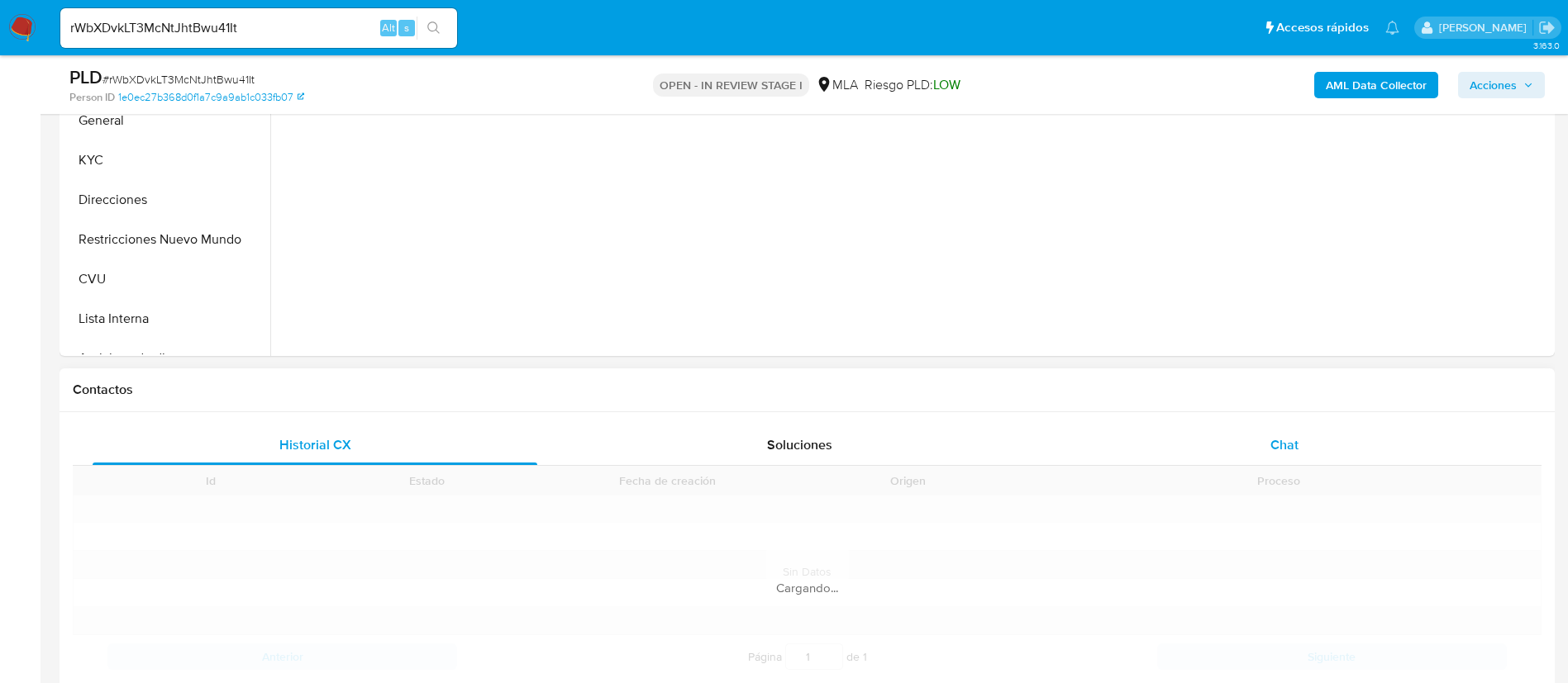
select select "10"
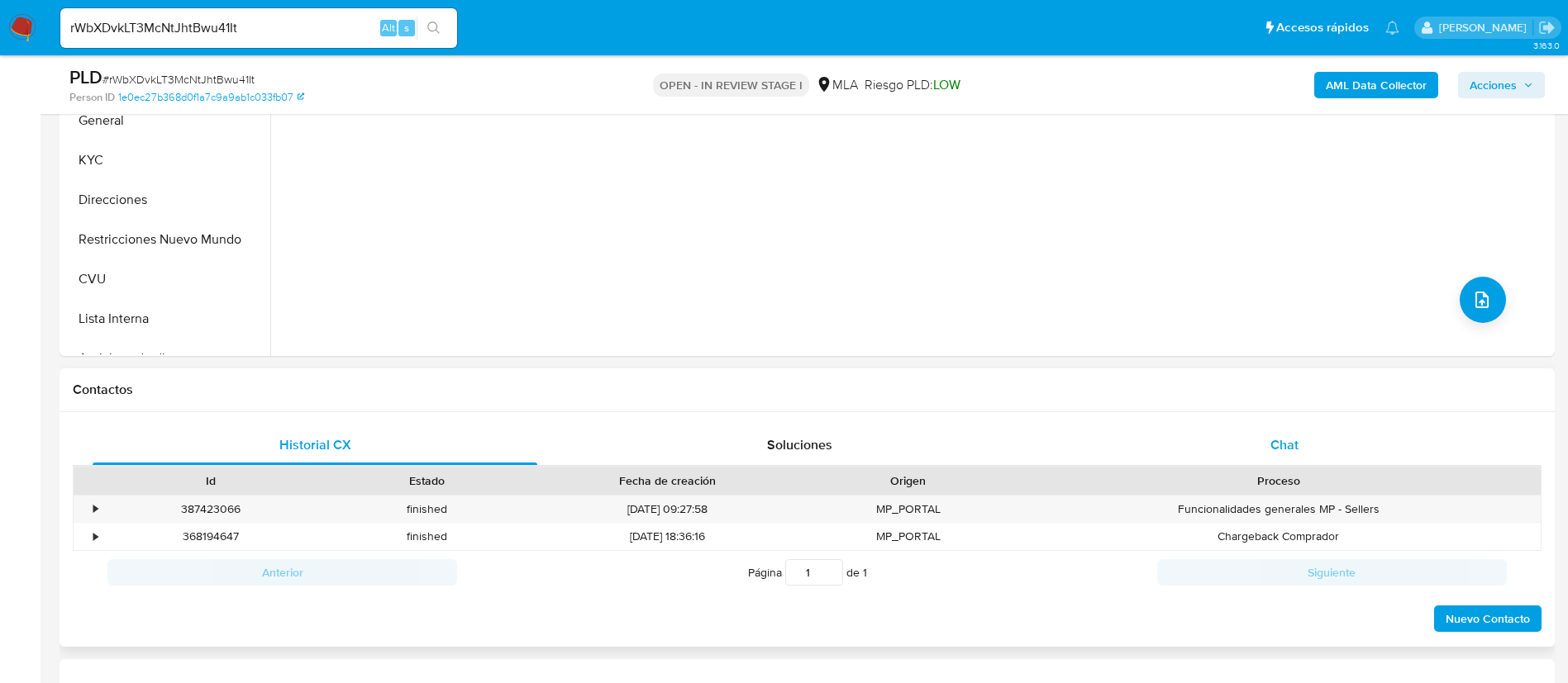
click at [1207, 445] on div "Chat" at bounding box center [1284, 446] width 445 height 40
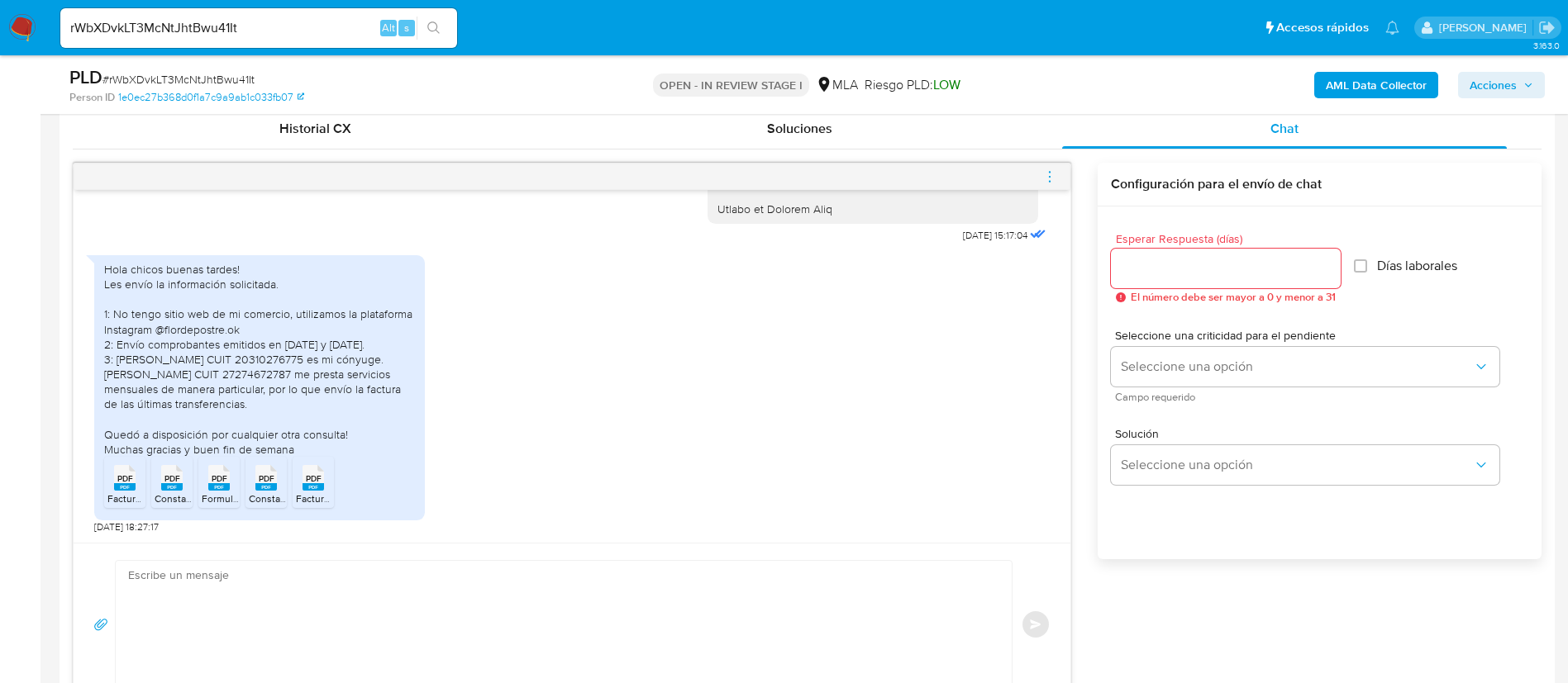
scroll to position [867, 0]
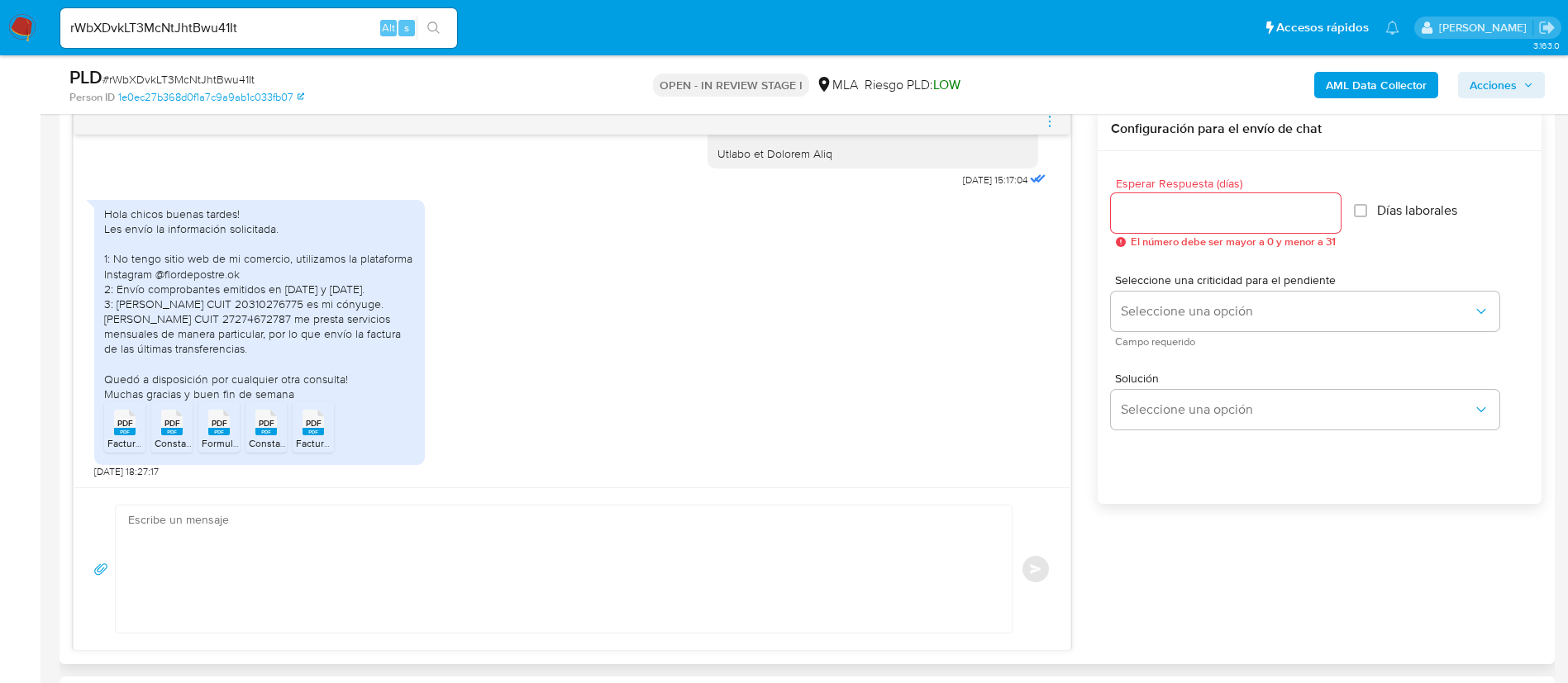
click at [131, 426] on span "PDF" at bounding box center [125, 423] width 16 height 10
click at [168, 439] on span "Constancia Monotributo.pdf" at bounding box center [216, 443] width 124 height 14
click at [217, 430] on rect at bounding box center [219, 431] width 22 height 8
click at [257, 429] on rect at bounding box center [266, 431] width 22 height 8
click at [308, 433] on rect at bounding box center [313, 431] width 22 height 8
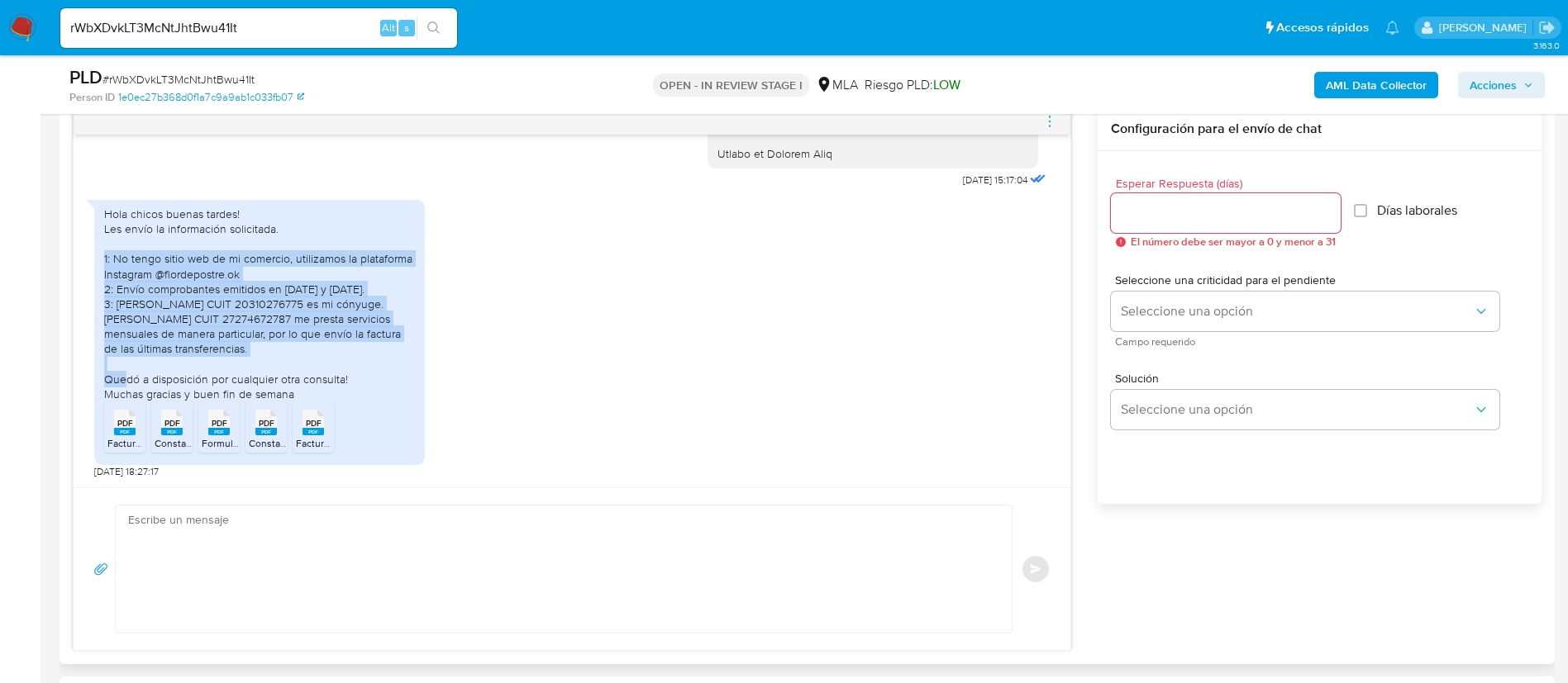
drag, startPoint x: 106, startPoint y: 260, endPoint x: 242, endPoint y: 344, distance: 159.8
click at [242, 344] on div "Hola chicos buenas tardes! Les envío la información solicitada. 1: No tengo sit…" at bounding box center [259, 304] width 310 height 195
copy div "1: No tengo sitio web de mi comercio, utilizamos la plataforma Instagram @flord…"
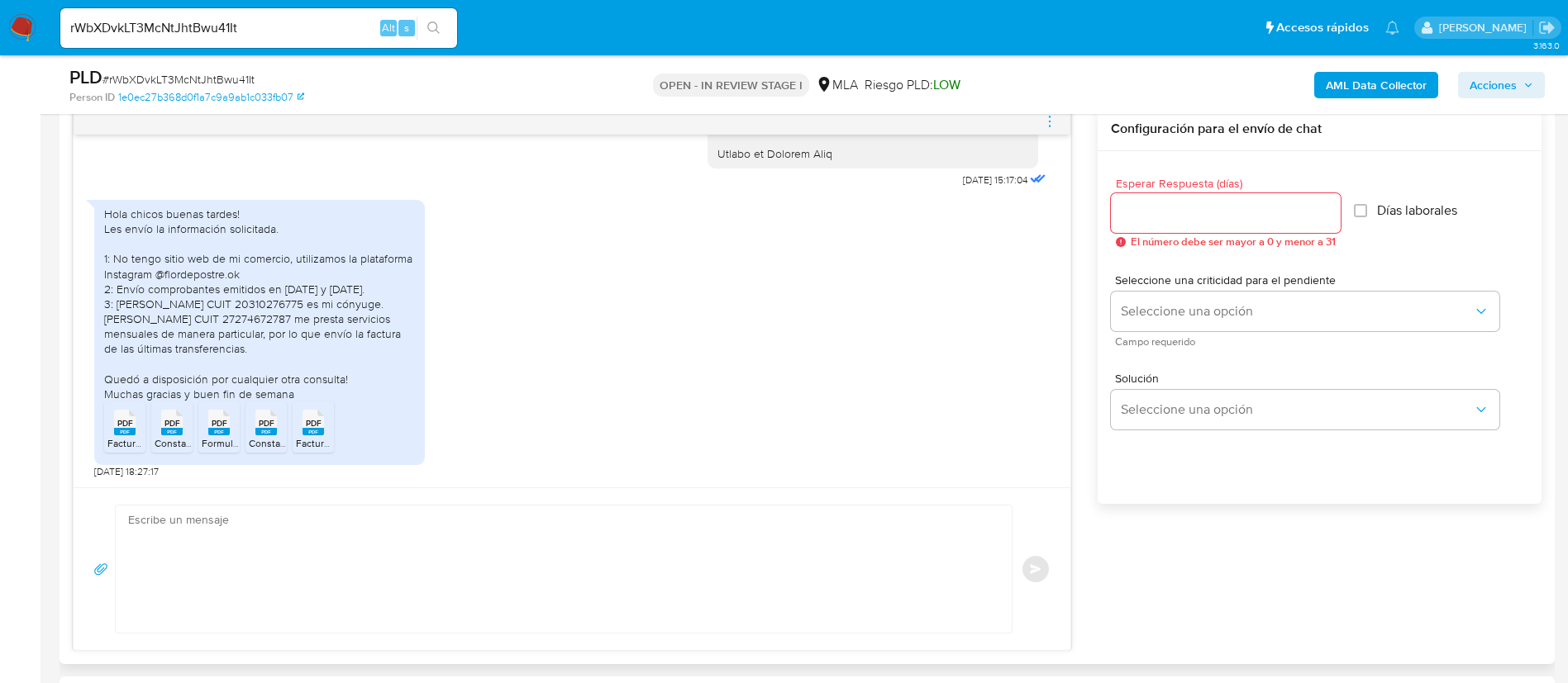
click at [517, 547] on textarea at bounding box center [559, 569] width 863 height 127
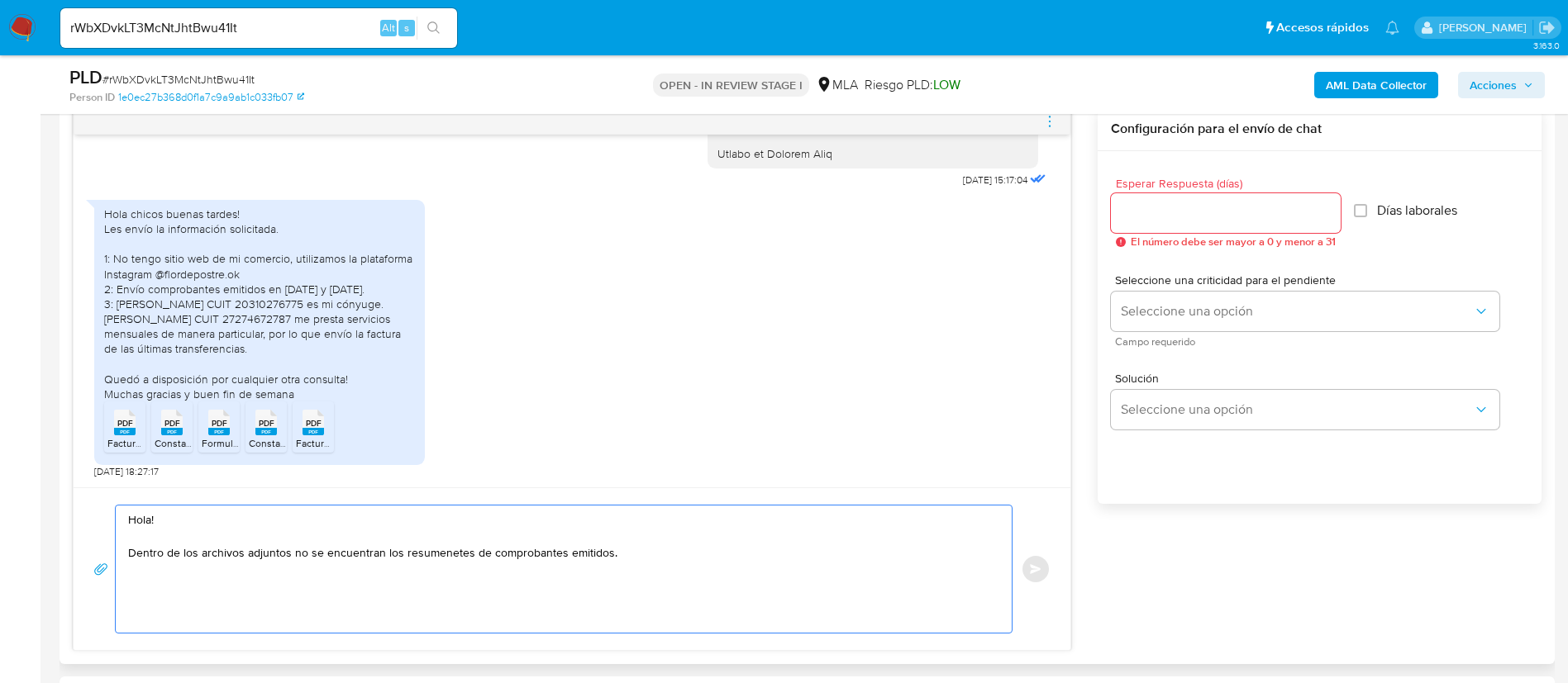
click at [450, 551] on textarea "Hola! Dentro de los archivos adjuntos no se encuentran los resumenetes de compr…" at bounding box center [559, 569] width 863 height 127
click at [0, 0] on lt-span "resúmenes" at bounding box center [0, 0] width 0 height 0
click at [675, 552] on textarea "Hola! Dentro de los archivos adjuntos no se encuentran los resúmenes de comprob…" at bounding box center [559, 569] width 863 height 127
type textarea "Hola! Dentro de los archivos adjuntos no se encuentran los resúmenes de comprob…"
click at [1131, 221] on input "Esperar Respuesta (días)" at bounding box center [1225, 213] width 230 height 22
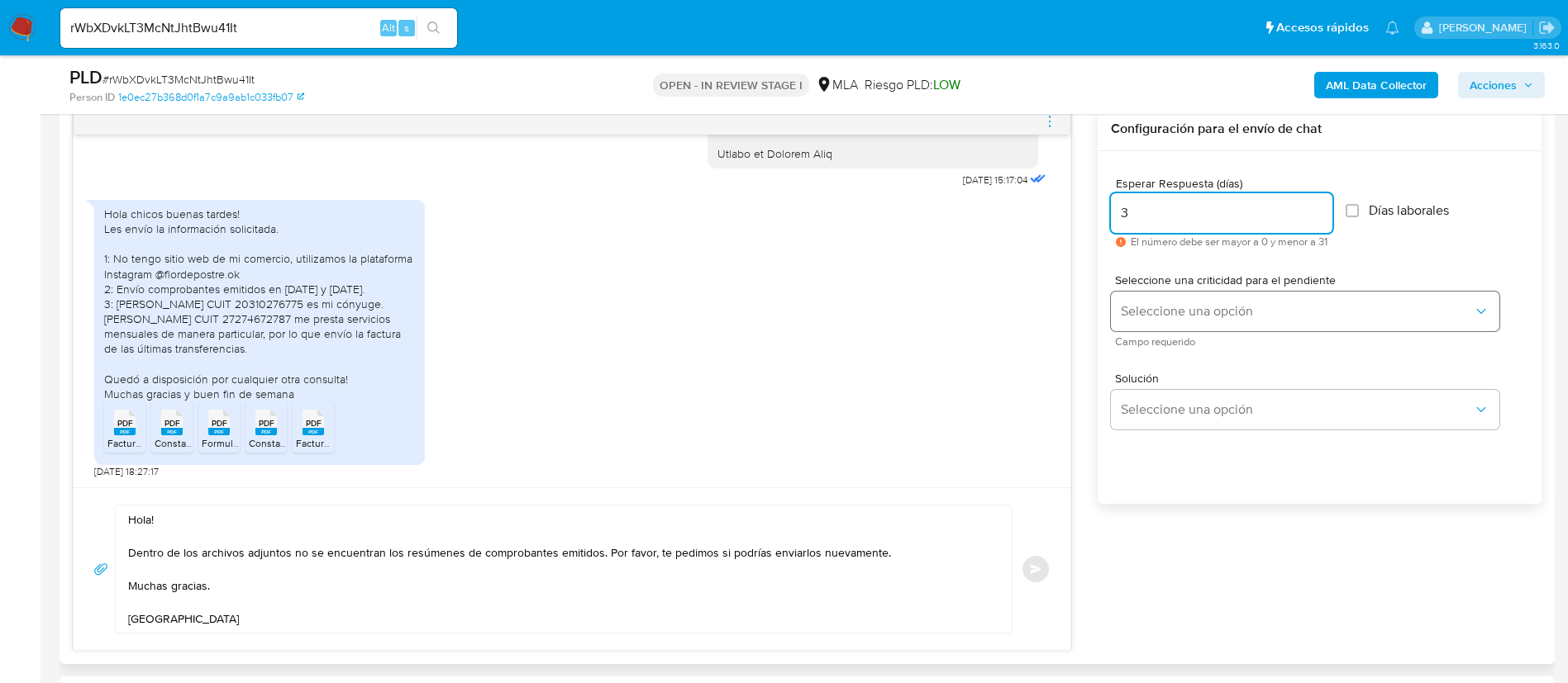
type input "3"
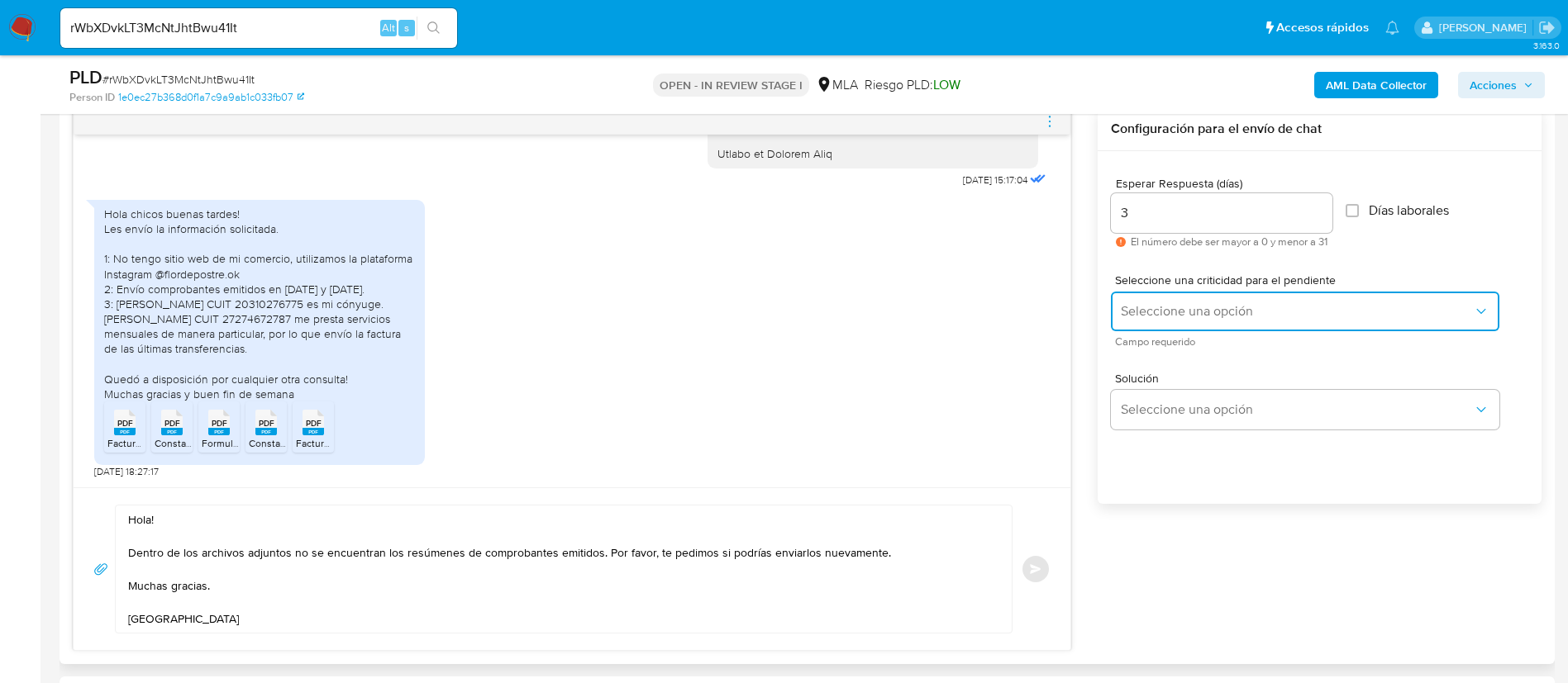
click at [1161, 299] on button "Seleccione una opción" at bounding box center [1305, 311] width 388 height 40
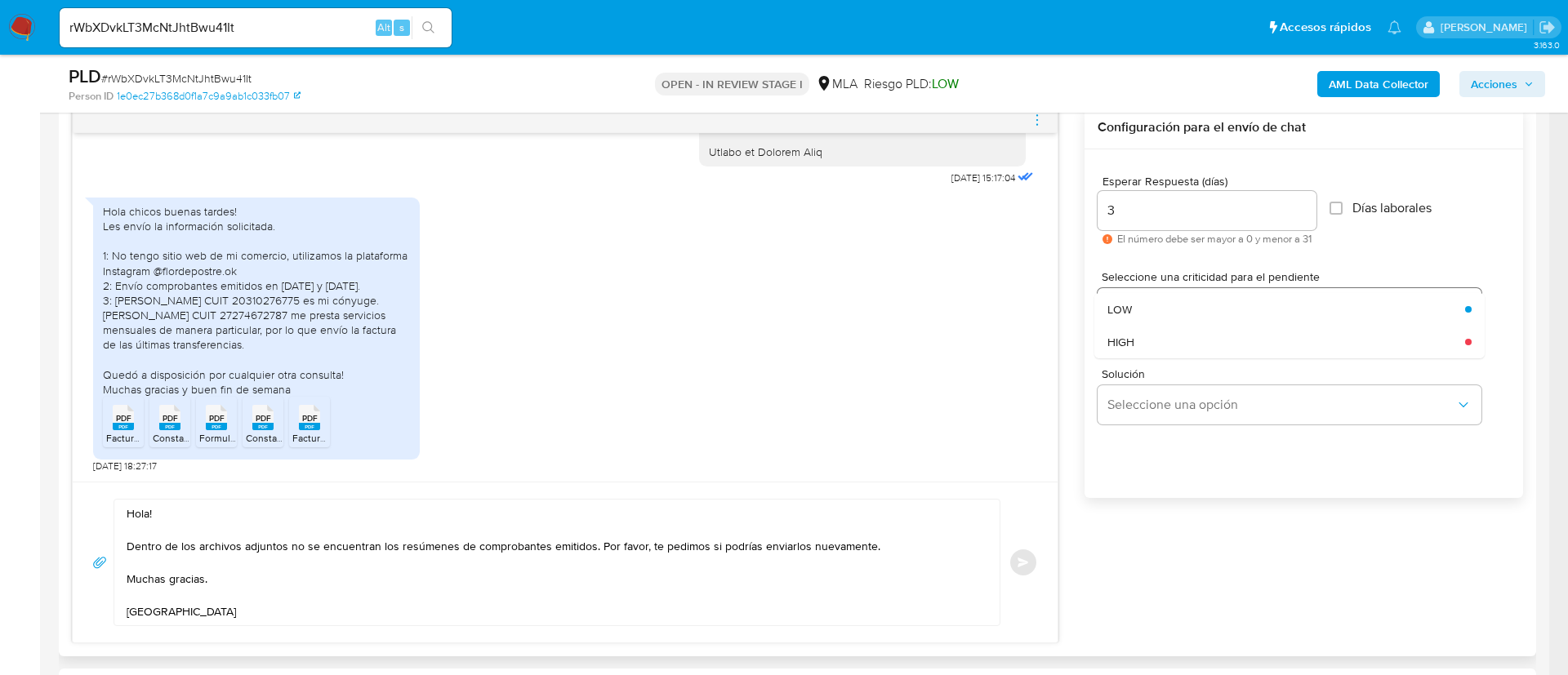
click at [1147, 295] on div "LOW" at bounding box center [1281, 309] width 348 height 33
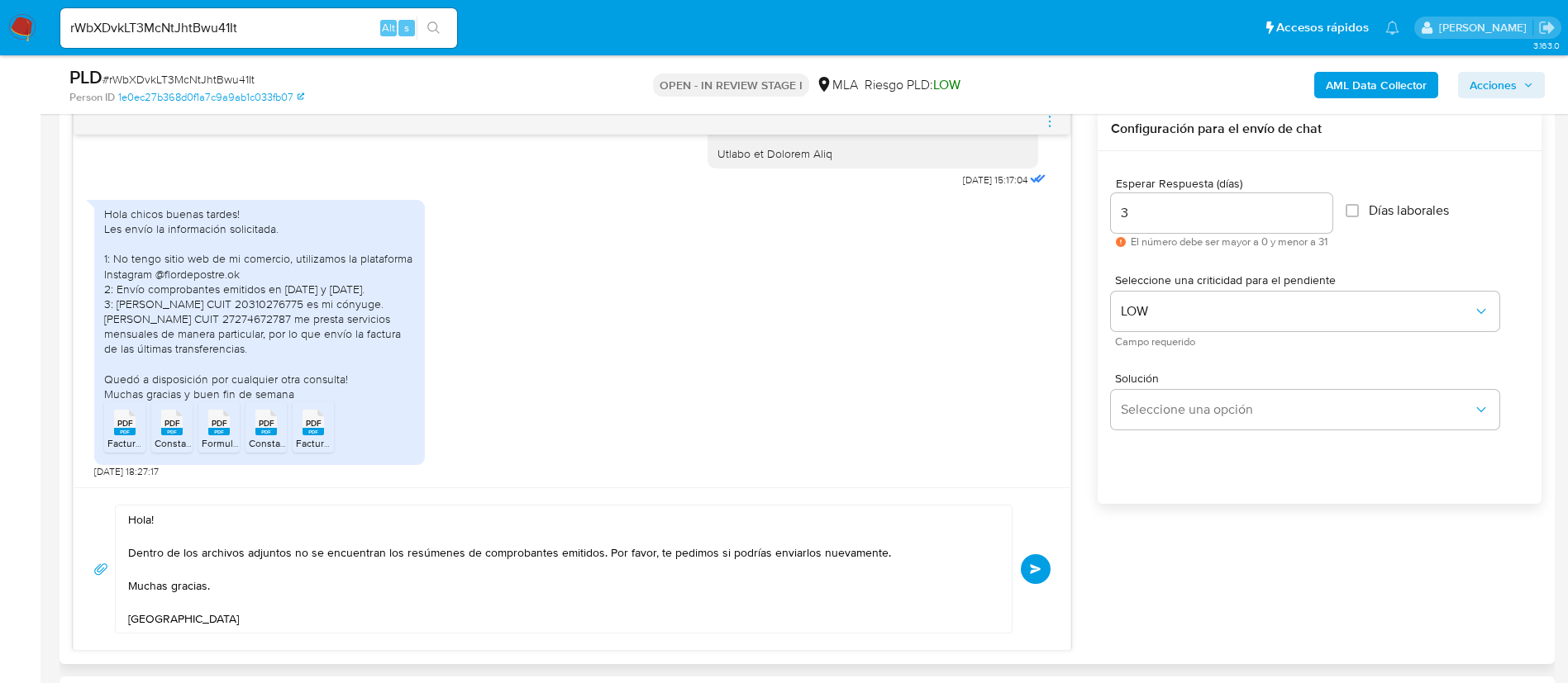
click at [1047, 124] on icon "menu-action" at bounding box center [1049, 122] width 15 height 15
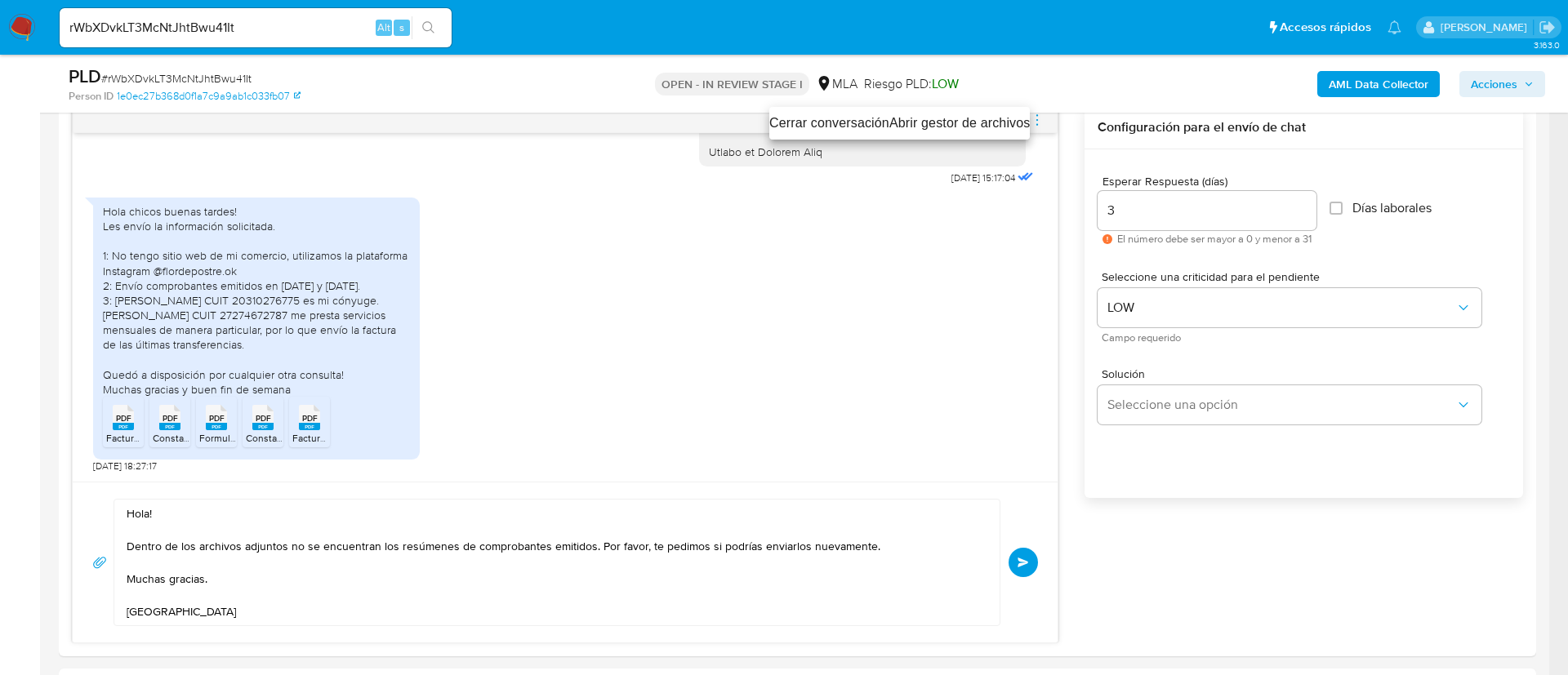
click at [1022, 120] on li "Abrir gestor de archivos" at bounding box center [959, 122] width 141 height 20
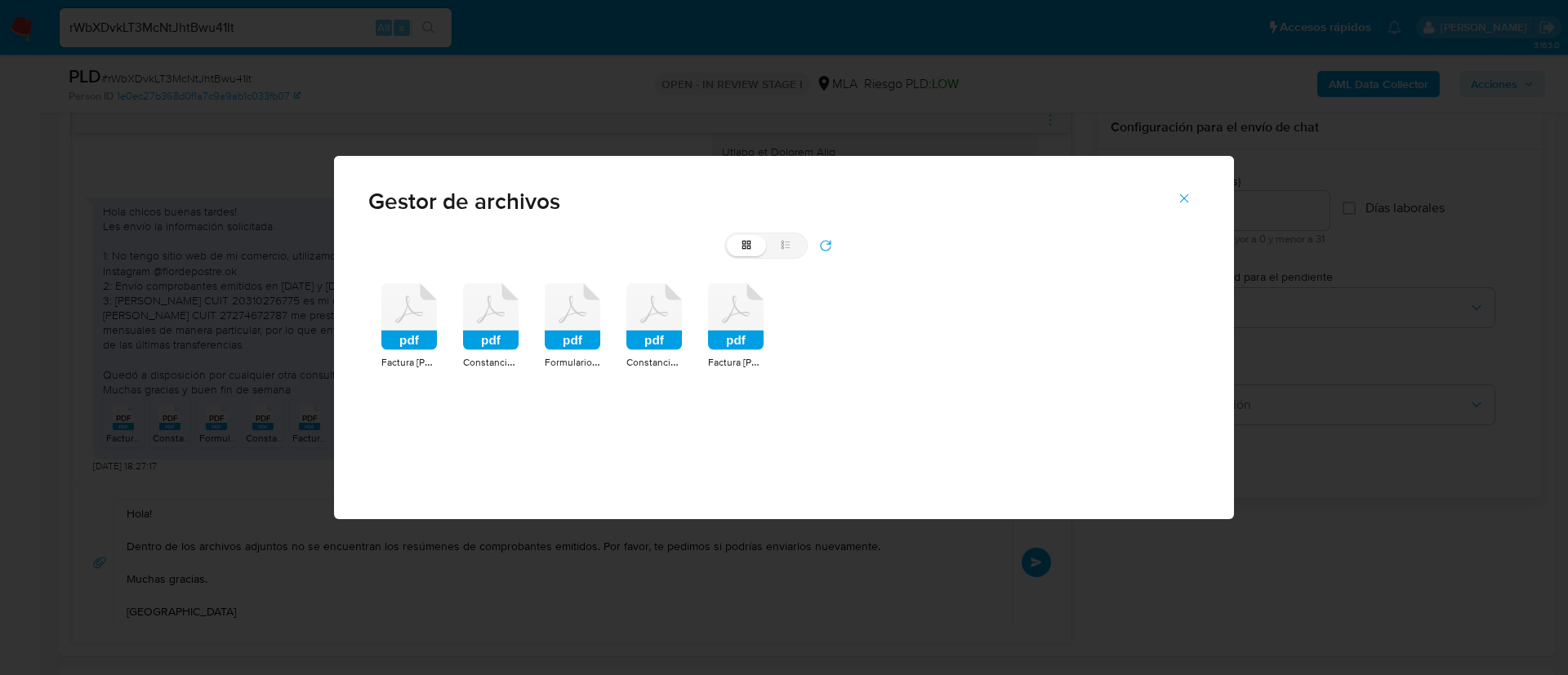
click at [381, 303] on div "pdf Factura Vanina Wagner.pdf pdf Constancia Monotributo.pdf pdf Formulario de …" at bounding box center [784, 326] width 831 height 113
click at [398, 321] on icon at bounding box center [410, 309] width 28 height 27
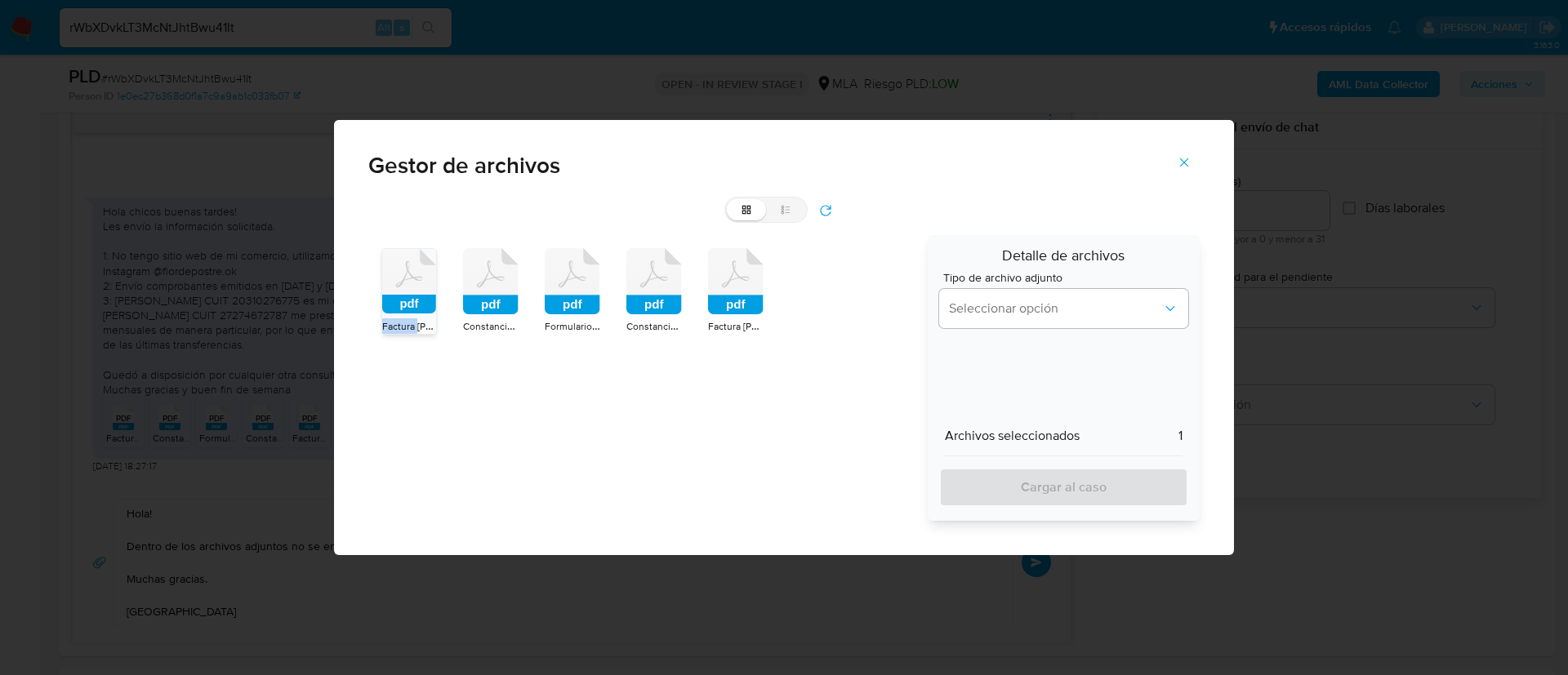
click at [398, 321] on span "Factura Vanina Wagner.pdf" at bounding box center [446, 325] width 127 height 16
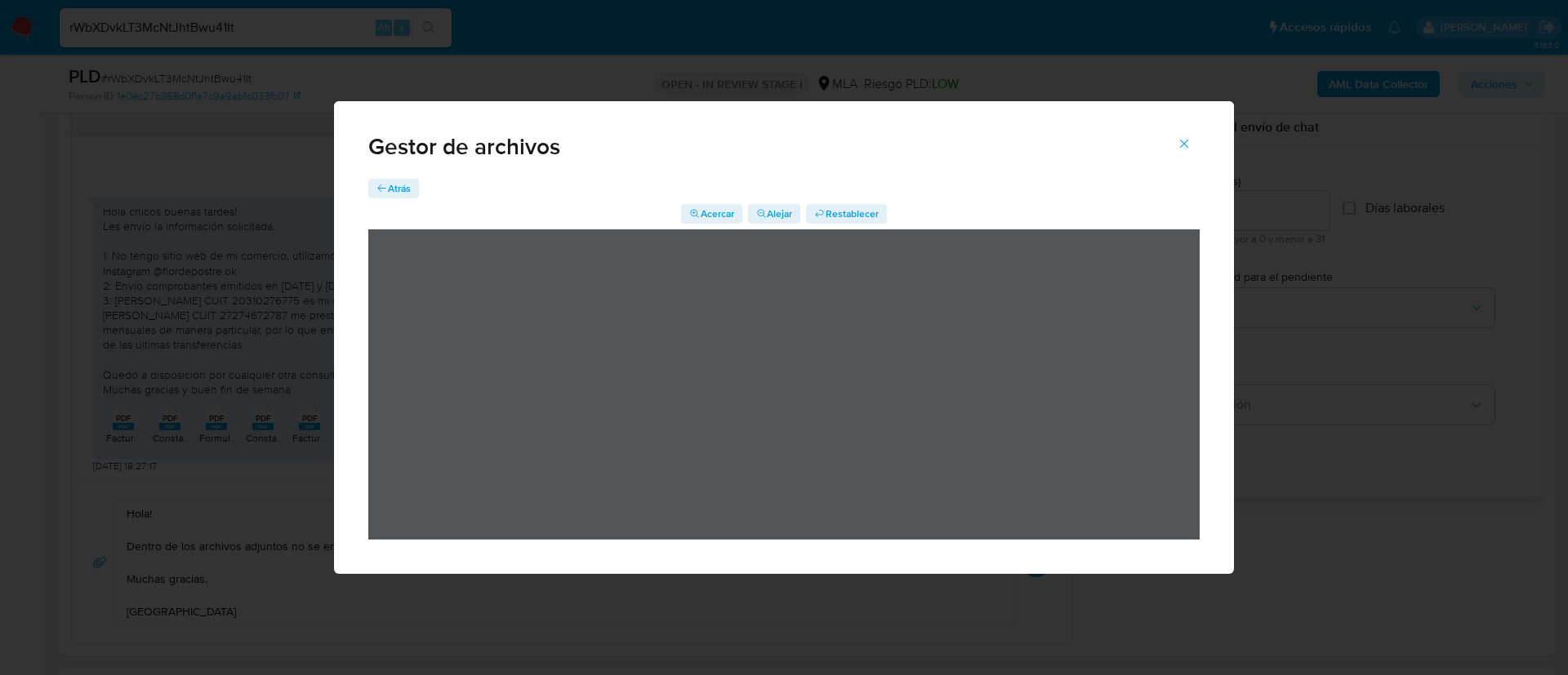
click at [381, 188] on icon "button" at bounding box center [382, 188] width 9 height 7
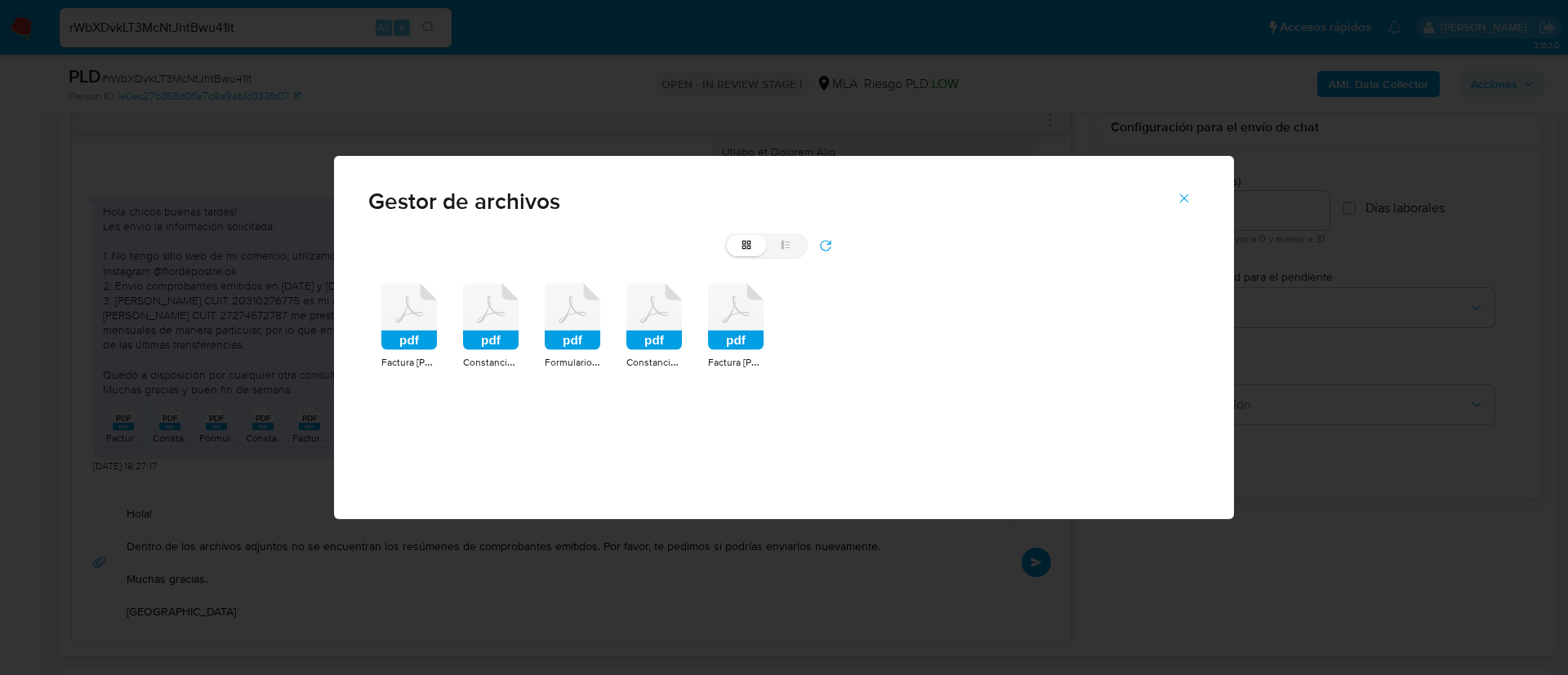
click at [473, 308] on icon at bounding box center [490, 317] width 55 height 67
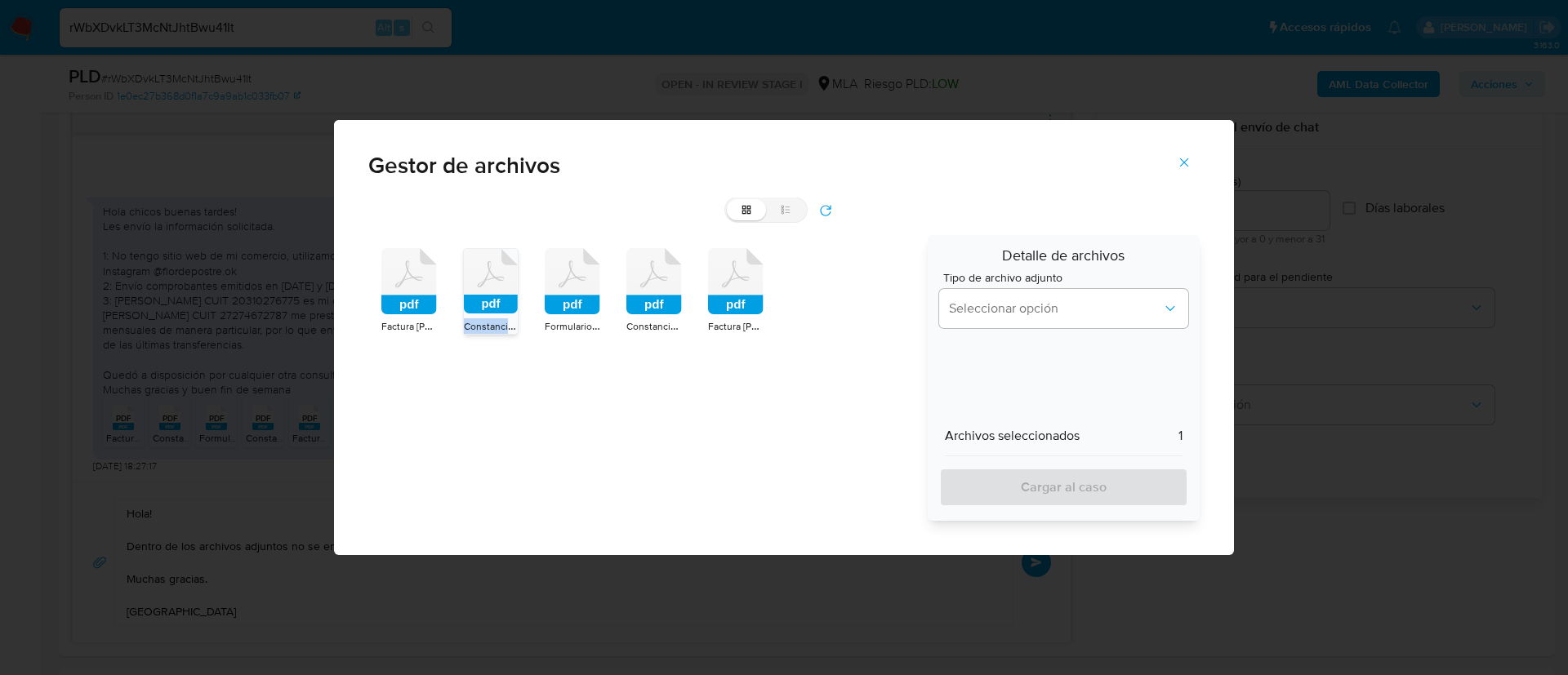
click at [474, 308] on rect at bounding box center [491, 304] width 54 height 19
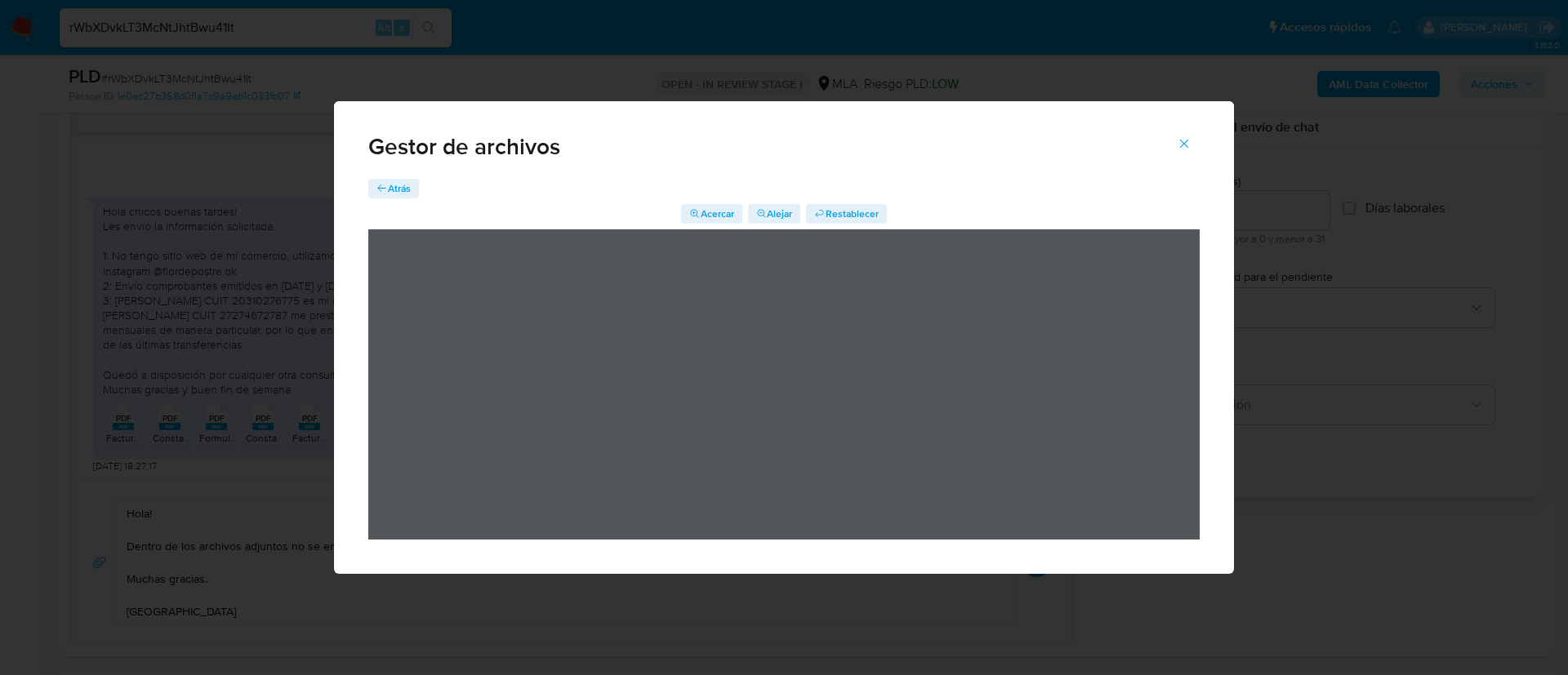
click at [381, 193] on icon "button" at bounding box center [382, 189] width 11 height 11
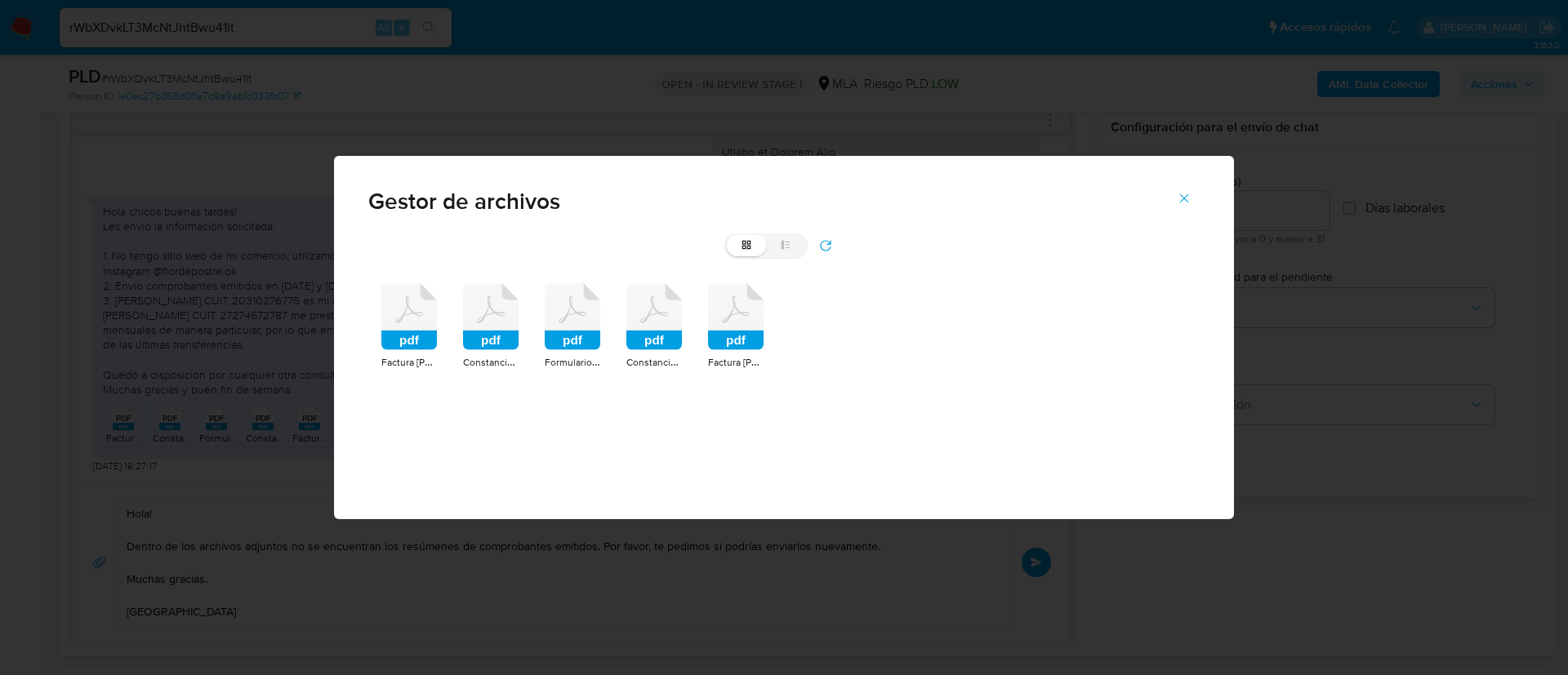
click at [573, 306] on icon at bounding box center [571, 317] width 55 height 67
click at [573, 331] on rect at bounding box center [571, 340] width 55 height 20
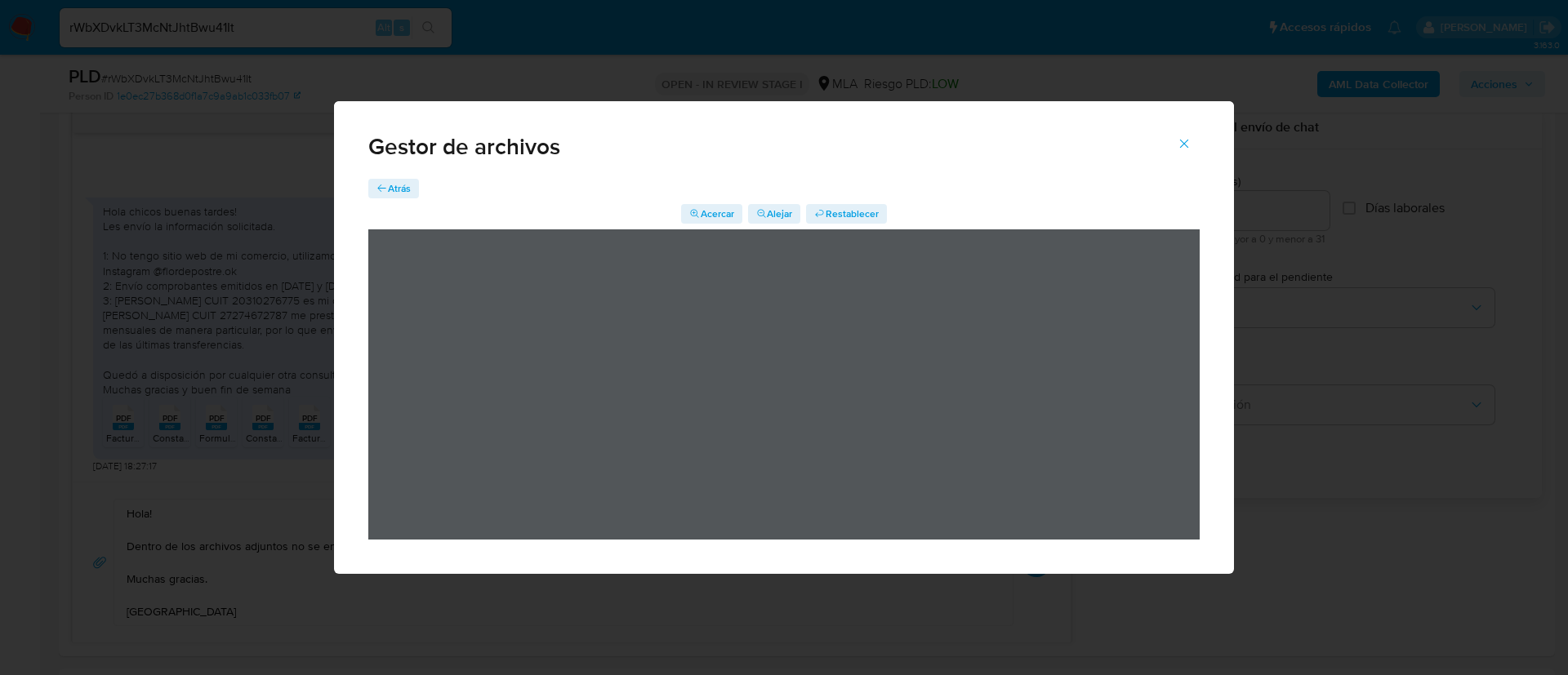
click at [388, 190] on span "Atrás" at bounding box center [399, 188] width 22 height 20
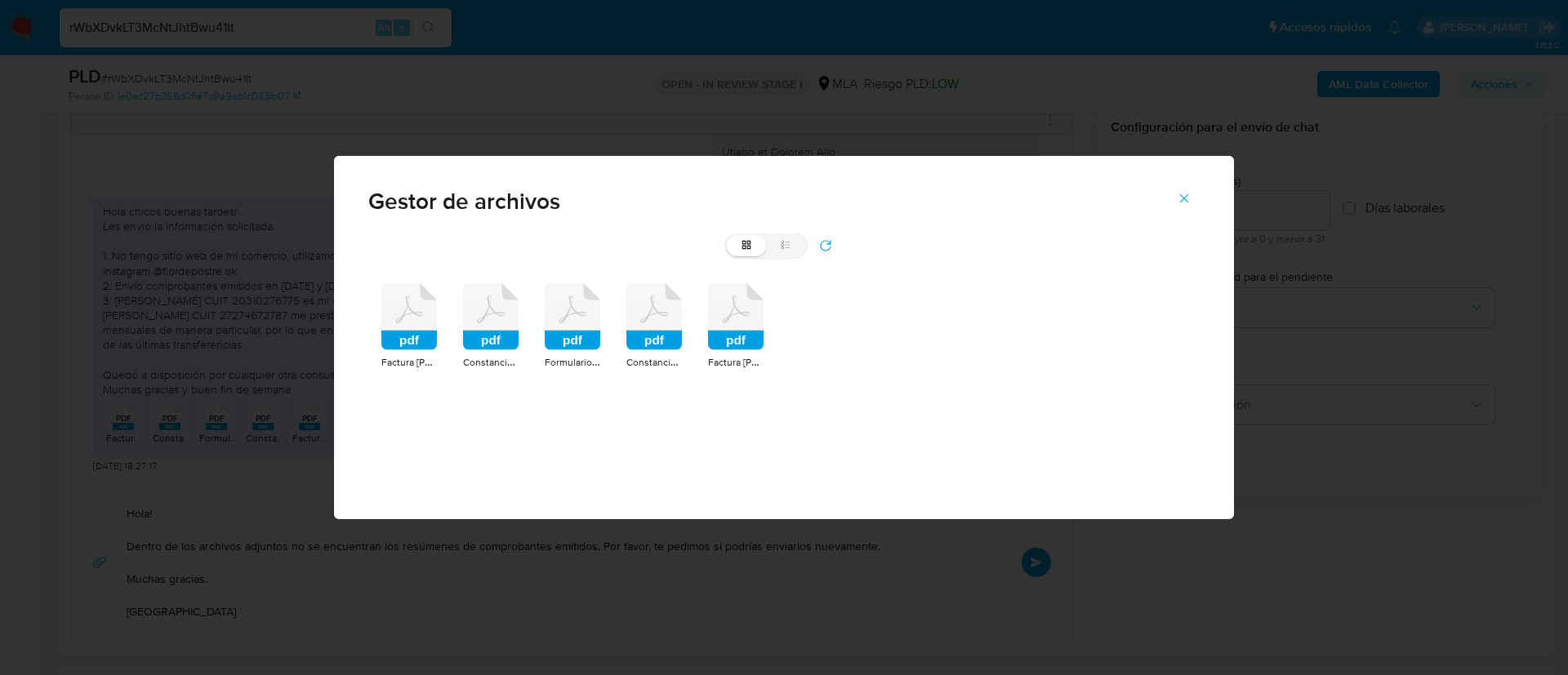
click at [655, 309] on icon at bounding box center [655, 309] width 28 height 27
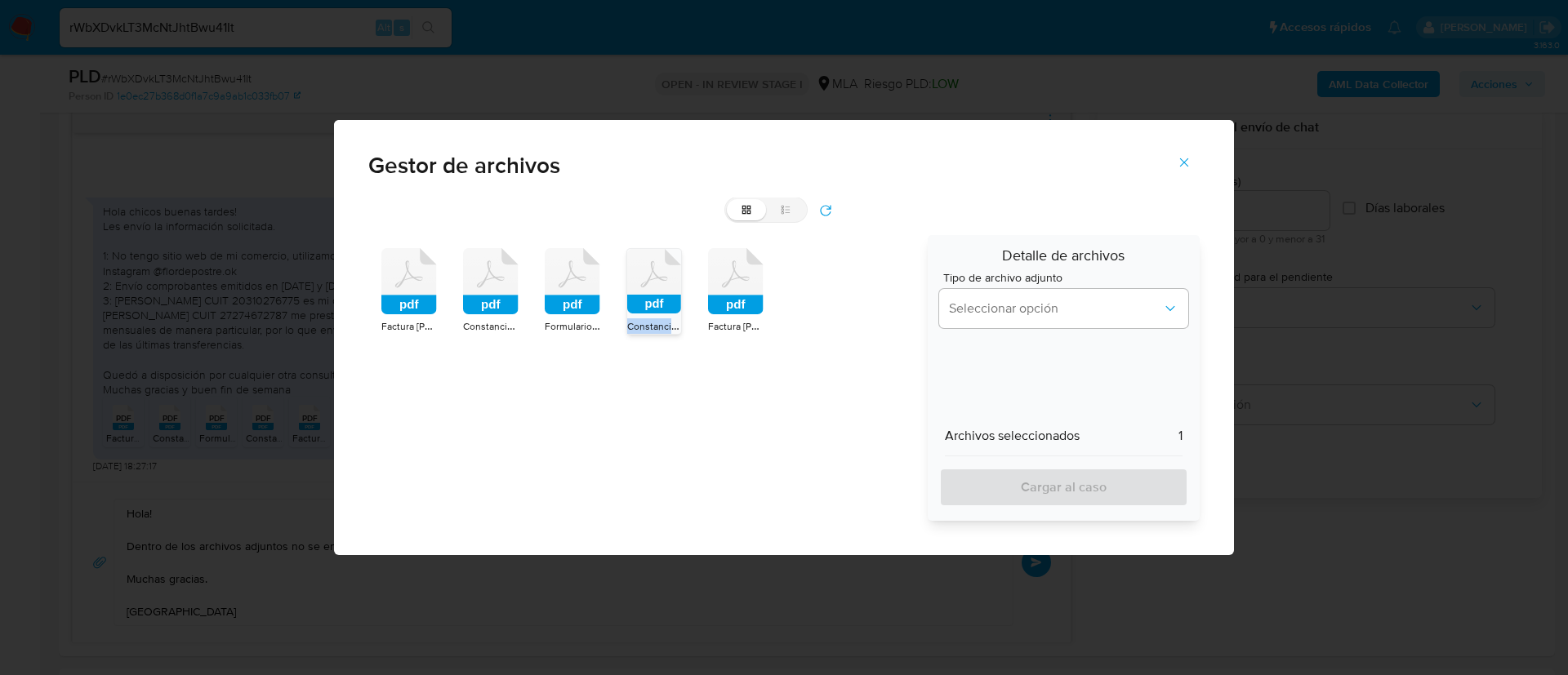
click at [655, 309] on rect at bounding box center [655, 304] width 54 height 19
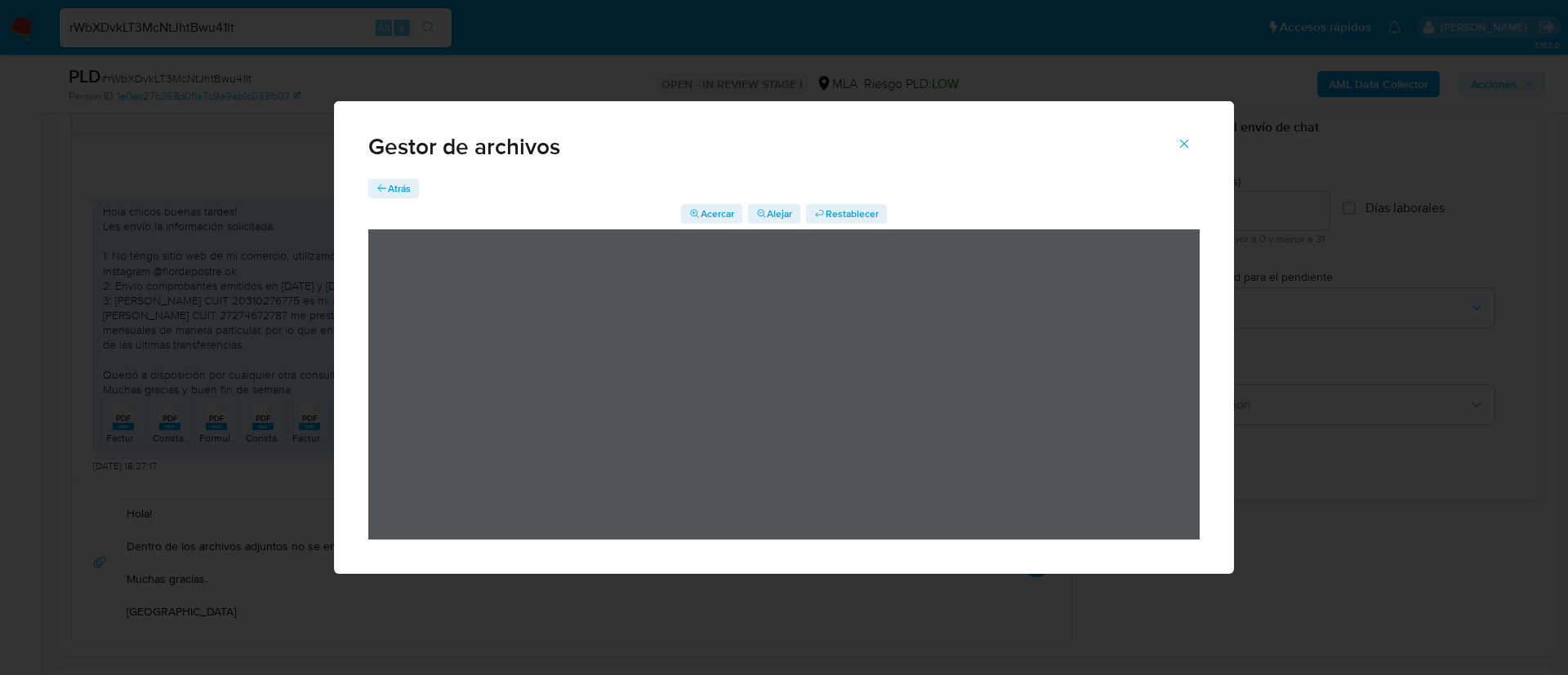
click at [380, 190] on icon "button" at bounding box center [382, 188] width 9 height 7
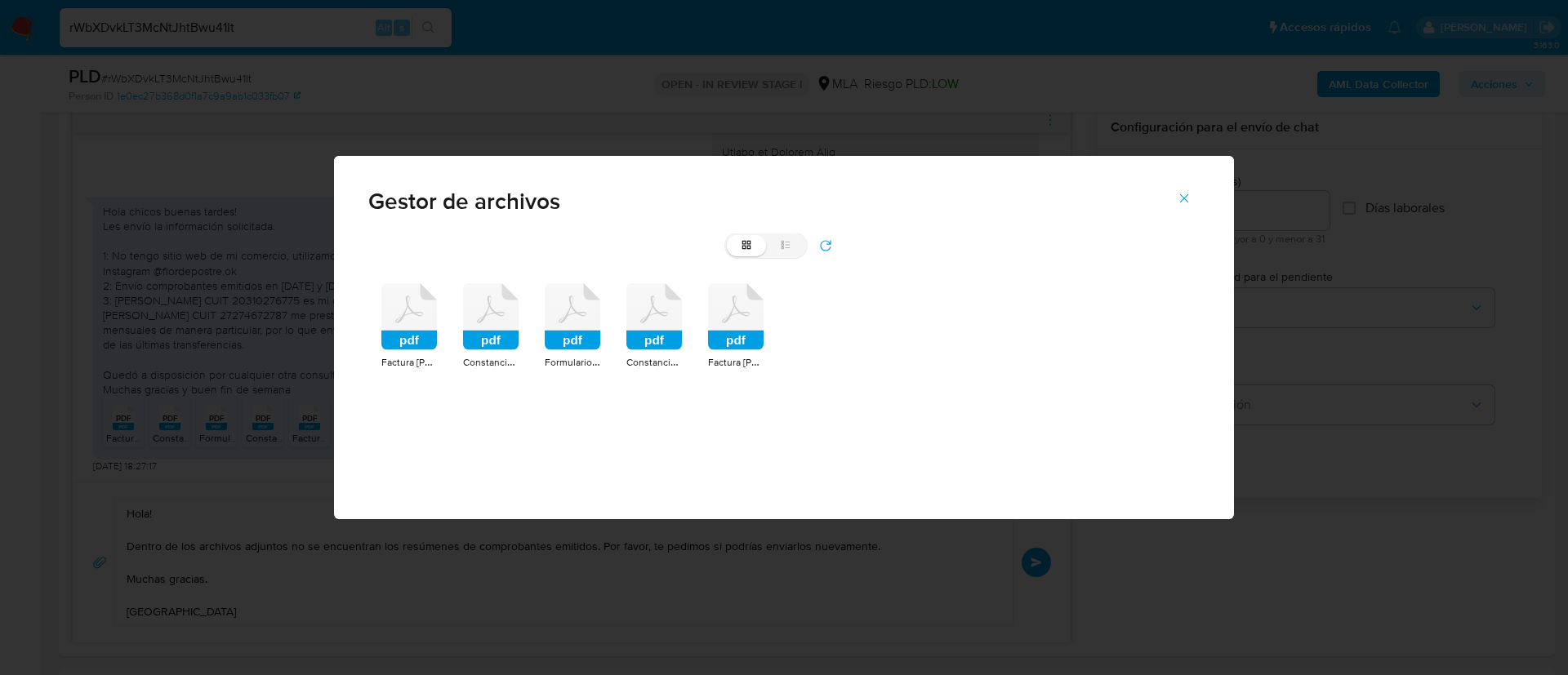
click at [1178, 194] on icon "Cerrar" at bounding box center [1184, 198] width 15 height 15
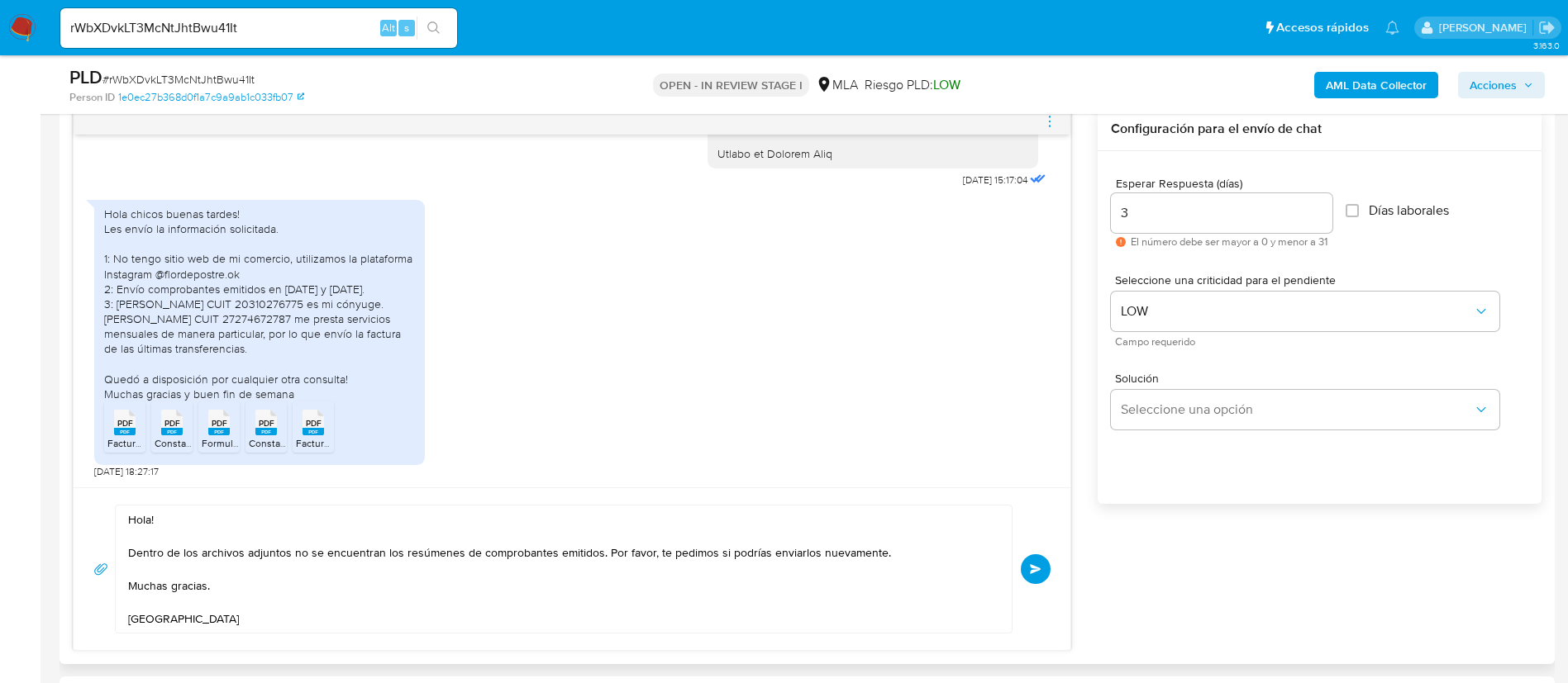
click at [1047, 569] on button "Enviar" at bounding box center [1035, 569] width 29 height 29
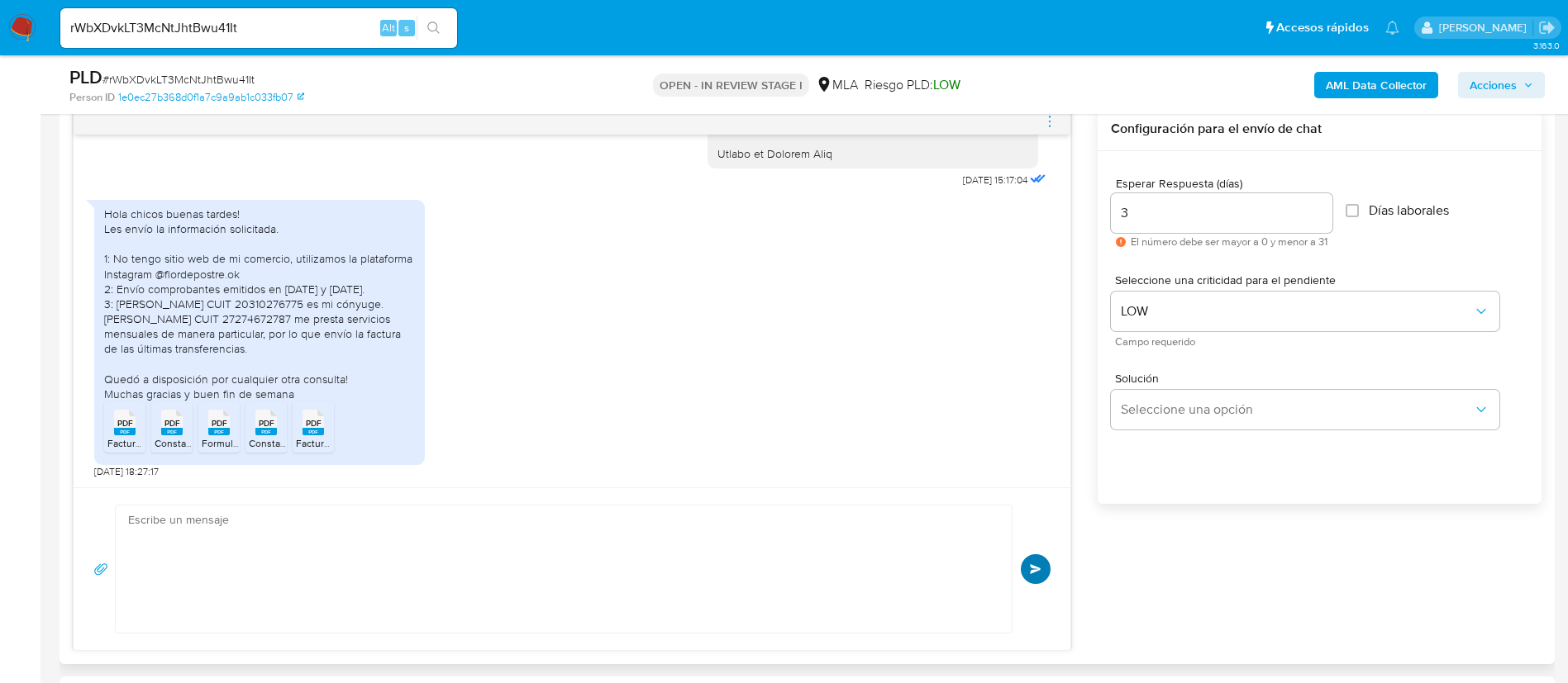
scroll to position [1948, 0]
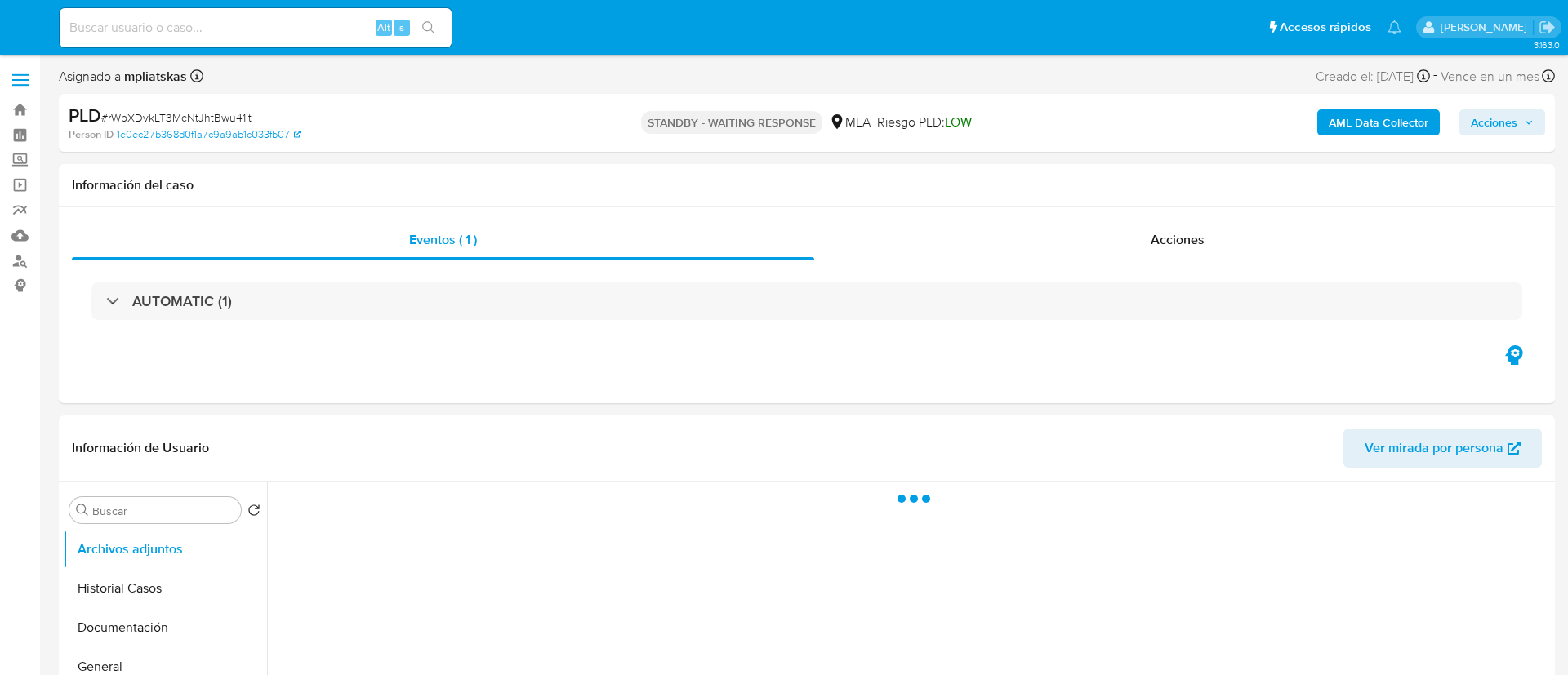
select select "10"
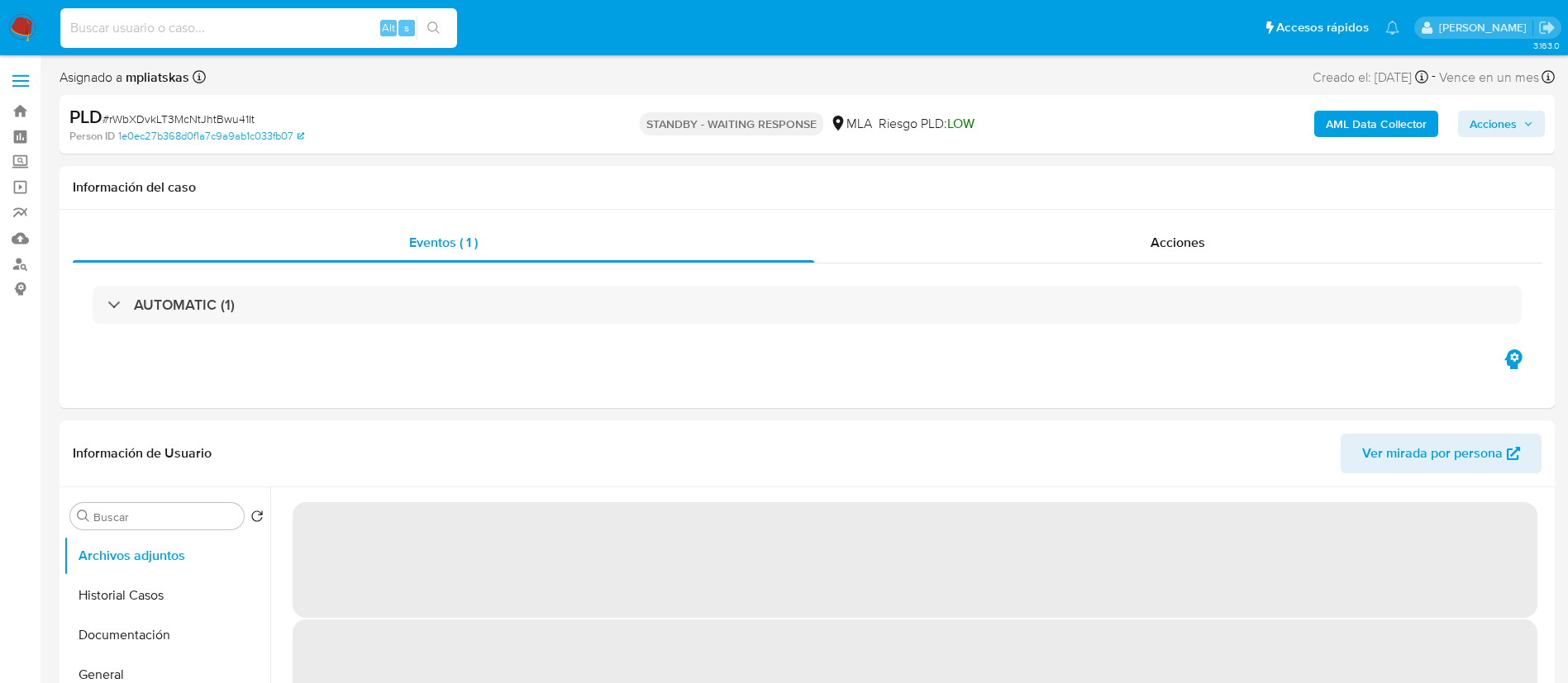
click at [365, 28] on input at bounding box center [258, 27] width 396 height 22
paste input "Mde2HzHu5i1TLiKGqQDjKoeY"
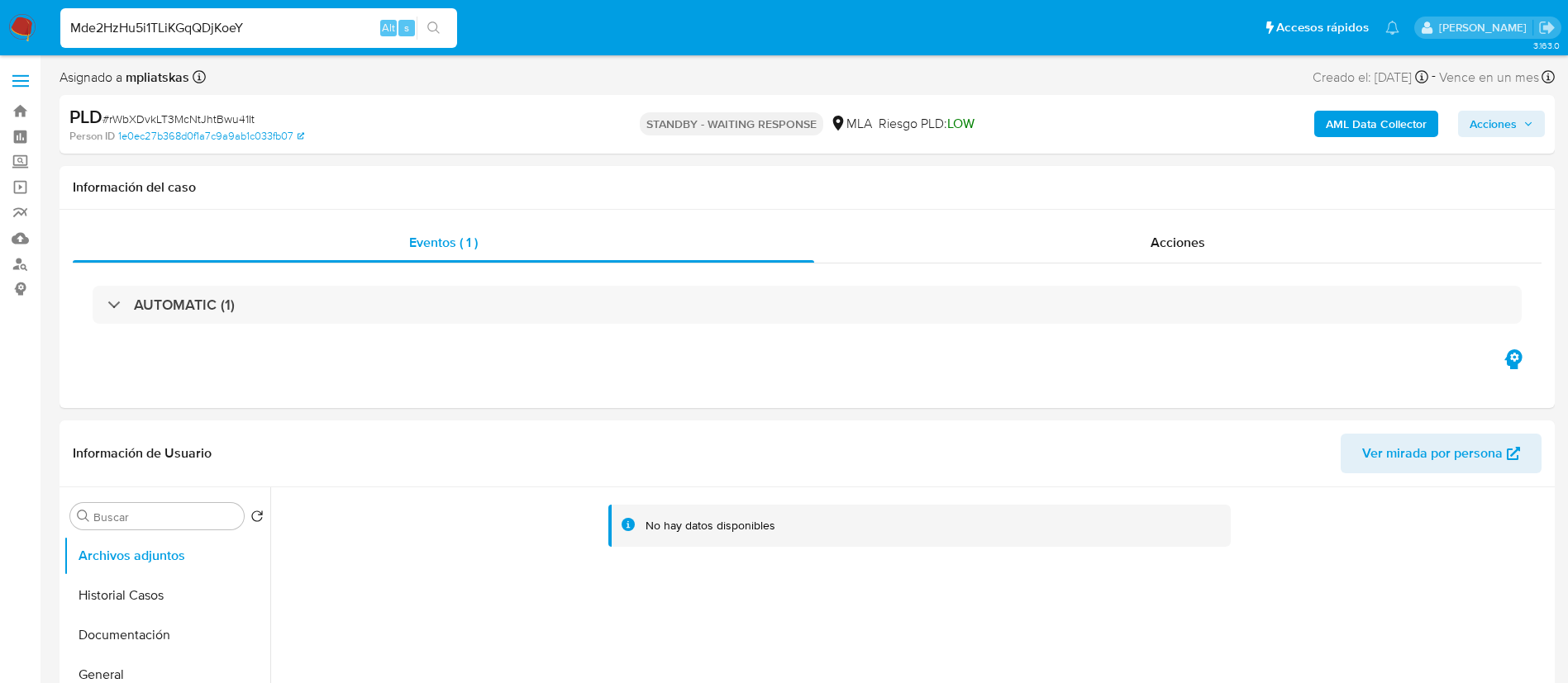
type input "Mde2HzHu5i1TLiKGqQDjKoeY"
click at [443, 16] on button "search-icon" at bounding box center [433, 27] width 34 height 23
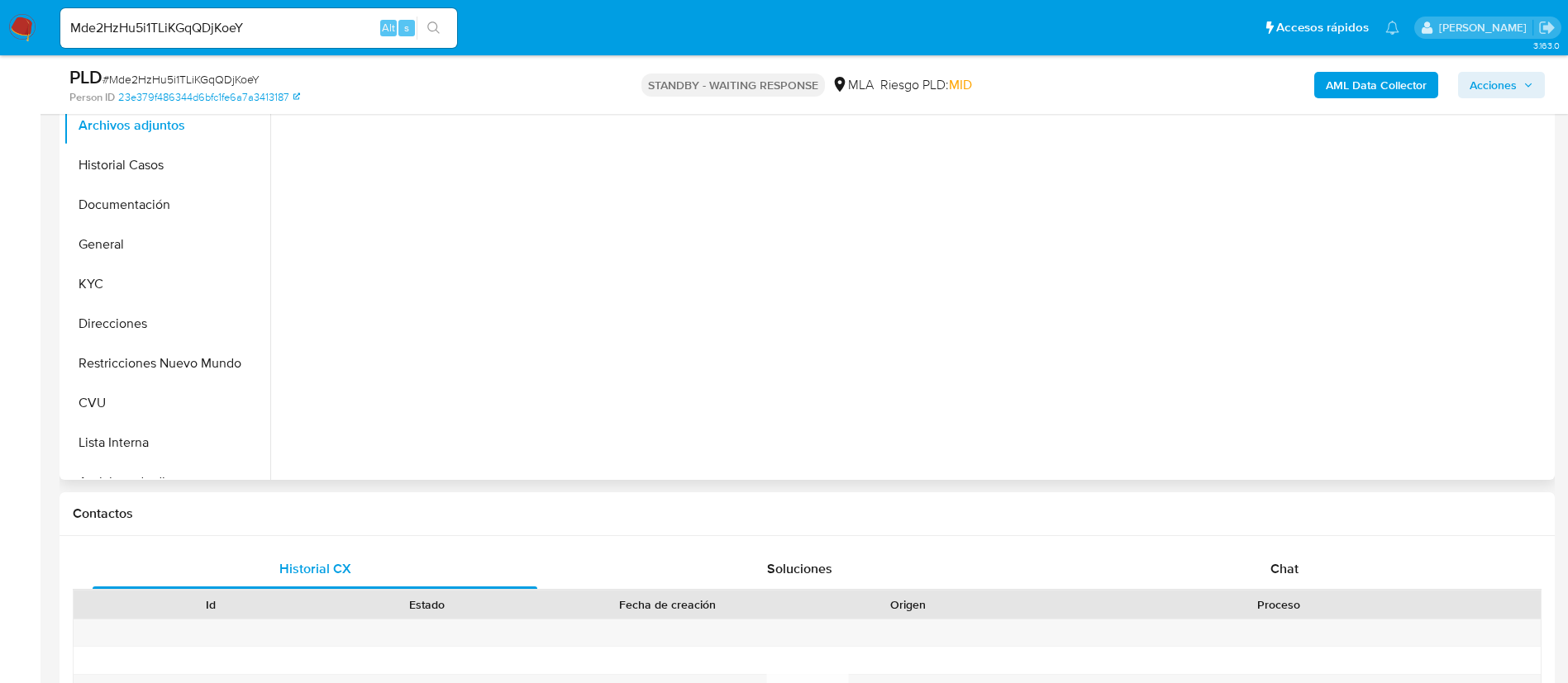
select select "10"
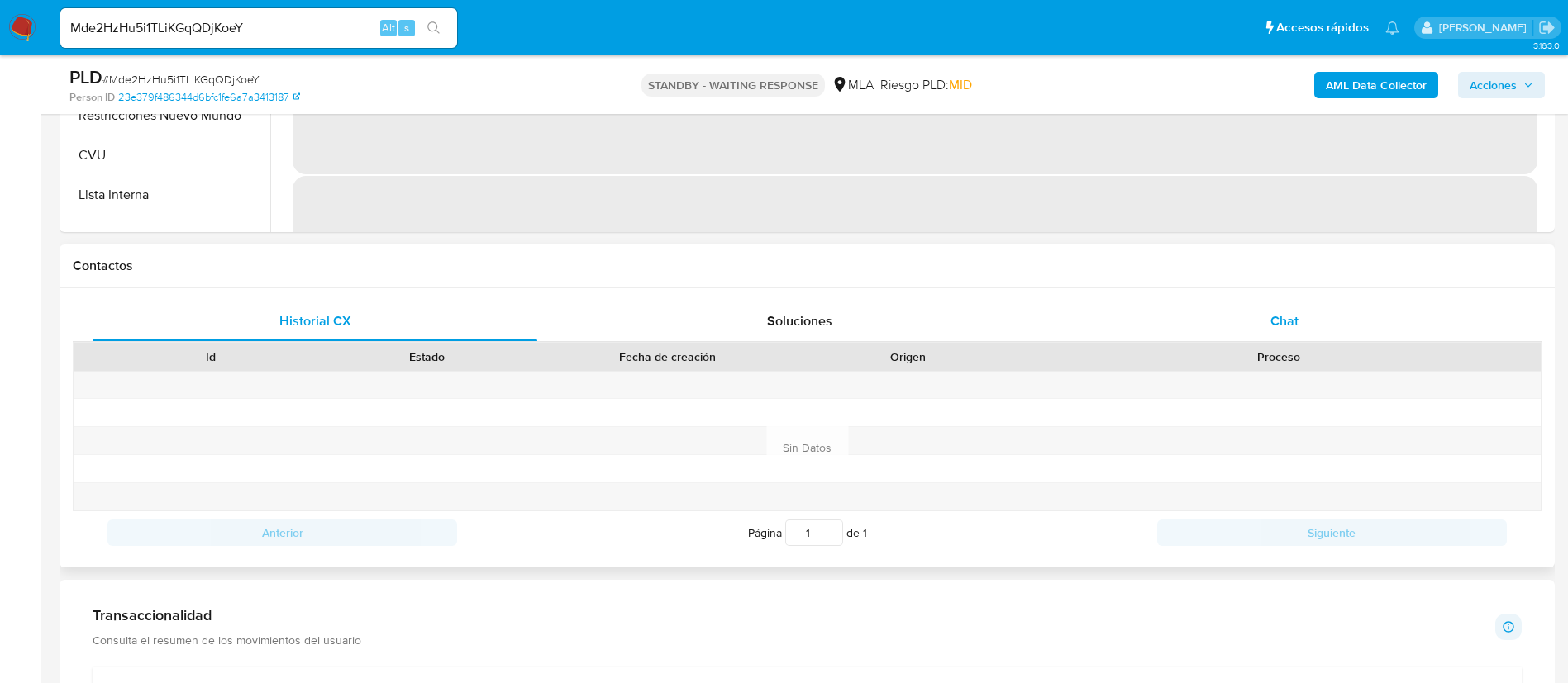
click at [1156, 311] on div "Chat" at bounding box center [1284, 322] width 445 height 40
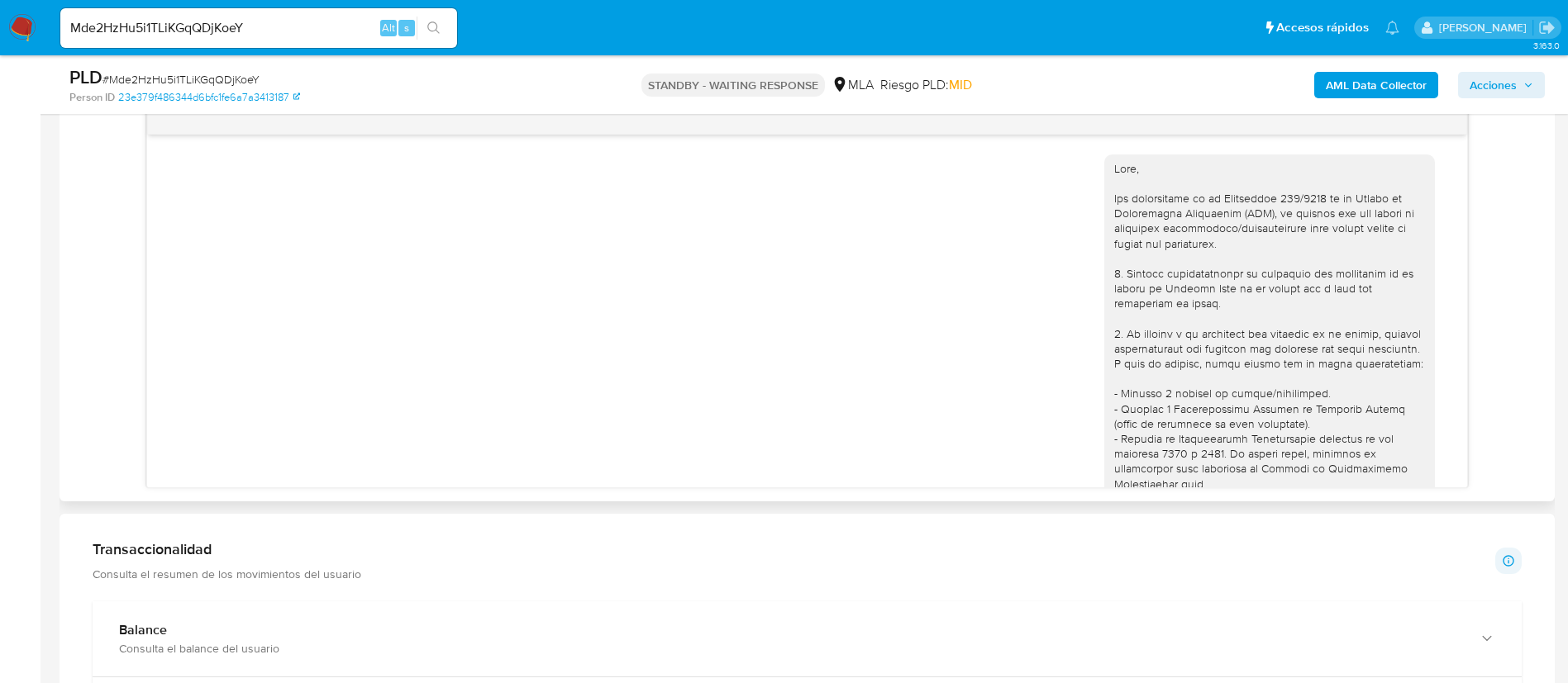
scroll to position [1746, 0]
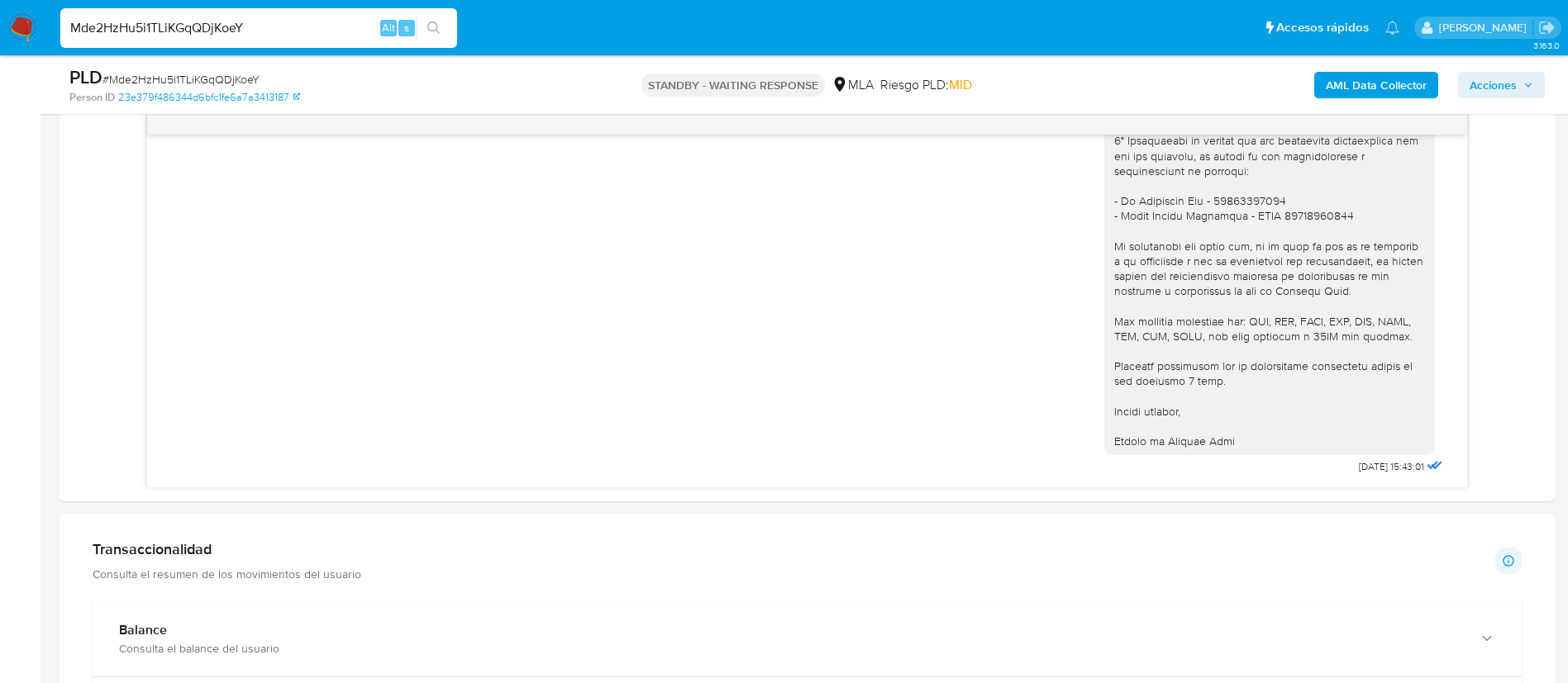
click at [306, 33] on input "Mde2HzHu5i1TLiKGqQDjKoeY" at bounding box center [258, 27] width 396 height 22
click at [306, 32] on input "Mde2HzHu5i1TLiKGqQDjKoeY" at bounding box center [258, 27] width 396 height 22
paste input "162047393"
type input "162047393"
click at [419, 32] on button "search-icon" at bounding box center [433, 27] width 34 height 23
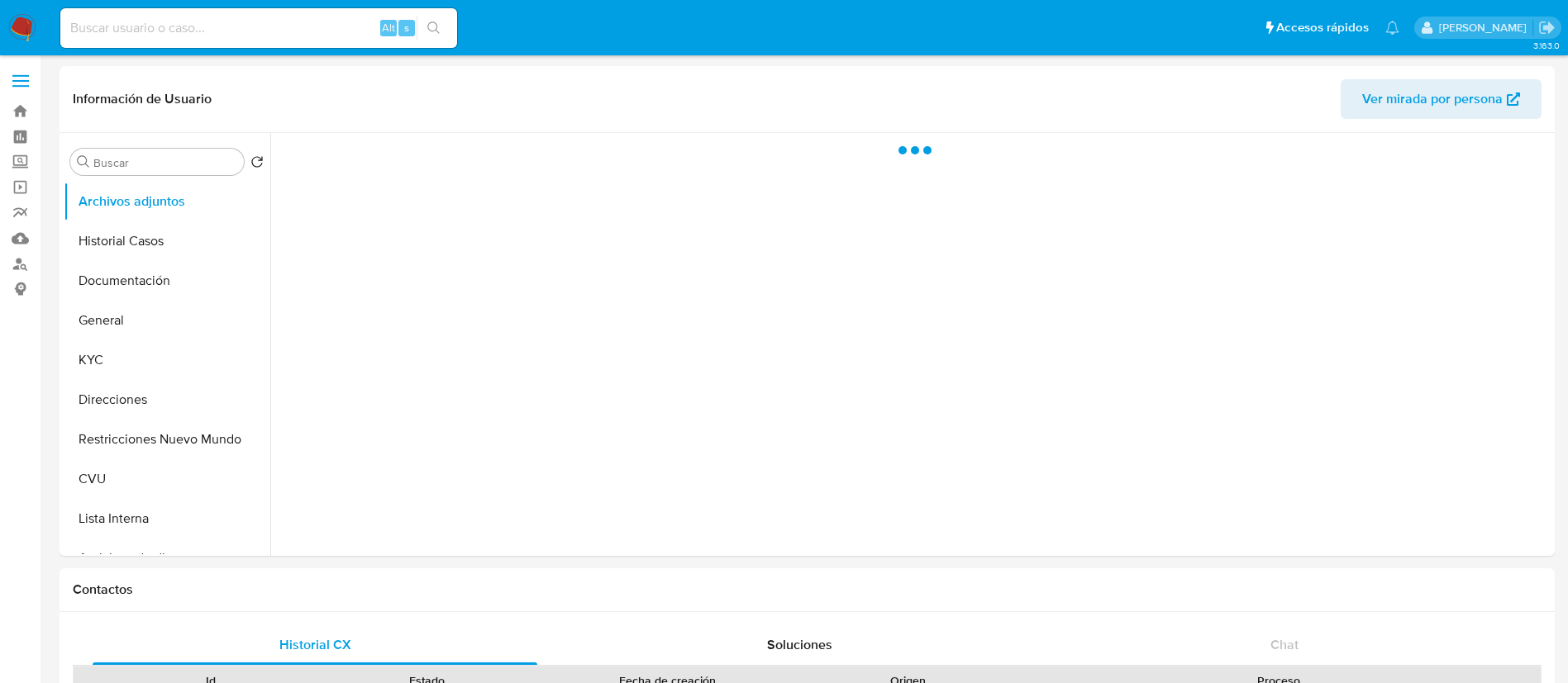
select select "10"
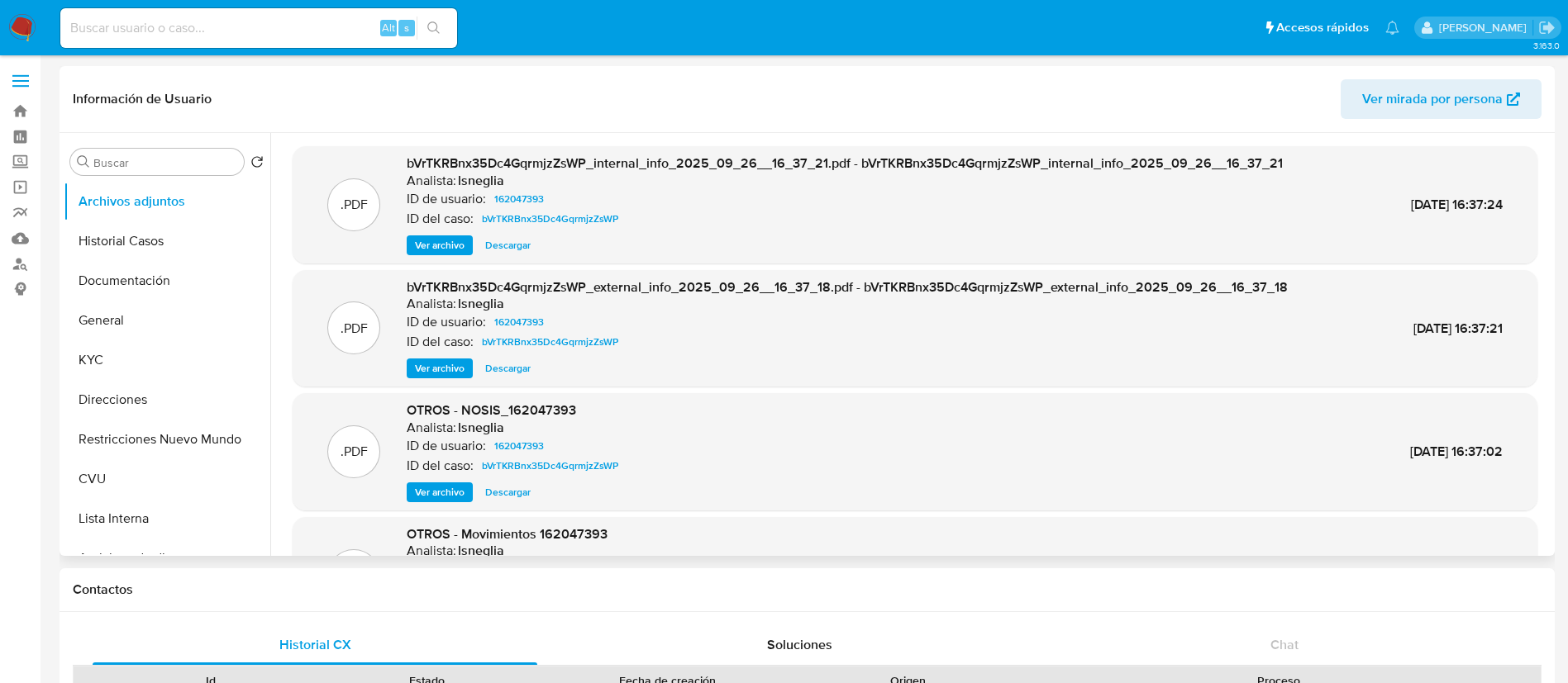
scroll to position [124, 0]
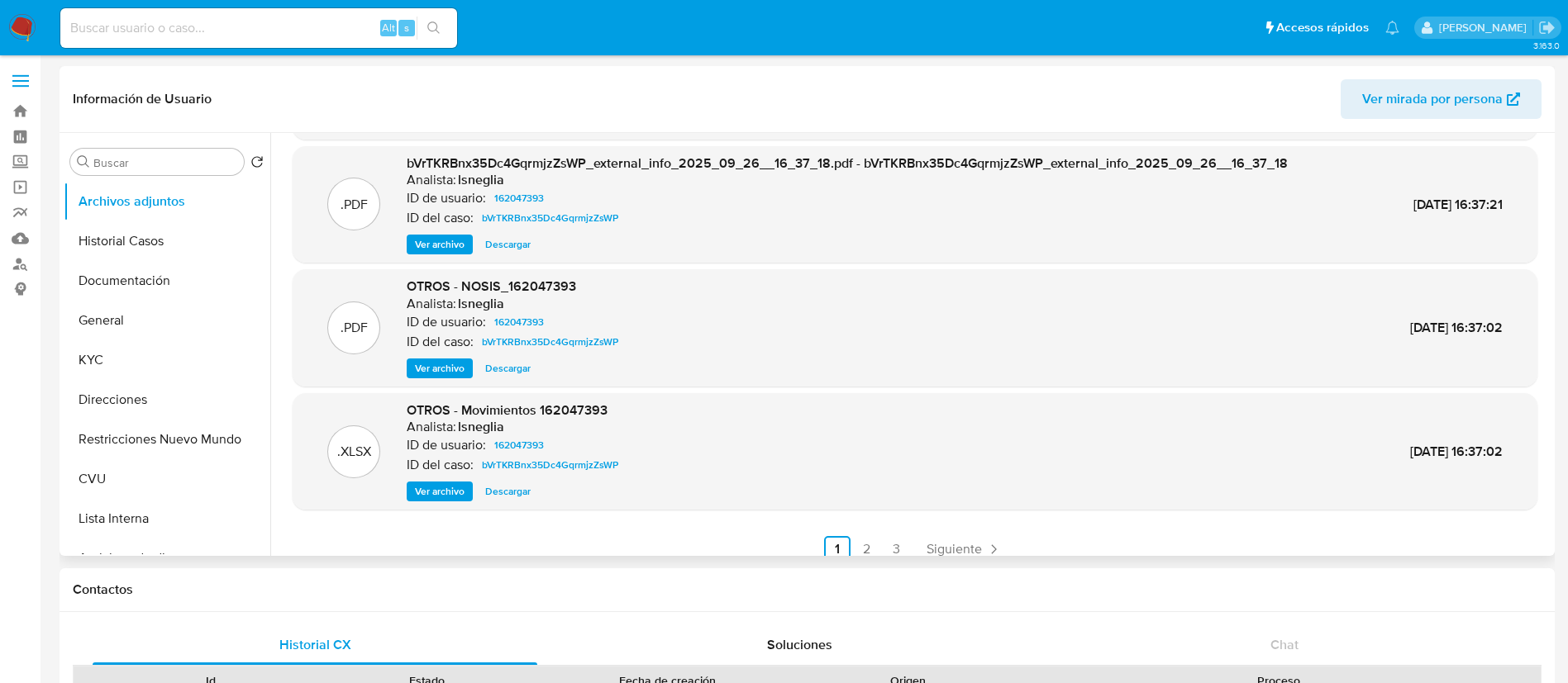
click at [857, 547] on link "2" at bounding box center [867, 550] width 26 height 26
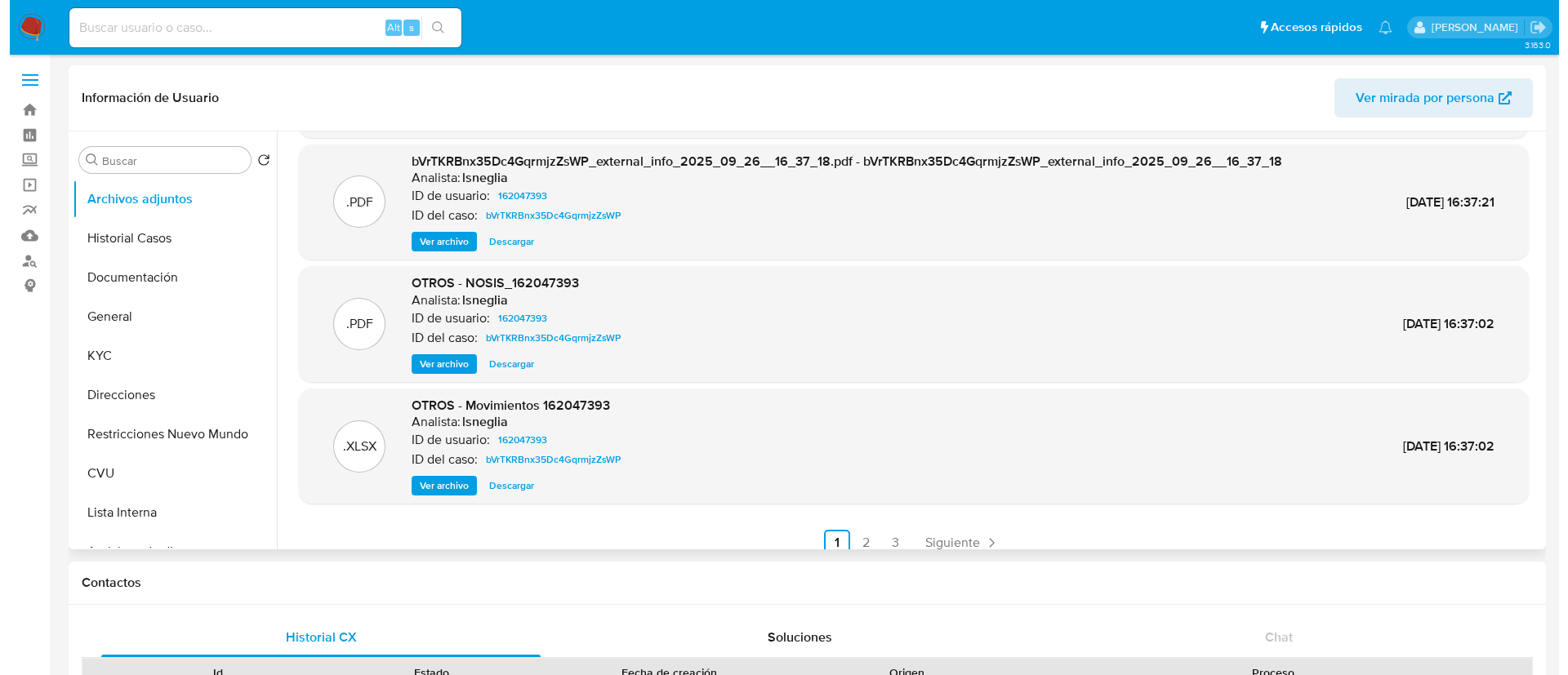
scroll to position [0, 0]
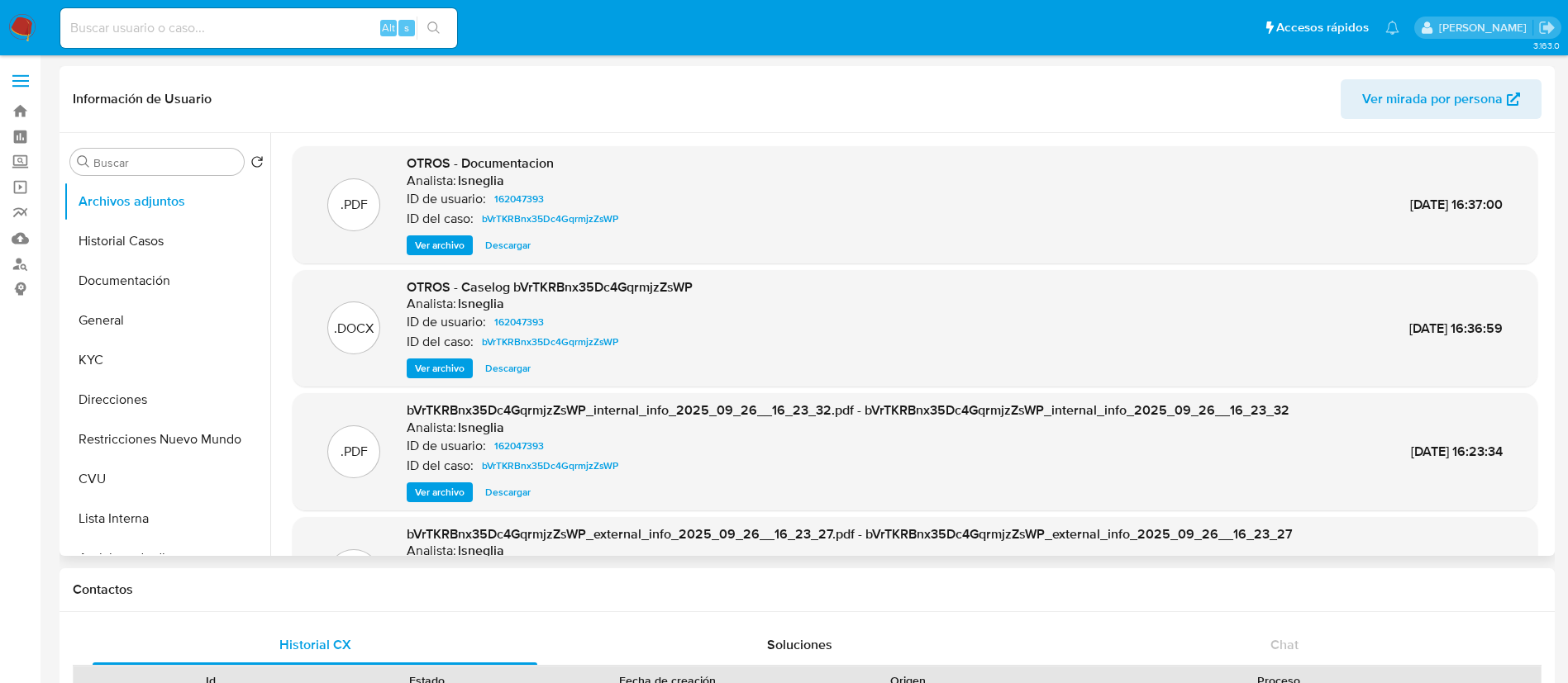
click at [434, 371] on span "Ver archivo" at bounding box center [439, 368] width 49 height 16
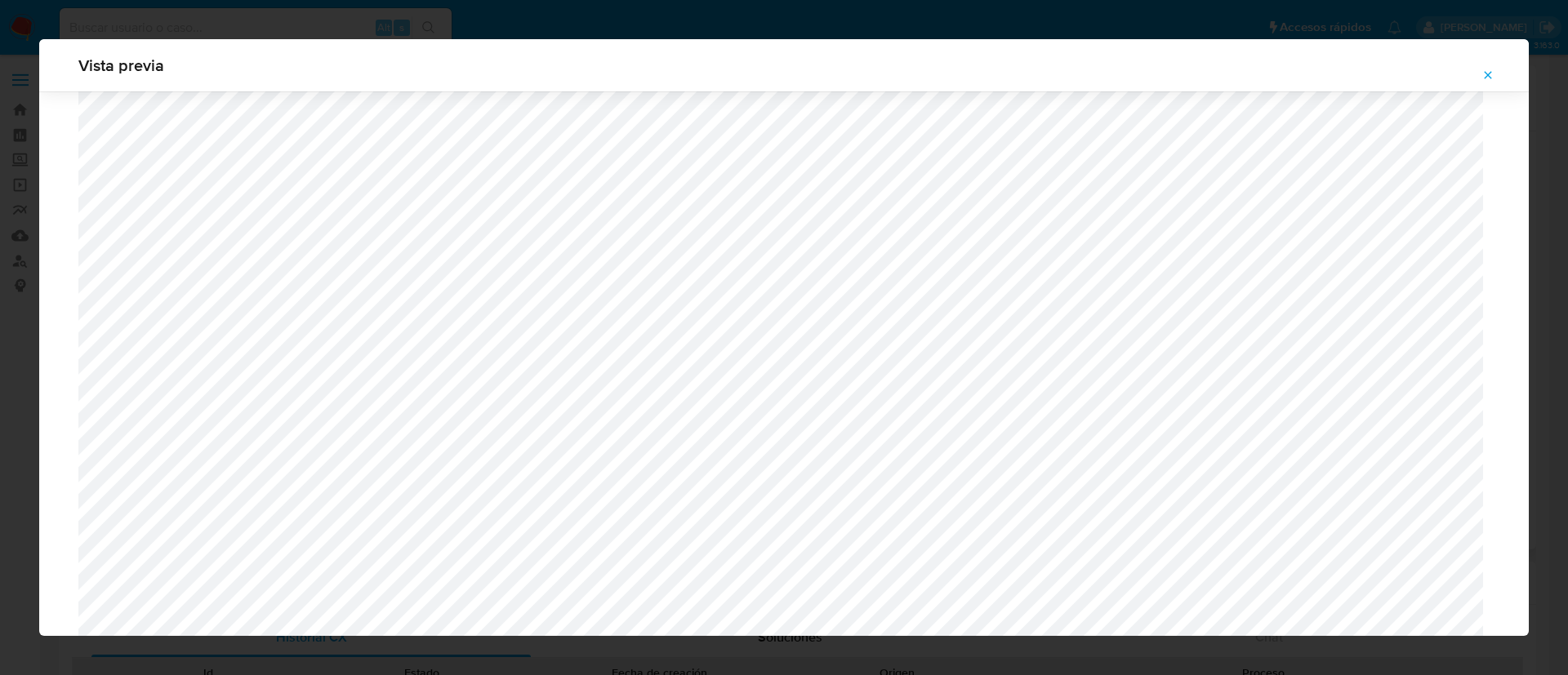
scroll to position [825, 0]
click at [1486, 80] on icon "Attachment preview" at bounding box center [1488, 75] width 13 height 13
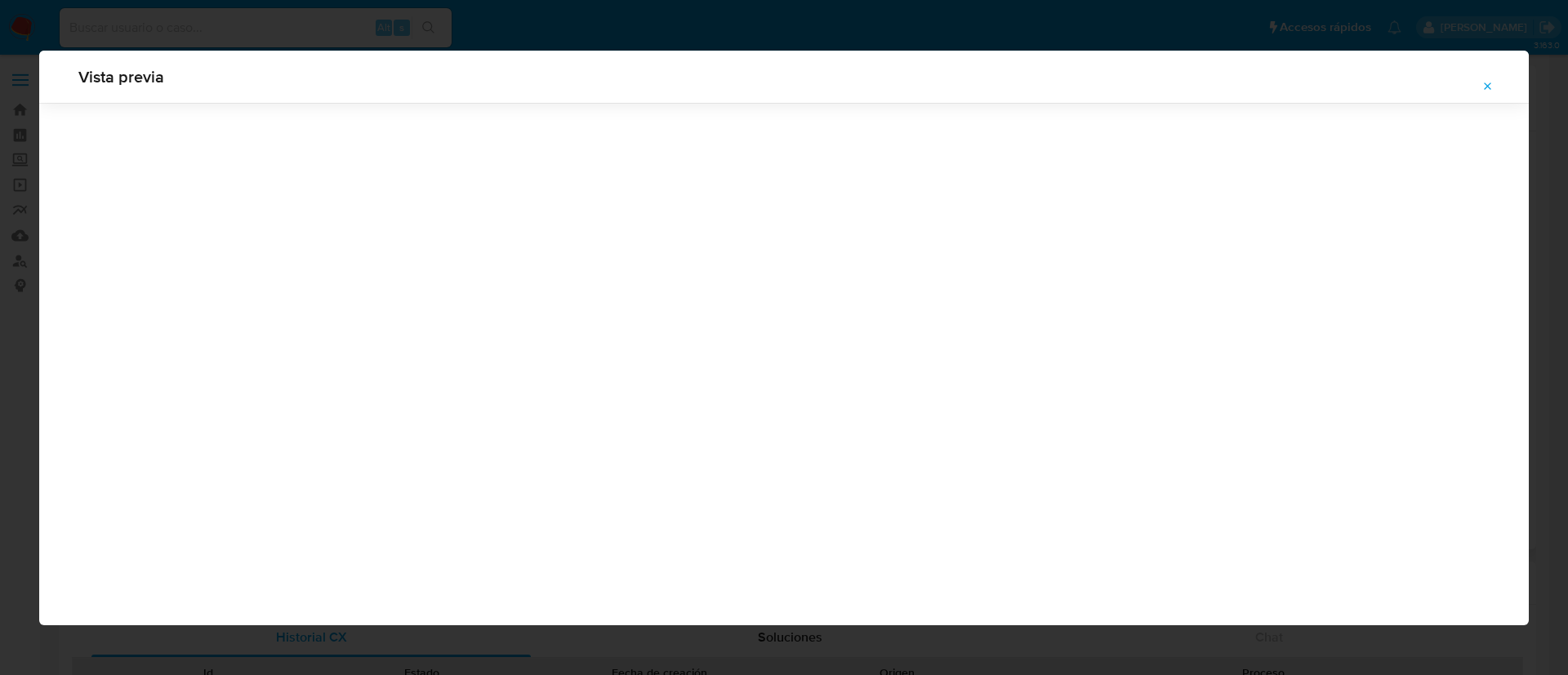
scroll to position [0, 0]
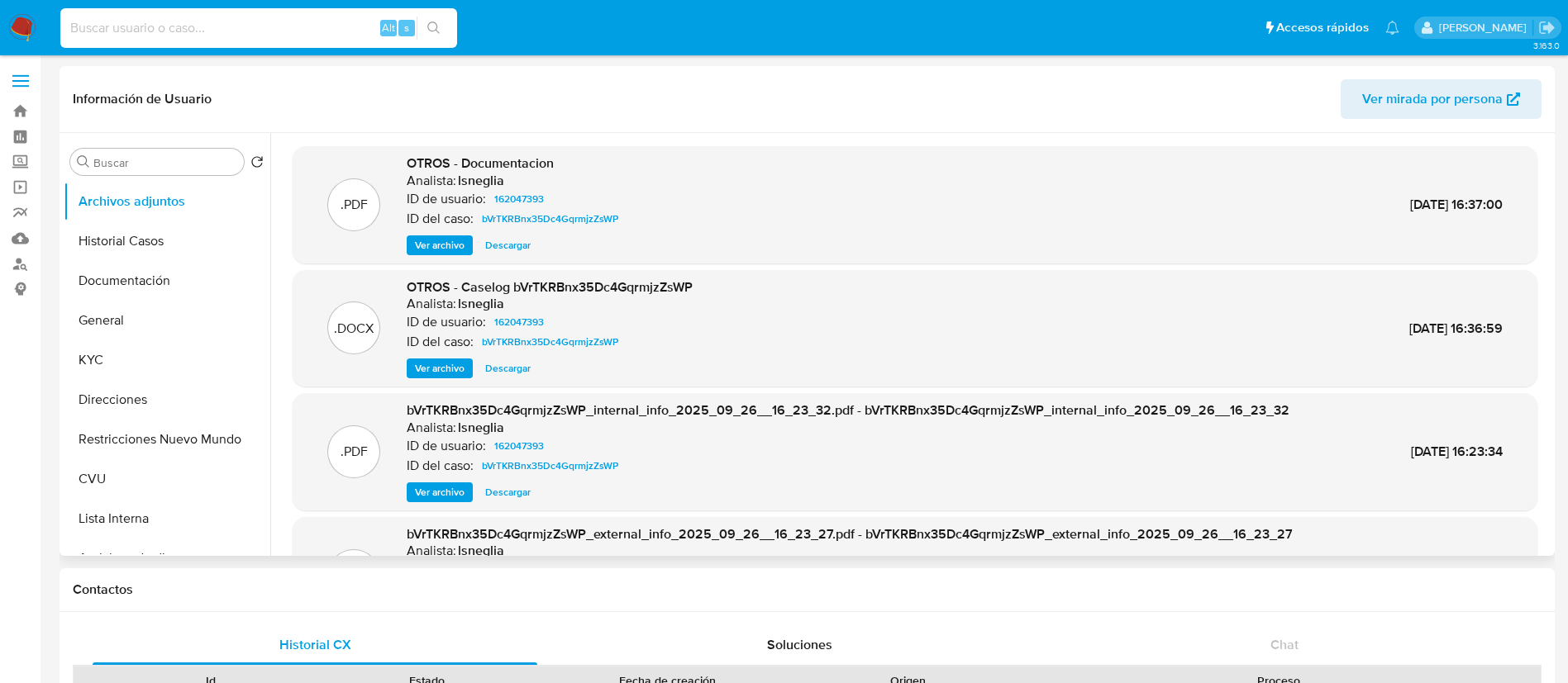
click at [350, 28] on input at bounding box center [258, 27] width 396 height 22
paste input "413649760"
type input "413649760"
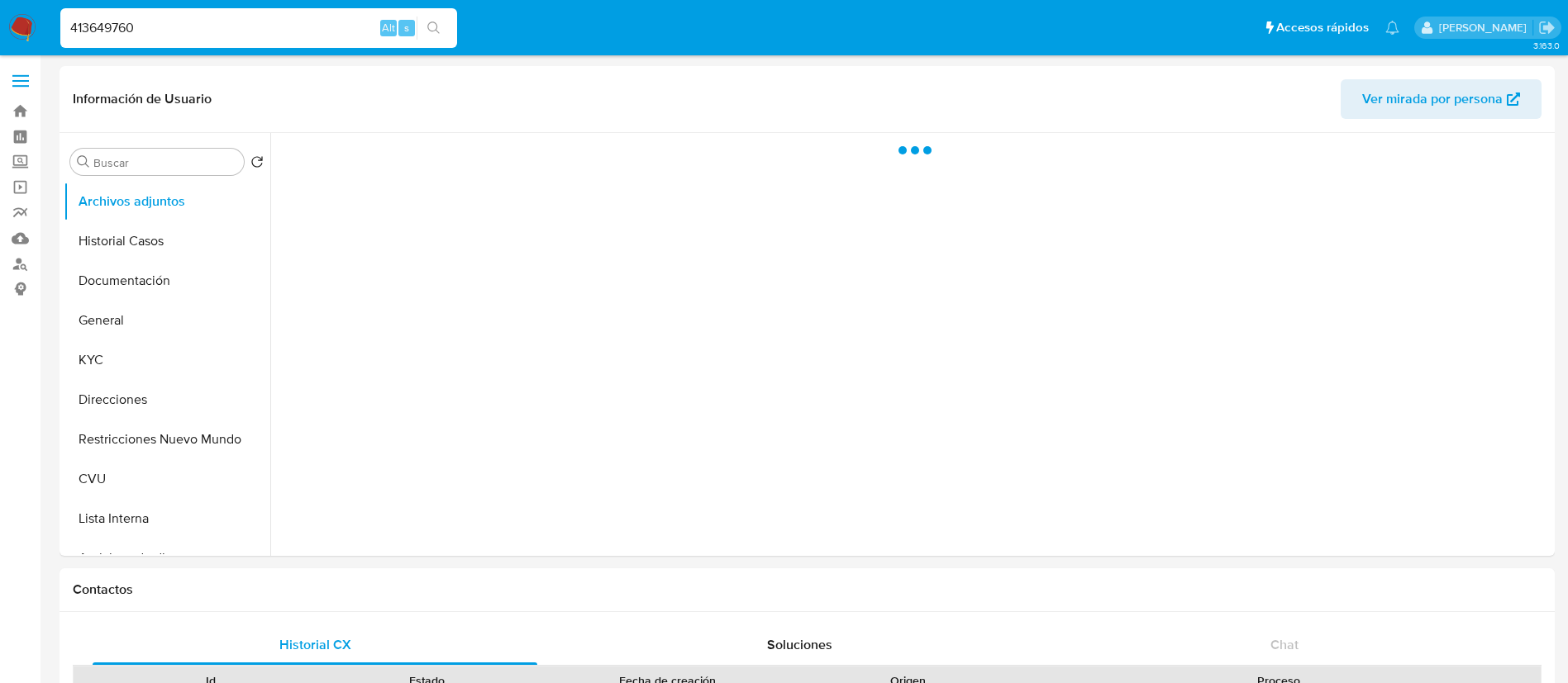
select select "10"
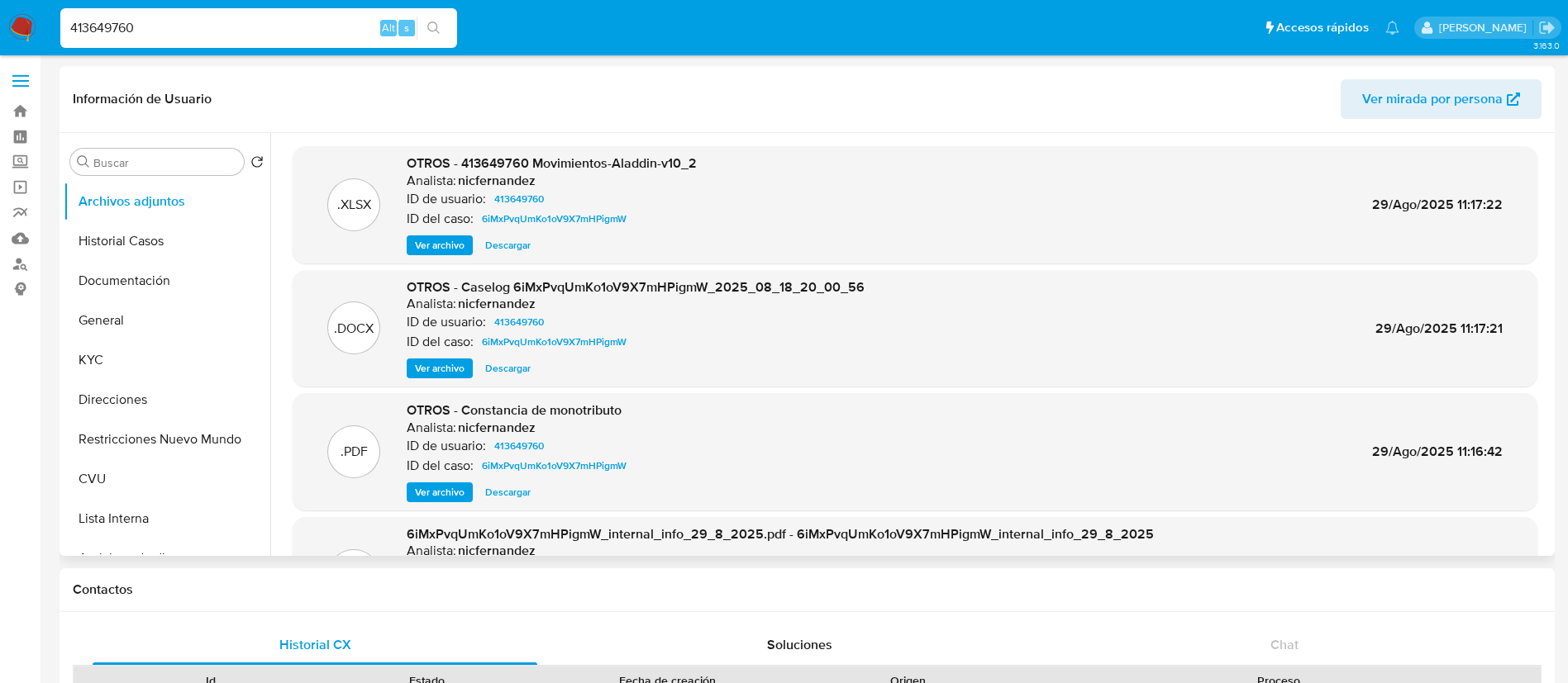
click at [430, 362] on span "Ver archivo" at bounding box center [439, 368] width 49 height 16
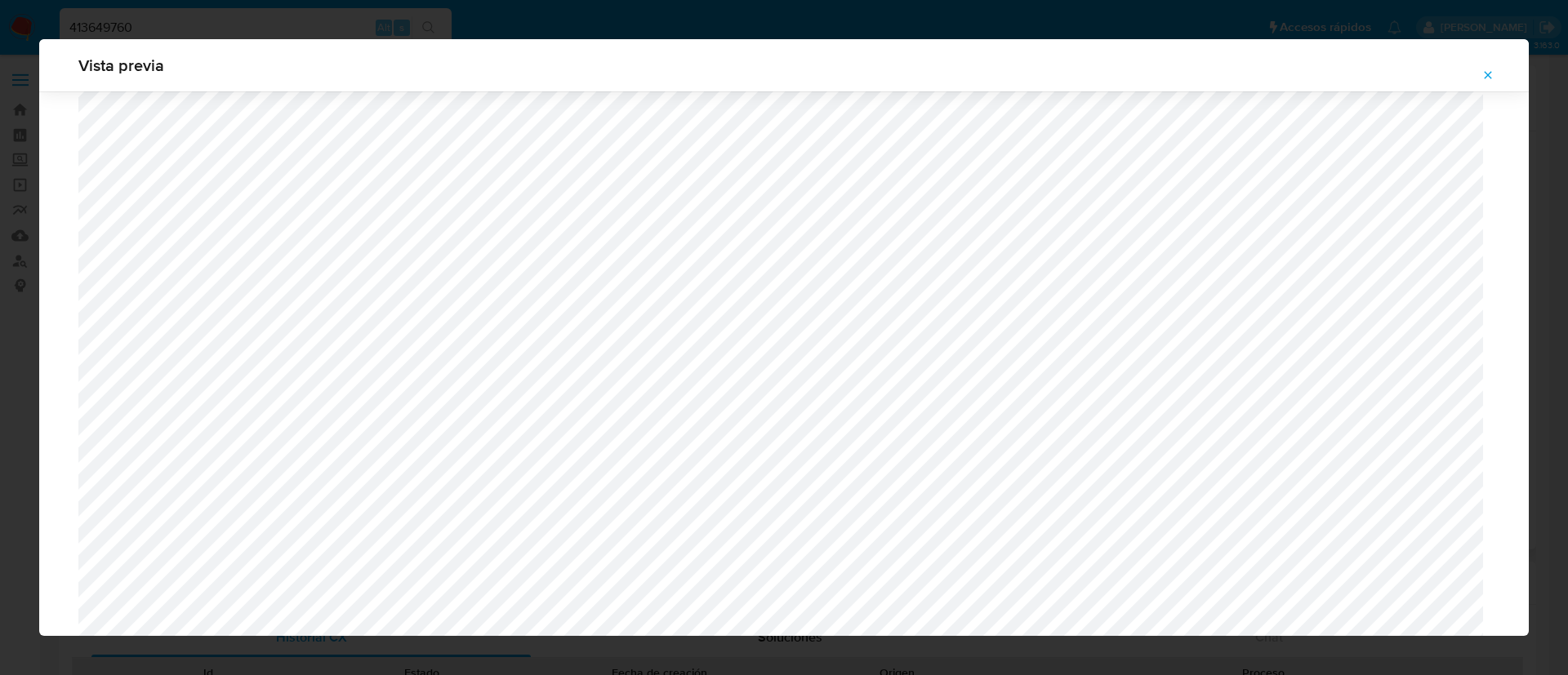
scroll to position [1192, 0]
click at [1492, 76] on icon "Attachment preview" at bounding box center [1488, 75] width 13 height 13
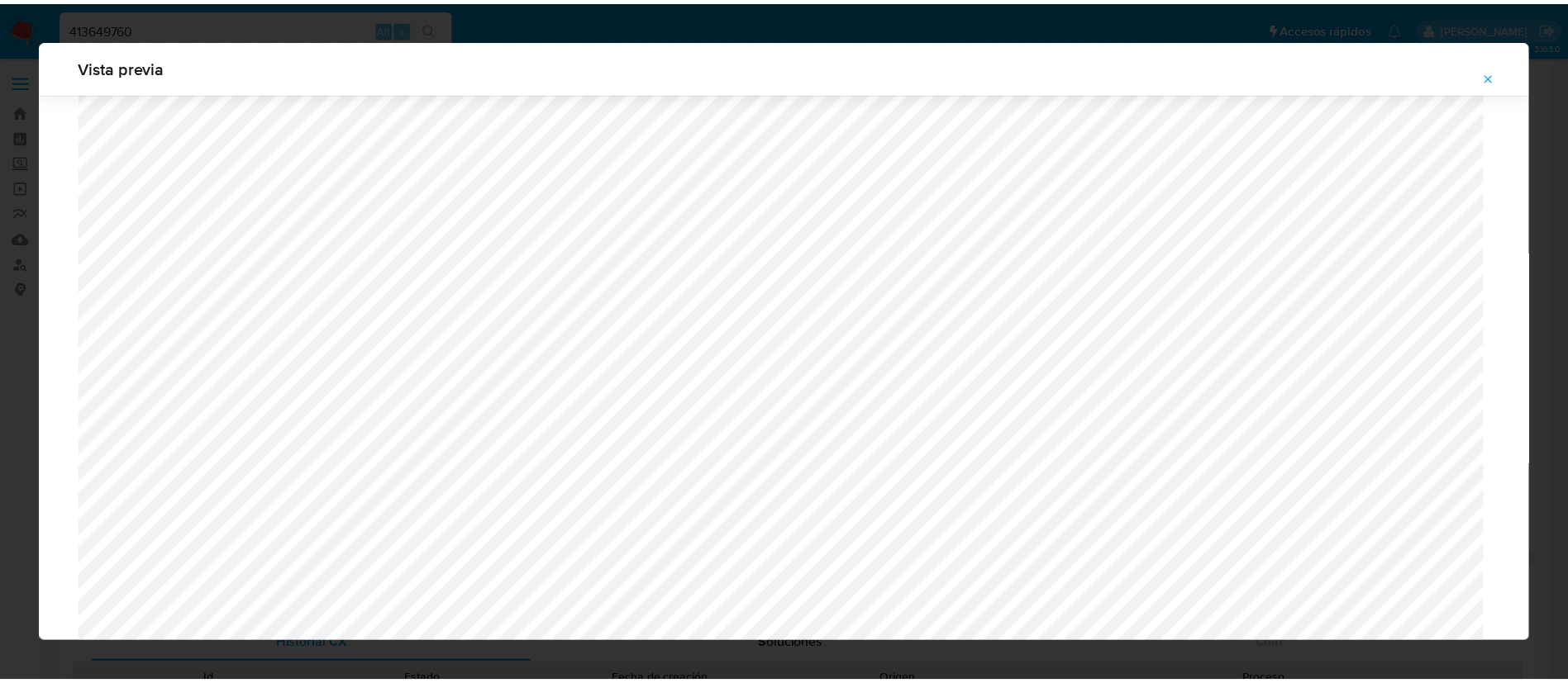
scroll to position [0, 0]
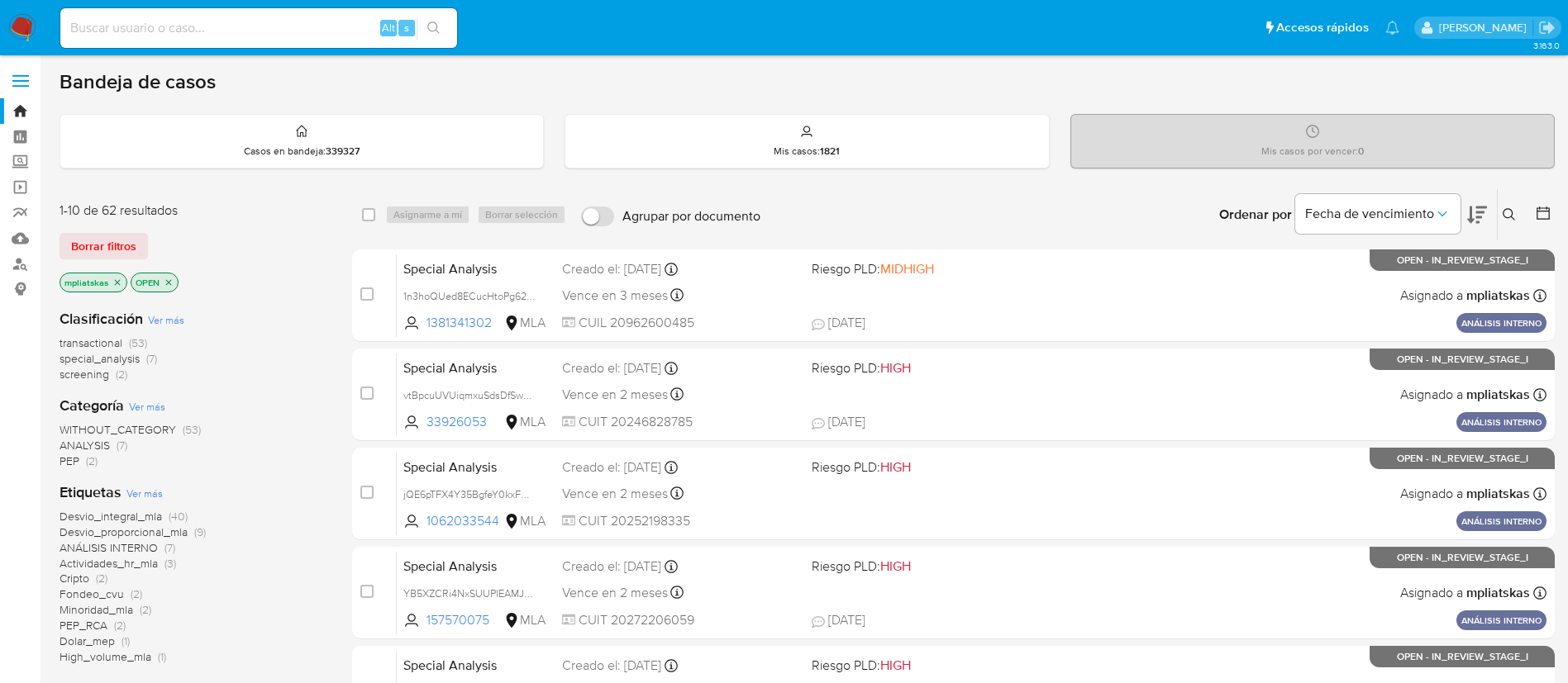
click at [26, 21] on img at bounding box center [23, 28] width 28 height 28
